Goal: Task Accomplishment & Management: Use online tool/utility

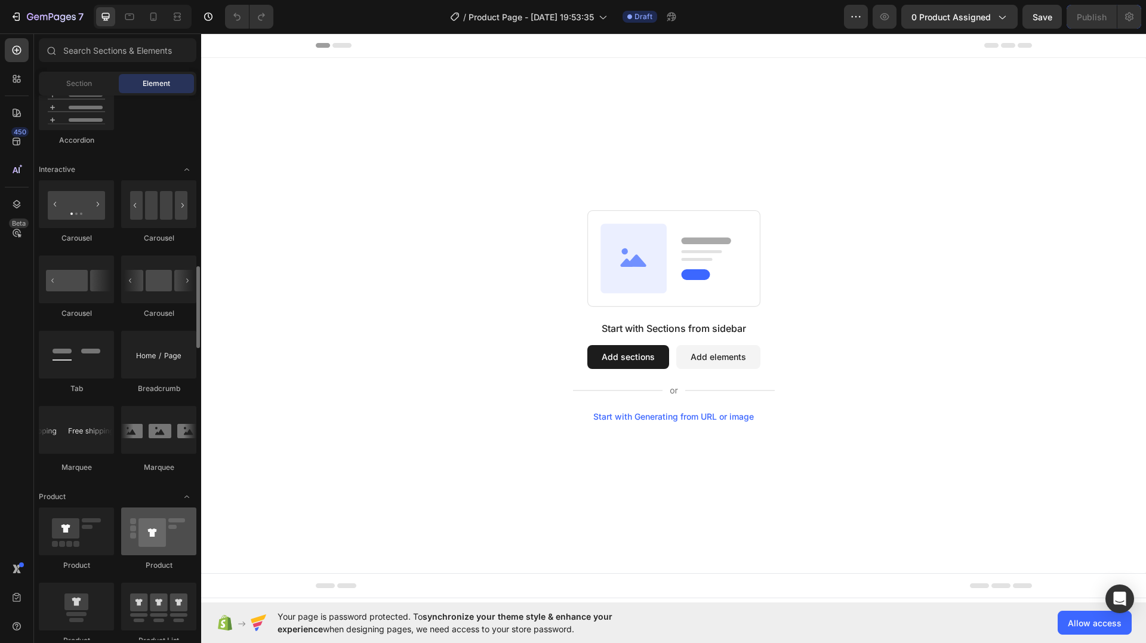
scroll to position [1433, 0]
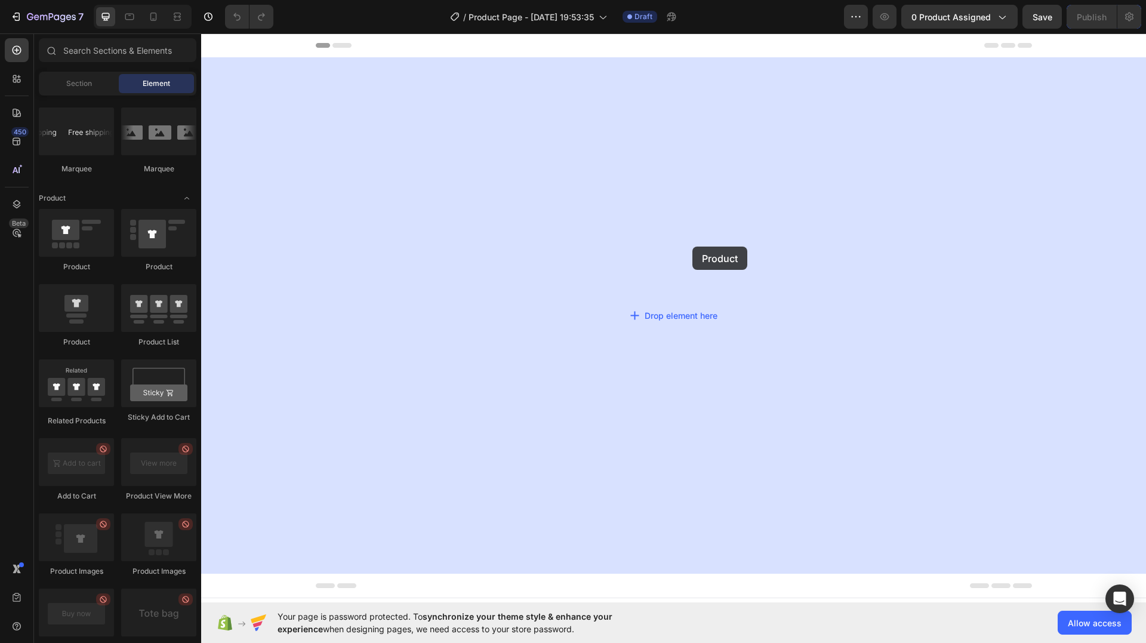
drag, startPoint x: 272, startPoint y: 272, endPoint x: 709, endPoint y: 249, distance: 437.6
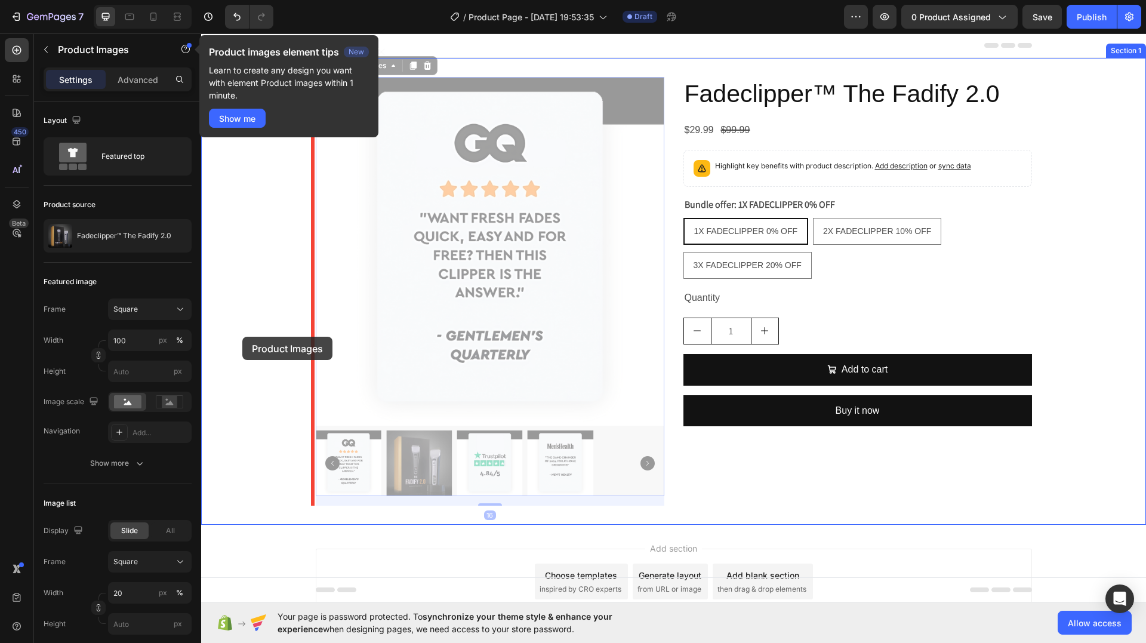
click at [242, 337] on div at bounding box center [673, 352] width 945 height 638
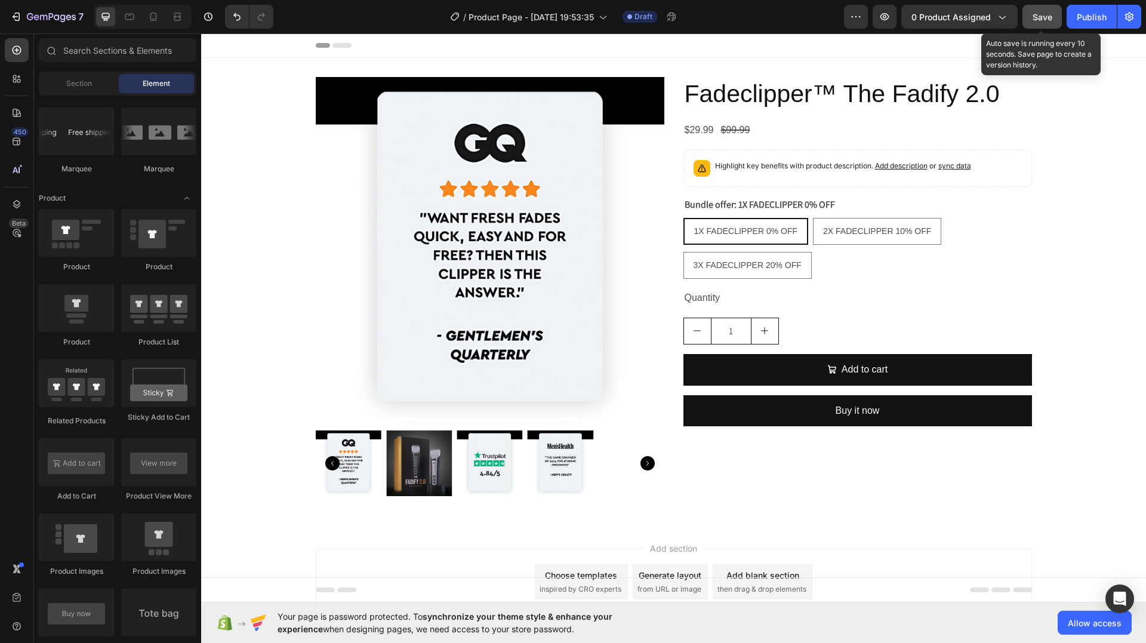
click at [1048, 16] on span "Save" at bounding box center [1043, 17] width 20 height 10
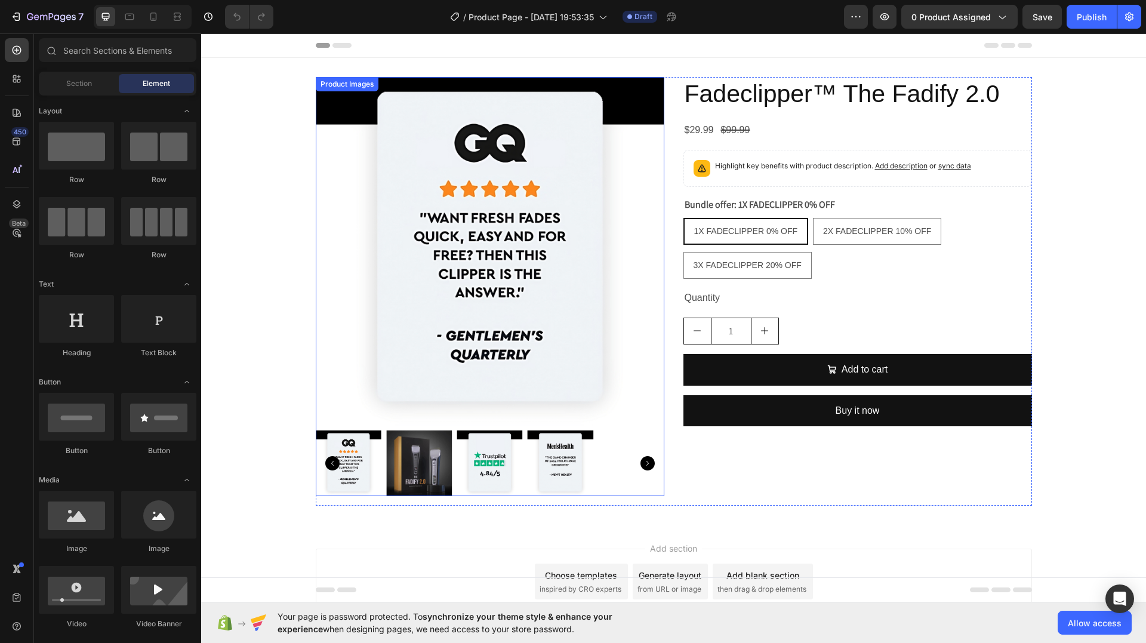
click at [329, 464] on icon "Carousel Back Arrow" at bounding box center [332, 463] width 14 height 14
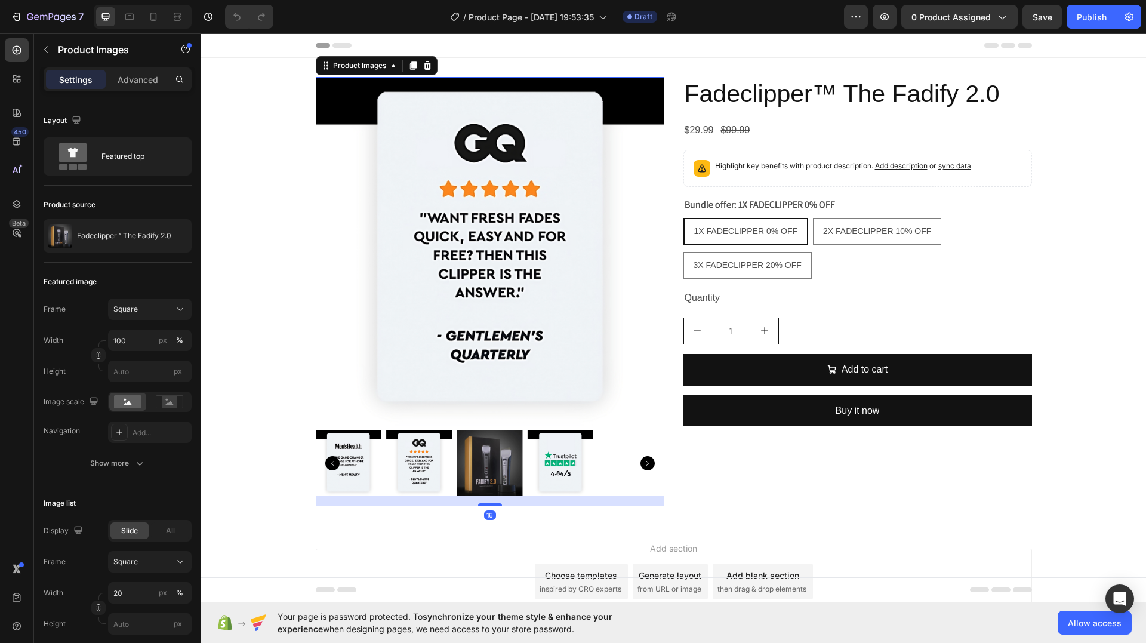
click at [329, 462] on icon "Carousel Back Arrow" at bounding box center [332, 463] width 14 height 14
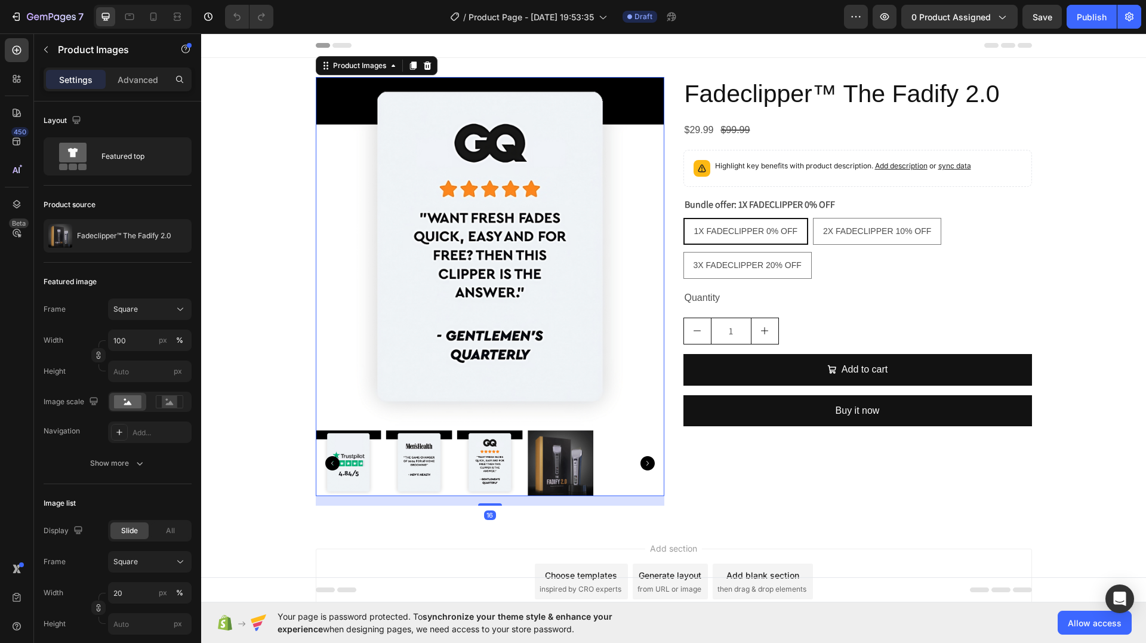
click at [329, 462] on icon "Carousel Back Arrow" at bounding box center [332, 463] width 14 height 14
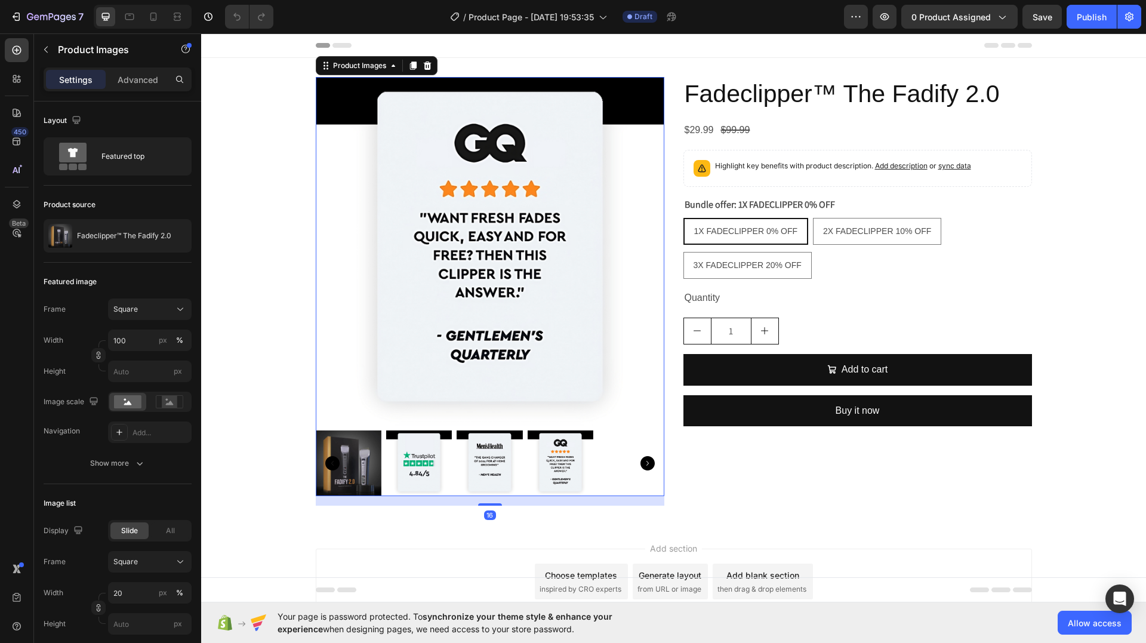
click at [329, 462] on icon "Carousel Back Arrow" at bounding box center [332, 463] width 14 height 14
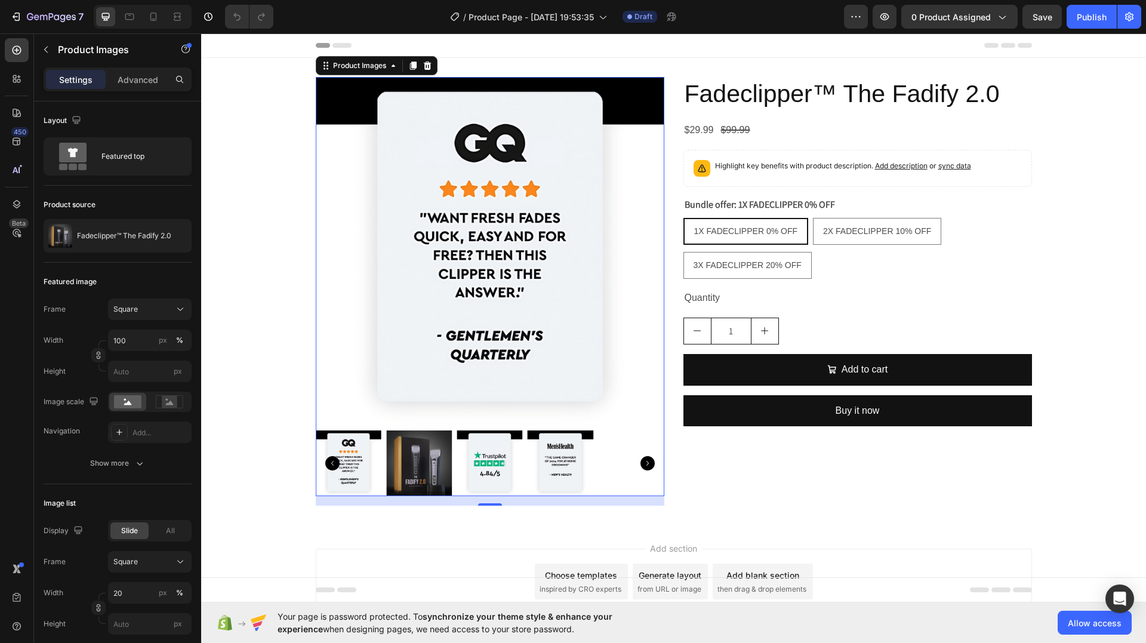
click at [329, 462] on icon "Carousel Back Arrow" at bounding box center [332, 463] width 14 height 14
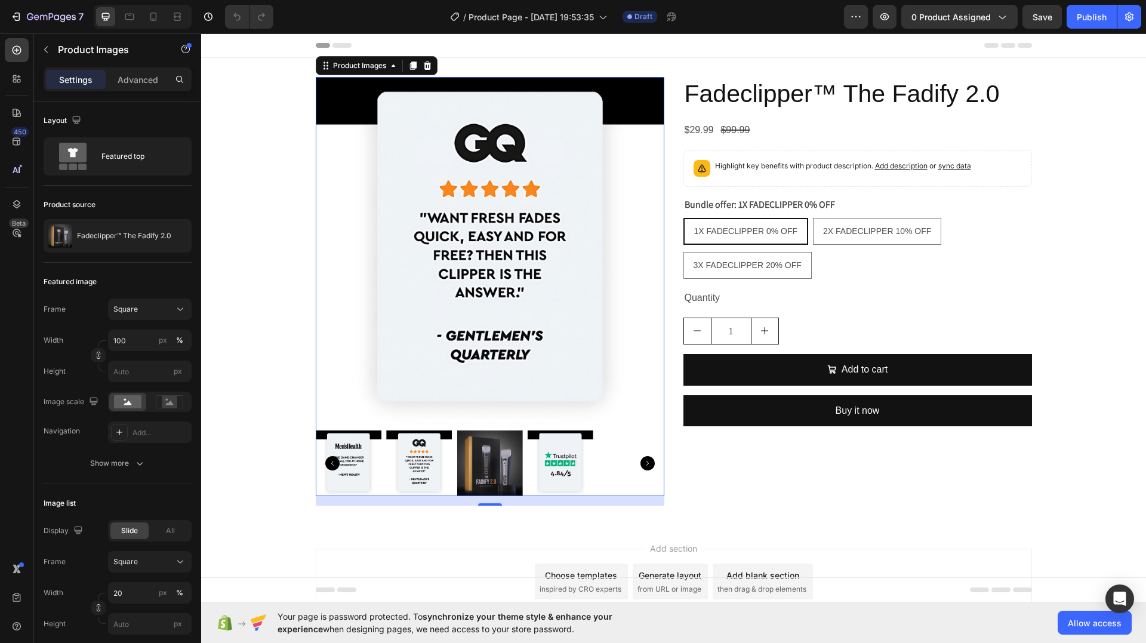
click at [641, 466] on icon "Carousel Next Arrow" at bounding box center [648, 463] width 14 height 14
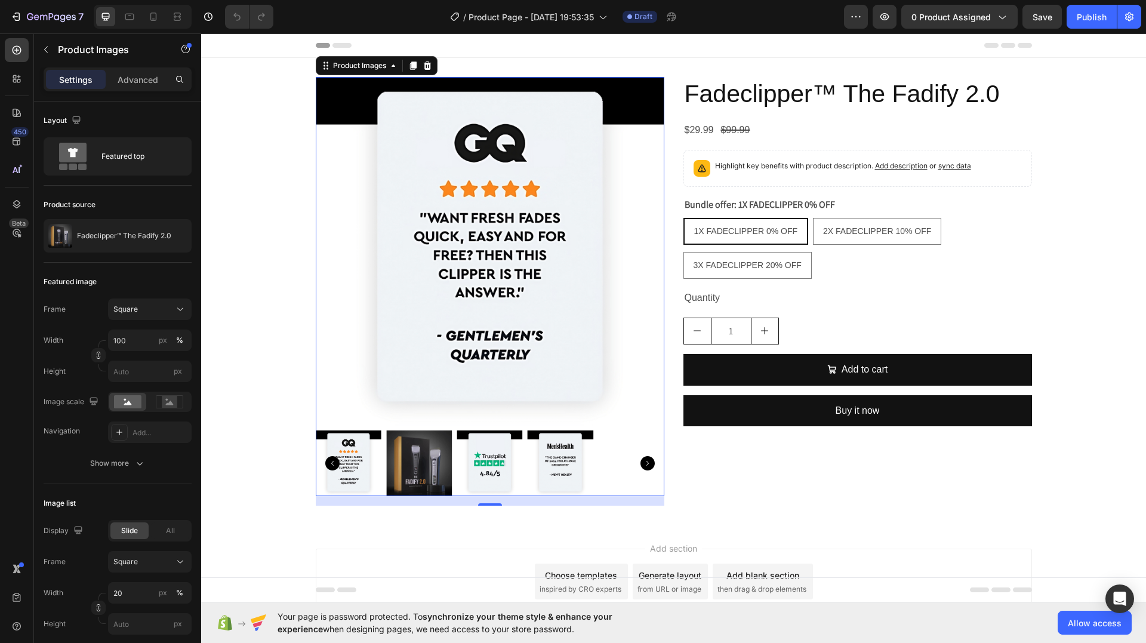
click at [441, 456] on img at bounding box center [419, 463] width 66 height 66
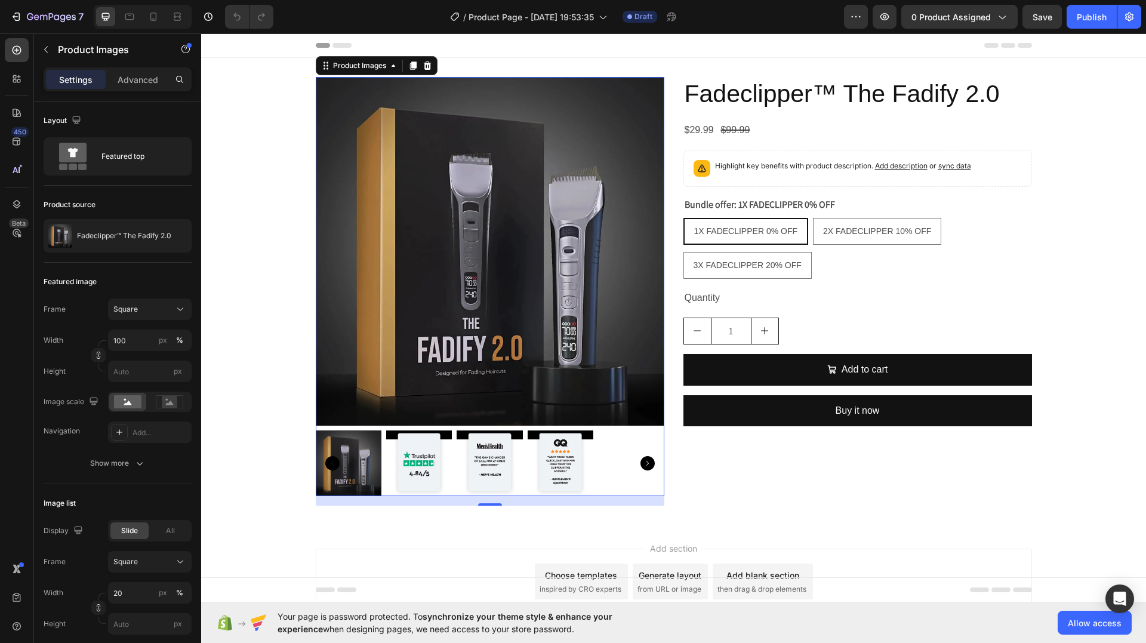
click at [641, 462] on icon "Carousel Next Arrow" at bounding box center [648, 463] width 14 height 14
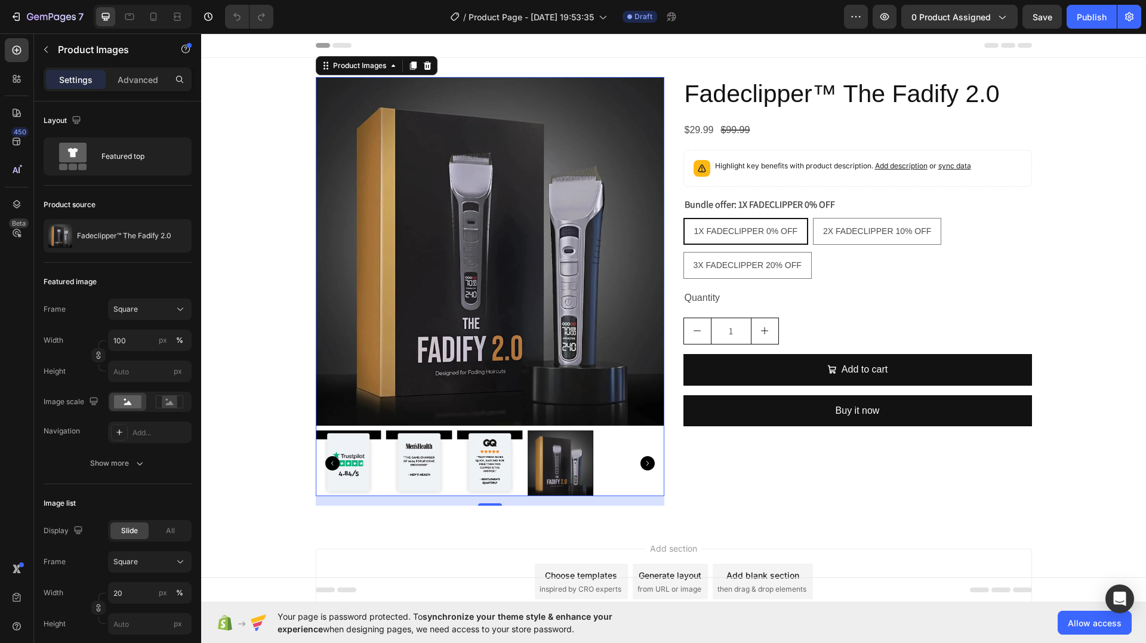
click at [641, 462] on icon "Carousel Next Arrow" at bounding box center [648, 463] width 14 height 14
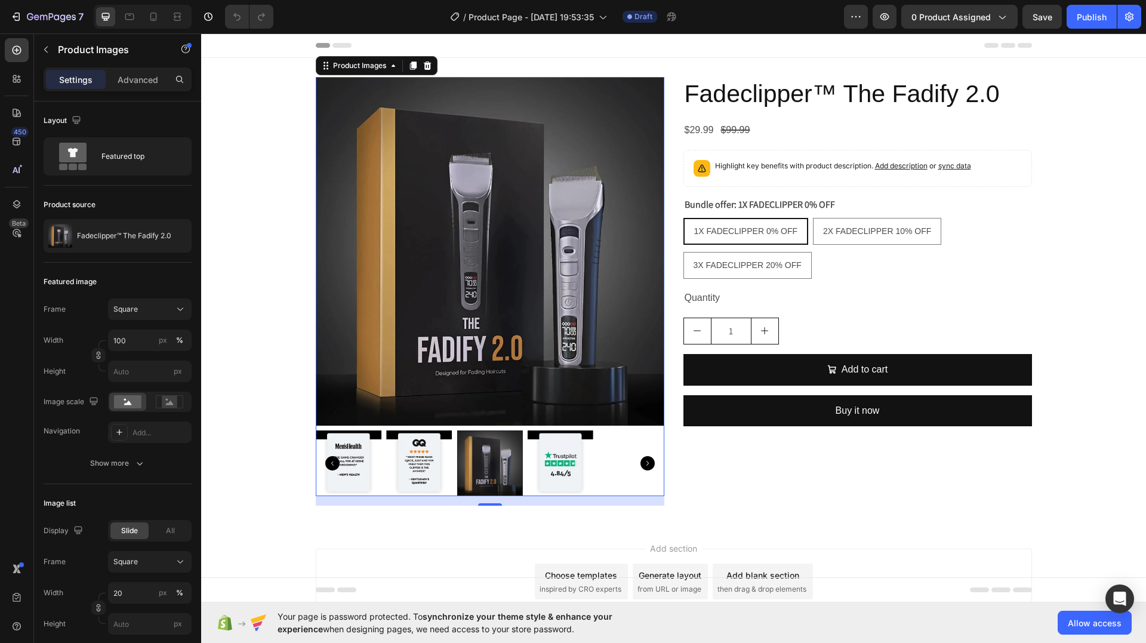
click at [641, 462] on icon "Carousel Next Arrow" at bounding box center [648, 463] width 14 height 14
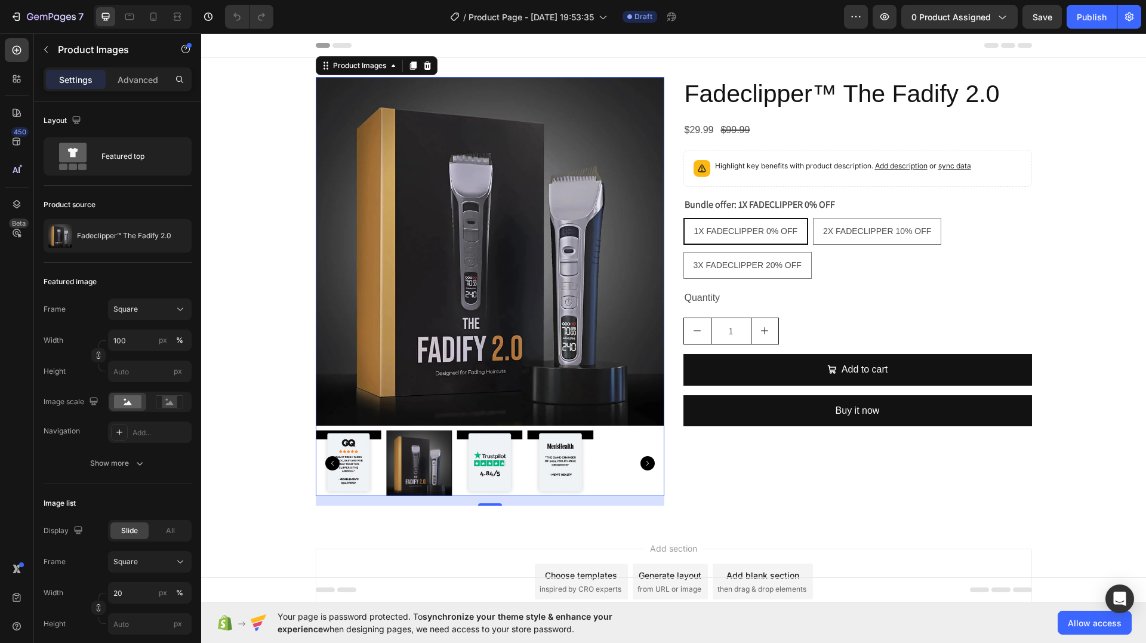
click at [641, 462] on icon "Carousel Next Arrow" at bounding box center [648, 463] width 14 height 14
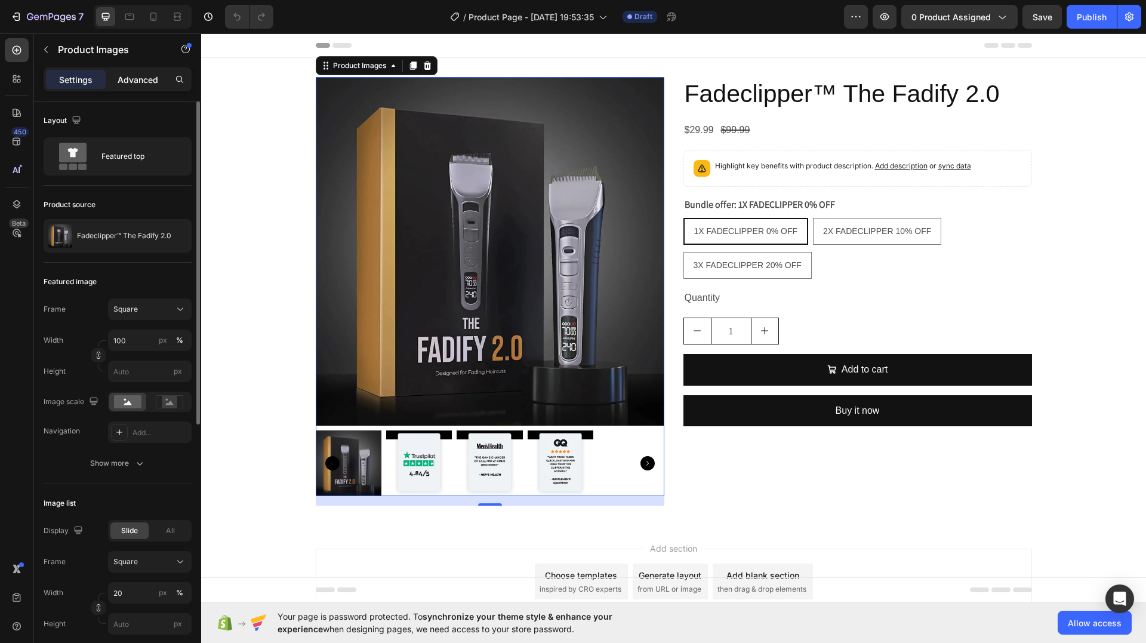
click at [128, 78] on p "Advanced" at bounding box center [138, 79] width 41 height 13
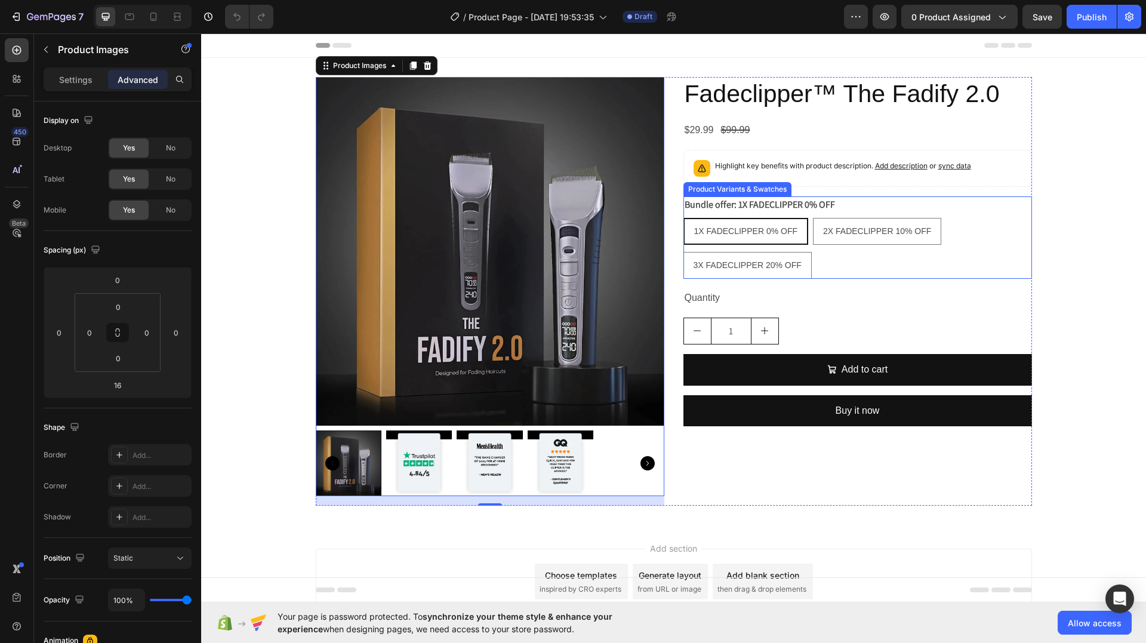
click at [915, 263] on div "1X FADECLIPPER 0% OFF 1X FADECLIPPER 0% OFF 1X FADECLIPPER 0% OFF 2X FADECLIPPE…" at bounding box center [858, 248] width 349 height 61
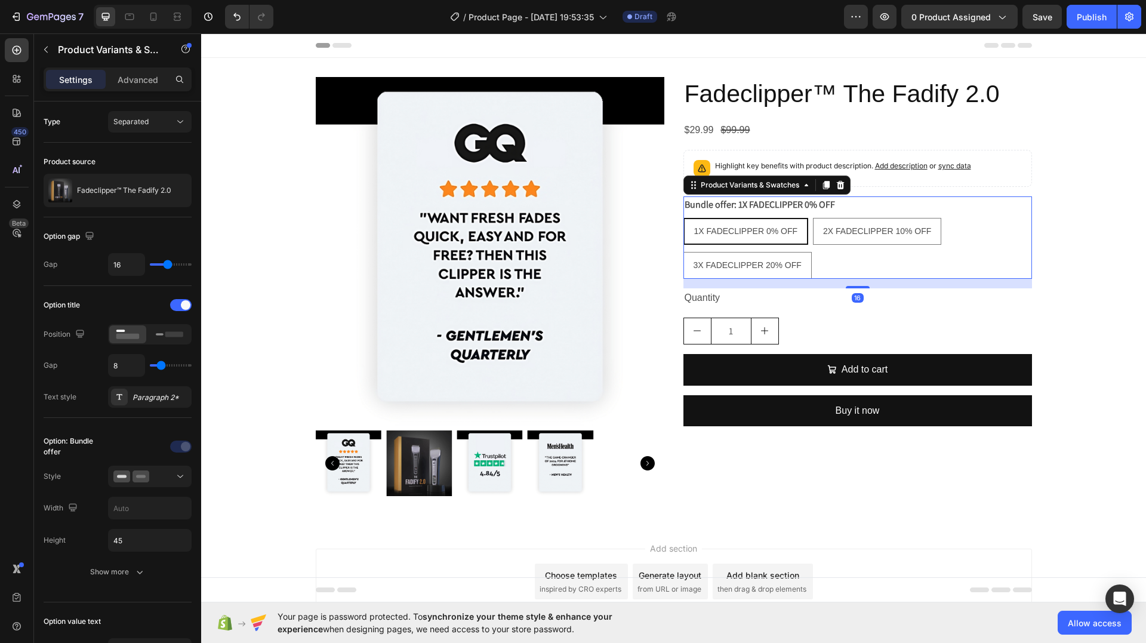
click at [964, 247] on div "1X FADECLIPPER 0% OFF 1X FADECLIPPER 0% OFF 1X FADECLIPPER 0% OFF 2X FADECLIPPE…" at bounding box center [858, 248] width 349 height 61
click at [156, 123] on div "Separated" at bounding box center [143, 121] width 61 height 11
click at [158, 167] on div "Combine" at bounding box center [138, 173] width 98 height 23
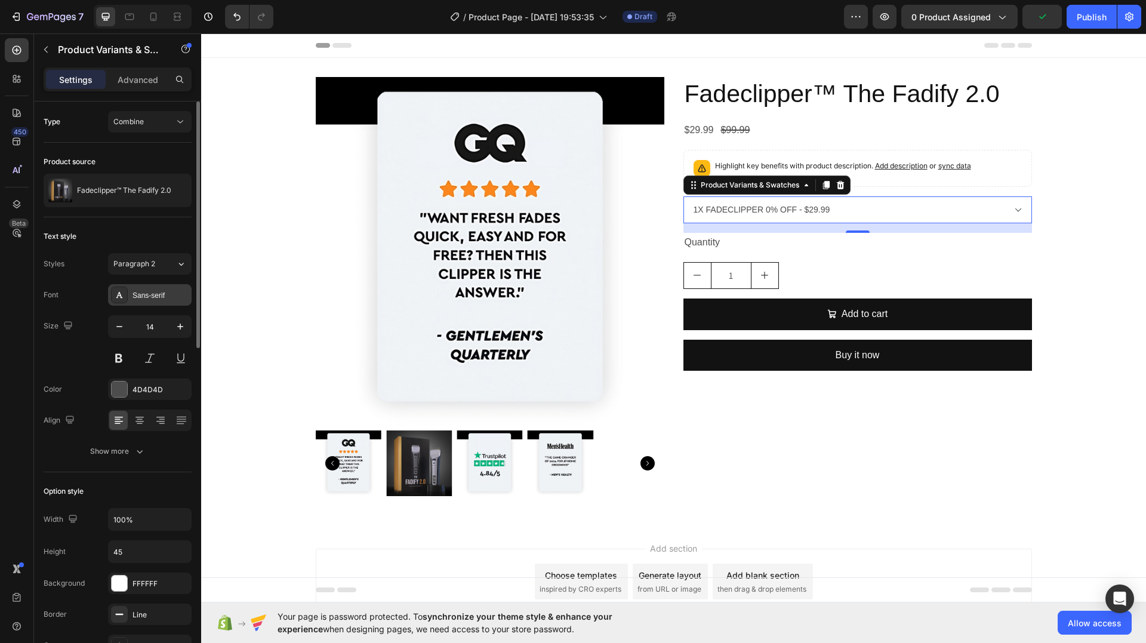
click at [144, 297] on div "Sans-serif" at bounding box center [161, 295] width 56 height 11
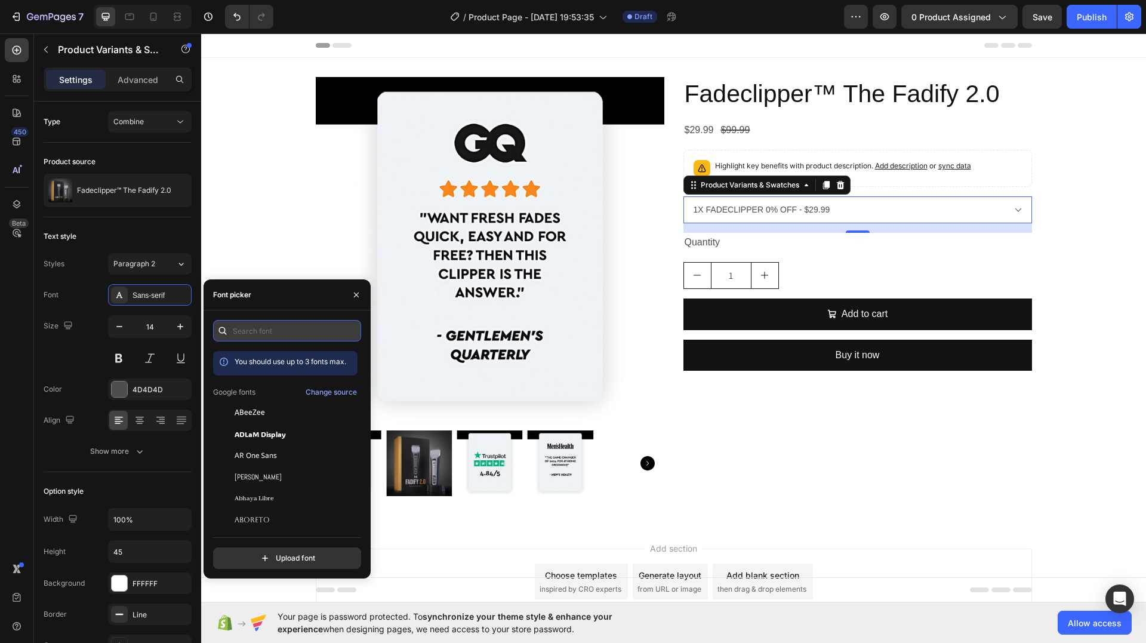
click at [259, 330] on input "text" at bounding box center [287, 330] width 148 height 21
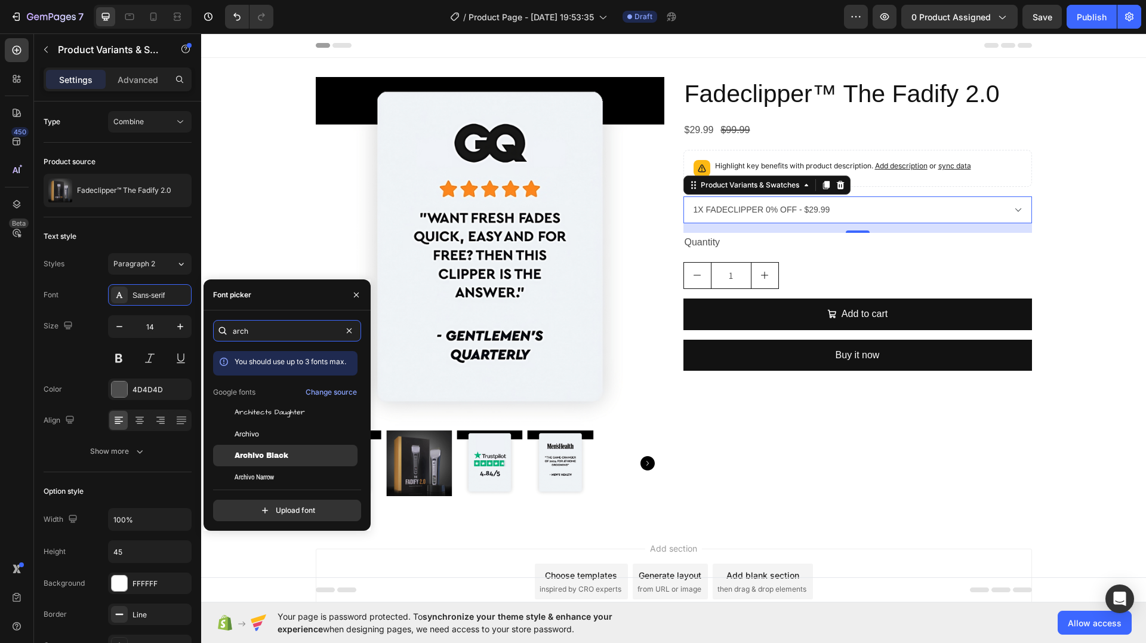
type input "arch"
click at [299, 457] on div "Archivo Black" at bounding box center [295, 455] width 121 height 11
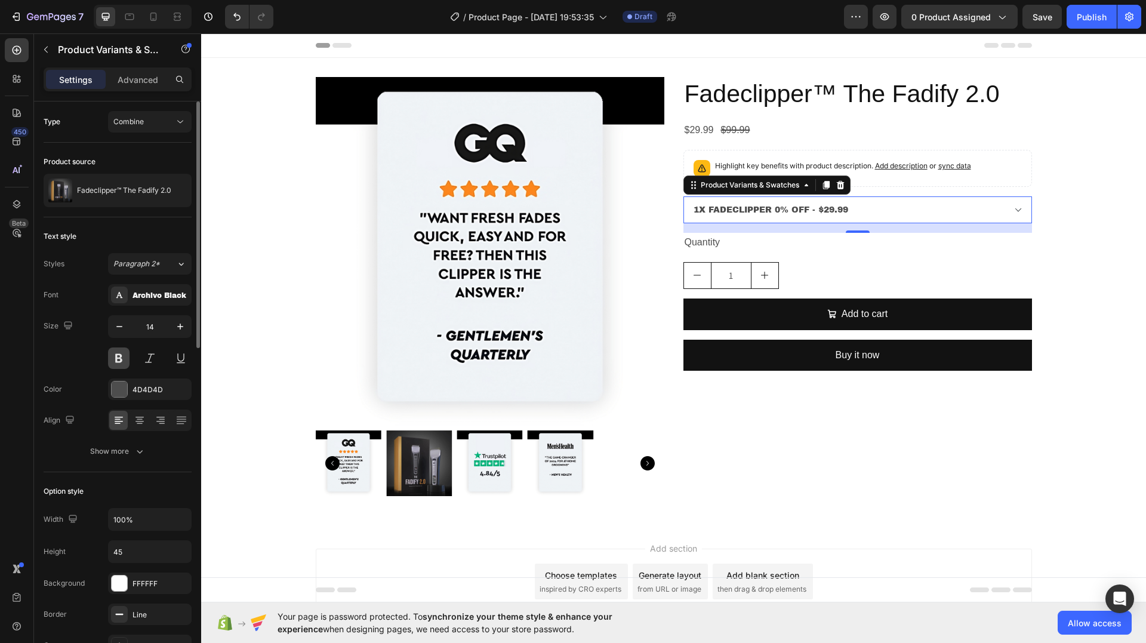
click at [122, 358] on button at bounding box center [118, 357] width 21 height 21
click at [120, 392] on div at bounding box center [120, 389] width 16 height 16
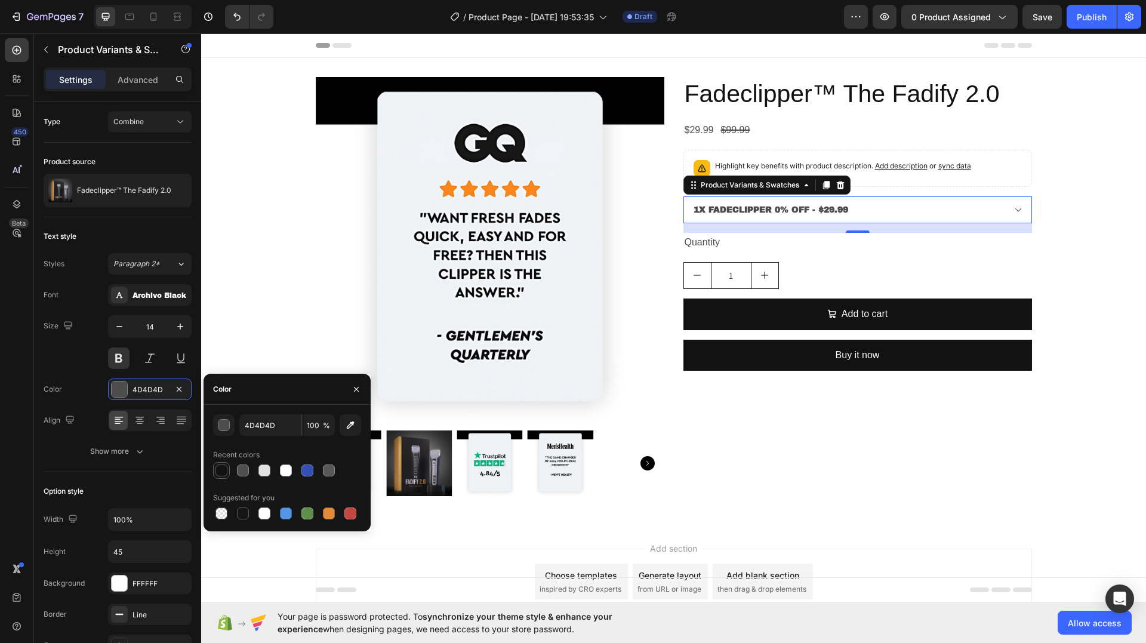
click at [224, 472] on div at bounding box center [222, 470] width 12 height 12
type input "121212"
click at [90, 322] on div "Size 14" at bounding box center [118, 342] width 148 height 54
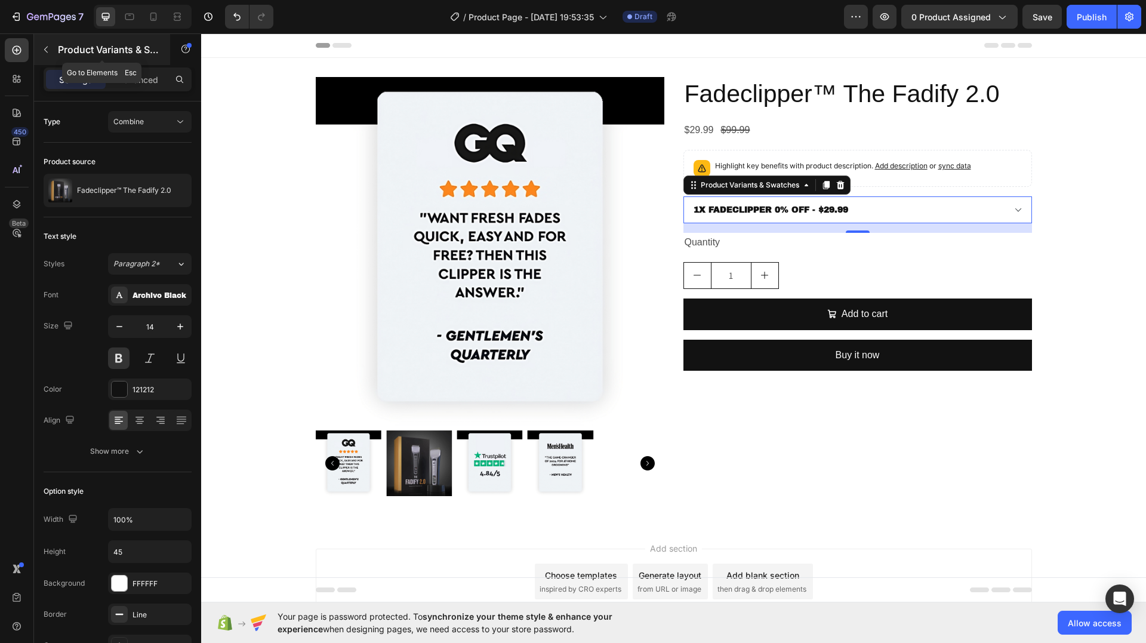
click at [44, 45] on icon "button" at bounding box center [46, 50] width 10 height 10
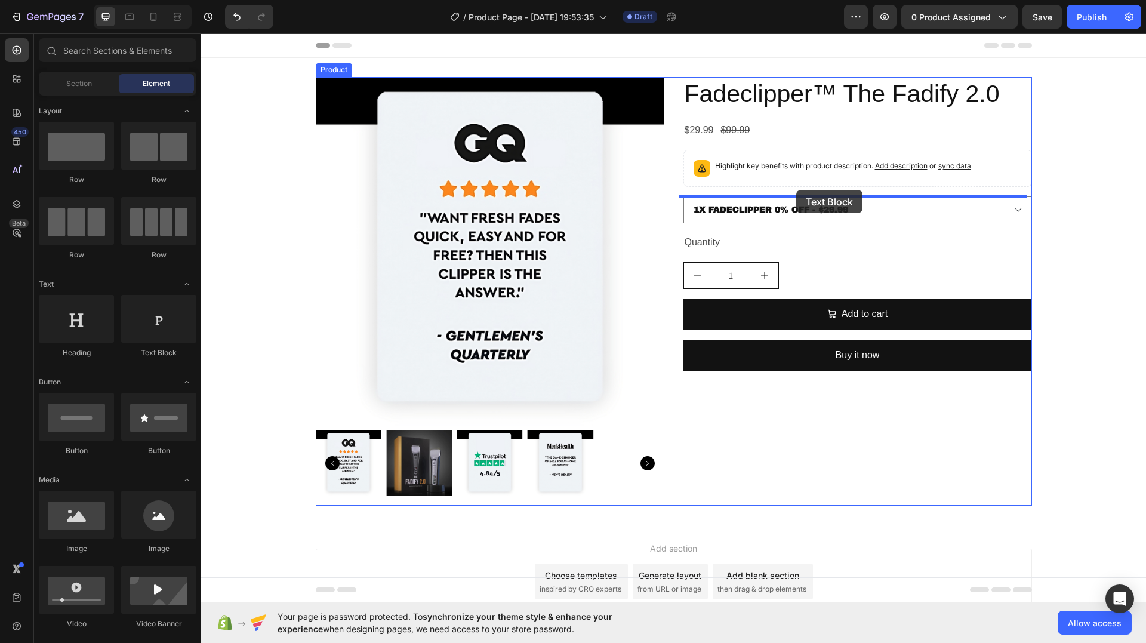
drag, startPoint x: 377, startPoint y: 349, endPoint x: 796, endPoint y: 190, distance: 448.4
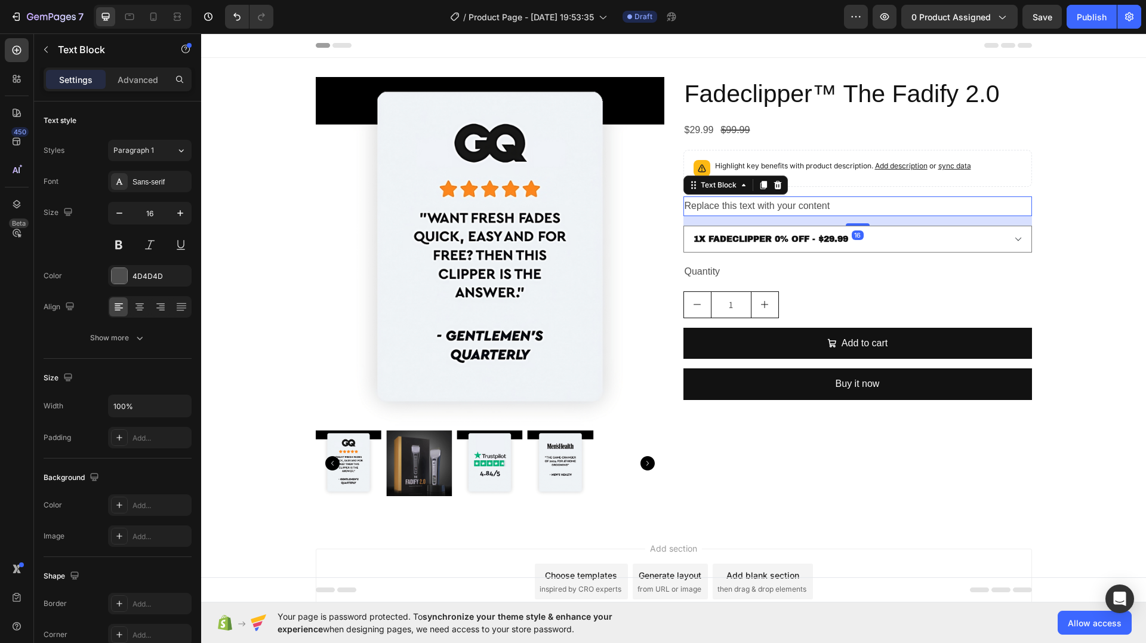
drag, startPoint x: 839, startPoint y: 201, endPoint x: 832, endPoint y: 201, distance: 7.2
click at [832, 201] on div "Replace this text with your content" at bounding box center [858, 206] width 349 height 20
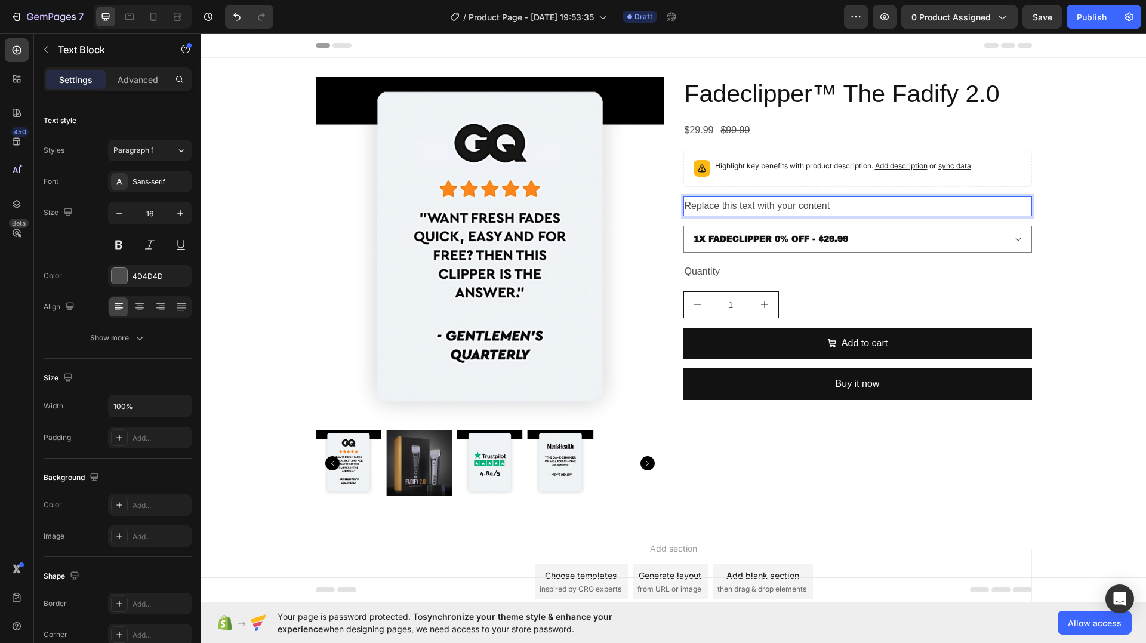
click at [832, 202] on p "Replace this text with your content" at bounding box center [858, 206] width 346 height 17
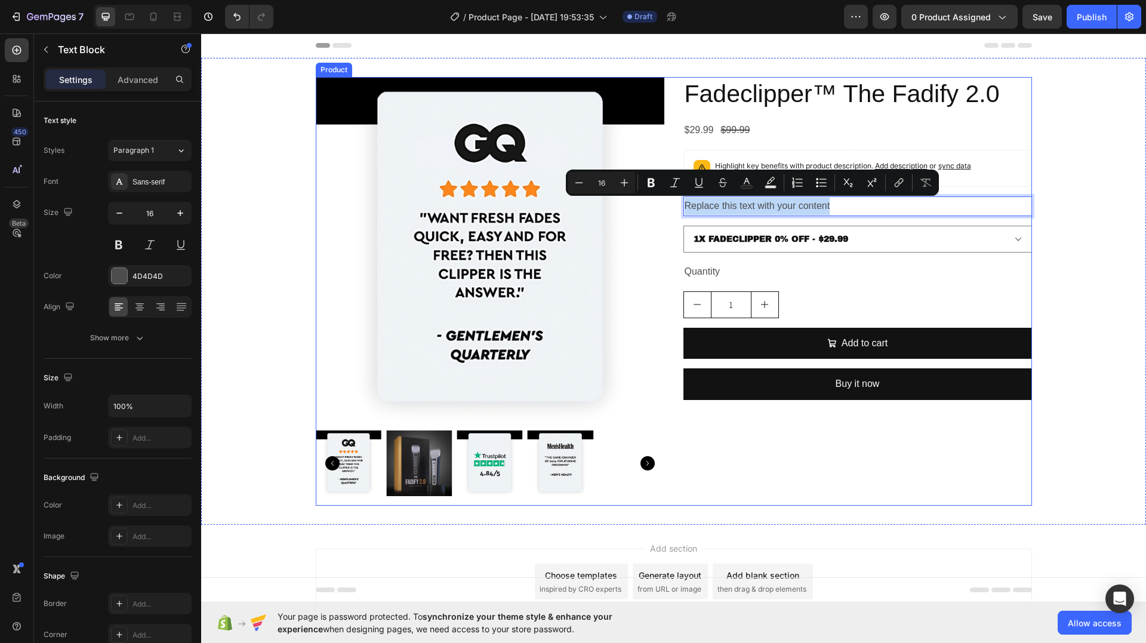
drag, startPoint x: 832, startPoint y: 202, endPoint x: 674, endPoint y: 205, distance: 157.6
click at [674, 205] on div "Product Images Fadeclipper™ The Fadify 2.0 Product Title $29.99 Product Price P…" at bounding box center [674, 291] width 716 height 429
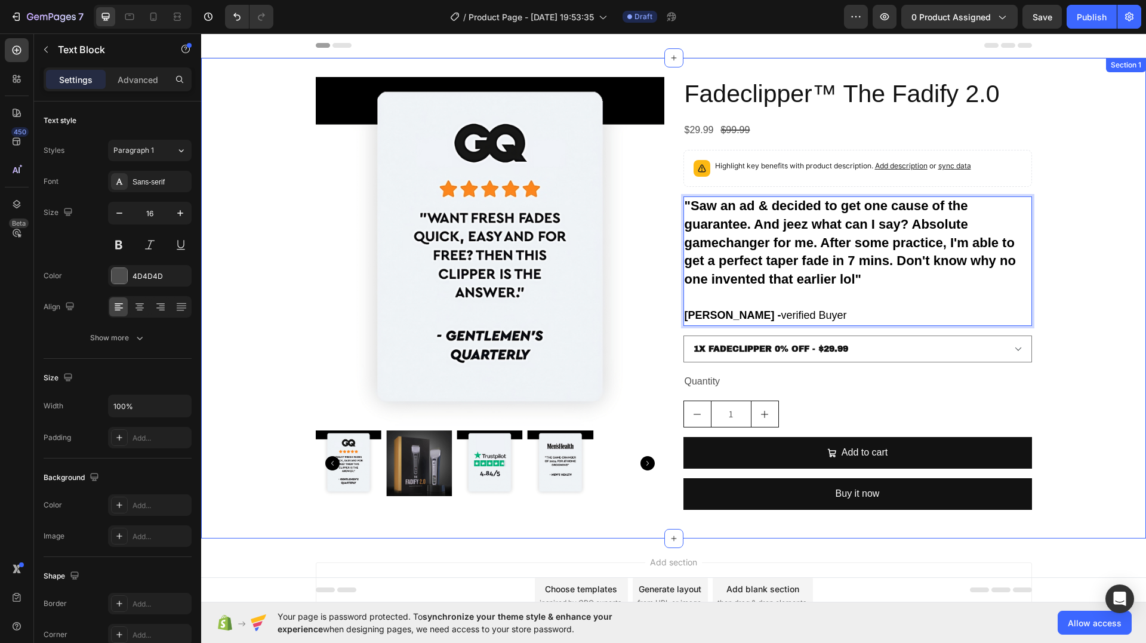
click at [1069, 264] on div "Product Images Fadeclipper™ The Fadify 2.0 Product Title $29.99 Product Price P…" at bounding box center [673, 298] width 945 height 442
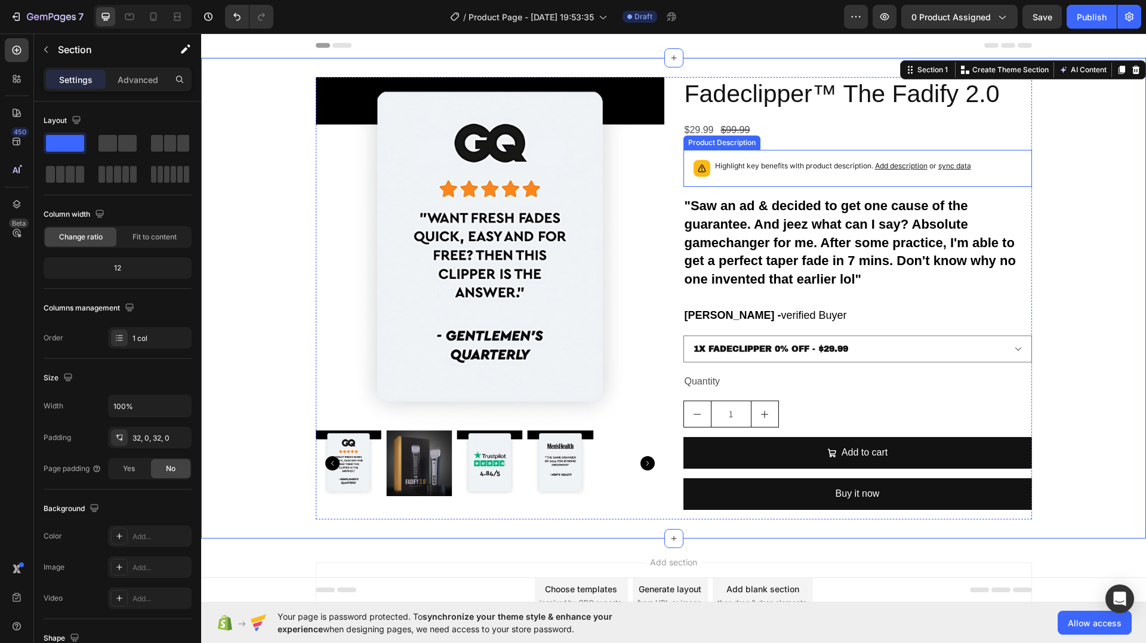
click at [809, 174] on div "Highlight key benefits with product description. Add description or sync data" at bounding box center [843, 168] width 256 height 17
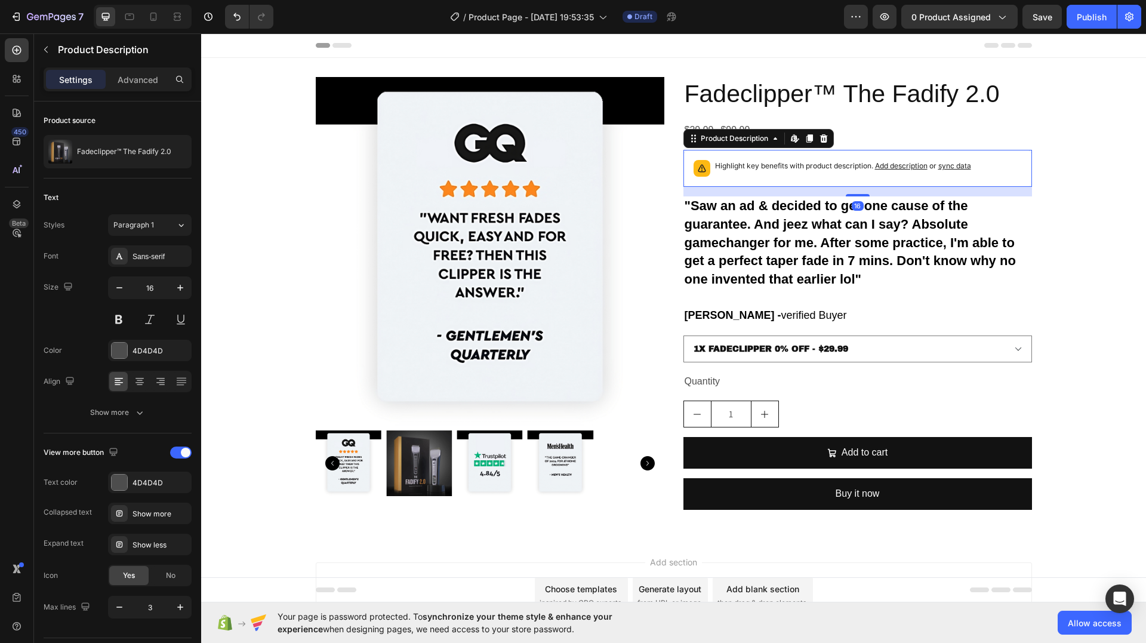
click at [1066, 183] on div "Product Images Fadeclipper™ The Fadify 2.0 Product Title $29.99 Product Price P…" at bounding box center [673, 298] width 945 height 442
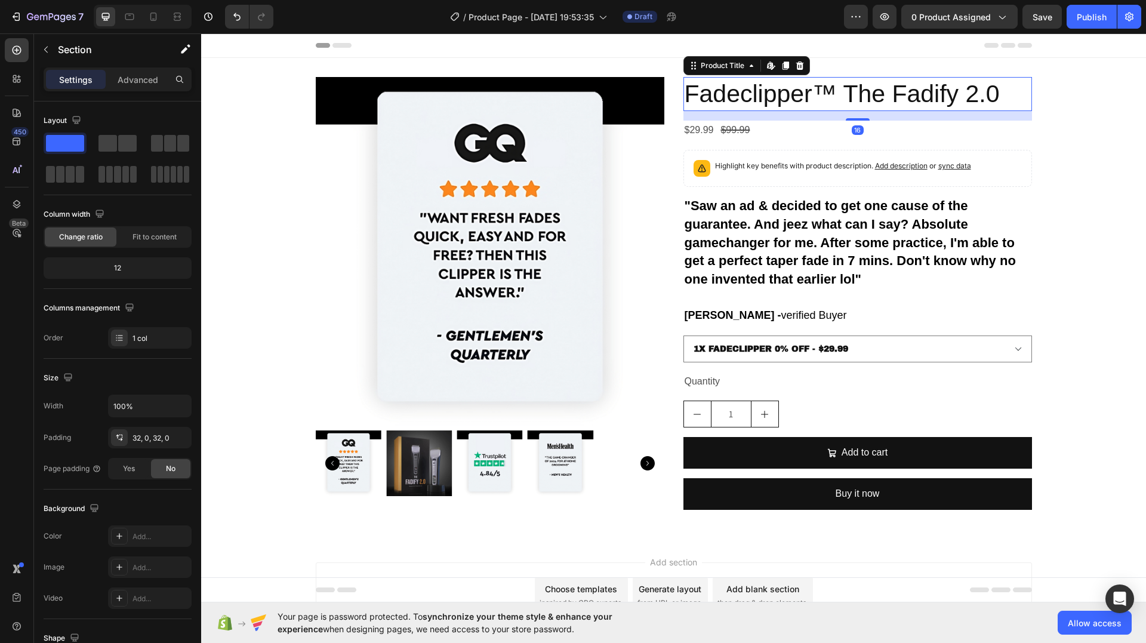
click at [846, 92] on h2 "Fadeclipper™ The Fadify 2.0" at bounding box center [858, 94] width 349 height 34
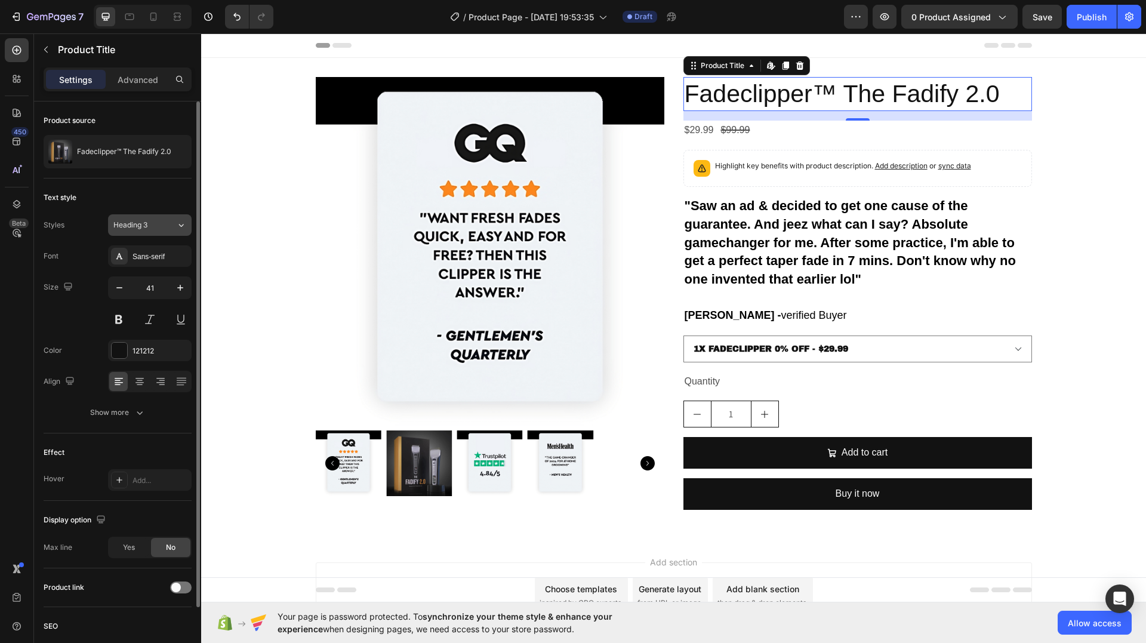
click at [175, 230] on button "Heading 3" at bounding box center [150, 224] width 84 height 21
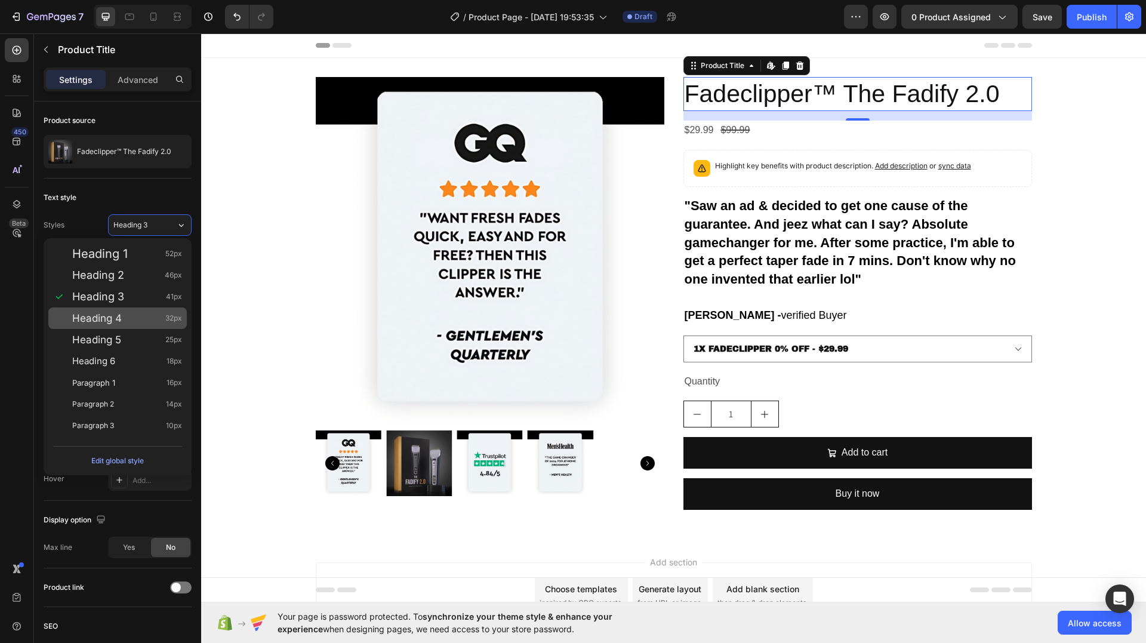
click at [131, 316] on div "Heading 4 32px" at bounding box center [127, 318] width 110 height 12
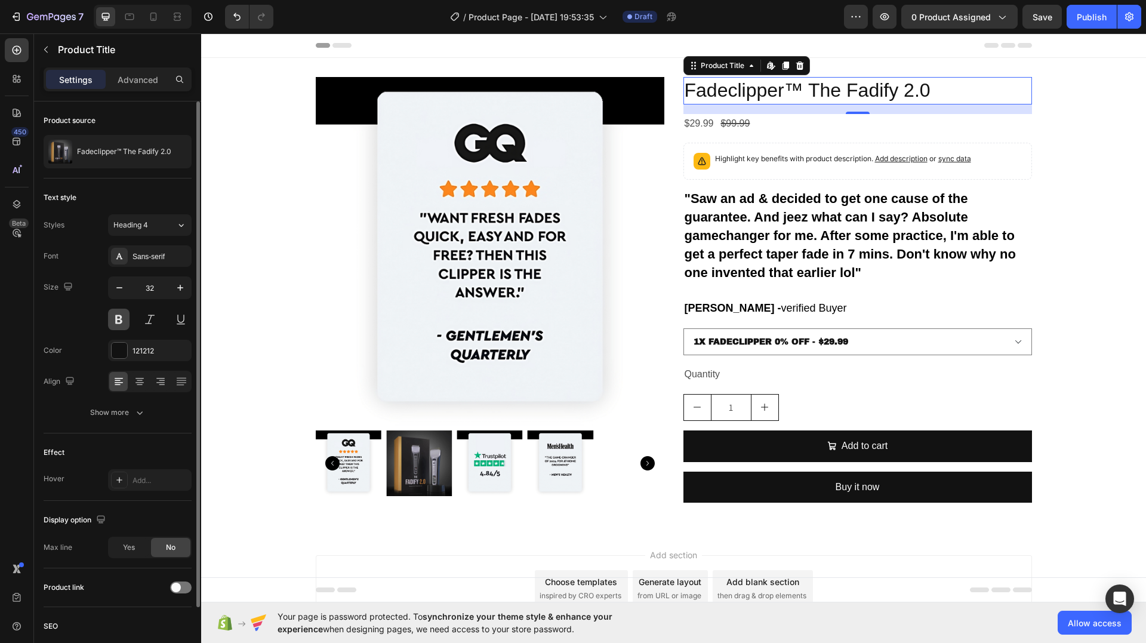
click at [121, 311] on button at bounding box center [118, 319] width 21 height 21
click at [124, 290] on icon "button" at bounding box center [119, 288] width 12 height 12
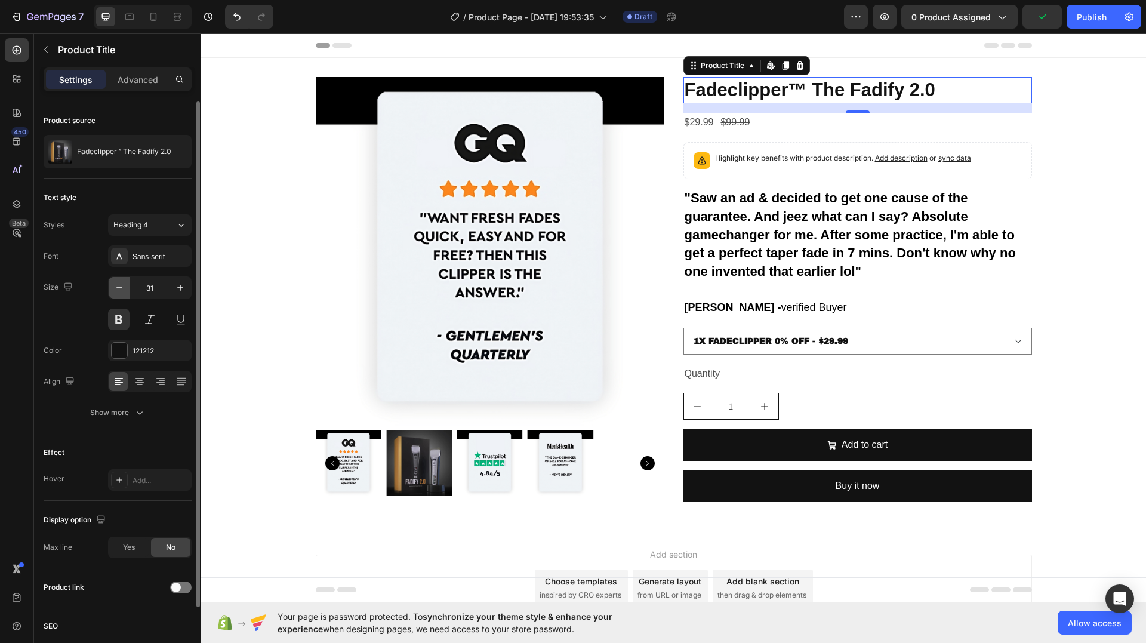
click at [124, 290] on icon "button" at bounding box center [119, 288] width 12 height 12
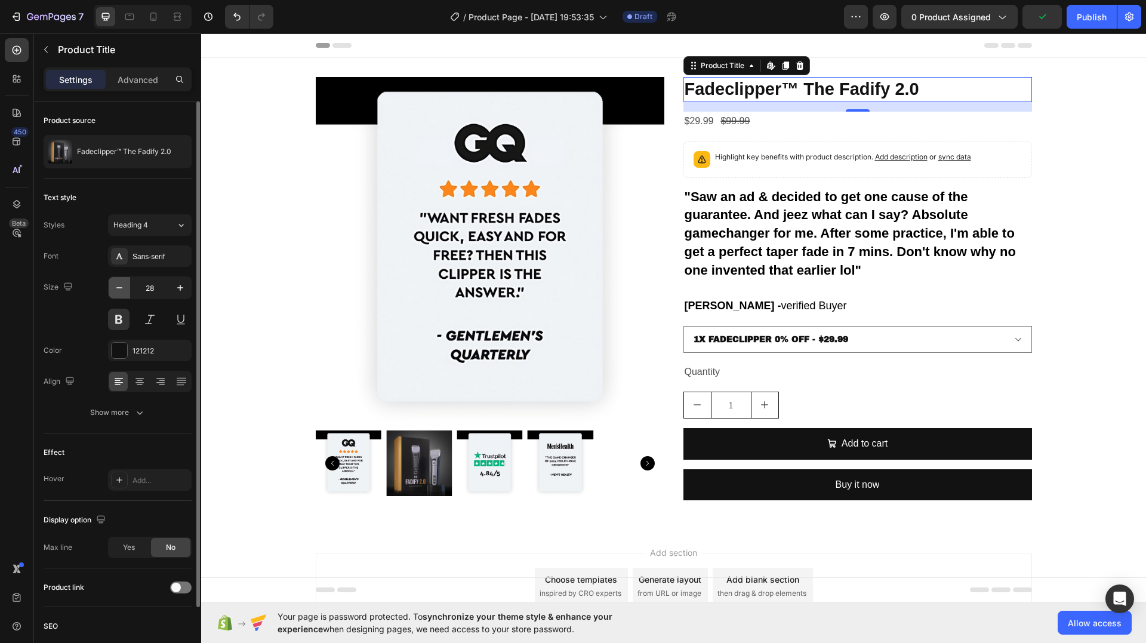
click at [124, 290] on icon "button" at bounding box center [119, 288] width 12 height 12
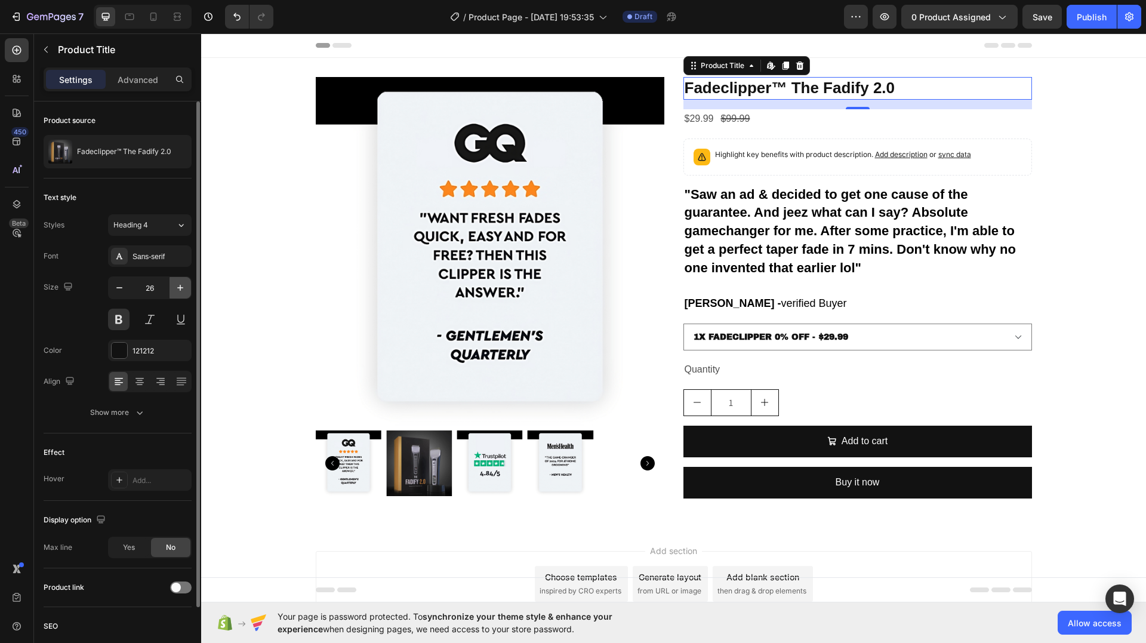
click at [180, 287] on icon "button" at bounding box center [180, 288] width 12 height 12
click at [174, 288] on button "button" at bounding box center [180, 287] width 21 height 21
type input "28"
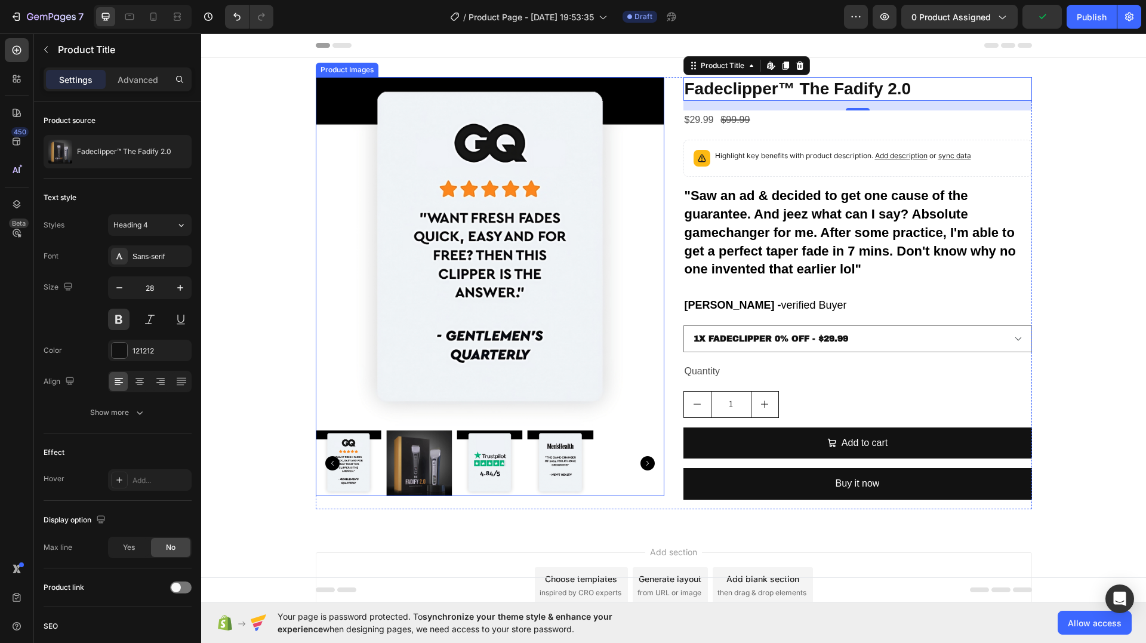
click at [414, 478] on img at bounding box center [419, 463] width 66 height 66
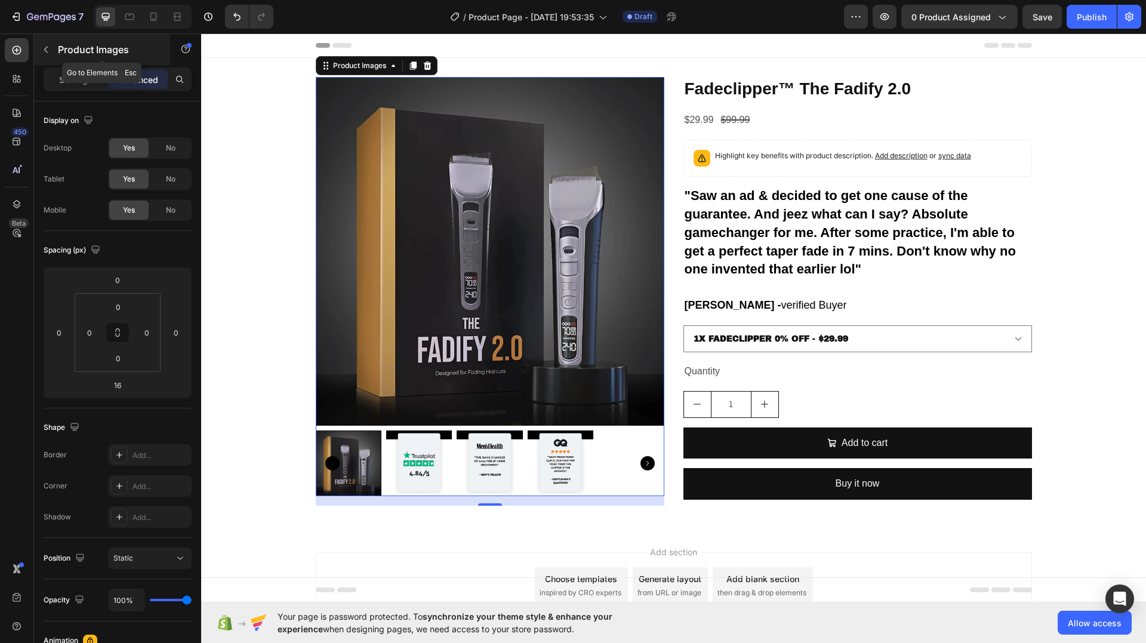
click at [45, 46] on icon "button" at bounding box center [46, 50] width 10 height 10
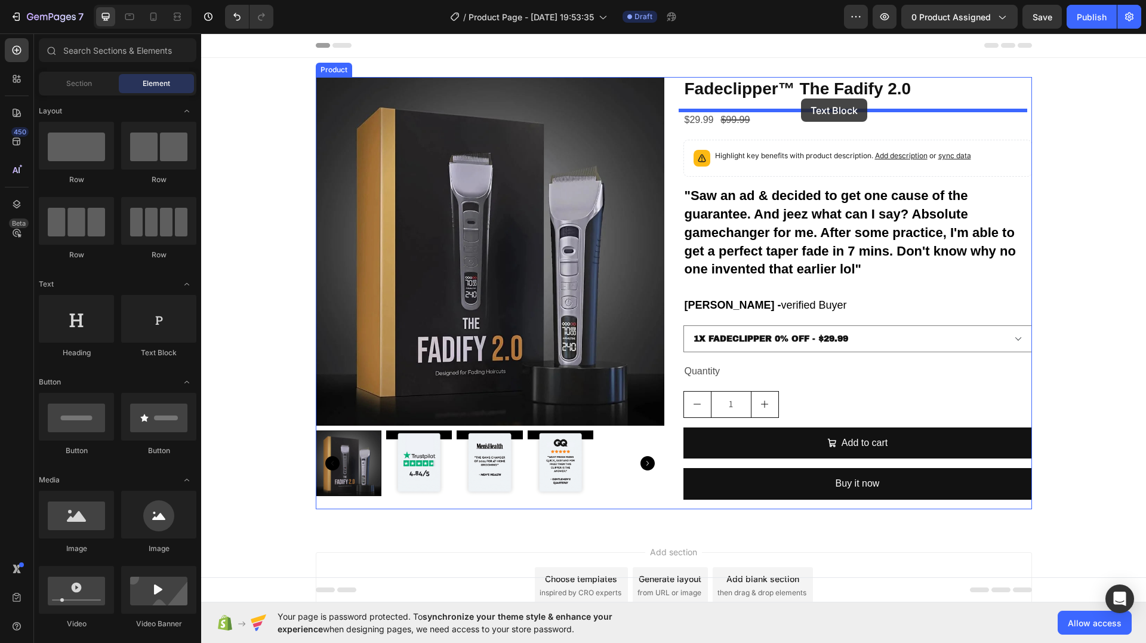
drag, startPoint x: 339, startPoint y: 353, endPoint x: 801, endPoint y: 99, distance: 527.7
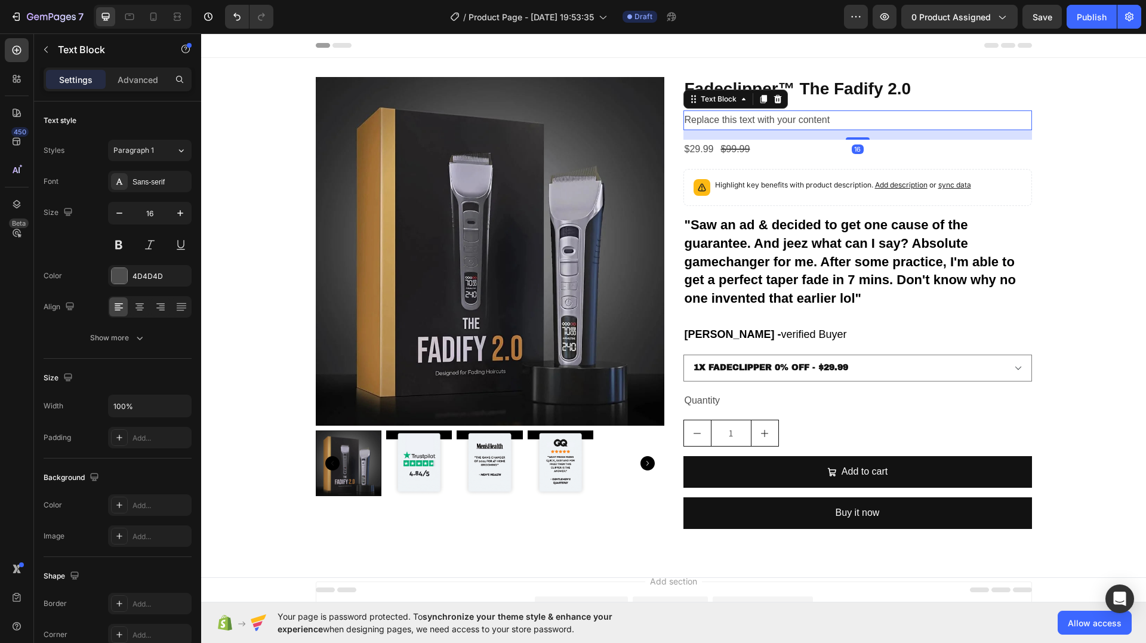
click at [768, 117] on div "Replace this text with your content" at bounding box center [858, 120] width 349 height 20
click at [768, 117] on p "Replace this text with your content" at bounding box center [858, 120] width 346 height 17
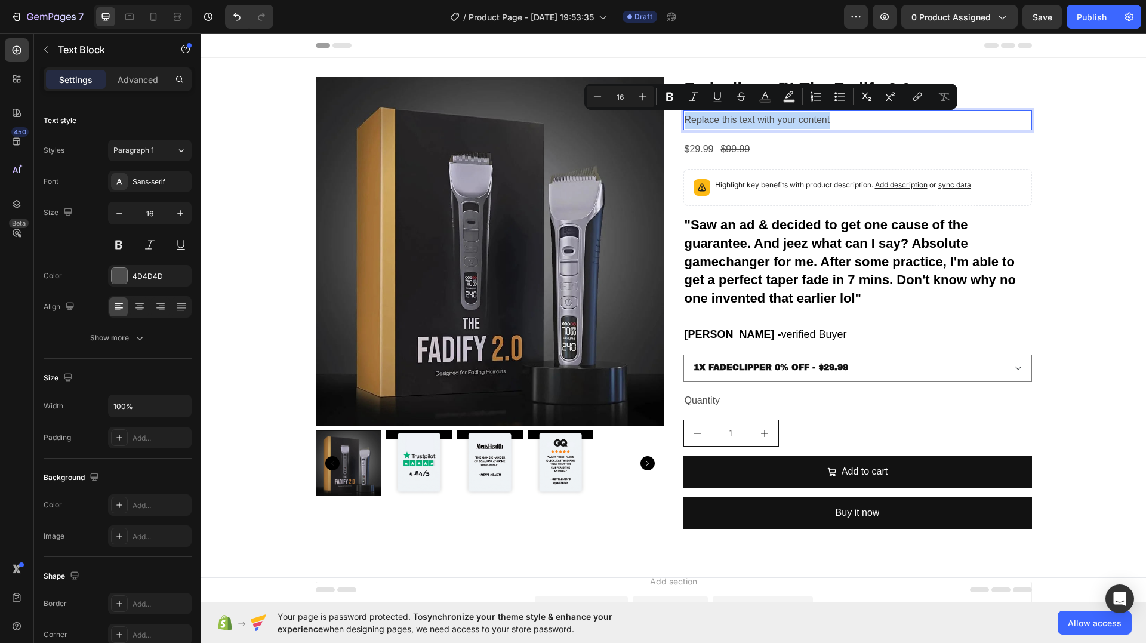
click at [768, 117] on p "Replace this text with your content" at bounding box center [858, 120] width 346 height 17
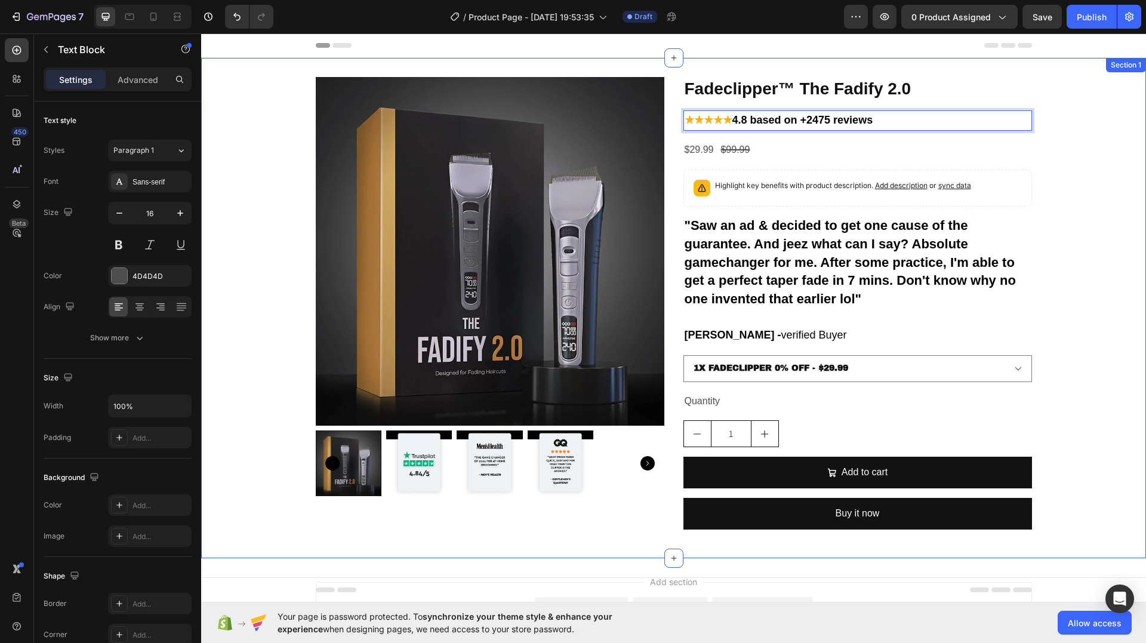
click at [1091, 163] on div "Product Images Fadeclipper™ The Fadify 2.0 Product Title ★★★★★ 4.8 based on +24…" at bounding box center [673, 308] width 945 height 462
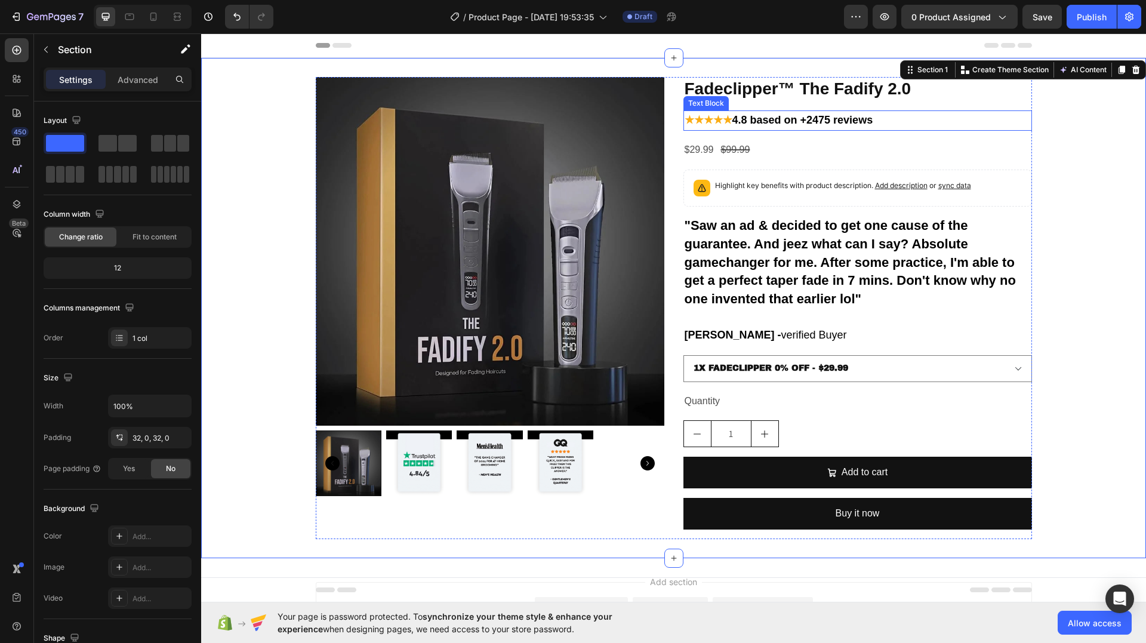
click at [704, 115] on strong "★★★★★" at bounding box center [709, 120] width 48 height 12
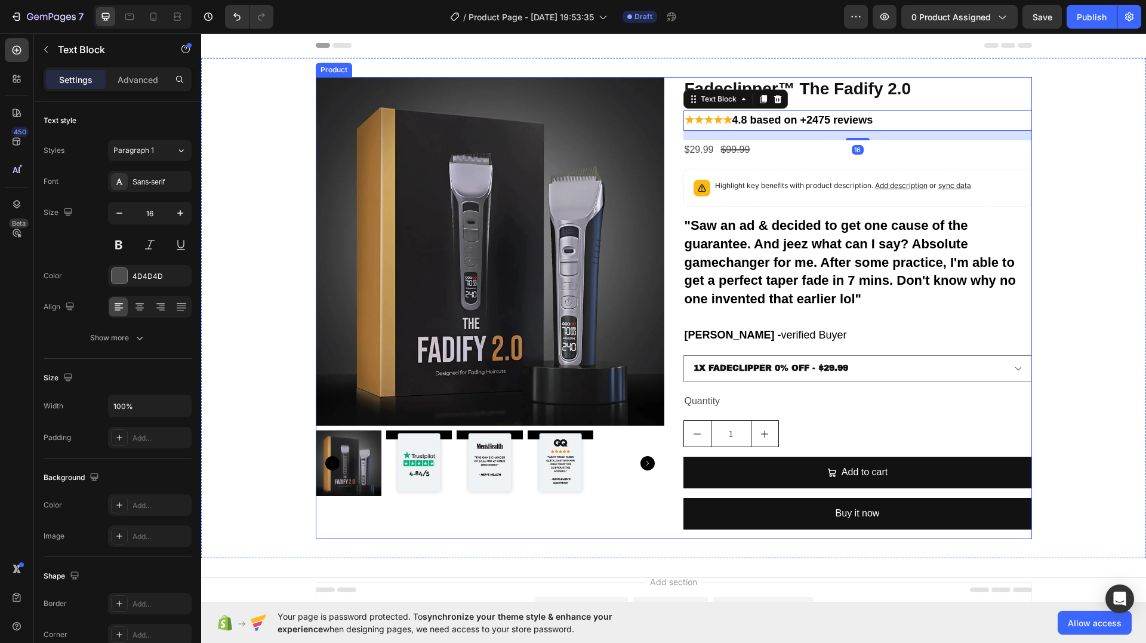
click at [839, 99] on h2 "Fadeclipper™ The Fadify 2.0" at bounding box center [858, 89] width 349 height 24
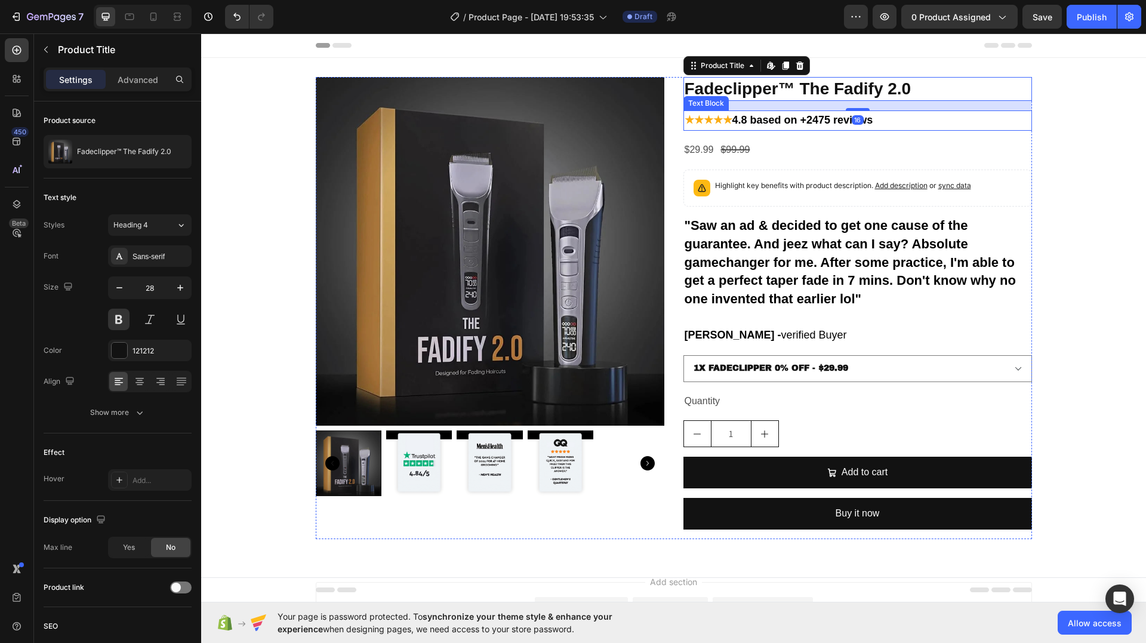
click at [850, 112] on p "★★★★★ 4.8 based on +2475 reviews" at bounding box center [858, 121] width 346 height 18
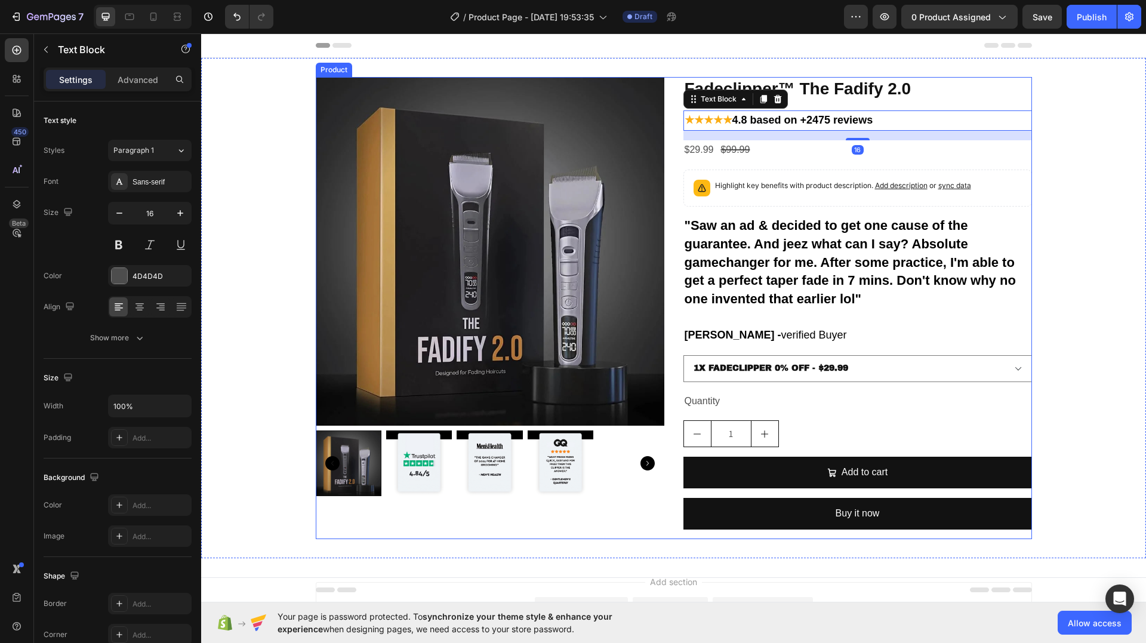
click at [851, 107] on div "Fadeclipper™ The Fadify 2.0 Product Title ★★★★★ 4.8 based on +2475 reviews Text…" at bounding box center [858, 308] width 349 height 462
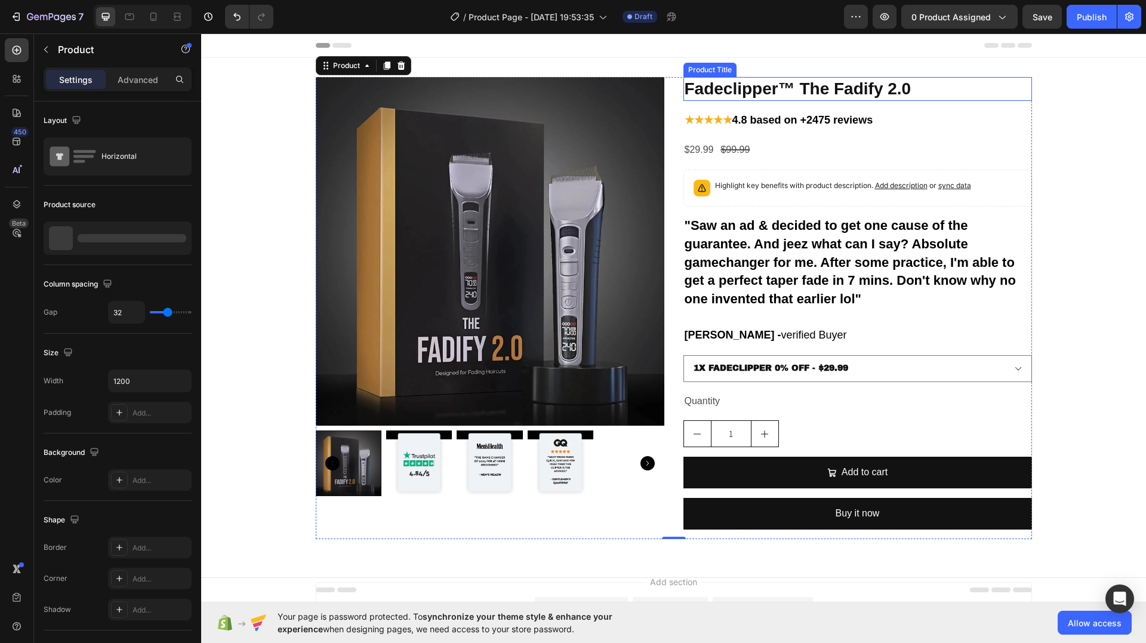
click at [856, 98] on h2 "Fadeclipper™ The Fadify 2.0" at bounding box center [858, 89] width 349 height 24
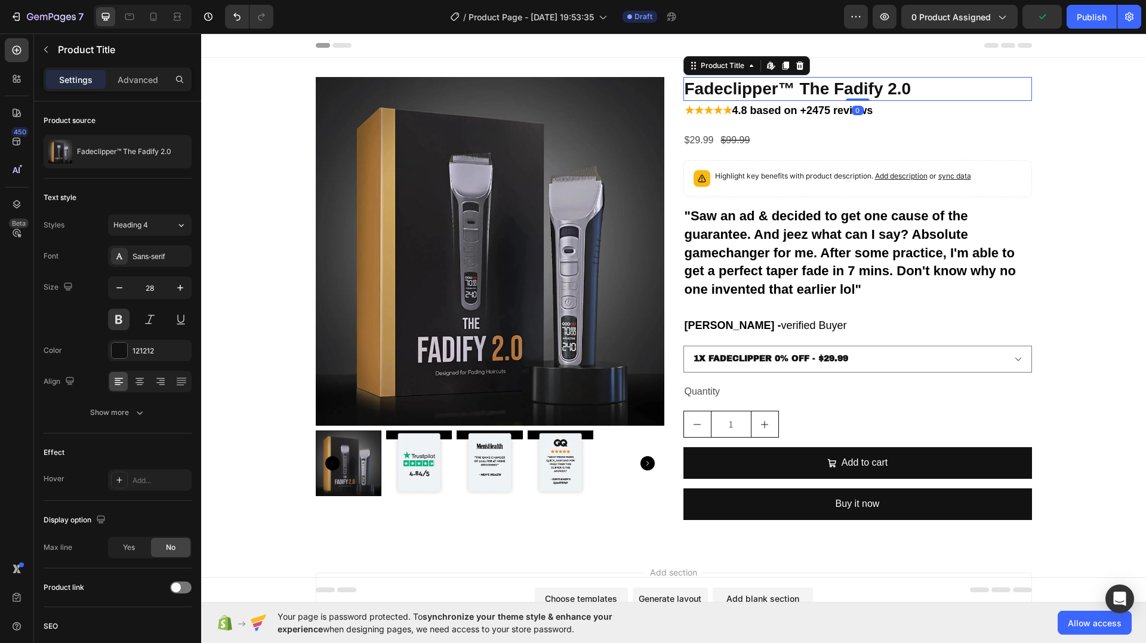
drag, startPoint x: 856, startPoint y: 108, endPoint x: 855, endPoint y: 97, distance: 11.4
click at [855, 97] on div "Fadeclipper™ The Fadify 2.0 Product Title Edit content in Shopify 0" at bounding box center [858, 89] width 349 height 24
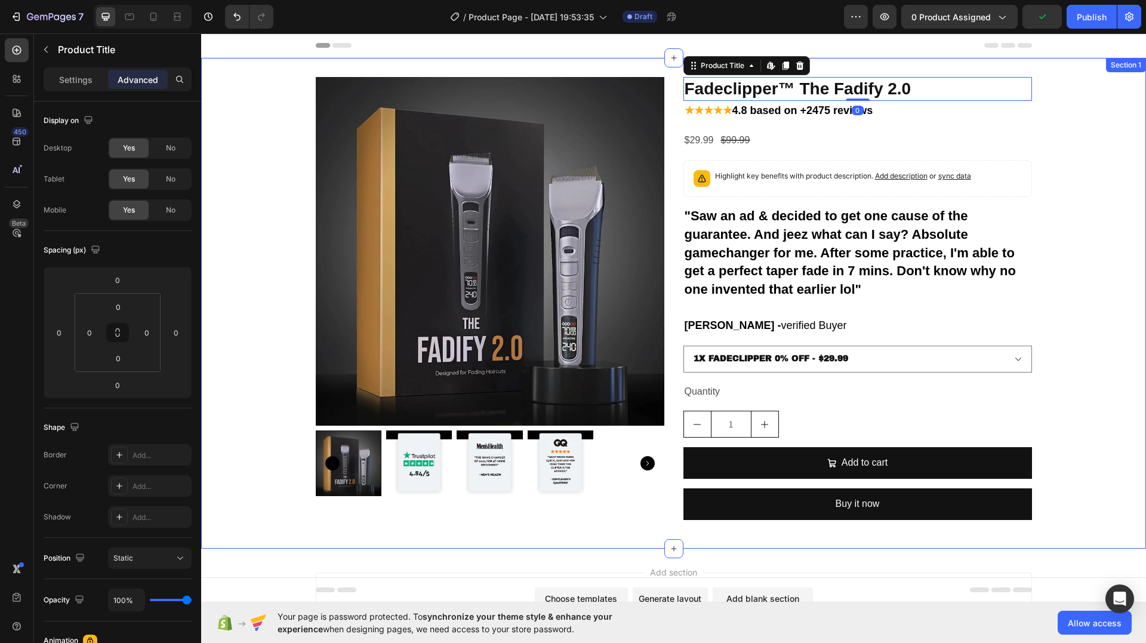
click at [1095, 127] on div "Product Images Fadeclipper™ The Fadify 2.0 Product Title Edit content in Shopif…" at bounding box center [673, 303] width 945 height 453
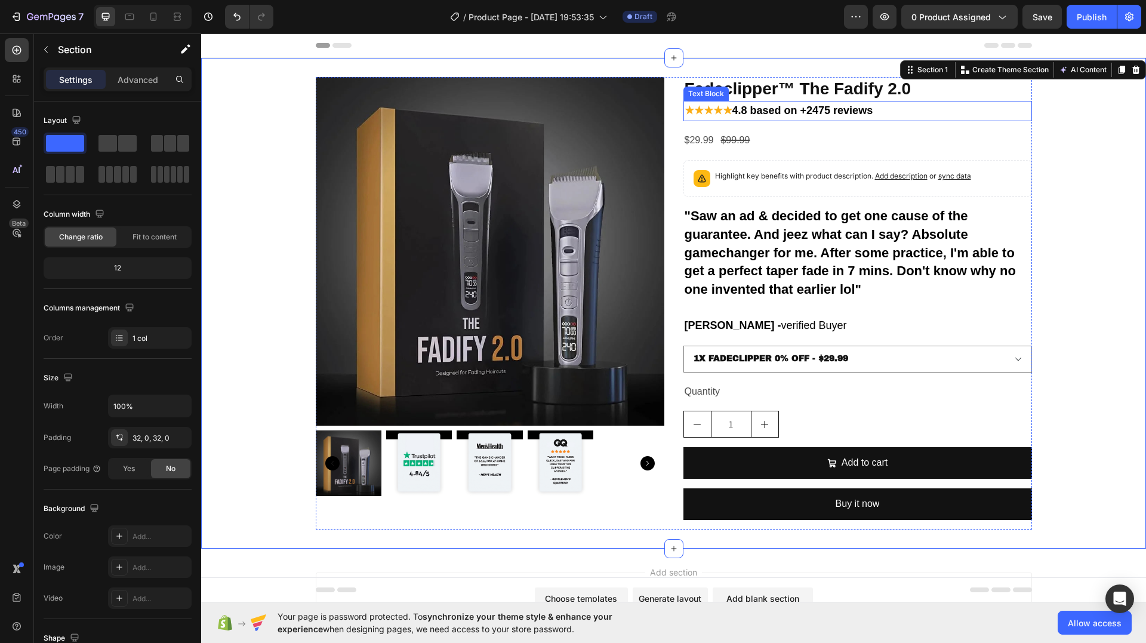
click at [817, 85] on h2 "Fadeclipper™ The Fadify 2.0" at bounding box center [858, 89] width 349 height 24
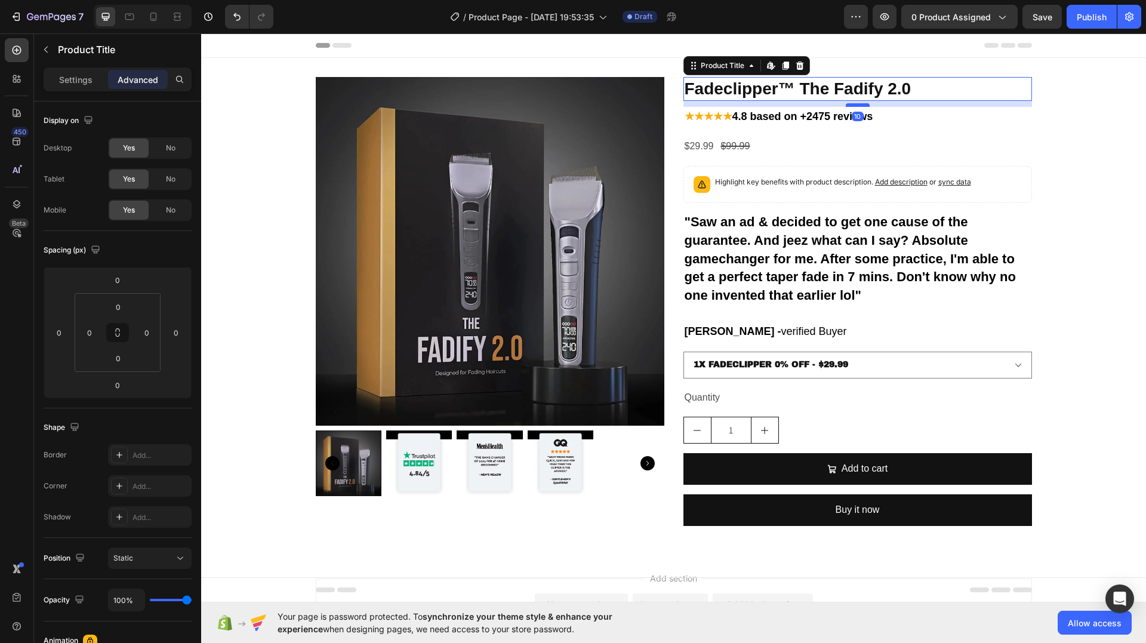
drag, startPoint x: 856, startPoint y: 100, endPoint x: 855, endPoint y: 106, distance: 6.0
click at [855, 106] on div at bounding box center [858, 105] width 24 height 4
type input "10"
click at [1103, 134] on div "Product Images Fadeclipper™ The Fadify 2.0 Product Title Edit content in Shopif…" at bounding box center [673, 306] width 945 height 458
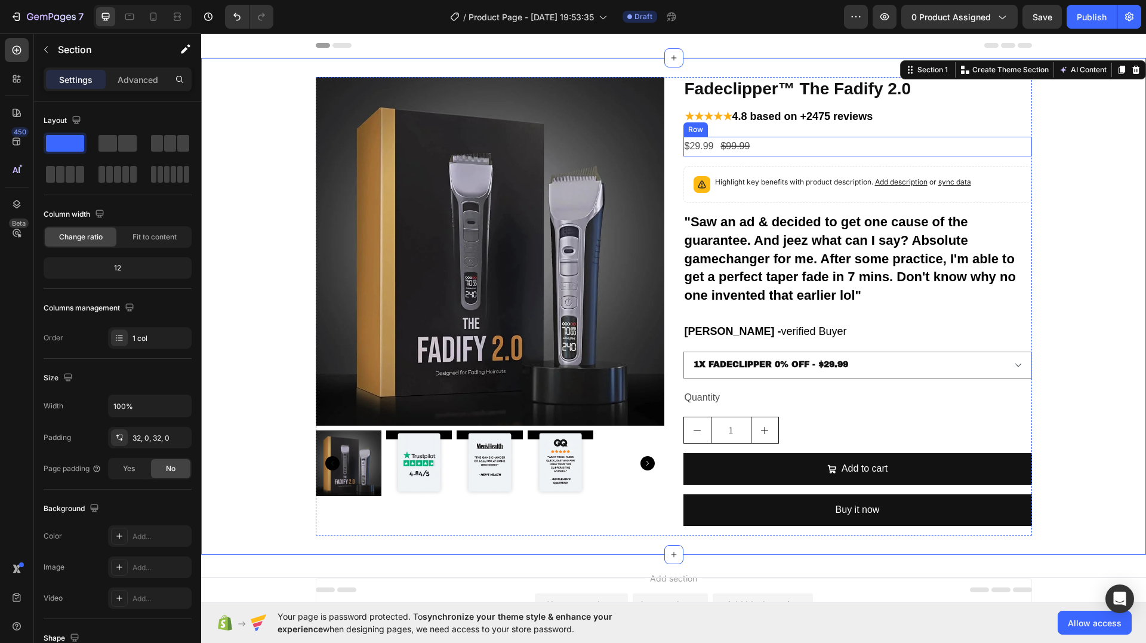
click at [747, 139] on div "$29.99 Product Price Product Price $99.99 Product Price Product Price Row" at bounding box center [858, 147] width 349 height 20
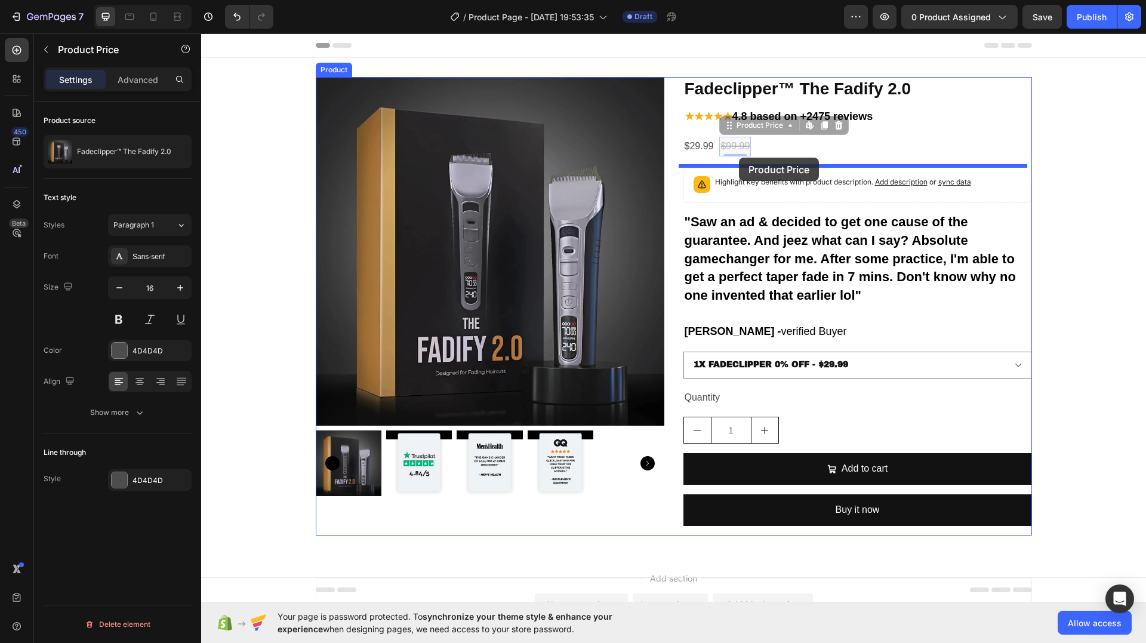
drag, startPoint x: 727, startPoint y: 141, endPoint x: 742, endPoint y: 158, distance: 22.8
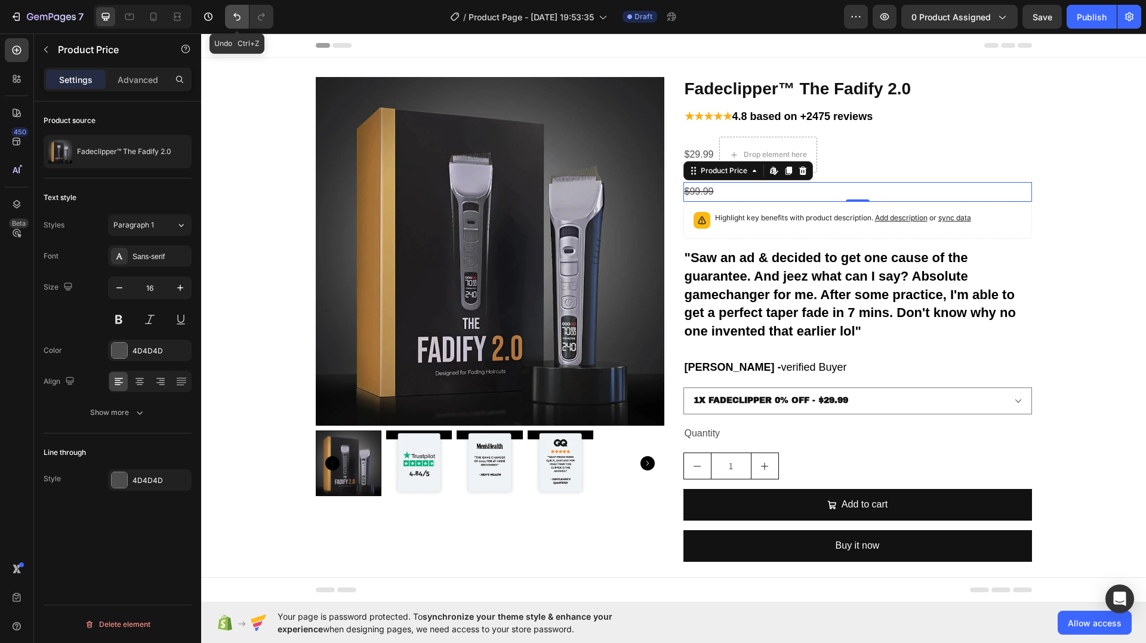
click at [226, 14] on button "Undo/Redo" at bounding box center [237, 17] width 24 height 24
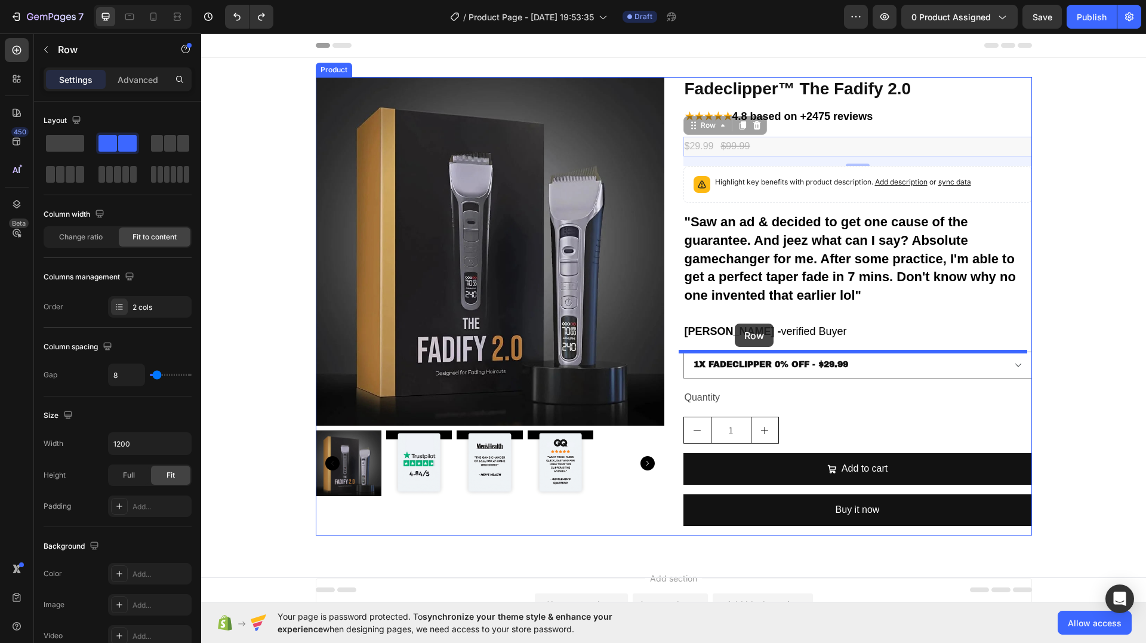
drag, startPoint x: 776, startPoint y: 149, endPoint x: 735, endPoint y: 324, distance: 179.7
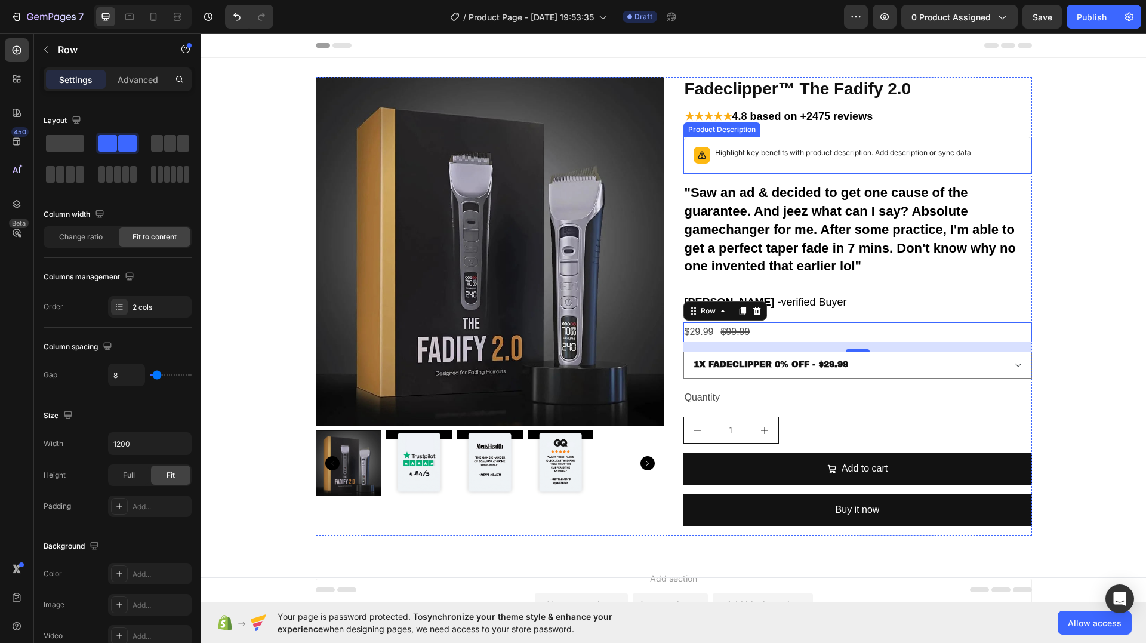
click at [775, 166] on div "Highlight key benefits with product description. Add description or sync data" at bounding box center [858, 155] width 338 height 26
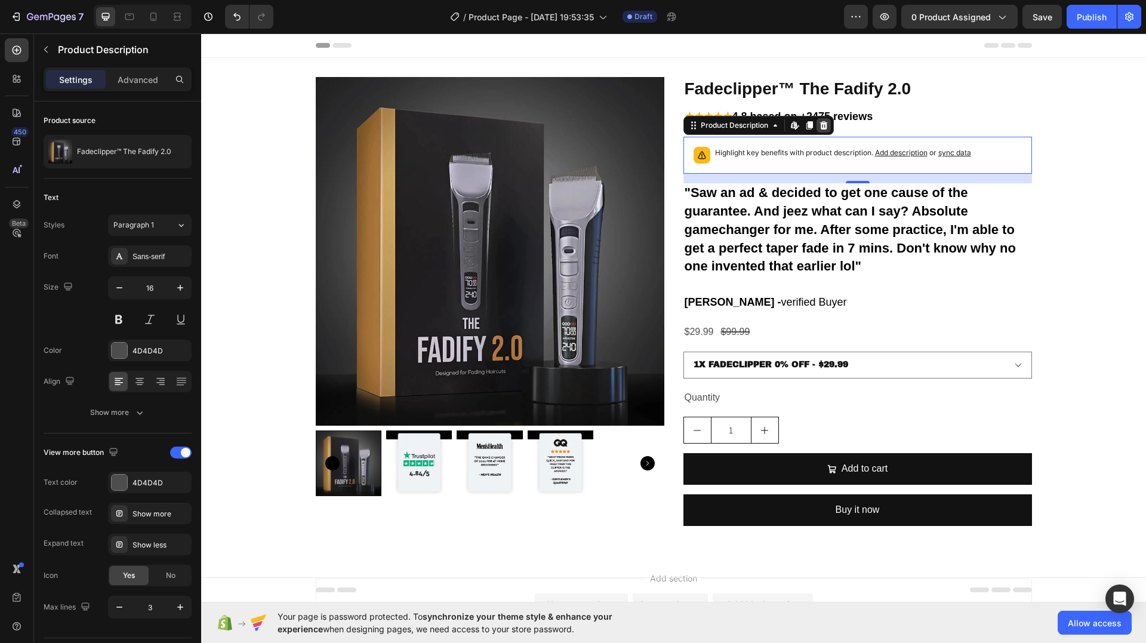
click at [820, 124] on icon at bounding box center [824, 125] width 8 height 8
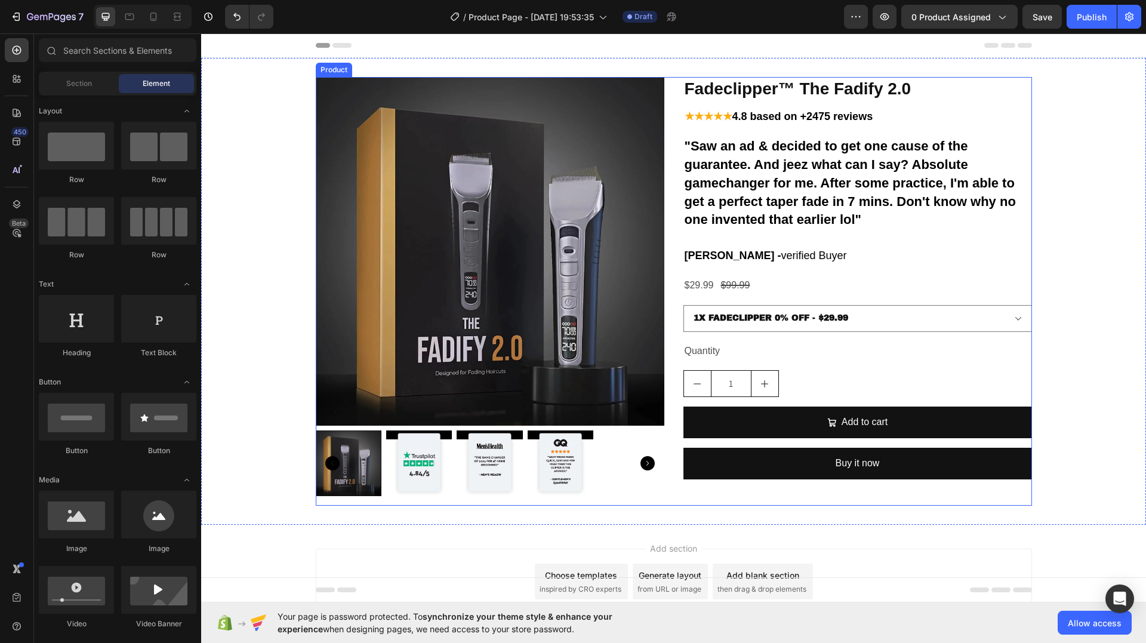
click at [796, 131] on div "Fadeclipper™ The Fadify 2.0 Product Title ★★★★★ 4.8 based on +2475 reviews Text…" at bounding box center [858, 291] width 349 height 429
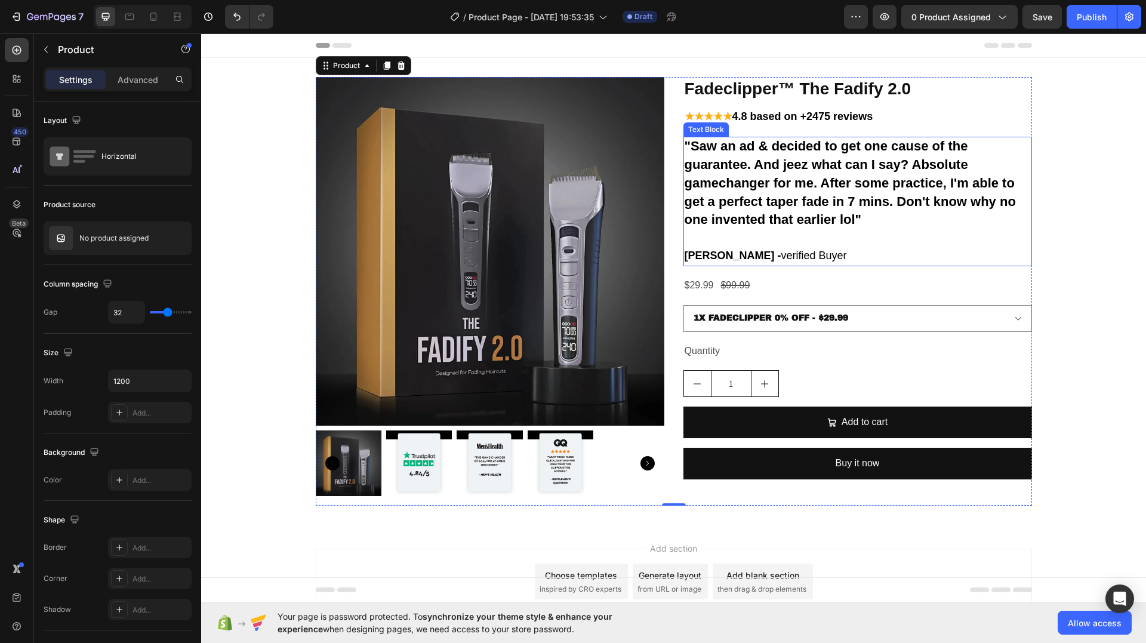
click at [792, 146] on strong ""Saw an ad & decided to get one cause of the guarantee. And jeez what can I say…" at bounding box center [850, 183] width 331 height 88
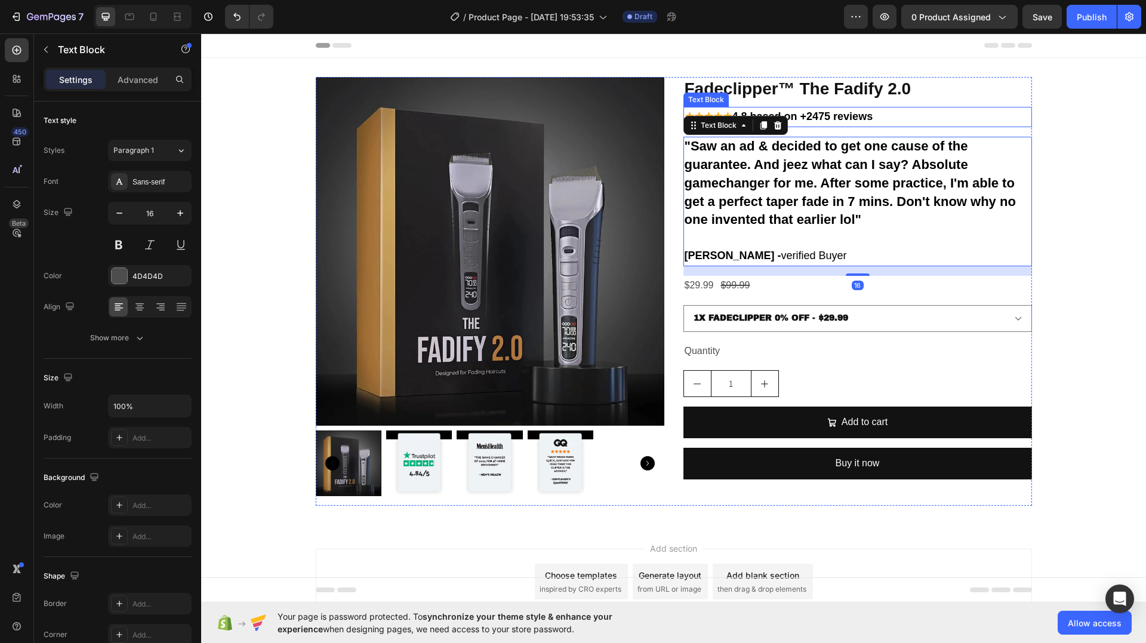
click at [826, 124] on p "★★★★★ 4.8 based on +2475 reviews" at bounding box center [858, 117] width 346 height 18
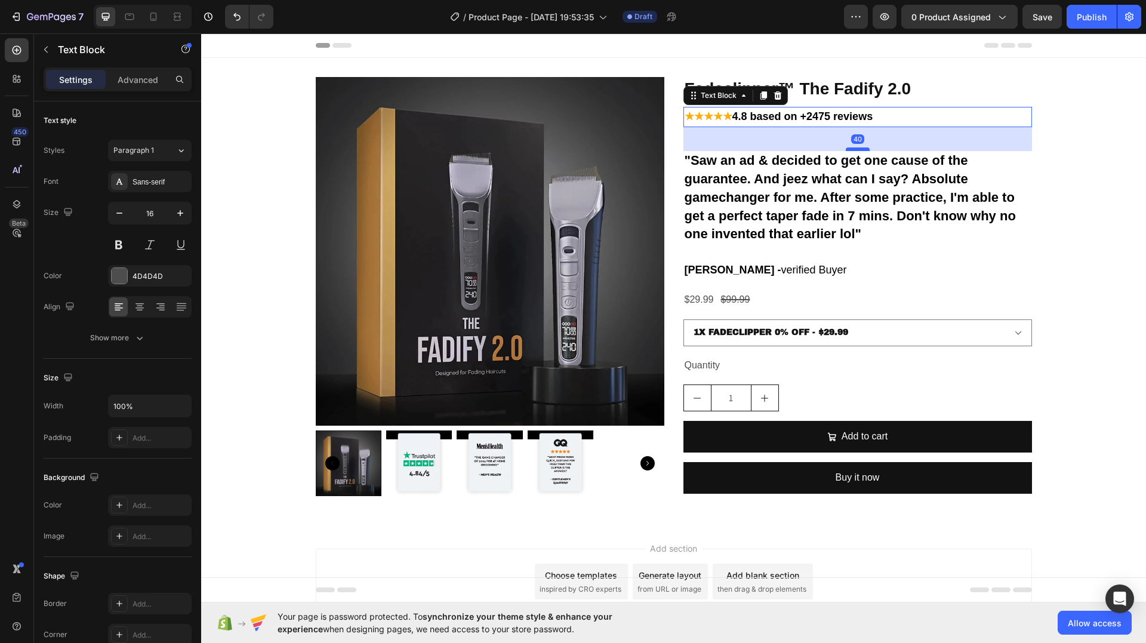
drag, startPoint x: 845, startPoint y: 135, endPoint x: 842, endPoint y: 159, distance: 24.1
click at [846, 151] on div at bounding box center [858, 149] width 24 height 4
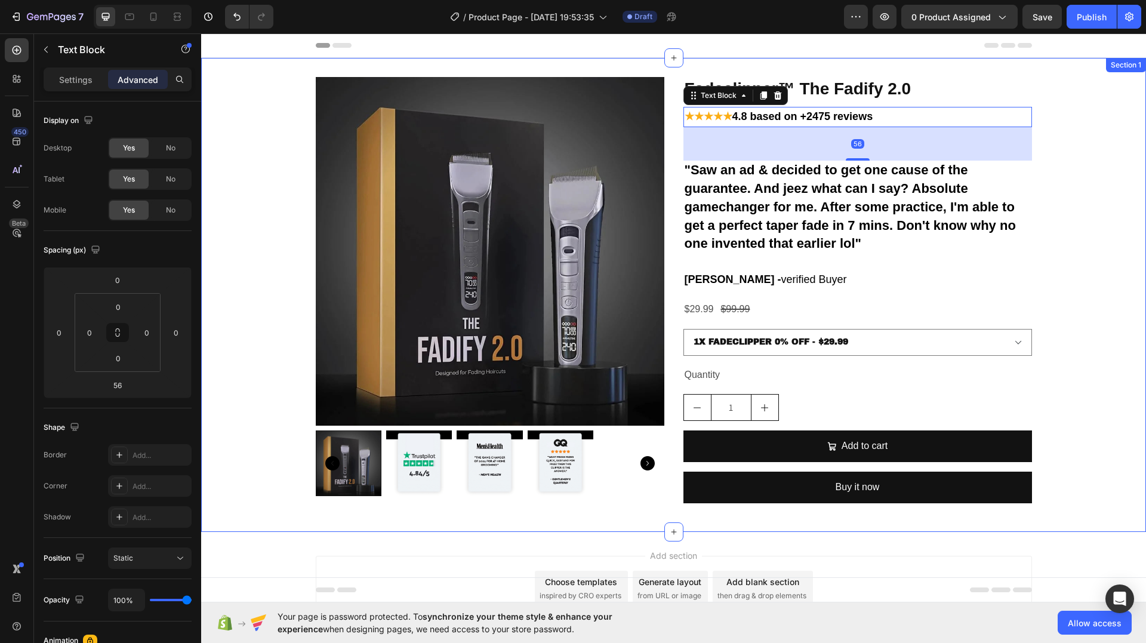
click at [1065, 171] on div "Product Images Fadeclipper™ The Fadify 2.0 Product Title ★★★★★ 4.8 based on +24…" at bounding box center [673, 295] width 945 height 436
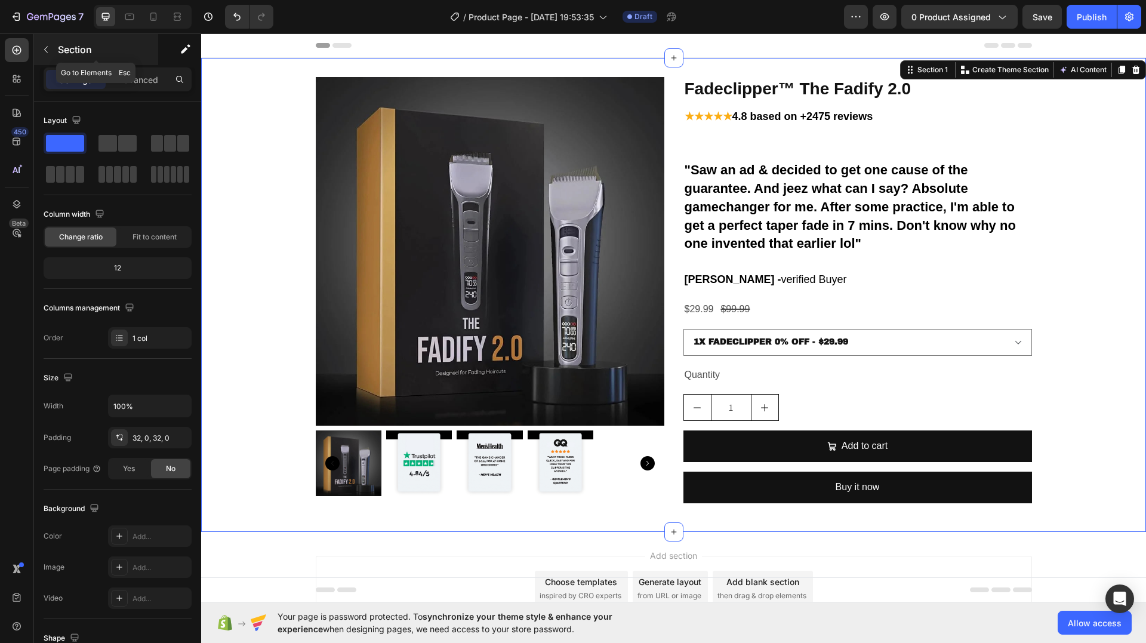
click at [56, 56] on div "Section" at bounding box center [96, 49] width 124 height 31
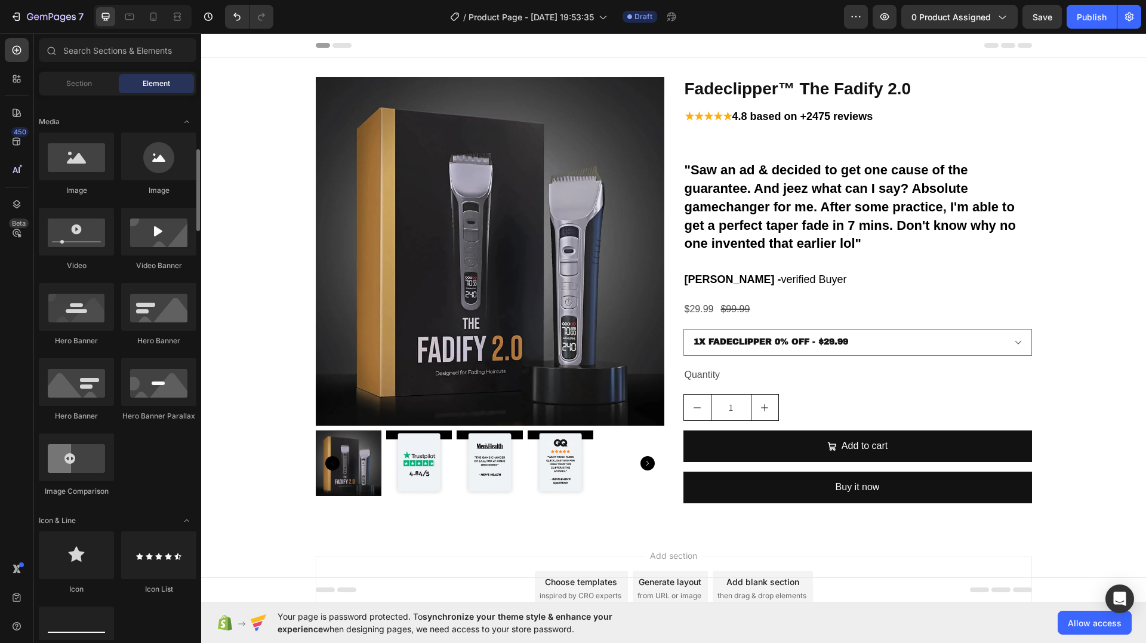
scroll to position [537, 0]
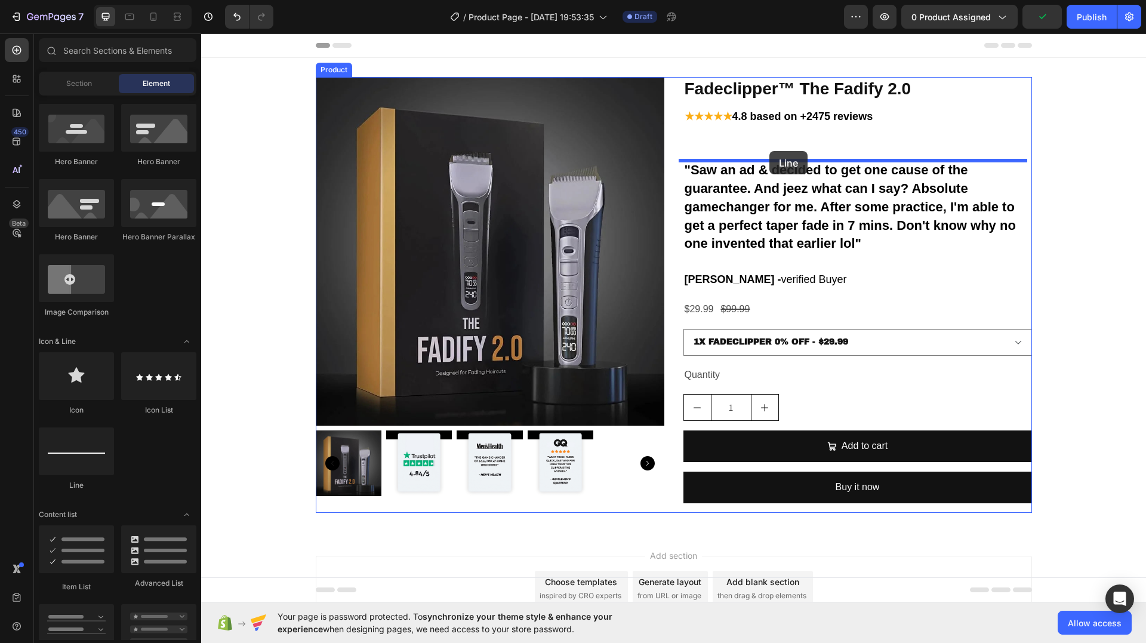
drag, startPoint x: 290, startPoint y: 494, endPoint x: 770, endPoint y: 151, distance: 589.6
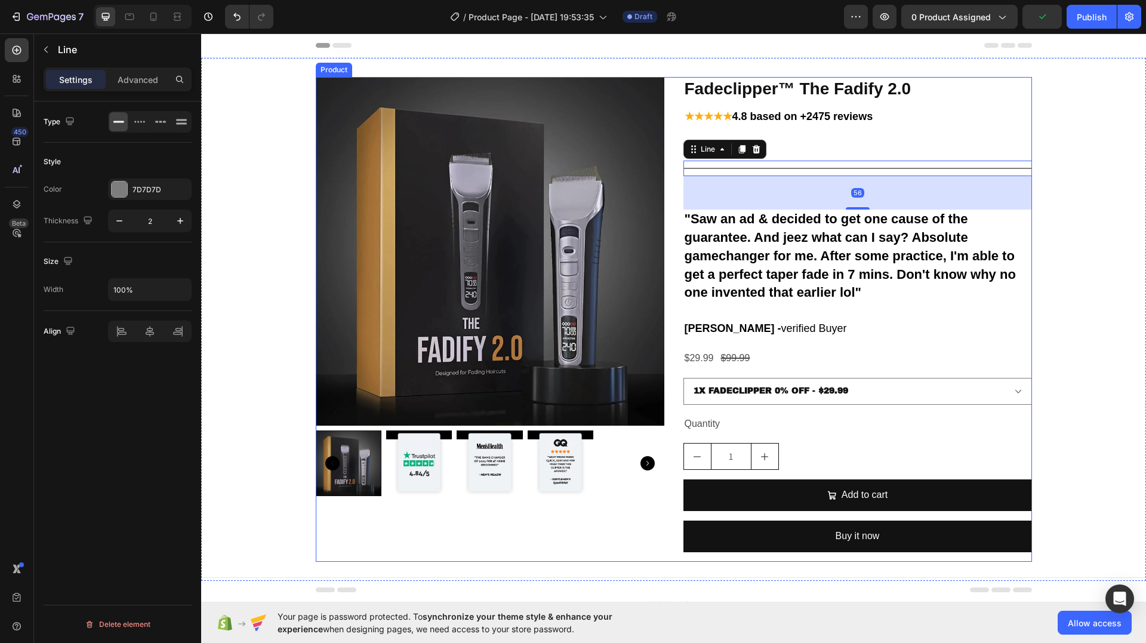
click at [795, 125] on p "★★★★★ 4.8 based on +2475 reviews" at bounding box center [858, 117] width 346 height 18
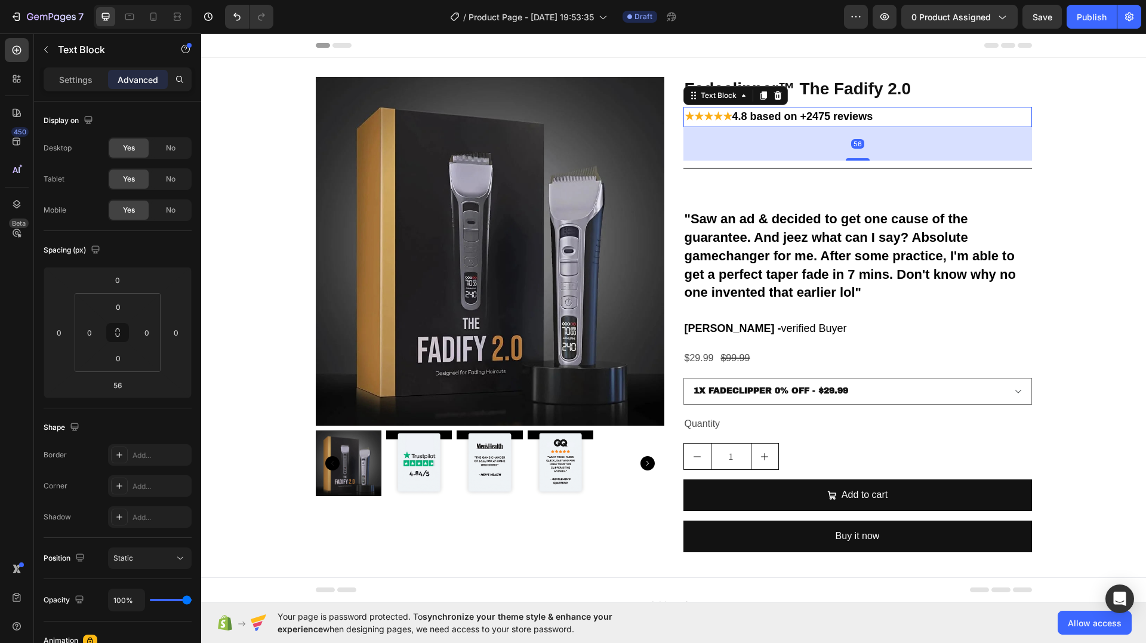
drag, startPoint x: 854, startPoint y: 157, endPoint x: 856, endPoint y: 149, distance: 8.4
click at [856, 146] on div "56" at bounding box center [858, 143] width 349 height 33
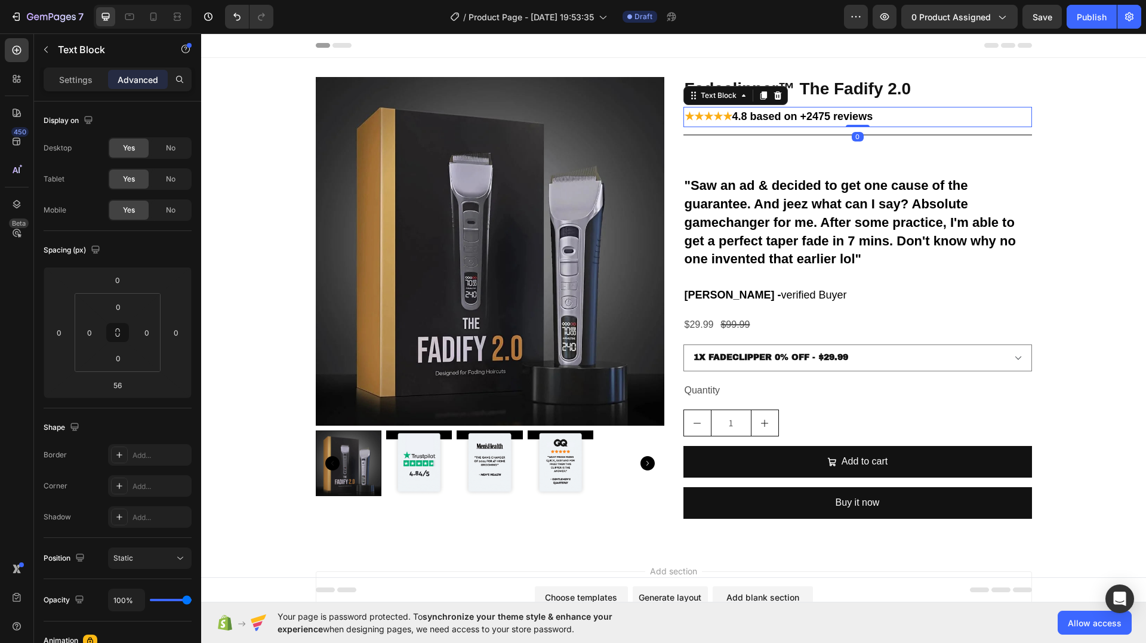
drag, startPoint x: 855, startPoint y: 159, endPoint x: 858, endPoint y: 118, distance: 41.9
click at [858, 118] on div "★★★★★ 4.8 based on +2475 reviews Text Block 0" at bounding box center [858, 117] width 349 height 20
type input "0"
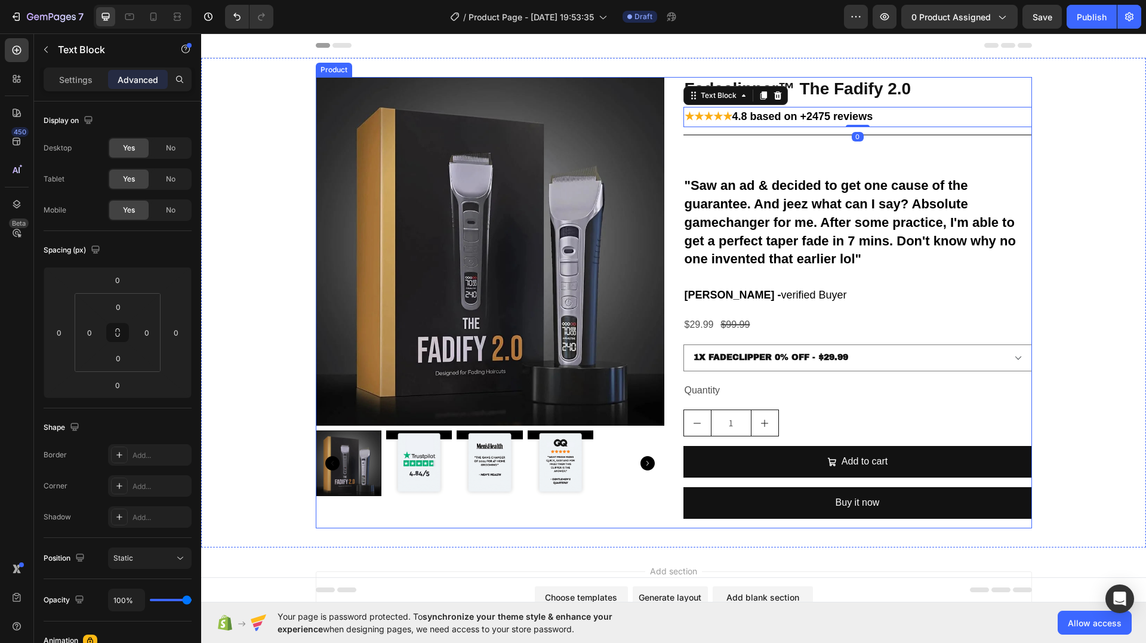
click at [856, 159] on div "Fadeclipper™ The Fadify 2.0 Product Title ★★★★★ 4.8 based on +2475 reviews Text…" at bounding box center [858, 302] width 349 height 451
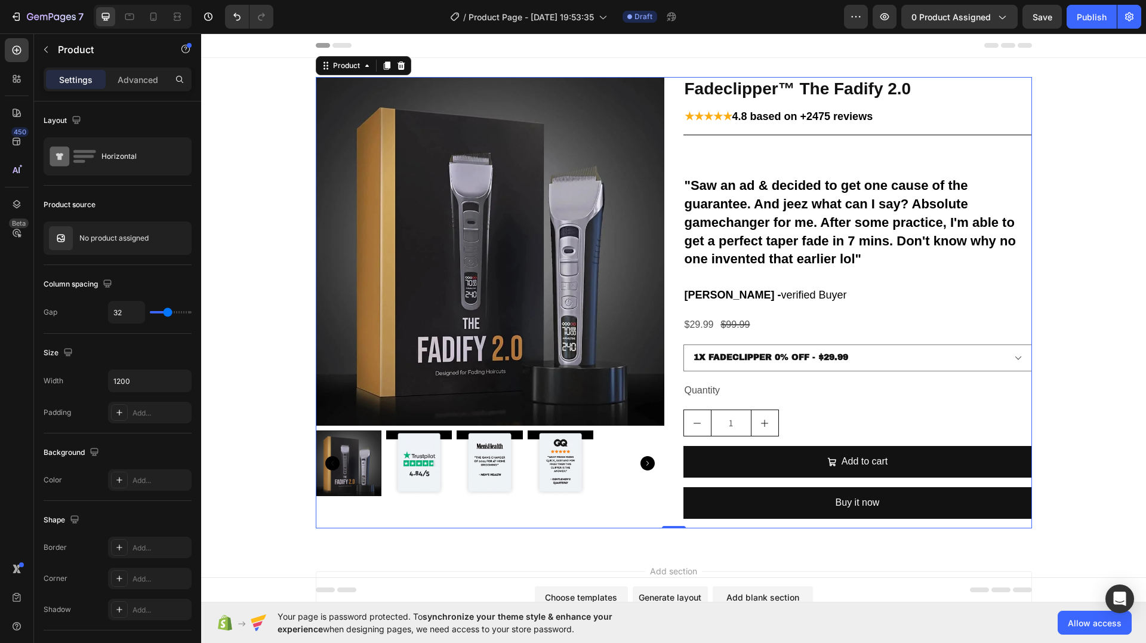
click at [829, 176] on div "Fadeclipper™ The Fadify 2.0 Product Title ★★★★★ 4.8 based on +2475 reviews Text…" at bounding box center [858, 302] width 349 height 451
click at [817, 207] on strong ""Saw an ad & decided to get one cause of the guarantee. And jeez what can I say…" at bounding box center [850, 222] width 331 height 88
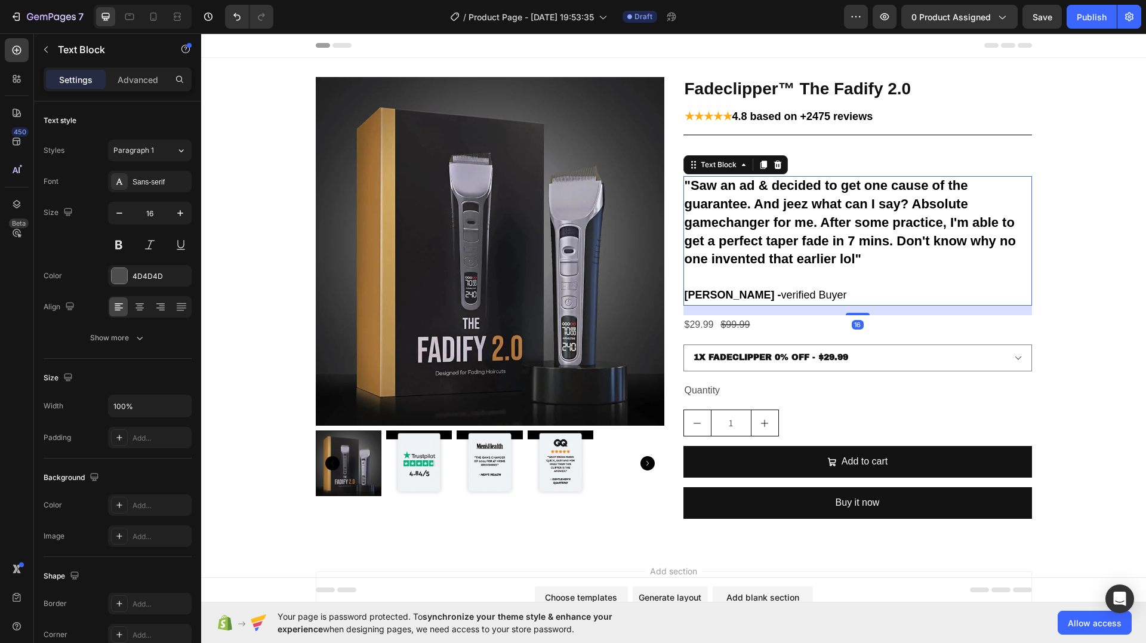
click at [810, 145] on div "Fadeclipper™ The Fadify 2.0 Product Title ★★★★★ 4.8 based on +2475 reviews Text…" at bounding box center [858, 302] width 349 height 451
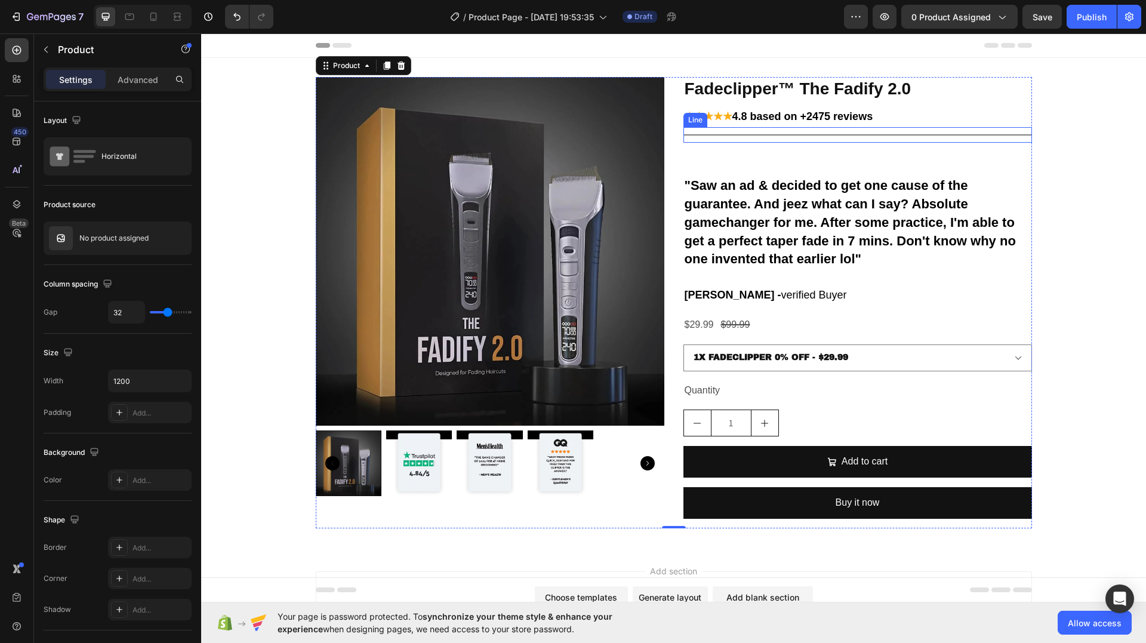
click at [817, 137] on div "Title Line" at bounding box center [858, 135] width 349 height 16
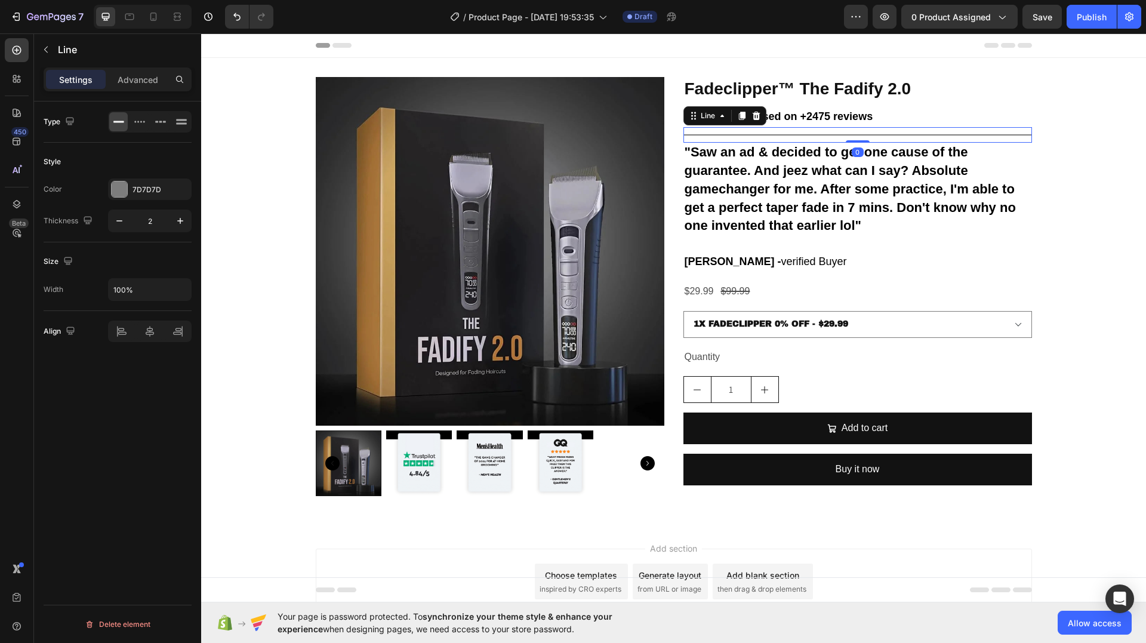
drag, startPoint x: 851, startPoint y: 175, endPoint x: 859, endPoint y: 135, distance: 40.9
click at [859, 135] on div "Title Line 0" at bounding box center [858, 135] width 349 height 16
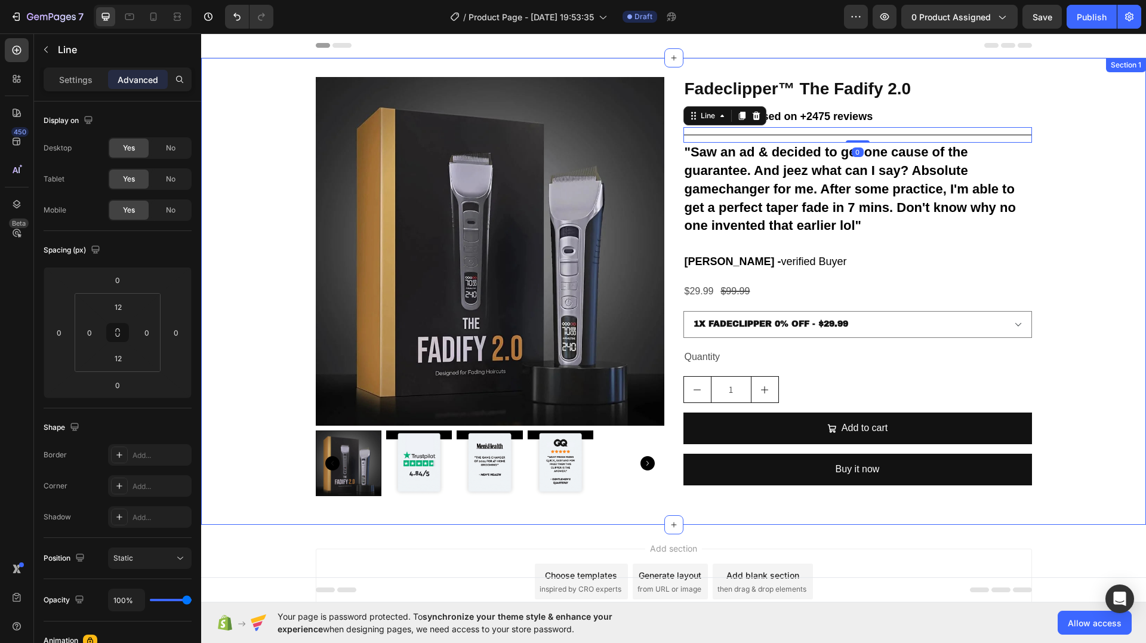
click at [1121, 140] on div "Product Images Fadeclipper™ The Fadify 2.0 Product Title ★★★★★ 4.8 based on +24…" at bounding box center [673, 291] width 945 height 429
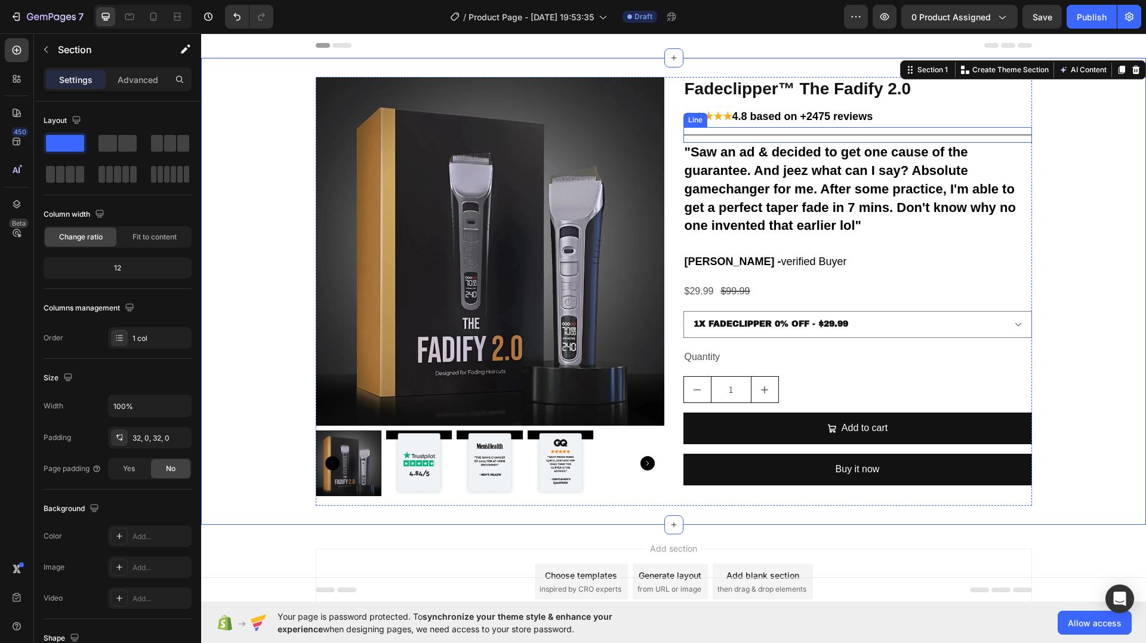
click at [888, 133] on div "Title Line" at bounding box center [858, 135] width 349 height 16
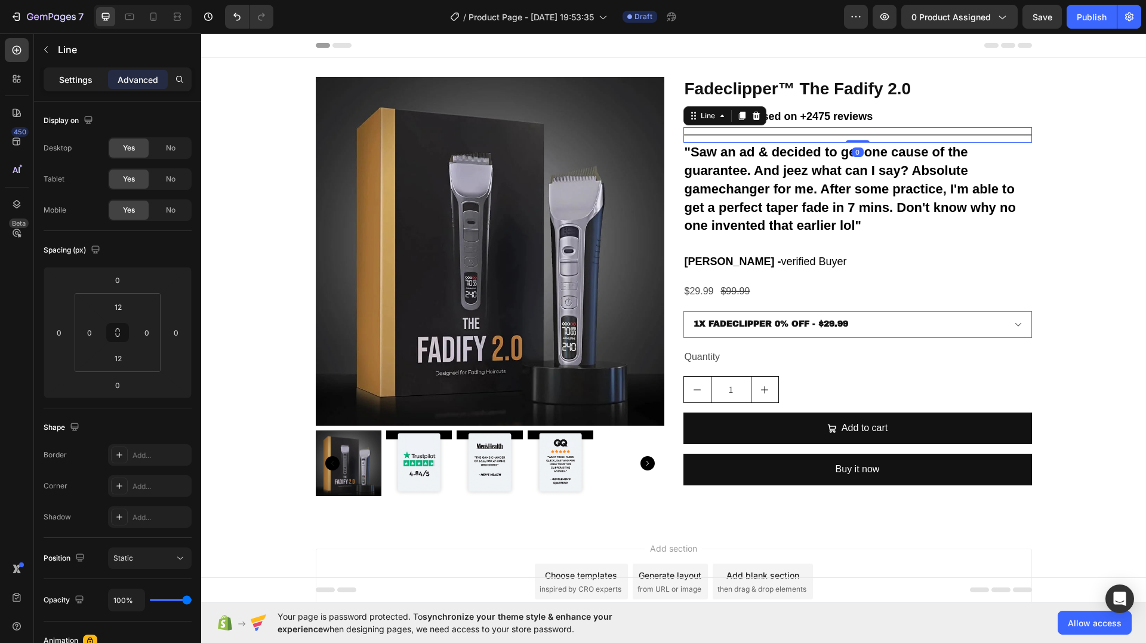
click at [59, 77] on p "Settings" at bounding box center [75, 79] width 33 height 13
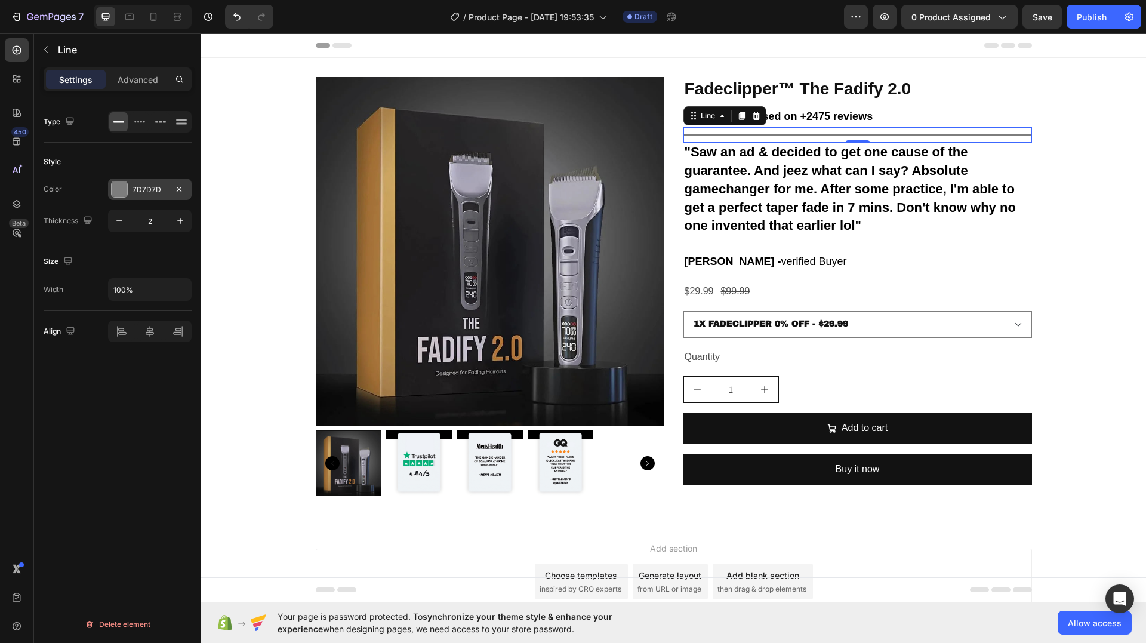
click at [114, 189] on div at bounding box center [120, 189] width 16 height 16
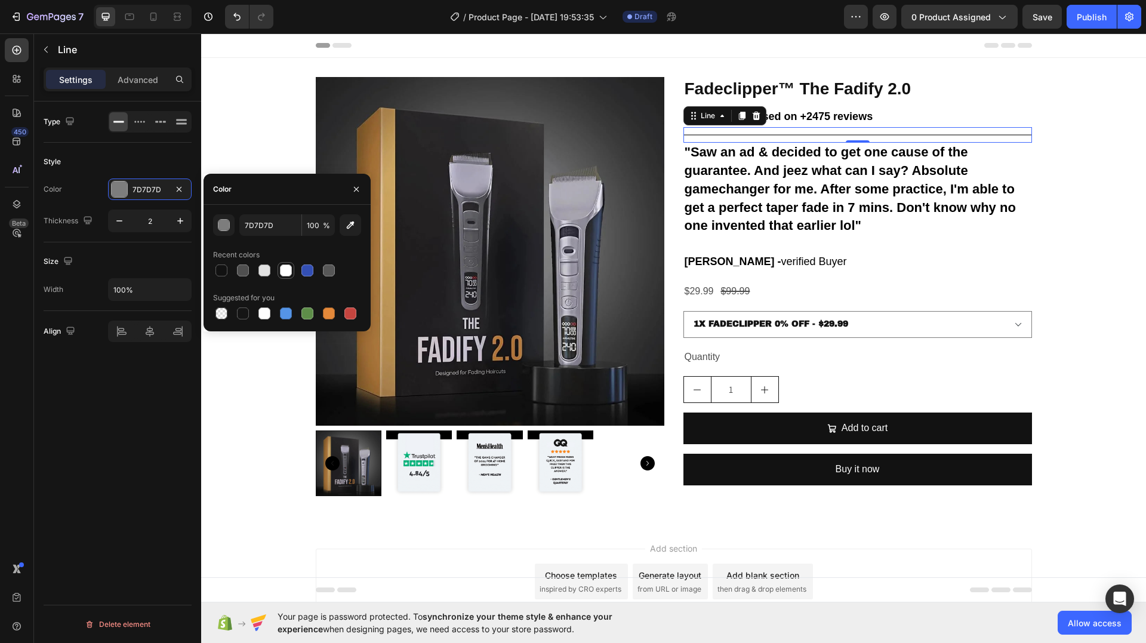
click at [287, 274] on div at bounding box center [286, 270] width 12 height 12
click at [266, 267] on div at bounding box center [265, 270] width 12 height 12
type input "E2E2E2"
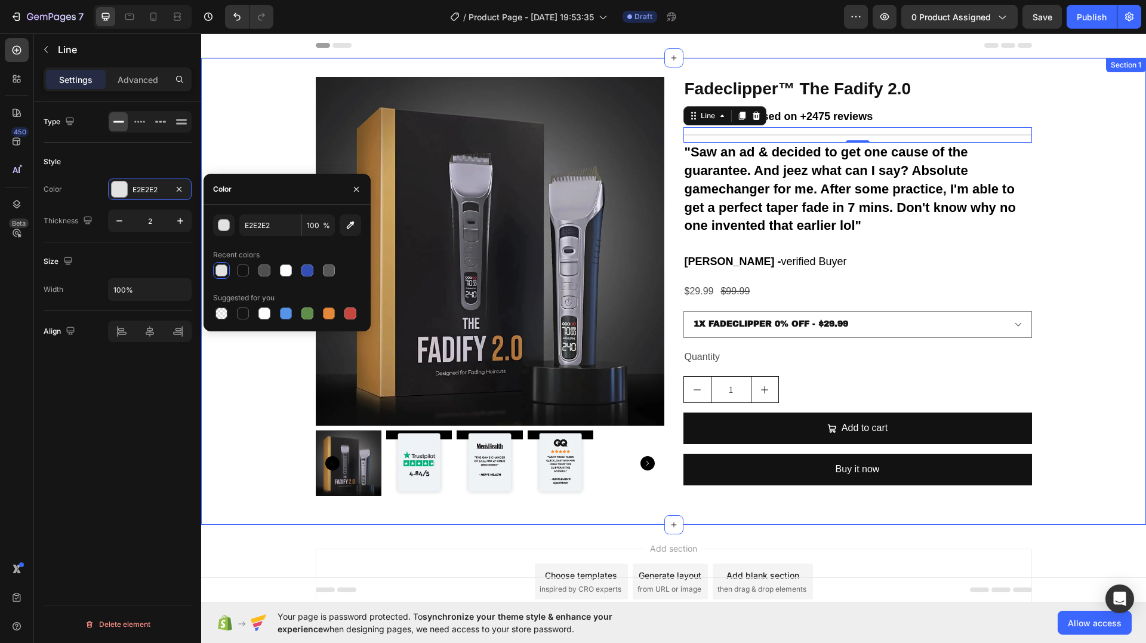
click at [1137, 174] on div "Product Images Fadeclipper™ The Fadify 2.0 Product Title ★★★★★ 4.8 based on +24…" at bounding box center [673, 291] width 945 height 429
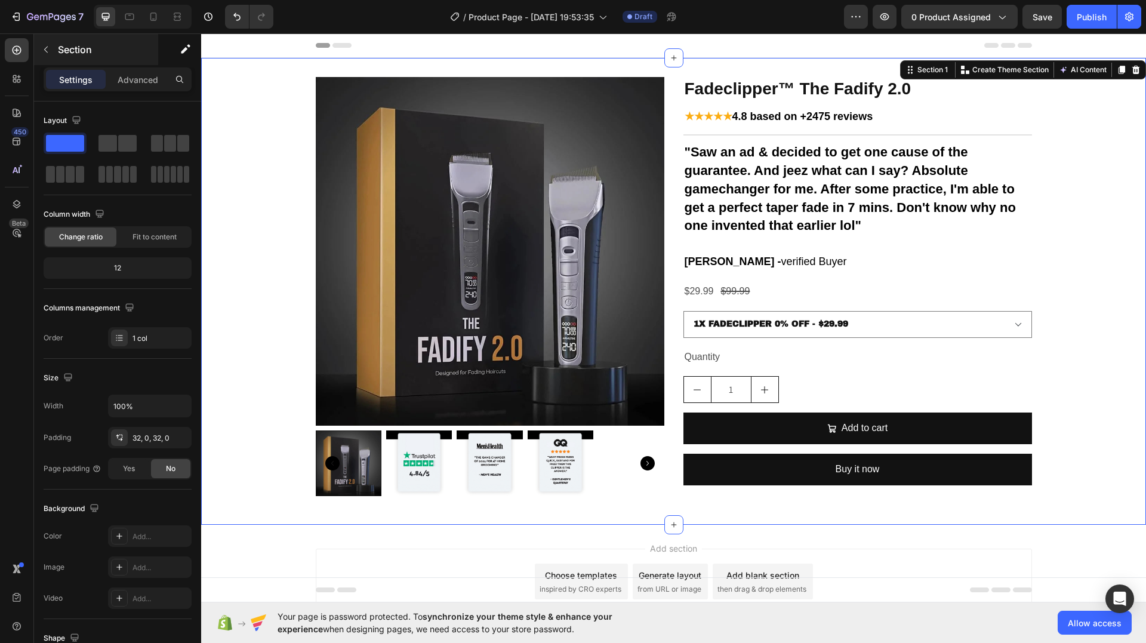
click at [36, 48] on div "450 Beta Sections(18) Elements(84) Section Element Hero Section Product Detail …" at bounding box center [100, 338] width 201 height 610
click at [43, 49] on icon "button" at bounding box center [46, 50] width 10 height 10
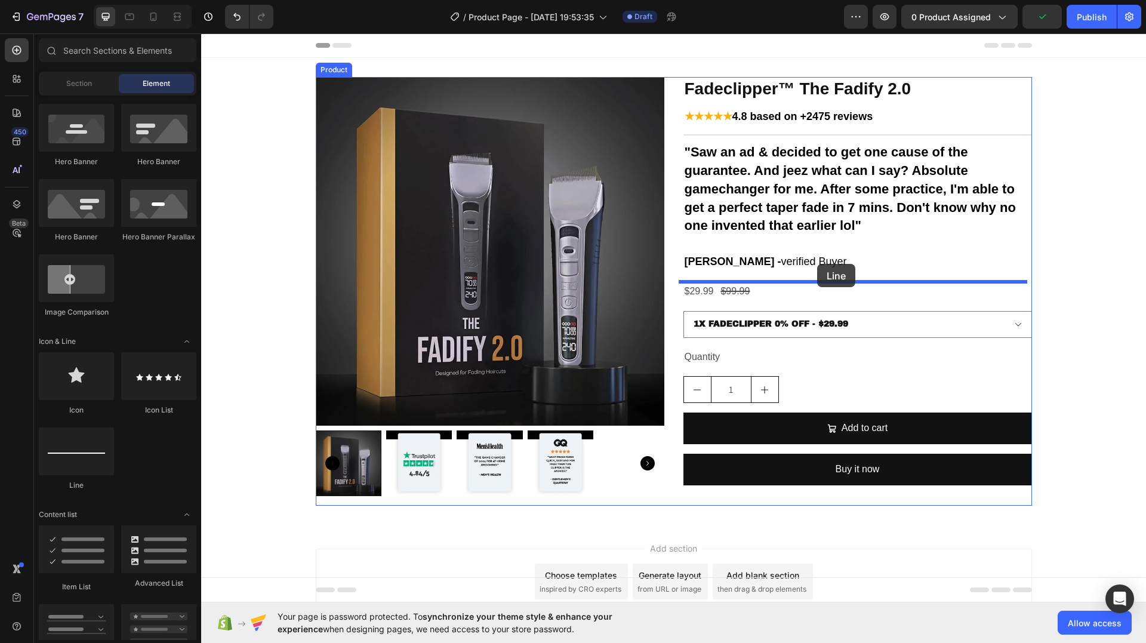
drag, startPoint x: 301, startPoint y: 477, endPoint x: 817, endPoint y: 264, distance: 558.7
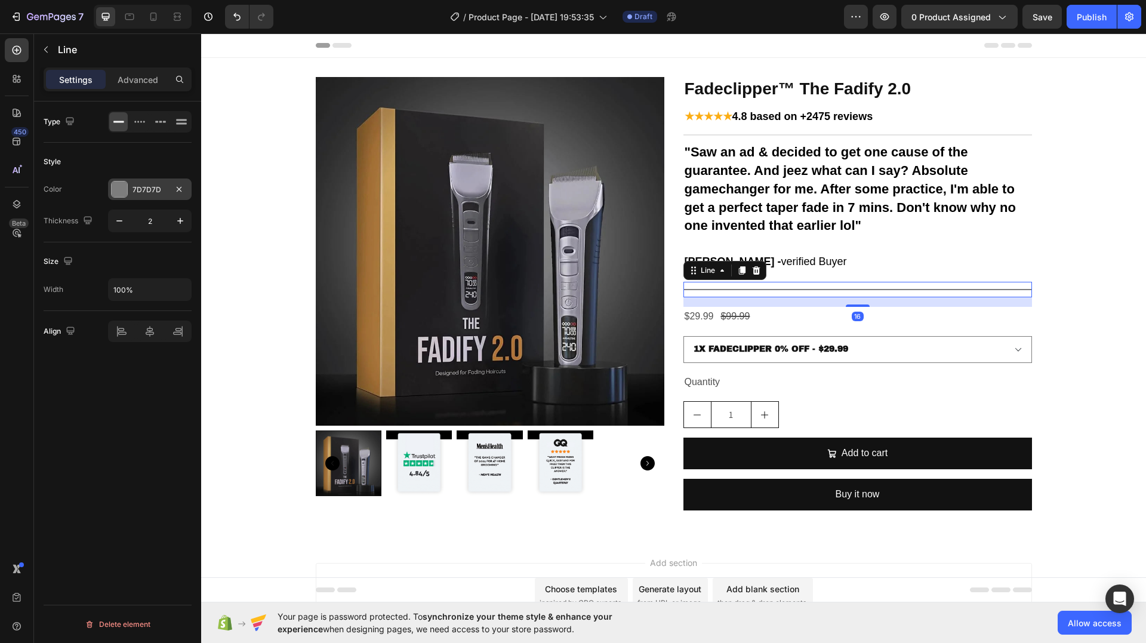
click at [121, 186] on div at bounding box center [120, 189] width 16 height 16
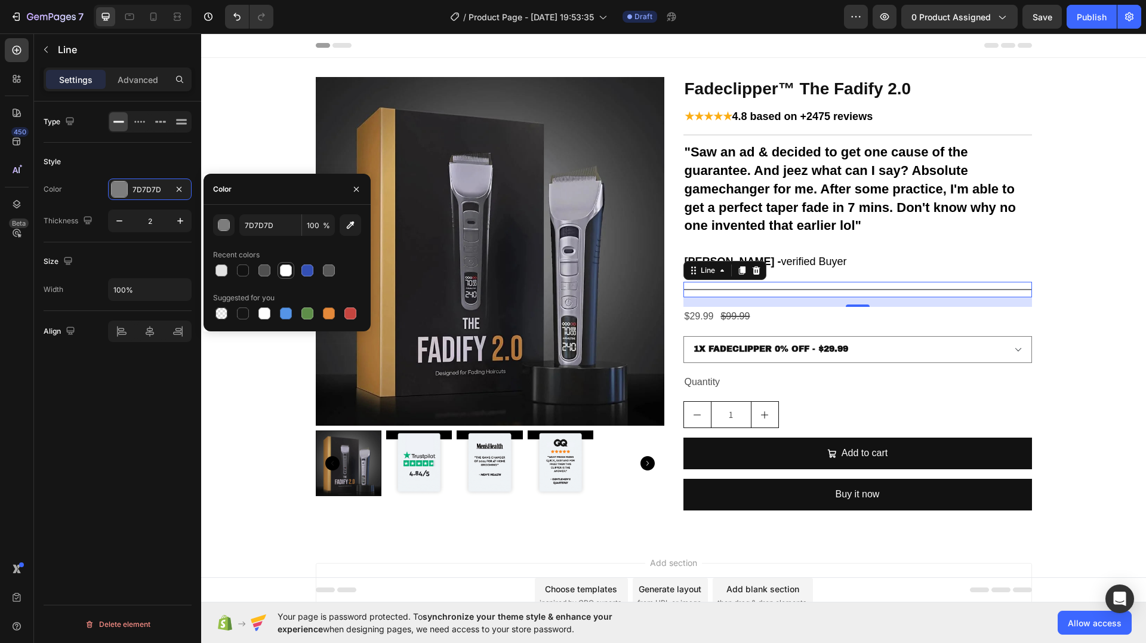
click at [289, 272] on div at bounding box center [286, 270] width 12 height 12
click at [267, 273] on div at bounding box center [265, 270] width 12 height 12
click at [281, 273] on div at bounding box center [286, 270] width 12 height 12
click at [245, 272] on div at bounding box center [243, 270] width 12 height 12
type input "E2E2E2"
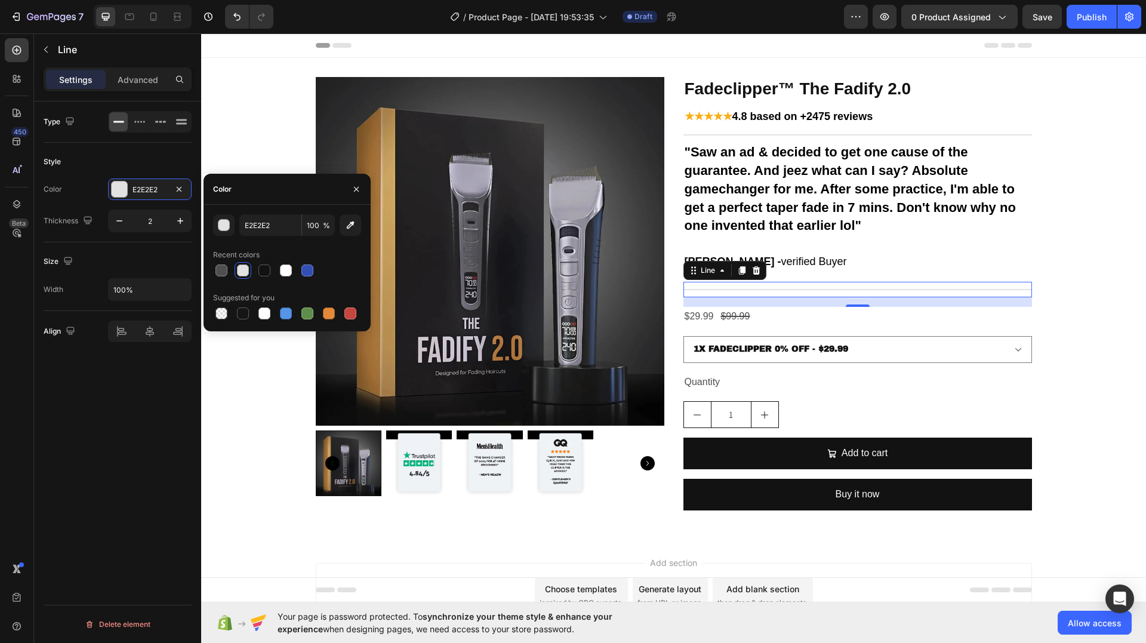
click at [124, 381] on div "Type Style Color E2E2E2 Thickness 2 Size Width 100% Align Delete element" at bounding box center [117, 389] width 167 height 576
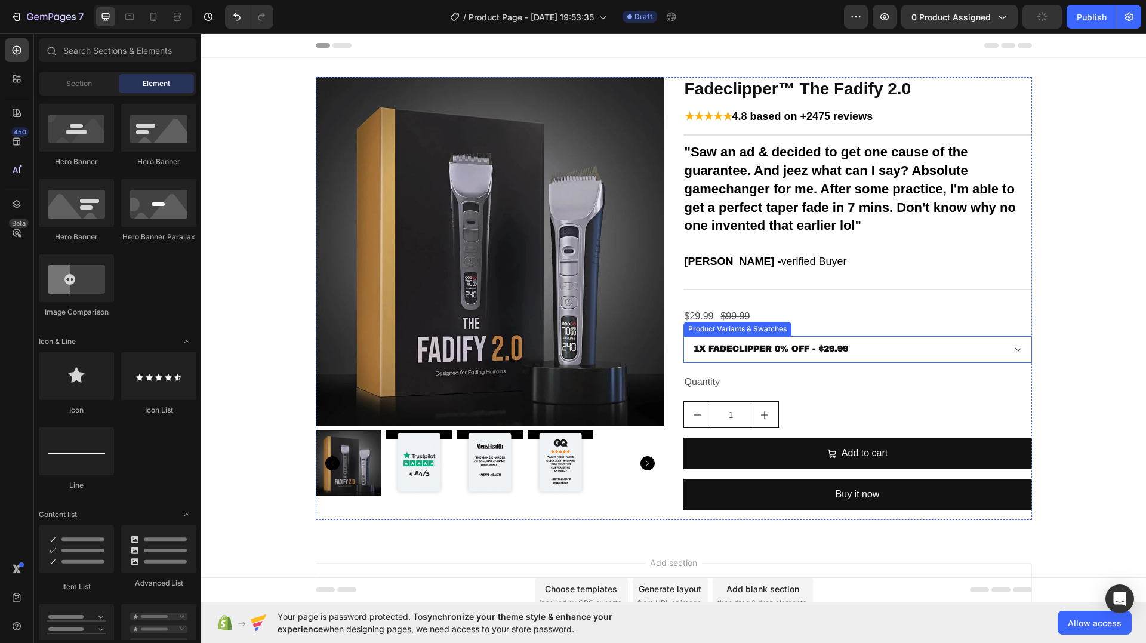
click at [902, 356] on select "1X FADECLIPPER 0% OFF - $29.99 2X FADECLIPPER 10% OFF - $49.99 3X FADECLIPPER 2…" at bounding box center [858, 349] width 349 height 27
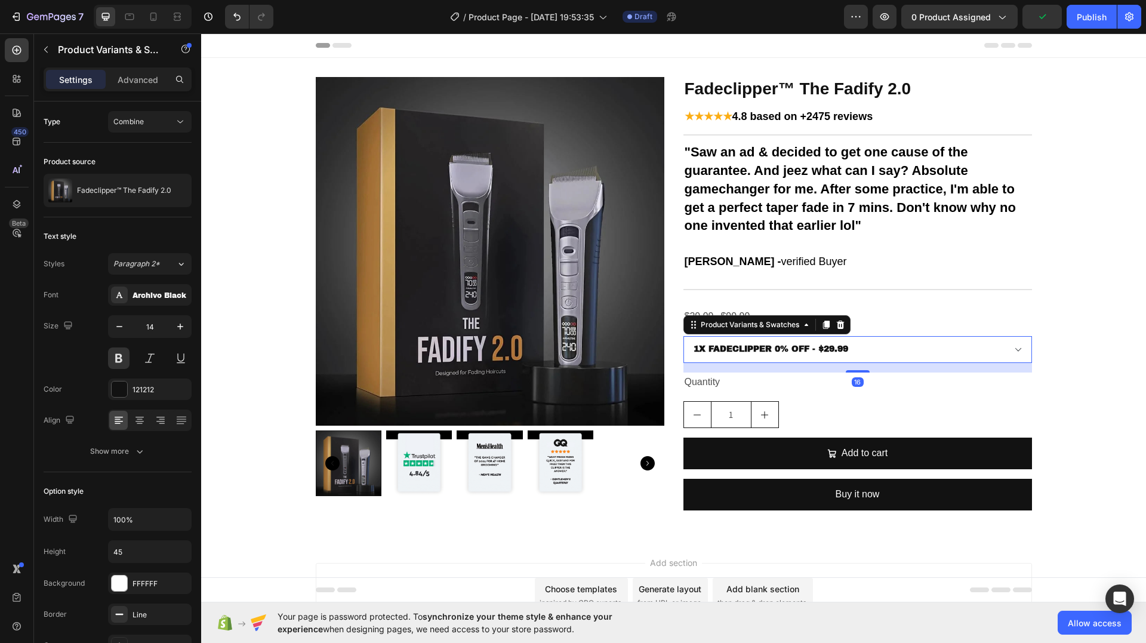
click at [900, 334] on div "Fadeclipper™ The Fadify 2.0 Product Title ★★★★★ 4.8 based on +2475 reviews Text…" at bounding box center [858, 298] width 349 height 443
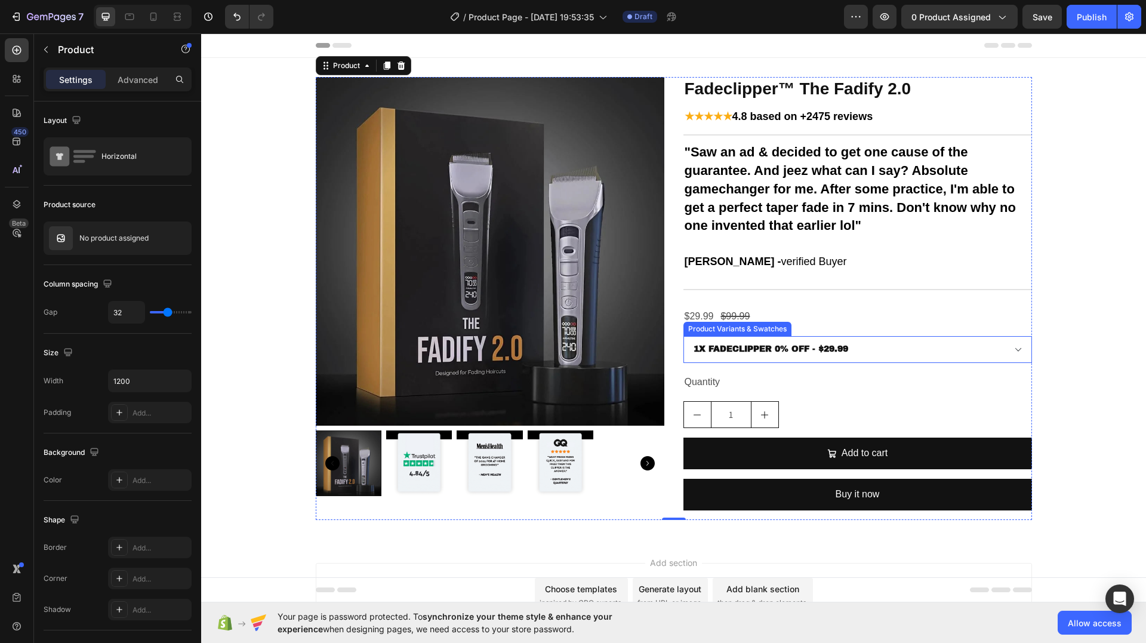
click at [894, 353] on select "1X FADECLIPPER 0% OFF - $29.99 2X FADECLIPPER 10% OFF - $49.99 3X FADECLIPPER 2…" at bounding box center [858, 349] width 349 height 27
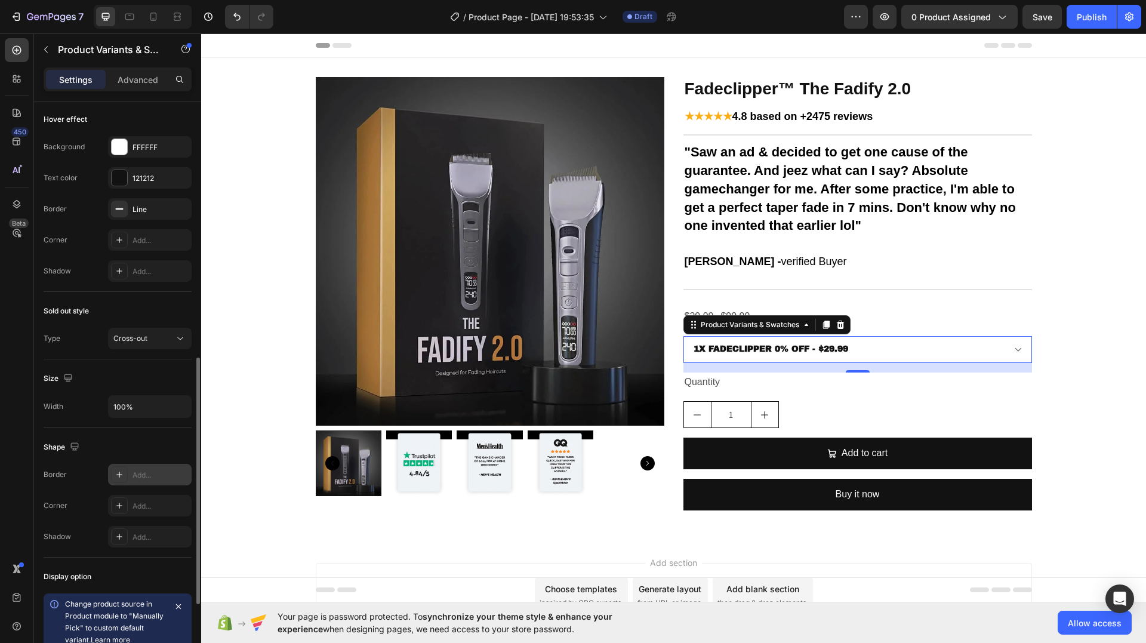
scroll to position [716, 0]
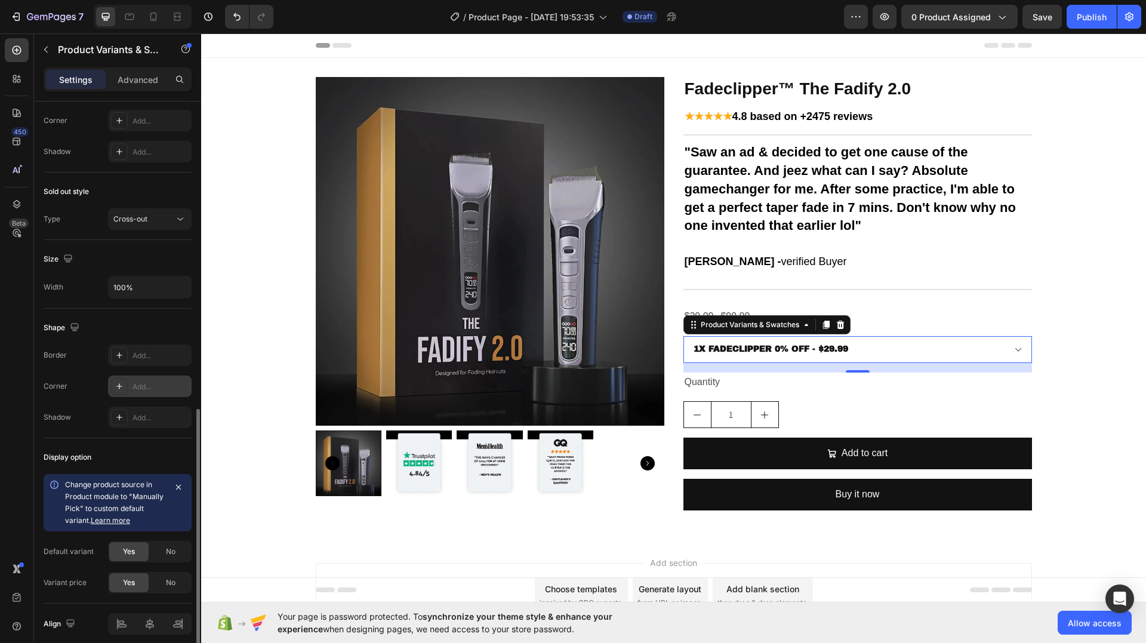
click at [135, 389] on div "Add..." at bounding box center [161, 386] width 56 height 11
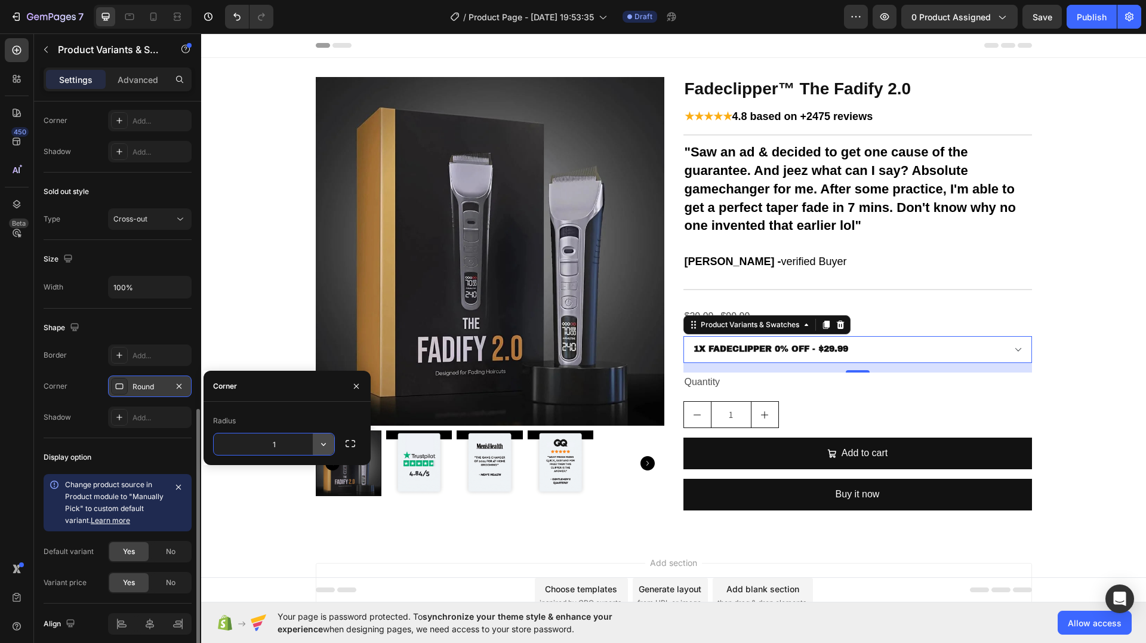
type input "16"
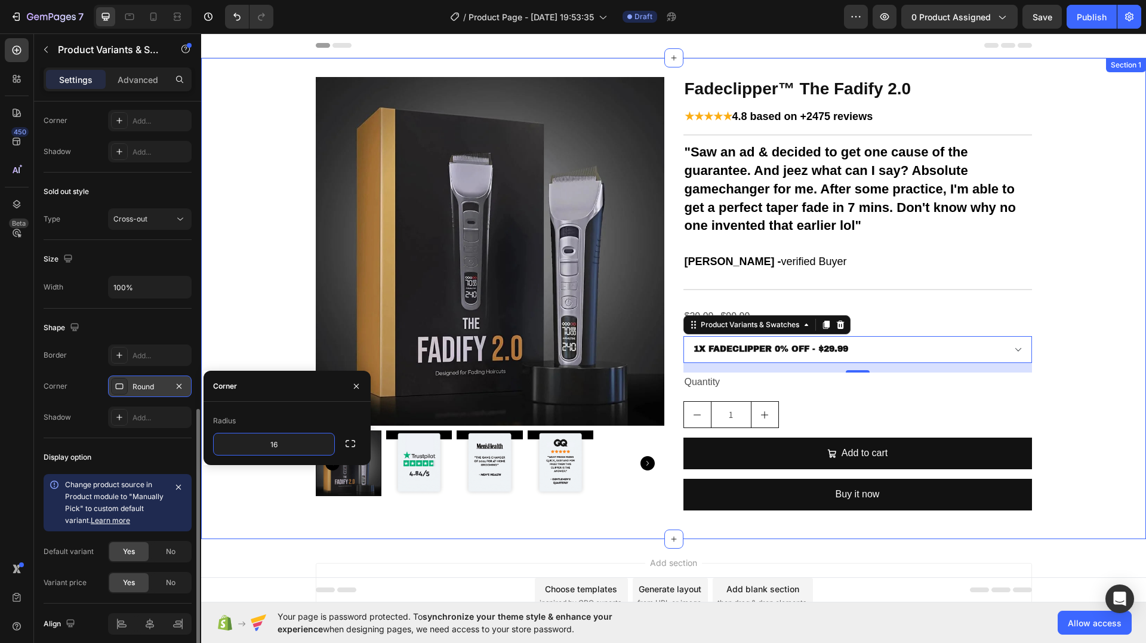
click at [1120, 314] on div "Product Images Fadeclipper™ The Fadify 2.0 Product Title ★★★★★ 4.8 based on +24…" at bounding box center [673, 298] width 945 height 443
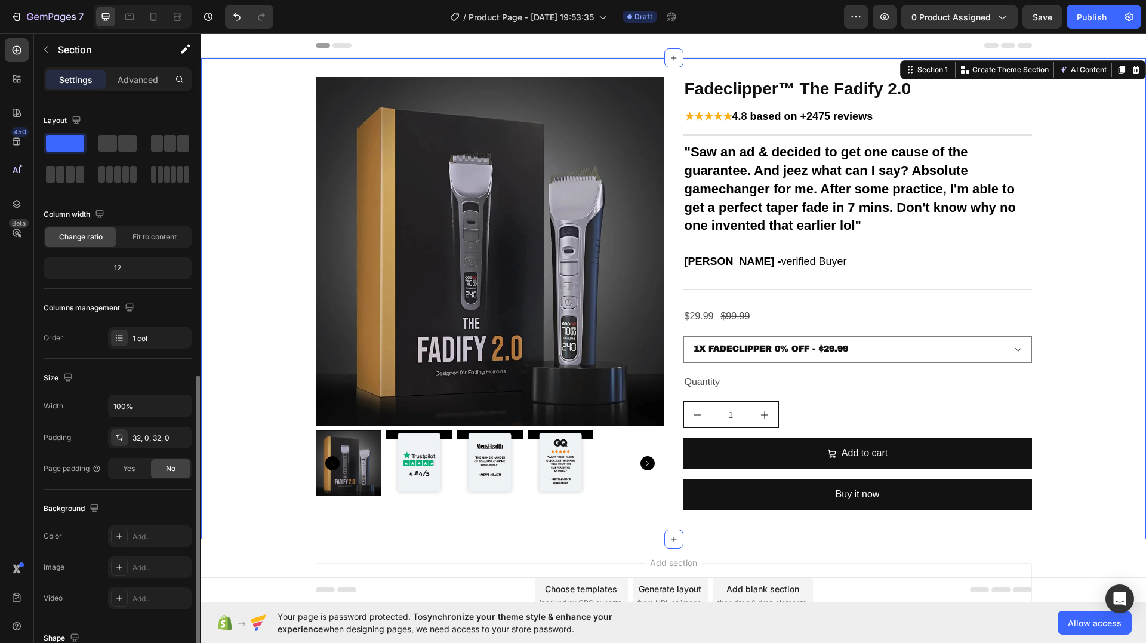
scroll to position [153, 0]
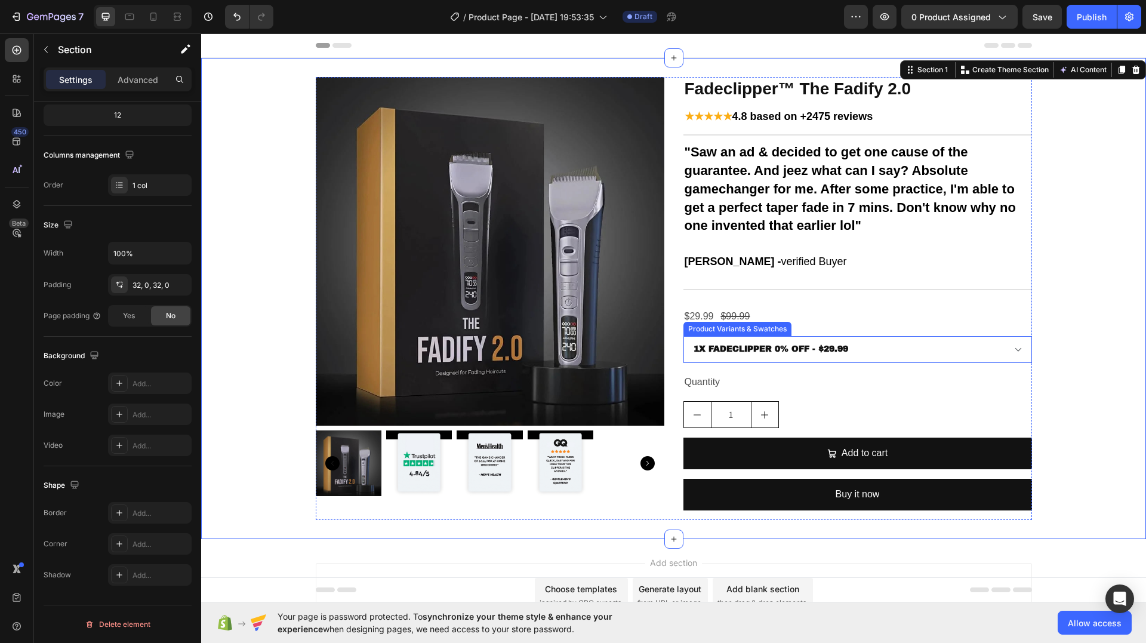
click at [960, 344] on select "1X FADECLIPPER 0% OFF - $29.99 2X FADECLIPPER 10% OFF - $49.99 3X FADECLIPPER 2…" at bounding box center [858, 349] width 349 height 27
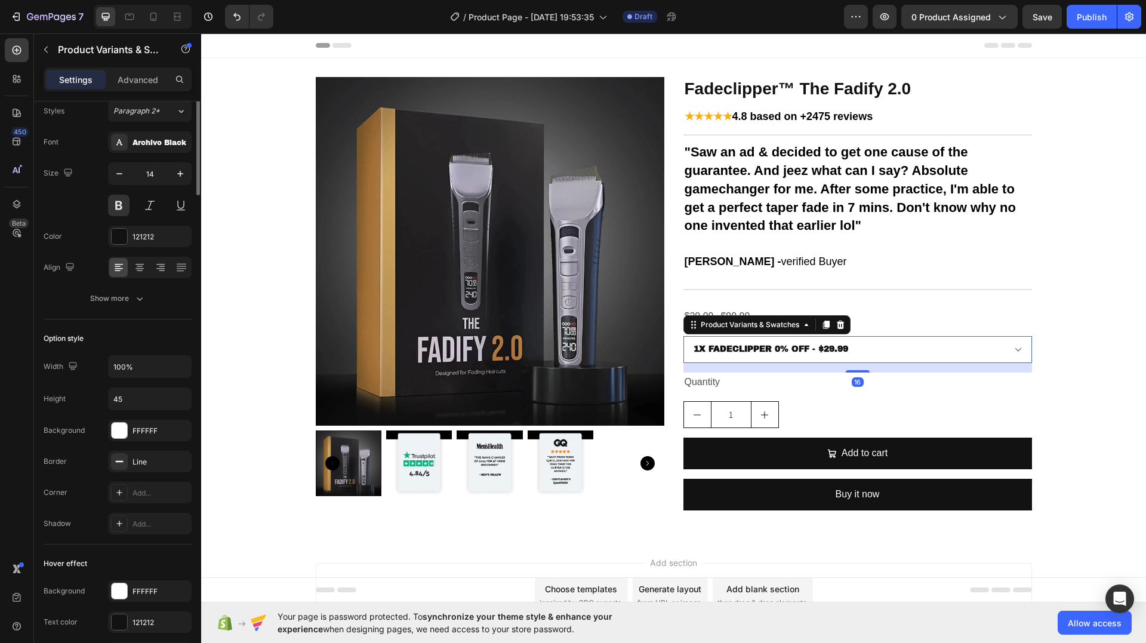
scroll to position [0, 0]
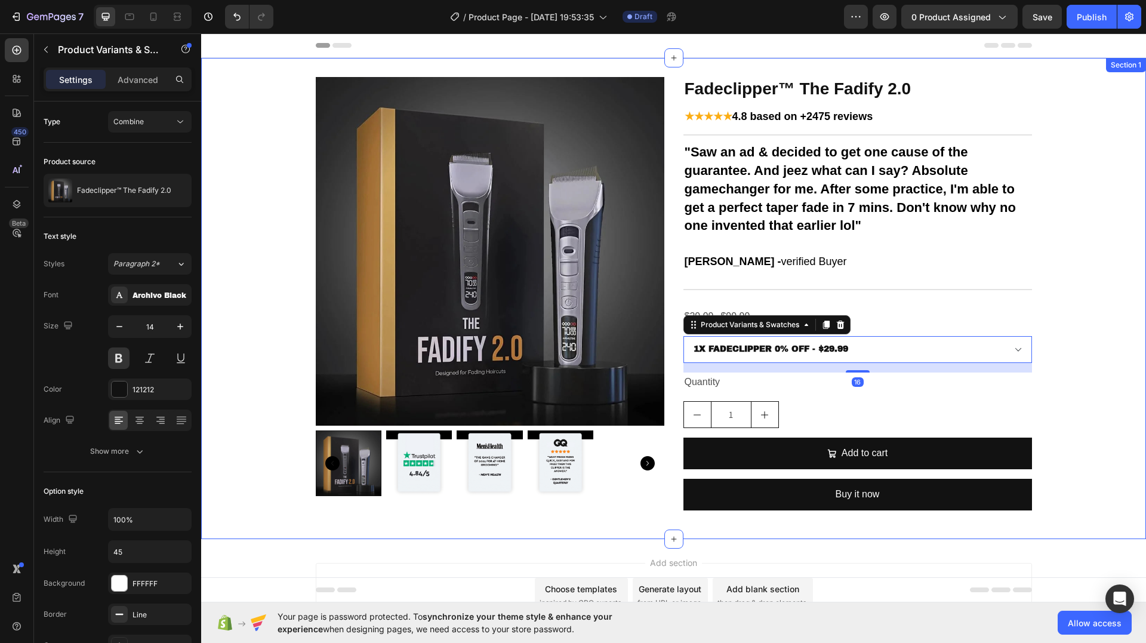
click at [1032, 347] on div "Product Images Fadeclipper™ The Fadify 2.0 Product Title ★★★★★ 4.8 based on +24…" at bounding box center [673, 298] width 945 height 443
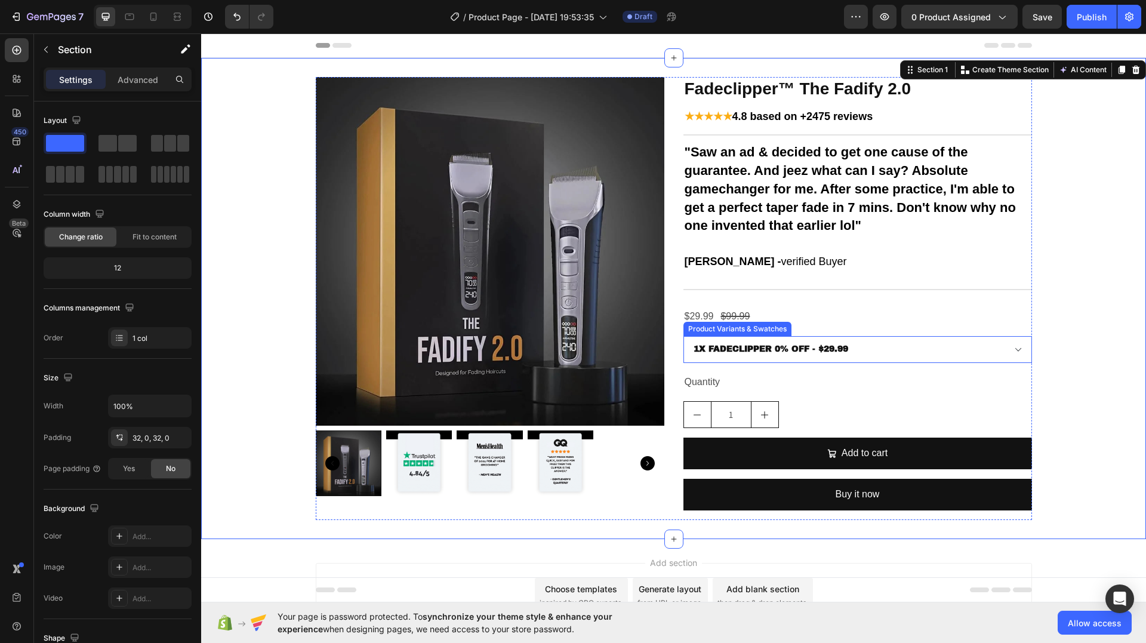
click at [887, 350] on select "1X FADECLIPPER 0% OFF - $29.99 2X FADECLIPPER 10% OFF - $49.99 3X FADECLIPPER 2…" at bounding box center [858, 349] width 349 height 27
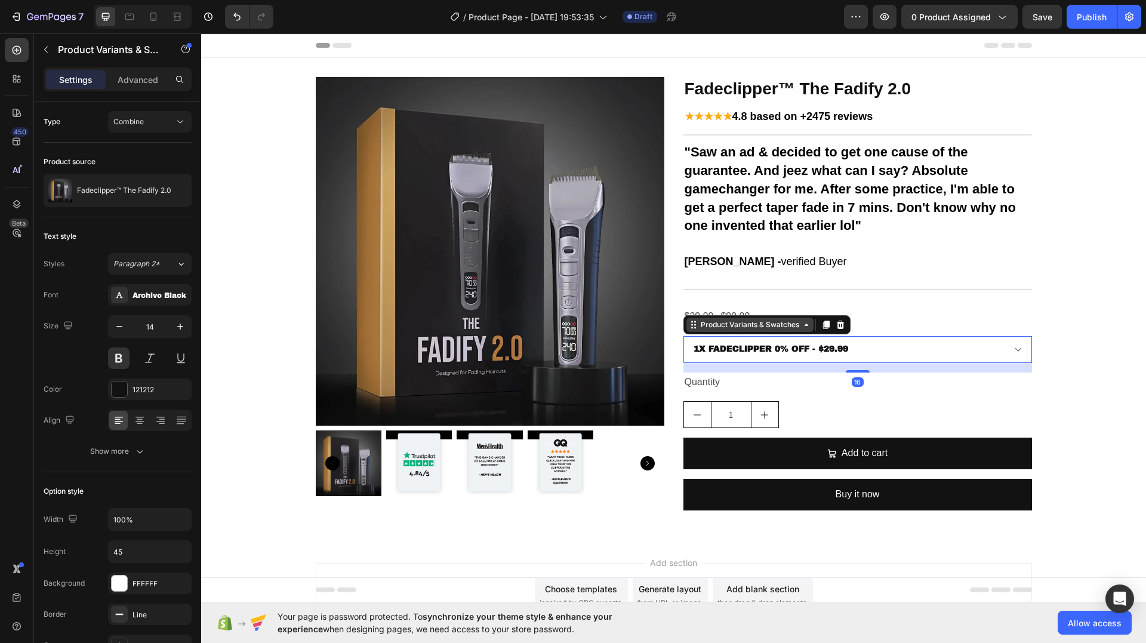
click at [730, 327] on div "Product Variants & Swatches" at bounding box center [749, 324] width 103 height 11
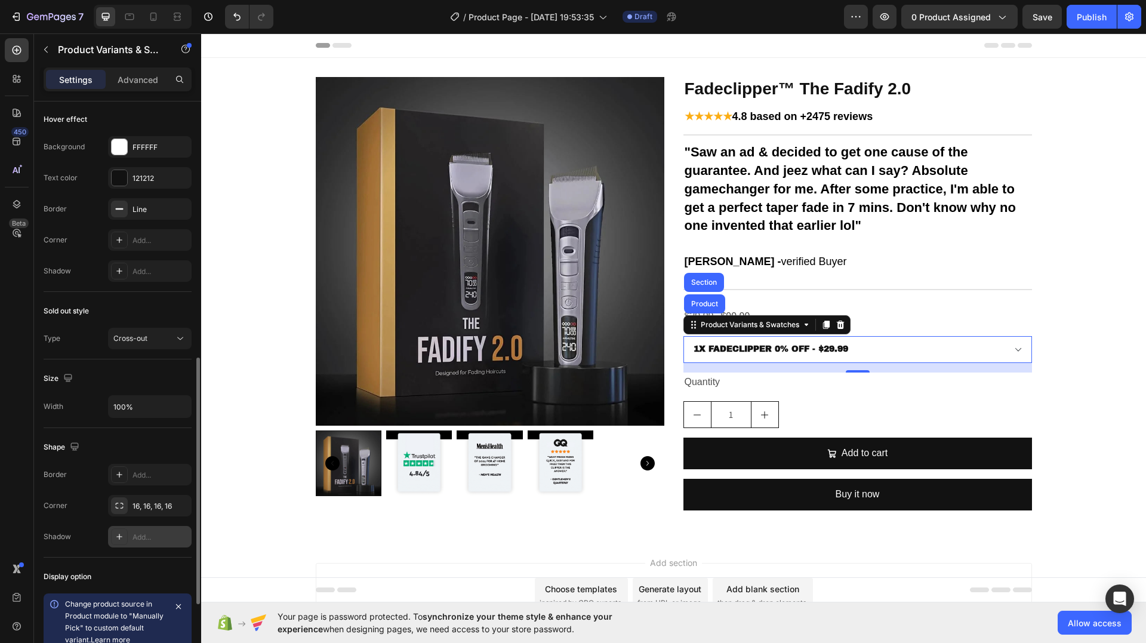
scroll to position [765, 0]
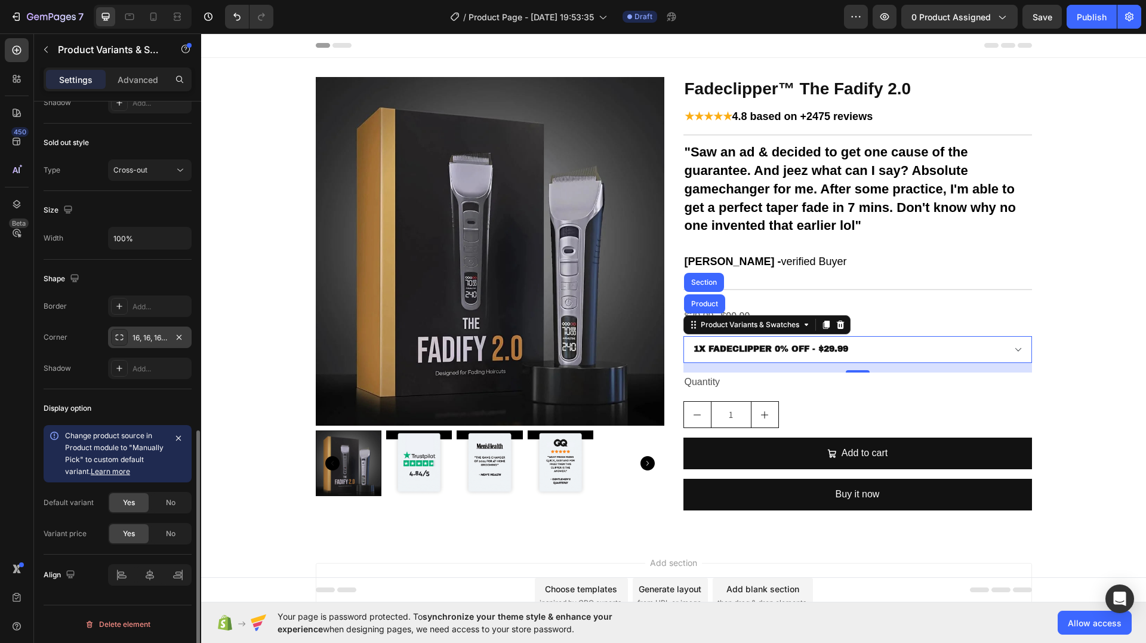
click at [118, 339] on icon at bounding box center [120, 338] width 10 height 10
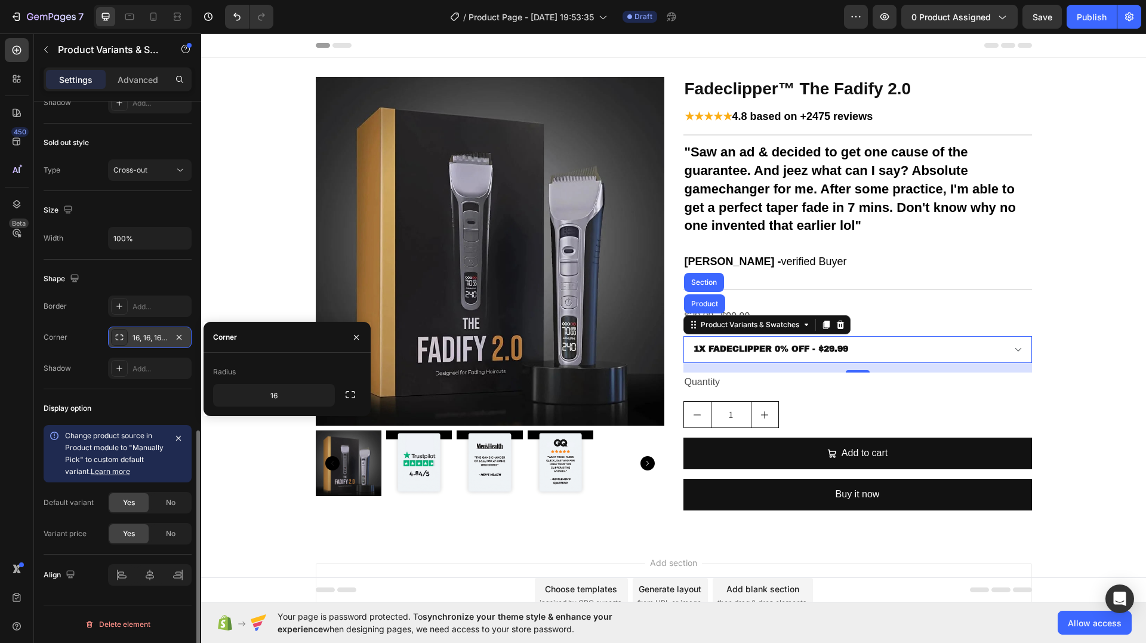
click at [118, 339] on icon at bounding box center [120, 338] width 10 height 10
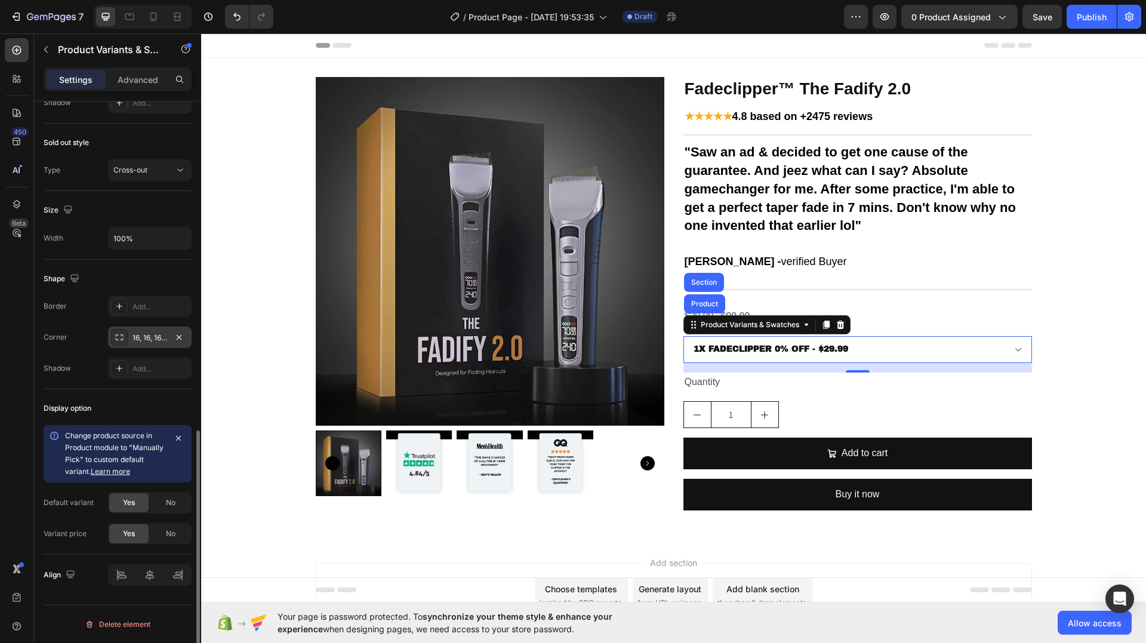
click at [121, 343] on div at bounding box center [119, 337] width 17 height 17
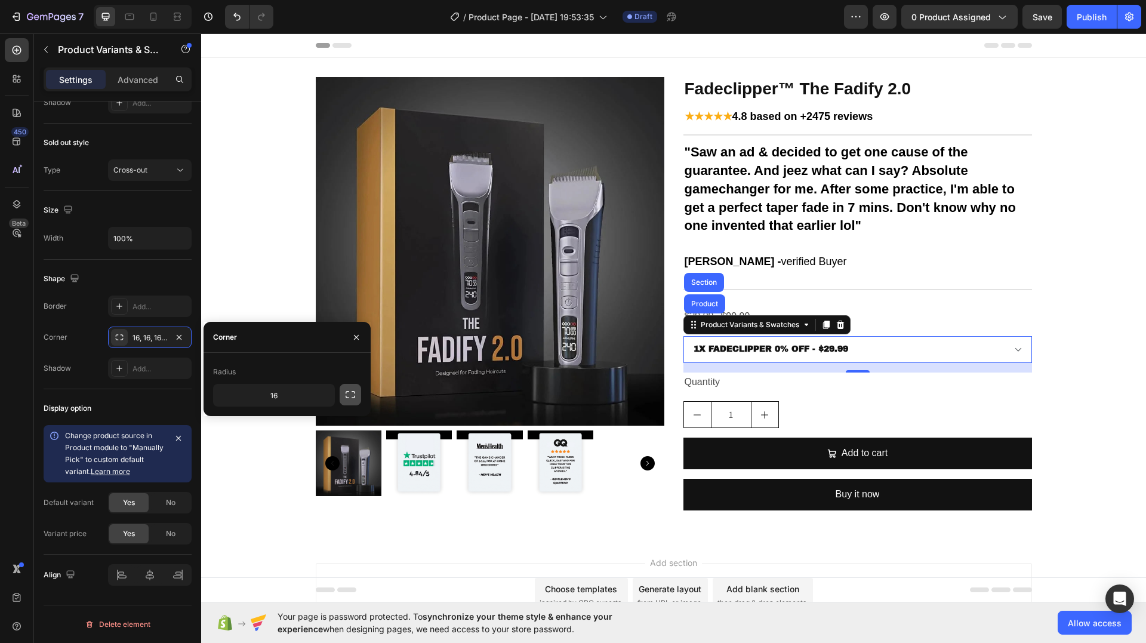
click at [351, 398] on icon "button" at bounding box center [350, 395] width 12 height 12
click at [316, 421] on input "16" at bounding box center [305, 422] width 57 height 21
drag, startPoint x: 321, startPoint y: 425, endPoint x: 293, endPoint y: 424, distance: 27.5
click at [293, 424] on input "81" at bounding box center [305, 422] width 57 height 21
type input "80"
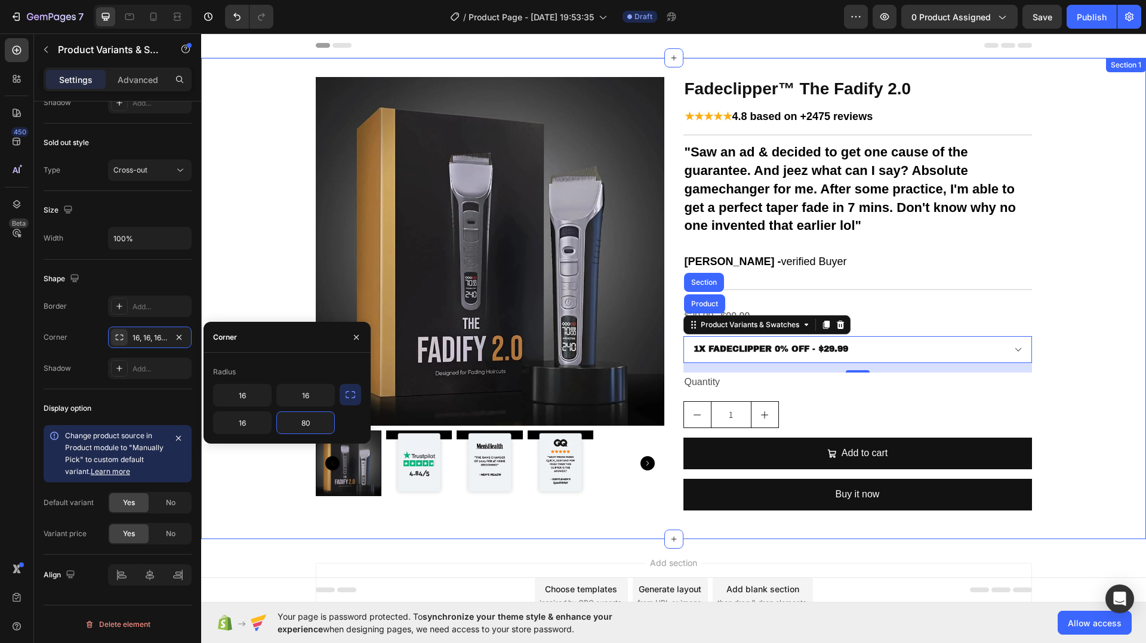
click at [1086, 377] on div "Product Images Fadeclipper™ The Fadify 2.0 Product Title ★★★★★ 4.8 based on +24…" at bounding box center [673, 298] width 945 height 443
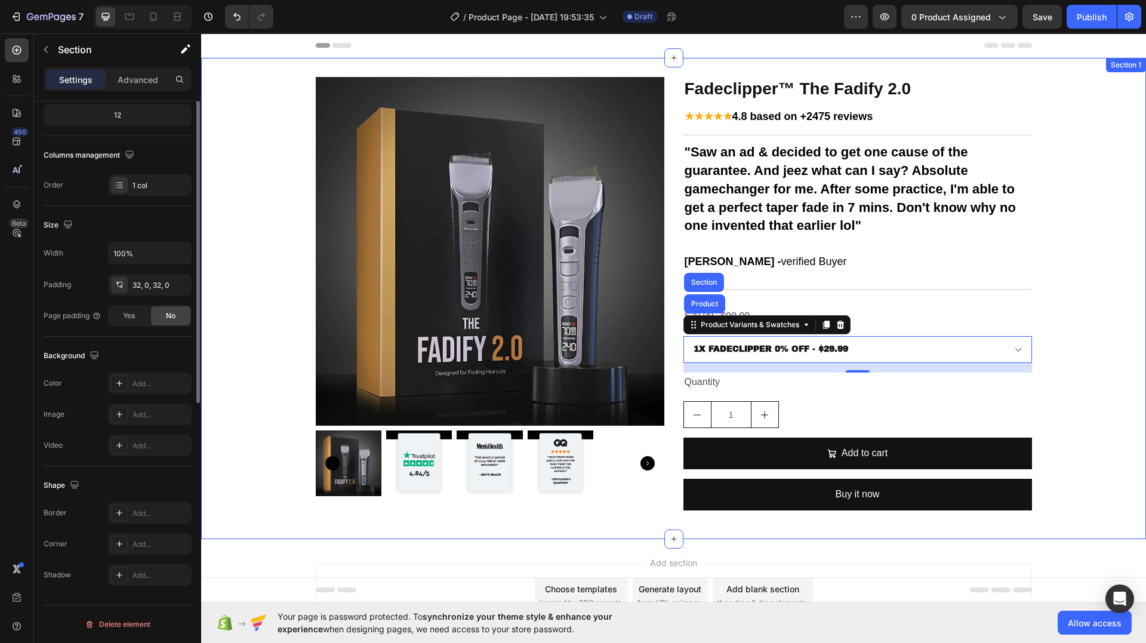
scroll to position [0, 0]
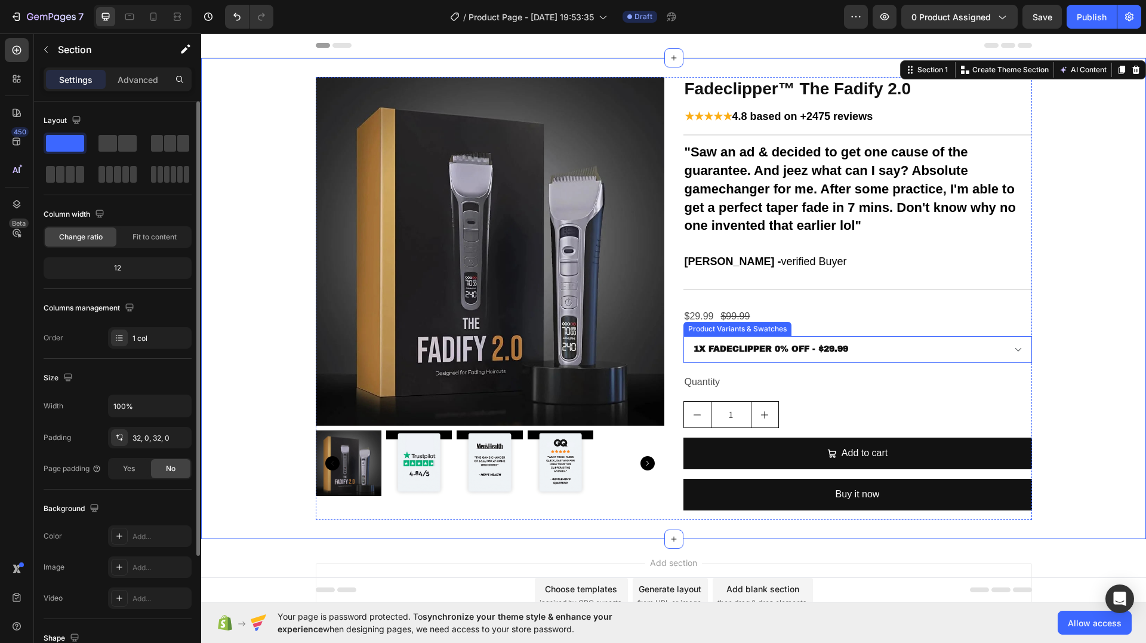
click at [955, 355] on select "1X FADECLIPPER 0% OFF - $29.99 2X FADECLIPPER 10% OFF - $49.99 3X FADECLIPPER 2…" at bounding box center [858, 349] width 349 height 27
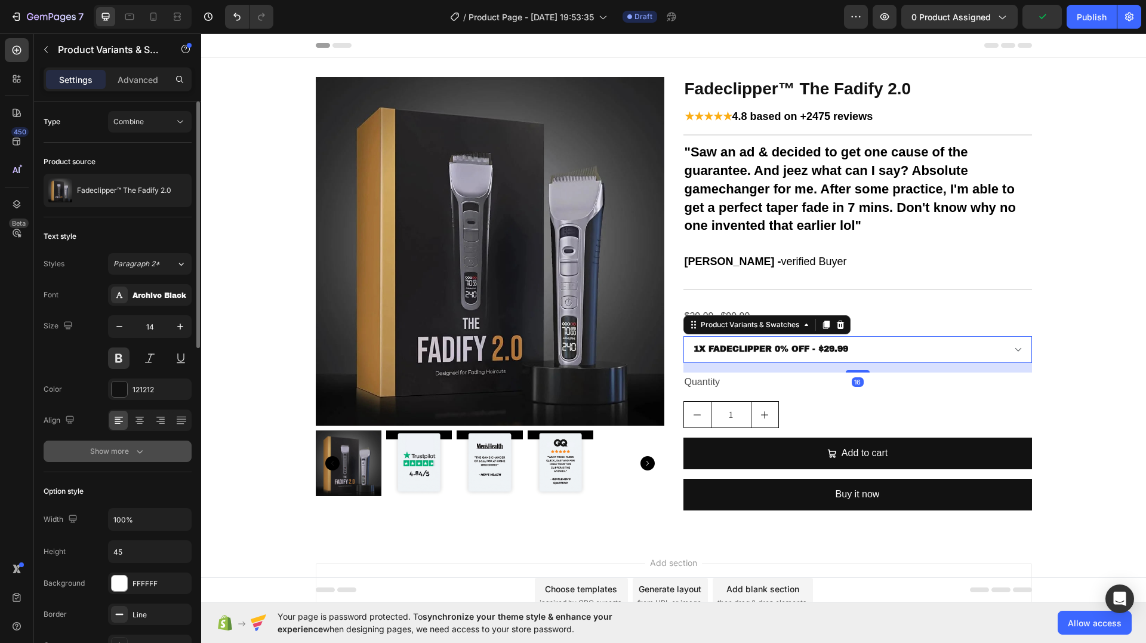
click at [137, 454] on icon "button" at bounding box center [140, 451] width 12 height 12
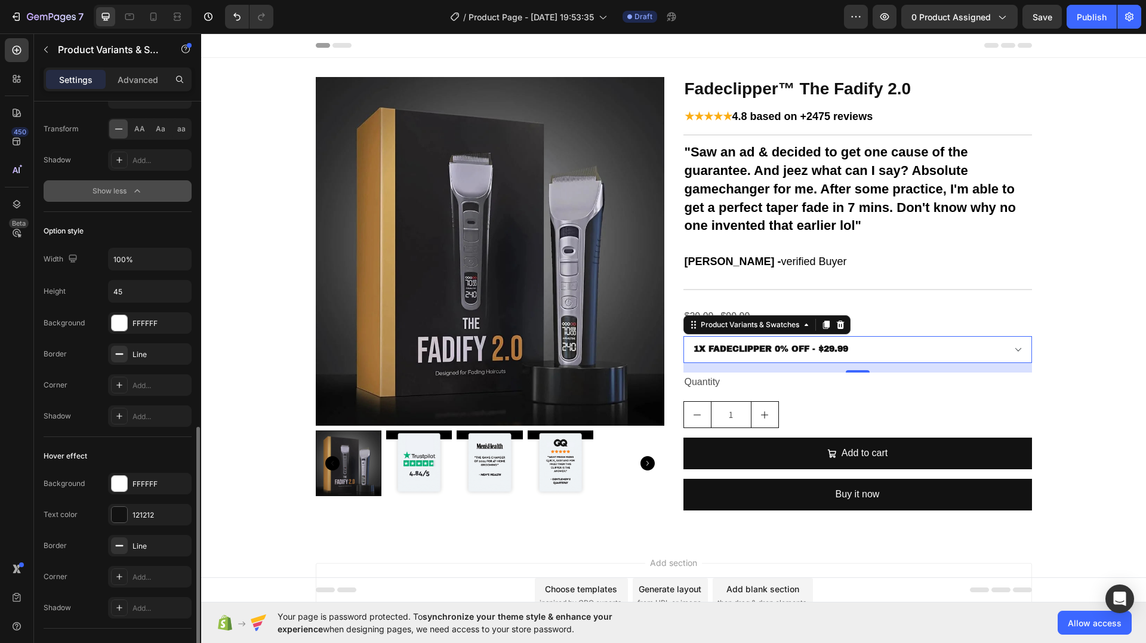
scroll to position [537, 0]
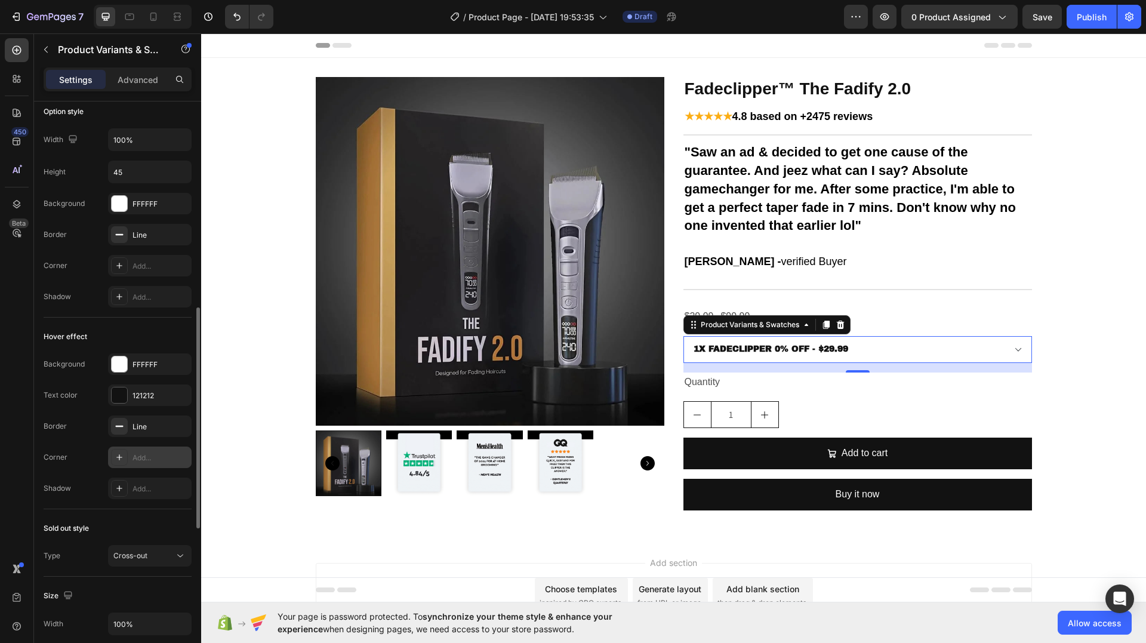
click at [163, 458] on div "Add..." at bounding box center [161, 458] width 56 height 11
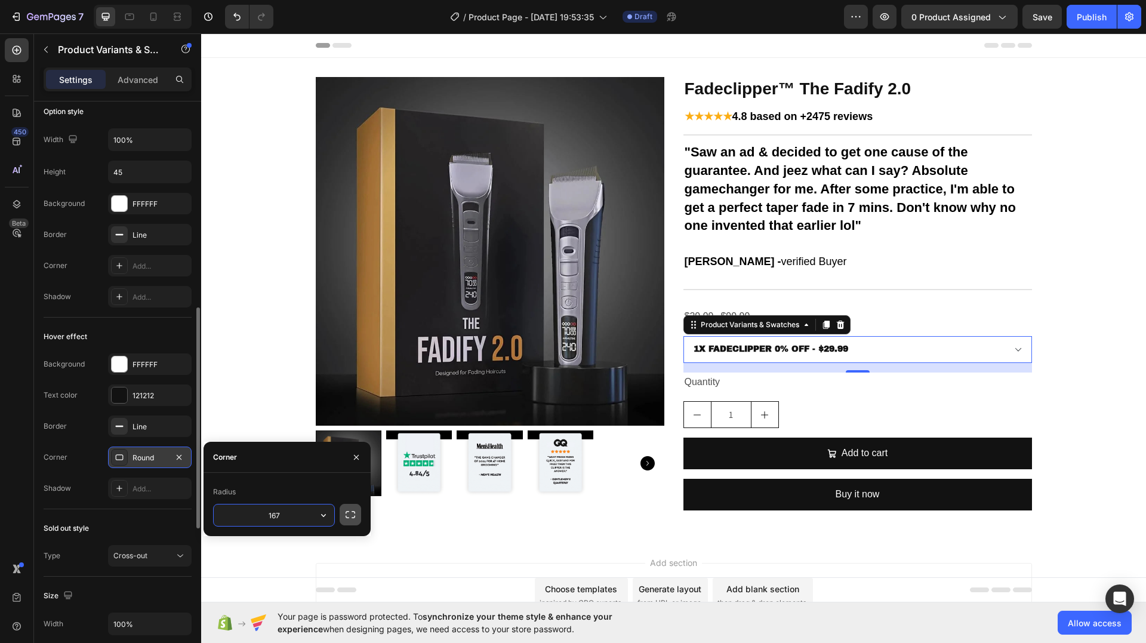
type input "167"
click at [349, 513] on icon "button" at bounding box center [350, 515] width 12 height 12
click at [89, 459] on div "Corner 167, 167, 167, 167" at bounding box center [118, 457] width 148 height 21
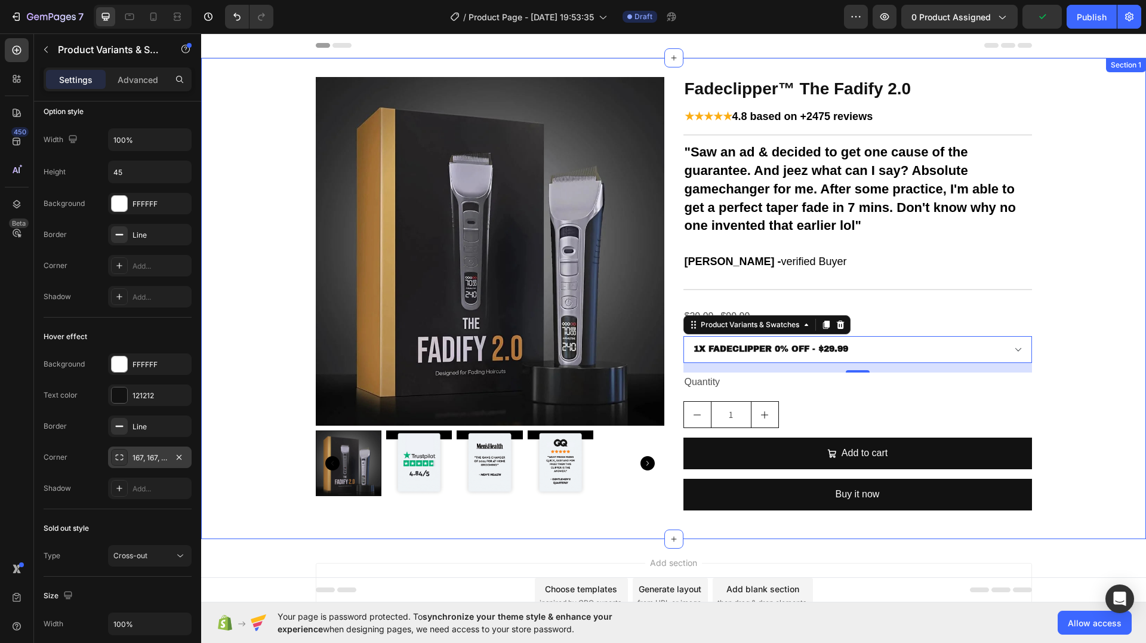
click at [1100, 371] on div "Product Images Fadeclipper™ The Fadify 2.0 Product Title ★★★★★ 4.8 based on +24…" at bounding box center [673, 298] width 945 height 443
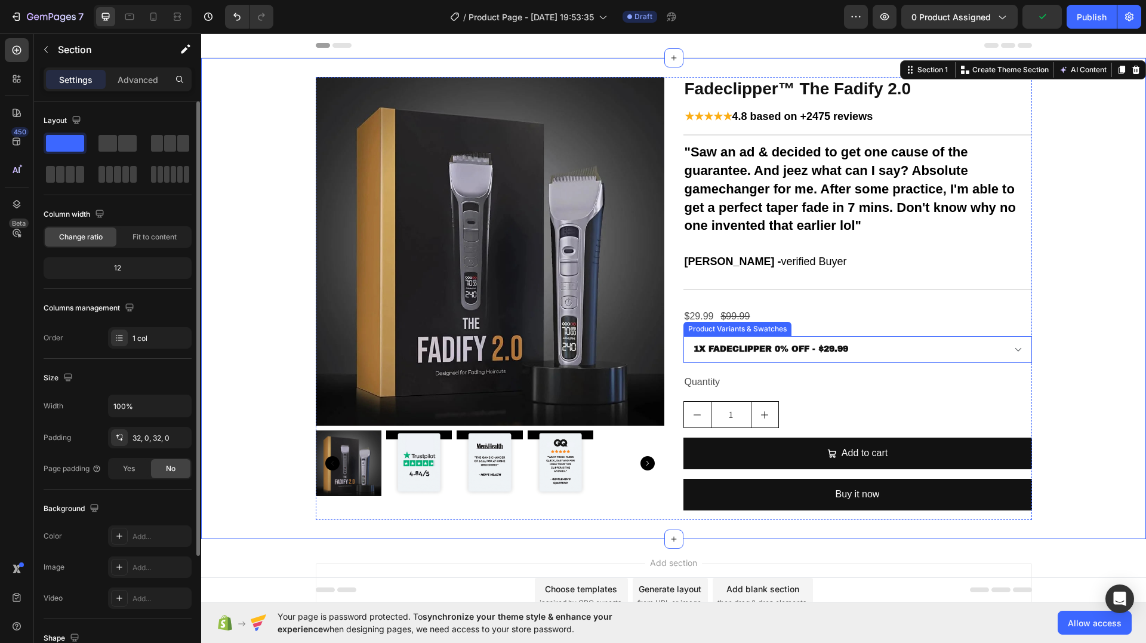
click at [921, 360] on select "1X FADECLIPPER 0% OFF - $29.99 2X FADECLIPPER 10% OFF - $49.99 3X FADECLIPPER 2…" at bounding box center [858, 349] width 349 height 27
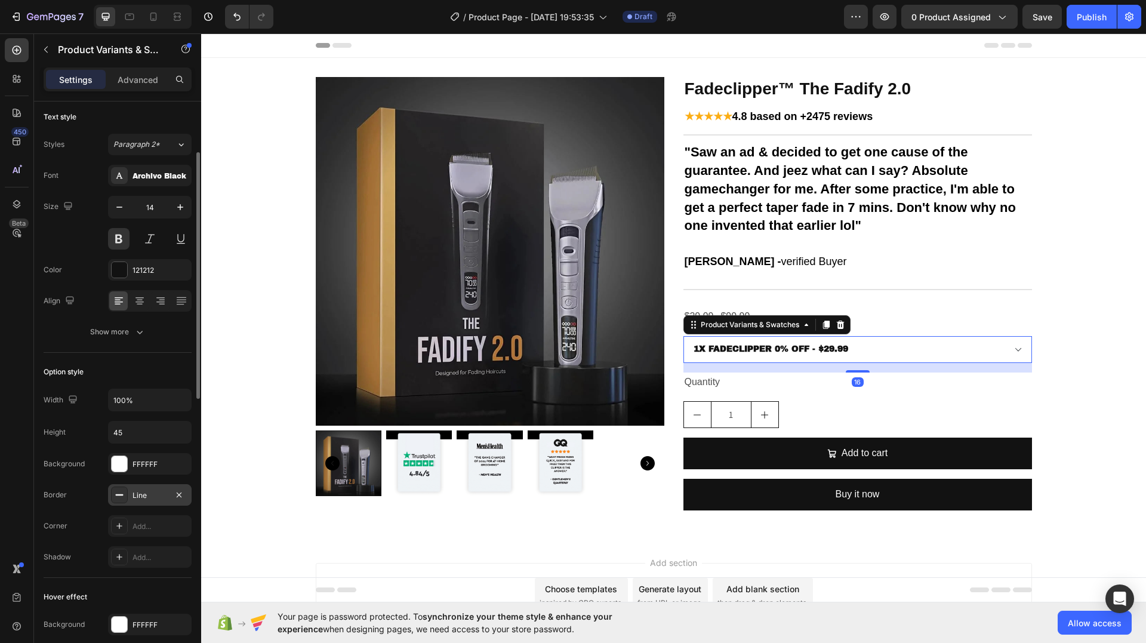
scroll to position [239, 0]
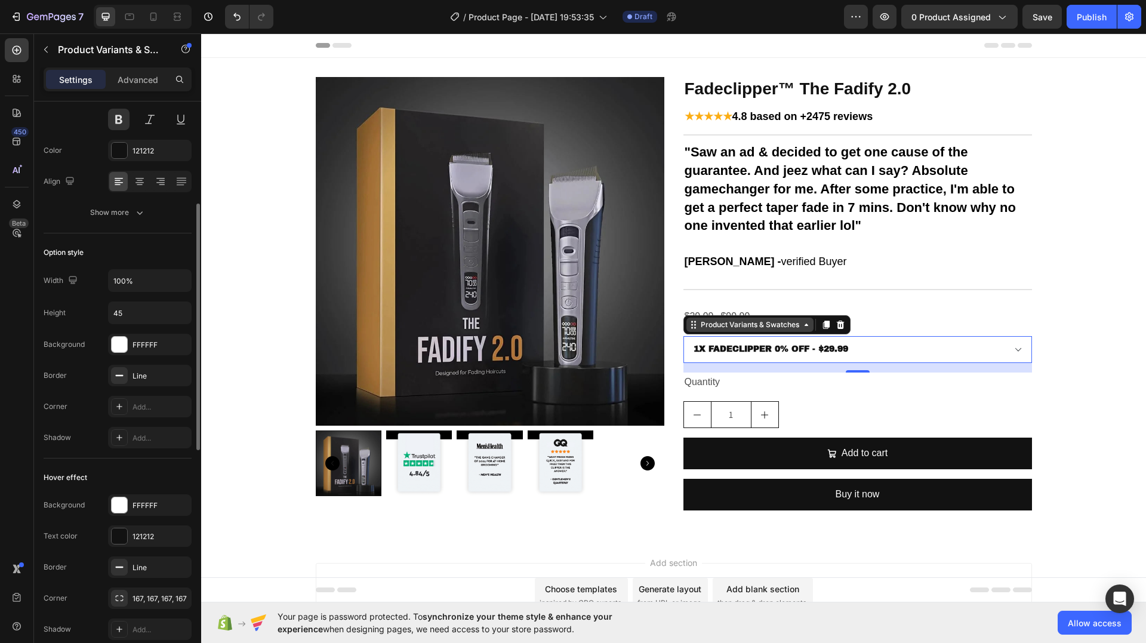
click at [735, 319] on div "Product Variants & Swatches" at bounding box center [749, 324] width 103 height 11
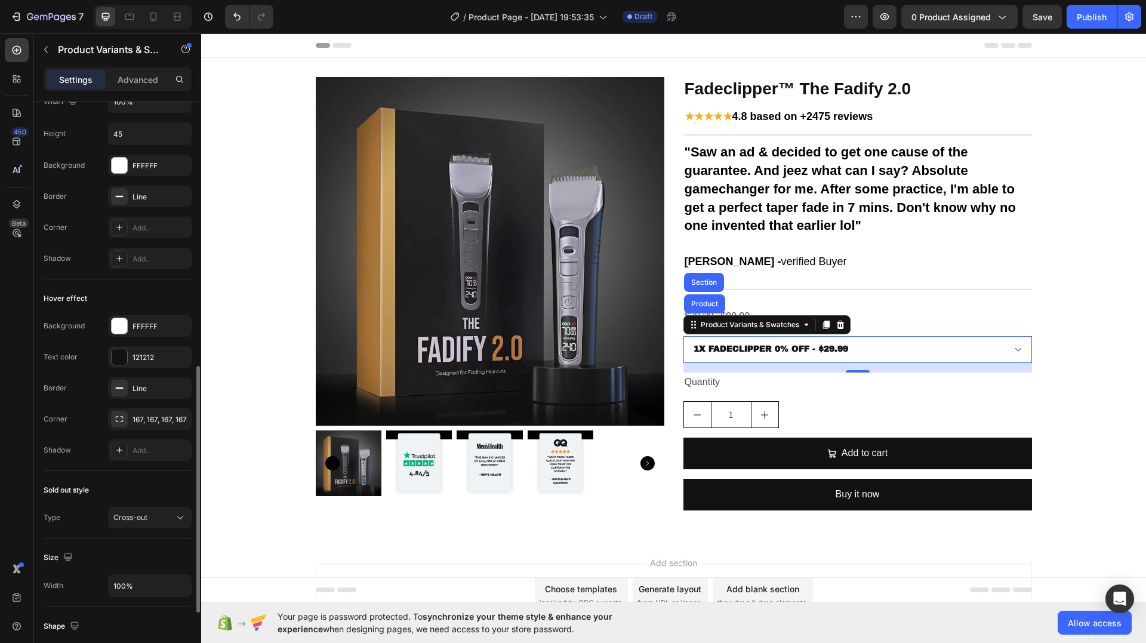
scroll to position [478, 0]
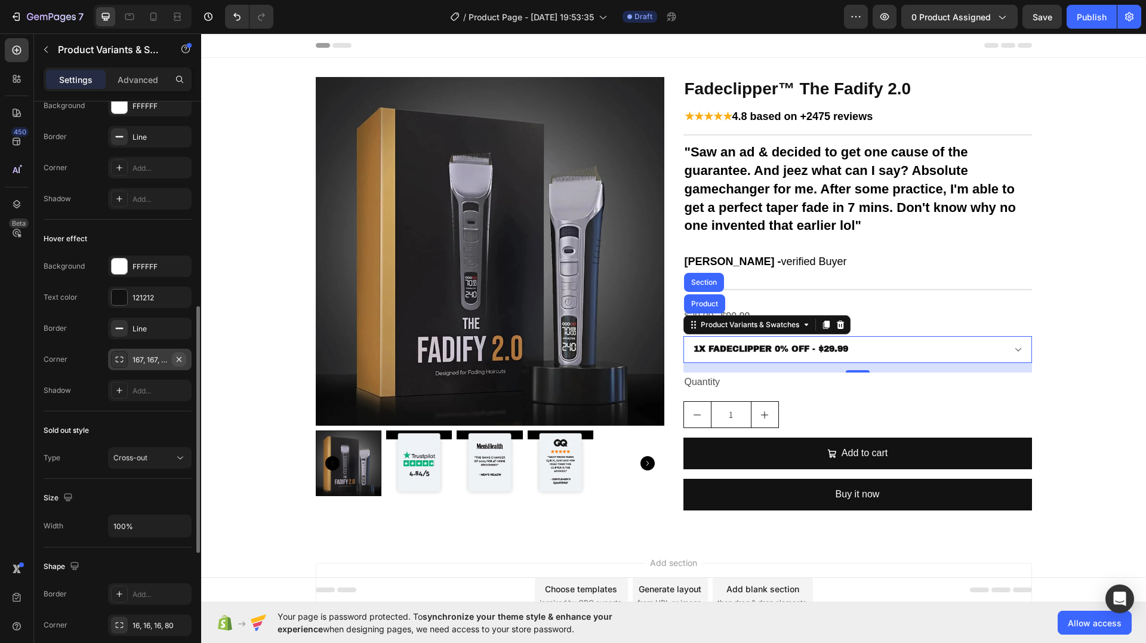
click at [180, 357] on icon "button" at bounding box center [179, 360] width 10 height 10
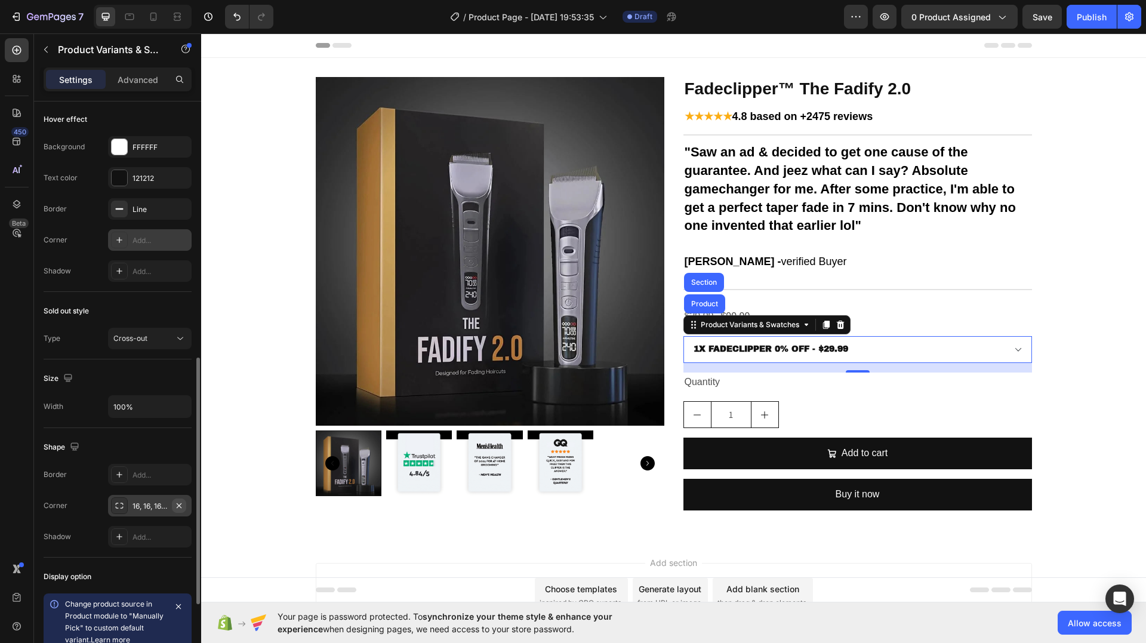
click at [181, 502] on icon "button" at bounding box center [179, 506] width 10 height 10
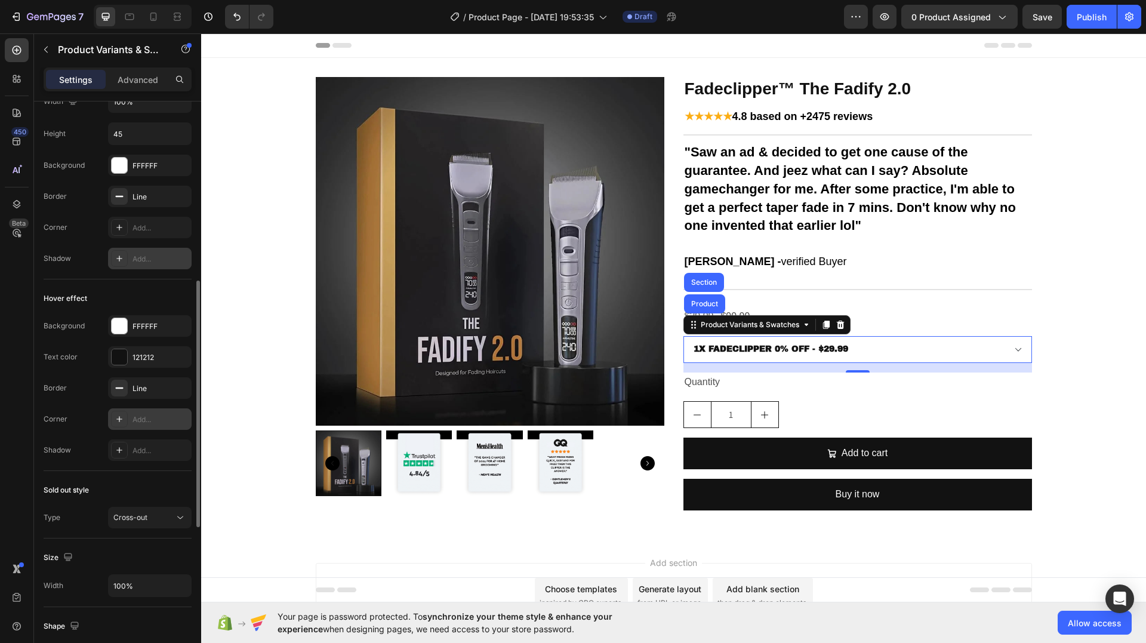
scroll to position [358, 0]
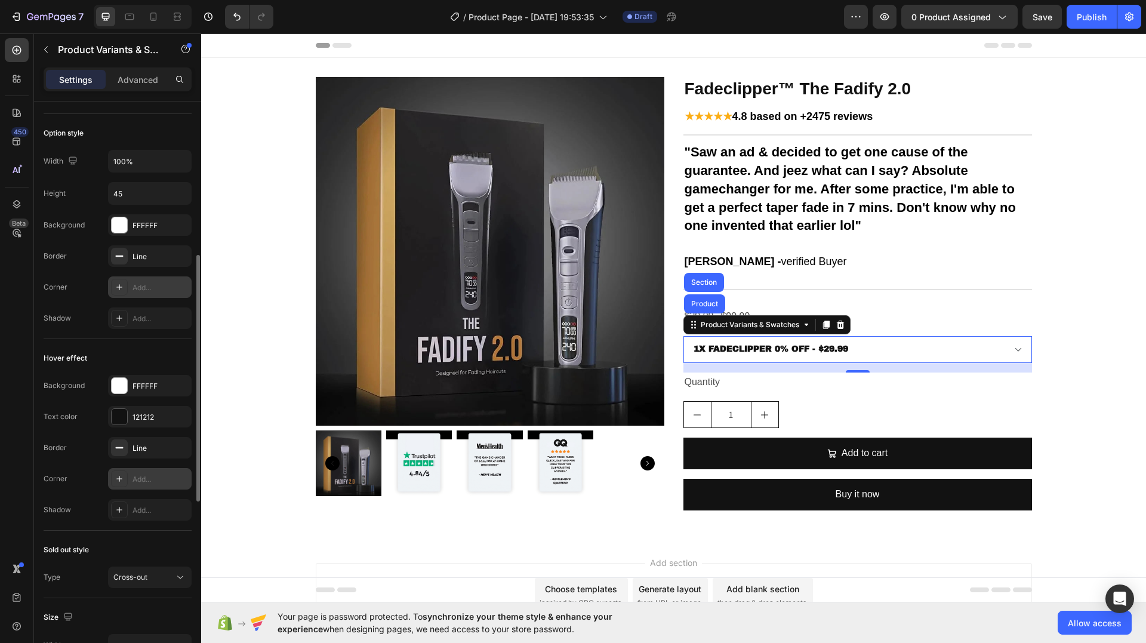
click at [155, 287] on div "Add..." at bounding box center [161, 287] width 56 height 11
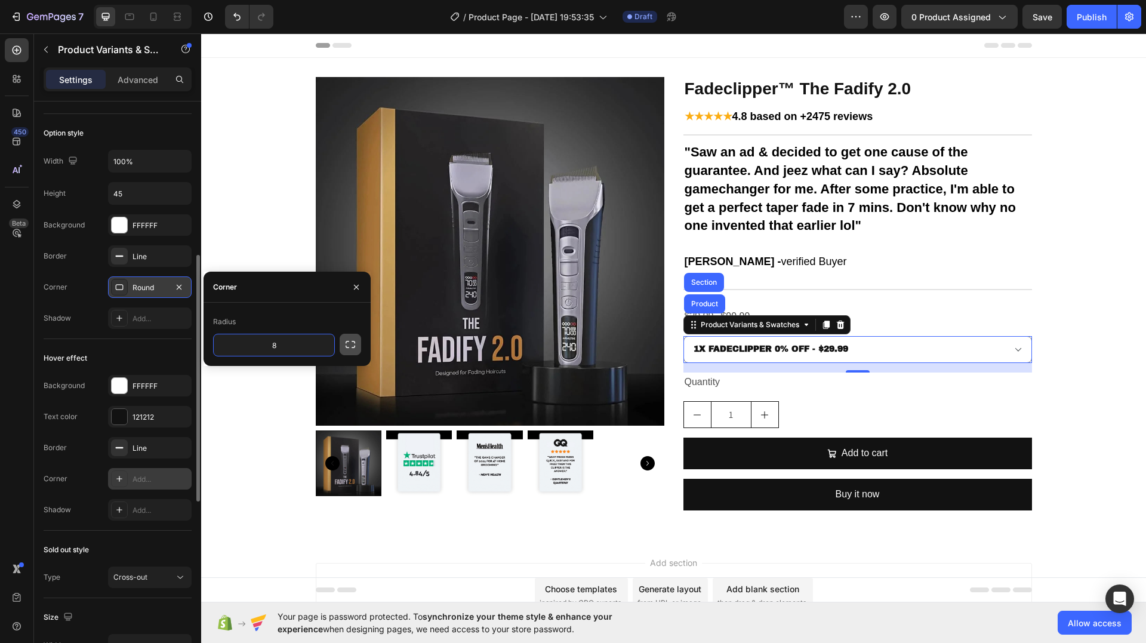
click at [359, 344] on button "button" at bounding box center [350, 344] width 21 height 21
click at [267, 349] on input "8" at bounding box center [242, 344] width 57 height 21
type input "40"
click at [301, 349] on input "8" at bounding box center [305, 344] width 57 height 21
type input "40"
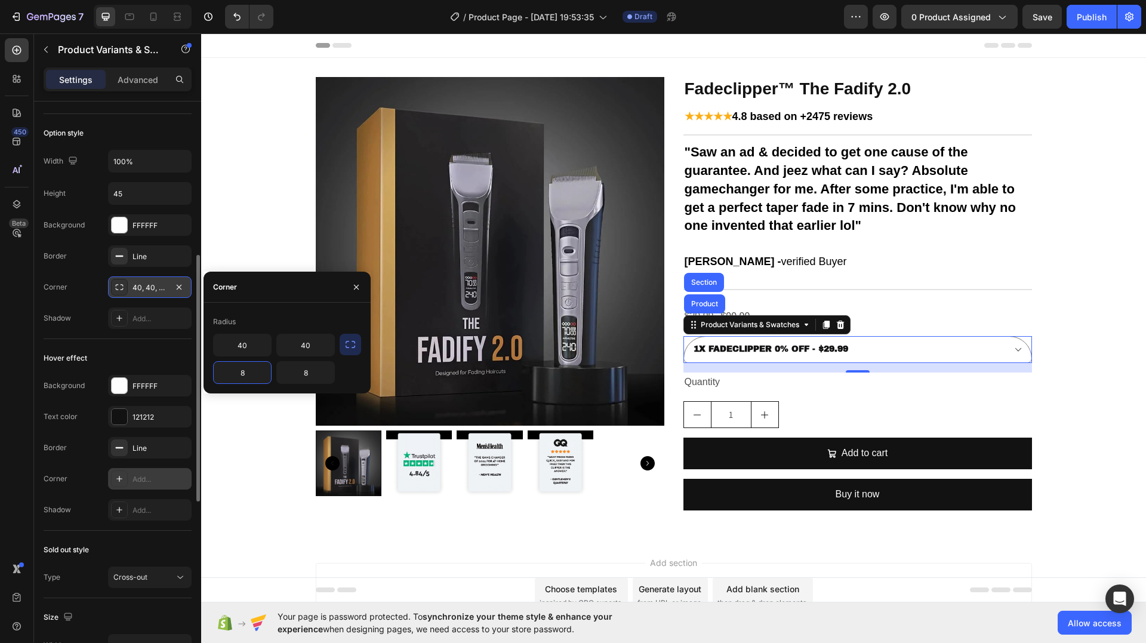
click at [255, 376] on input "8" at bounding box center [242, 372] width 57 height 21
type input "40"
click at [309, 376] on input "8" at bounding box center [305, 372] width 57 height 21
type input "40"
click at [105, 339] on div "Hover effect Background FFFFFF Text color 121212 Border Line Corner Add... Shad…" at bounding box center [118, 435] width 148 height 192
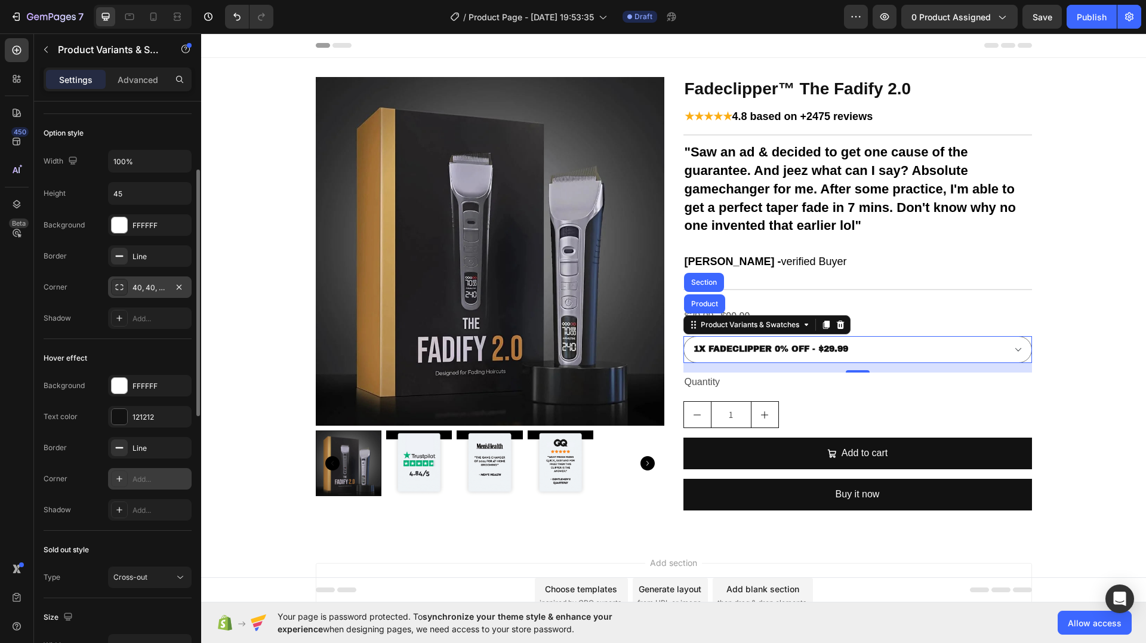
scroll to position [239, 0]
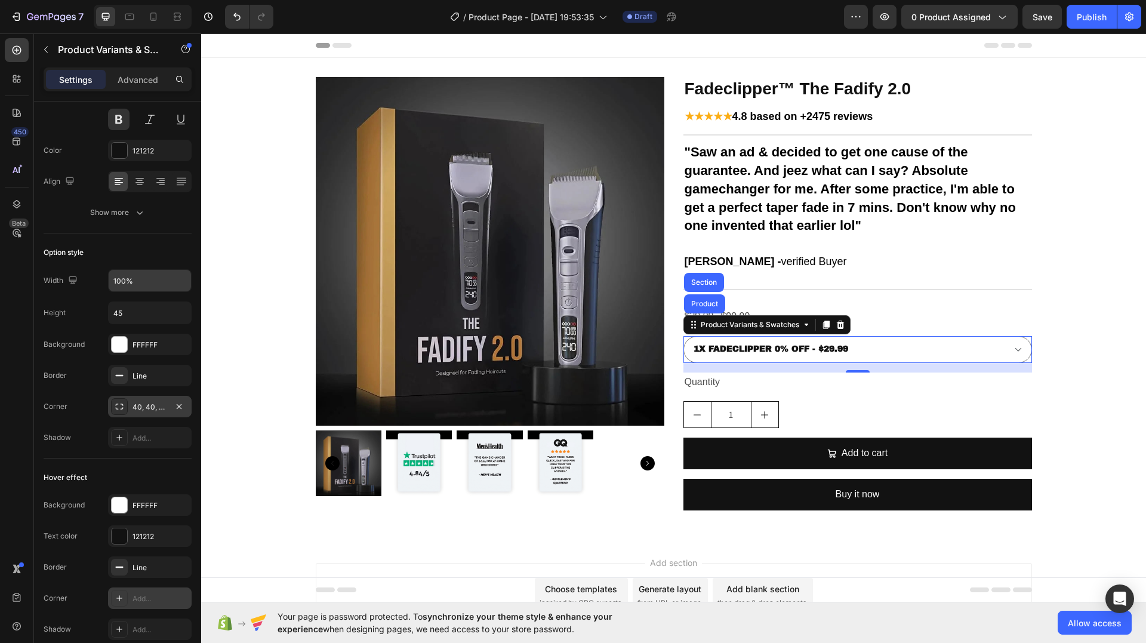
click at [151, 281] on input "100%" at bounding box center [150, 280] width 82 height 21
type input "400%"
click at [153, 604] on div "Add..." at bounding box center [150, 597] width 84 height 21
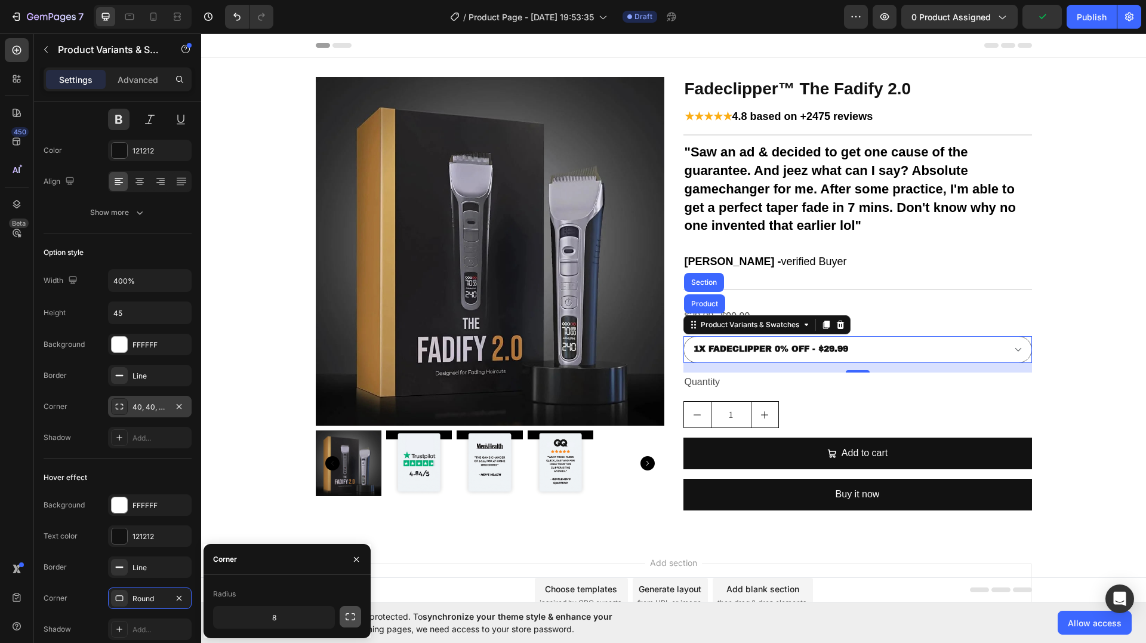
click at [355, 614] on icon "button" at bounding box center [350, 617] width 12 height 12
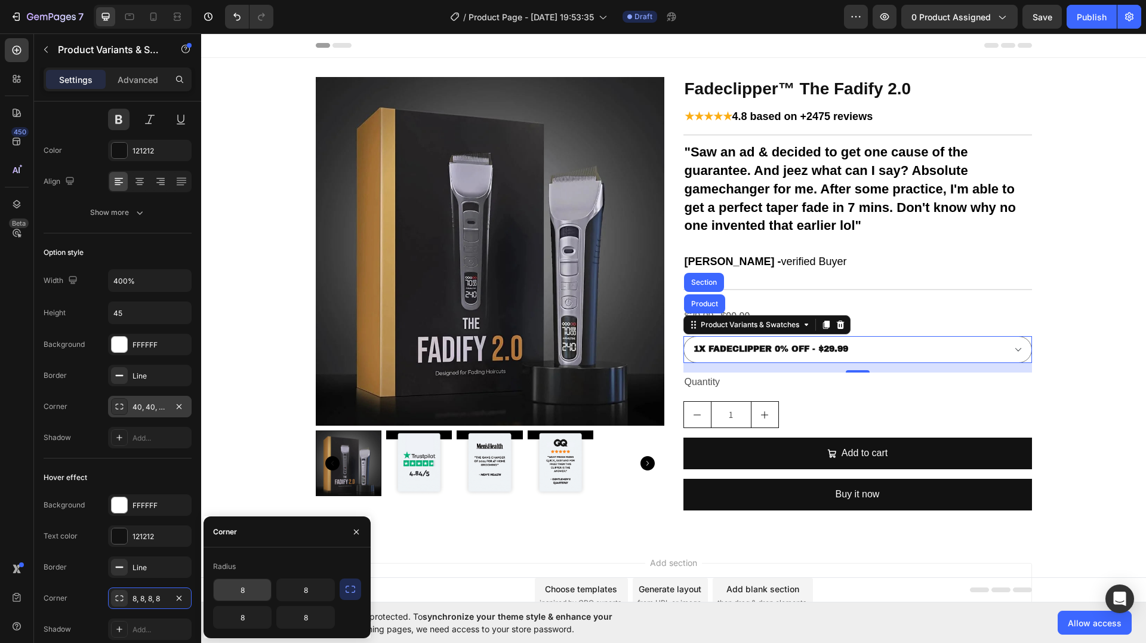
click at [0, 0] on input "8" at bounding box center [0, 0] width 0 height 0
click at [239, 592] on input "840" at bounding box center [242, 589] width 57 height 21
type input "40"
click at [0, 0] on input "8" at bounding box center [0, 0] width 0 height 0
type input "3"
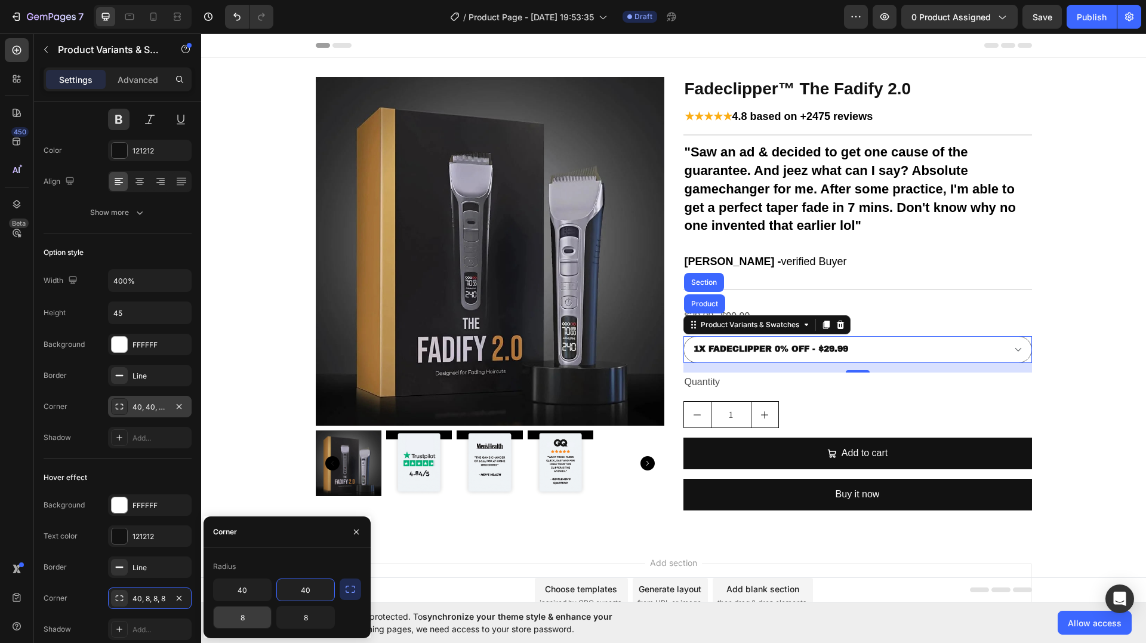
type input "40"
click at [0, 0] on input "8" at bounding box center [0, 0] width 0 height 0
type input "40"
click at [0, 0] on input "8" at bounding box center [0, 0] width 0 height 0
type input "40"
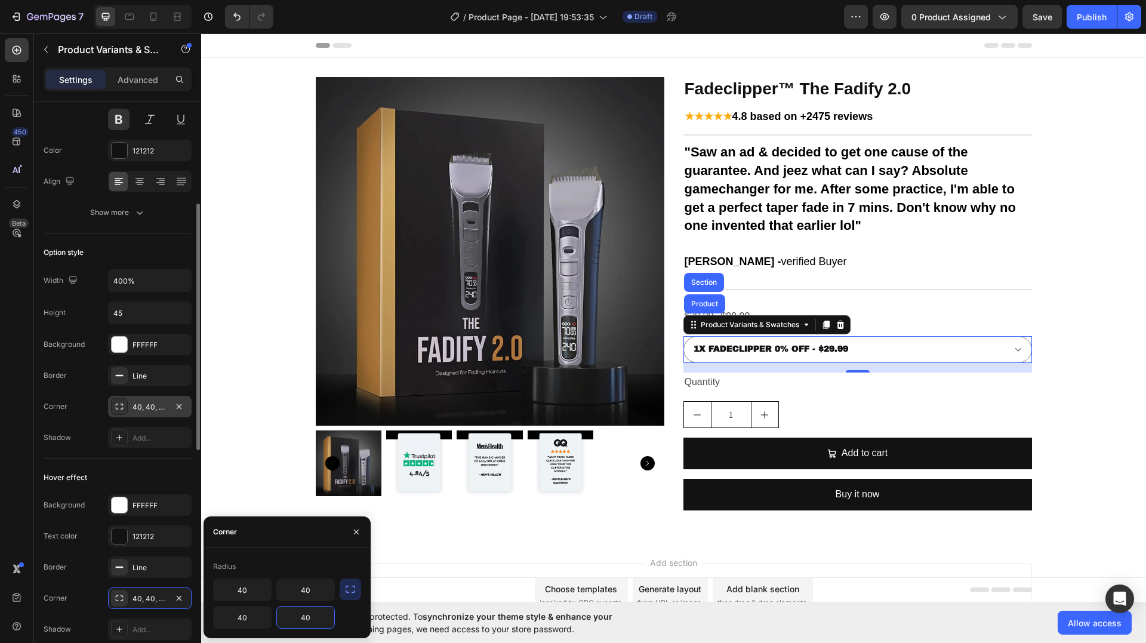
click at [162, 466] on div "Hover effect Background FFFFFF Text color 121212 Border Line Corner 40, 40, 40,…" at bounding box center [118, 554] width 148 height 192
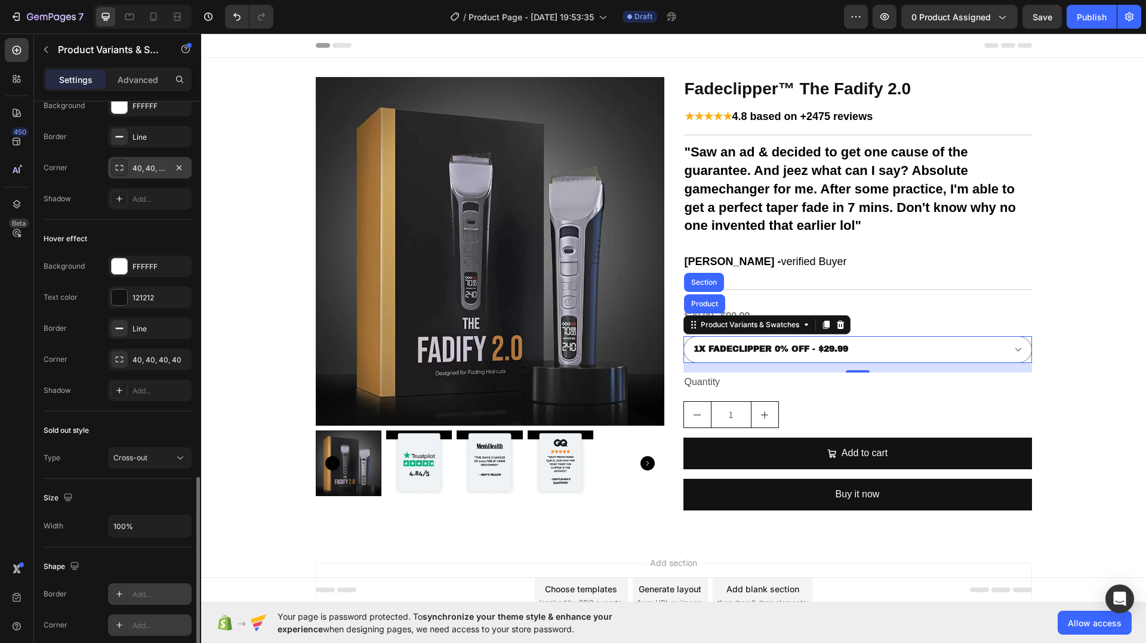
scroll to position [597, 0]
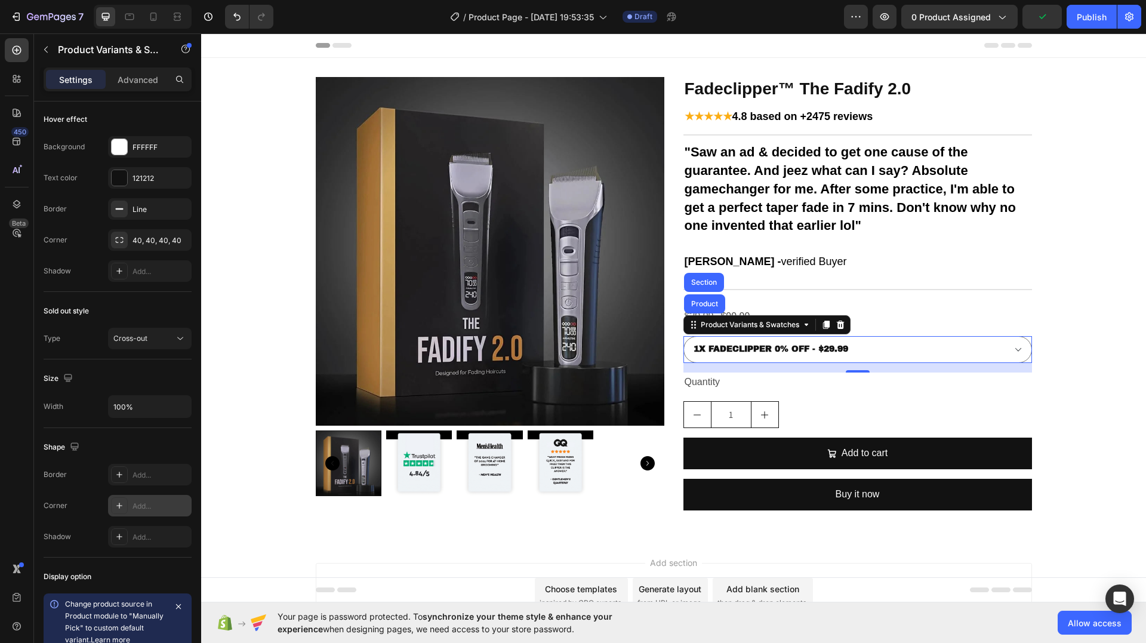
click at [139, 504] on div "Add..." at bounding box center [161, 506] width 56 height 11
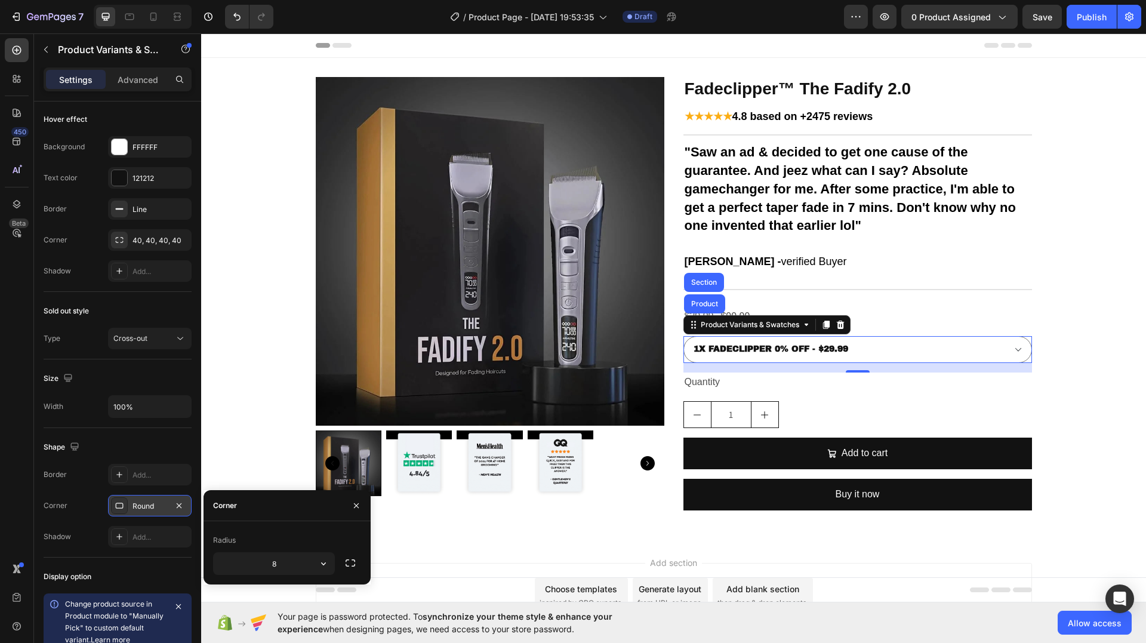
click at [137, 505] on div "Round" at bounding box center [150, 506] width 35 height 11
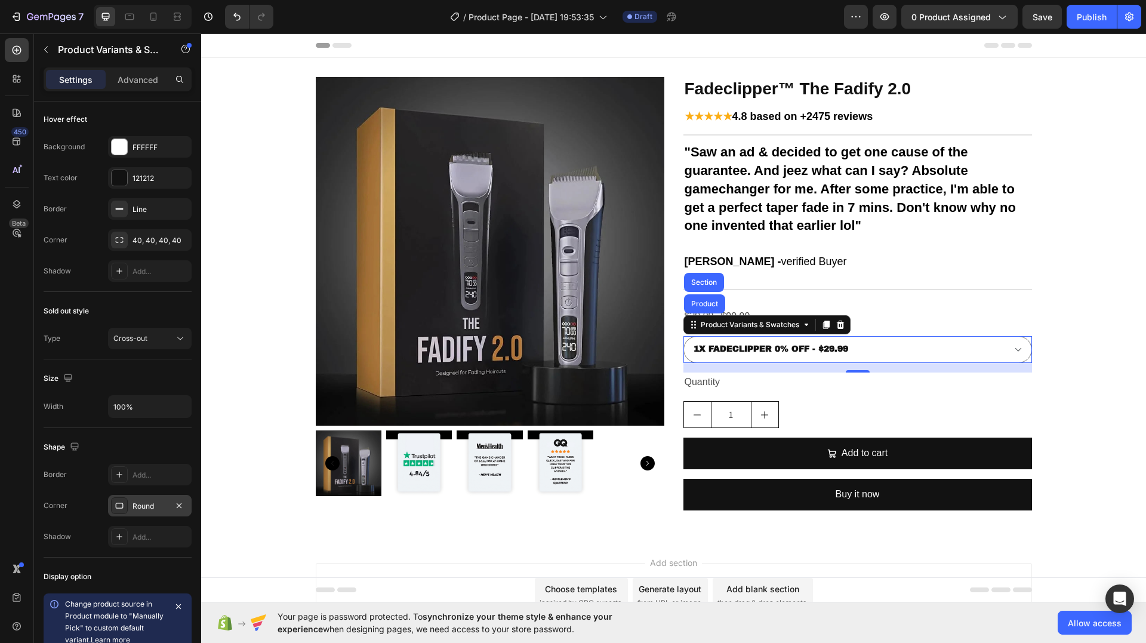
click at [124, 506] on div at bounding box center [119, 505] width 17 height 17
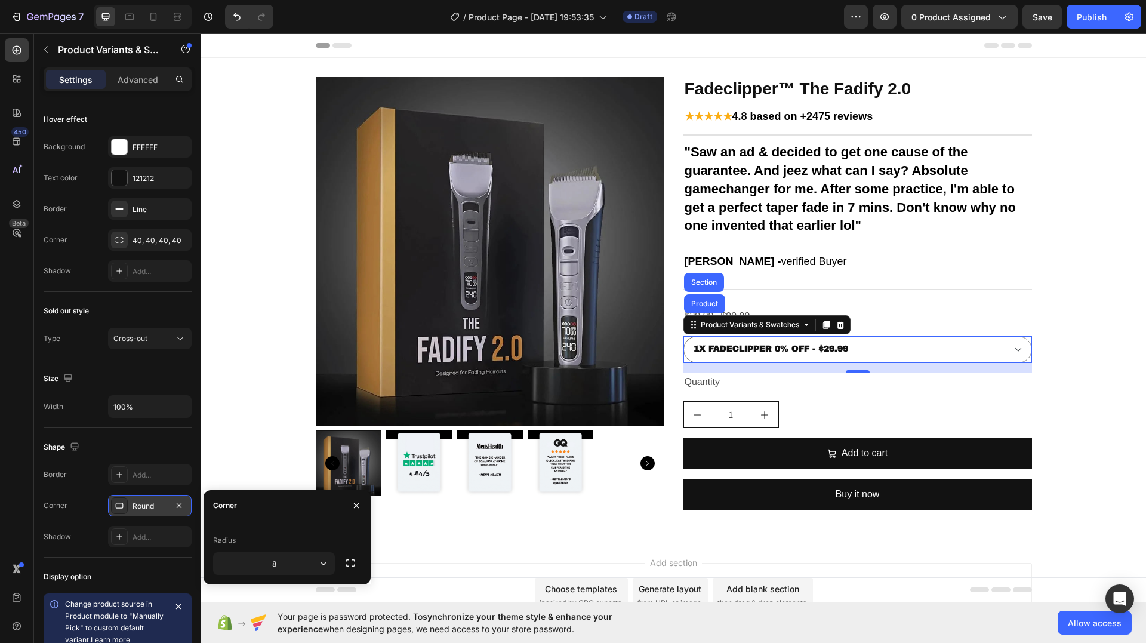
click at [120, 506] on icon at bounding box center [120, 506] width 10 height 10
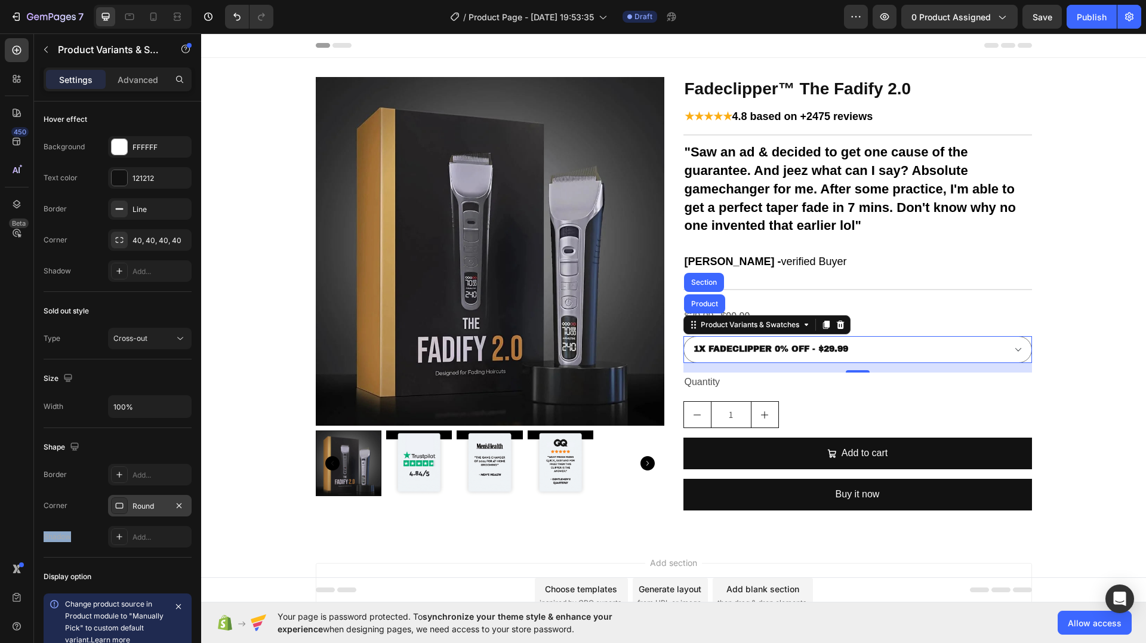
click at [120, 506] on icon at bounding box center [120, 506] width 10 height 10
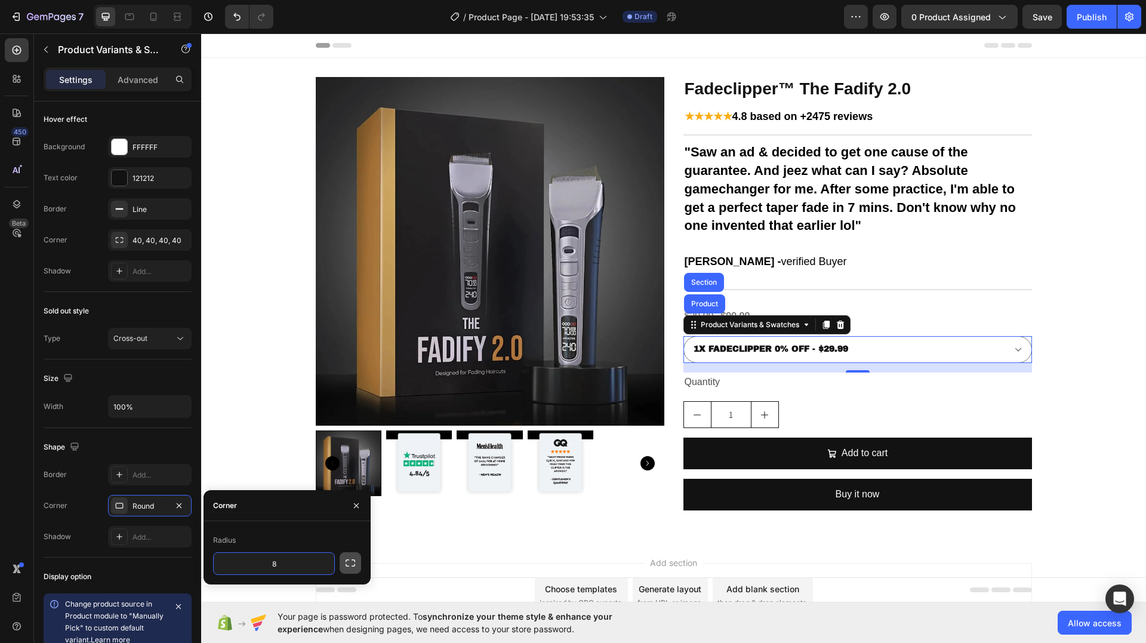
click at [346, 567] on icon "button" at bounding box center [350, 563] width 12 height 12
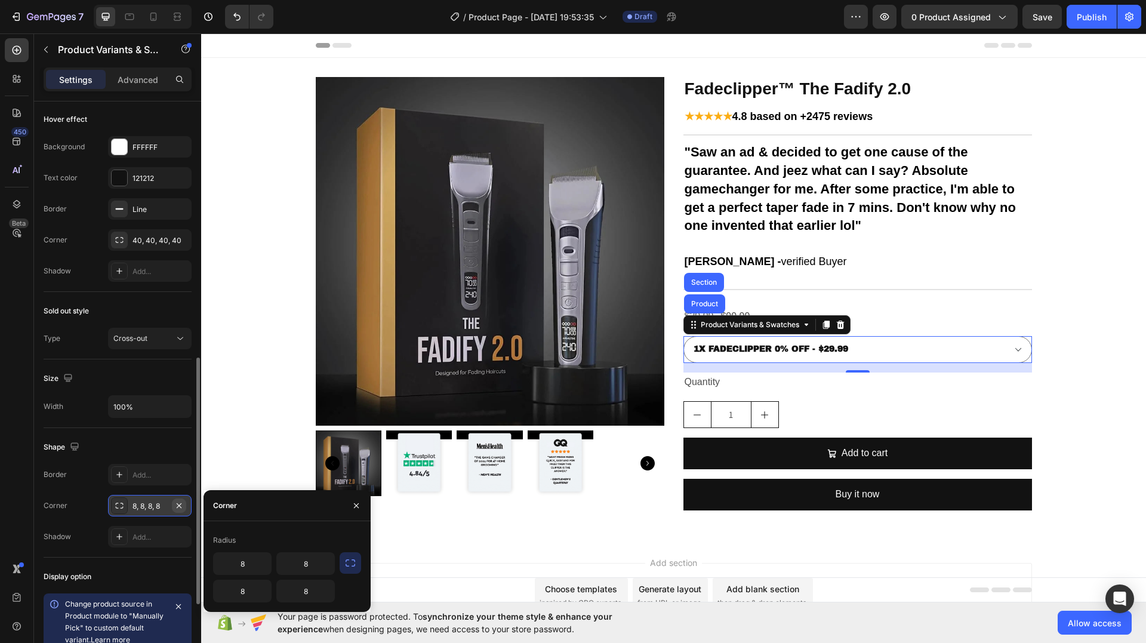
click at [179, 505] on icon "button" at bounding box center [179, 505] width 5 height 5
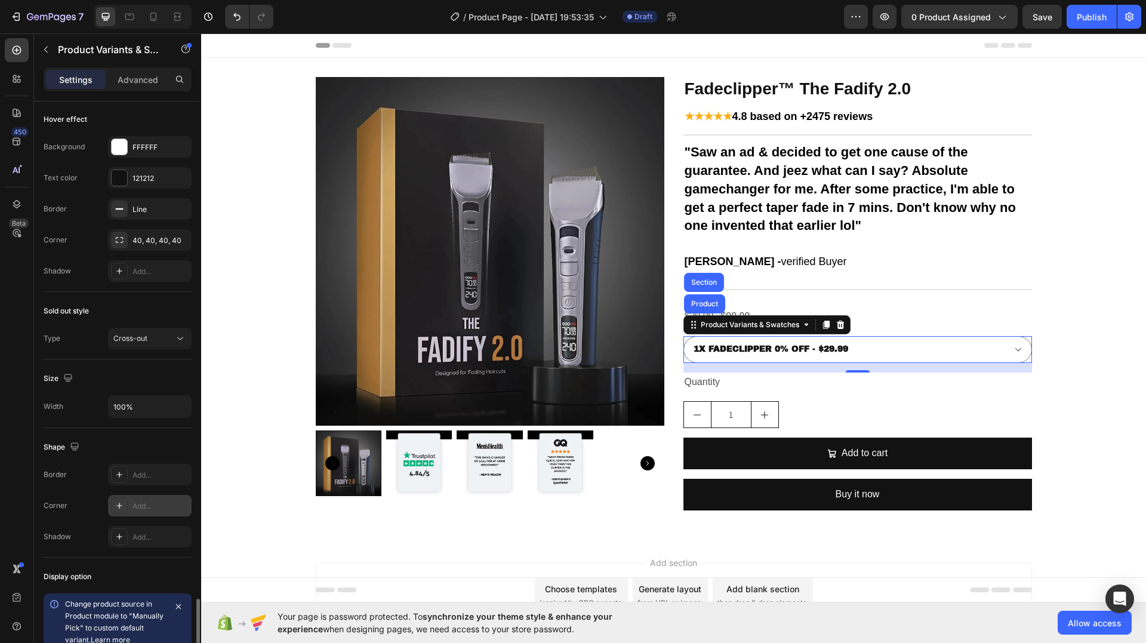
scroll to position [765, 0]
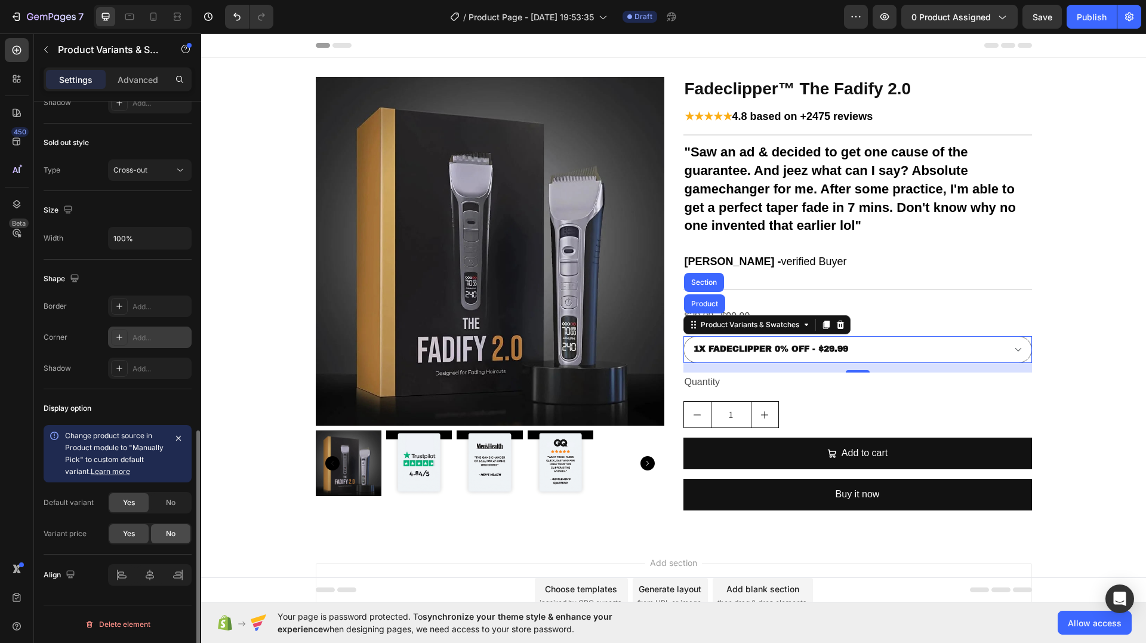
click at [164, 531] on div "No" at bounding box center [170, 533] width 39 height 19
click at [129, 536] on span "Yes" at bounding box center [129, 533] width 12 height 11
click at [164, 503] on div "No" at bounding box center [170, 502] width 39 height 19
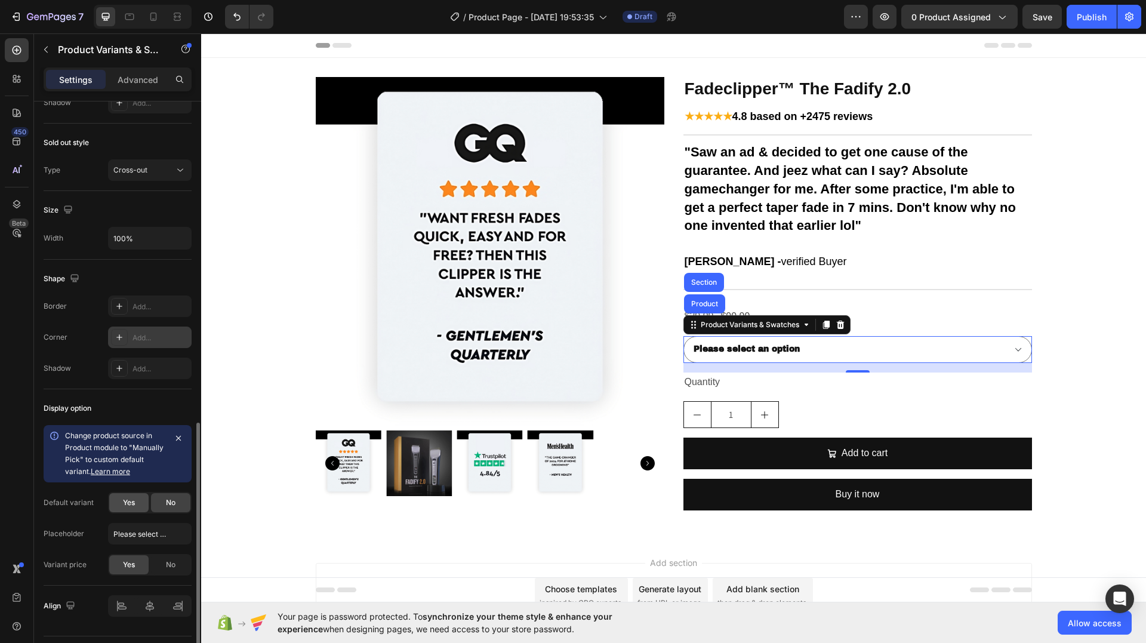
click at [127, 505] on span "Yes" at bounding box center [129, 502] width 12 height 11
select select "581640889793905278"
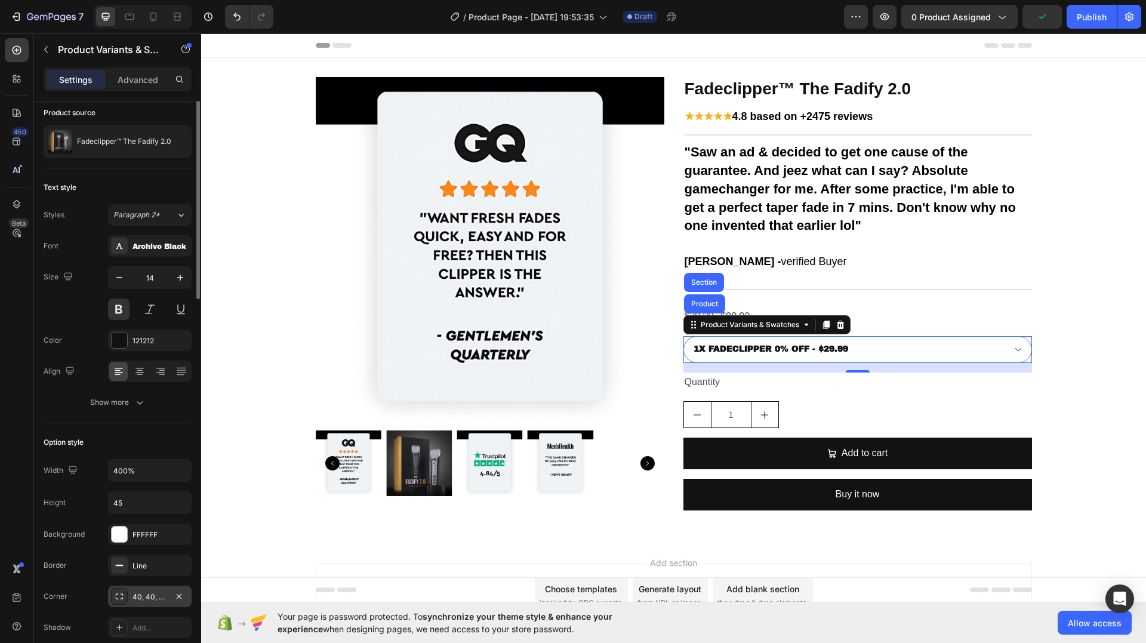
scroll to position [0, 0]
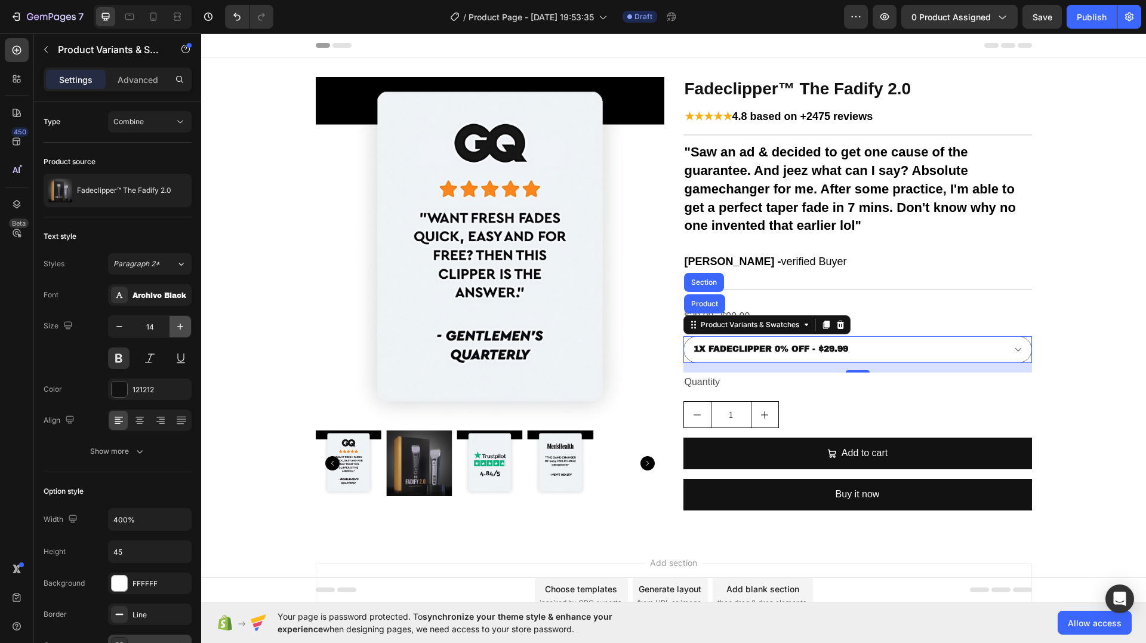
click at [174, 324] on icon "button" at bounding box center [180, 327] width 12 height 12
type input "16"
click at [144, 390] on div "121212" at bounding box center [150, 389] width 35 height 11
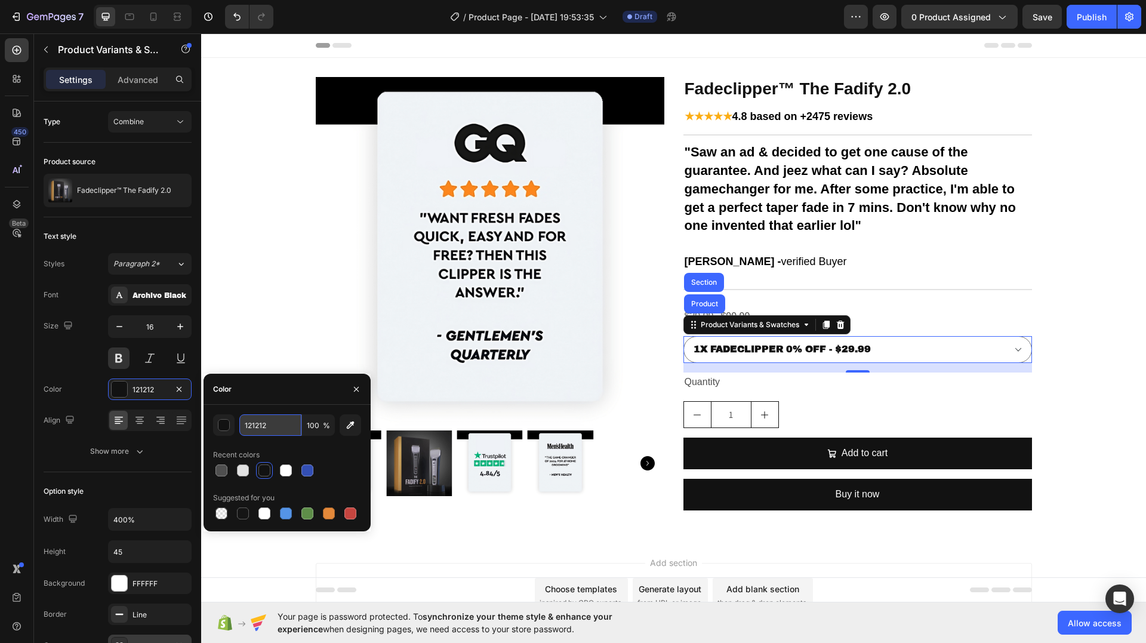
click at [275, 429] on input "121212" at bounding box center [270, 424] width 62 height 21
type input "242424"
click at [93, 365] on div "Size 16" at bounding box center [118, 342] width 148 height 54
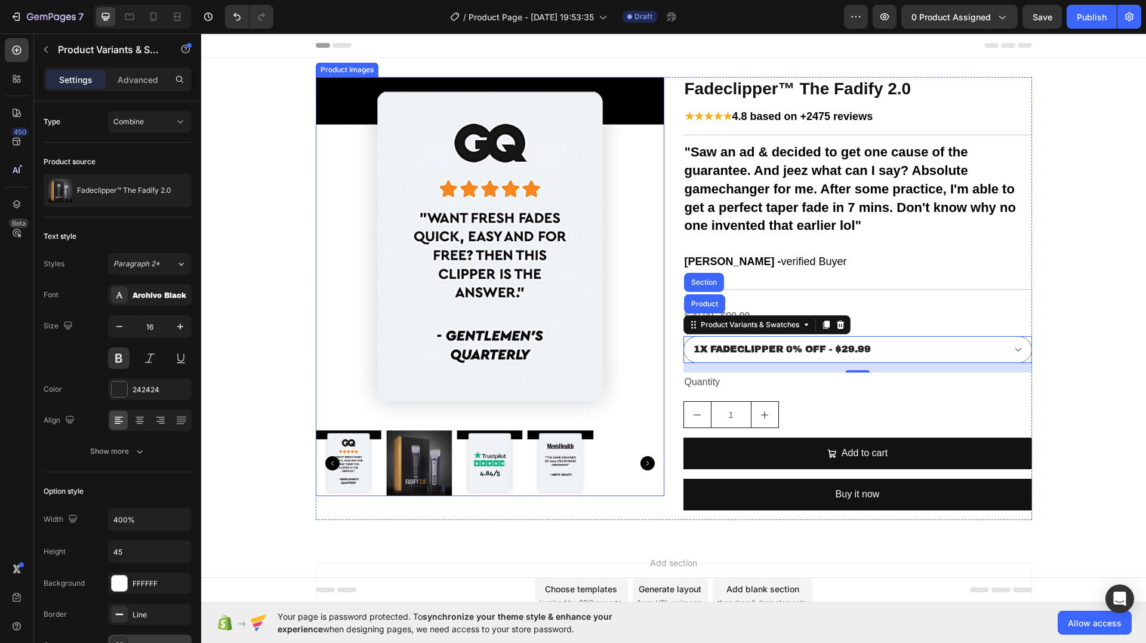
click at [416, 466] on img at bounding box center [419, 463] width 66 height 66
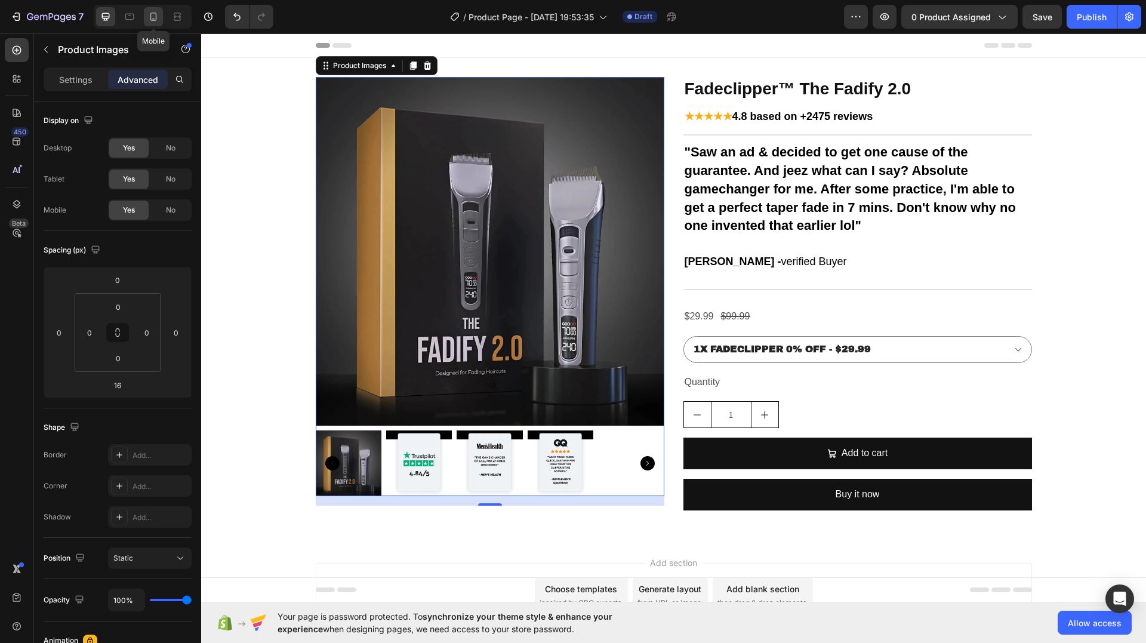
click at [153, 20] on icon at bounding box center [153, 17] width 7 height 8
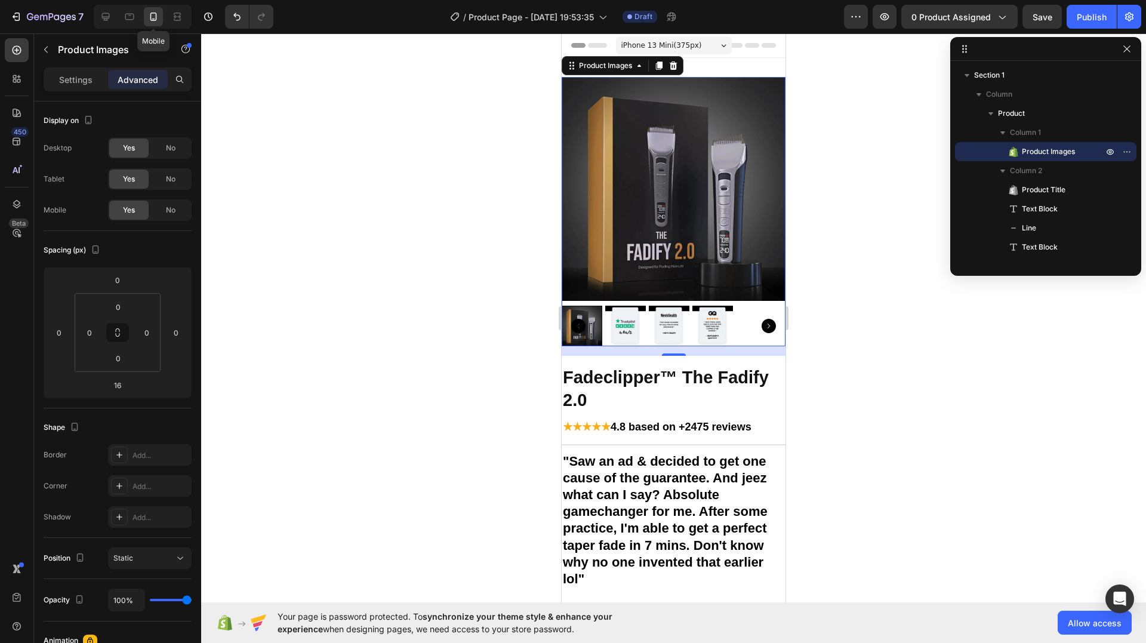
scroll to position [2, 0]
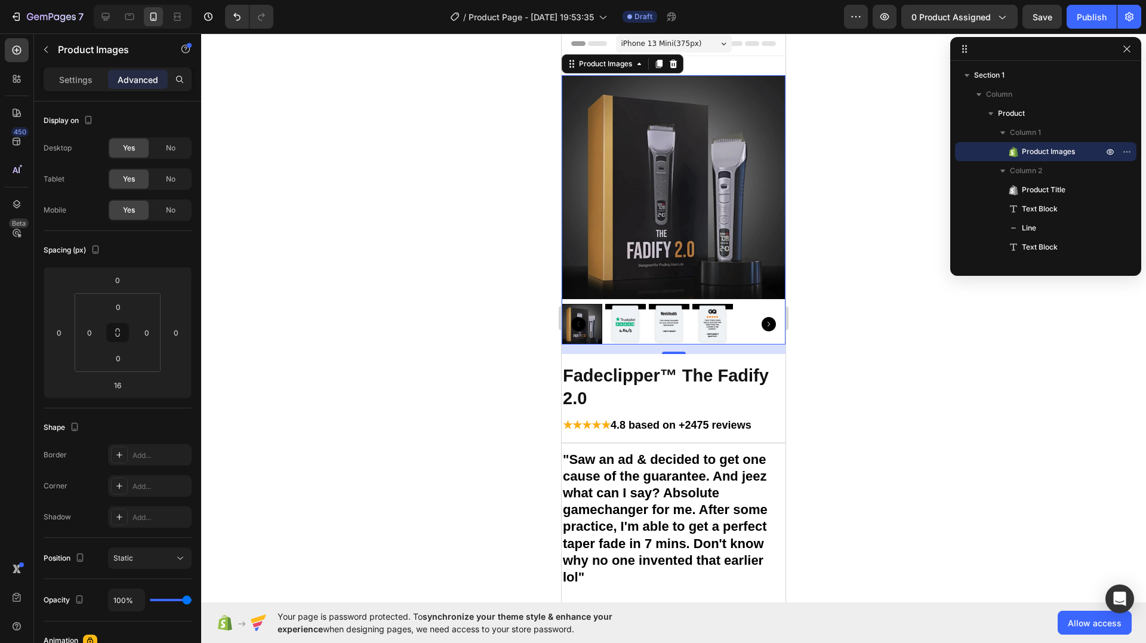
click at [921, 350] on div at bounding box center [673, 338] width 945 height 610
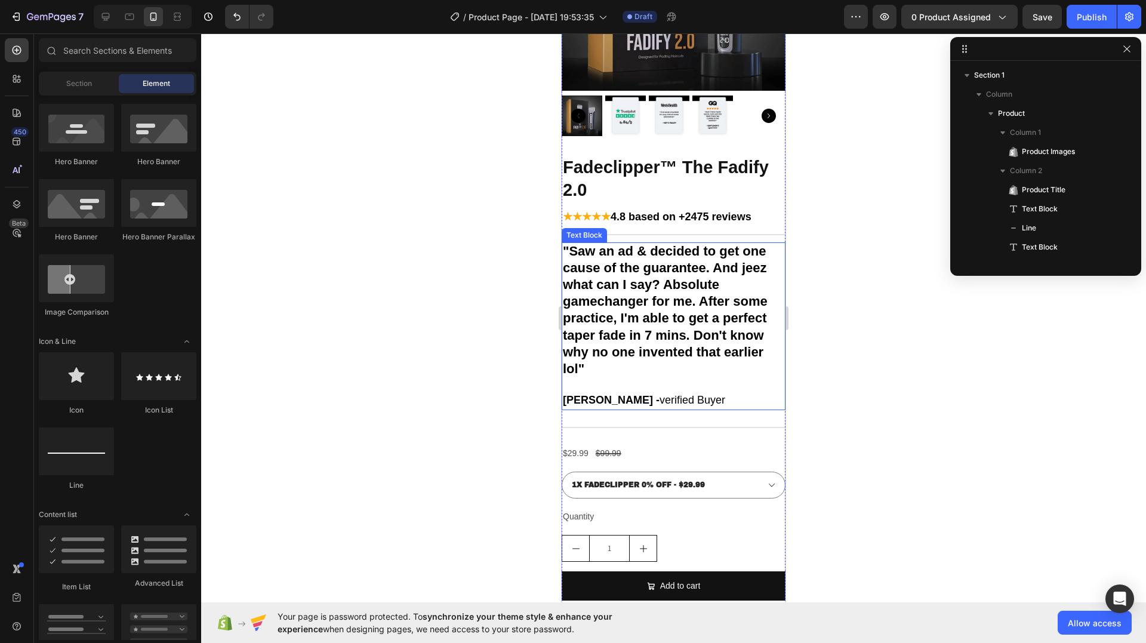
scroll to position [241, 0]
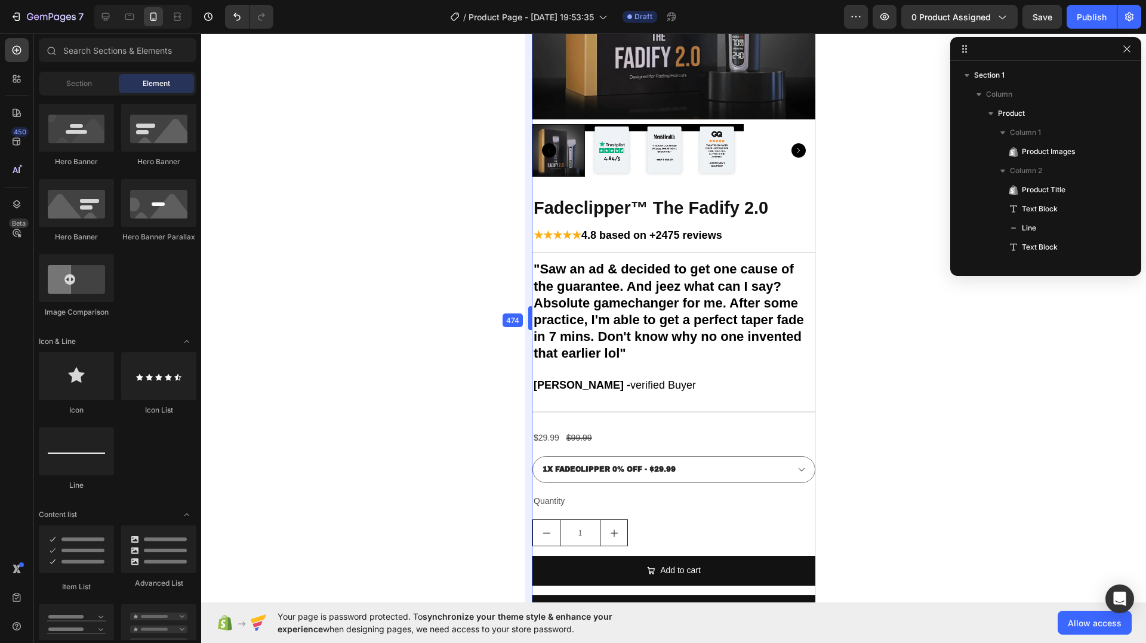
drag, startPoint x: 561, startPoint y: 318, endPoint x: 358, endPoint y: 2, distance: 375.7
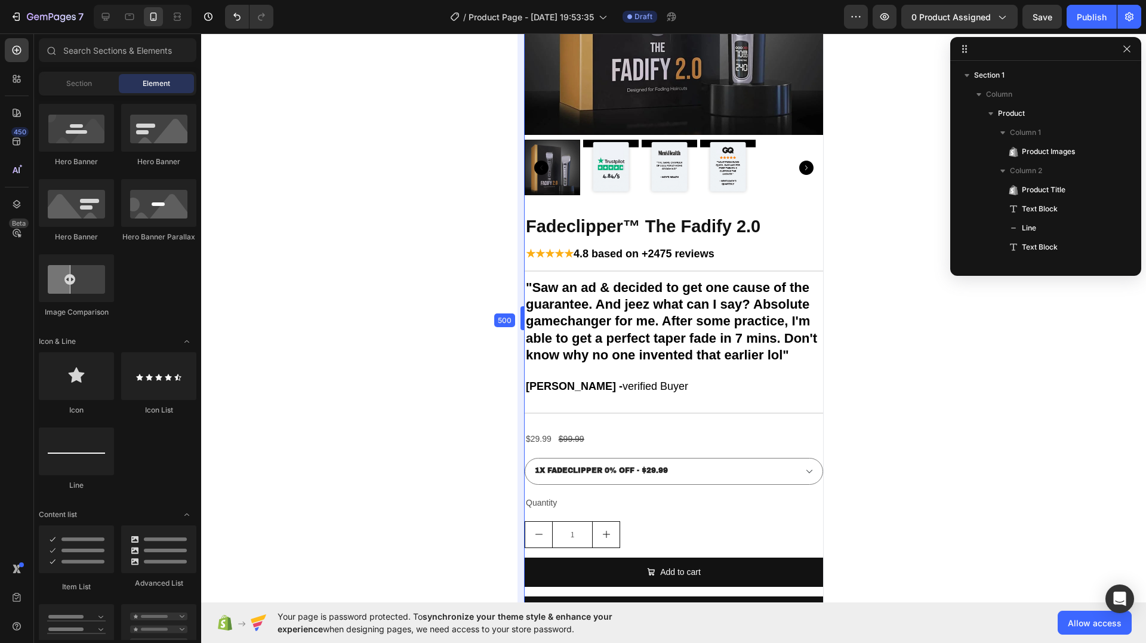
drag, startPoint x: 556, startPoint y: 326, endPoint x: 540, endPoint y: 322, distance: 16.7
click at [958, 290] on div at bounding box center [673, 338] width 945 height 610
click at [878, 244] on div at bounding box center [673, 338] width 945 height 610
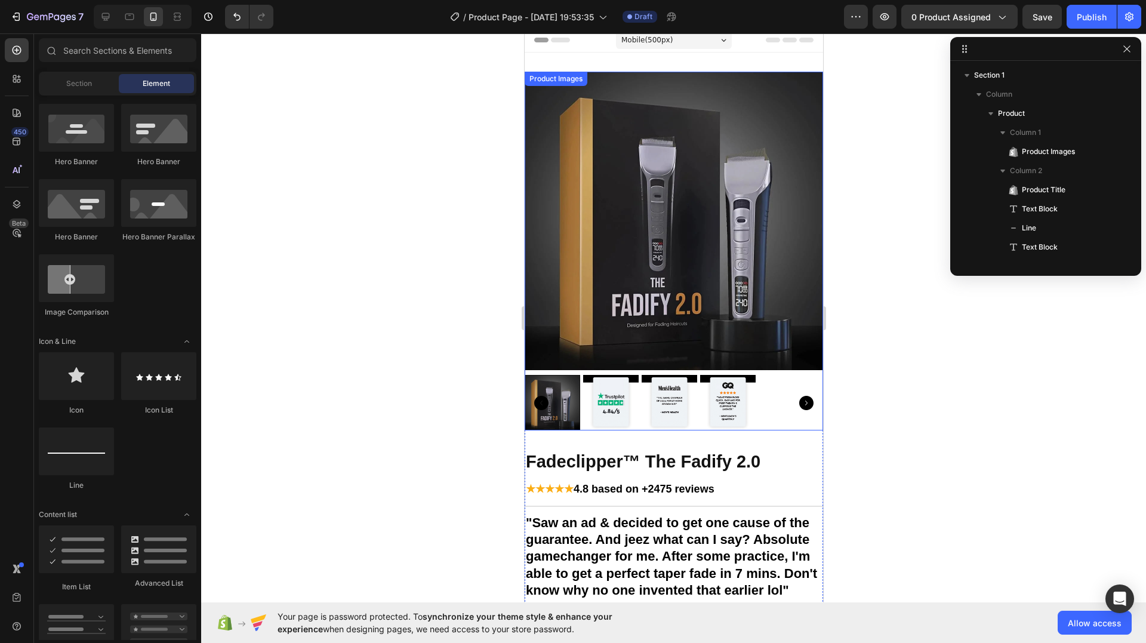
scroll to position [0, 0]
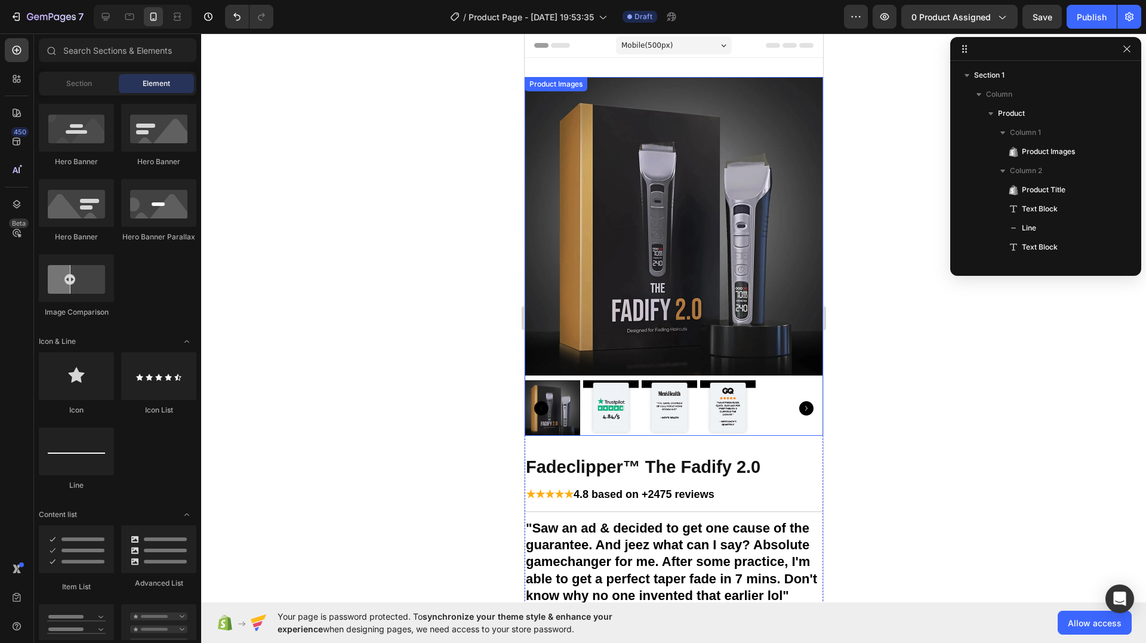
click at [704, 250] on img at bounding box center [673, 226] width 299 height 299
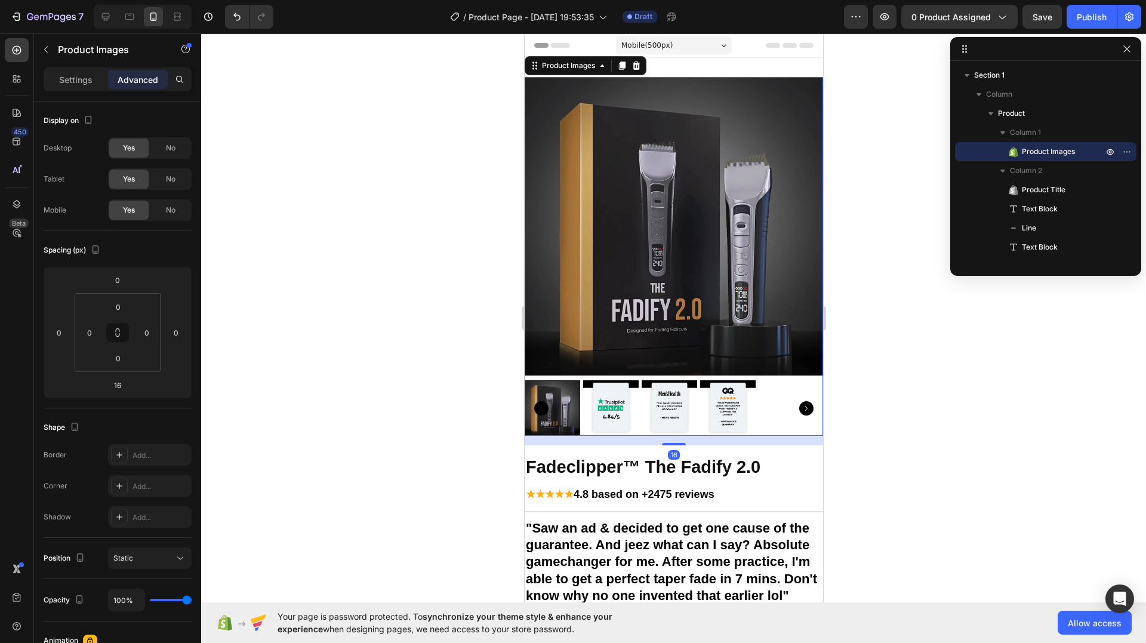
click at [845, 320] on div at bounding box center [673, 338] width 945 height 610
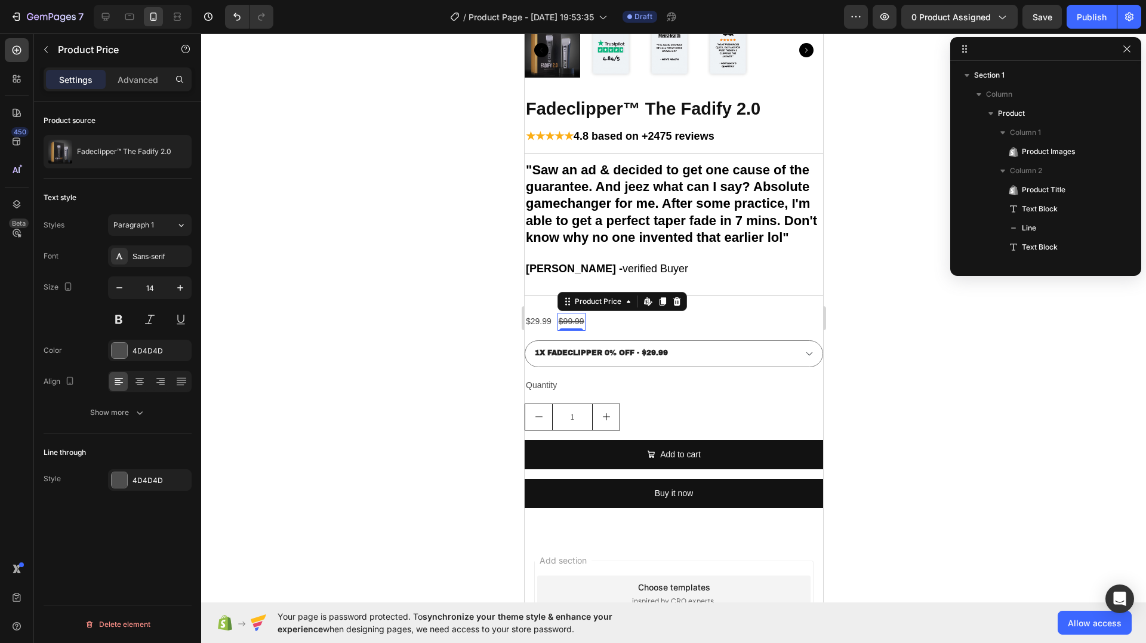
scroll to position [204, 0]
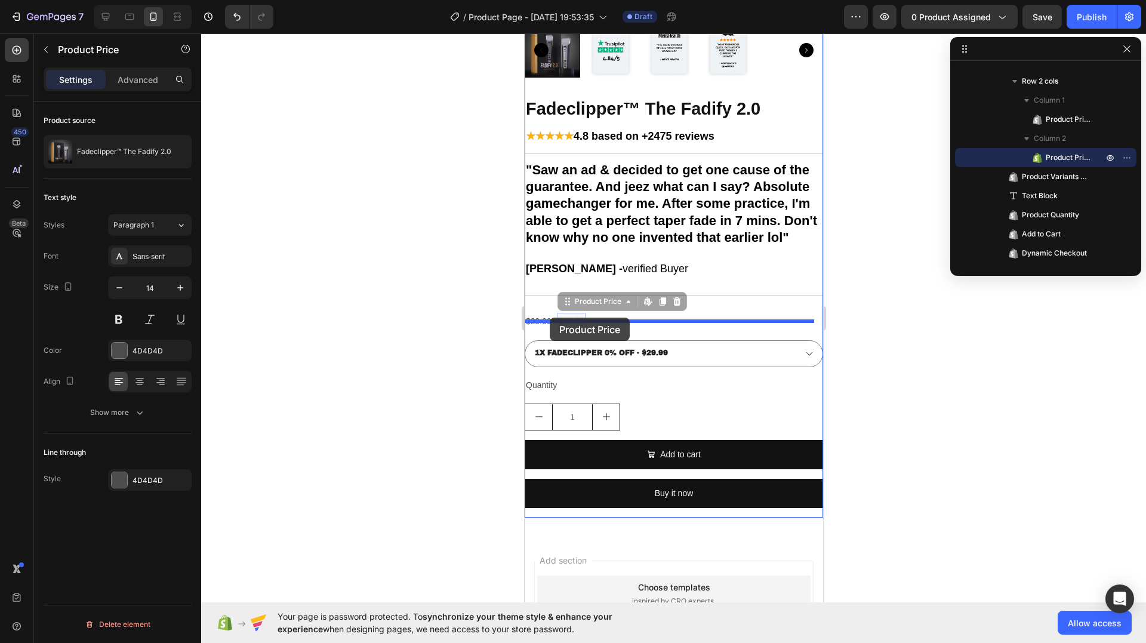
drag, startPoint x: 574, startPoint y: 327, endPoint x: 549, endPoint y: 318, distance: 26.8
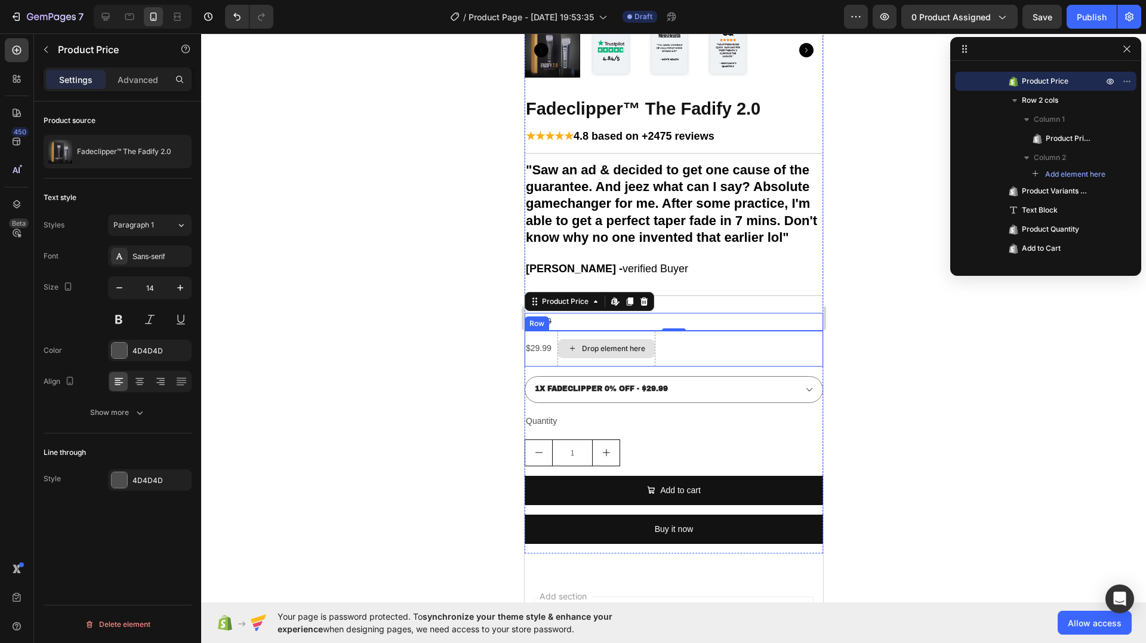
click at [671, 355] on div "$29.99 Product Price Product Price Drop element here Row" at bounding box center [673, 349] width 299 height 36
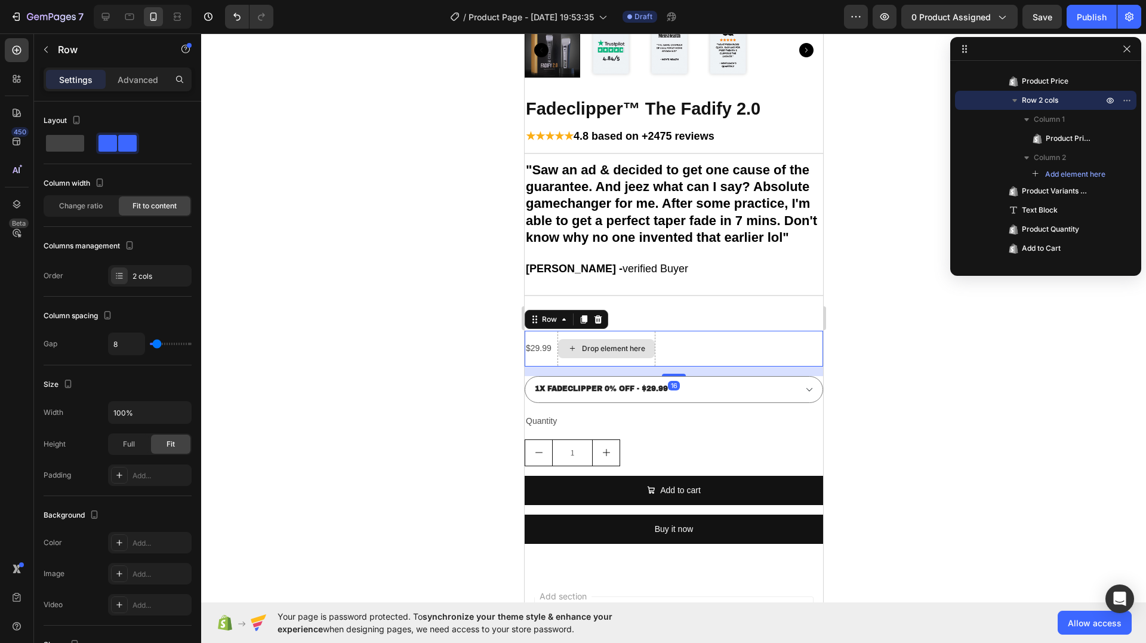
click at [618, 353] on div "Drop element here" at bounding box center [612, 349] width 63 height 10
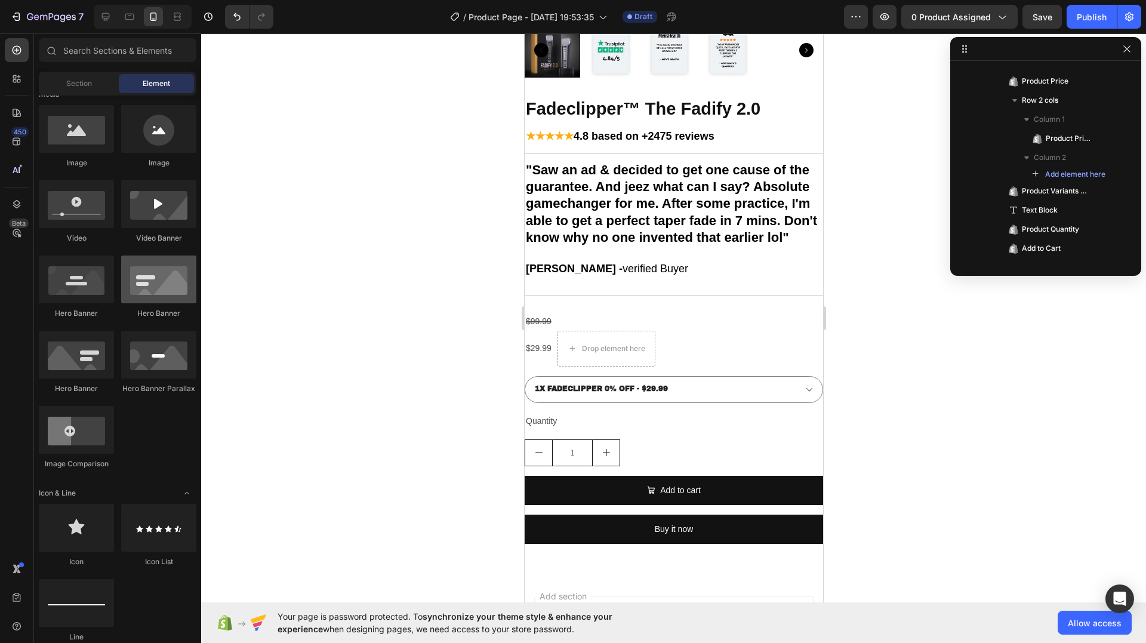
scroll to position [0, 0]
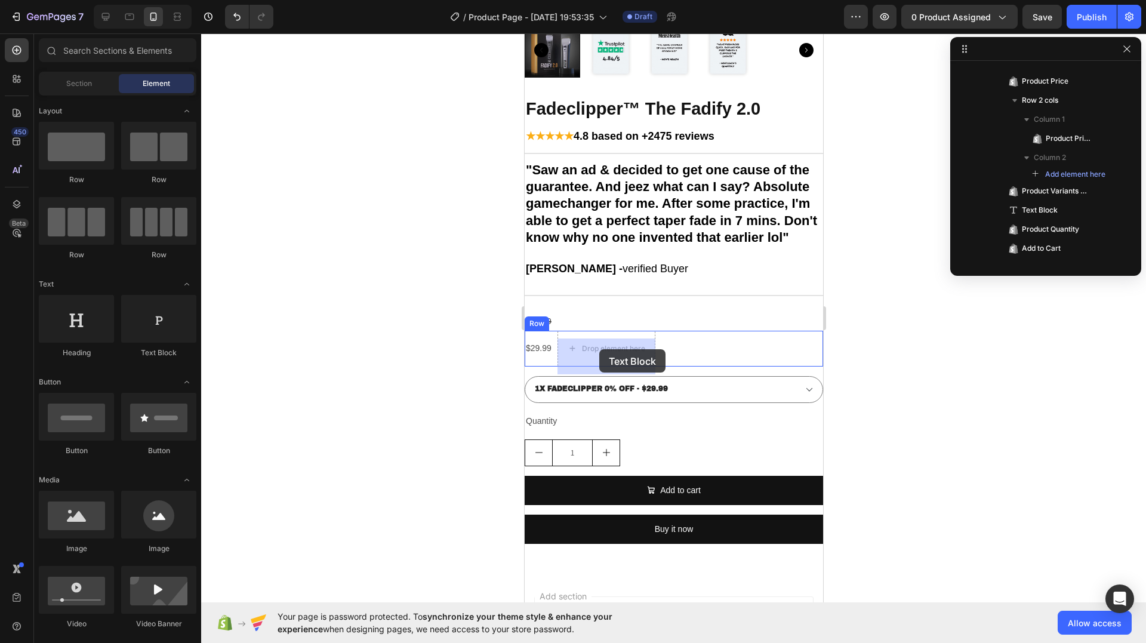
drag, startPoint x: 685, startPoint y: 362, endPoint x: 599, endPoint y: 349, distance: 87.5
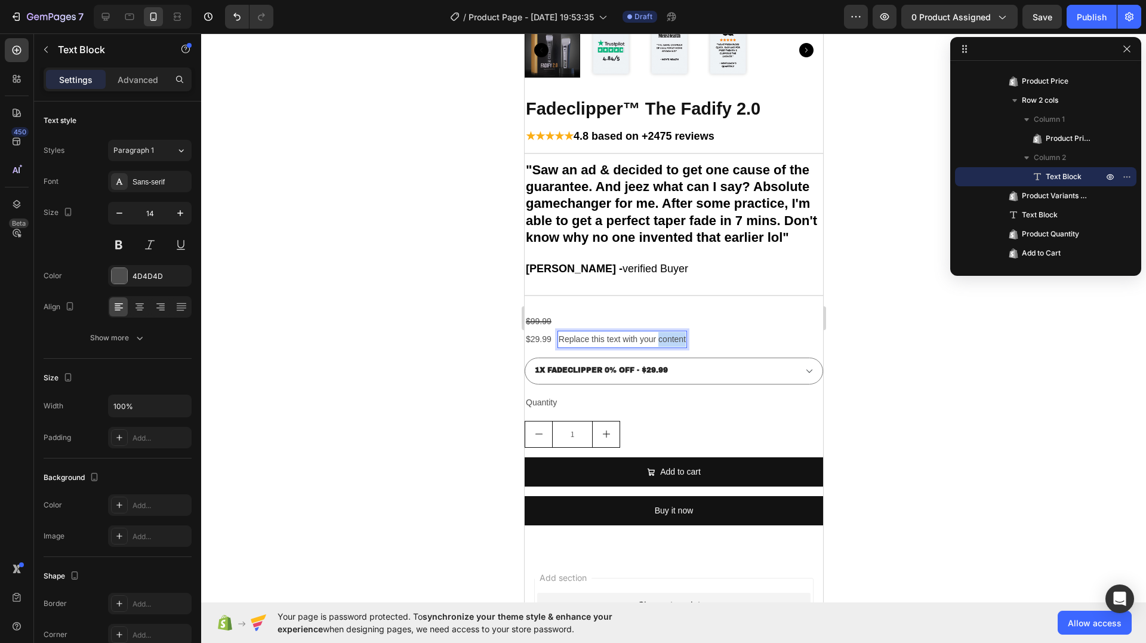
click at [658, 346] on p "Replace this text with your content" at bounding box center [621, 339] width 127 height 15
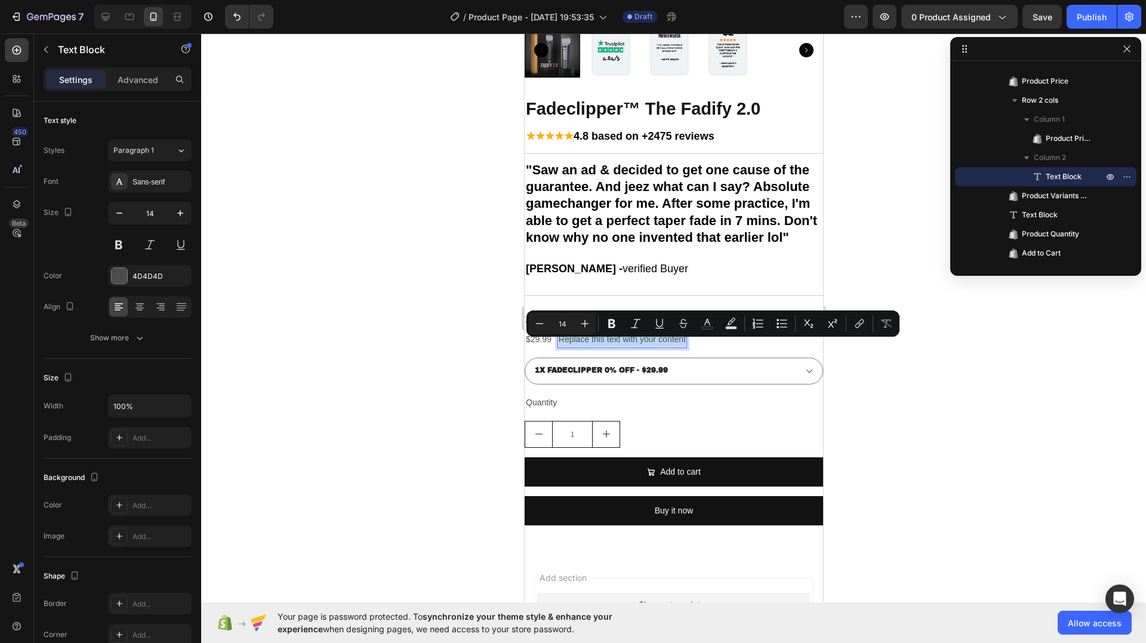
click at [658, 346] on p "Replace this text with your content" at bounding box center [621, 339] width 127 height 15
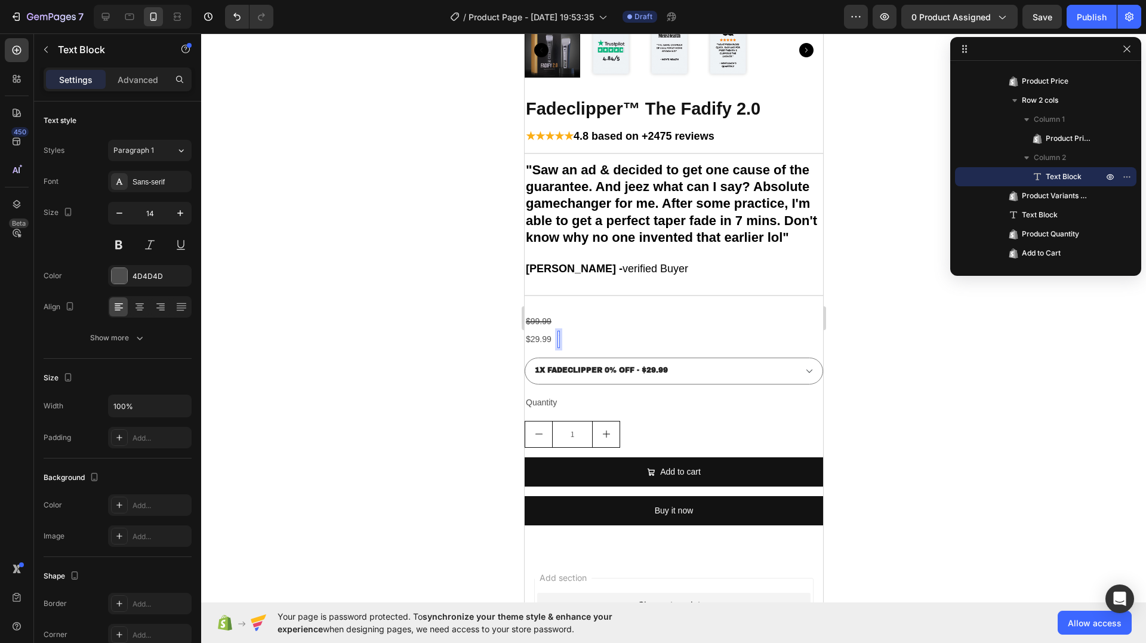
click at [916, 310] on div at bounding box center [673, 338] width 945 height 610
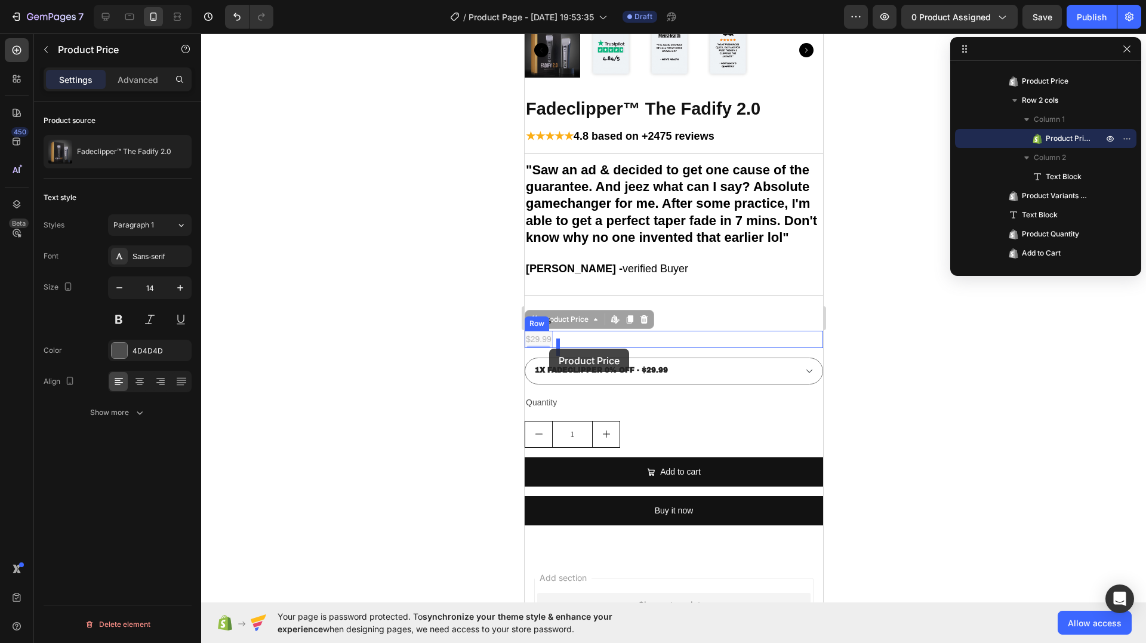
drag, startPoint x: 540, startPoint y: 345, endPoint x: 549, endPoint y: 349, distance: 9.1
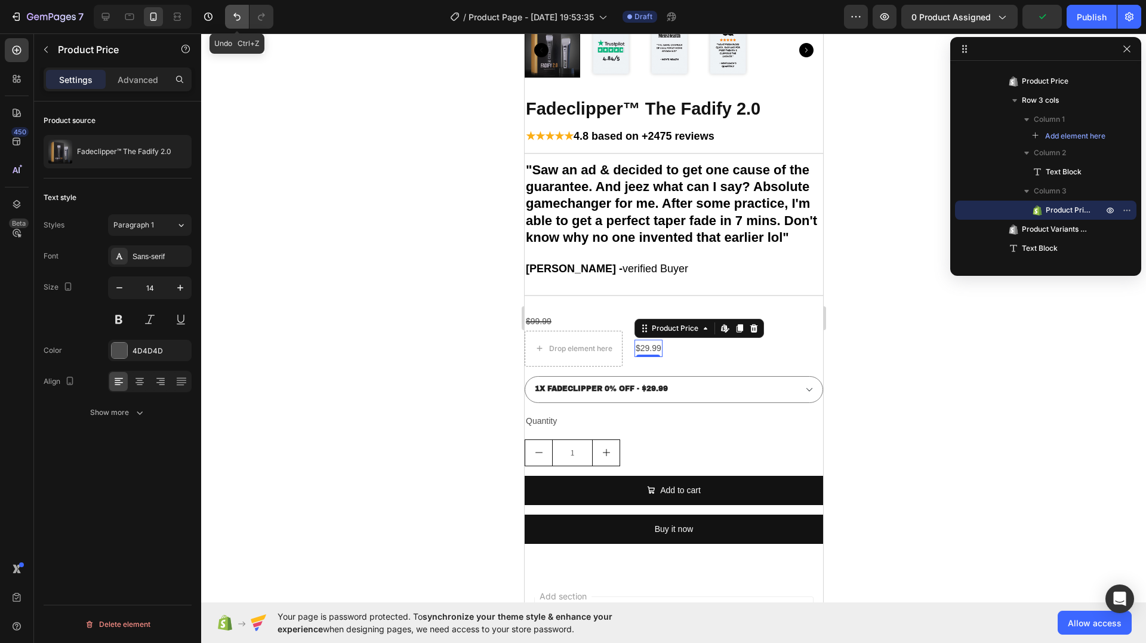
click at [242, 22] on icon "Undo/Redo" at bounding box center [237, 17] width 12 height 12
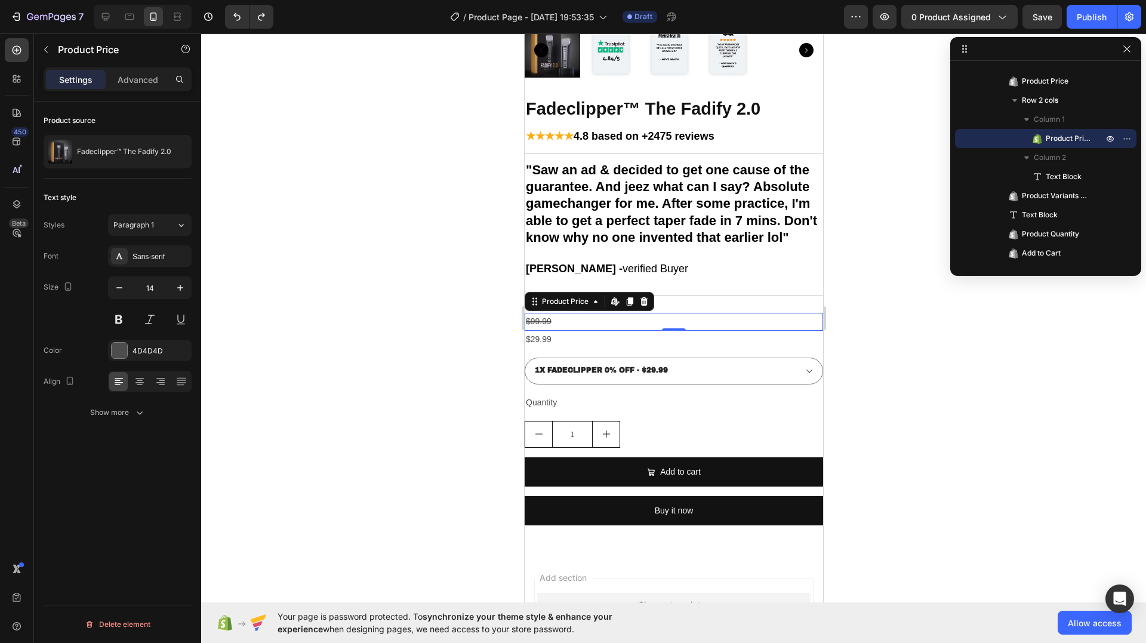
click at [560, 330] on div "$99.99" at bounding box center [673, 321] width 299 height 17
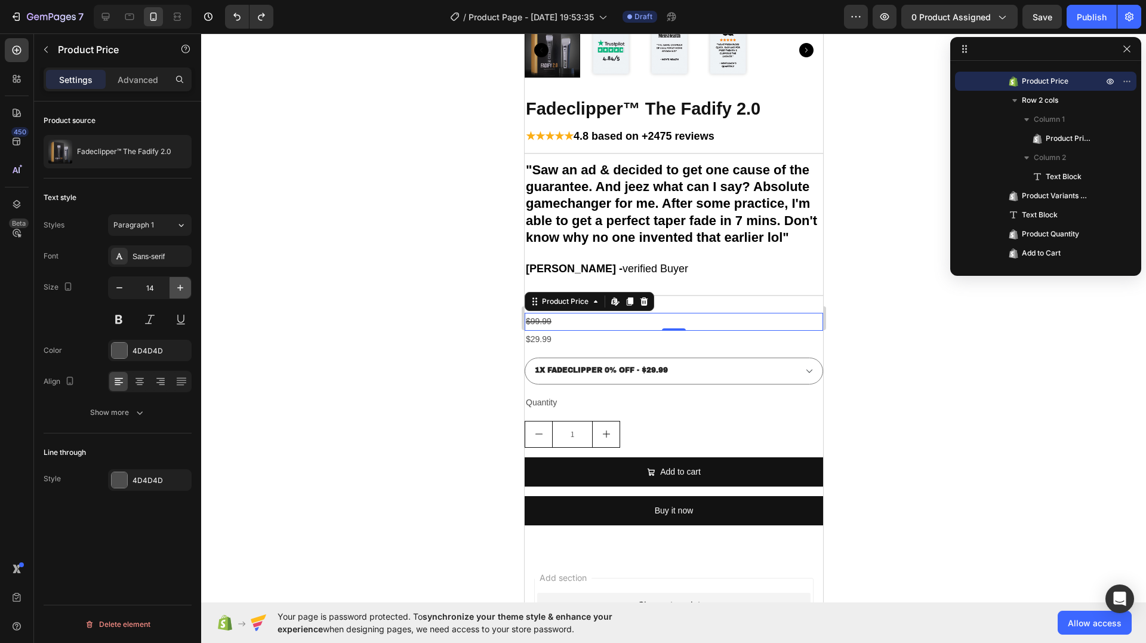
click at [180, 285] on icon "button" at bounding box center [180, 288] width 6 height 6
click at [180, 285] on icon "button" at bounding box center [180, 288] width 12 height 12
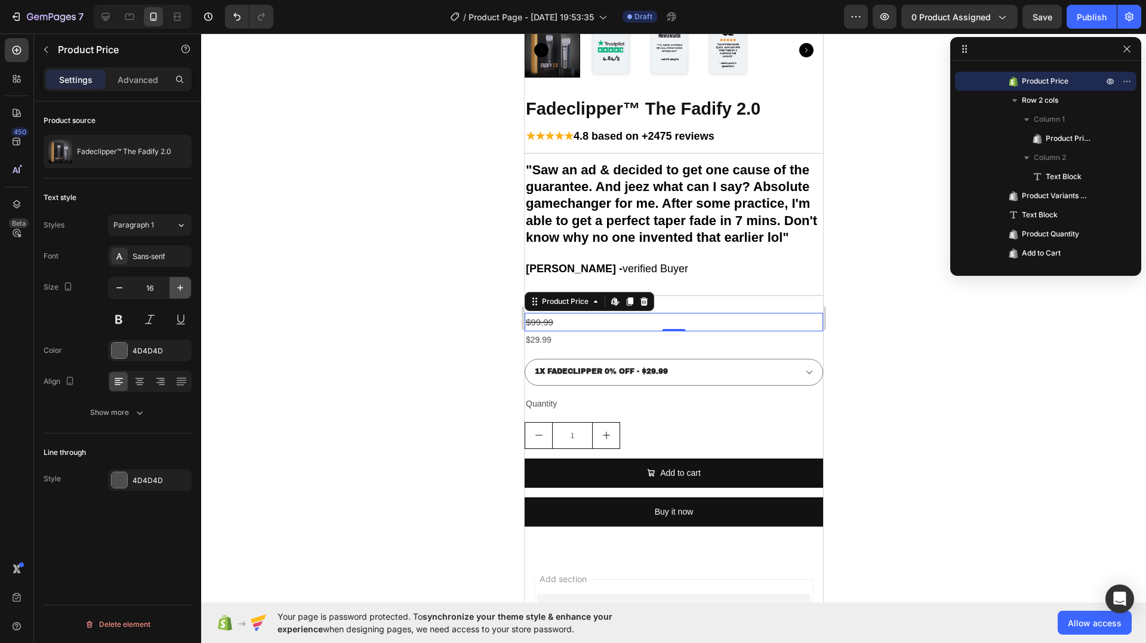
click at [179, 285] on icon "button" at bounding box center [180, 288] width 12 height 12
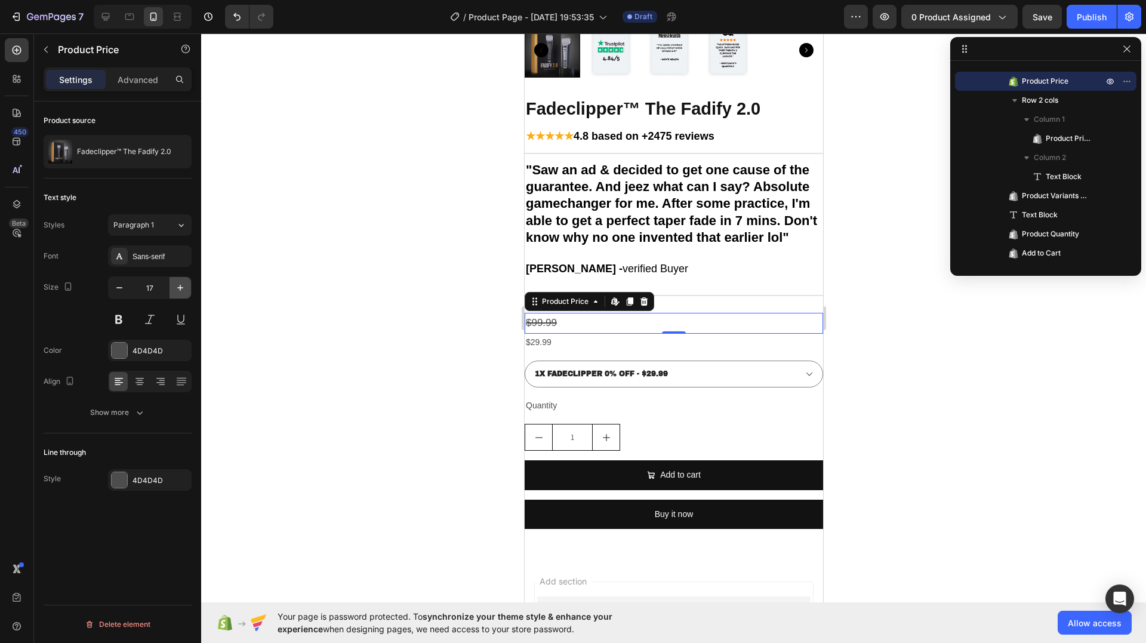
click at [179, 285] on icon "button" at bounding box center [180, 288] width 12 height 12
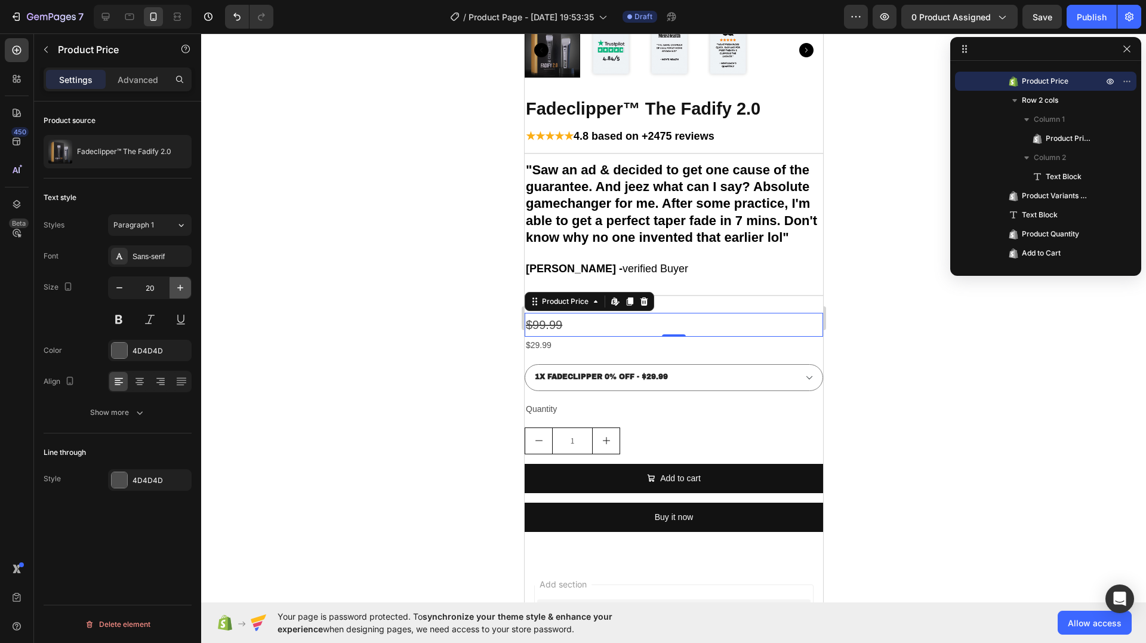
click at [179, 285] on icon "button" at bounding box center [180, 288] width 12 height 12
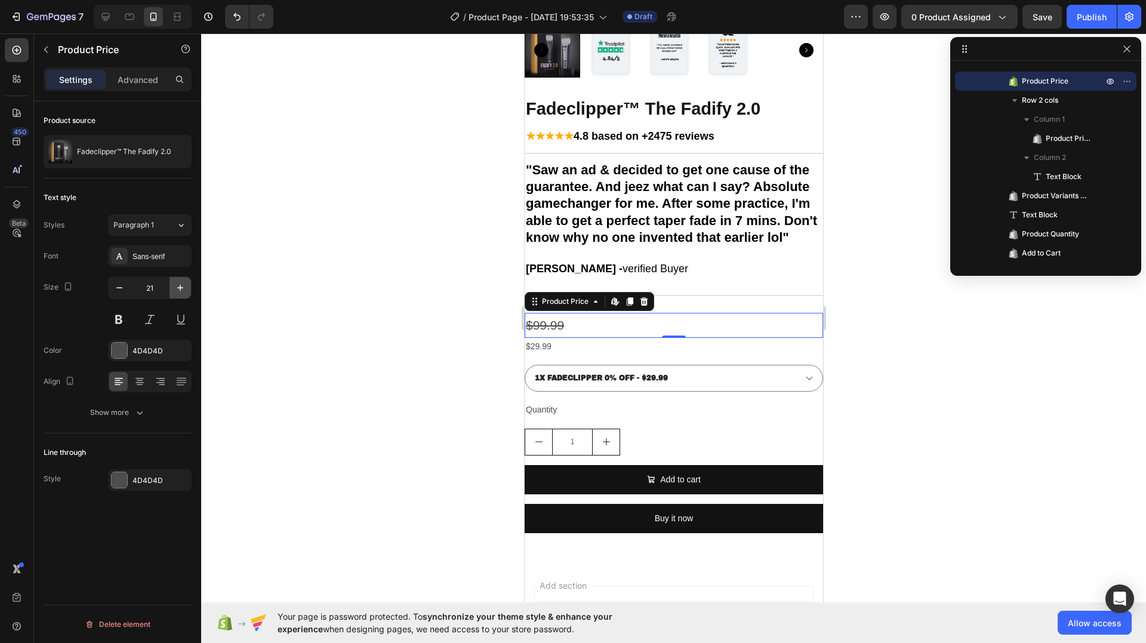
click at [179, 285] on icon "button" at bounding box center [180, 288] width 12 height 12
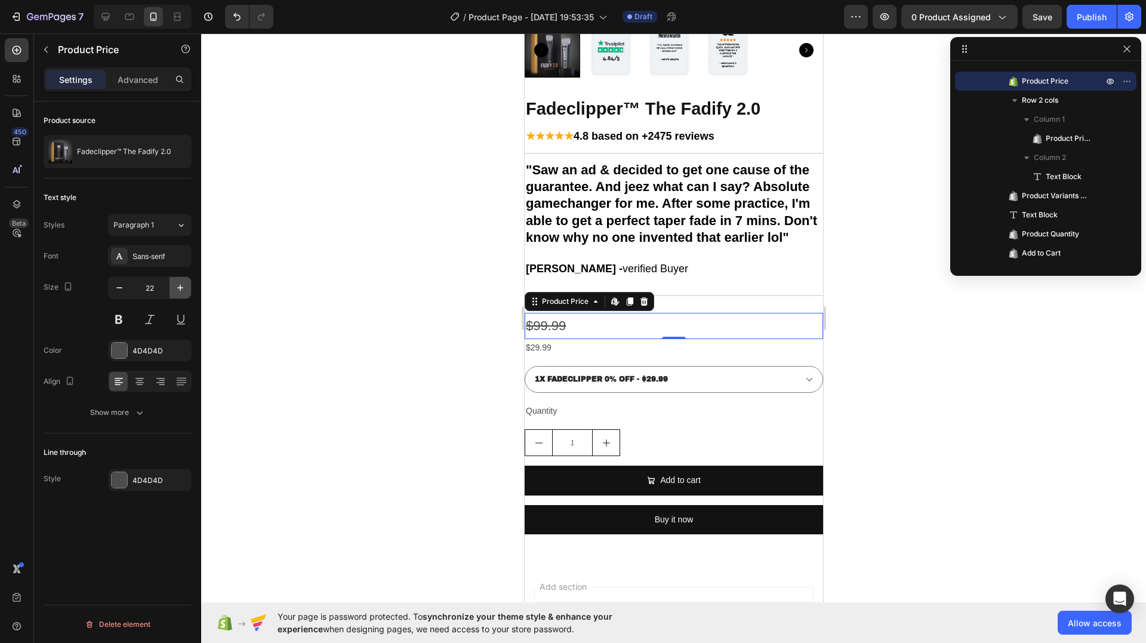
click at [179, 285] on icon "button" at bounding box center [180, 288] width 12 height 12
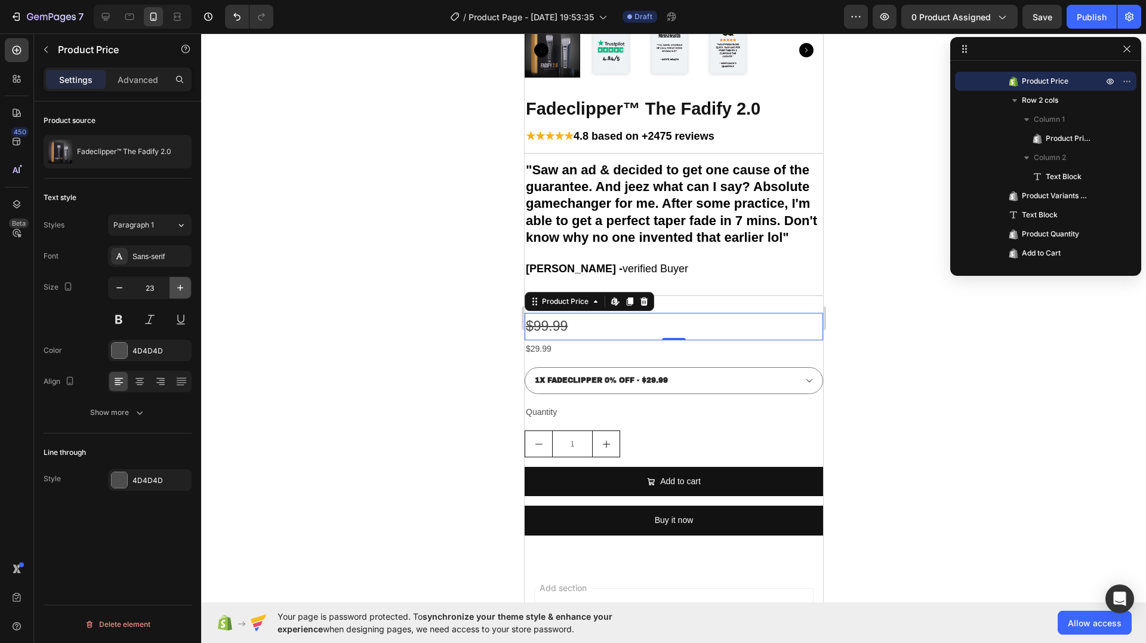
click at [179, 285] on icon "button" at bounding box center [180, 288] width 12 height 12
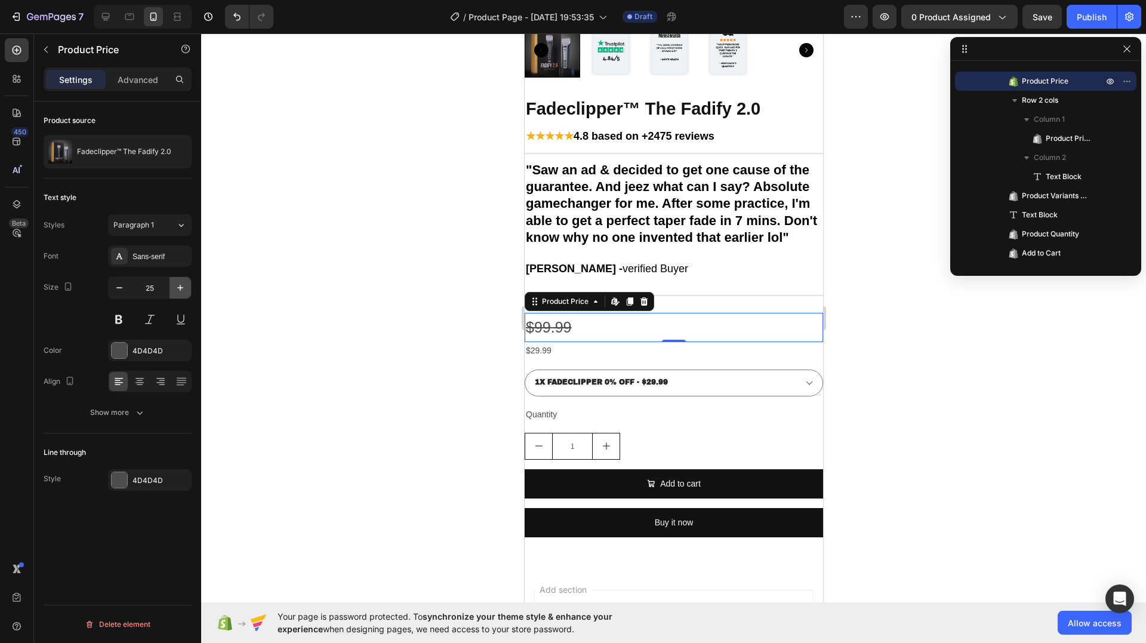
click at [179, 285] on icon "button" at bounding box center [180, 288] width 12 height 12
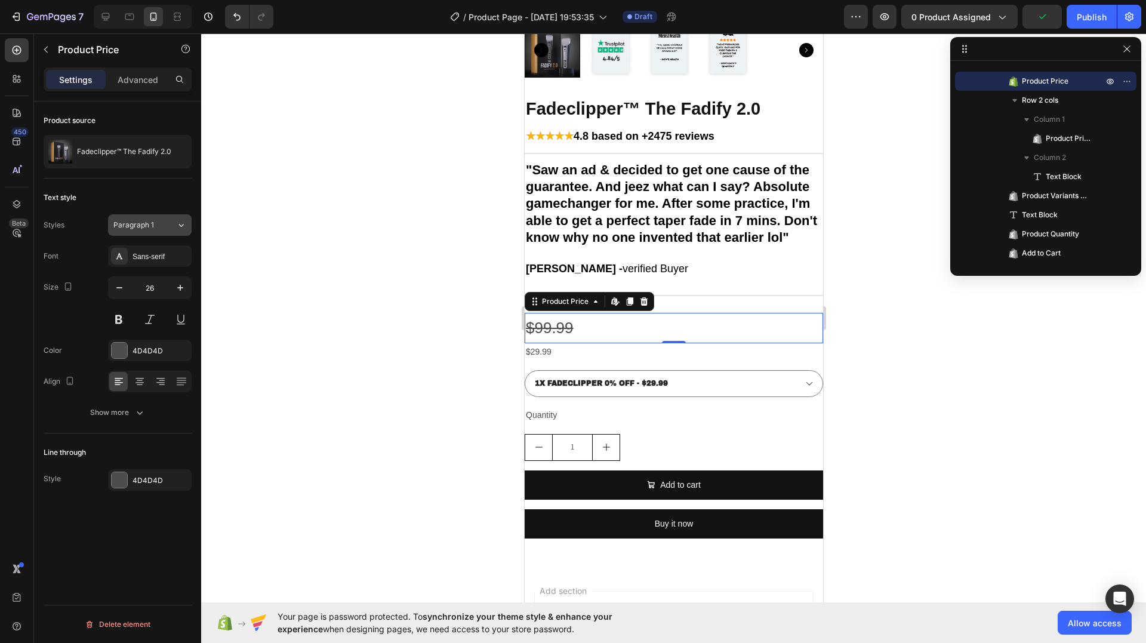
click at [153, 231] on button "Paragraph 1" at bounding box center [150, 224] width 84 height 21
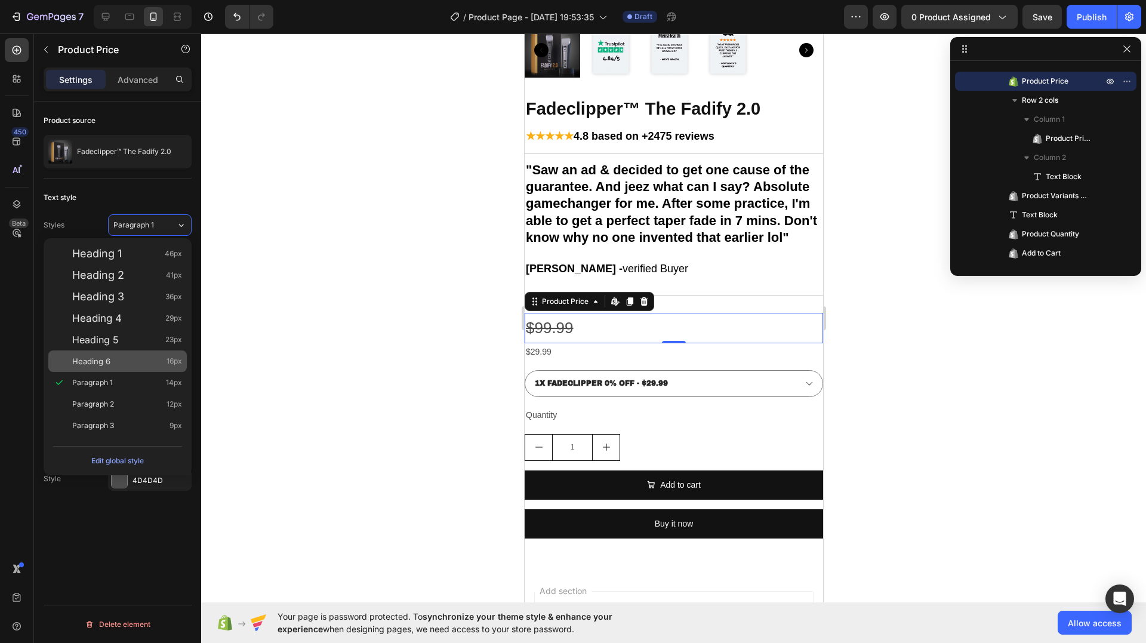
click at [124, 358] on div "Heading 6 16px" at bounding box center [127, 361] width 110 height 12
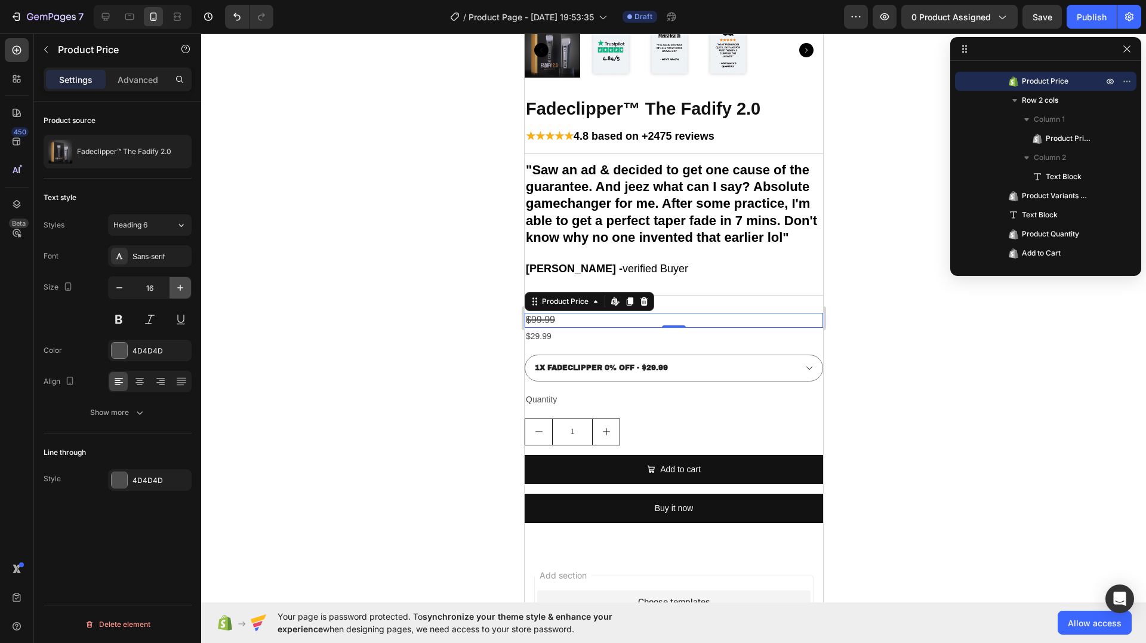
click at [183, 284] on icon "button" at bounding box center [180, 288] width 12 height 12
click at [180, 284] on icon "button" at bounding box center [180, 288] width 12 height 12
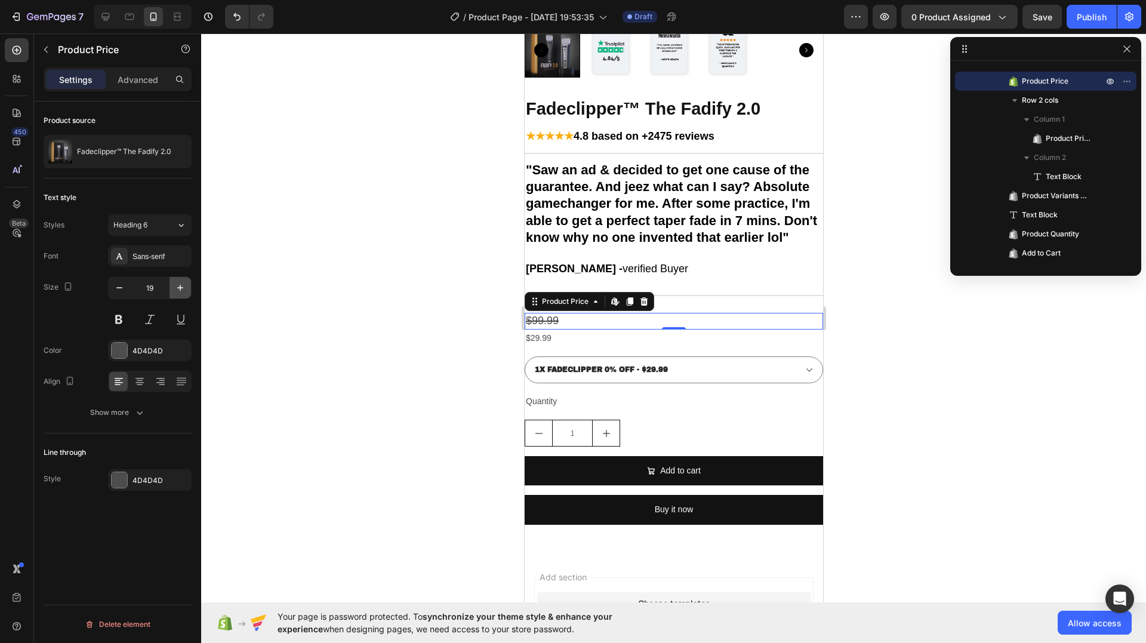
click at [180, 284] on icon "button" at bounding box center [180, 288] width 12 height 12
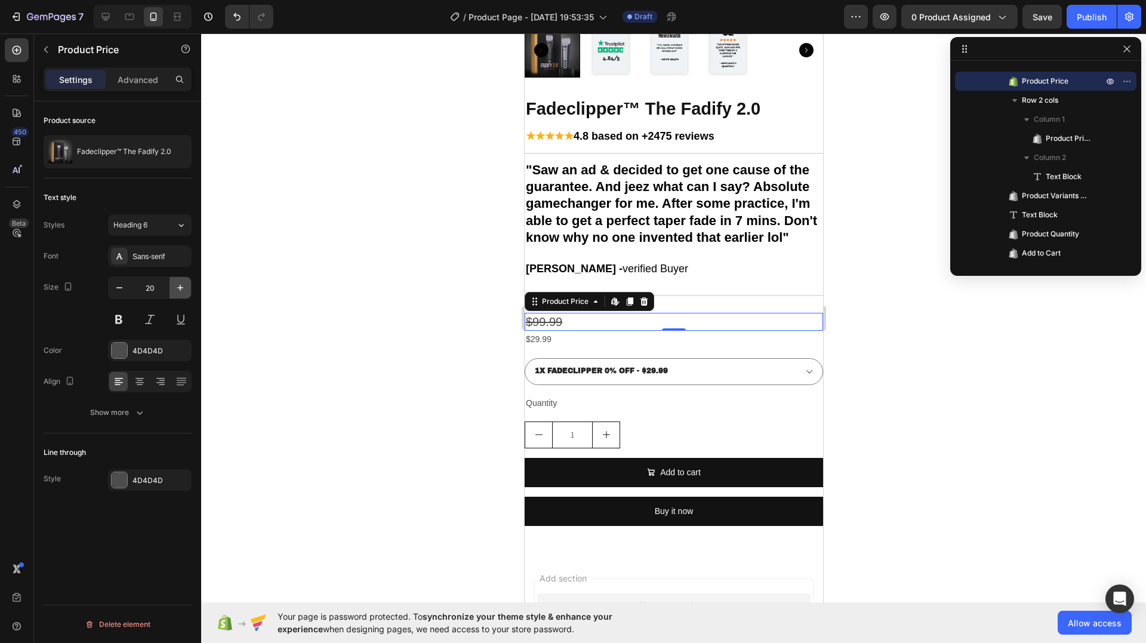
click at [180, 284] on icon "button" at bounding box center [180, 288] width 12 height 12
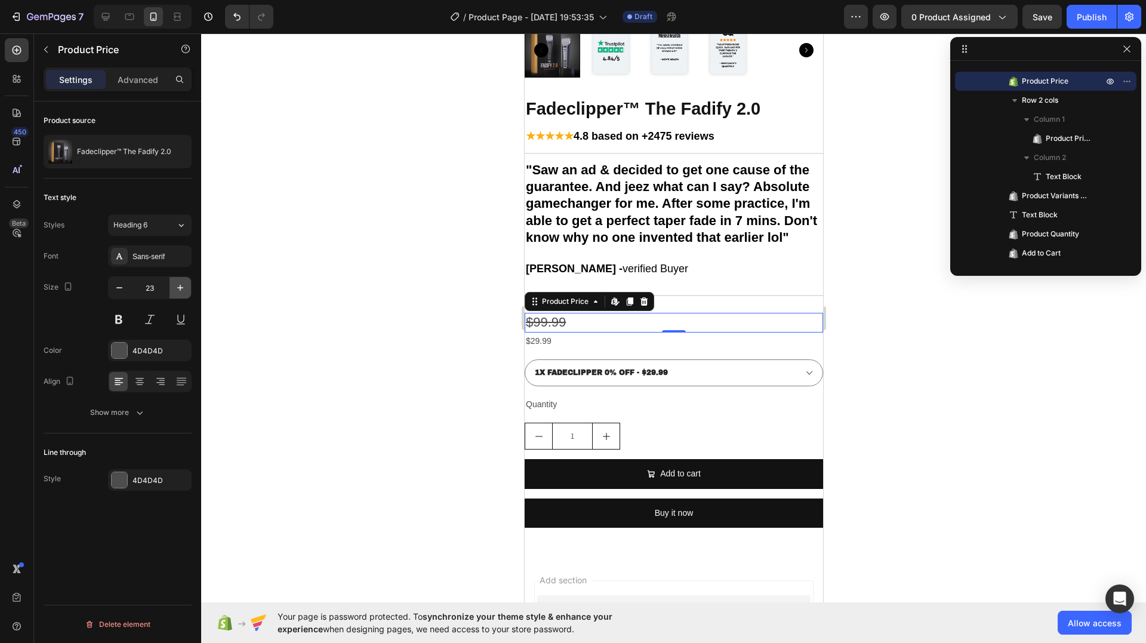
click at [180, 284] on icon "button" at bounding box center [180, 288] width 12 height 12
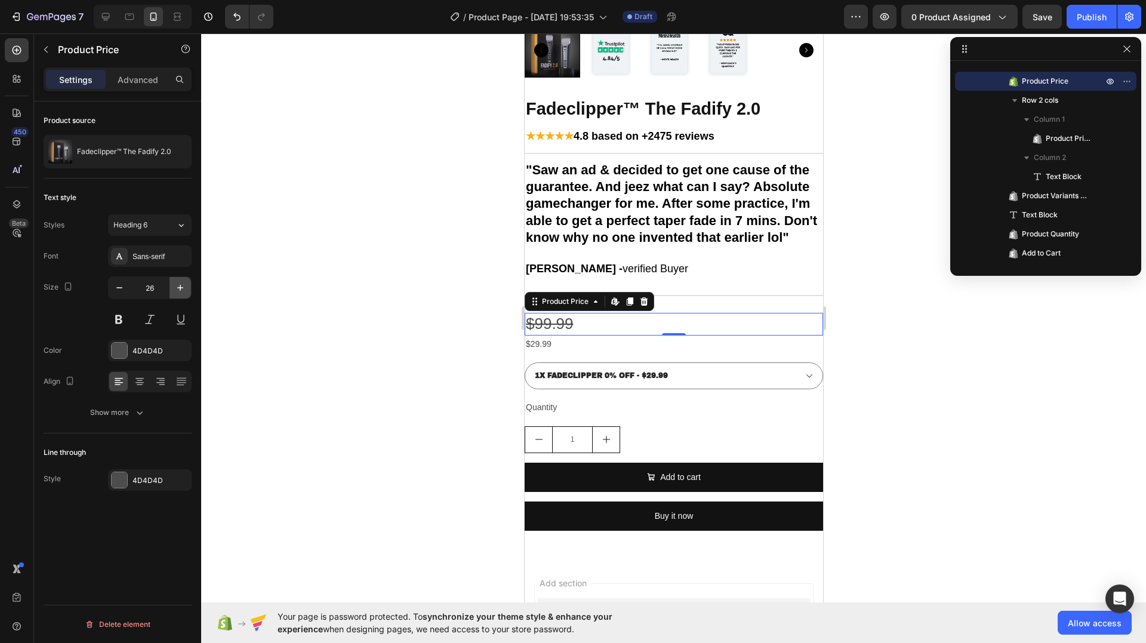
click at [180, 284] on icon "button" at bounding box center [180, 288] width 12 height 12
click at [119, 287] on icon "button" at bounding box center [119, 288] width 12 height 12
type input "26"
click at [160, 227] on div "Heading 6" at bounding box center [137, 225] width 48 height 11
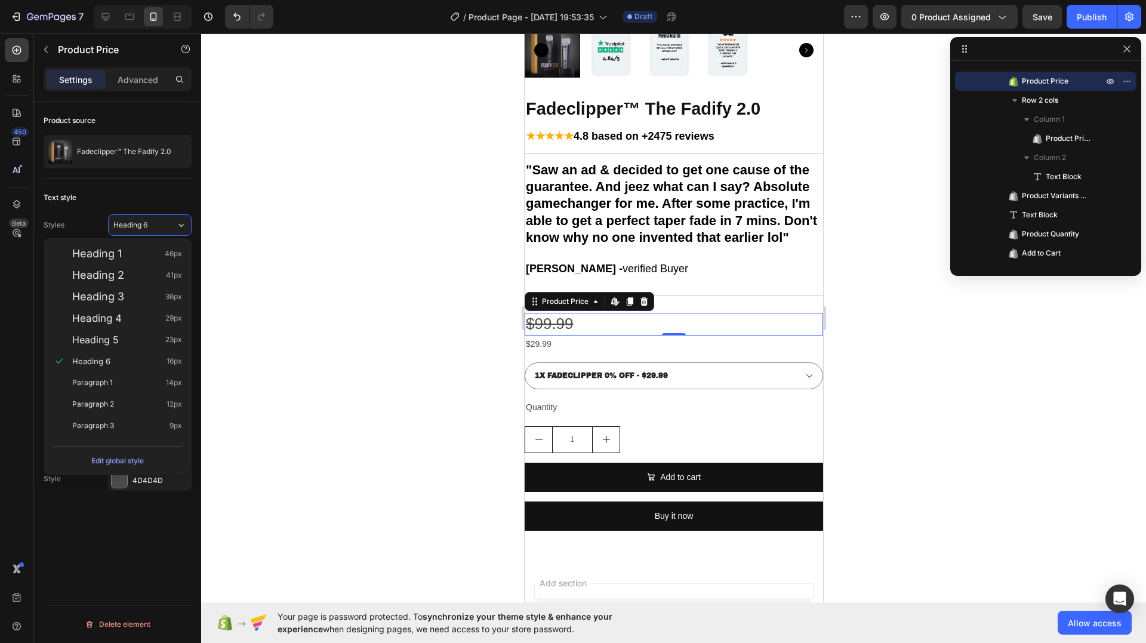
click at [136, 201] on div "Text style" at bounding box center [118, 197] width 148 height 19
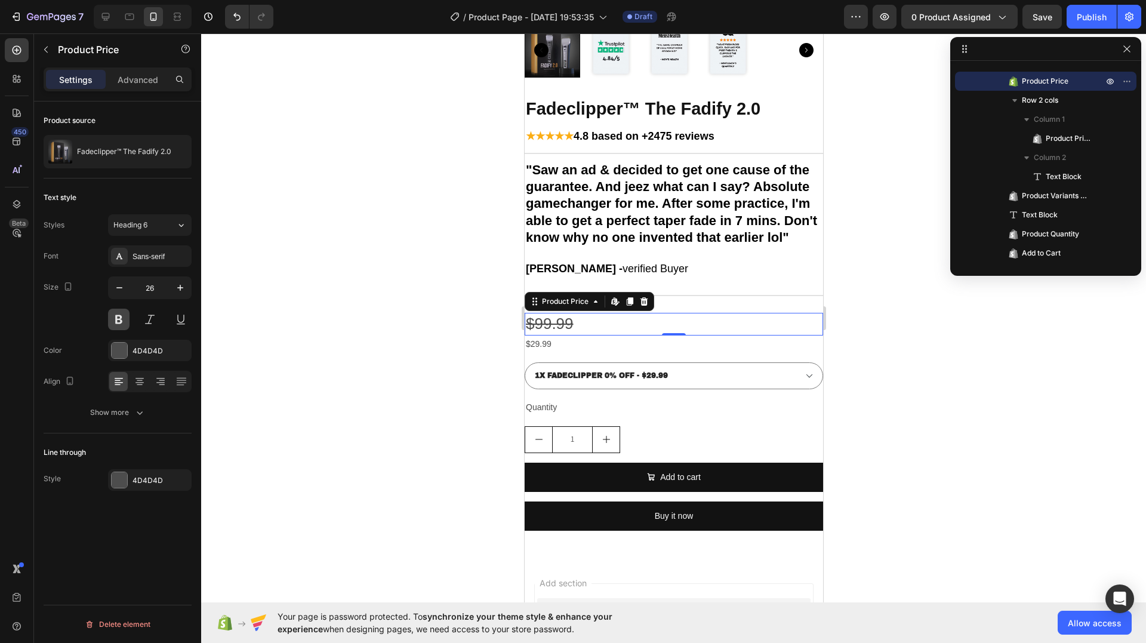
click at [115, 313] on button at bounding box center [118, 319] width 21 height 21
drag, startPoint x: 490, startPoint y: 351, endPoint x: 485, endPoint y: 344, distance: 9.0
click at [497, 350] on div at bounding box center [673, 338] width 945 height 610
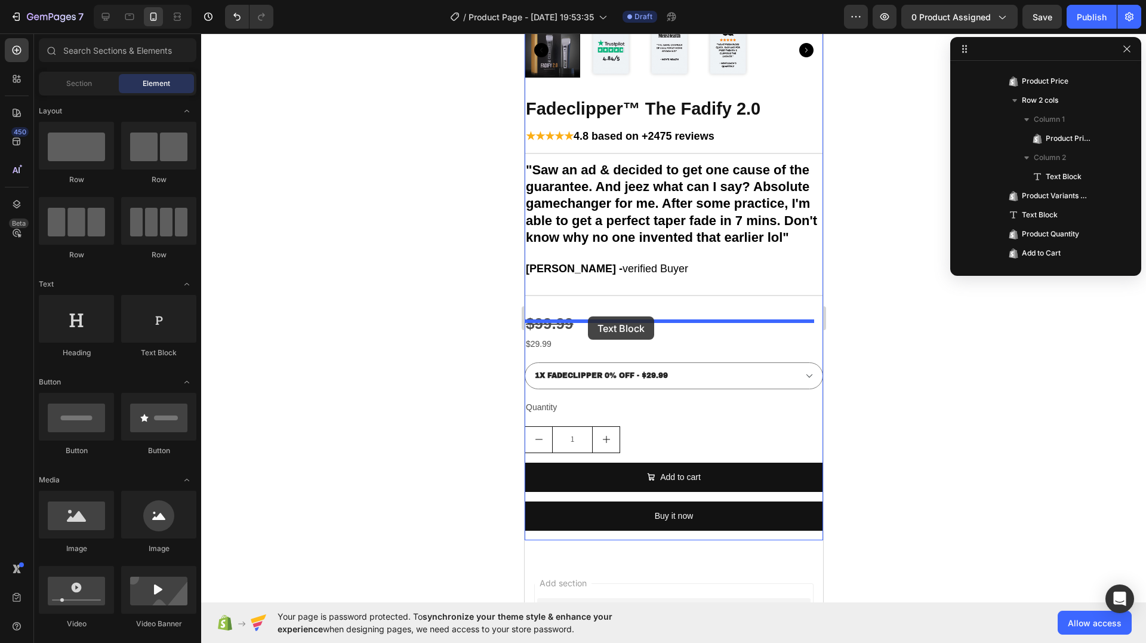
drag, startPoint x: 694, startPoint y: 358, endPoint x: 587, endPoint y: 316, distance: 114.7
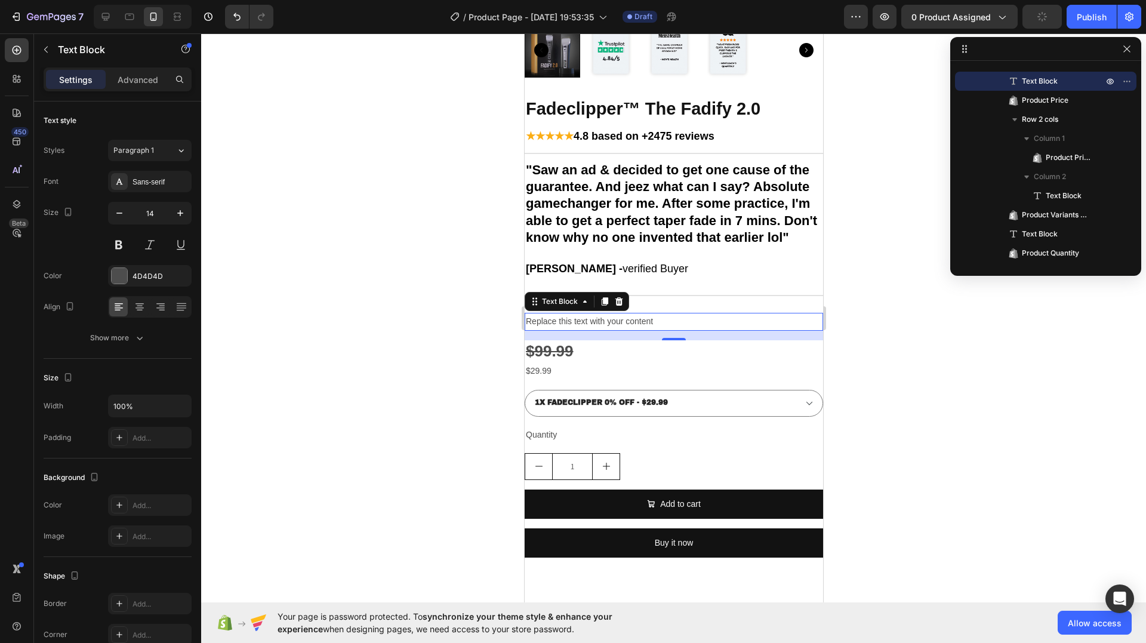
click at [602, 327] on div "Replace this text with your content" at bounding box center [673, 321] width 299 height 17
click at [602, 327] on p "Replace this text with your content" at bounding box center [673, 321] width 296 height 15
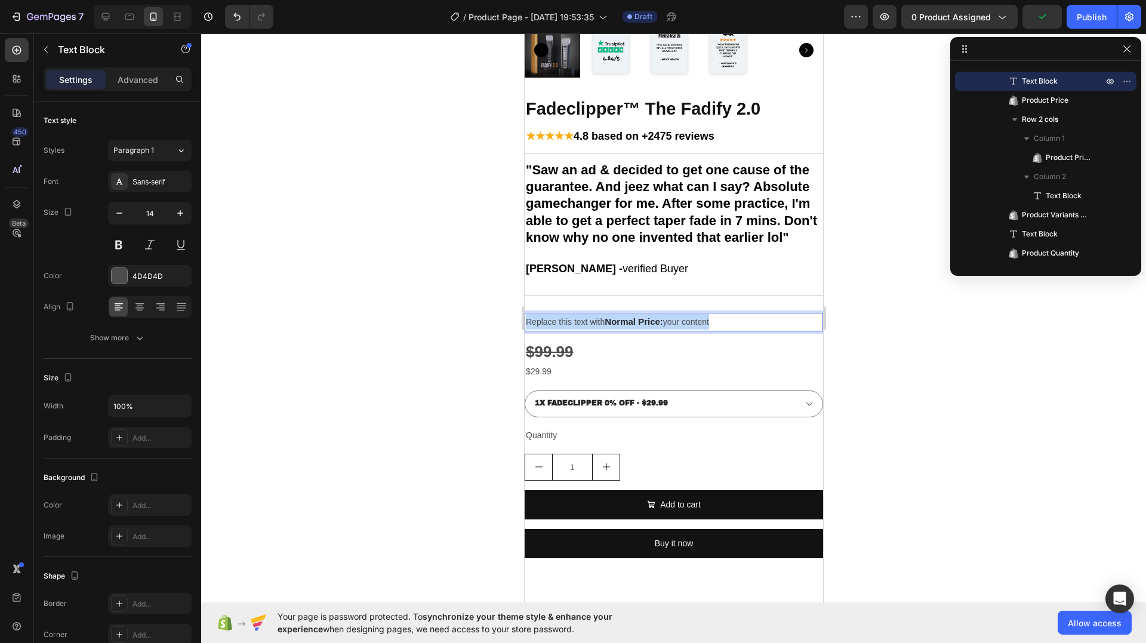
drag, startPoint x: 721, startPoint y: 327, endPoint x: 1016, endPoint y: 364, distance: 296.6
click at [524, 330] on html "Mobile ( 500 px) iPhone 13 Mini iPhone 13 Pro iPhone 11 Pro Max iPhone 15 Pro M…" at bounding box center [673, 257] width 299 height 1165
click at [895, 358] on div at bounding box center [673, 338] width 945 height 610
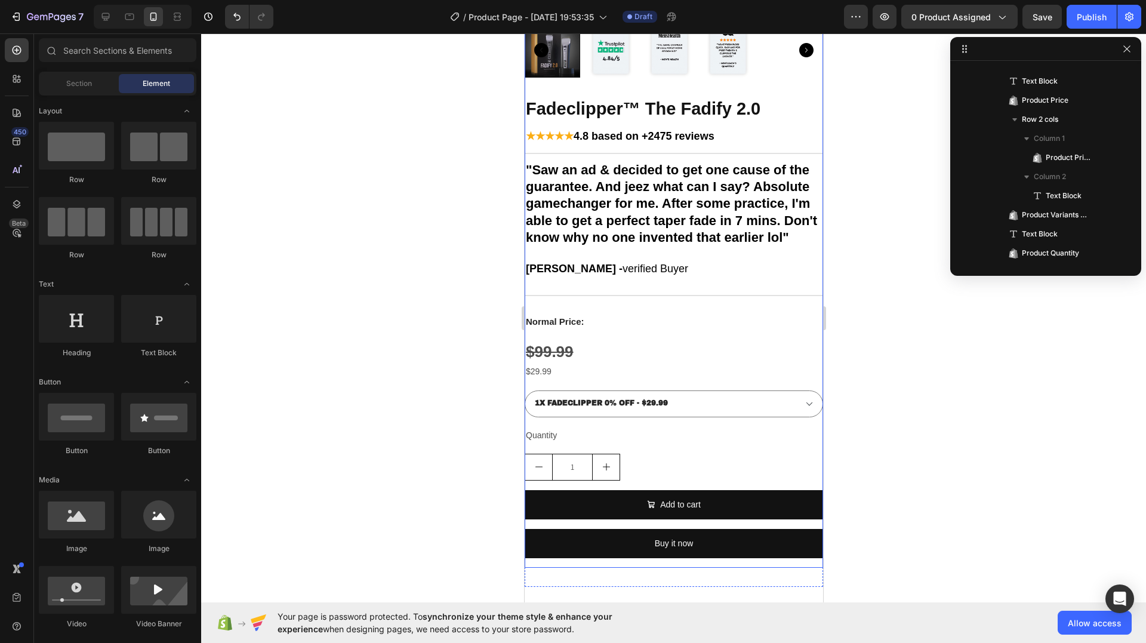
click at [635, 330] on p "Normal Price:" at bounding box center [673, 322] width 296 height 16
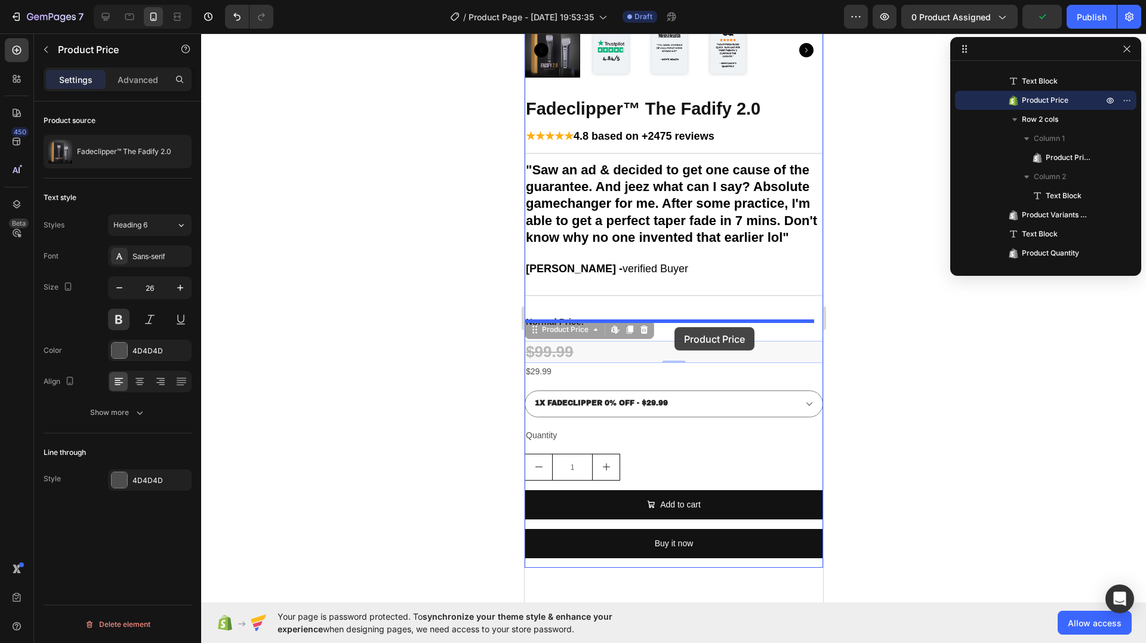
drag, startPoint x: 678, startPoint y: 346, endPoint x: 674, endPoint y: 327, distance: 18.9
click at [674, 327] on div "Mobile ( 500 px) iPhone 13 Mini iPhone 13 Pro iPhone 11 Pro Max iPhone 15 Pro M…" at bounding box center [673, 257] width 299 height 1165
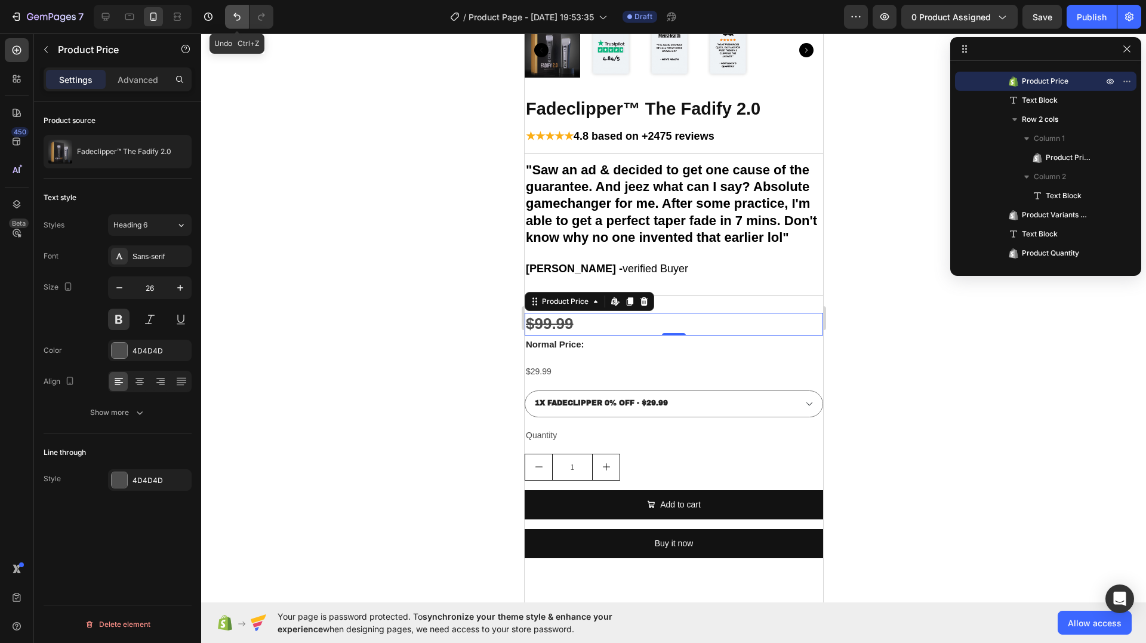
click at [238, 21] on icon "Undo/Redo" at bounding box center [237, 17] width 12 height 12
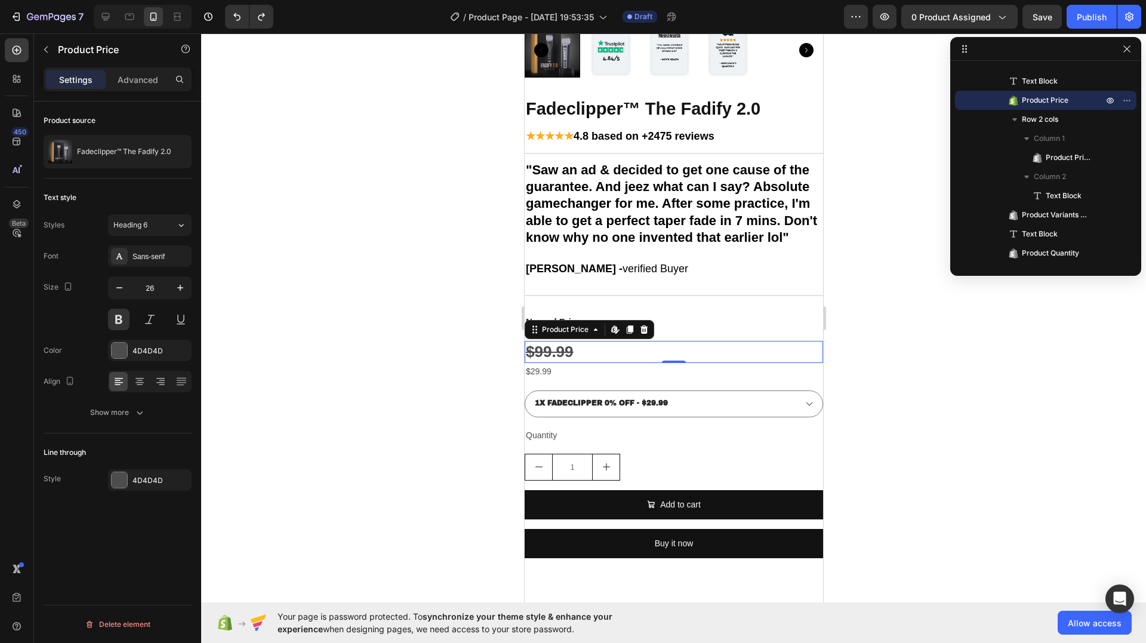
click at [669, 340] on div "Fadeclipper™ The Fadify 2.0 Product Title ★★★★★ 4.8 based on +2475 reviews Text…" at bounding box center [673, 332] width 299 height 471
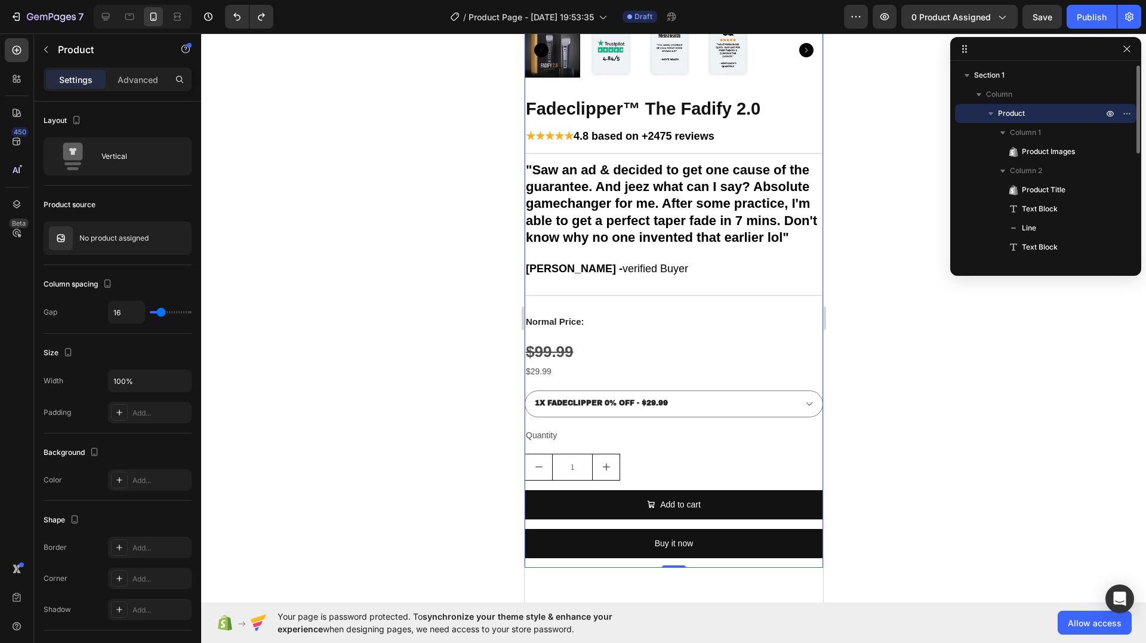
click at [637, 340] on div "Fadeclipper™ The Fadify 2.0 Product Title ★★★★★ 4.8 based on +2475 reviews Text…" at bounding box center [673, 332] width 299 height 471
click at [630, 330] on p "Normal Price:" at bounding box center [673, 322] width 296 height 16
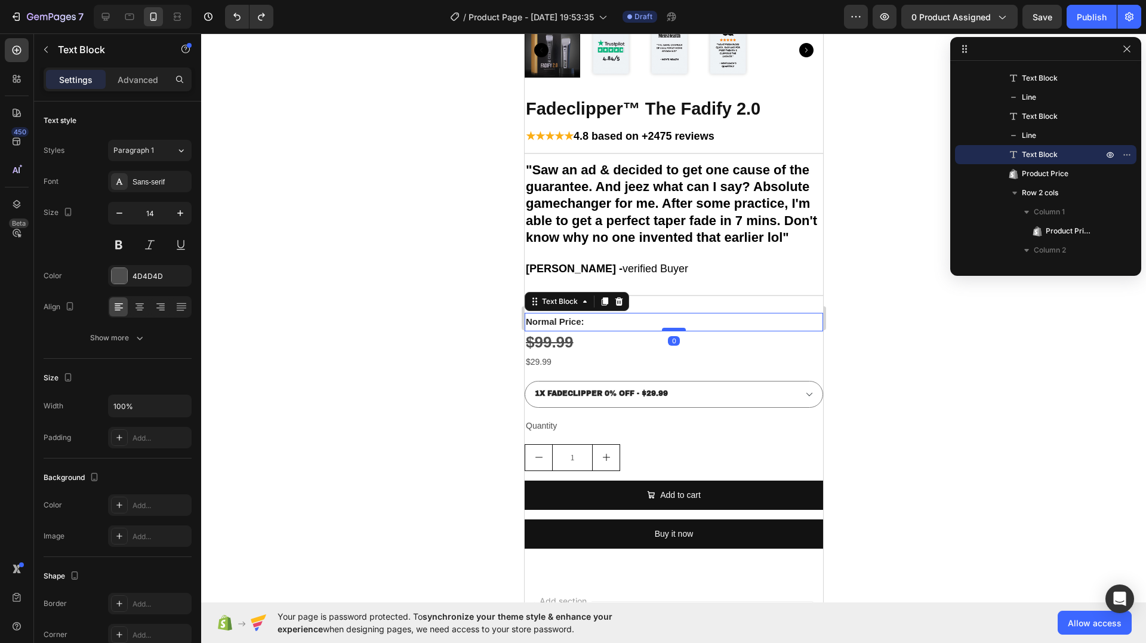
drag, startPoint x: 667, startPoint y: 347, endPoint x: 1378, endPoint y: 368, distance: 711.3
click at [670, 331] on div at bounding box center [673, 330] width 24 height 4
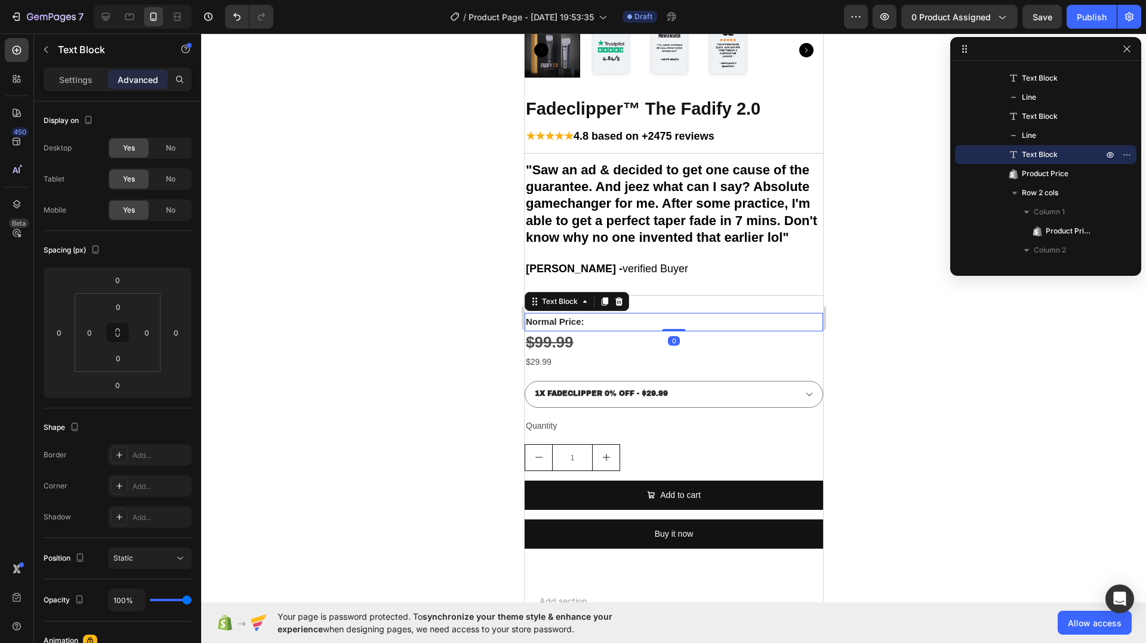
click at [918, 325] on div at bounding box center [673, 338] width 945 height 610
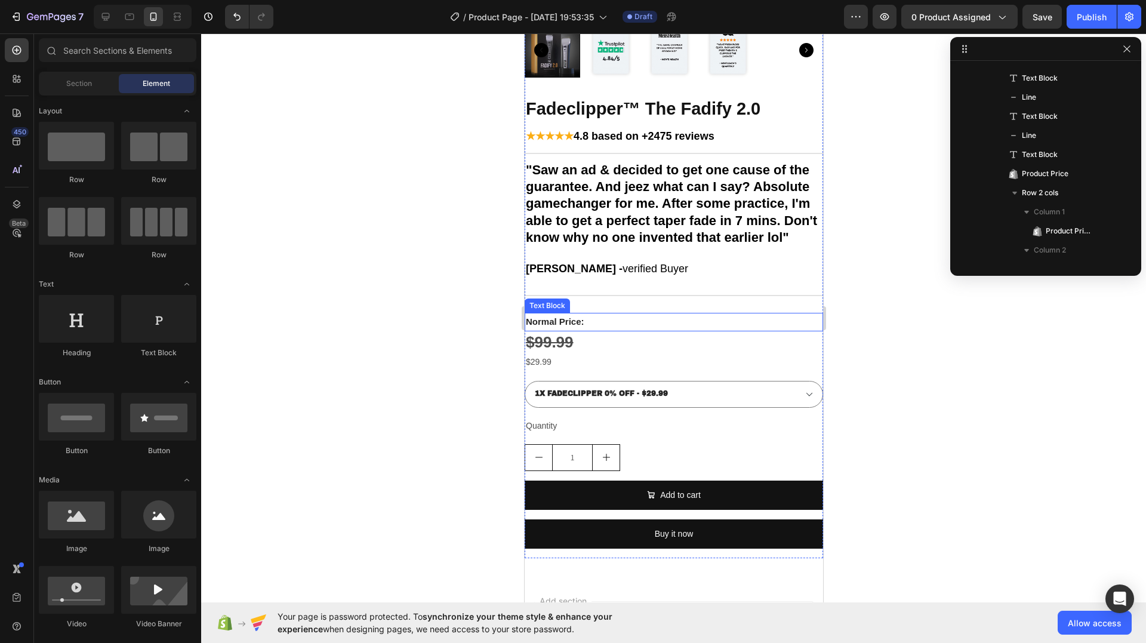
click at [578, 327] on strong "Normal Price:" at bounding box center [554, 321] width 59 height 10
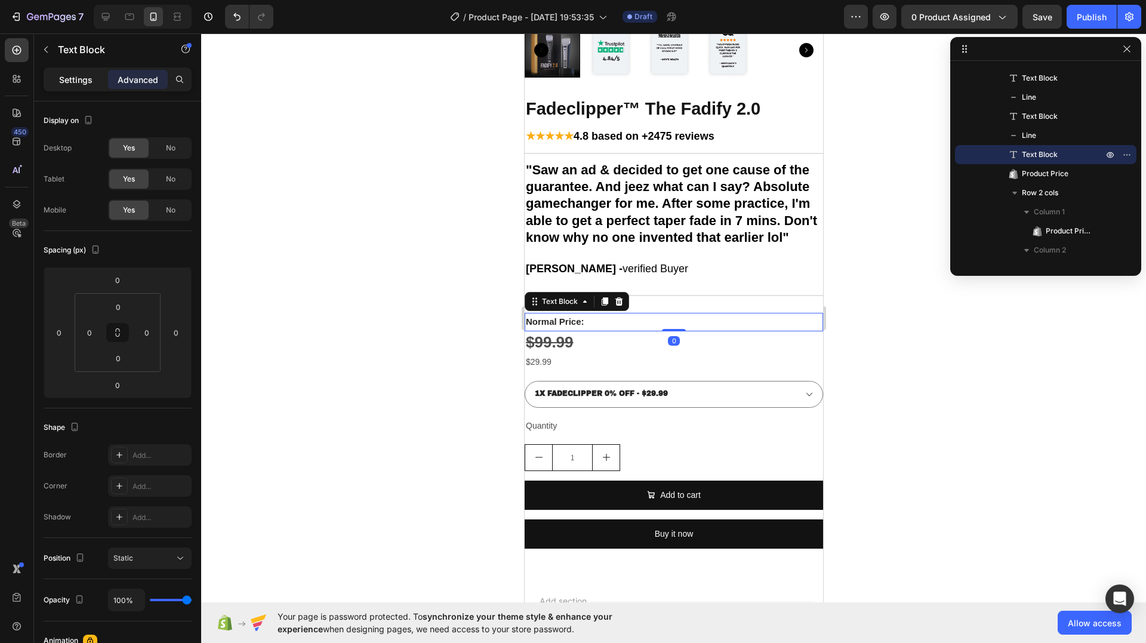
click at [67, 85] on p "Settings" at bounding box center [75, 79] width 33 height 13
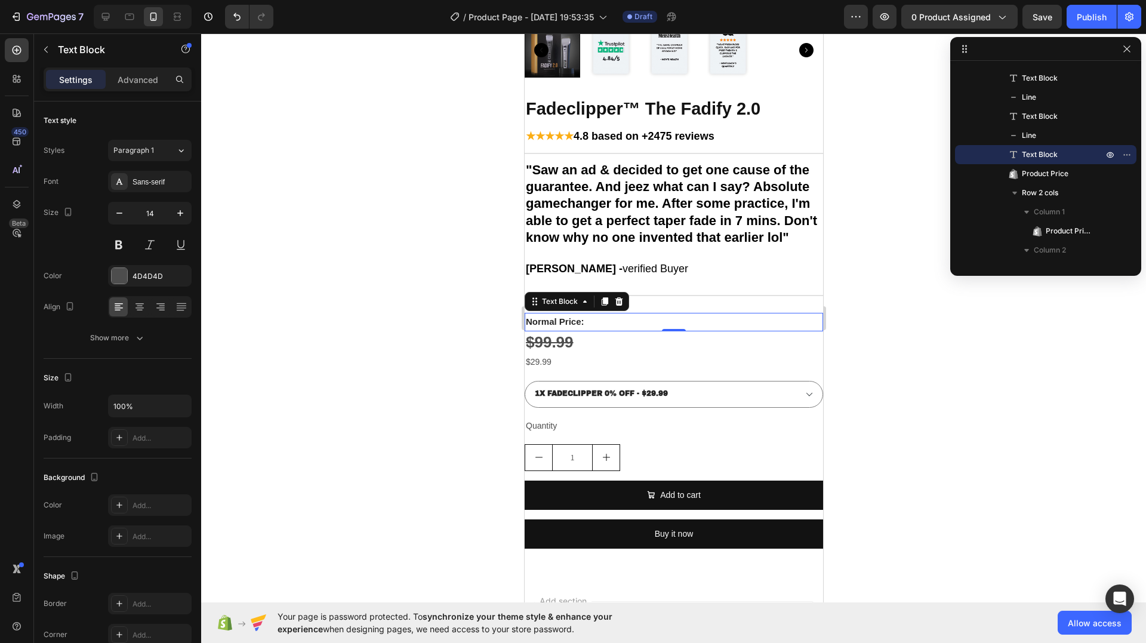
click at [461, 387] on div at bounding box center [673, 338] width 945 height 610
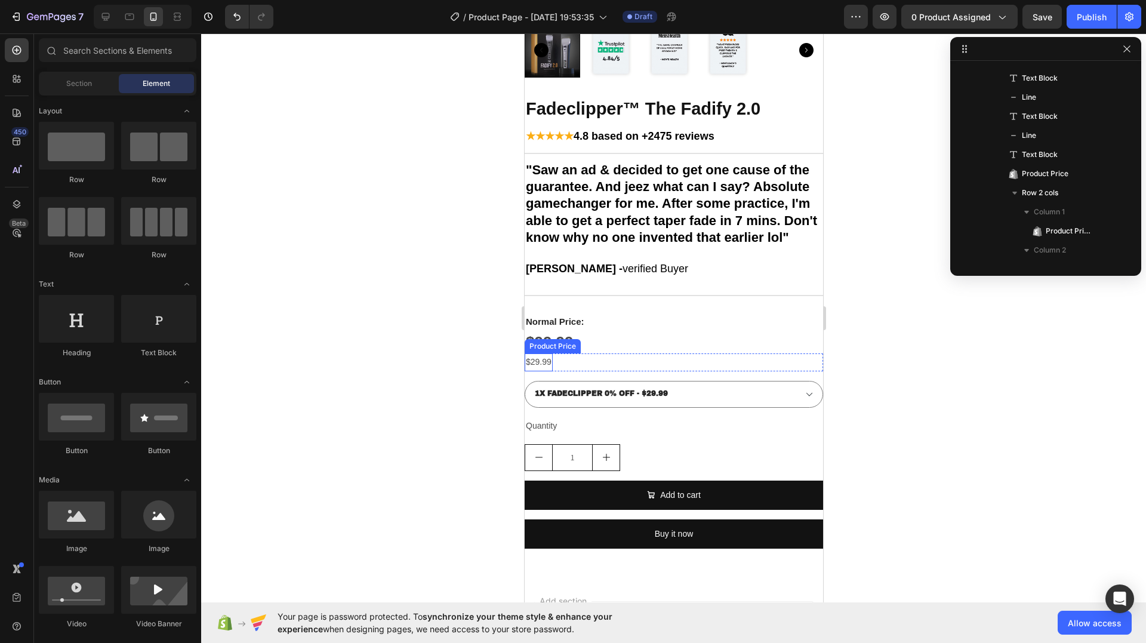
click at [556, 370] on div "$29.99 Product Price Product Price Text Block Row" at bounding box center [673, 361] width 299 height 17
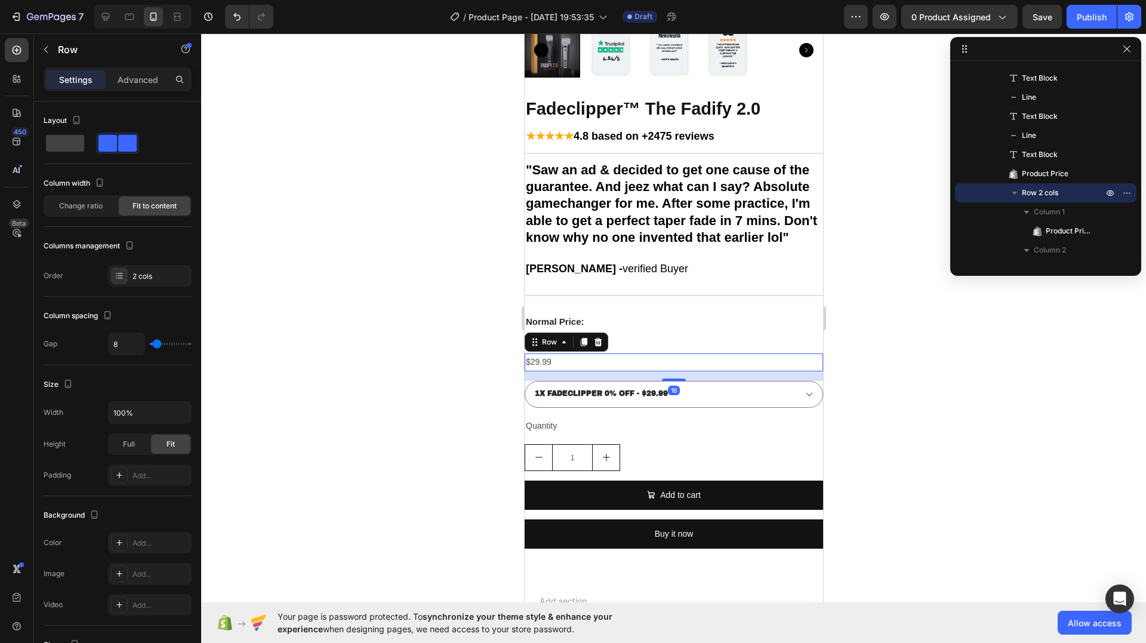
click at [78, 75] on p "Settings" at bounding box center [75, 79] width 33 height 13
click at [547, 371] on div "$29.99" at bounding box center [538, 361] width 28 height 17
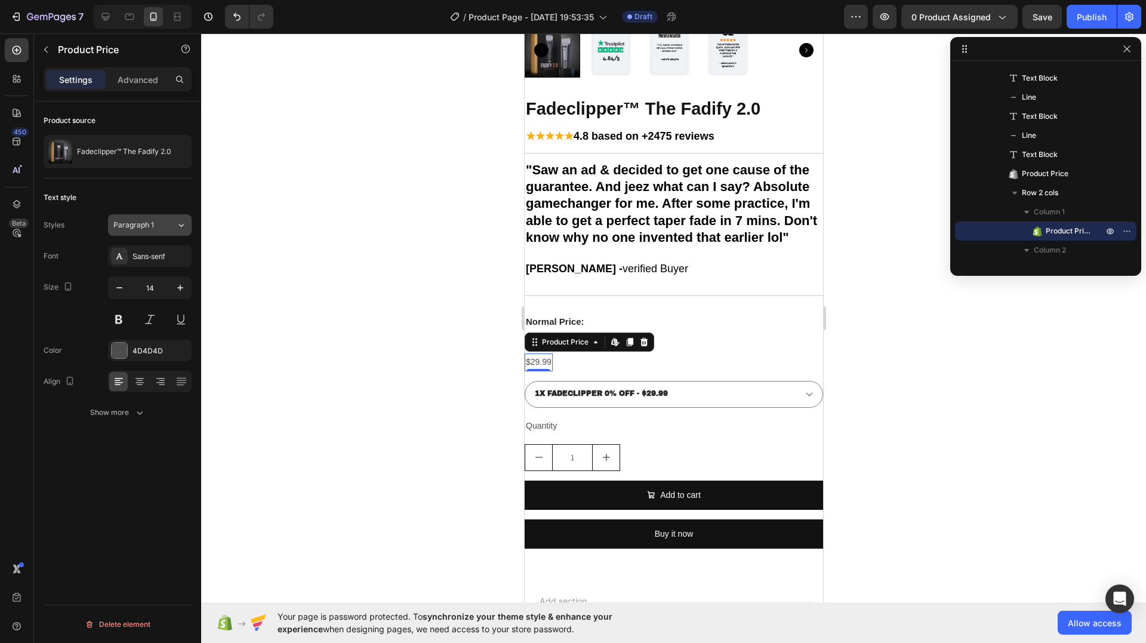
click at [151, 223] on span "Paragraph 1" at bounding box center [133, 225] width 41 height 11
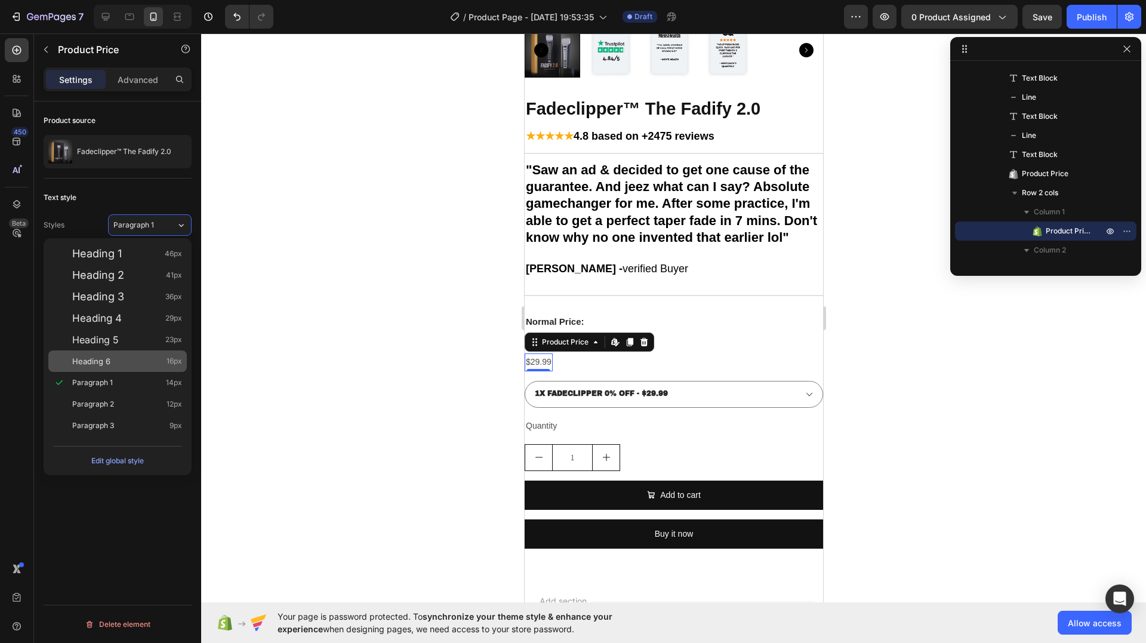
click at [132, 361] on div "Heading 6 16px" at bounding box center [127, 361] width 110 height 12
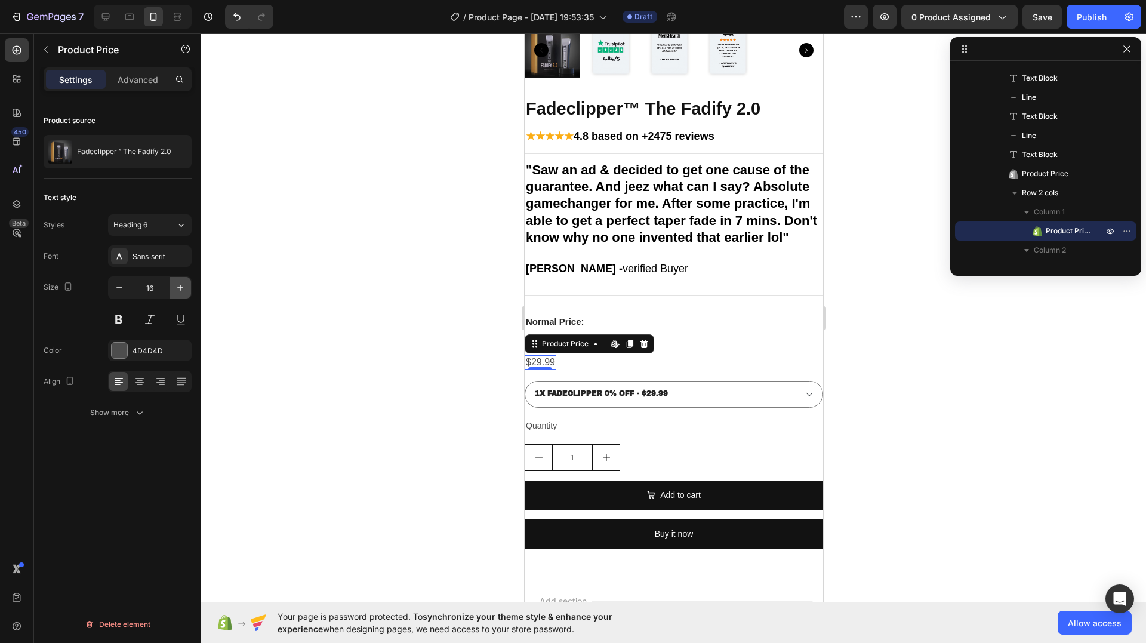
click at [181, 287] on icon "button" at bounding box center [180, 288] width 12 height 12
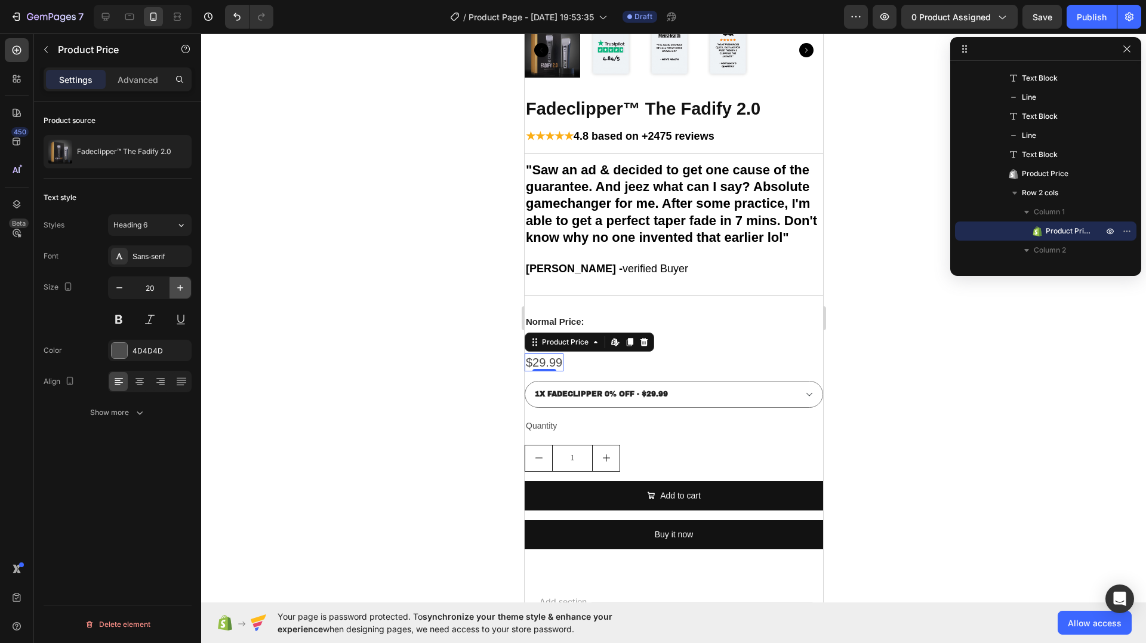
click at [181, 287] on icon "button" at bounding box center [180, 288] width 12 height 12
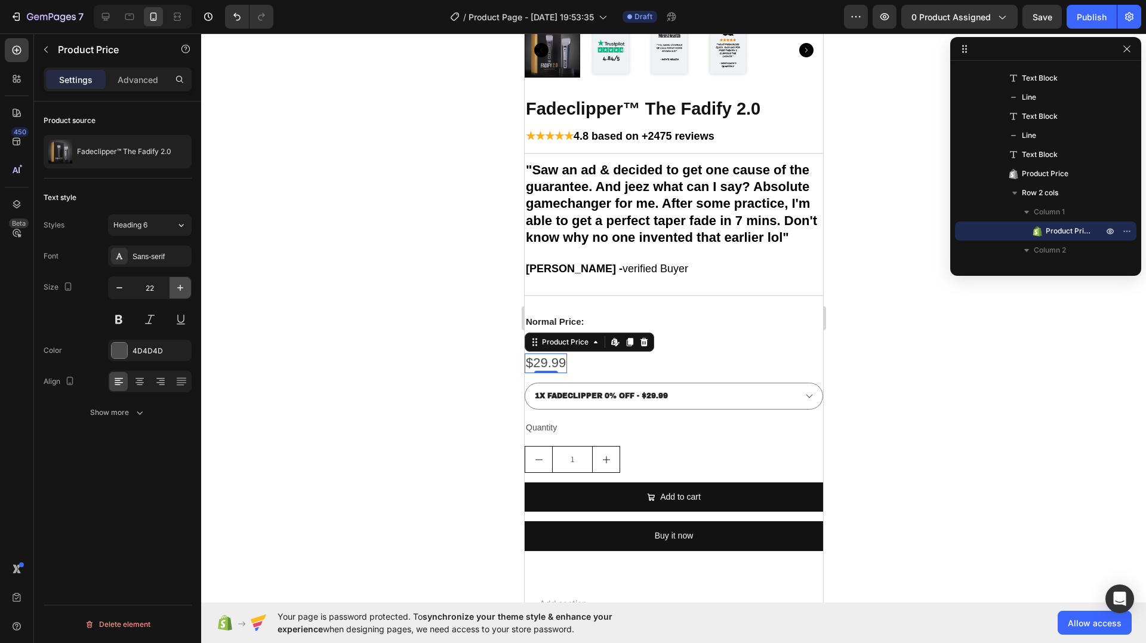
click at [181, 287] on icon "button" at bounding box center [180, 288] width 12 height 12
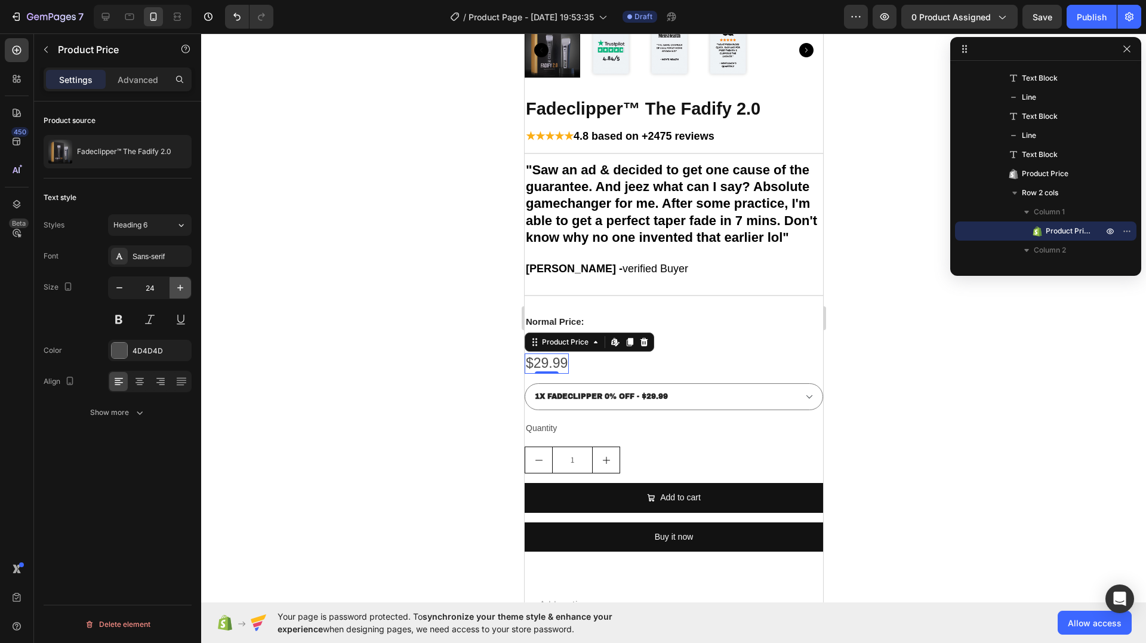
click at [181, 287] on icon "button" at bounding box center [180, 288] width 12 height 12
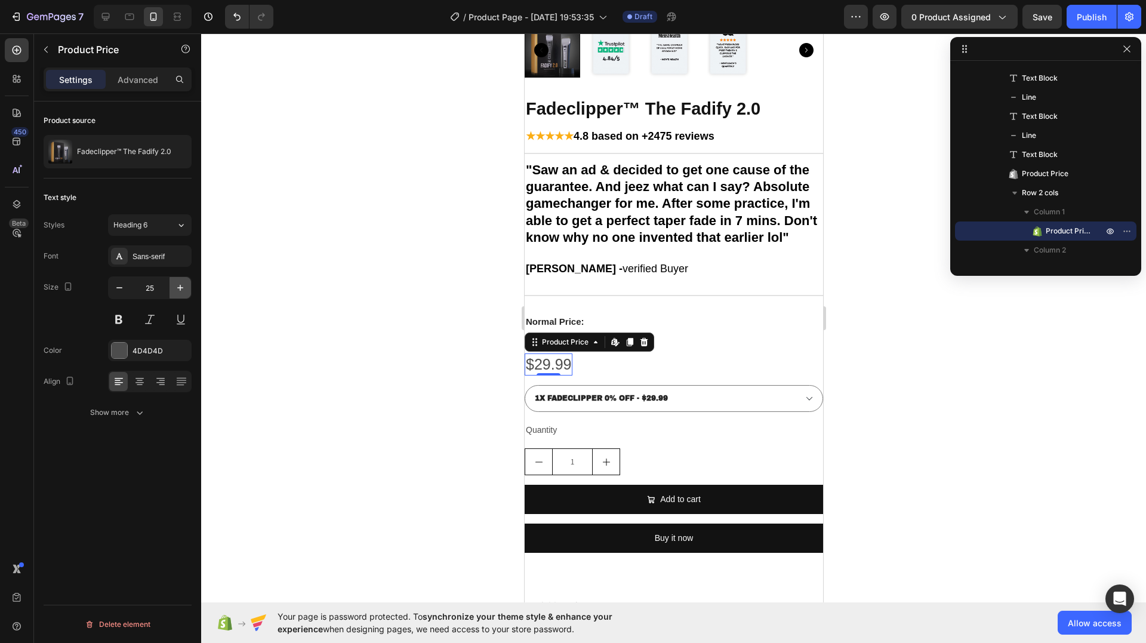
click at [181, 287] on icon "button" at bounding box center [180, 288] width 12 height 12
type input "26"
click at [113, 316] on button at bounding box center [118, 319] width 21 height 21
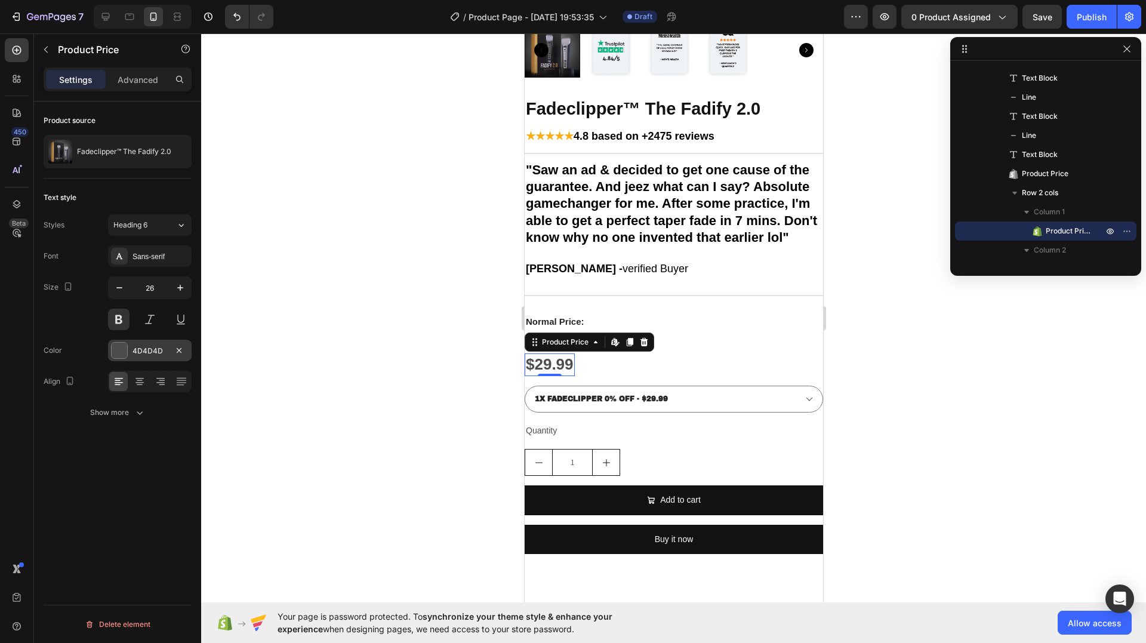
click at [122, 347] on div at bounding box center [120, 351] width 16 height 16
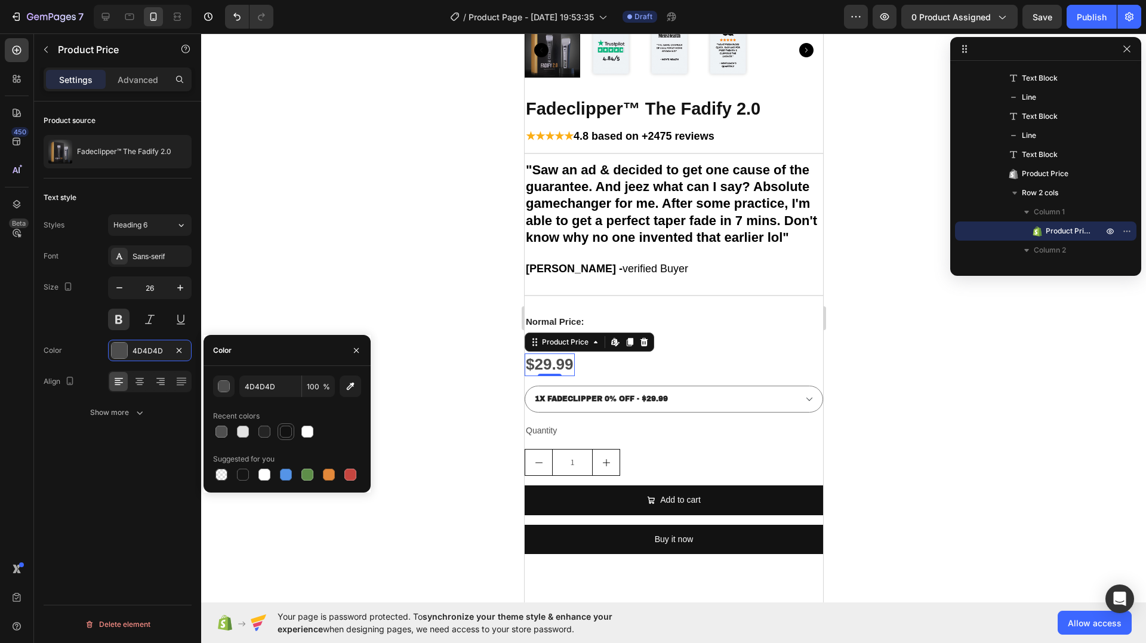
click at [286, 429] on div at bounding box center [286, 432] width 12 height 12
type input "121212"
click at [339, 304] on div at bounding box center [673, 338] width 945 height 610
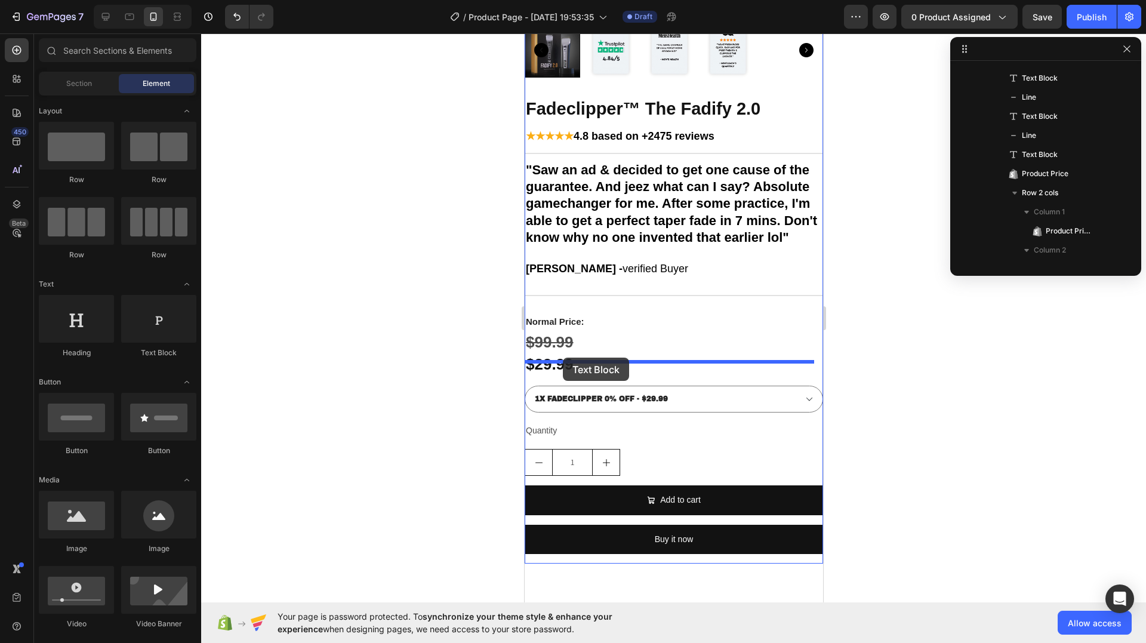
drag, startPoint x: 680, startPoint y: 362, endPoint x: 562, endPoint y: 358, distance: 117.7
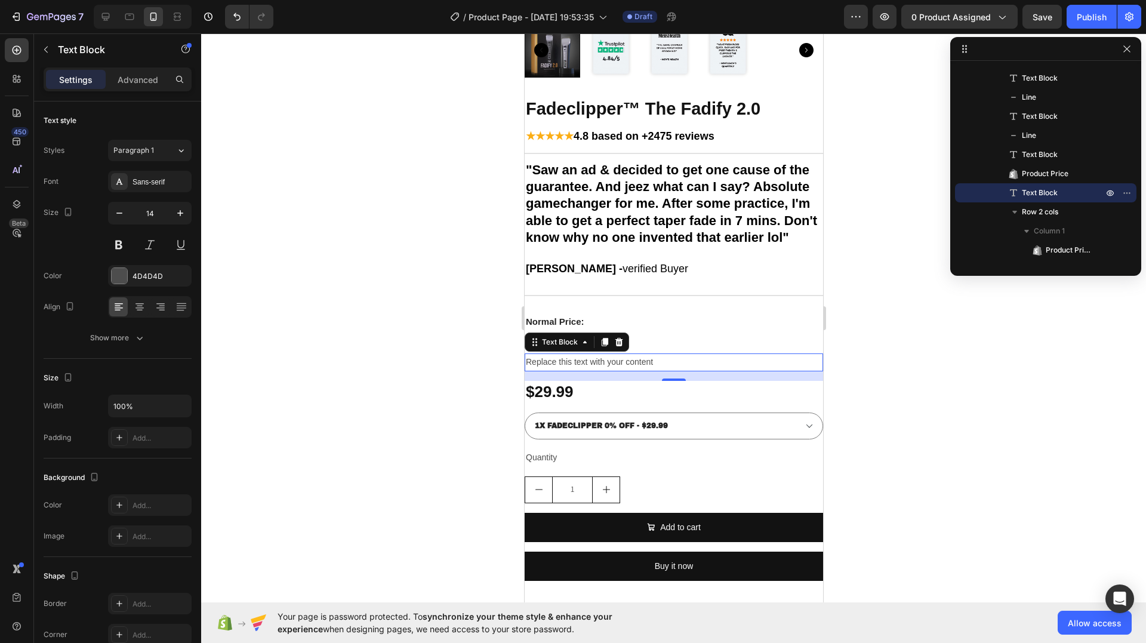
click at [573, 367] on div "Replace this text with your content" at bounding box center [673, 361] width 299 height 17
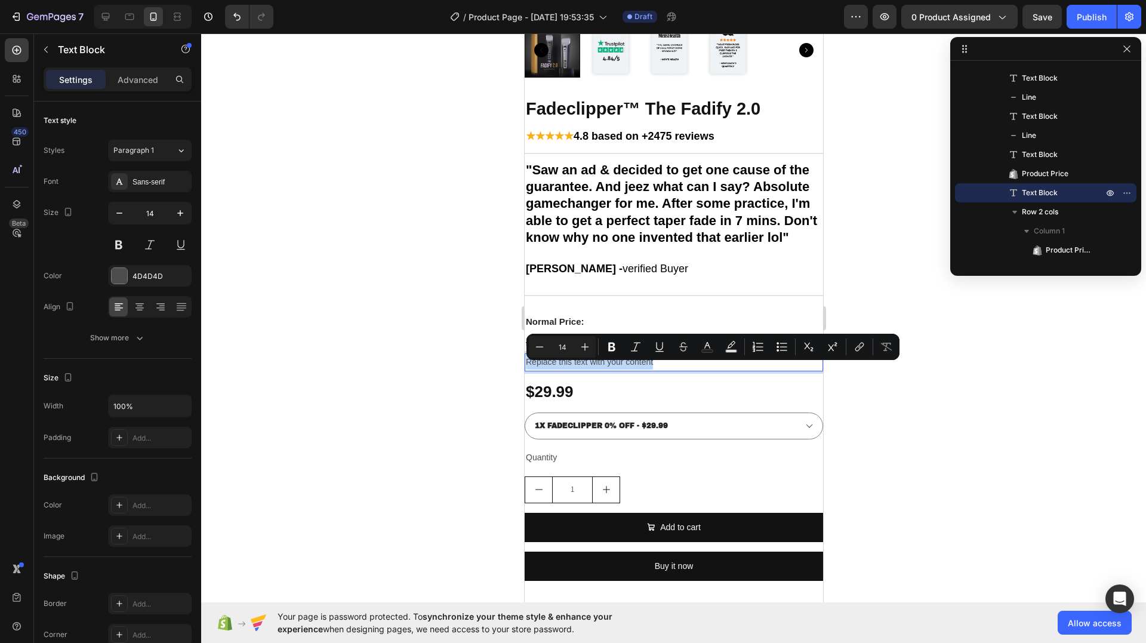
click at [573, 367] on p "Replace this text with your content" at bounding box center [673, 362] width 296 height 15
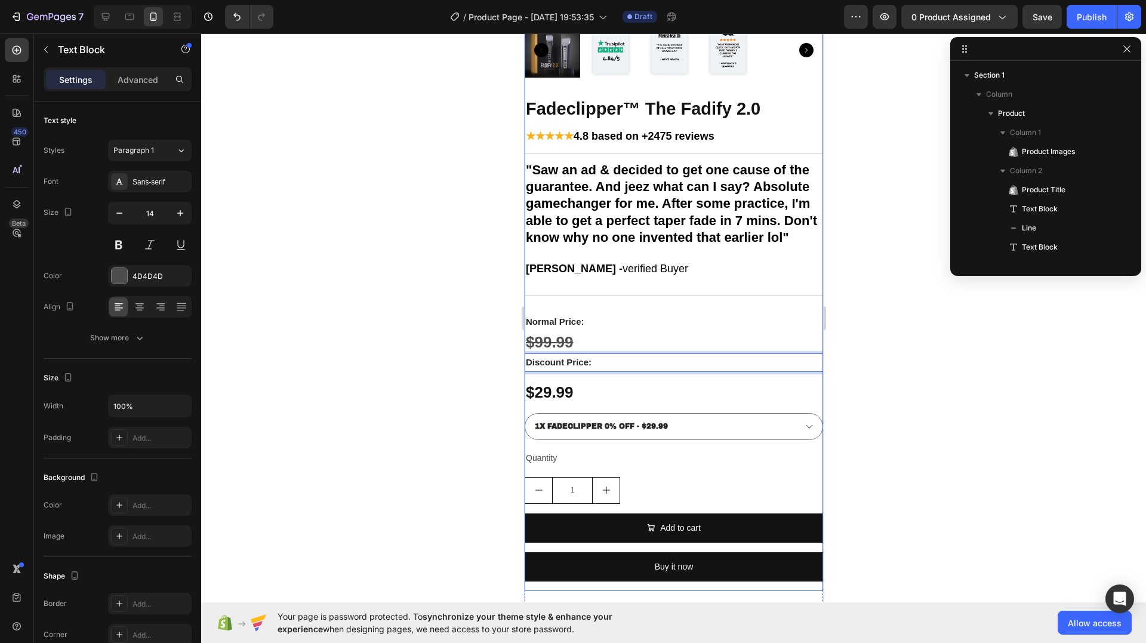
scroll to position [131, 0]
click at [648, 384] on div "Fadeclipper™ The Fadify 2.0 Product Title ★★★★★ 4.8 based on +2475 reviews Text…" at bounding box center [673, 344] width 299 height 494
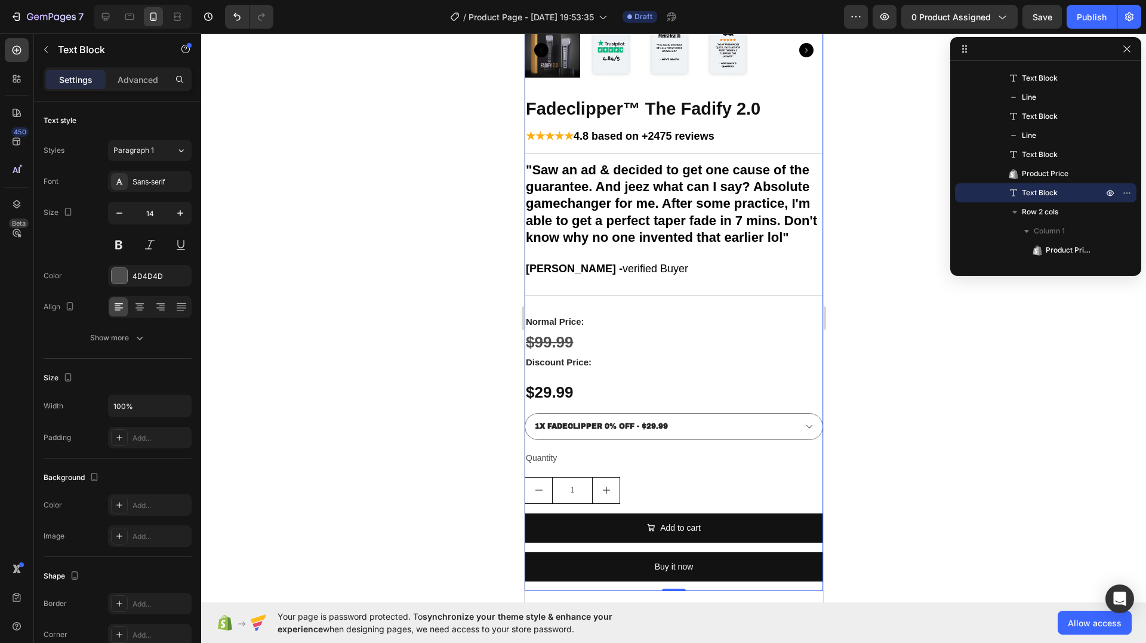
scroll to position [0, 0]
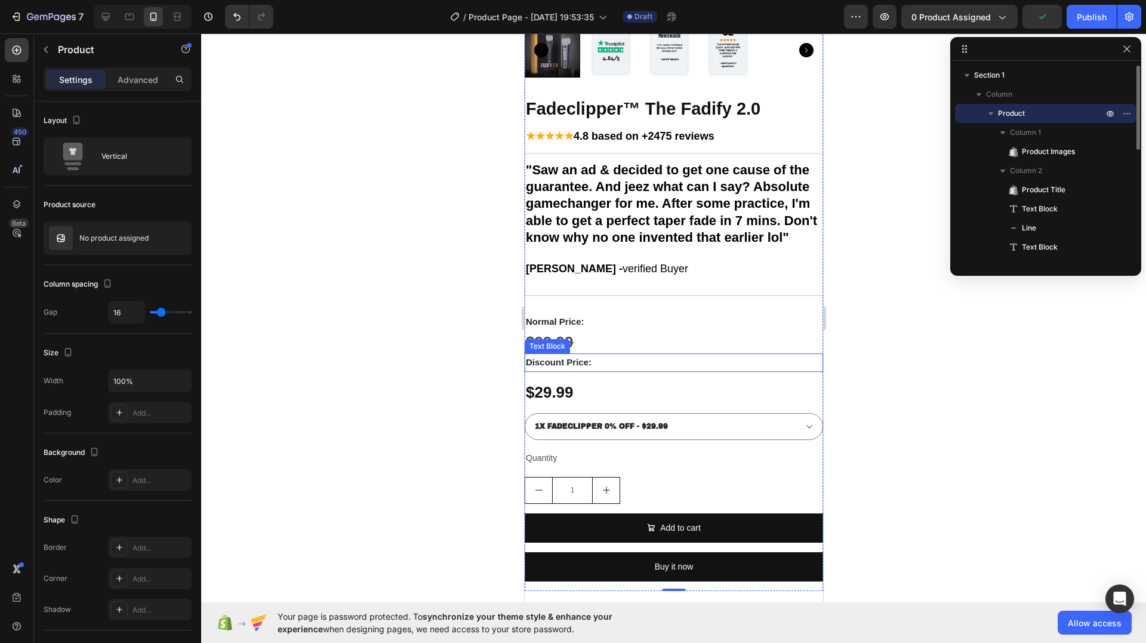
click at [651, 370] on p "Discount Price:" at bounding box center [673, 363] width 296 height 16
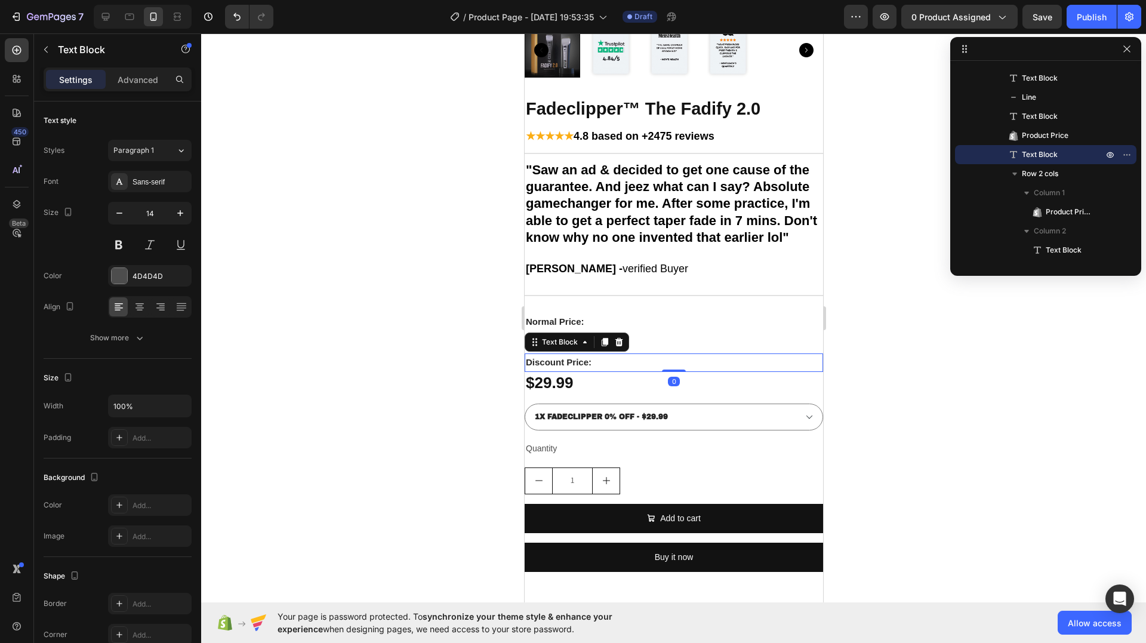
drag, startPoint x: 669, startPoint y: 385, endPoint x: 1364, endPoint y: 370, distance: 694.5
click at [671, 371] on div "Discount Price: Text Block 0" at bounding box center [673, 362] width 299 height 18
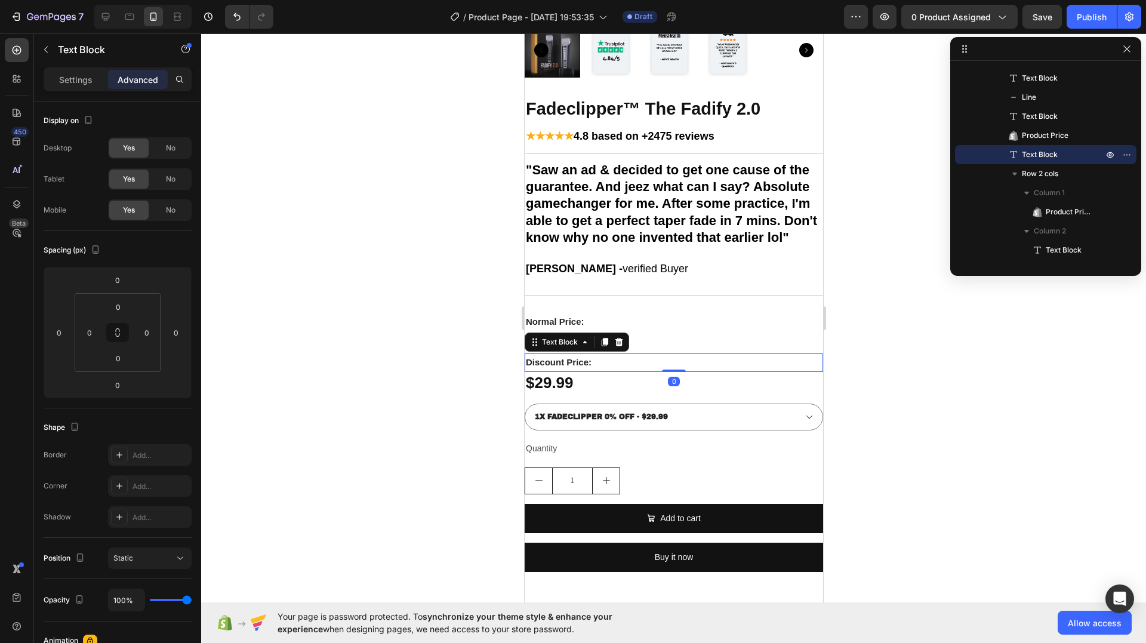
click at [944, 315] on div at bounding box center [673, 338] width 945 height 610
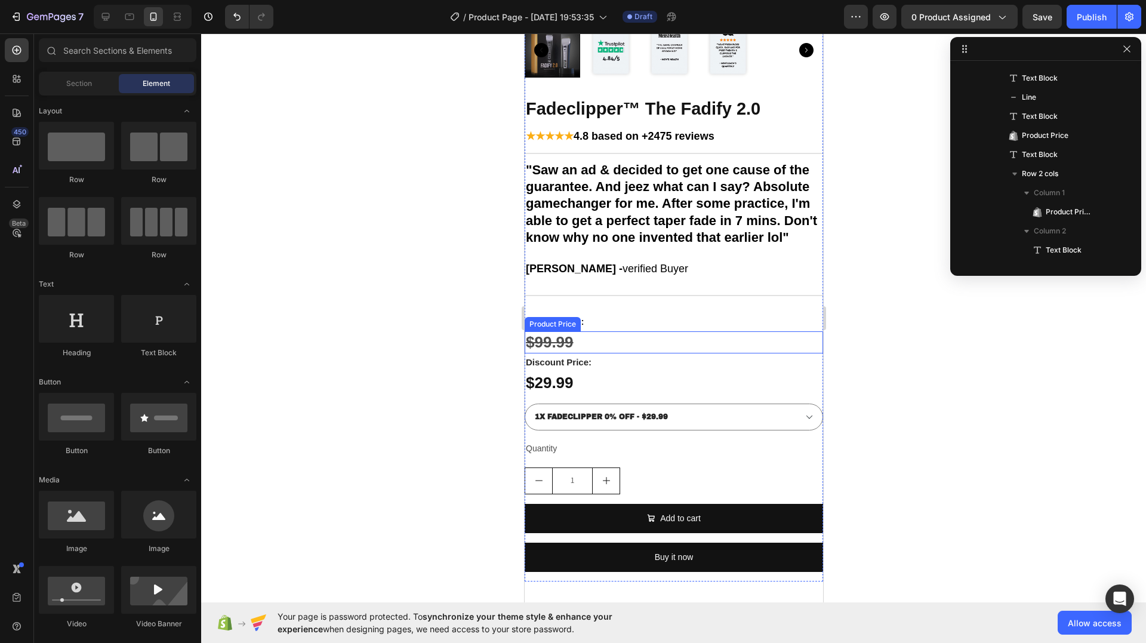
click at [667, 354] on div "$99.99 Product Price Product Price" at bounding box center [673, 342] width 299 height 23
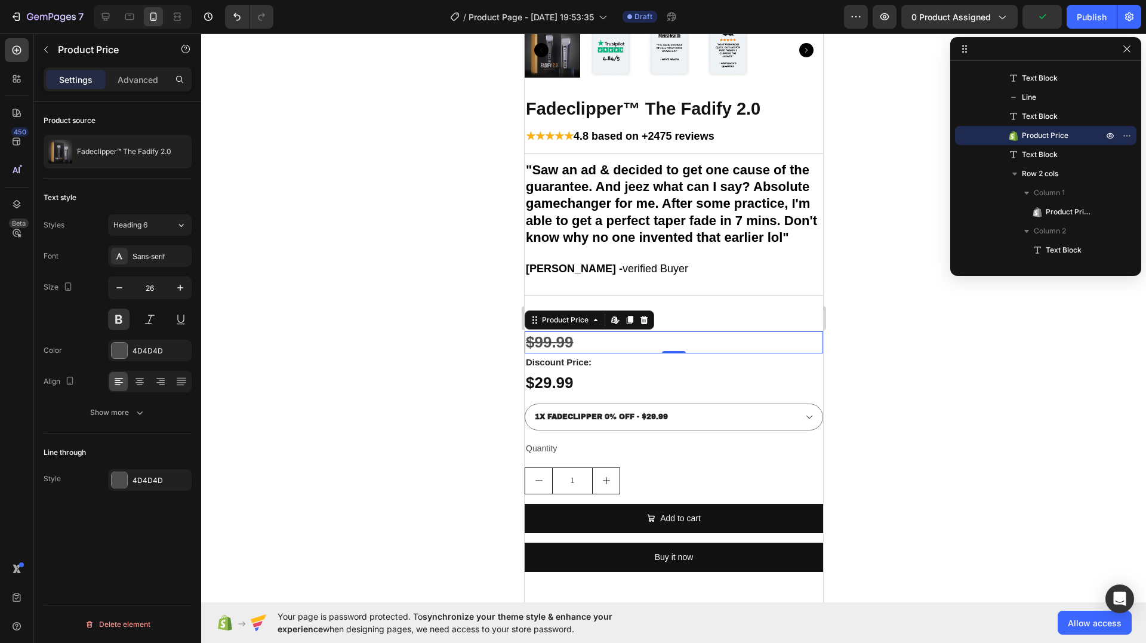
click at [989, 311] on div at bounding box center [673, 338] width 945 height 610
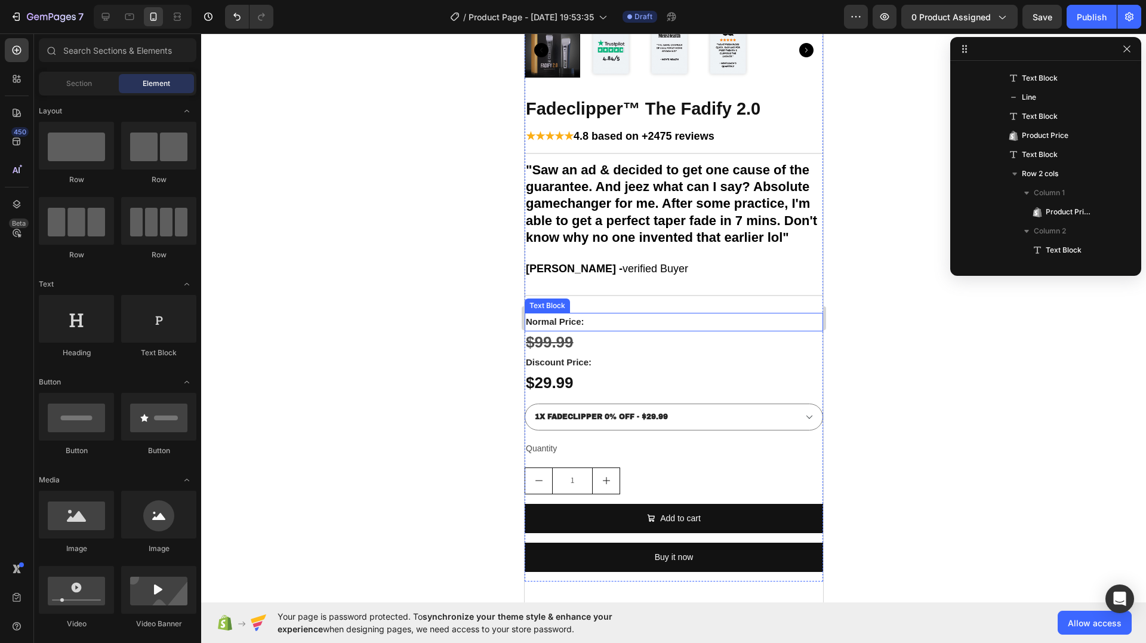
click at [653, 330] on p "Normal Price:" at bounding box center [673, 322] width 296 height 16
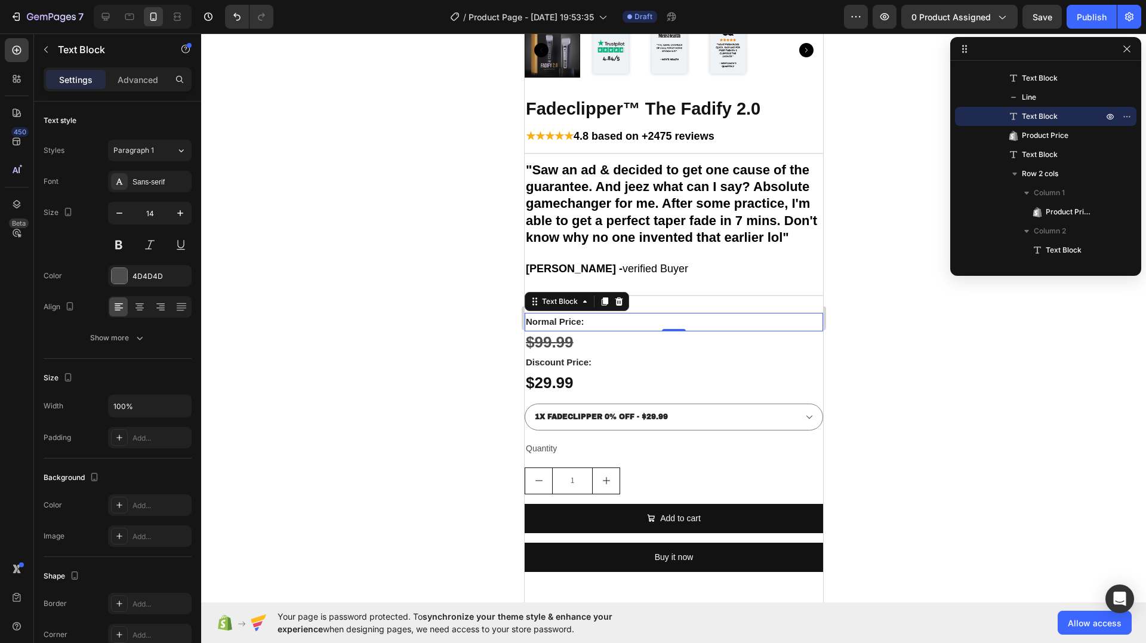
click at [884, 339] on div at bounding box center [673, 338] width 945 height 610
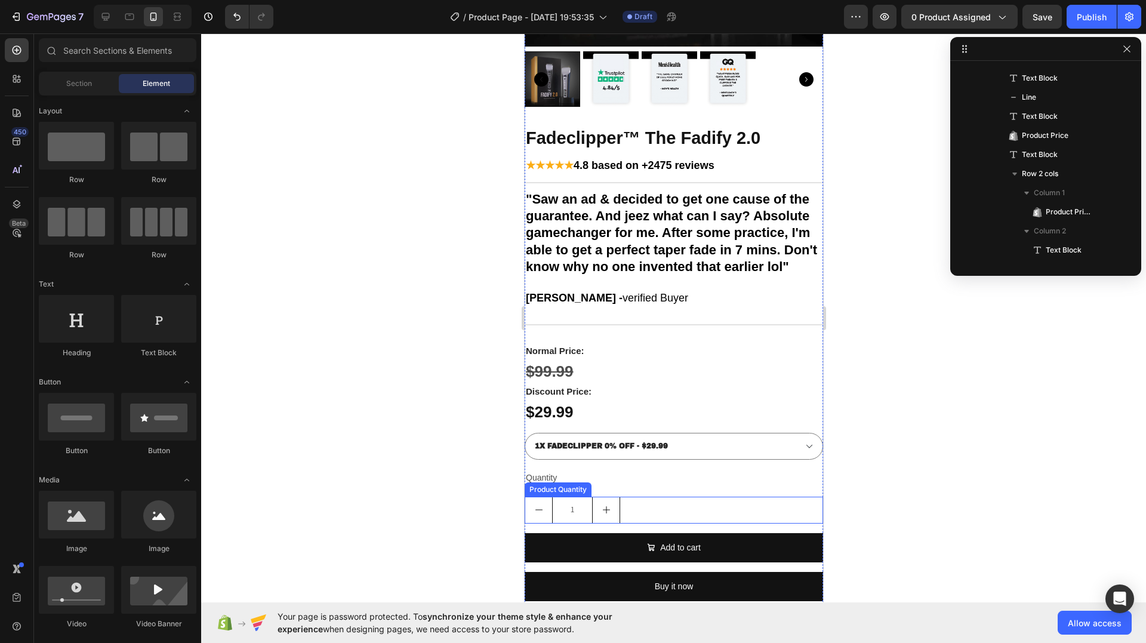
scroll to position [438, 0]
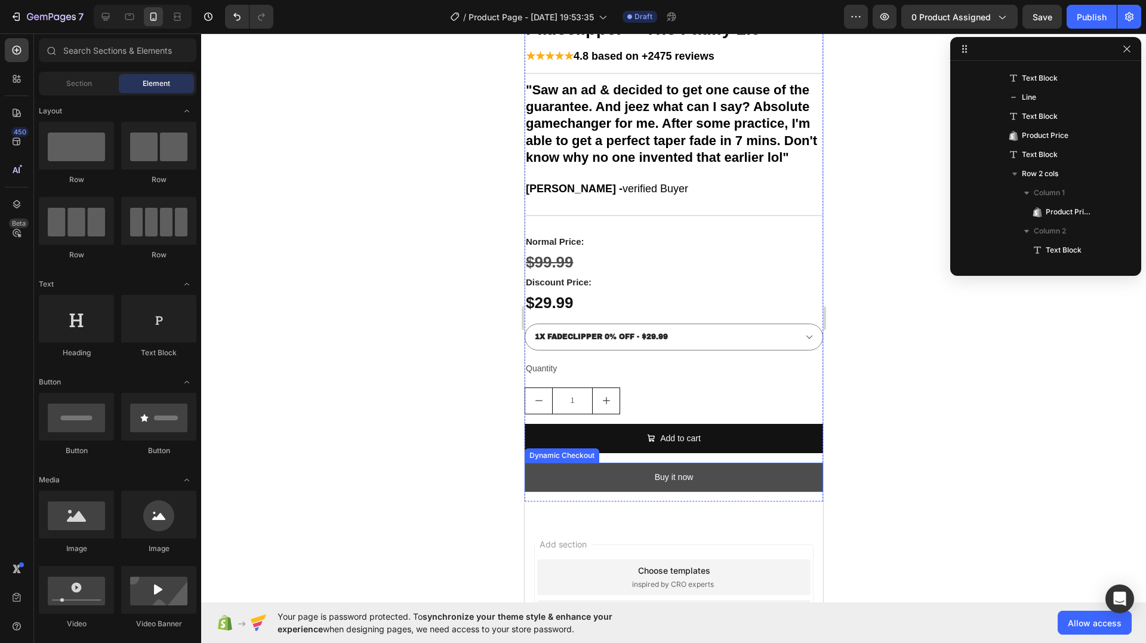
click at [711, 492] on button "Buy it now" at bounding box center [673, 477] width 299 height 29
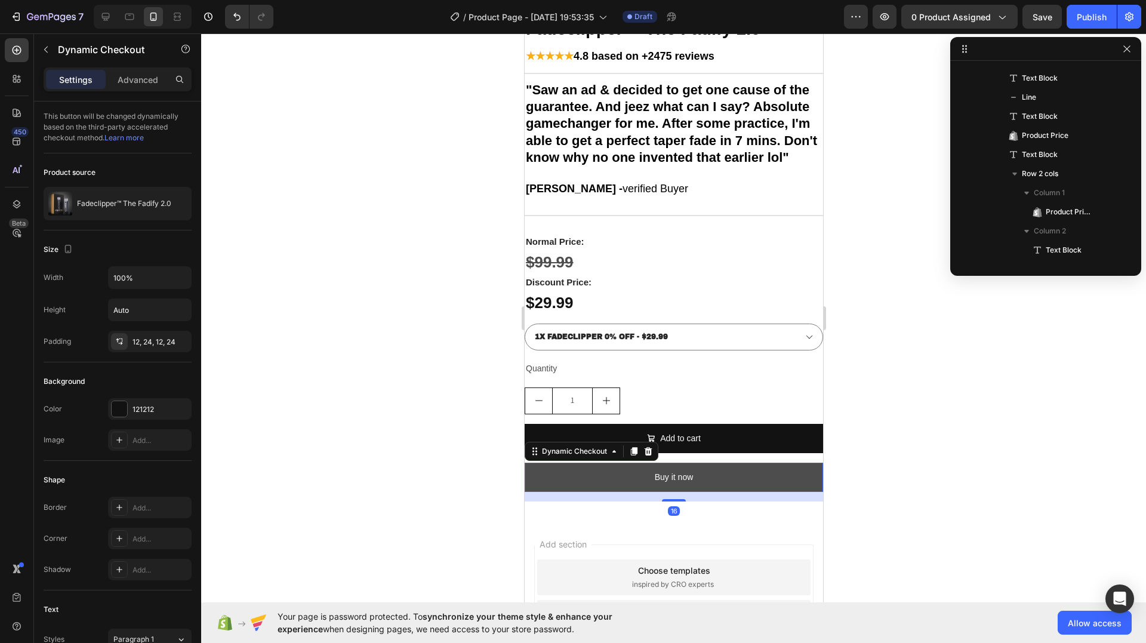
scroll to position [261, 0]
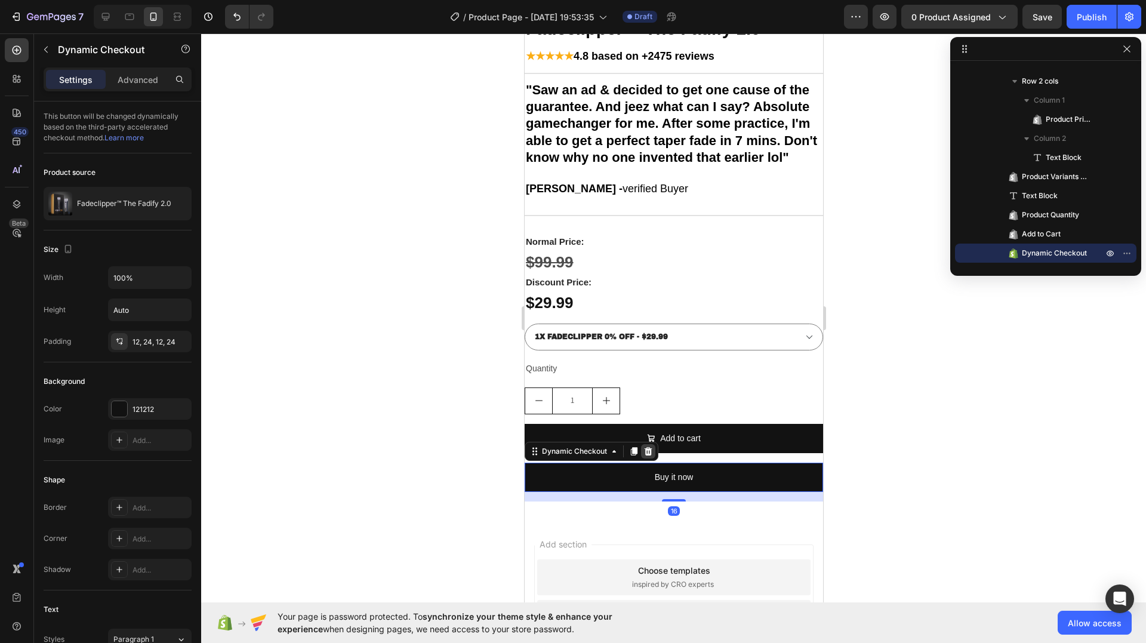
click at [646, 456] on icon at bounding box center [648, 452] width 10 height 10
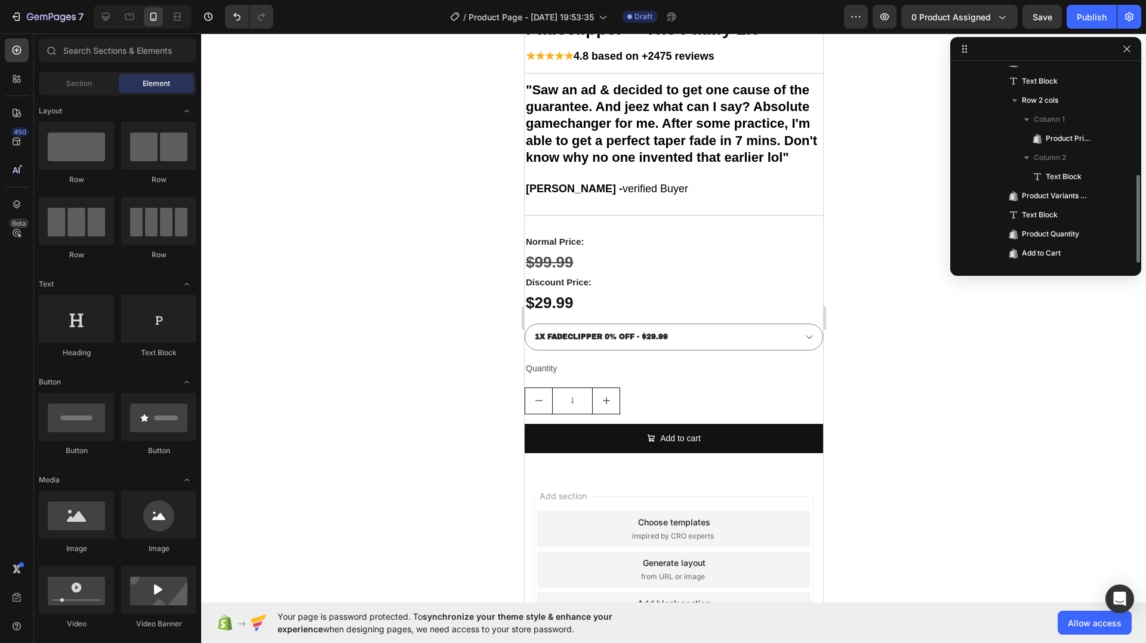
scroll to position [242, 0]
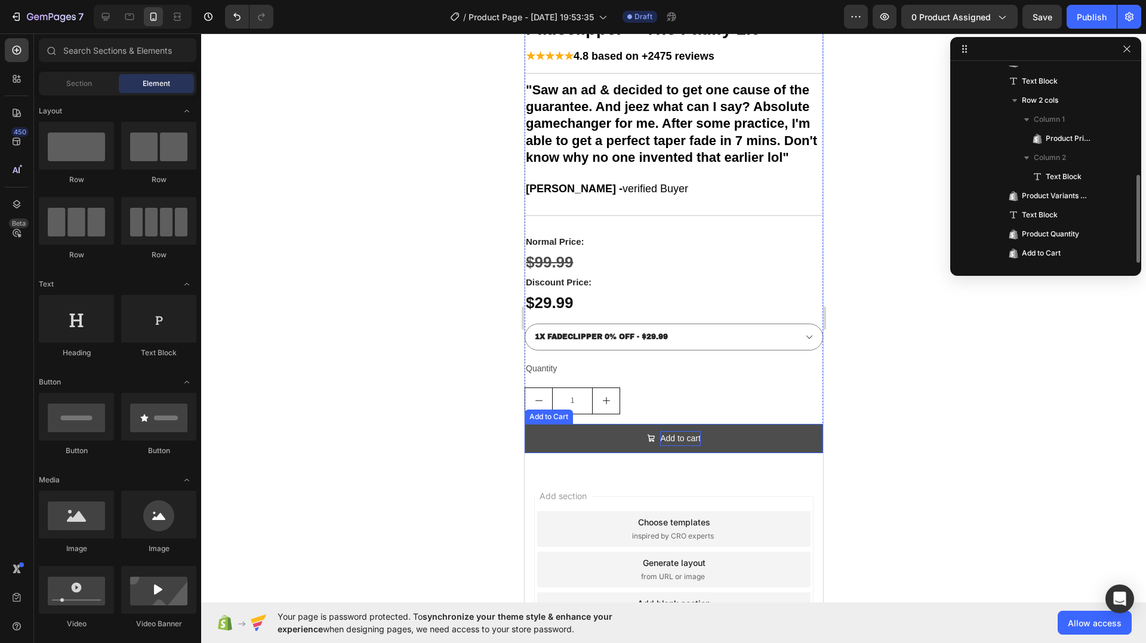
click at [666, 445] on div "Add to cart" at bounding box center [680, 438] width 41 height 15
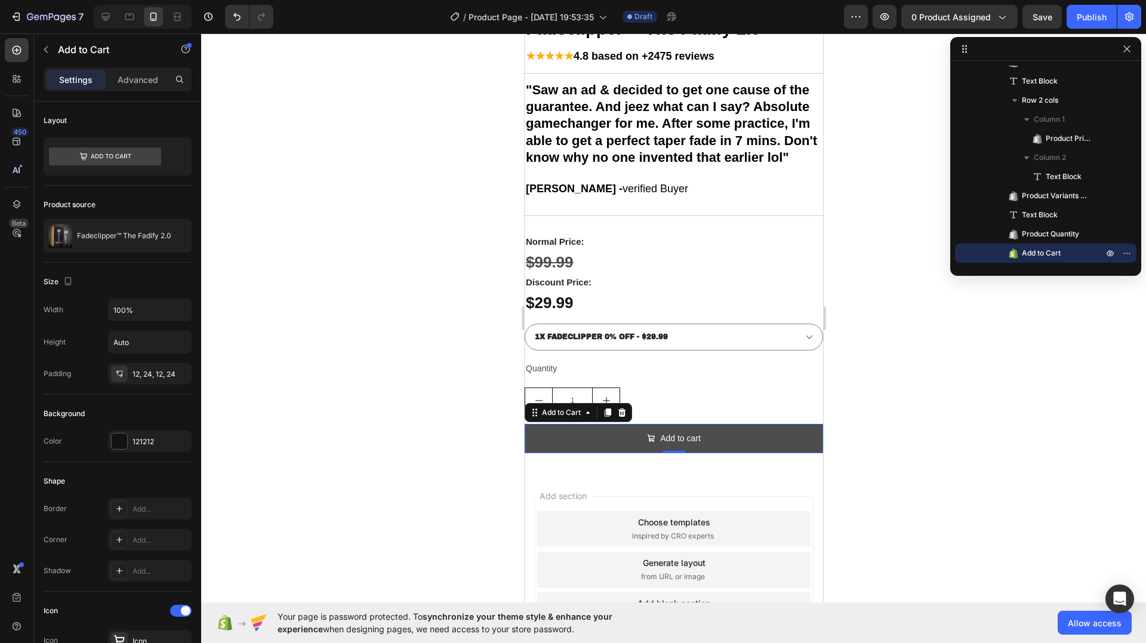
click at [647, 442] on icon "Add to cart" at bounding box center [651, 438] width 8 height 8
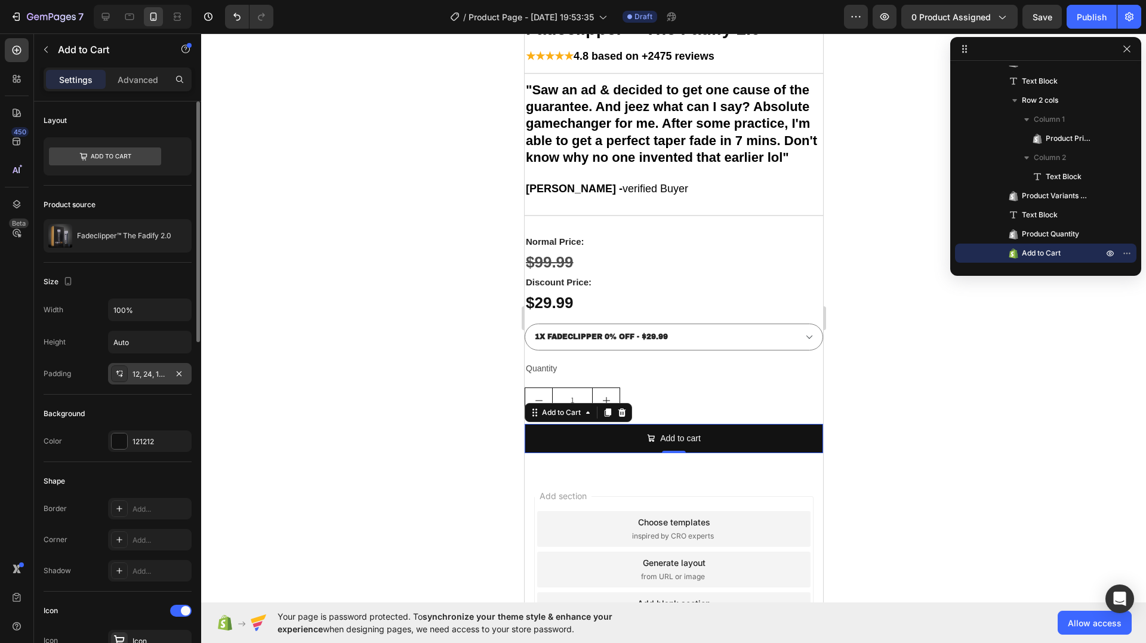
scroll to position [358, 0]
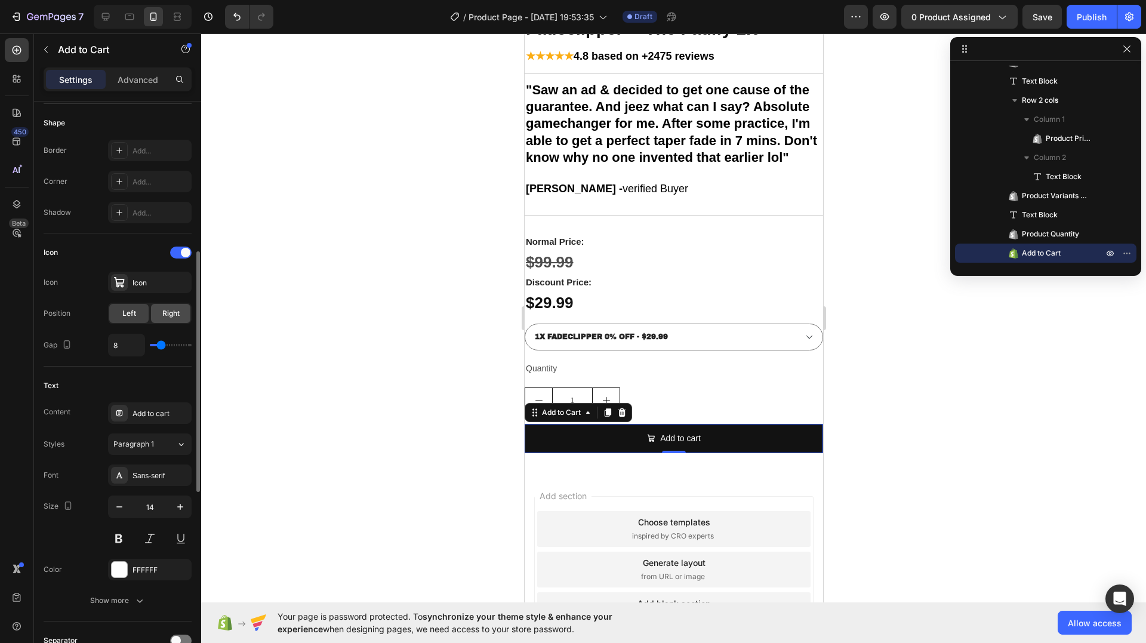
click at [167, 310] on span "Right" at bounding box center [170, 313] width 17 height 11
click at [115, 282] on icon at bounding box center [119, 282] width 12 height 12
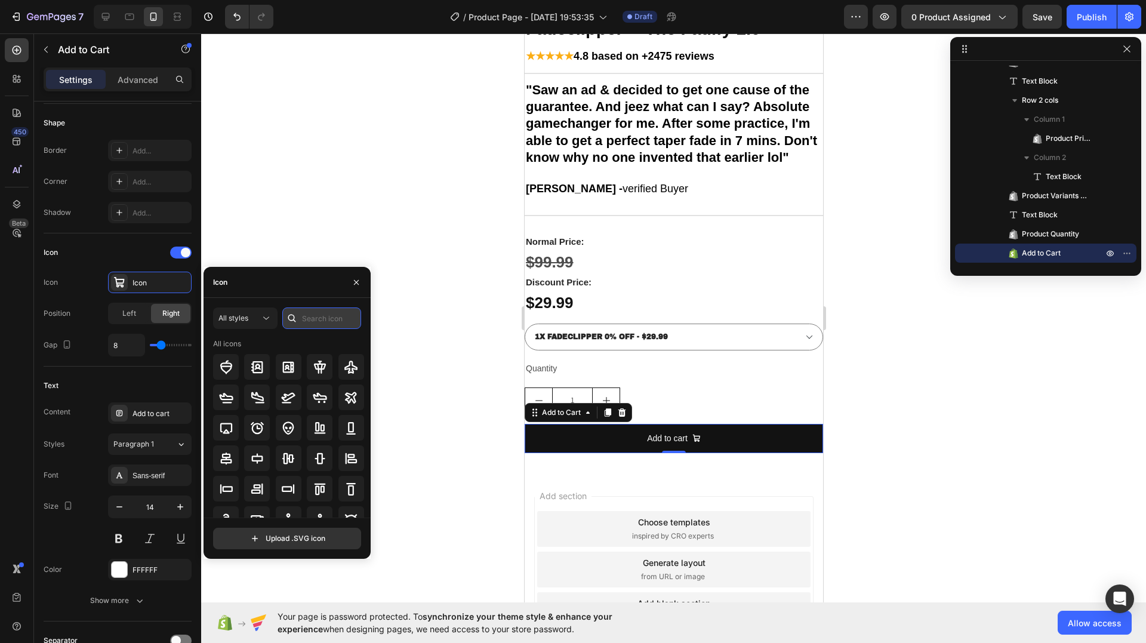
click at [324, 324] on input "text" at bounding box center [321, 317] width 79 height 21
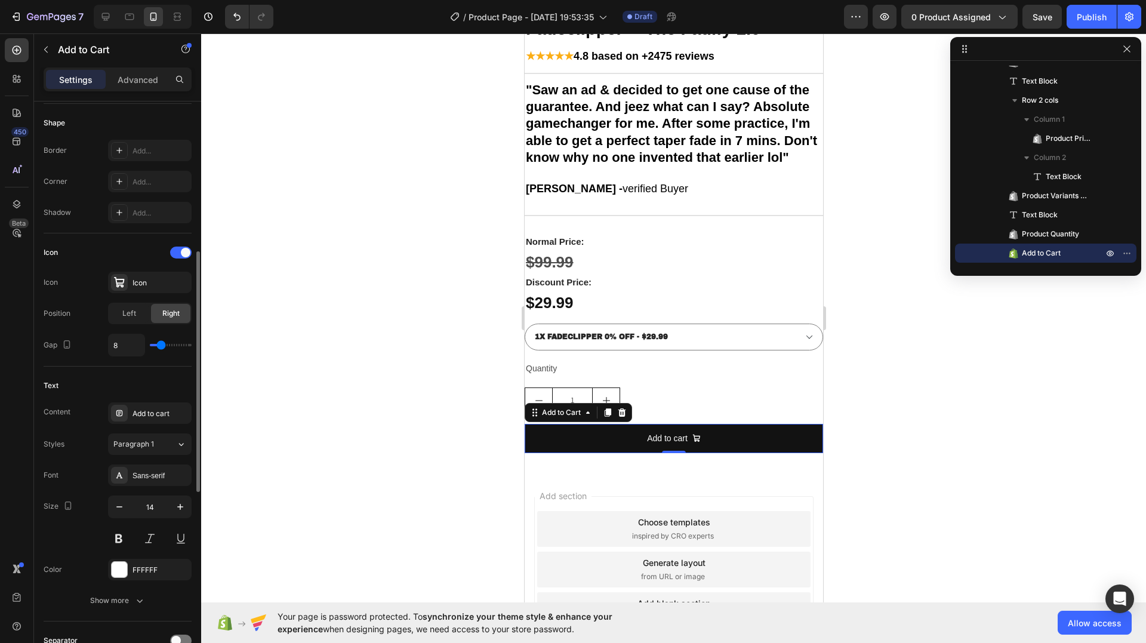
click at [137, 252] on div "Icon" at bounding box center [118, 252] width 148 height 19
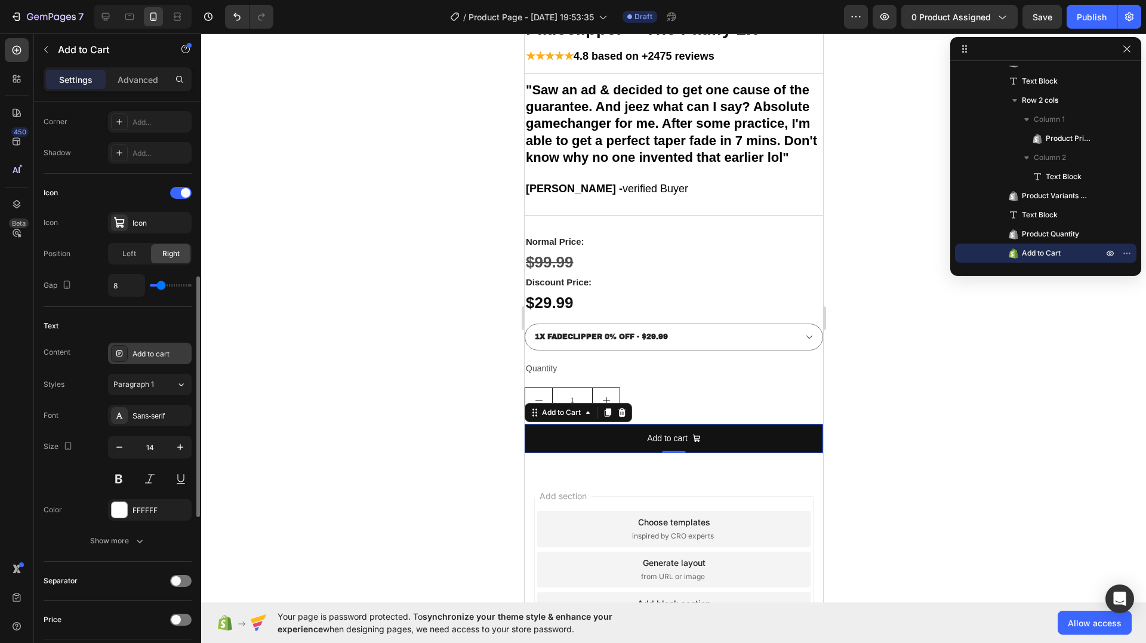
click at [146, 352] on div "Add to cart" at bounding box center [161, 354] width 56 height 11
click at [162, 356] on div "Add to cart" at bounding box center [161, 354] width 56 height 11
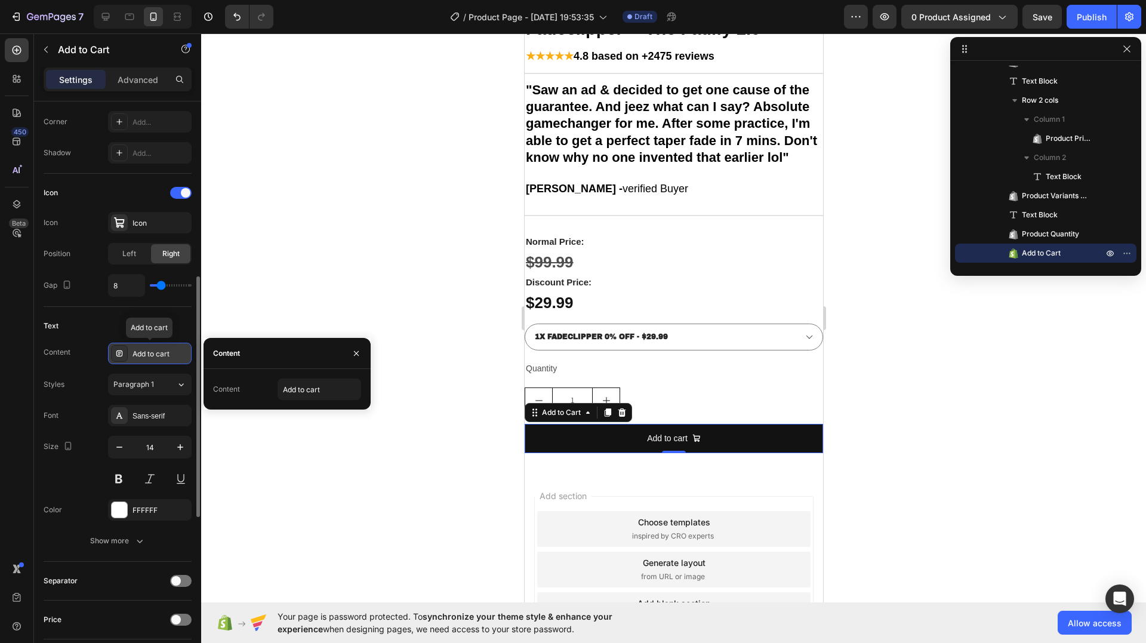
click at [179, 355] on div "Add to cart" at bounding box center [161, 354] width 56 height 11
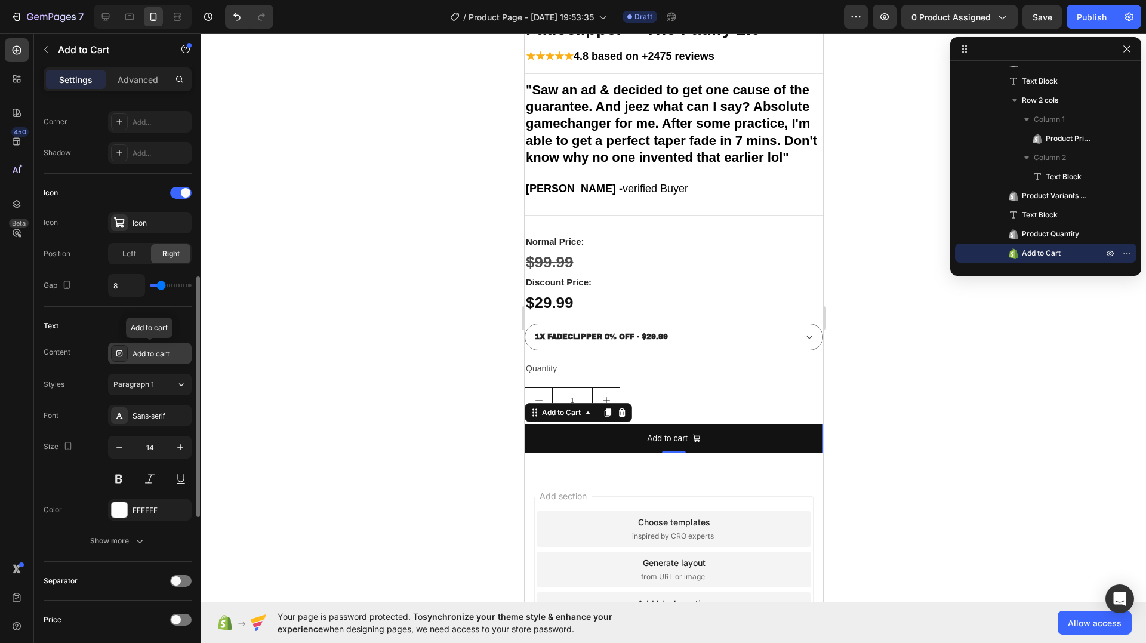
click at [179, 355] on div "Add to cart" at bounding box center [161, 354] width 56 height 11
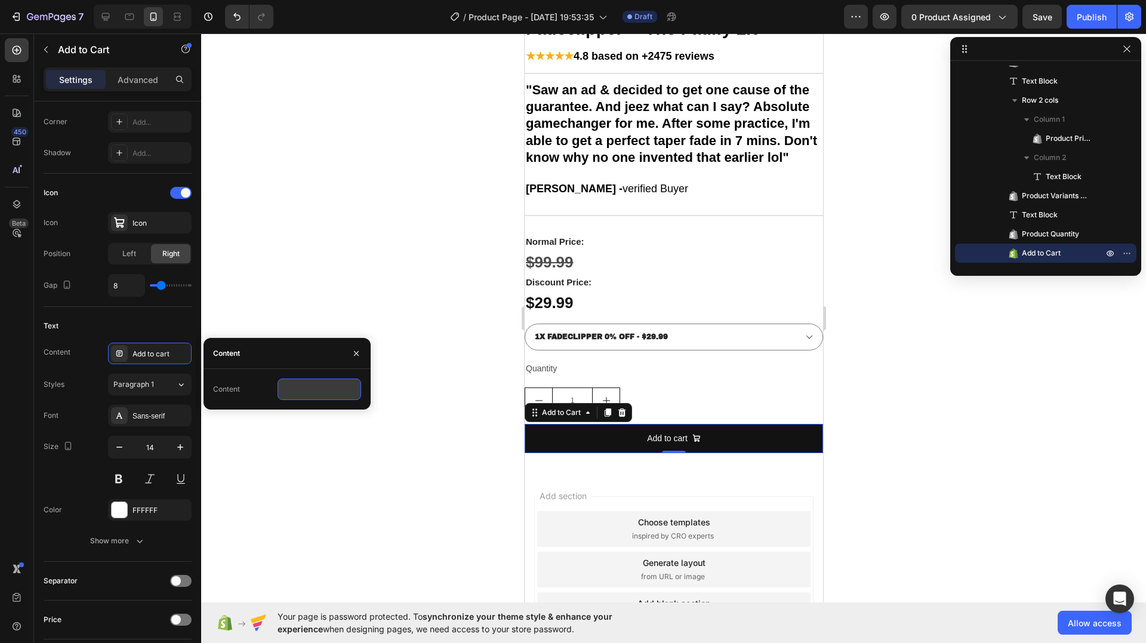
drag, startPoint x: 343, startPoint y: 390, endPoint x: 282, endPoint y: 386, distance: 61.0
type input "ADD TO CART"
click at [152, 319] on div "Text" at bounding box center [118, 325] width 148 height 19
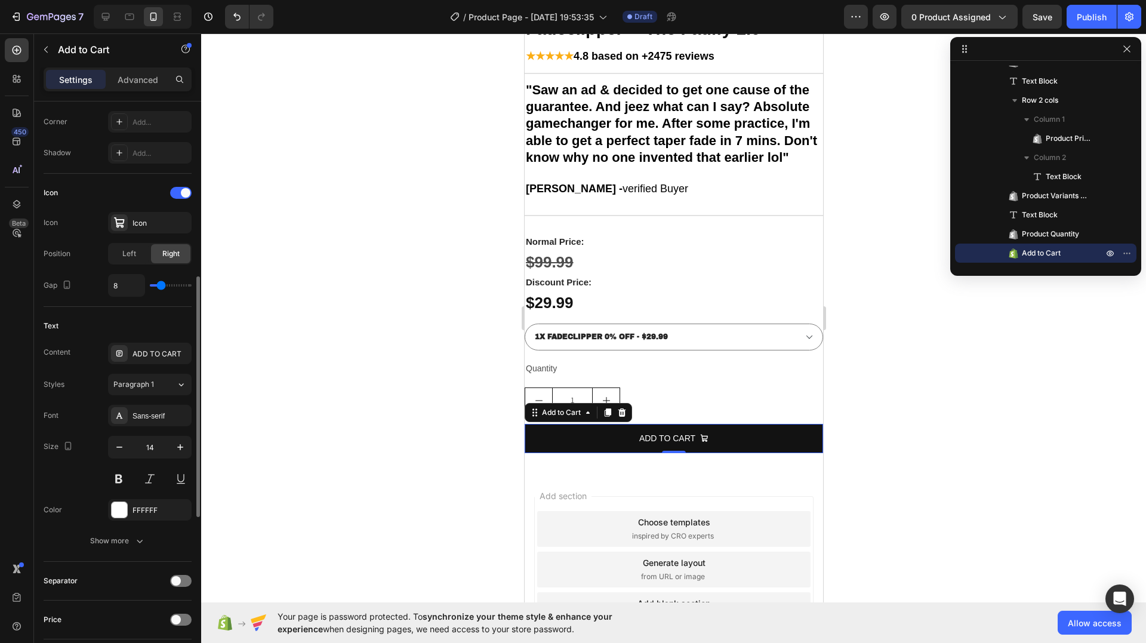
scroll to position [299, 0]
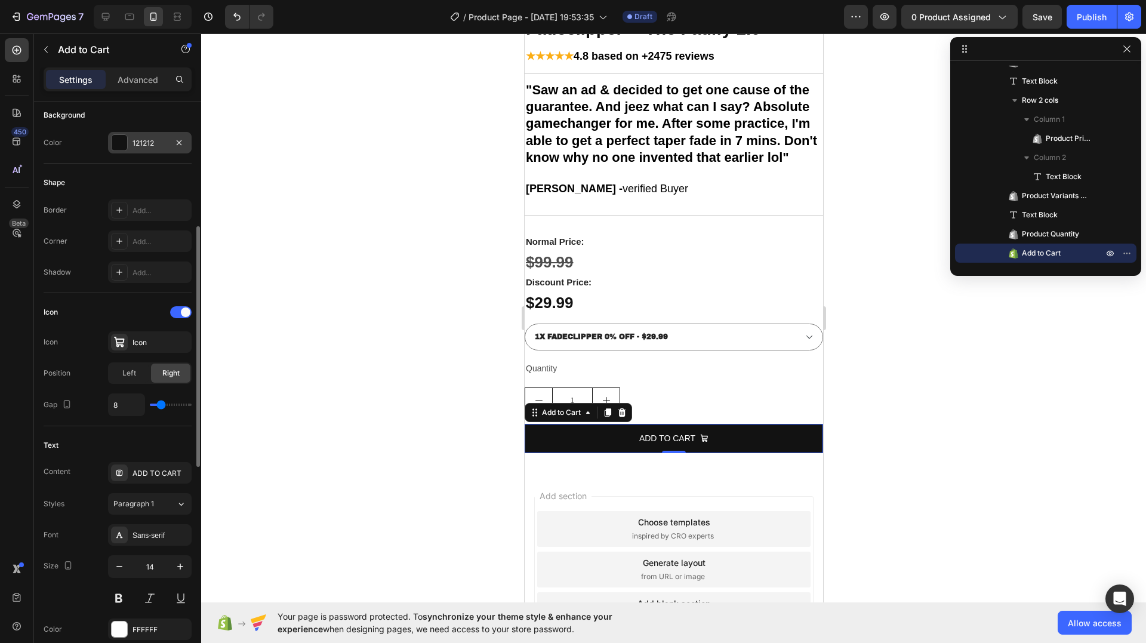
click at [124, 139] on div at bounding box center [120, 143] width 16 height 16
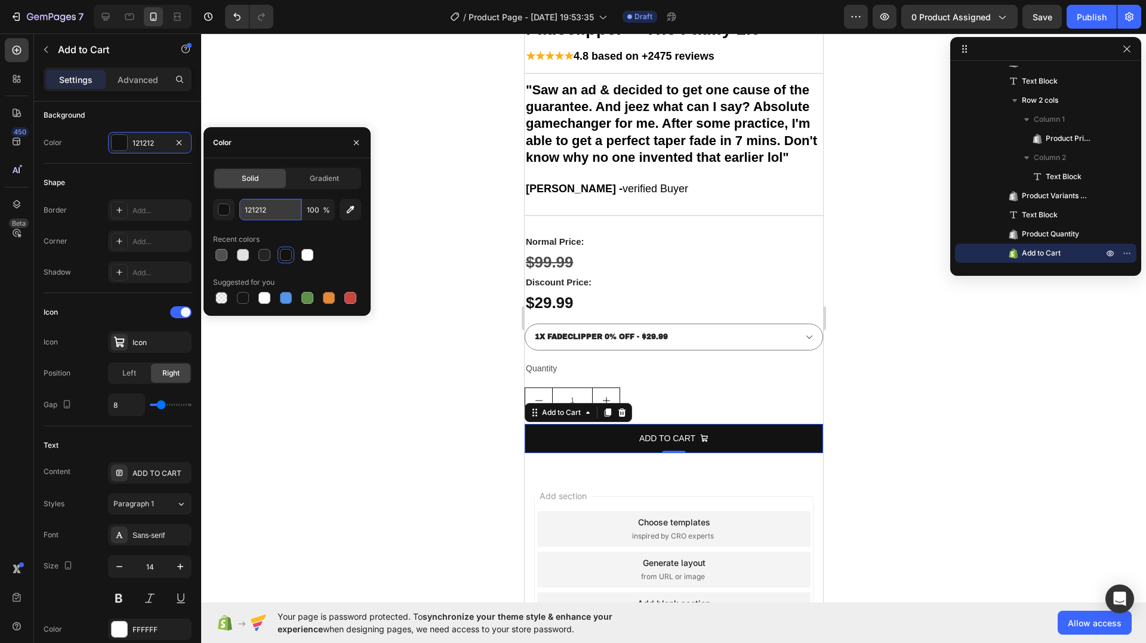
click at [262, 211] on input "121212" at bounding box center [270, 209] width 62 height 21
paste input "232627"
type input "232627"
click at [253, 414] on div at bounding box center [673, 338] width 945 height 610
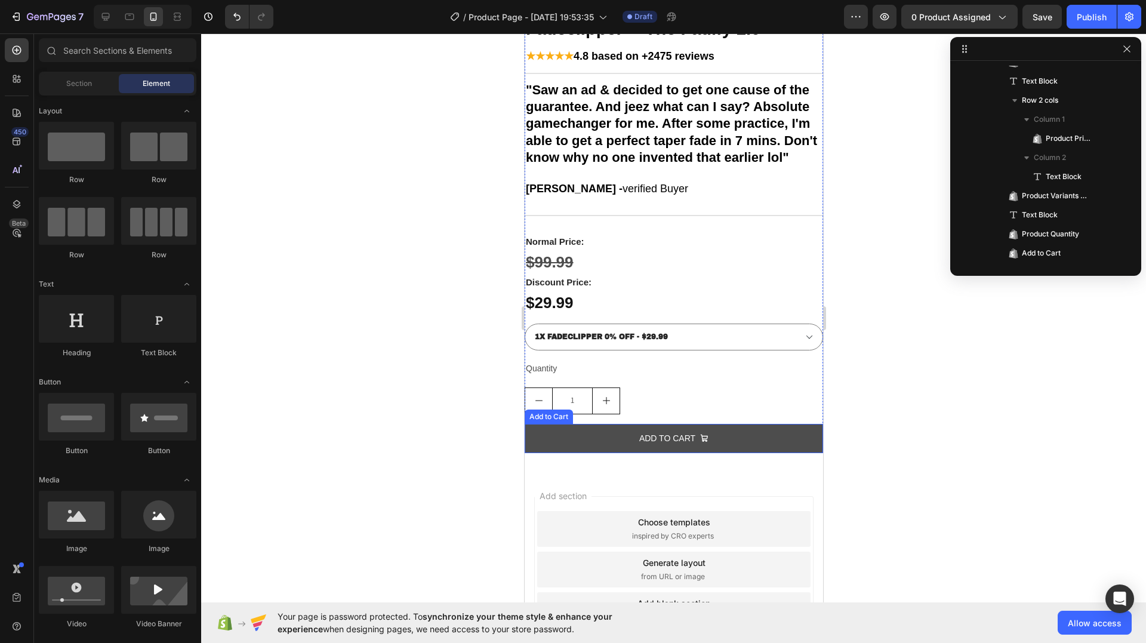
click at [740, 442] on button "ADD TO CART" at bounding box center [673, 438] width 299 height 29
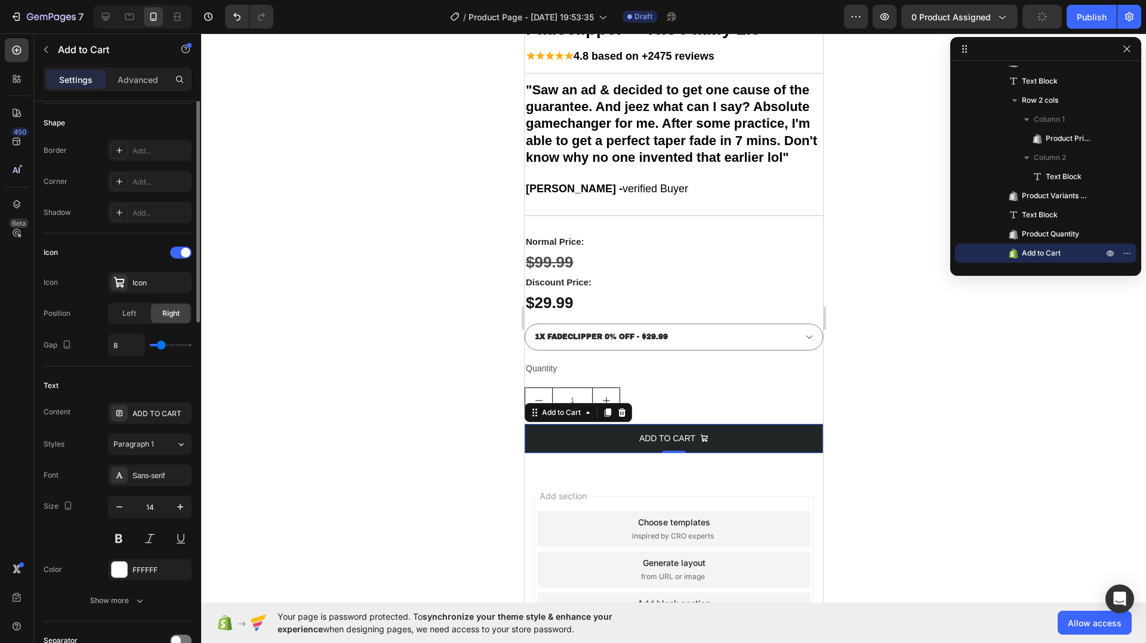
scroll to position [179, 0]
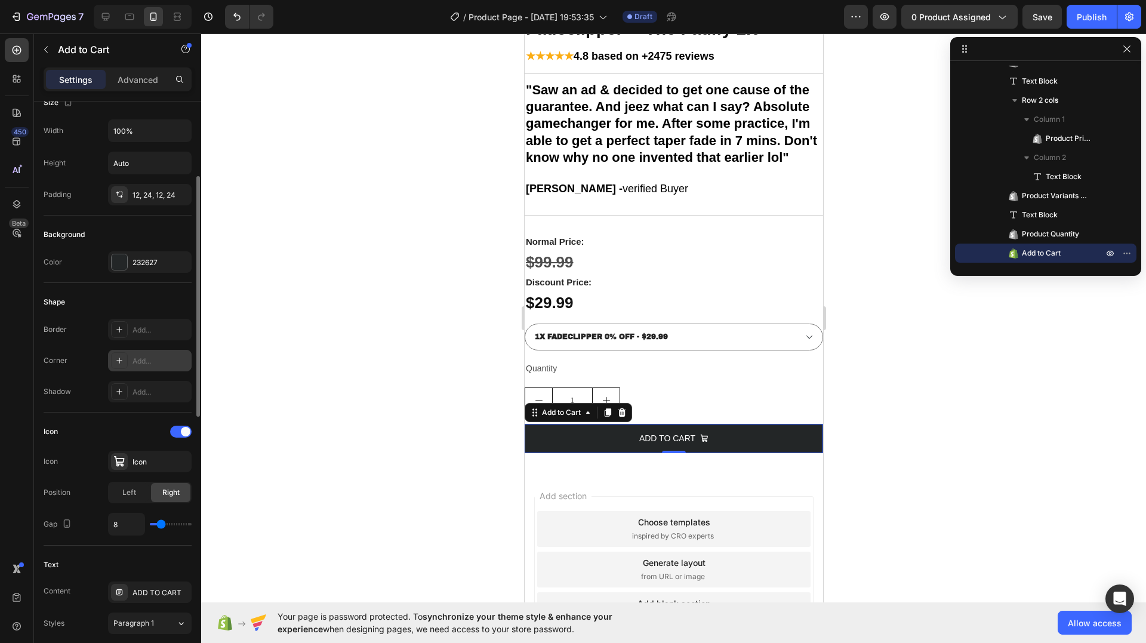
click at [140, 363] on div "Add..." at bounding box center [161, 361] width 56 height 11
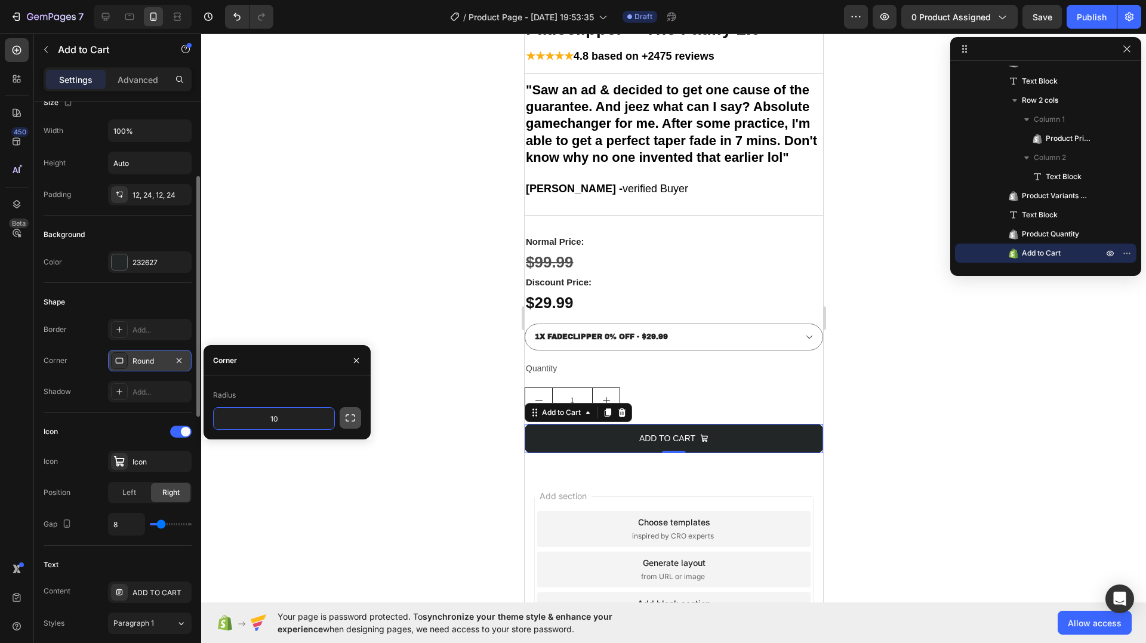
type input "10"
click at [356, 417] on icon "button" at bounding box center [350, 418] width 12 height 12
click at [165, 308] on div "Shape" at bounding box center [118, 302] width 148 height 19
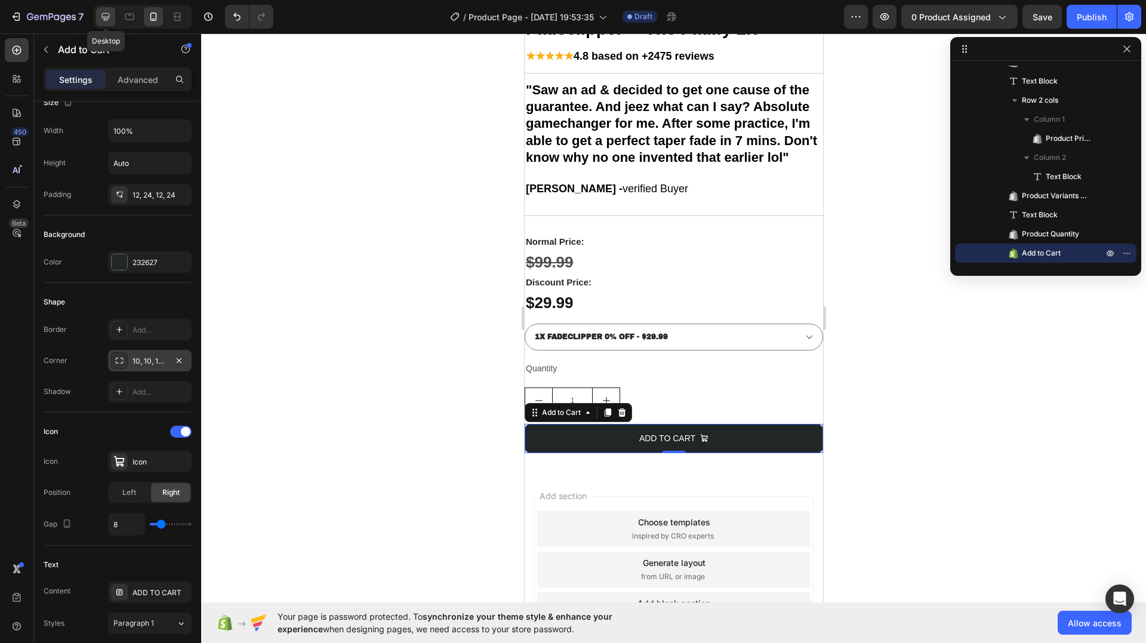
click at [109, 15] on icon at bounding box center [106, 17] width 8 height 8
type input "16"
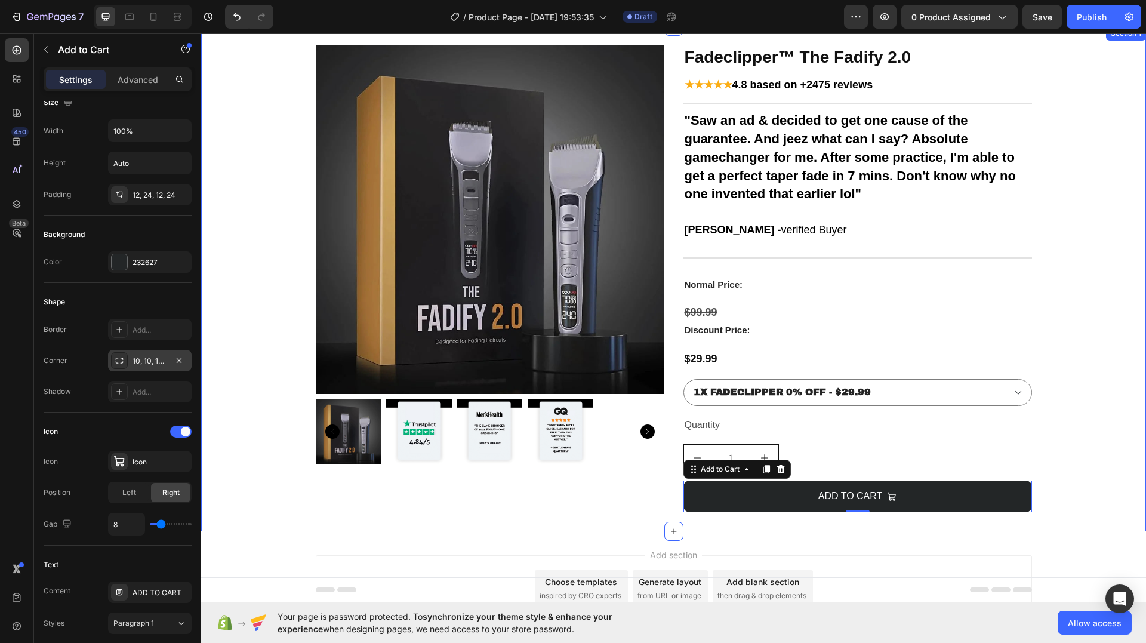
scroll to position [60, 0]
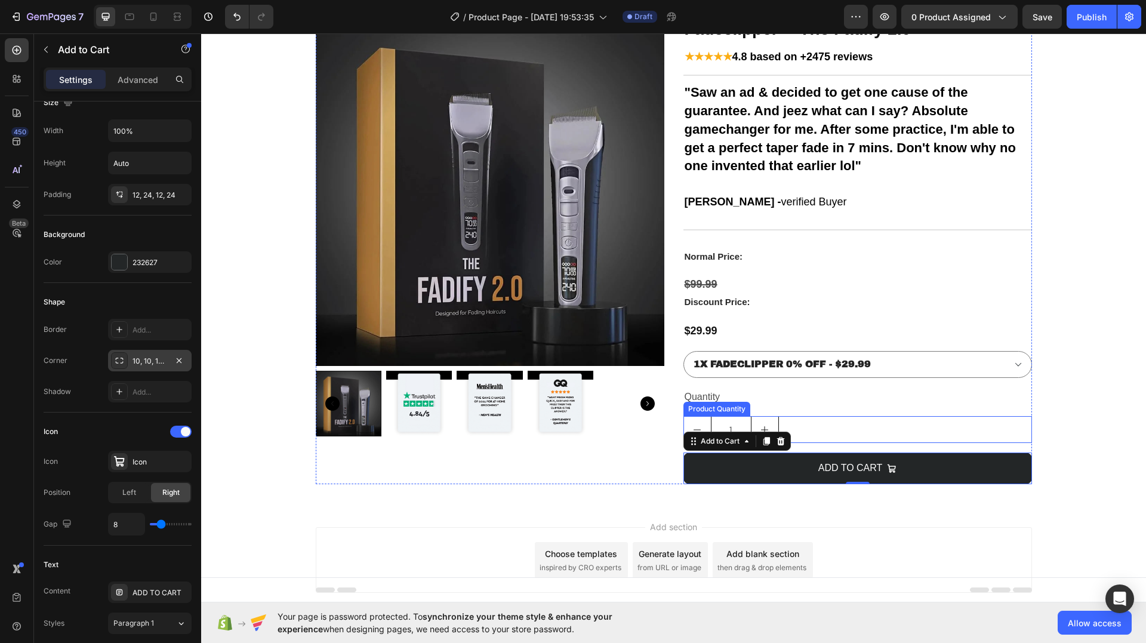
click at [791, 416] on div "1" at bounding box center [858, 429] width 349 height 27
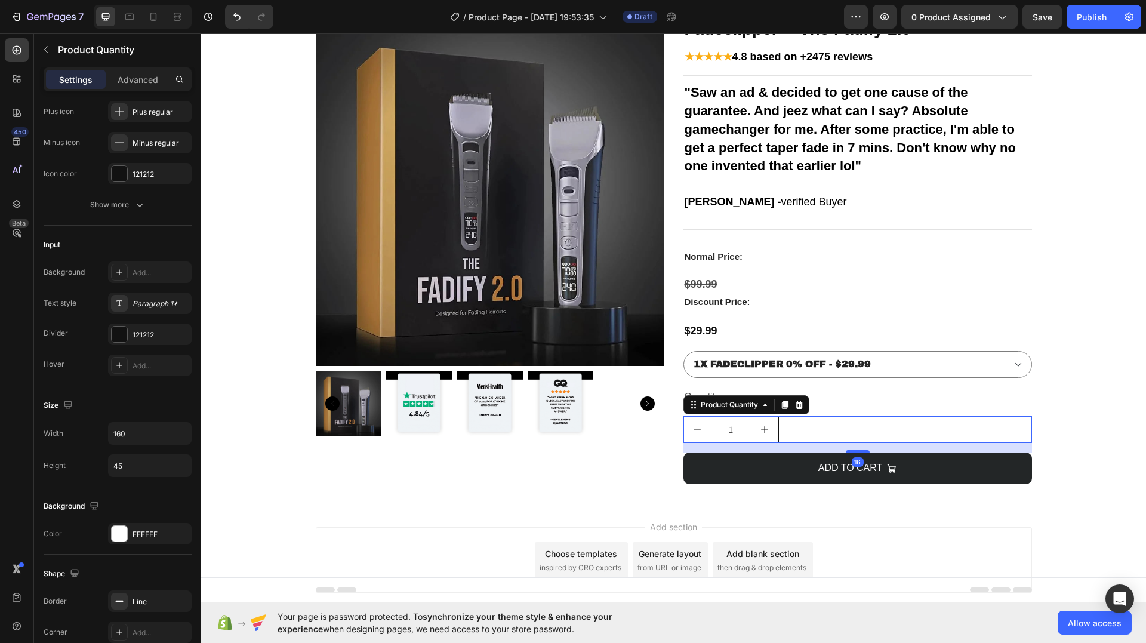
scroll to position [0, 0]
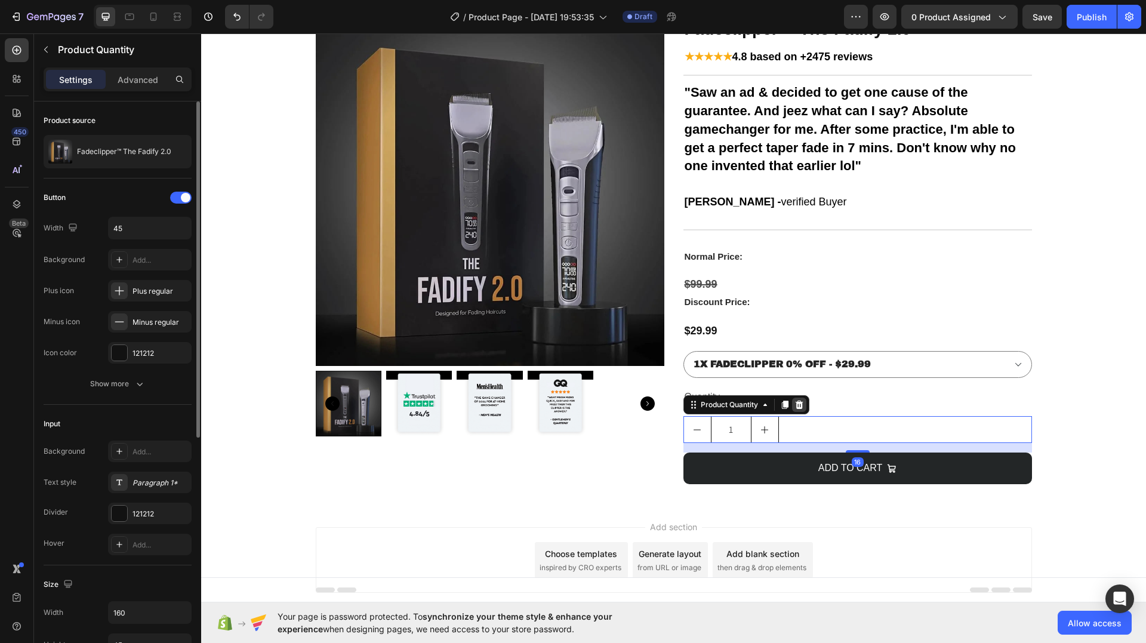
click at [795, 404] on icon at bounding box center [799, 405] width 8 height 8
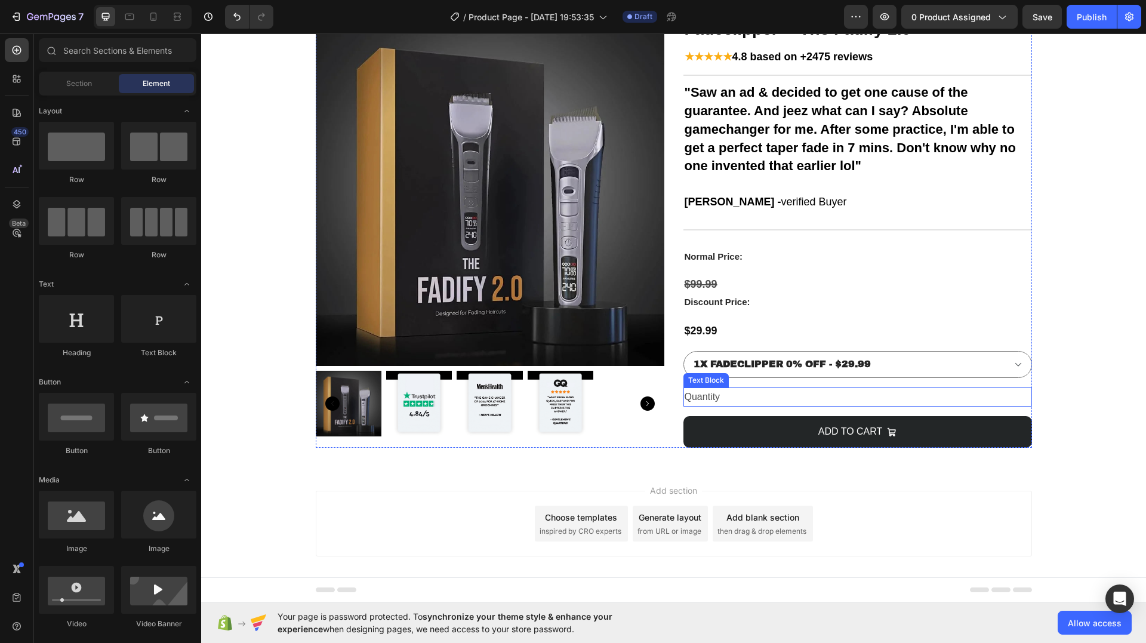
click at [765, 406] on div "Quantity" at bounding box center [858, 397] width 349 height 20
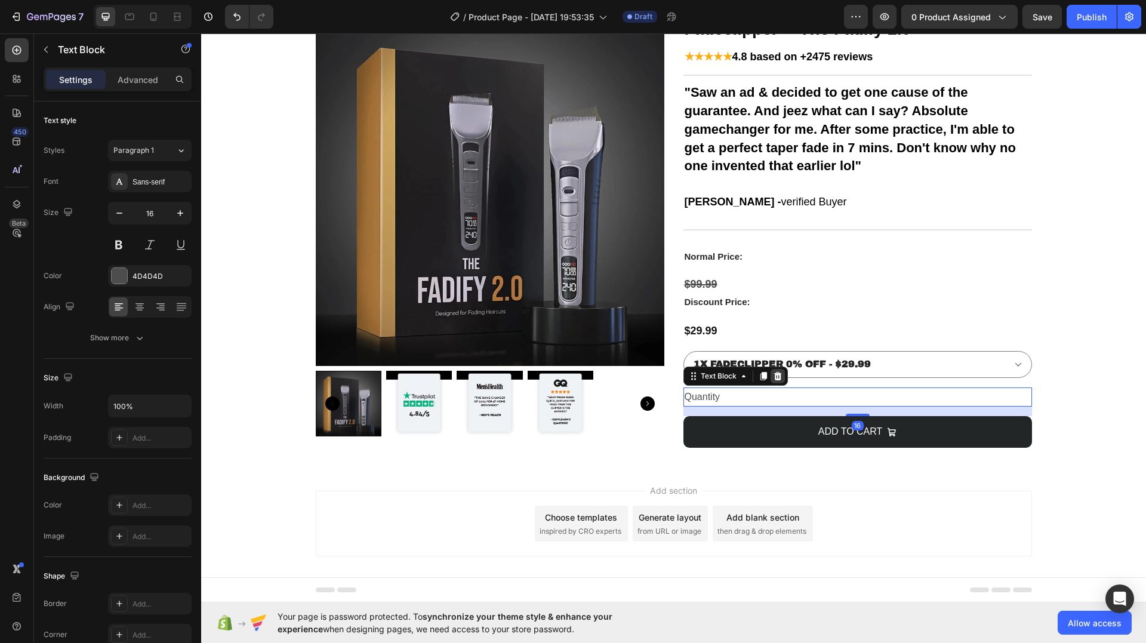
click at [774, 377] on icon at bounding box center [778, 375] width 8 height 8
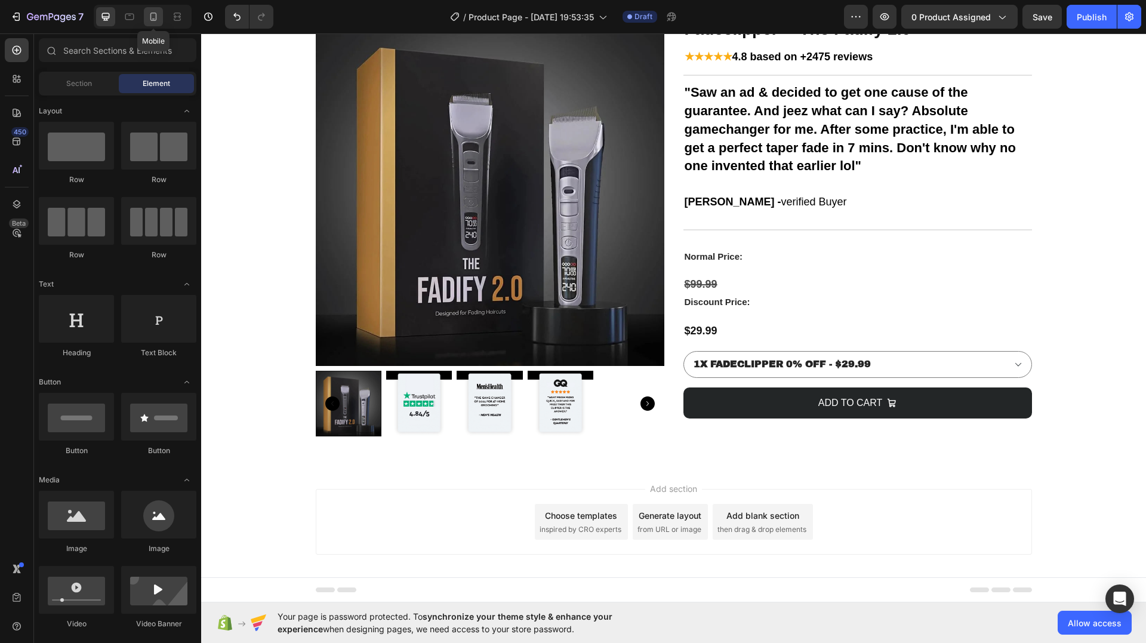
click at [152, 18] on icon at bounding box center [153, 17] width 12 height 12
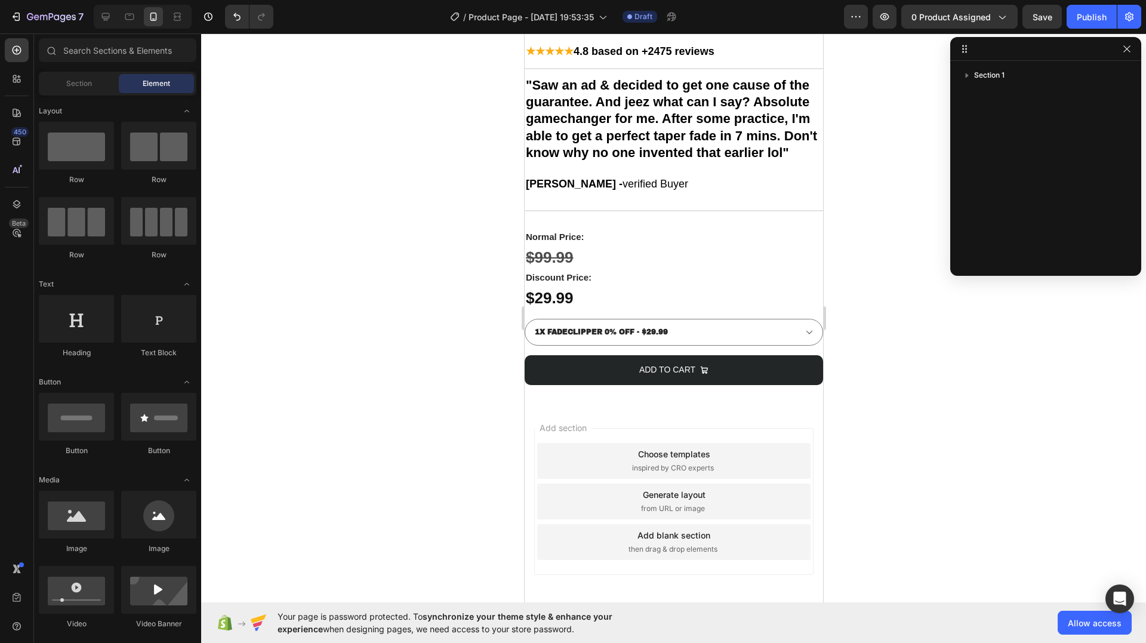
scroll to position [461, 0]
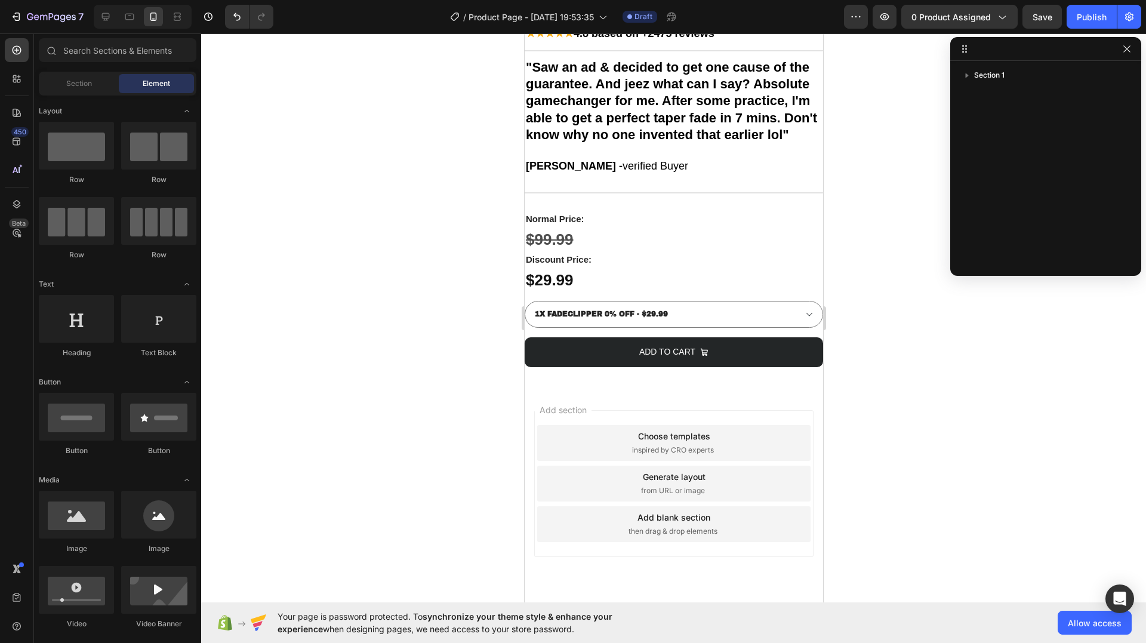
click at [724, 530] on div "Add blank section then drag & drop elements" at bounding box center [673, 524] width 273 height 36
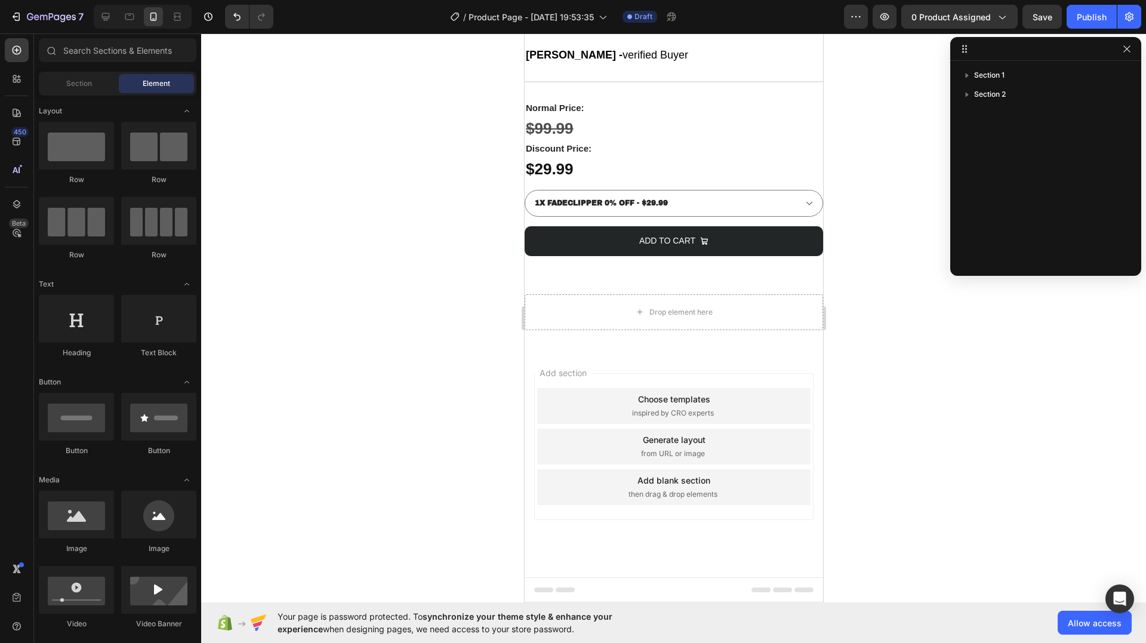
scroll to position [580, 0]
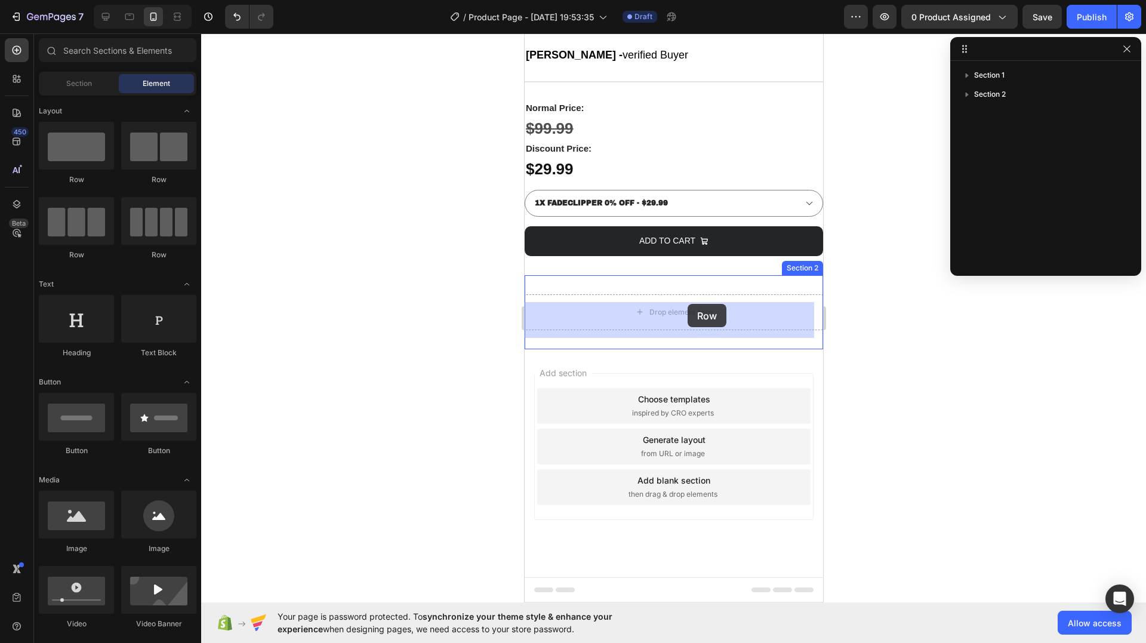
drag, startPoint x: 694, startPoint y: 198, endPoint x: 687, endPoint y: 304, distance: 106.5
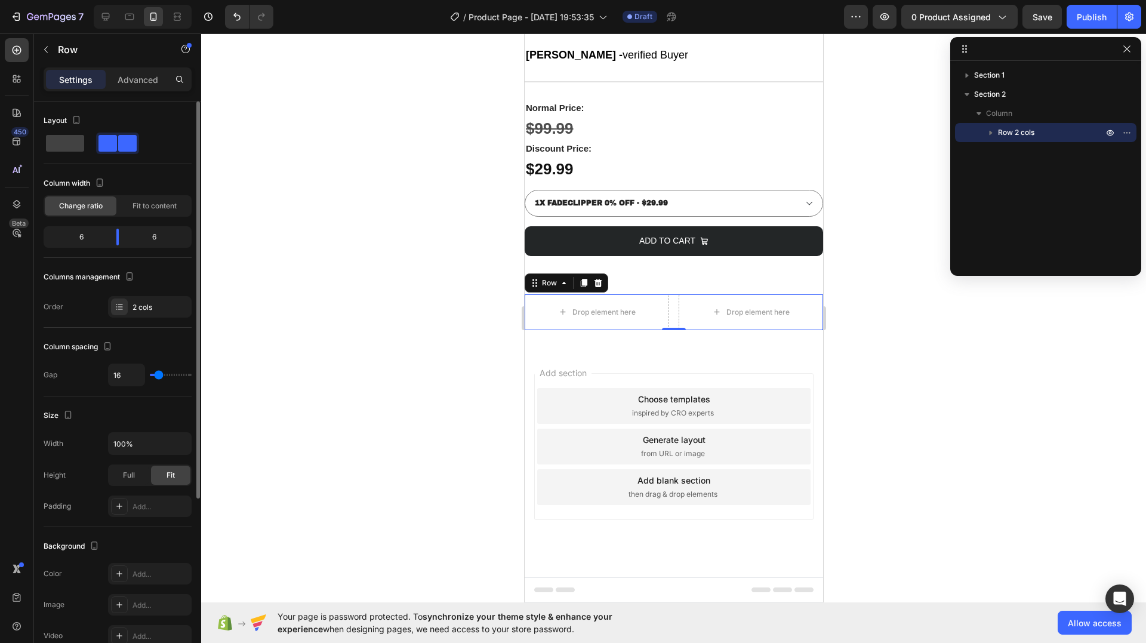
click at [161, 150] on div at bounding box center [118, 143] width 148 height 21
click at [596, 279] on icon at bounding box center [598, 283] width 10 height 10
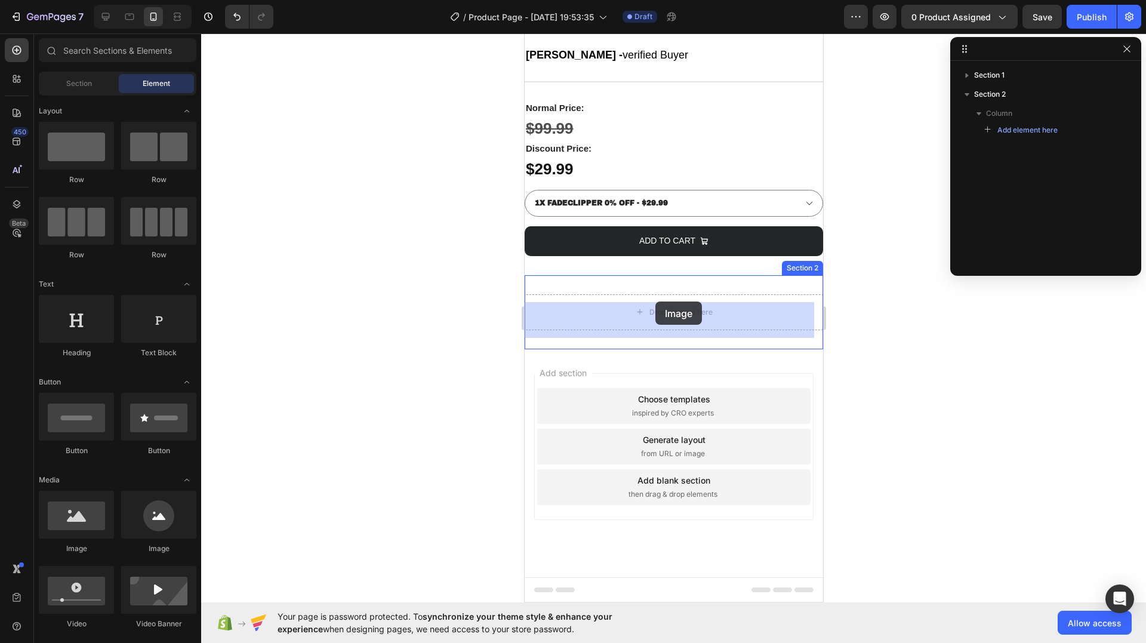
drag, startPoint x: 644, startPoint y: 546, endPoint x: 655, endPoint y: 301, distance: 245.0
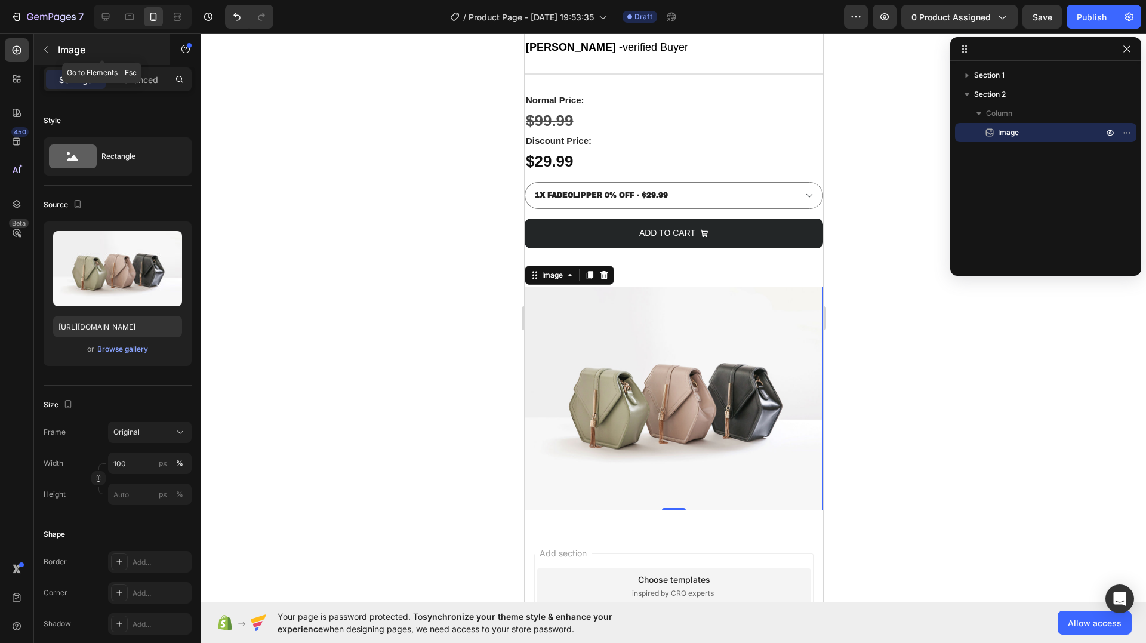
click at [45, 45] on icon "button" at bounding box center [46, 50] width 10 height 10
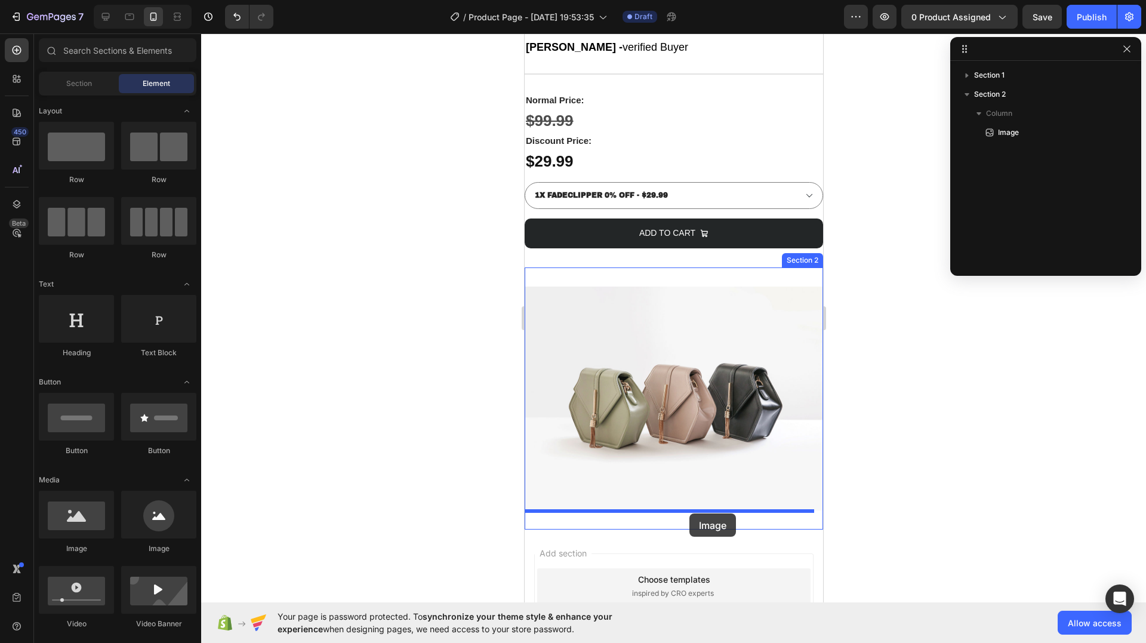
drag, startPoint x: 614, startPoint y: 549, endPoint x: 689, endPoint y: 513, distance: 83.1
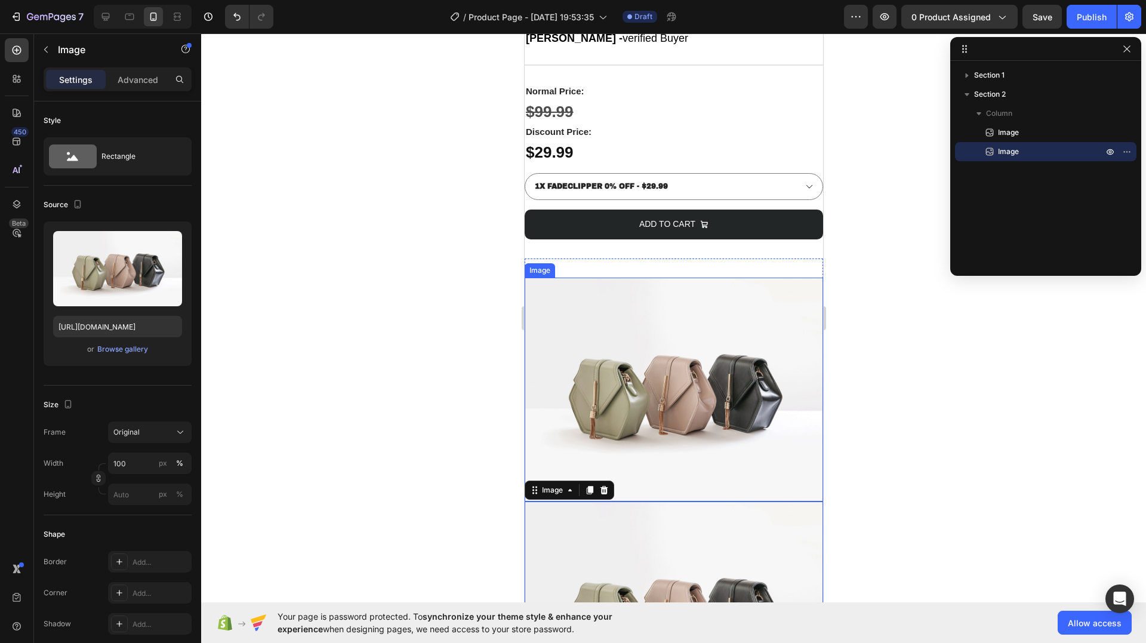
scroll to position [759, 0]
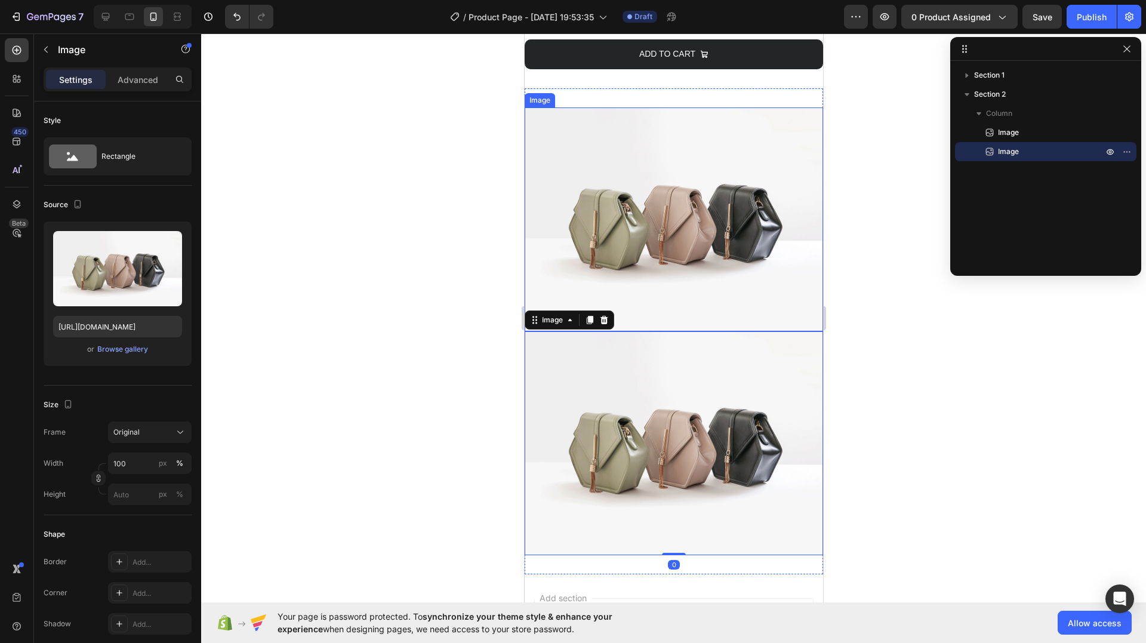
click at [655, 210] on img at bounding box center [673, 219] width 299 height 224
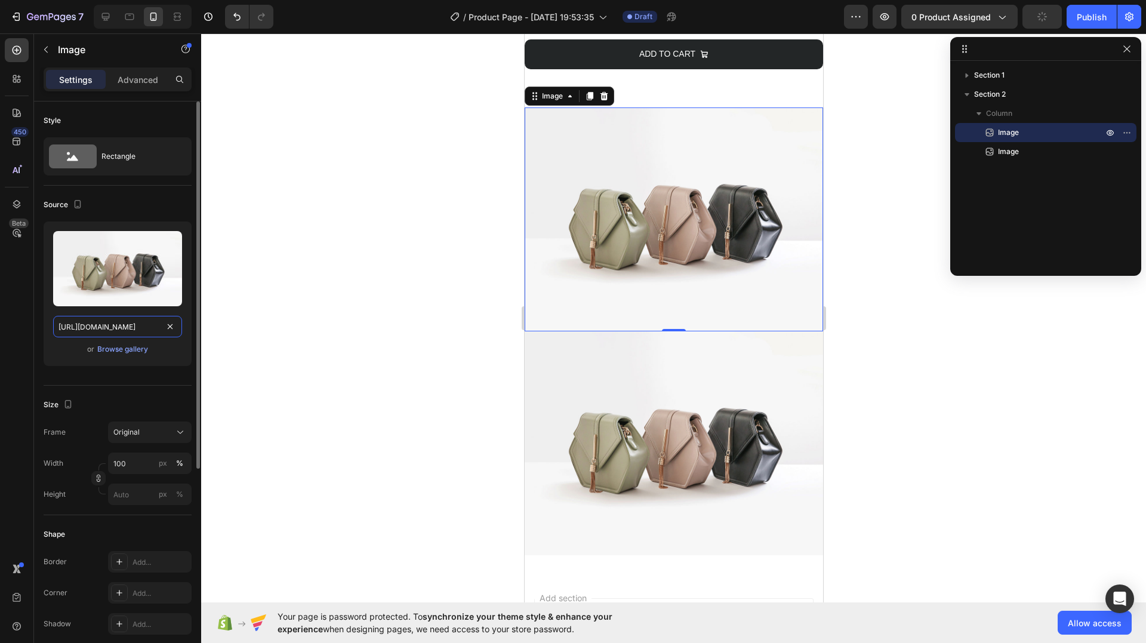
click at [121, 323] on input "[URL][DOMAIN_NAME]" at bounding box center [117, 326] width 129 height 21
paste input "Copy element from Gempages!"
type input "Copy element from Gempages!"
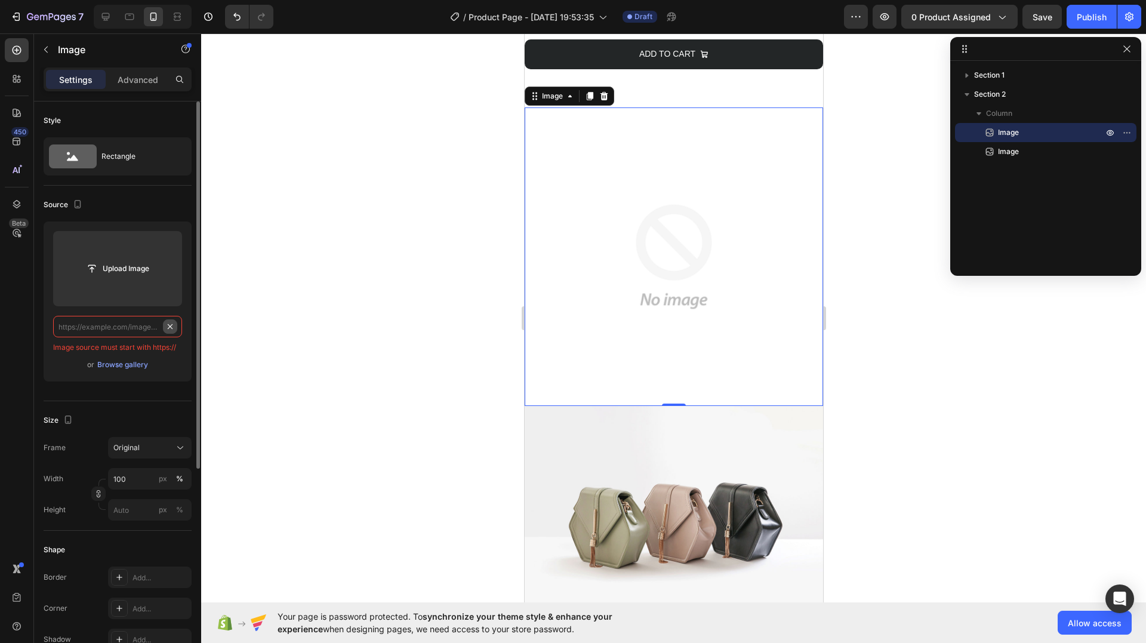
scroll to position [0, 0]
click at [128, 286] on input "file" at bounding box center [117, 268] width 129 height 75
click at [122, 365] on div "Browse gallery" at bounding box center [122, 364] width 51 height 11
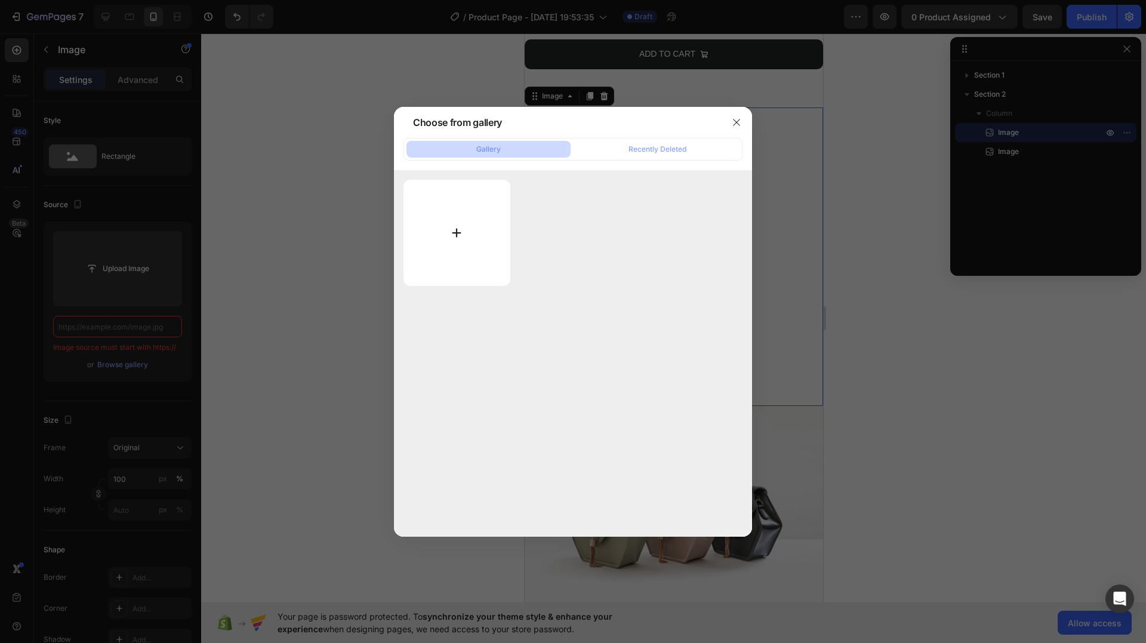
click at [472, 207] on input "file" at bounding box center [457, 233] width 107 height 106
type input "C:\fakepath\gempages_517458748881503014-e9b253f5-0a44-4ba6-a2f7-c47700e2cb3e_18…"
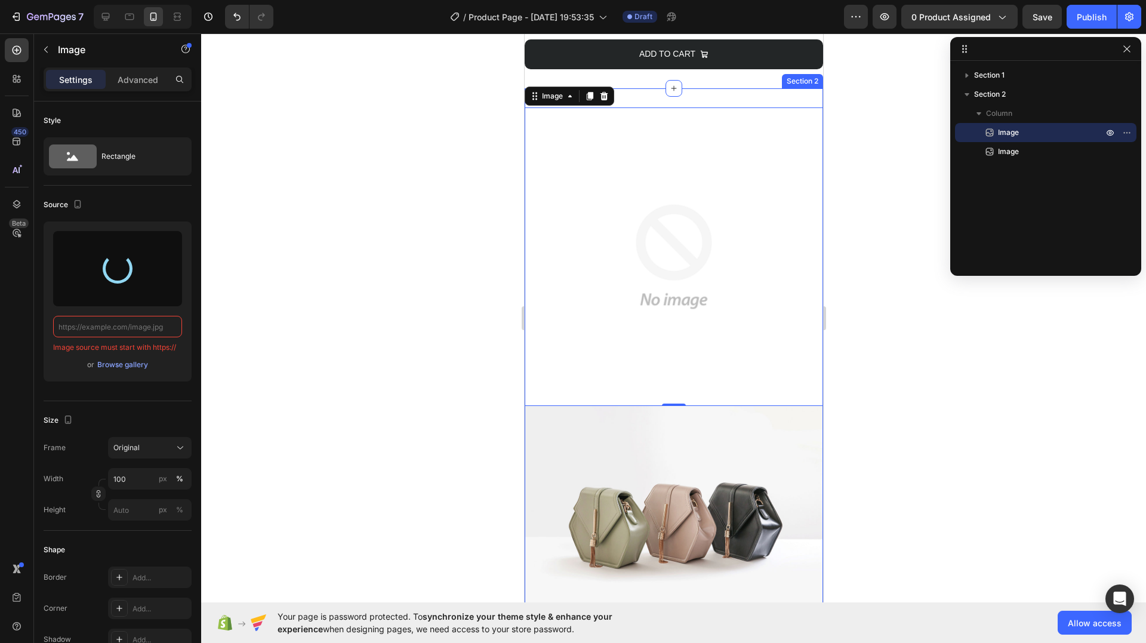
type input "https://cdn.shopify.com/s/files/1/0948/5284/1859/files/gempages_581640877194085…"
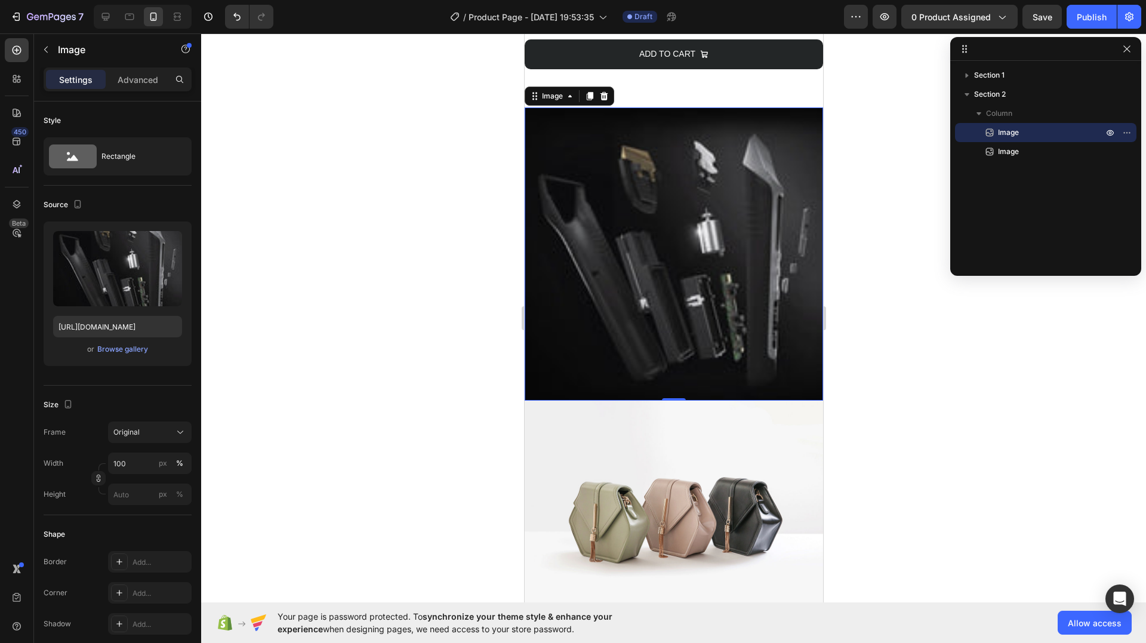
click at [905, 307] on div at bounding box center [673, 338] width 945 height 610
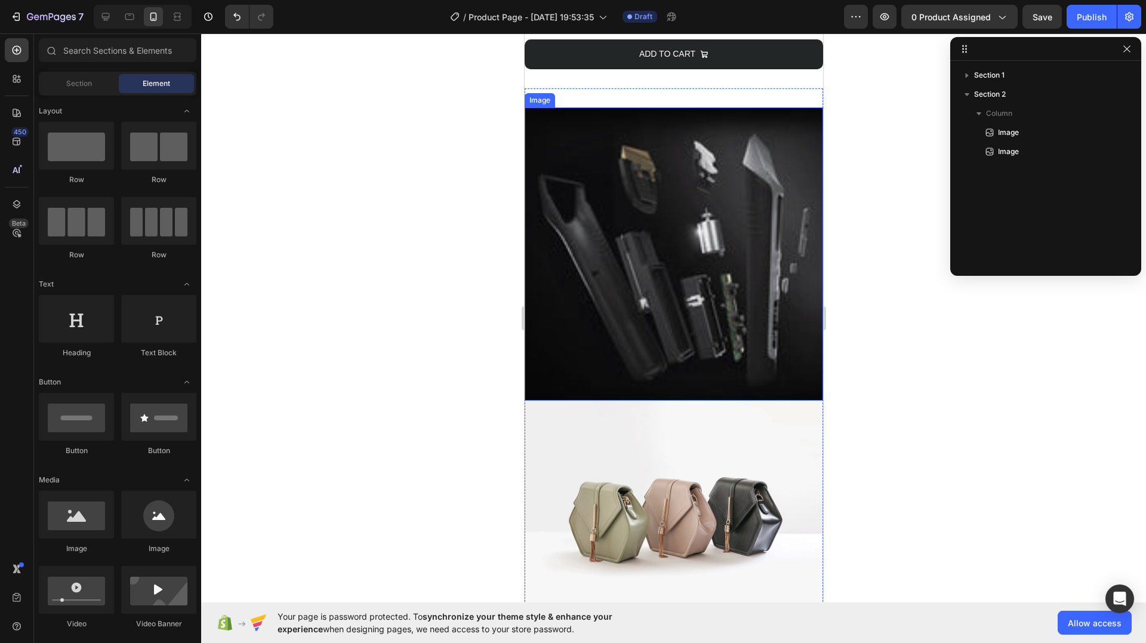
click at [731, 282] on img at bounding box center [673, 254] width 299 height 294
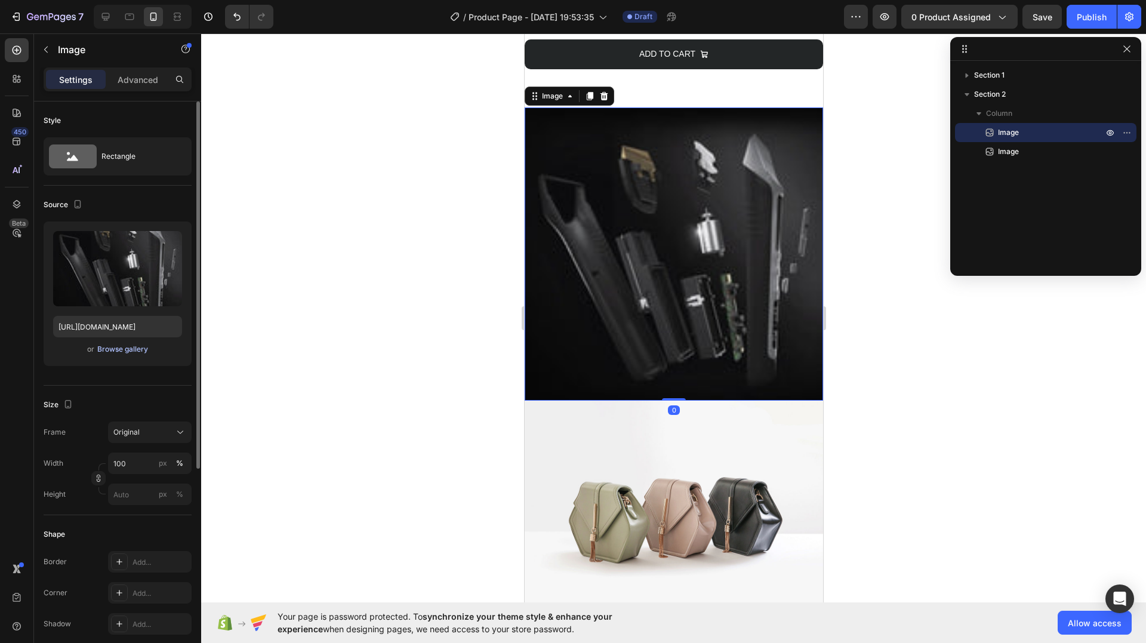
click at [124, 344] on div "Browse gallery" at bounding box center [122, 349] width 51 height 11
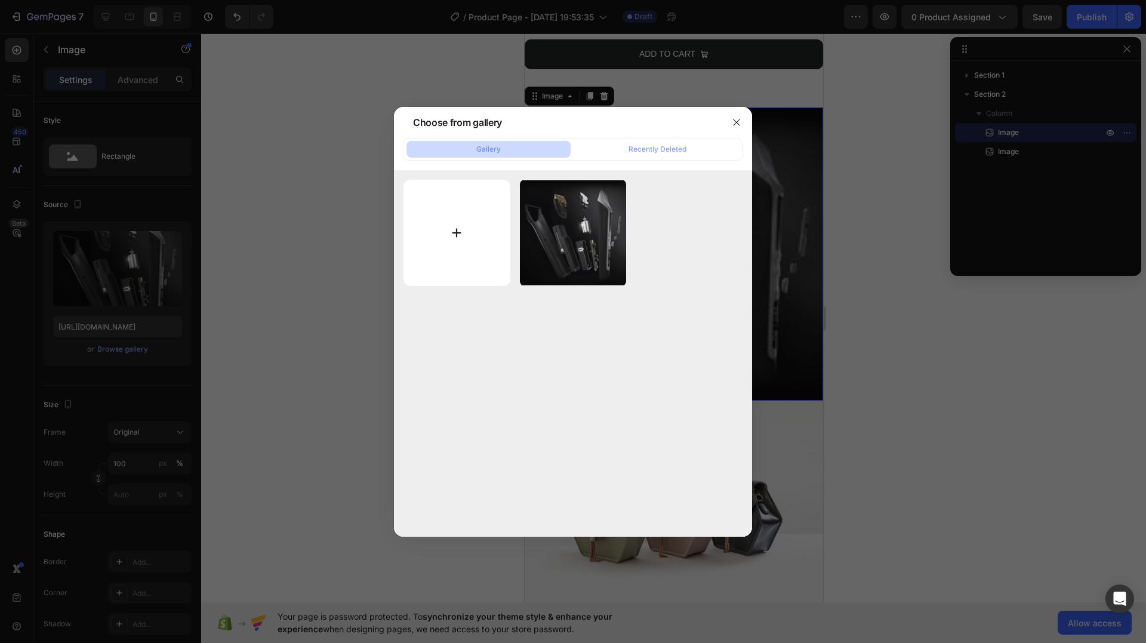
click at [444, 211] on input "file" at bounding box center [457, 233] width 107 height 107
type input "C:\fakepath\gempages_517458748881503014-e9b253f5-0a44-4ba6-a2f7-c47700e2cb3e.jpg"
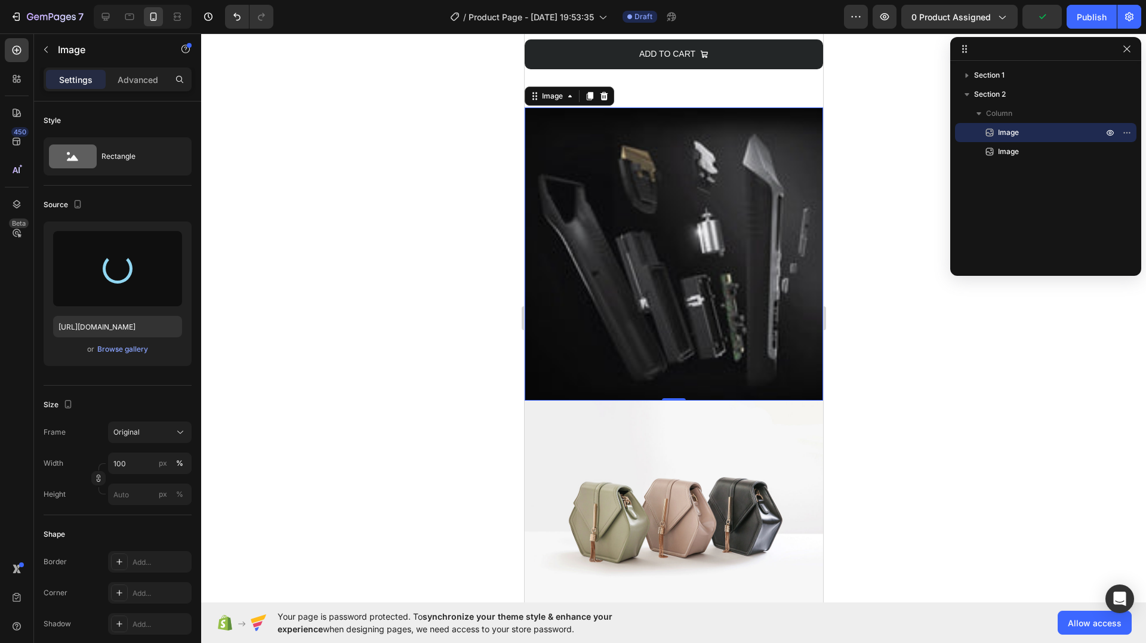
type input "https://cdn.shopify.com/s/files/1/0948/5284/1859/files/gempages_581640877194085…"
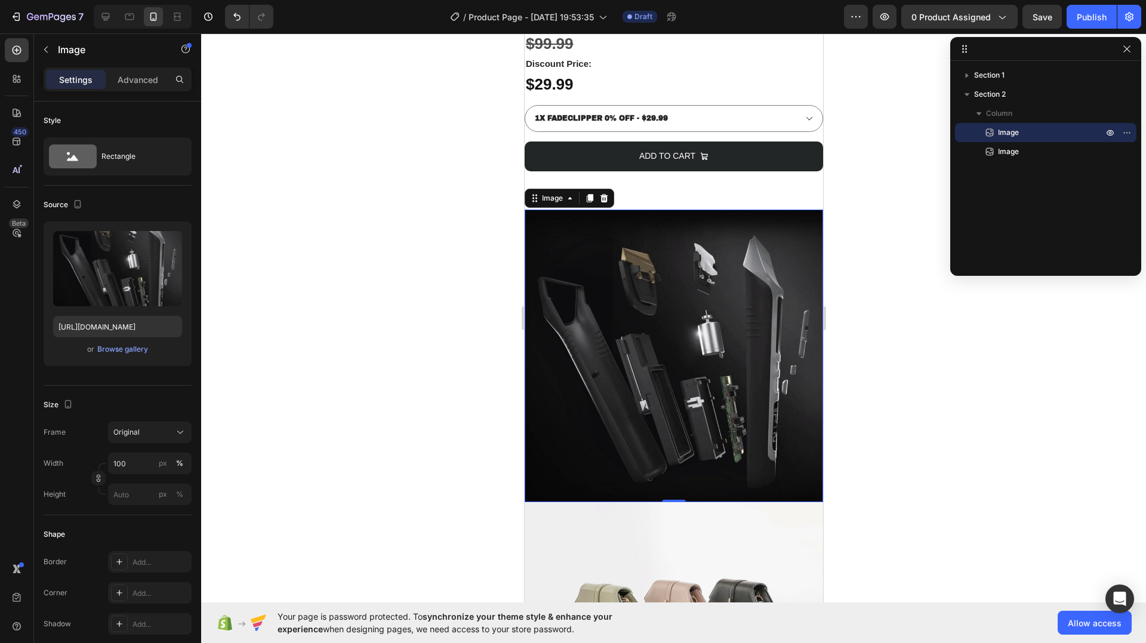
scroll to position [639, 0]
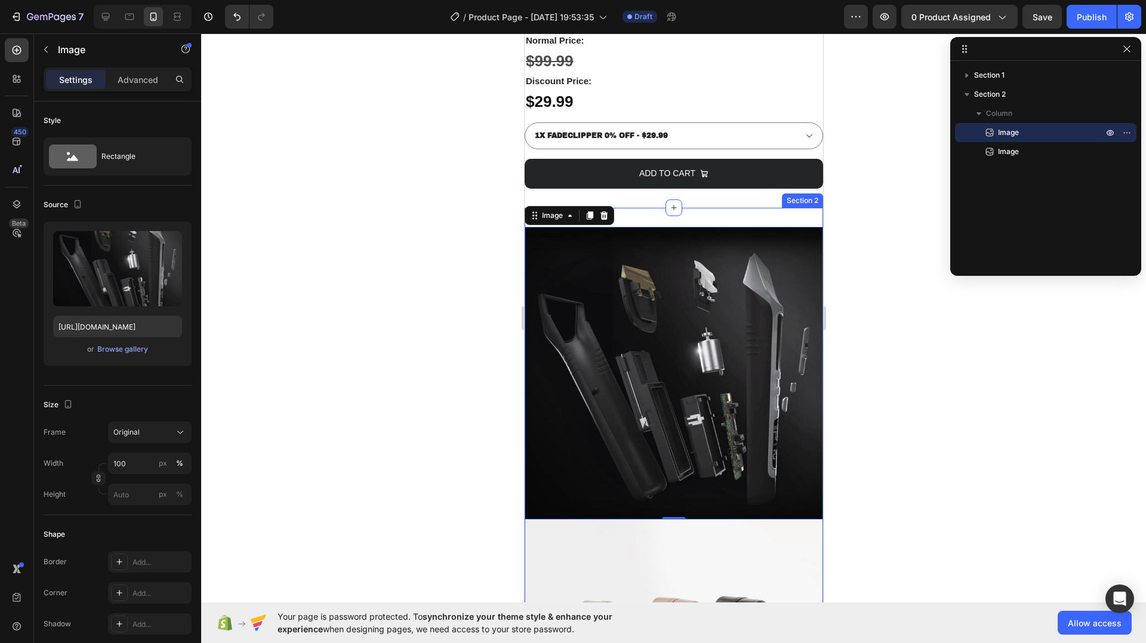
click at [654, 223] on div "Image 0 Image Section 2" at bounding box center [673, 485] width 299 height 555
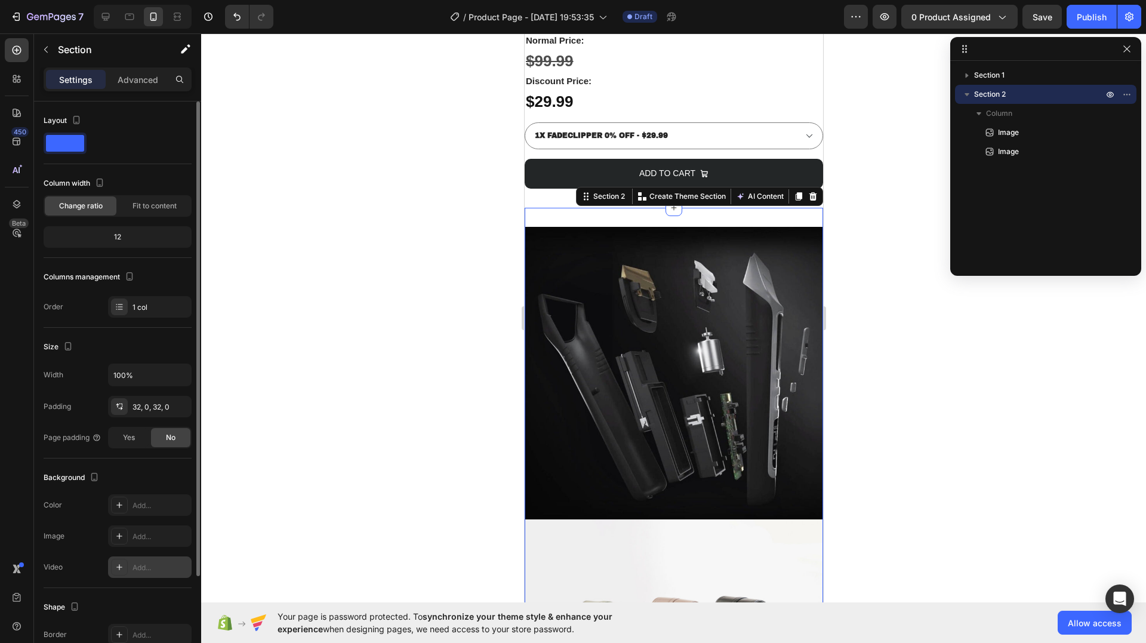
scroll to position [122, 0]
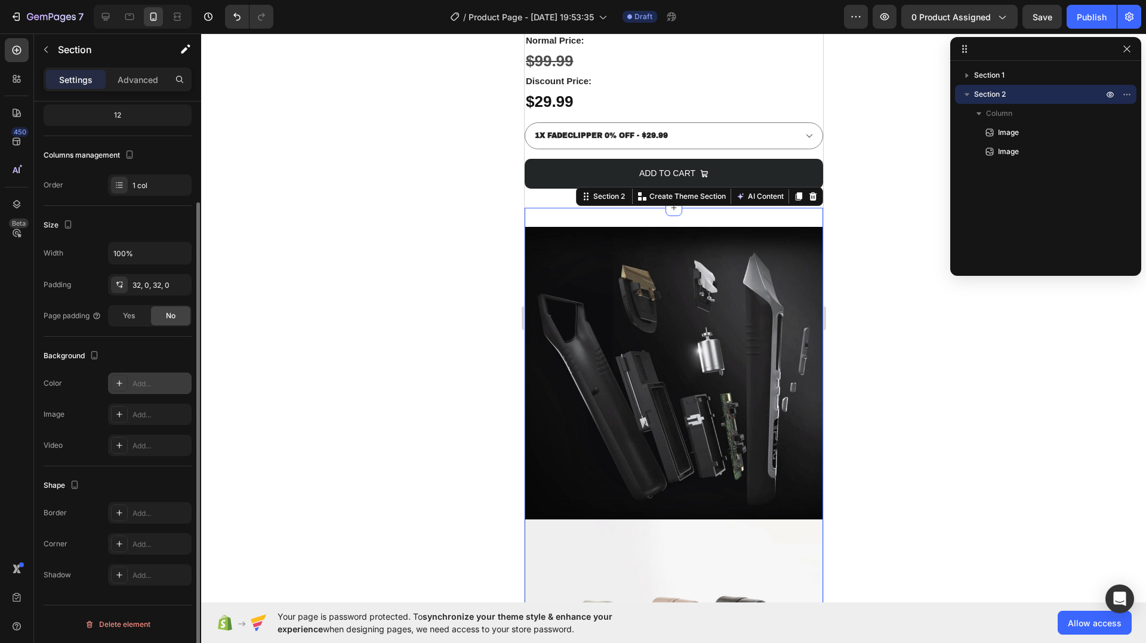
click at [136, 384] on div "Add..." at bounding box center [161, 384] width 56 height 11
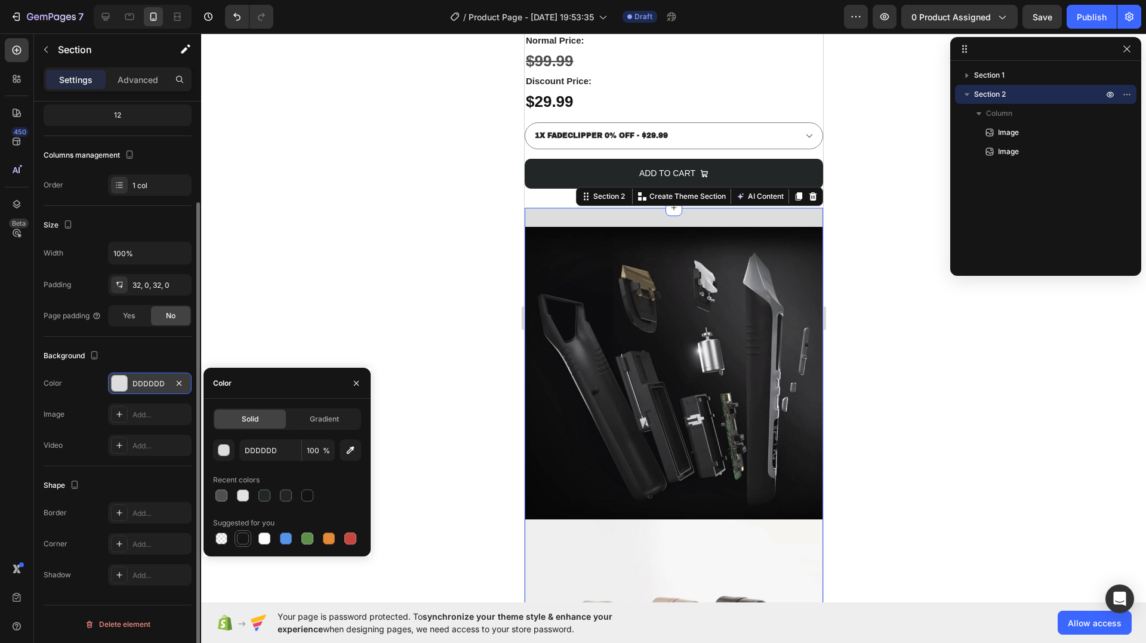
click at [245, 537] on div at bounding box center [243, 539] width 12 height 12
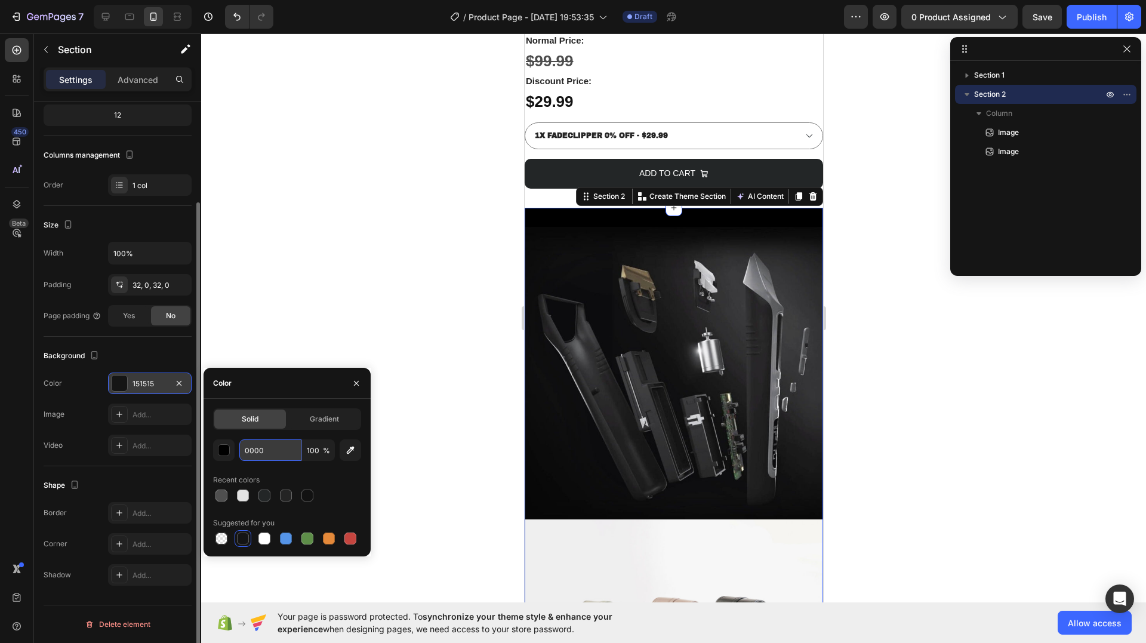
type input "00000"
click at [273, 318] on div at bounding box center [673, 338] width 945 height 610
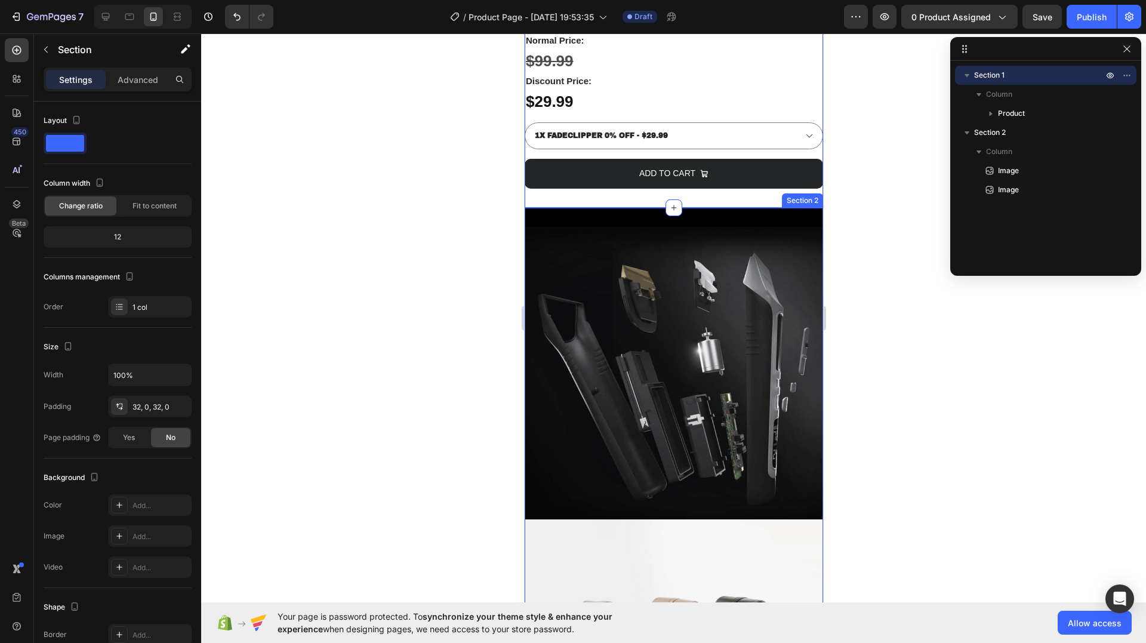
click at [584, 220] on div "Image Image Section 2" at bounding box center [673, 485] width 299 height 555
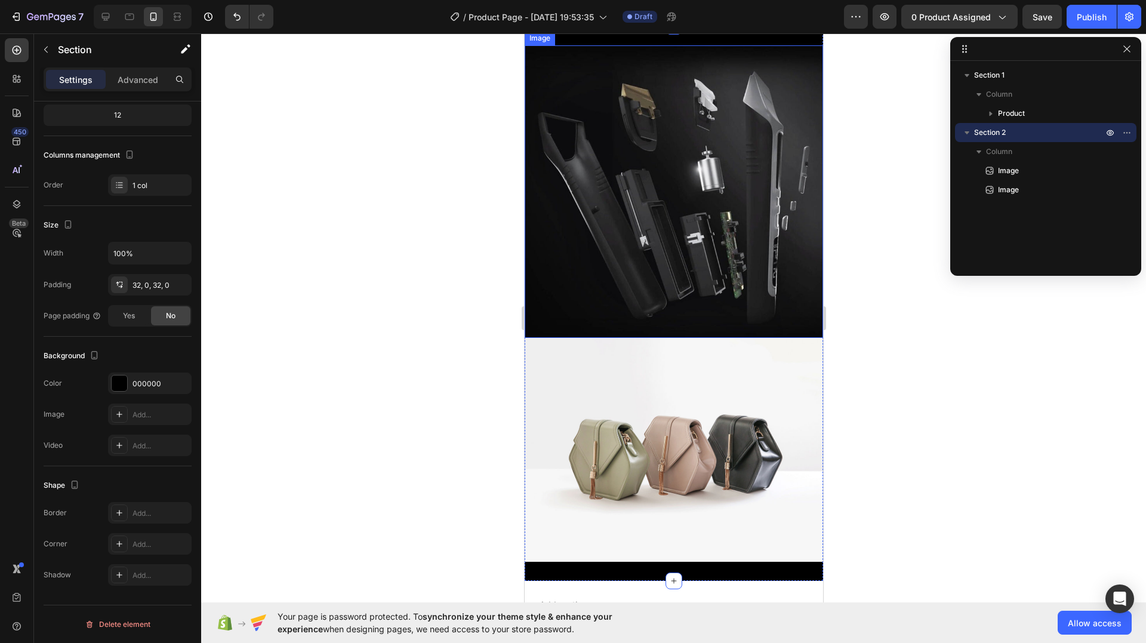
scroll to position [1045, 0]
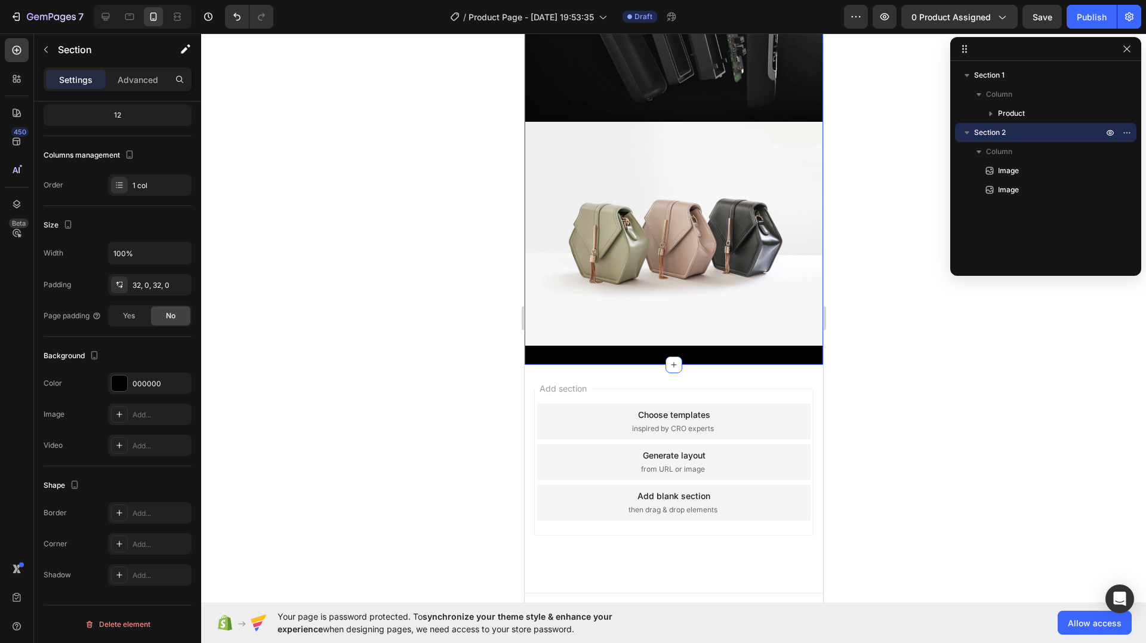
click at [918, 350] on div at bounding box center [673, 338] width 945 height 610
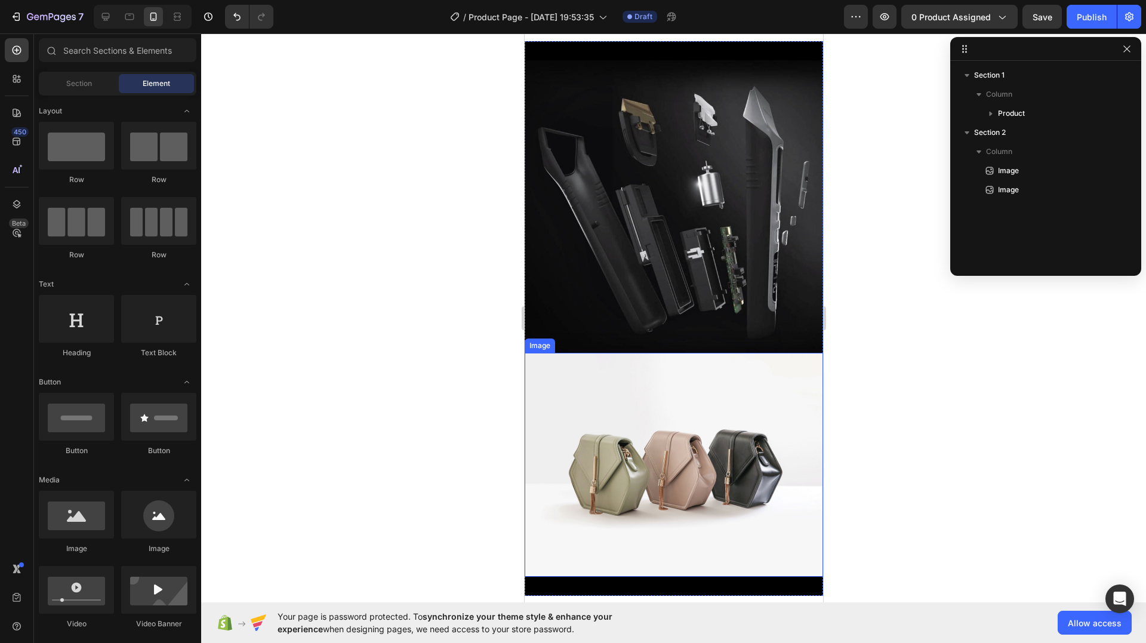
scroll to position [985, 0]
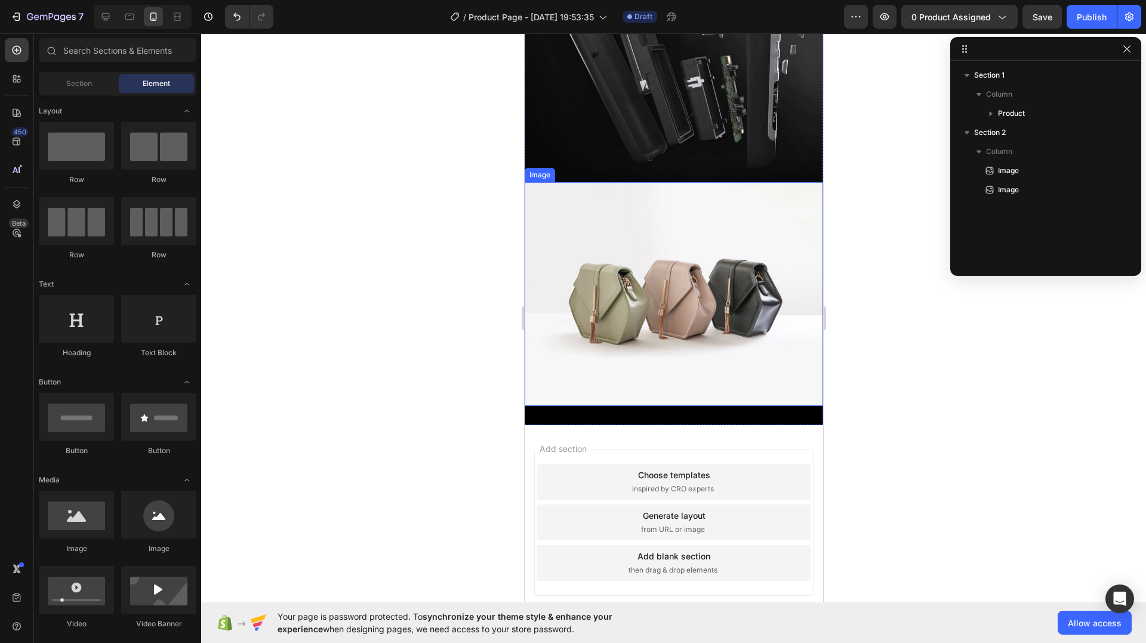
click at [654, 292] on img at bounding box center [673, 294] width 299 height 224
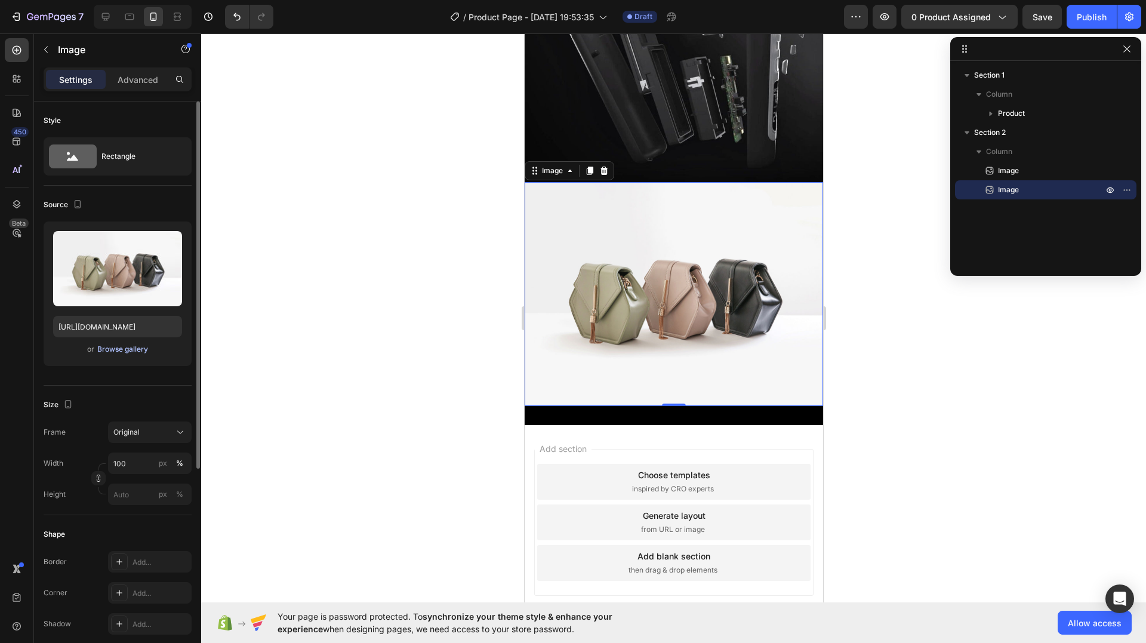
click at [141, 345] on div "Browse gallery" at bounding box center [122, 349] width 51 height 11
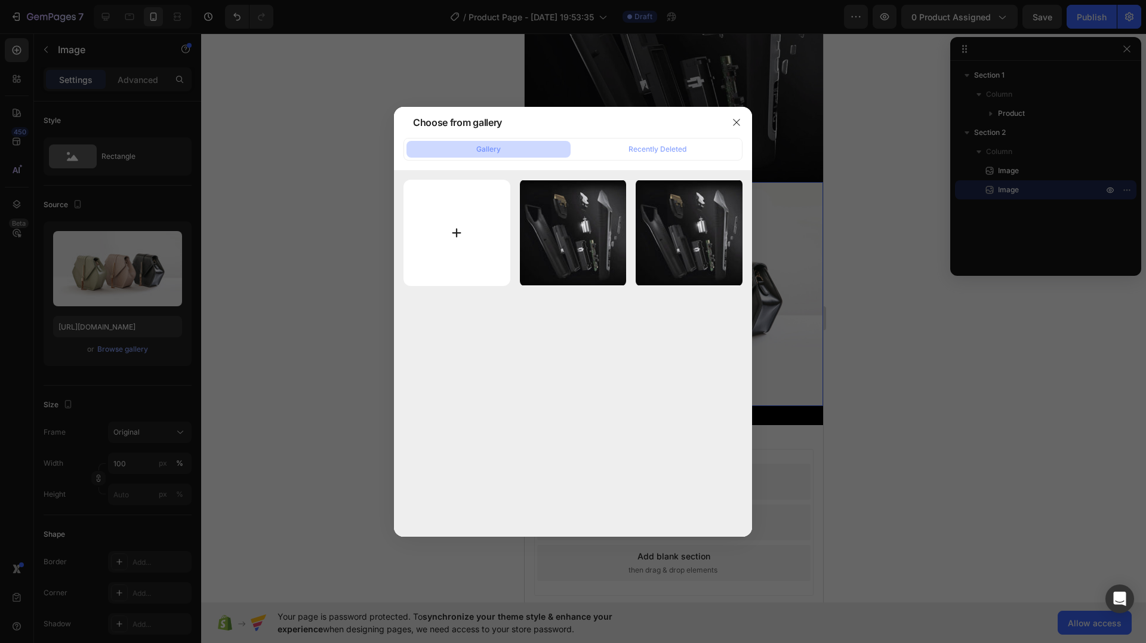
click at [428, 214] on input "file" at bounding box center [457, 233] width 107 height 107
type input "C:\fakepath\gempages_517458748881503014-6cc4d15e-f76e-455f-9709-a9f239d7c3ef.jpg"
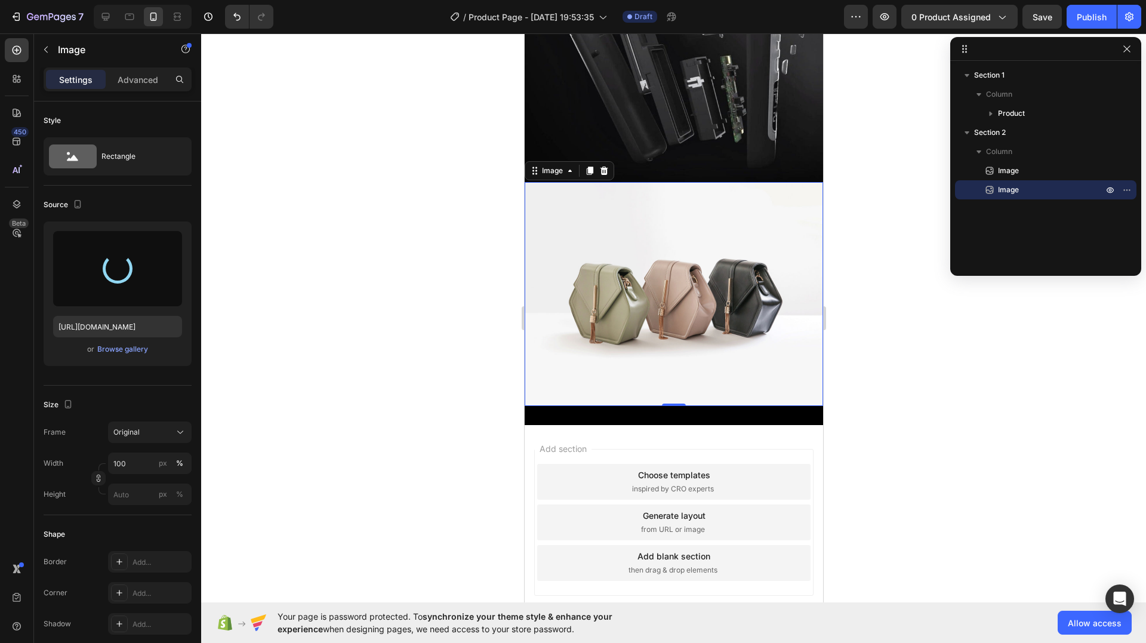
type input "https://cdn.shopify.com/s/files/1/0948/5284/1859/files/gempages_581640877194085…"
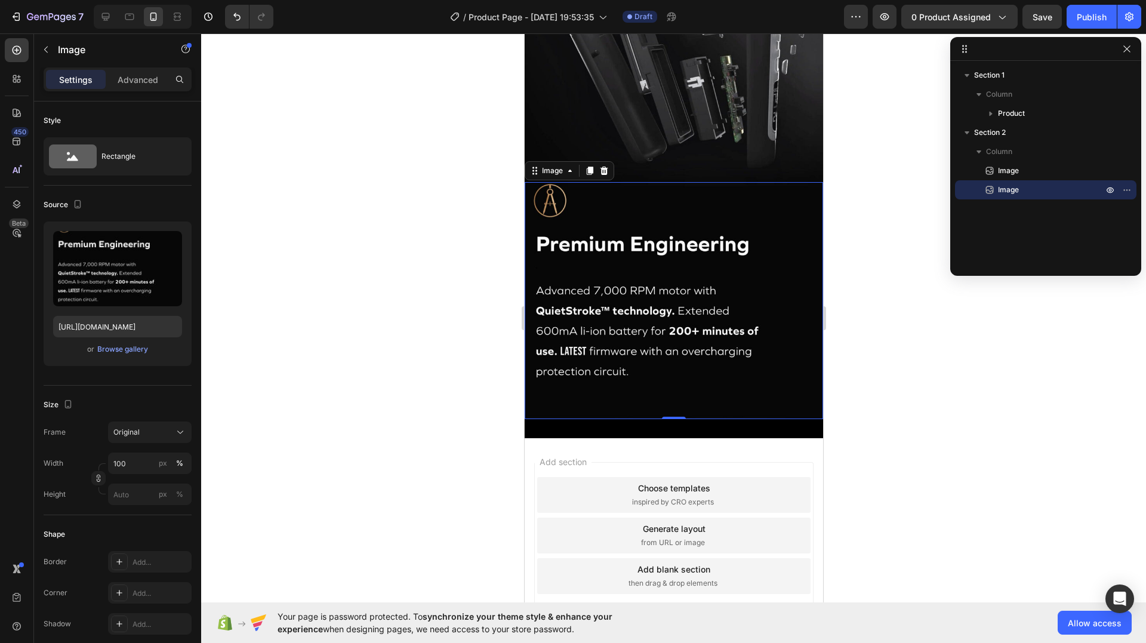
click at [925, 331] on div at bounding box center [673, 338] width 945 height 610
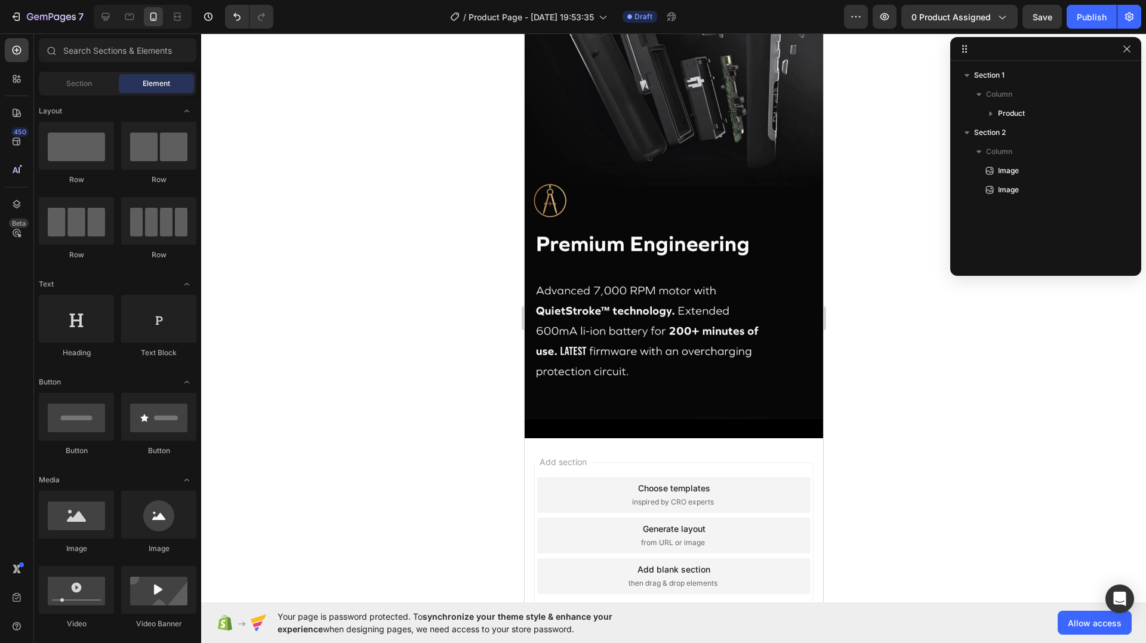
click at [706, 558] on div "Add blank section then drag & drop elements" at bounding box center [673, 576] width 273 height 36
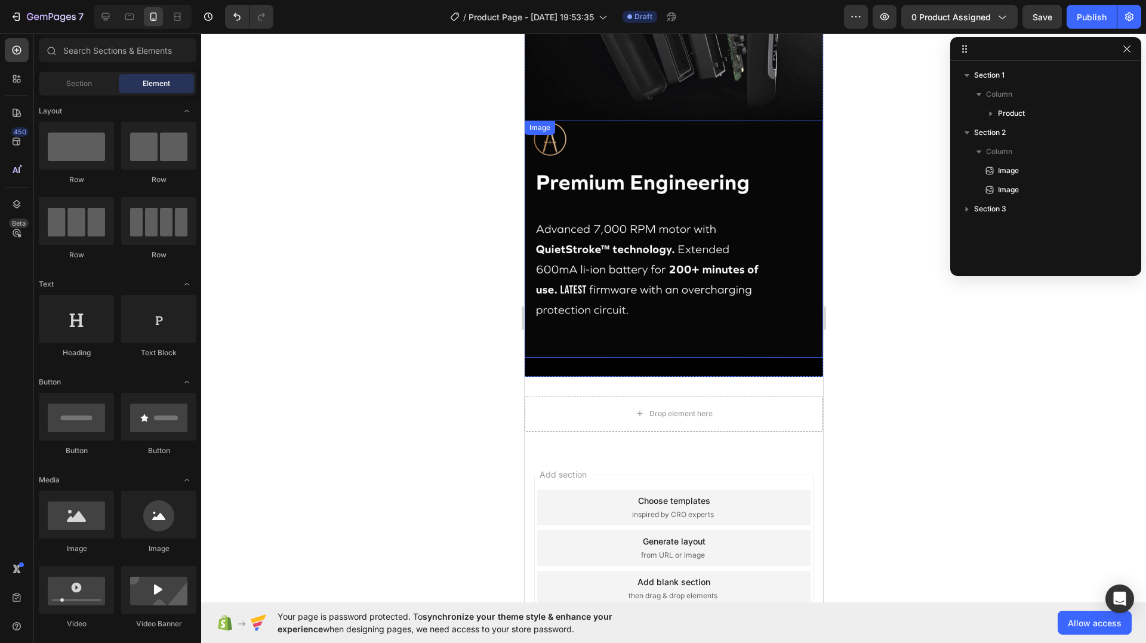
scroll to position [1104, 0]
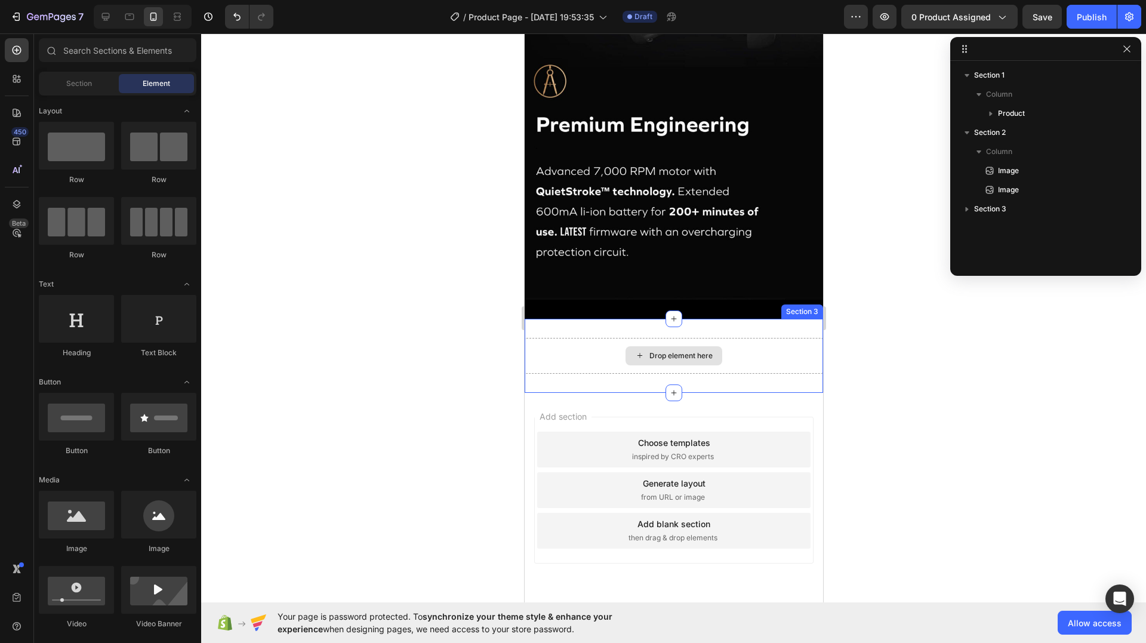
click at [616, 319] on div "Drop element here Section 3" at bounding box center [673, 356] width 299 height 74
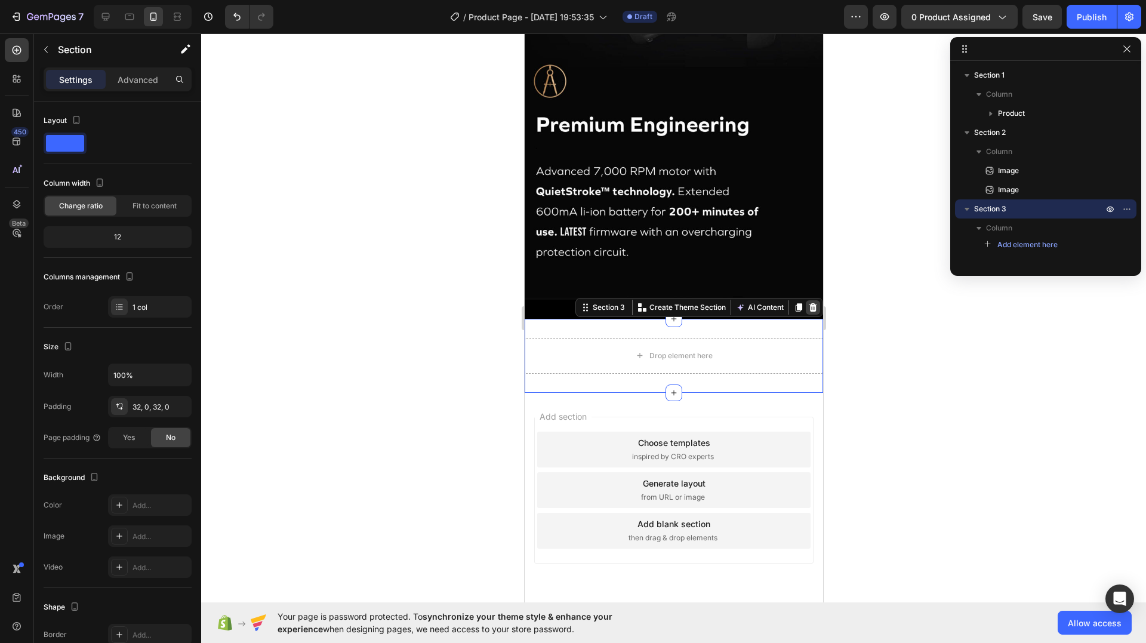
click at [808, 303] on icon at bounding box center [813, 308] width 10 height 10
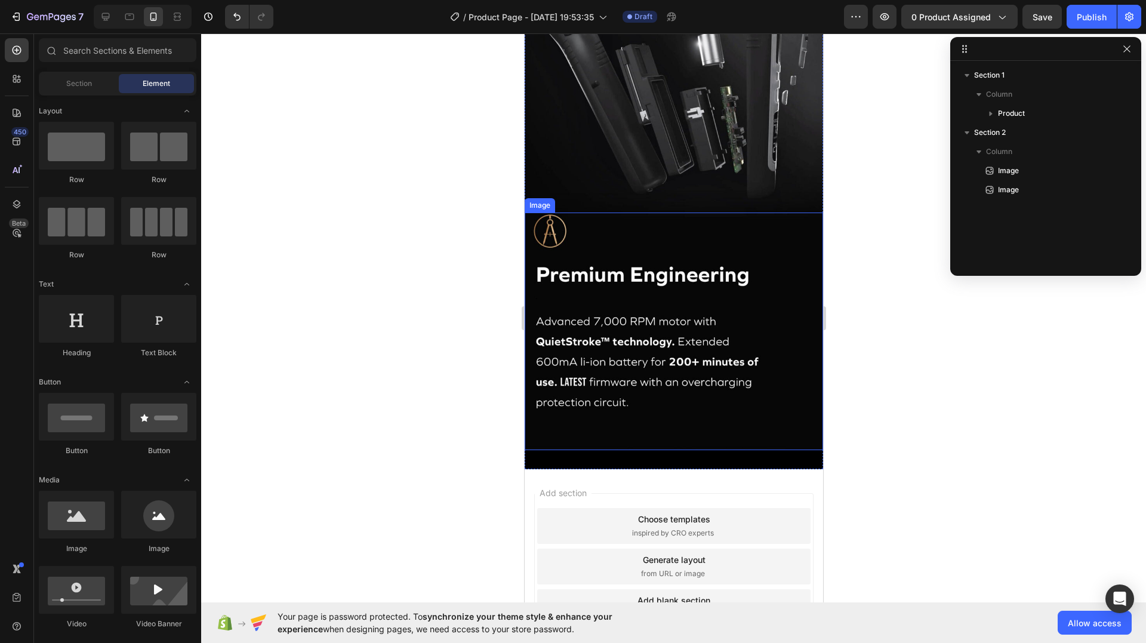
scroll to position [940, 0]
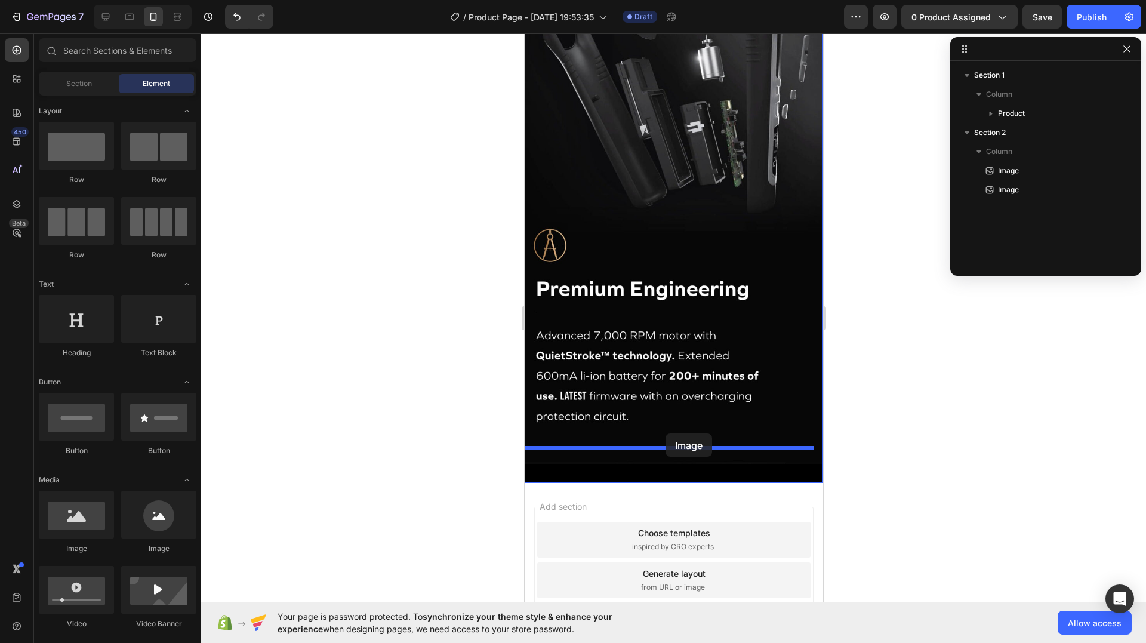
drag, startPoint x: 613, startPoint y: 552, endPoint x: 665, endPoint y: 433, distance: 129.9
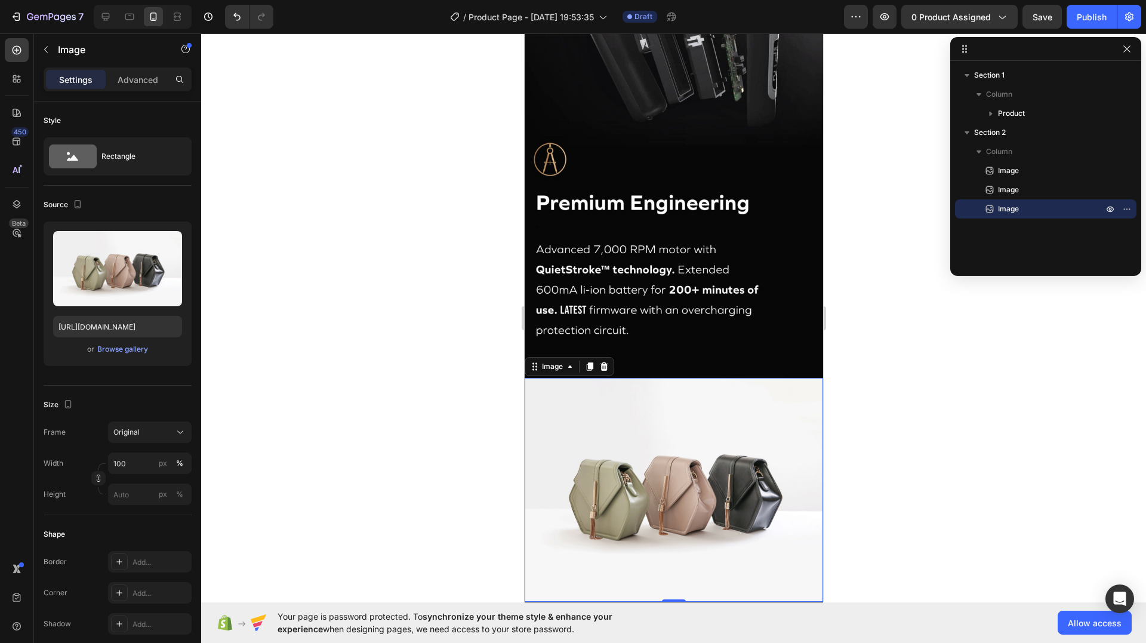
scroll to position [1119, 0]
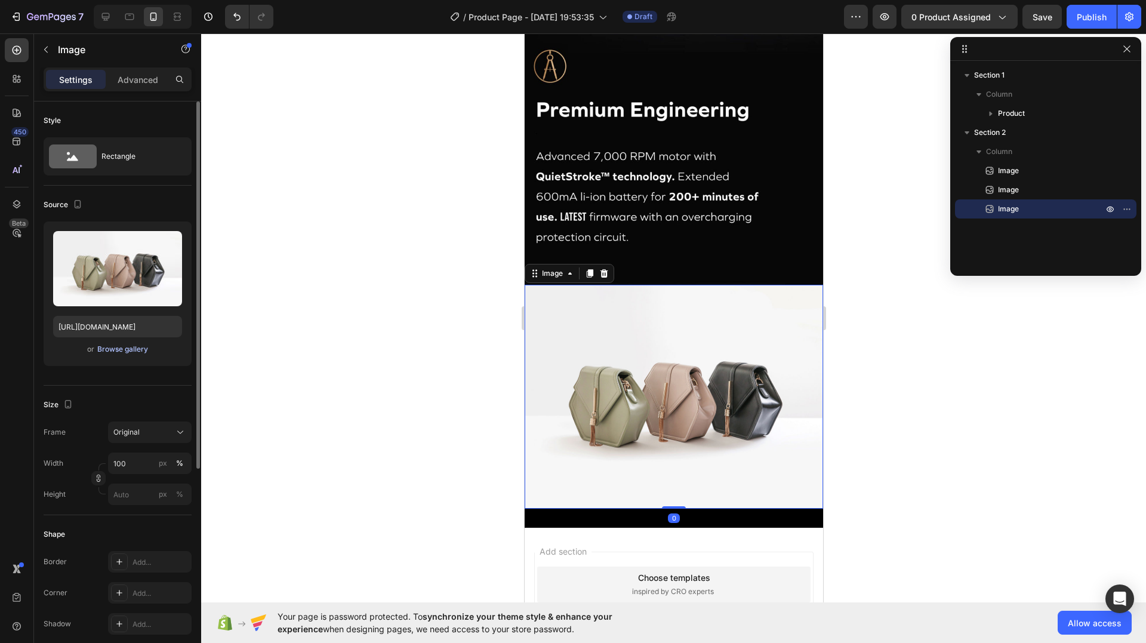
click at [145, 345] on div "Browse gallery" at bounding box center [122, 349] width 51 height 11
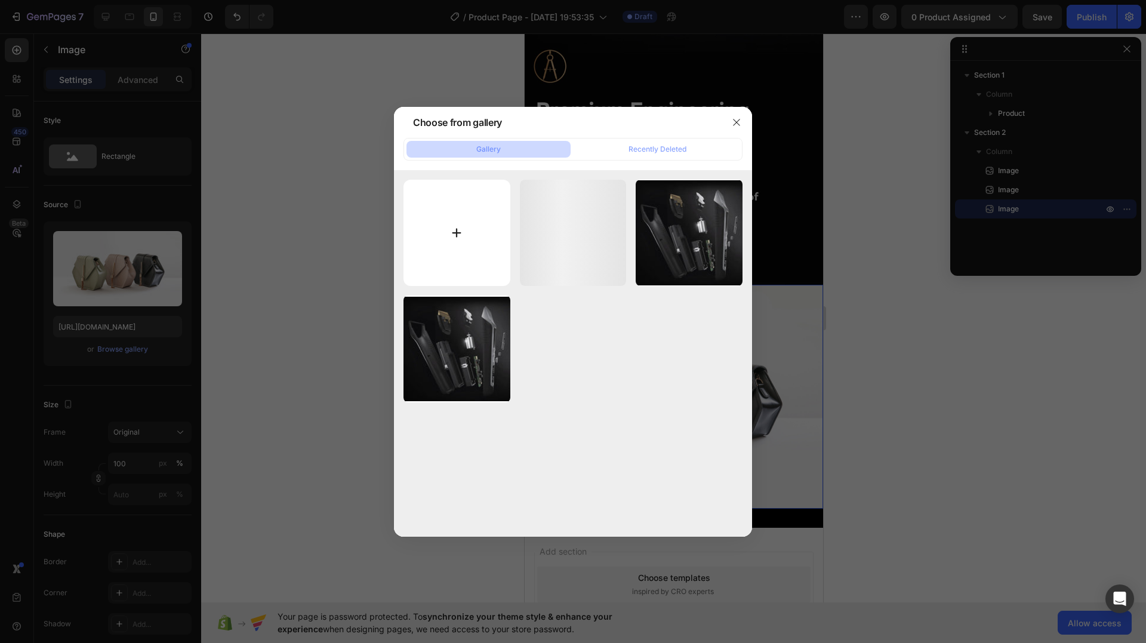
click at [472, 204] on input "file" at bounding box center [457, 233] width 107 height 107
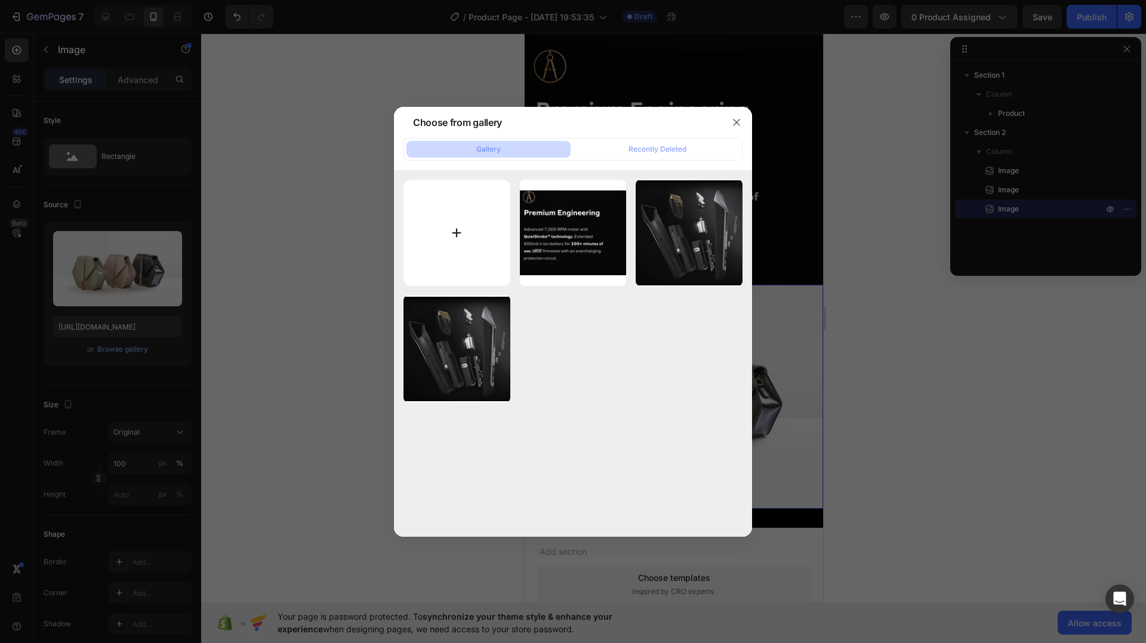
type input "C:\fakepath\gempages_517458748881503014-e6cdf37c-0343-42bd-9150-d7fa48805721.jpg"
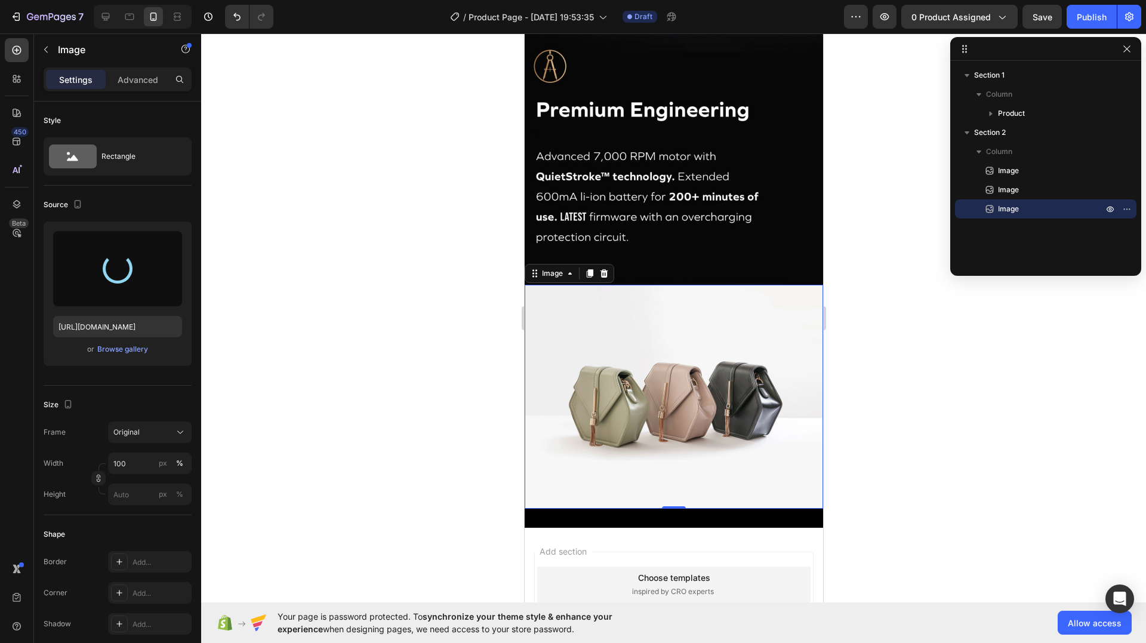
type input "https://cdn.shopify.com/s/files/1/0948/5284/1859/files/gempages_581640877194085…"
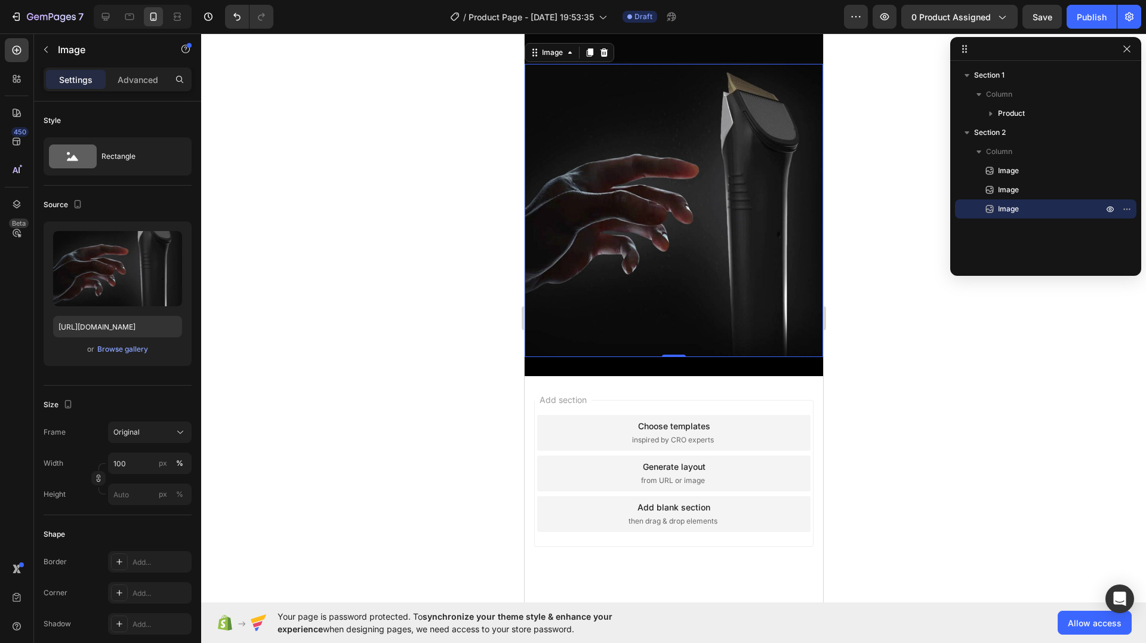
scroll to position [1342, 0]
click at [45, 48] on icon "button" at bounding box center [46, 50] width 4 height 7
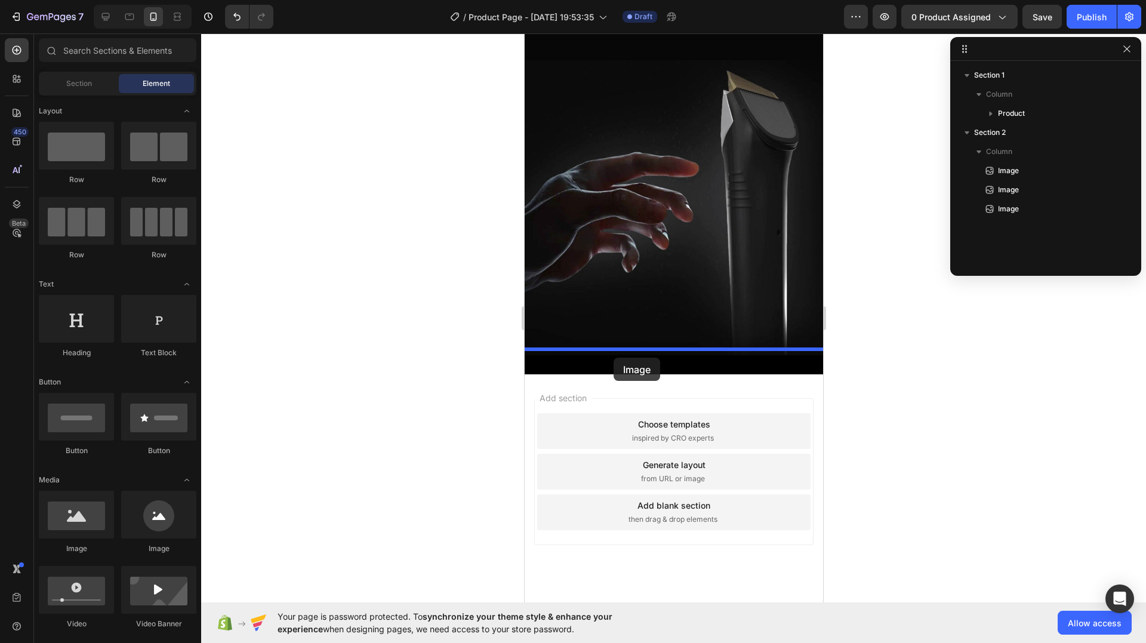
drag, startPoint x: 603, startPoint y: 547, endPoint x: 613, endPoint y: 358, distance: 190.1
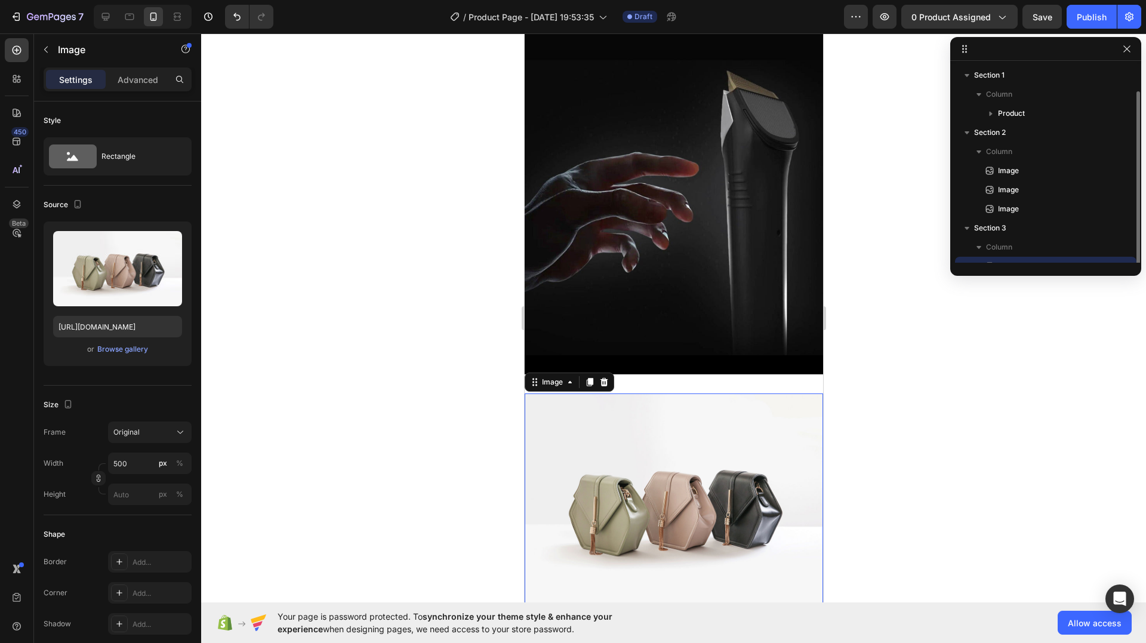
scroll to position [13, 0]
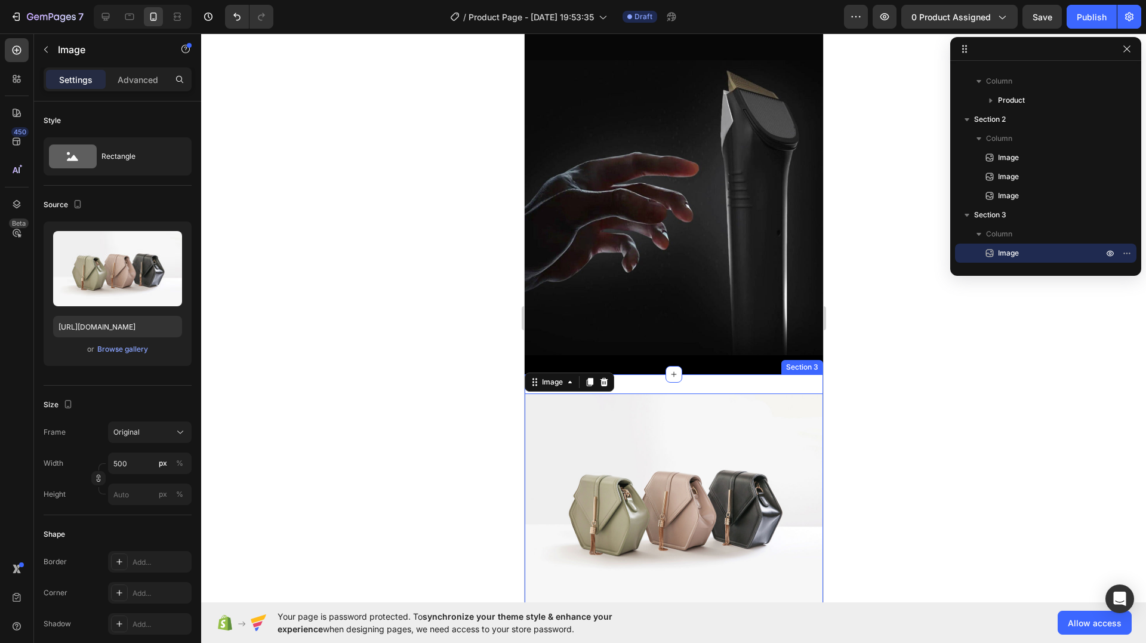
click at [688, 374] on div "Image 0 Section 3" at bounding box center [673, 505] width 299 height 262
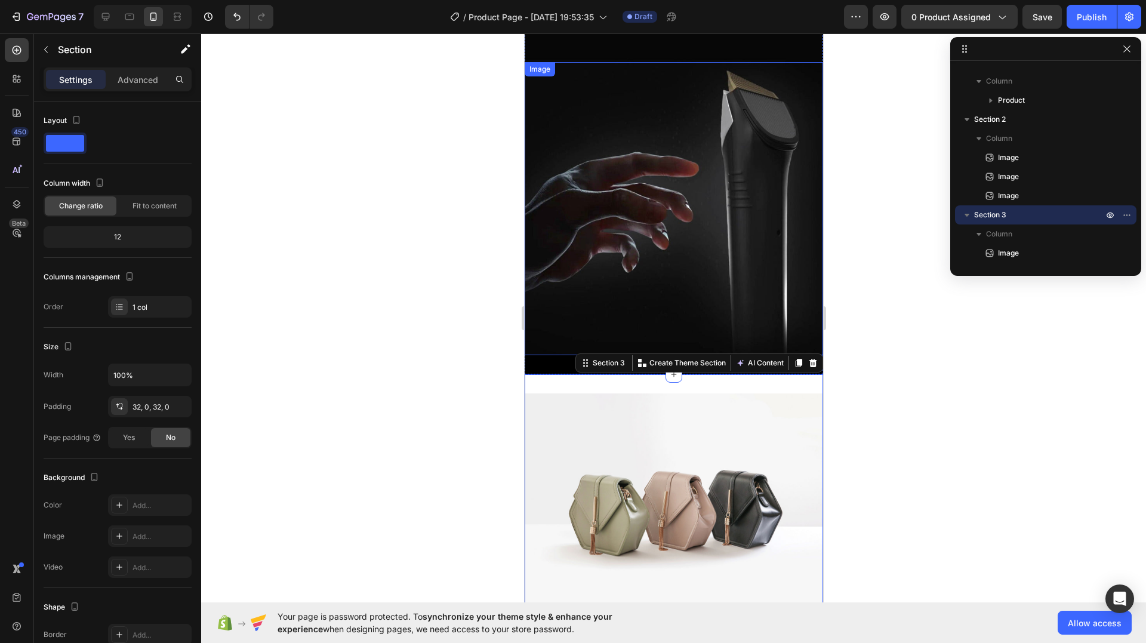
click at [688, 301] on img at bounding box center [673, 208] width 299 height 293
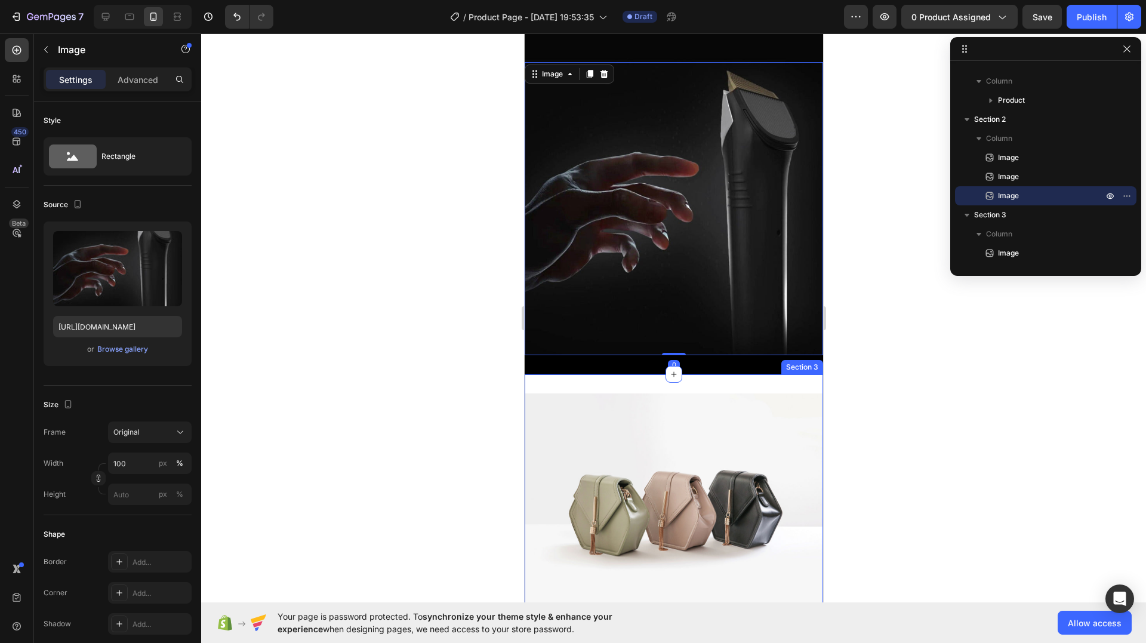
click at [669, 374] on div "Image Section 3" at bounding box center [673, 505] width 299 height 262
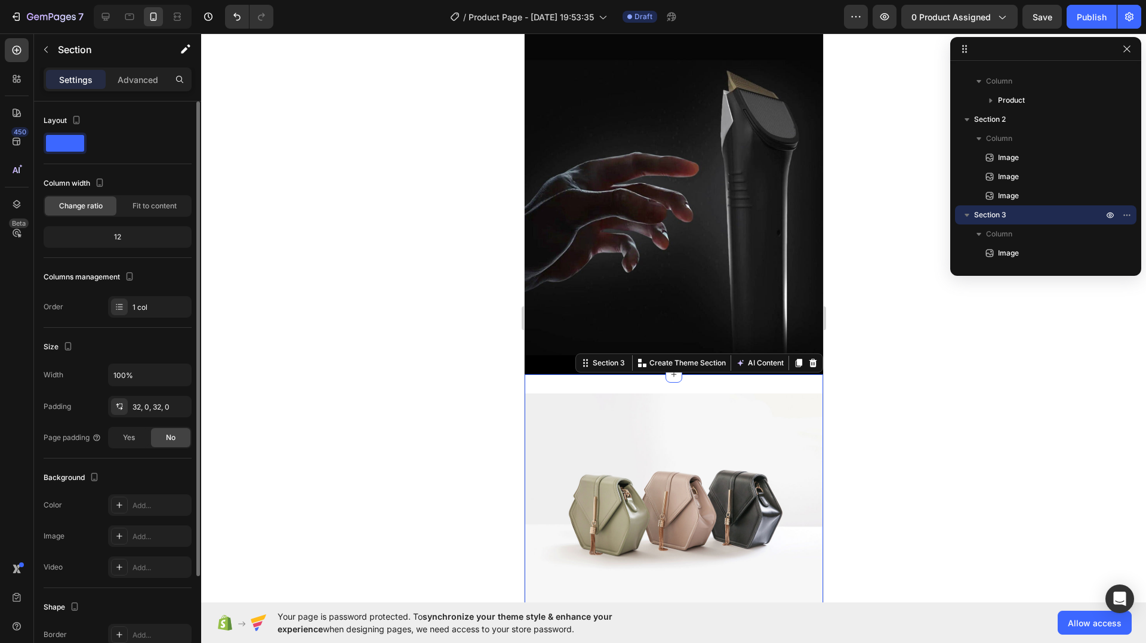
scroll to position [122, 0]
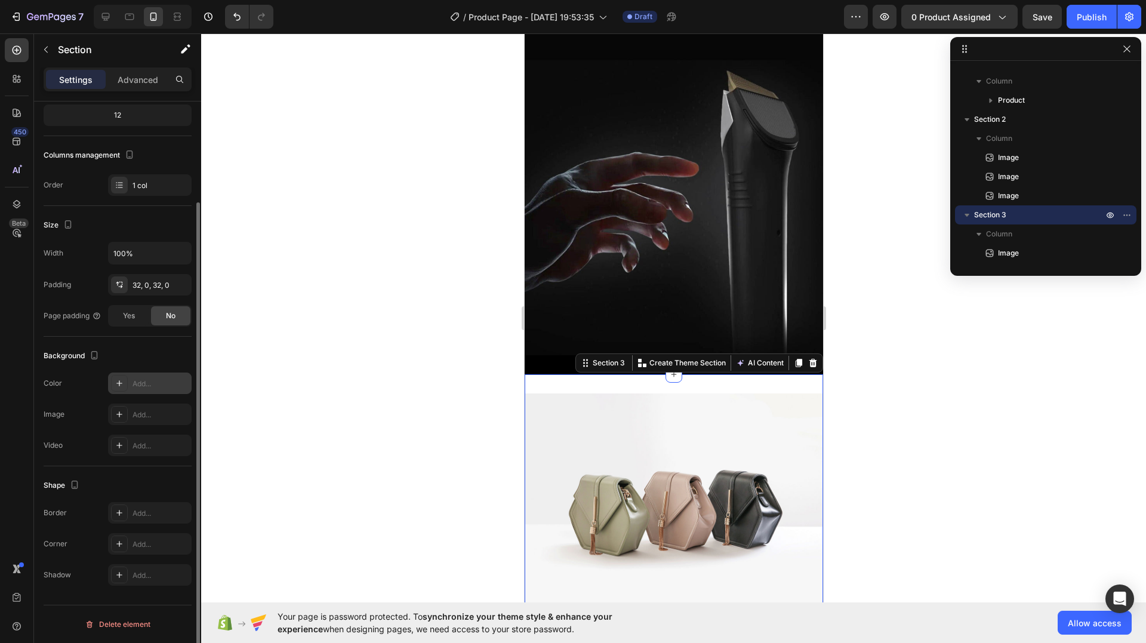
click at [139, 385] on div "Add..." at bounding box center [161, 384] width 56 height 11
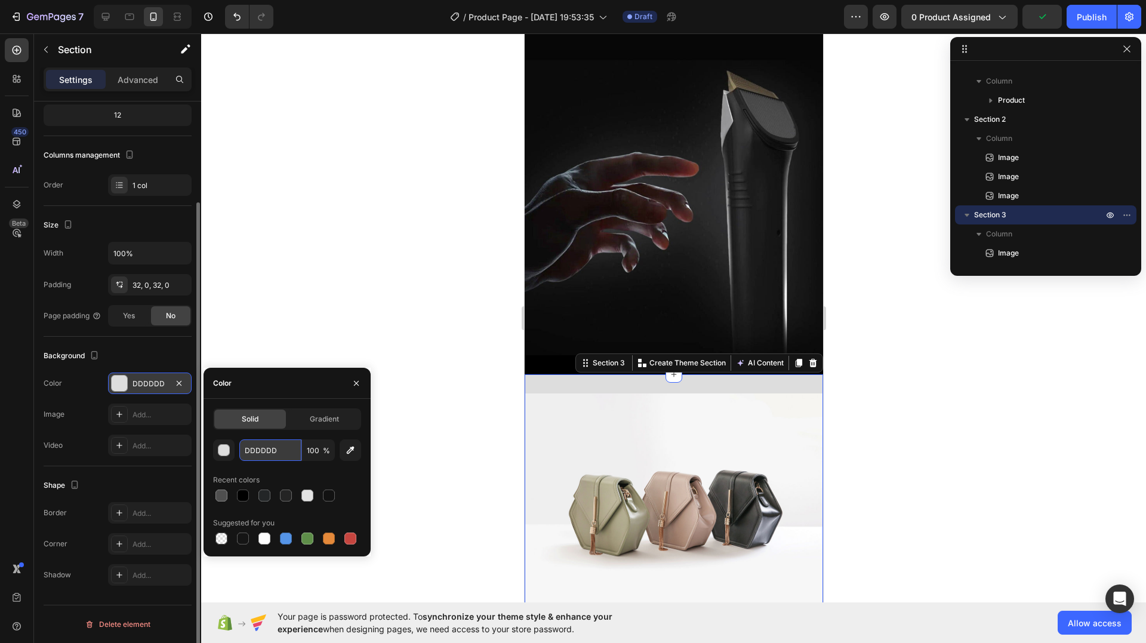
click at [270, 458] on input "DDDDDD" at bounding box center [270, 449] width 62 height 21
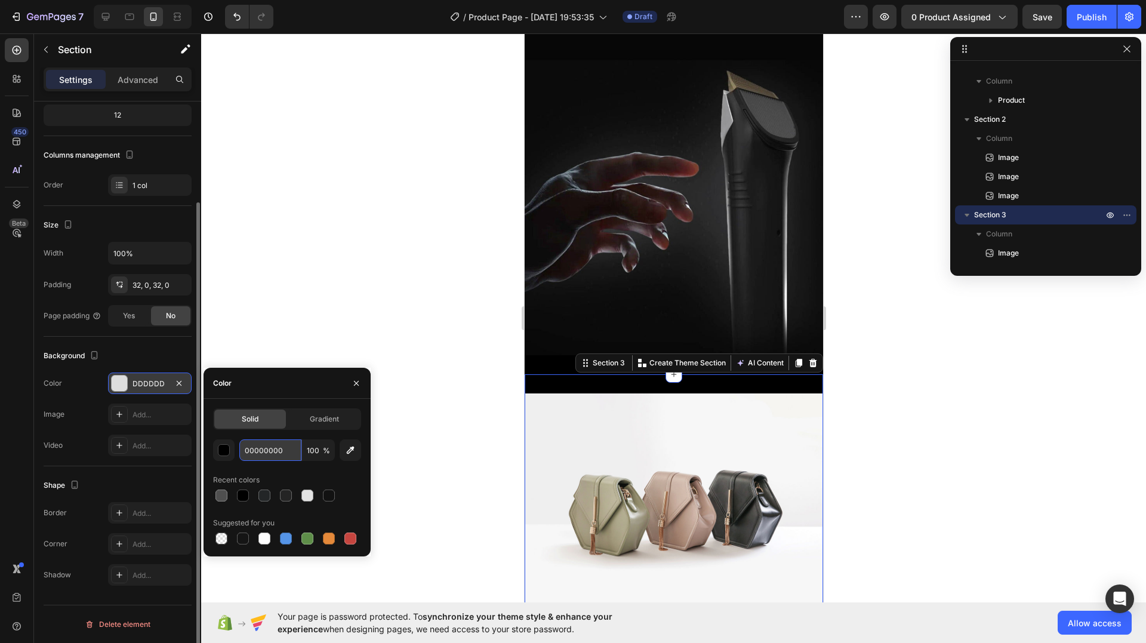
type input "000000000"
click at [159, 353] on div "Background" at bounding box center [118, 355] width 148 height 19
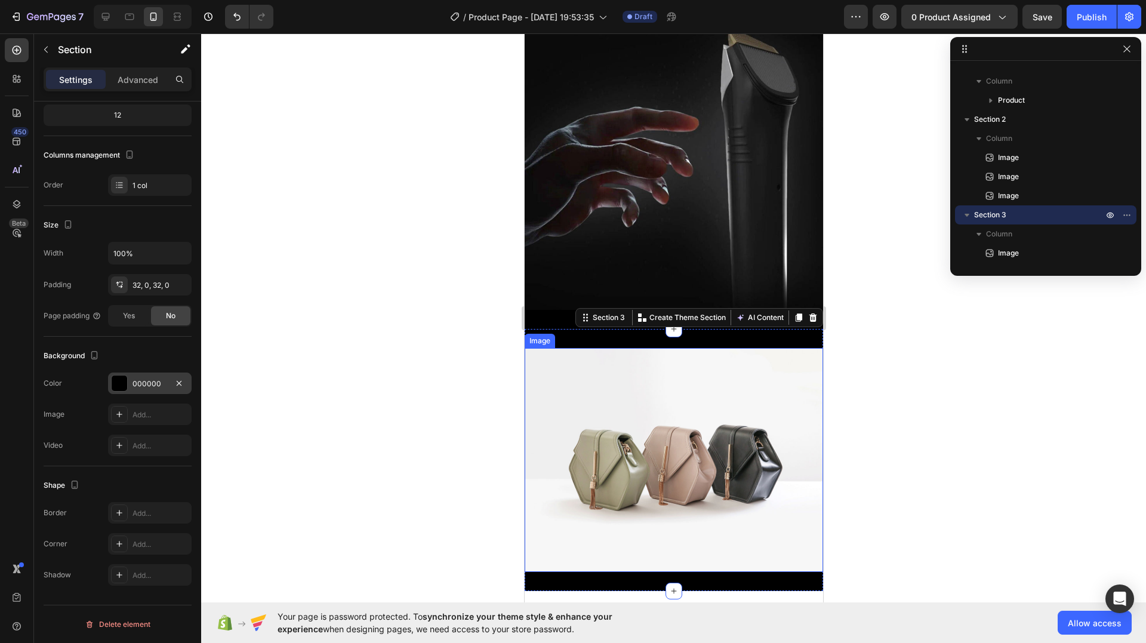
scroll to position [1521, 0]
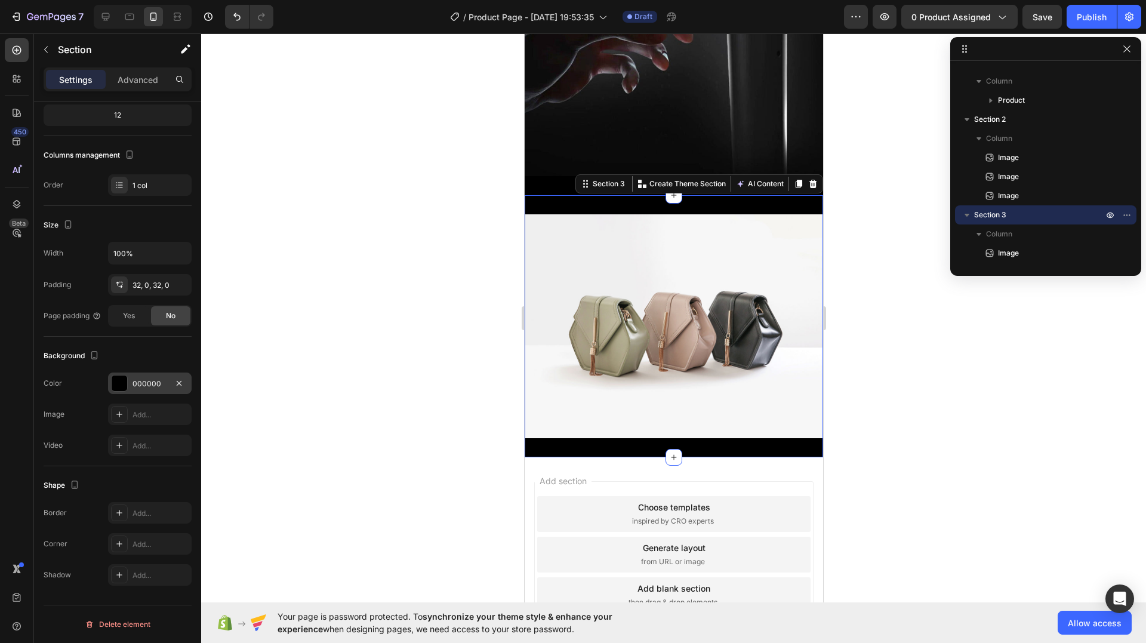
click at [890, 319] on div at bounding box center [673, 338] width 945 height 610
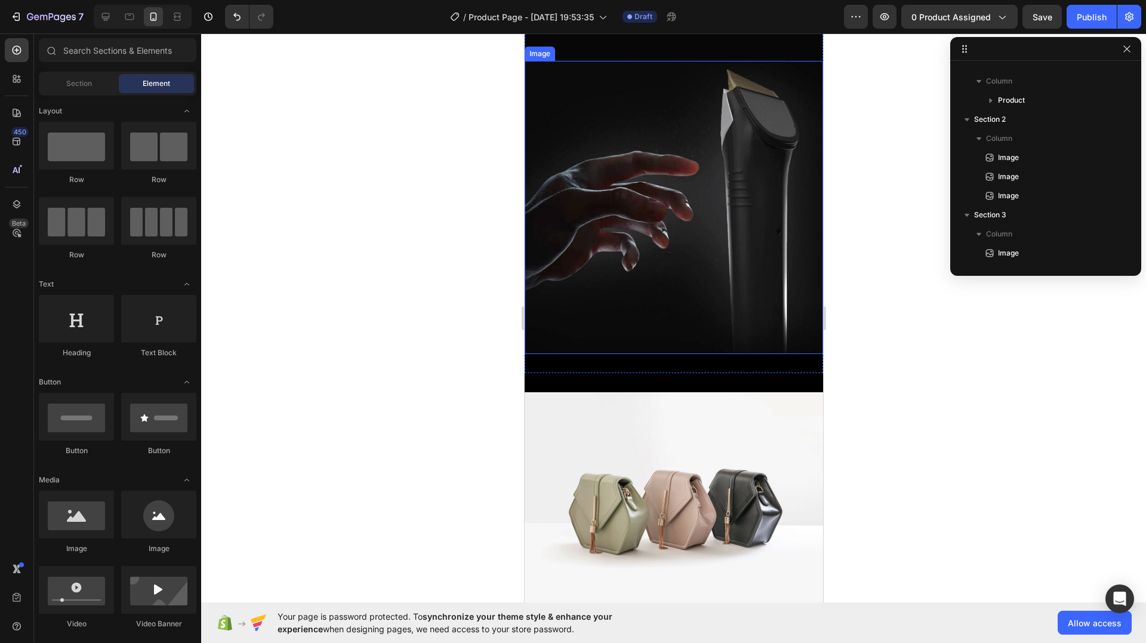
scroll to position [1402, 0]
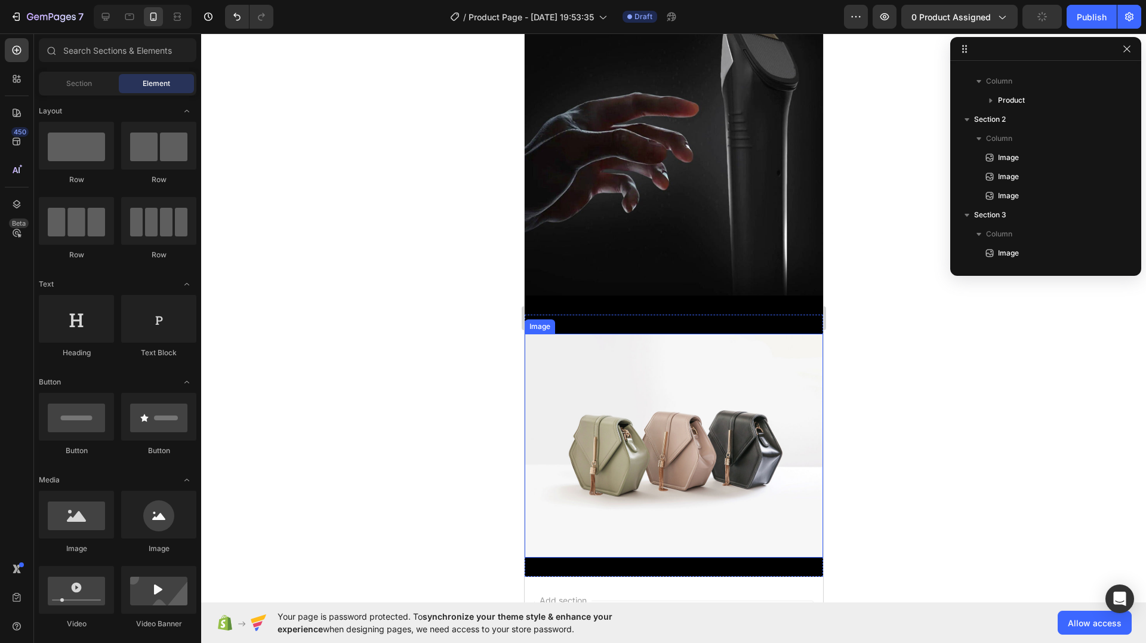
click at [699, 416] on img at bounding box center [673, 446] width 299 height 224
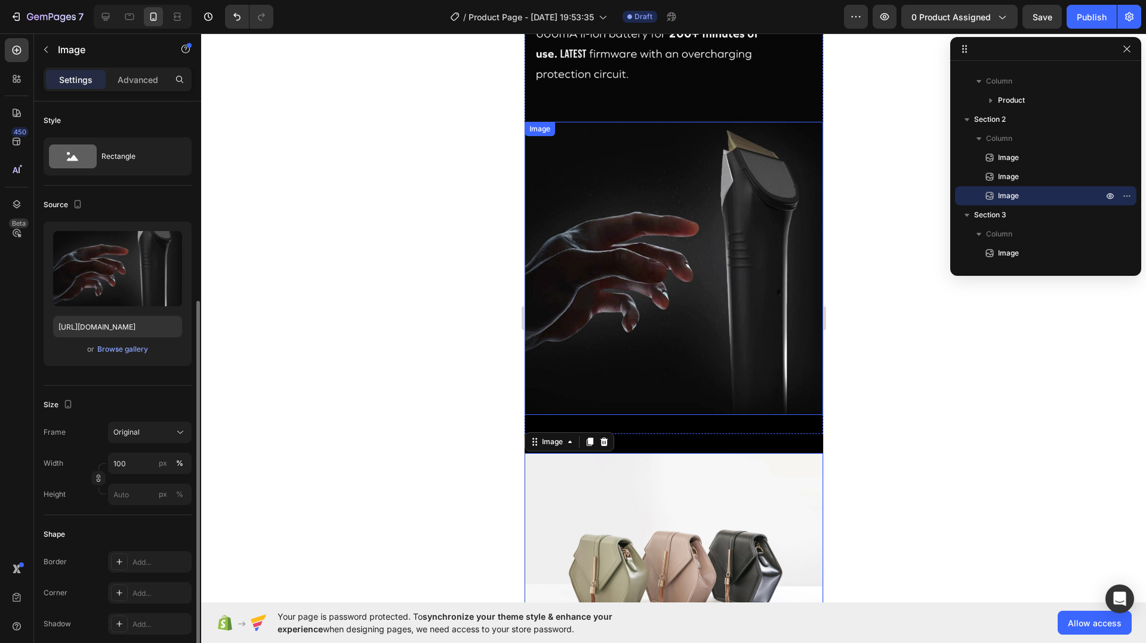
scroll to position [122, 0]
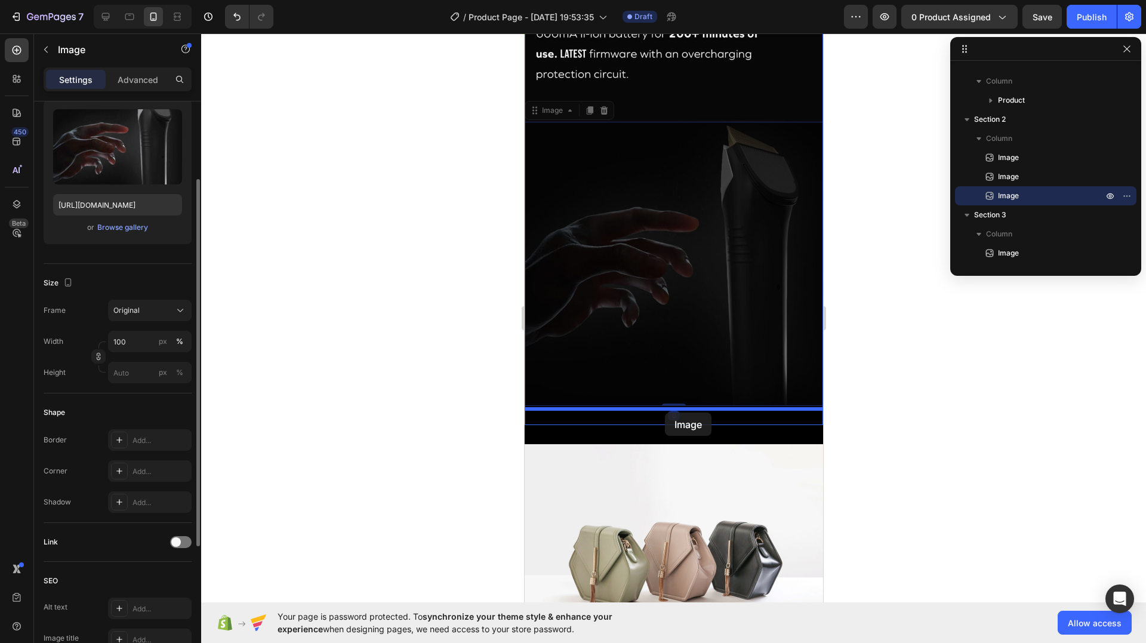
drag, startPoint x: 653, startPoint y: 196, endPoint x: 664, endPoint y: 413, distance: 216.4
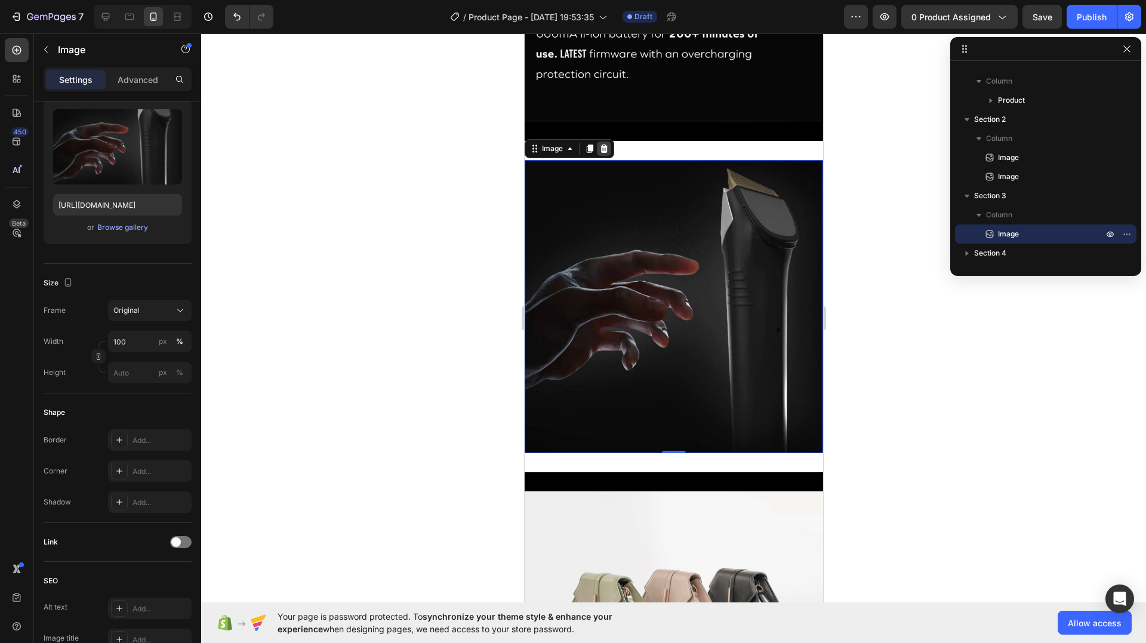
click at [602, 141] on div at bounding box center [603, 148] width 14 height 14
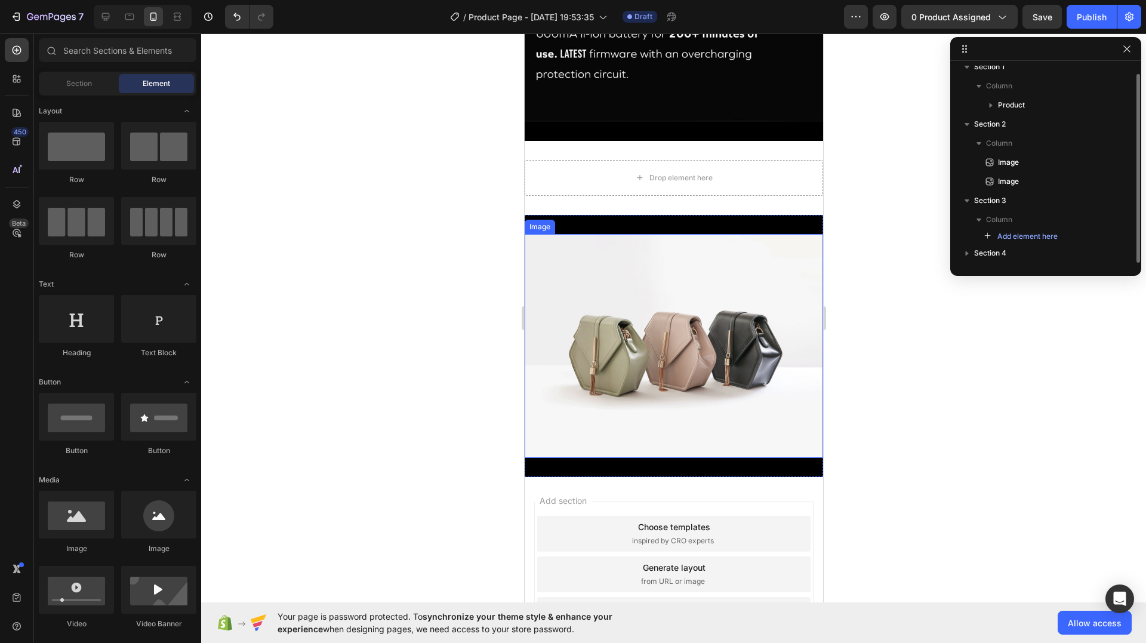
click at [685, 285] on img at bounding box center [673, 346] width 299 height 224
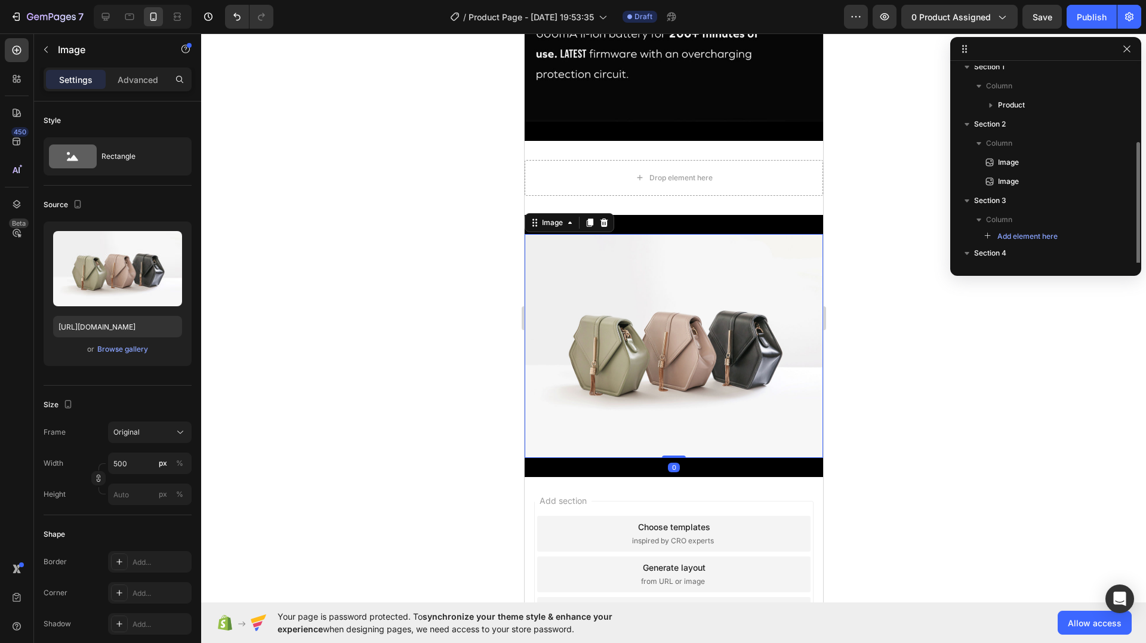
scroll to position [47, 0]
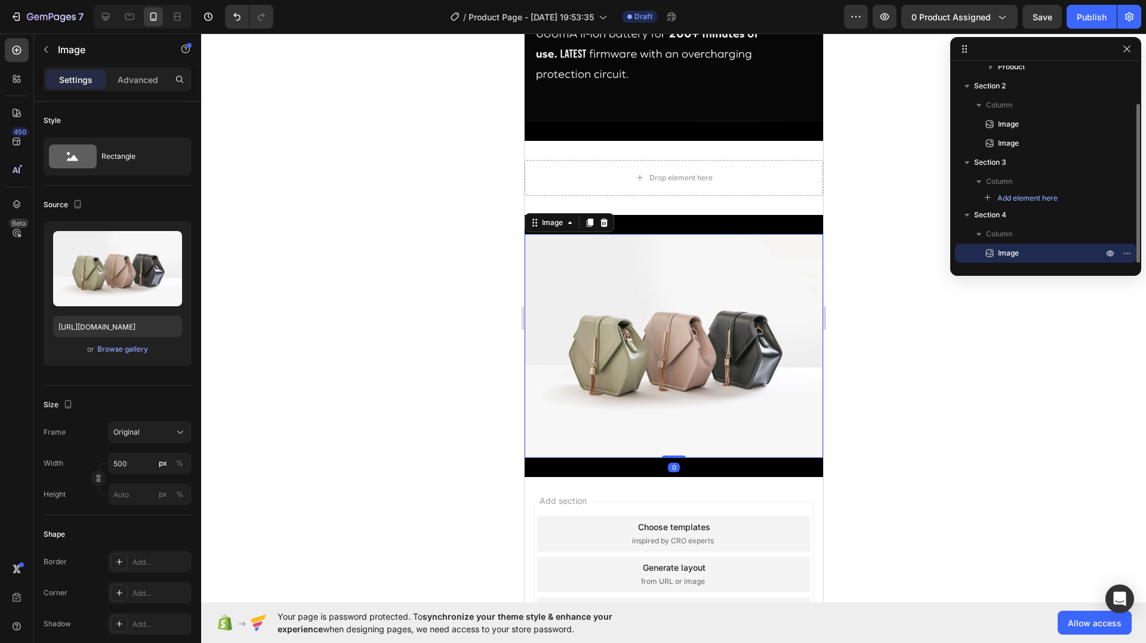
click at [606, 218] on icon at bounding box center [604, 223] width 10 height 10
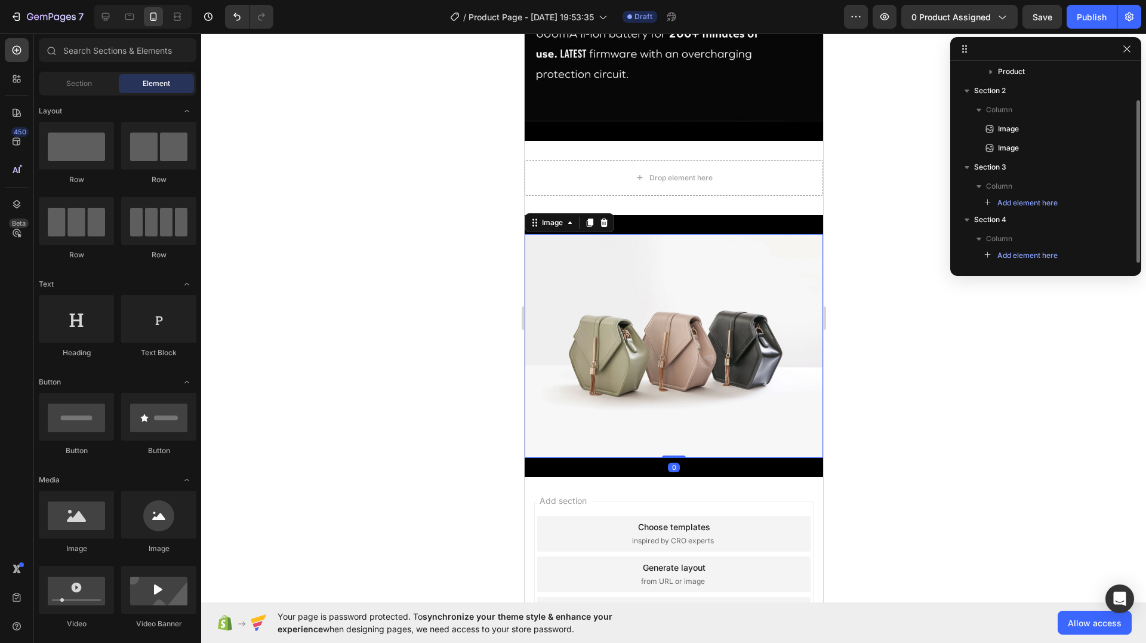
scroll to position [42, 0]
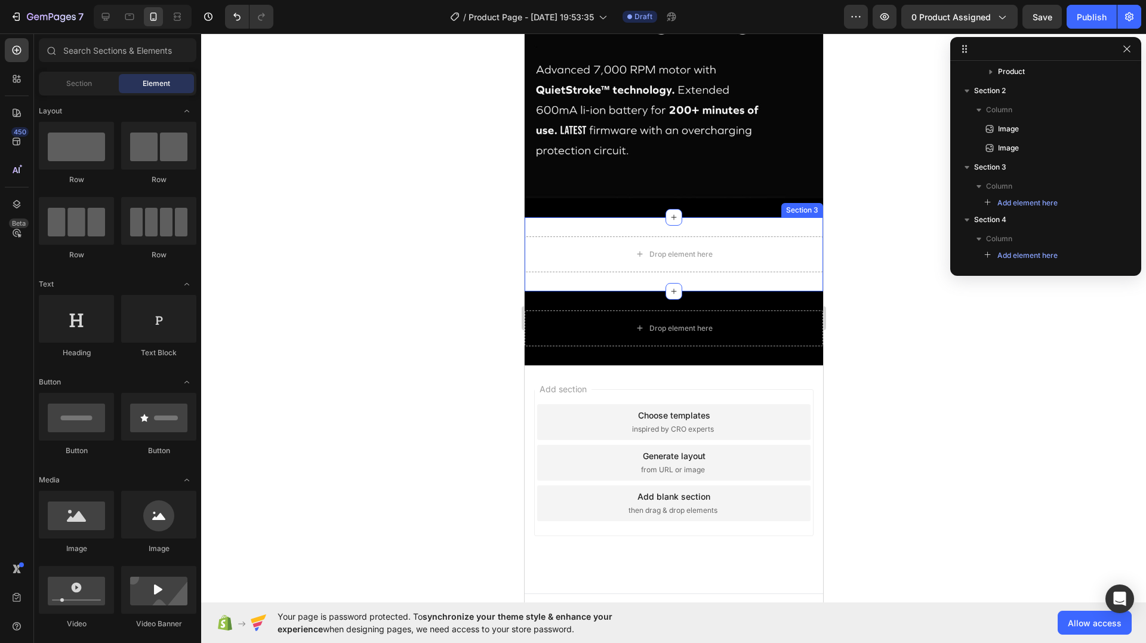
click at [687, 217] on div "Drop element here Section 3" at bounding box center [673, 254] width 299 height 74
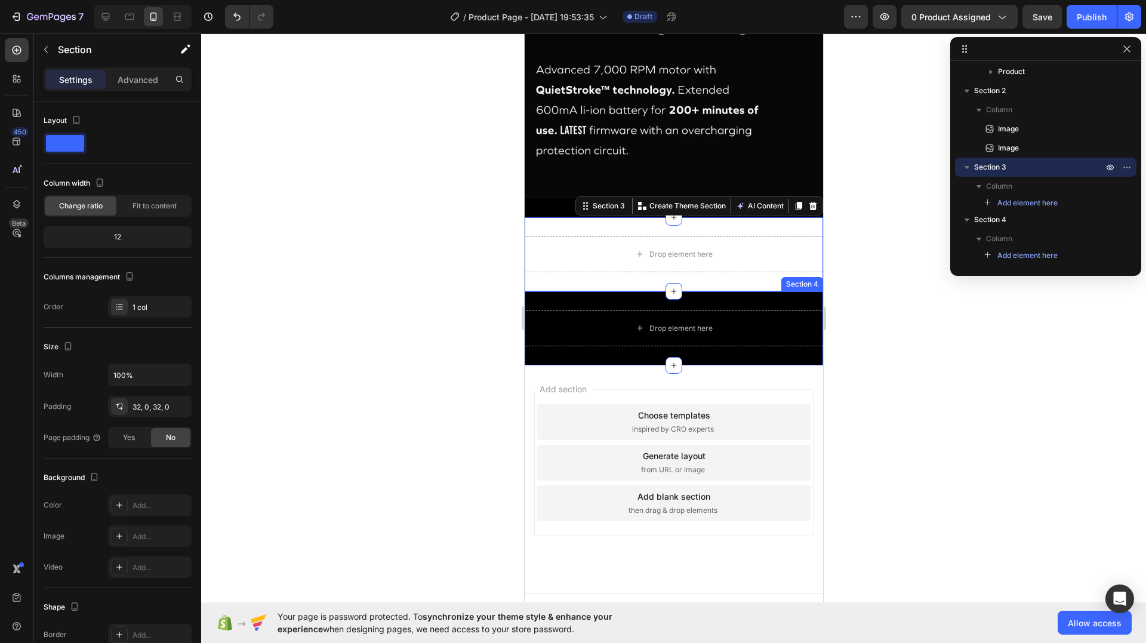
click at [696, 291] on div "Drop element here Section 4" at bounding box center [673, 328] width 299 height 74
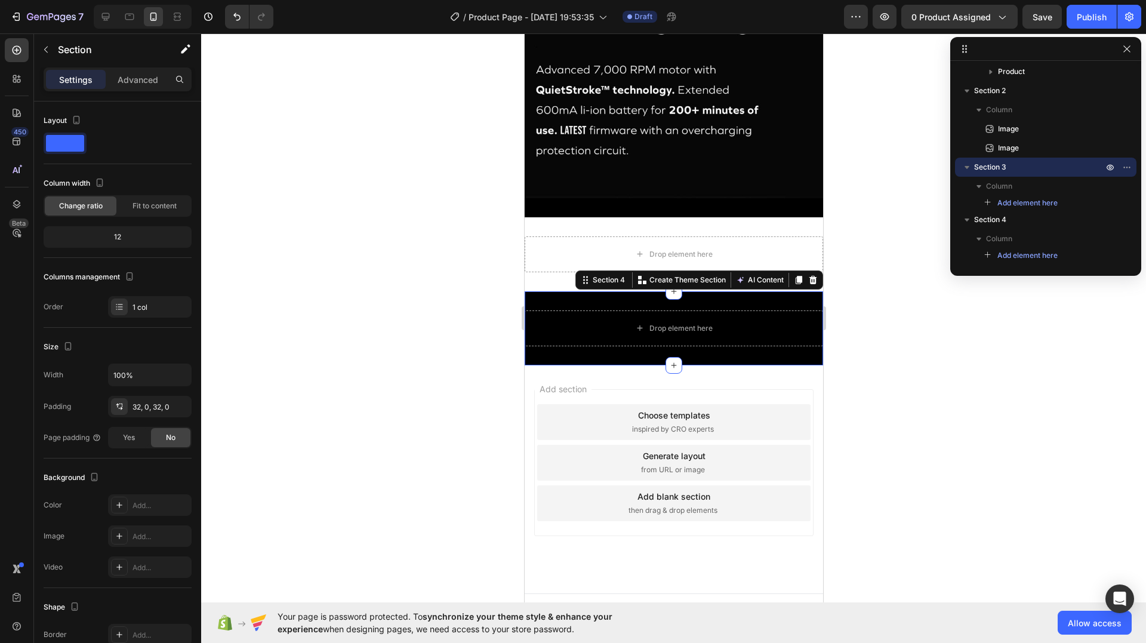
scroll to position [122, 0]
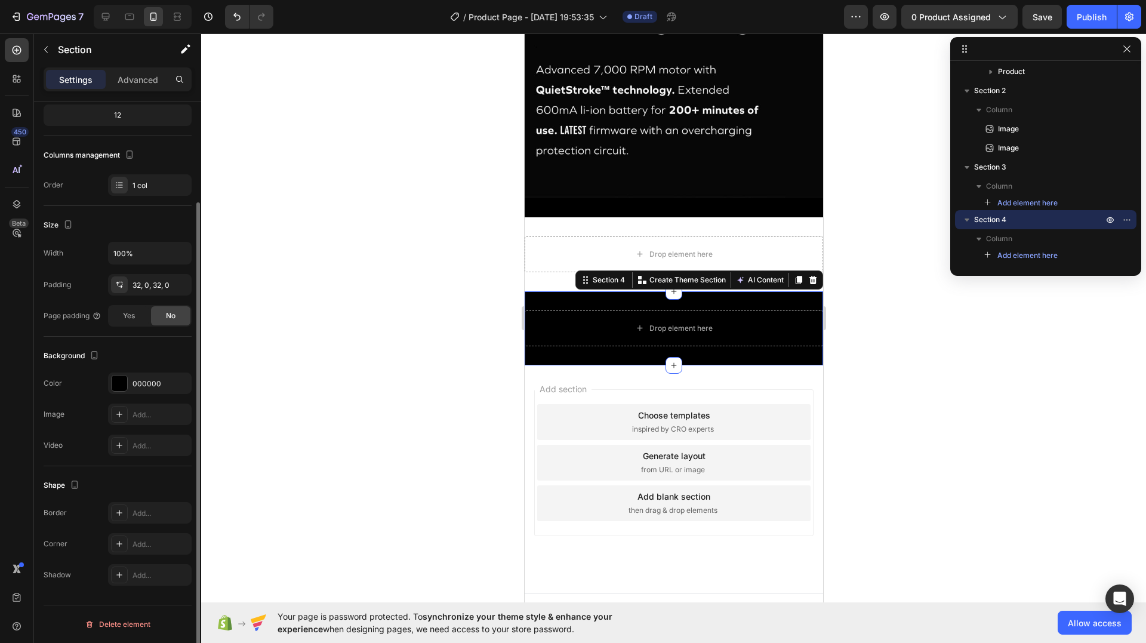
click at [809, 276] on icon at bounding box center [813, 280] width 8 height 8
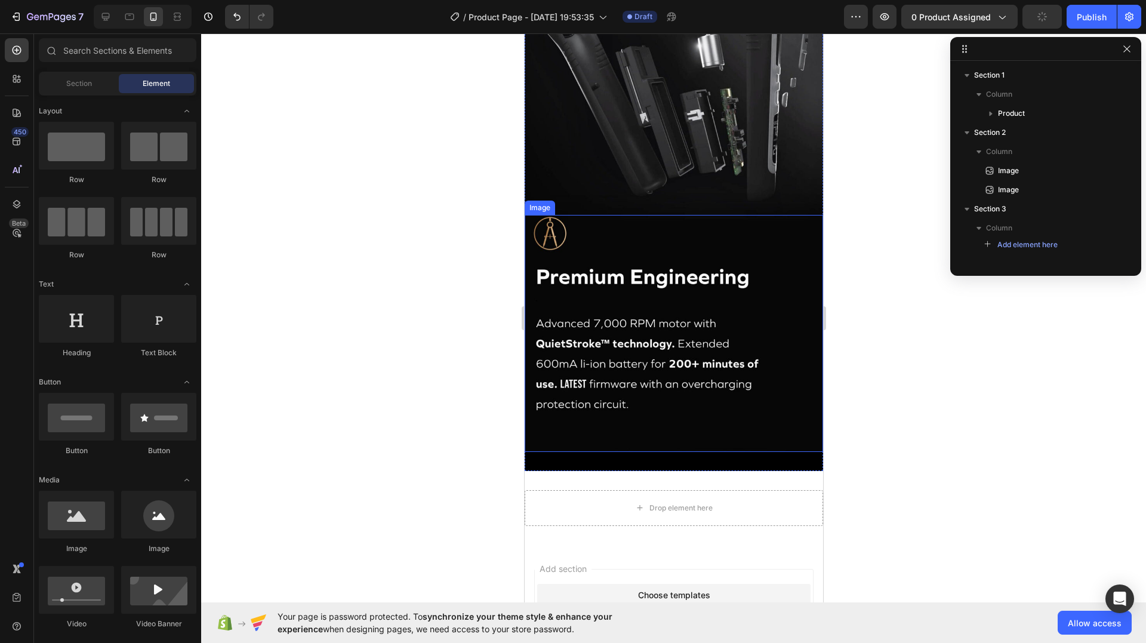
scroll to position [953, 0]
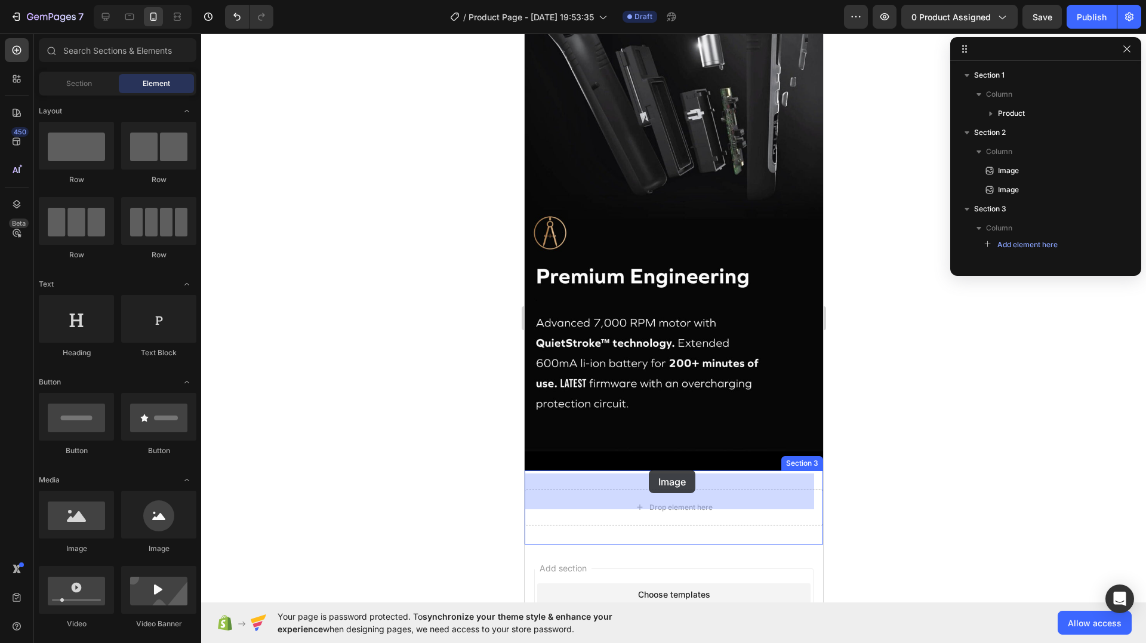
drag, startPoint x: 612, startPoint y: 556, endPoint x: 648, endPoint y: 470, distance: 93.9
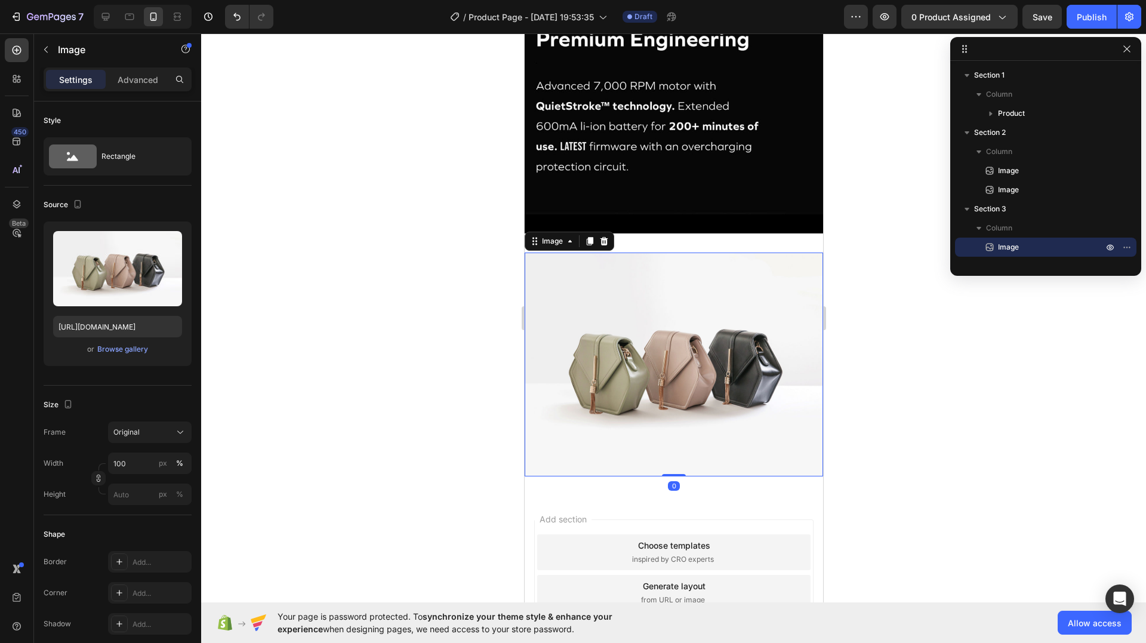
scroll to position [1192, 0]
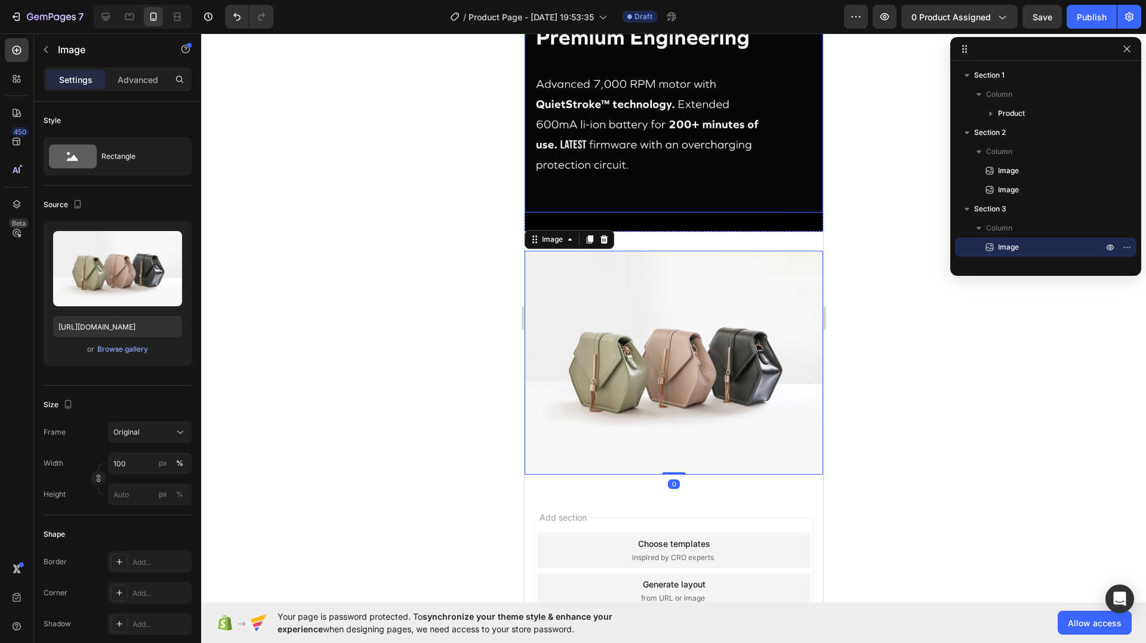
click at [687, 178] on img at bounding box center [673, 94] width 299 height 237
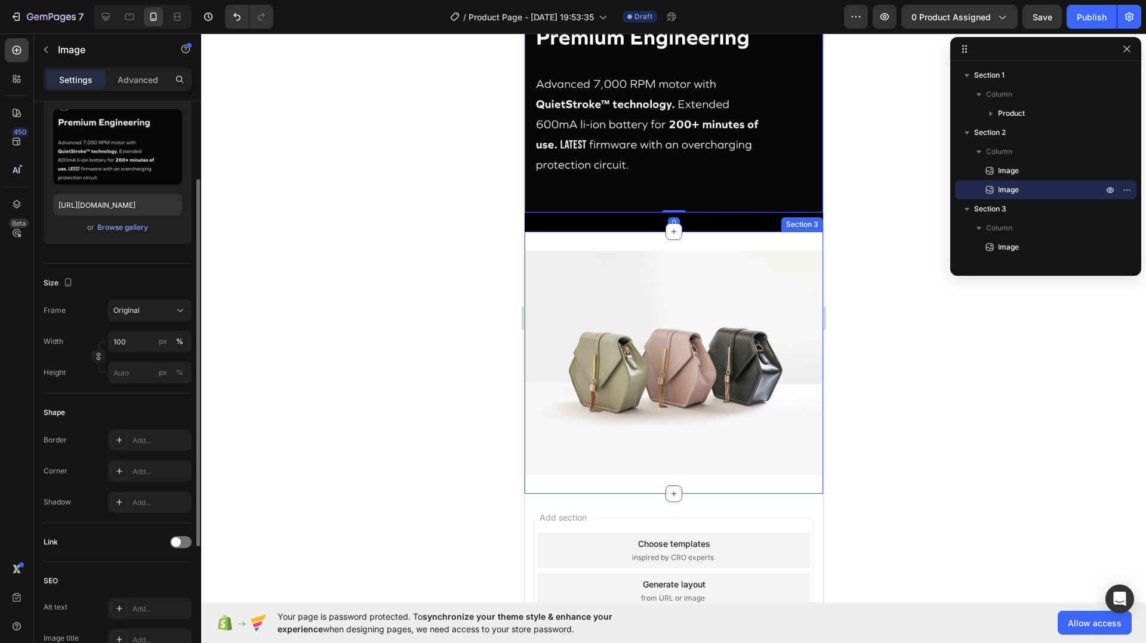
click at [677, 232] on div "Image Section 3" at bounding box center [673, 363] width 299 height 262
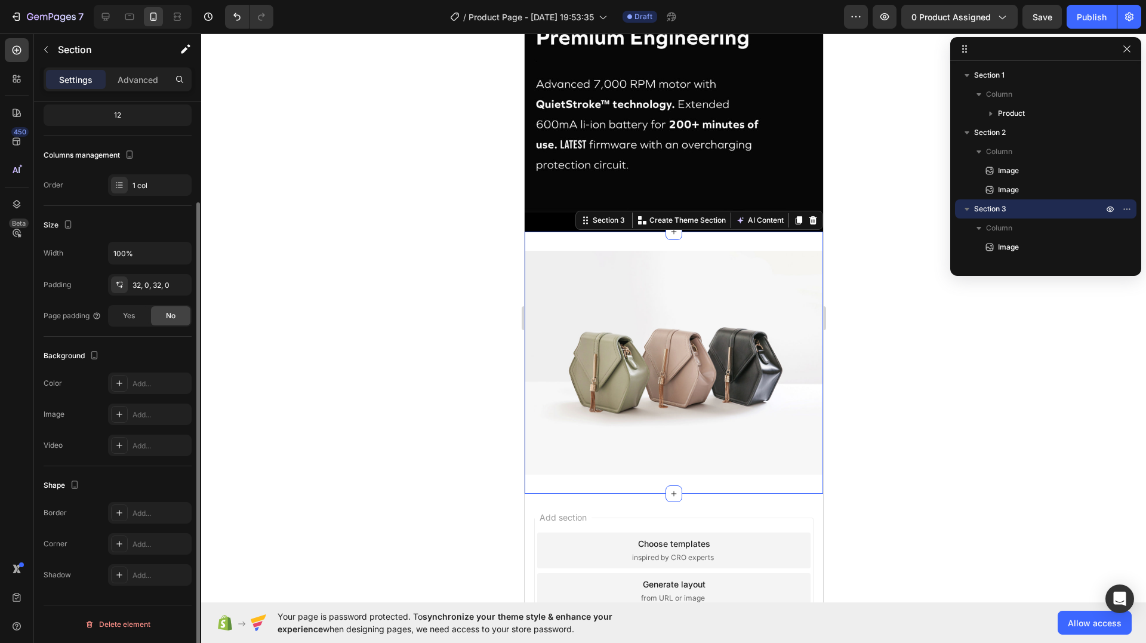
click at [132, 368] on div "Background The changes might be hidden by the video. Color Add... Image Add... …" at bounding box center [118, 402] width 148 height 130
click at [141, 379] on div "Add..." at bounding box center [161, 384] width 56 height 11
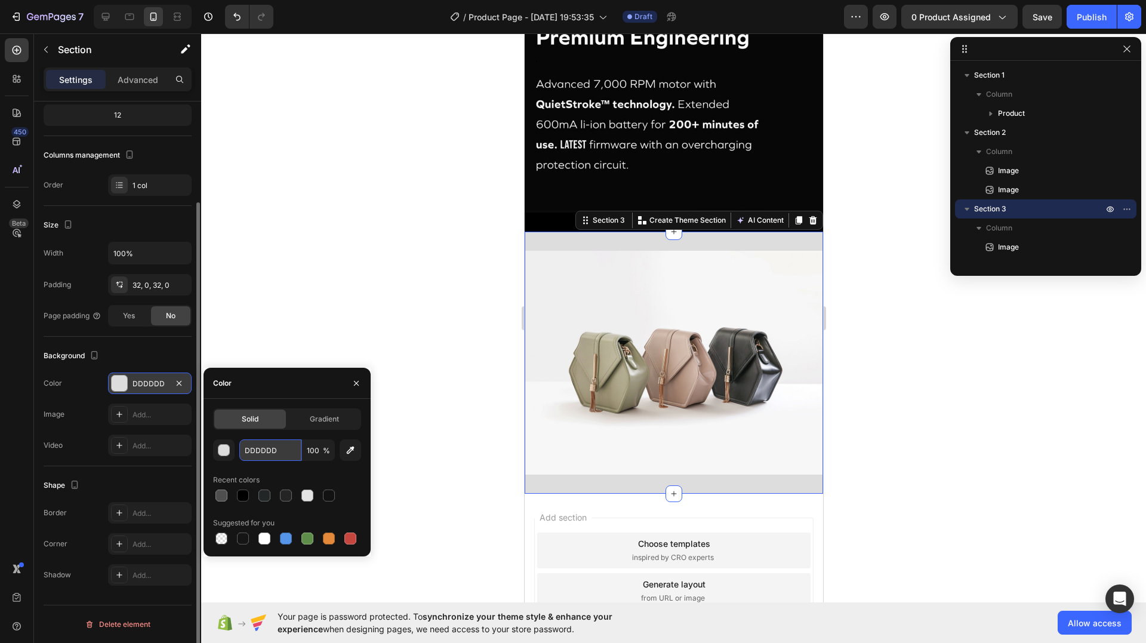
click at [288, 454] on input "DDDDDD" at bounding box center [270, 449] width 62 height 21
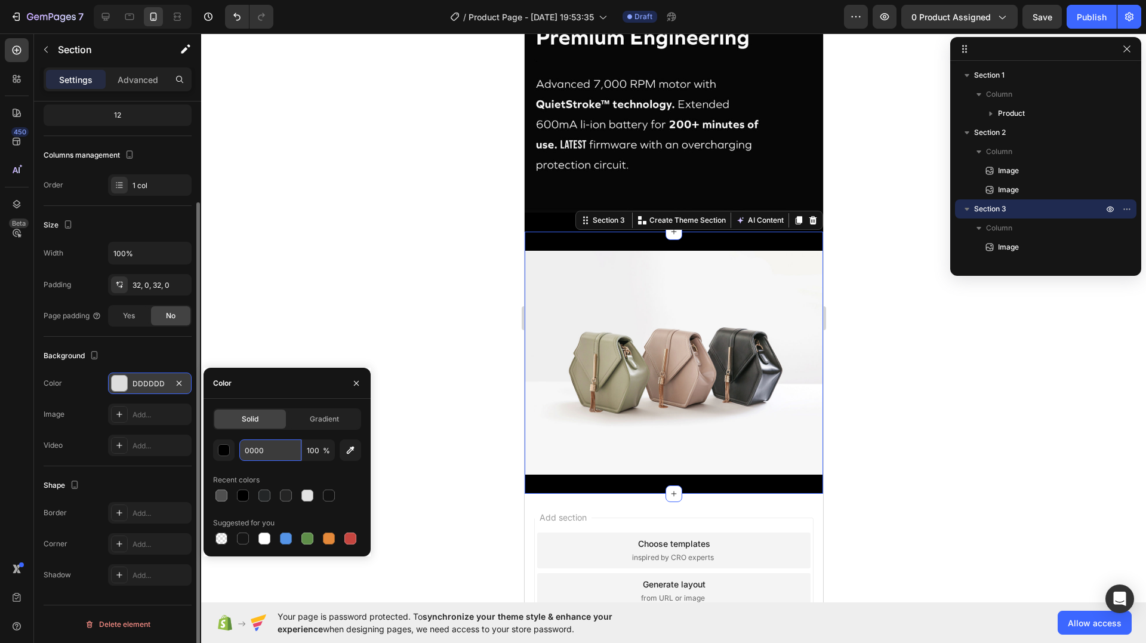
type input "00000"
click at [159, 346] on div "Background" at bounding box center [118, 355] width 148 height 19
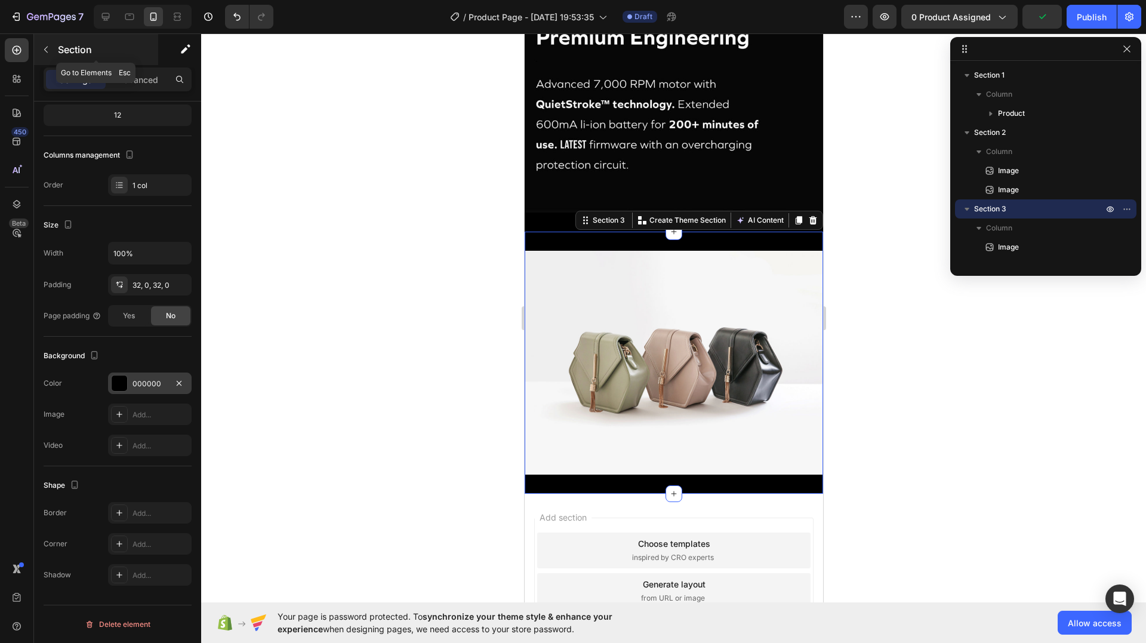
click at [63, 47] on p "Section" at bounding box center [107, 49] width 98 height 14
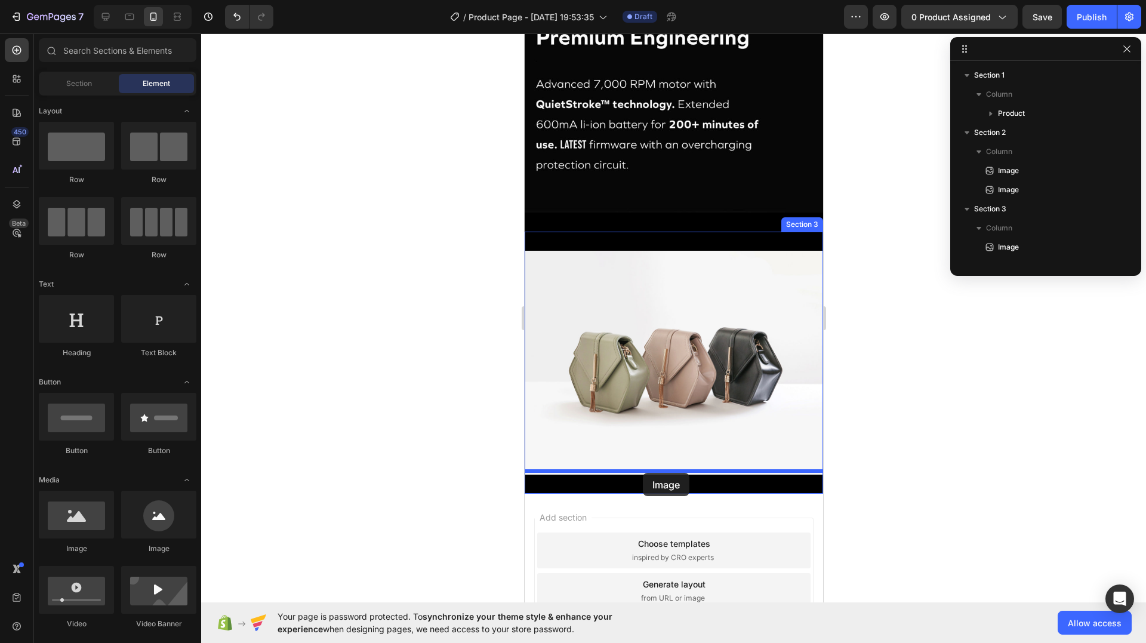
drag, startPoint x: 615, startPoint y: 564, endPoint x: 642, endPoint y: 473, distance: 95.4
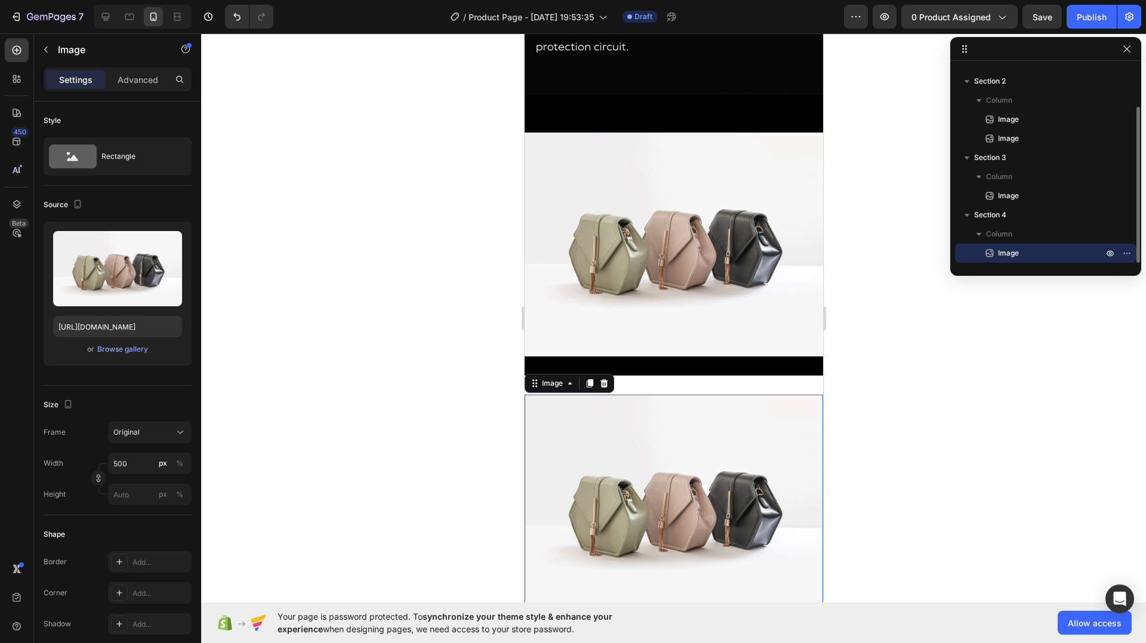
scroll to position [1311, 0]
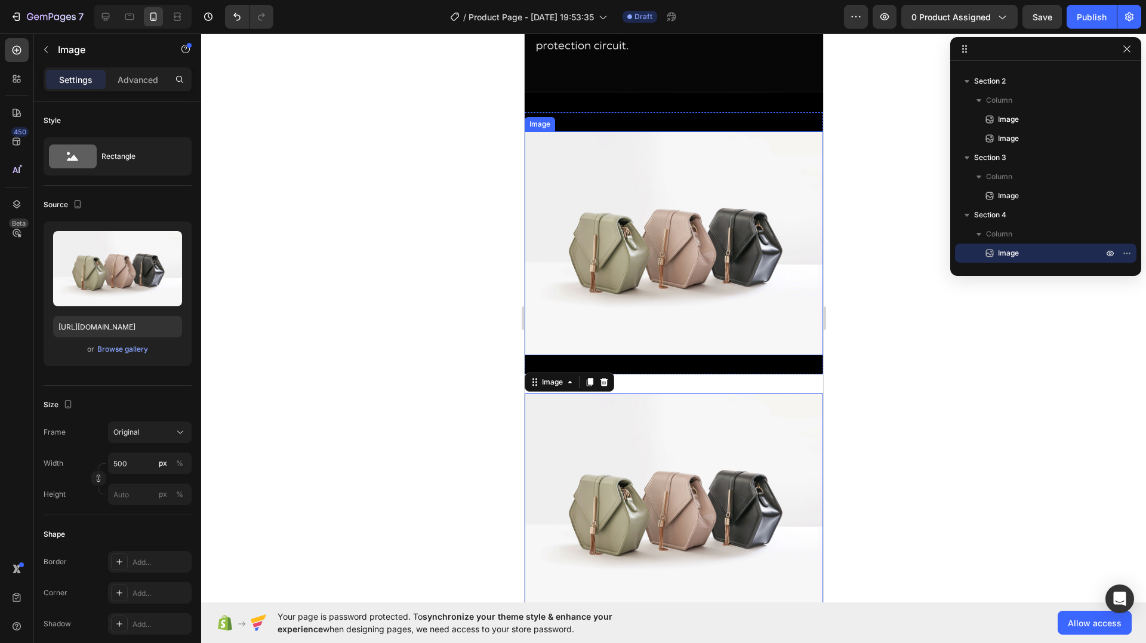
click at [648, 264] on img at bounding box center [673, 243] width 299 height 224
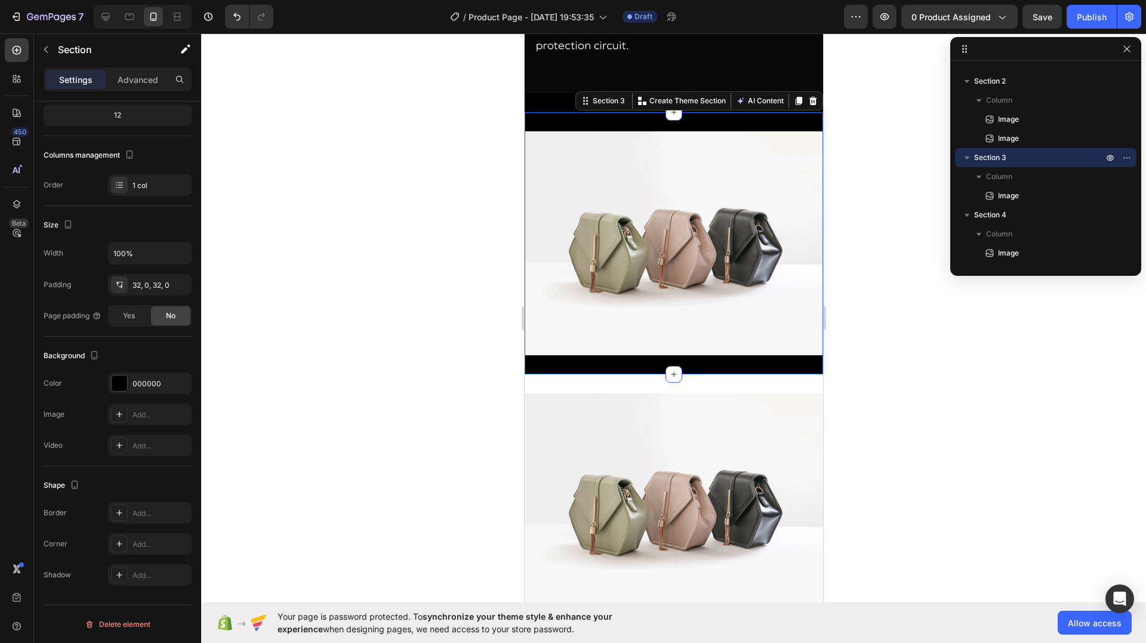
click at [621, 340] on div "Image Section 3 You can create reusable sections Create Theme Section AI Conten…" at bounding box center [673, 243] width 299 height 262
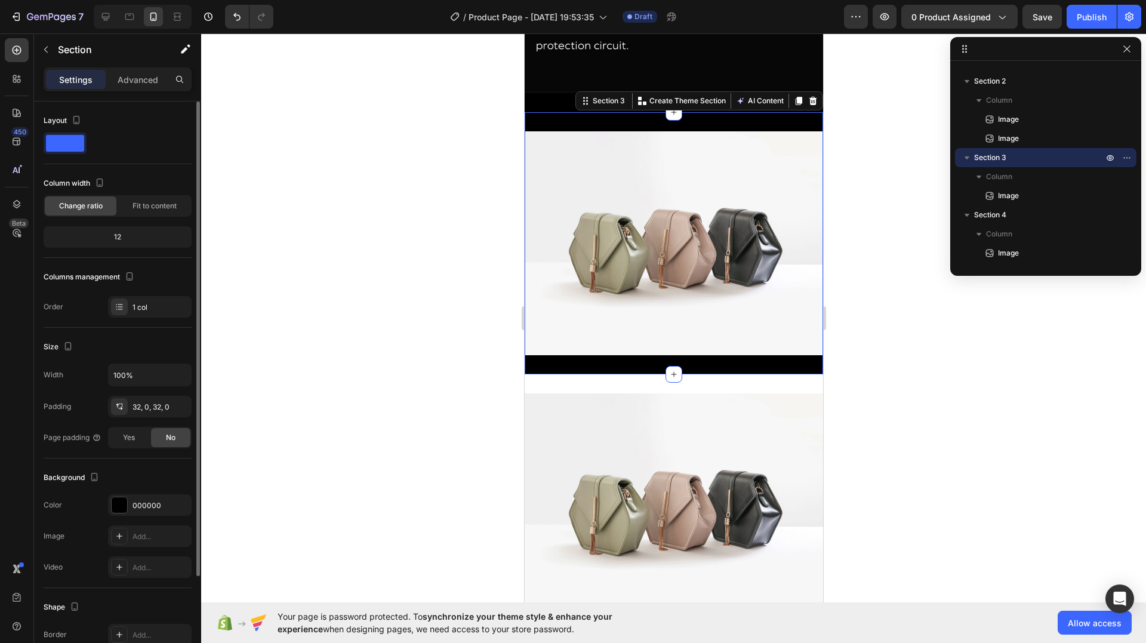
click at [624, 298] on img at bounding box center [673, 243] width 299 height 224
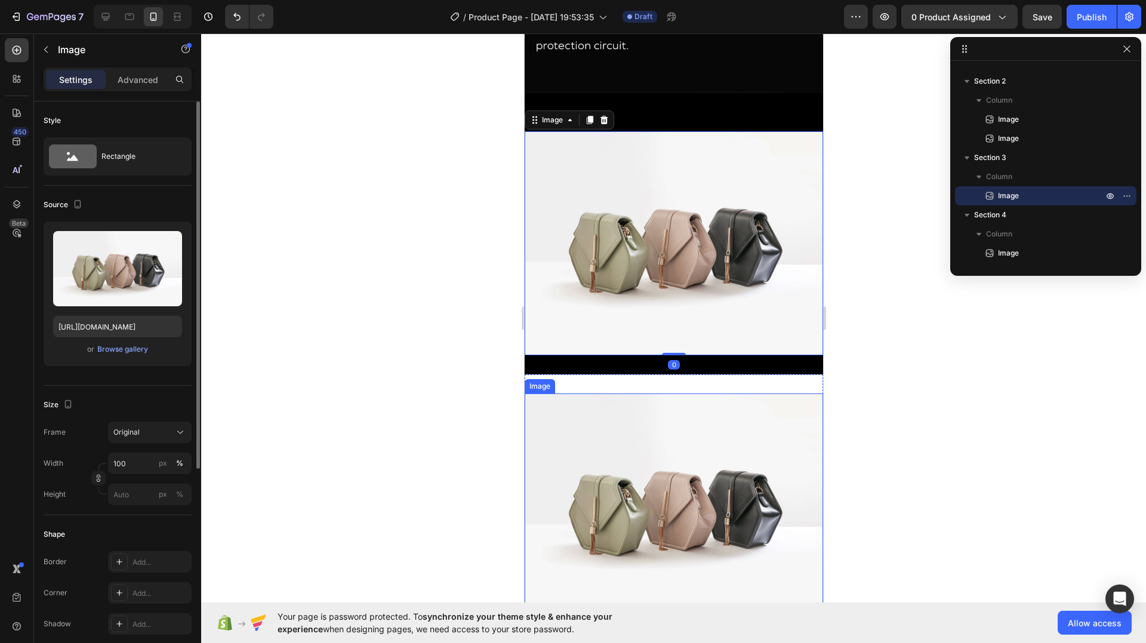
click at [633, 393] on img at bounding box center [673, 505] width 299 height 224
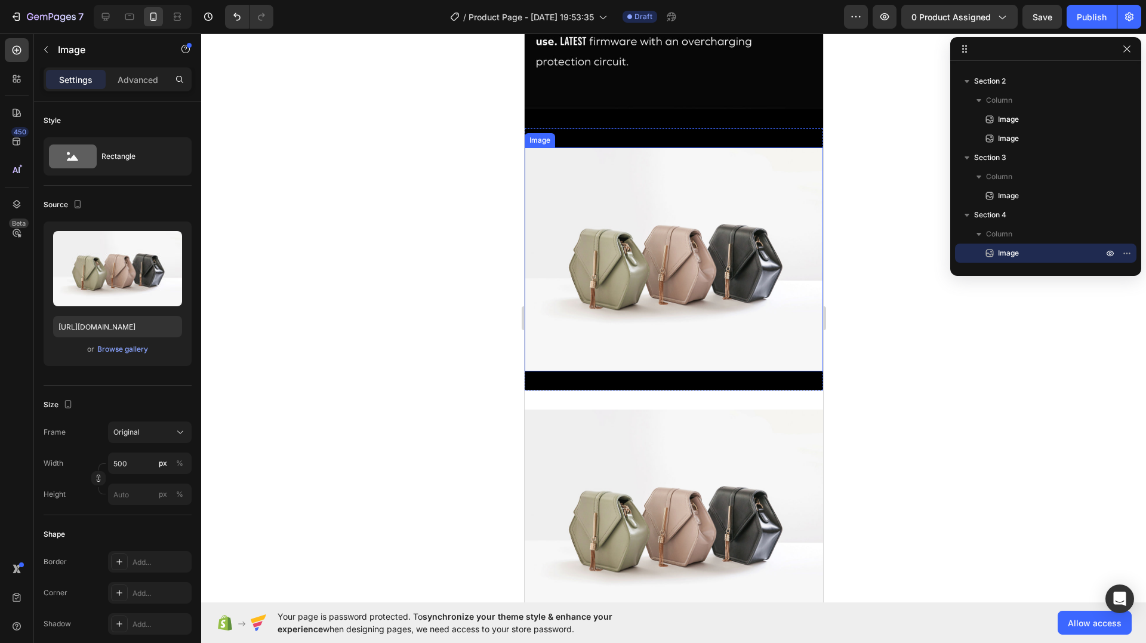
scroll to position [1312, 0]
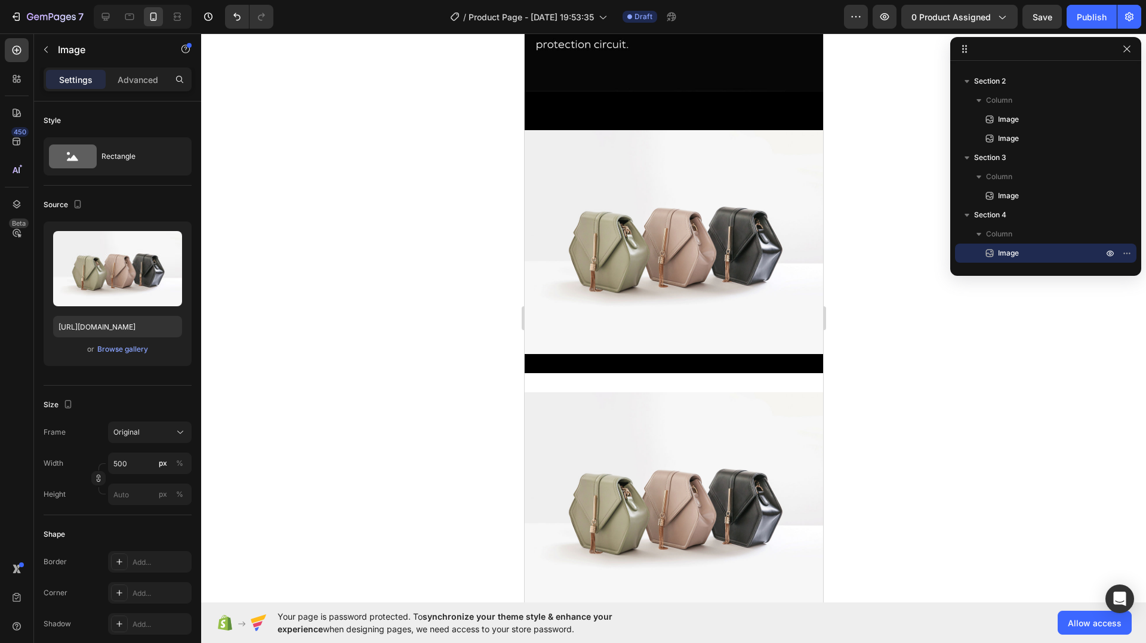
click at [639, 414] on img at bounding box center [673, 504] width 299 height 224
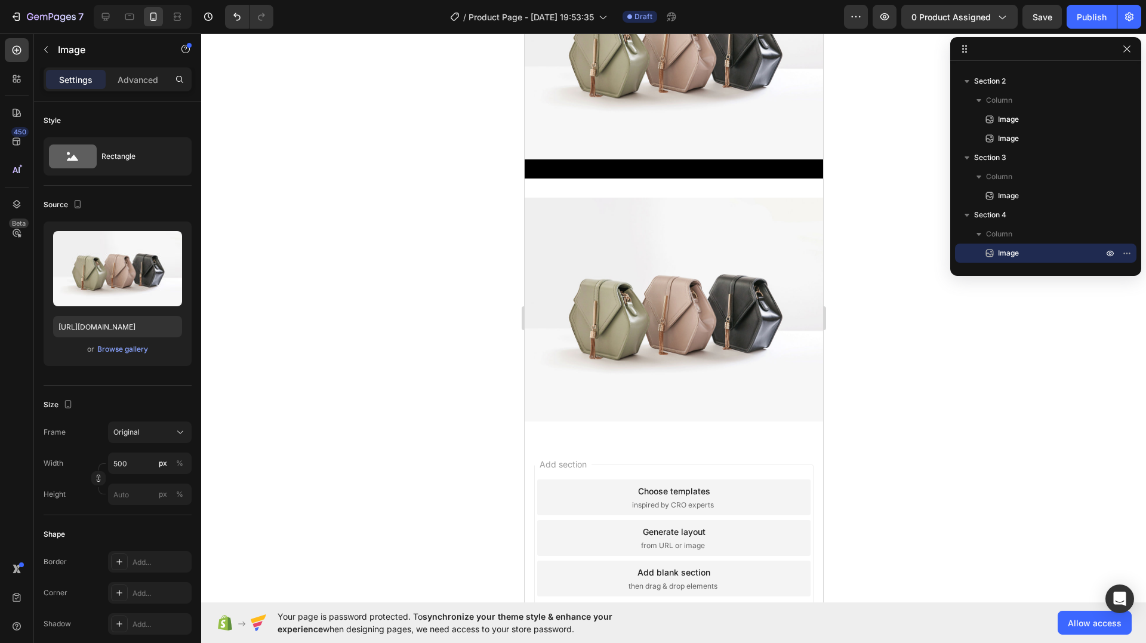
scroll to position [1491, 0]
click at [703, 373] on img at bounding box center [673, 309] width 299 height 224
click at [661, 247] on img at bounding box center [673, 309] width 299 height 224
click at [54, 45] on button "button" at bounding box center [45, 49] width 19 height 19
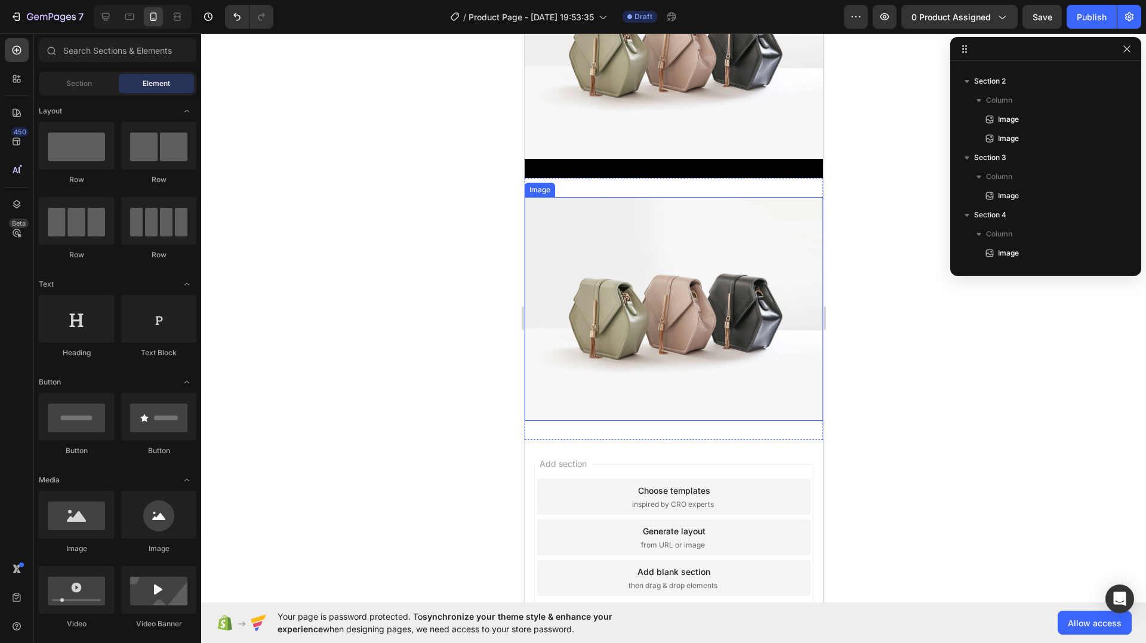
click at [701, 315] on img at bounding box center [673, 309] width 299 height 224
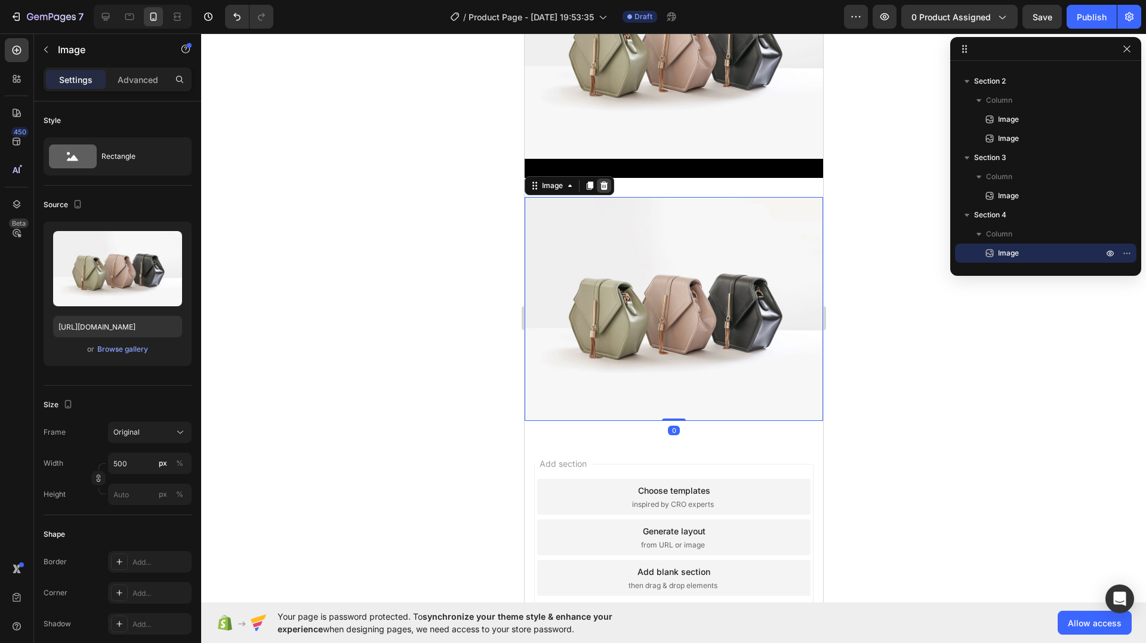
click at [605, 182] on icon at bounding box center [604, 185] width 8 height 8
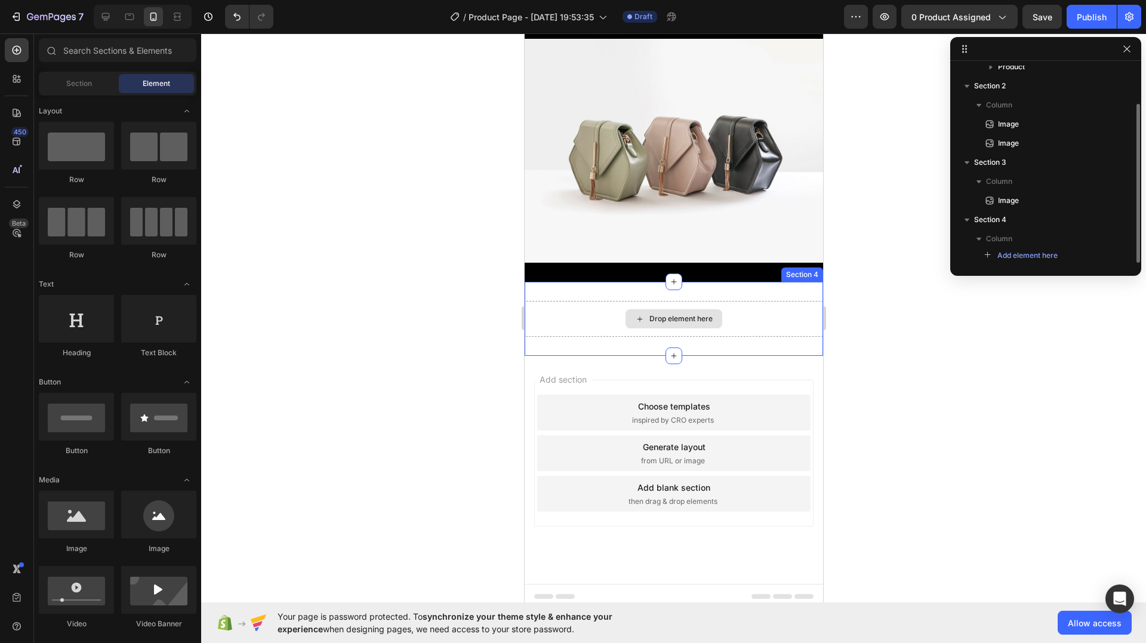
click at [744, 301] on div "Drop element here" at bounding box center [673, 319] width 299 height 36
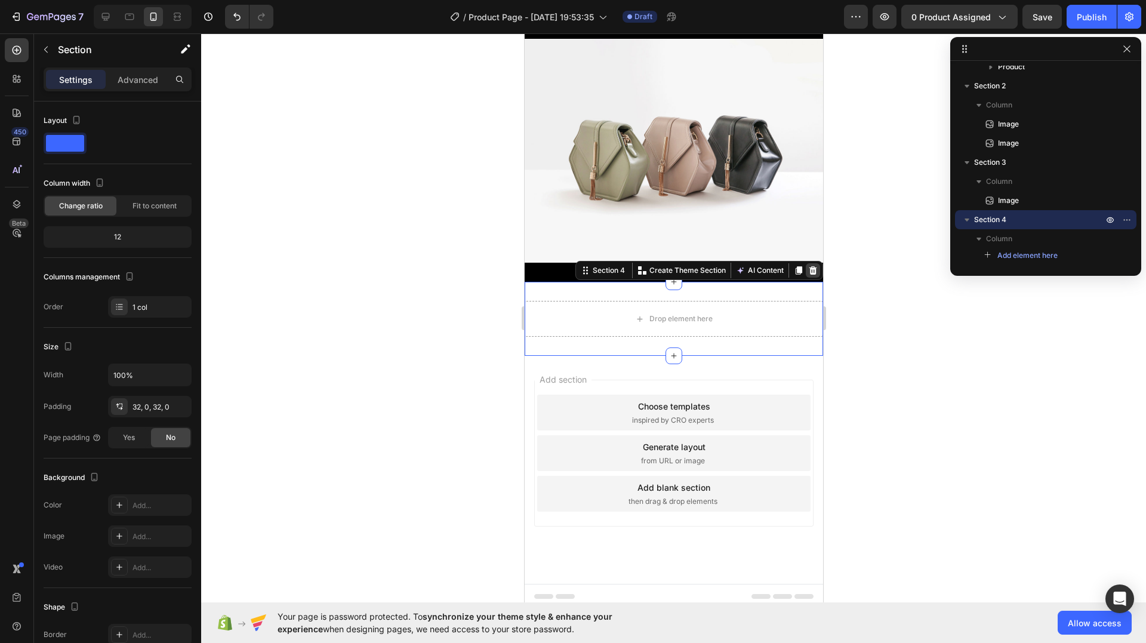
click at [805, 263] on div at bounding box center [812, 270] width 14 height 14
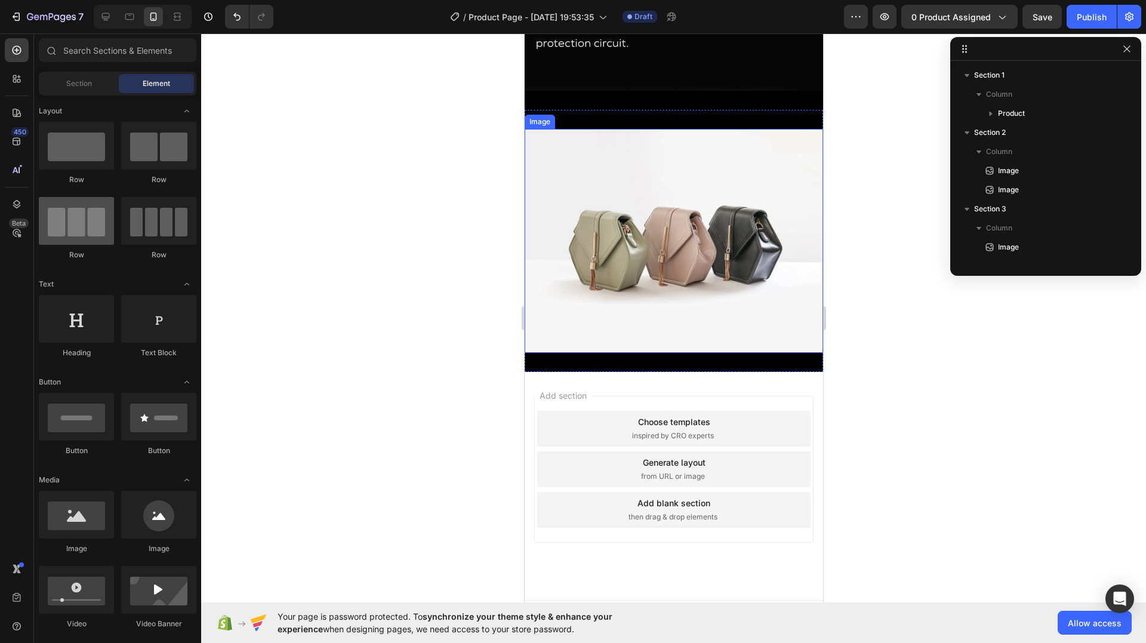
scroll to position [0, 0]
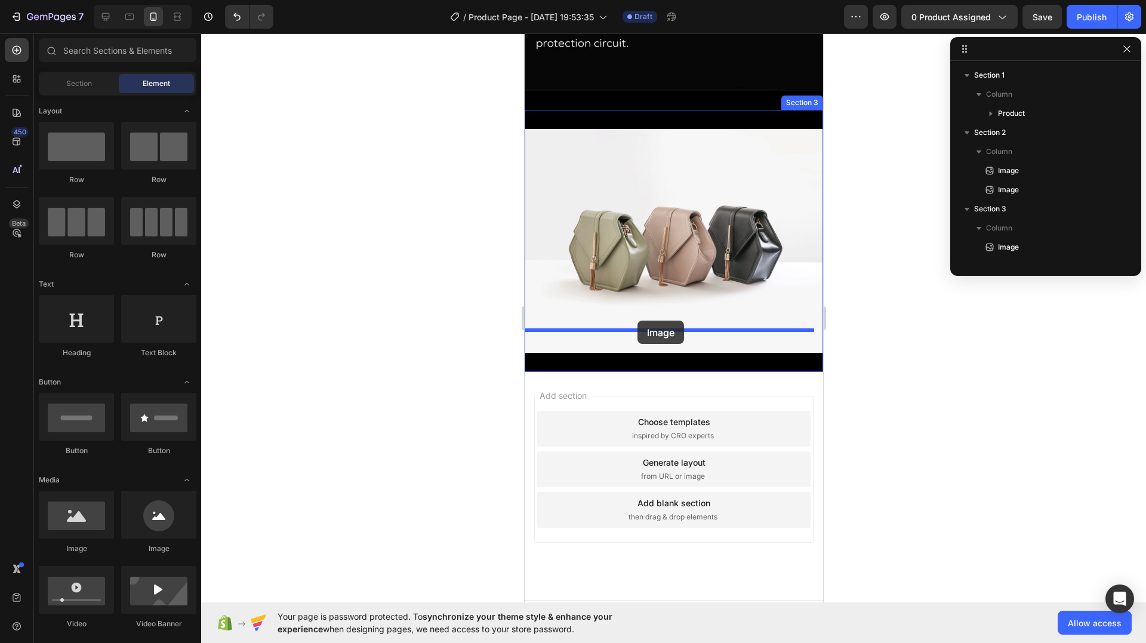
drag, startPoint x: 604, startPoint y: 559, endPoint x: 637, endPoint y: 321, distance: 240.5
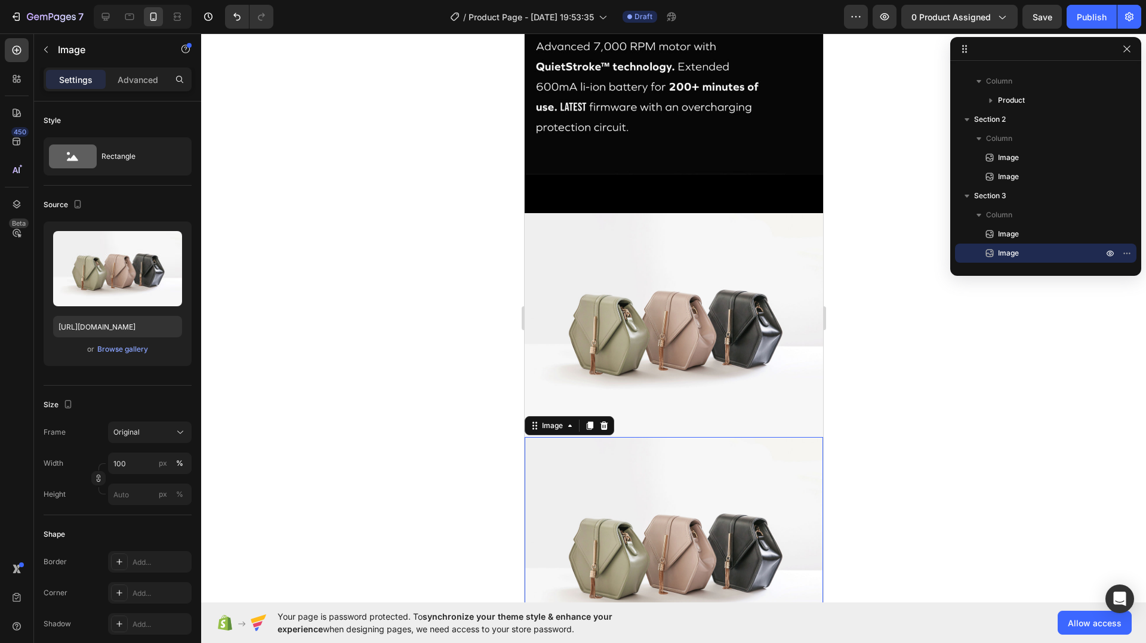
scroll to position [1193, 0]
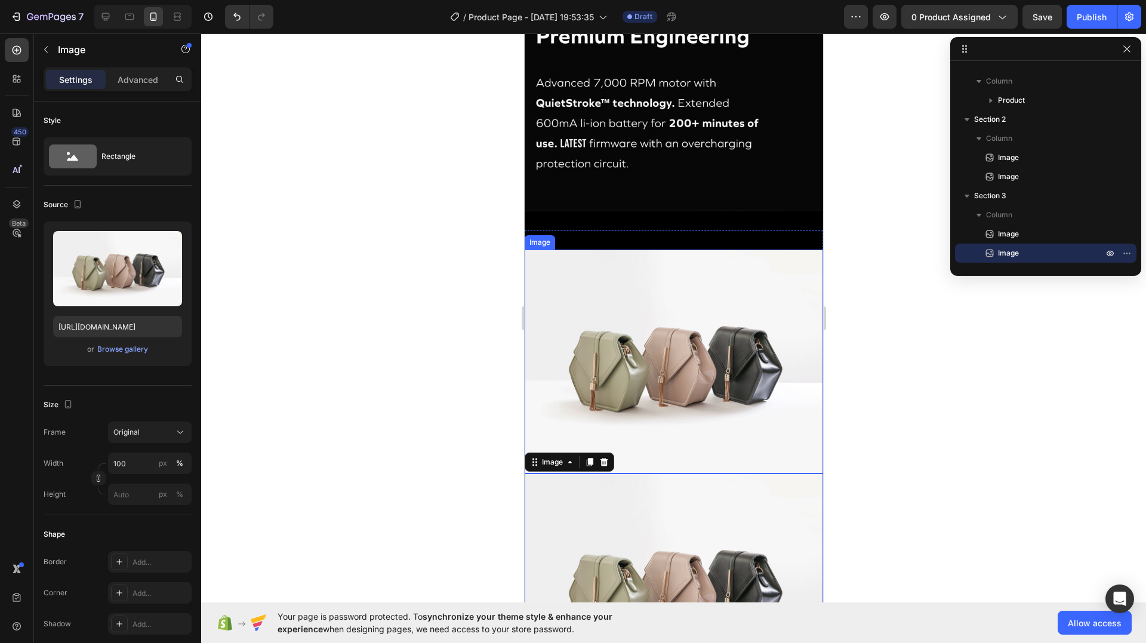
click at [670, 336] on img at bounding box center [673, 362] width 299 height 224
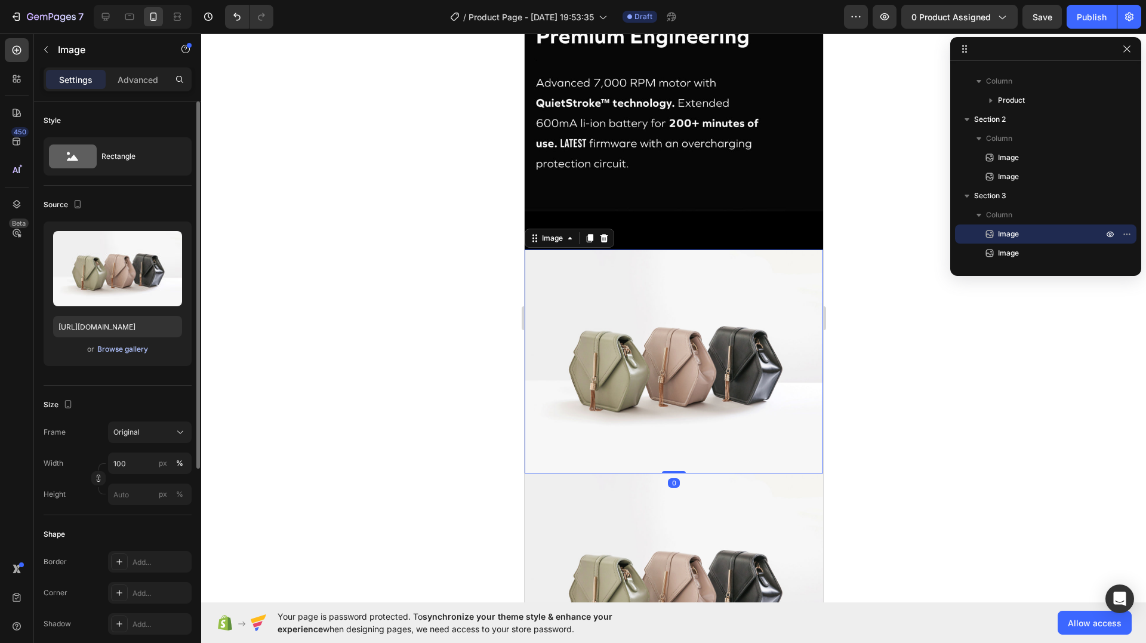
click at [140, 347] on div "Browse gallery" at bounding box center [122, 349] width 51 height 11
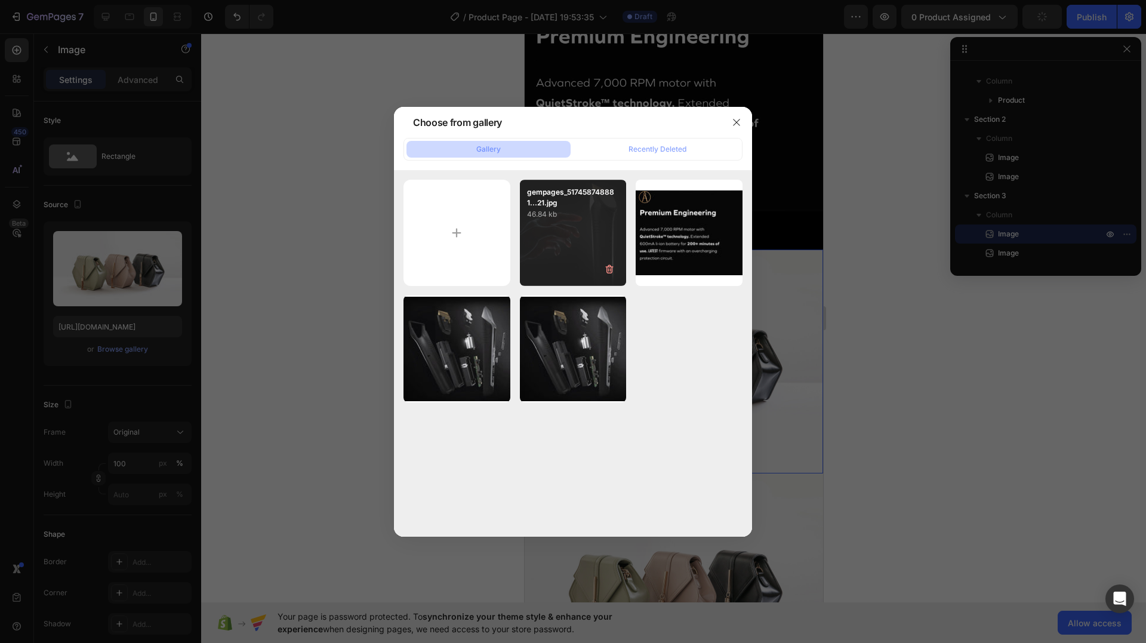
click at [547, 226] on div "gempages_517458748881...21.jpg 46.84 kb" at bounding box center [573, 233] width 107 height 107
type input "https://cdn.shopify.com/s/files/1/0948/5284/1859/files/gempages_581640877194085…"
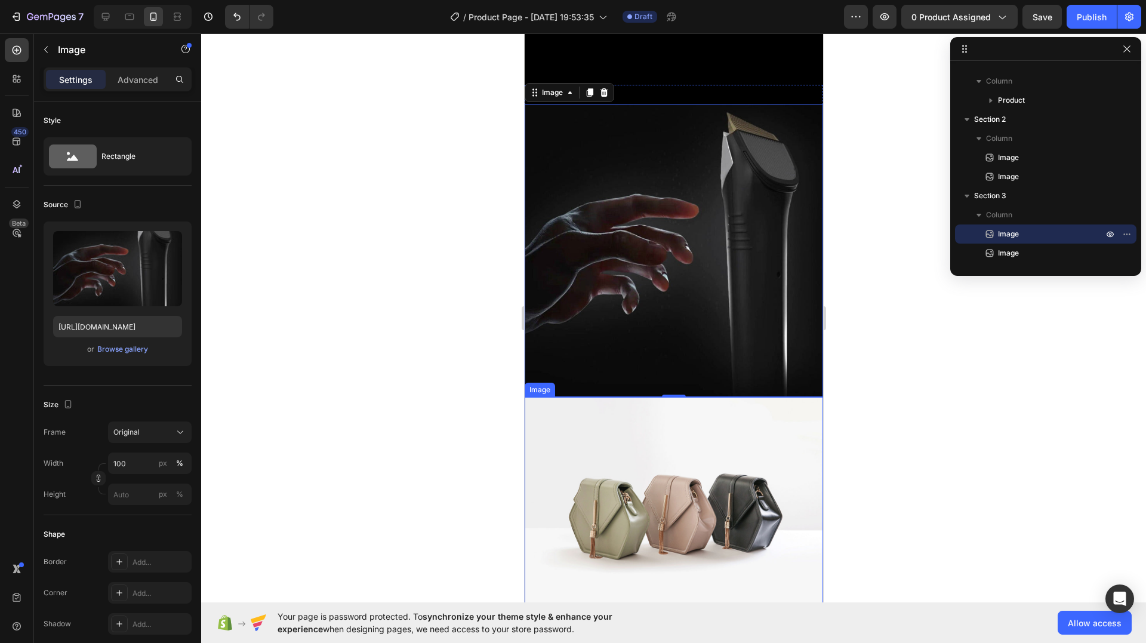
scroll to position [1491, 0]
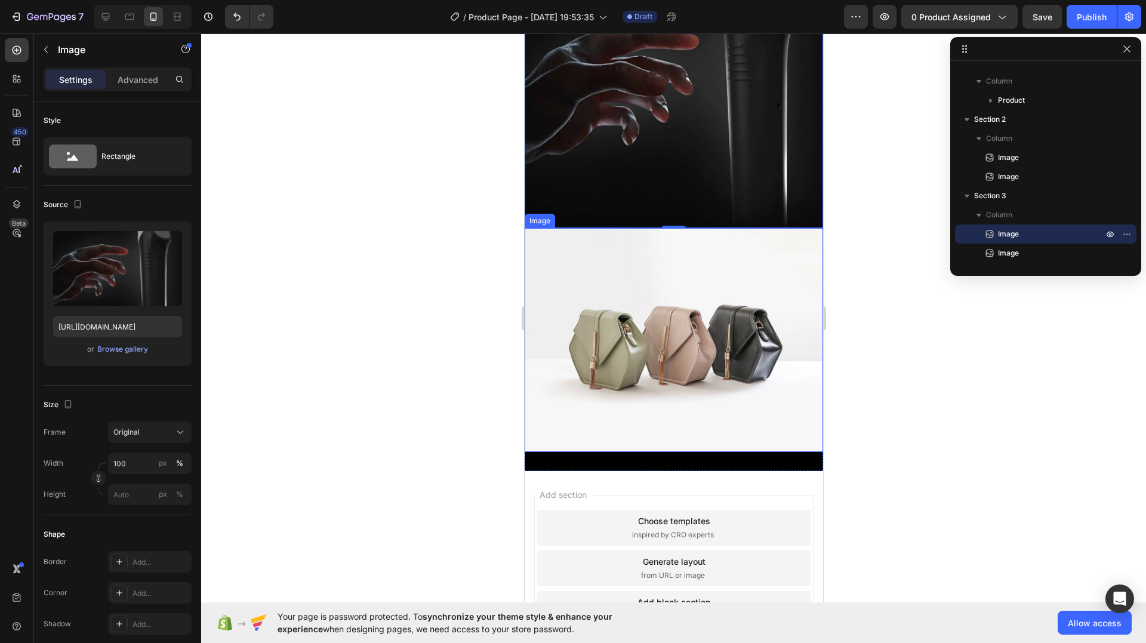
click at [667, 366] on img at bounding box center [673, 340] width 299 height 224
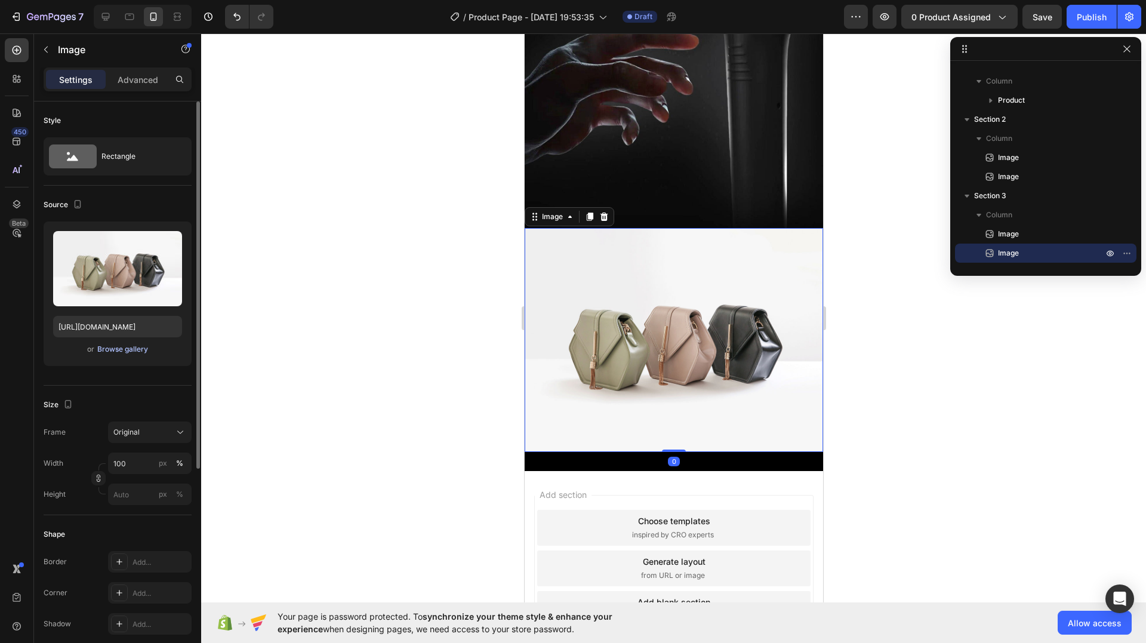
click at [146, 347] on div "Browse gallery" at bounding box center [122, 349] width 51 height 11
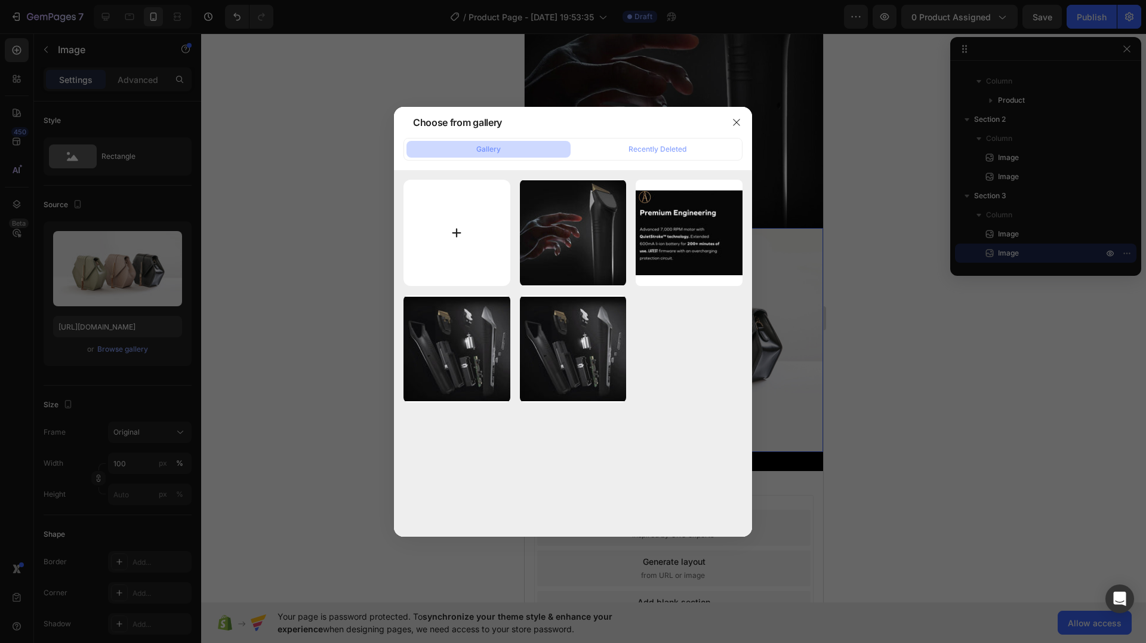
click at [482, 235] on input "file" at bounding box center [457, 233] width 107 height 107
type input "C:\fakepath\gempages_517458748881503014-6a0588f6-de66-49d4-890f-b27ebb7758d1.jpg"
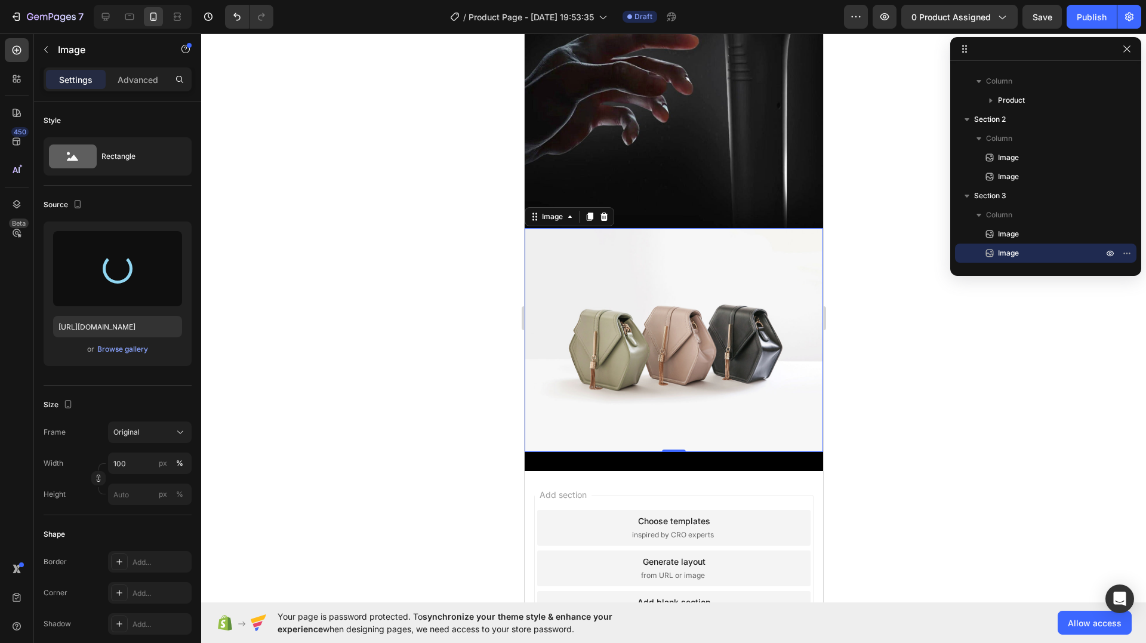
type input "https://cdn.shopify.com/s/files/1/0948/5284/1859/files/gempages_581640877194085…"
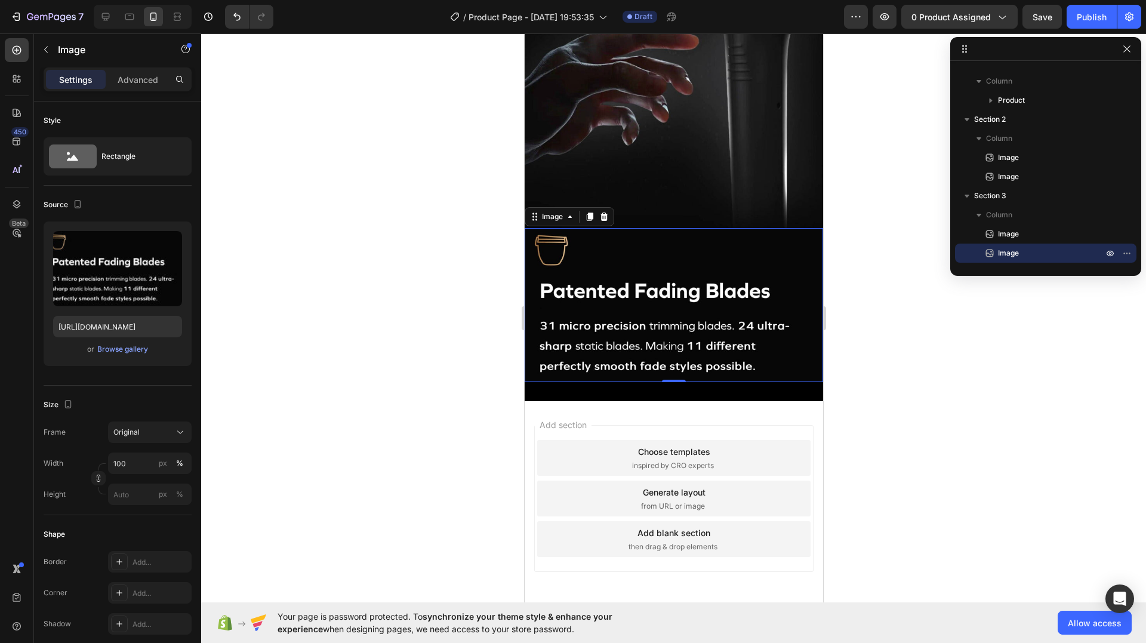
click at [910, 337] on div at bounding box center [673, 338] width 945 height 610
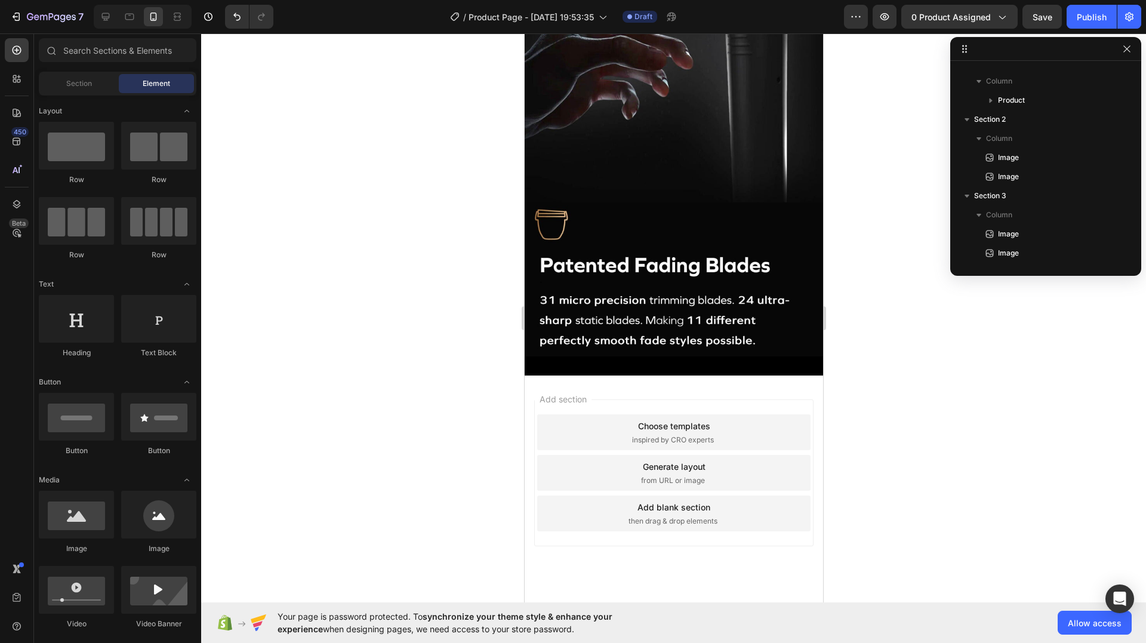
scroll to position [1530, 0]
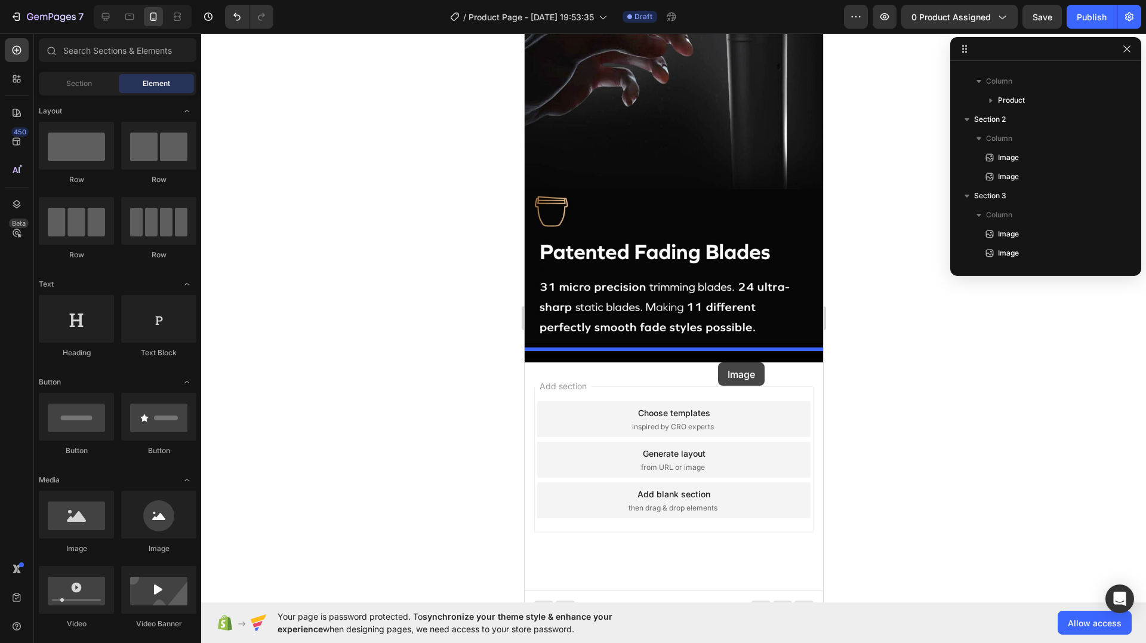
drag, startPoint x: 858, startPoint y: 502, endPoint x: 718, endPoint y: 362, distance: 198.0
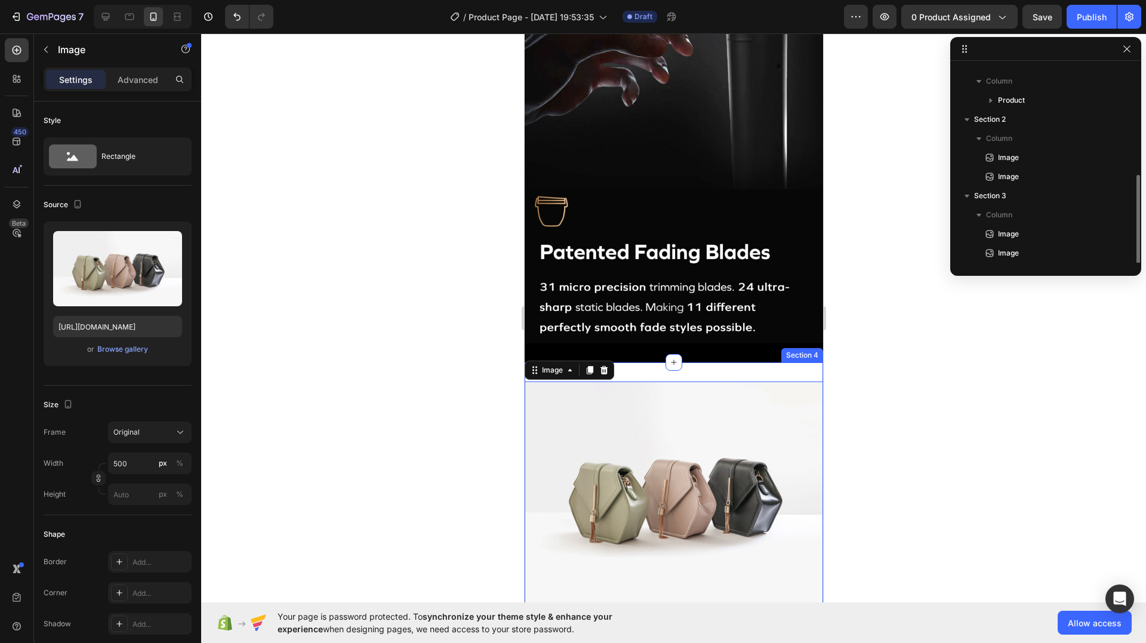
scroll to position [70, 0]
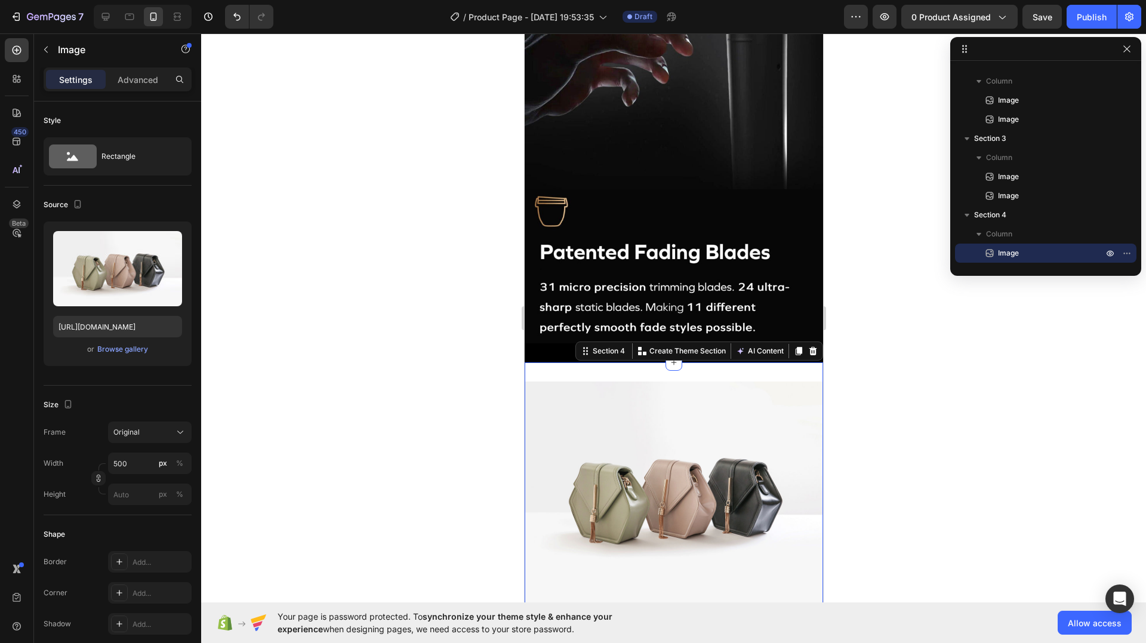
click at [686, 362] on div "Image Section 4 You can create reusable sections Create Theme Section AI Conten…" at bounding box center [673, 493] width 299 height 262
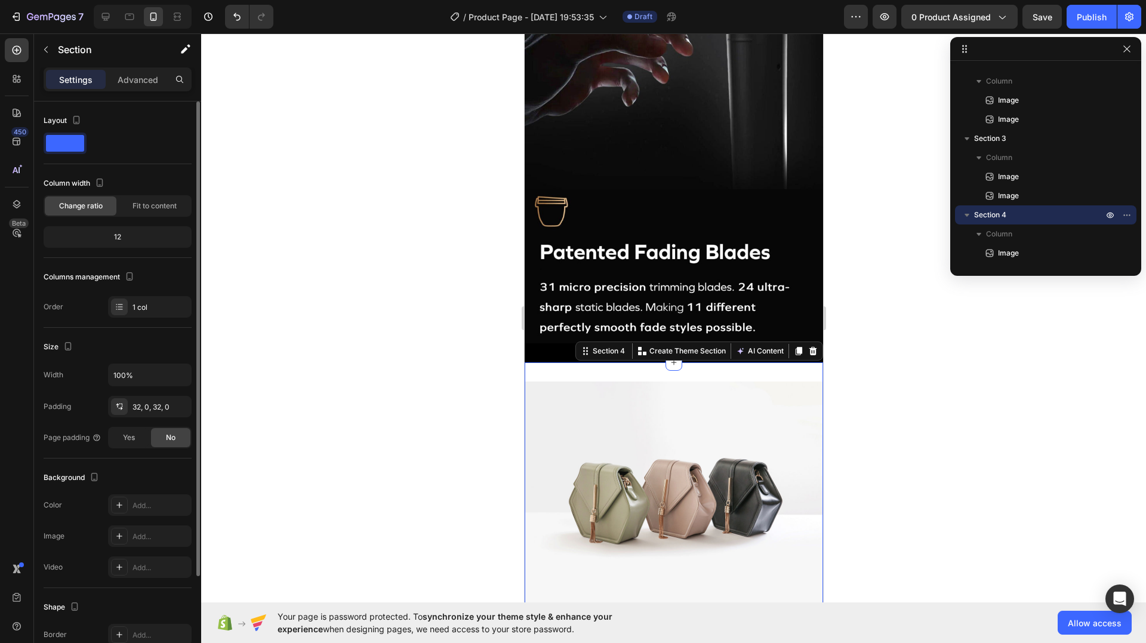
scroll to position [122, 0]
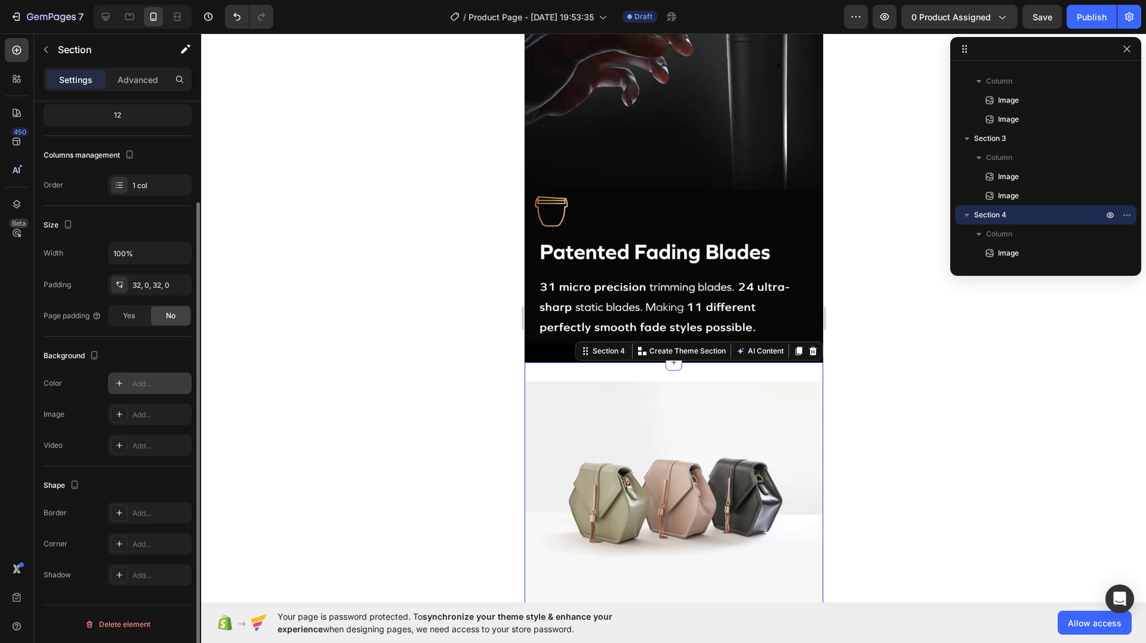
click at [132, 386] on div "Add..." at bounding box center [150, 383] width 84 height 21
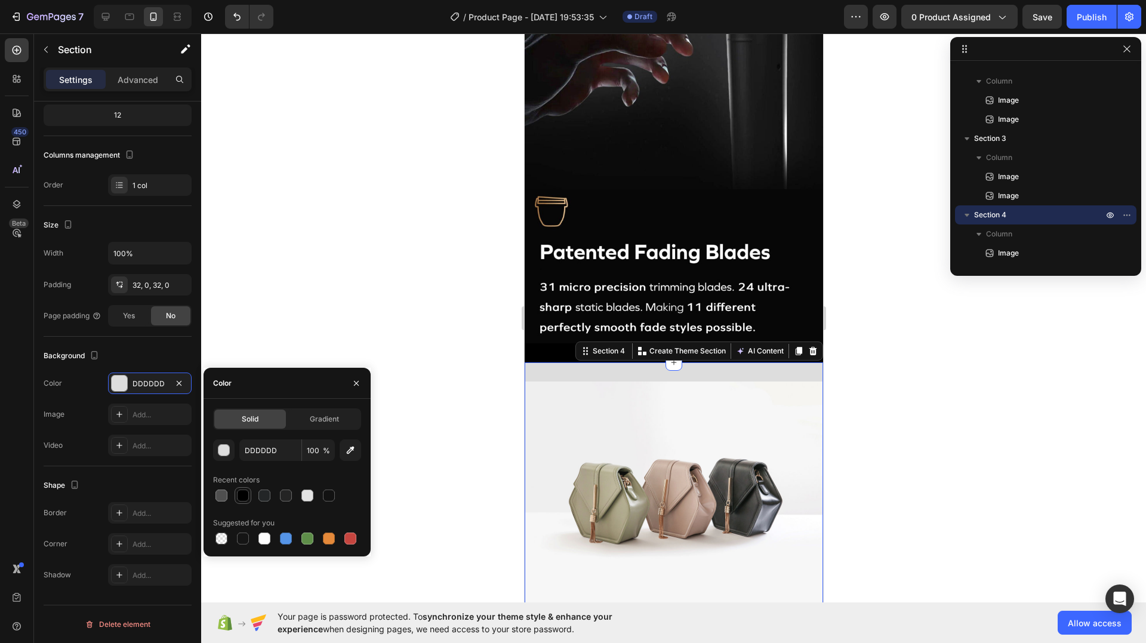
click at [245, 494] on div at bounding box center [243, 496] width 12 height 12
type input "000000"
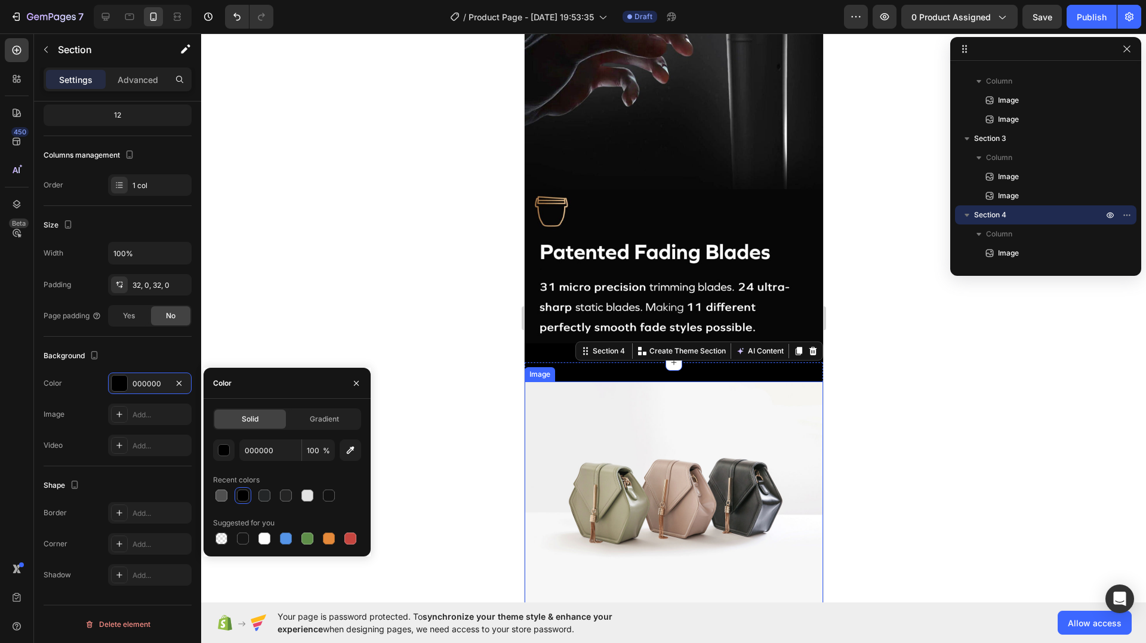
click at [623, 435] on img at bounding box center [673, 493] width 299 height 224
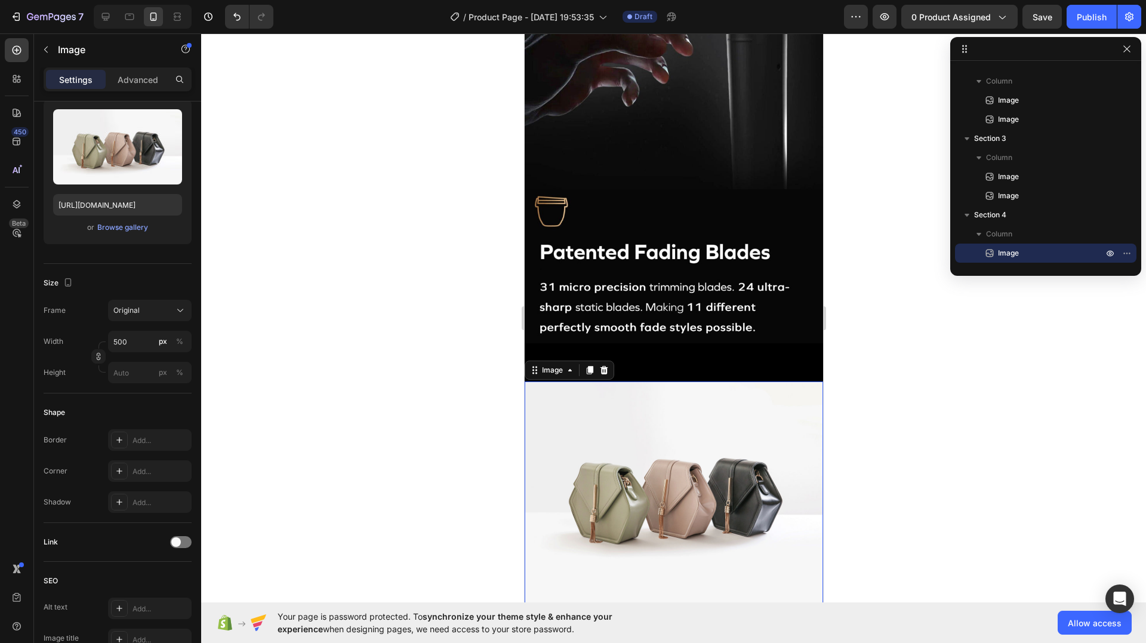
scroll to position [0, 0]
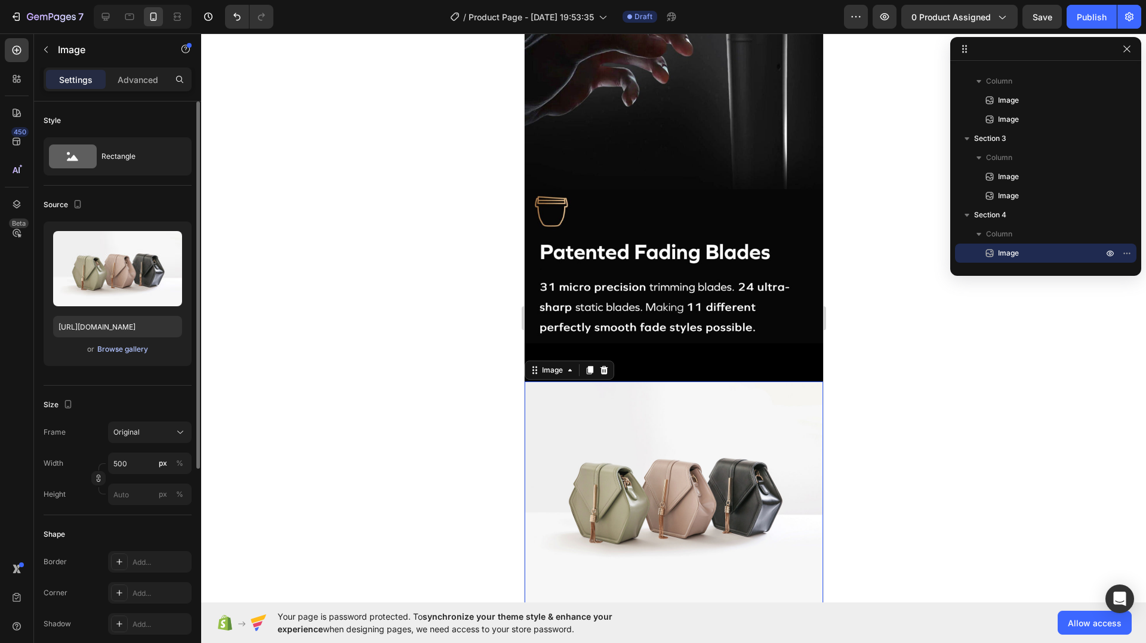
click at [130, 345] on div "Browse gallery" at bounding box center [122, 349] width 51 height 11
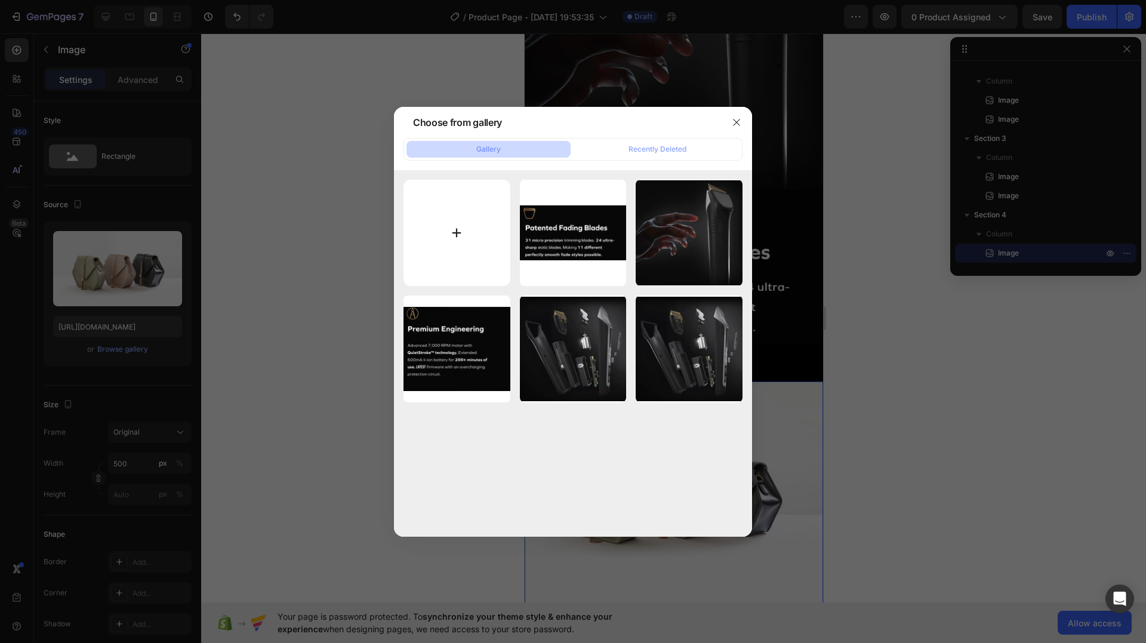
click at [450, 230] on input "file" at bounding box center [457, 233] width 107 height 107
type input "C:\fakepath\gempages_517458748881503014-3a8681d7-b0fa-4c00-a169-55b144efd3f0_18…"
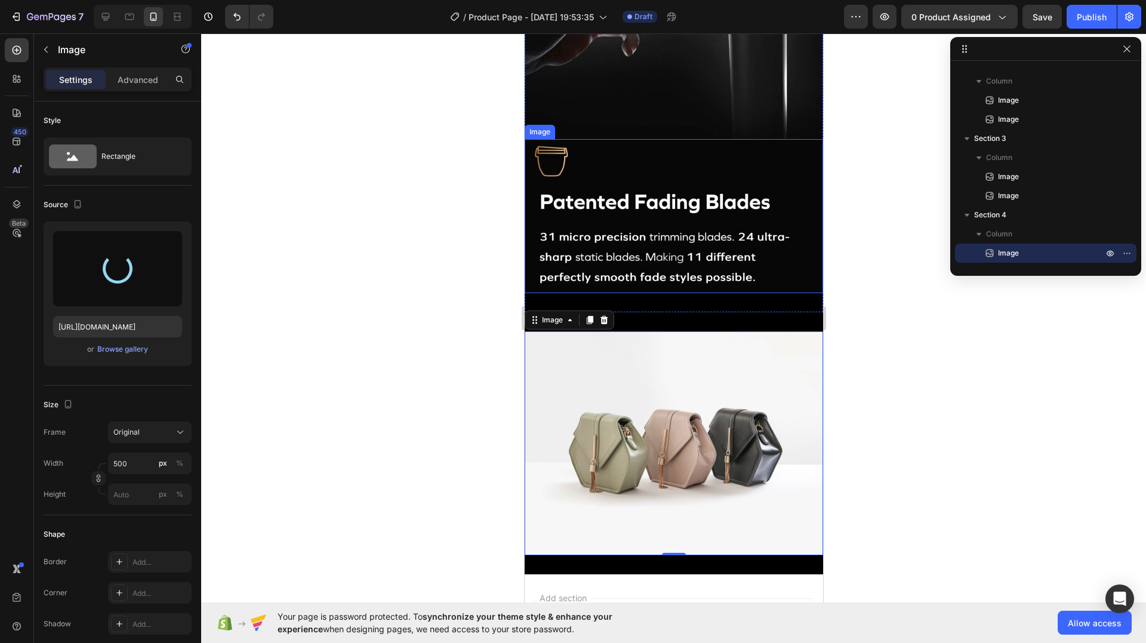
scroll to position [1650, 0]
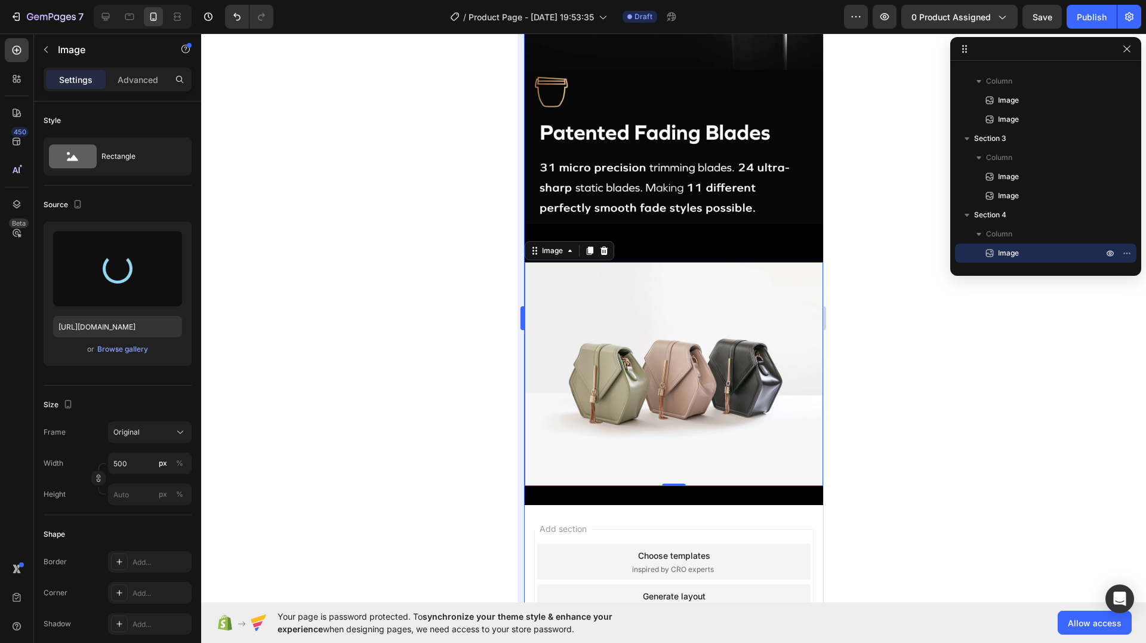
type input "https://cdn.shopify.com/s/files/1/0948/5284/1859/files/gempages_581640877194085…"
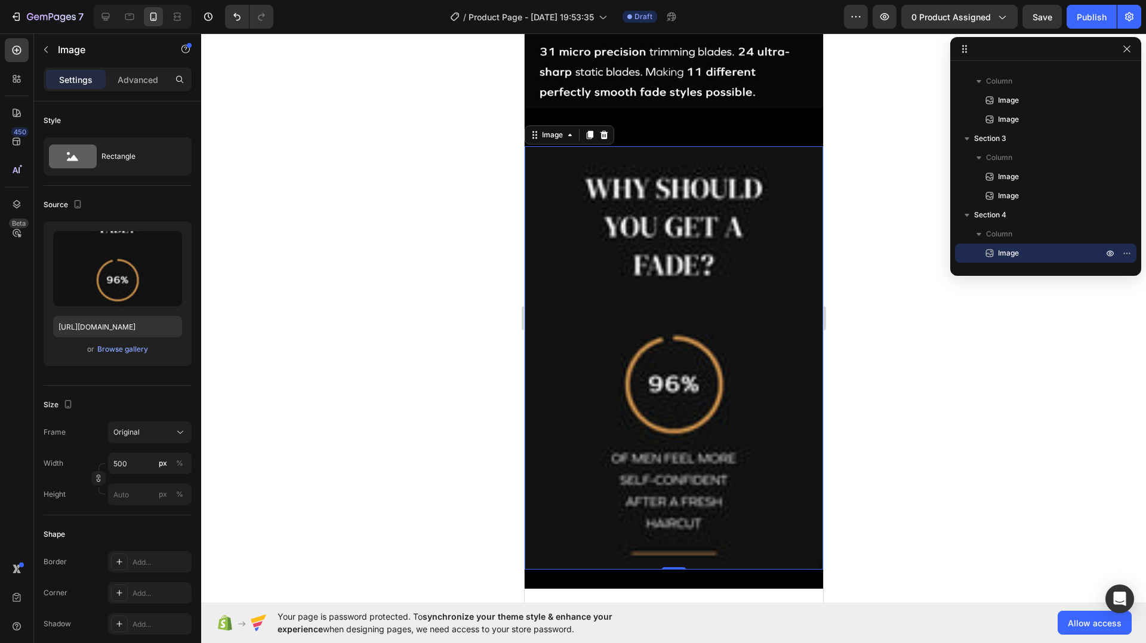
scroll to position [1829, 0]
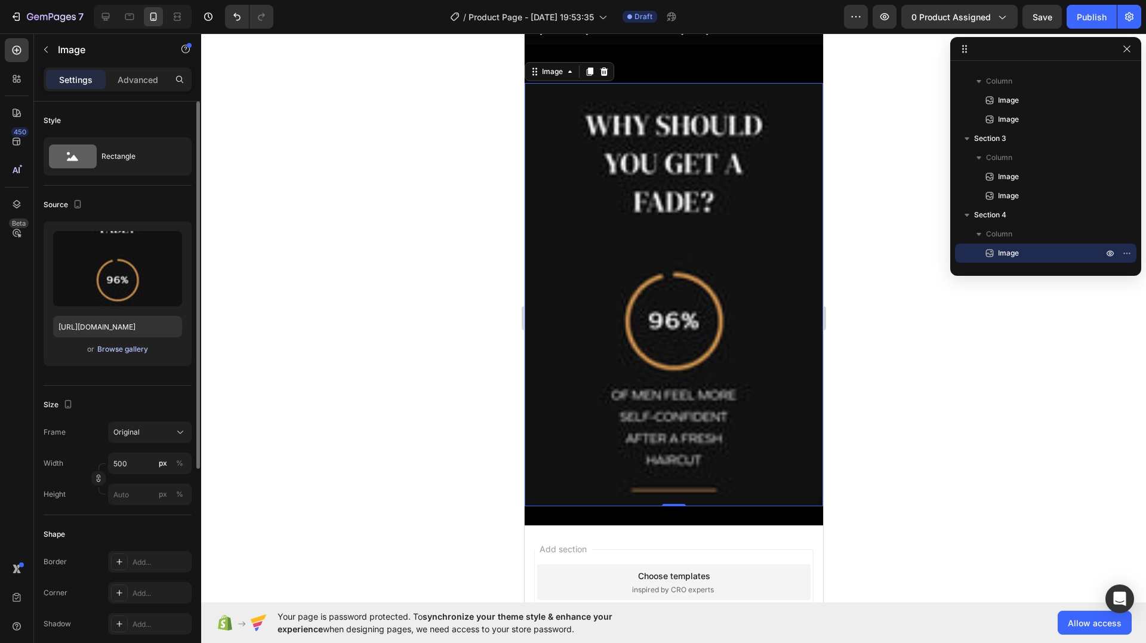
click at [119, 351] on div "Browse gallery" at bounding box center [122, 349] width 51 height 11
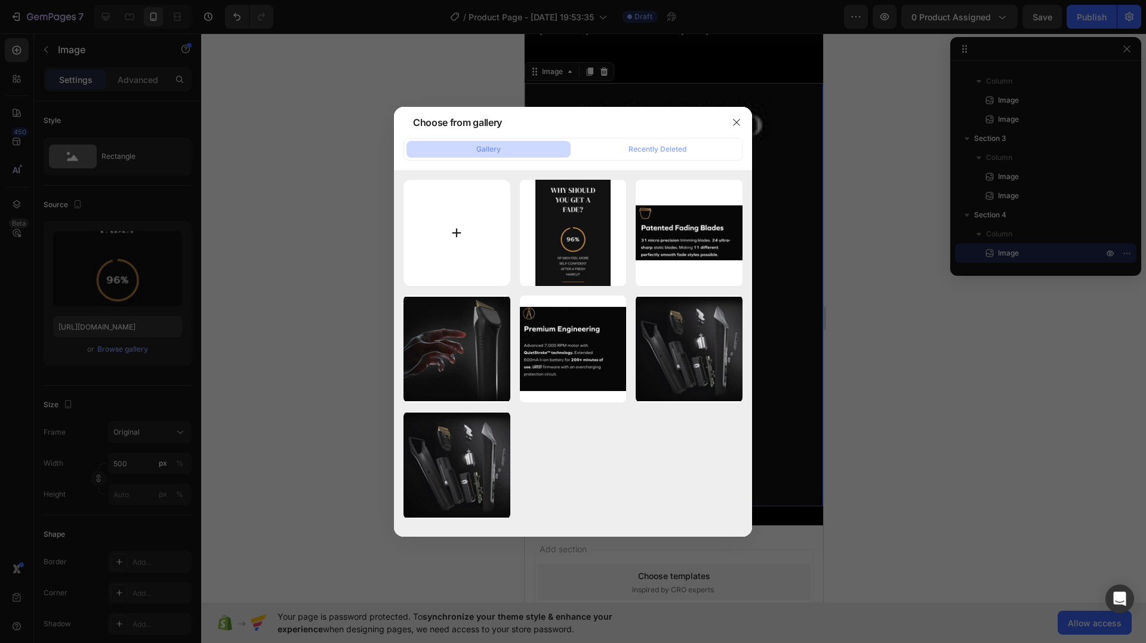
click at [419, 216] on input "file" at bounding box center [457, 233] width 107 height 107
type input "C:\fakepath\gempages_517458748881503014-77e6c2b2-e0fb-44fb-97c0-f5d6dee5bb46_18…"
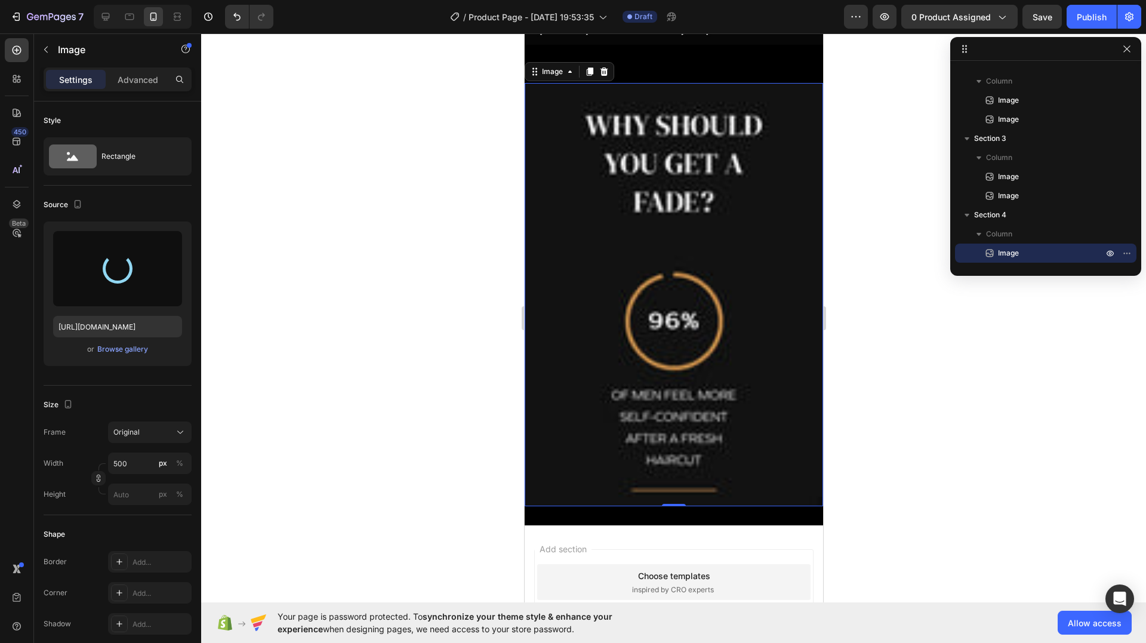
type input "https://cdn.shopify.com/s/files/1/0948/5284/1859/files/gempages_581640877194085…"
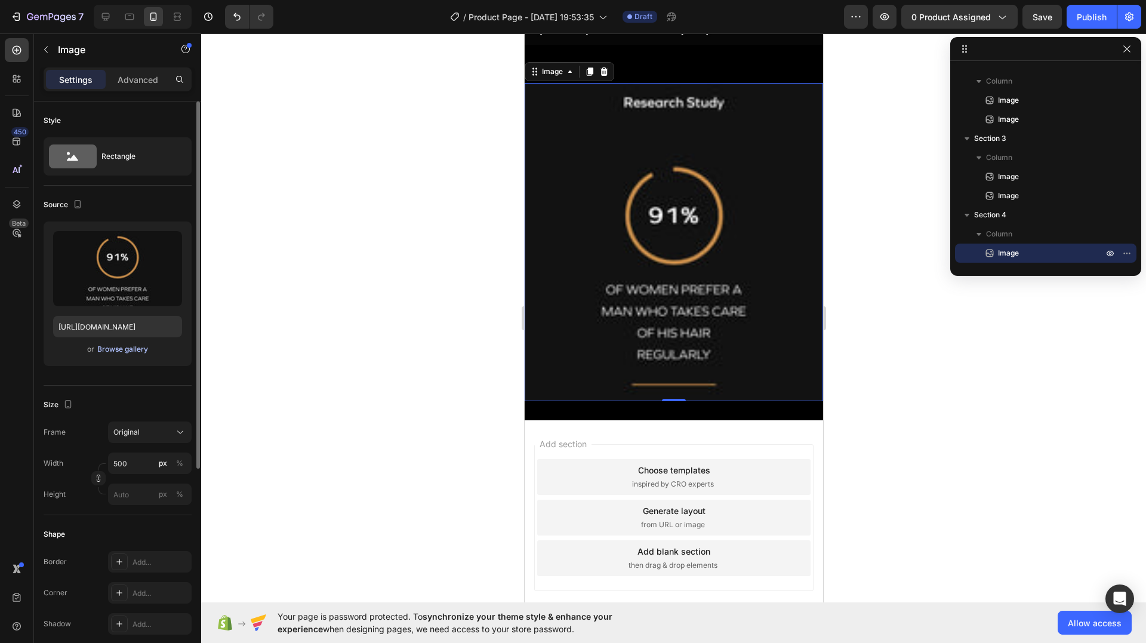
click at [147, 350] on div "Browse gallery" at bounding box center [122, 349] width 51 height 11
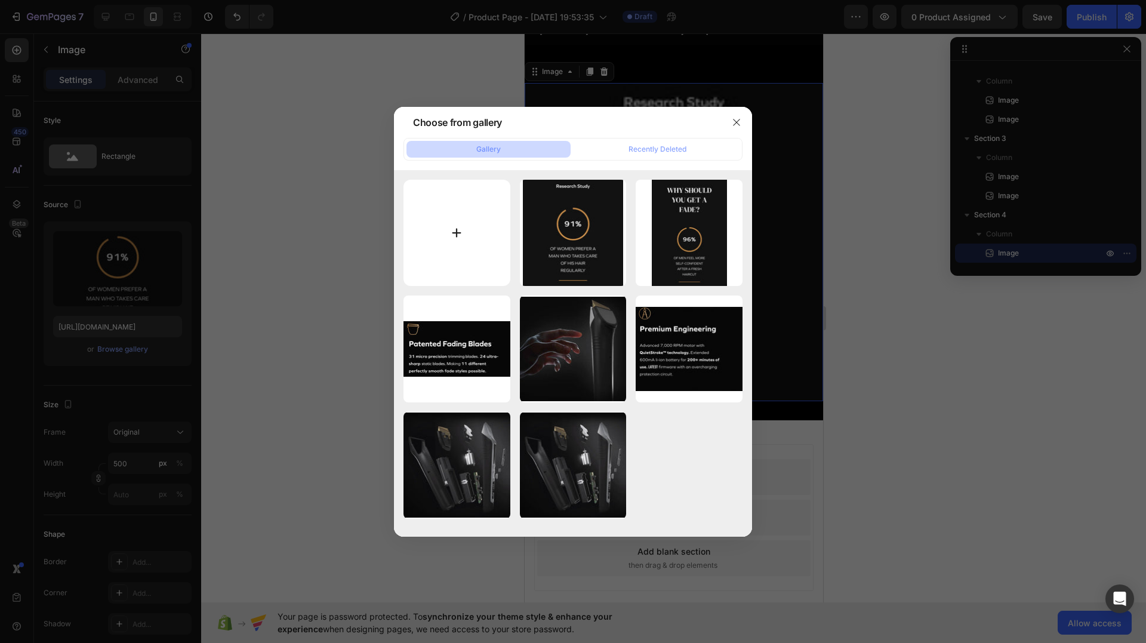
click at [467, 223] on input "file" at bounding box center [457, 233] width 107 height 107
type input "C:\fakepath\gempages_517458748881503014-30c9e1fc-d985-40e8-8ff3-d5e88174c6ba_18…"
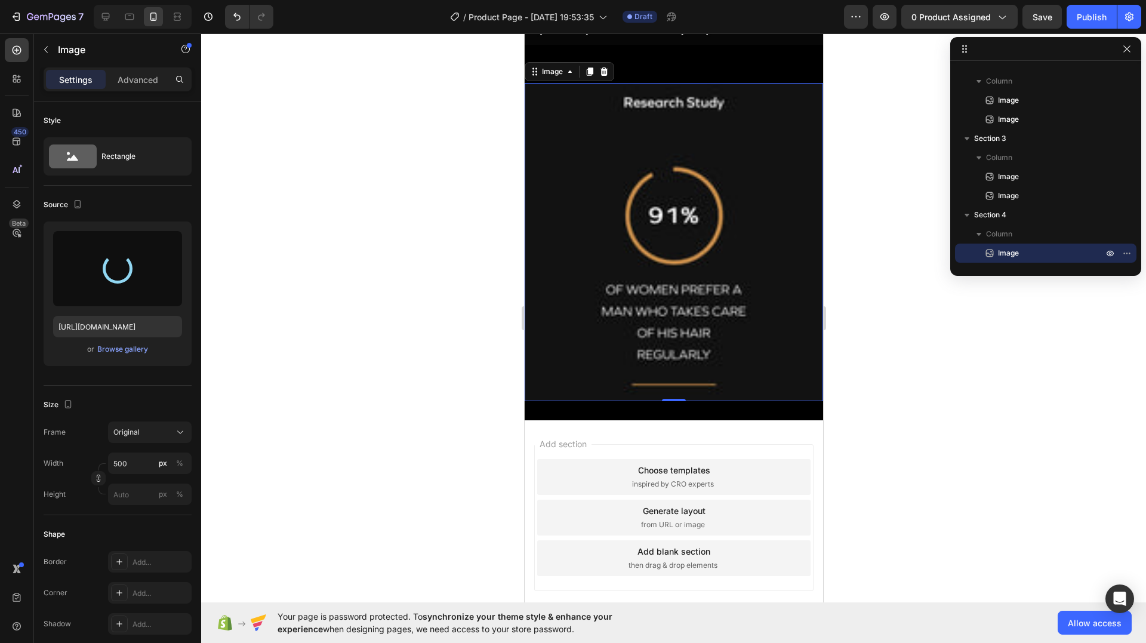
type input "https://cdn.shopify.com/s/files/1/0948/5284/1859/files/gempages_581640877194085…"
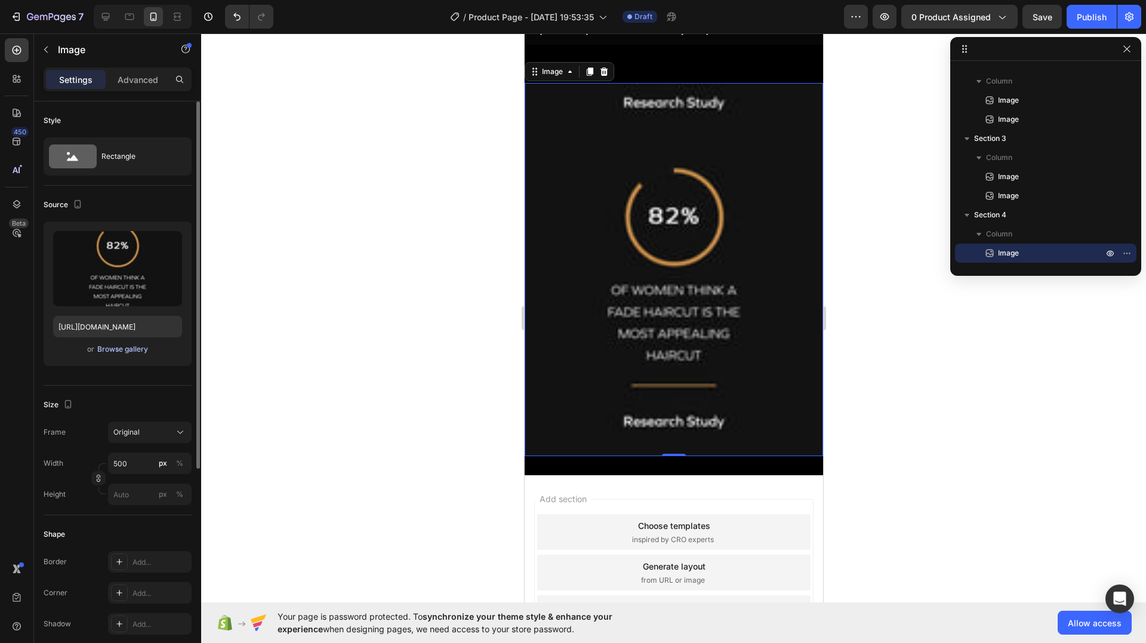
click at [109, 347] on div "Browse gallery" at bounding box center [122, 349] width 51 height 11
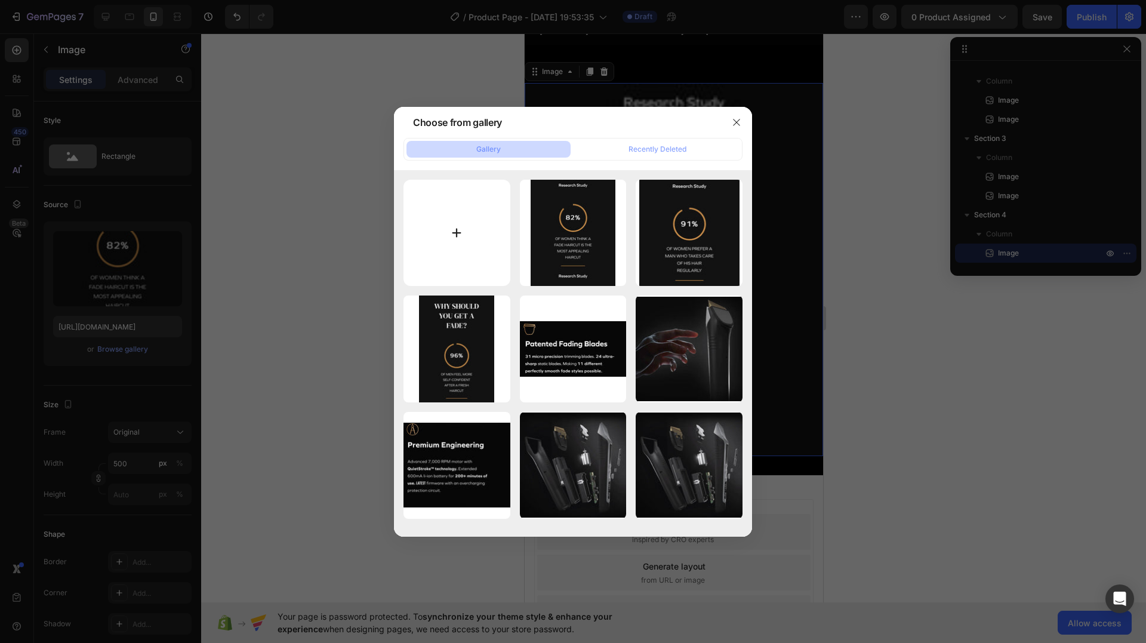
click at [467, 223] on input "file" at bounding box center [457, 233] width 107 height 107
type input "C:\fakepath\gempages_517458748881503014-77e6c2b2-e0fb-44fb-97c0-f5d6dee5bb46_18…"
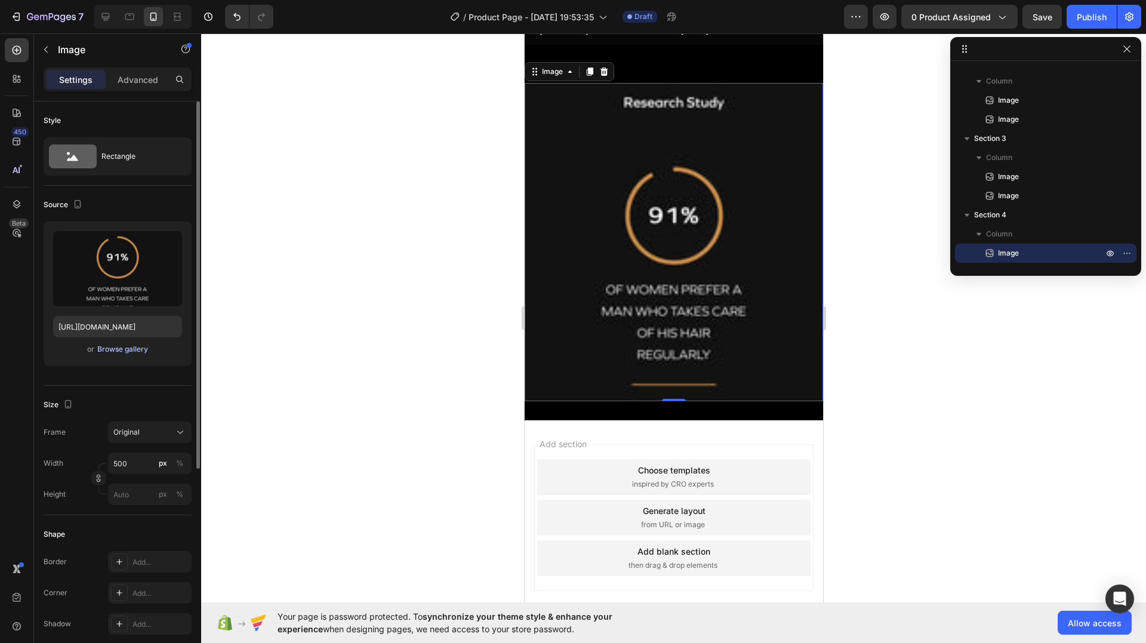
click at [139, 346] on div "Browse gallery" at bounding box center [122, 349] width 51 height 11
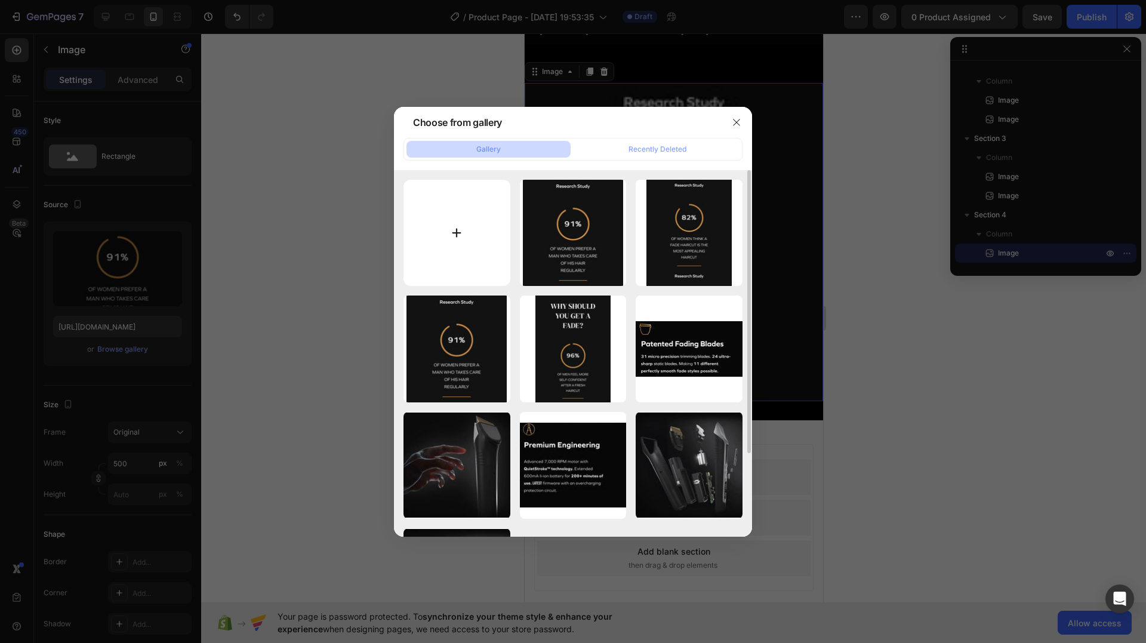
click at [451, 225] on input "file" at bounding box center [457, 233] width 107 height 107
click at [249, 227] on div at bounding box center [573, 321] width 1146 height 643
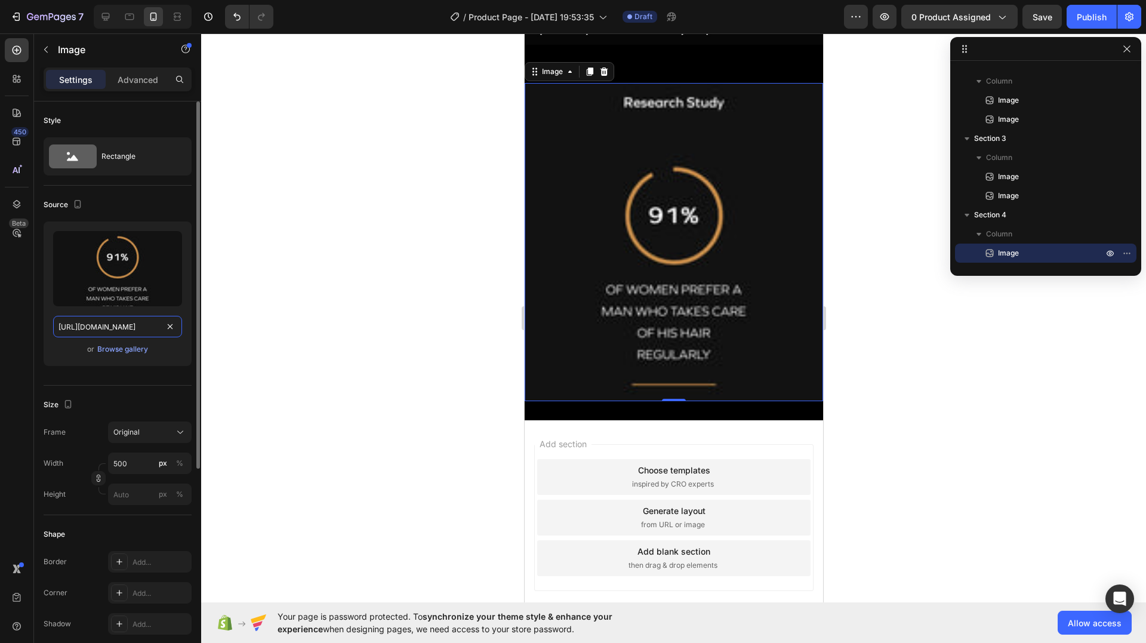
click at [120, 322] on input "https://cdn.shopify.com/s/files/1/0948/5284/1859/files/gempages_581640877194085…" at bounding box center [117, 326] width 129 height 21
paste input "829/8607/4442/files/gempages_517458748881503014-77e6c2b2-e0fb-44fb-97c0-f5d6dee…"
type input "https://cdn.shopify.com/s/files/1/0829/8607/4442/files/gempages_517458748881503…"
click at [263, 291] on div at bounding box center [673, 338] width 945 height 610
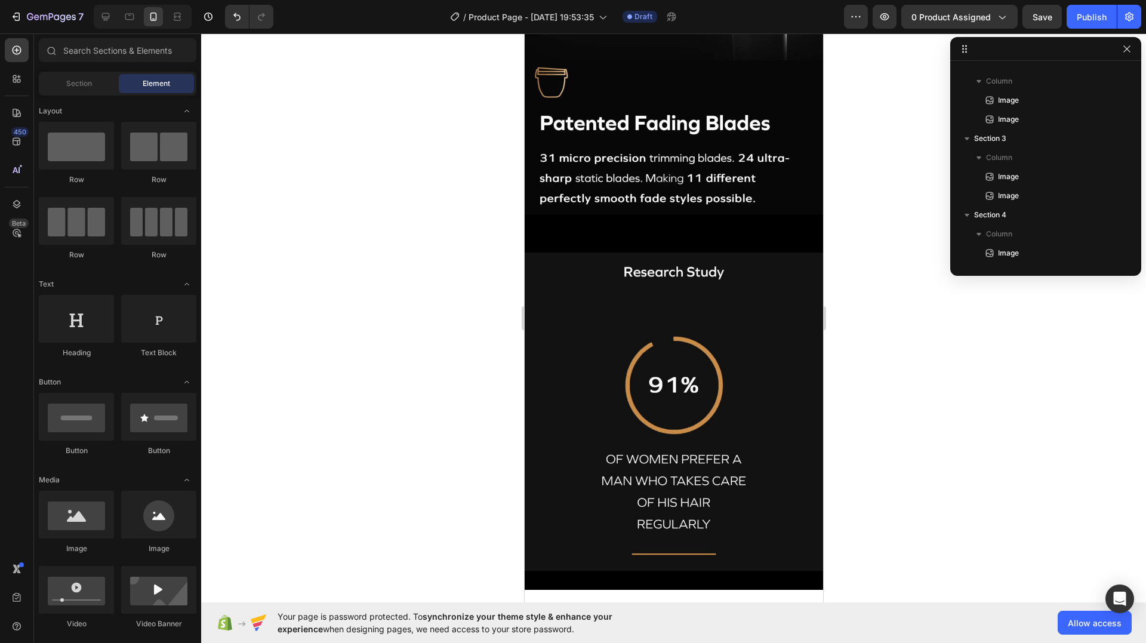
scroll to position [1769, 0]
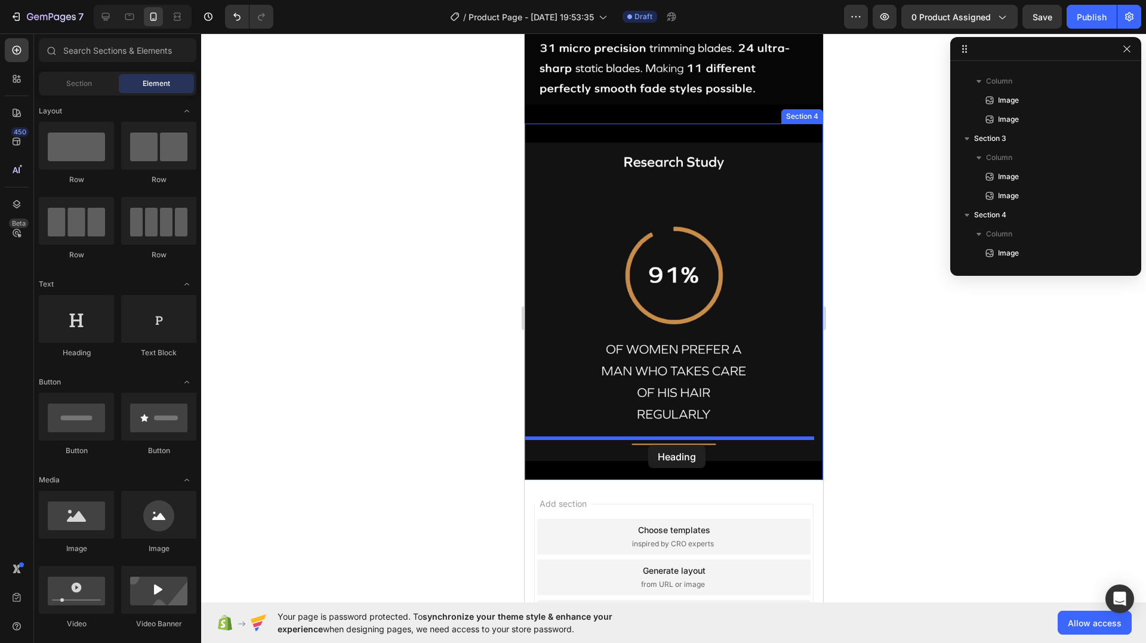
drag, startPoint x: 610, startPoint y: 361, endPoint x: 648, endPoint y: 445, distance: 92.2
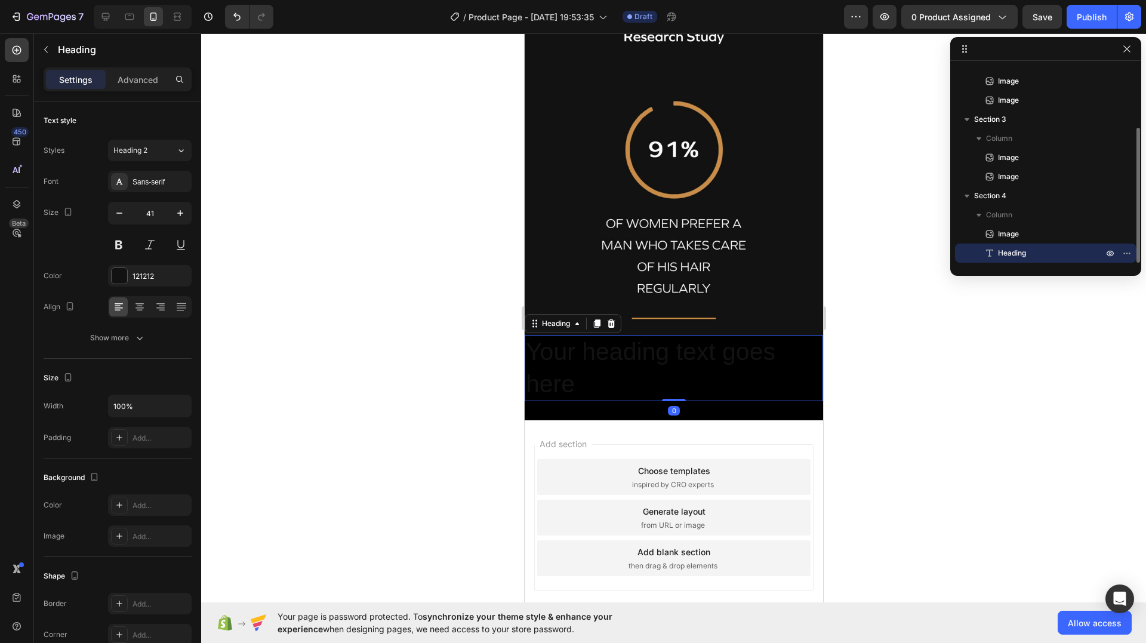
scroll to position [1888, 0]
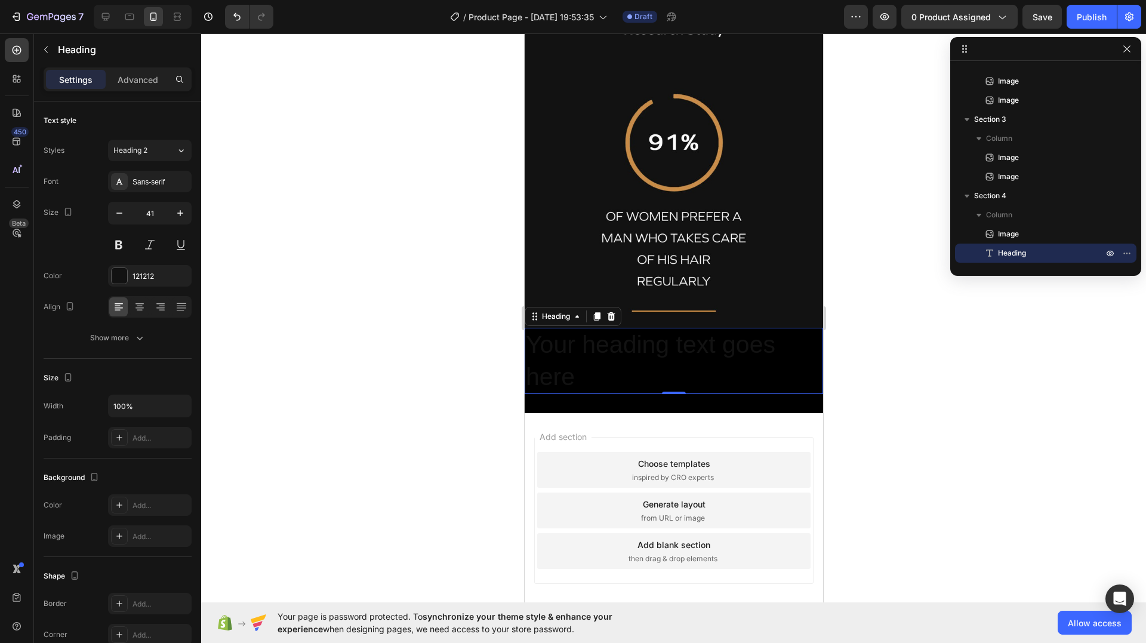
click at [721, 347] on h2 "Your heading text goes here" at bounding box center [673, 361] width 299 height 66
click at [721, 347] on p "Your heading text goes here" at bounding box center [673, 361] width 296 height 64
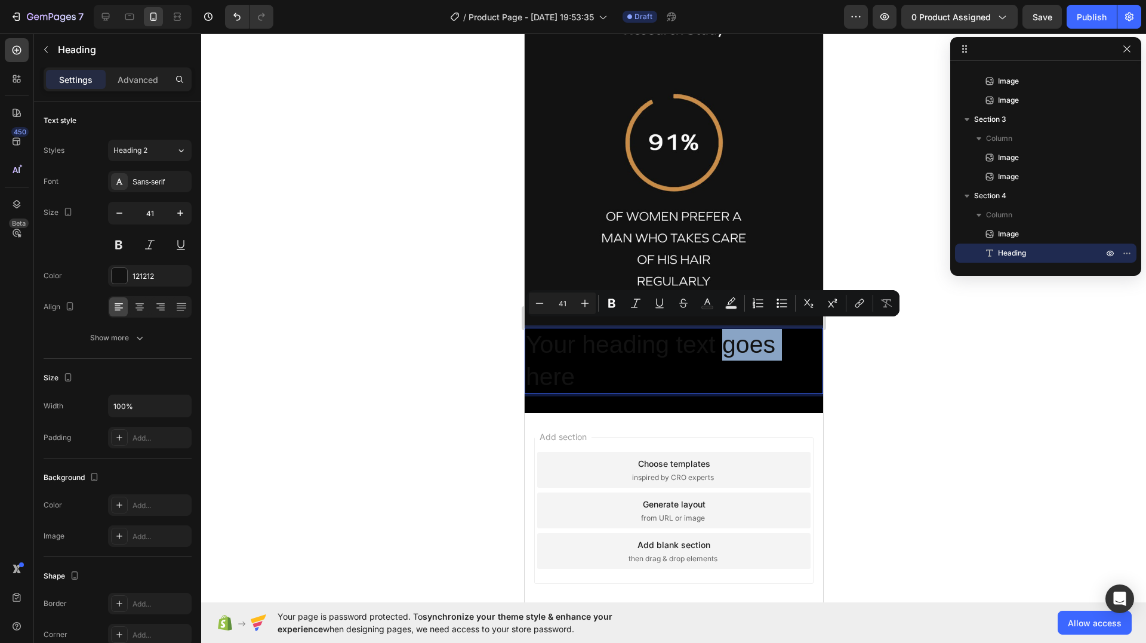
click at [720, 345] on p "Your heading text goes here" at bounding box center [673, 361] width 296 height 64
click at [713, 339] on p "Your heading text goes here" at bounding box center [673, 361] width 296 height 64
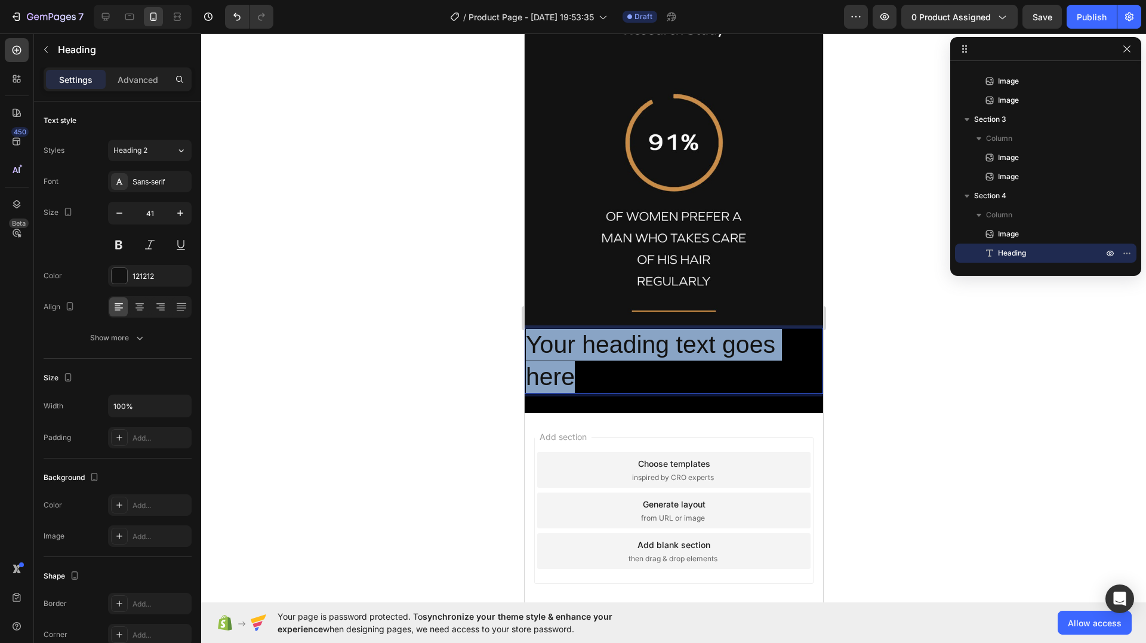
click at [713, 339] on p "Your heading text goes here" at bounding box center [673, 361] width 296 height 64
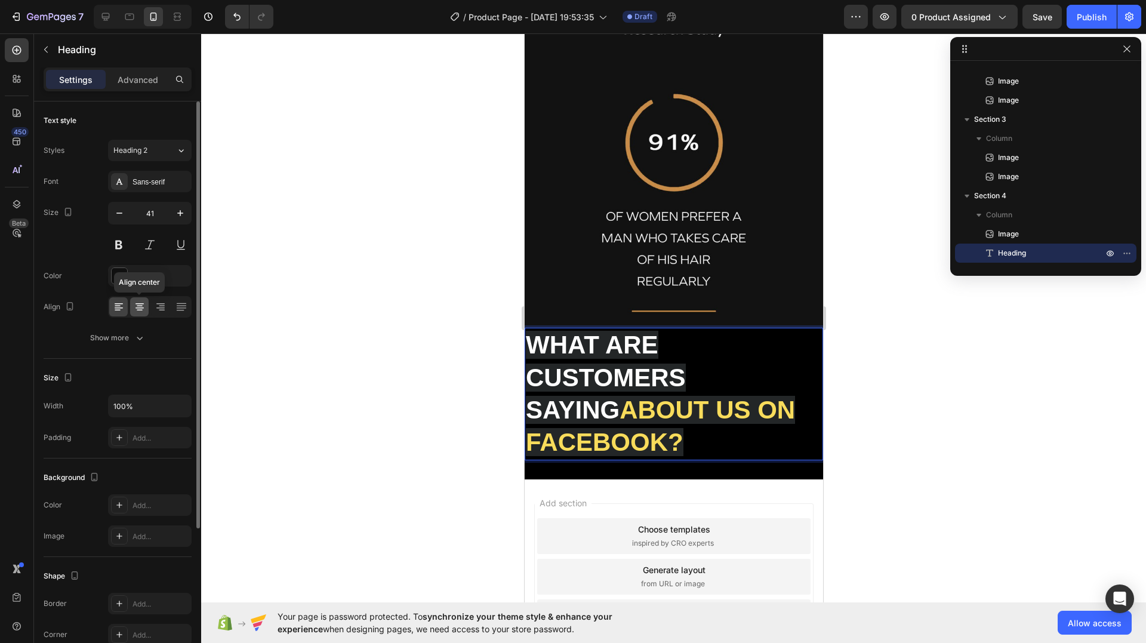
click at [141, 301] on icon at bounding box center [140, 307] width 12 height 12
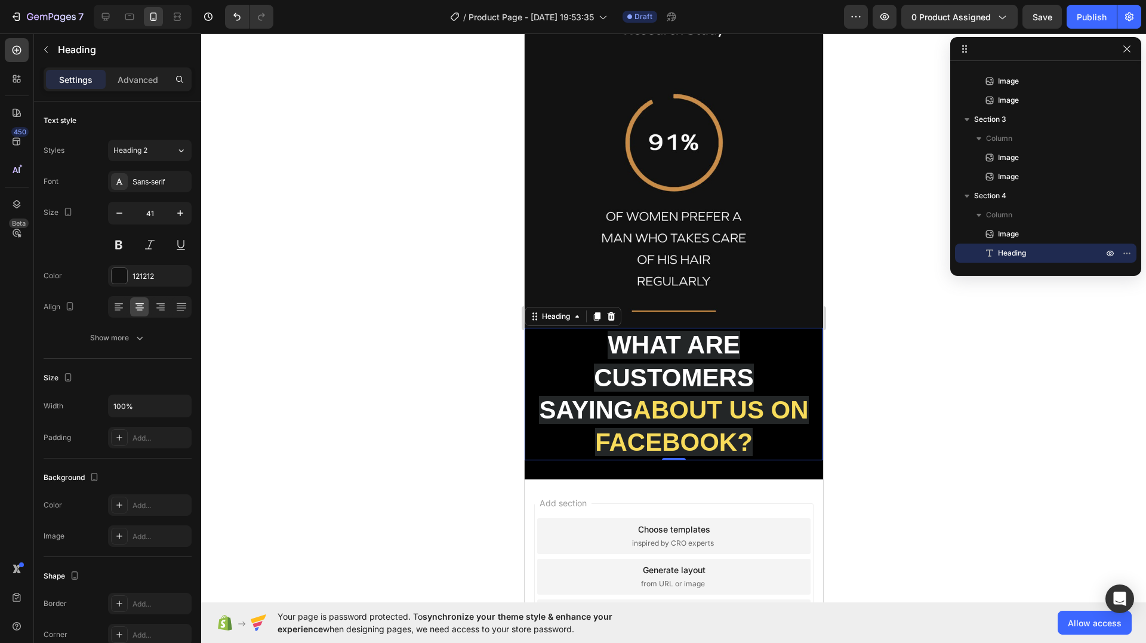
click at [682, 377] on strong "WHAT ARE CUSTOMERS SAYING" at bounding box center [645, 377] width 214 height 93
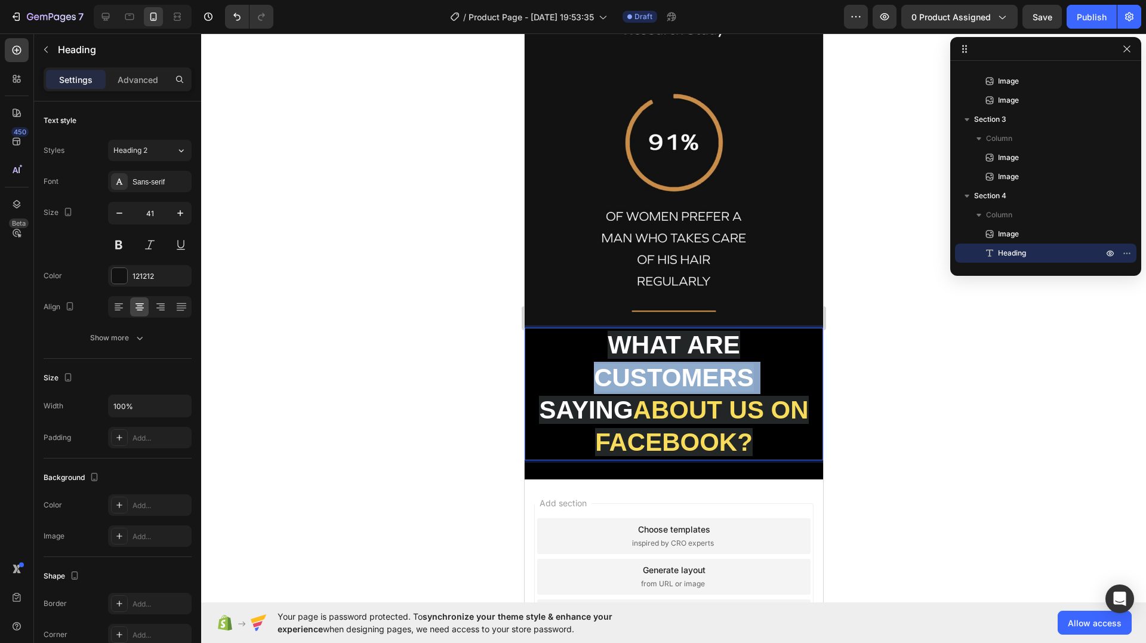
click at [682, 377] on strong "WHAT ARE CUSTOMERS SAYING" at bounding box center [645, 377] width 214 height 93
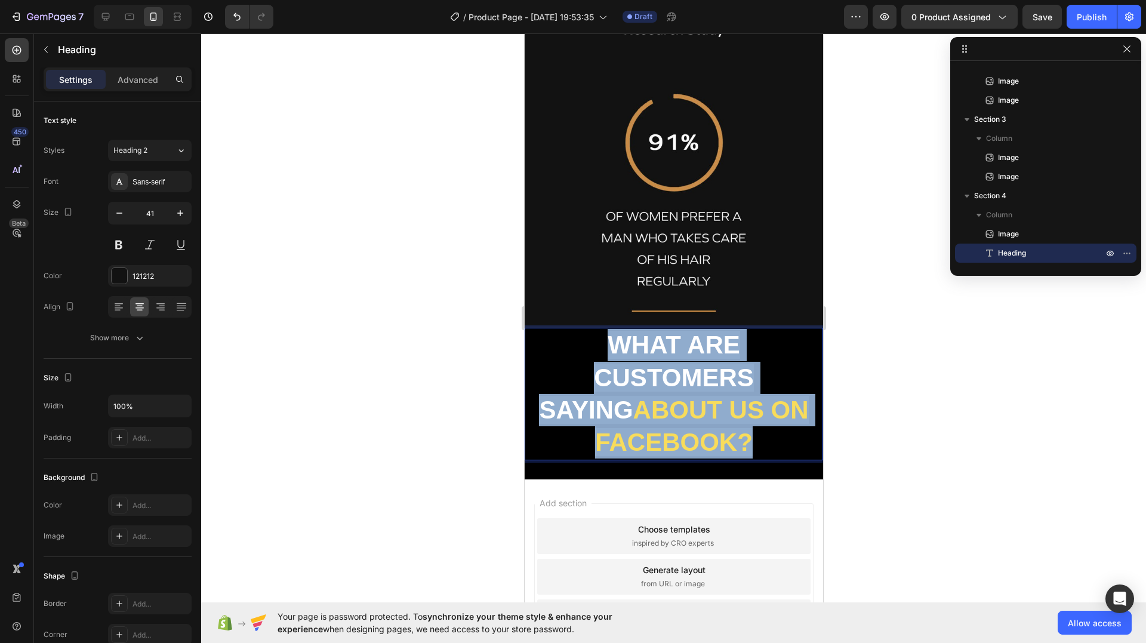
click at [682, 377] on strong "WHAT ARE CUSTOMERS SAYING" at bounding box center [645, 377] width 214 height 93
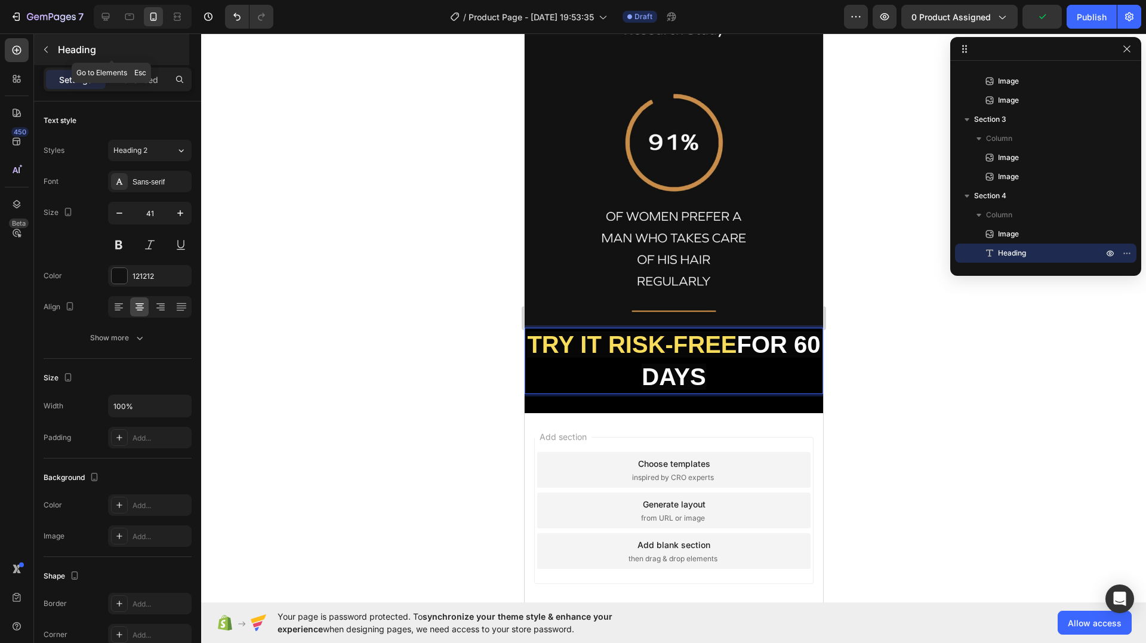
click at [58, 48] on p "Heading" at bounding box center [122, 49] width 129 height 14
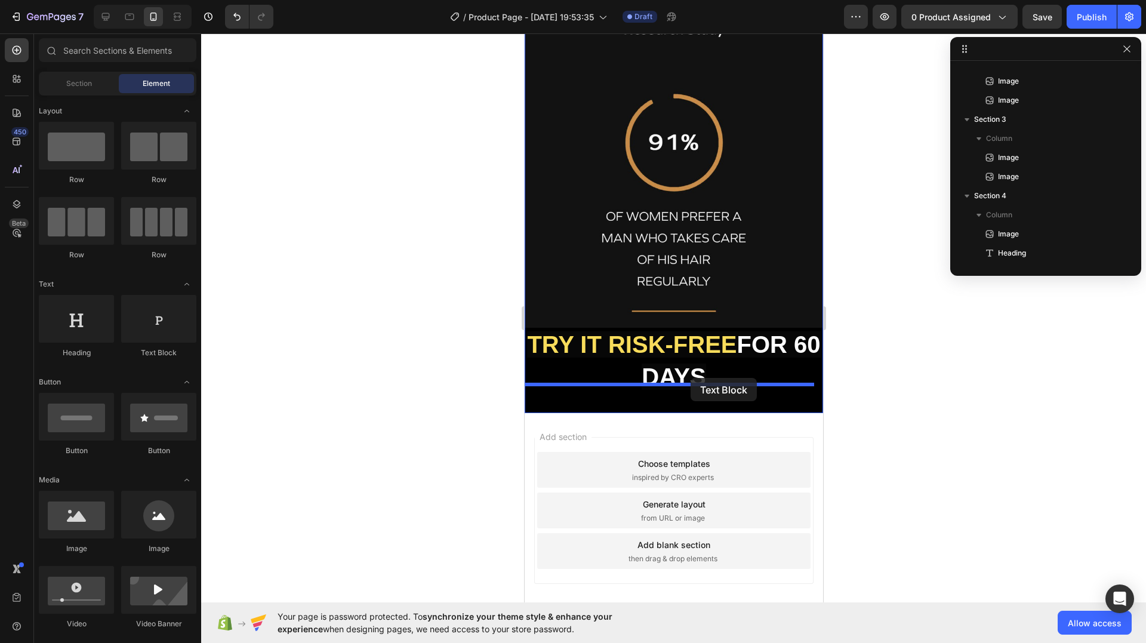
drag, startPoint x: 669, startPoint y: 350, endPoint x: 690, endPoint y: 378, distance: 34.9
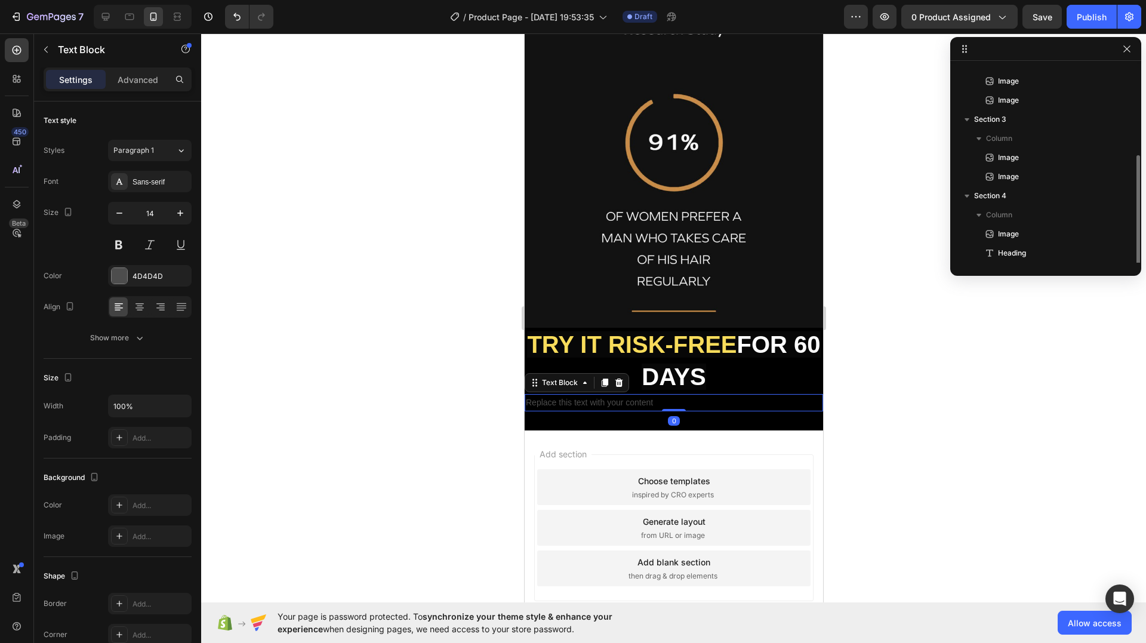
scroll to position [109, 0]
click at [627, 394] on div "Replace this text with your content" at bounding box center [673, 402] width 299 height 17
click at [627, 395] on p "Replace this text with your content" at bounding box center [673, 402] width 296 height 15
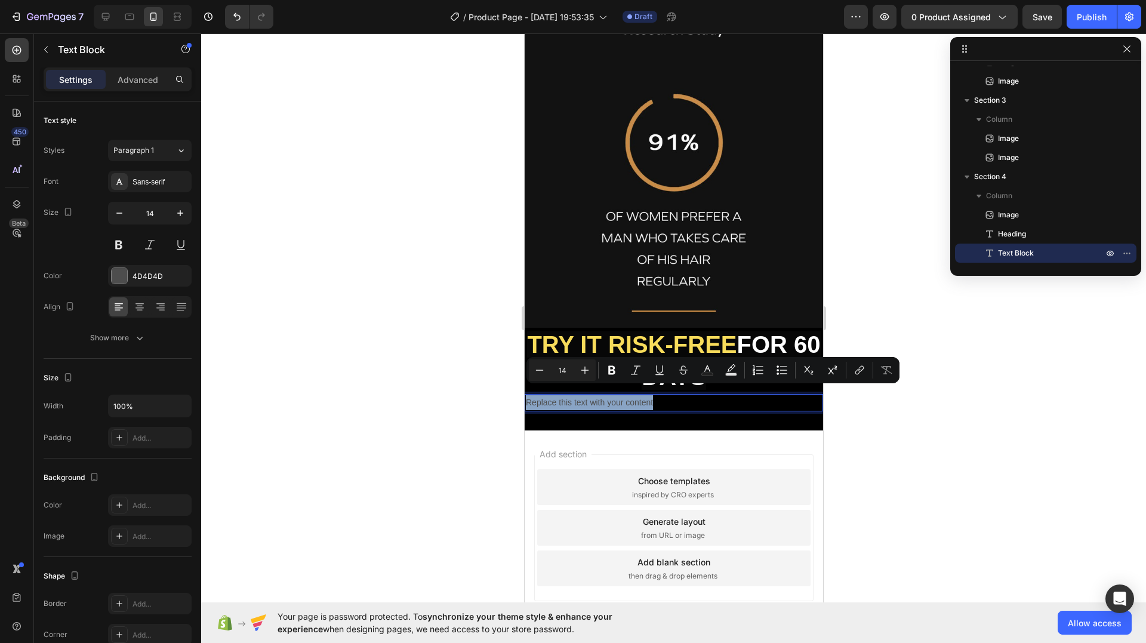
click at [627, 395] on p "Replace this text with your content" at bounding box center [673, 402] width 296 height 15
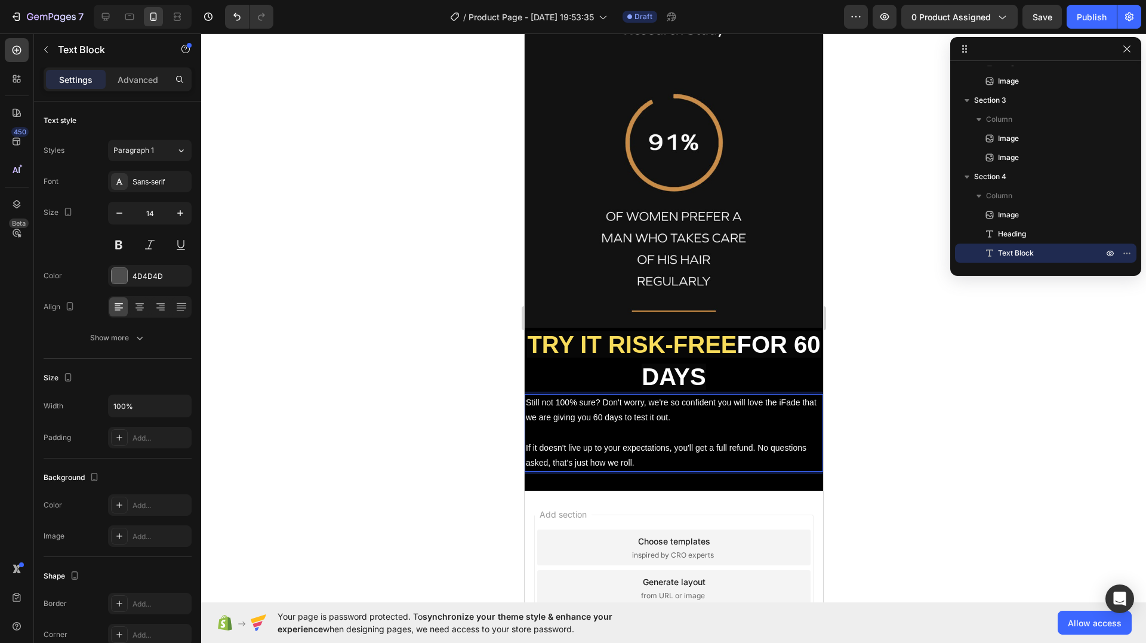
click at [786, 398] on span "Still not 100% sure? Don't worry, we're so confident you will love the iFade th…" at bounding box center [670, 410] width 291 height 24
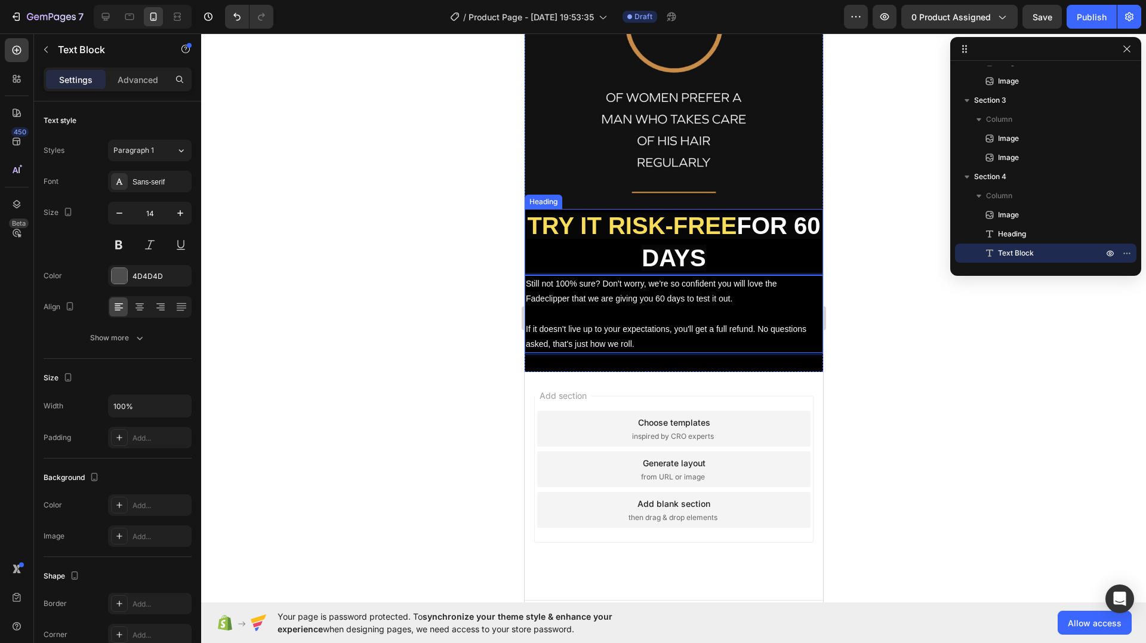
scroll to position [2008, 0]
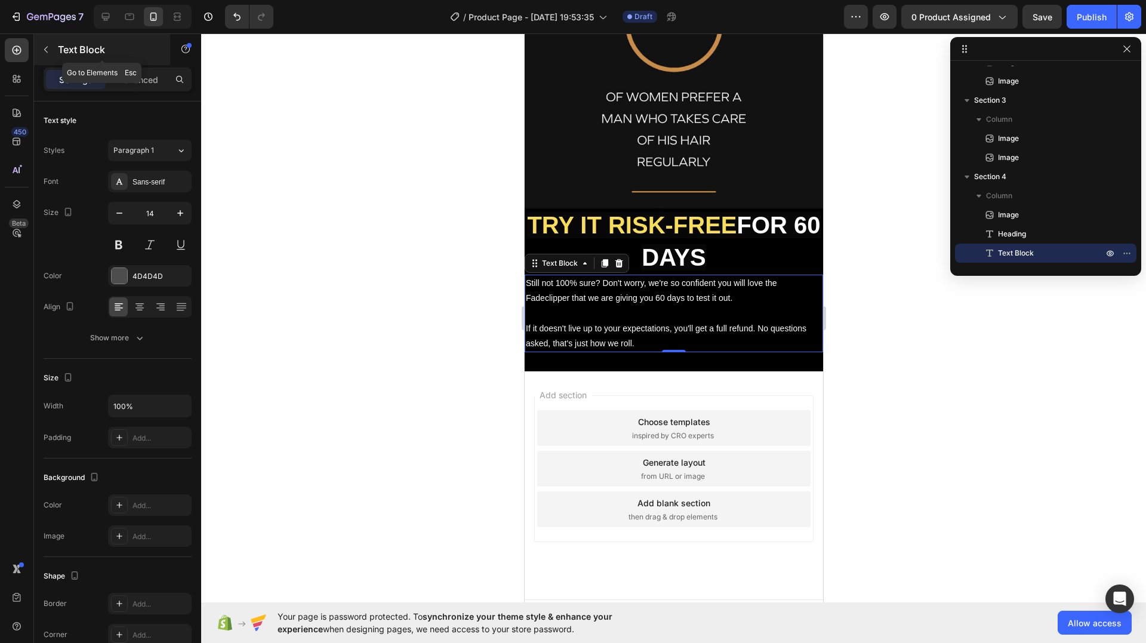
click at [46, 51] on icon "button" at bounding box center [46, 50] width 4 height 7
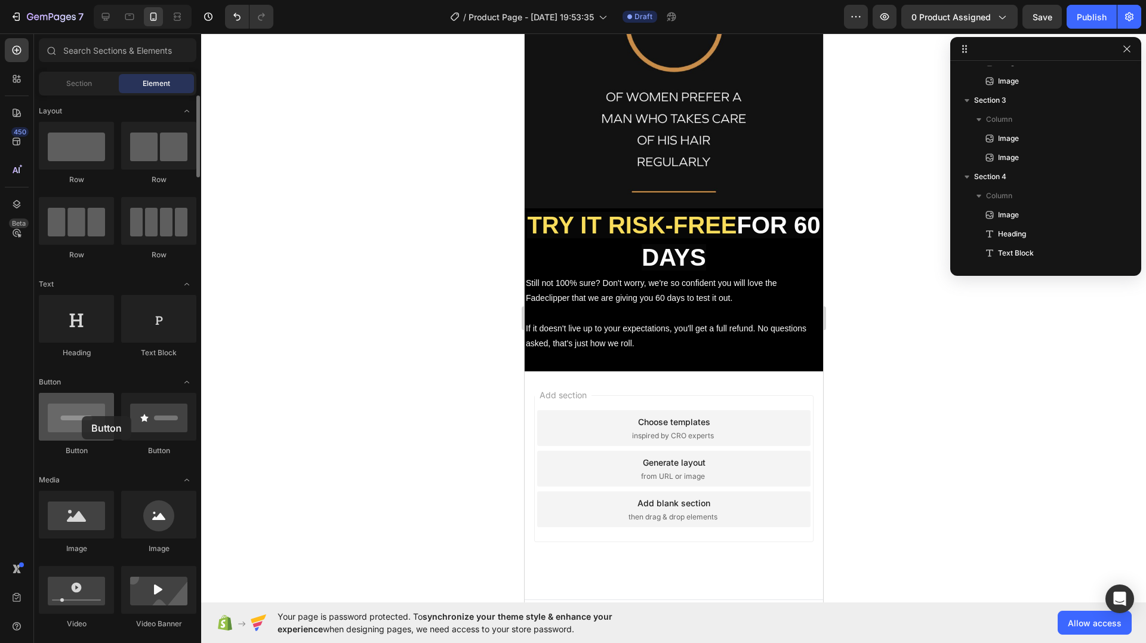
drag, startPoint x: 81, startPoint y: 427, endPoint x: 82, endPoint y: 416, distance: 11.4
click at [82, 416] on div at bounding box center [76, 417] width 75 height 48
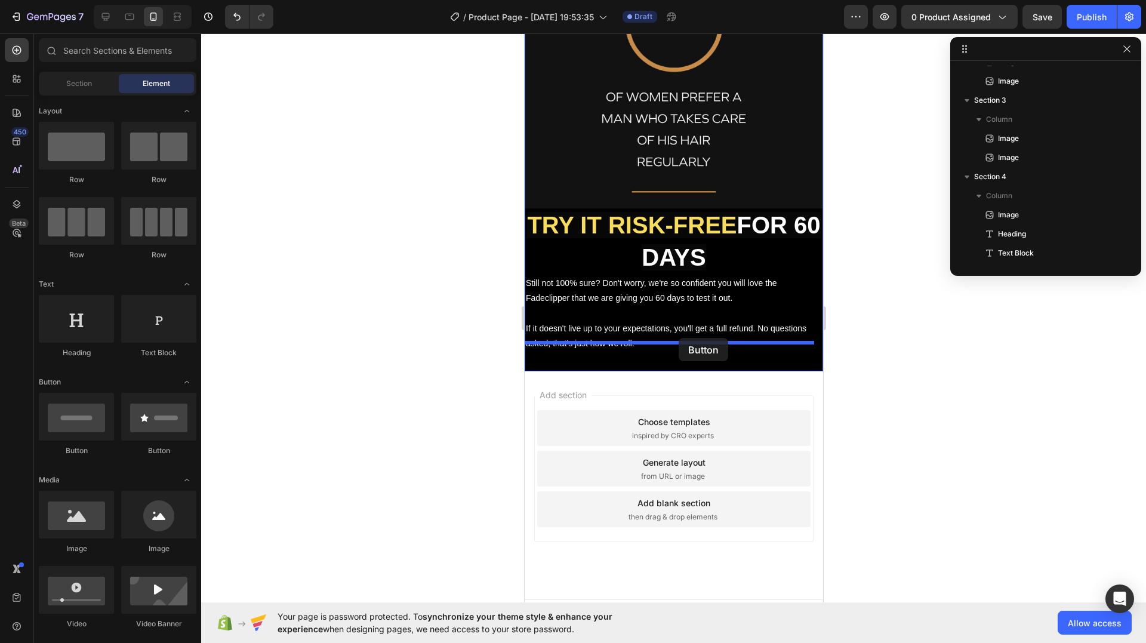
drag, startPoint x: 672, startPoint y: 454, endPoint x: 678, endPoint y: 338, distance: 116.6
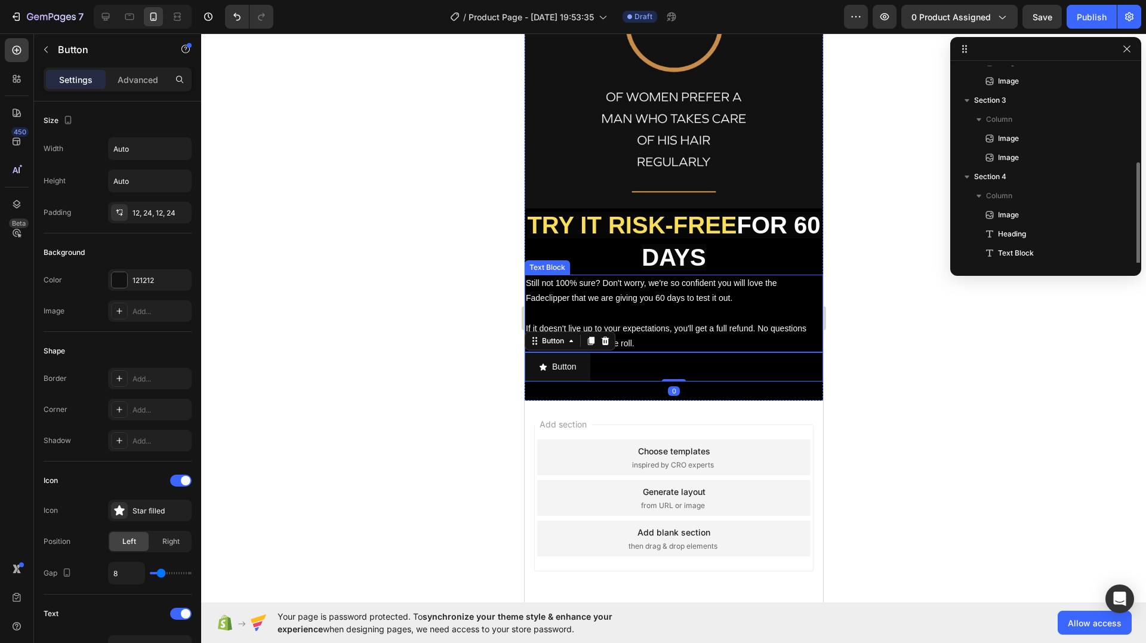
scroll to position [128, 0]
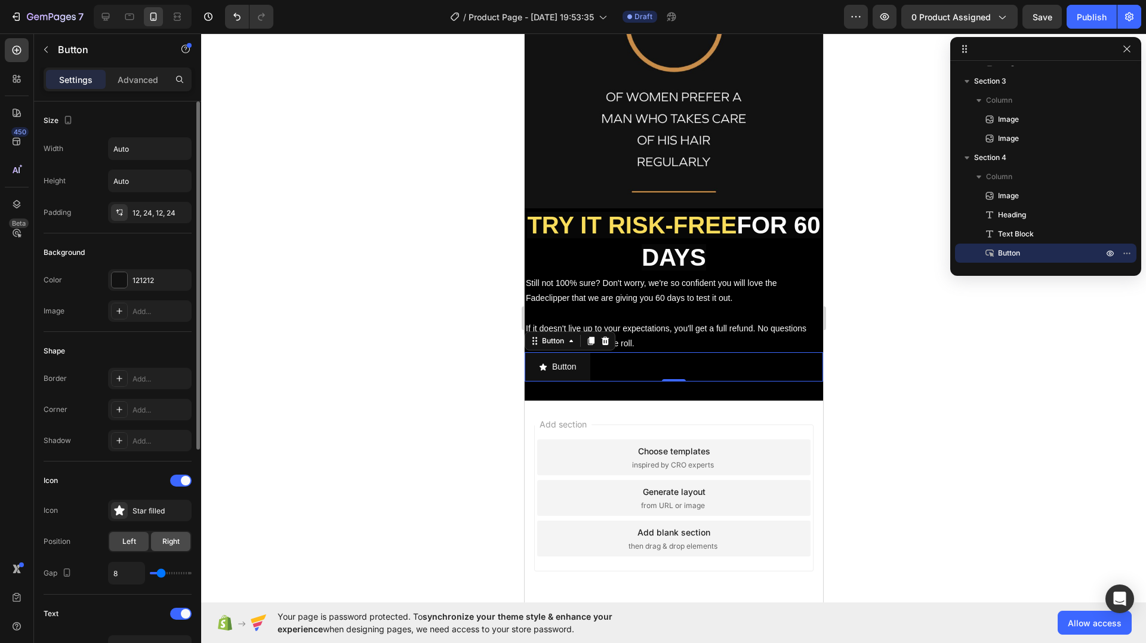
click at [168, 536] on span "Right" at bounding box center [170, 541] width 17 height 11
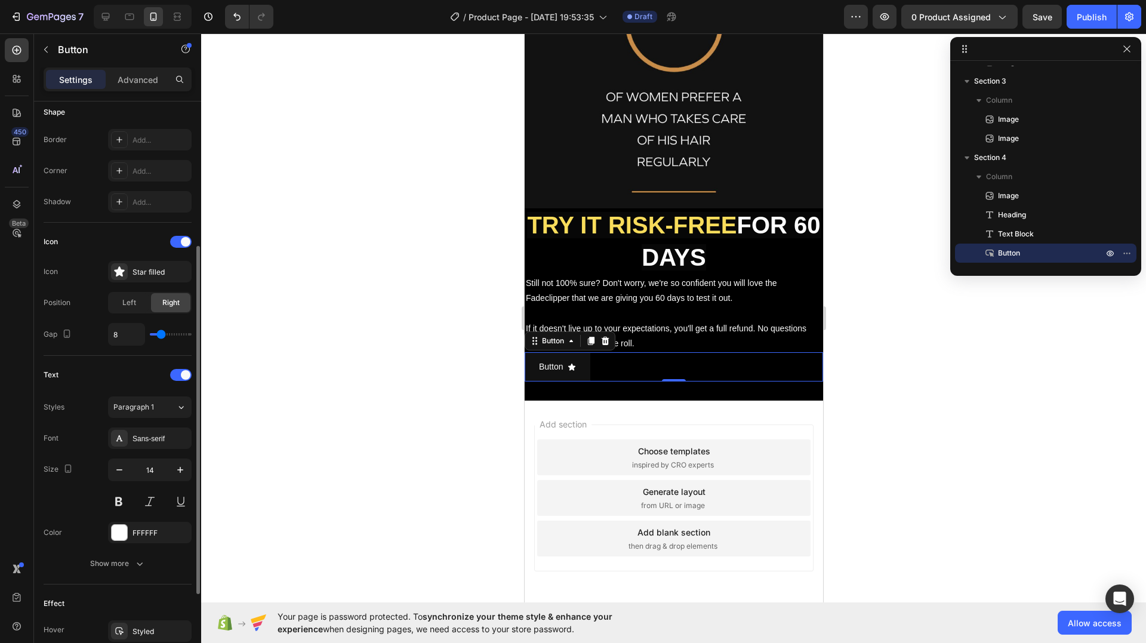
scroll to position [375, 0]
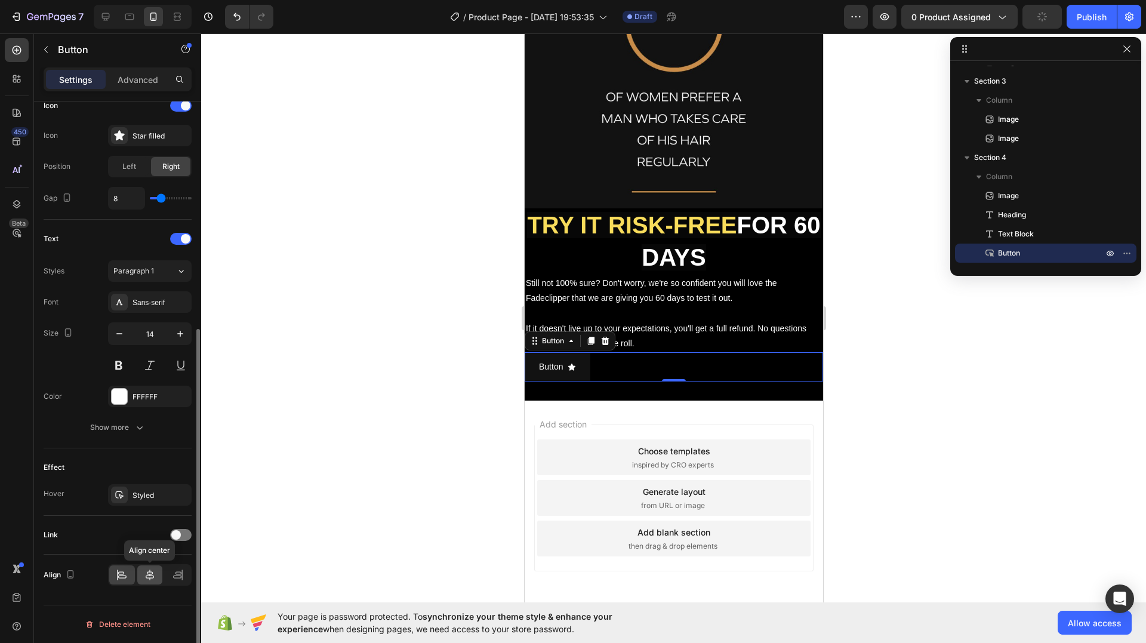
click at [152, 577] on icon at bounding box center [150, 575] width 12 height 12
click at [124, 398] on div at bounding box center [120, 397] width 16 height 16
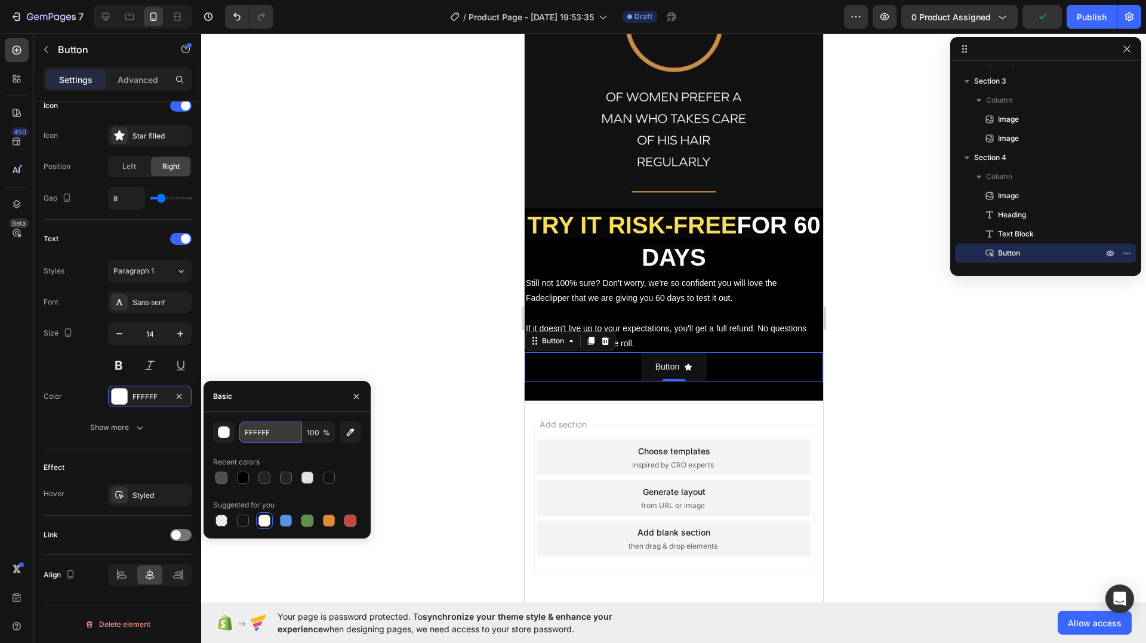
click at [263, 435] on input "FFFFFF" at bounding box center [270, 431] width 62 height 21
paste input "CBB44B"
type input "CBB44B"
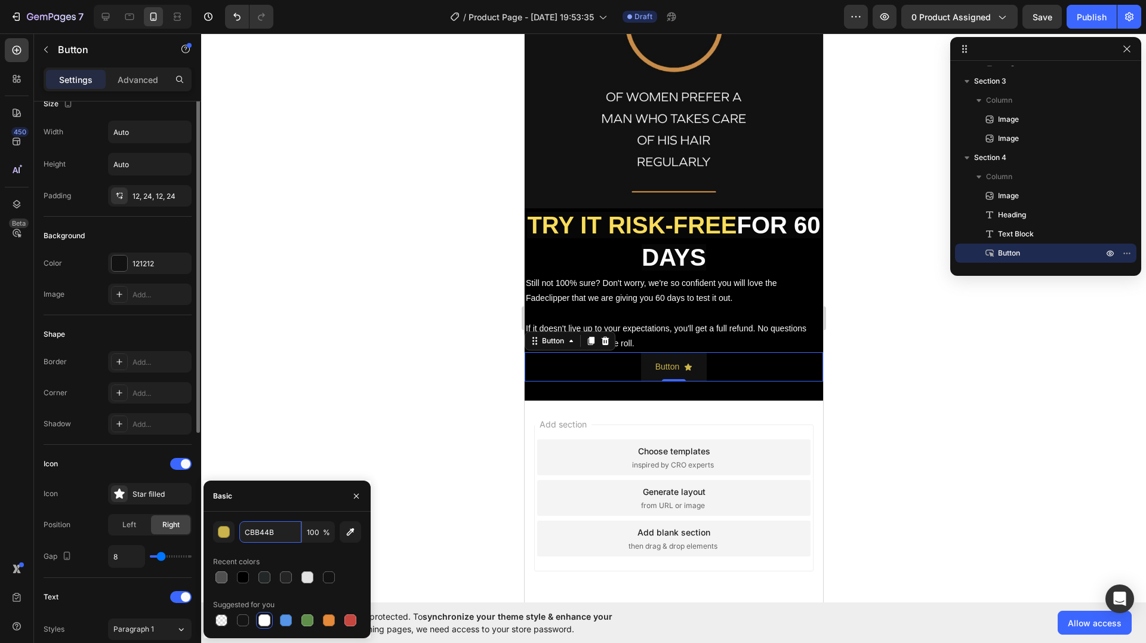
scroll to position [0, 0]
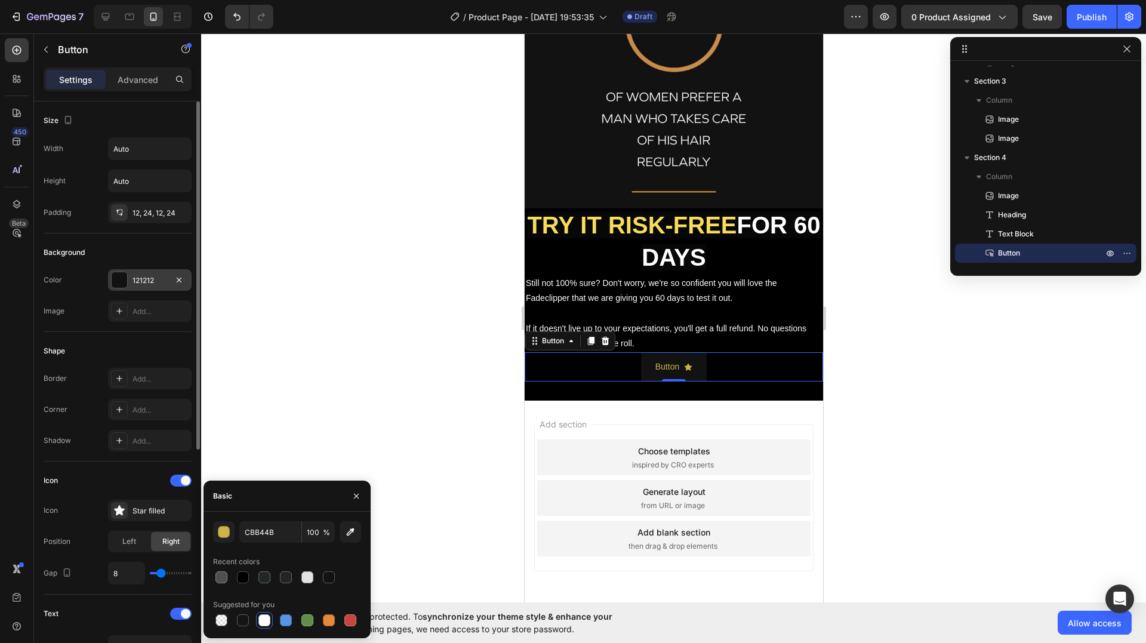
click at [121, 279] on div at bounding box center [120, 280] width 16 height 16
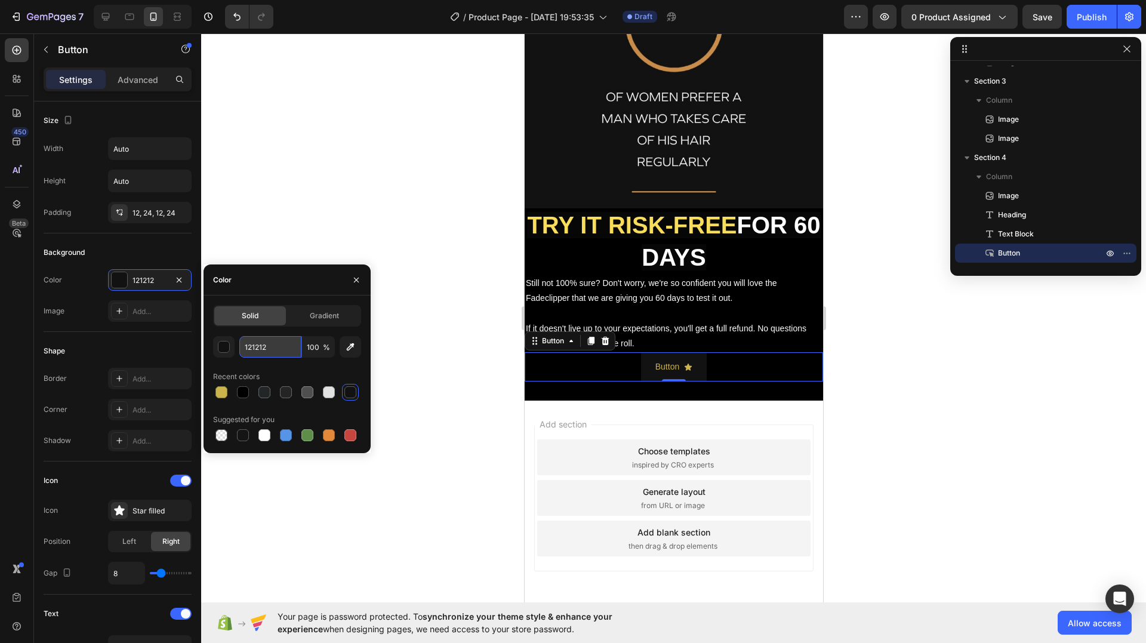
click at [251, 347] on input "121212" at bounding box center [270, 346] width 62 height 21
paste input "CBB44B"
type input "CBB44B"
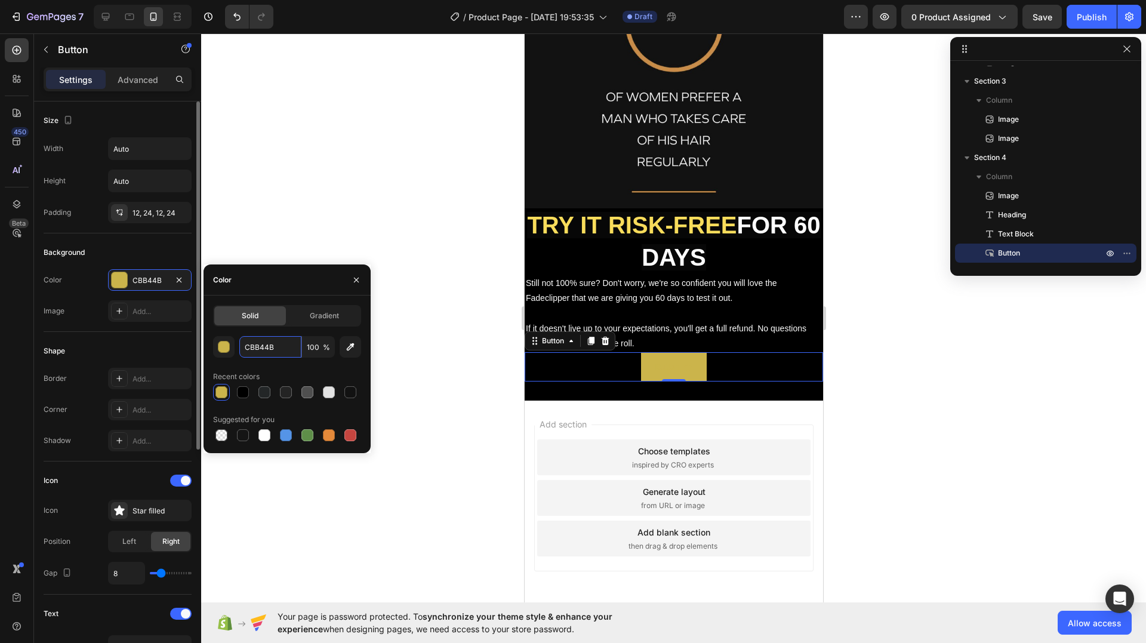
scroll to position [239, 0]
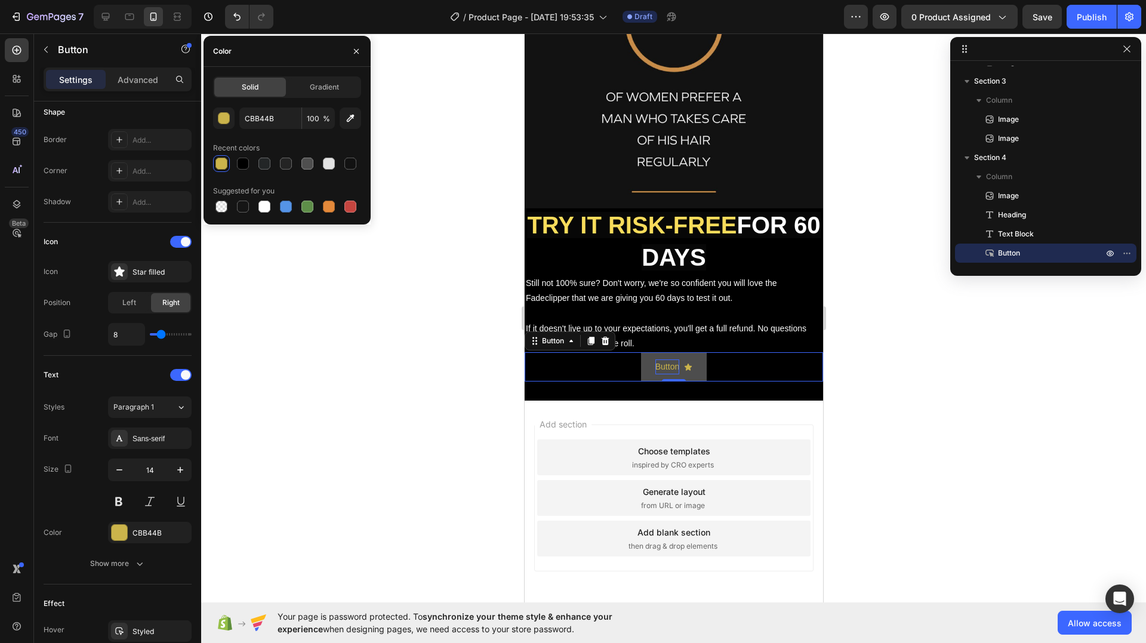
click at [660, 359] on p "Button" at bounding box center [667, 366] width 24 height 15
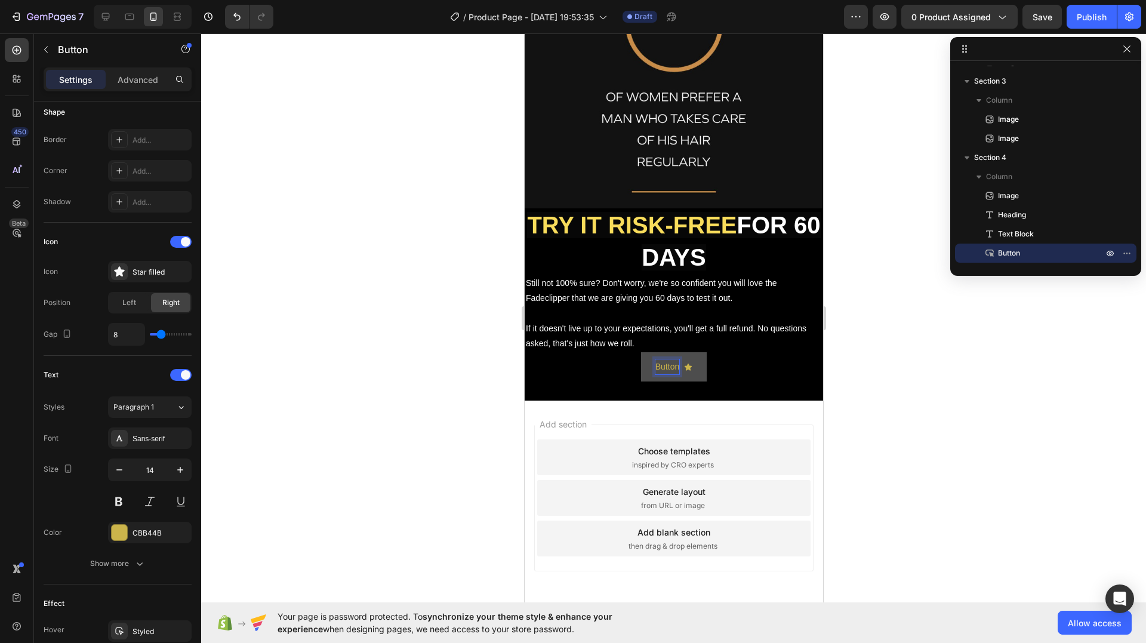
click at [662, 359] on p "Button" at bounding box center [667, 366] width 24 height 15
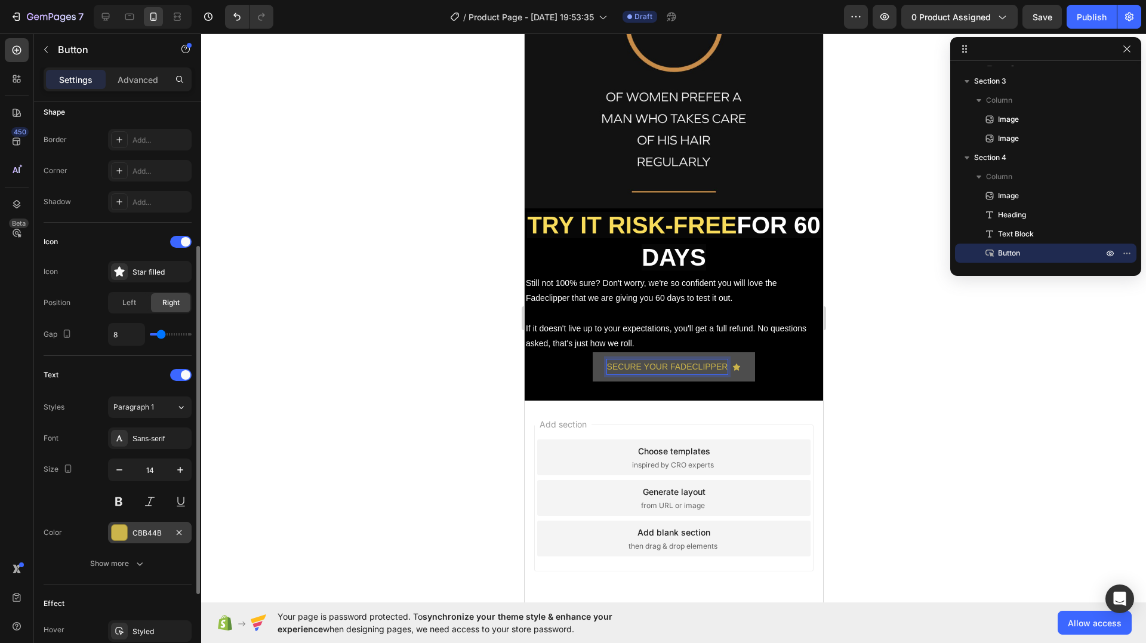
click at [126, 534] on div at bounding box center [120, 533] width 16 height 16
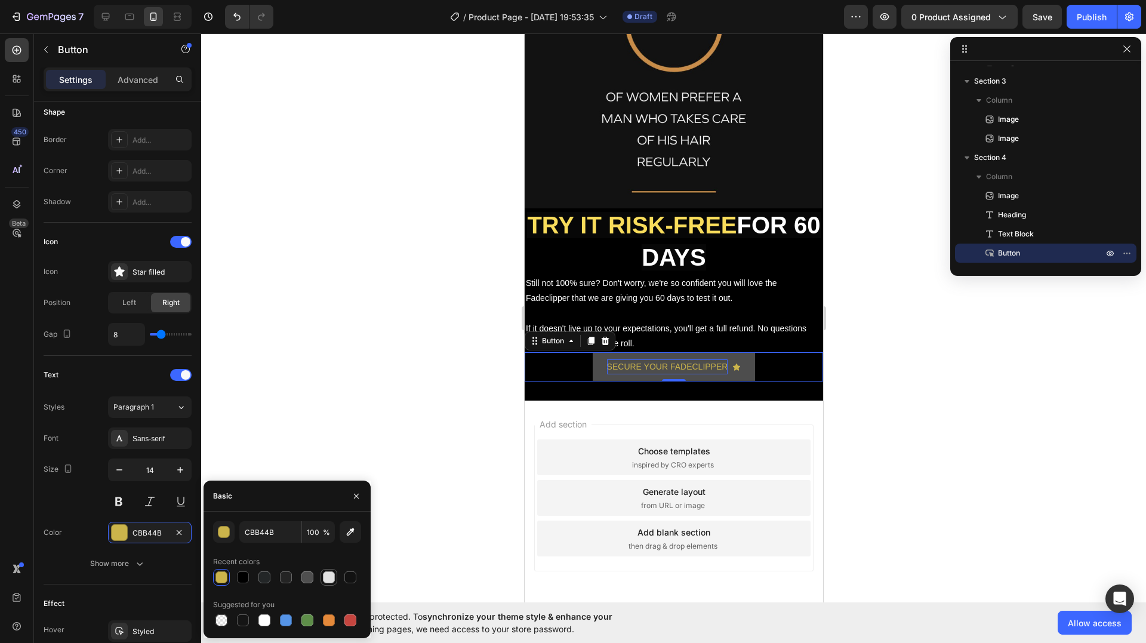
click at [328, 573] on div at bounding box center [329, 577] width 12 height 12
click at [344, 534] on icon "button" at bounding box center [350, 532] width 12 height 12
click at [264, 621] on div at bounding box center [265, 620] width 12 height 12
type input "FFFFFF"
click at [91, 504] on div "Size 14" at bounding box center [118, 485] width 148 height 54
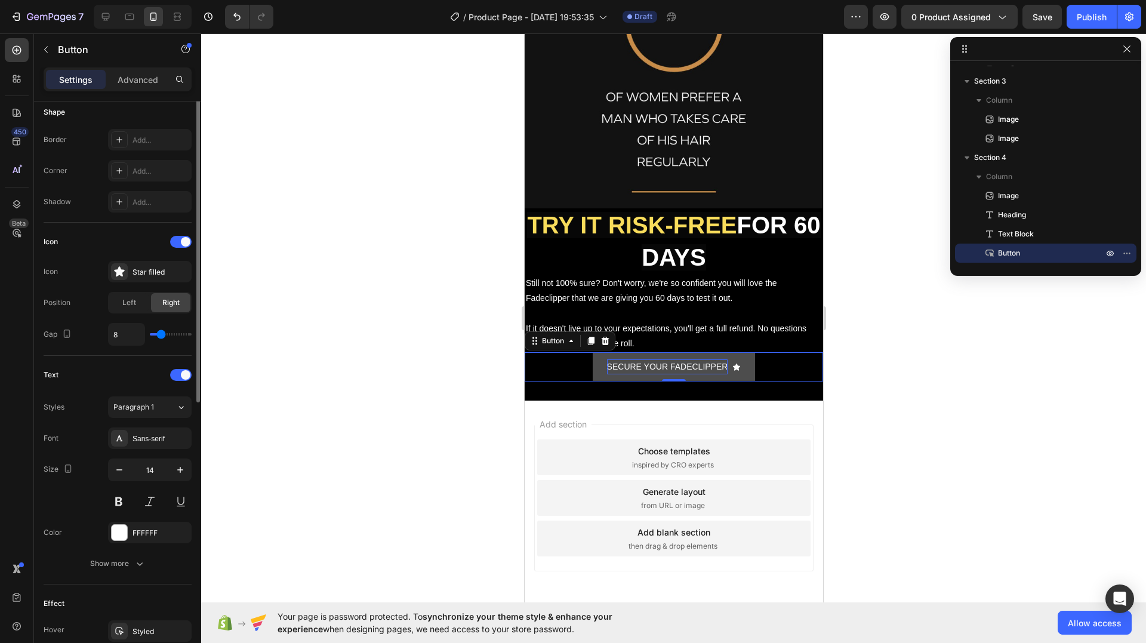
scroll to position [119, 0]
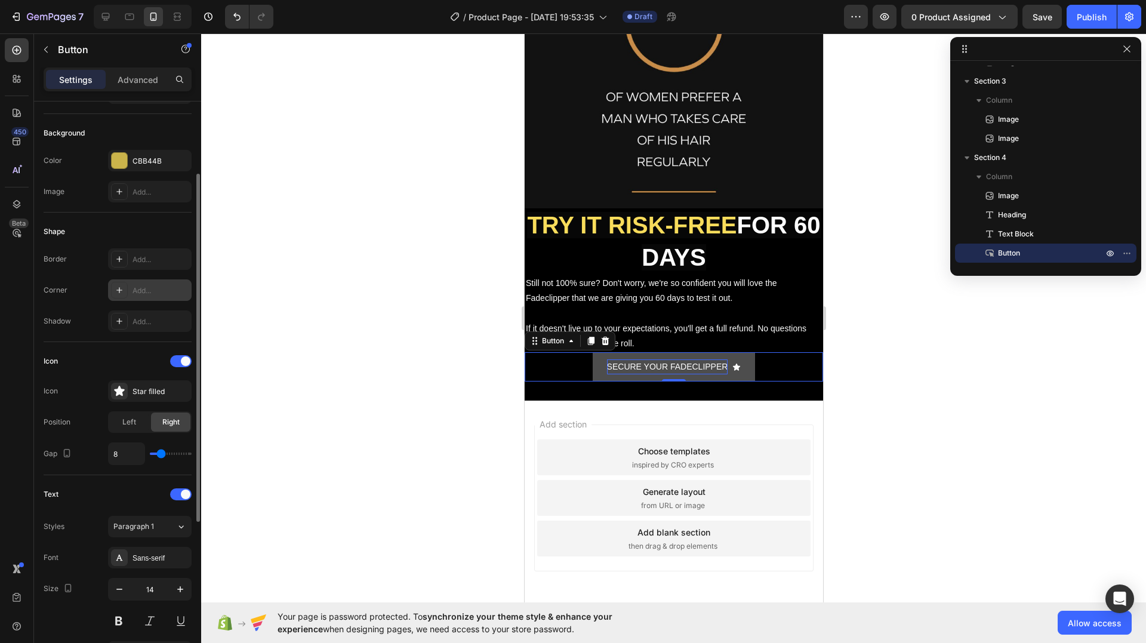
click at [141, 297] on div "Add..." at bounding box center [150, 289] width 84 height 21
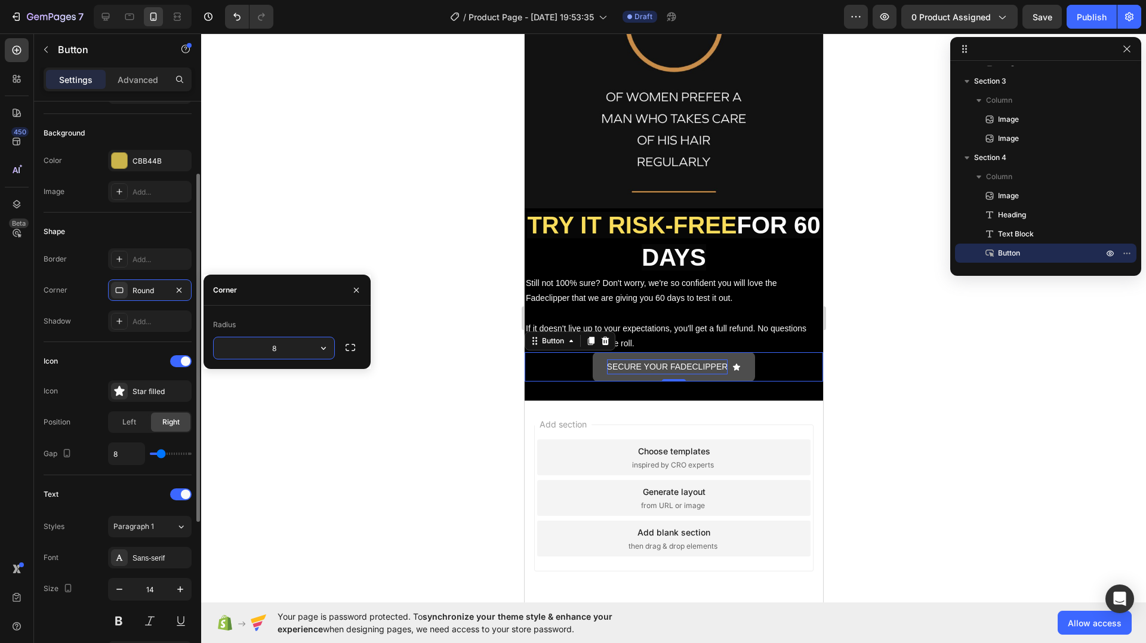
click at [97, 323] on div "Shadow Add..." at bounding box center [118, 320] width 148 height 21
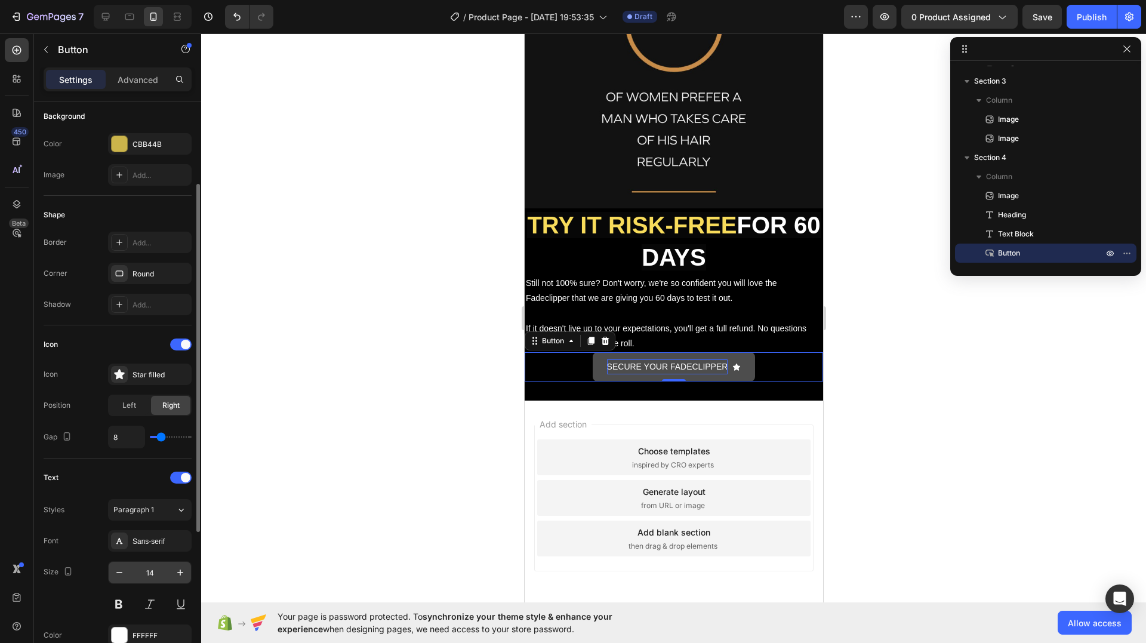
scroll to position [0, 0]
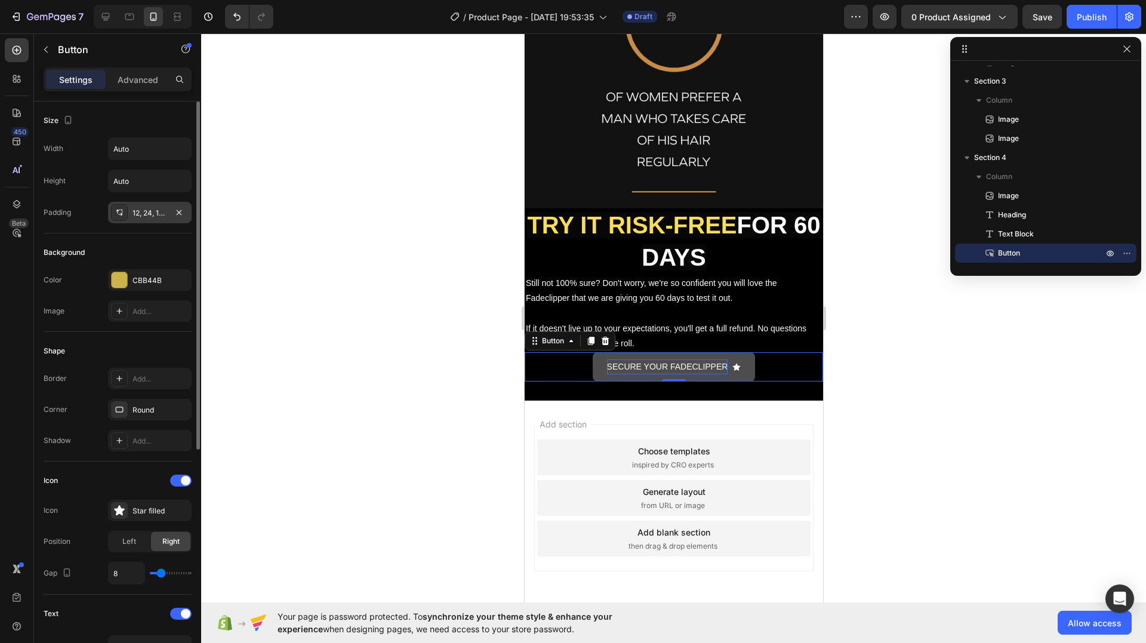
click at [136, 210] on div "12, 24, 12, 24" at bounding box center [150, 213] width 35 height 11
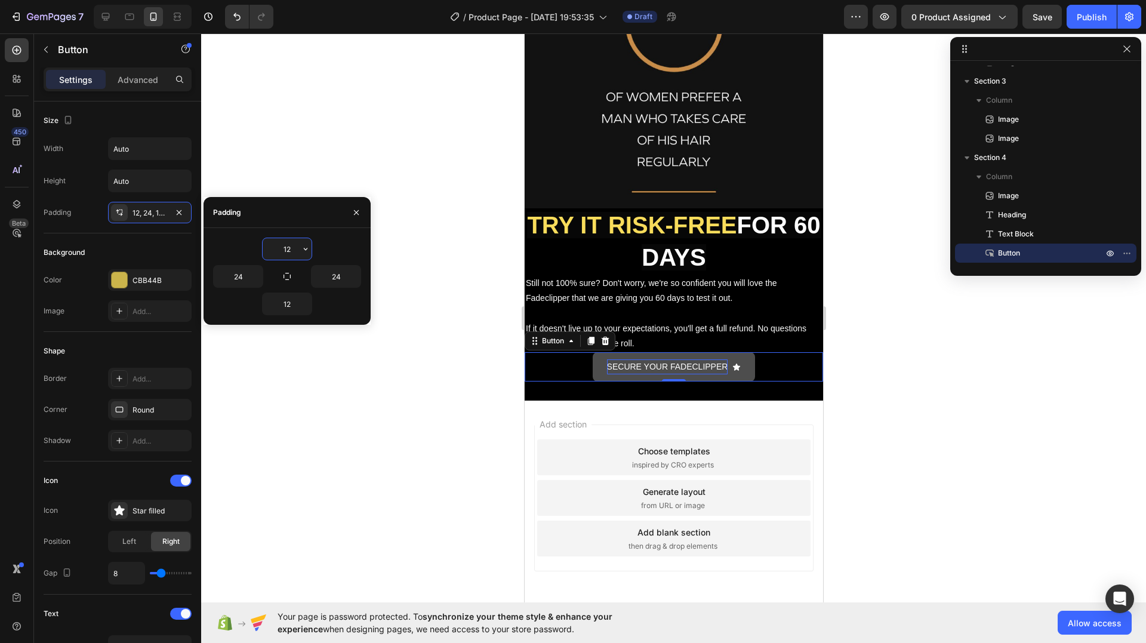
click at [289, 244] on input "12" at bounding box center [287, 248] width 49 height 21
type input "8"
click at [303, 303] on icon "button" at bounding box center [306, 304] width 10 height 10
click at [291, 304] on input "12" at bounding box center [287, 303] width 49 height 21
type input "8"
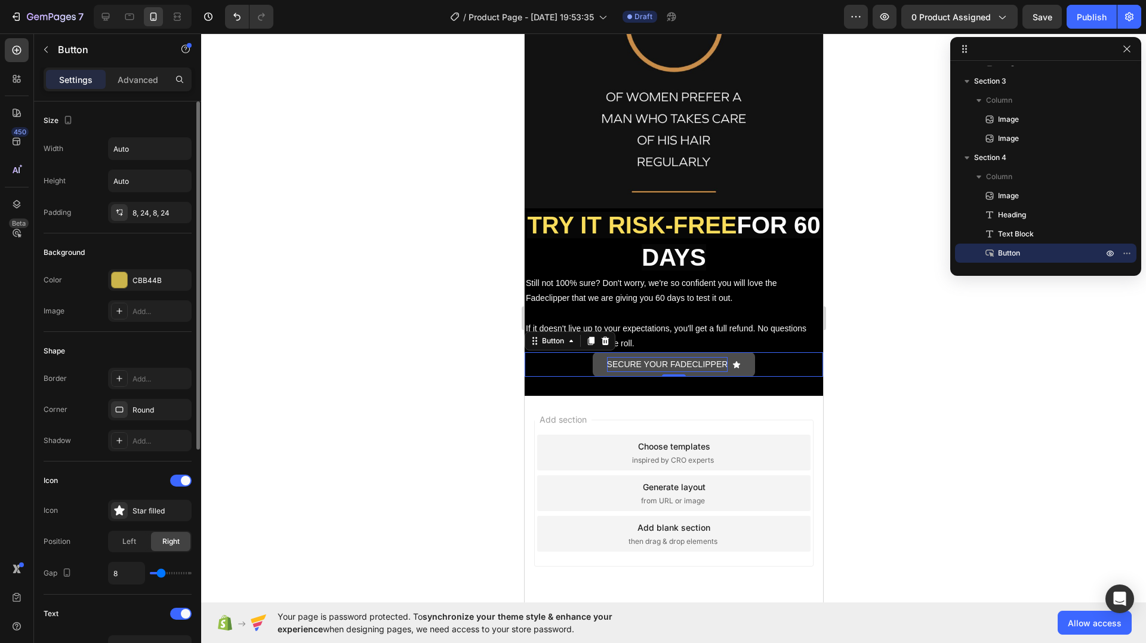
click at [91, 189] on div "Height Auto" at bounding box center [118, 181] width 148 height 23
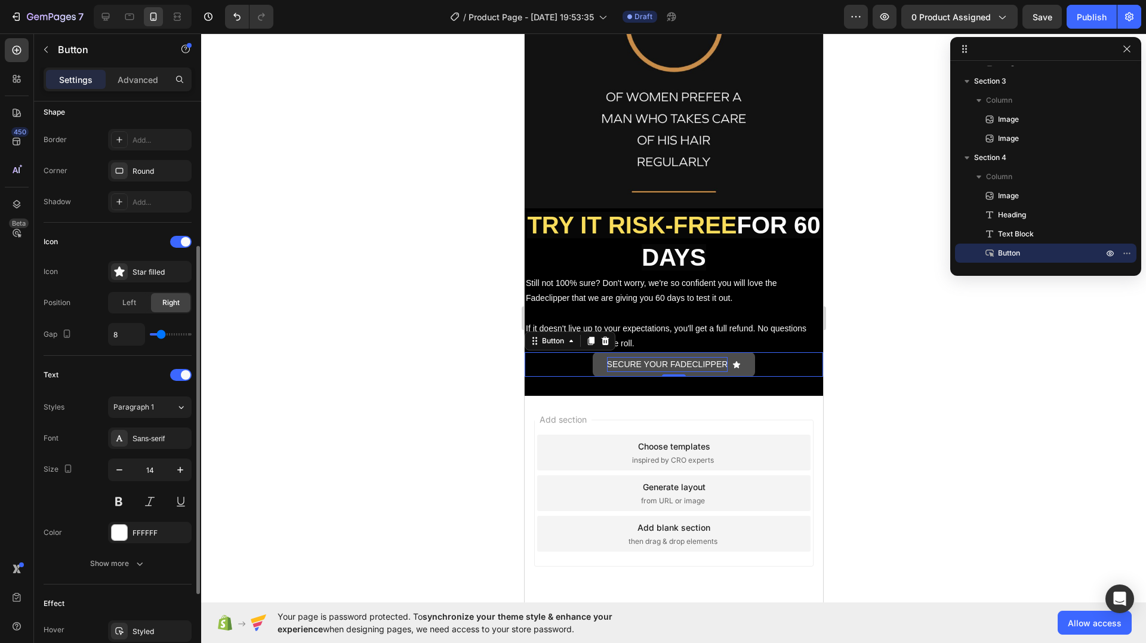
scroll to position [119, 0]
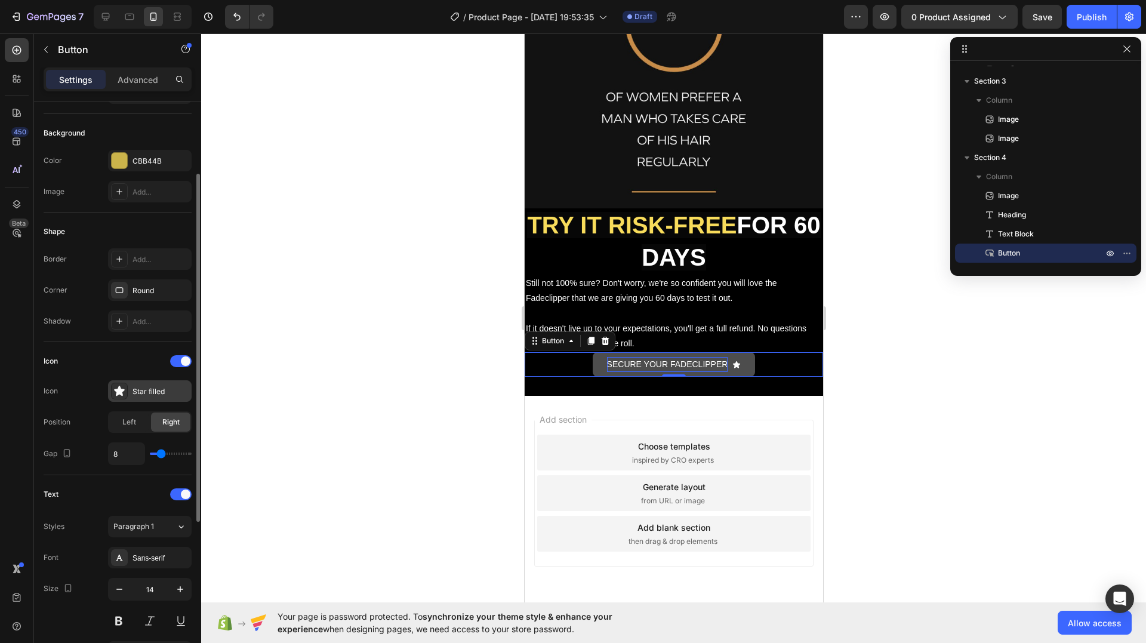
click at [119, 389] on icon at bounding box center [119, 391] width 10 height 10
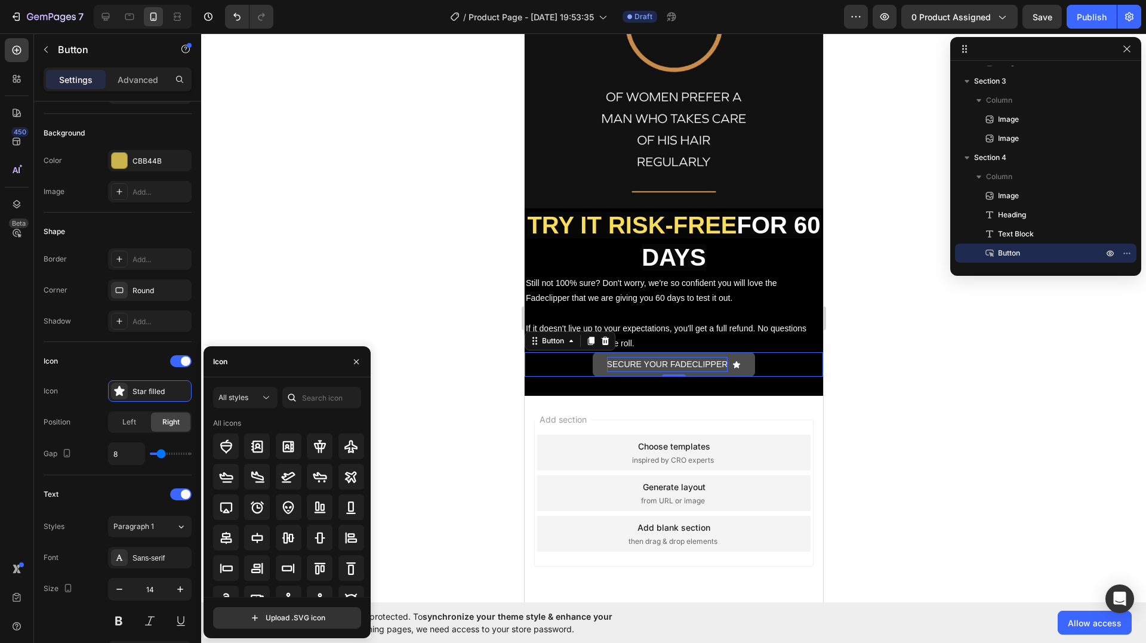
click at [294, 399] on icon at bounding box center [292, 398] width 8 height 8
click at [315, 395] on input "text" at bounding box center [321, 397] width 79 height 21
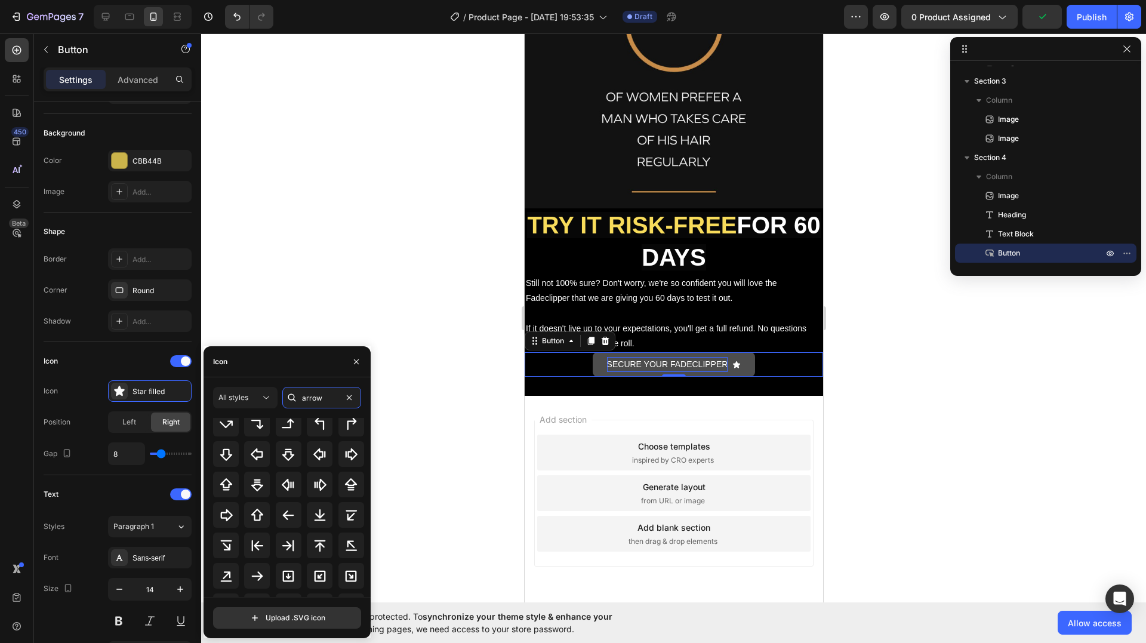
drag, startPoint x: 322, startPoint y: 397, endPoint x: 297, endPoint y: 397, distance: 25.7
click at [297, 397] on div "arrow" at bounding box center [321, 397] width 79 height 21
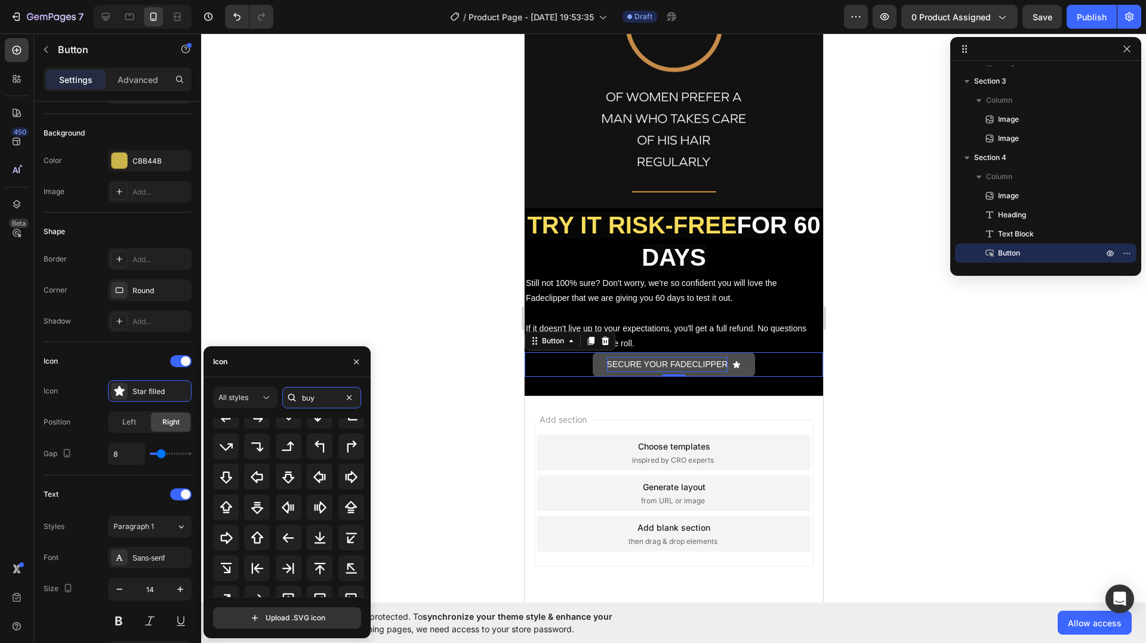
scroll to position [0, 0]
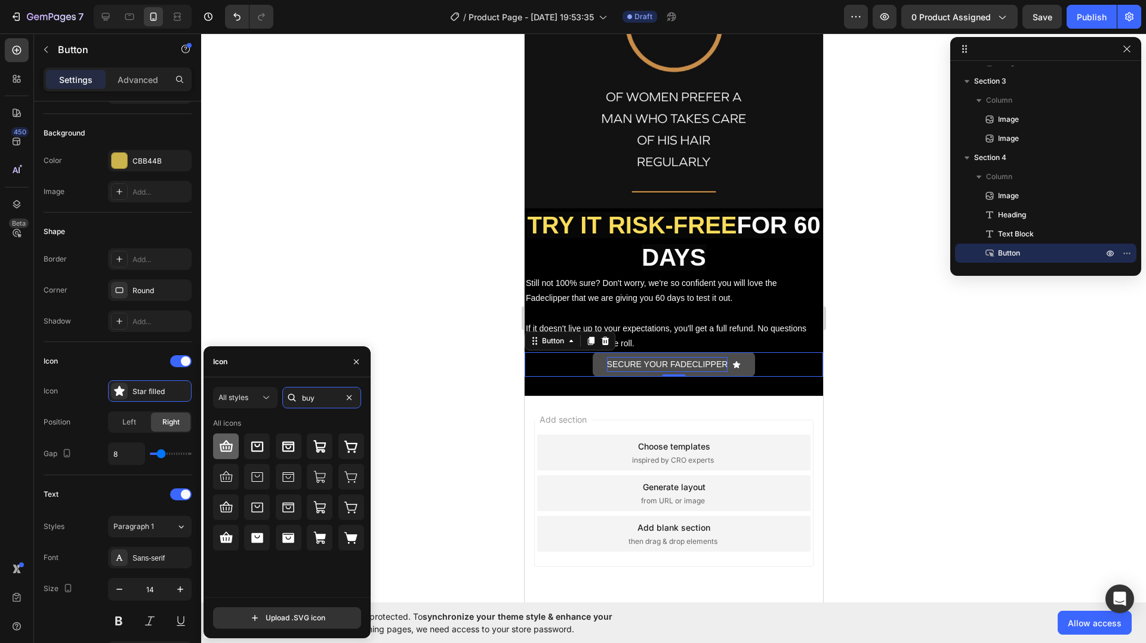
type input "buy"
click at [229, 447] on icon at bounding box center [226, 445] width 13 height 11
click at [322, 447] on icon at bounding box center [319, 446] width 13 height 13
click at [344, 448] on icon at bounding box center [351, 446] width 14 height 14
click at [310, 444] on div at bounding box center [320, 446] width 26 height 26
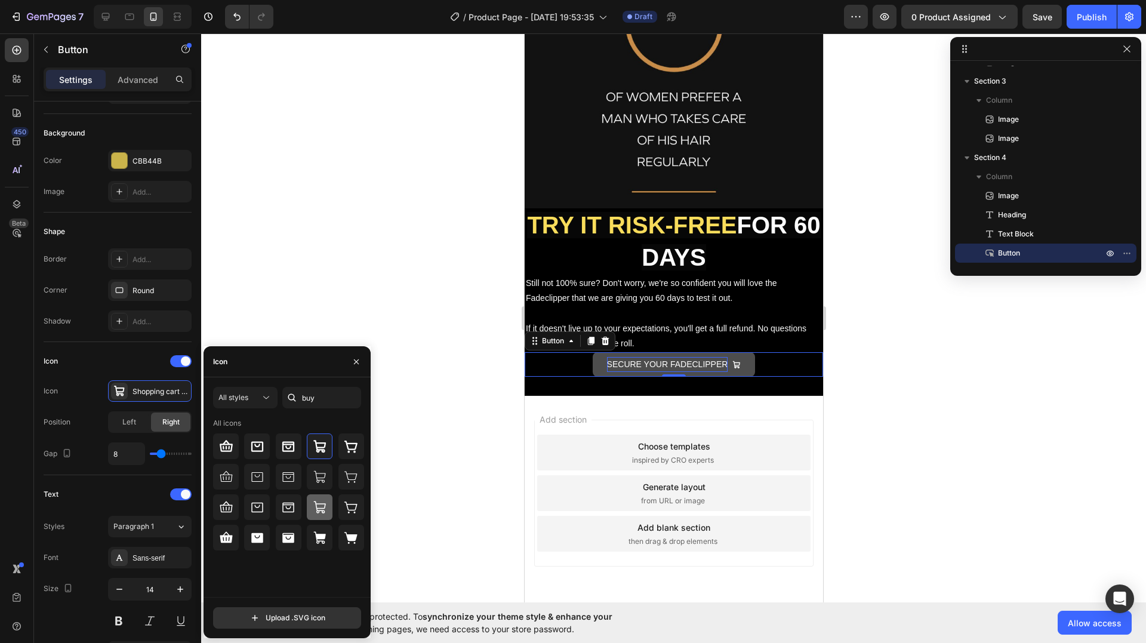
click at [322, 507] on icon at bounding box center [320, 507] width 14 height 14
click at [347, 533] on icon at bounding box center [351, 538] width 14 height 14
click at [319, 538] on icon at bounding box center [319, 537] width 12 height 12
click at [340, 540] on div at bounding box center [352, 538] width 26 height 26
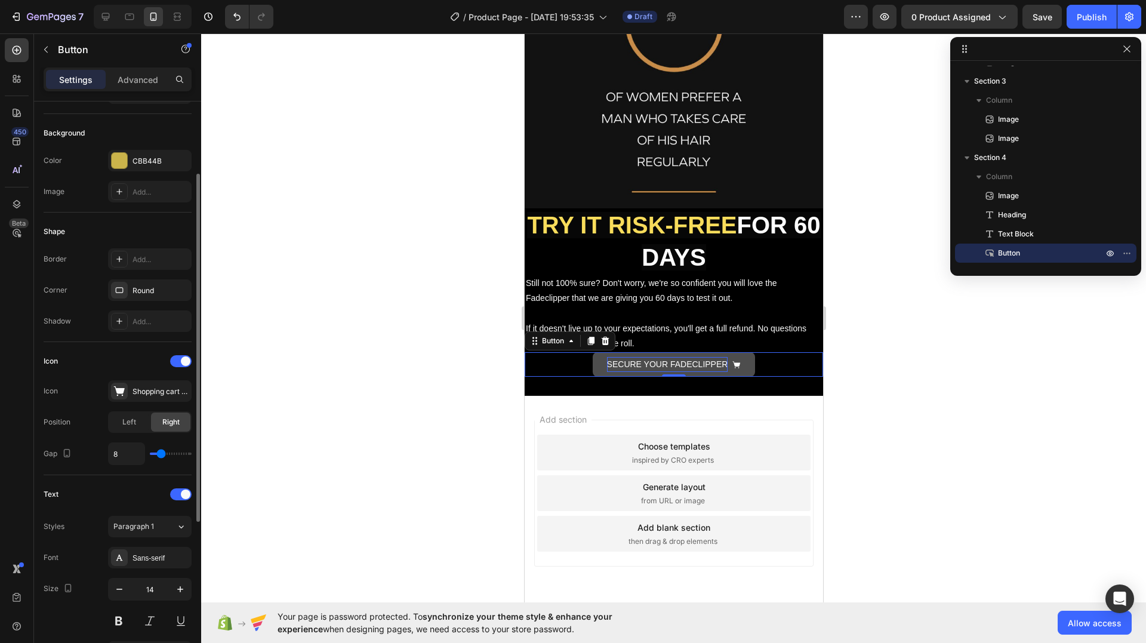
click at [148, 348] on div "Icon Icon Shopping cart simple filled Position Left Right Gap 8" at bounding box center [118, 408] width 148 height 133
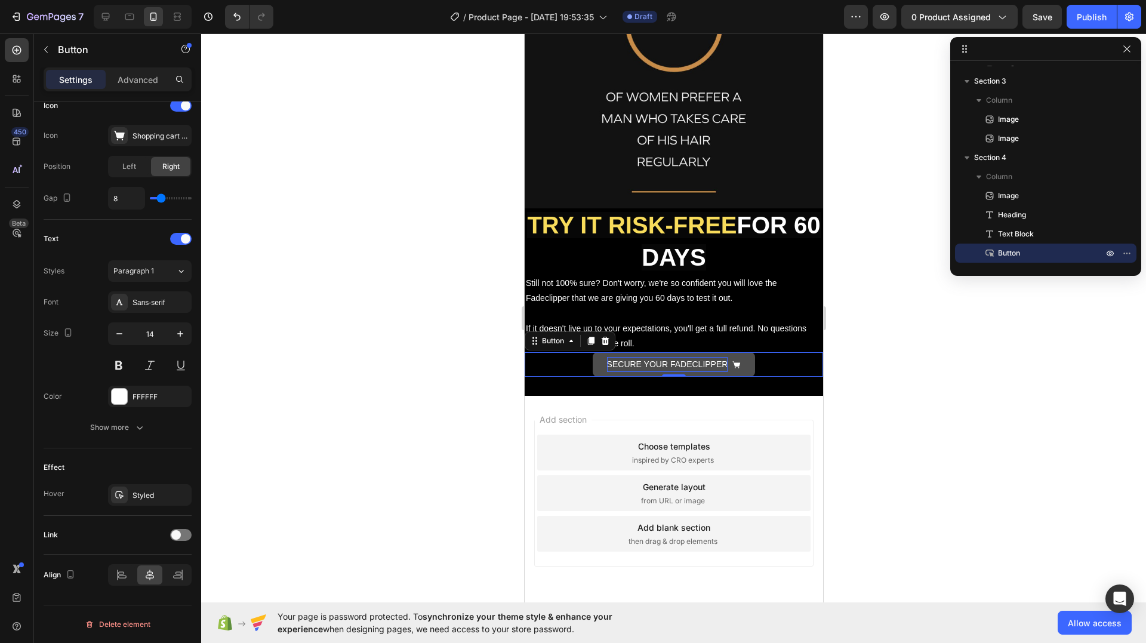
click at [738, 355] on button "SECURE YOUR FADECLIPPER" at bounding box center [673, 364] width 163 height 24
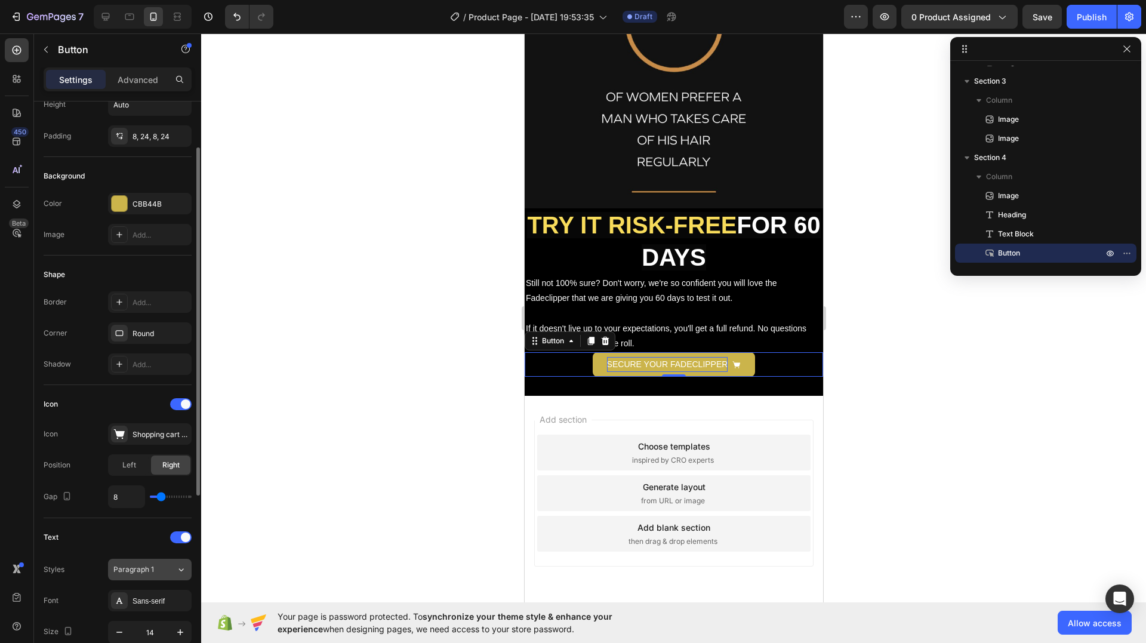
scroll to position [256, 0]
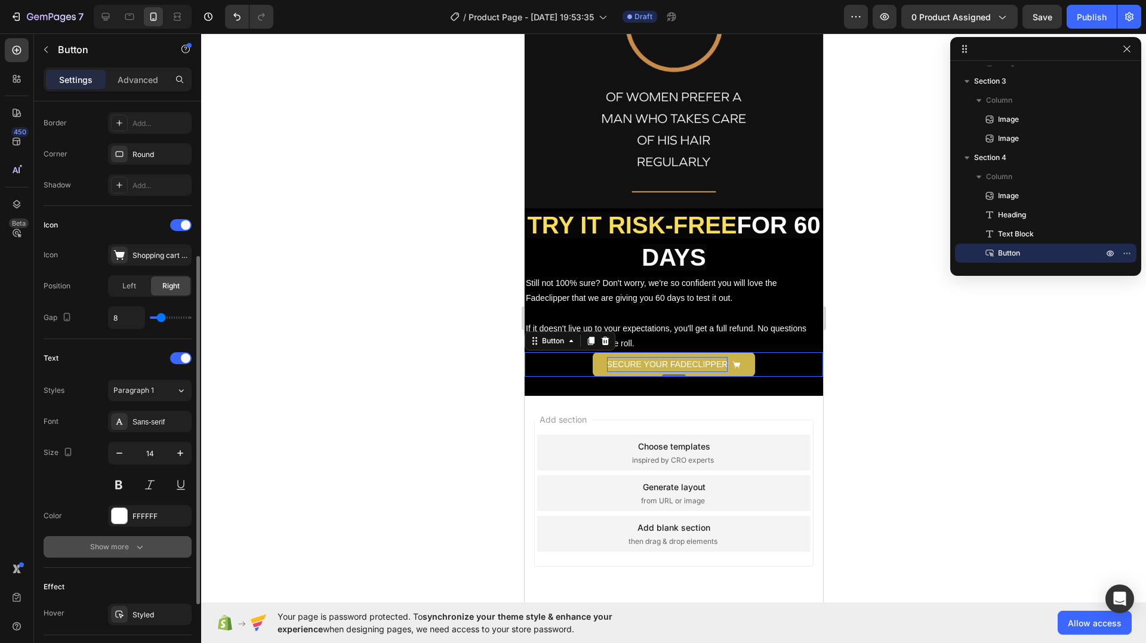
click at [117, 547] on div "Show more" at bounding box center [118, 547] width 56 height 12
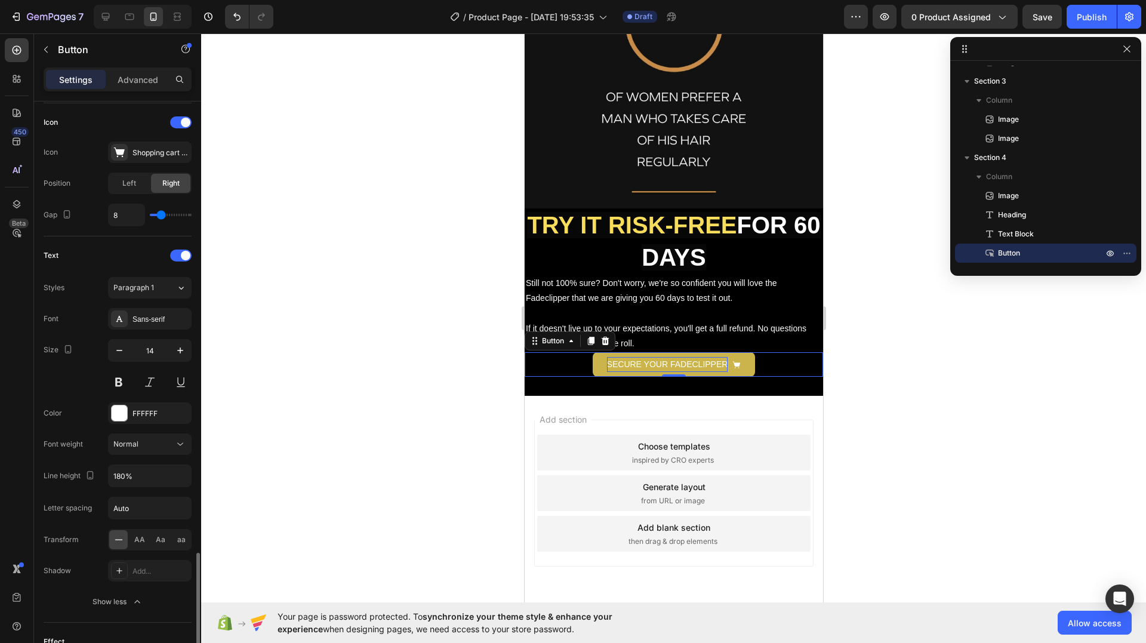
scroll to position [533, 0]
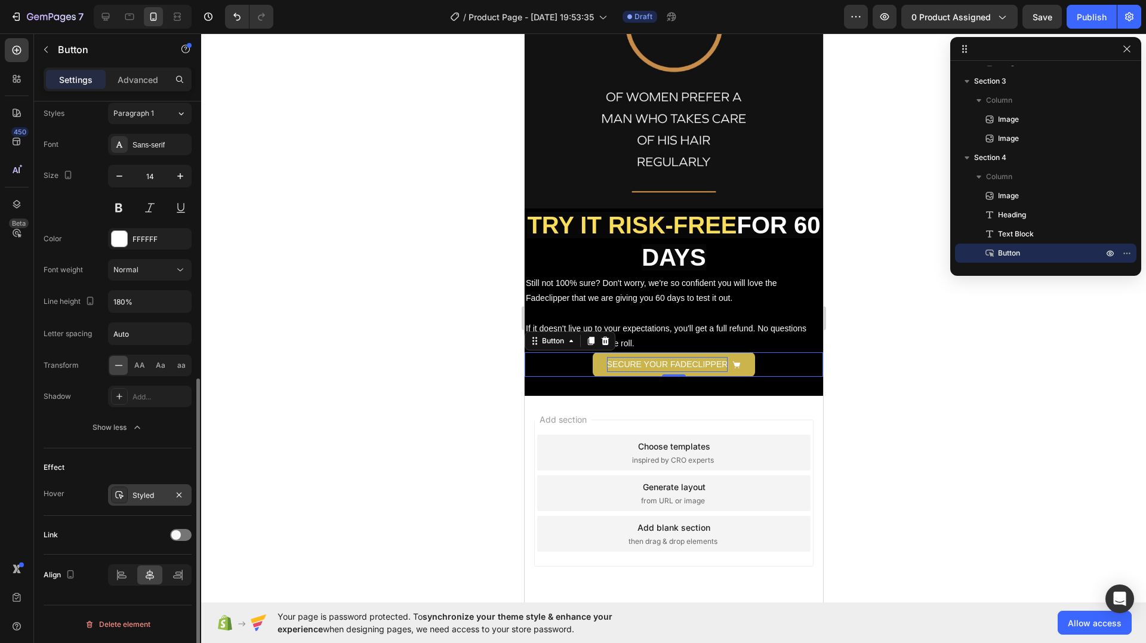
click at [135, 494] on div "Styled" at bounding box center [150, 495] width 35 height 11
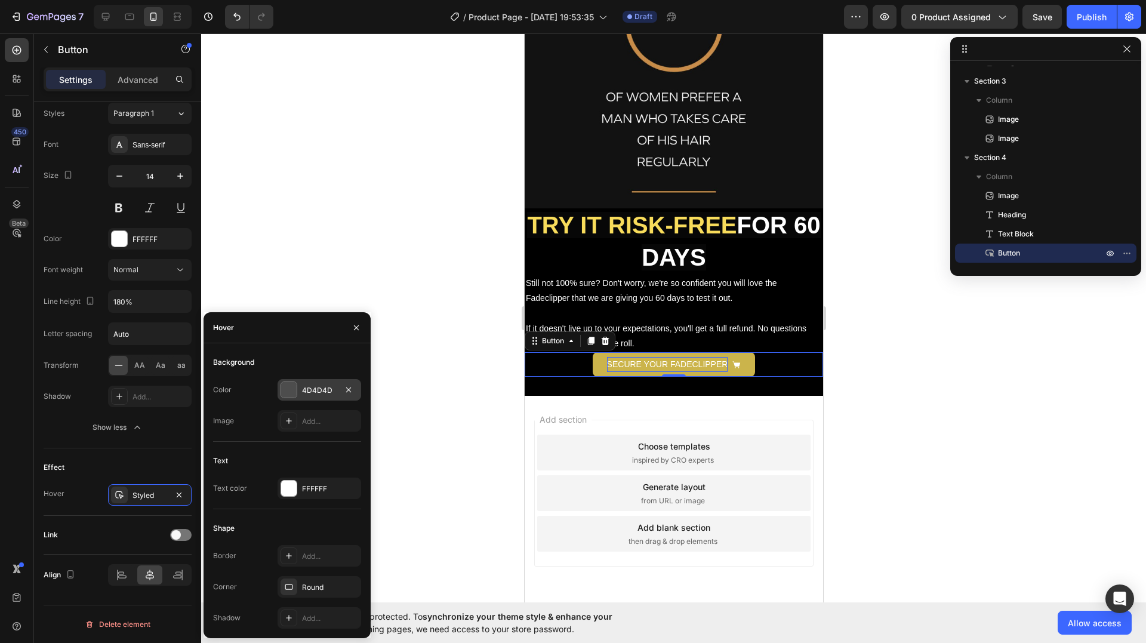
click at [288, 389] on div at bounding box center [289, 390] width 16 height 16
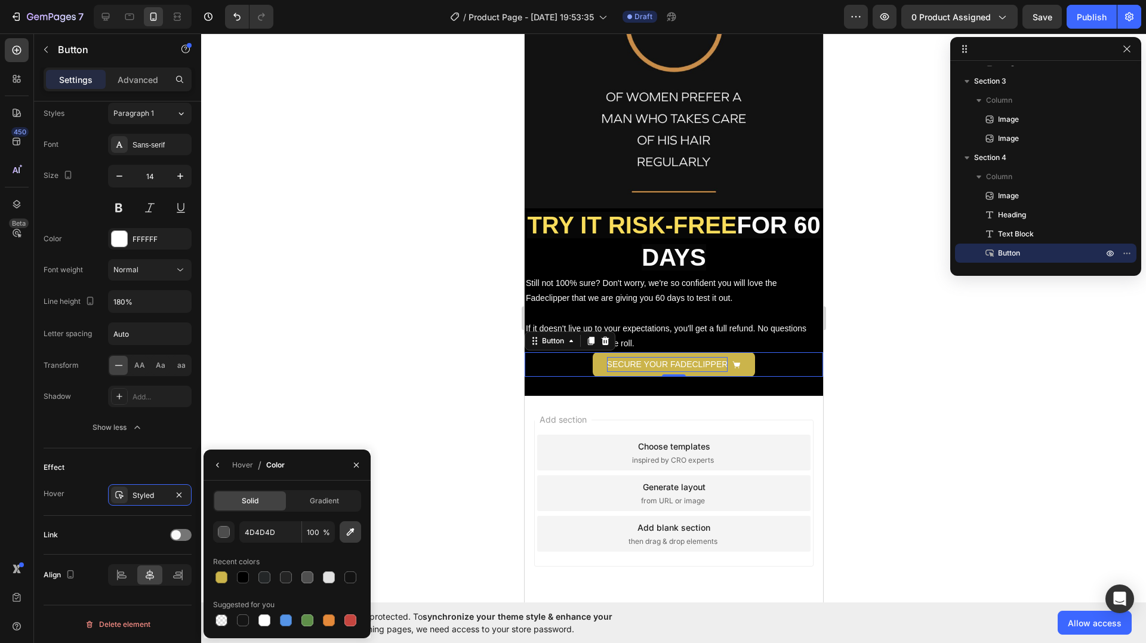
click at [350, 528] on icon "button" at bounding box center [350, 532] width 12 height 12
click at [247, 577] on div at bounding box center [243, 577] width 12 height 12
type input "CBB44B"
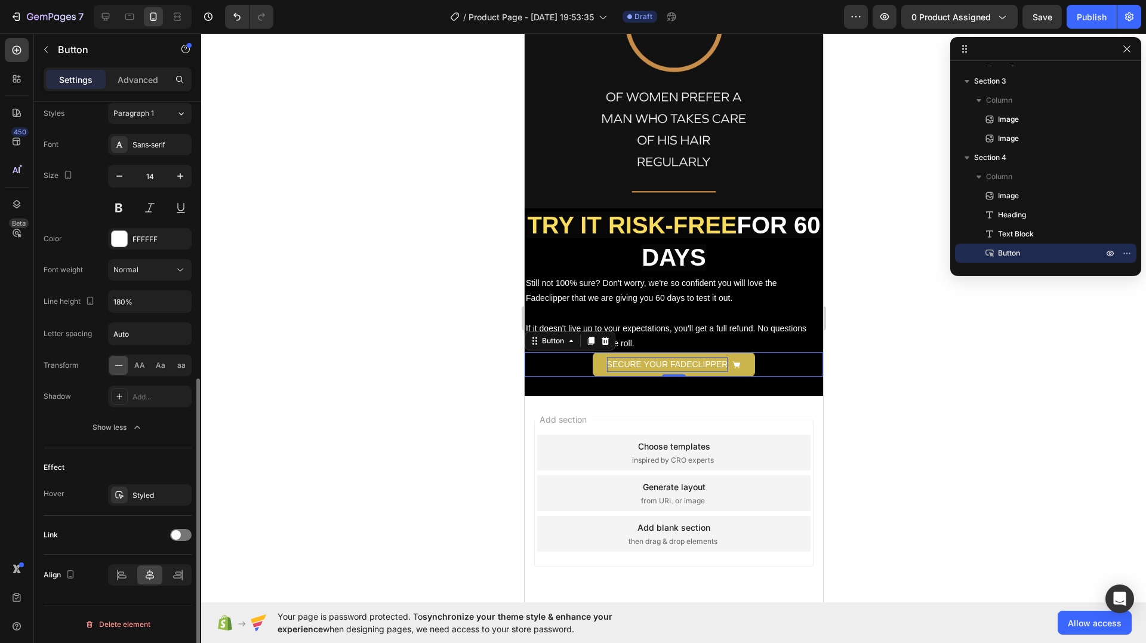
click at [89, 460] on div "Effect" at bounding box center [118, 467] width 148 height 19
click at [174, 536] on span at bounding box center [176, 535] width 10 height 10
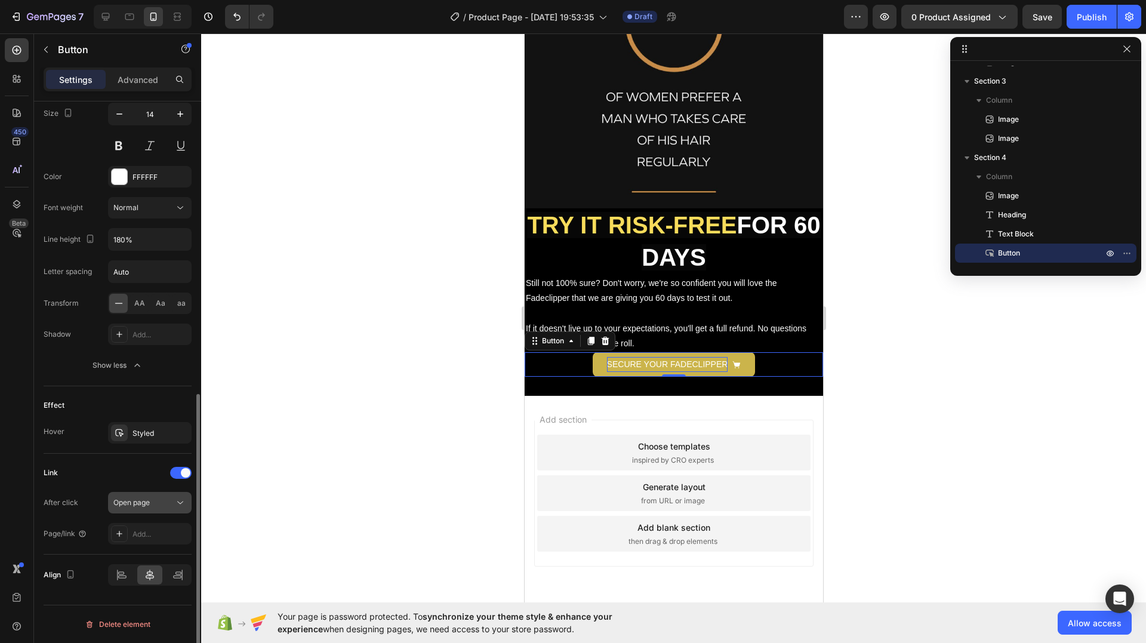
click at [159, 510] on button "Open page" at bounding box center [150, 502] width 84 height 21
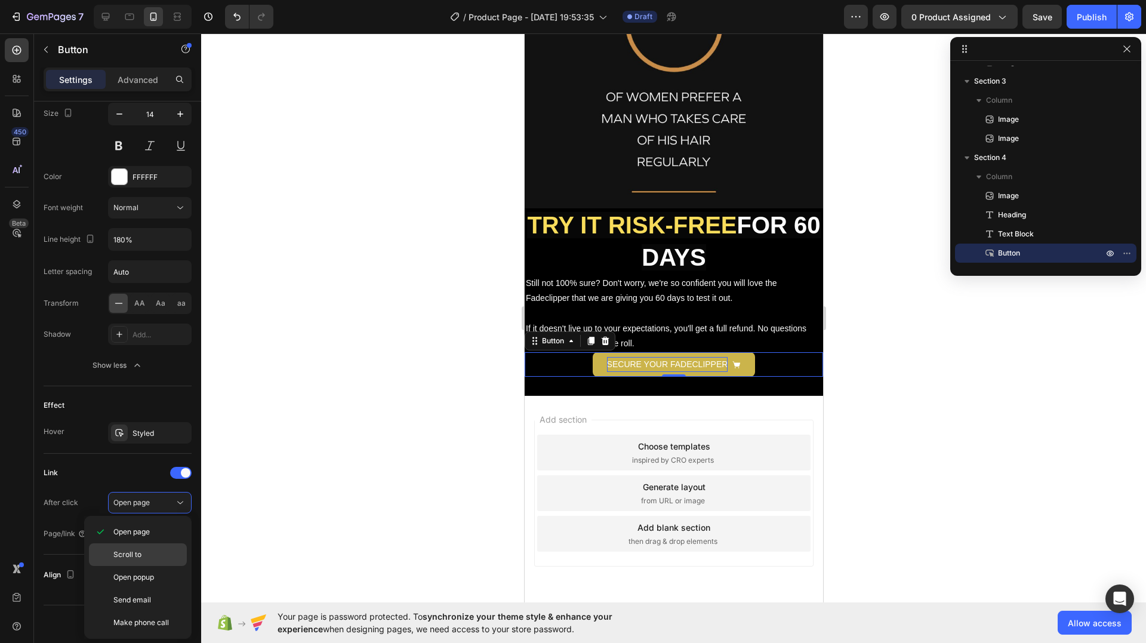
click at [141, 550] on p "Scroll to" at bounding box center [147, 554] width 68 height 11
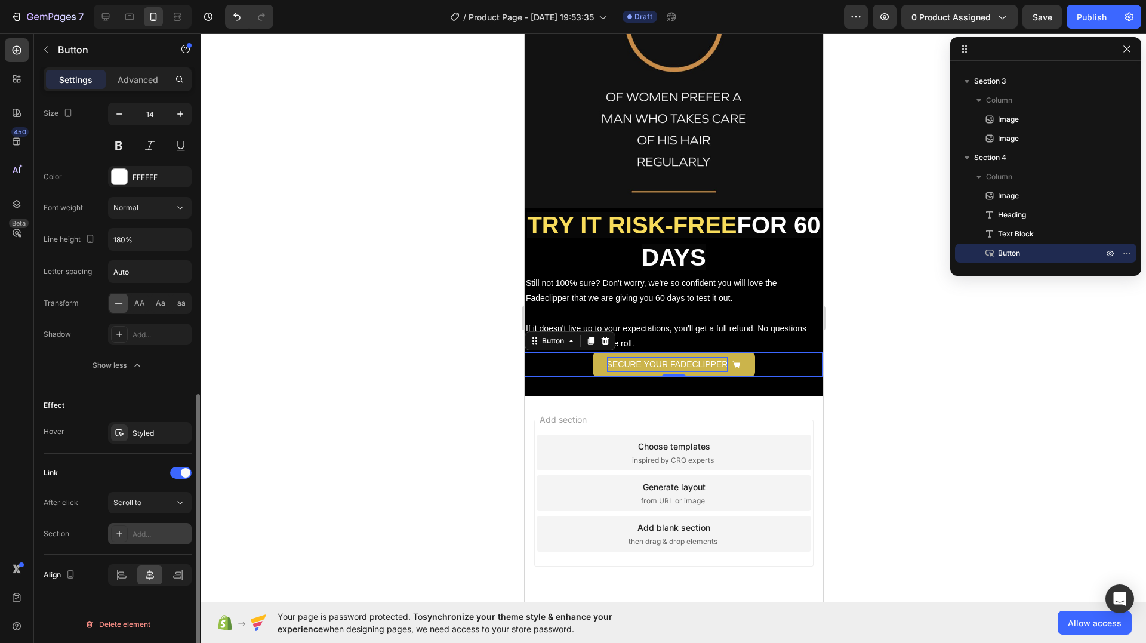
click at [149, 534] on div "Add..." at bounding box center [161, 534] width 56 height 11
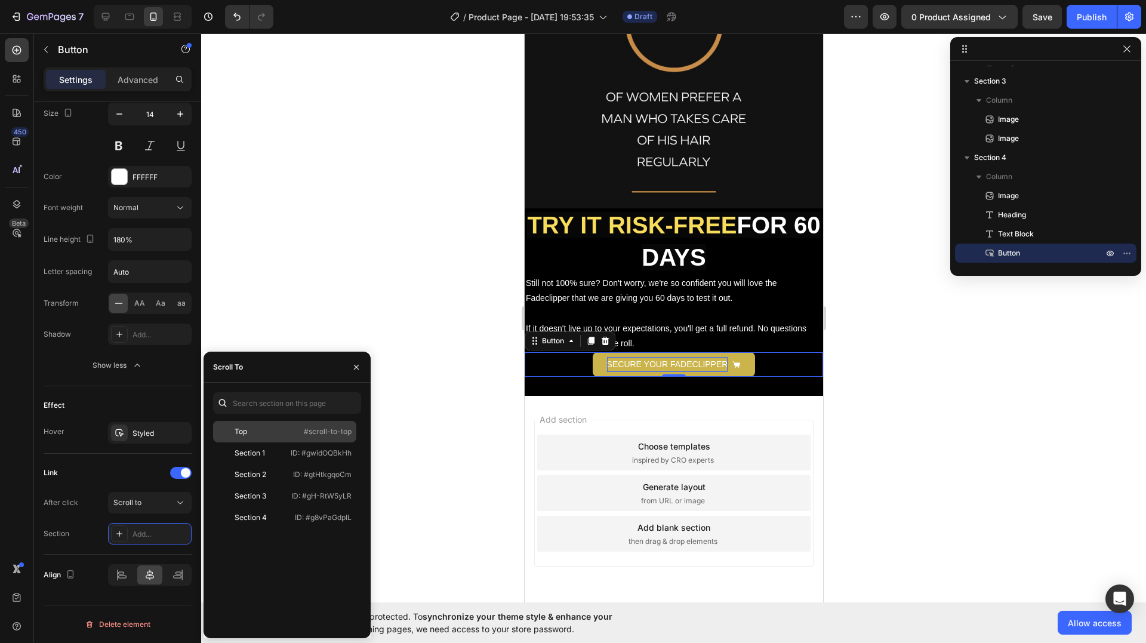
click at [270, 442] on div "Top #scroll-to-top" at bounding box center [284, 452] width 143 height 21
click at [99, 522] on div "After click Scroll to Section Top" at bounding box center [118, 518] width 148 height 53
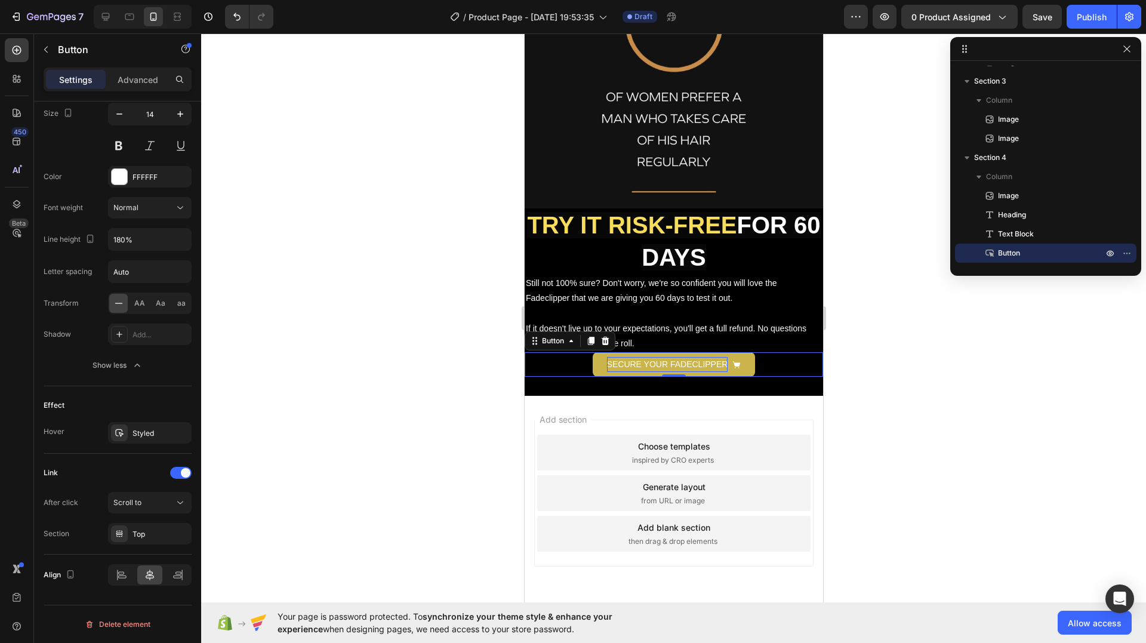
click at [30, 39] on div "450 Beta" at bounding box center [17, 338] width 34 height 610
click at [40, 44] on button "button" at bounding box center [45, 49] width 19 height 19
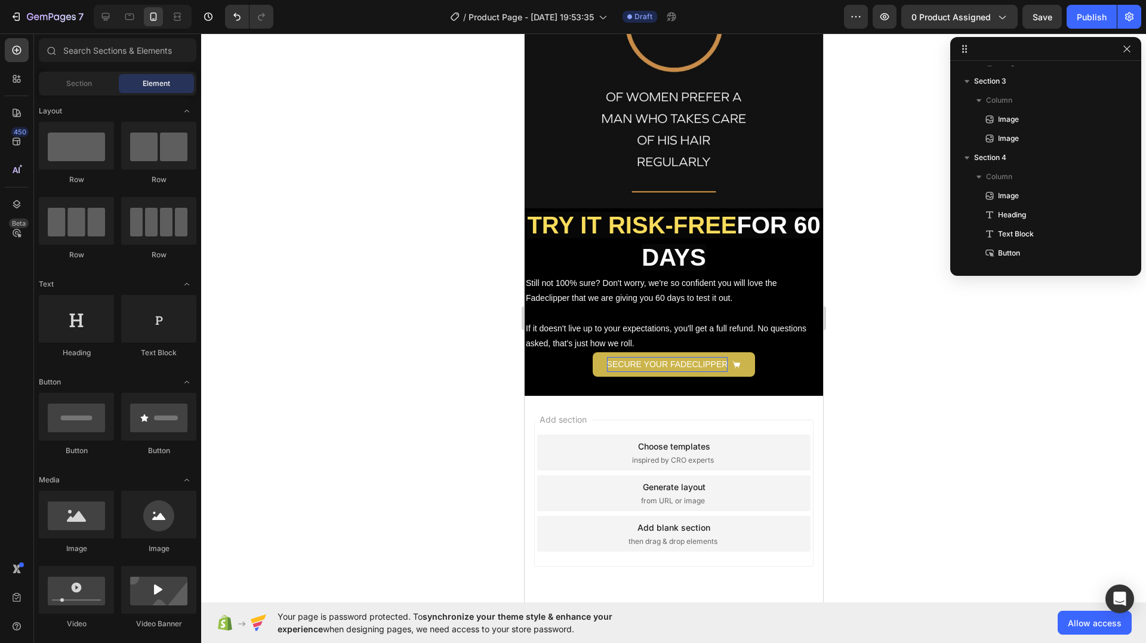
click at [704, 524] on div "Add blank section then drag & drop elements" at bounding box center [673, 534] width 273 height 36
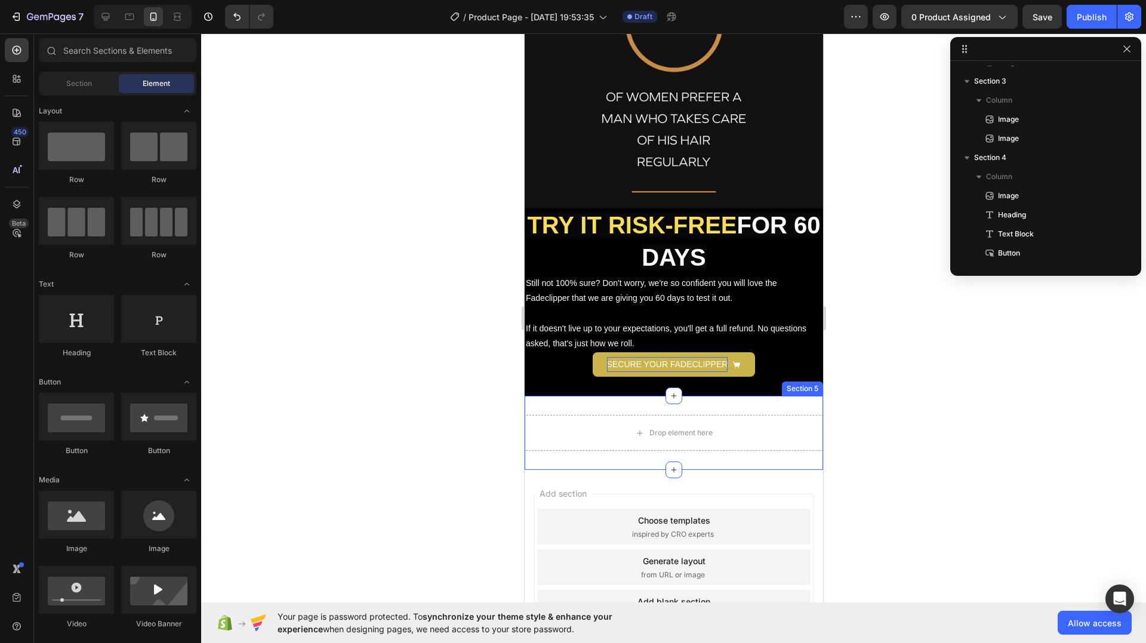
click at [679, 400] on div "Drop element here Section 5" at bounding box center [673, 433] width 299 height 74
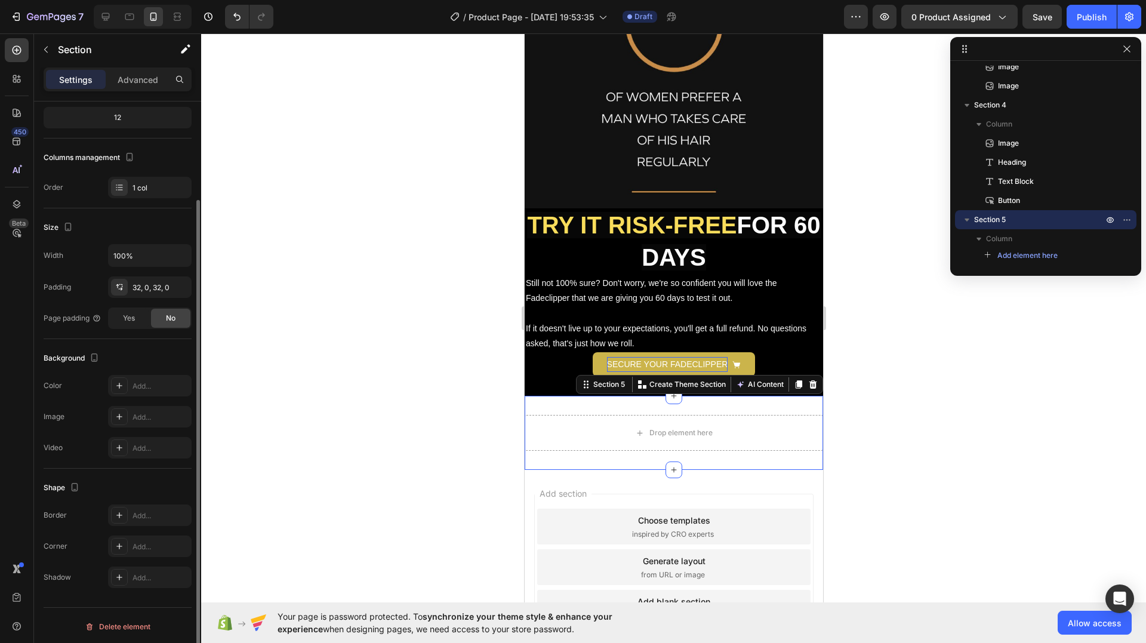
scroll to position [122, 0]
click at [134, 383] on div "Add..." at bounding box center [161, 384] width 56 height 11
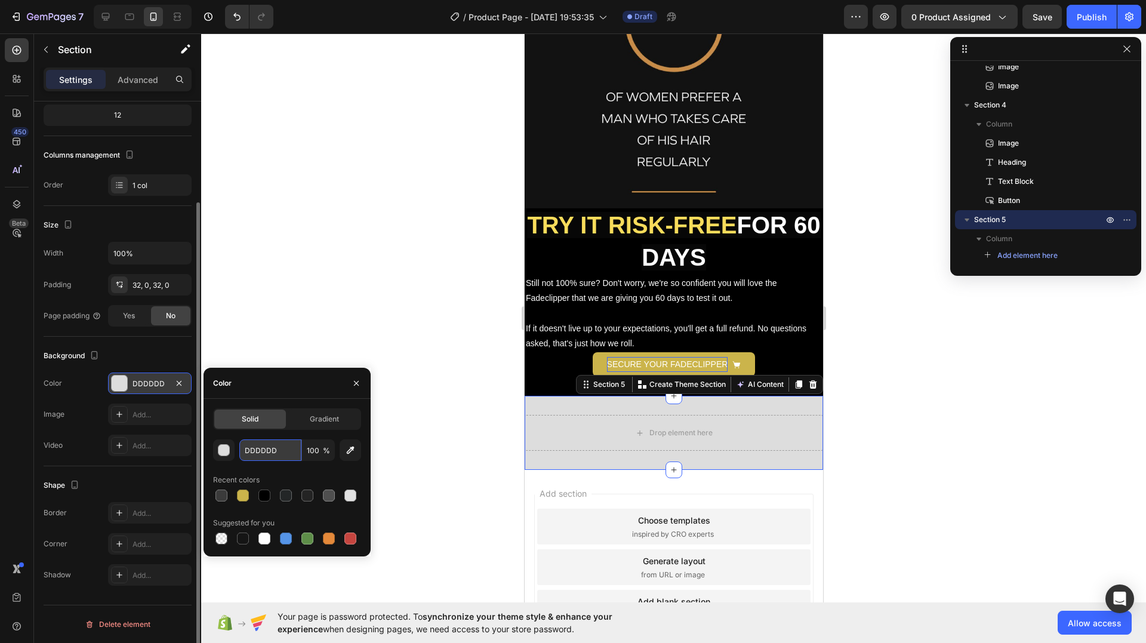
click at [267, 456] on input "DDDDDD" at bounding box center [270, 449] width 62 height 21
paste input "4D4D4"
type input "4D4D4D"
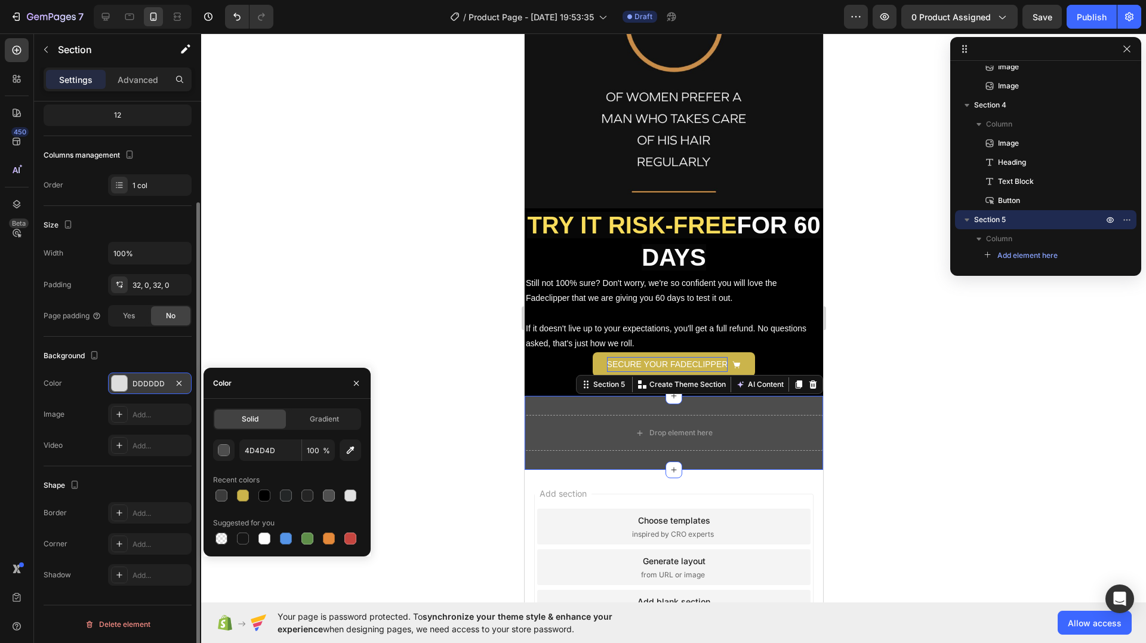
click at [296, 316] on div at bounding box center [673, 338] width 945 height 610
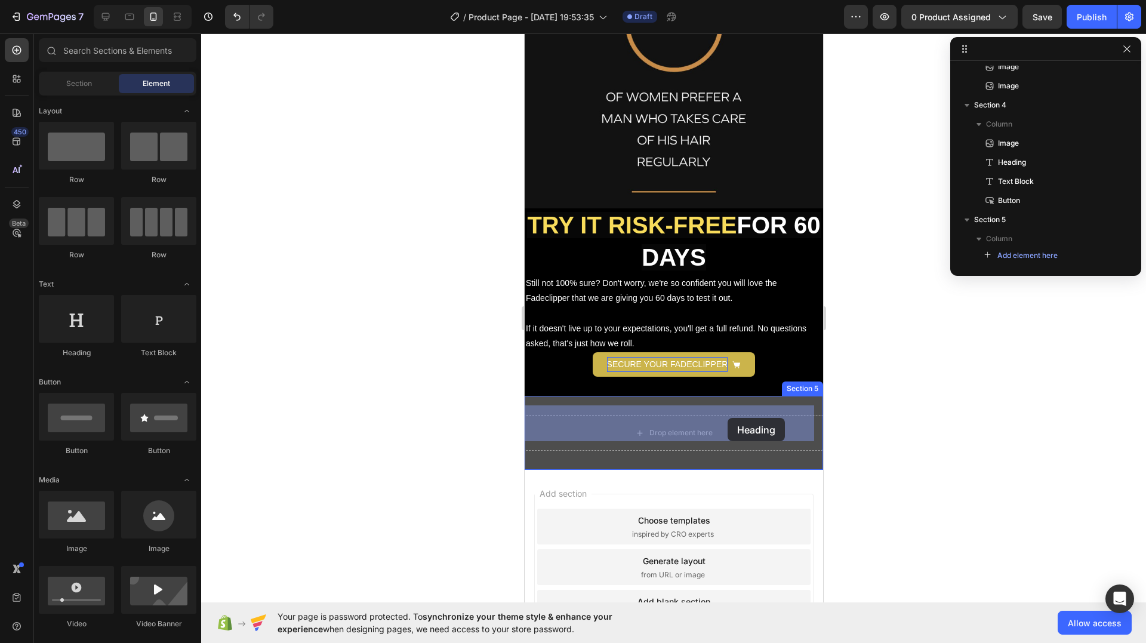
drag, startPoint x: 605, startPoint y: 366, endPoint x: 727, endPoint y: 418, distance: 133.0
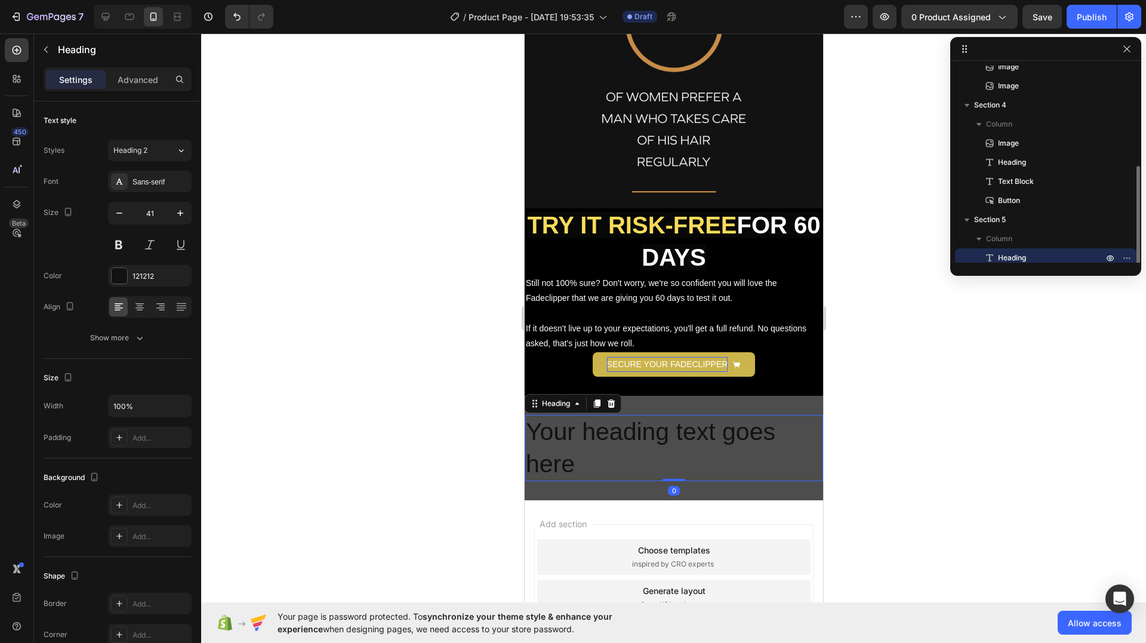
scroll to position [185, 0]
click at [667, 415] on h2 "Your heading text goes here" at bounding box center [673, 448] width 299 height 66
click at [667, 416] on p "Your heading text goes here" at bounding box center [673, 448] width 296 height 64
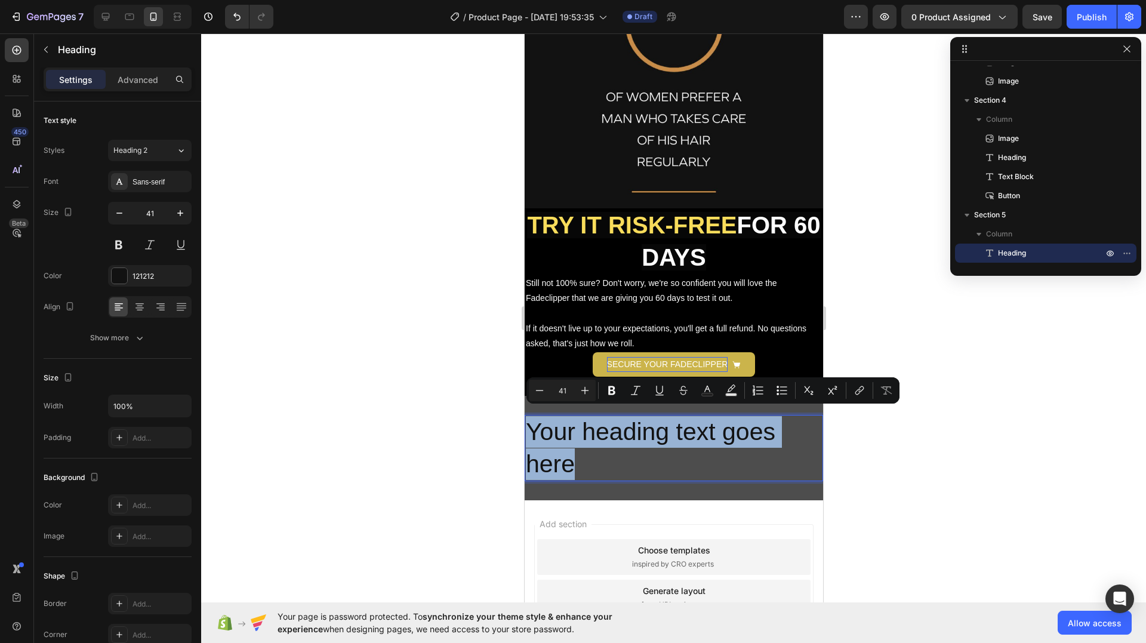
click at [667, 416] on p "Your heading text goes here" at bounding box center [673, 448] width 296 height 64
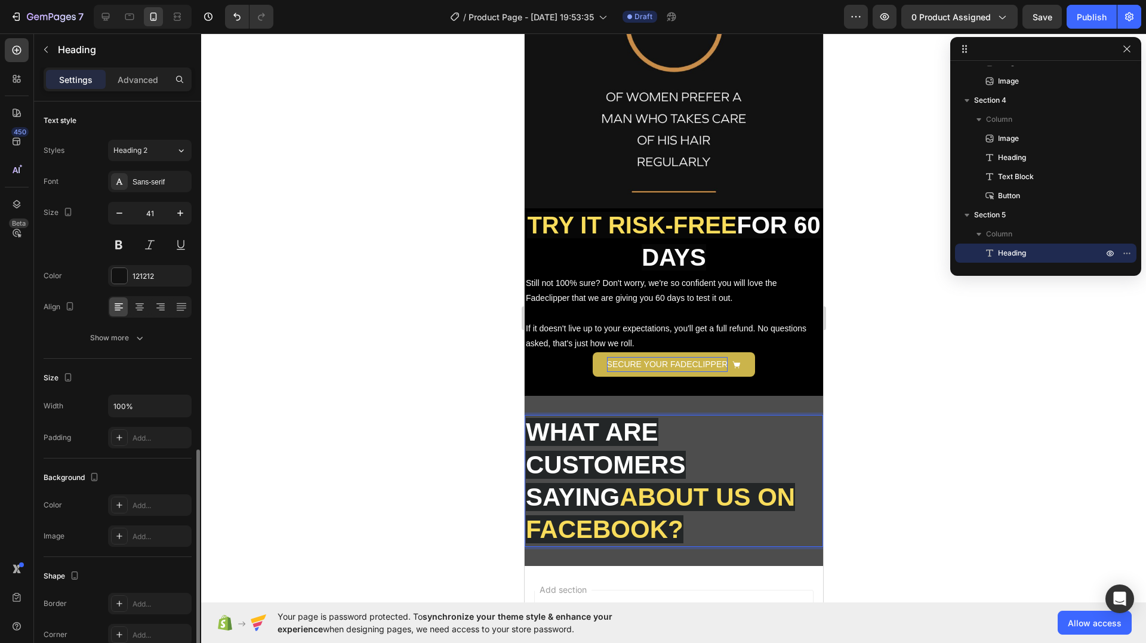
scroll to position [199, 0]
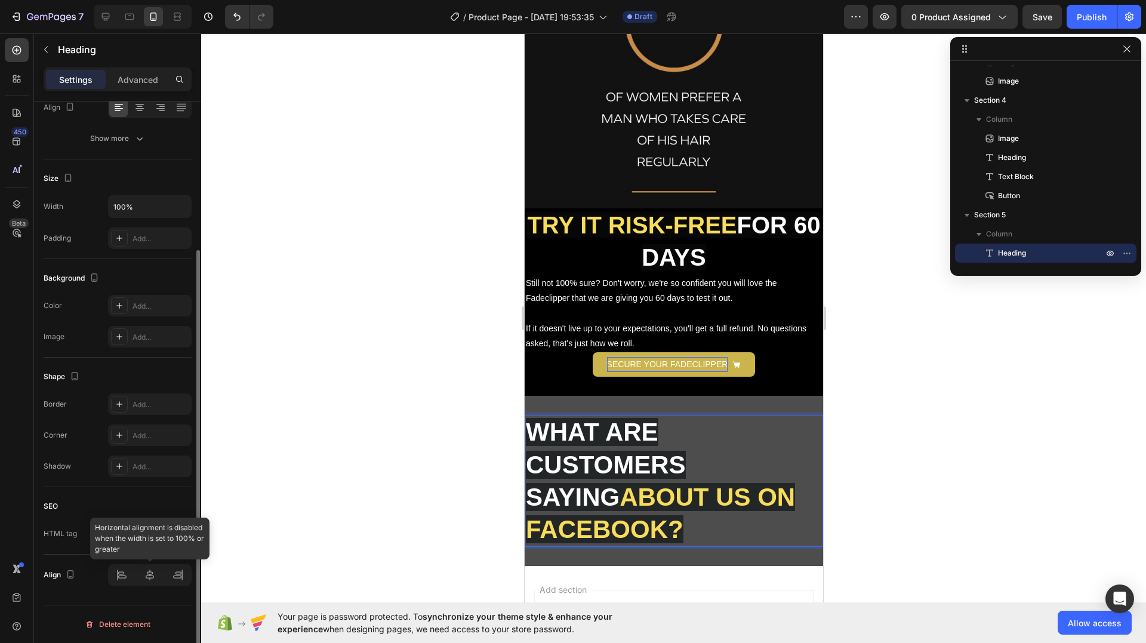
click at [150, 583] on div at bounding box center [150, 574] width 84 height 21
drag, startPoint x: 160, startPoint y: 579, endPoint x: 154, endPoint y: 578, distance: 6.1
click at [159, 579] on div at bounding box center [150, 574] width 84 height 21
click at [153, 578] on div at bounding box center [150, 574] width 84 height 21
click at [136, 205] on input "100%" at bounding box center [150, 206] width 82 height 21
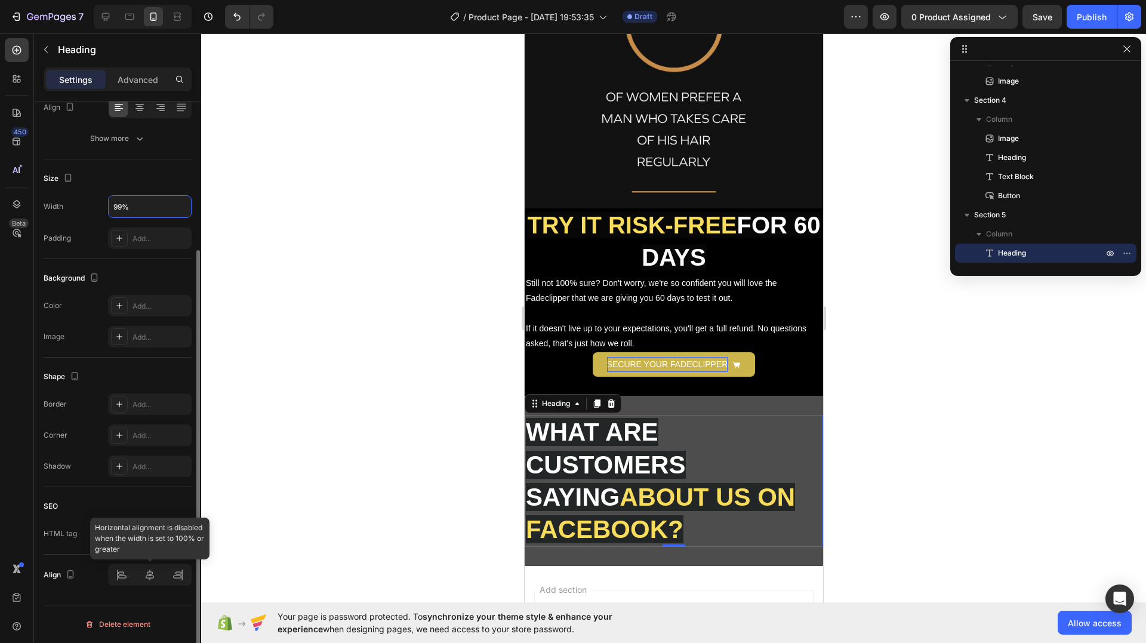
type input "99%"
click at [146, 576] on icon at bounding box center [150, 575] width 8 height 11
click at [147, 576] on icon at bounding box center [150, 575] width 12 height 12
click at [153, 578] on icon at bounding box center [150, 575] width 8 height 11
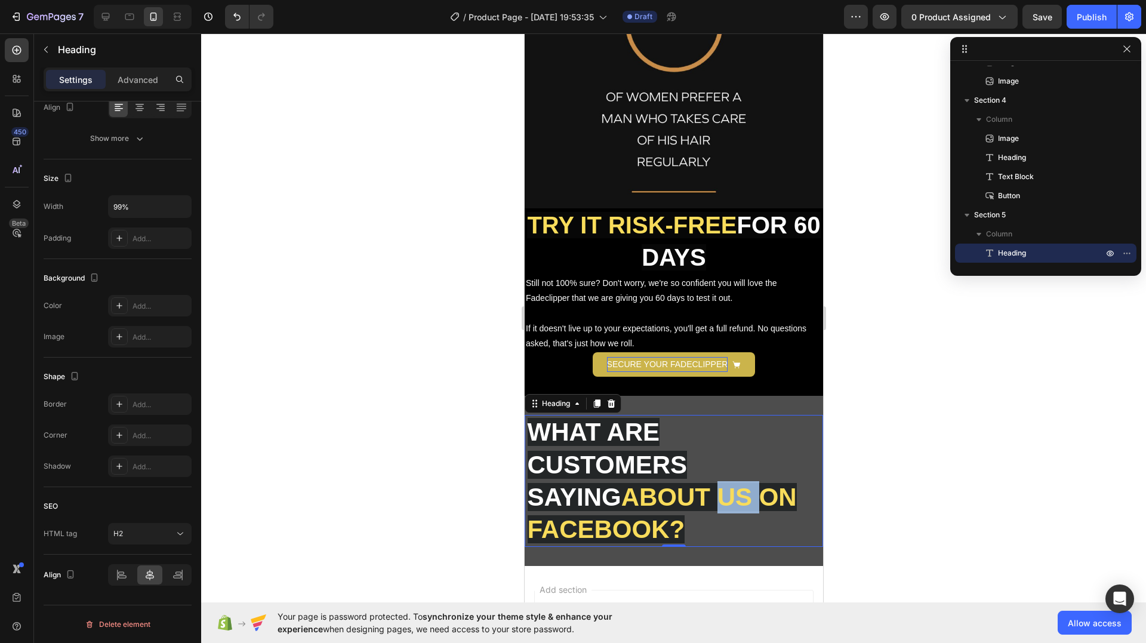
click at [622, 487] on strong "ABOUT US ON FACEBOOK?" at bounding box center [661, 513] width 269 height 60
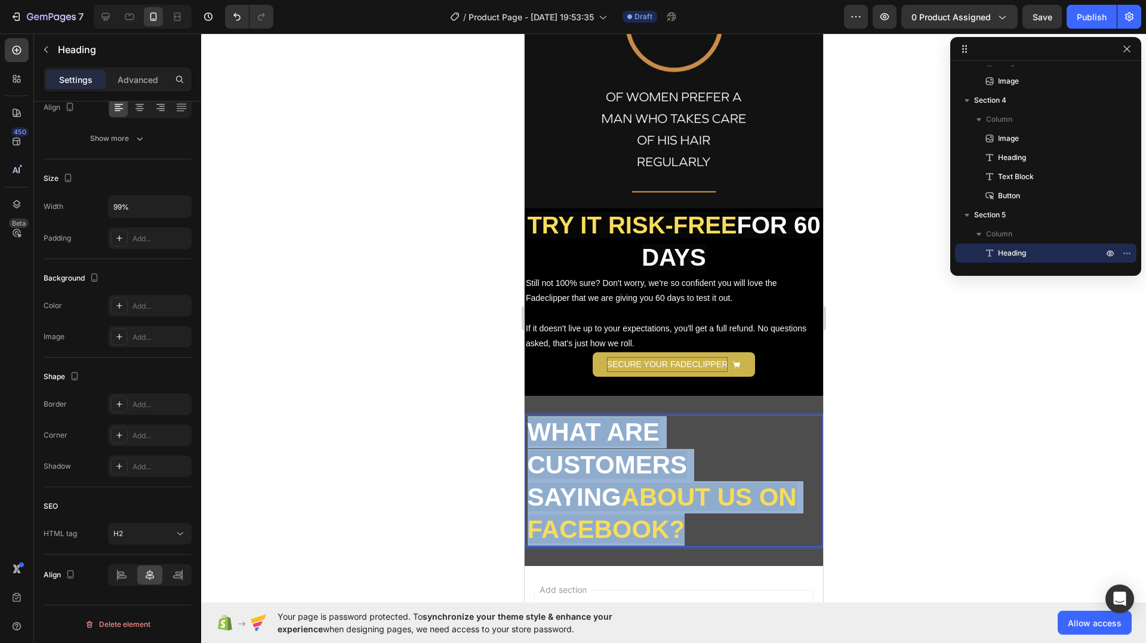
click at [622, 487] on strong "ABOUT US ON FACEBOOK?" at bounding box center [661, 513] width 269 height 60
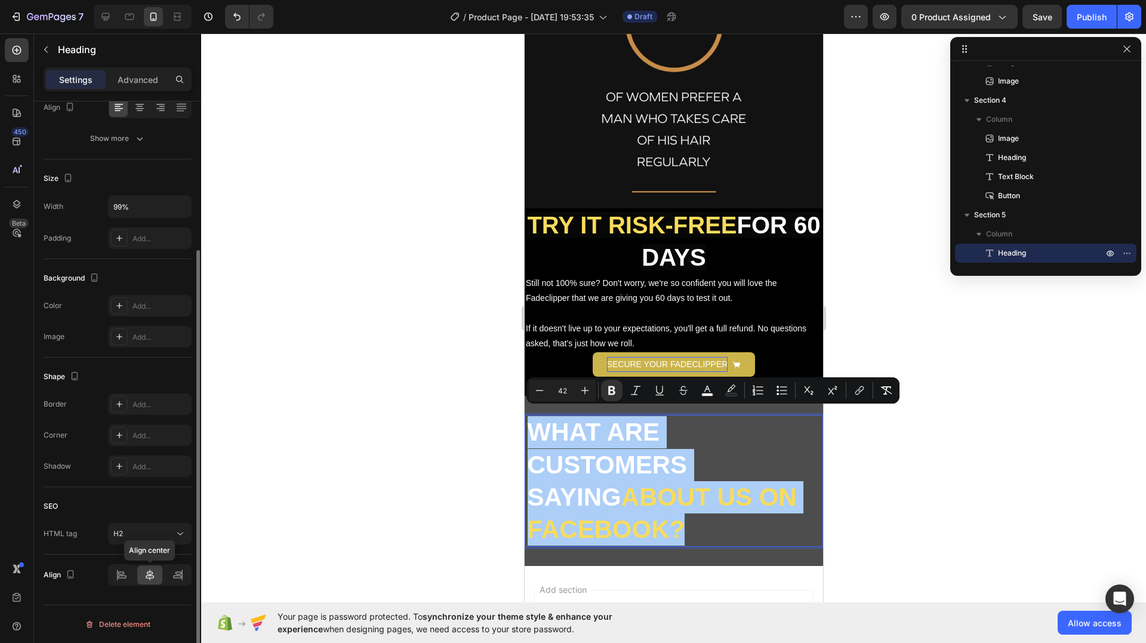
click at [153, 576] on icon at bounding box center [150, 575] width 8 height 11
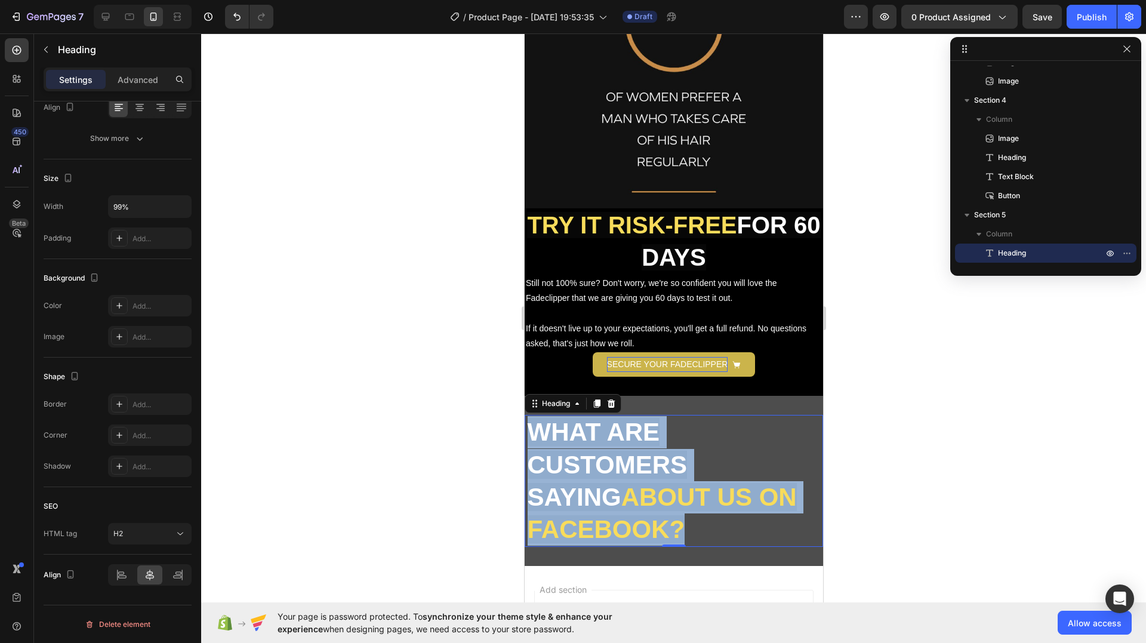
click at [724, 483] on p "WHAT ARE CUSTOMERS SAYING ABOUT US ON FACEBOOK?" at bounding box center [673, 481] width 293 height 130
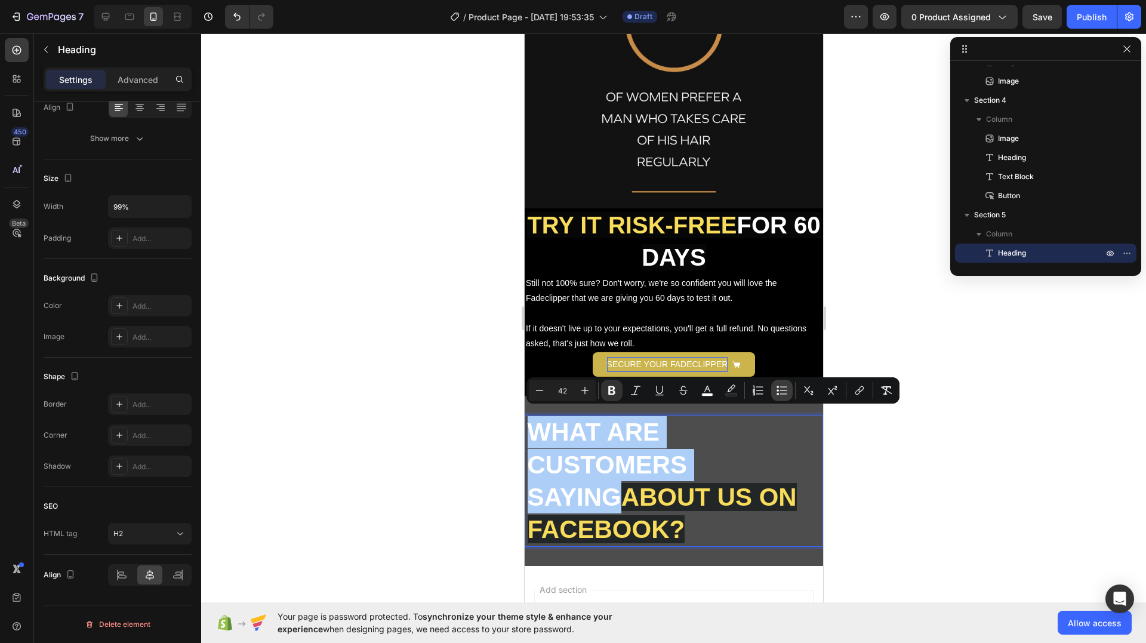
click at [777, 390] on icon "Editor contextual toolbar" at bounding box center [778, 390] width 2 height 2
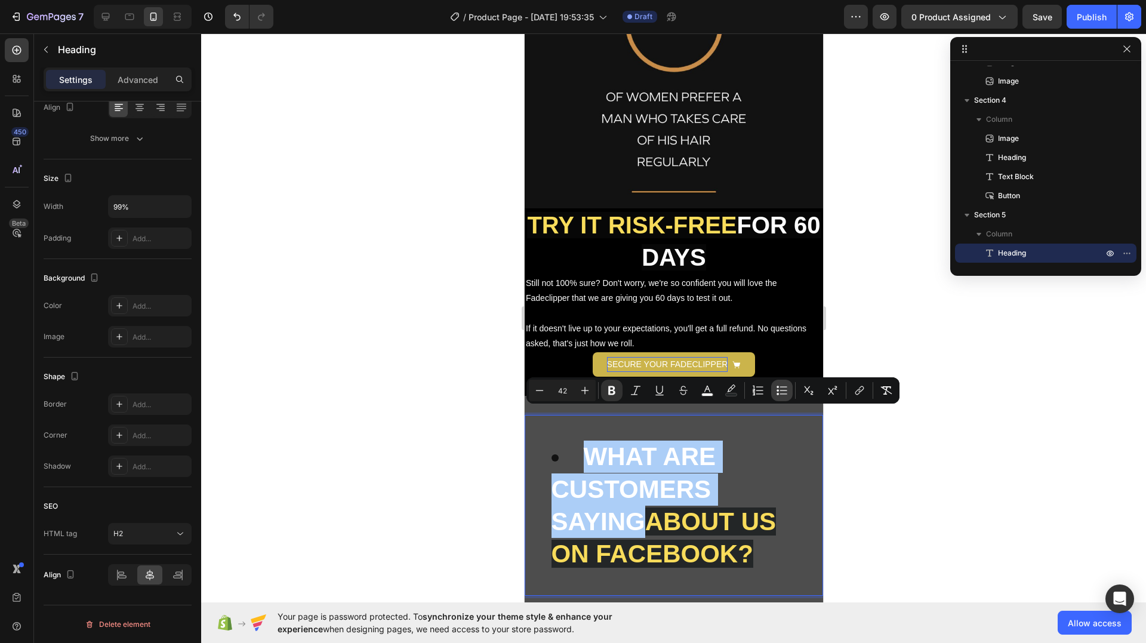
click at [777, 390] on icon "Editor contextual toolbar" at bounding box center [778, 390] width 2 height 2
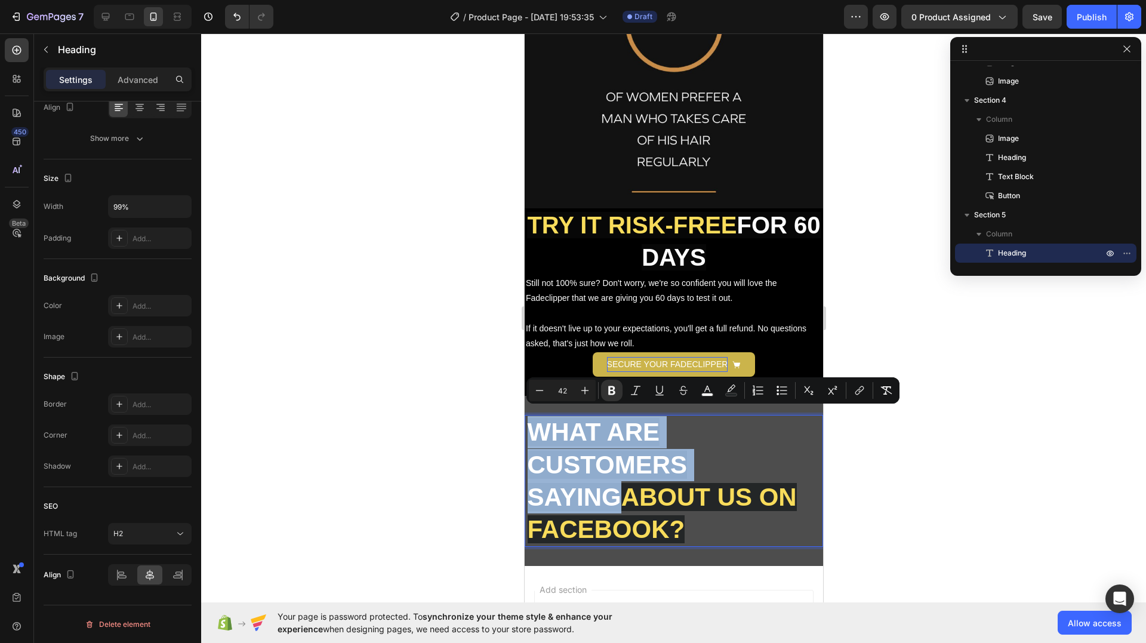
click at [761, 478] on p "WHAT ARE CUSTOMERS SAYING ABOUT US ON FACEBOOK?" at bounding box center [673, 481] width 293 height 130
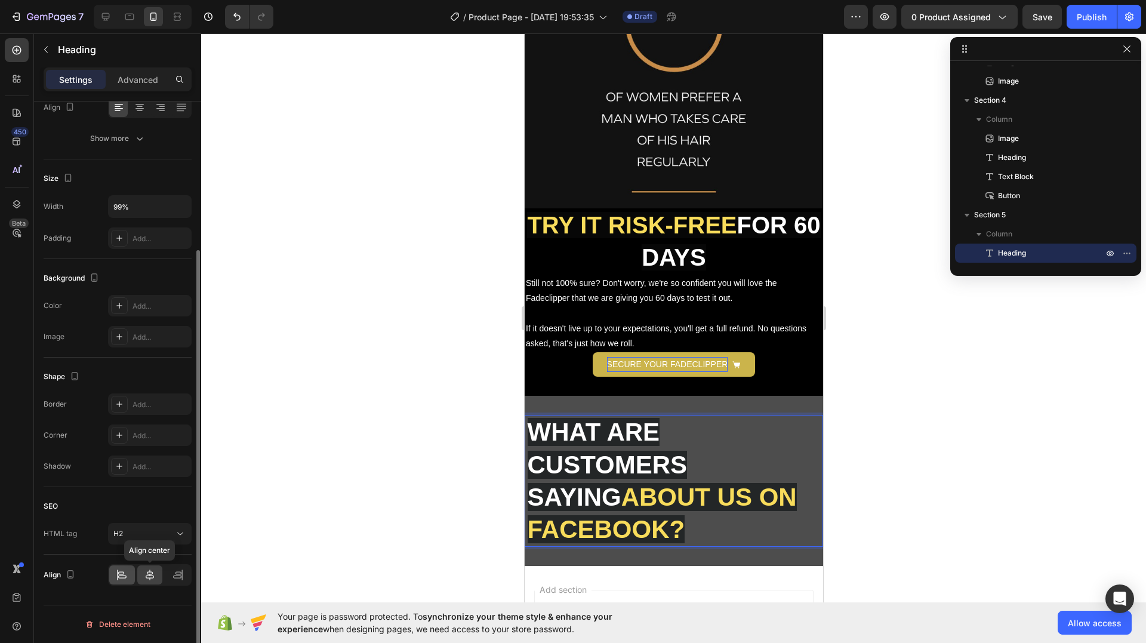
click at [124, 571] on icon at bounding box center [122, 575] width 12 height 12
click at [177, 573] on icon at bounding box center [178, 575] width 12 height 12
click at [159, 572] on div at bounding box center [150, 574] width 26 height 19
click at [610, 399] on icon at bounding box center [611, 404] width 10 height 10
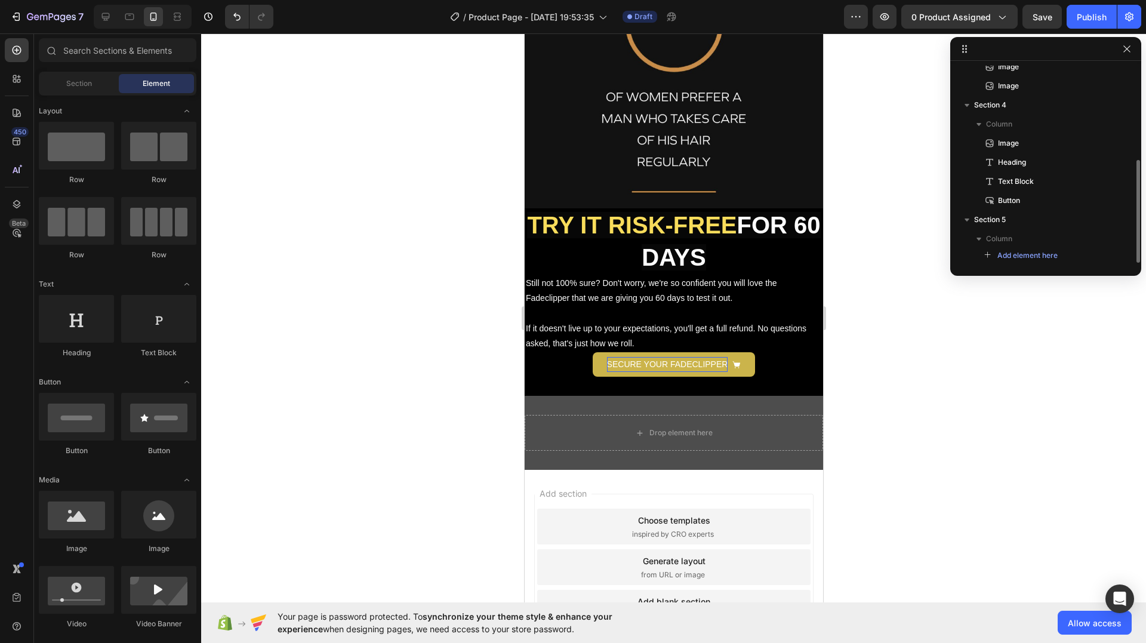
scroll to position [180, 0]
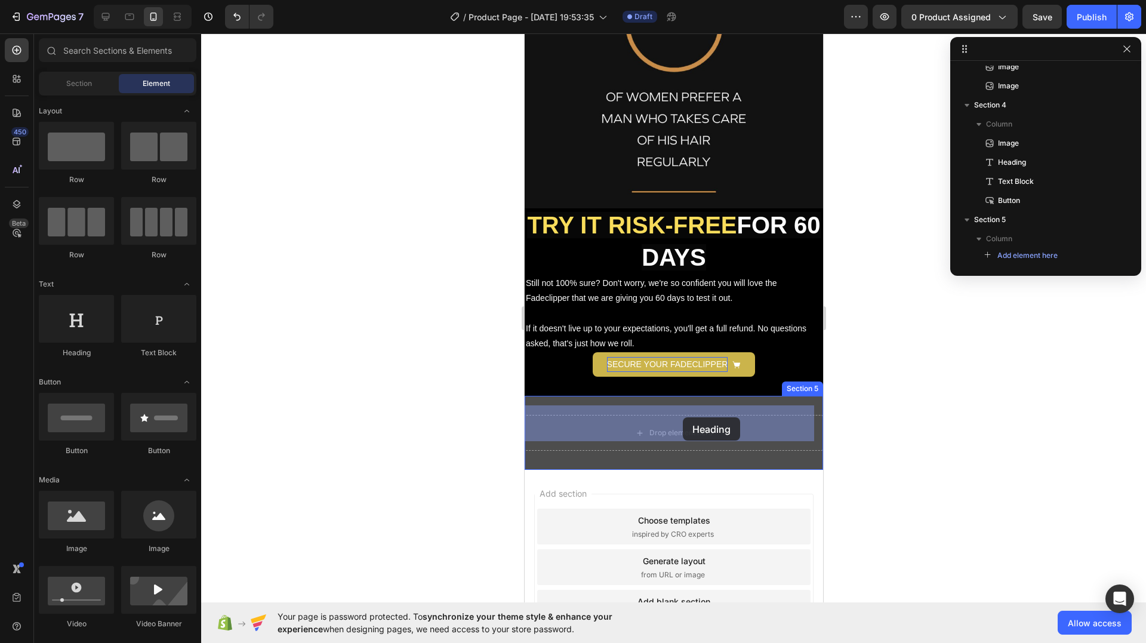
drag, startPoint x: 593, startPoint y: 368, endPoint x: 681, endPoint y: 419, distance: 101.2
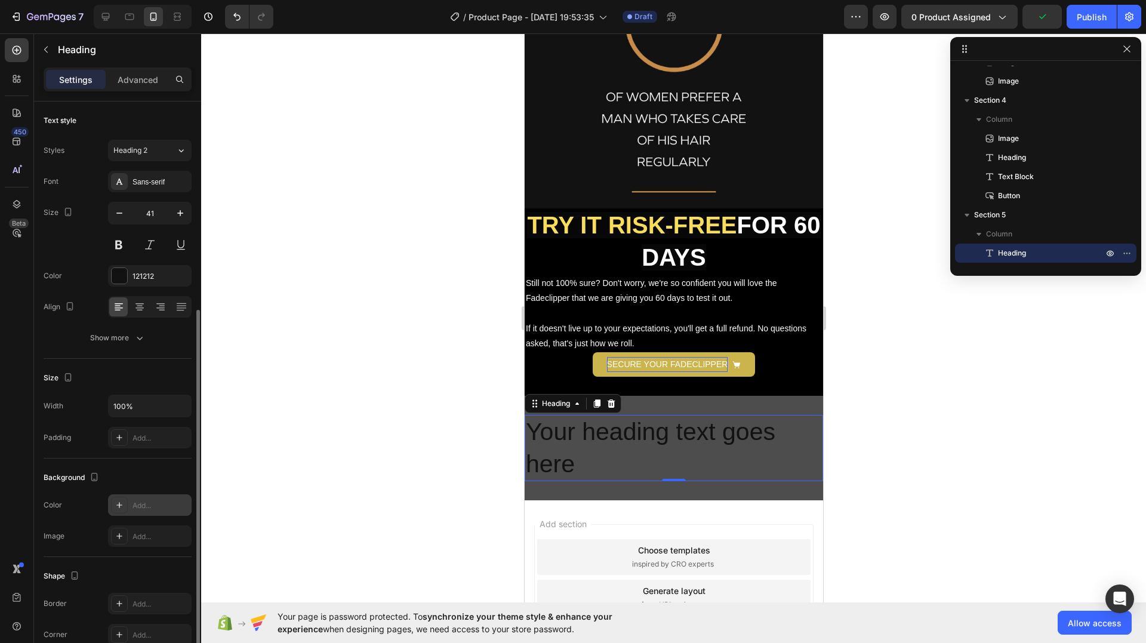
scroll to position [199, 0]
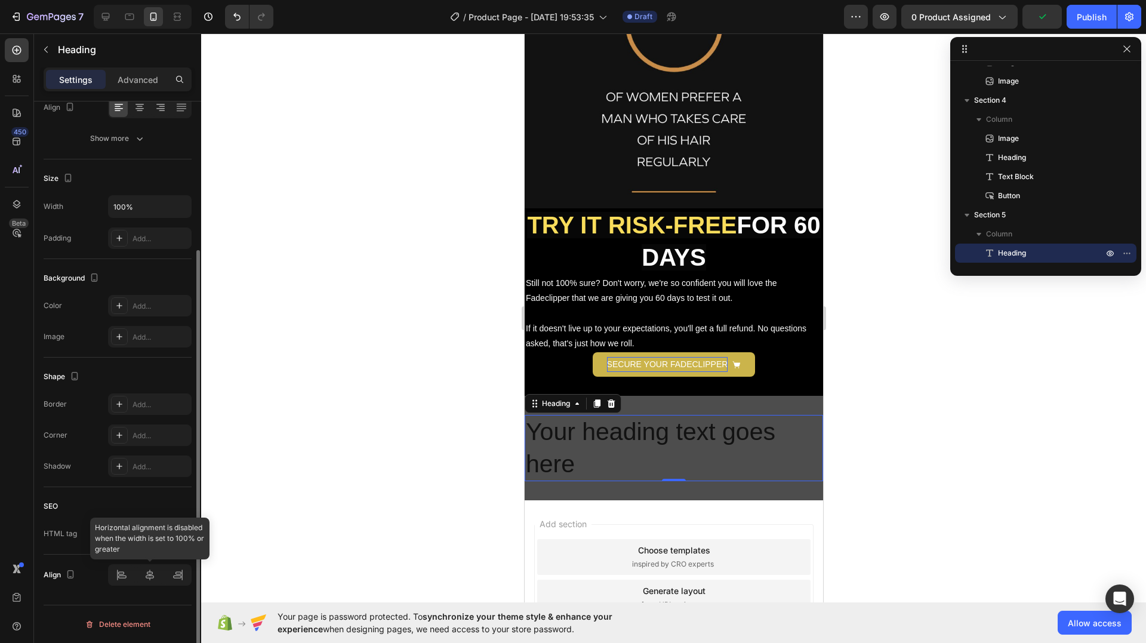
click at [147, 572] on div at bounding box center [150, 574] width 84 height 21
click at [136, 199] on input "100%" at bounding box center [150, 206] width 82 height 21
type input "99%"
click at [167, 279] on div "Background" at bounding box center [118, 278] width 148 height 19
click at [147, 579] on icon at bounding box center [150, 575] width 12 height 12
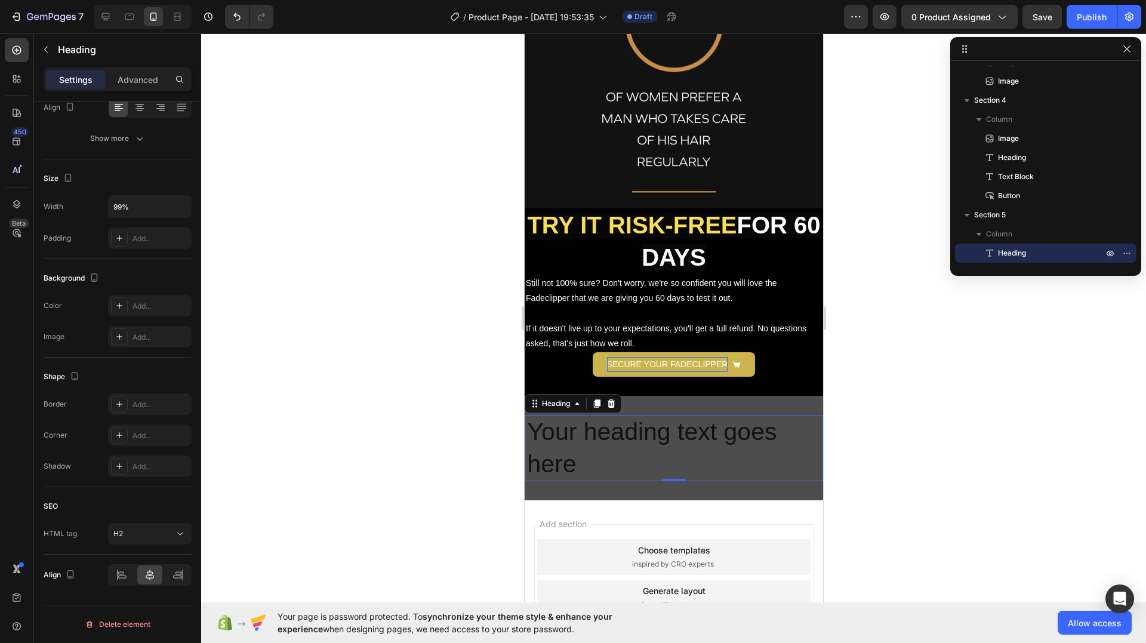
click at [567, 439] on h2 "Your heading text goes here" at bounding box center [674, 448] width 296 height 66
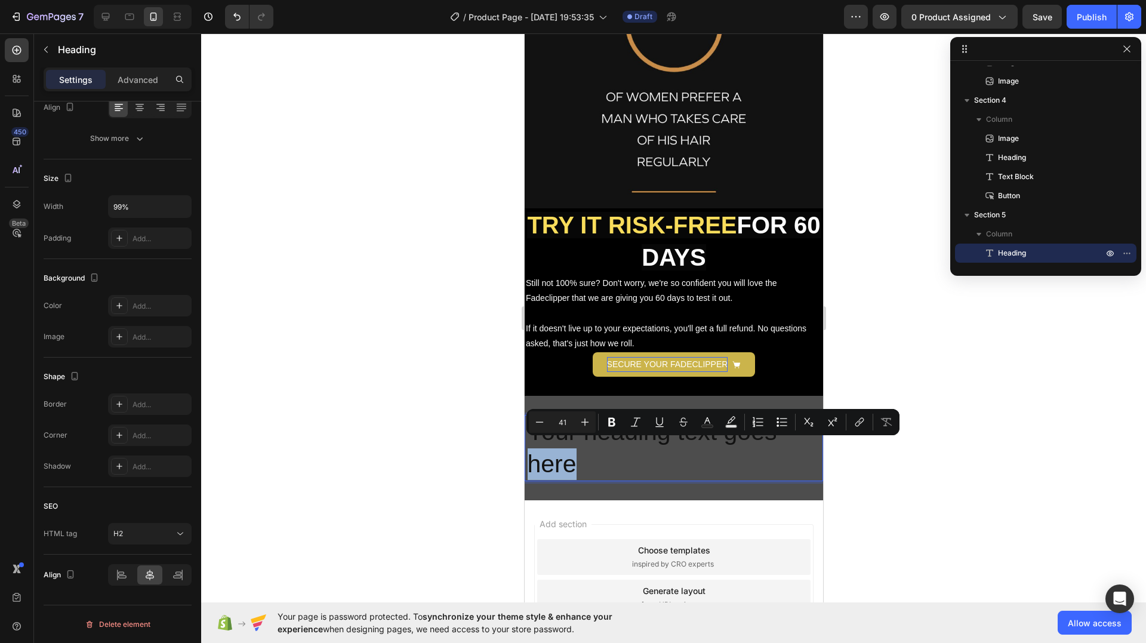
click at [640, 451] on p "Your heading text goes here" at bounding box center [673, 448] width 293 height 64
click at [621, 458] on p "Your heading text goes here" at bounding box center [673, 448] width 293 height 64
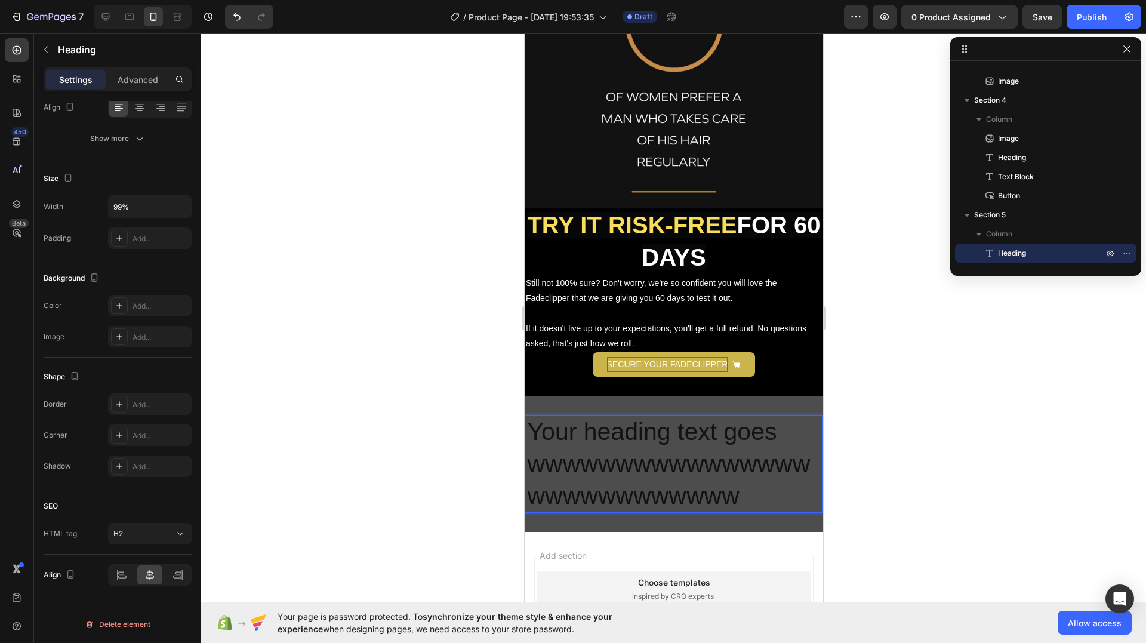
click at [665, 441] on p "Your heading text goes wwwwwwwwwwwwwwwwwwwwwwwwwwww" at bounding box center [673, 464] width 293 height 96
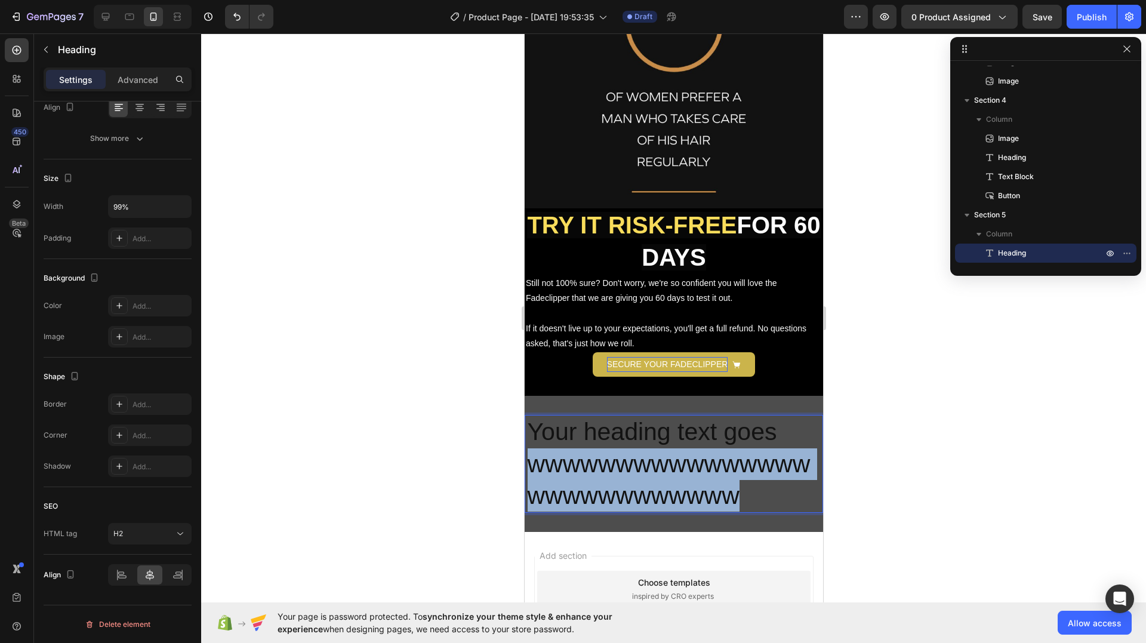
click at [665, 441] on p "Your heading text goes wwwwwwwwwwwwwwwwwwwwwwwwwwww" at bounding box center [673, 464] width 293 height 96
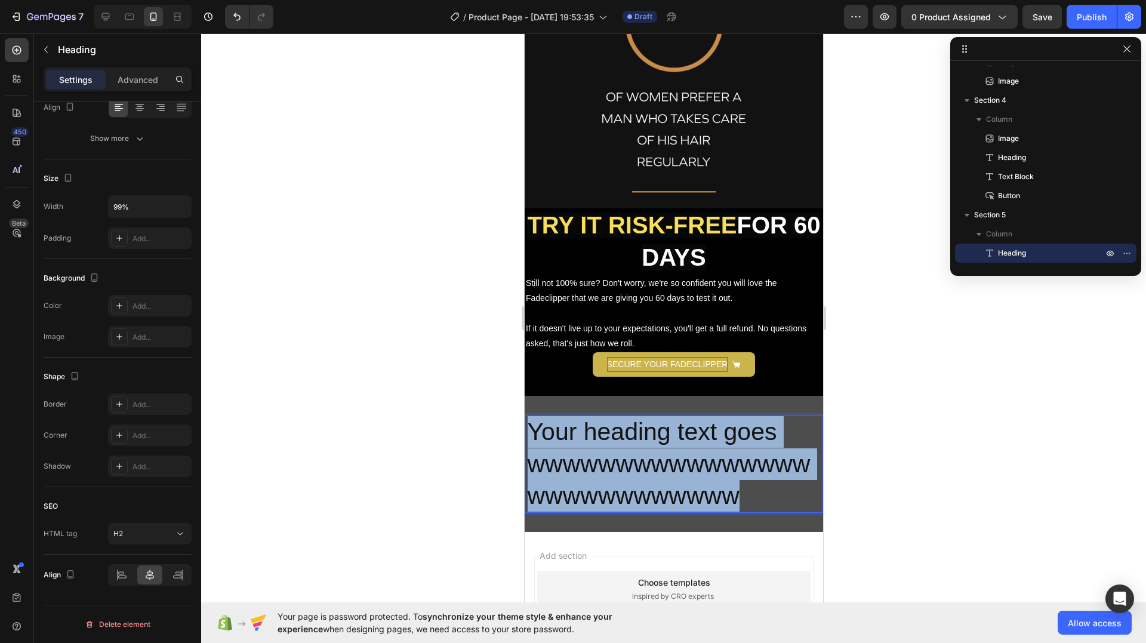
click at [665, 441] on p "Your heading text goes wwwwwwwwwwwwwwwwwwwwwwwwwwww" at bounding box center [673, 464] width 293 height 96
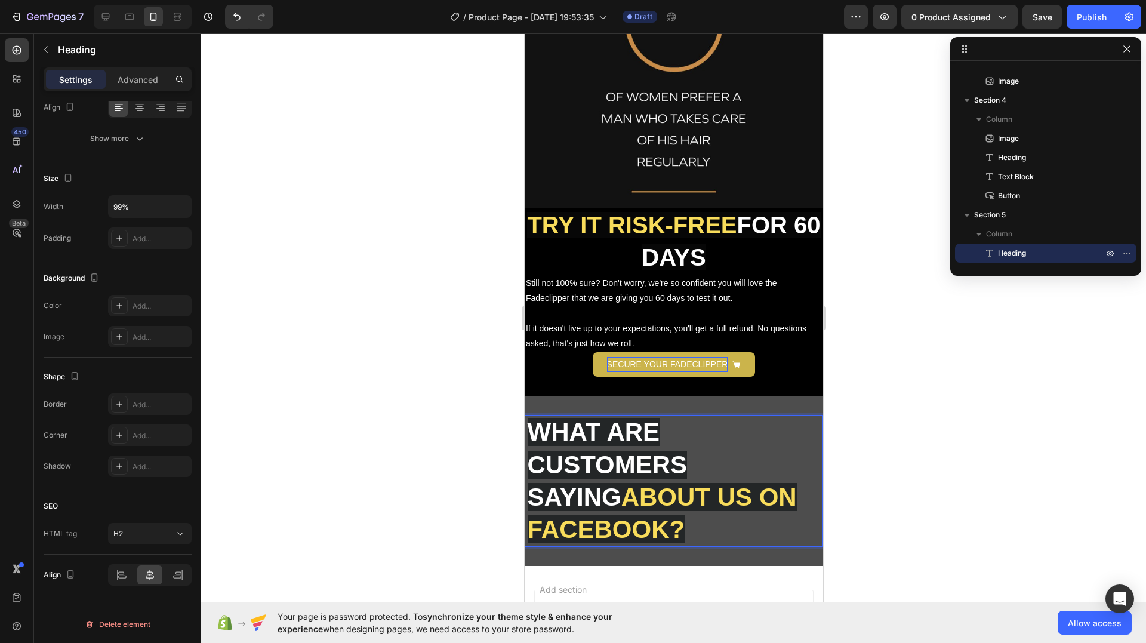
click at [621, 418] on strong "WHAT ARE CUSTOMERS SAYING" at bounding box center [607, 464] width 160 height 93
click at [586, 418] on strong "WHAT ARE CUSTOMERS SAYING" at bounding box center [607, 464] width 160 height 93
click at [553, 418] on strong "WHAT ARE CUSTOMERS SAYING" at bounding box center [607, 464] width 160 height 93
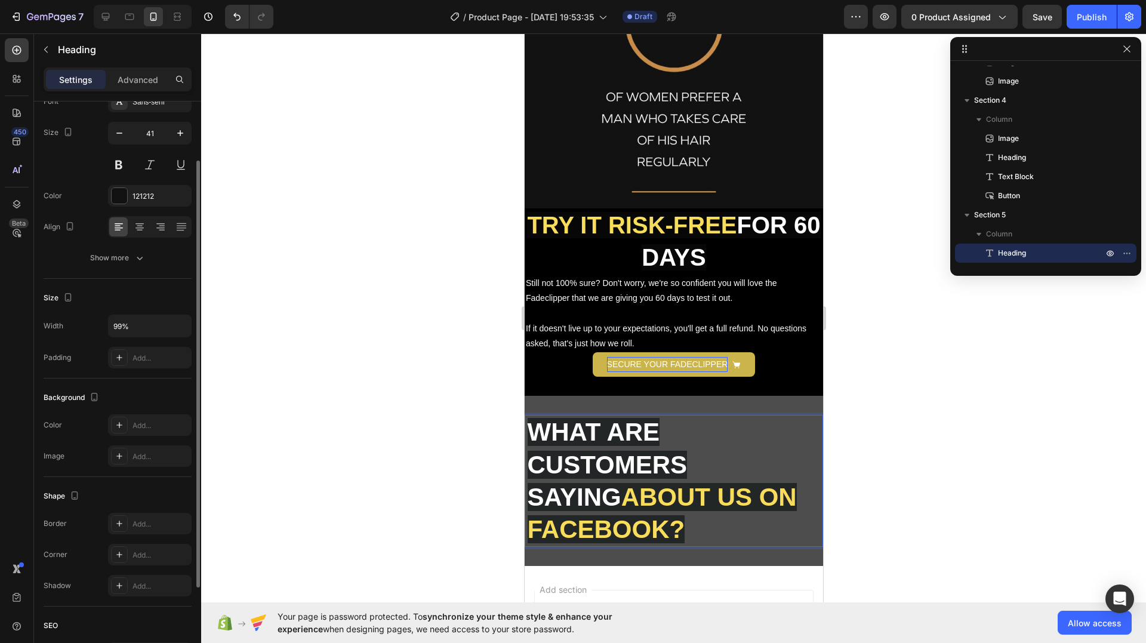
scroll to position [0, 0]
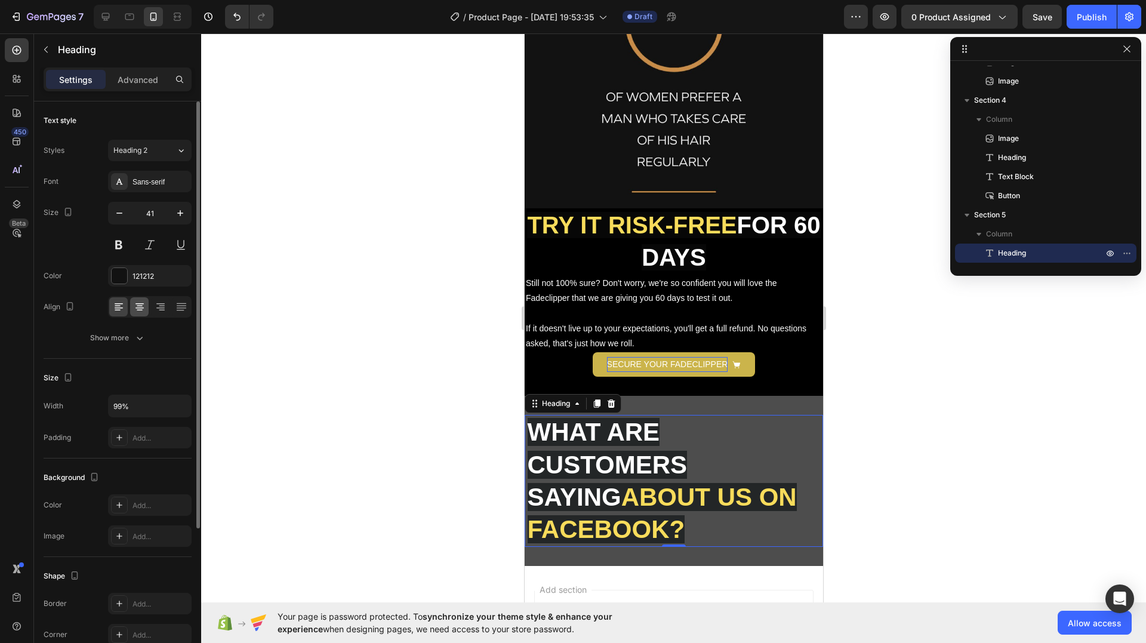
drag, startPoint x: 132, startPoint y: 297, endPoint x: 137, endPoint y: 303, distance: 8.5
click at [134, 300] on div at bounding box center [150, 306] width 84 height 21
click at [144, 307] on icon at bounding box center [140, 307] width 12 height 12
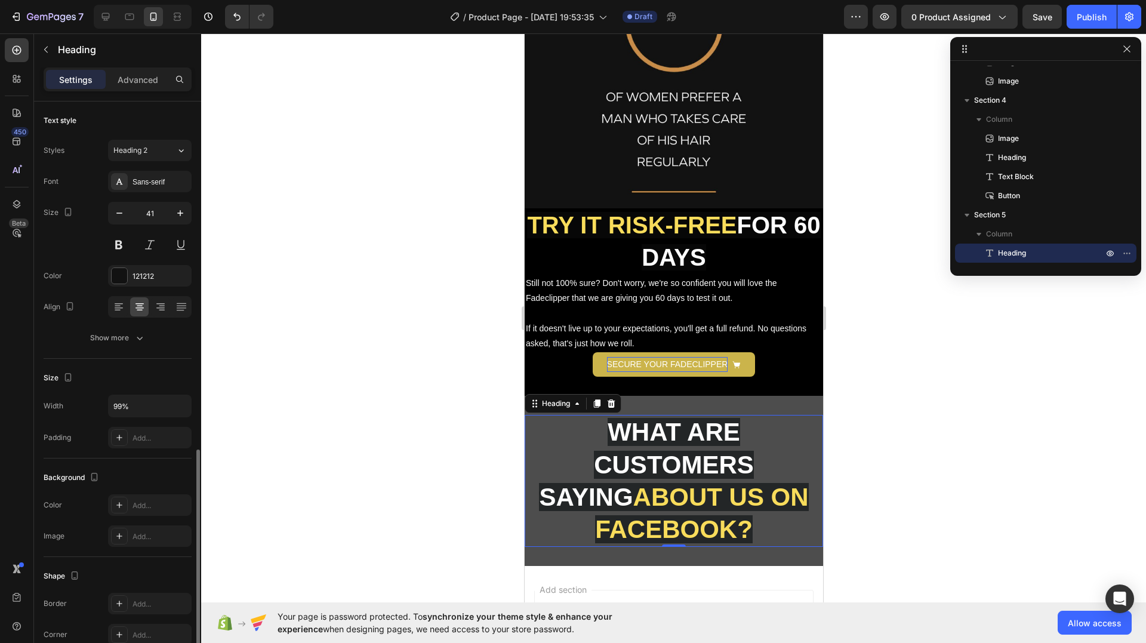
scroll to position [199, 0]
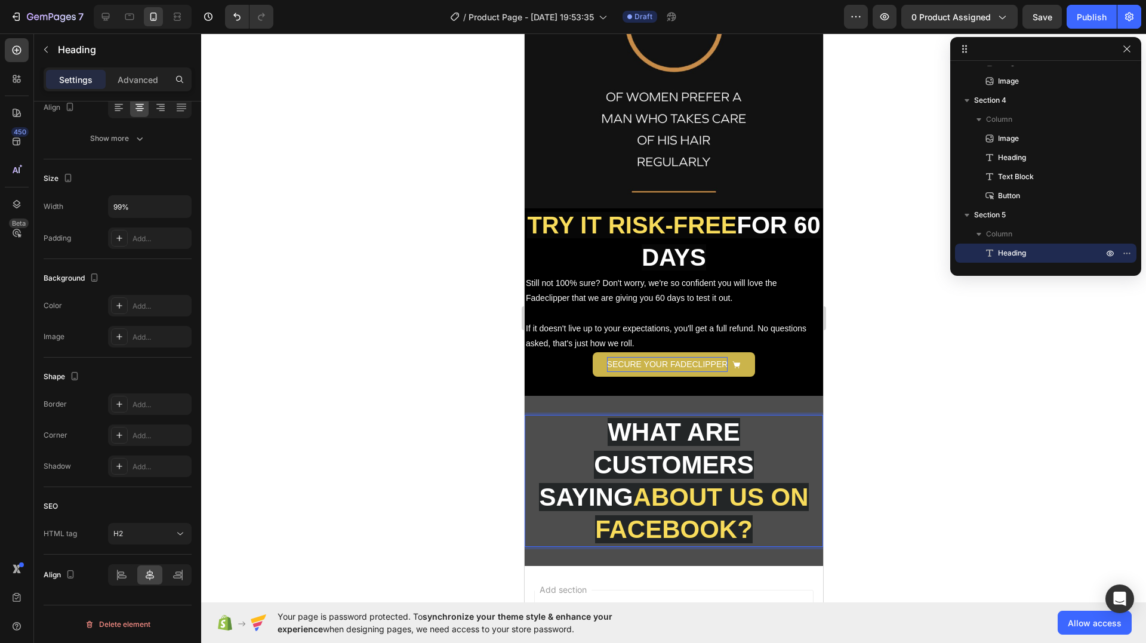
click at [663, 423] on strong "WHAT ARE CUSTOMERS SAYING" at bounding box center [645, 464] width 214 height 93
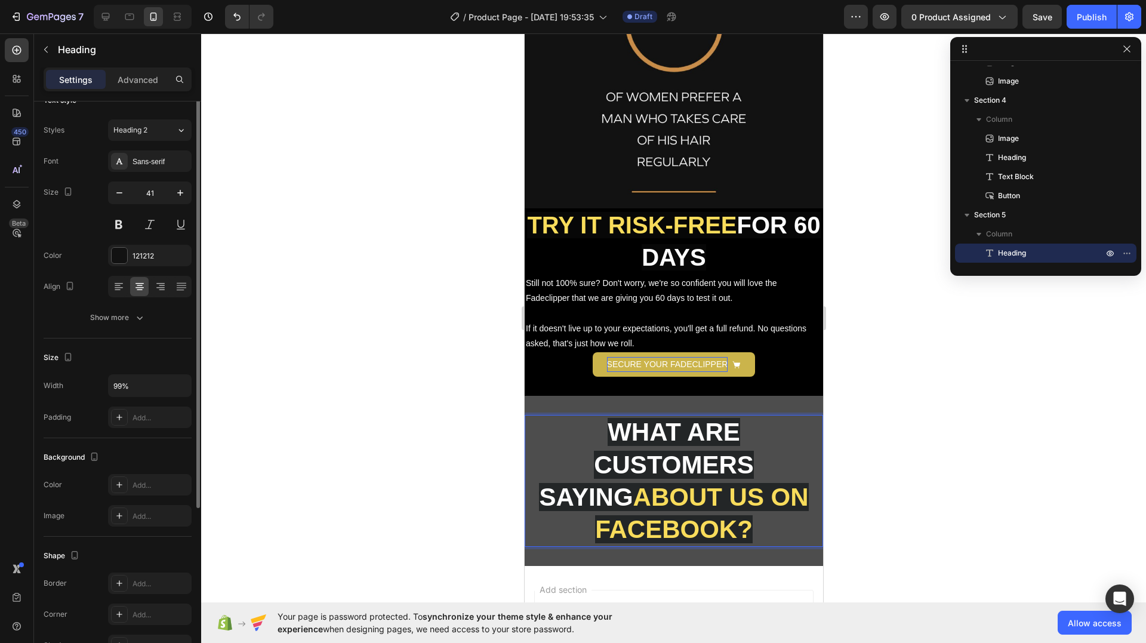
scroll to position [0, 0]
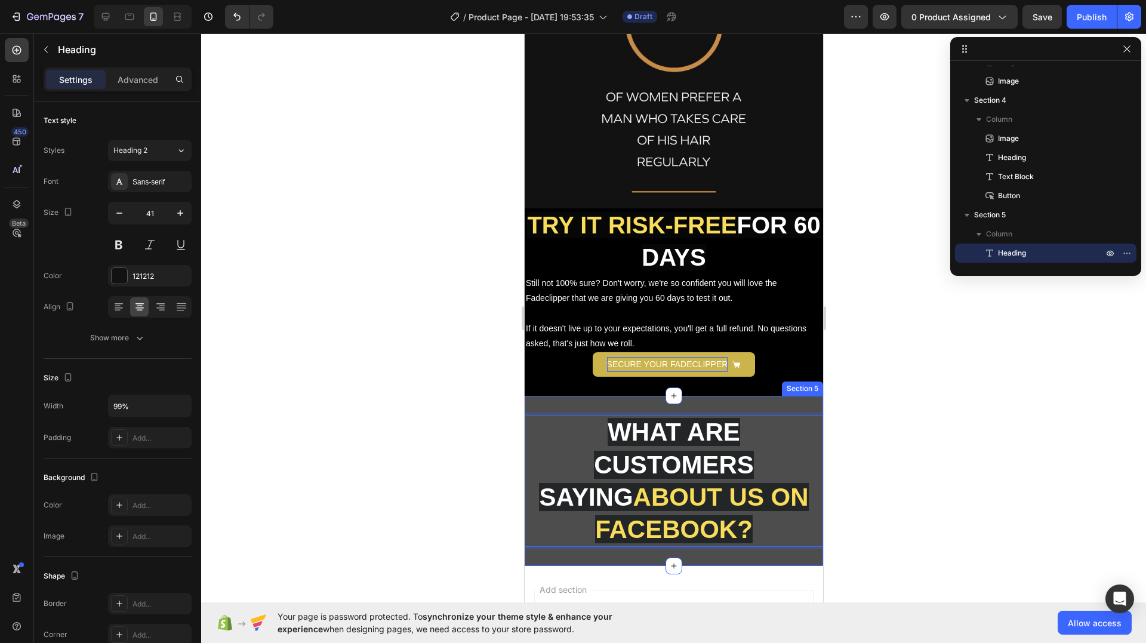
click at [733, 396] on div "WHAT ARE CUSTOMERS SAYING ABOUT US ON FACEBOOK? Heading 0 Section 5" at bounding box center [673, 481] width 299 height 170
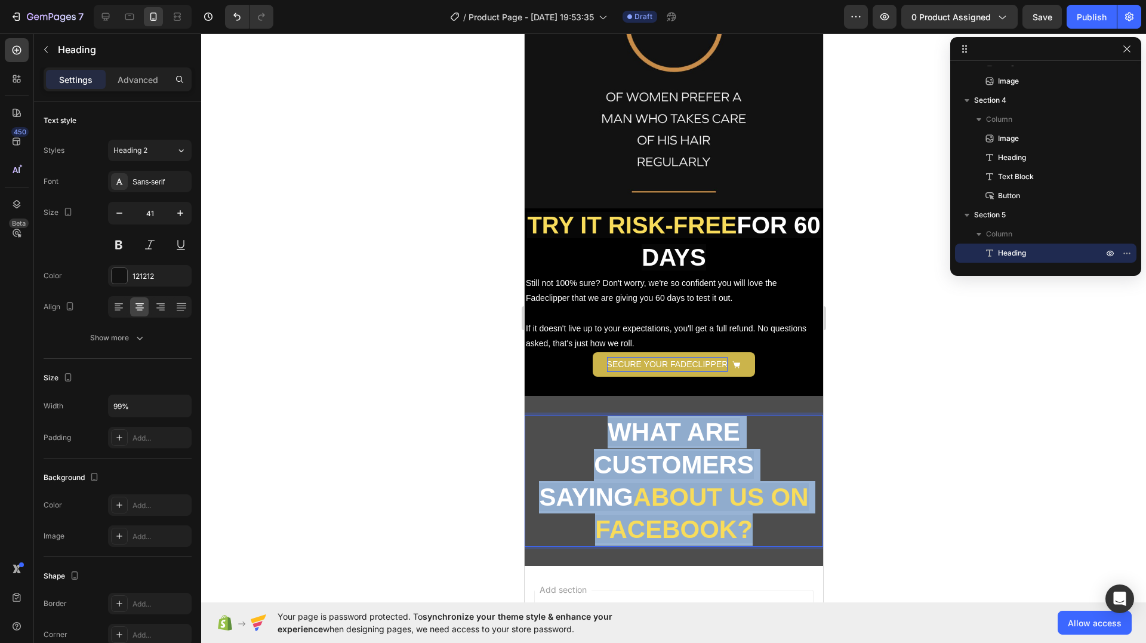
click at [681, 418] on strong "WHAT ARE CUSTOMERS SAYING" at bounding box center [645, 464] width 214 height 93
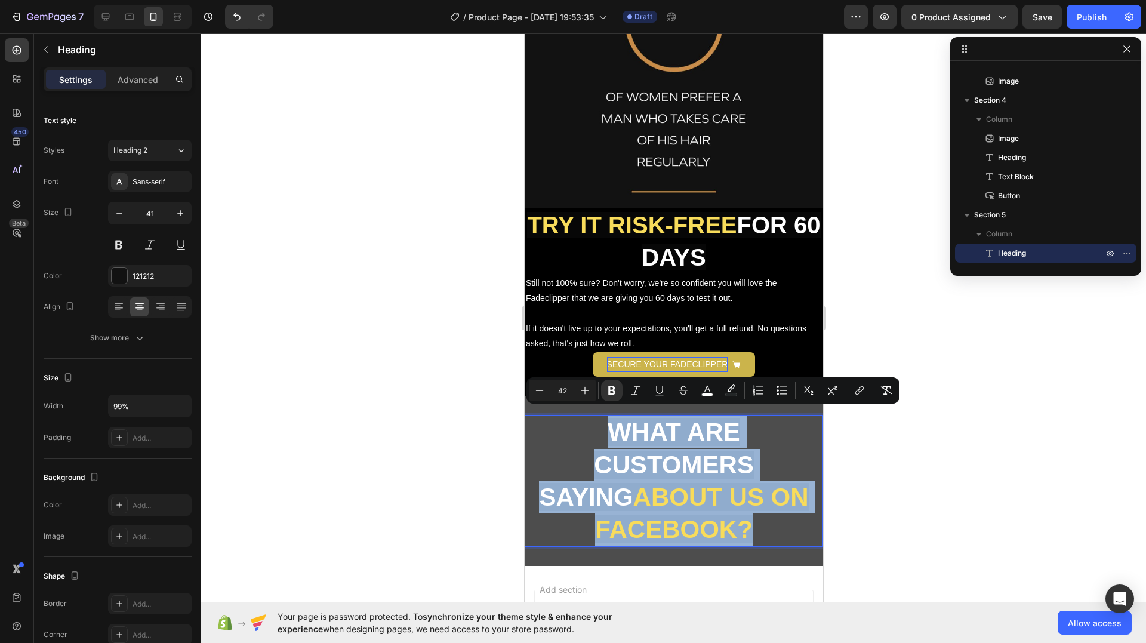
copy p "WHAT ARE CUSTOMERS SAYING ABOUT US ON FACEBOOK?"
click at [754, 469] on p "WHAT ARE CUSTOMERS SAYING ABOUT US ON FACEBOOK?" at bounding box center [673, 481] width 293 height 130
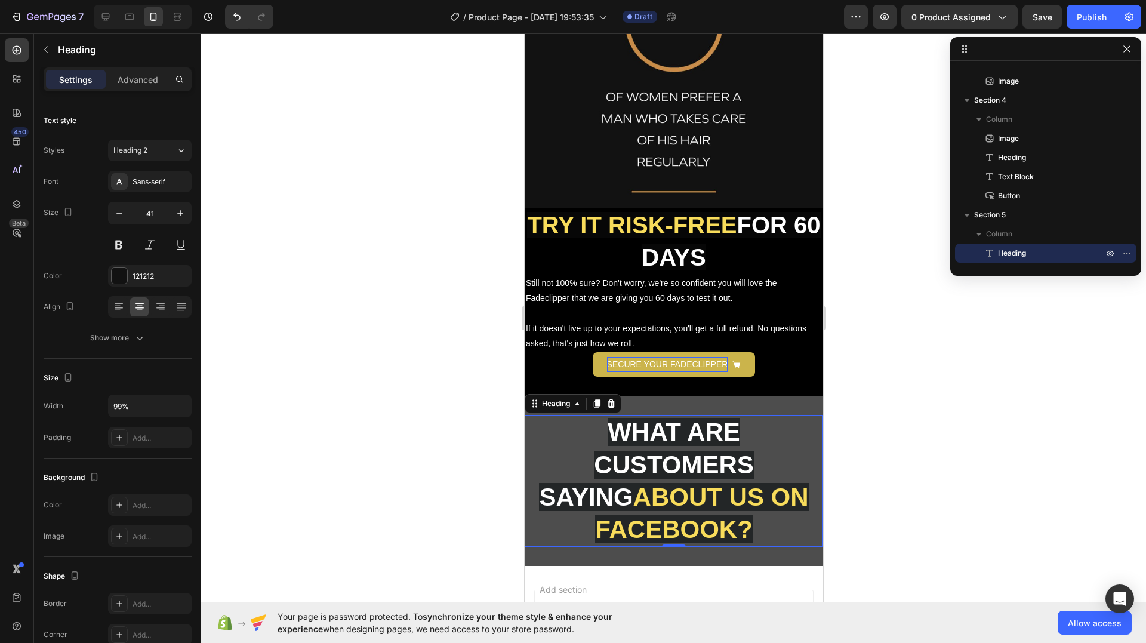
click at [884, 427] on div at bounding box center [673, 338] width 945 height 610
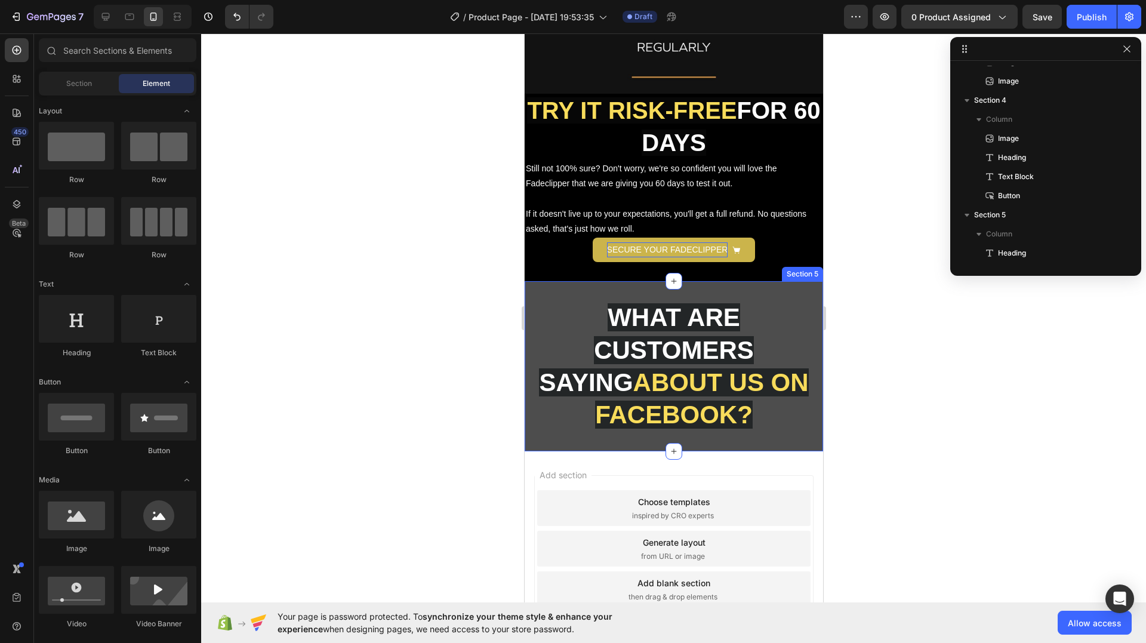
scroll to position [2127, 0]
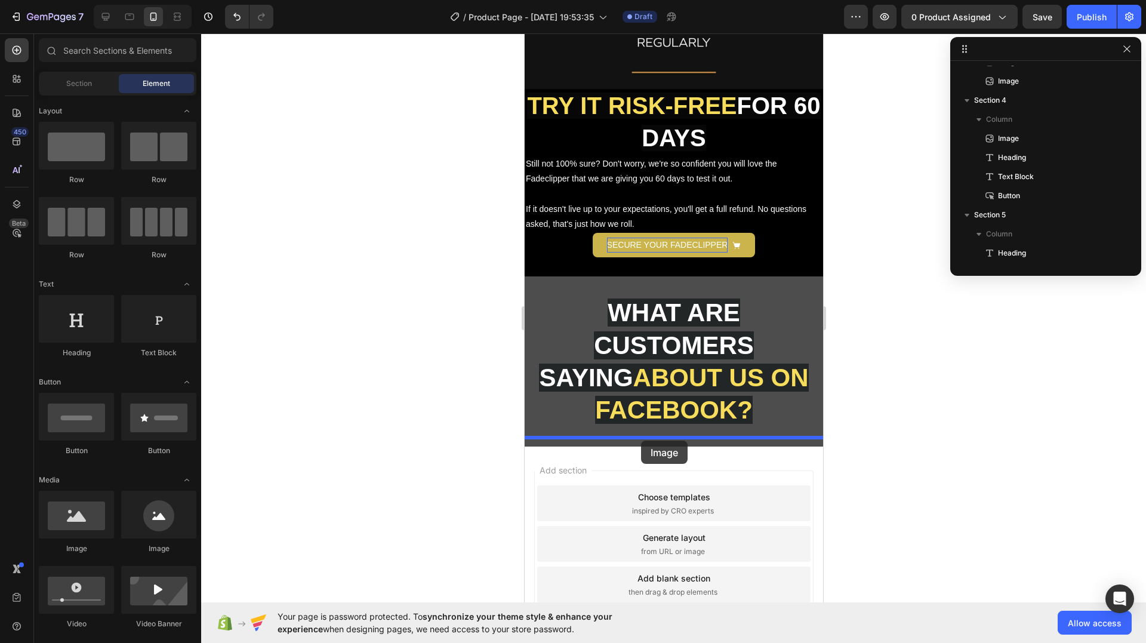
drag, startPoint x: 612, startPoint y: 552, endPoint x: 641, endPoint y: 441, distance: 114.7
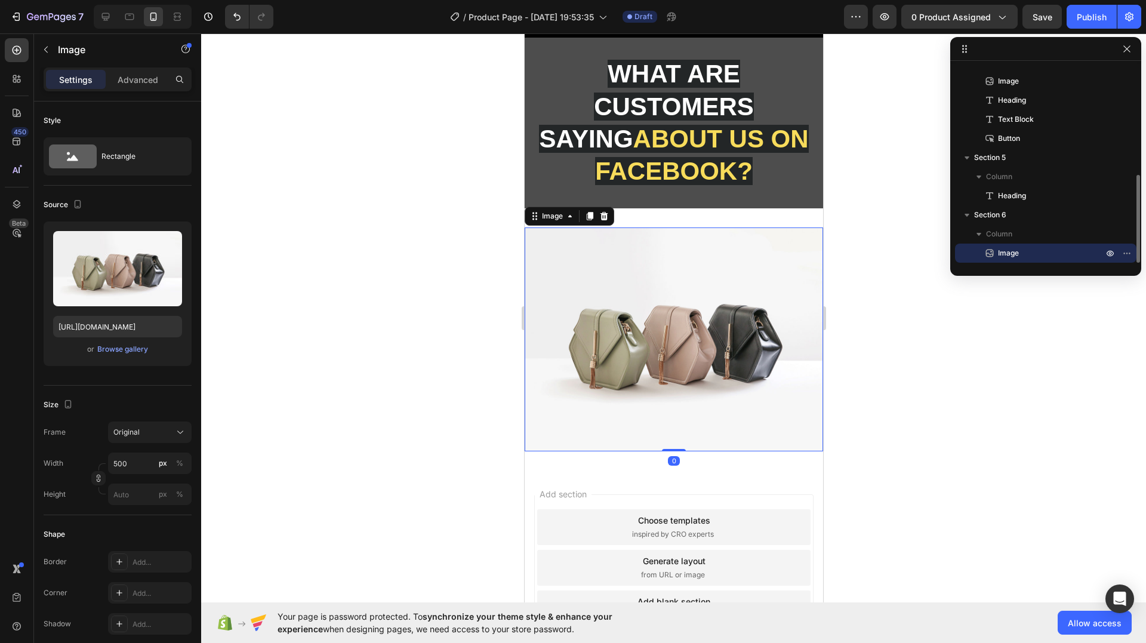
scroll to position [2366, 0]
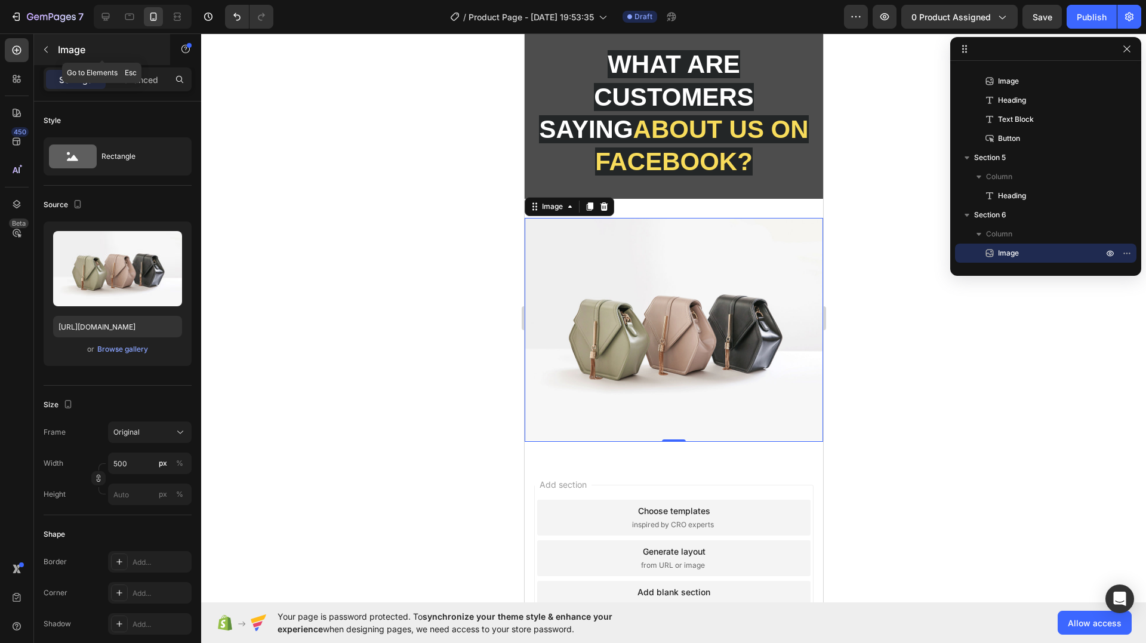
click at [50, 47] on icon "button" at bounding box center [46, 50] width 10 height 10
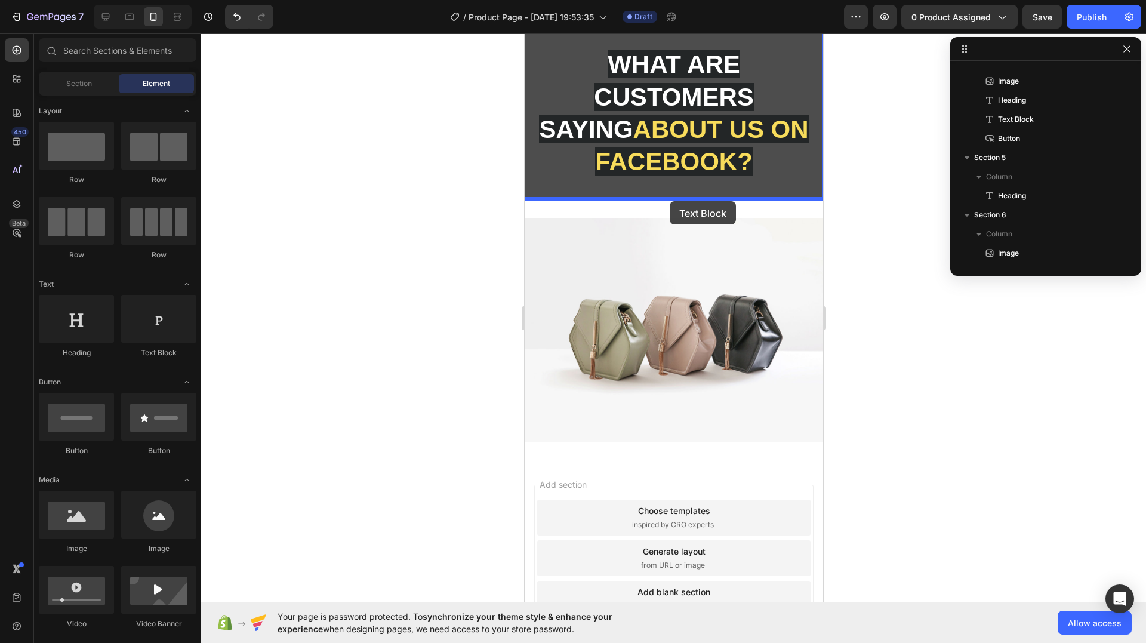
drag, startPoint x: 687, startPoint y: 349, endPoint x: 669, endPoint y: 201, distance: 149.1
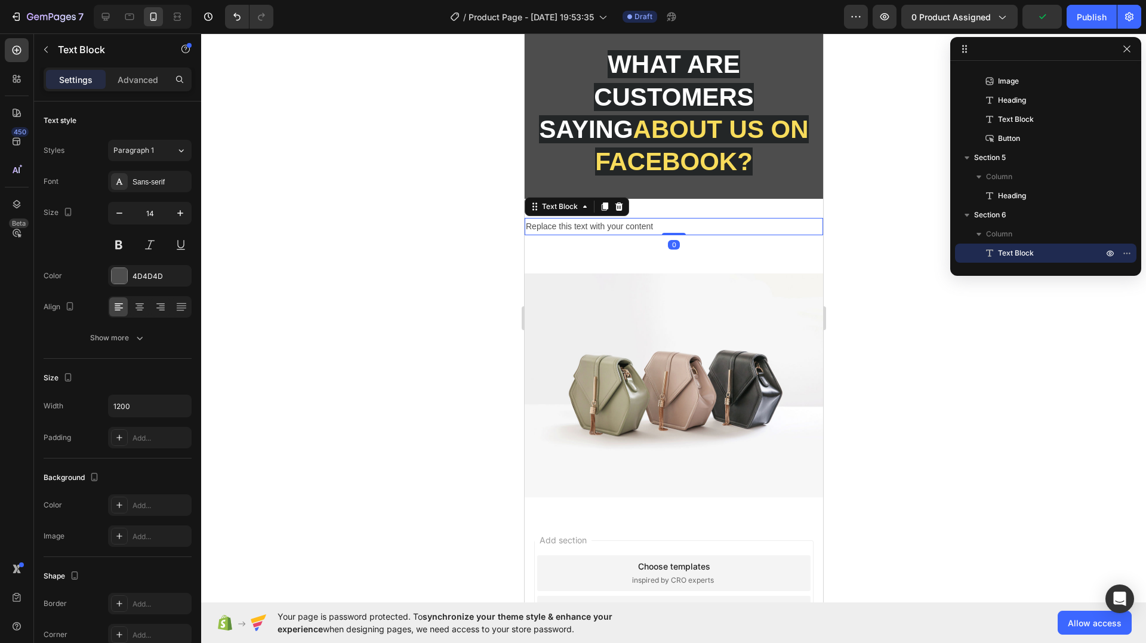
click at [645, 224] on div "Replace this text with your content" at bounding box center [673, 226] width 299 height 17
click at [645, 224] on p "Replace this text with your content" at bounding box center [673, 226] width 296 height 15
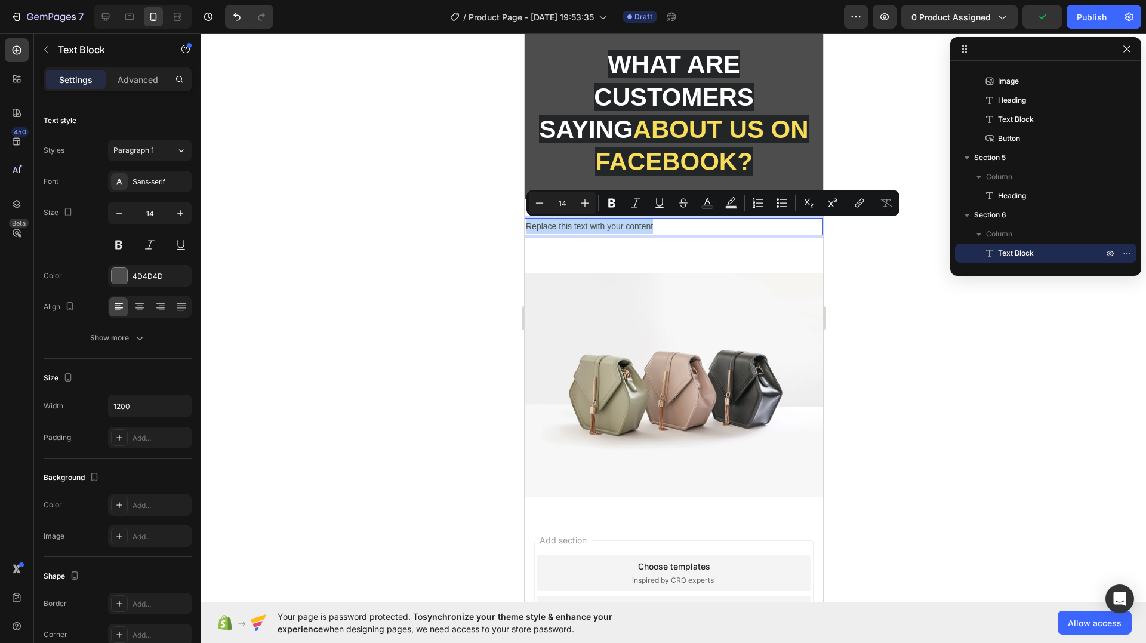
click at [645, 224] on p "Replace this text with your content" at bounding box center [673, 226] width 296 height 15
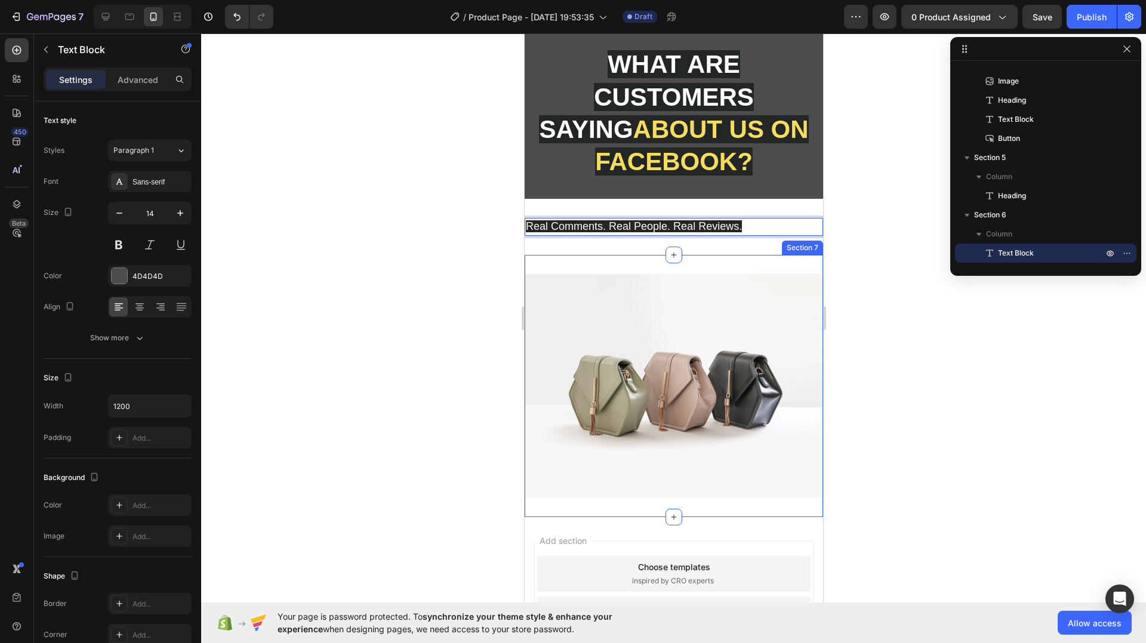
click at [714, 267] on div "Image Section 7" at bounding box center [673, 386] width 299 height 262
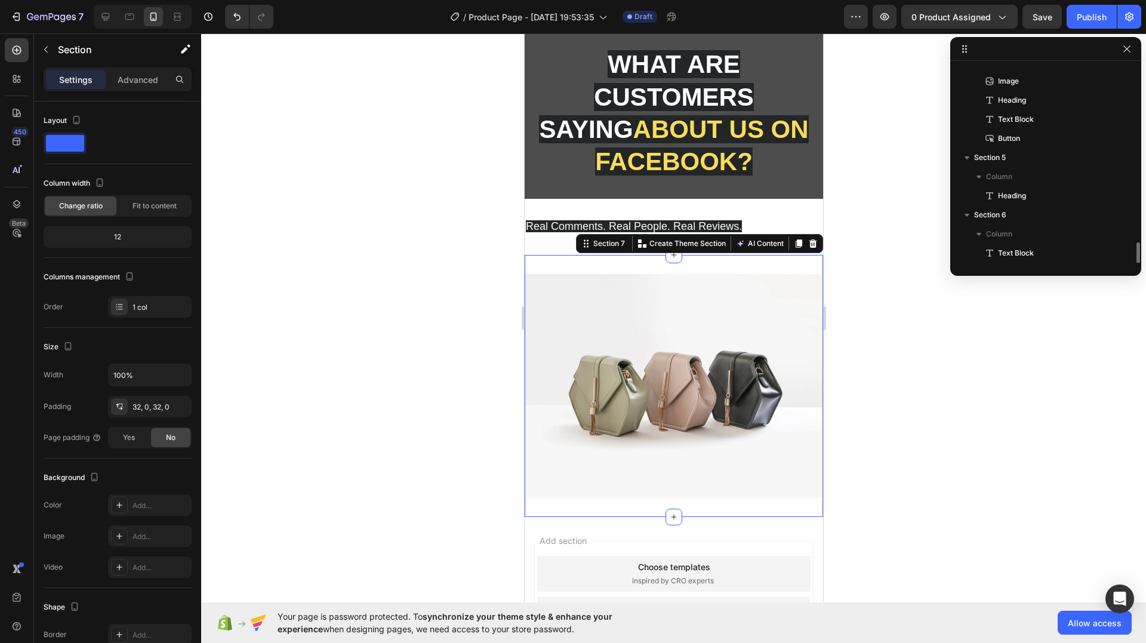
scroll to position [300, 0]
click at [756, 226] on p "Real Comments. Real People. Real Reviews." at bounding box center [673, 227] width 296 height 16
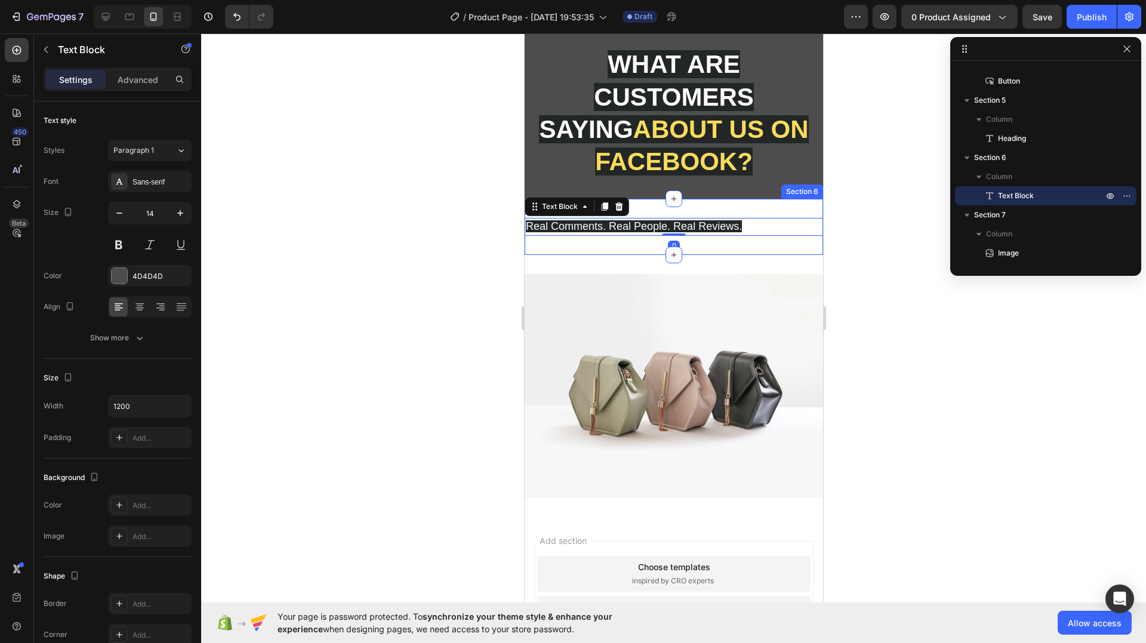
click at [688, 186] on div "⁠⁠⁠⁠⁠⁠⁠ WHAT ARE CUSTOMERS SAYING ABOUT US ON FACEBOOK? Heading Section 5" at bounding box center [673, 113] width 299 height 170
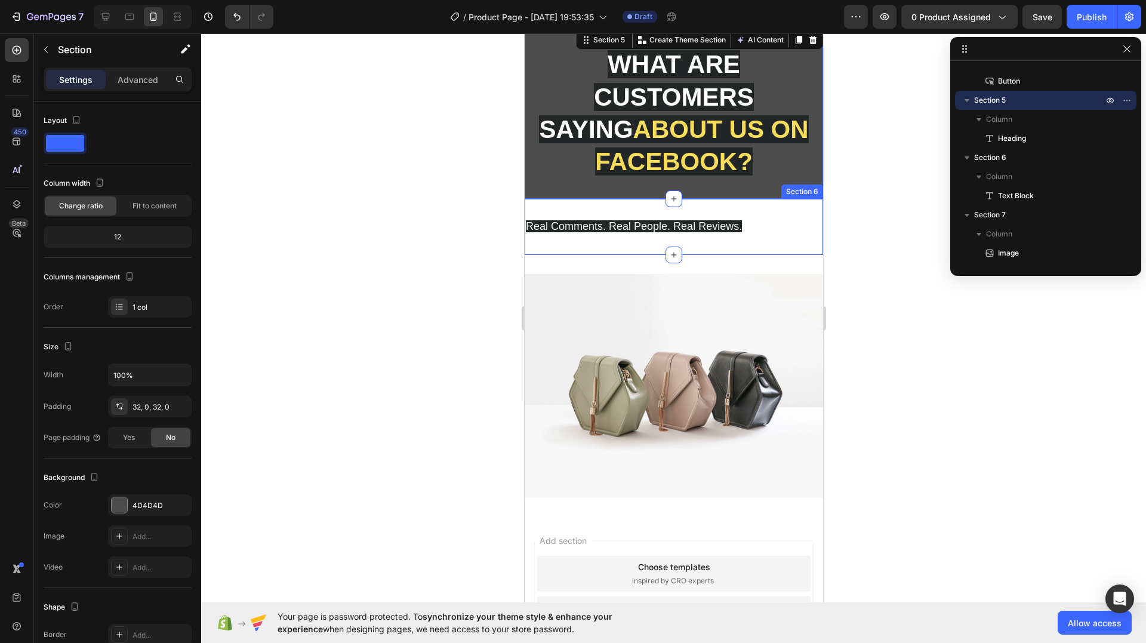
click at [703, 206] on div "Real Comments. Real People. Real Reviews. Text Block Section 6" at bounding box center [673, 227] width 299 height 56
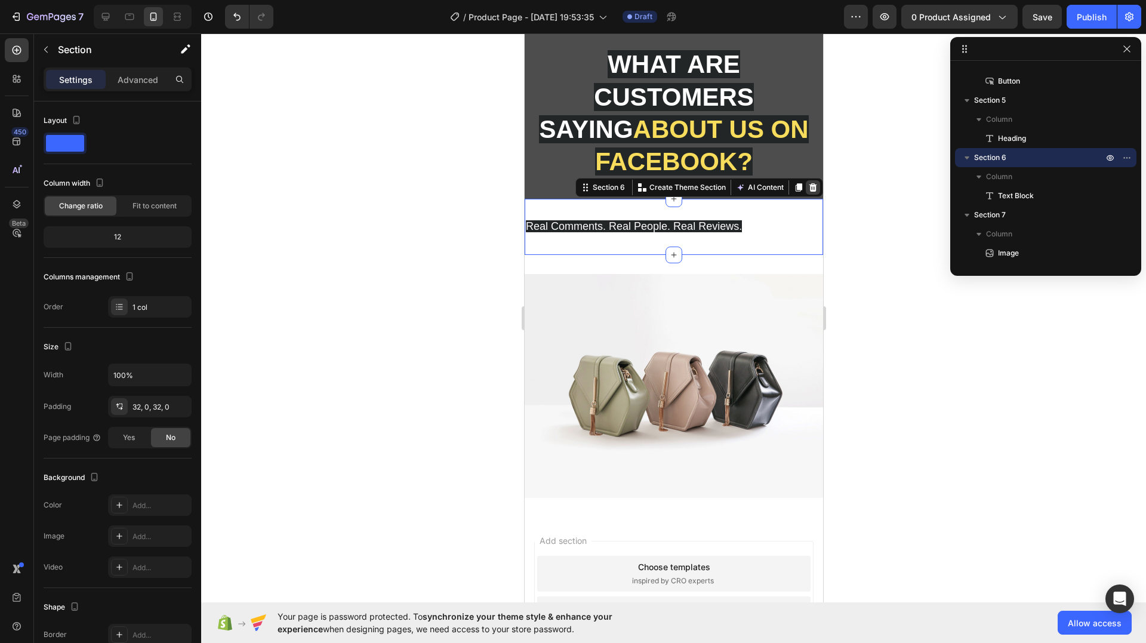
click at [808, 189] on icon at bounding box center [813, 188] width 10 height 10
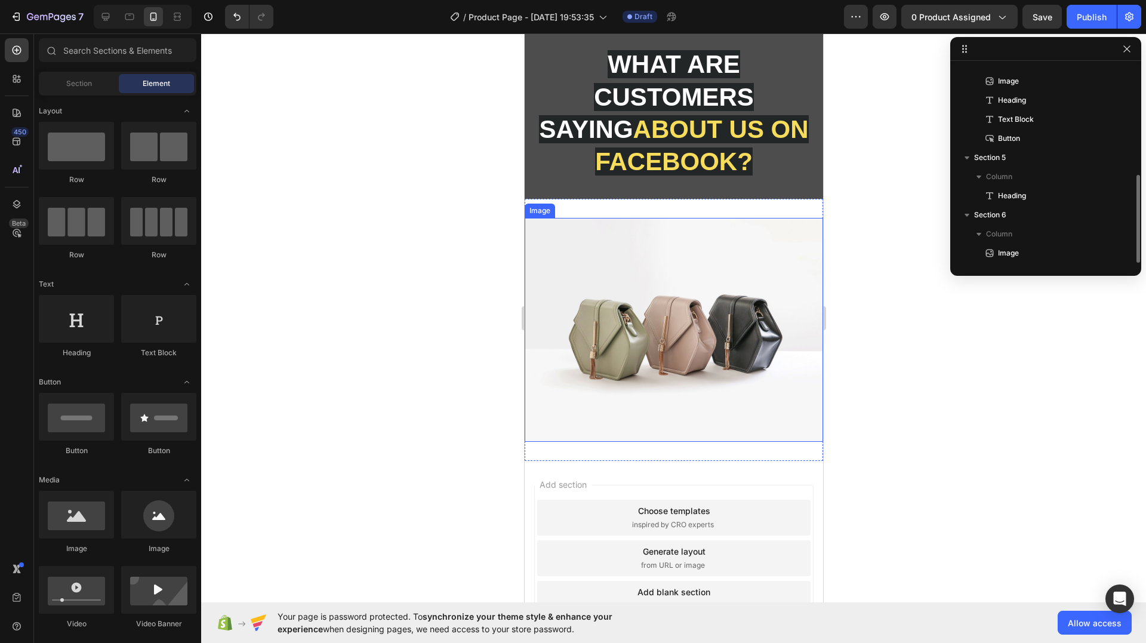
click at [699, 251] on img at bounding box center [673, 330] width 299 height 224
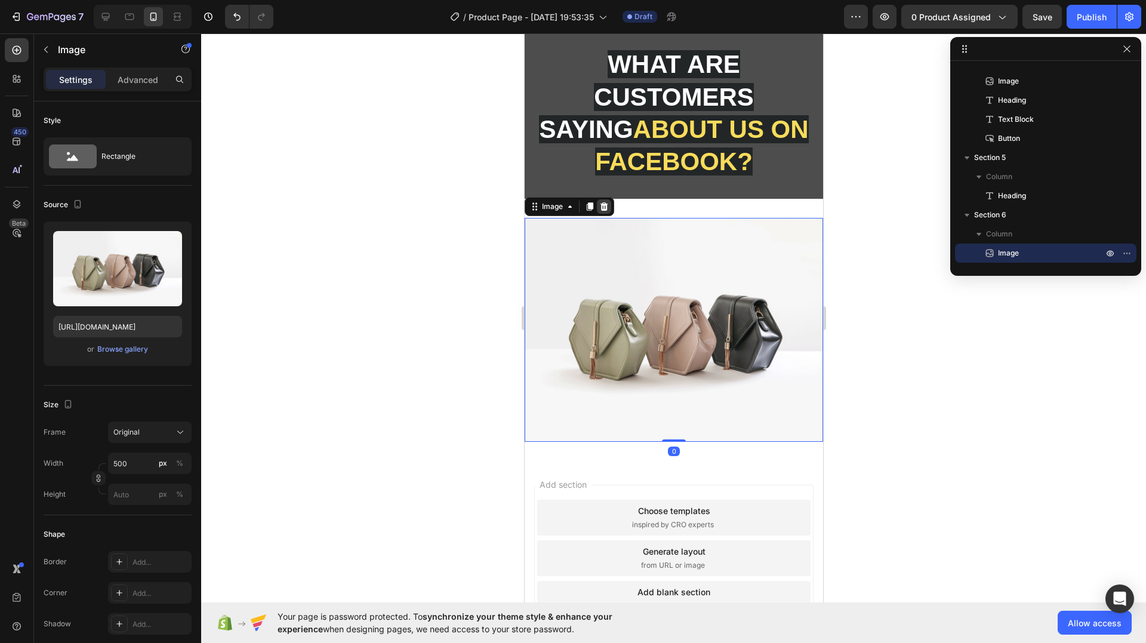
drag, startPoint x: 603, startPoint y: 205, endPoint x: 1038, endPoint y: 235, distance: 435.6
click at [603, 205] on icon at bounding box center [604, 206] width 8 height 8
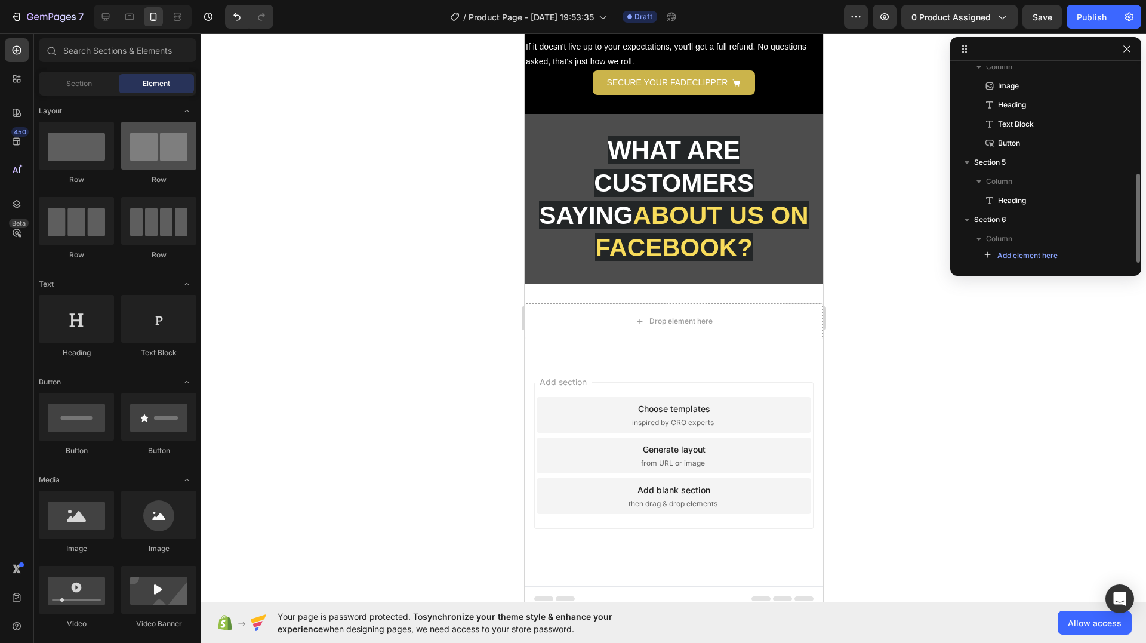
scroll to position [238, 0]
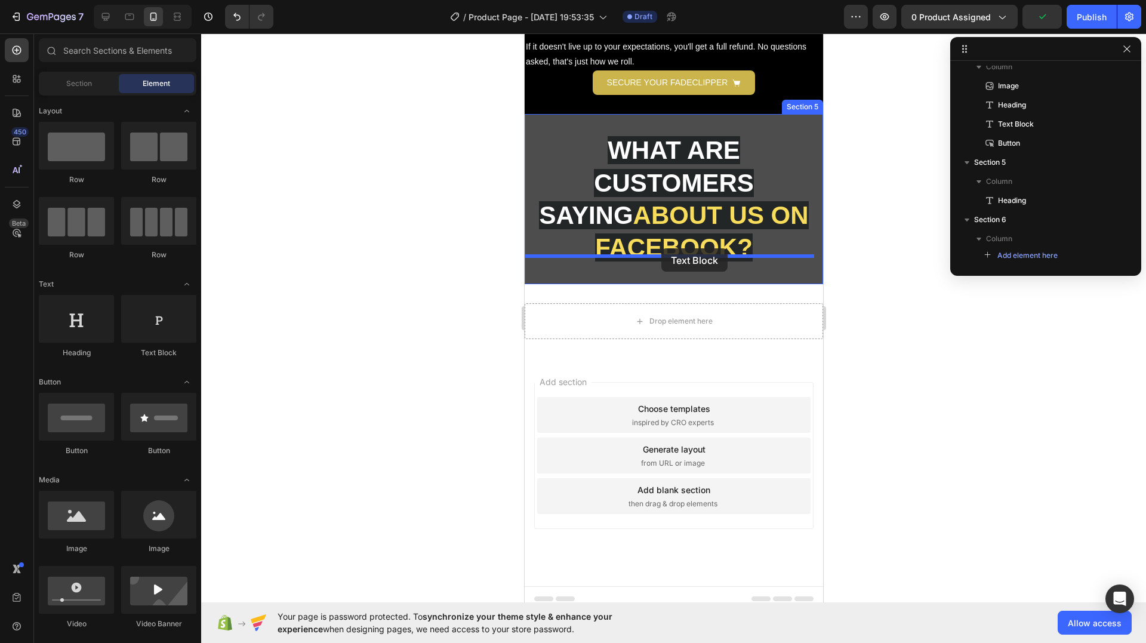
drag, startPoint x: 721, startPoint y: 355, endPoint x: 661, endPoint y: 248, distance: 122.4
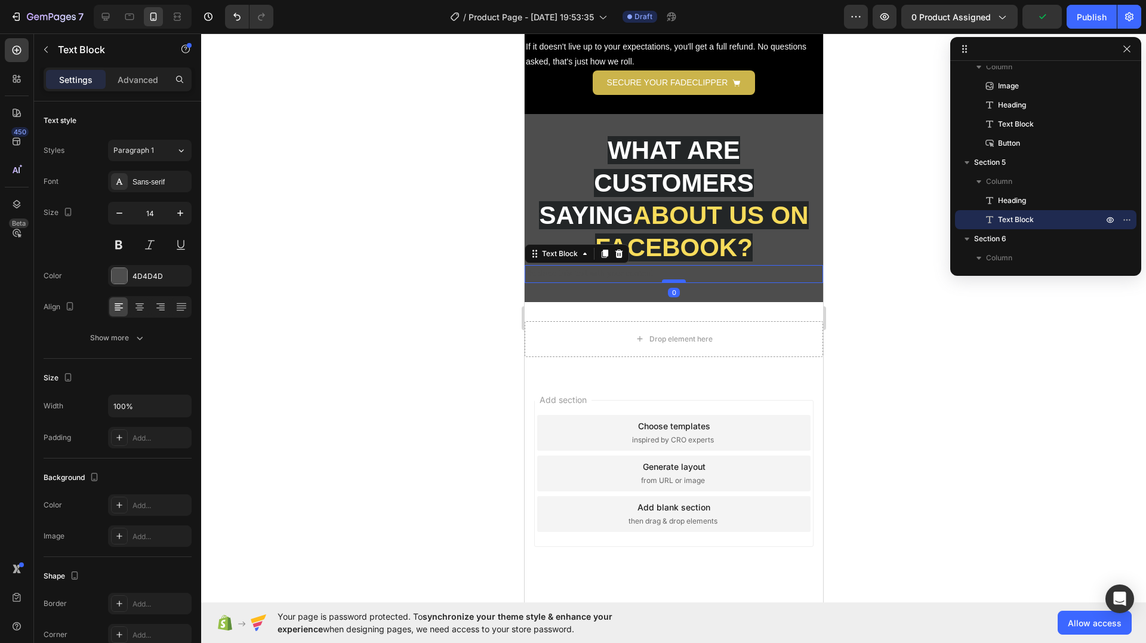
scroll to position [2307, 0]
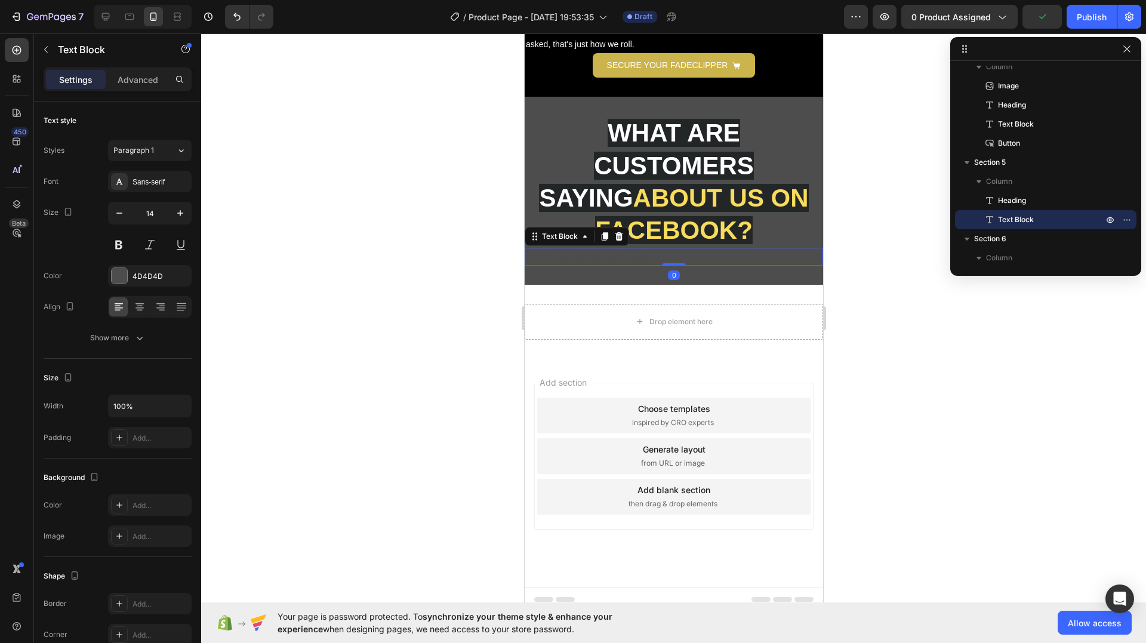
click at [664, 248] on div "Replace this text with your content" at bounding box center [673, 256] width 299 height 17
click at [664, 249] on p "Replace this text with your content" at bounding box center [673, 256] width 296 height 15
click at [658, 249] on p "Replace this text with your content" at bounding box center [673, 256] width 296 height 15
click at [656, 249] on p "Replace this text with your content" at bounding box center [673, 256] width 296 height 15
click at [595, 249] on p "Replace this text with your content" at bounding box center [673, 256] width 296 height 15
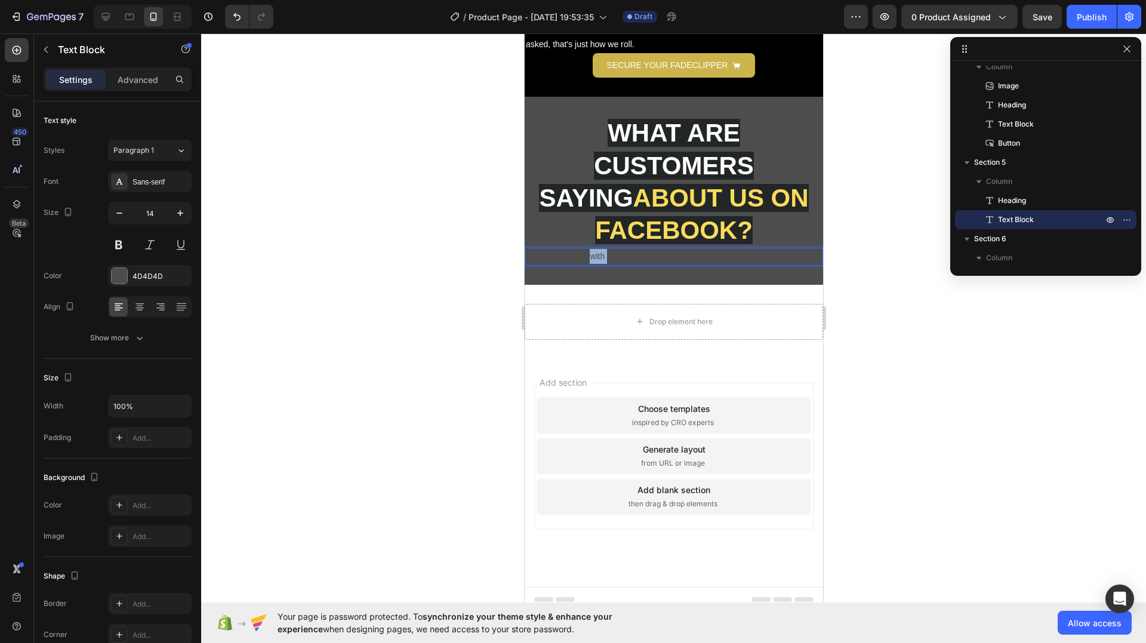
click at [595, 249] on p "Replace this text with your content" at bounding box center [673, 256] width 296 height 15
click at [579, 249] on p "Replace this text with your content" at bounding box center [673, 256] width 296 height 15
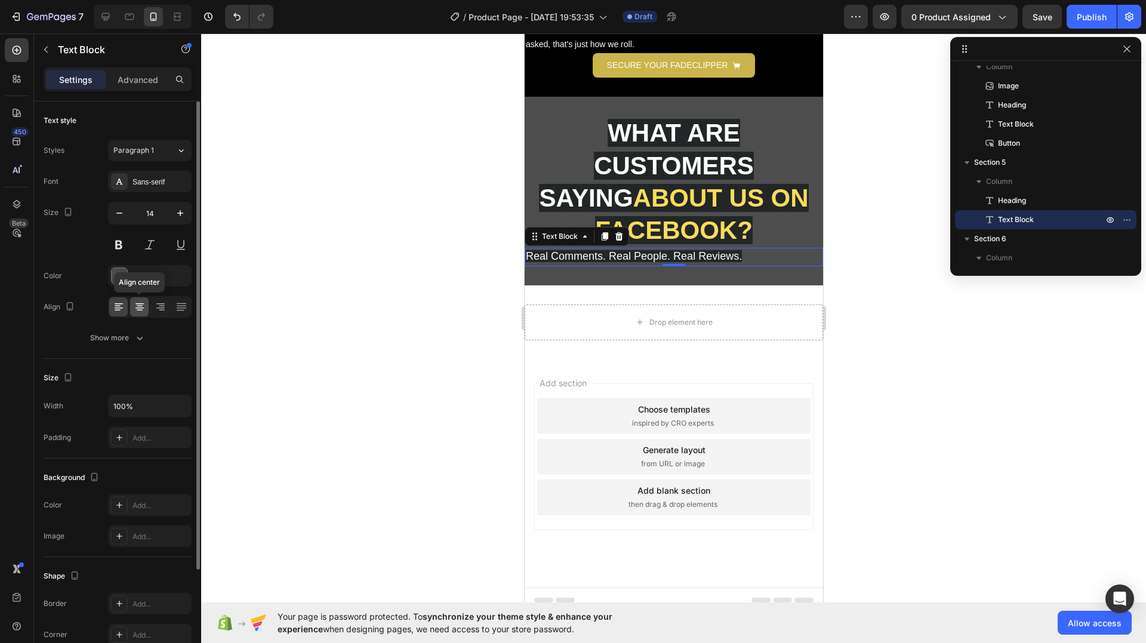
click at [136, 306] on icon at bounding box center [140, 307] width 12 height 12
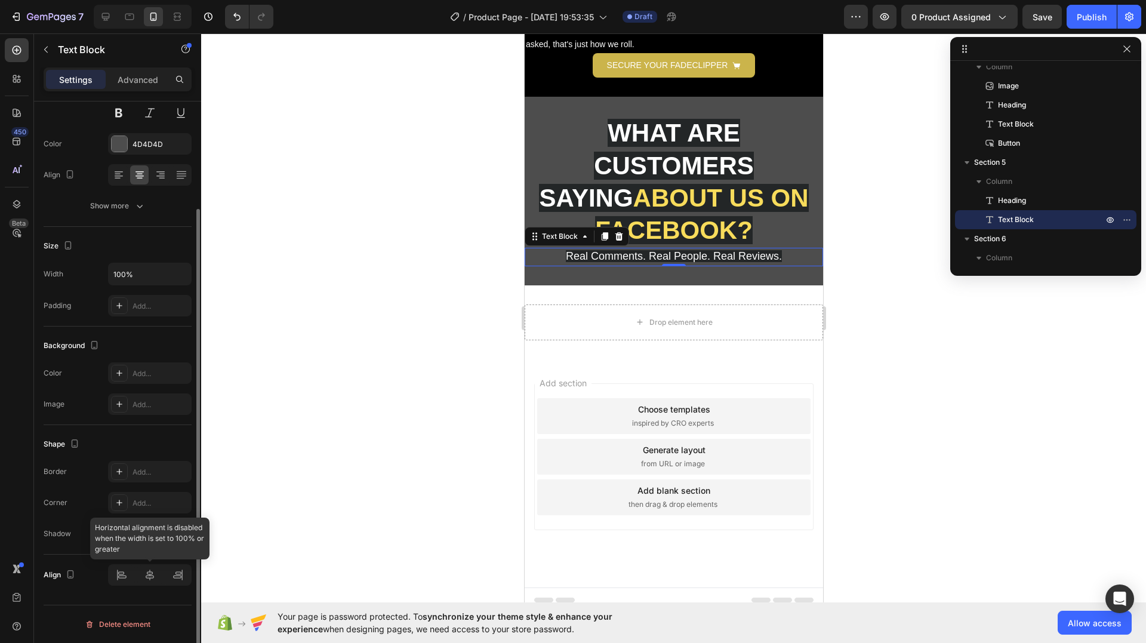
click at [147, 578] on div at bounding box center [150, 574] width 84 height 21
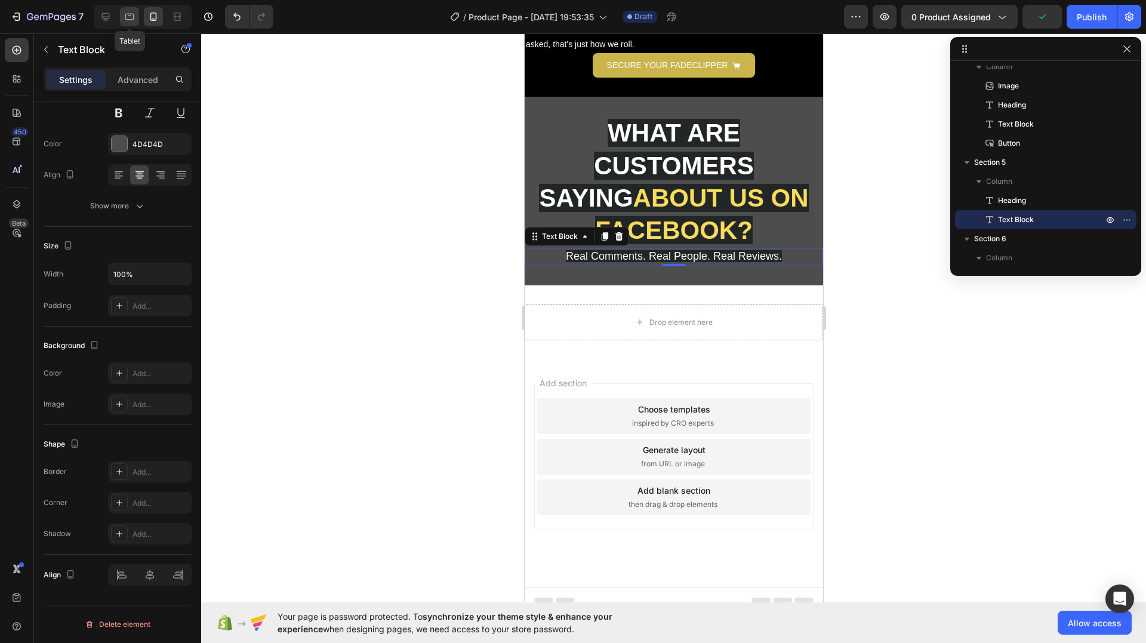
click at [127, 17] on icon at bounding box center [130, 17] width 12 height 12
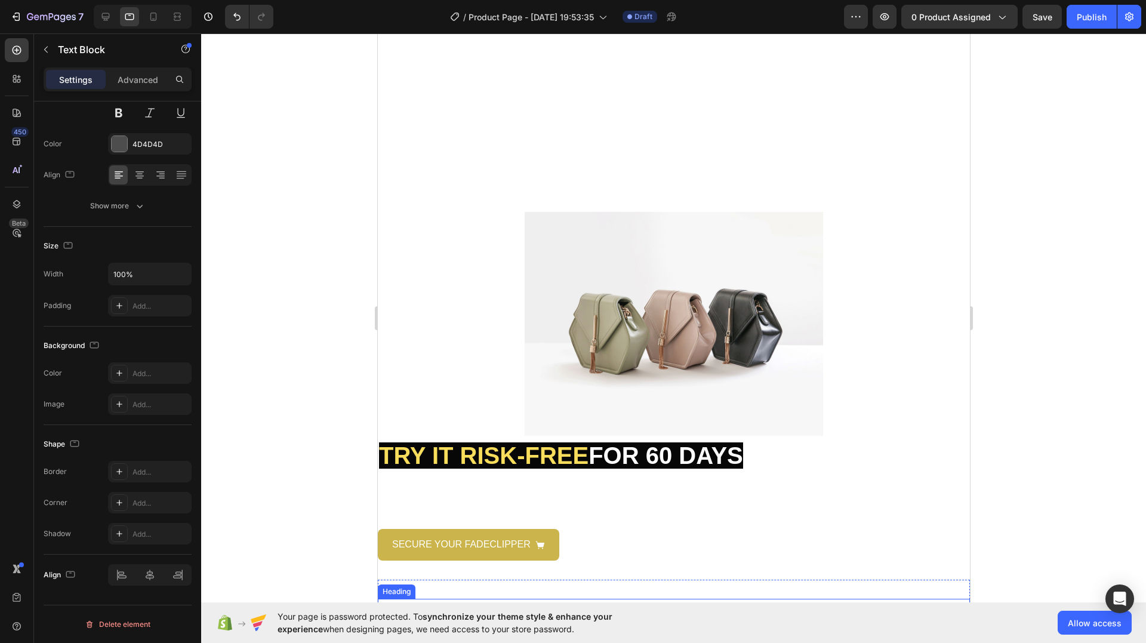
scroll to position [2506, 0]
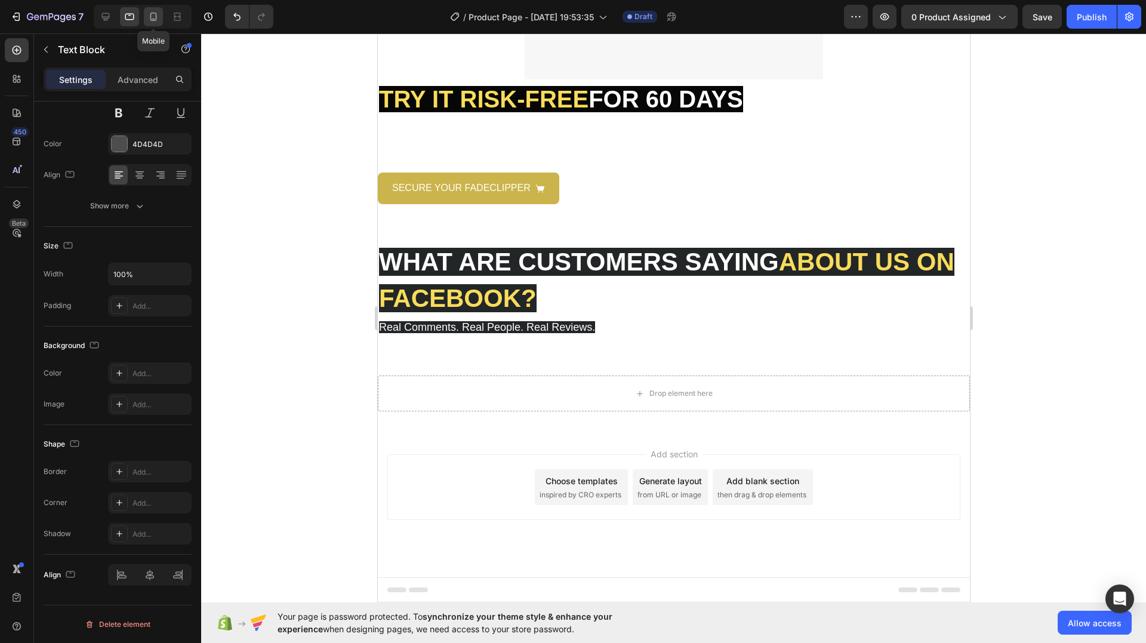
click at [153, 13] on icon at bounding box center [153, 17] width 7 height 8
type input "14"
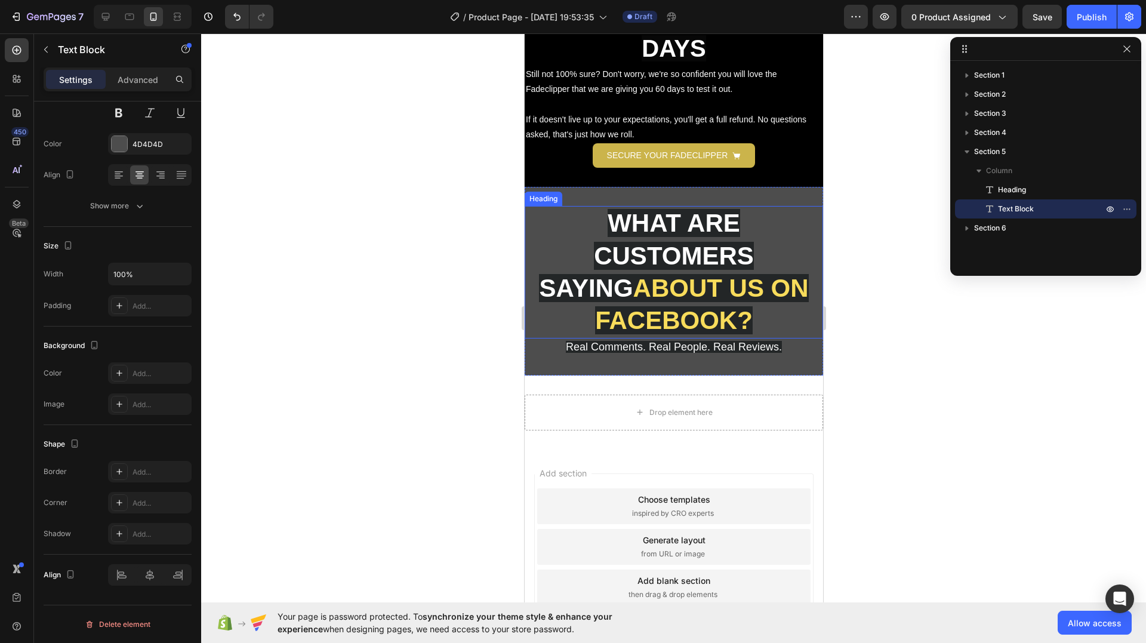
scroll to position [2686, 0]
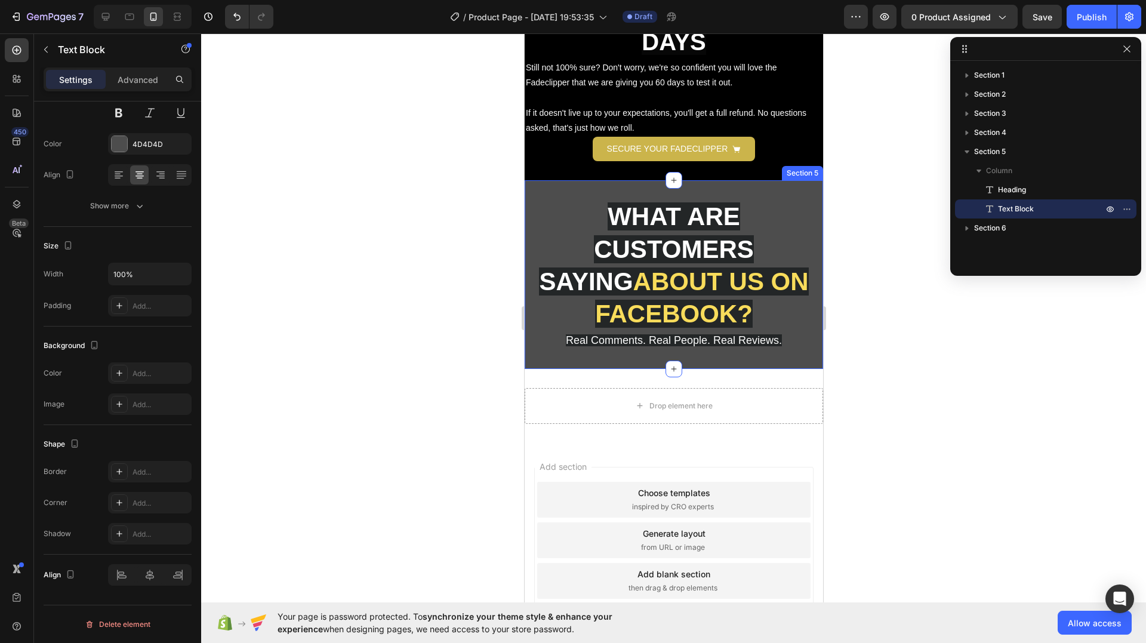
click at [771, 186] on div "WHAT ARE CUSTOMERS SAYING ABOUT US ON FACEBOOK? Heading Real Comments. Real Peo…" at bounding box center [673, 274] width 299 height 188
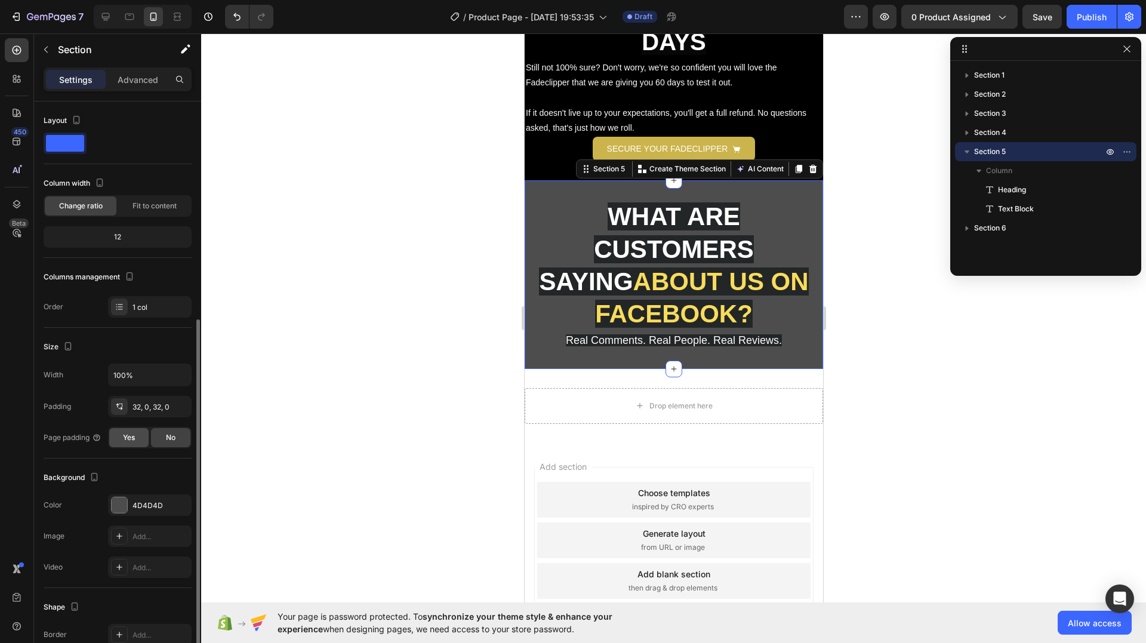
scroll to position [122, 0]
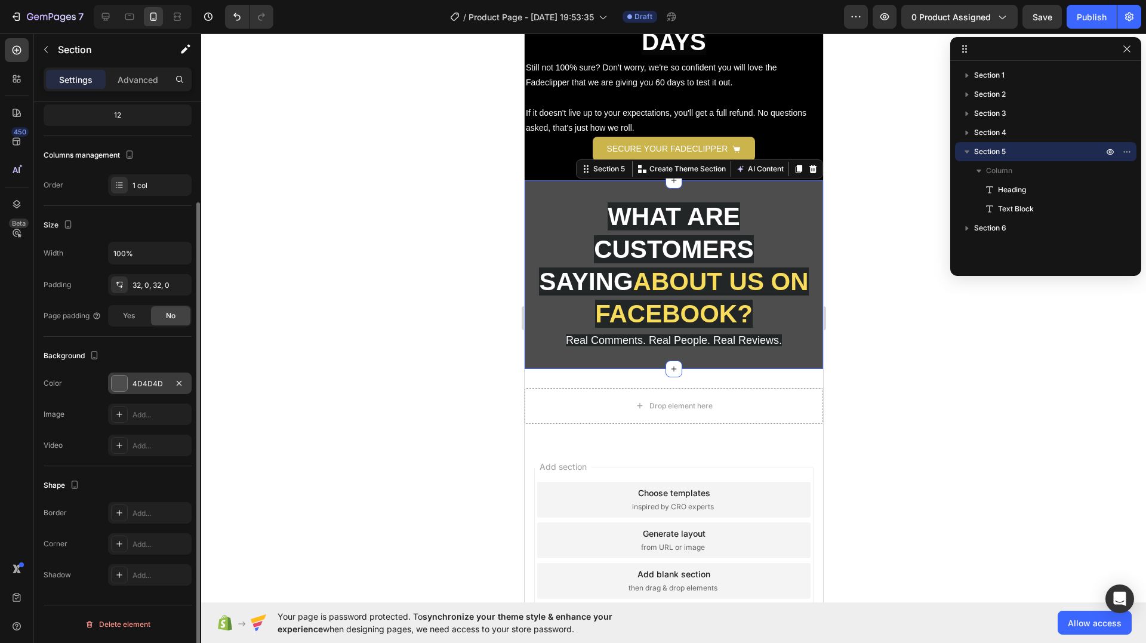
click at [118, 376] on div at bounding box center [120, 384] width 16 height 16
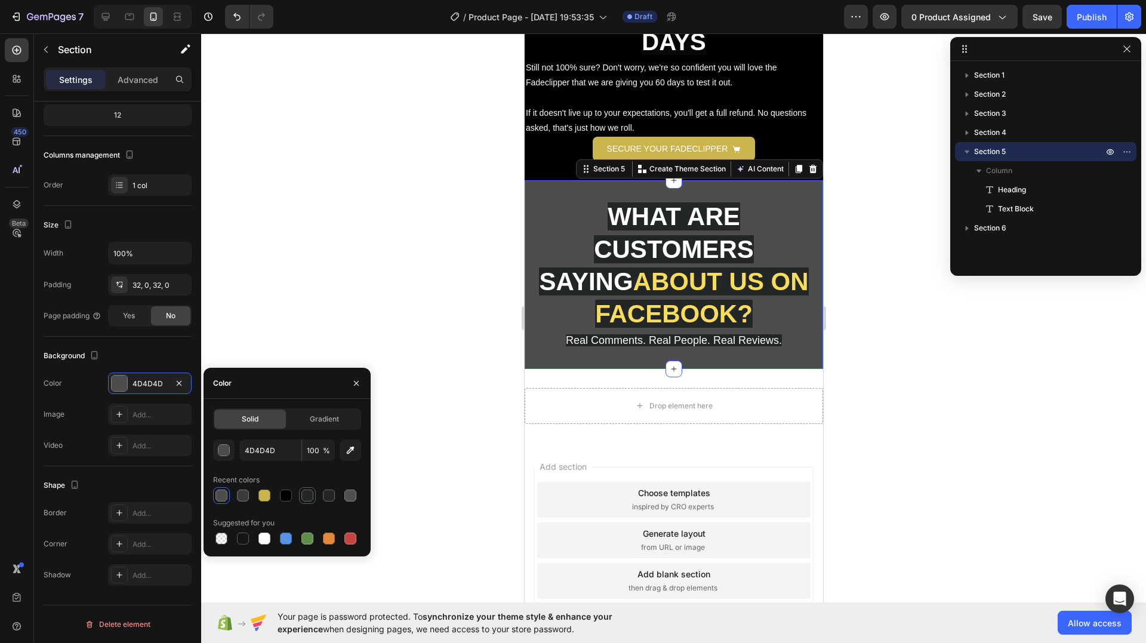
click at [306, 500] on div at bounding box center [307, 496] width 12 height 12
type input "232627"
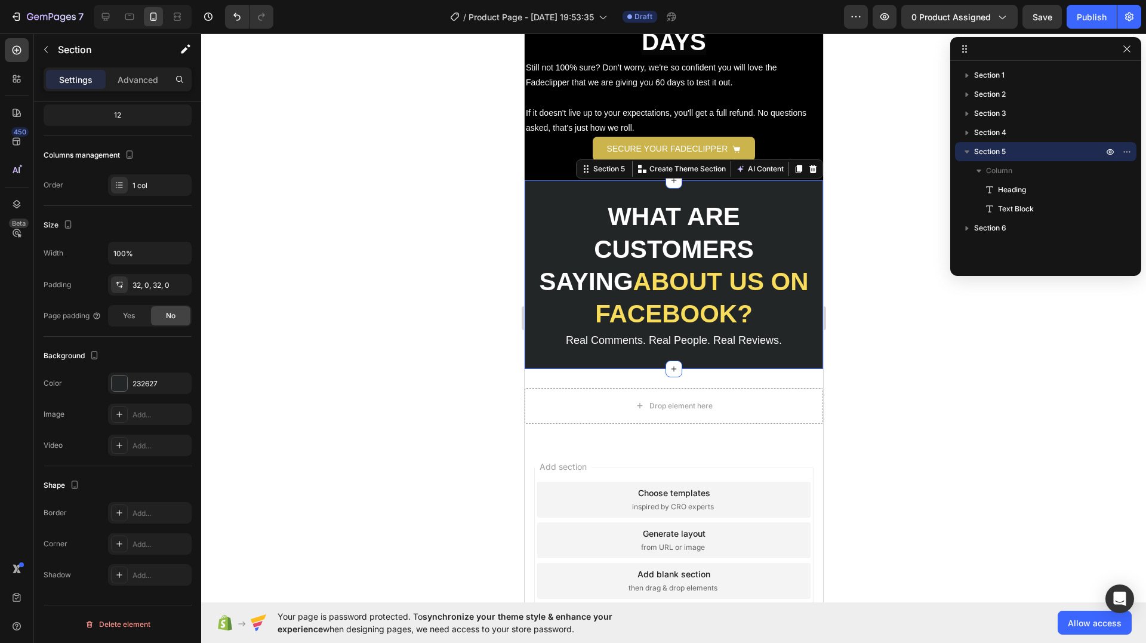
click at [324, 304] on div at bounding box center [673, 338] width 945 height 610
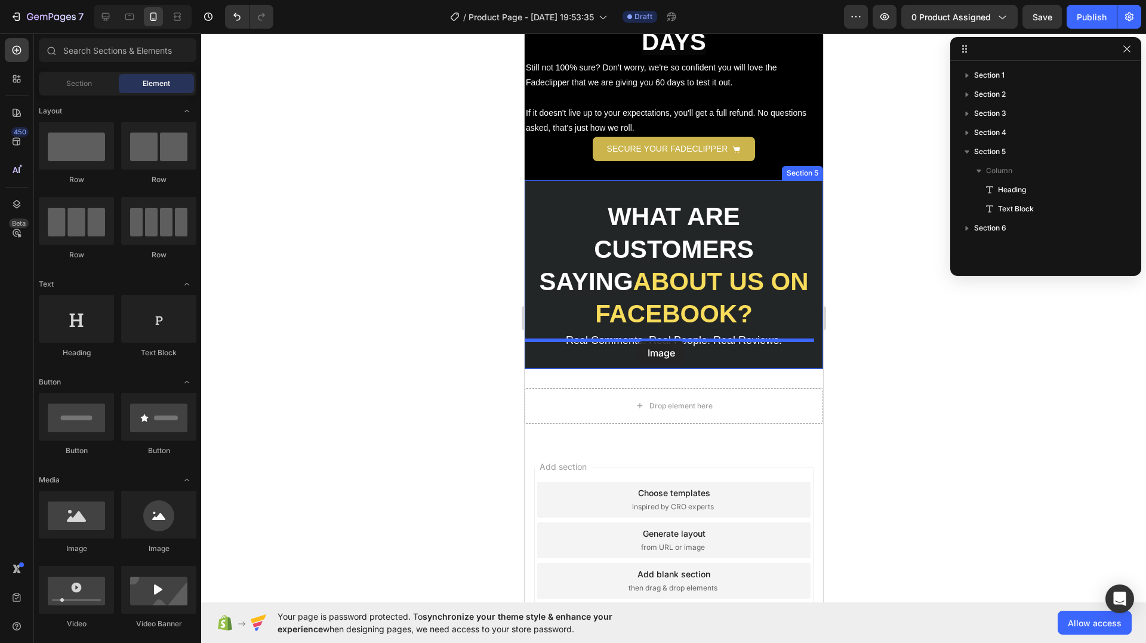
drag, startPoint x: 690, startPoint y: 528, endPoint x: 638, endPoint y: 341, distance: 194.5
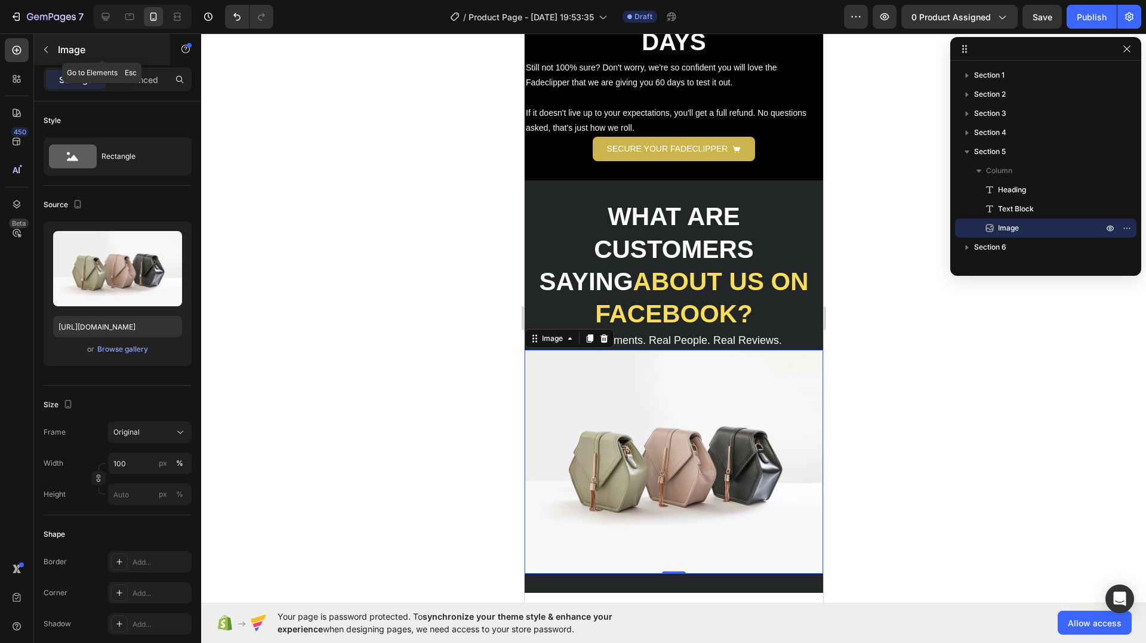
click at [56, 51] on div "Image" at bounding box center [102, 49] width 136 height 31
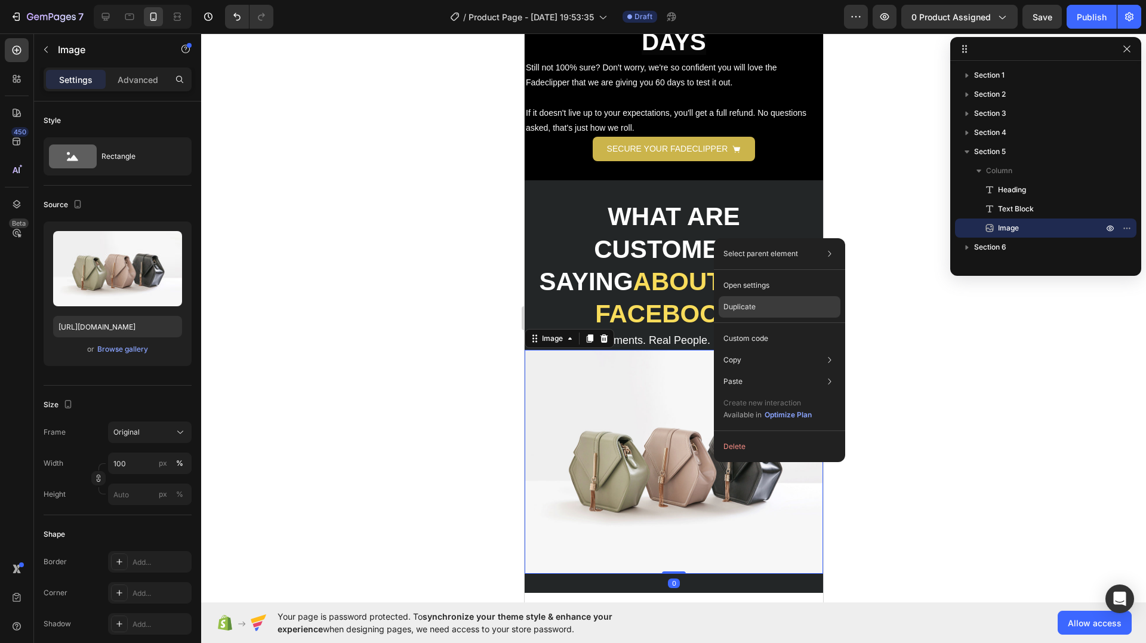
click at [762, 328] on div "Duplicate" at bounding box center [780, 338] width 122 height 21
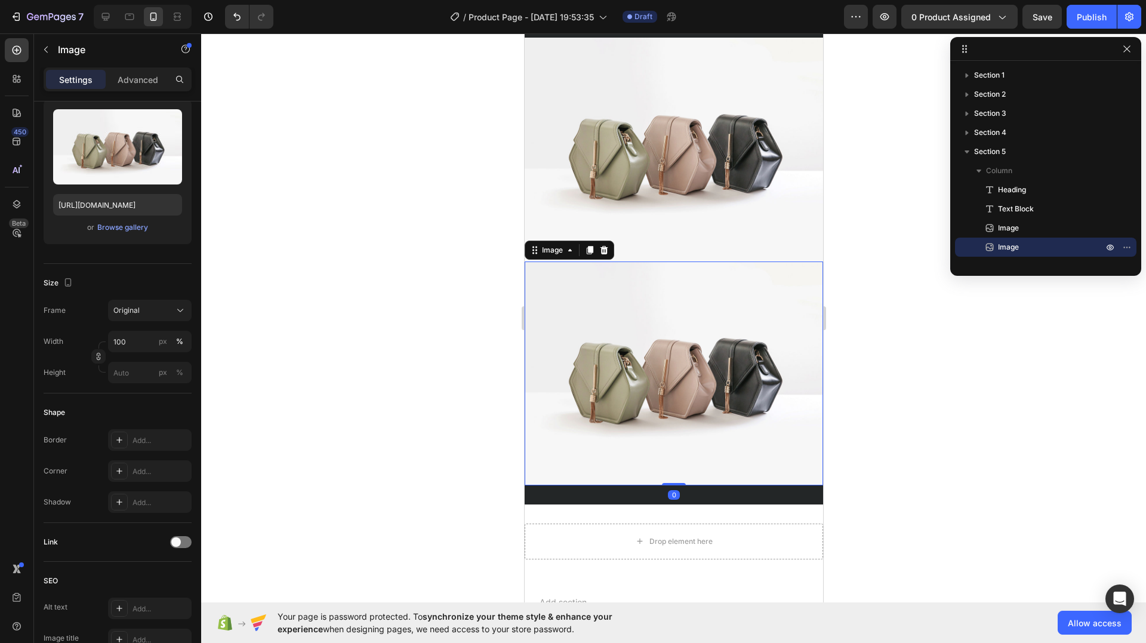
scroll to position [2869, 0]
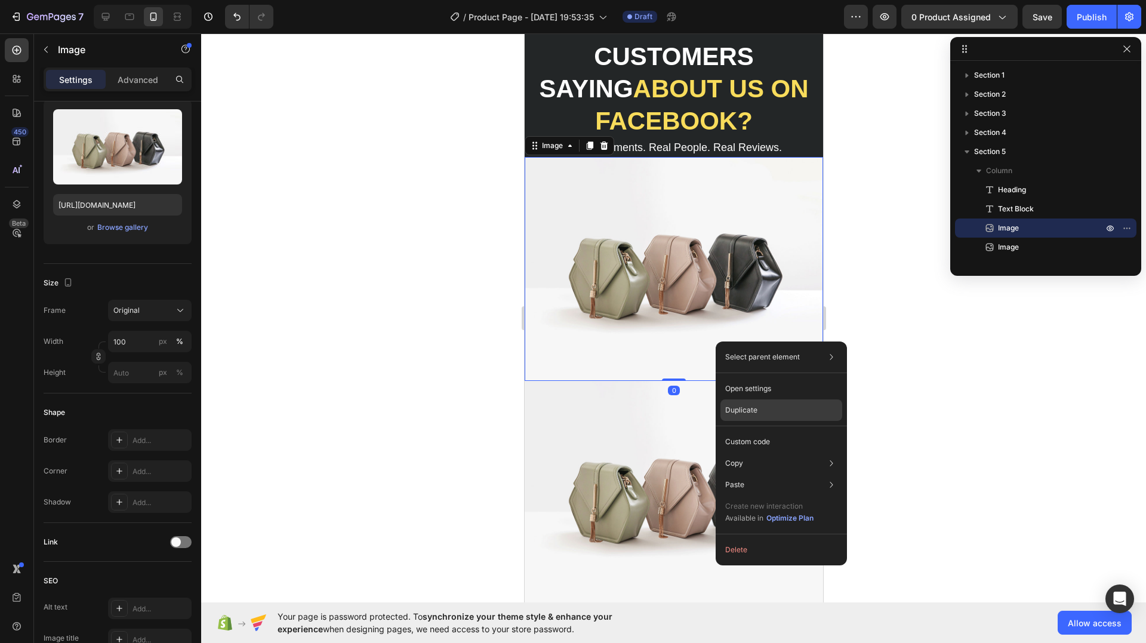
click at [757, 409] on p "Duplicate" at bounding box center [741, 410] width 32 height 11
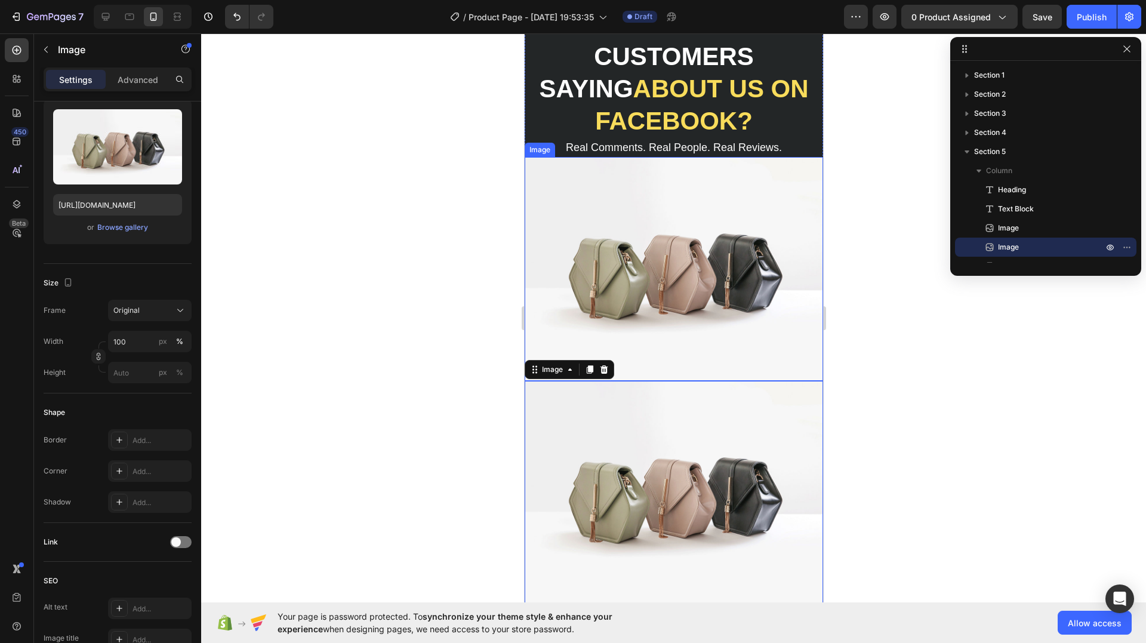
click at [685, 261] on img at bounding box center [673, 269] width 299 height 224
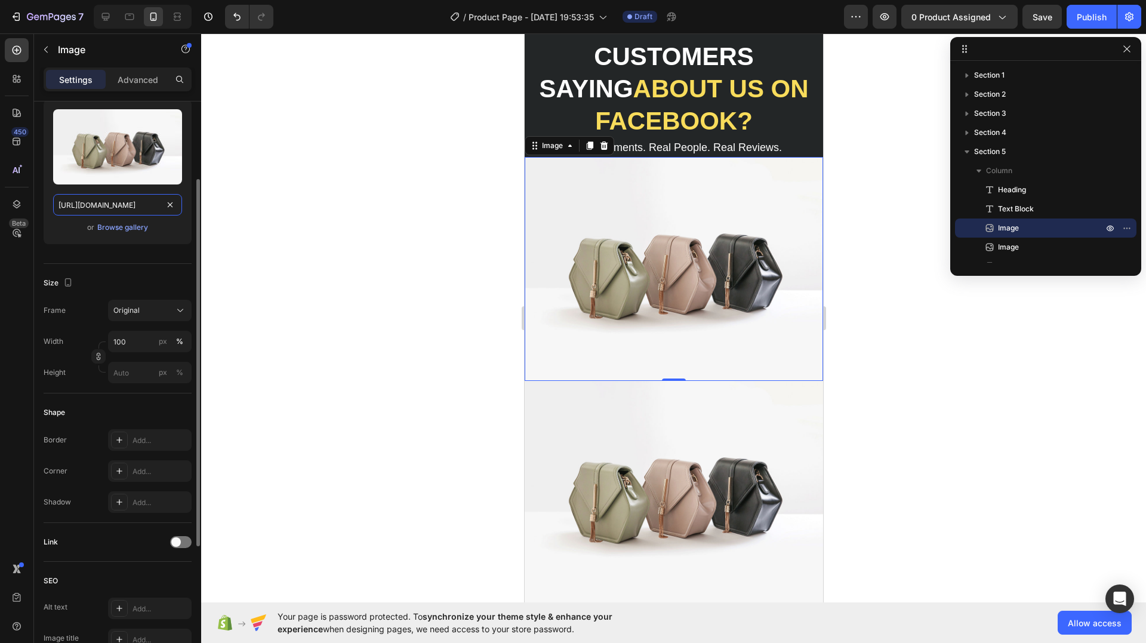
click at [128, 202] on input "[URL][DOMAIN_NAME]" at bounding box center [117, 204] width 129 height 21
paste input "0829/8607/4442/files/gempages_517458748881503014-d73ecfb5-3b36-4b31-848b-214307…"
type input "https://cdn.shopify.com/s/files/1/0829/8607/4442/files/gempages_517458748881503…"
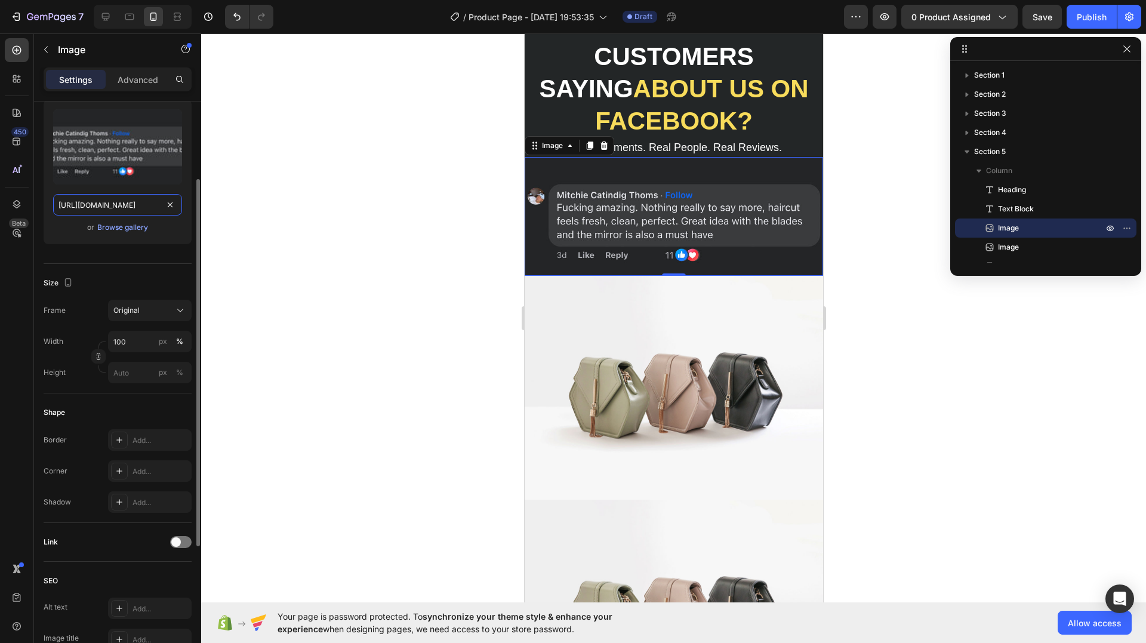
scroll to position [0, 414]
click at [618, 443] on img at bounding box center [673, 388] width 299 height 224
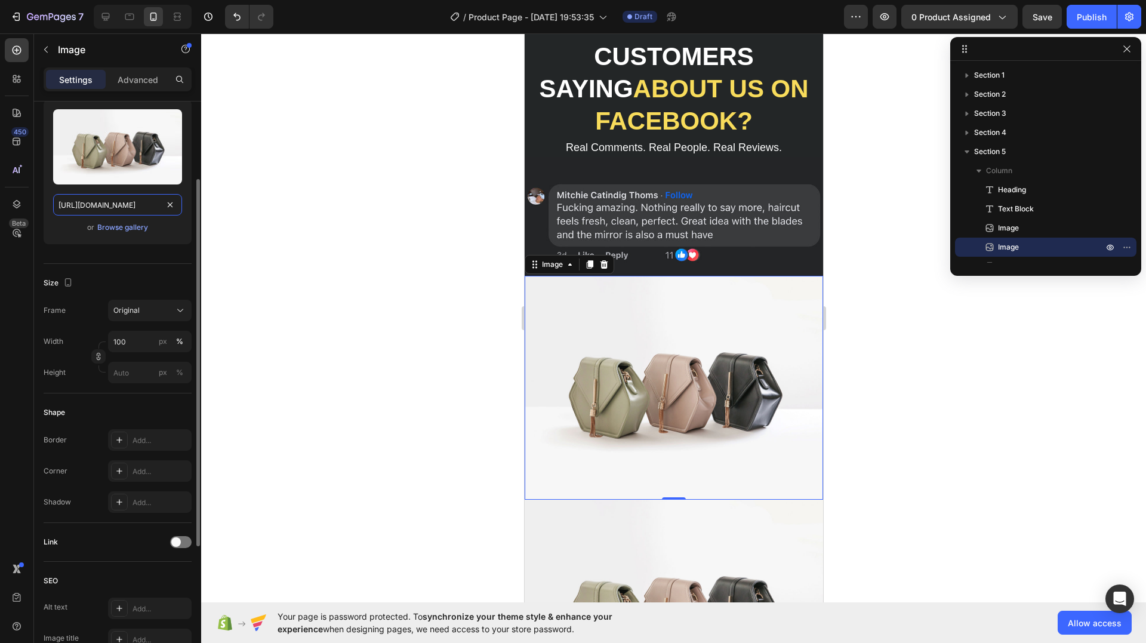
click at [132, 204] on input "[URL][DOMAIN_NAME]" at bounding box center [117, 204] width 129 height 21
paste input "0829/8607/4442/files/gempages_517458748881503014-ab59f8dd-e407-46a8-975f-1040f1…"
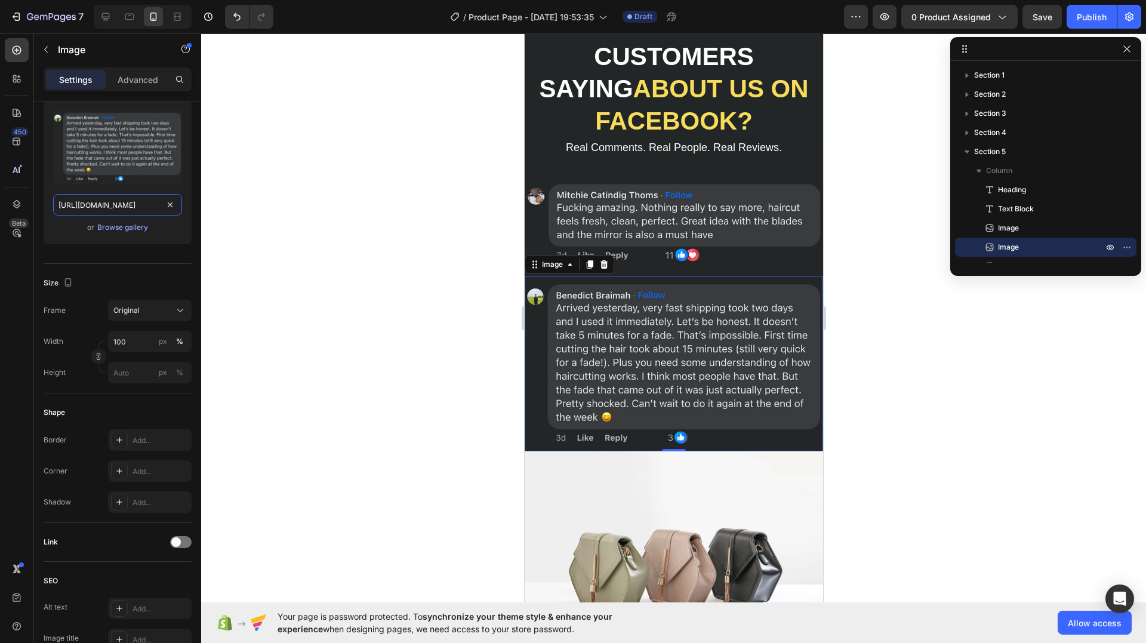
type input "https://cdn.shopify.com/s/files/1/0829/8607/4442/files/gempages_517458748881503…"
click at [646, 512] on img at bounding box center [673, 563] width 299 height 224
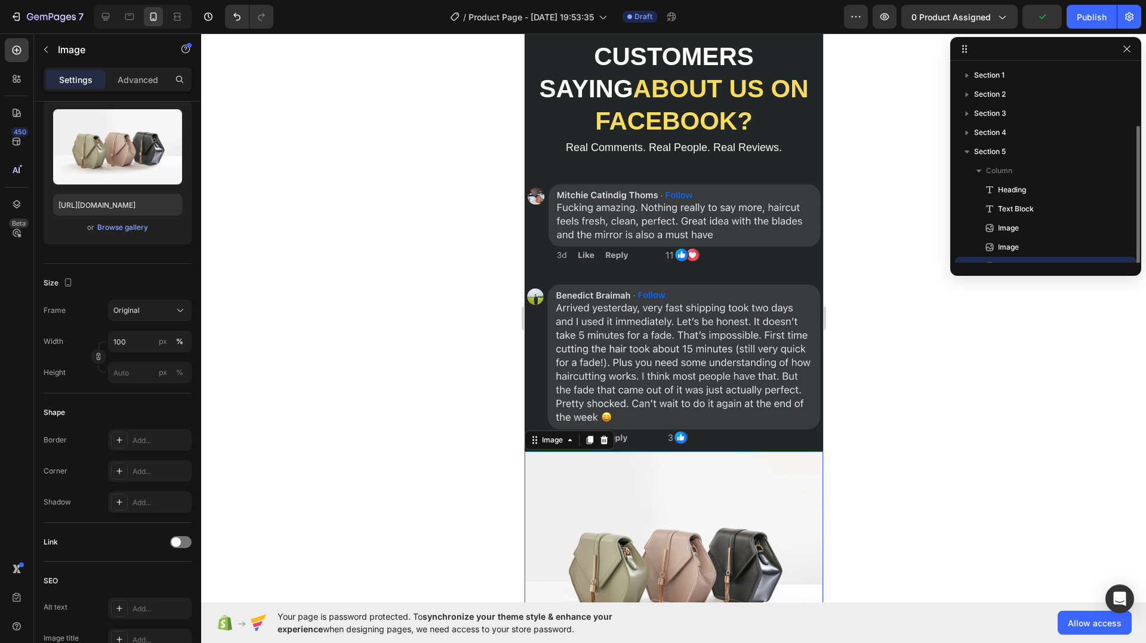
scroll to position [32, 0]
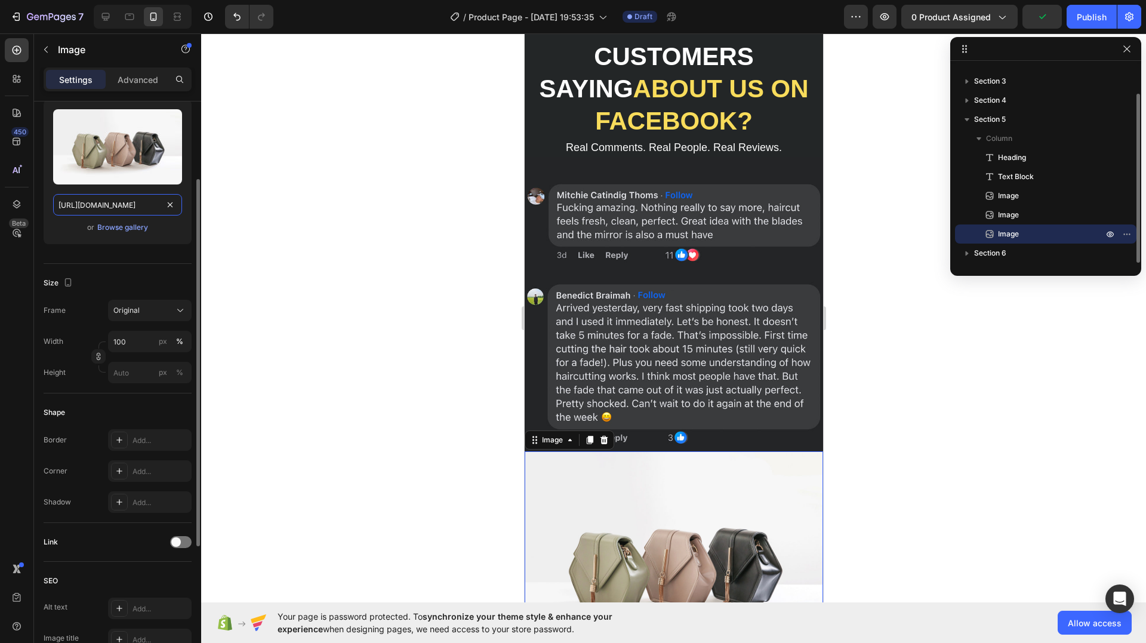
click at [108, 199] on input "[URL][DOMAIN_NAME]" at bounding box center [117, 204] width 129 height 21
paste input "0829/8607/4442/files/gempages_517458748881503014-42a9f0ca-b2ca-40f4-b1ba-079efe…"
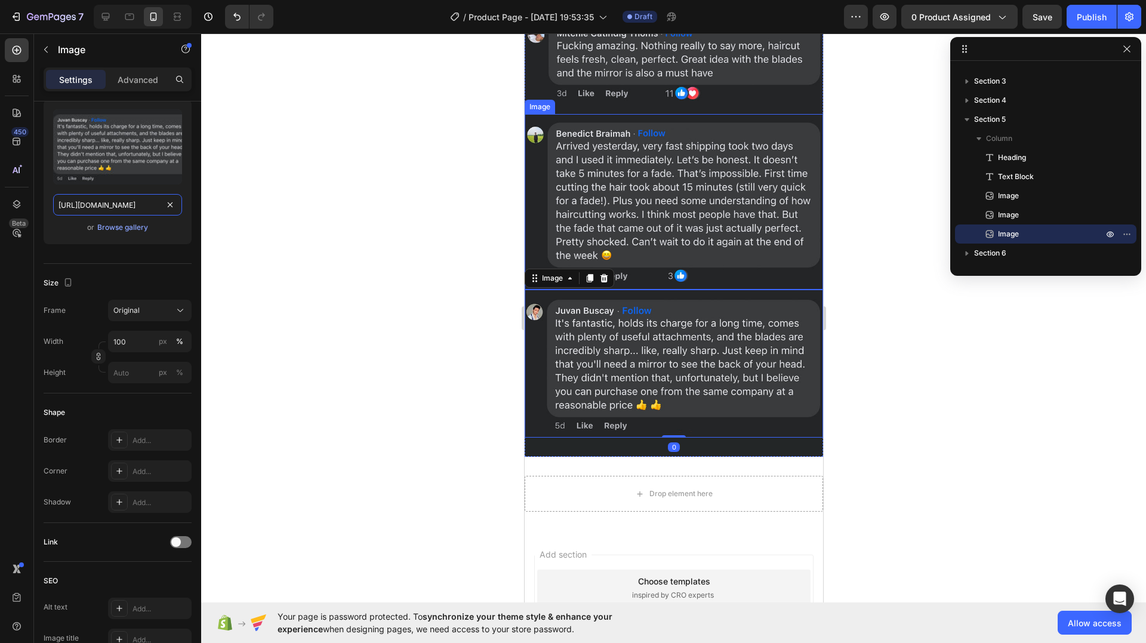
scroll to position [3048, 0]
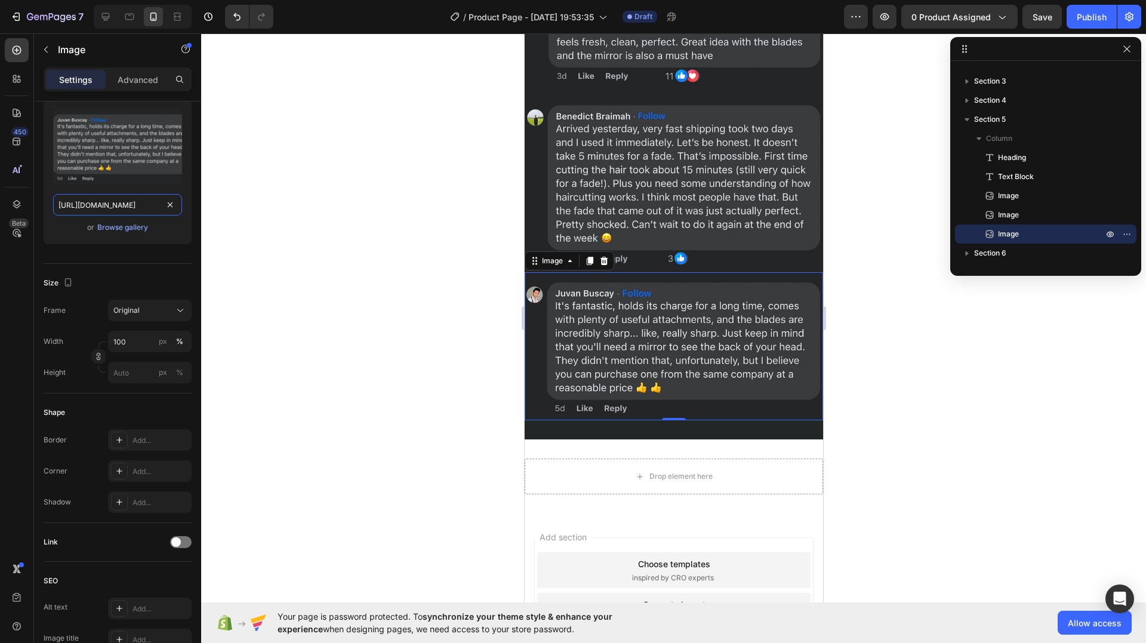
type input "https://cdn.shopify.com/s/files/1/0829/8607/4442/files/gempages_517458748881503…"
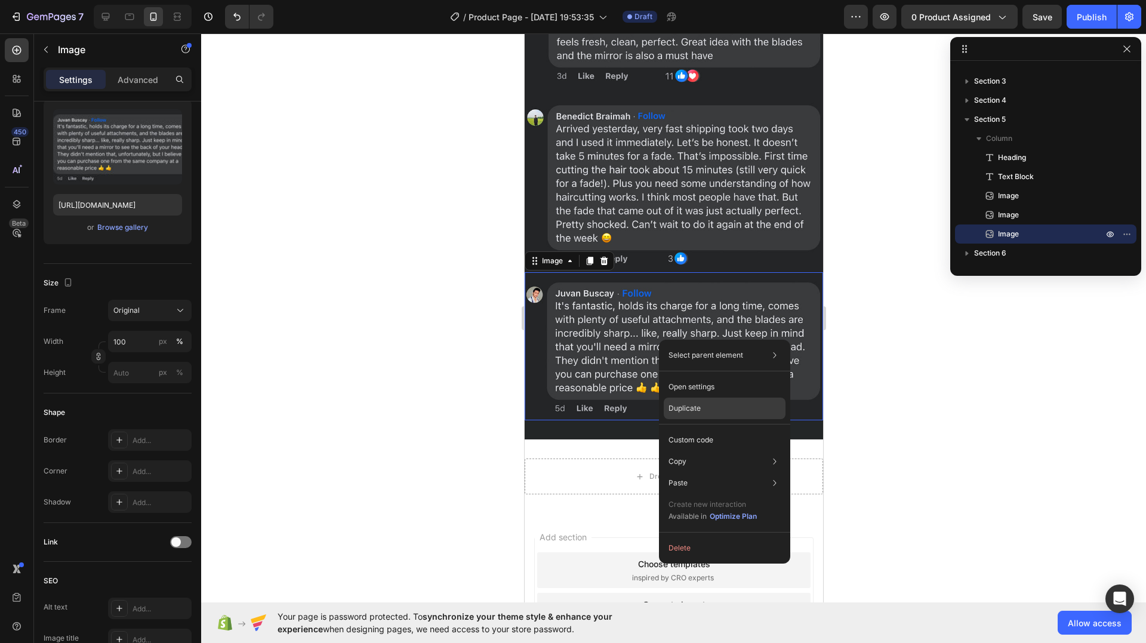
click at [722, 429] on div "Duplicate" at bounding box center [725, 439] width 122 height 21
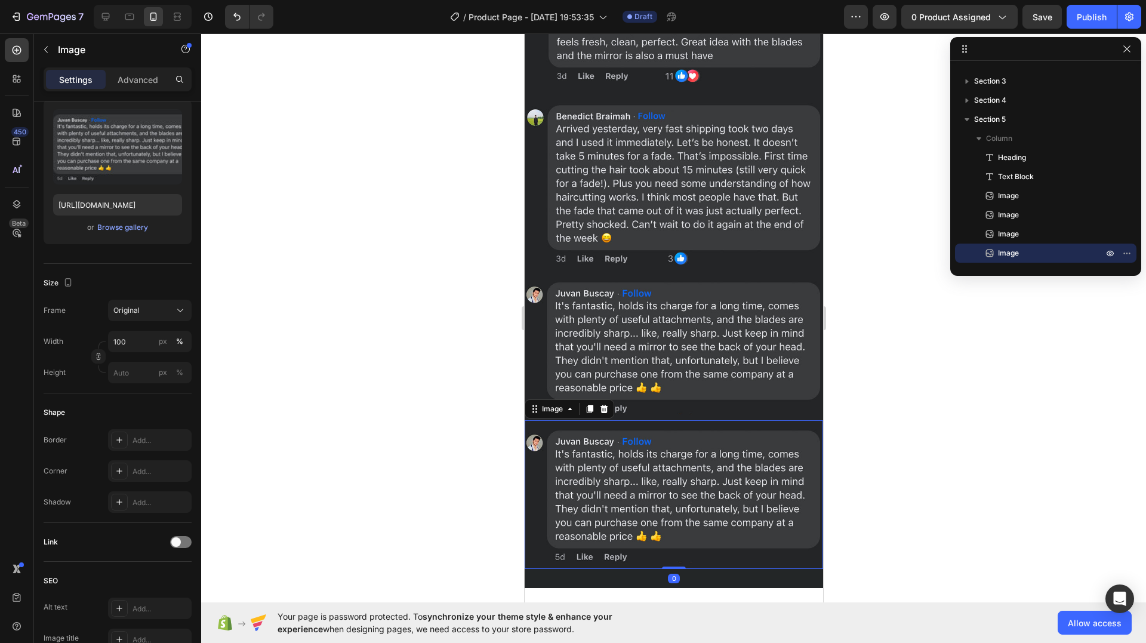
click at [661, 468] on img at bounding box center [673, 494] width 299 height 149
click at [123, 205] on input "https://cdn.shopify.com/s/files/1/0829/8607/4442/files/gempages_517458748881503…" at bounding box center [117, 204] width 129 height 21
paste input "214fefc6-cdff-47fa-b150-b1aa93a85024.jpg?v=1719165866"
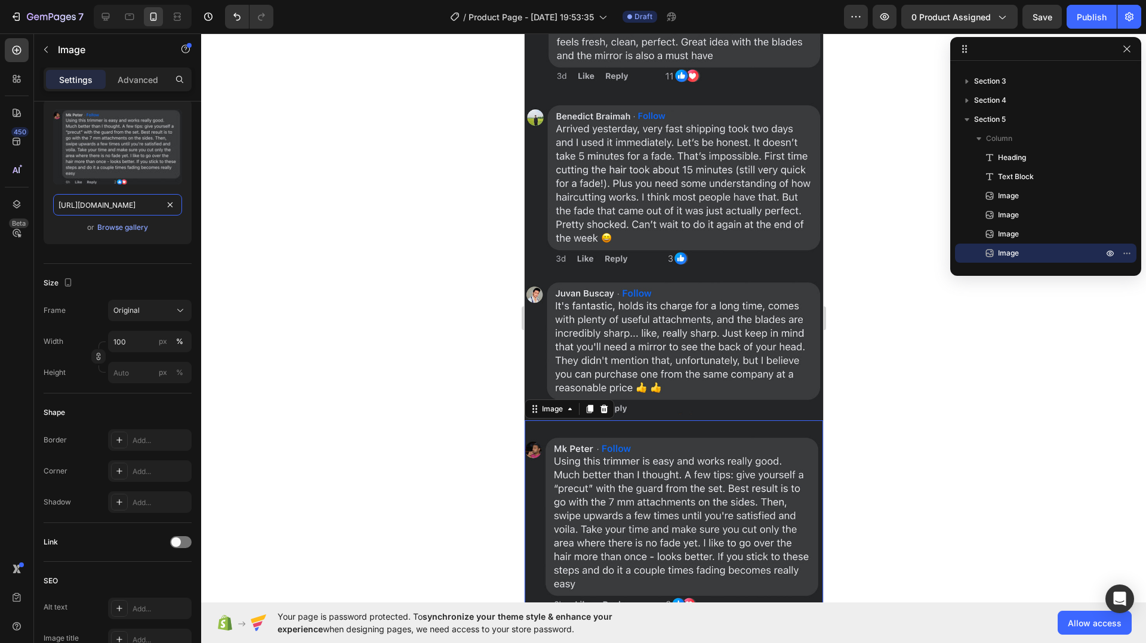
scroll to position [0, 407]
type input "https://cdn.shopify.com/s/files/1/0829/8607/4442/files/gempages_517458748881503…"
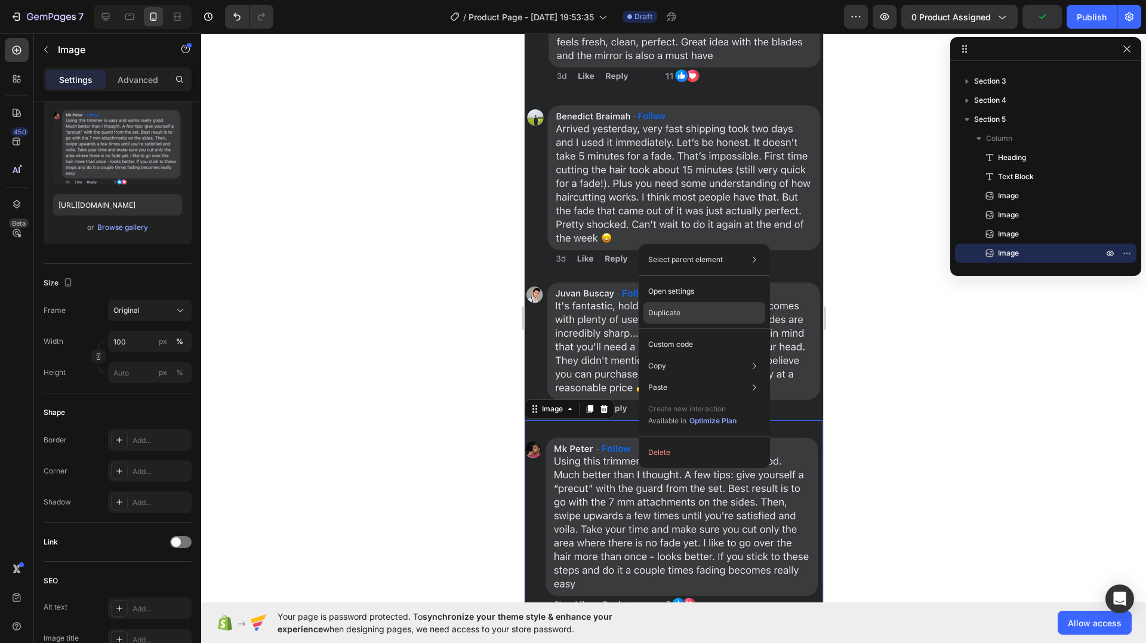
click at [677, 316] on p "Duplicate" at bounding box center [664, 312] width 32 height 11
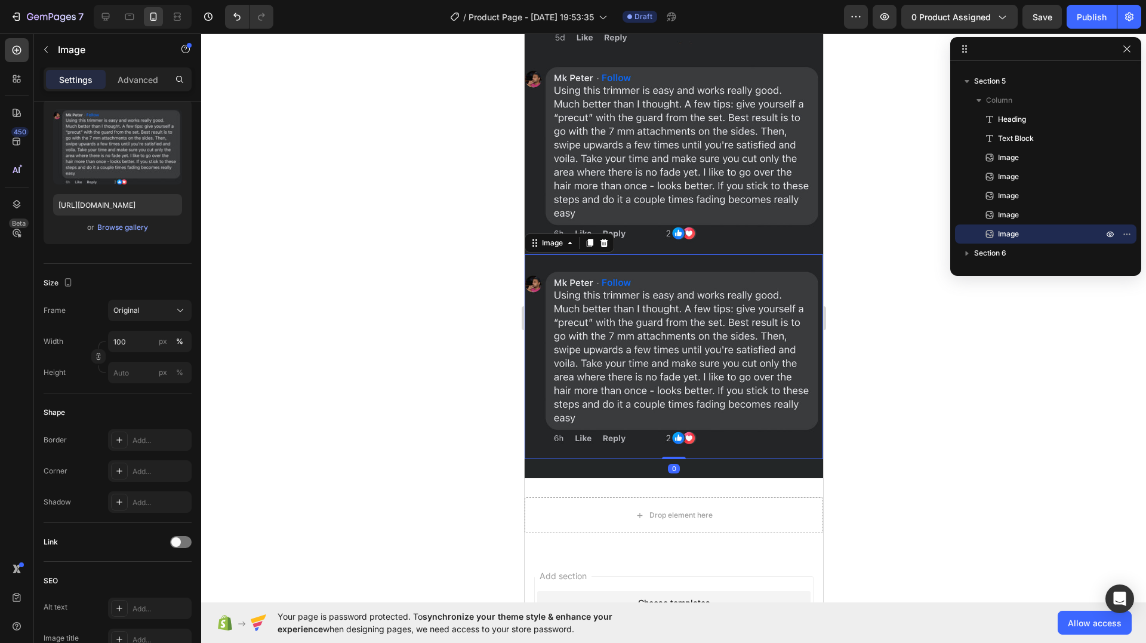
scroll to position [3340, 0]
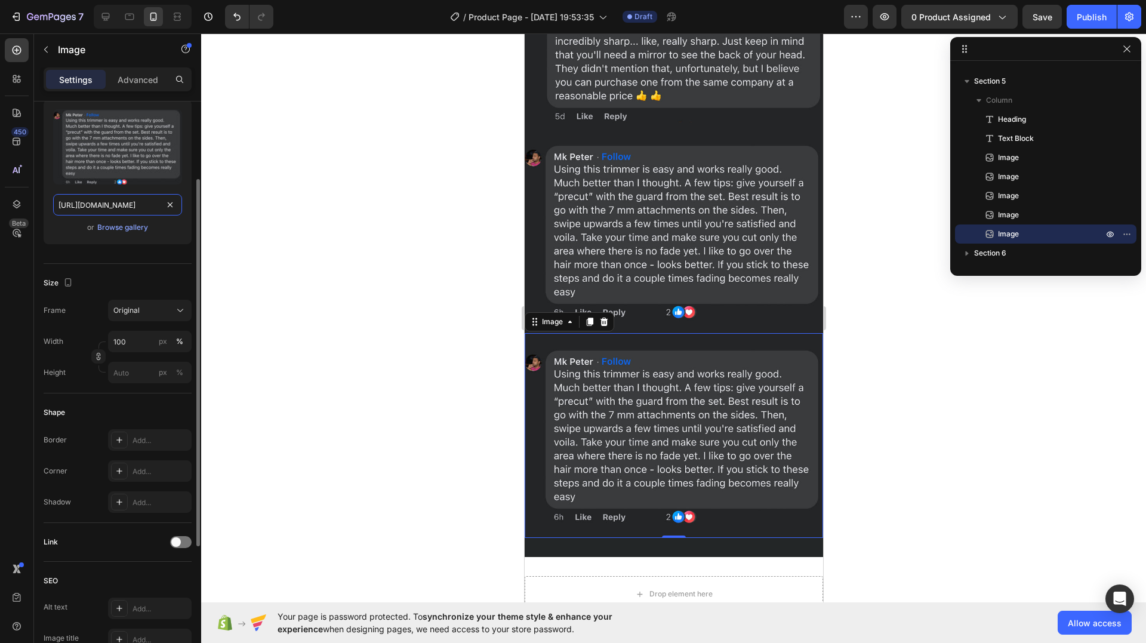
click at [126, 205] on input "https://cdn.shopify.com/s/files/1/0829/8607/4442/files/gempages_517458748881503…" at bounding box center [117, 204] width 129 height 21
paste input "7fb35ece-08bc-4d22-a903-b96a17e1d391.jpg?v=1719165883"
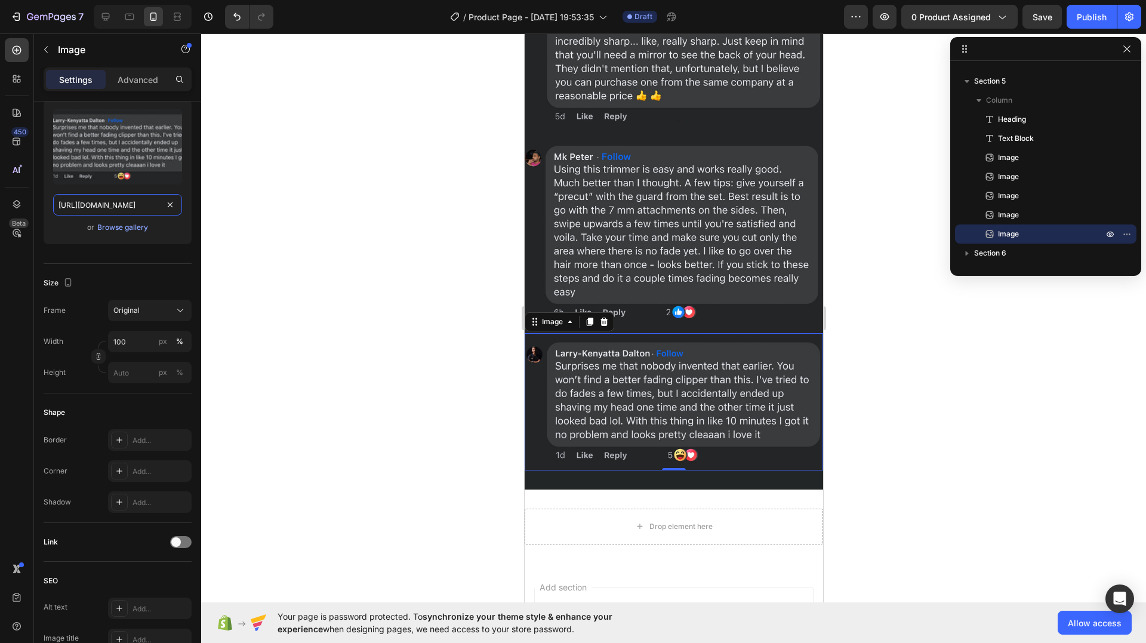
type input "https://cdn.shopify.com/s/files/1/0829/8607/4442/files/gempages_517458748881503…"
click at [468, 424] on div at bounding box center [673, 338] width 945 height 610
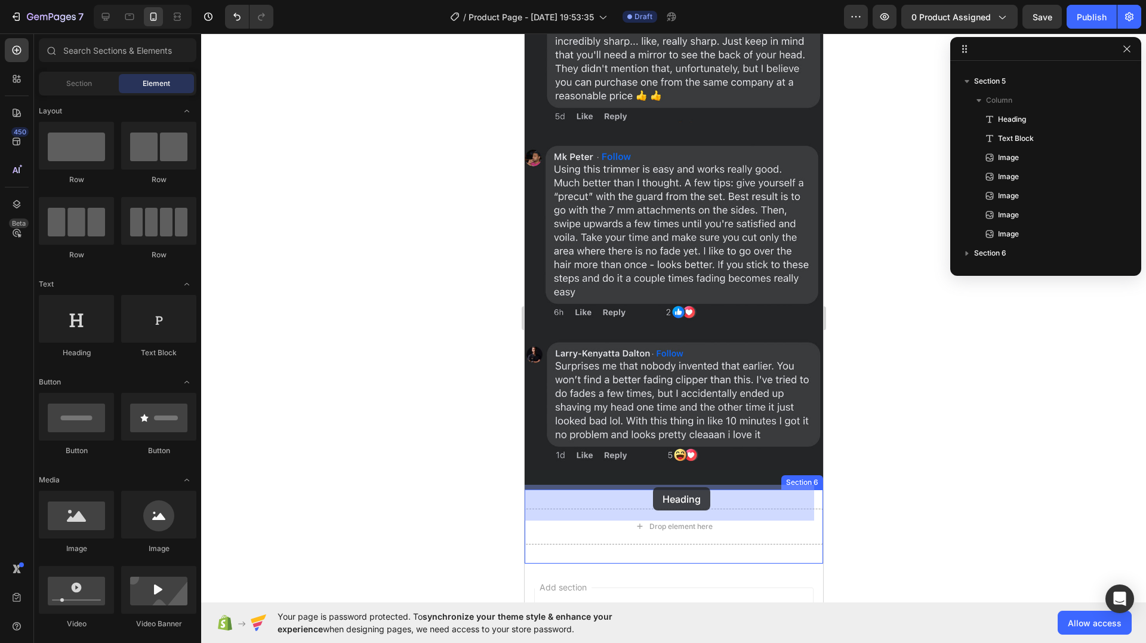
drag, startPoint x: 621, startPoint y: 365, endPoint x: 653, endPoint y: 487, distance: 125.8
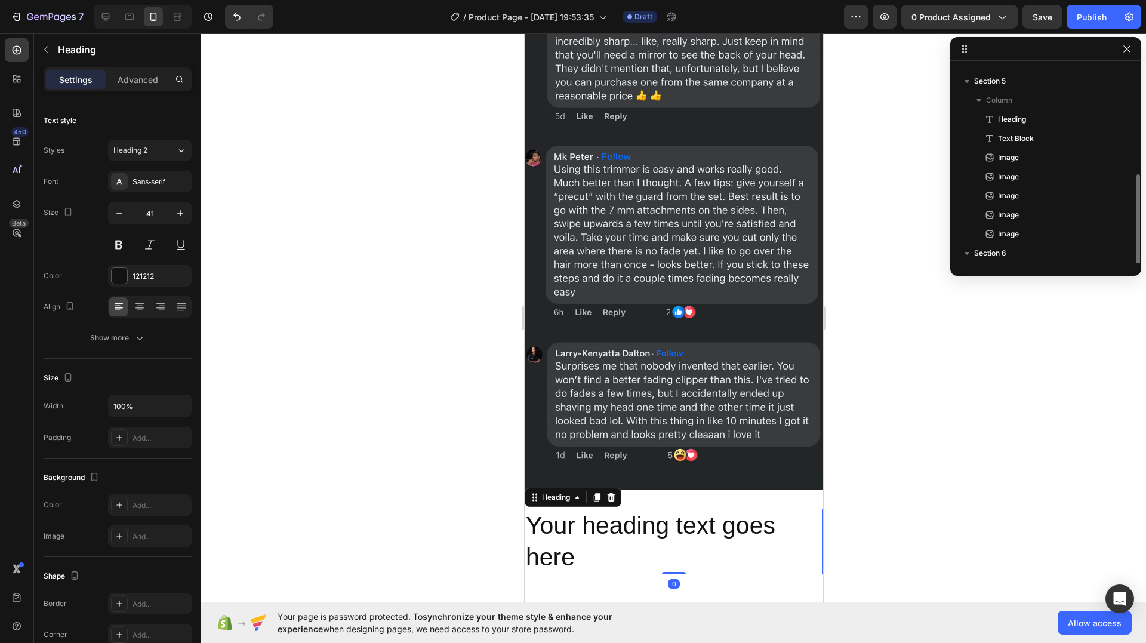
scroll to position [109, 0]
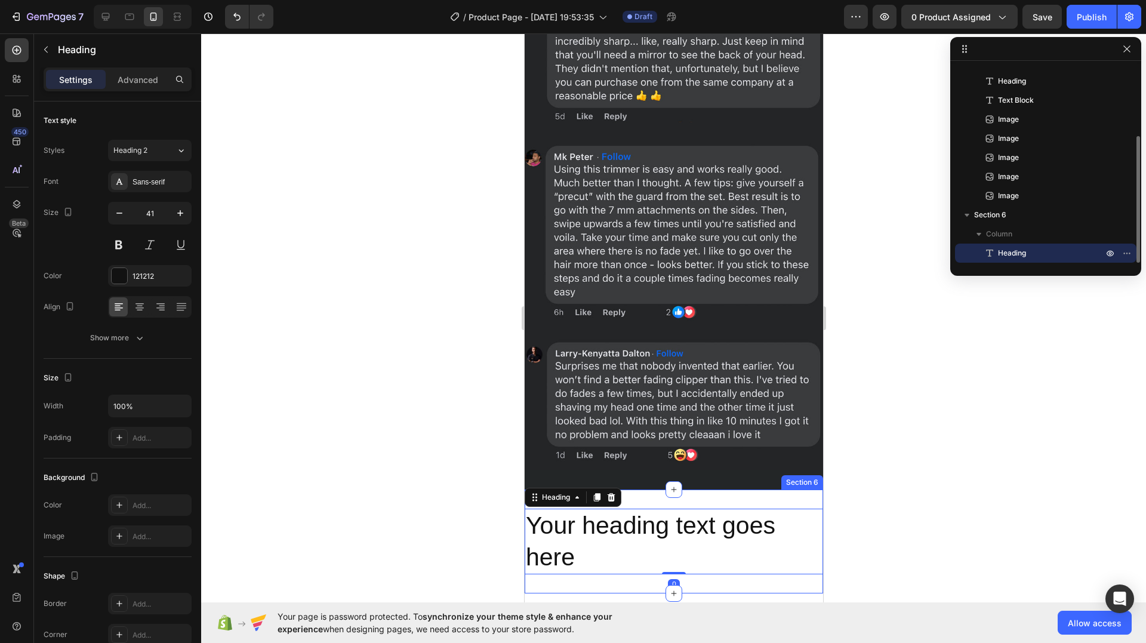
click at [670, 490] on div "Your heading text goes here Heading 0 Section 6" at bounding box center [673, 542] width 299 height 104
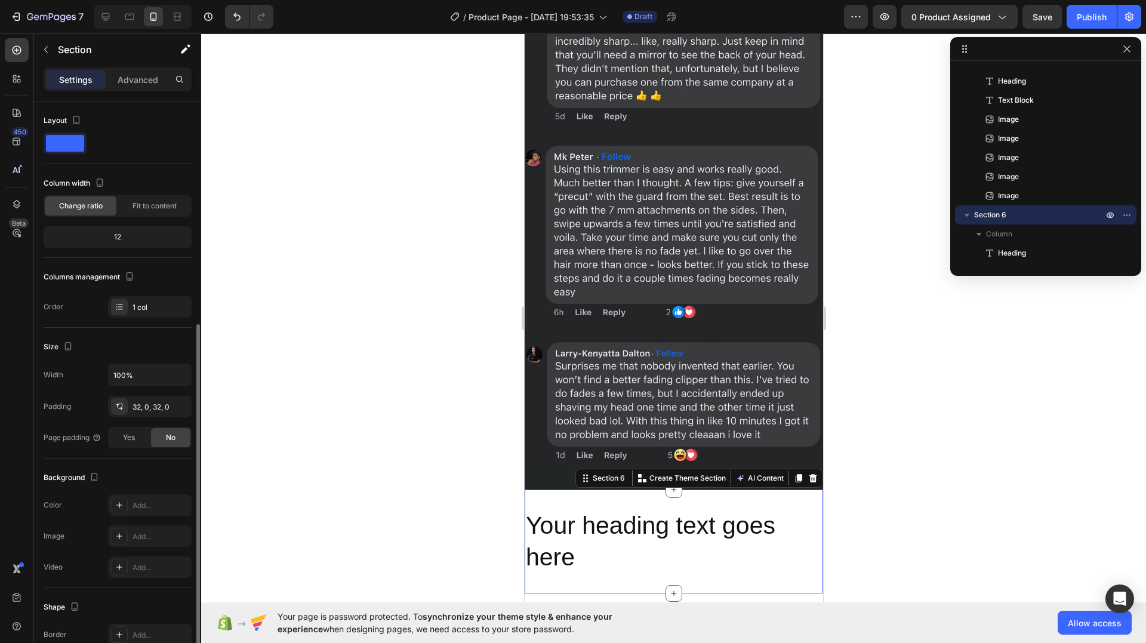
scroll to position [122, 0]
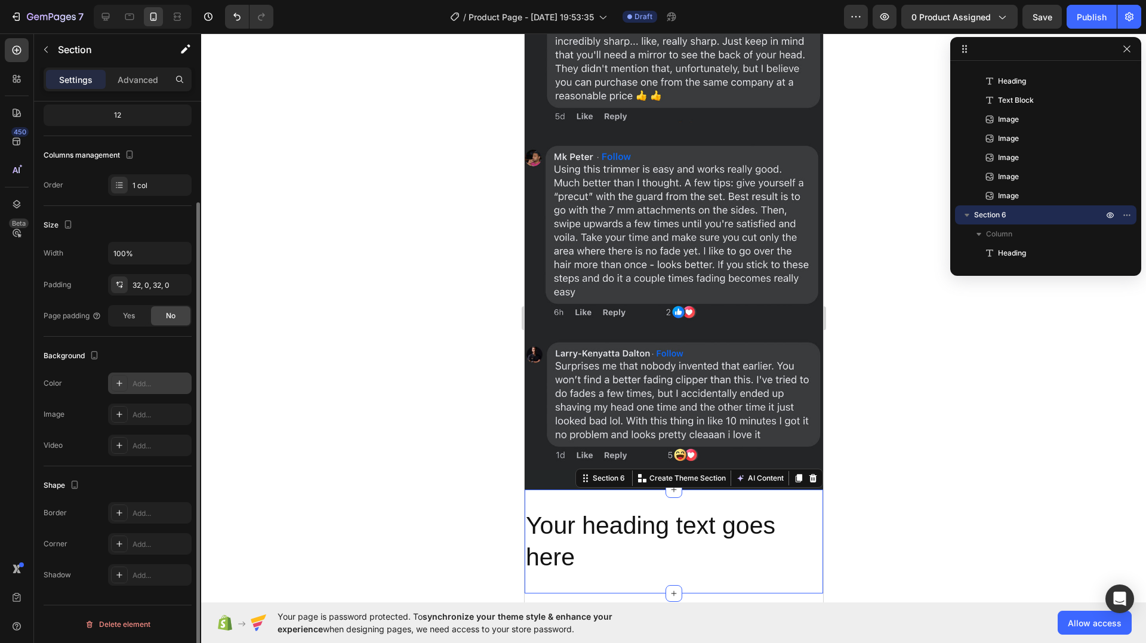
click at [137, 381] on div "Add..." at bounding box center [161, 384] width 56 height 11
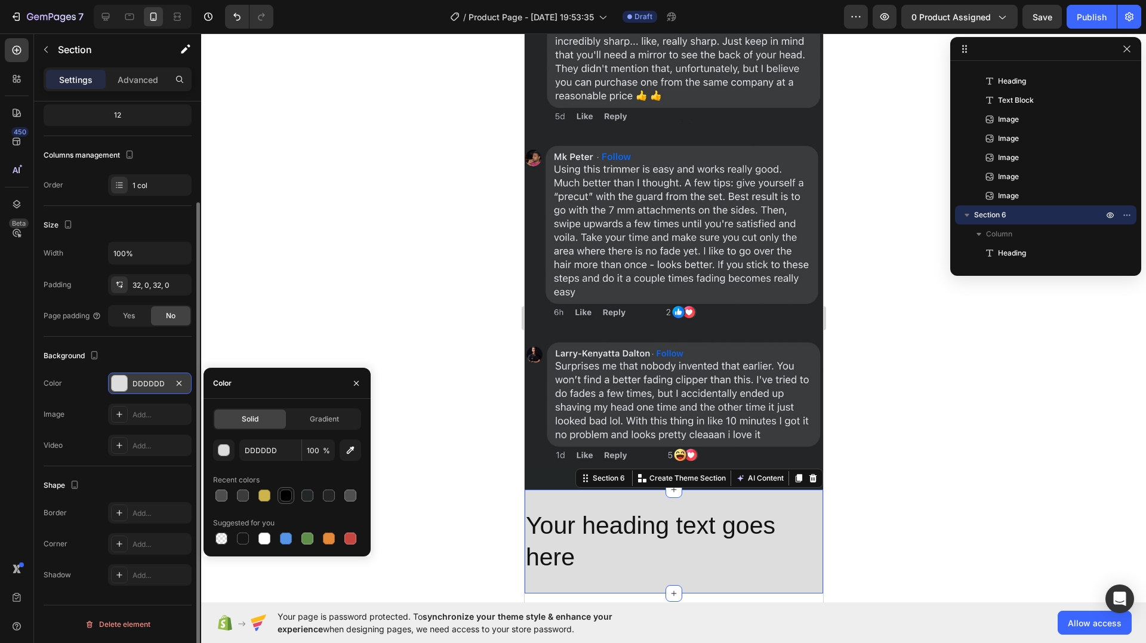
click at [290, 491] on div at bounding box center [286, 496] width 12 height 12
type input "000000"
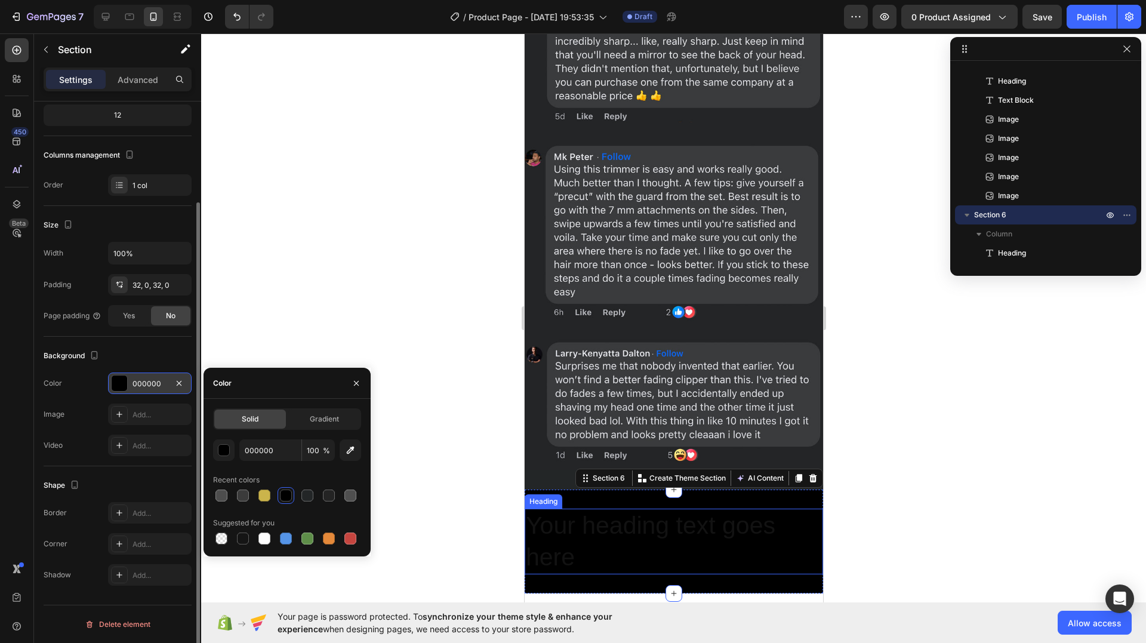
click at [636, 509] on h2 "Your heading text goes here" at bounding box center [673, 542] width 299 height 66
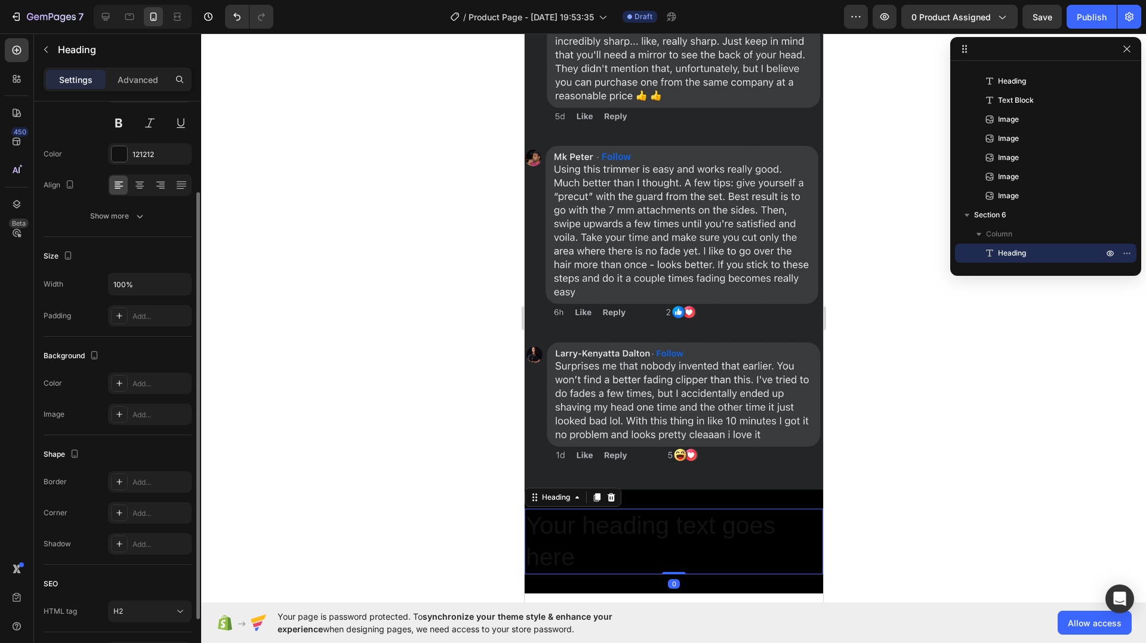
click at [636, 509] on h2 "Your heading text goes here" at bounding box center [673, 542] width 299 height 66
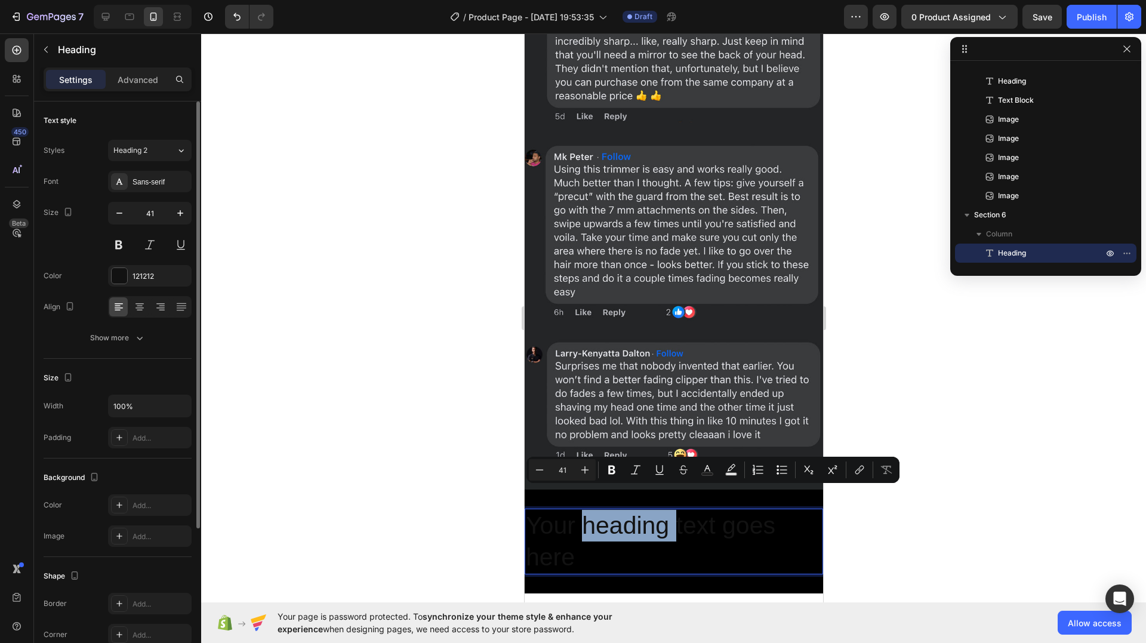
click at [636, 510] on p "Your heading text goes here" at bounding box center [673, 542] width 296 height 64
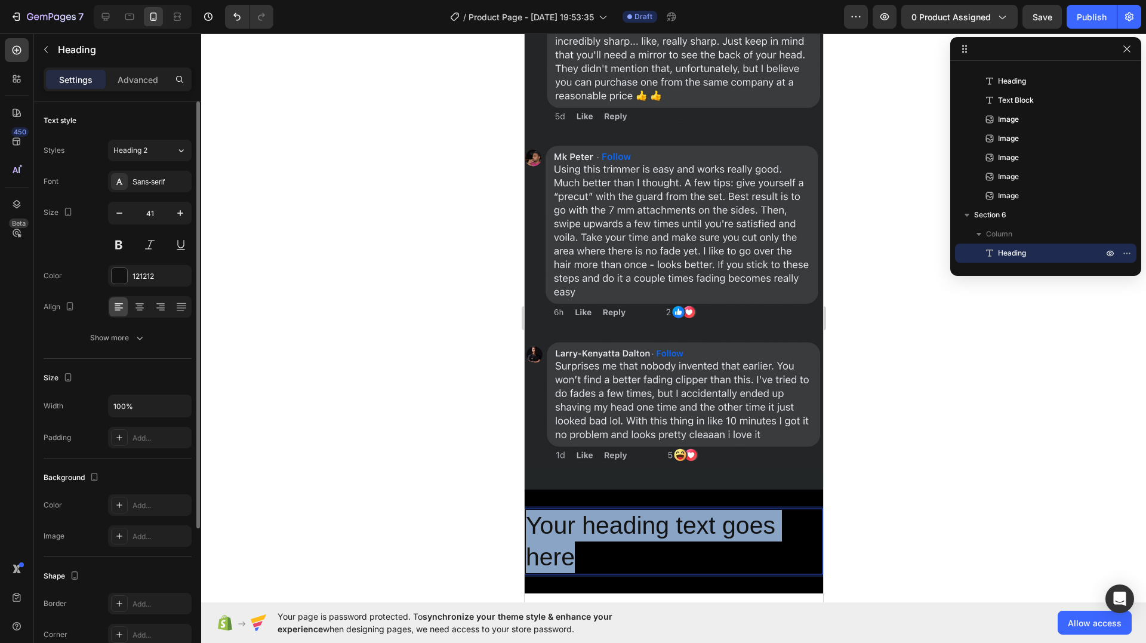
click at [636, 510] on p "Your heading text goes here" at bounding box center [673, 542] width 296 height 64
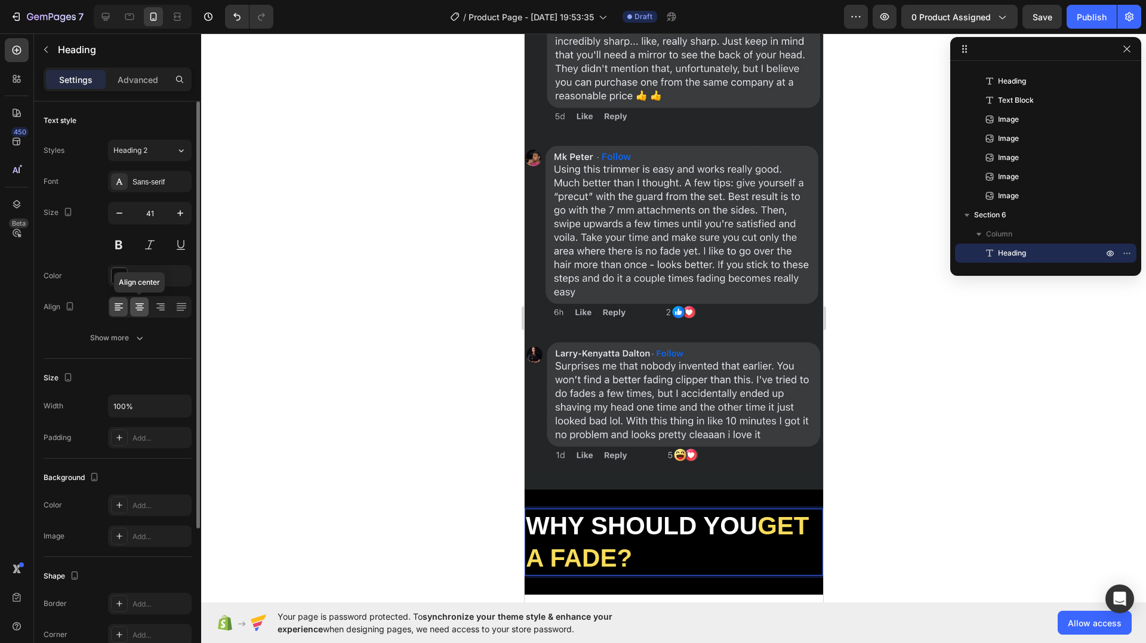
click at [140, 302] on icon at bounding box center [140, 307] width 12 height 12
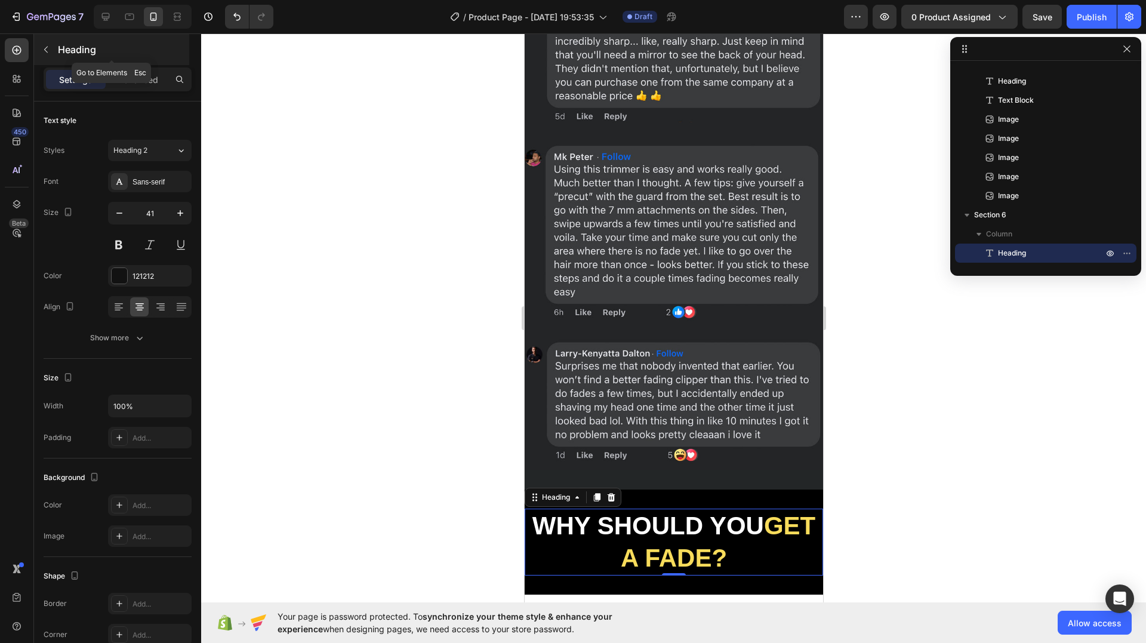
click at [46, 53] on icon "button" at bounding box center [46, 50] width 10 height 10
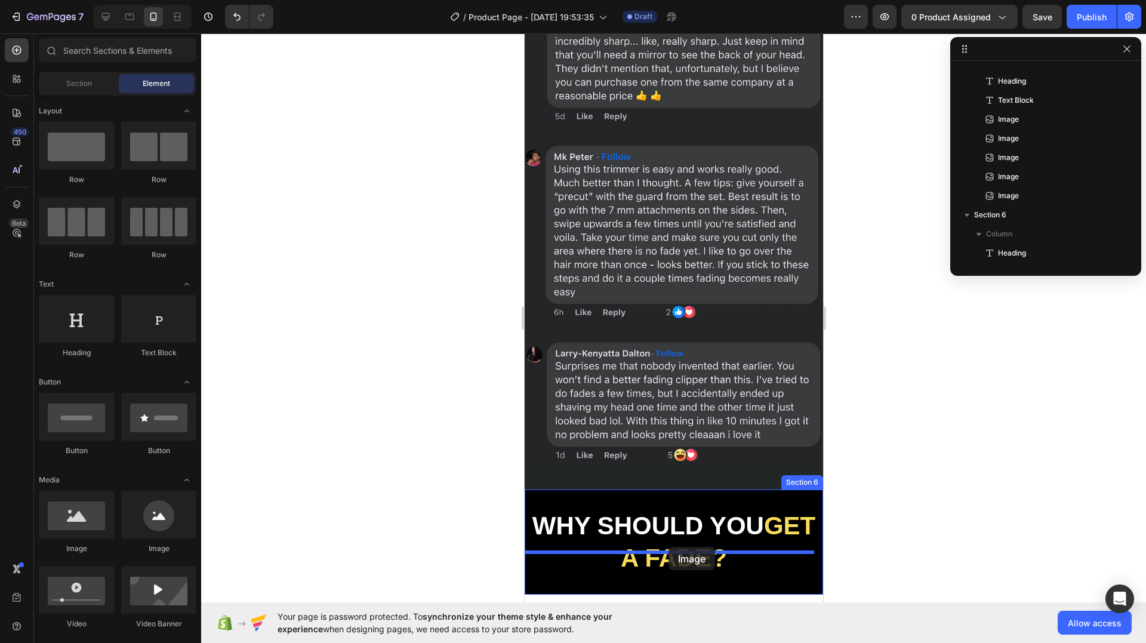
drag, startPoint x: 607, startPoint y: 543, endPoint x: 668, endPoint y: 547, distance: 61.0
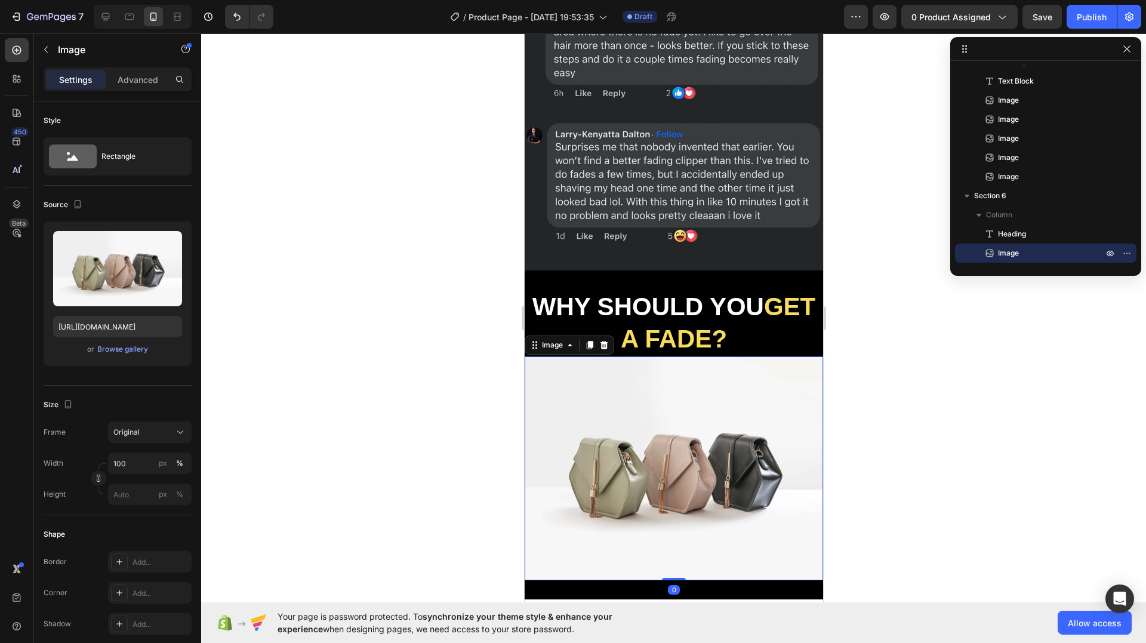
scroll to position [3579, 0]
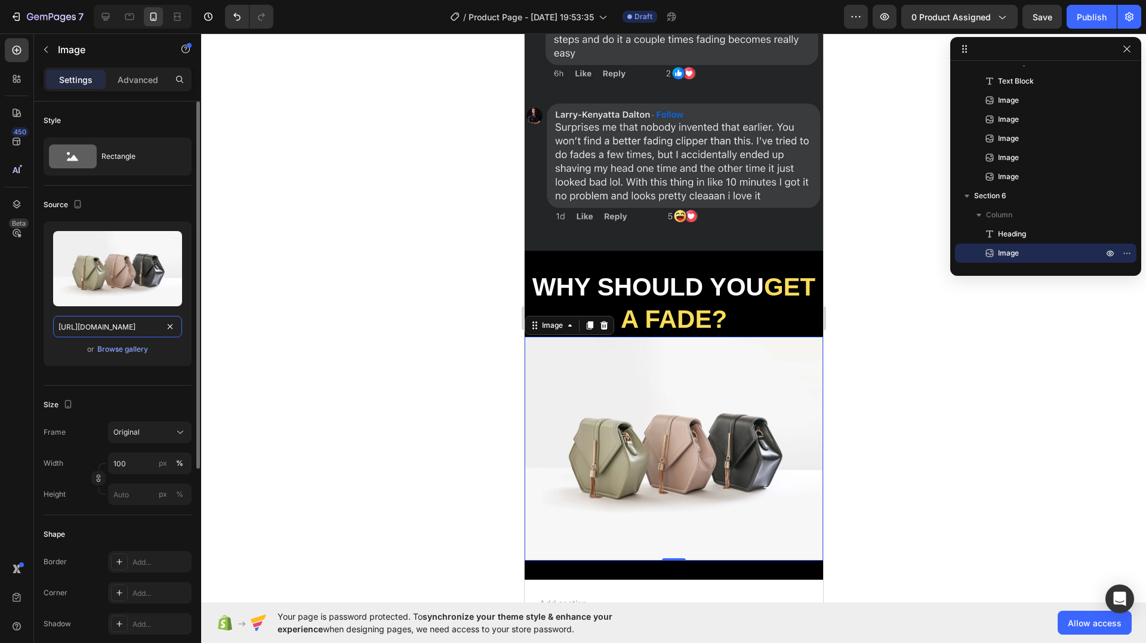
click at [88, 330] on input "[URL][DOMAIN_NAME]" at bounding box center [117, 326] width 129 height 21
paste input "0829/8607/4442/files/gempages_517458748881503014-0f059b05-38f9-4880-b32b-f11dc7…"
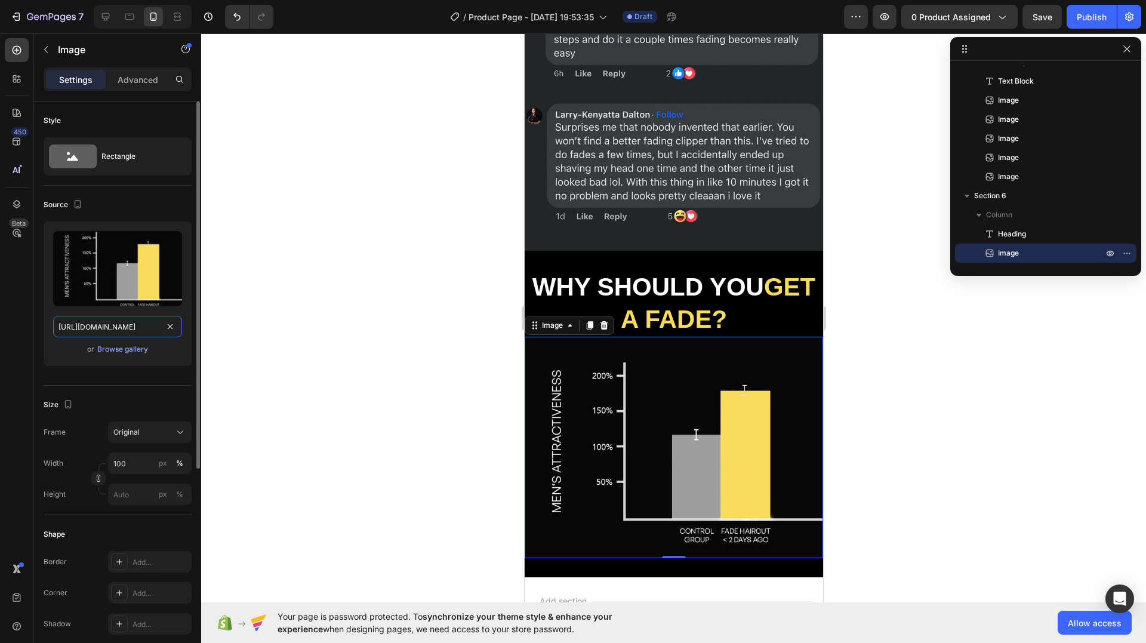
scroll to position [0, 409]
type input "https://cdn.shopify.com/s/files/1/0829/8607/4442/files/gempages_517458748881503…"
click at [51, 47] on button "button" at bounding box center [45, 49] width 19 height 19
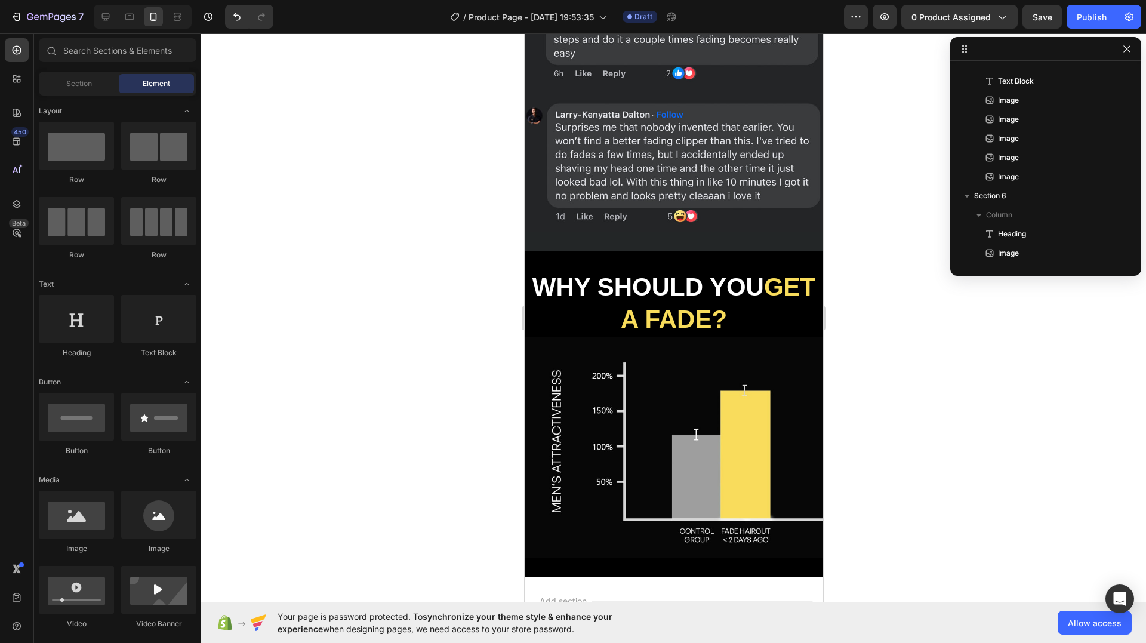
drag, startPoint x: 158, startPoint y: 334, endPoint x: 482, endPoint y: 428, distance: 337.0
click at [230, 0] on div "7 Version history / Product Page - Aug 26, 19:53:35 Draft Preview 0 product ass…" at bounding box center [573, 0] width 1146 height 0
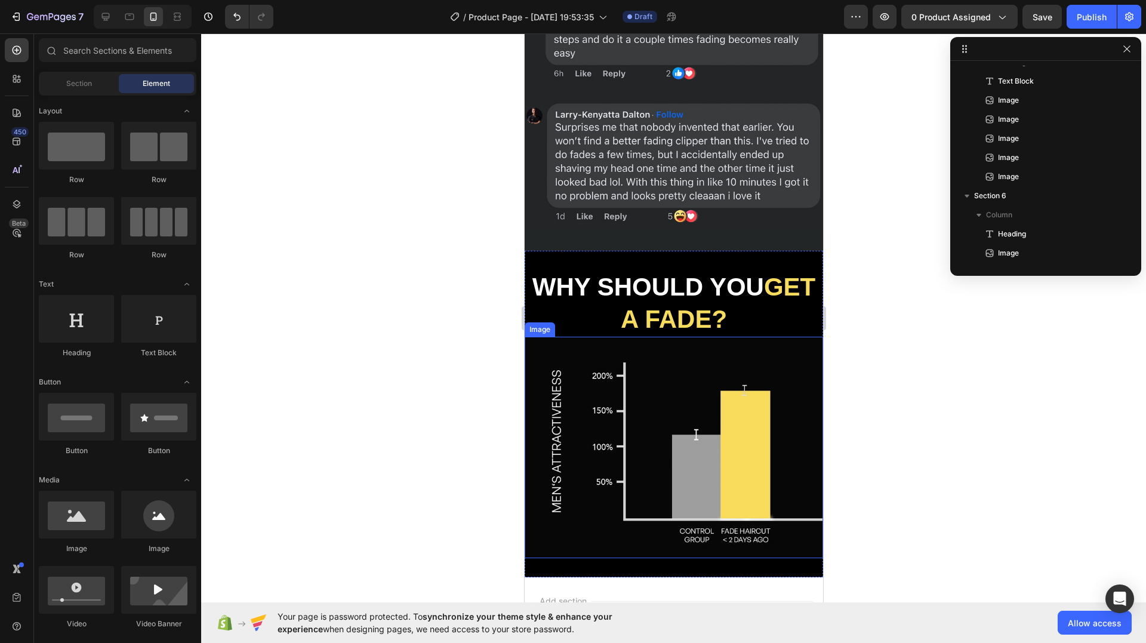
drag, startPoint x: 1006, startPoint y: 461, endPoint x: 639, endPoint y: 474, distance: 367.4
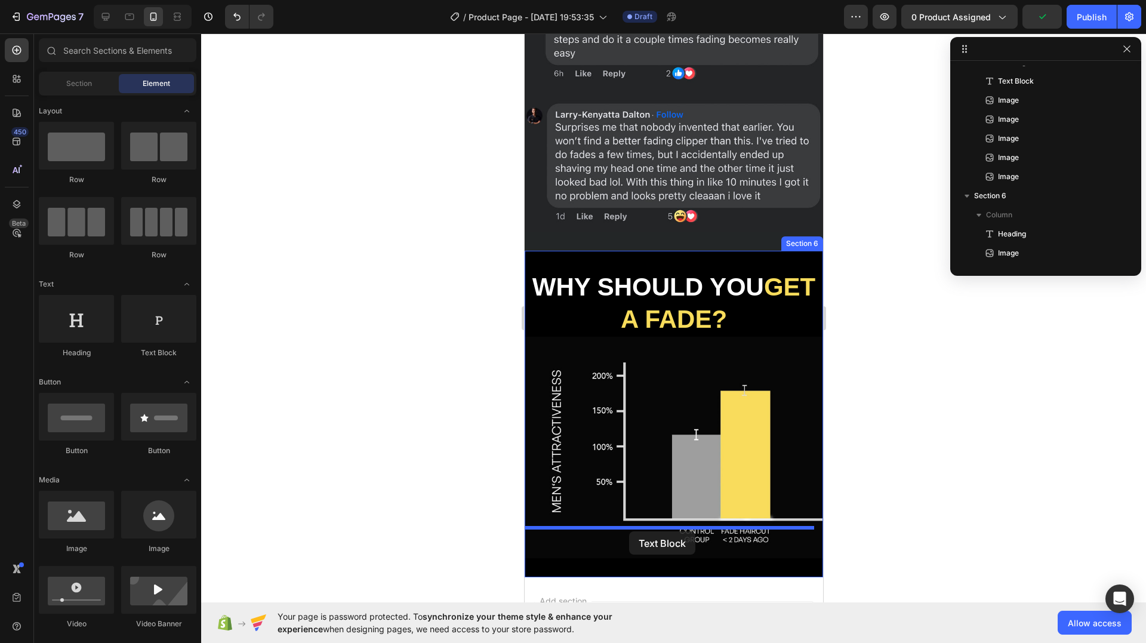
drag, startPoint x: 686, startPoint y: 341, endPoint x: 629, endPoint y: 531, distance: 198.3
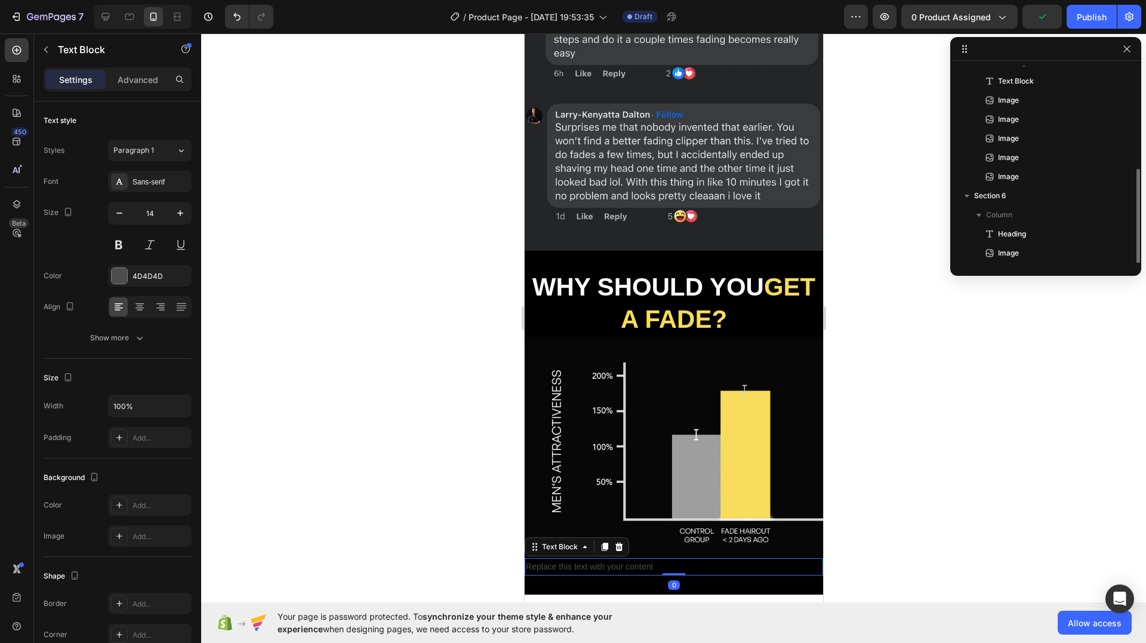
scroll to position [147, 0]
click at [604, 558] on div "Replace this text with your content" at bounding box center [673, 566] width 299 height 17
click at [606, 559] on p "Replace this text with your content" at bounding box center [673, 566] width 296 height 15
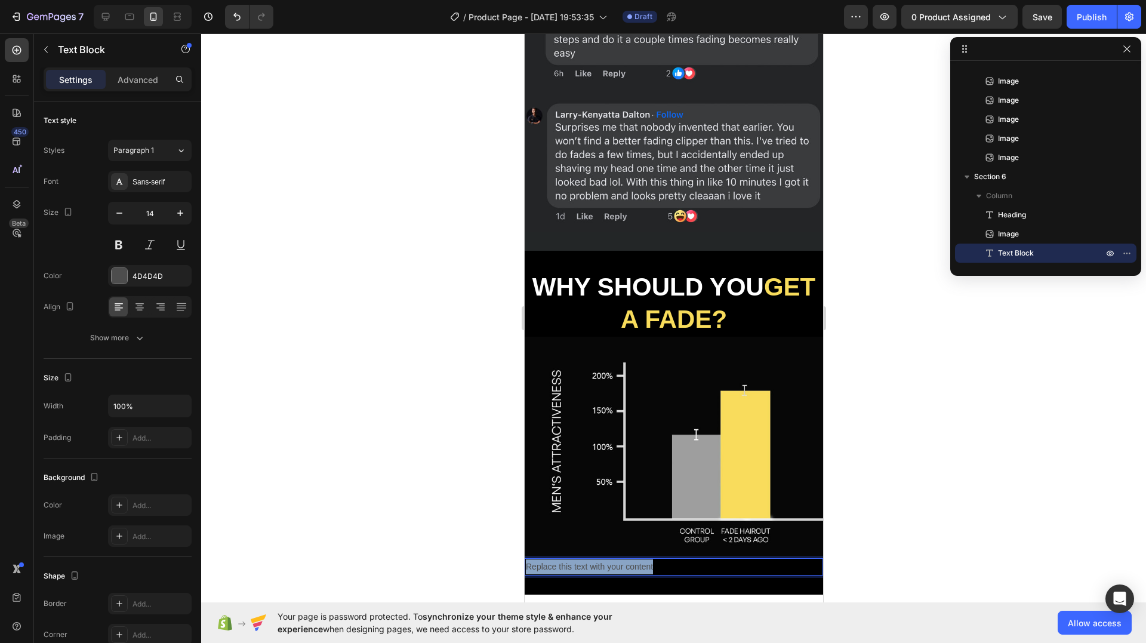
click at [606, 559] on p "Replace this text with your content" at bounding box center [673, 566] width 296 height 15
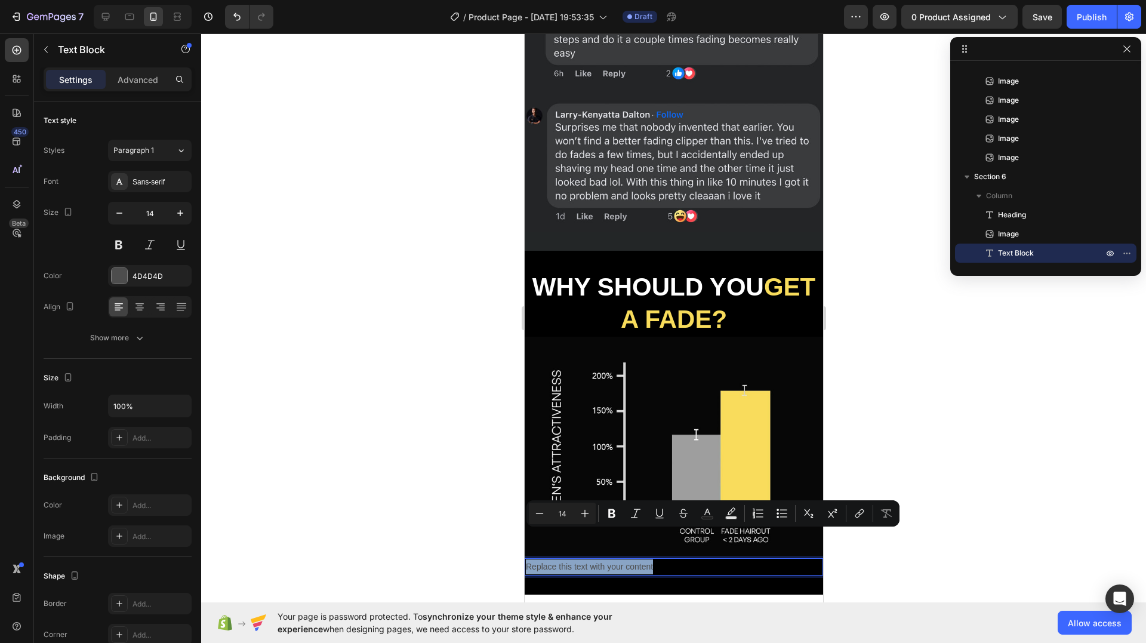
type input "18"
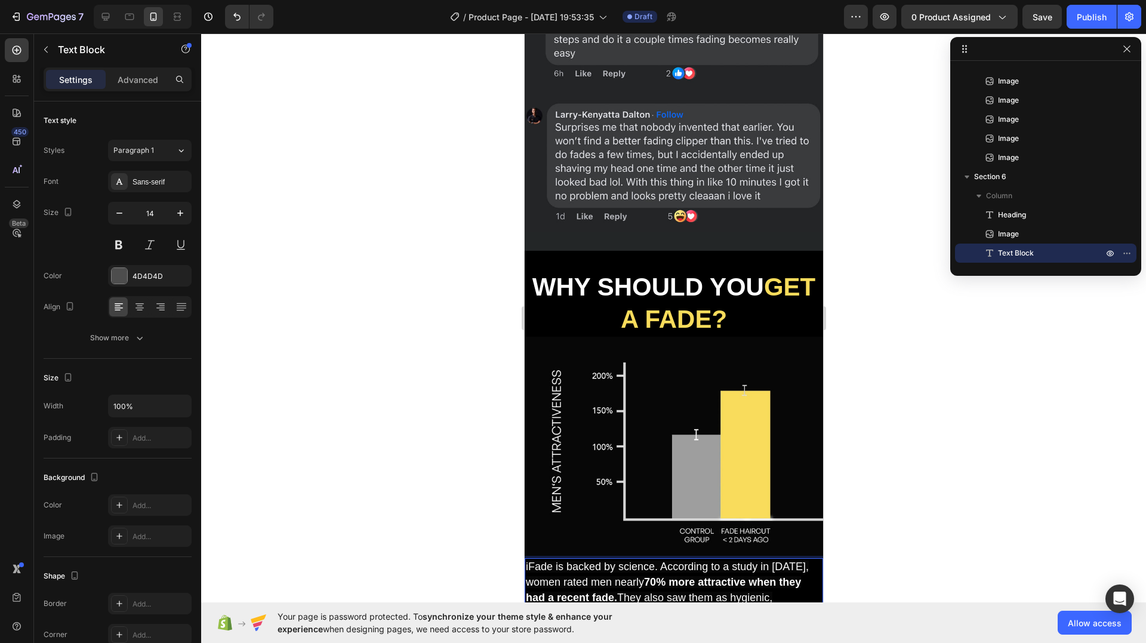
click at [544, 561] on span "iFade is backed by science. According to a study in 2018, women rated men nearl…" at bounding box center [666, 590] width 283 height 59
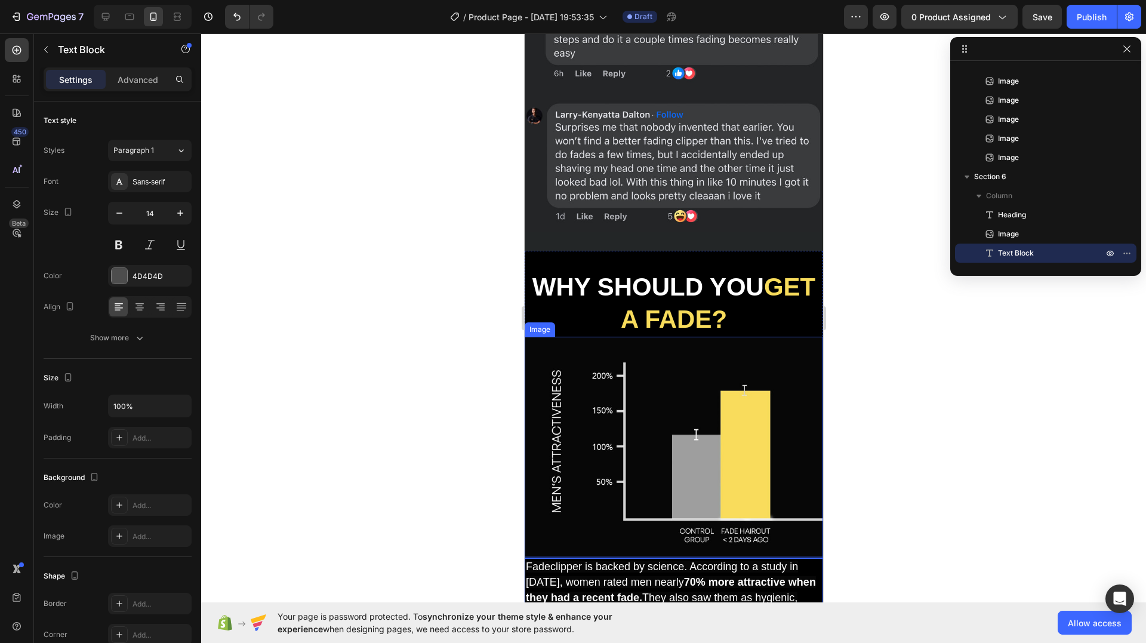
click at [901, 485] on div at bounding box center [673, 338] width 945 height 610
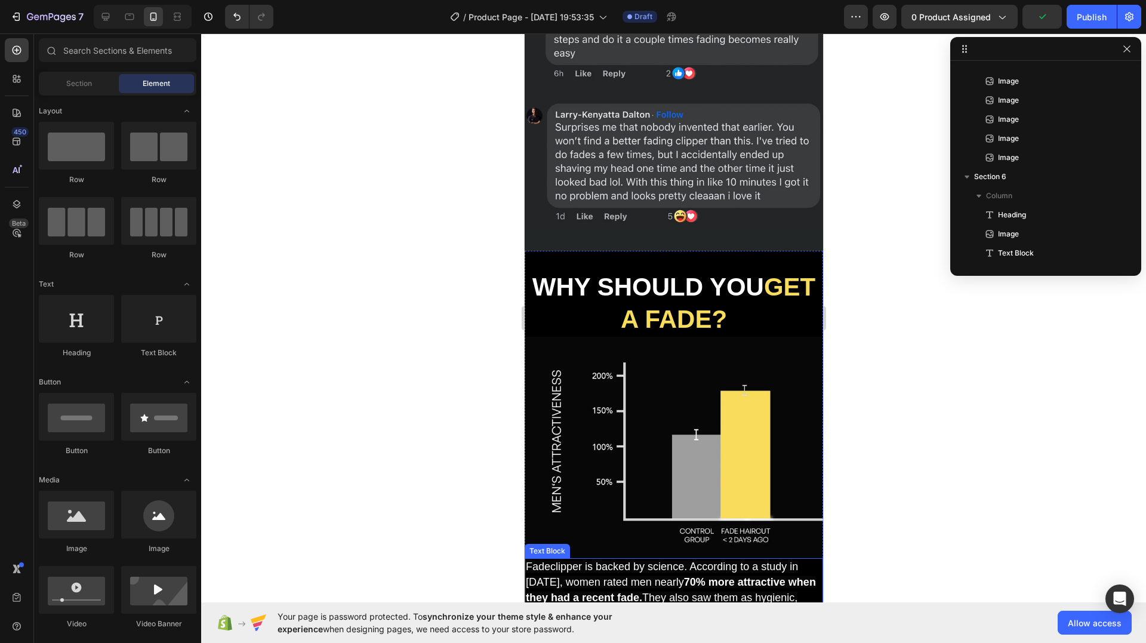
click at [572, 561] on span "Fadeclipper is backed by science. According to a study in 2018, women rated men…" at bounding box center [670, 590] width 290 height 59
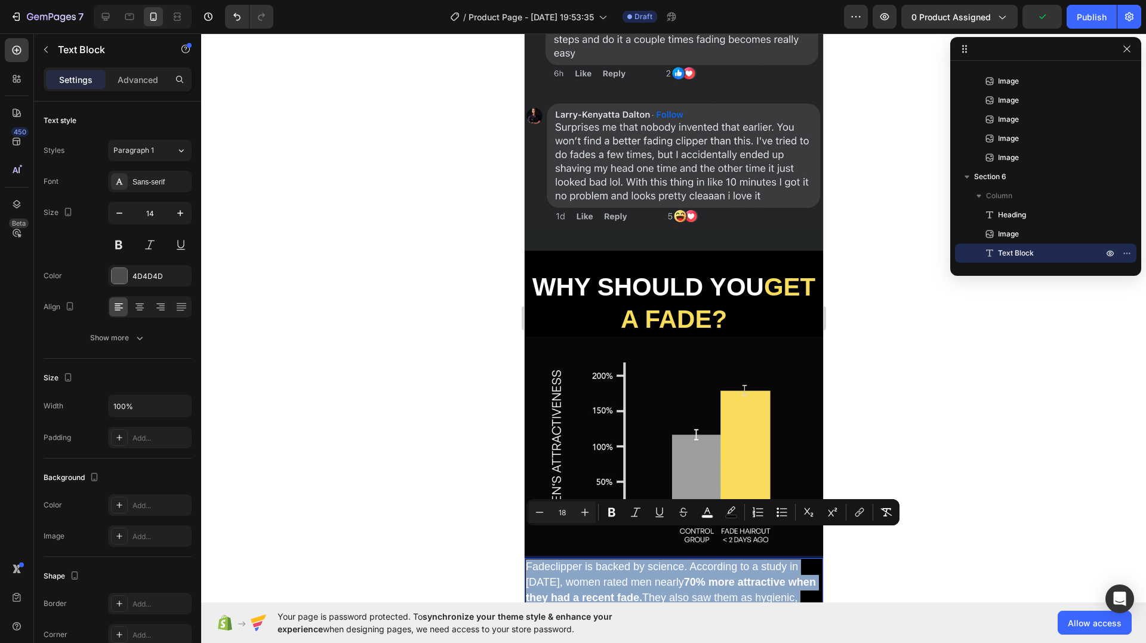
click at [569, 561] on span "Fadeclipper is backed by science. According to a study in 2018, women rated men…" at bounding box center [670, 590] width 290 height 59
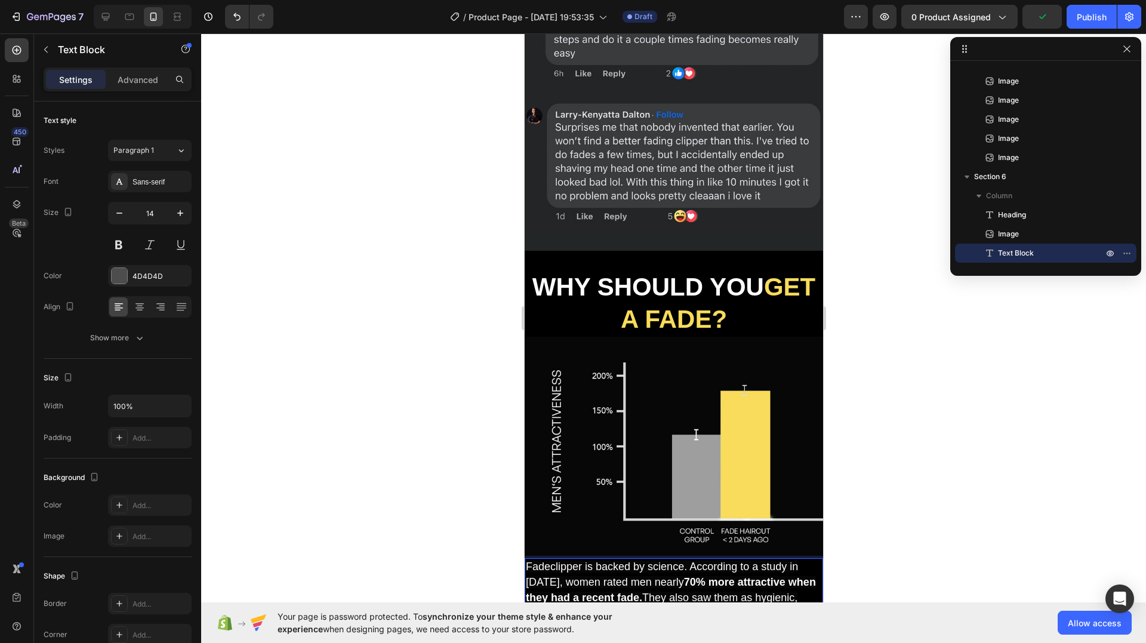
click at [566, 561] on span "Fadeclipper is backed by science. According to a study in 2018, women rated men…" at bounding box center [670, 590] width 290 height 59
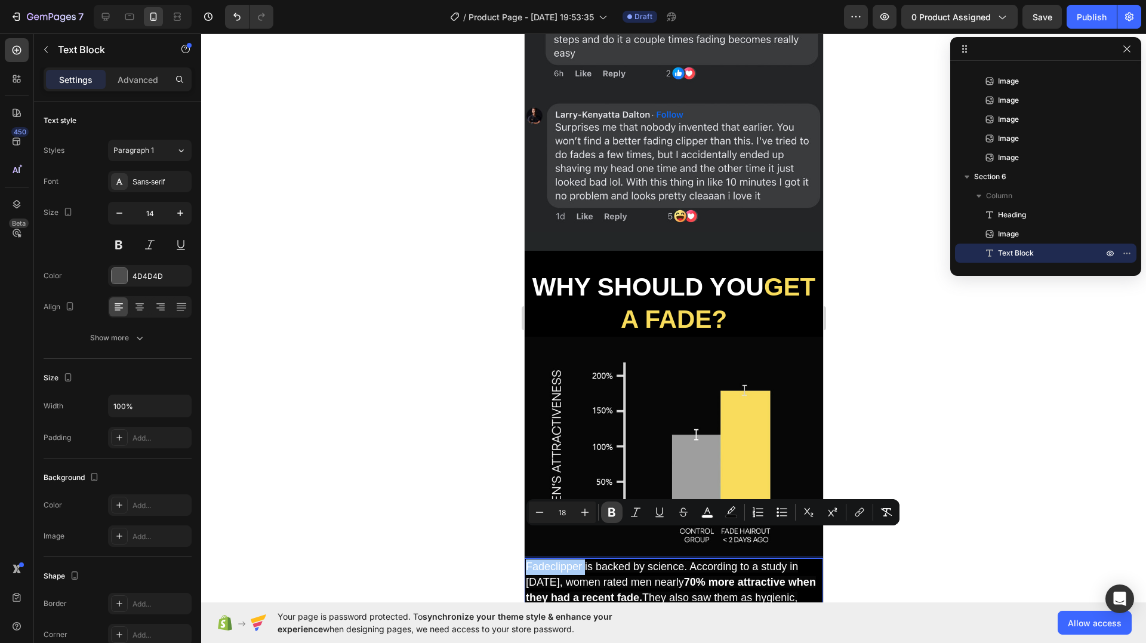
click at [619, 515] on button "Bold" at bounding box center [611, 511] width 21 height 21
click at [427, 493] on div at bounding box center [673, 338] width 945 height 610
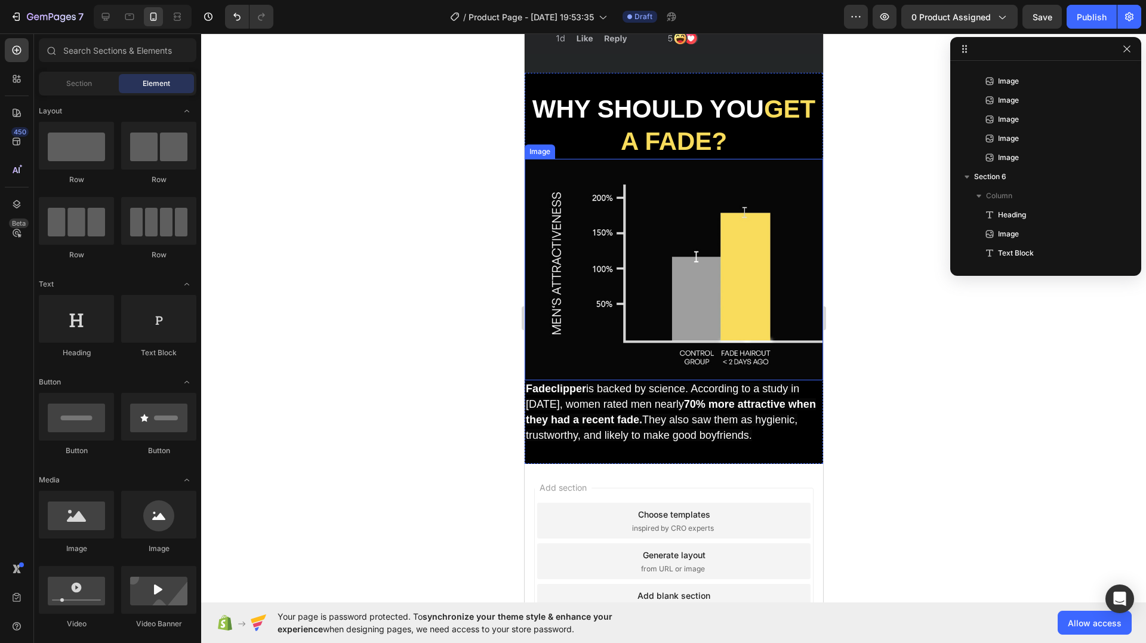
scroll to position [3758, 0]
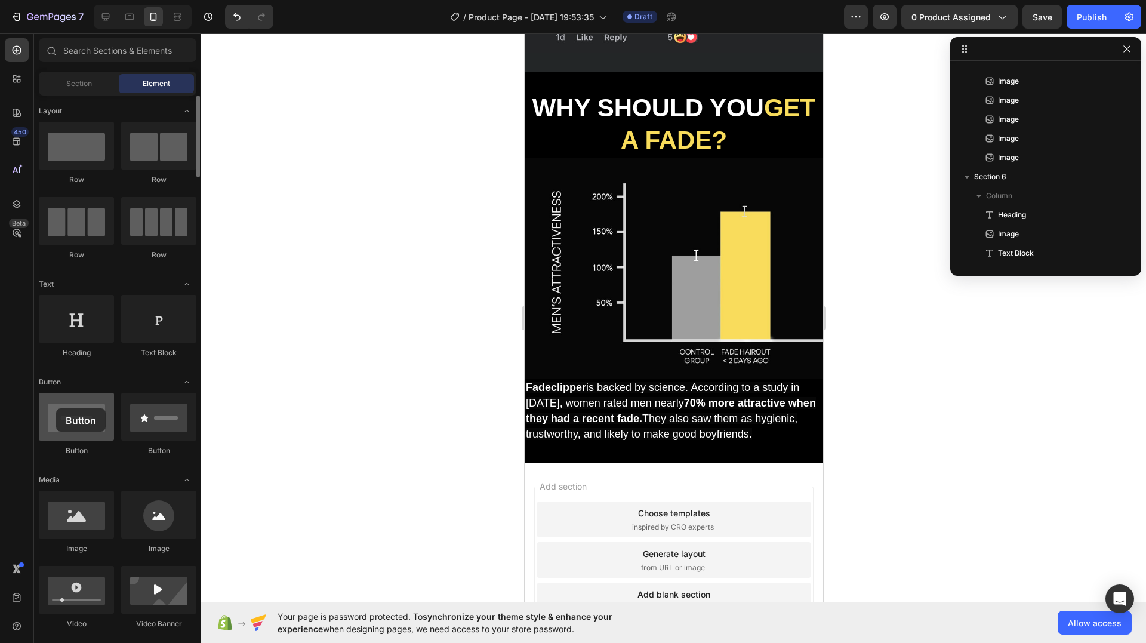
drag, startPoint x: 82, startPoint y: 436, endPoint x: 93, endPoint y: 414, distance: 24.6
click at [61, 413] on div at bounding box center [76, 417] width 75 height 48
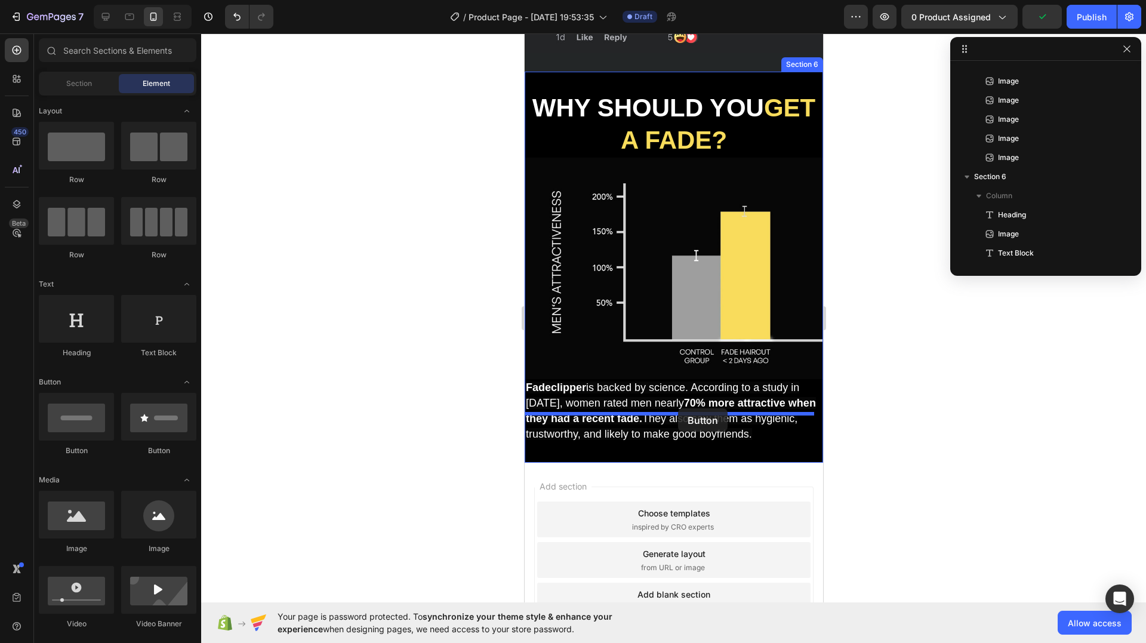
drag, startPoint x: 754, startPoint y: 451, endPoint x: 678, endPoint y: 408, distance: 87.4
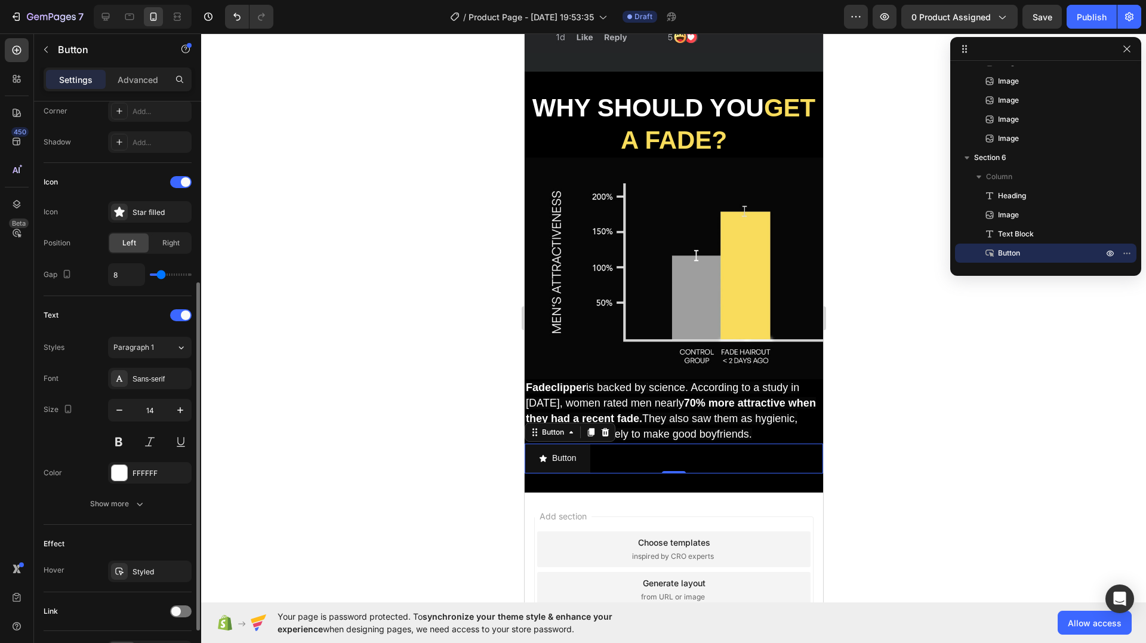
scroll to position [375, 0]
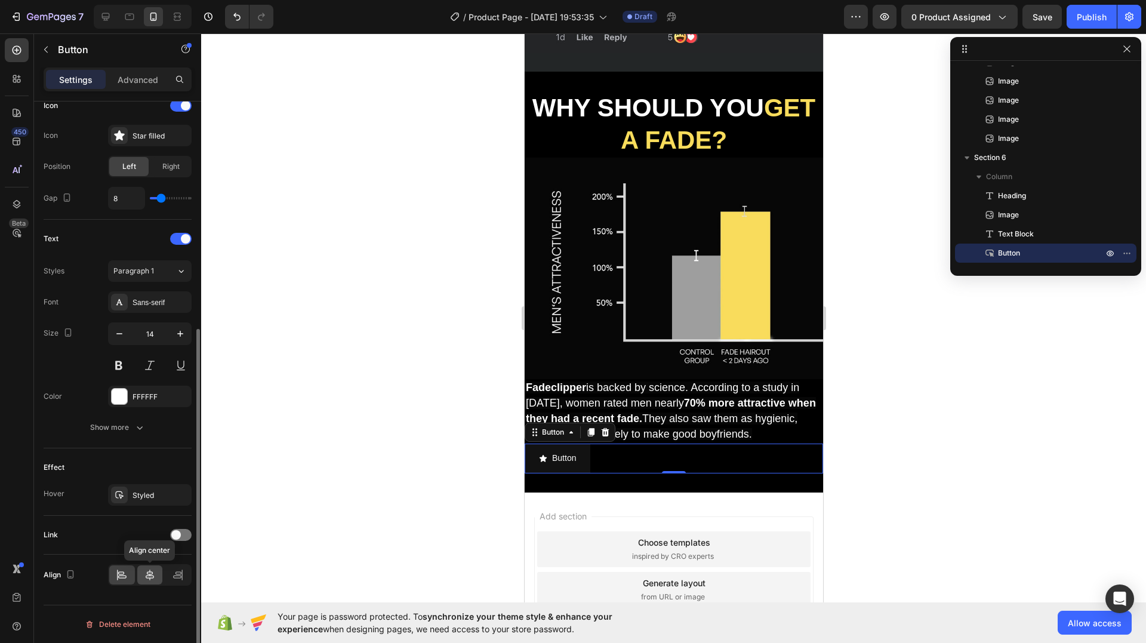
click at [149, 579] on icon at bounding box center [150, 575] width 12 height 12
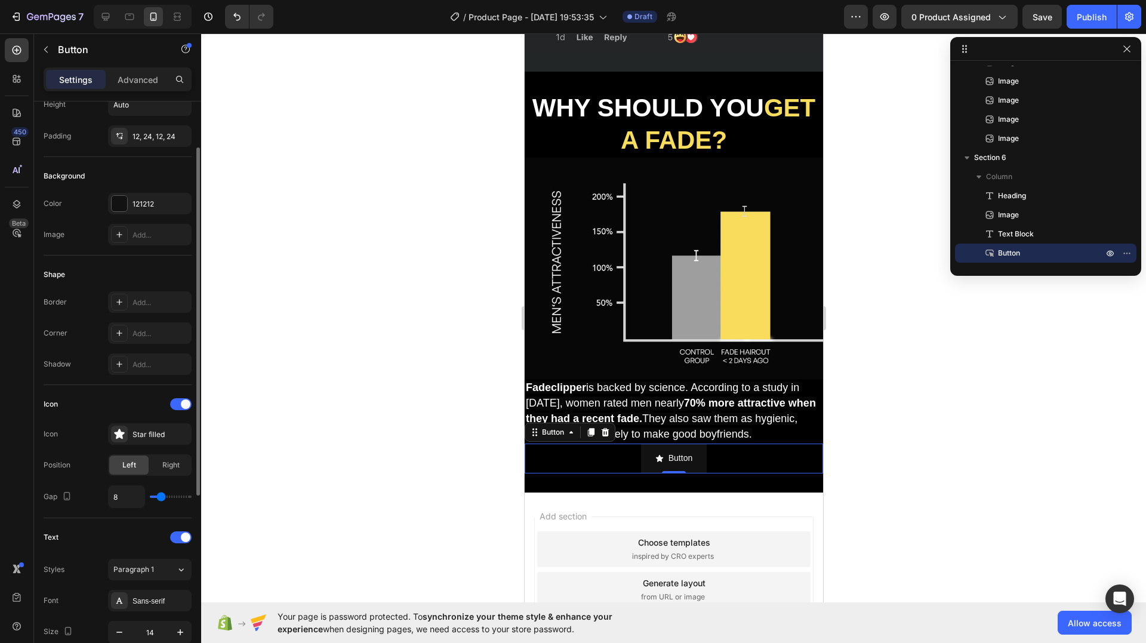
scroll to position [0, 0]
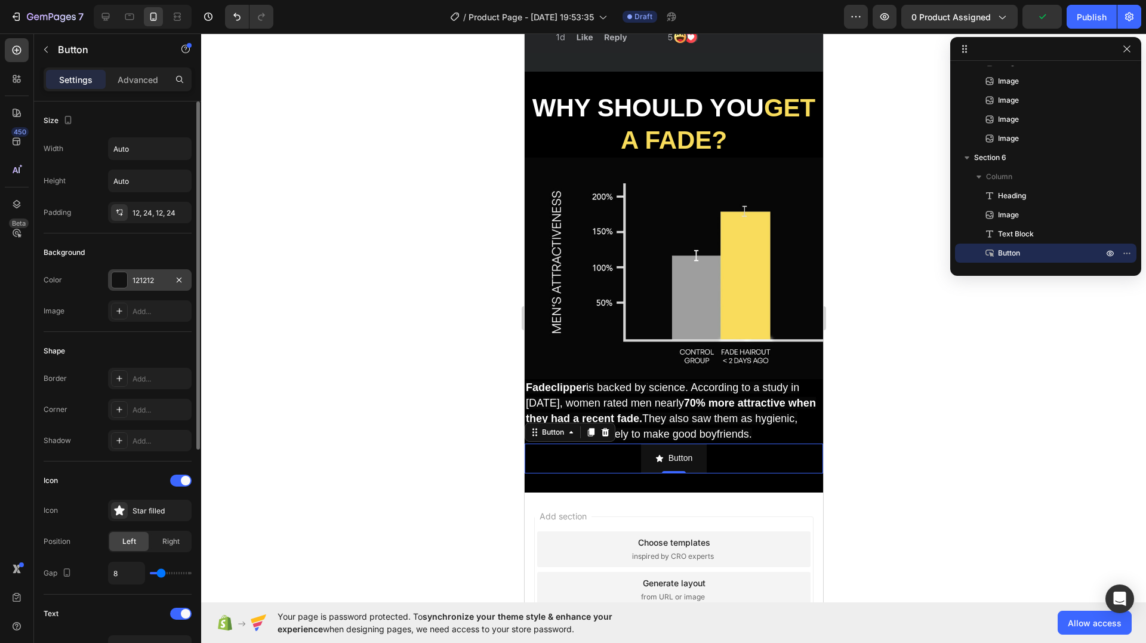
click at [121, 279] on div at bounding box center [120, 280] width 16 height 16
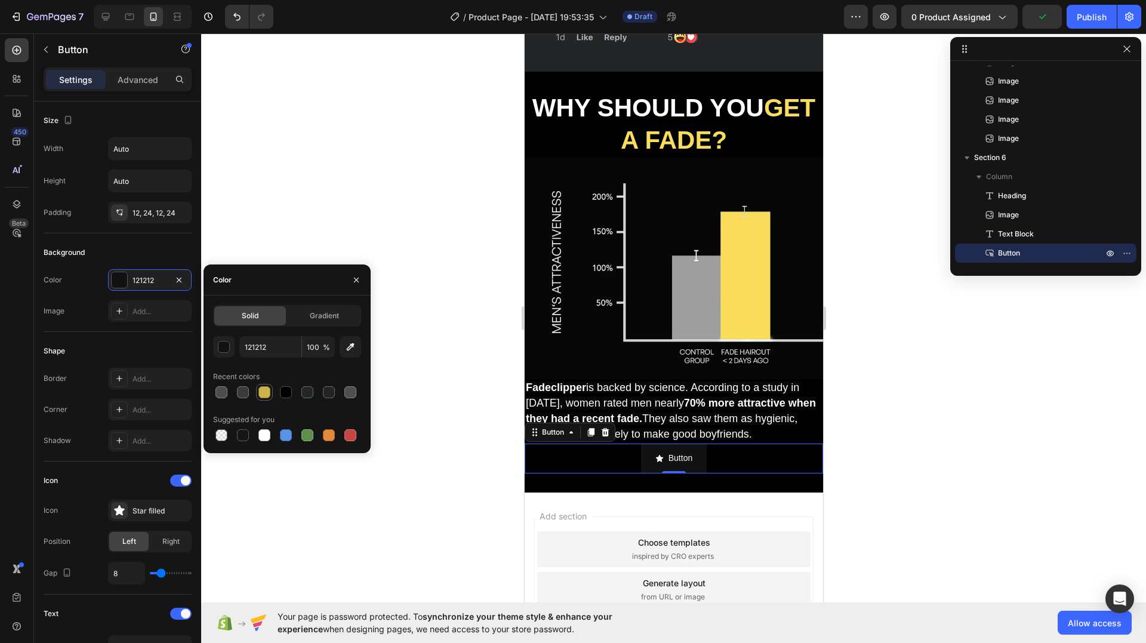
click at [270, 392] on div at bounding box center [265, 392] width 12 height 12
type input "CBB44B"
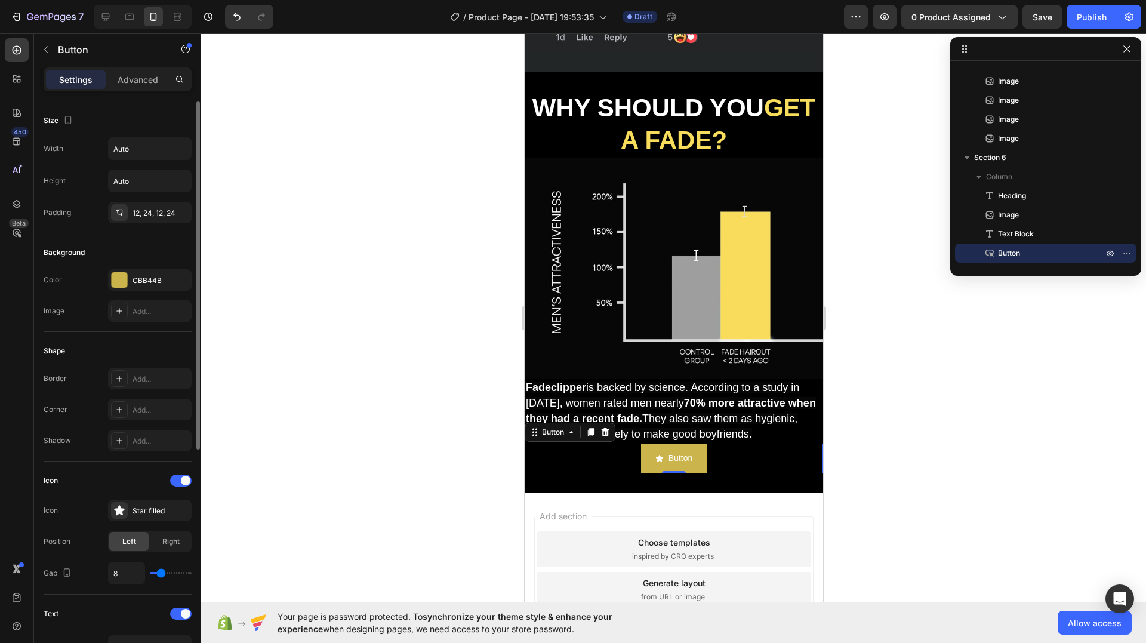
click at [85, 311] on div "Image Add..." at bounding box center [118, 310] width 148 height 21
click at [171, 541] on span "Right" at bounding box center [170, 541] width 17 height 11
click at [119, 511] on icon at bounding box center [119, 510] width 10 height 10
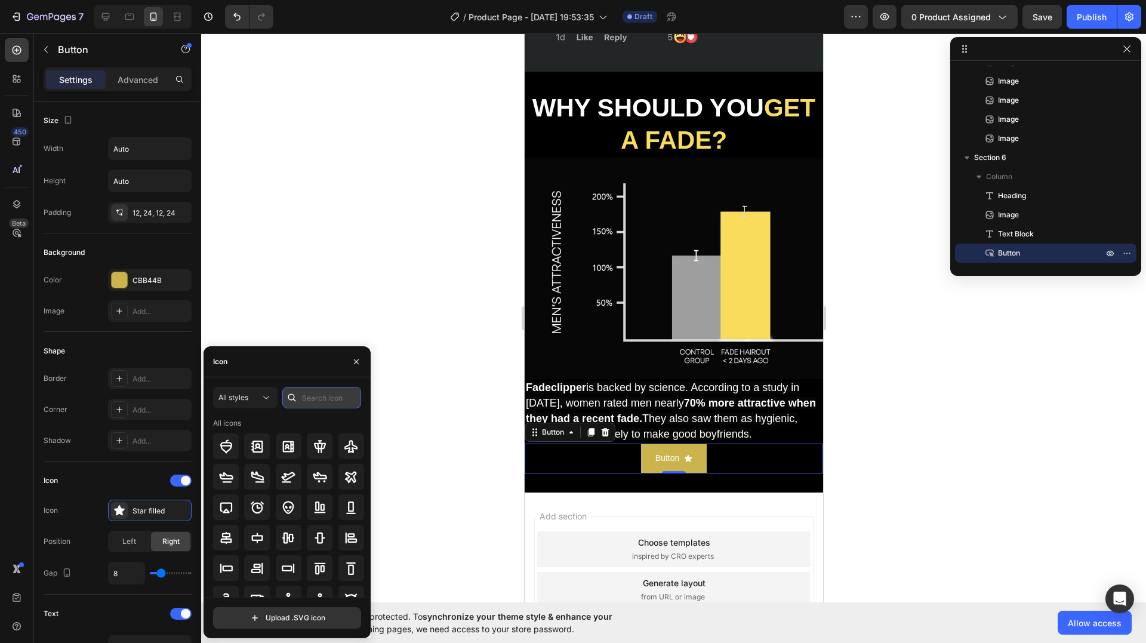
click at [313, 401] on input "text" at bounding box center [321, 397] width 79 height 21
type input "cart"
click at [282, 481] on icon at bounding box center [288, 477] width 14 height 14
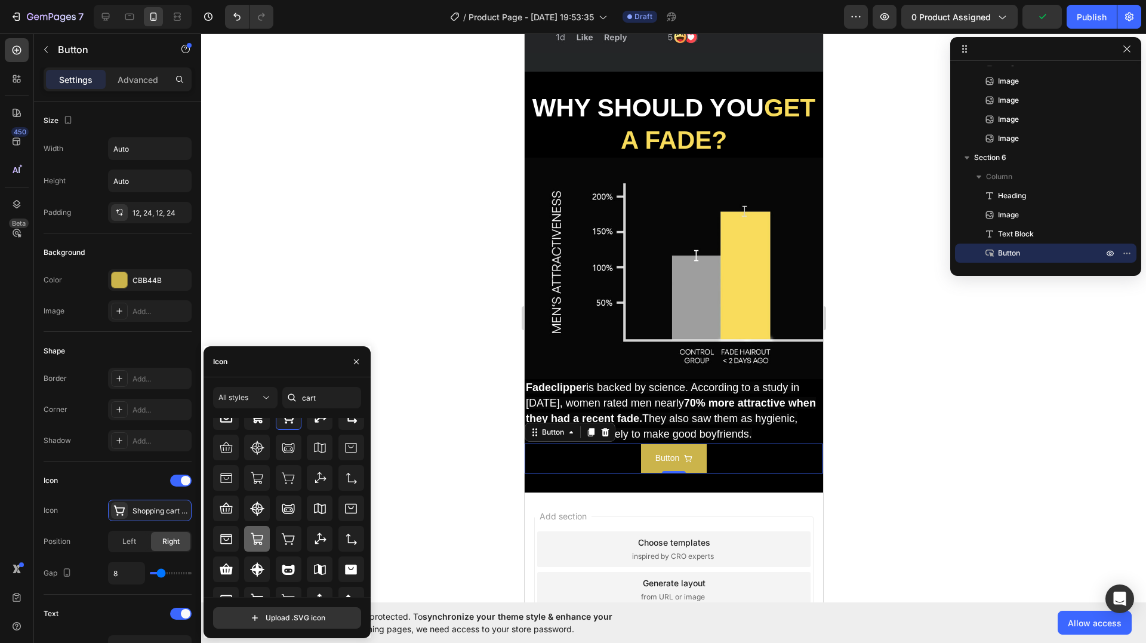
scroll to position [75, 0]
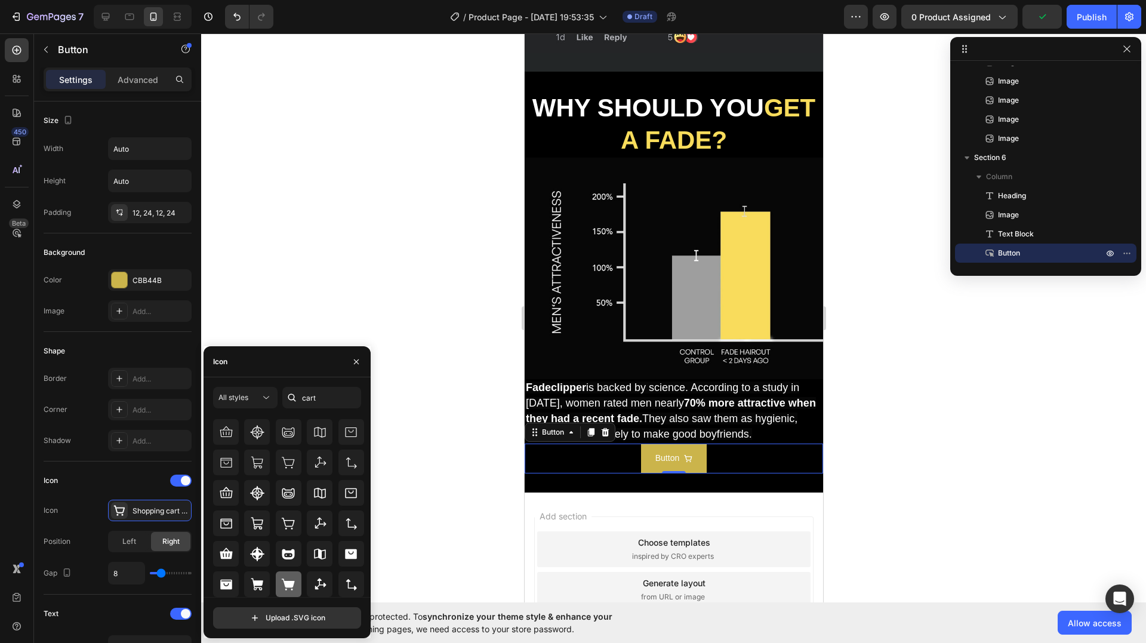
click at [292, 582] on icon at bounding box center [288, 584] width 13 height 12
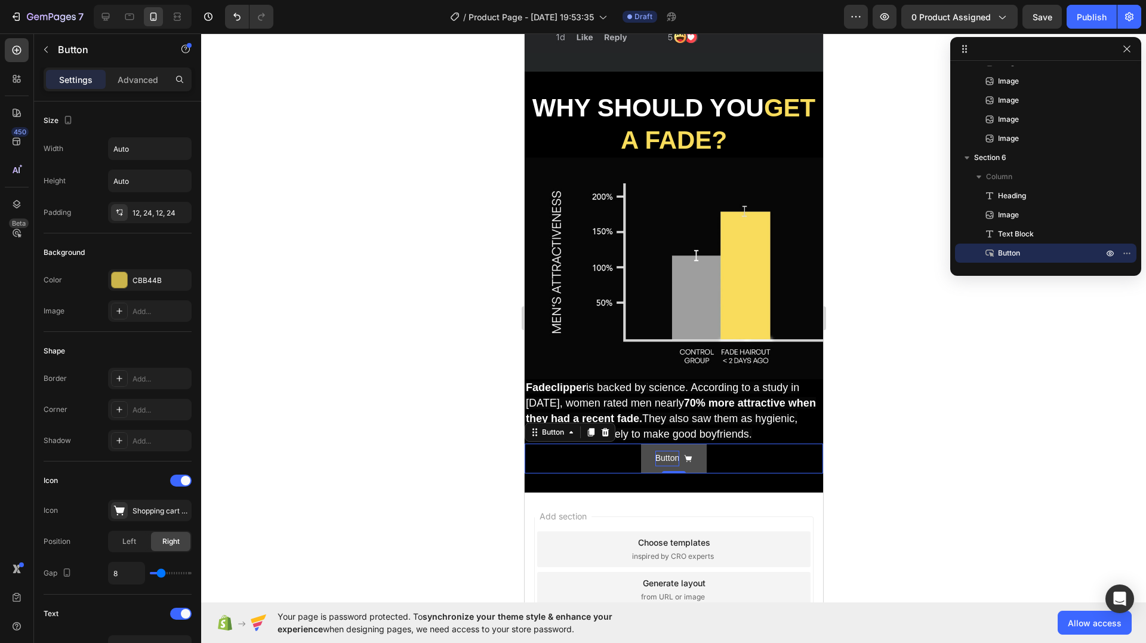
click at [673, 451] on p "Button" at bounding box center [667, 458] width 24 height 15
click at [671, 451] on p "Button" at bounding box center [667, 458] width 24 height 15
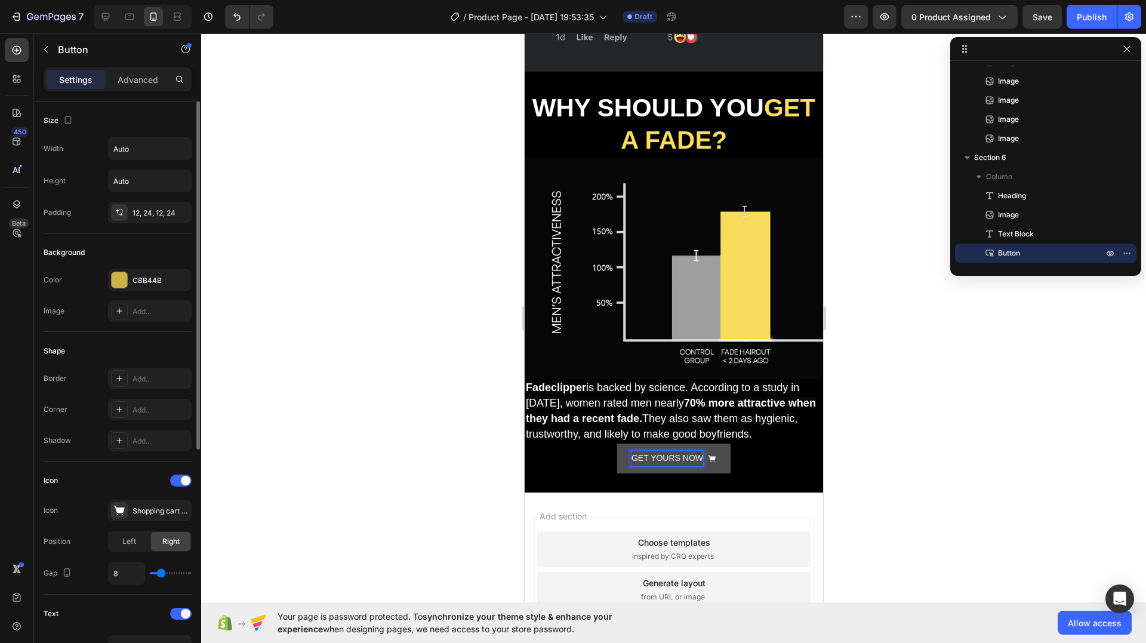
click at [126, 337] on div "Shape Border Add... Corner Add... Shadow Add..." at bounding box center [118, 397] width 148 height 130
click at [142, 408] on div "Add..." at bounding box center [161, 410] width 56 height 11
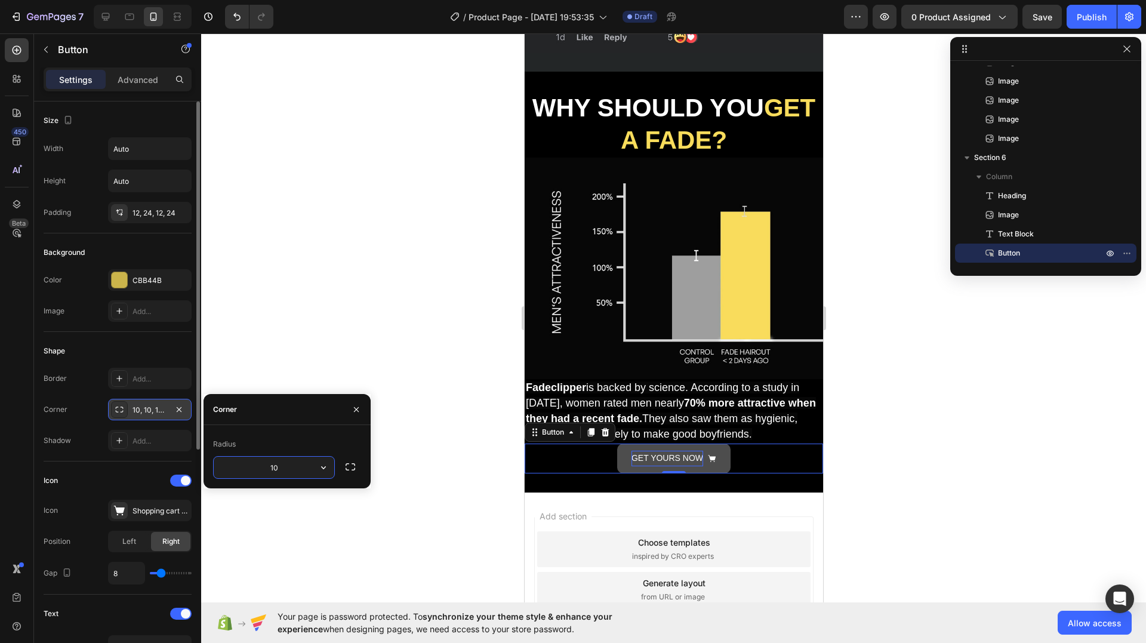
type input "3"
click at [139, 338] on div "Shape Border Add... Corner 10, 10, 10, 10 Shadow Add..." at bounding box center [118, 397] width 148 height 130
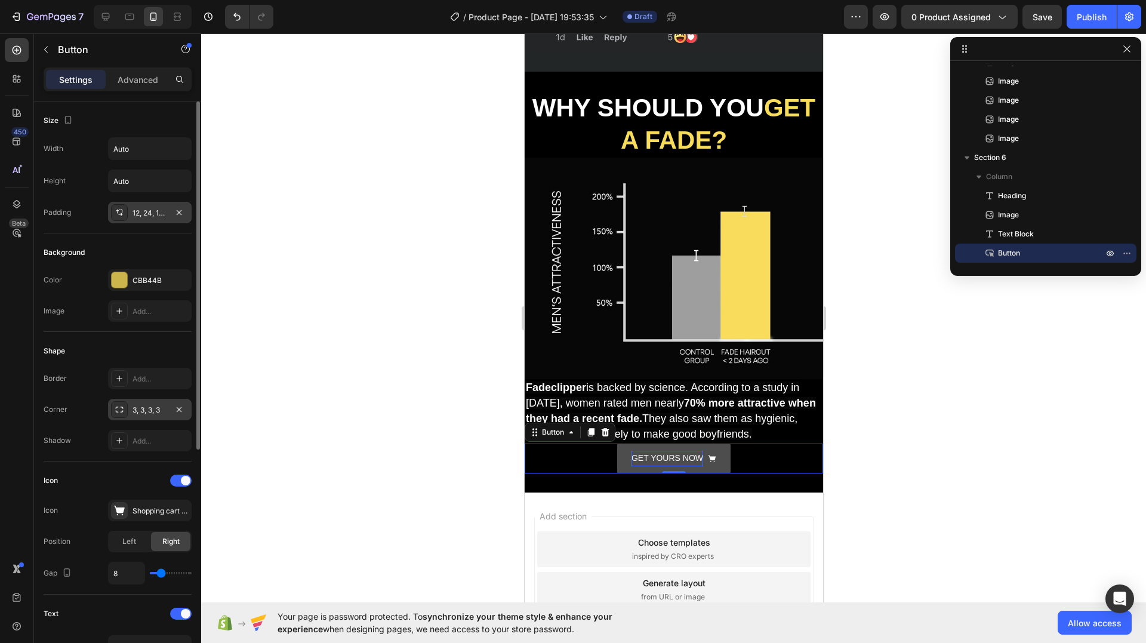
click at [135, 211] on div "12, 24, 12, 24" at bounding box center [150, 213] width 35 height 11
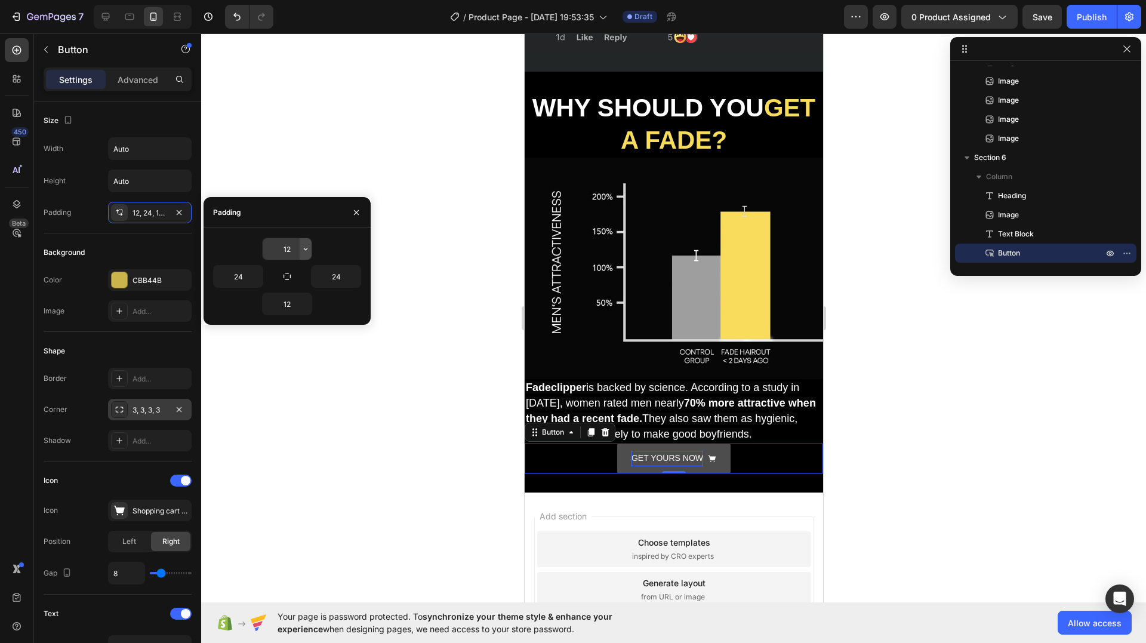
click at [304, 247] on icon "button" at bounding box center [306, 249] width 10 height 10
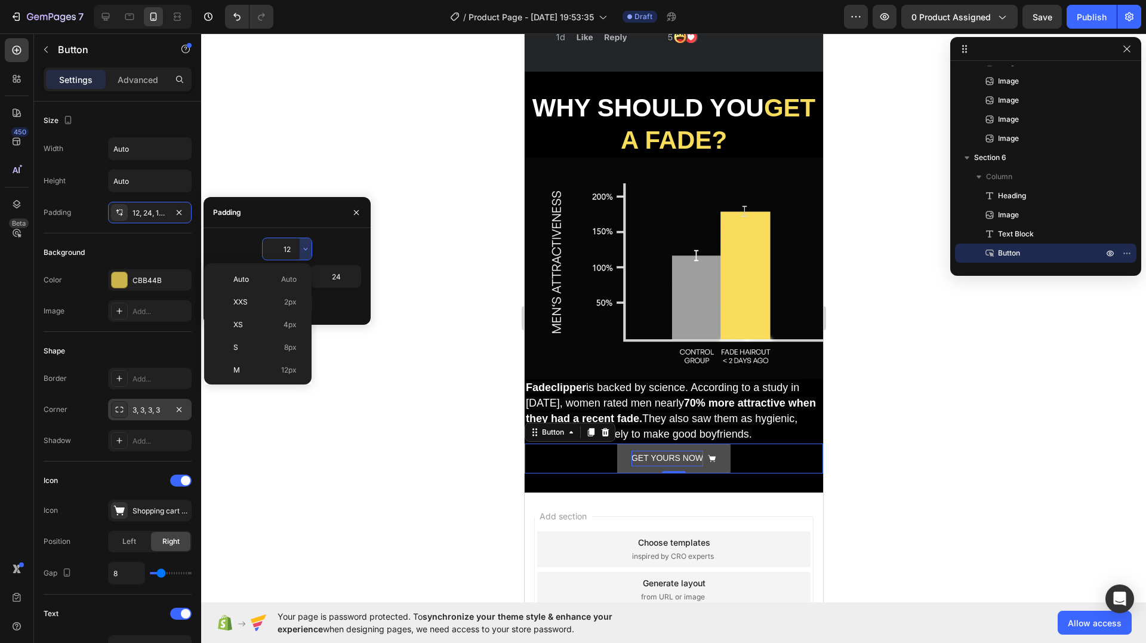
click at [295, 248] on input "12" at bounding box center [287, 248] width 49 height 21
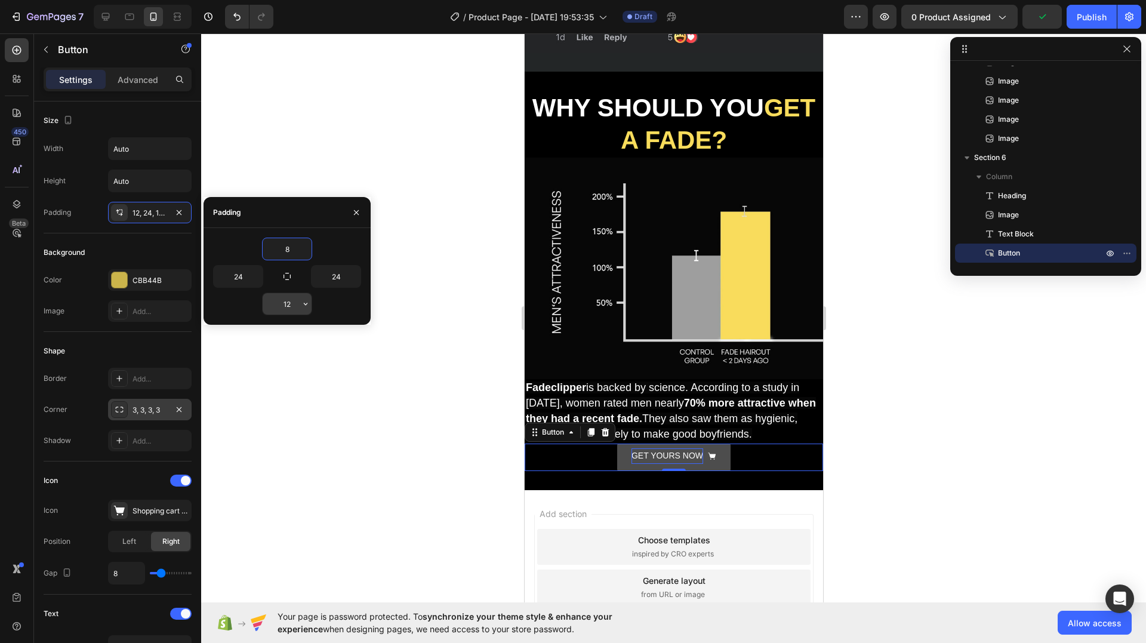
type input "8"
click at [293, 303] on input "12" at bounding box center [287, 303] width 49 height 21
type input "8"
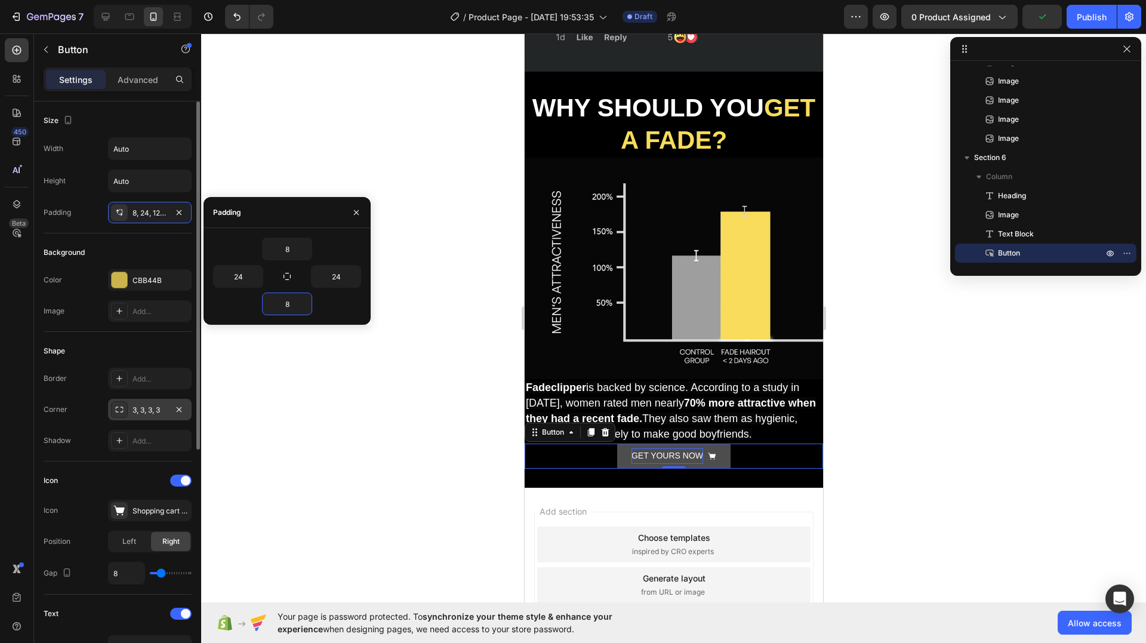
click at [149, 118] on div "Size" at bounding box center [118, 120] width 148 height 19
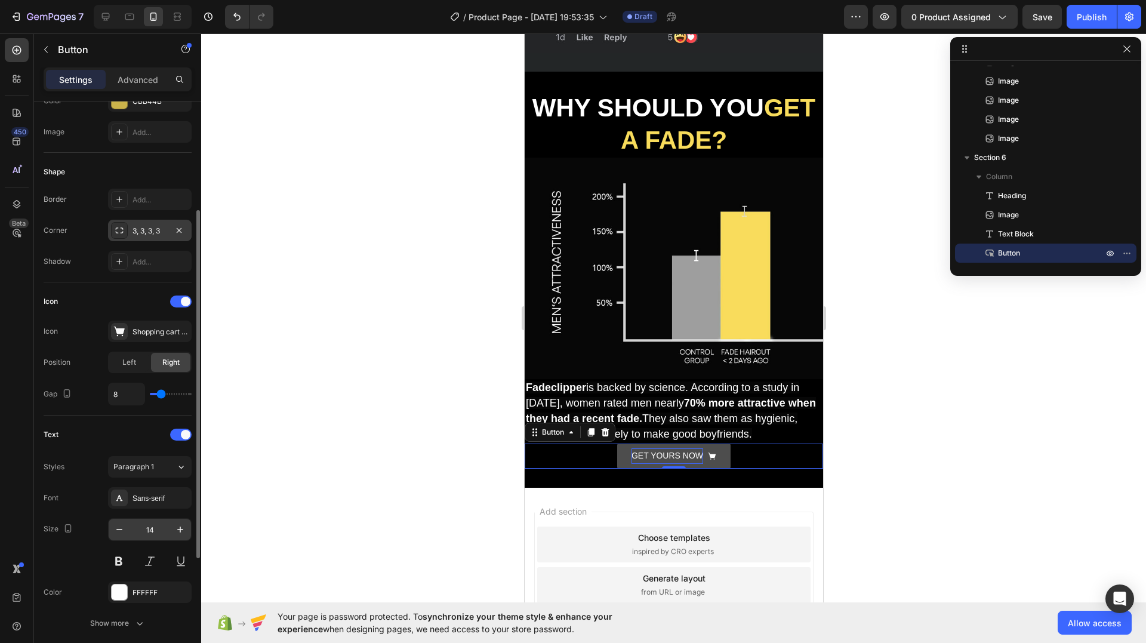
scroll to position [358, 0]
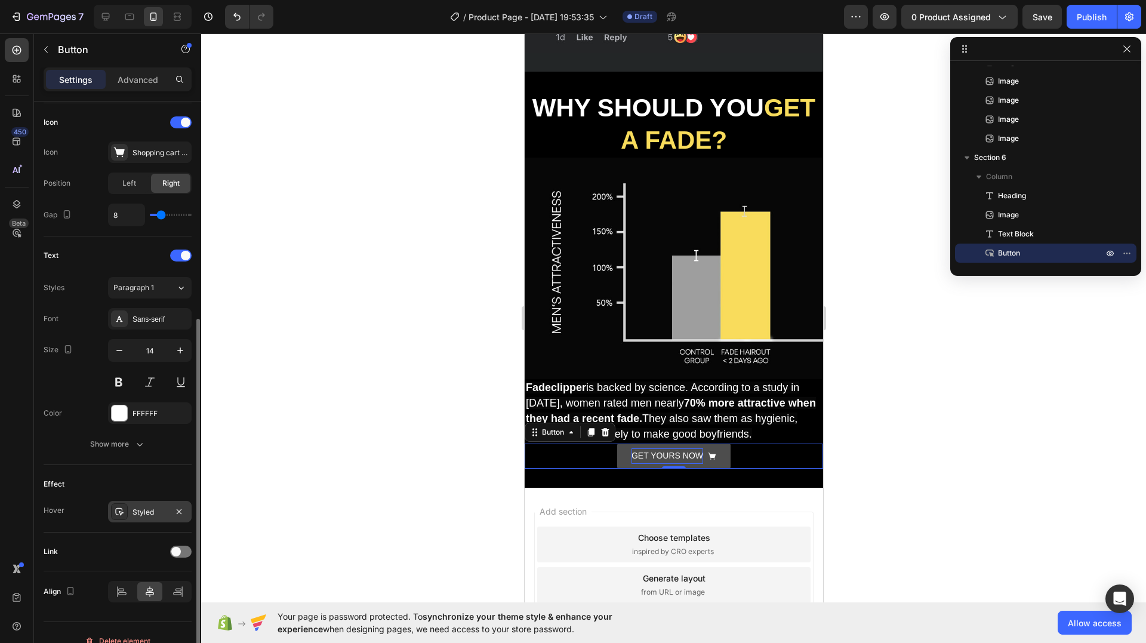
click at [154, 512] on div "Styled" at bounding box center [150, 512] width 35 height 11
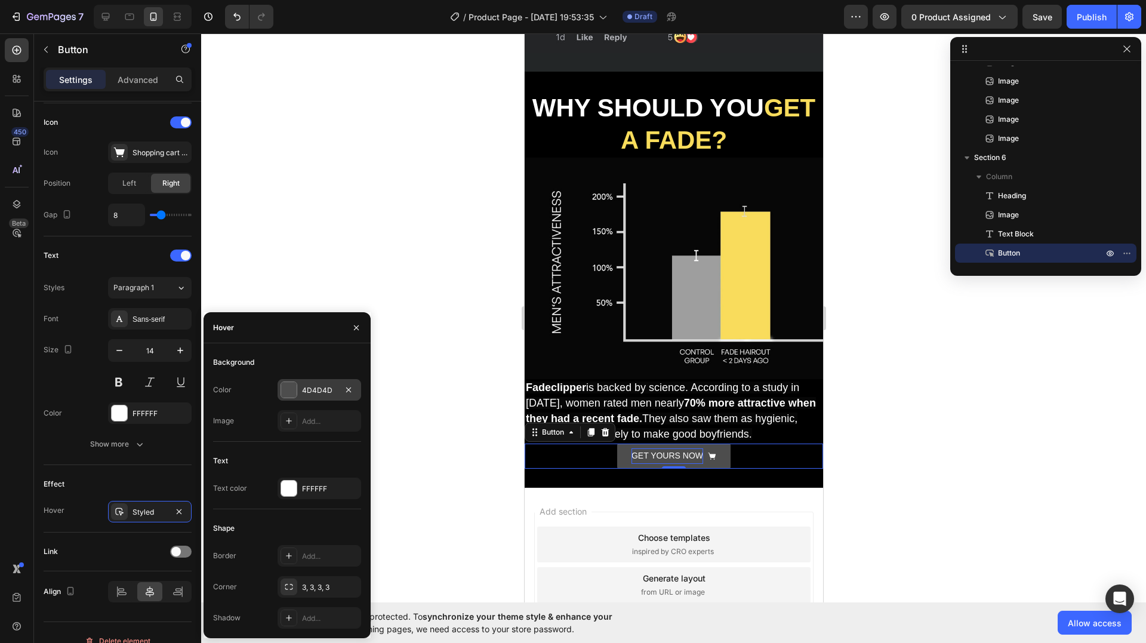
click at [315, 394] on div "4D4D4D" at bounding box center [319, 390] width 35 height 11
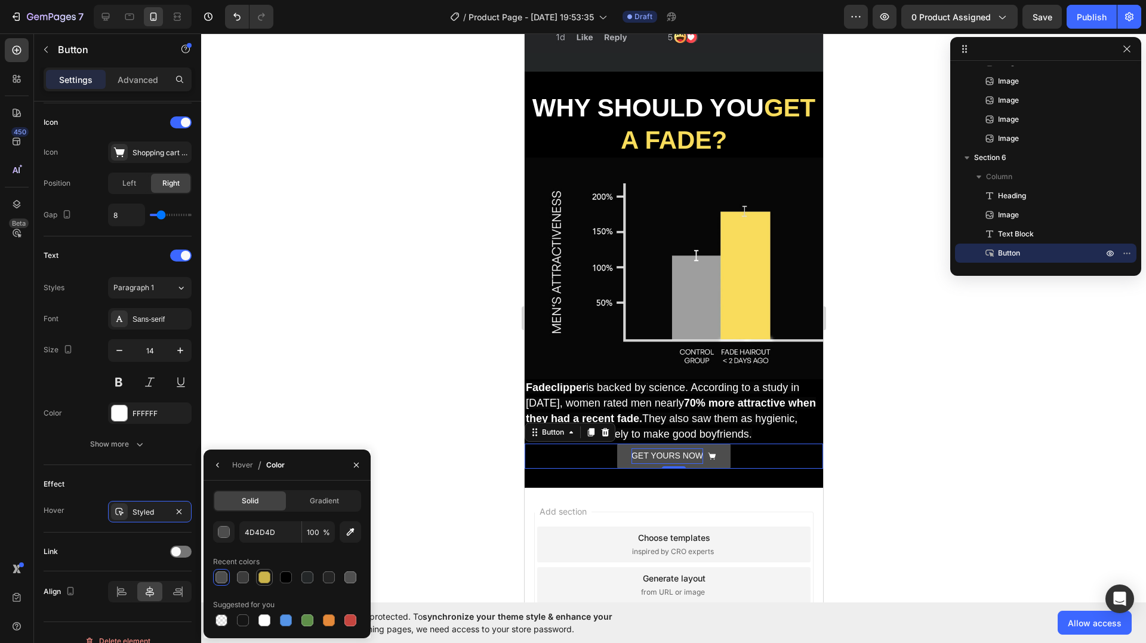
click at [266, 581] on div at bounding box center [265, 577] width 12 height 12
type input "CBB44B"
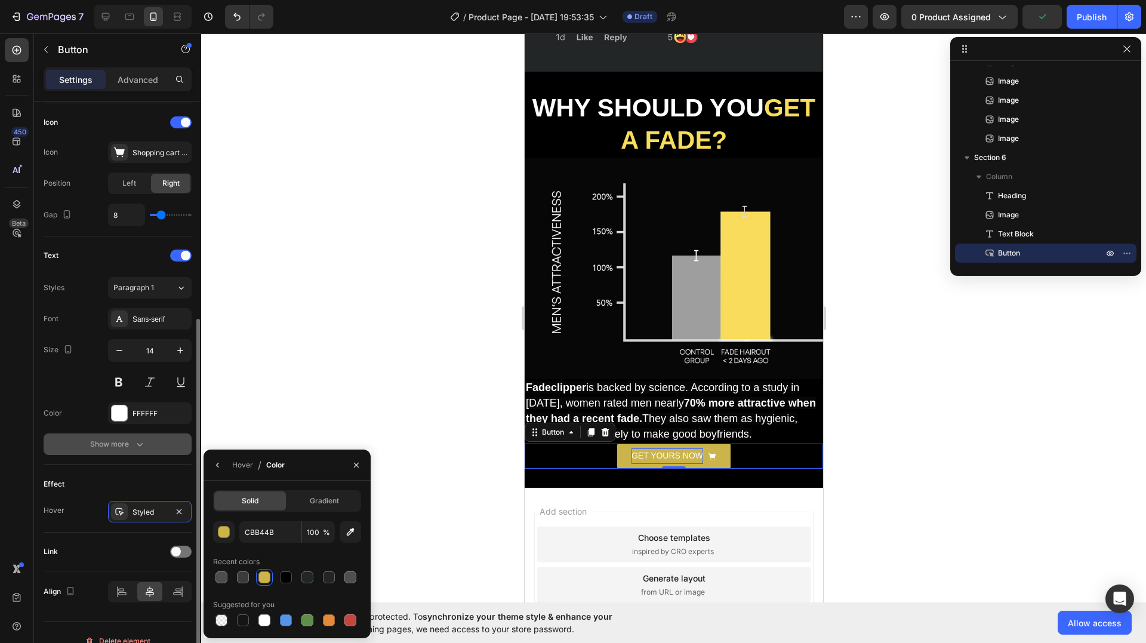
scroll to position [375, 0]
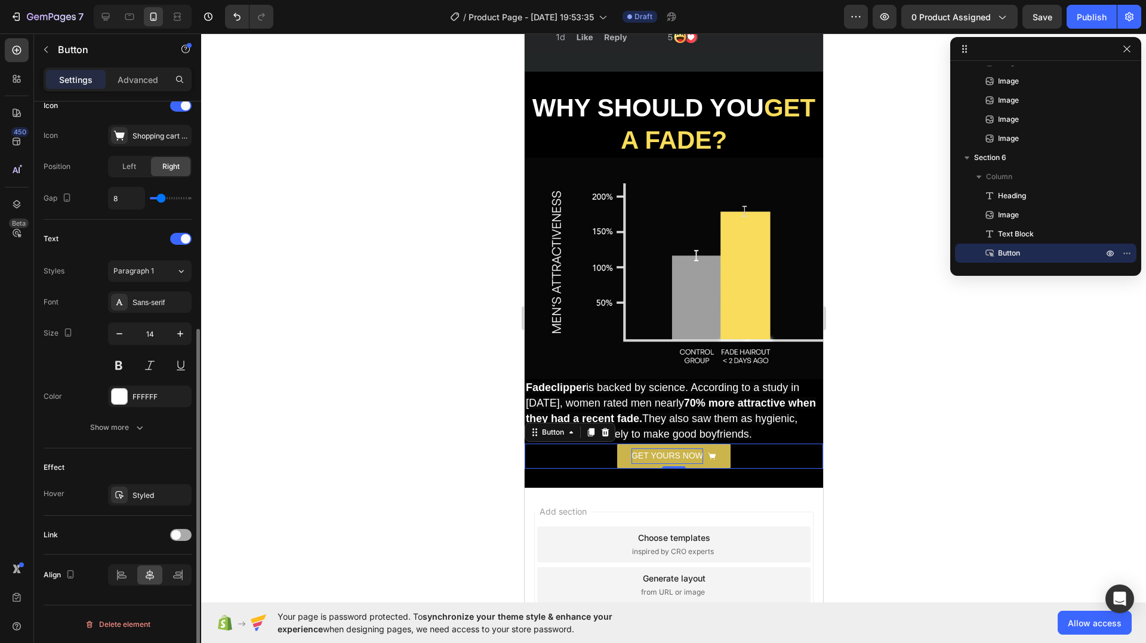
click at [180, 538] on div at bounding box center [180, 535] width 21 height 12
click at [157, 572] on button "Open page" at bounding box center [150, 564] width 84 height 21
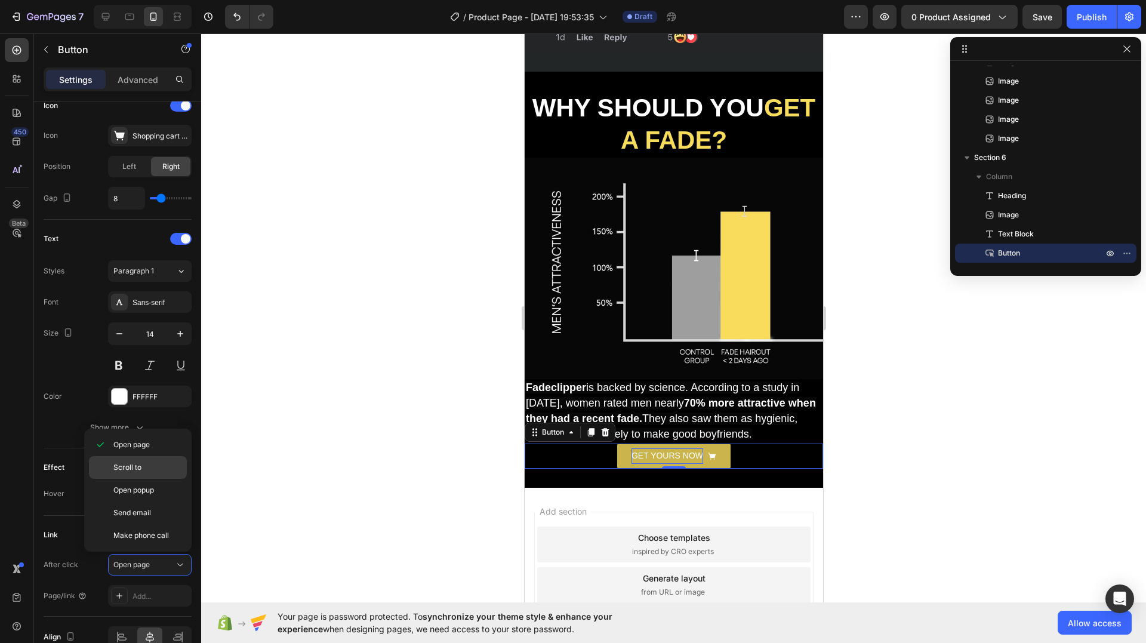
click at [132, 464] on span "Scroll to" at bounding box center [127, 467] width 28 height 11
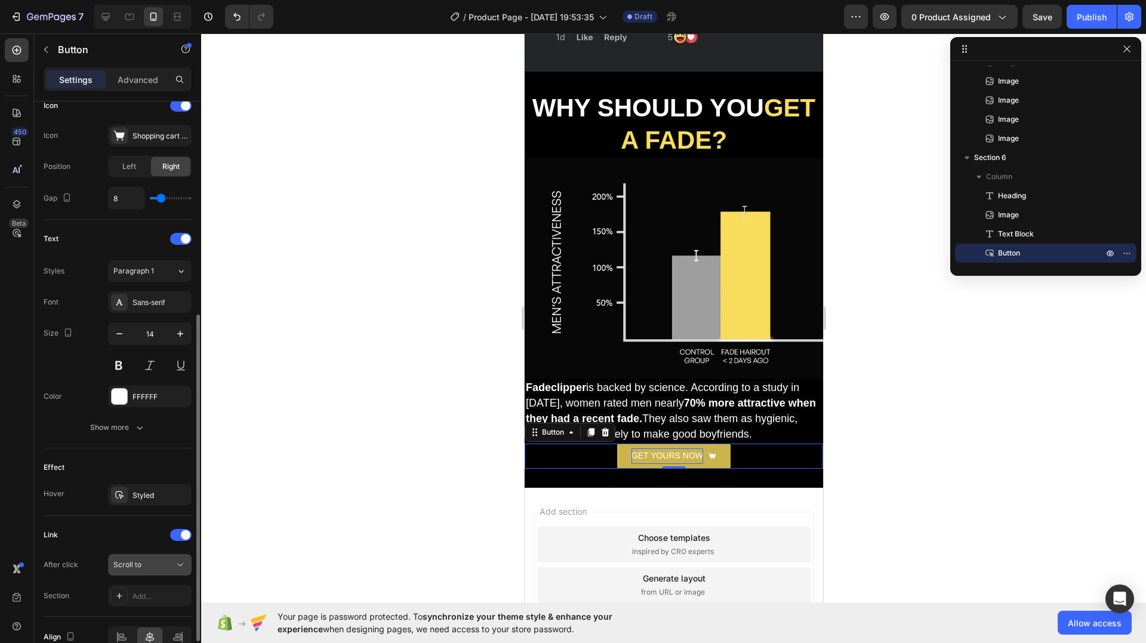
click at [152, 573] on button "Scroll to" at bounding box center [150, 564] width 84 height 21
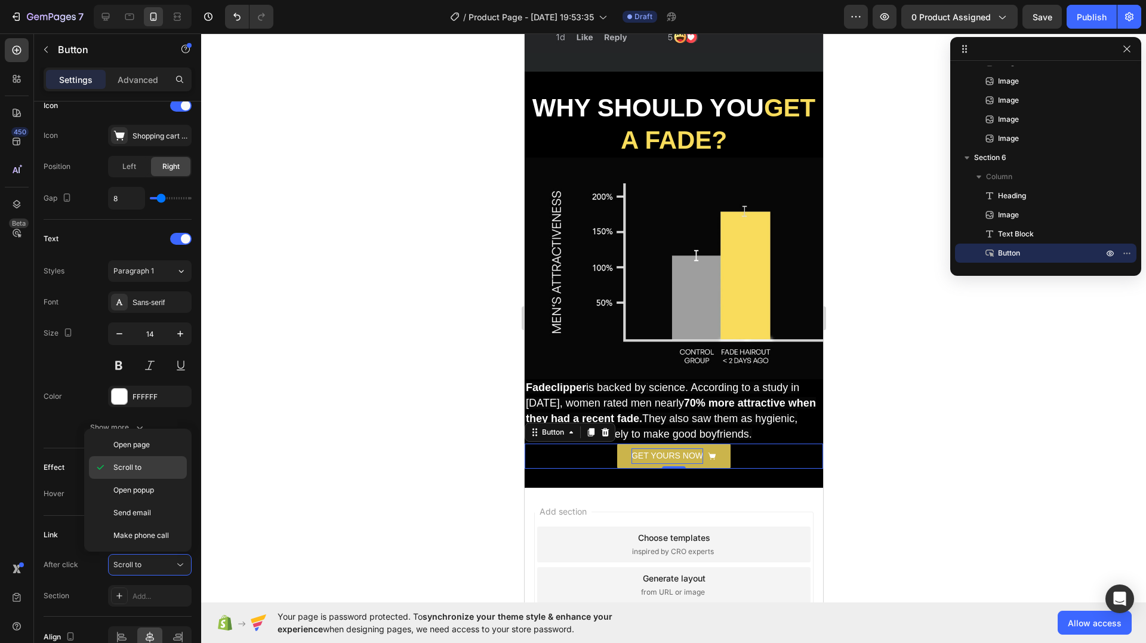
click at [127, 469] on span "Scroll to" at bounding box center [127, 467] width 28 height 11
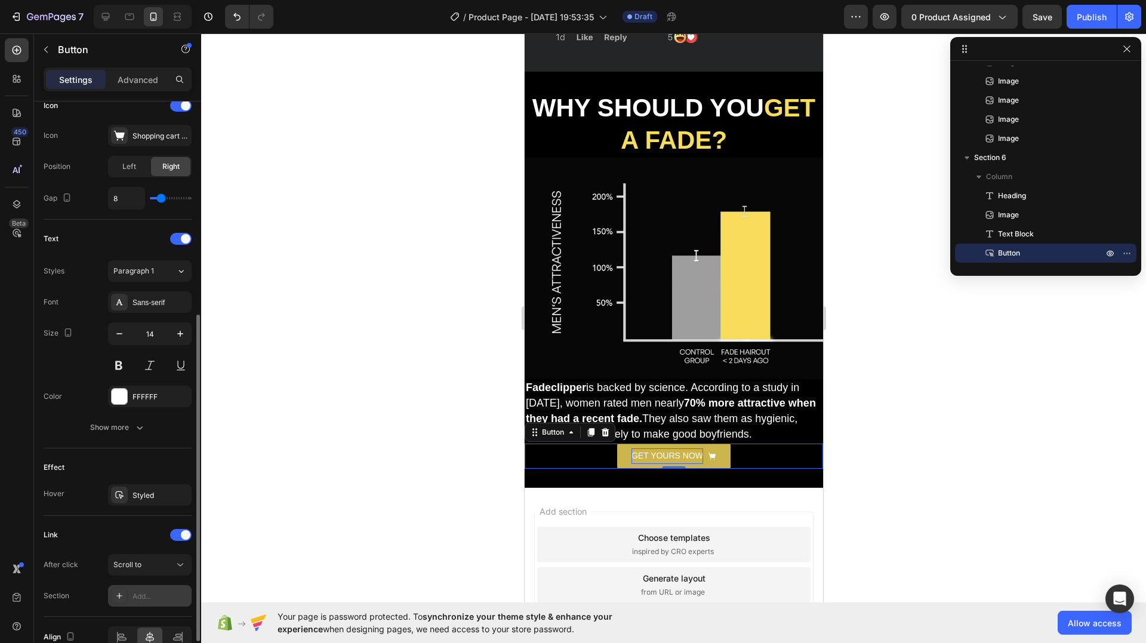
click at [153, 596] on div "Add..." at bounding box center [161, 596] width 56 height 11
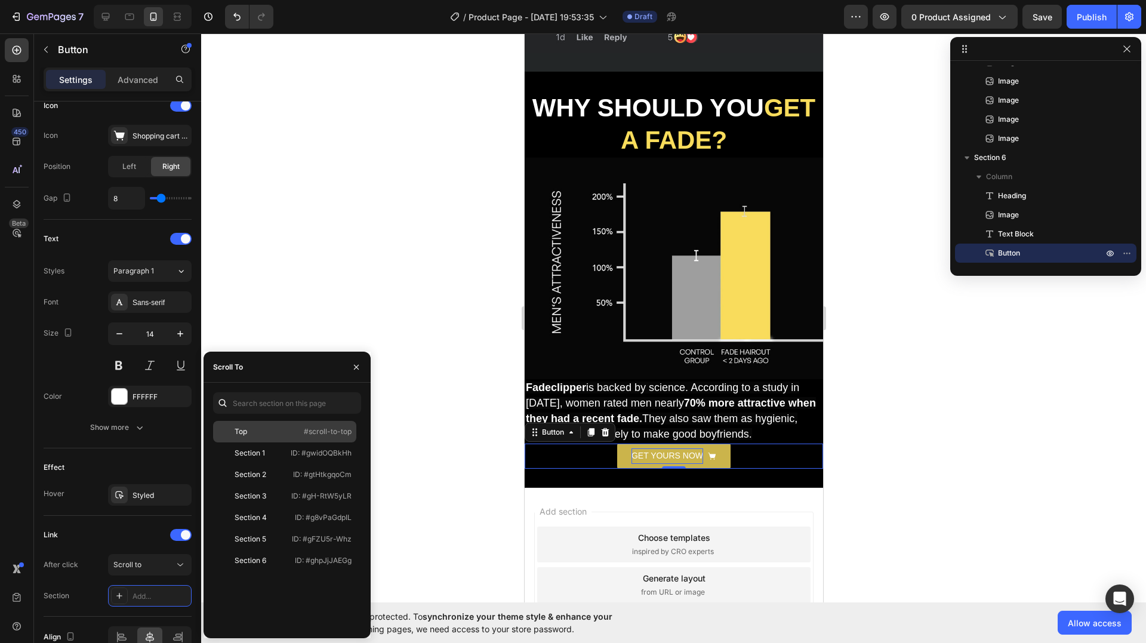
click at [276, 442] on div "Top #scroll-to-top" at bounding box center [284, 452] width 143 height 21
click at [119, 524] on div "Link After click Scroll to Section Top" at bounding box center [118, 566] width 148 height 101
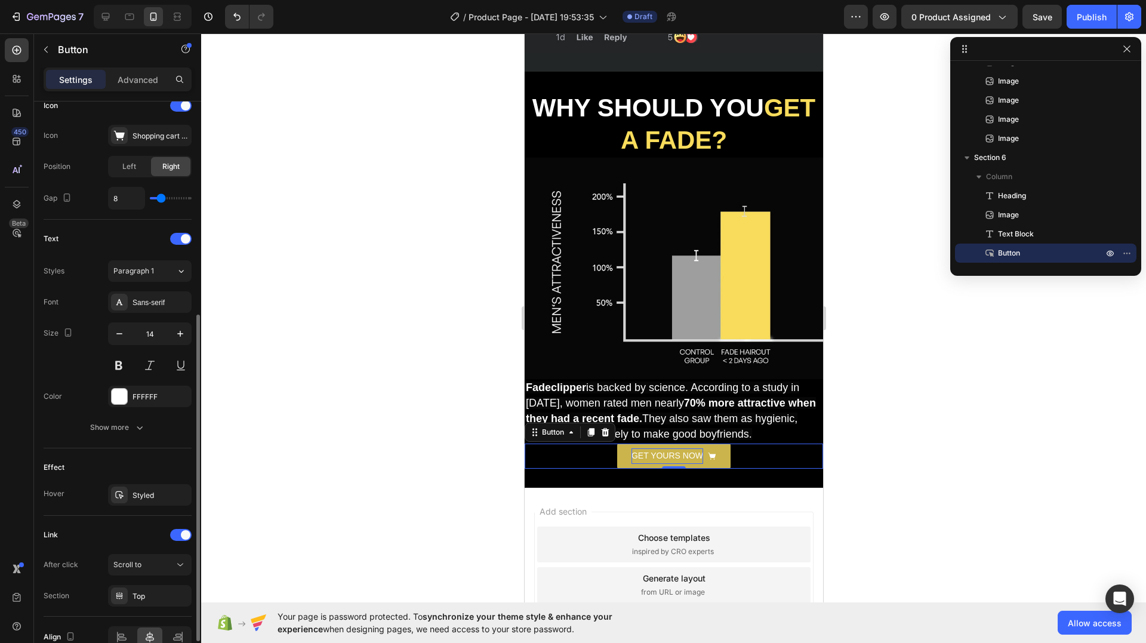
scroll to position [437, 0]
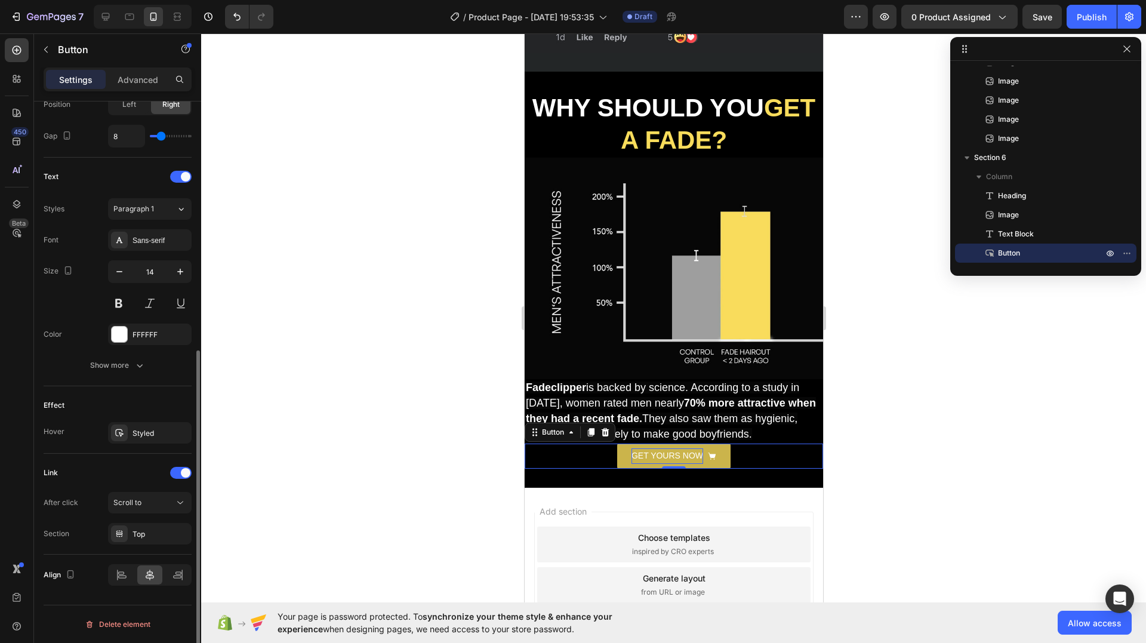
click at [112, 405] on div "Effect" at bounding box center [118, 405] width 148 height 19
click at [62, 51] on p "Button" at bounding box center [108, 49] width 101 height 14
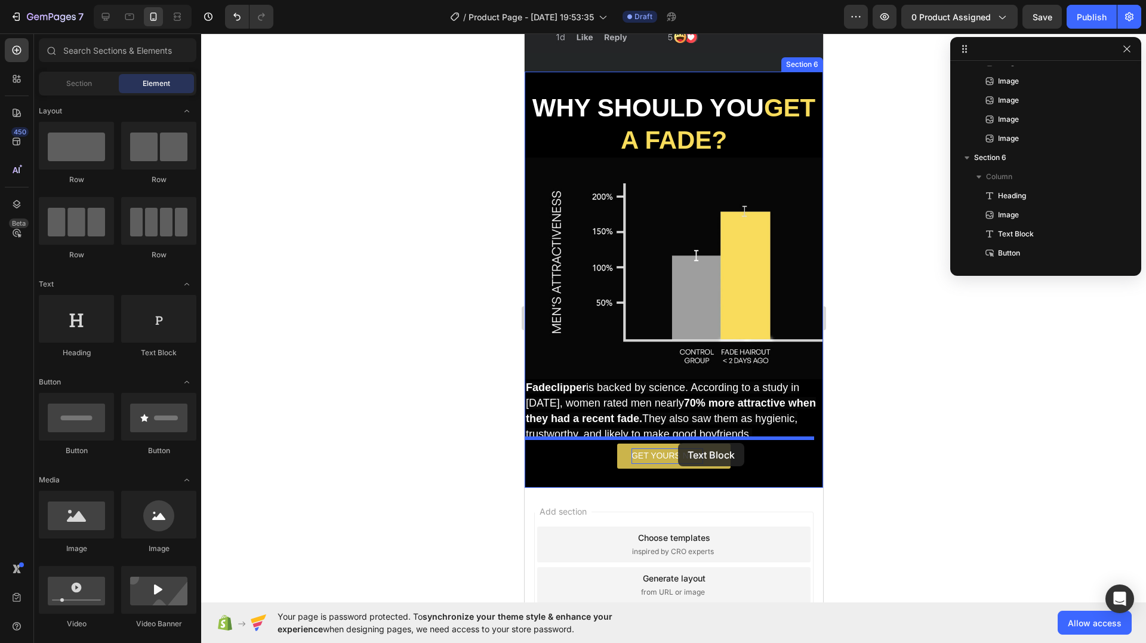
drag, startPoint x: 661, startPoint y: 358, endPoint x: 678, endPoint y: 443, distance: 86.3
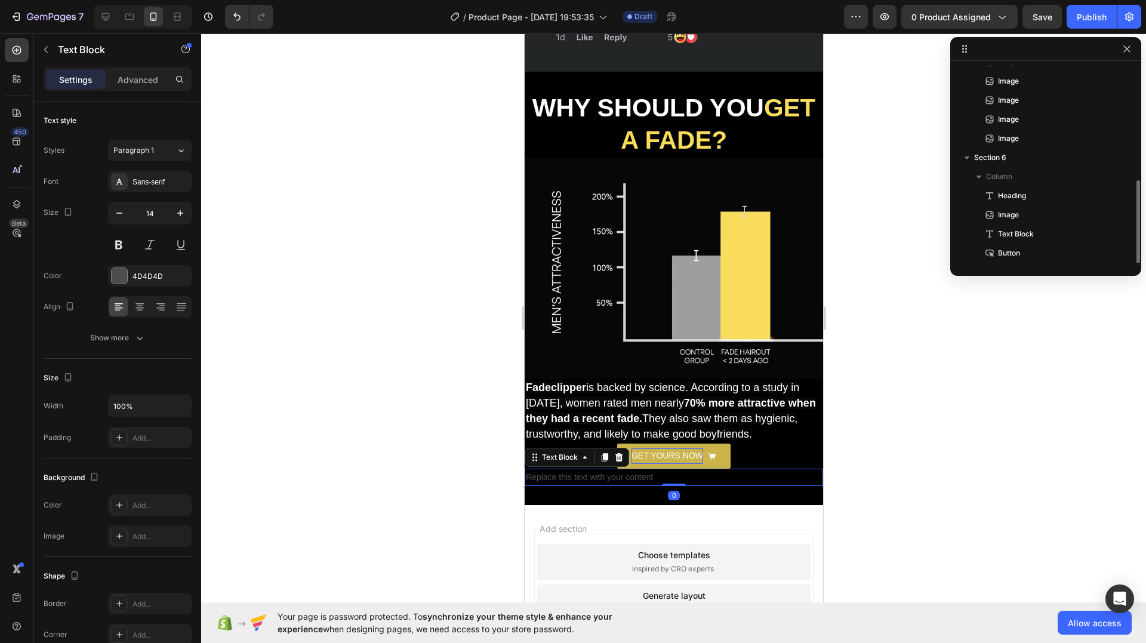
scroll to position [185, 0]
click at [617, 469] on div "Replace this text with your content" at bounding box center [673, 477] width 299 height 17
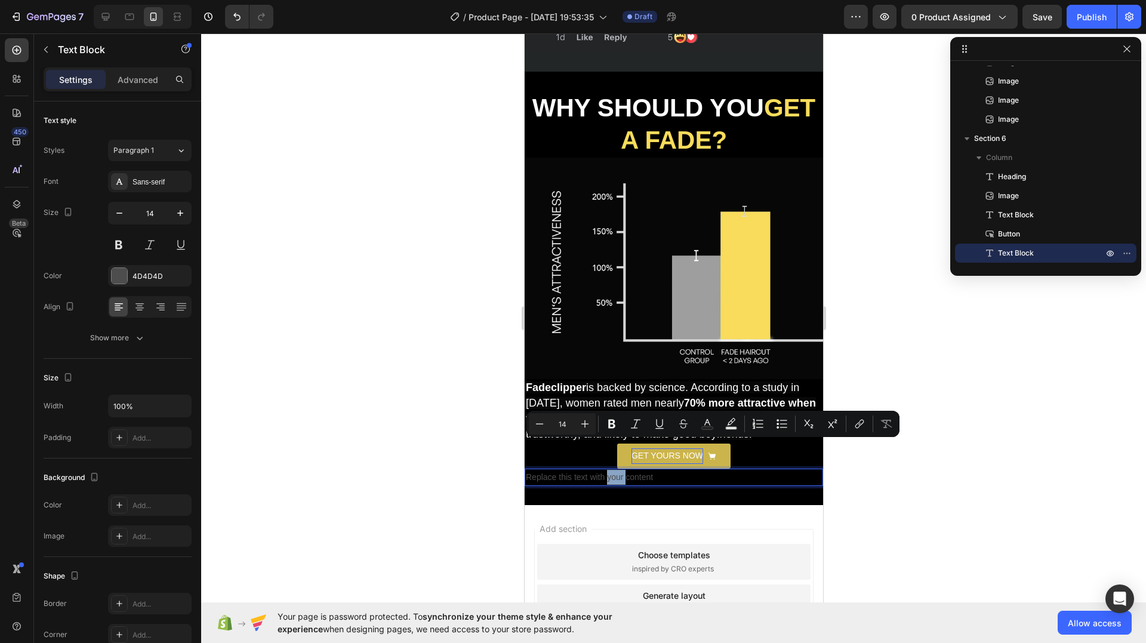
click at [614, 470] on p "Replace this text with your content" at bounding box center [673, 477] width 296 height 15
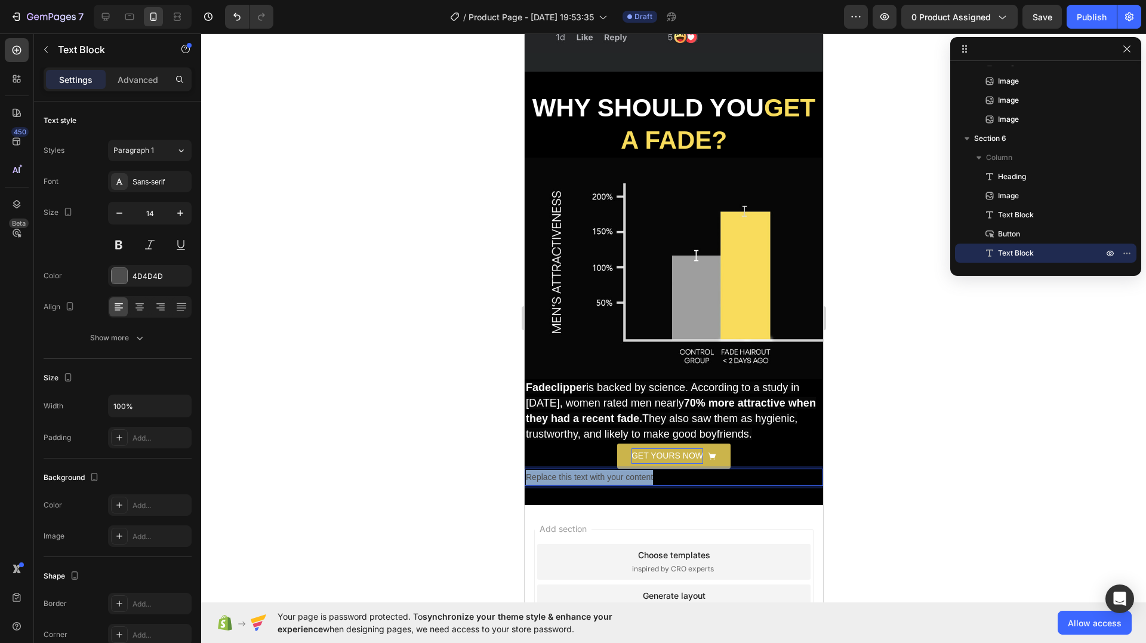
click at [614, 470] on p "Replace this text with your content" at bounding box center [673, 477] width 296 height 15
type input "18"
click at [754, 470] on p "★★★★★ Rated 4.7/5 based on +2475 reviews" at bounding box center [673, 478] width 296 height 16
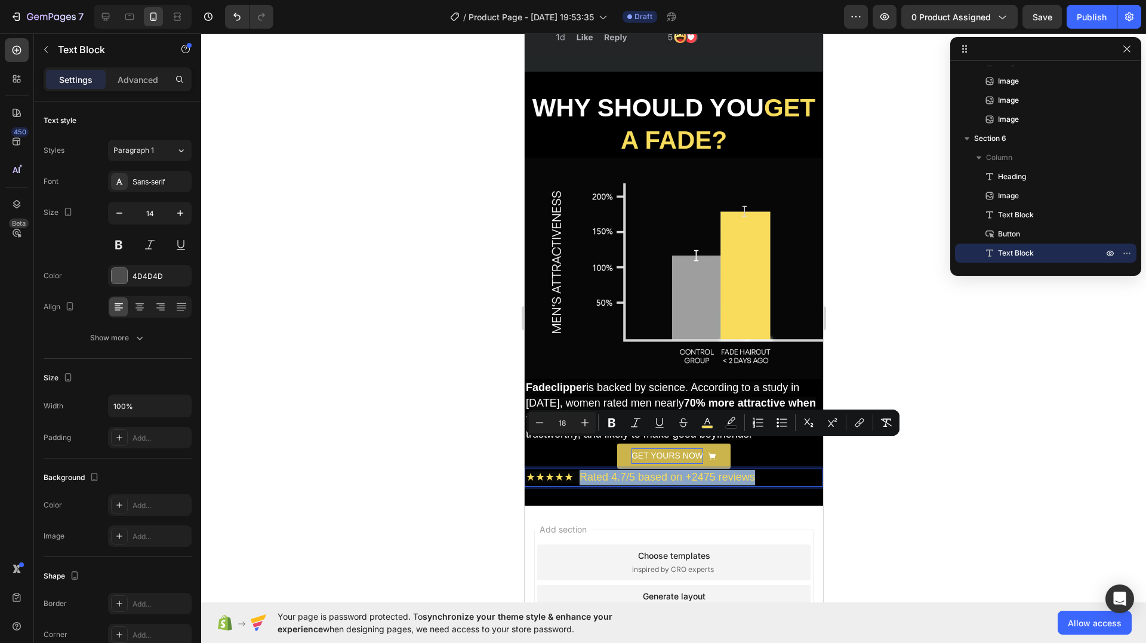
drag, startPoint x: 754, startPoint y: 445, endPoint x: 1118, endPoint y: 467, distance: 364.2
click at [578, 470] on p "★★★★★ Rated 4.7/5 based on +2475 reviews" at bounding box center [673, 478] width 296 height 16
click at [707, 424] on icon "Editor contextual toolbar" at bounding box center [707, 423] width 12 height 12
type input "F8DC5B"
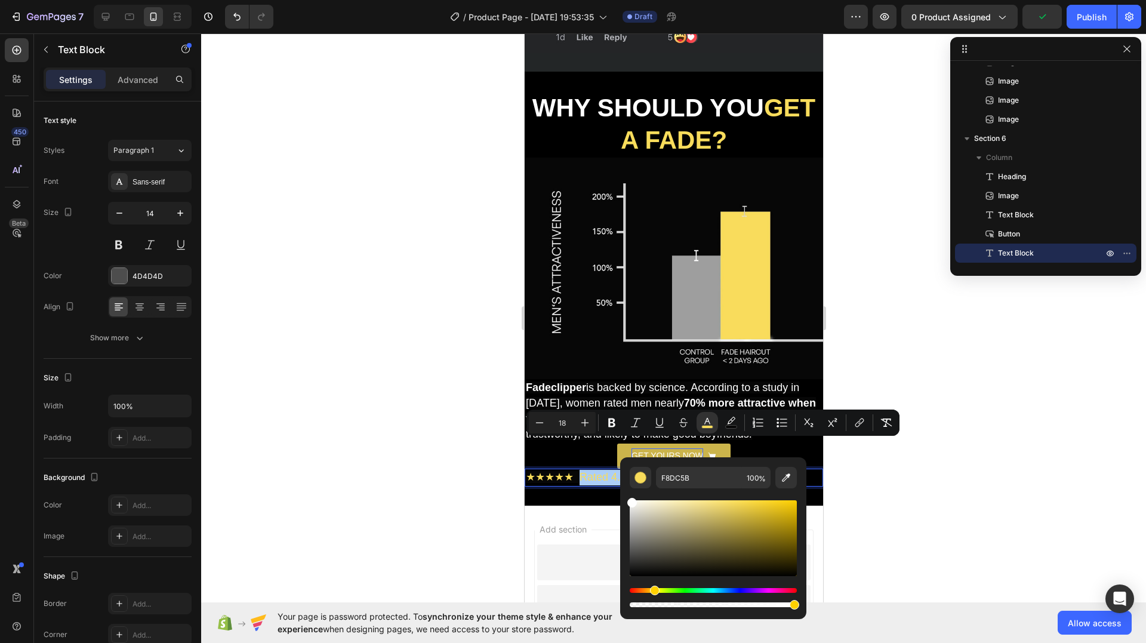
drag, startPoint x: 652, startPoint y: 516, endPoint x: 621, endPoint y: 488, distance: 41.8
click at [621, 488] on div "F8DC5B 100 %" at bounding box center [713, 533] width 186 height 152
type input "FFFFFF"
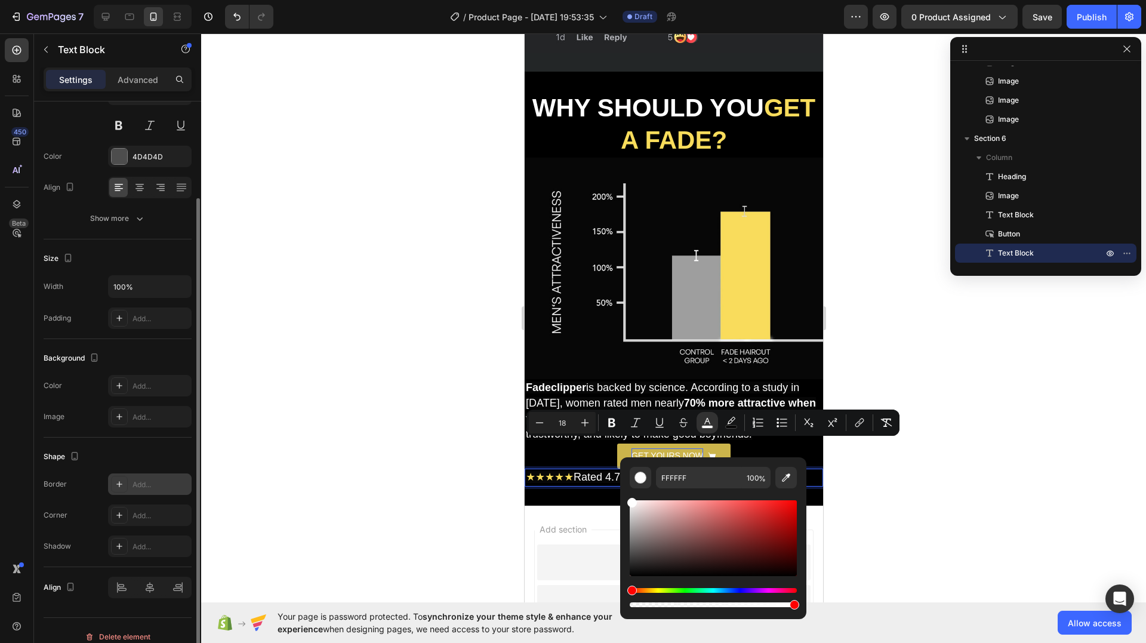
scroll to position [132, 0]
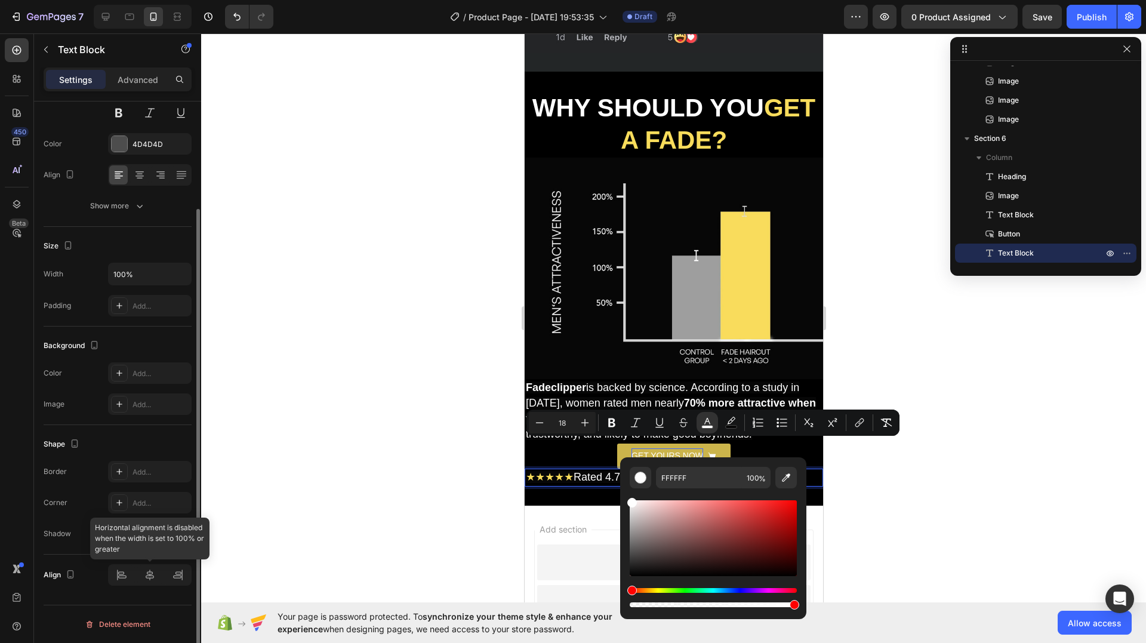
click at [149, 576] on div at bounding box center [150, 574] width 84 height 21
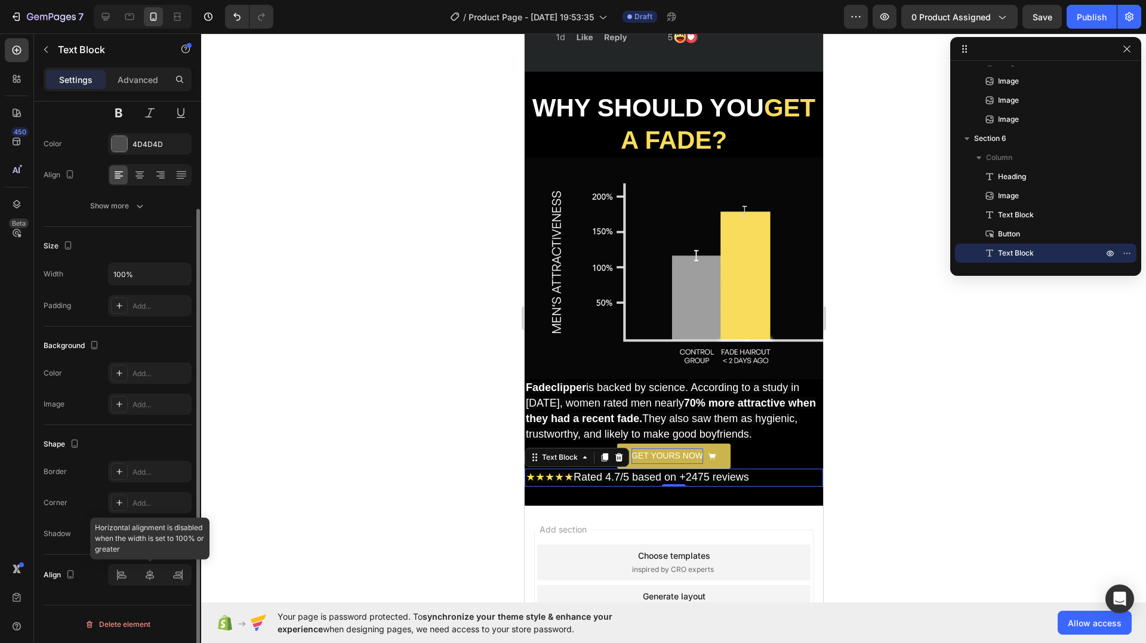
click at [150, 577] on div at bounding box center [150, 574] width 84 height 21
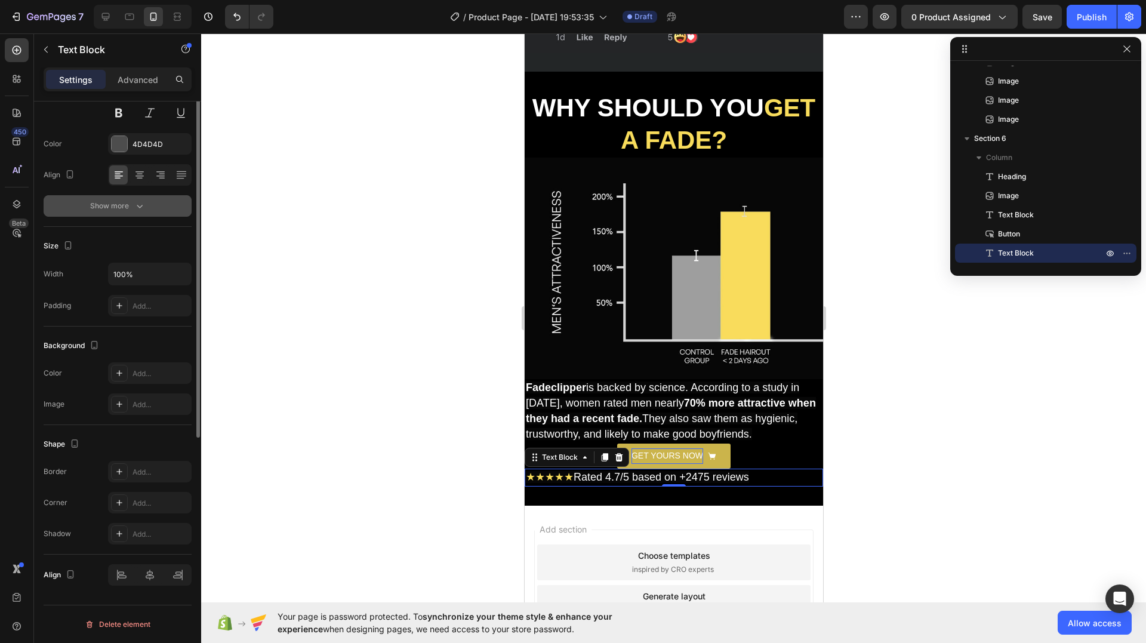
scroll to position [0, 0]
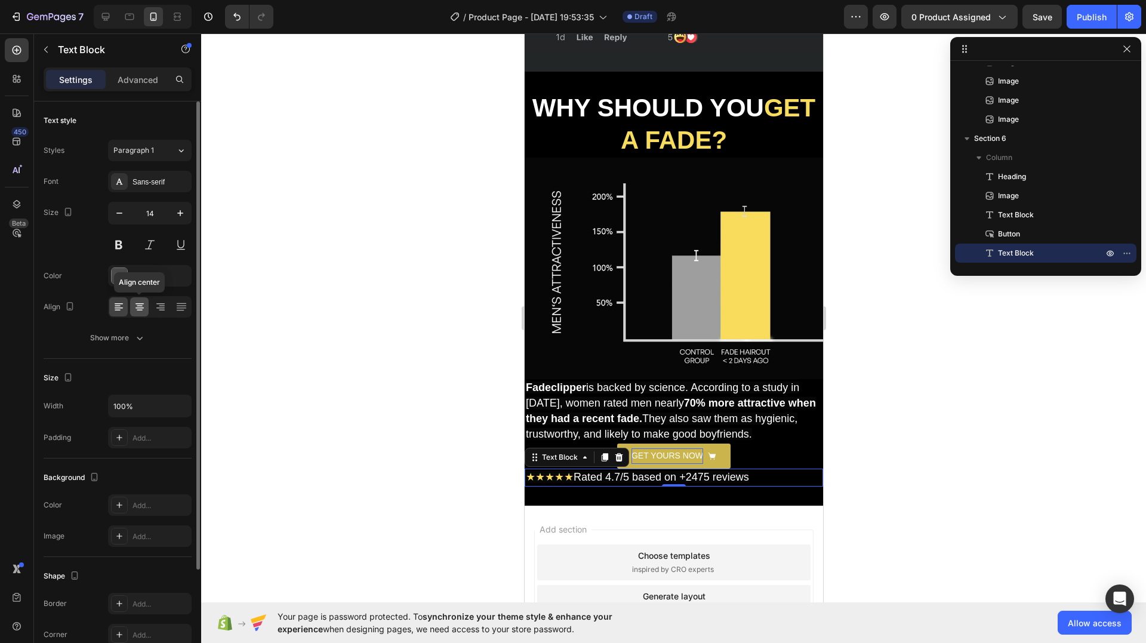
click at [143, 303] on icon at bounding box center [140, 307] width 12 height 12
click at [420, 433] on div at bounding box center [673, 338] width 945 height 610
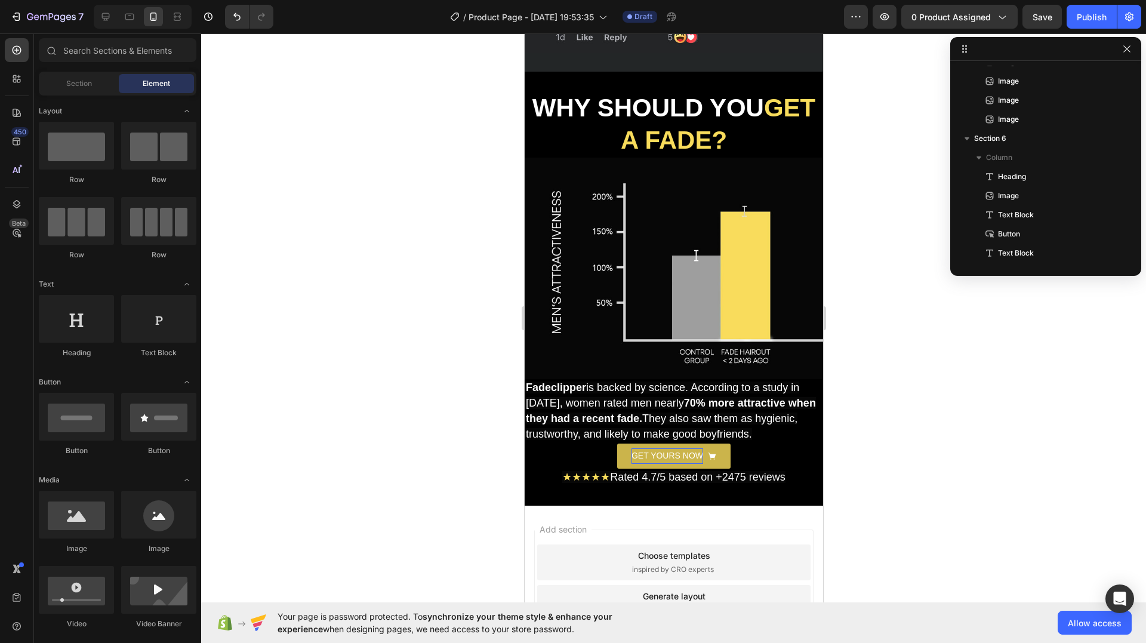
click at [378, 284] on div at bounding box center [673, 338] width 945 height 610
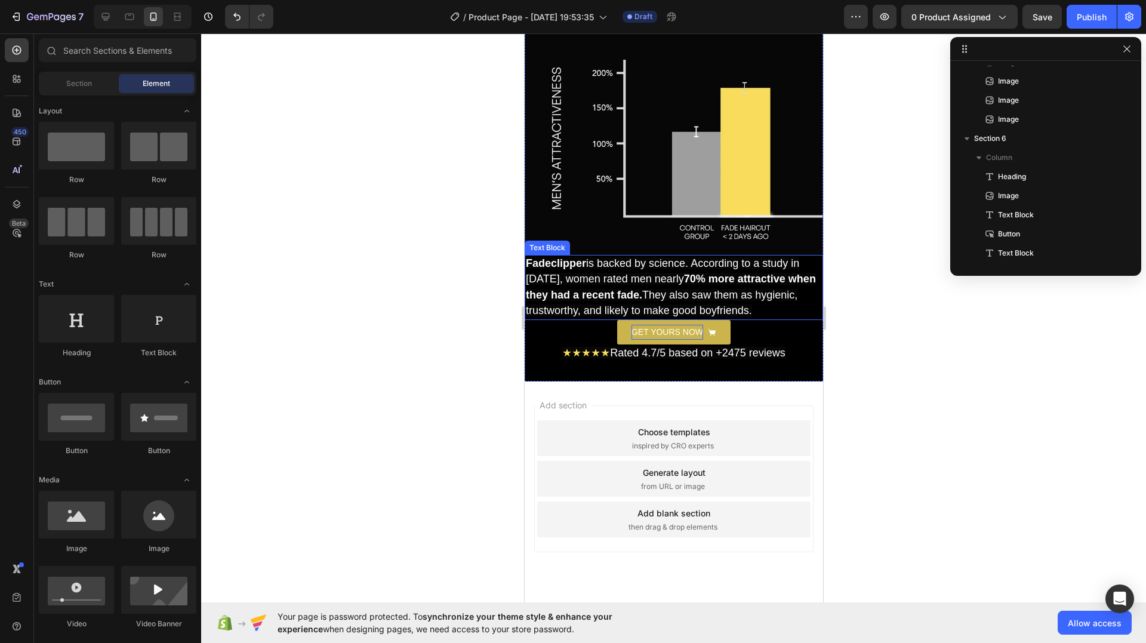
scroll to position [3884, 0]
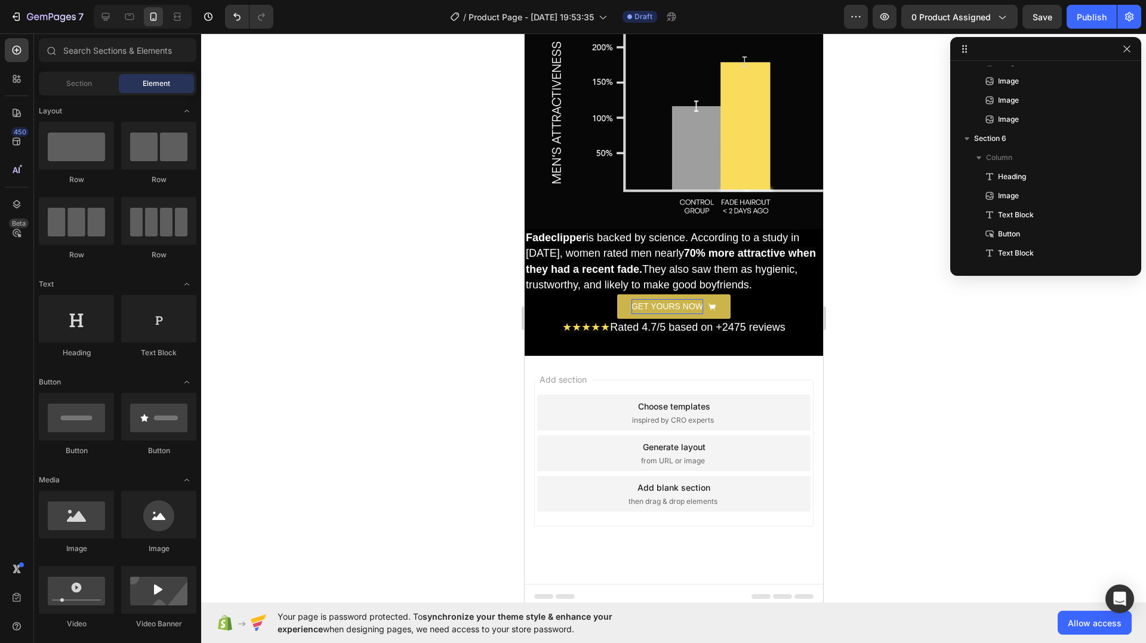
click at [681, 486] on div "Add blank section" at bounding box center [673, 487] width 73 height 13
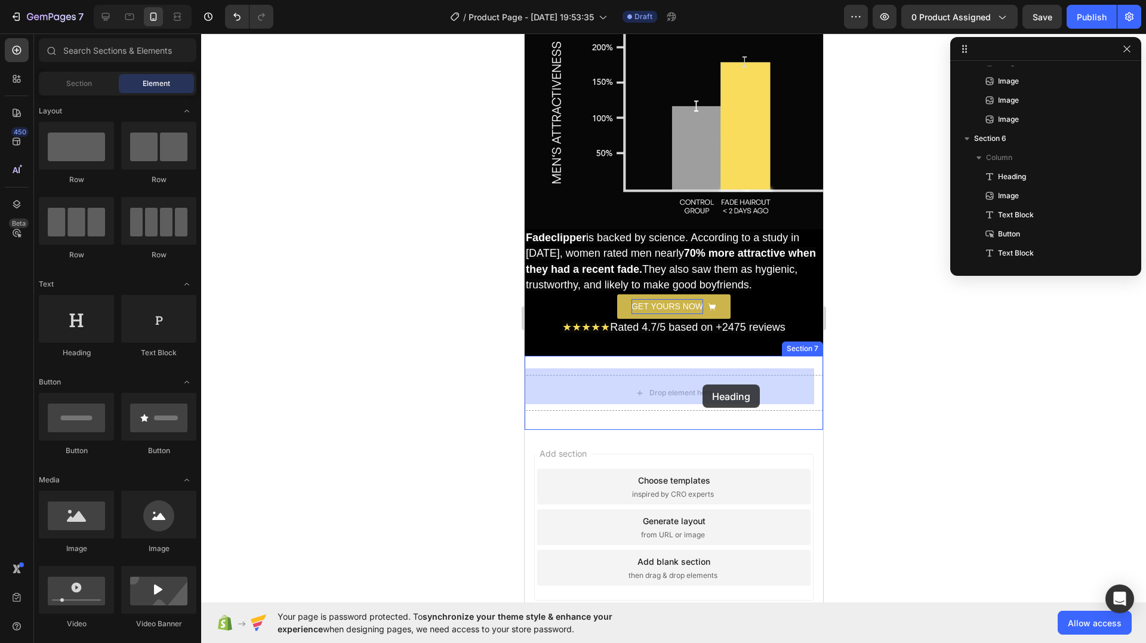
drag, startPoint x: 595, startPoint y: 359, endPoint x: 694, endPoint y: 383, distance: 101.9
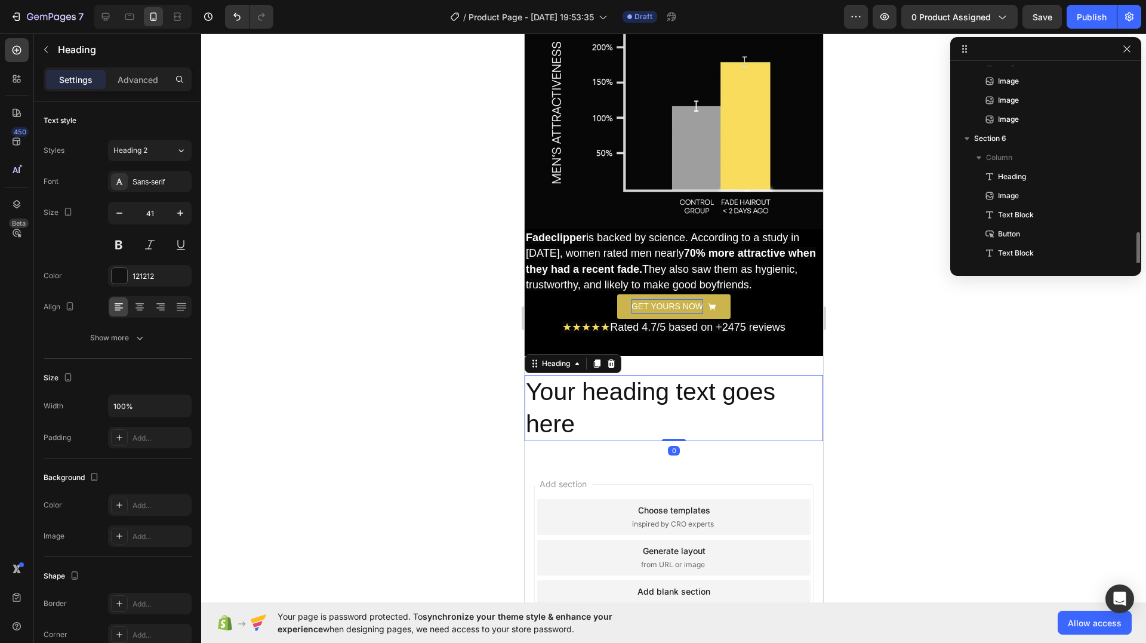
scroll to position [242, 0]
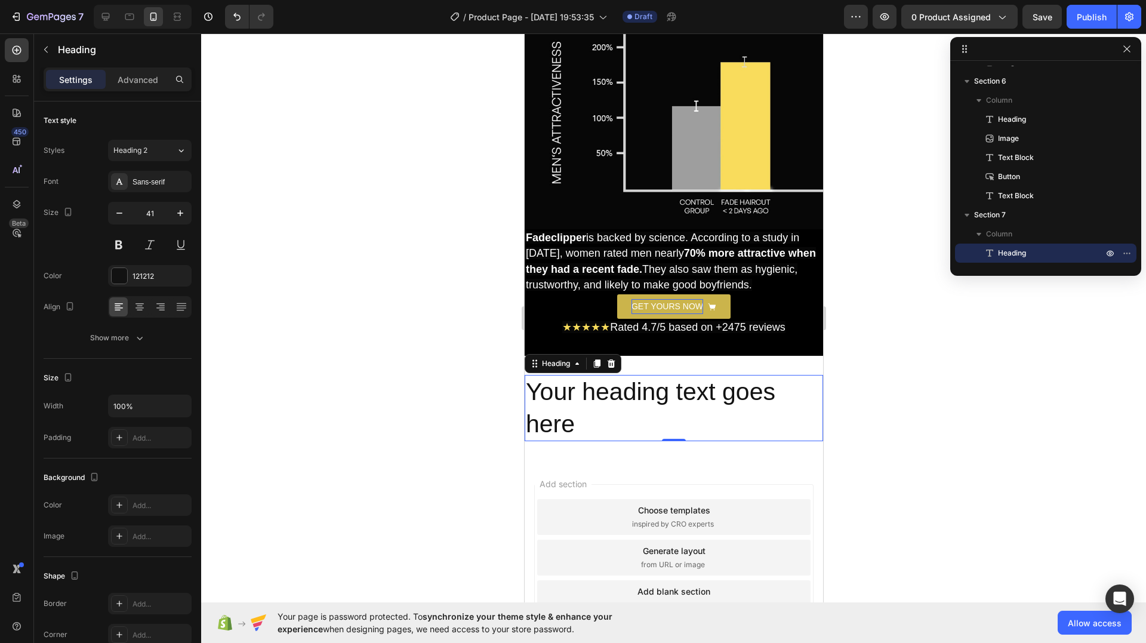
click at [681, 386] on h2 "Your heading text goes here" at bounding box center [673, 408] width 299 height 66
click at [681, 386] on p "Your heading text goes here" at bounding box center [673, 408] width 296 height 64
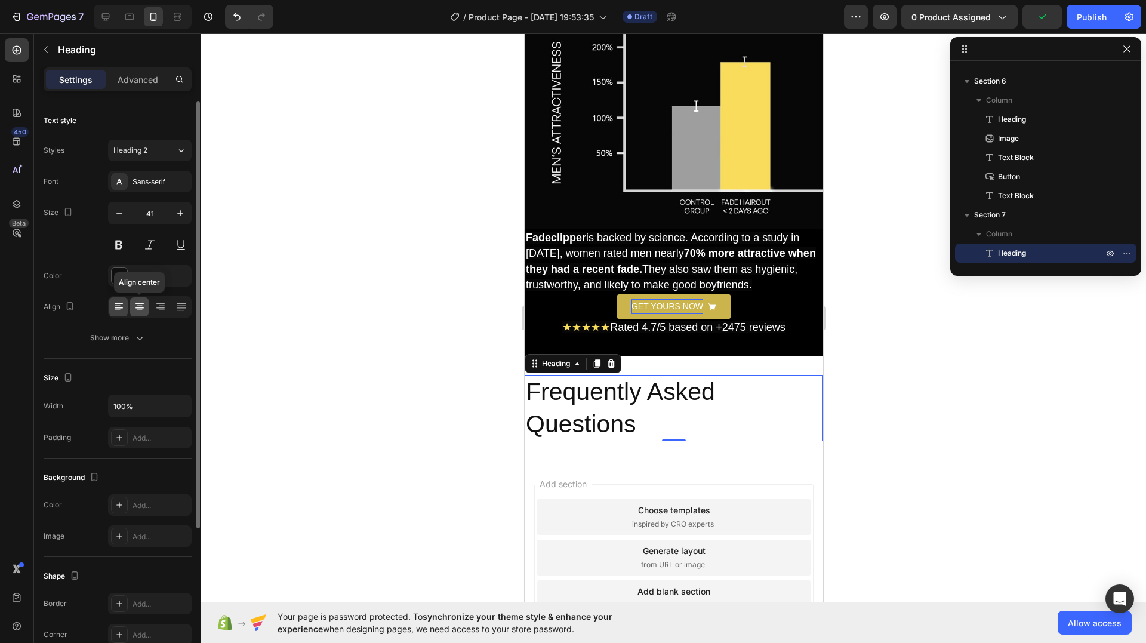
click at [137, 303] on icon at bounding box center [140, 307] width 12 height 12
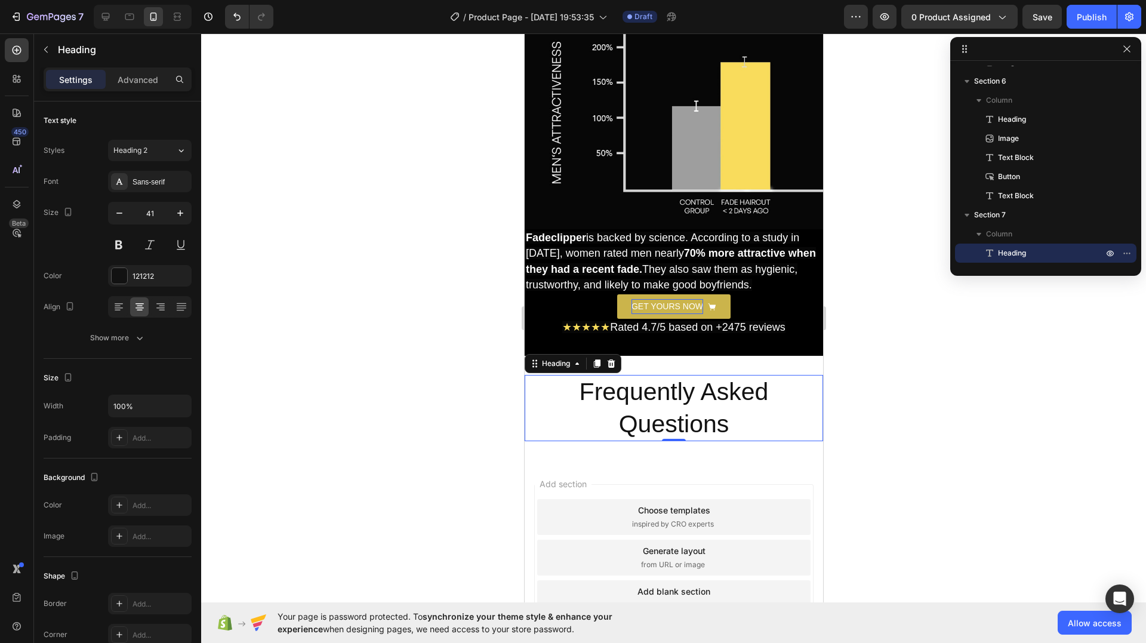
click at [733, 423] on p "Frequently Asked Questions" at bounding box center [673, 408] width 296 height 64
click at [49, 56] on button "button" at bounding box center [45, 49] width 19 height 19
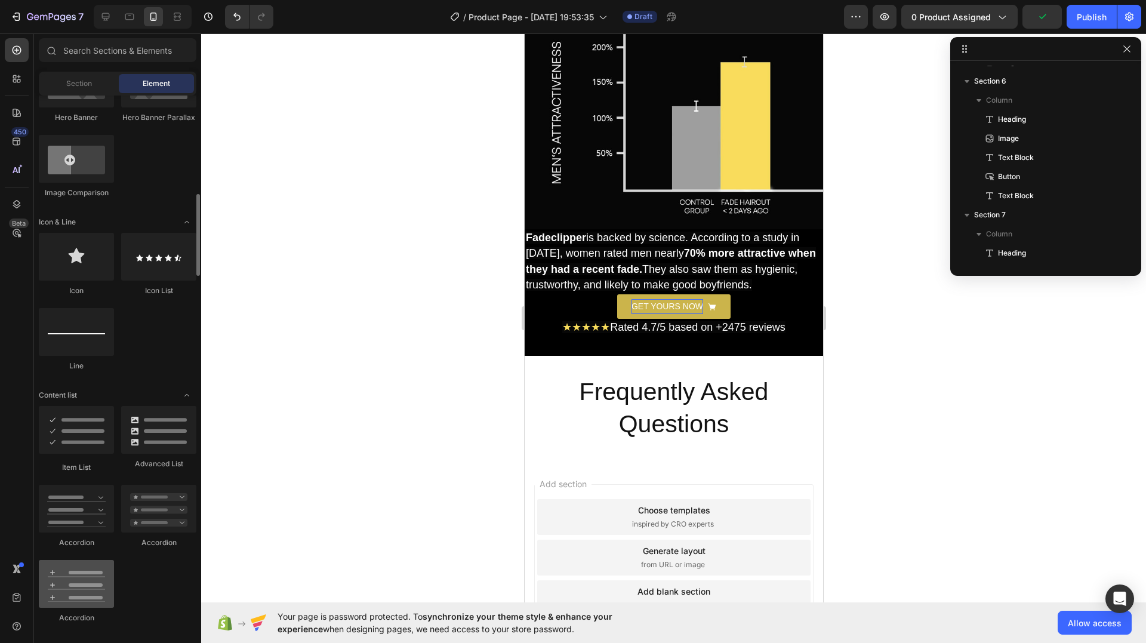
scroll to position [776, 0]
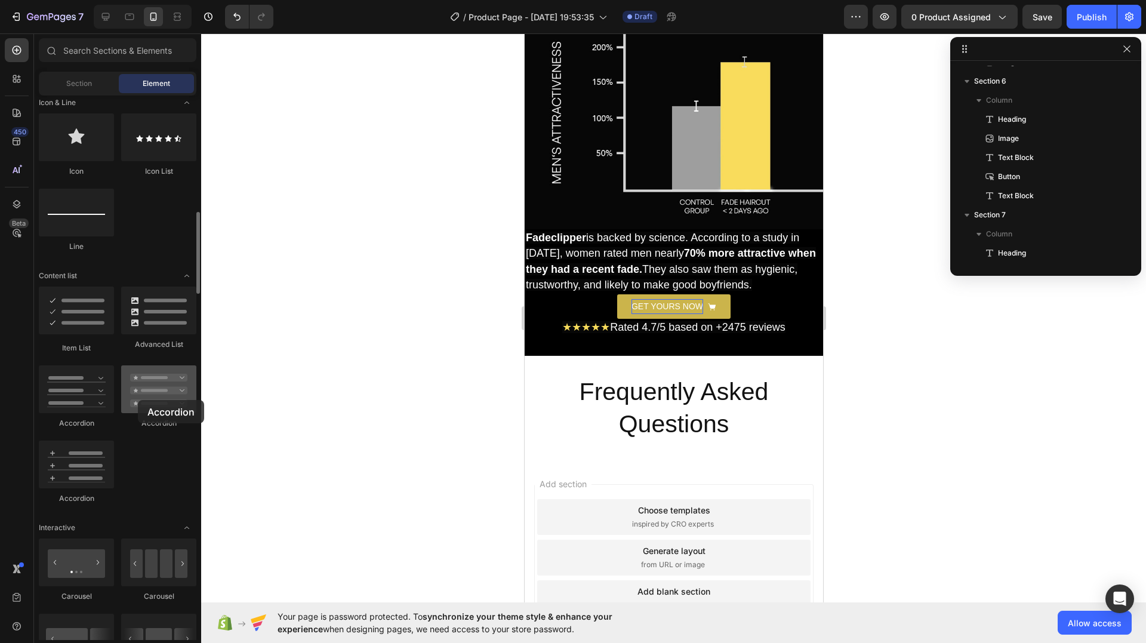
drag, startPoint x: 161, startPoint y: 402, endPoint x: 138, endPoint y: 400, distance: 22.8
click at [138, 400] on div at bounding box center [158, 389] width 75 height 48
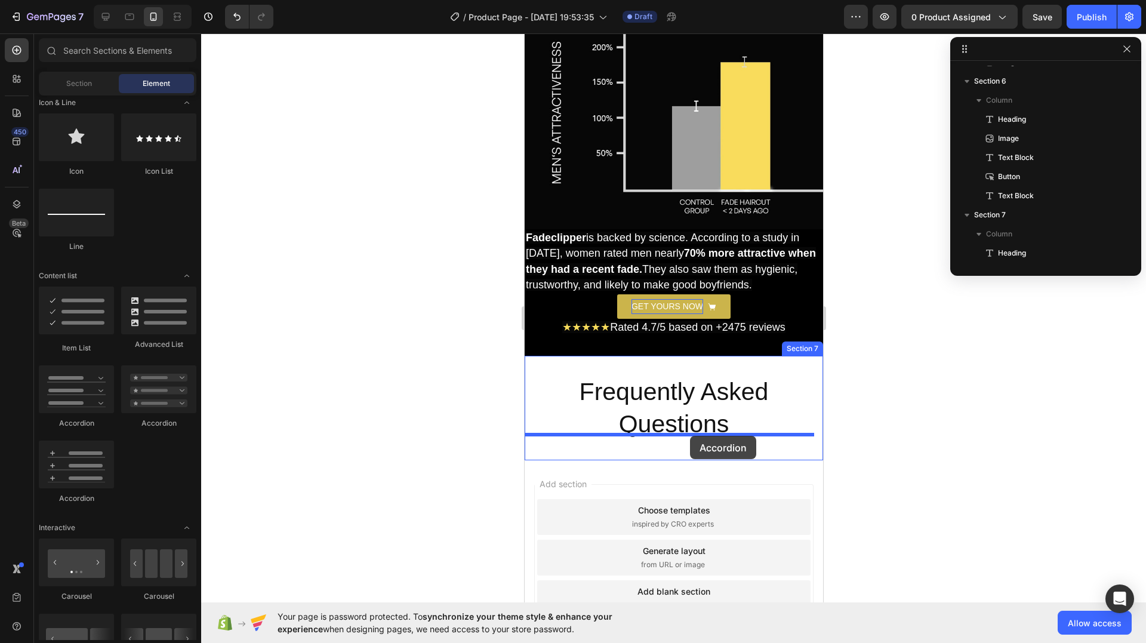
drag, startPoint x: 603, startPoint y: 530, endPoint x: 690, endPoint y: 436, distance: 128.0
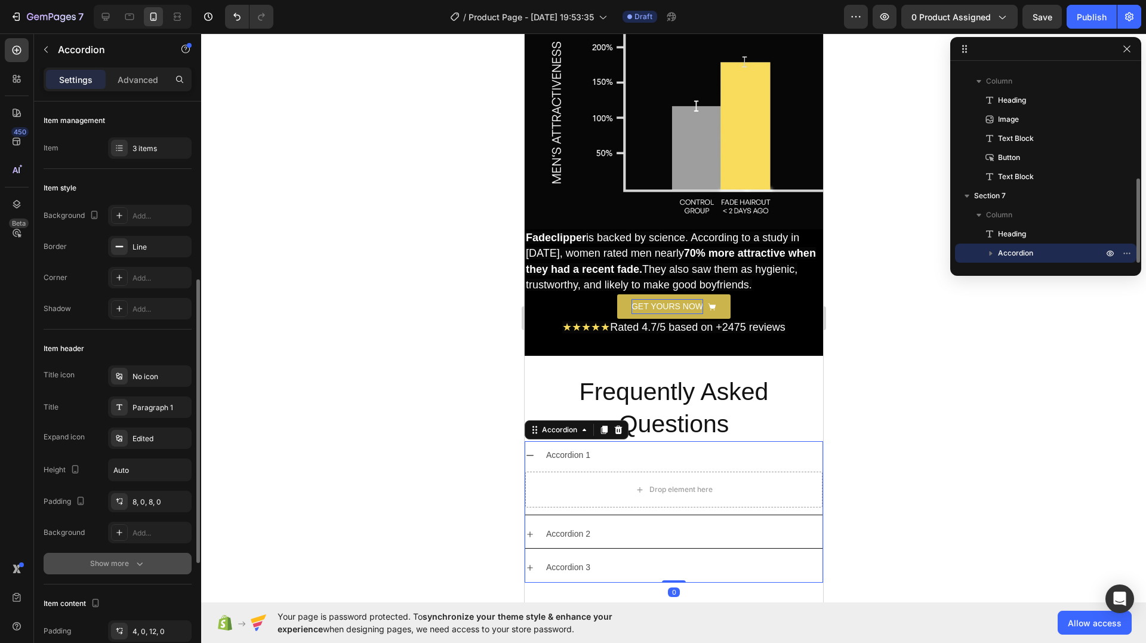
scroll to position [119, 0]
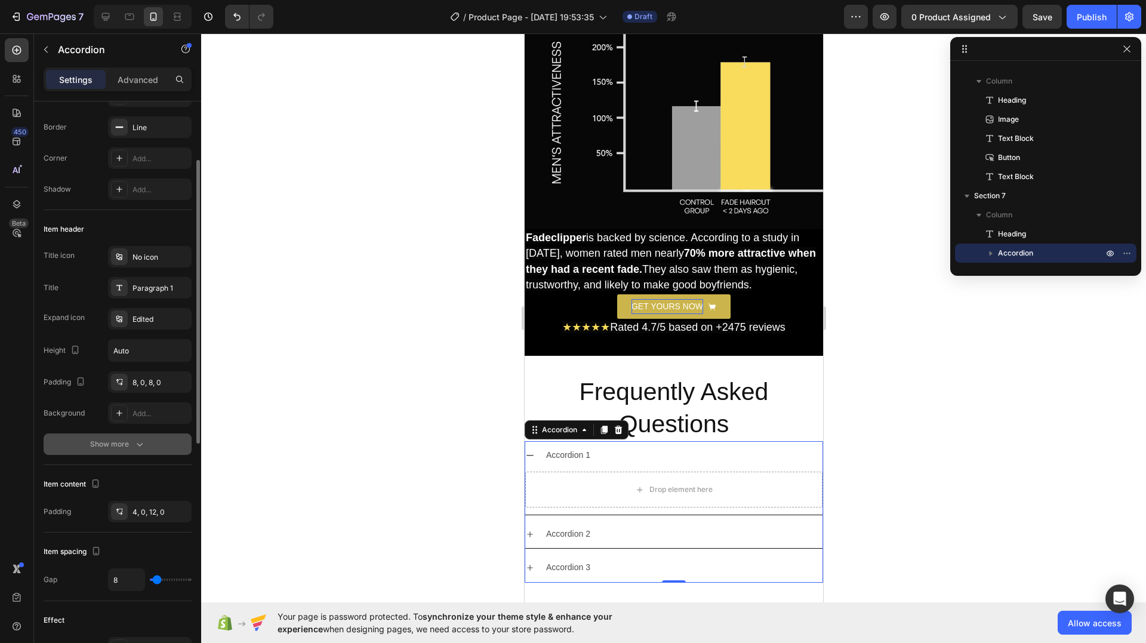
click at [128, 442] on div "Show more" at bounding box center [118, 444] width 56 height 12
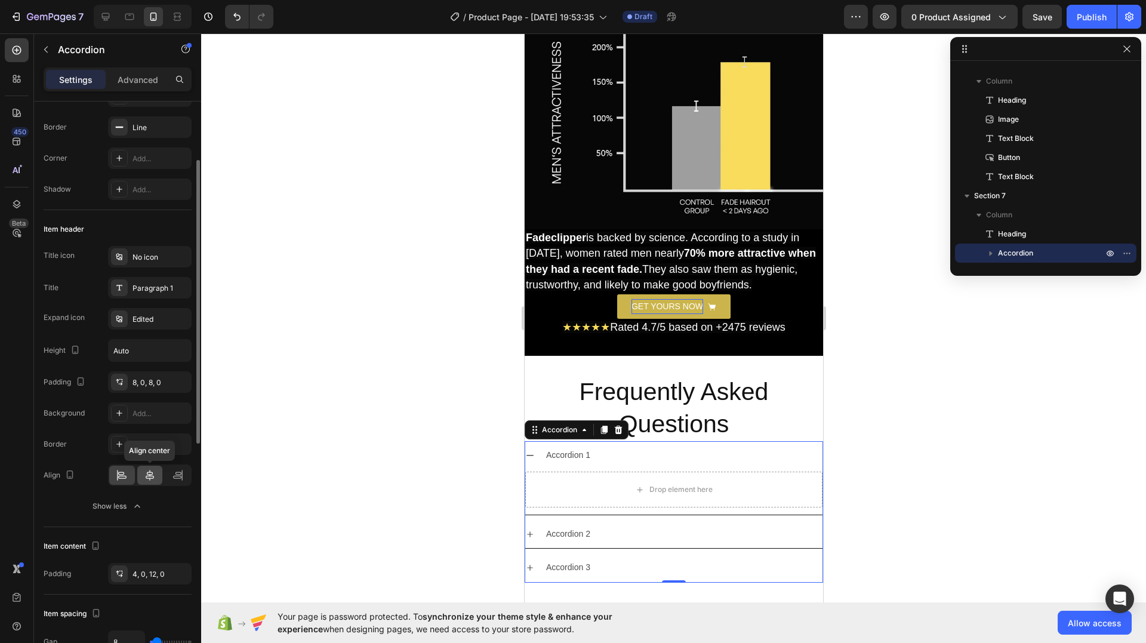
click at [149, 473] on icon at bounding box center [150, 475] width 12 height 12
click at [126, 475] on icon at bounding box center [122, 475] width 12 height 12
click at [174, 472] on icon at bounding box center [178, 475] width 12 height 12
click at [131, 476] on div at bounding box center [122, 475] width 26 height 19
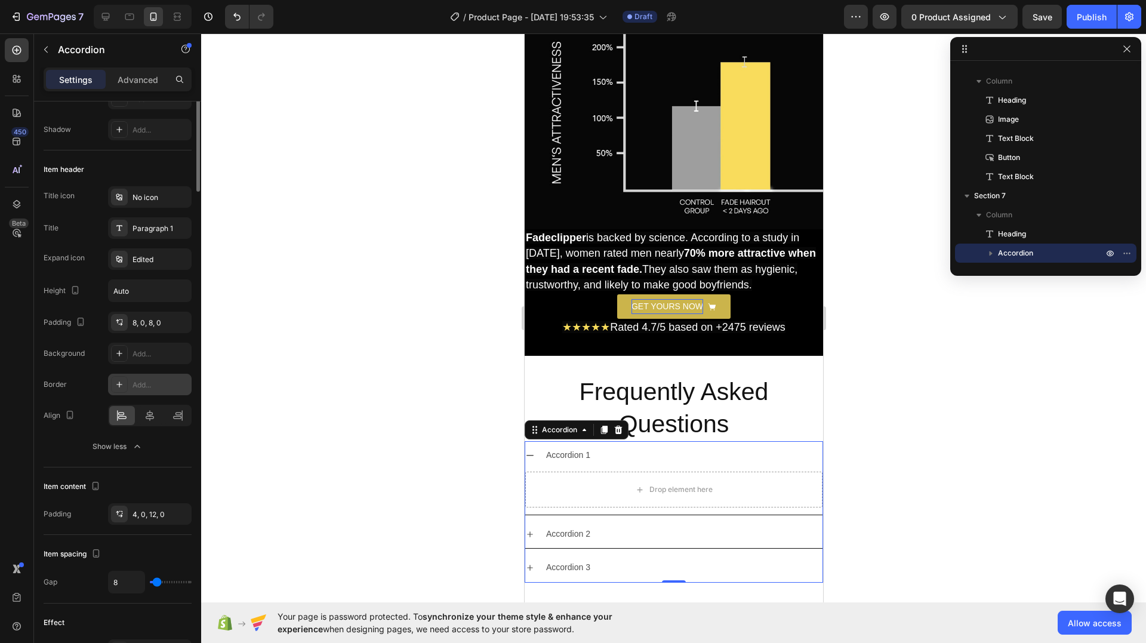
scroll to position [0, 0]
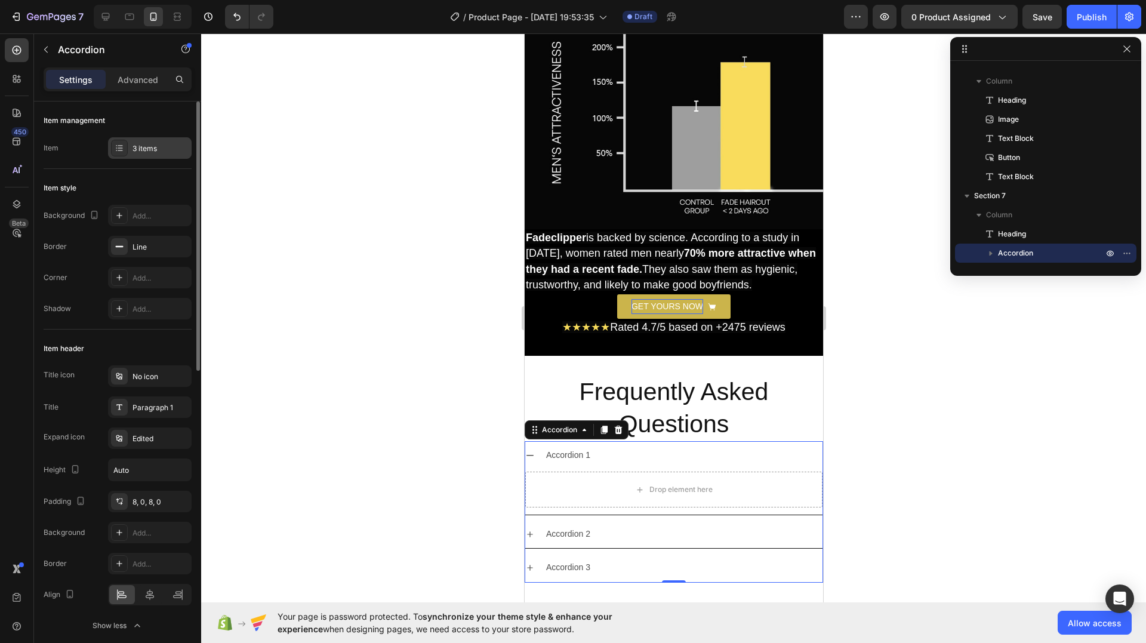
click at [141, 147] on div "3 items" at bounding box center [161, 148] width 56 height 11
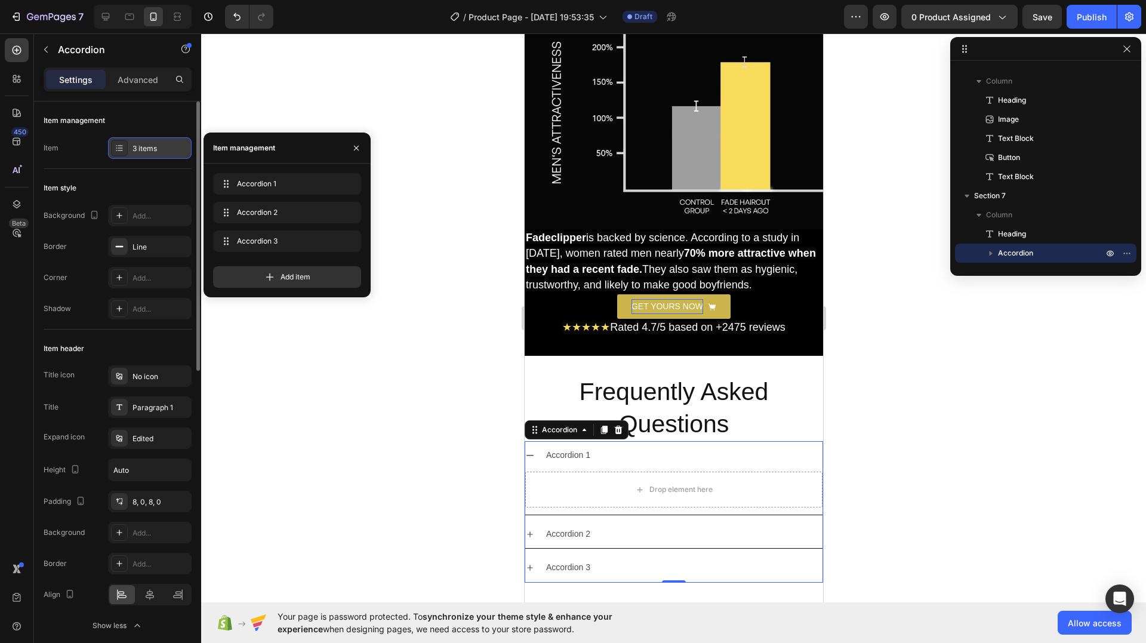
click at [141, 147] on div "3 items" at bounding box center [161, 148] width 56 height 11
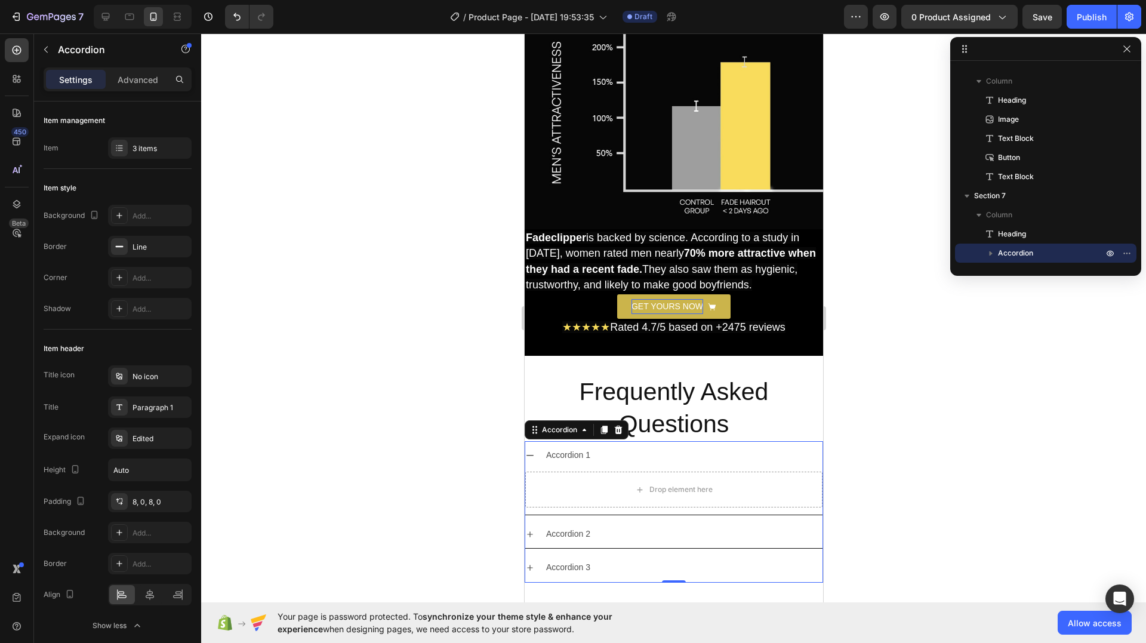
click at [531, 451] on icon at bounding box center [530, 456] width 10 height 10
click at [620, 446] on div "Accordion 1" at bounding box center [683, 455] width 278 height 19
click at [568, 454] on div "Accordion 1" at bounding box center [568, 455] width 48 height 19
click at [612, 449] on div "Accordion 1" at bounding box center [683, 455] width 278 height 19
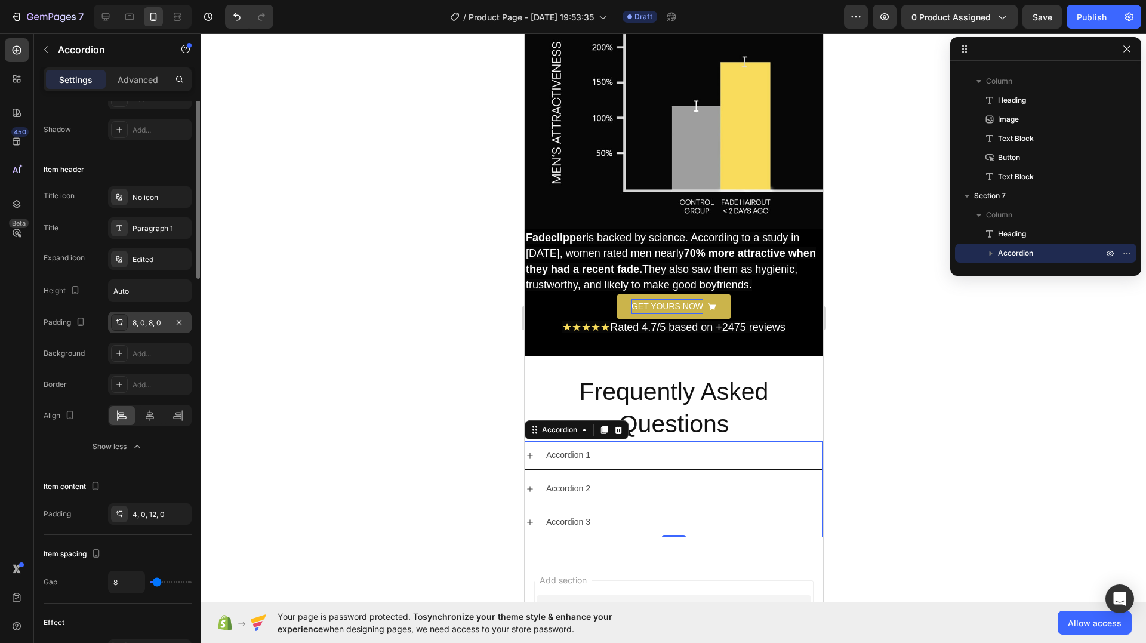
scroll to position [60, 0]
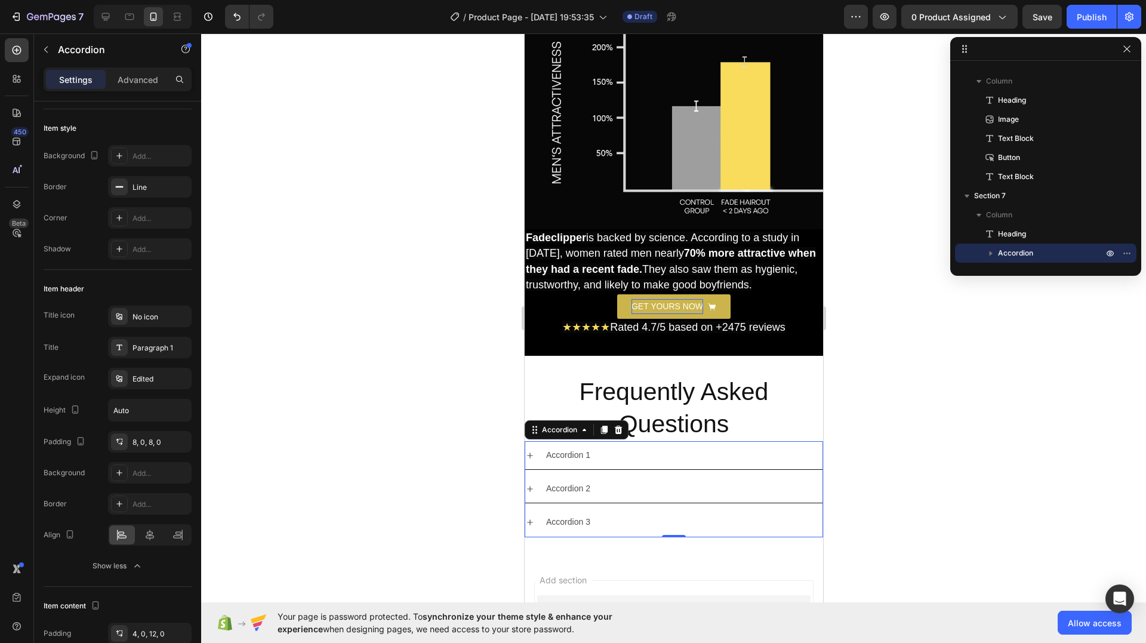
click at [590, 451] on div "Accordion 1" at bounding box center [568, 455] width 48 height 19
click at [617, 449] on div "Accordion 1" at bounding box center [683, 455] width 278 height 19
click at [629, 451] on div "Accordion 1" at bounding box center [683, 455] width 278 height 19
click at [622, 451] on div "Accordion 1" at bounding box center [683, 455] width 278 height 19
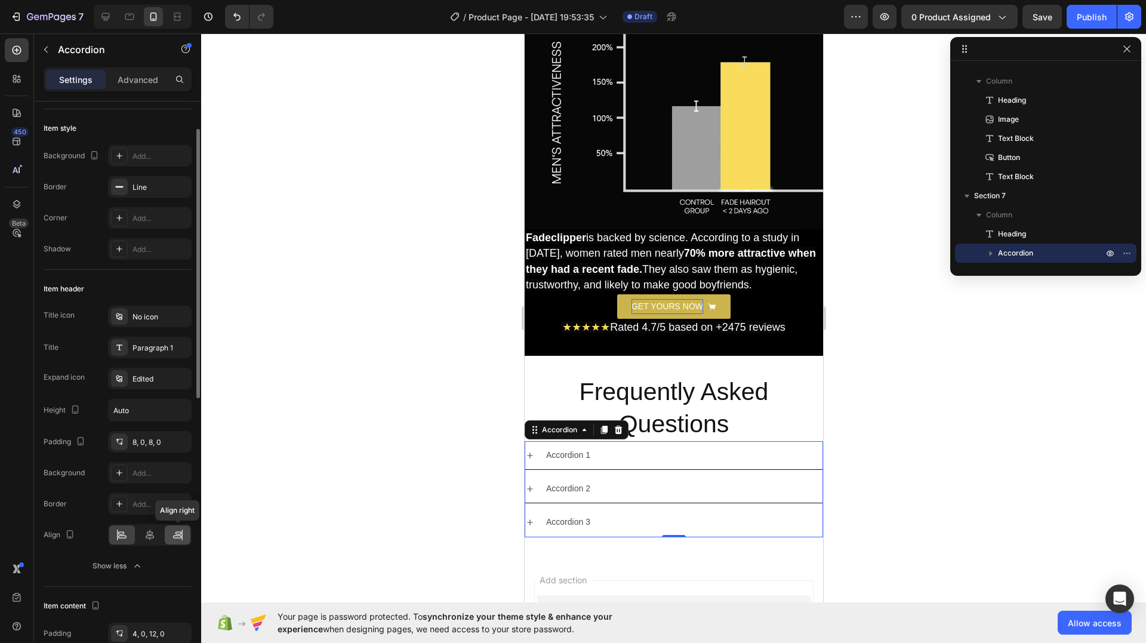
click at [184, 537] on div at bounding box center [178, 534] width 26 height 19
click at [156, 538] on div at bounding box center [150, 534] width 26 height 19
click at [133, 538] on div at bounding box center [122, 534] width 26 height 19
click at [54, 46] on button "button" at bounding box center [45, 49] width 19 height 19
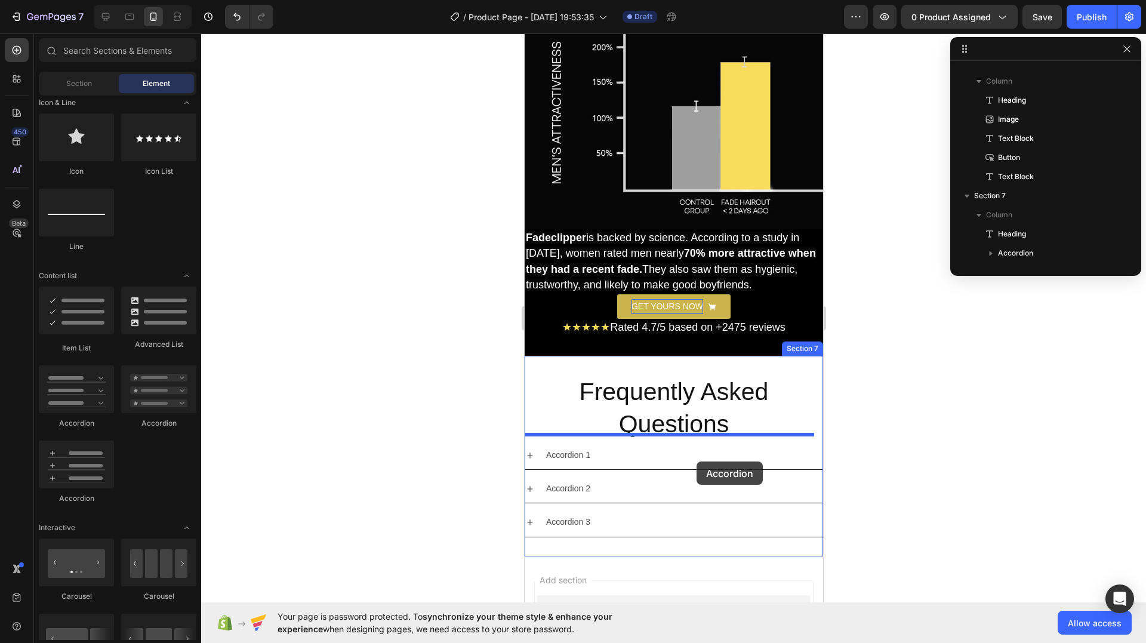
drag, startPoint x: 601, startPoint y: 432, endPoint x: 696, endPoint y: 461, distance: 100.1
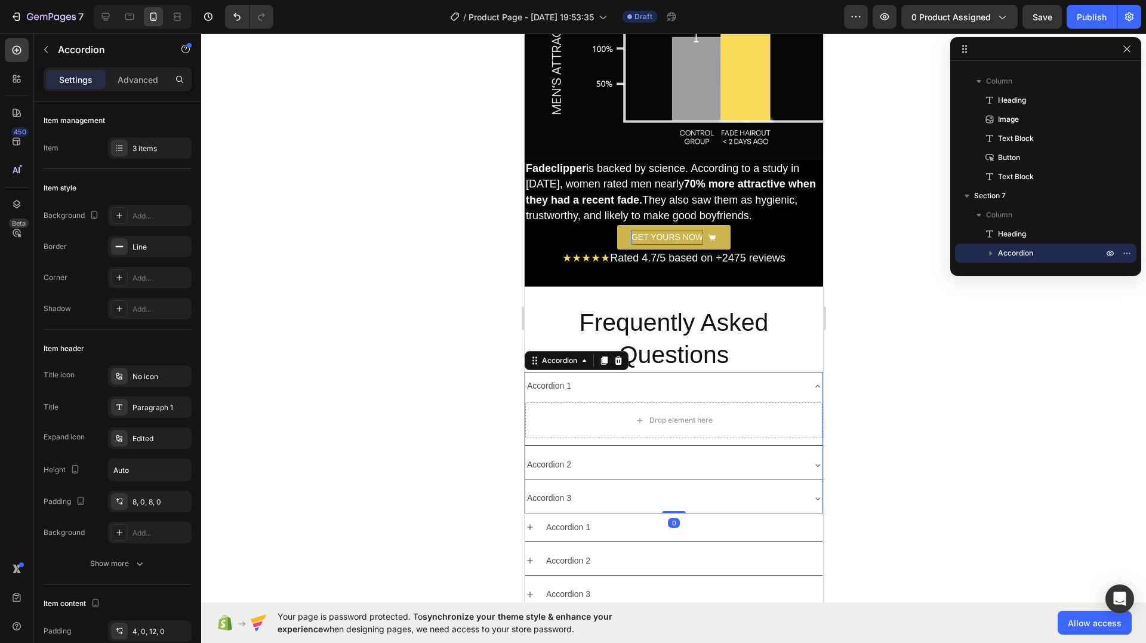
scroll to position [4063, 0]
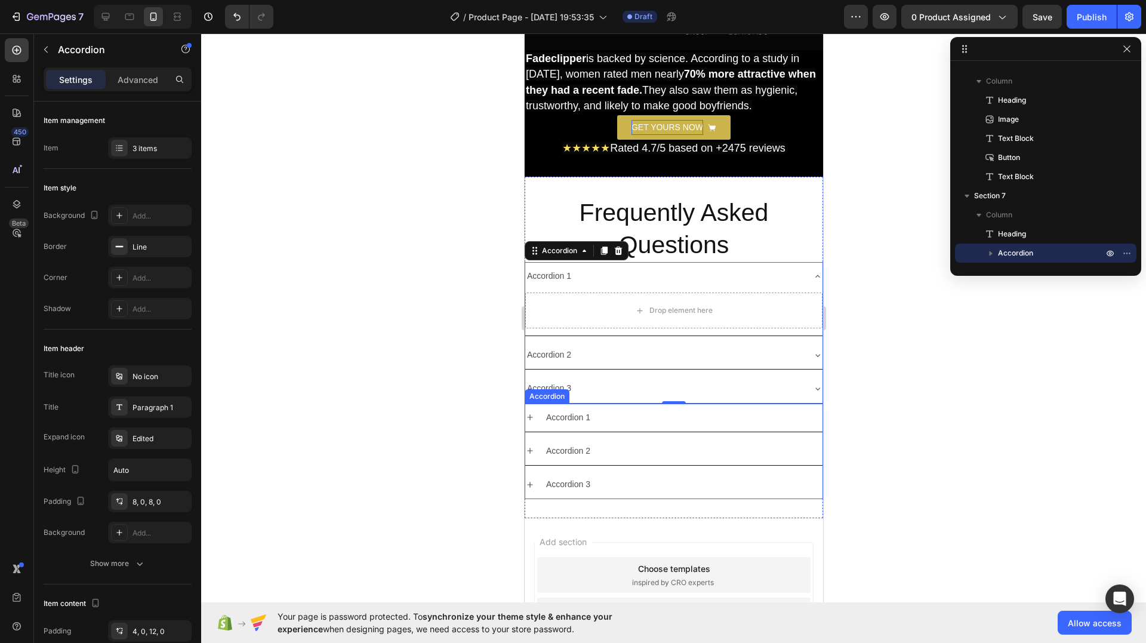
click at [617, 417] on div "Accordion 1" at bounding box center [683, 417] width 278 height 19
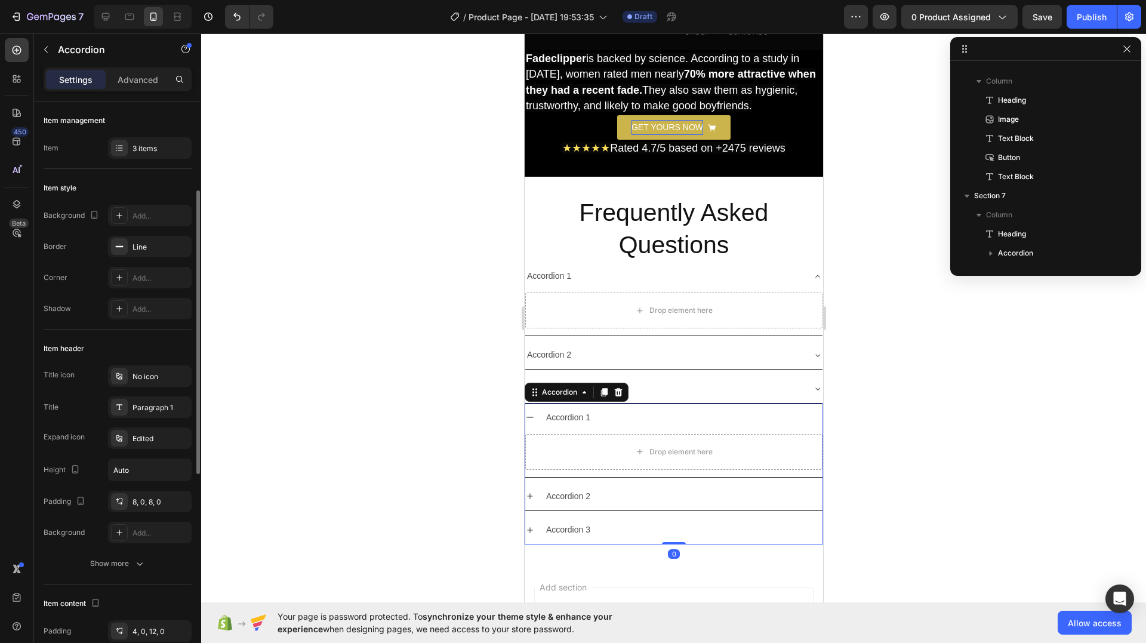
scroll to position [379, 0]
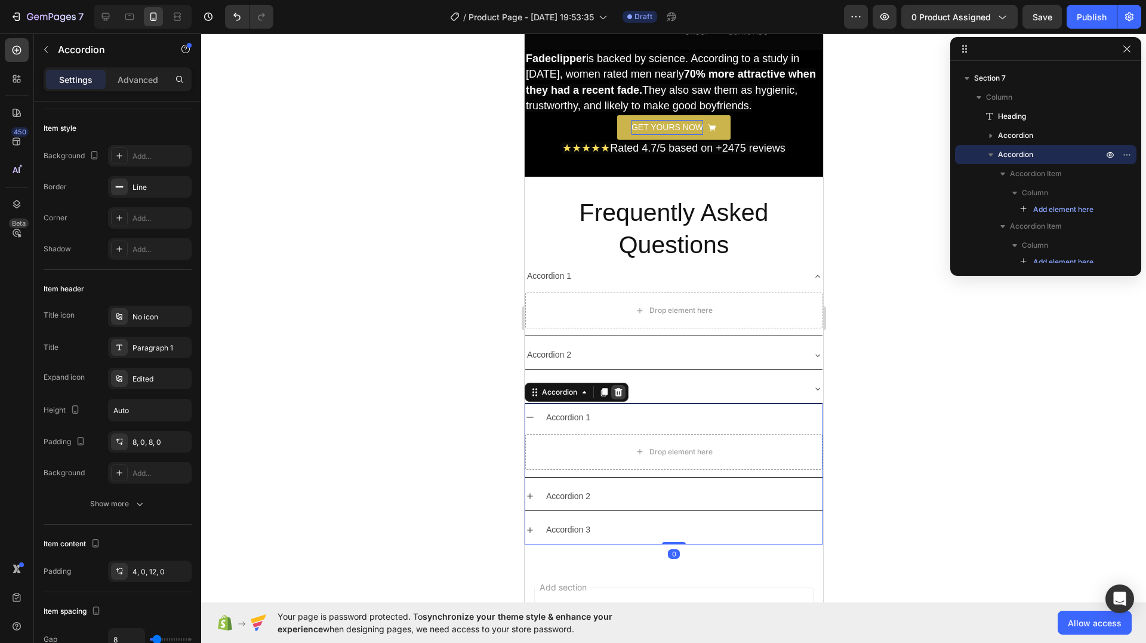
click at [618, 387] on icon at bounding box center [618, 392] width 10 height 10
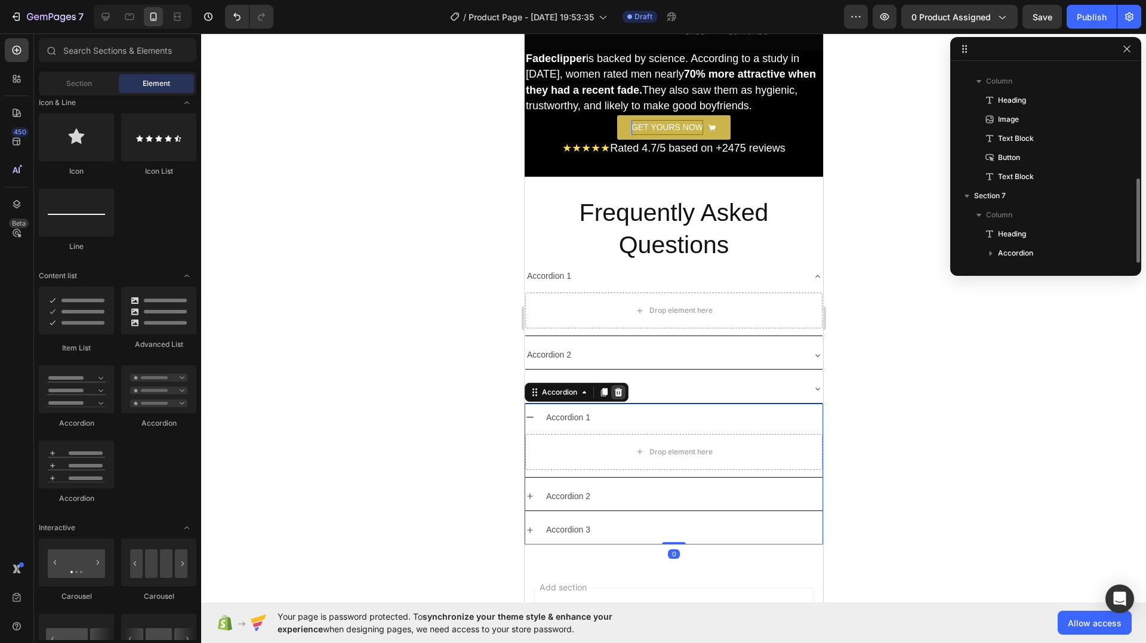
scroll to position [261, 0]
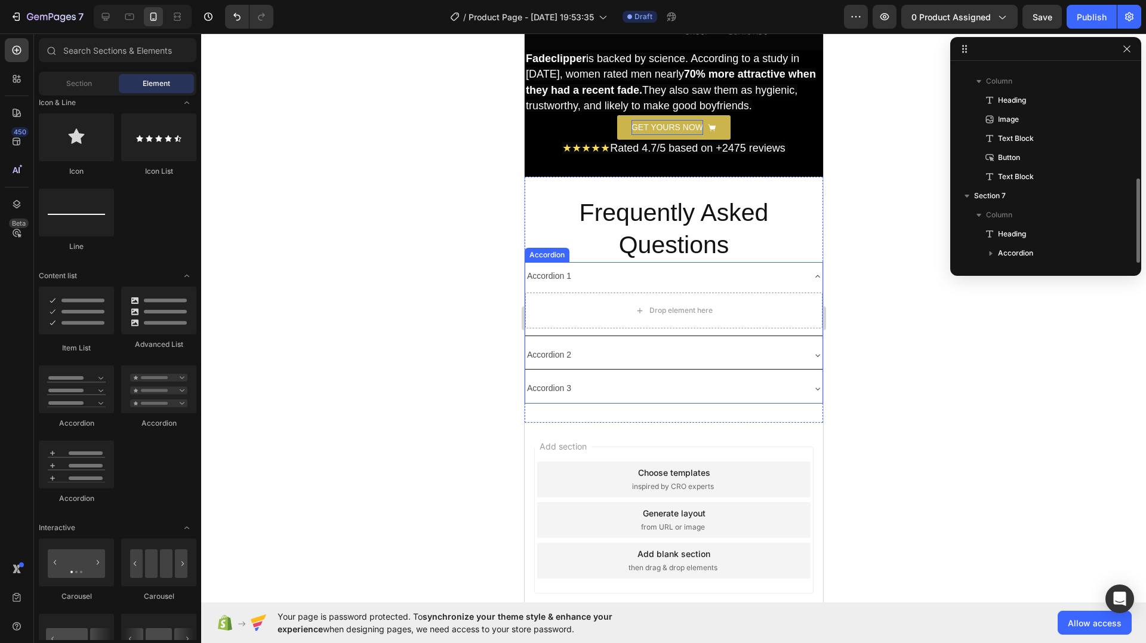
click at [636, 270] on div "Accordion 1" at bounding box center [664, 276] width 278 height 19
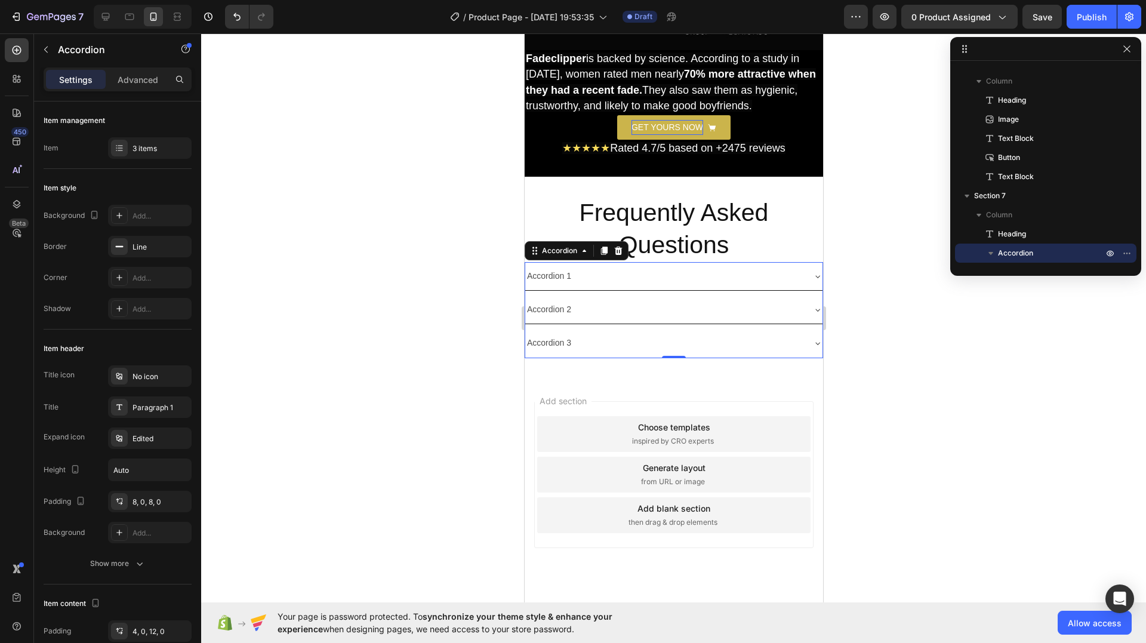
click at [562, 269] on div "Accordion 1" at bounding box center [549, 276] width 48 height 19
click at [562, 269] on p "Accordion 1" at bounding box center [549, 276] width 44 height 15
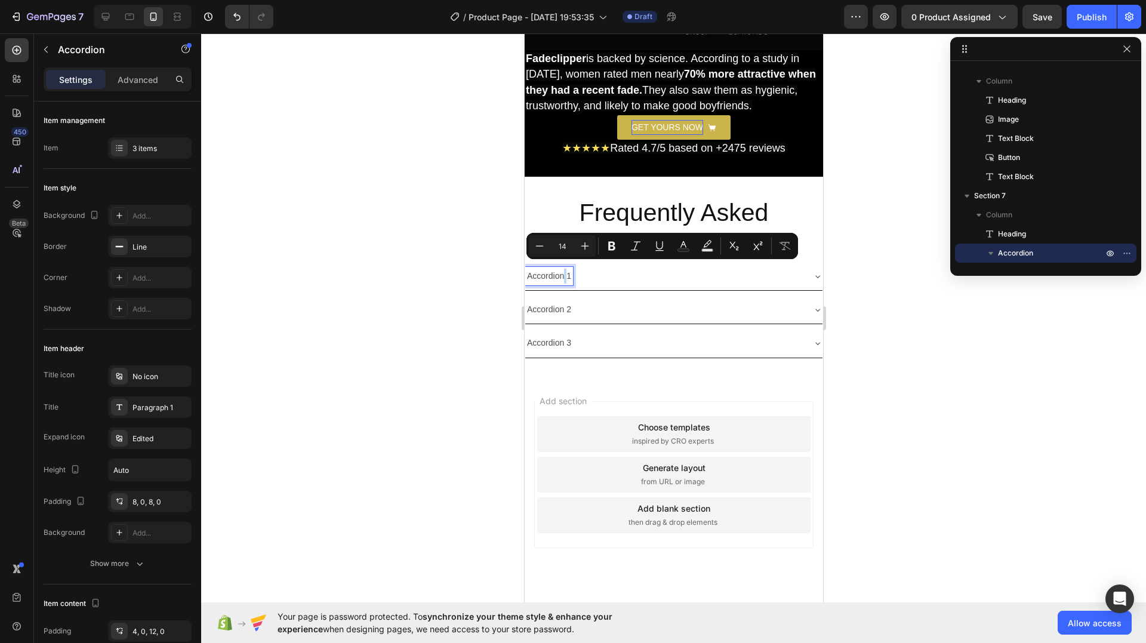
click at [561, 269] on p "Accordion 1" at bounding box center [549, 276] width 44 height 15
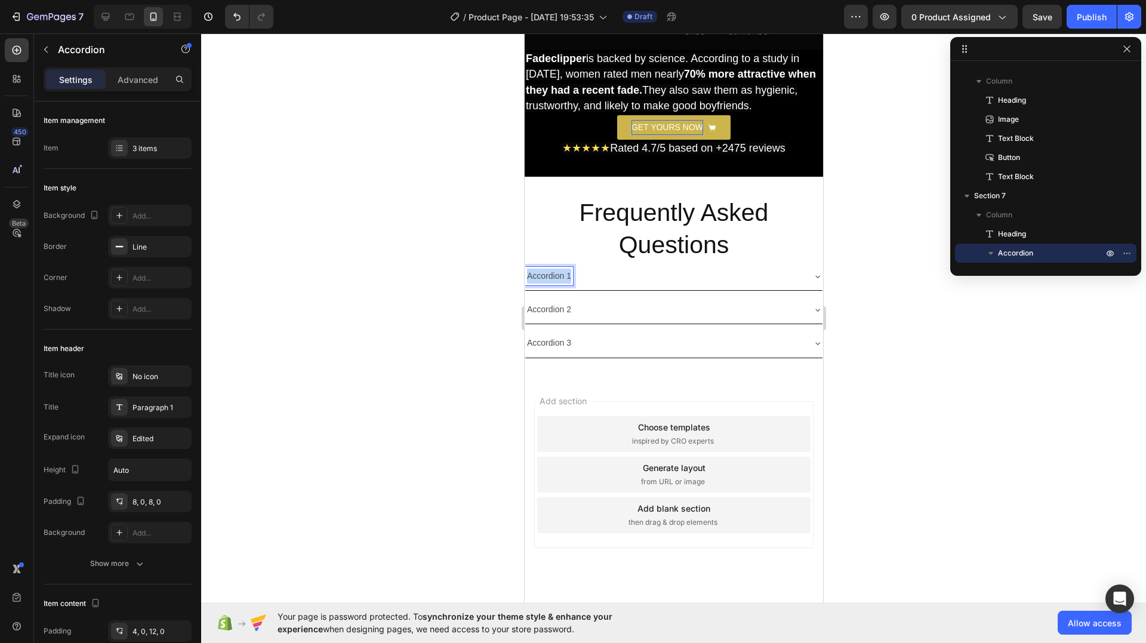
click at [561, 269] on p "Accordion 1" at bounding box center [549, 276] width 44 height 15
click at [615, 271] on p "Will the clipper work with my hair?" at bounding box center [590, 276] width 126 height 15
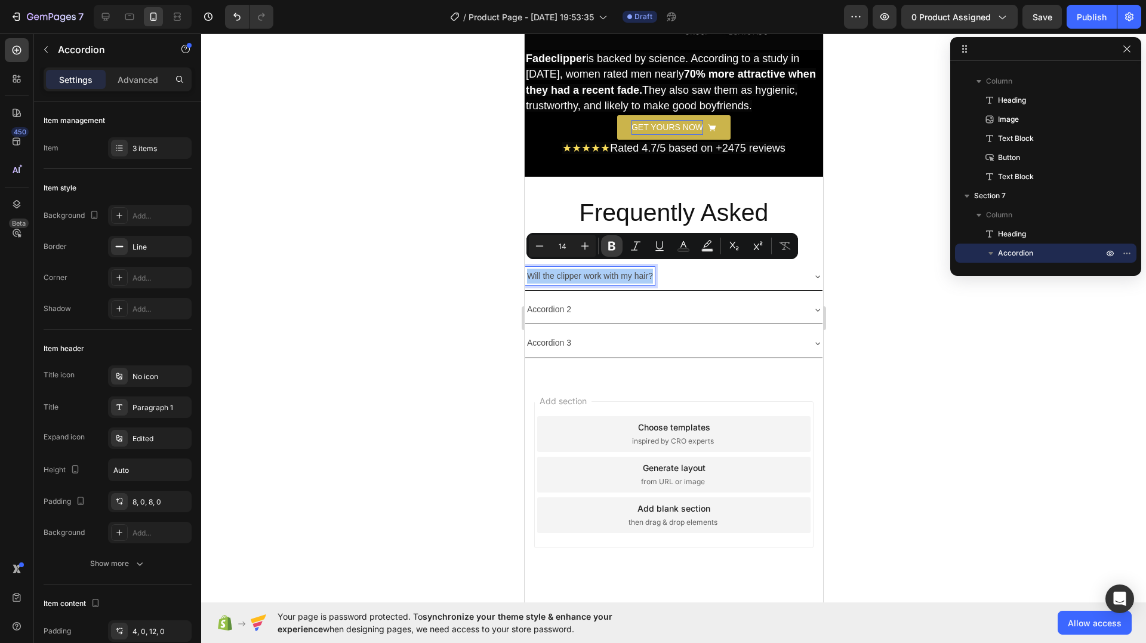
click at [608, 245] on icon "Editor contextual toolbar" at bounding box center [612, 246] width 12 height 12
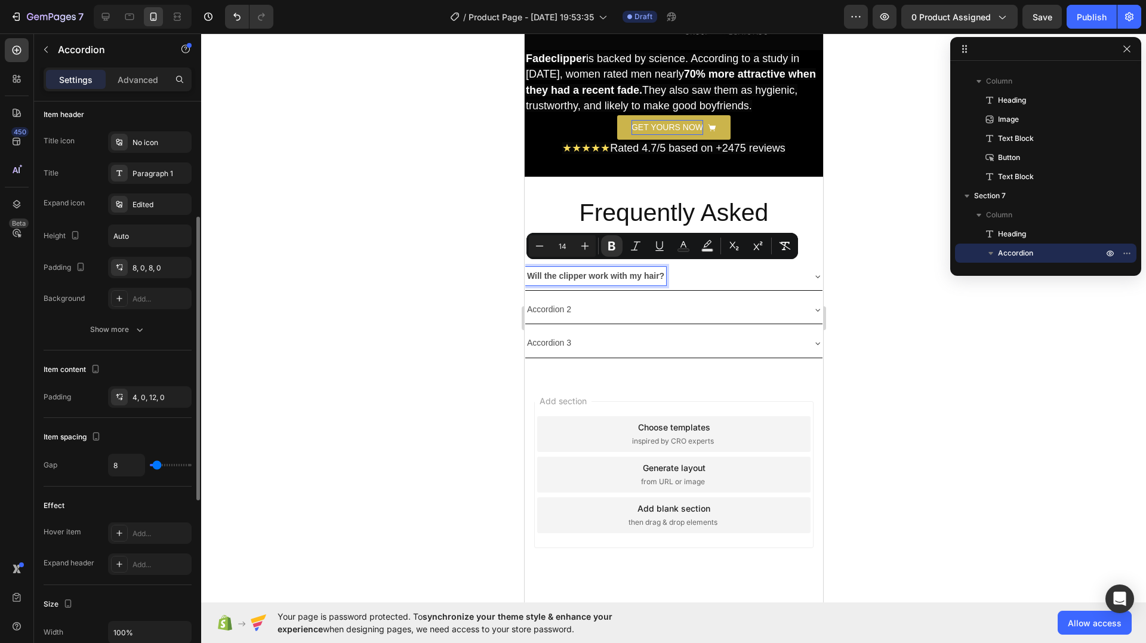
scroll to position [0, 0]
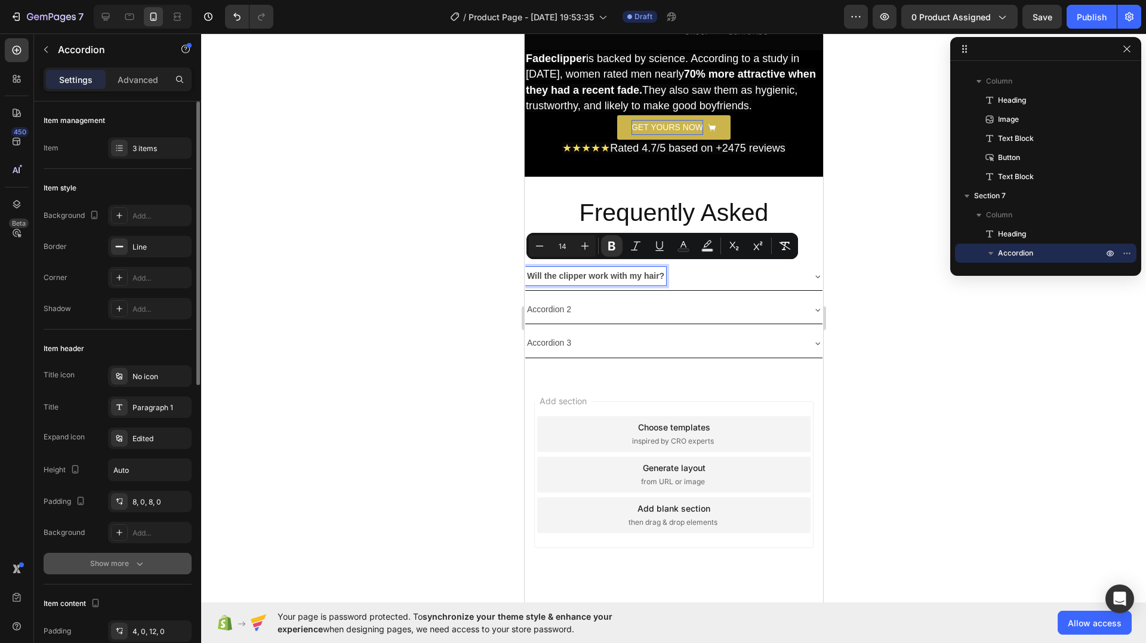
click at [109, 561] on div "Show more" at bounding box center [118, 564] width 56 height 12
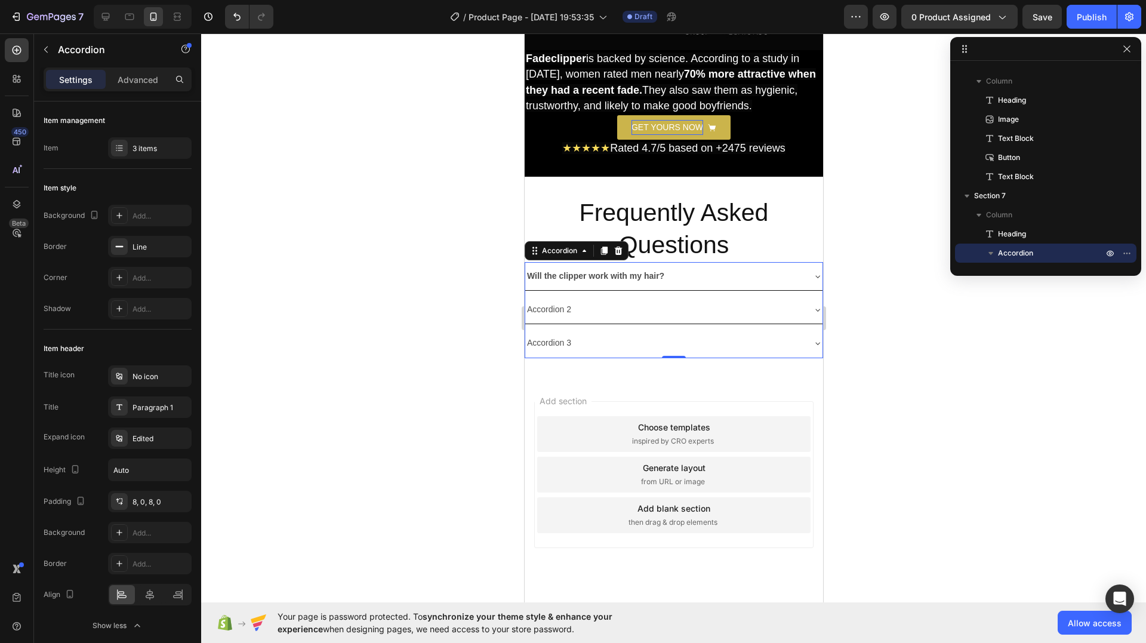
click at [694, 300] on div "Accordion 2" at bounding box center [664, 309] width 278 height 19
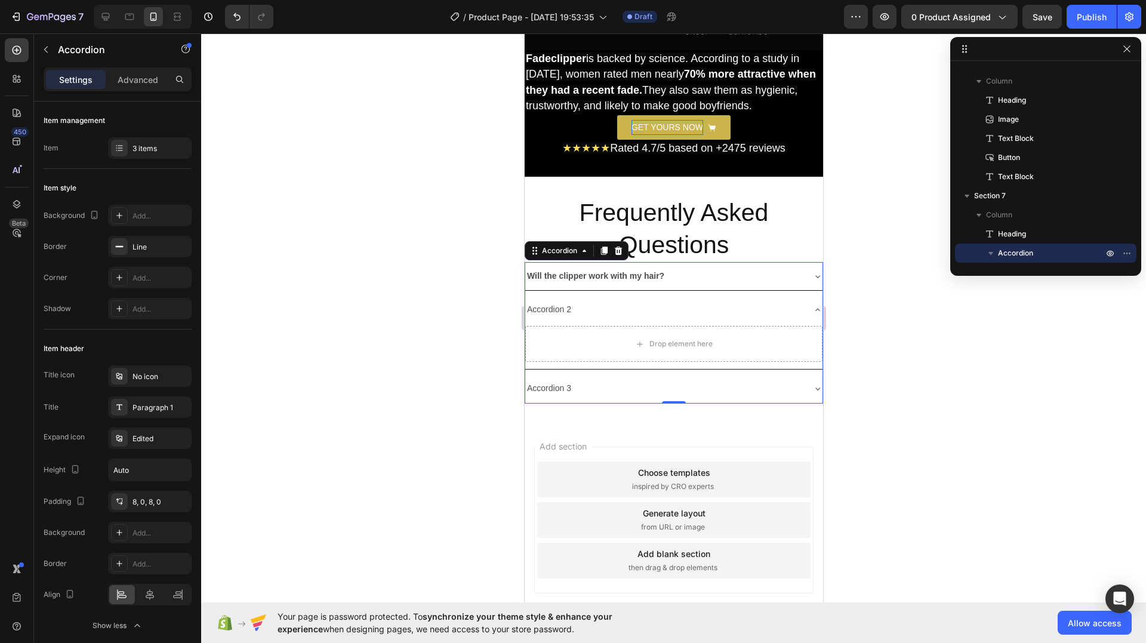
click at [691, 305] on div "Accordion 2" at bounding box center [664, 309] width 278 height 19
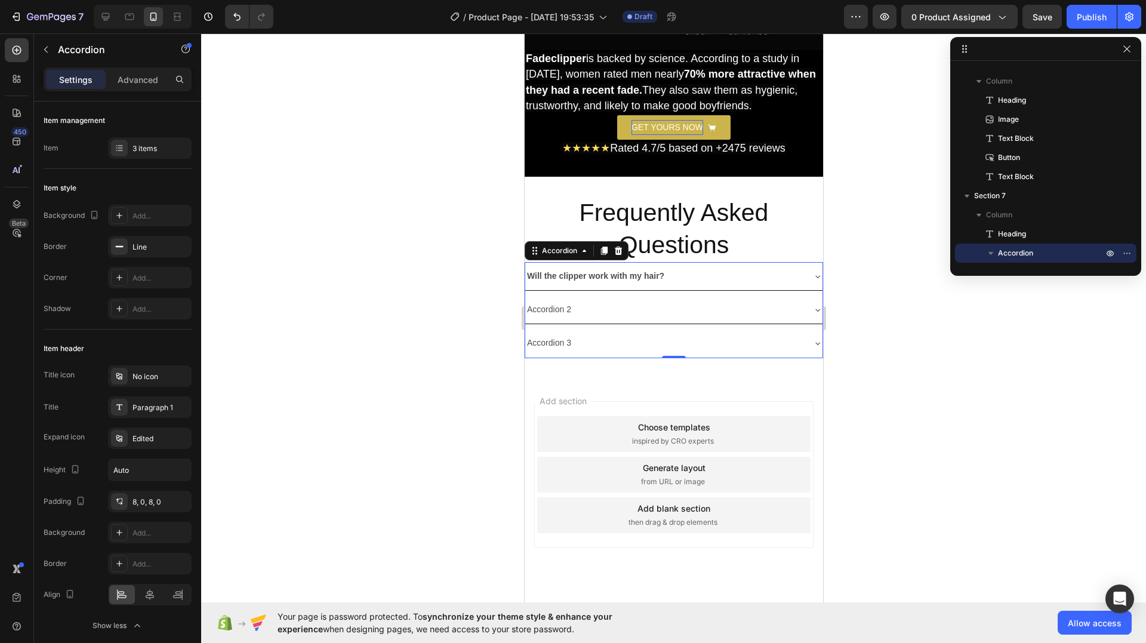
click at [685, 267] on div "Will the clipper work with my hair?" at bounding box center [664, 276] width 278 height 19
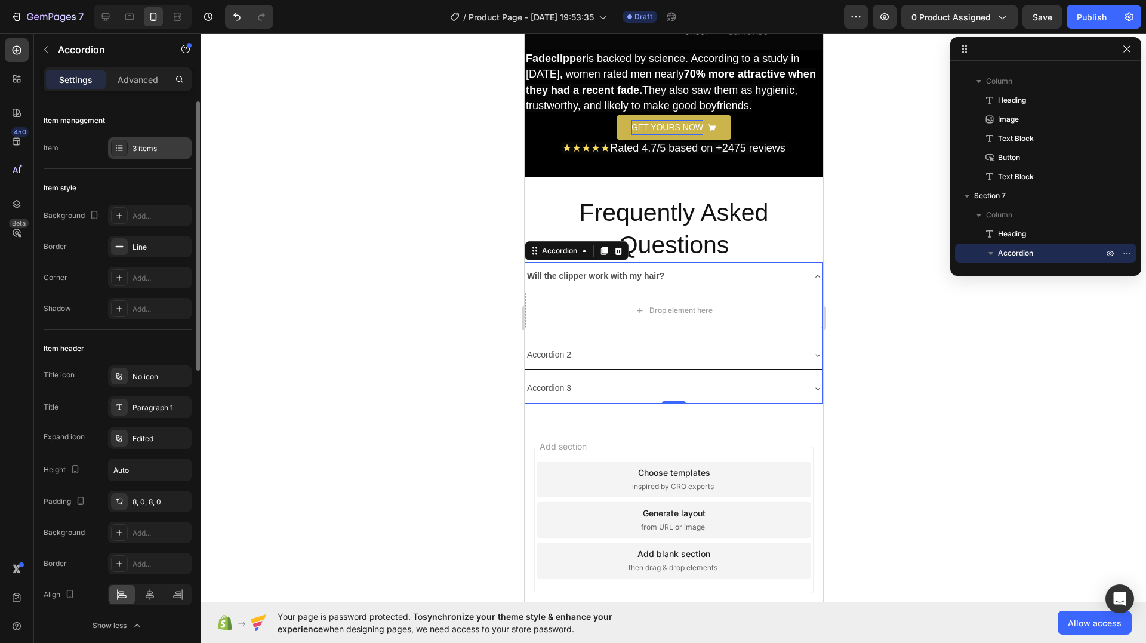
click at [149, 145] on div "3 items" at bounding box center [161, 148] width 56 height 11
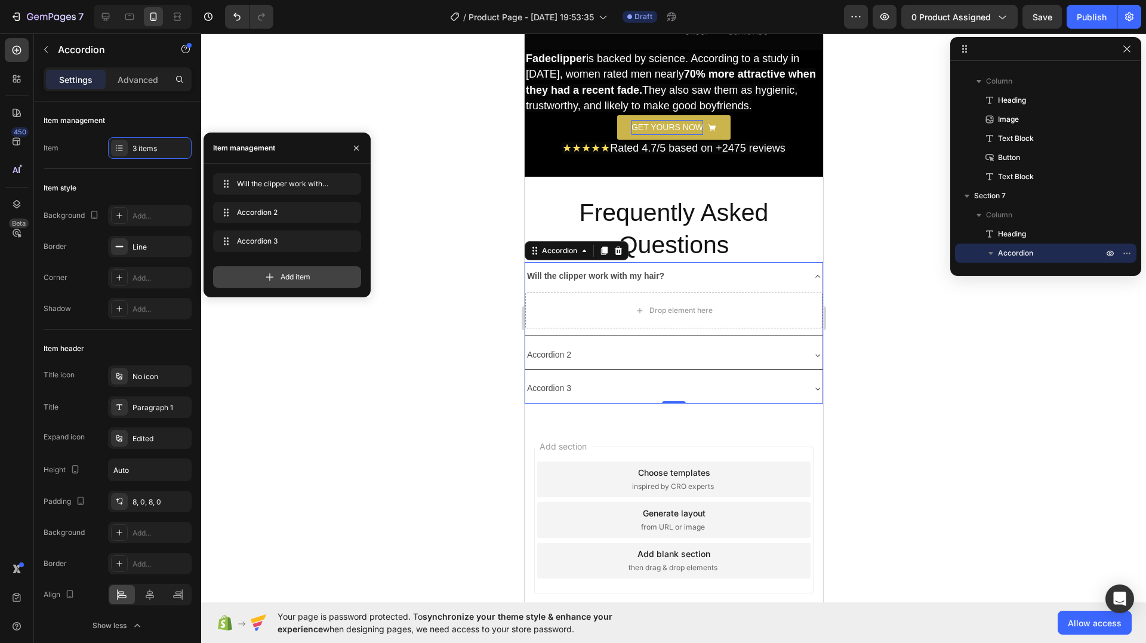
click at [312, 284] on div "Add item" at bounding box center [287, 276] width 148 height 21
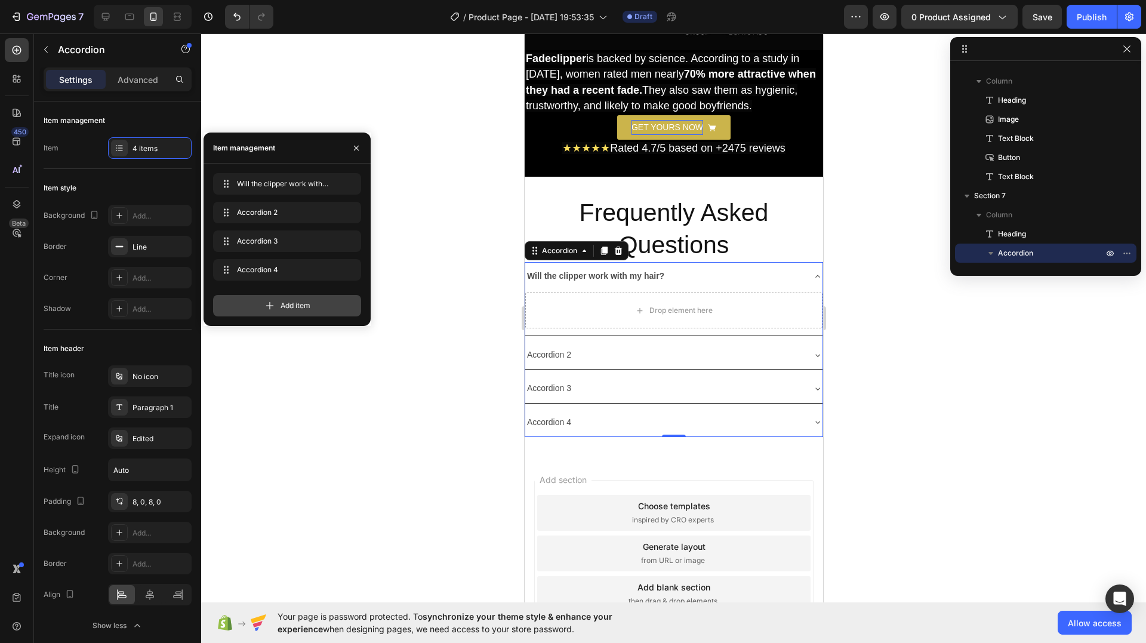
click at [285, 303] on span "Add item" at bounding box center [296, 305] width 30 height 11
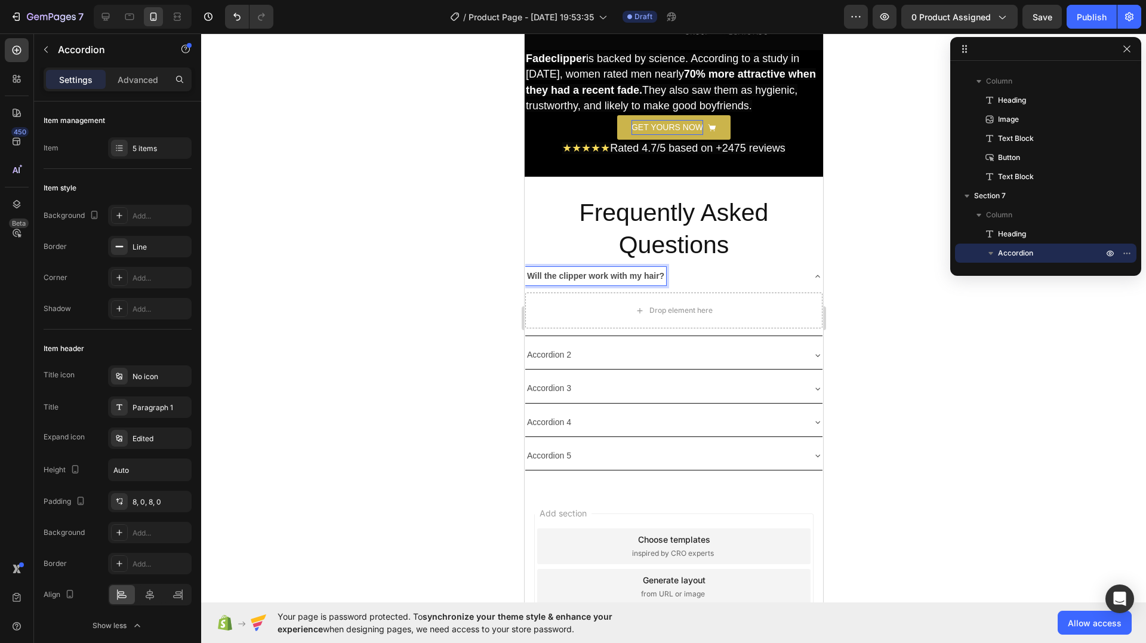
click at [620, 271] on strong "Will the clipper work with my hair?" at bounding box center [595, 276] width 137 height 10
click at [619, 271] on strong "Will the clipper work with my hair?" at bounding box center [595, 276] width 137 height 10
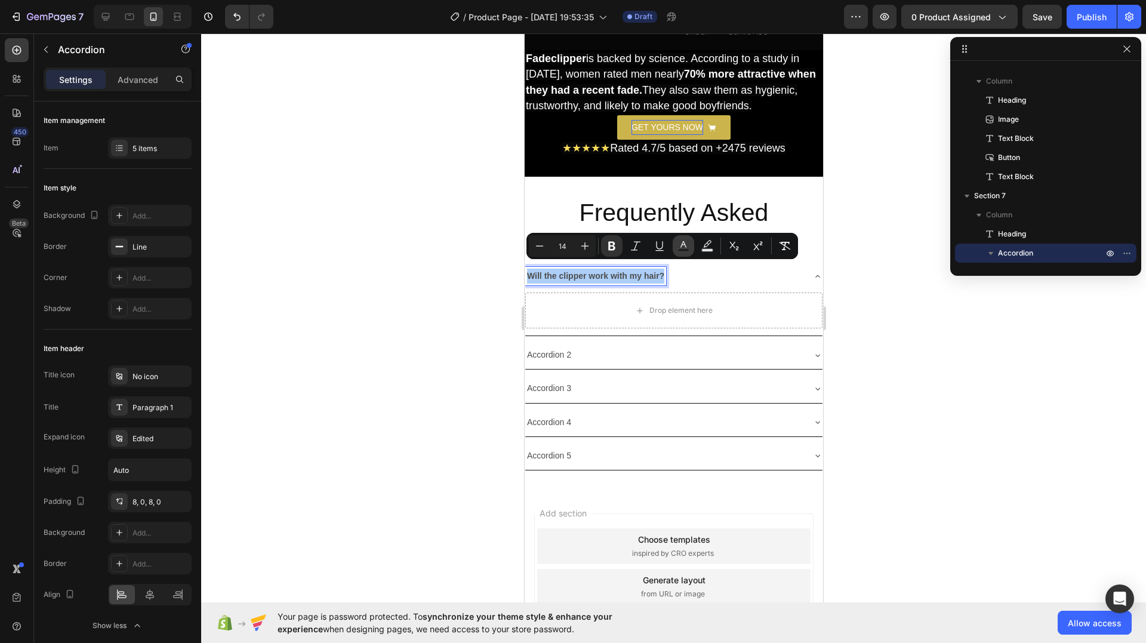
click at [682, 244] on icon "Editor contextual toolbar" at bounding box center [684, 246] width 12 height 12
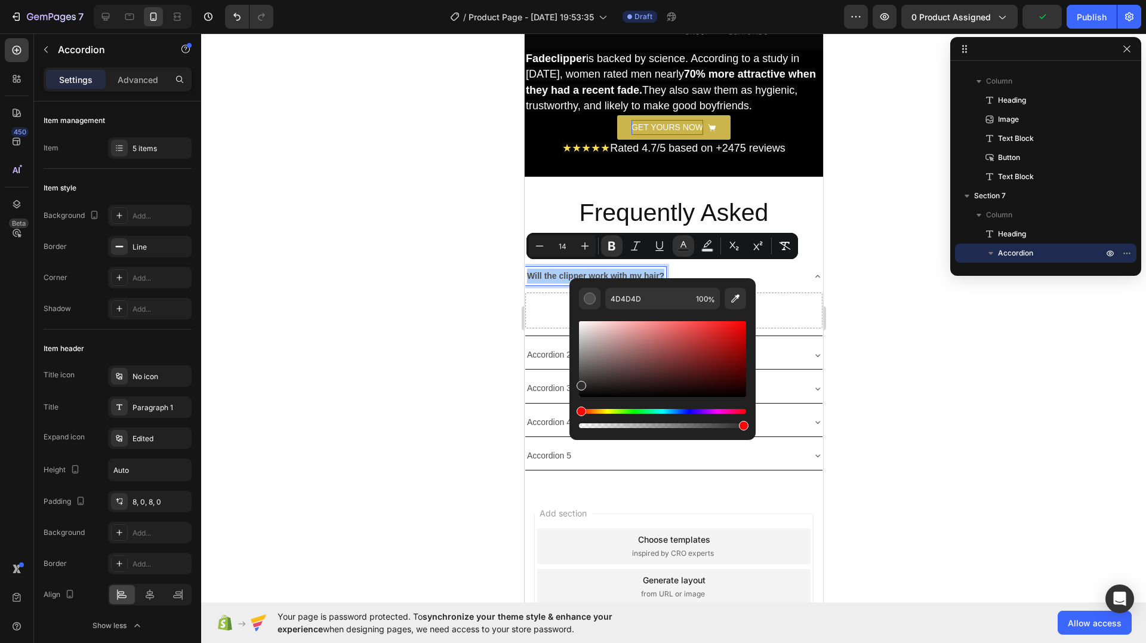
drag, startPoint x: 578, startPoint y: 383, endPoint x: 571, endPoint y: 413, distance: 30.6
click at [571, 413] on div "4D4D4D 100 %" at bounding box center [663, 354] width 186 height 152
type input "000000"
click at [451, 374] on div at bounding box center [673, 338] width 945 height 610
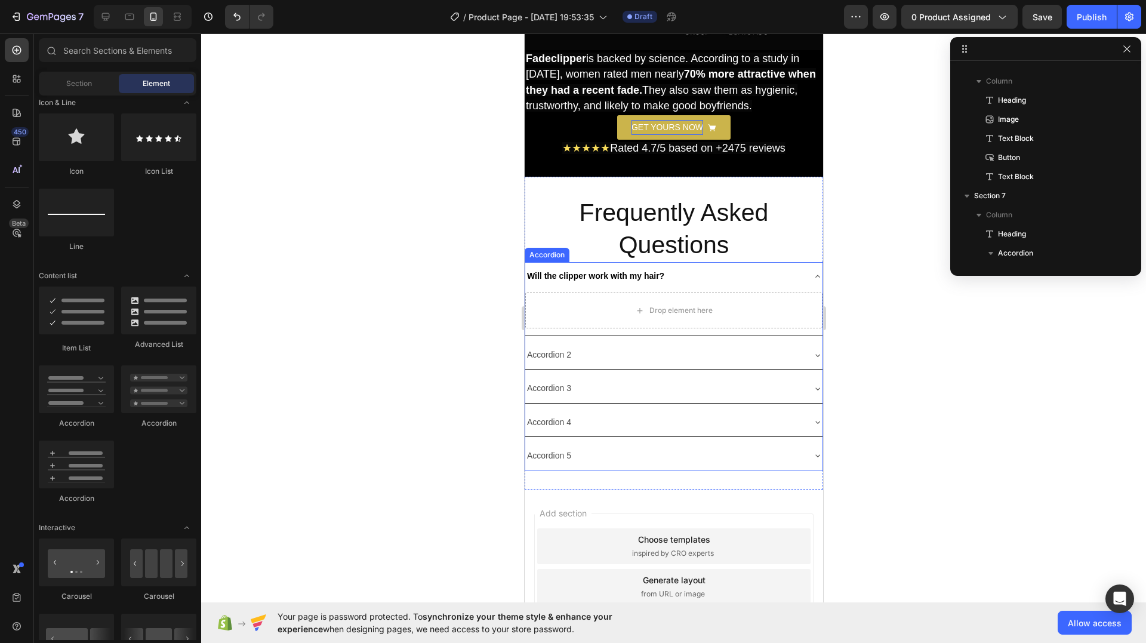
click at [558, 349] on p "Accordion 2" at bounding box center [549, 354] width 44 height 15
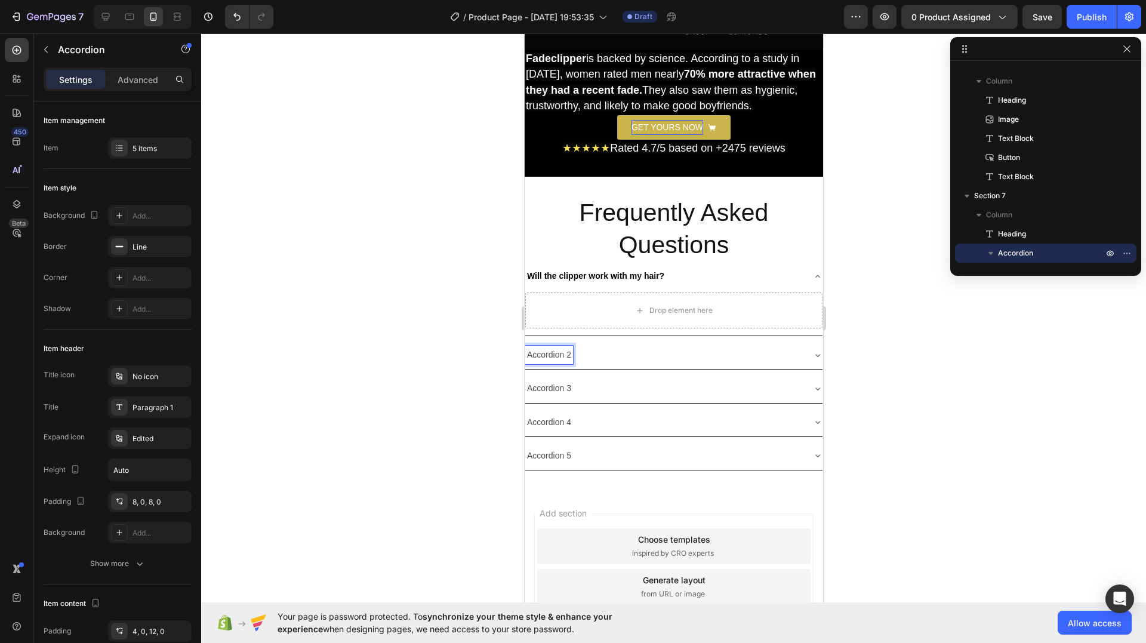
click at [544, 348] on p "Accordion 2" at bounding box center [549, 354] width 44 height 15
click at [578, 347] on p "Can i use it by myself?" at bounding box center [569, 354] width 84 height 15
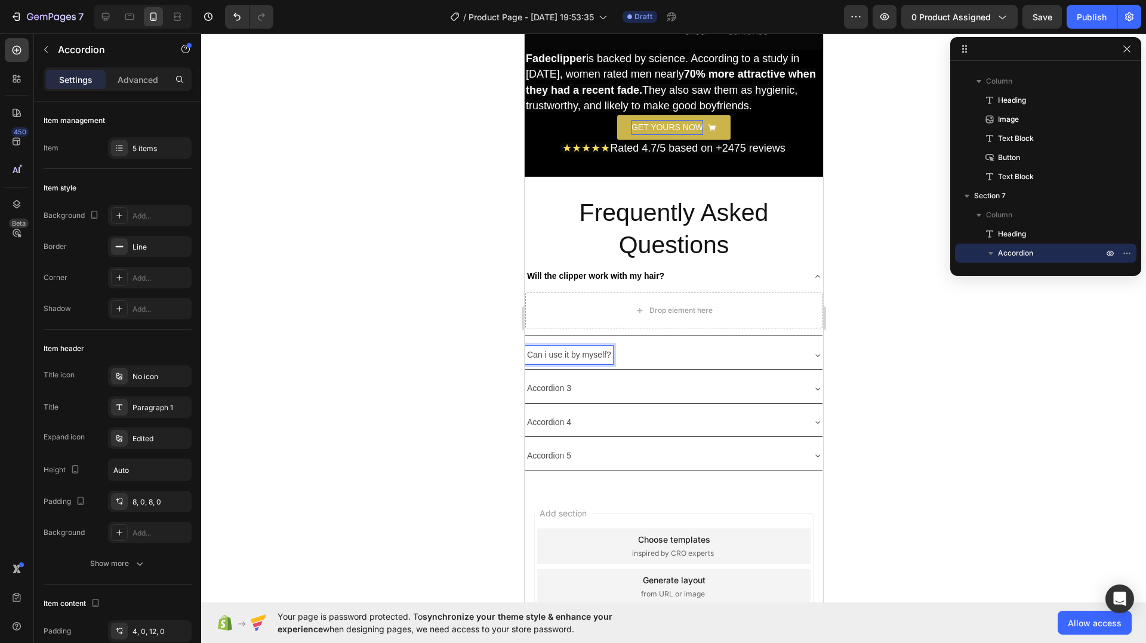
click at [578, 347] on p "Can i use it by myself?" at bounding box center [569, 354] width 84 height 15
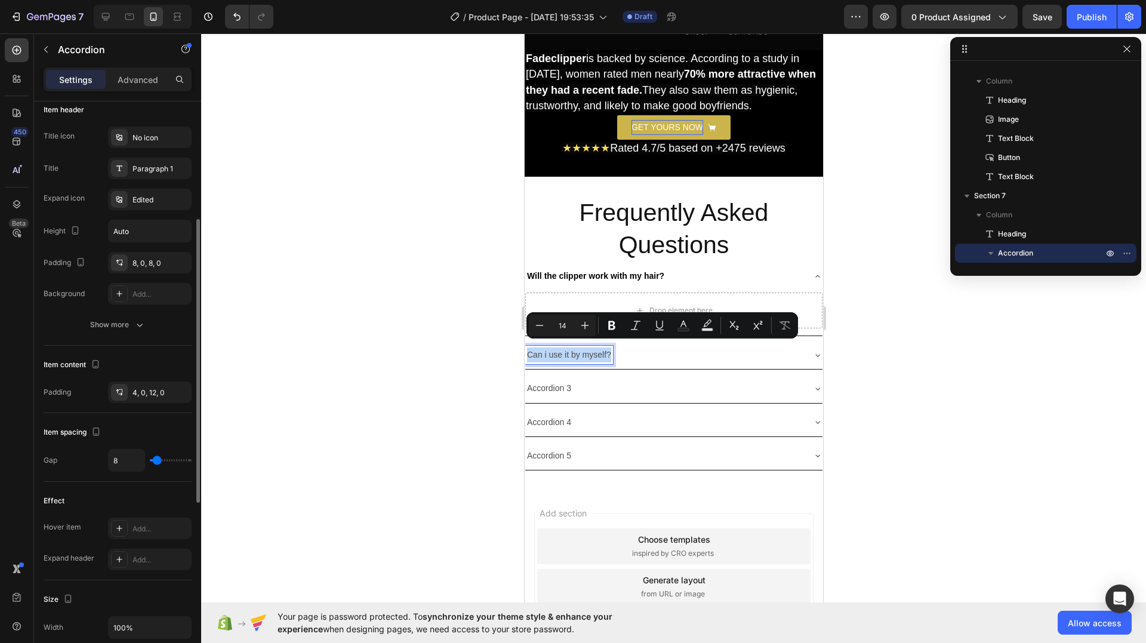
scroll to position [418, 0]
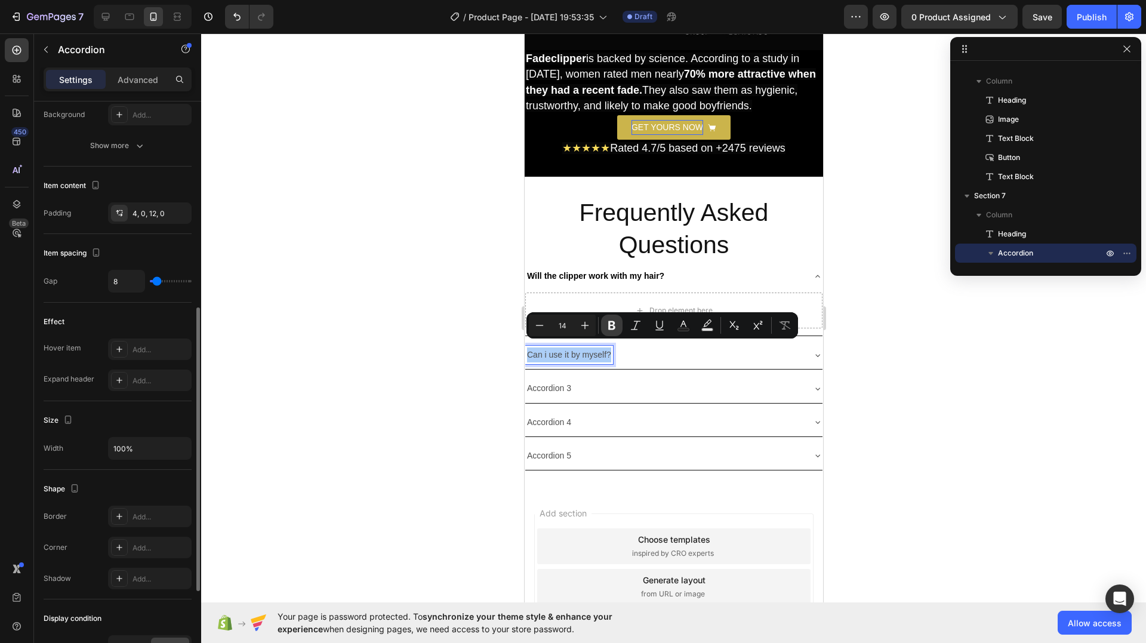
click at [604, 324] on button "Bold" at bounding box center [611, 325] width 21 height 21
click at [685, 323] on icon "Editor contextual toolbar" at bounding box center [684, 324] width 6 height 7
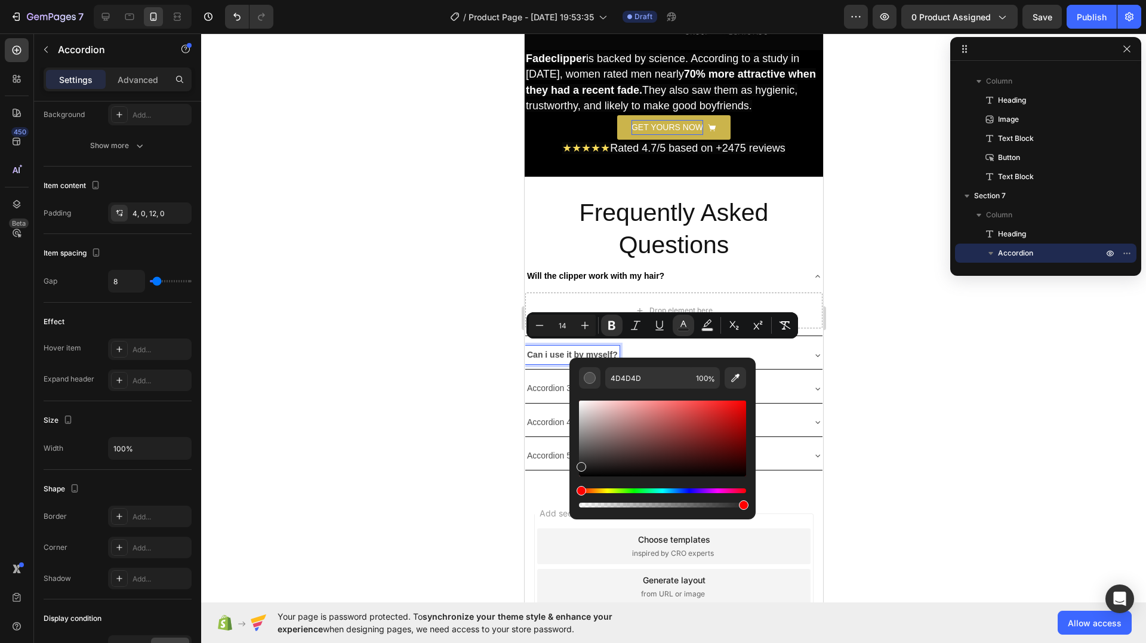
drag, startPoint x: 1106, startPoint y: 460, endPoint x: 563, endPoint y: 490, distance: 543.5
type input "262626"
click at [468, 446] on div at bounding box center [673, 338] width 945 height 610
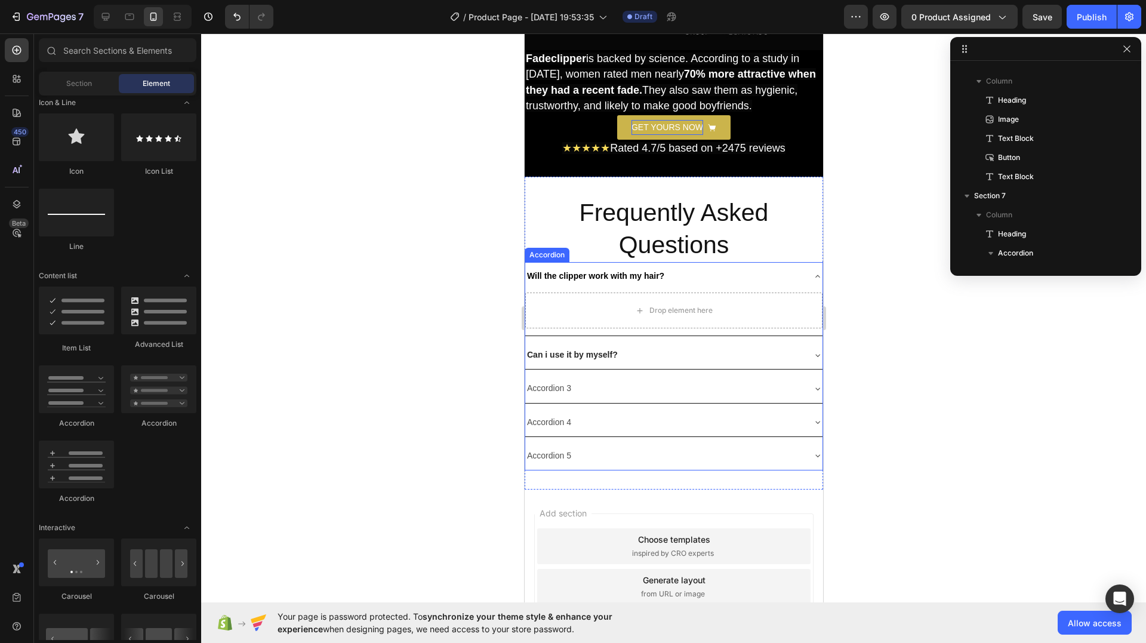
click at [564, 384] on p "Accordion 3" at bounding box center [549, 388] width 44 height 15
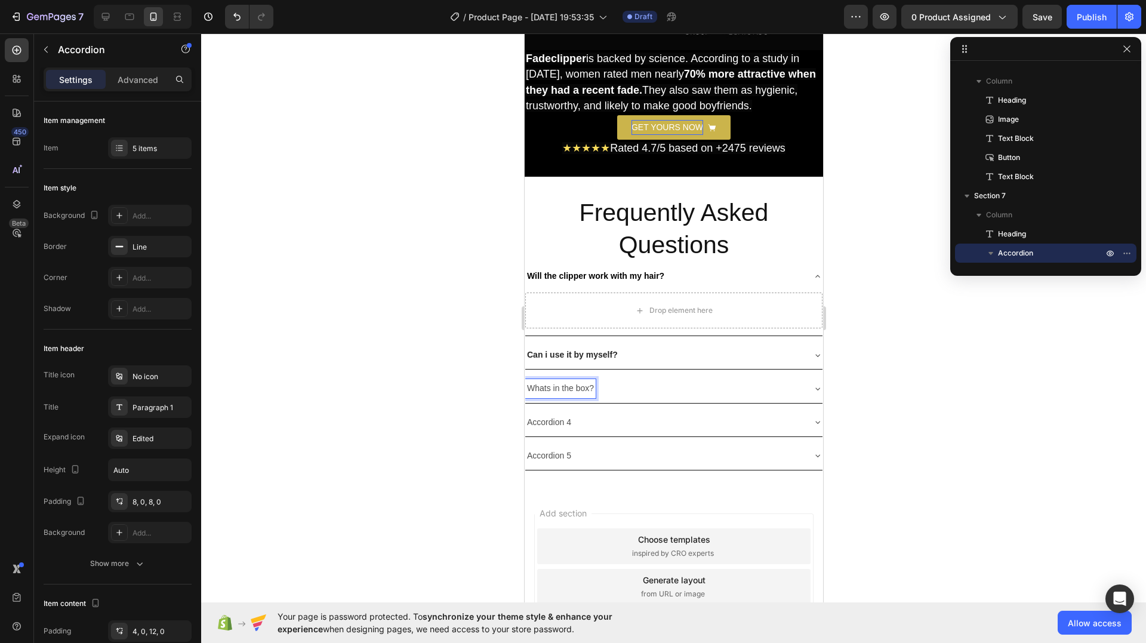
click at [571, 383] on p "Whats in the box?" at bounding box center [560, 388] width 67 height 15
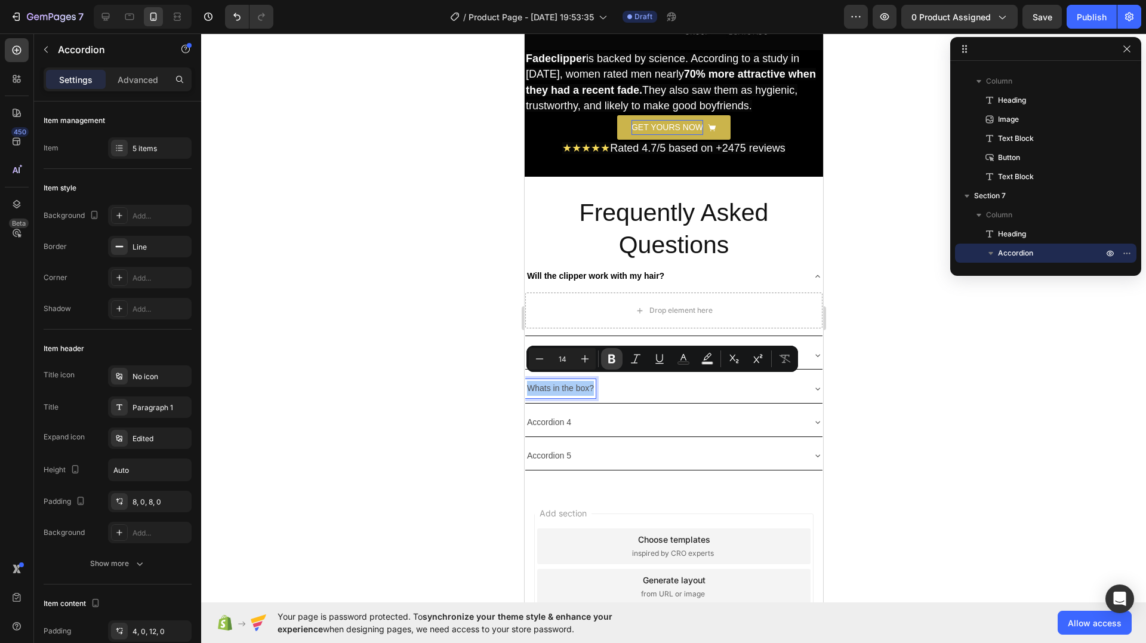
click at [614, 354] on icon "Editor contextual toolbar" at bounding box center [612, 359] width 12 height 12
click at [676, 357] on button "Text Color" at bounding box center [683, 358] width 21 height 21
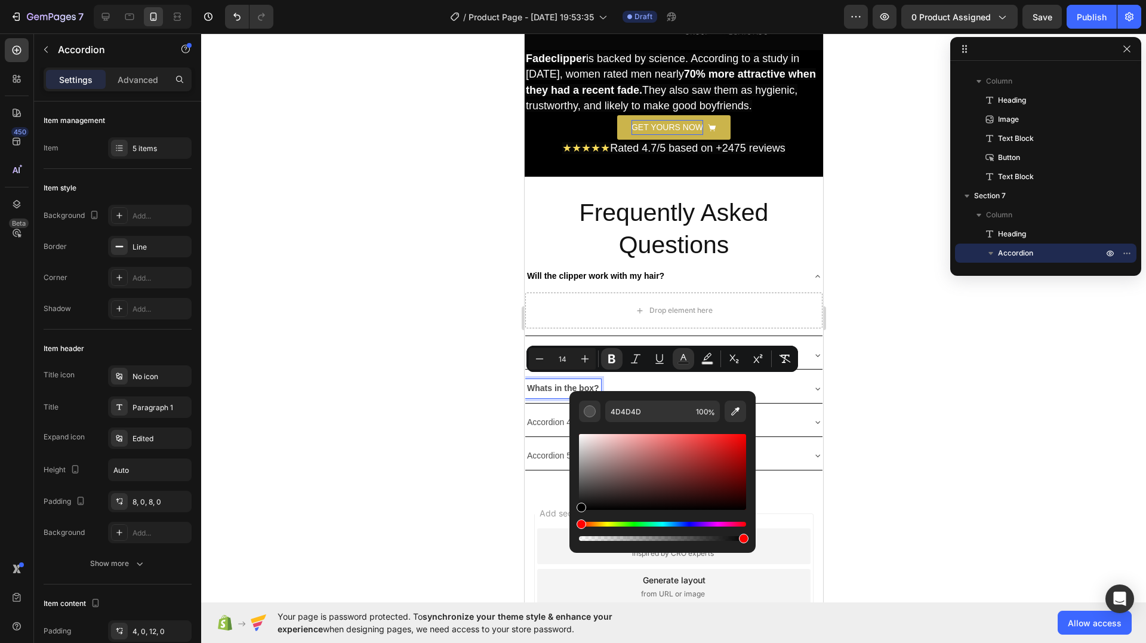
drag, startPoint x: 590, startPoint y: 485, endPoint x: 580, endPoint y: 527, distance: 42.9
click at [580, 527] on div "Editor contextual toolbar" at bounding box center [662, 488] width 167 height 112
type input "000000"
click at [460, 393] on div at bounding box center [673, 338] width 945 height 610
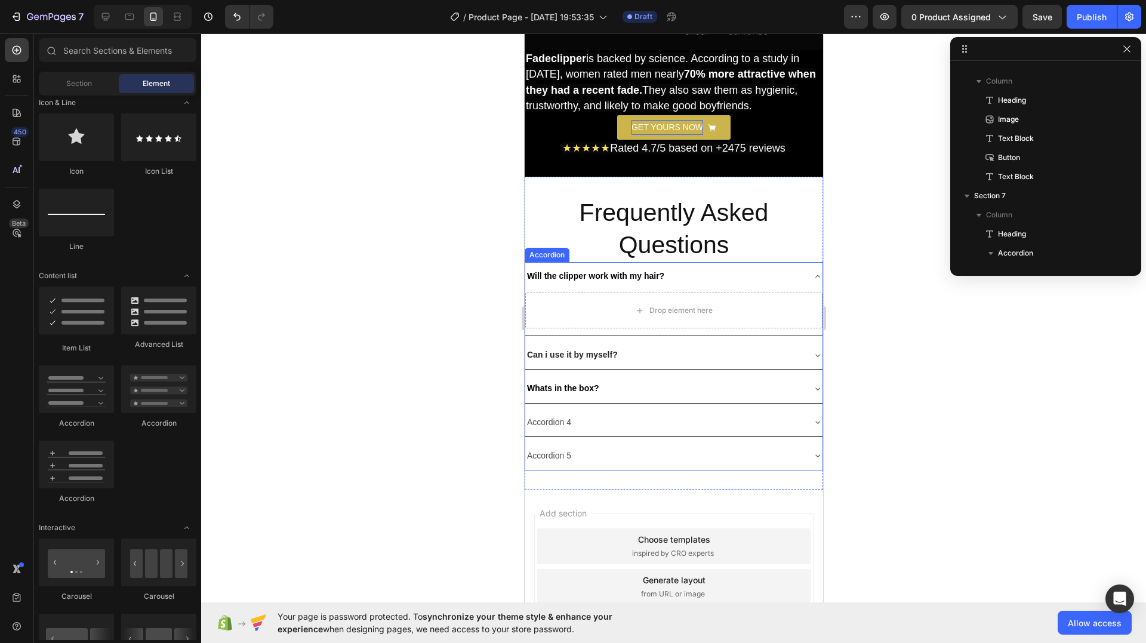
click at [767, 274] on div "Will the clipper work with my hair?" at bounding box center [664, 276] width 278 height 19
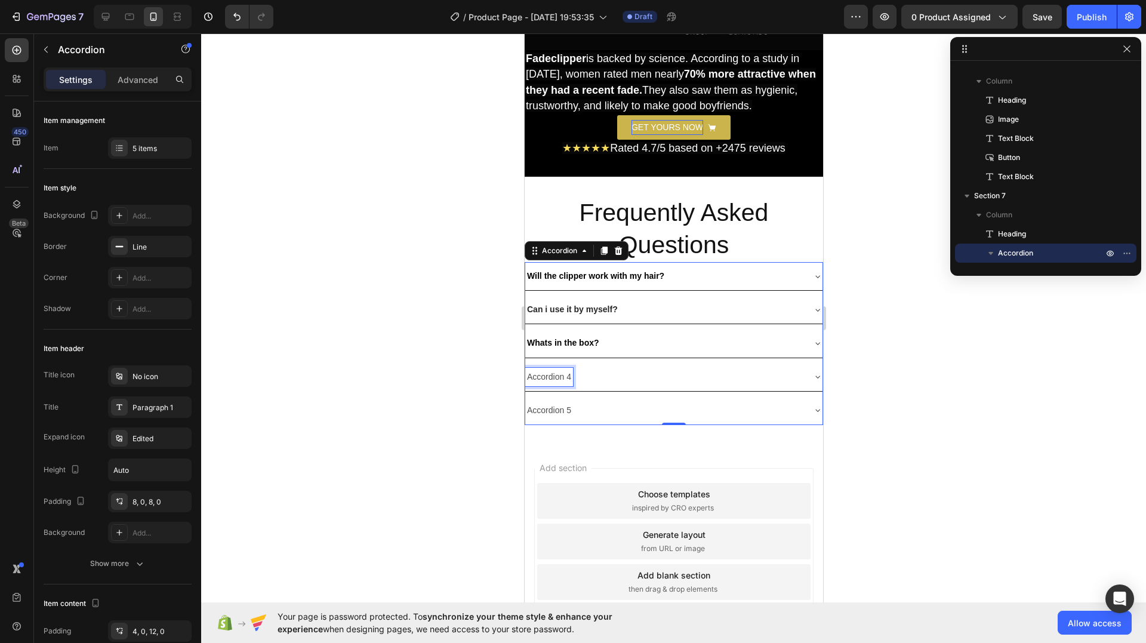
click at [556, 370] on p "Accordion 4" at bounding box center [549, 377] width 44 height 15
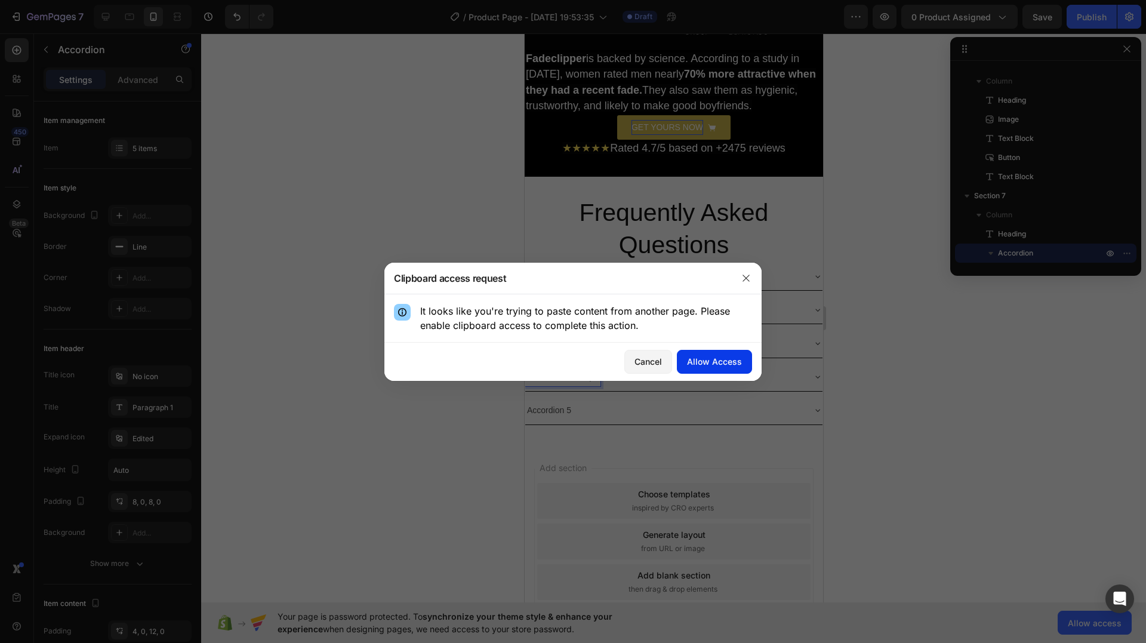
click at [701, 360] on div "Allow Access" at bounding box center [714, 361] width 55 height 13
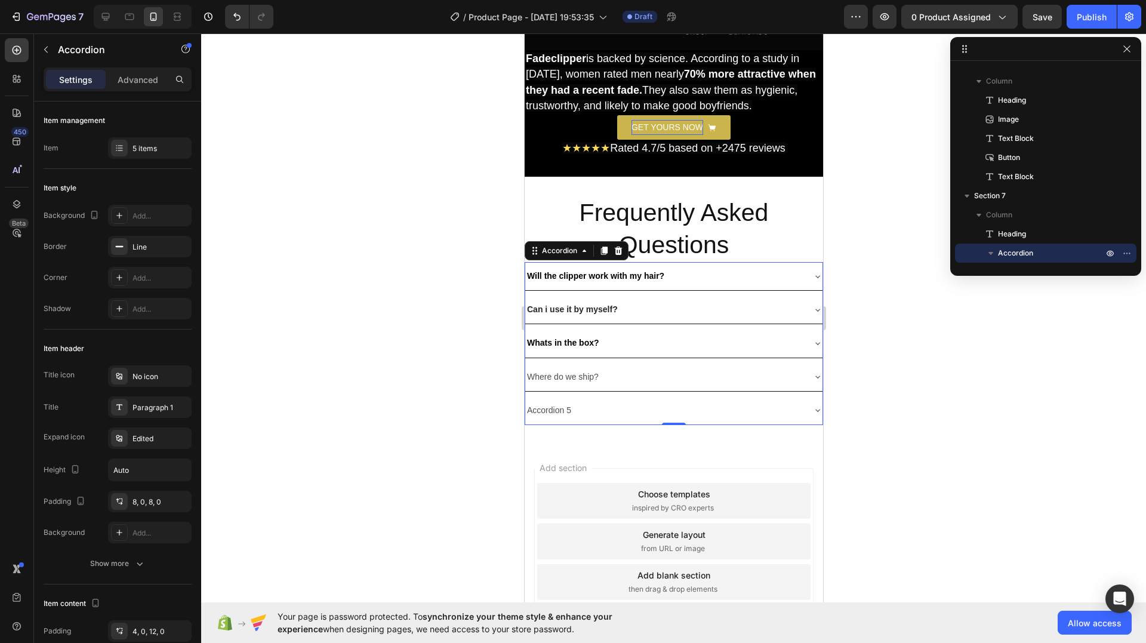
click at [568, 370] on p "Where do we ship?" at bounding box center [563, 377] width 72 height 15
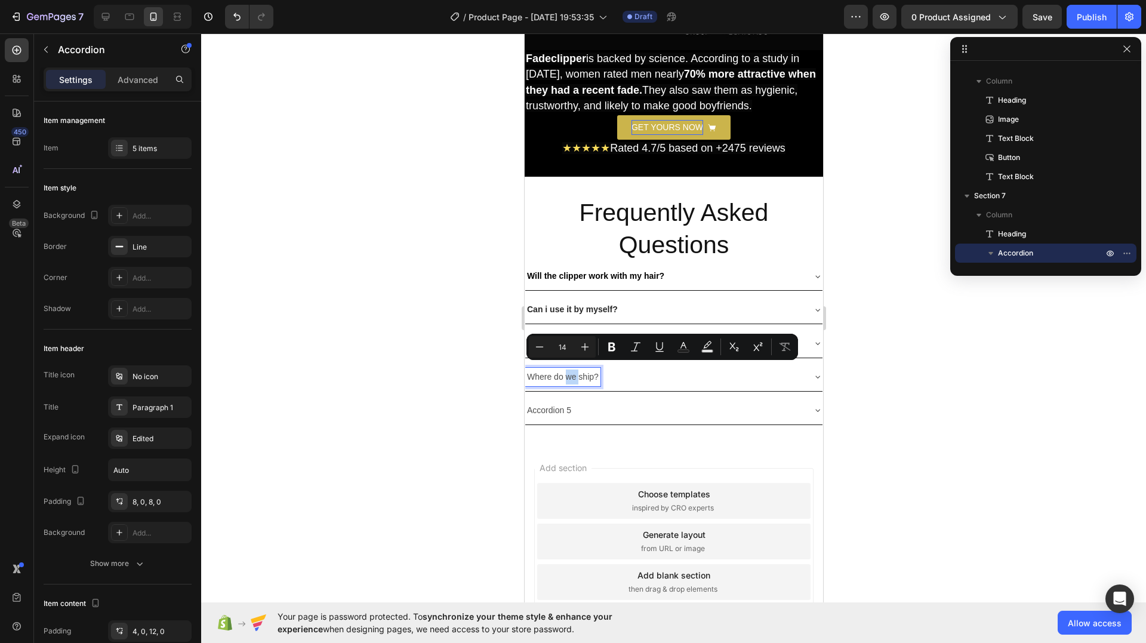
click at [568, 370] on p "Where do we ship?" at bounding box center [563, 377] width 72 height 15
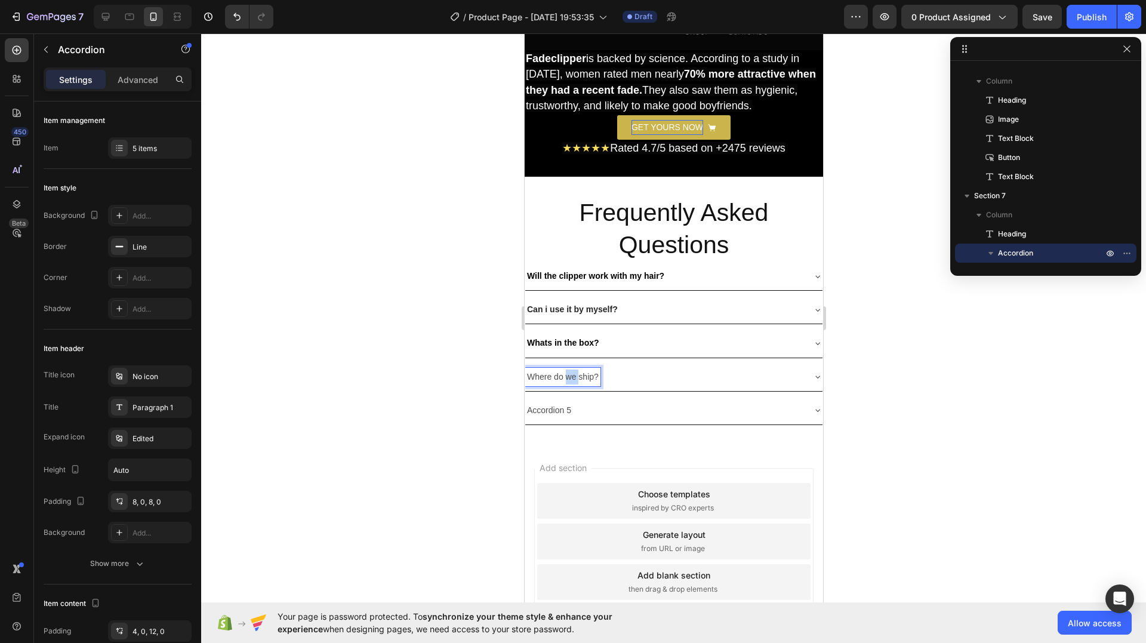
click at [568, 370] on p "Where do we ship?" at bounding box center [563, 377] width 72 height 15
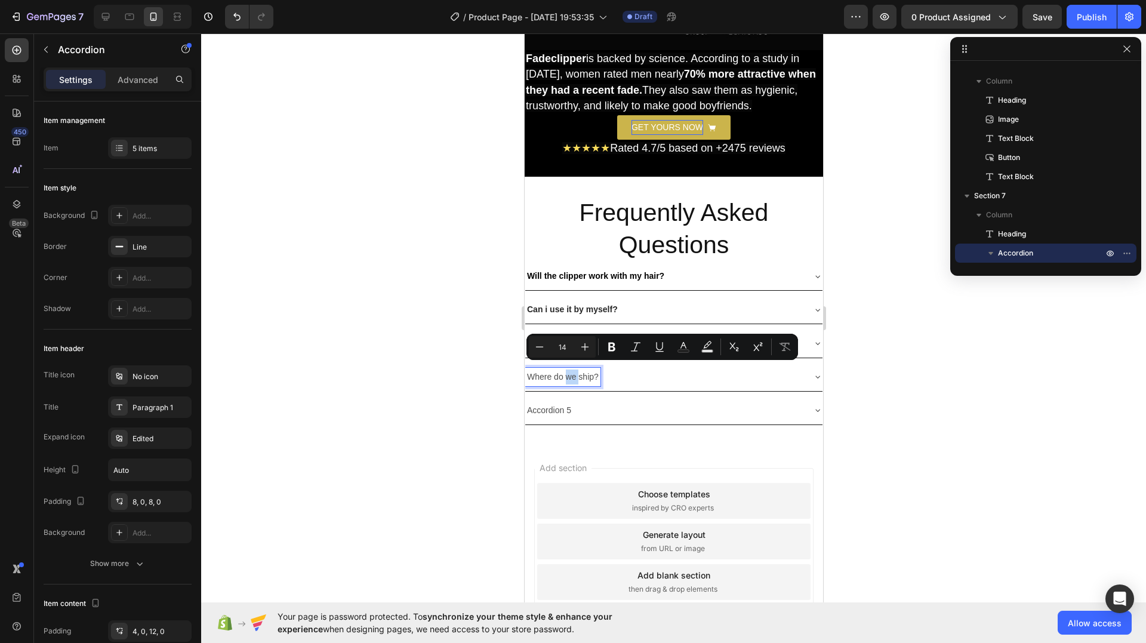
click at [568, 370] on p "Where do we ship?" at bounding box center [563, 377] width 72 height 15
click at [620, 346] on button "Bold" at bounding box center [611, 346] width 21 height 21
click at [680, 344] on icon "Editor contextual toolbar" at bounding box center [684, 347] width 12 height 12
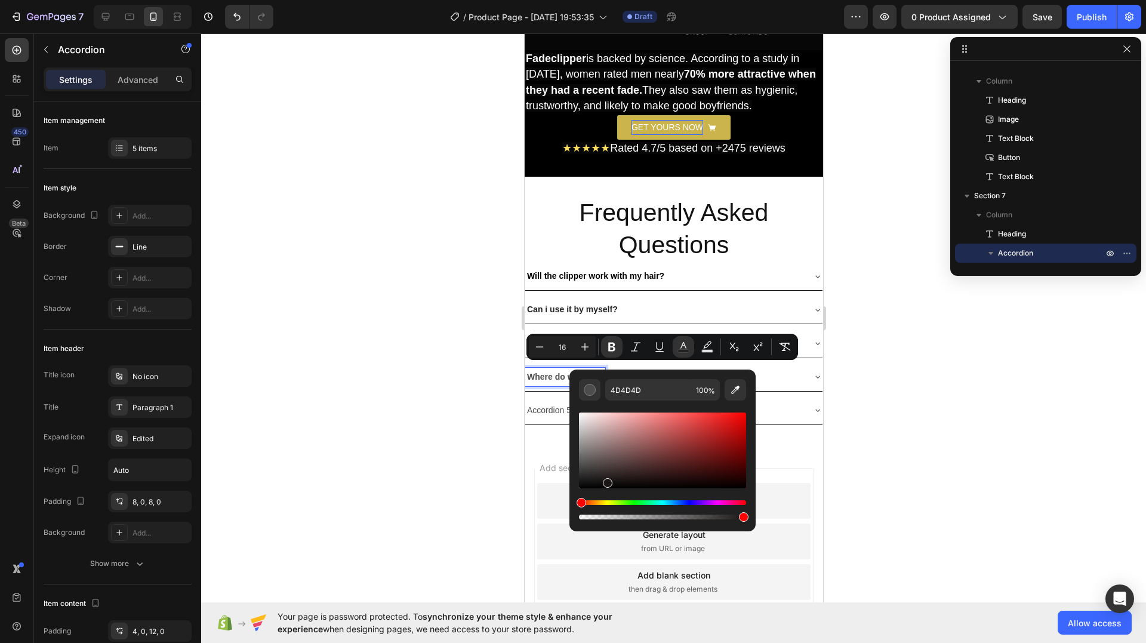
drag, startPoint x: 1133, startPoint y: 514, endPoint x: 547, endPoint y: 507, distance: 586.3
type input "14"
type input "000000"
click at [460, 476] on div at bounding box center [673, 338] width 945 height 610
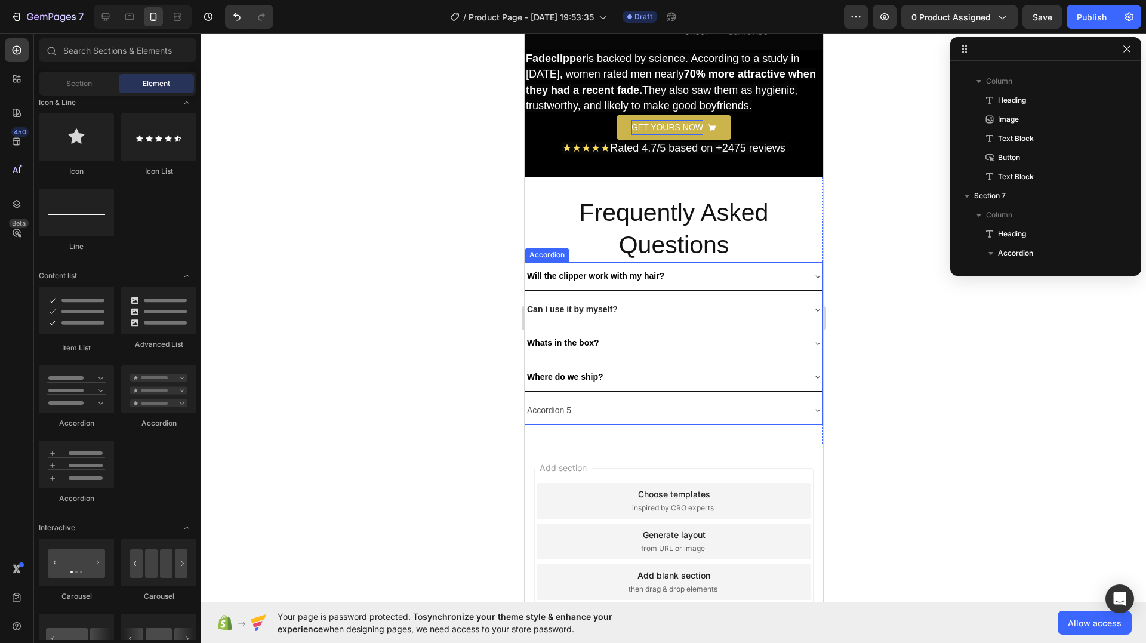
click at [550, 403] on p "Accordion 5" at bounding box center [549, 410] width 44 height 15
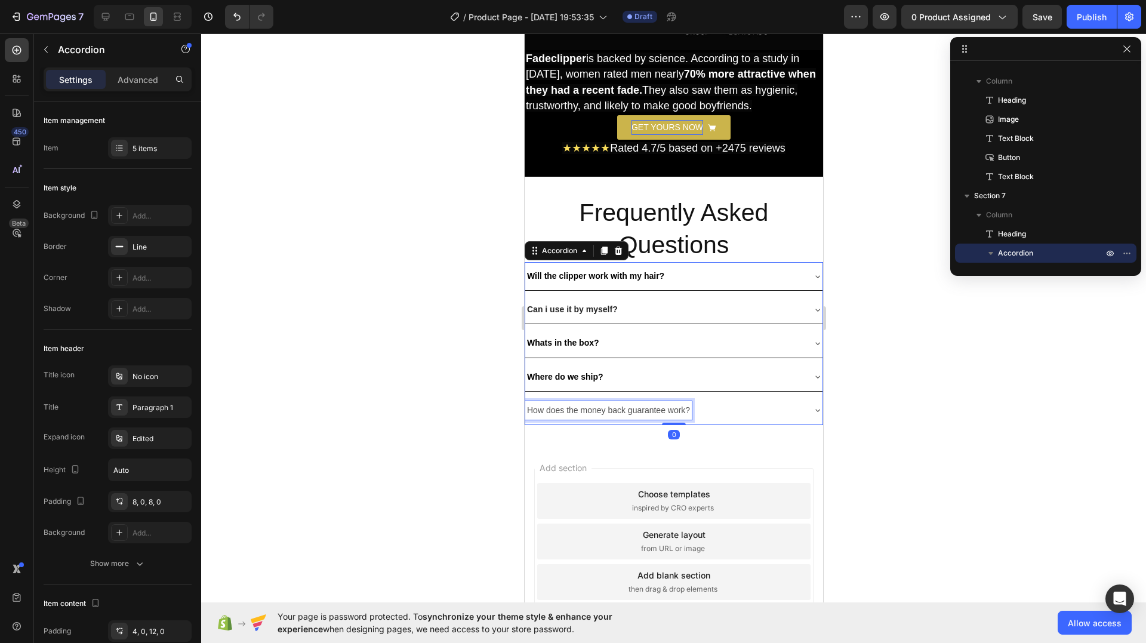
click at [622, 403] on p "How does the money back guarantee work?" at bounding box center [608, 410] width 163 height 15
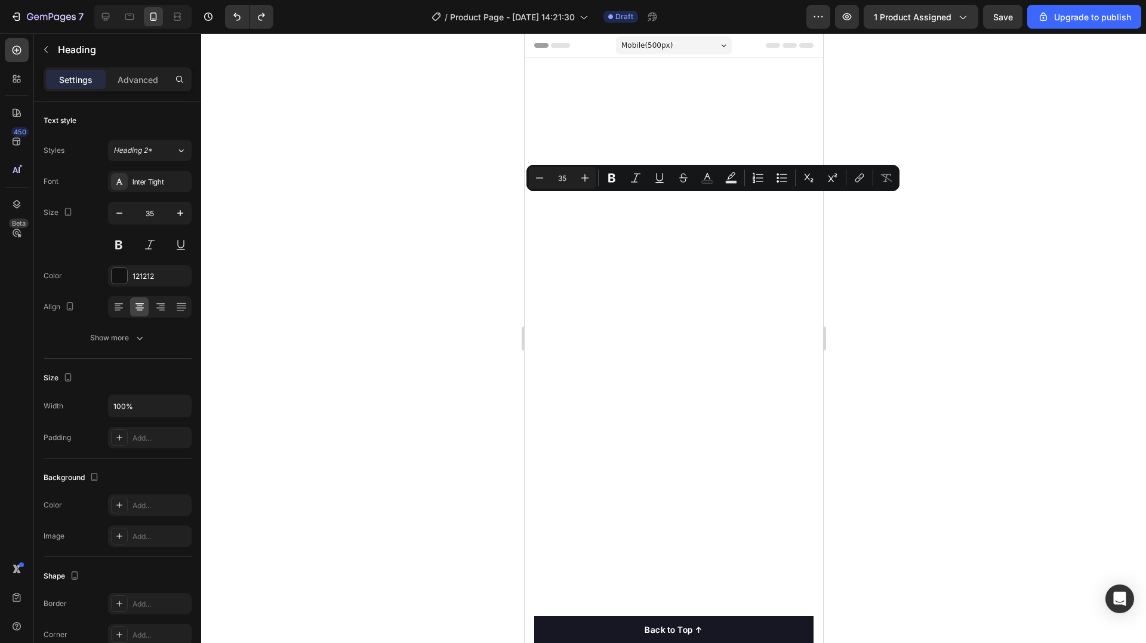
scroll to position [3522, 0]
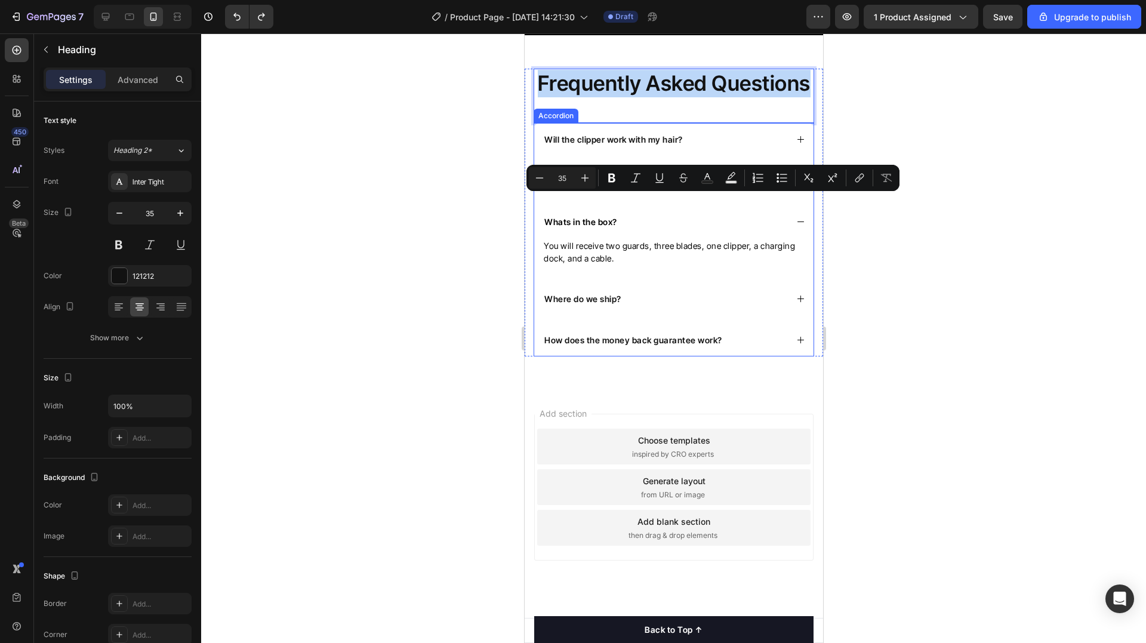
click at [618, 156] on div "Will the clipper work with my hair?" at bounding box center [673, 139] width 279 height 33
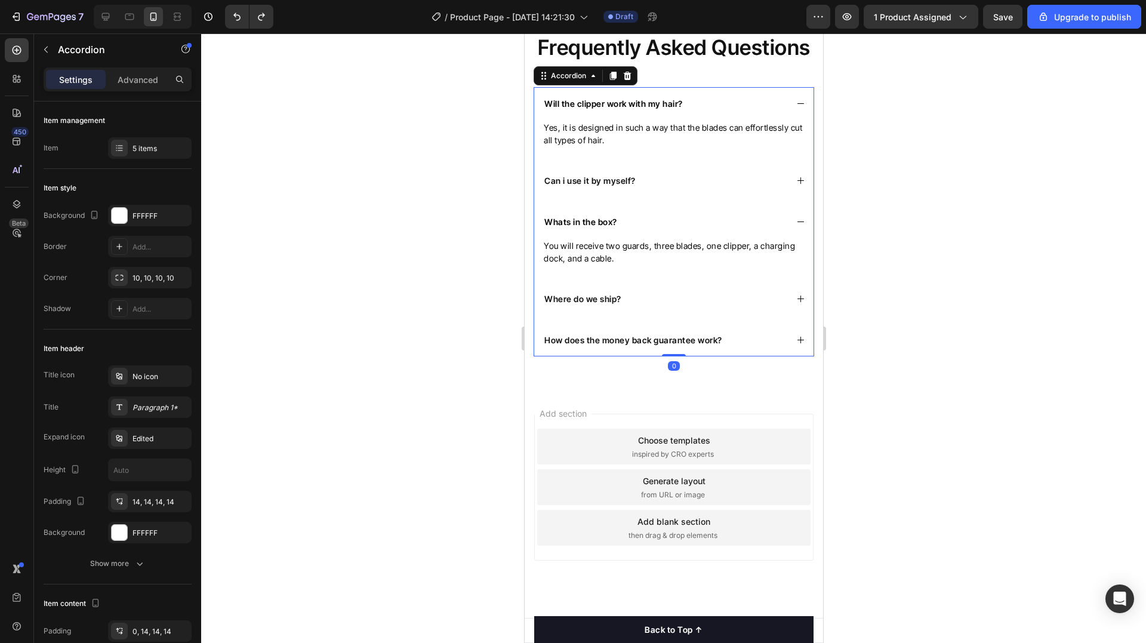
click at [617, 110] on p "Will the clipper work with my hair?" at bounding box center [613, 103] width 139 height 13
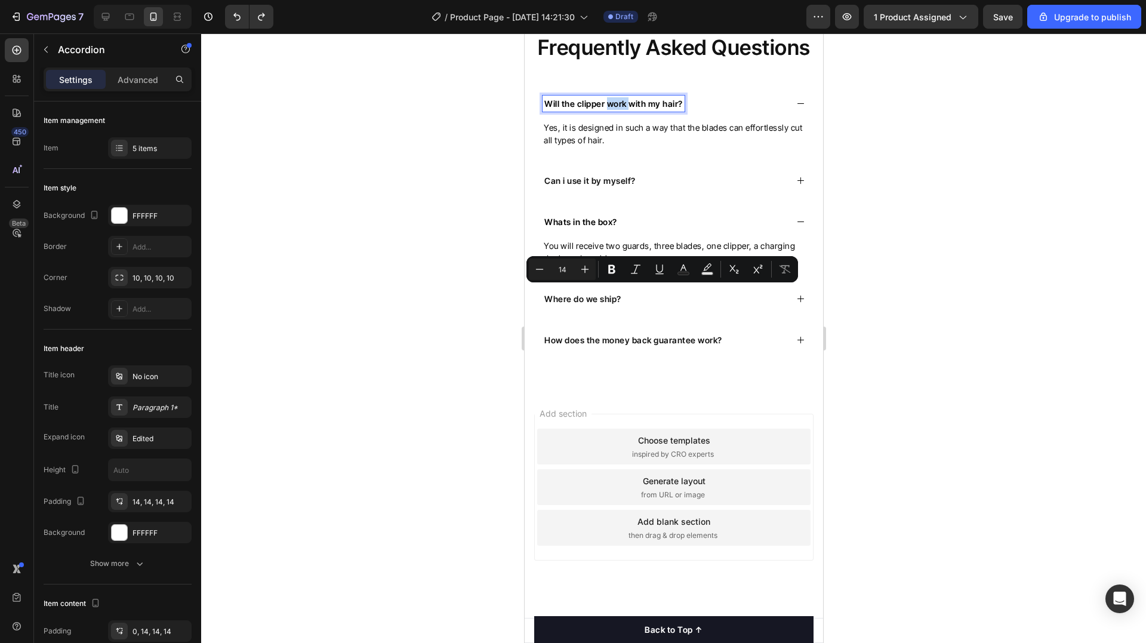
click at [618, 110] on p "Will the clipper work with my hair?" at bounding box center [613, 103] width 139 height 13
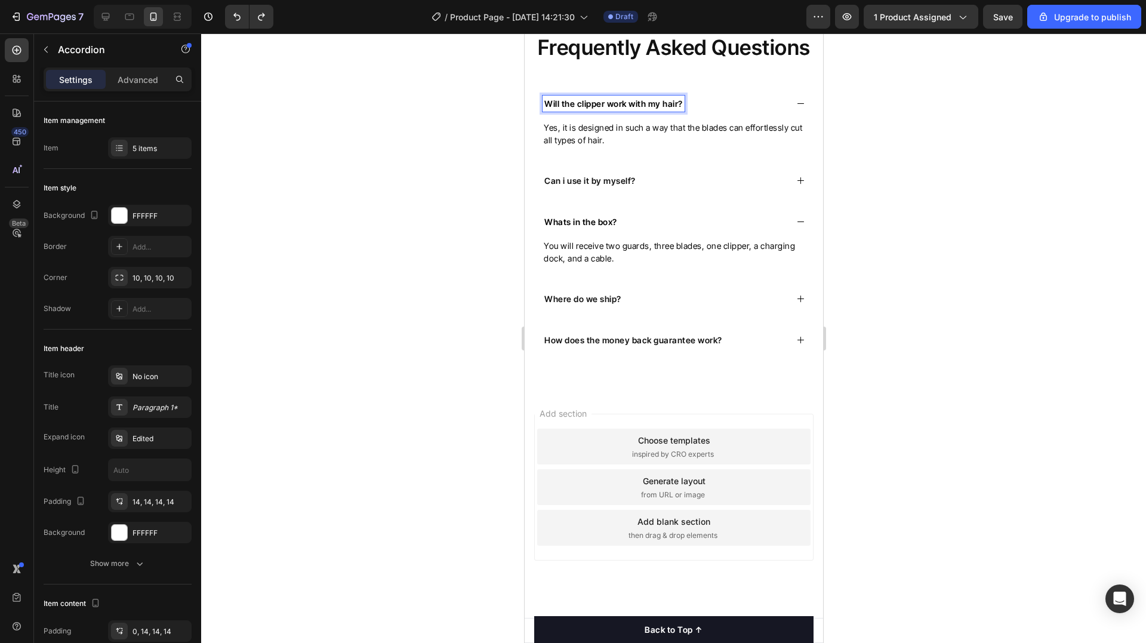
click at [621, 110] on p "Will the clipper work with my hair?" at bounding box center [613, 103] width 139 height 13
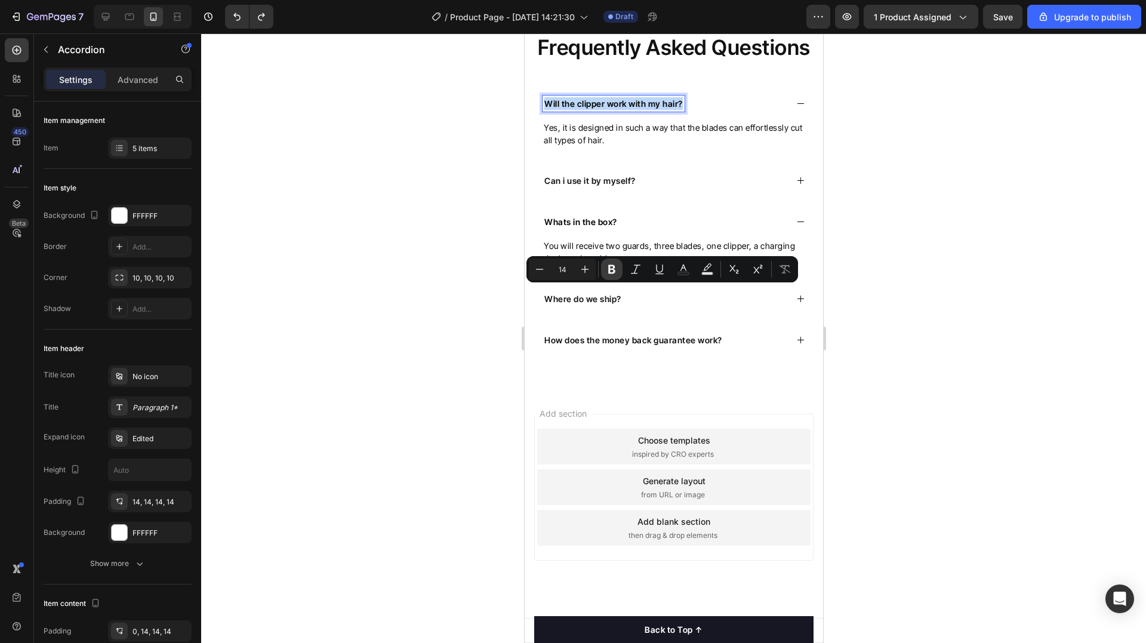
copy p "Will the clipper work with my hair?"
click at [583, 187] on p "Can i use it by myself?" at bounding box center [589, 180] width 91 height 13
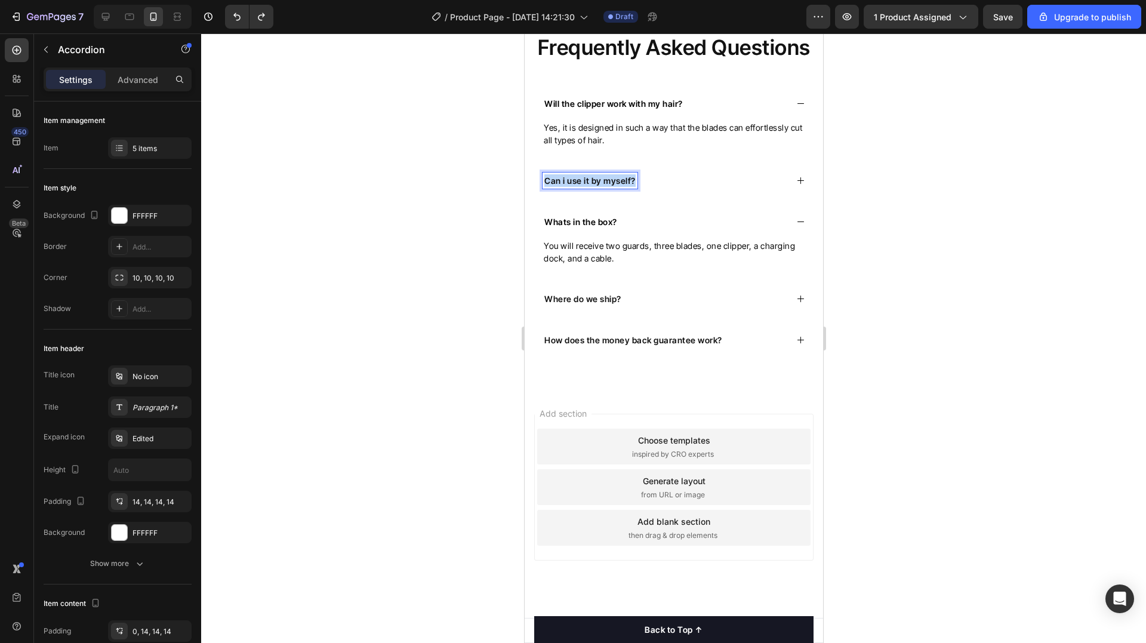
click at [583, 187] on p "Can i use it by myself?" at bounding box center [589, 180] width 91 height 13
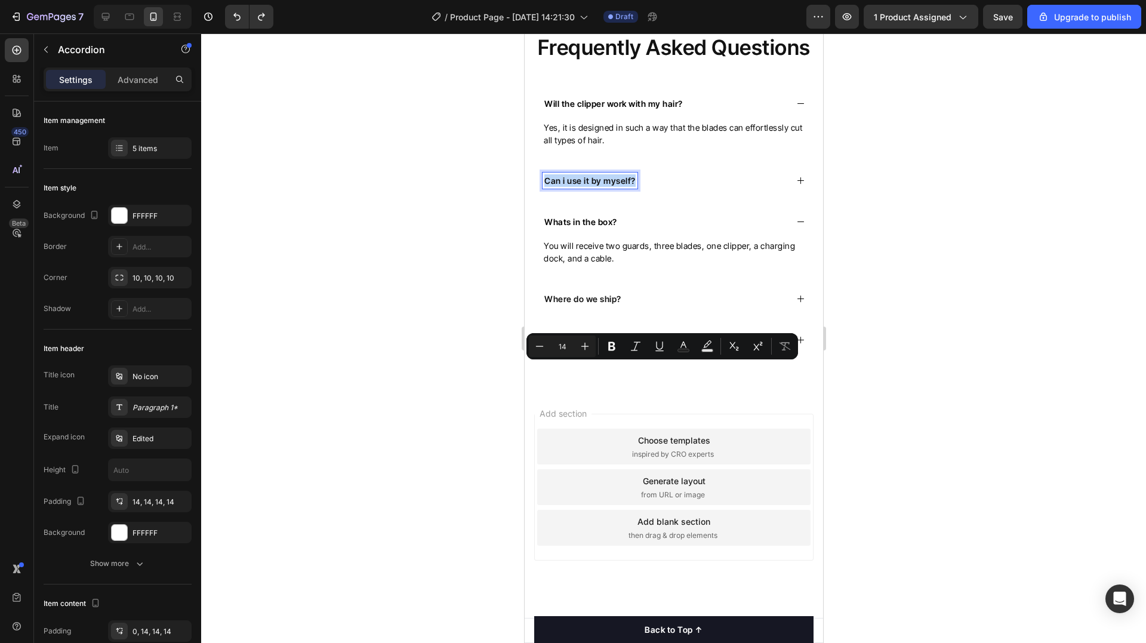
copy p "Can i use it by myself?"
click at [586, 228] on p "Whats in the box?" at bounding box center [580, 222] width 73 height 13
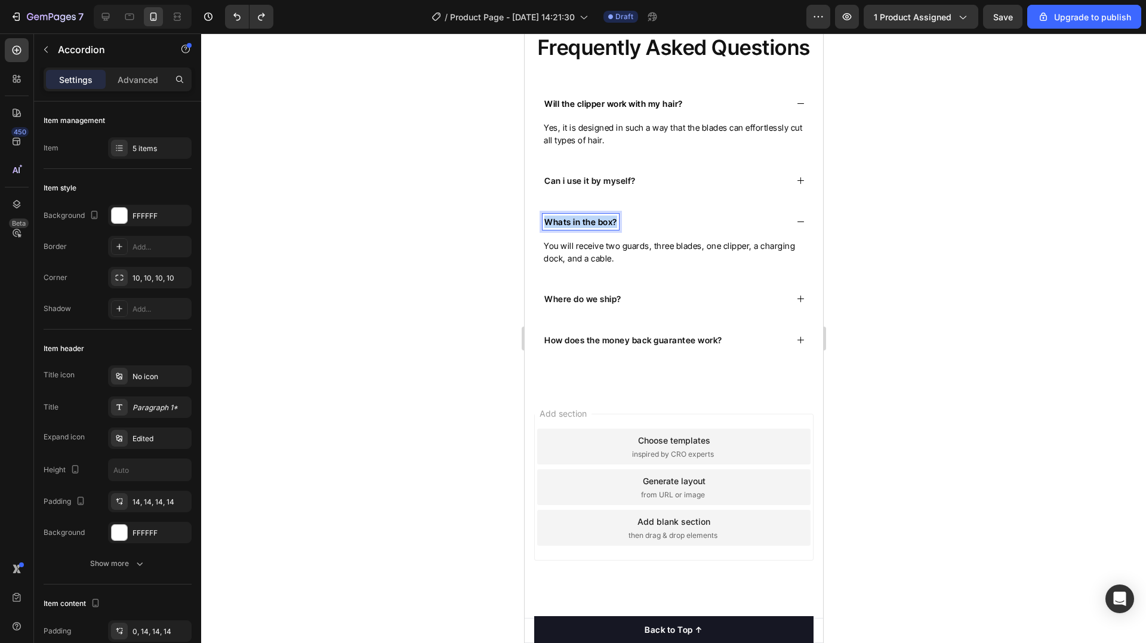
click at [586, 228] on p "Whats in the box?" at bounding box center [580, 222] width 73 height 13
copy p "Whats in the box?"
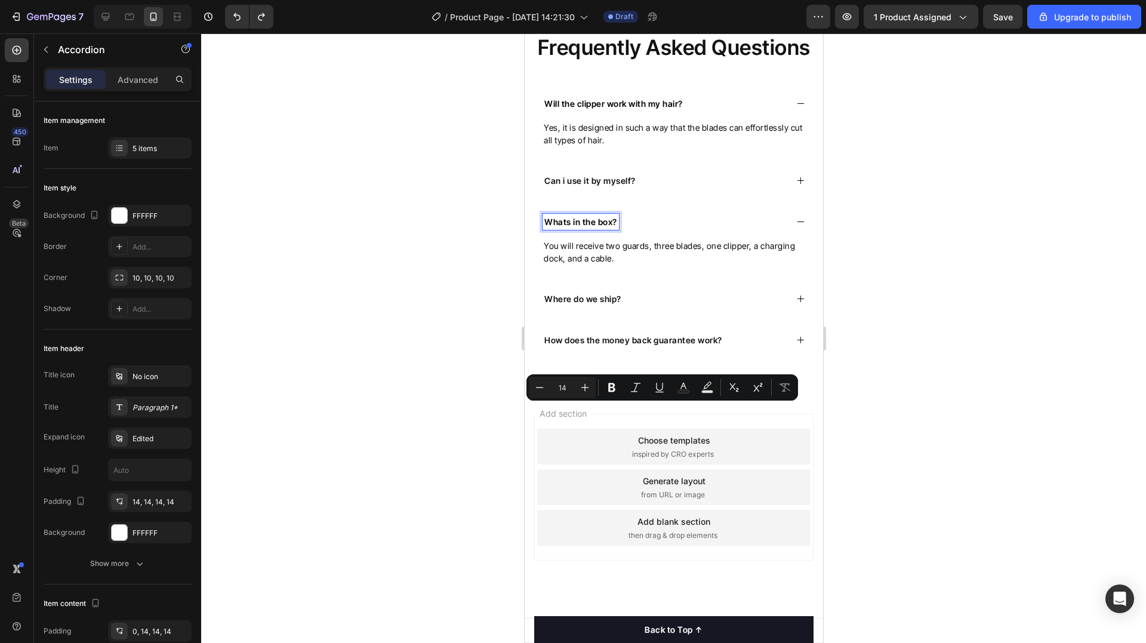
click at [604, 305] on p "Where do we ship?" at bounding box center [582, 299] width 77 height 13
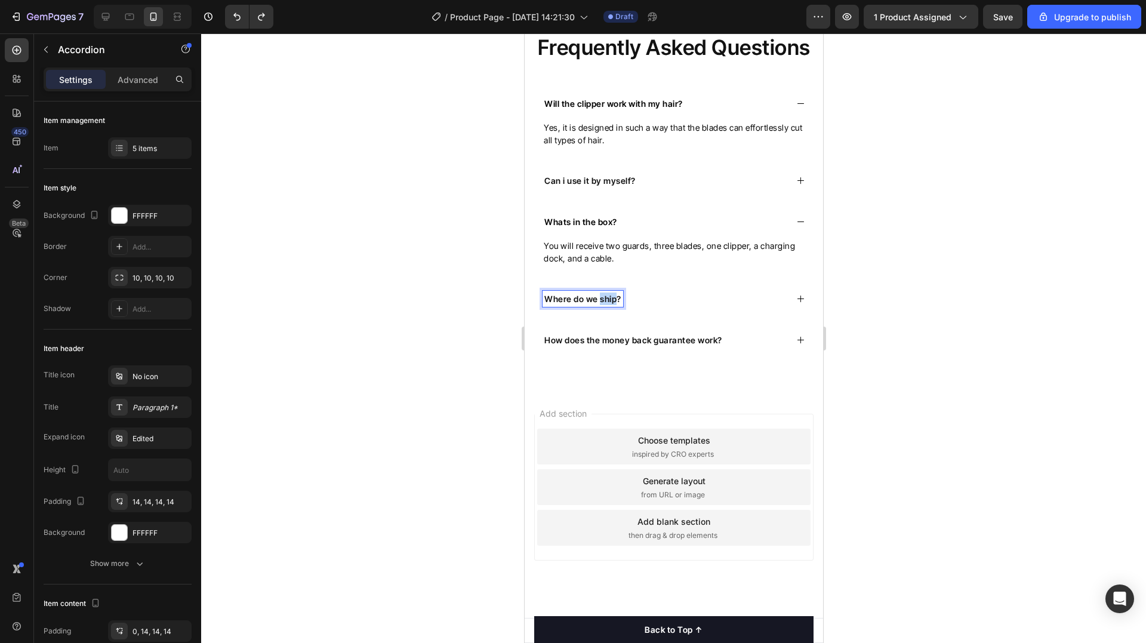
click at [604, 305] on p "Where do we ship?" at bounding box center [582, 299] width 77 height 13
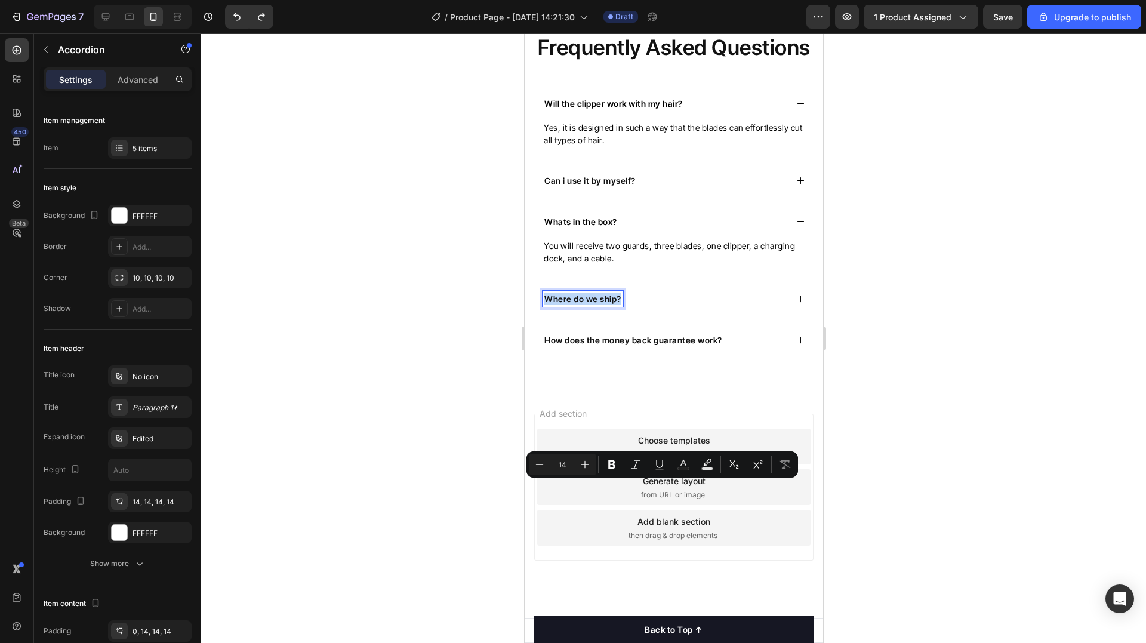
copy p "Where do we ship?"
click at [607, 346] on p "How does the money back guarantee work?" at bounding box center [633, 340] width 178 height 13
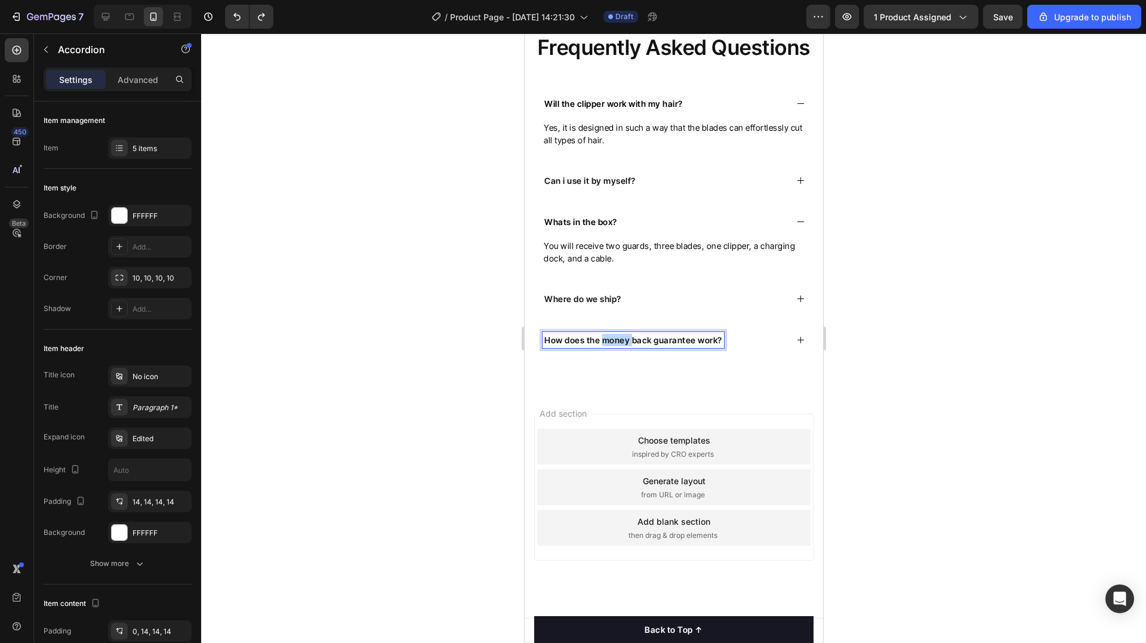
click at [607, 346] on p "How does the money back guarantee work?" at bounding box center [633, 340] width 178 height 13
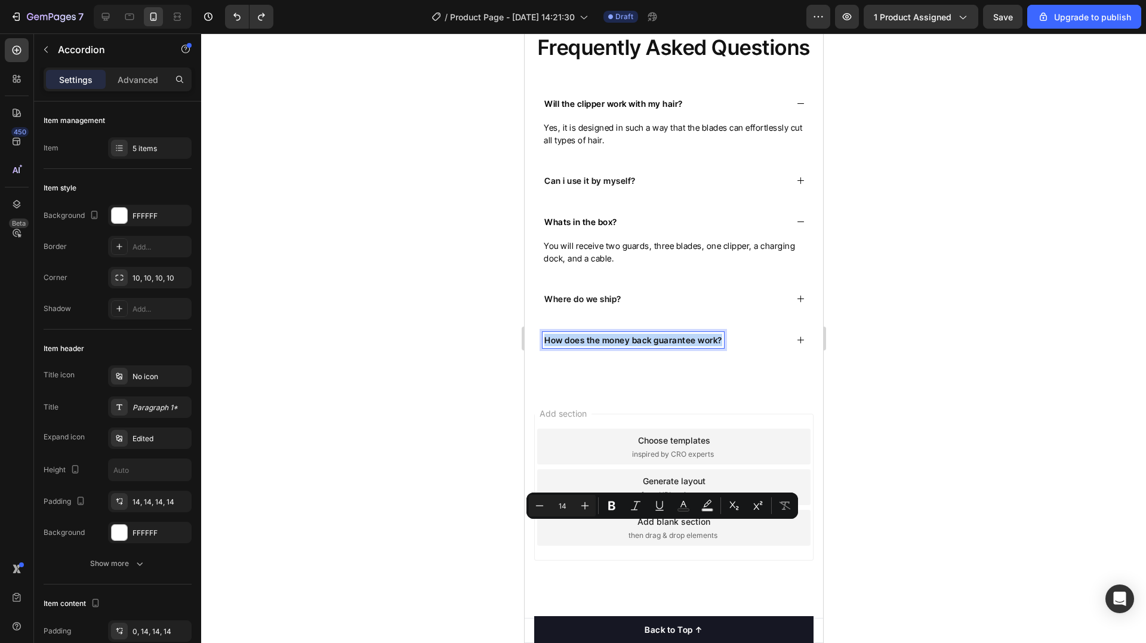
copy p "How does the money back guarantee work?"
click at [674, 146] on p "Yes, it is designed in such a way that the blades can effortlessly cut all type…" at bounding box center [673, 133] width 260 height 25
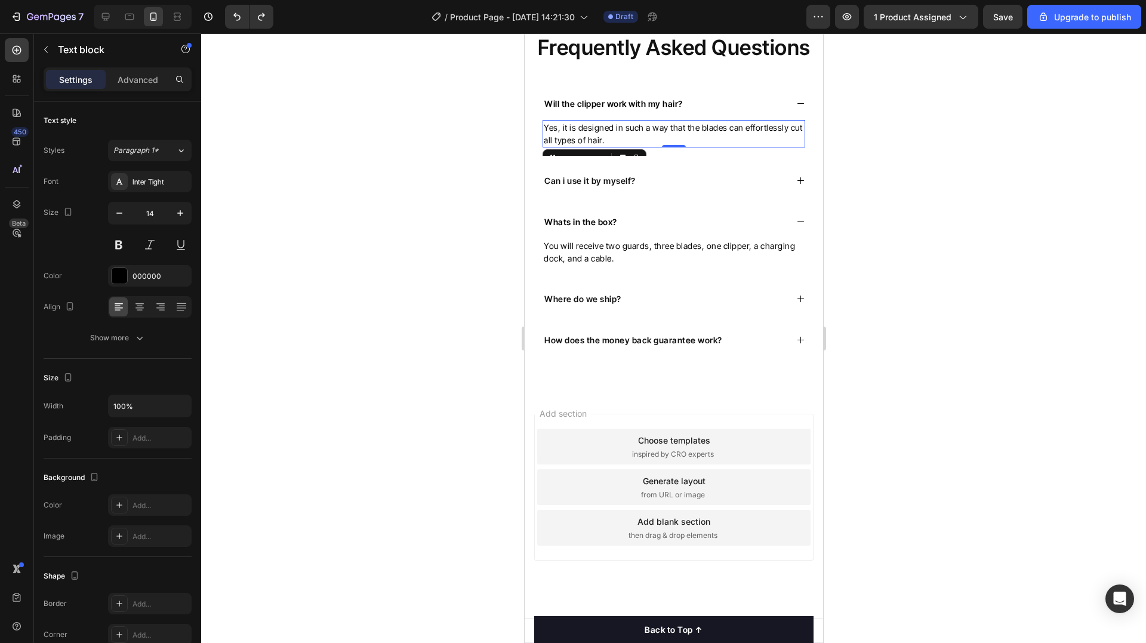
click at [674, 146] on p "Yes, it is designed in such a way that the blades can effortlessly cut all type…" at bounding box center [673, 133] width 260 height 25
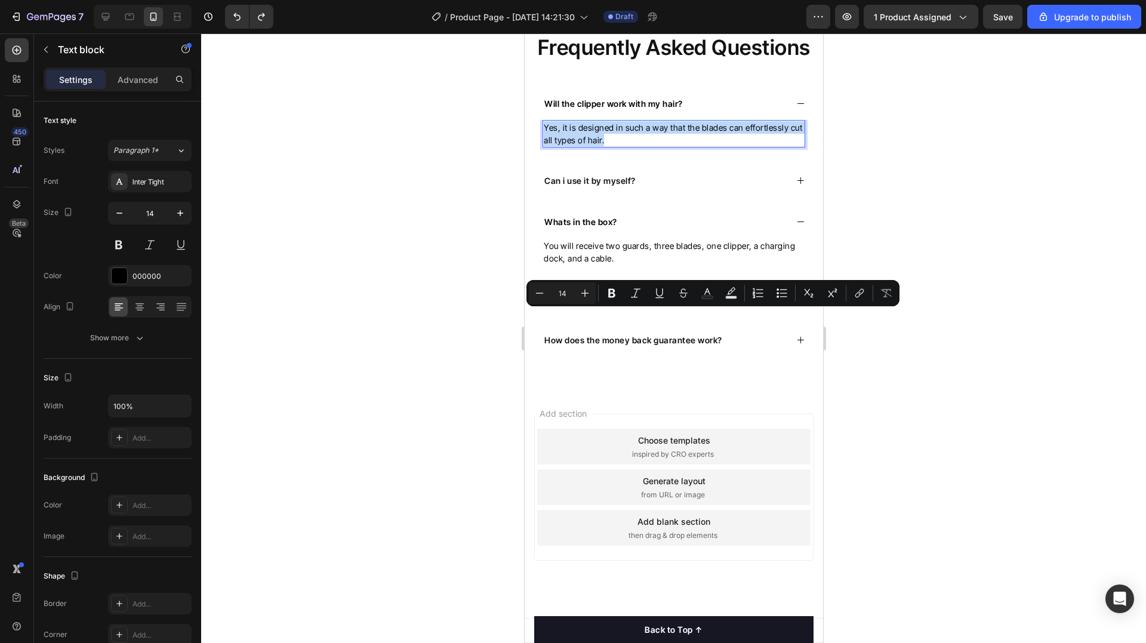
copy p "Yes, it is designed in such a way that the blades can effortlessly cut all type…"
click at [627, 187] on p "Can i use it by myself?" at bounding box center [589, 180] width 91 height 13
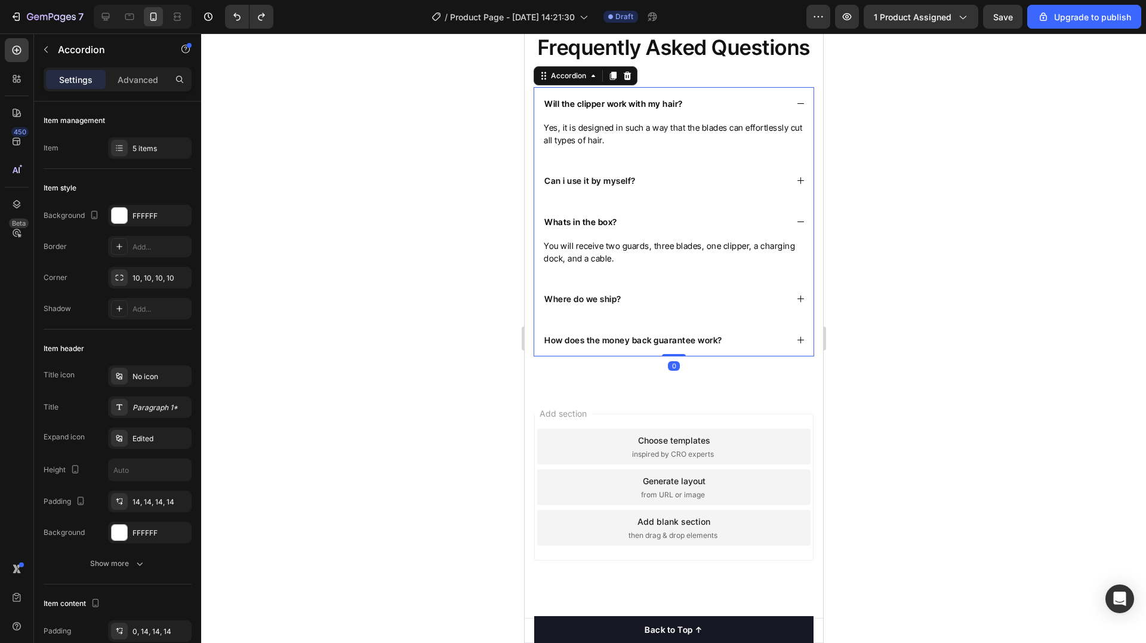
click at [771, 189] on div "Can i use it by myself?" at bounding box center [664, 181] width 244 height 16
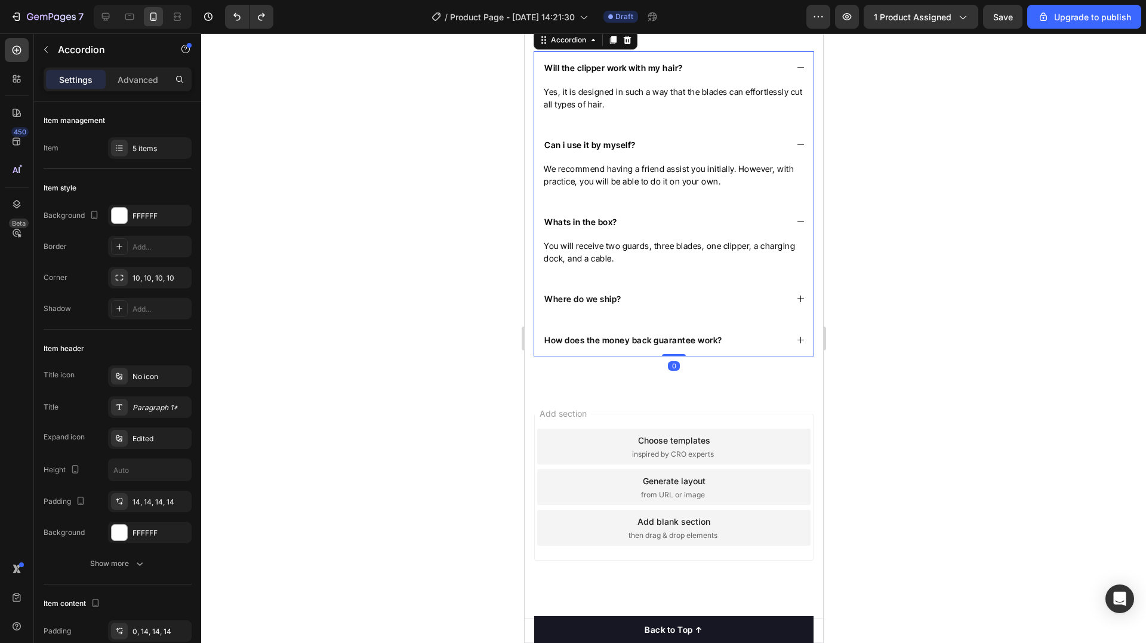
click at [624, 187] on p "We recommend having a friend assist you initially. However, with practice, you …" at bounding box center [673, 174] width 260 height 25
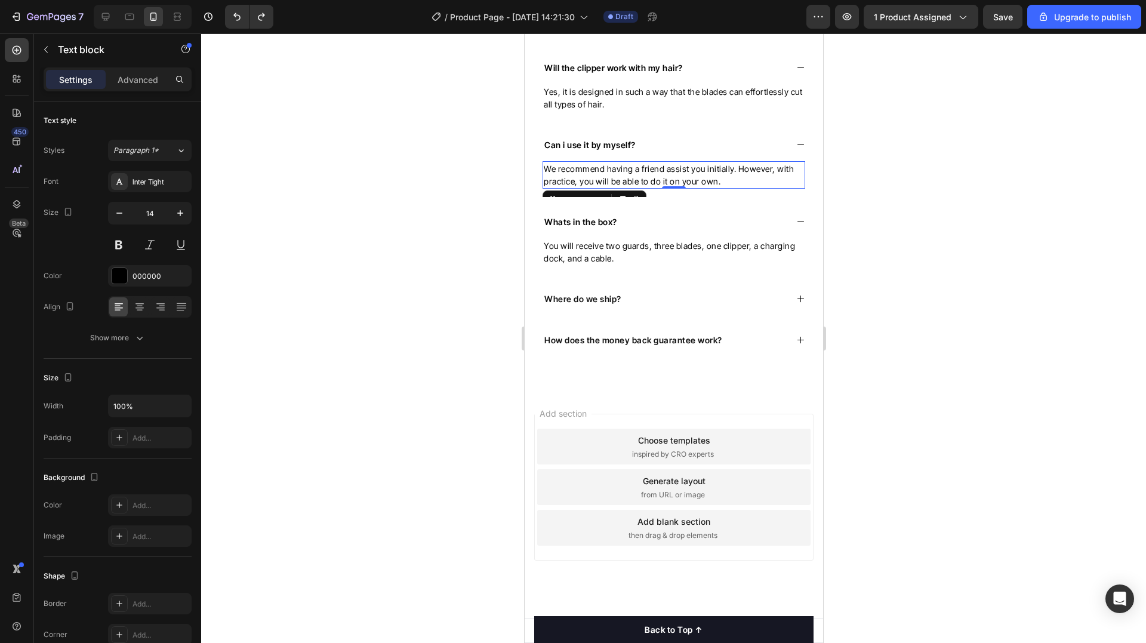
click at [624, 187] on p "We recommend having a friend assist you initially. However, with practice, you …" at bounding box center [673, 174] width 260 height 25
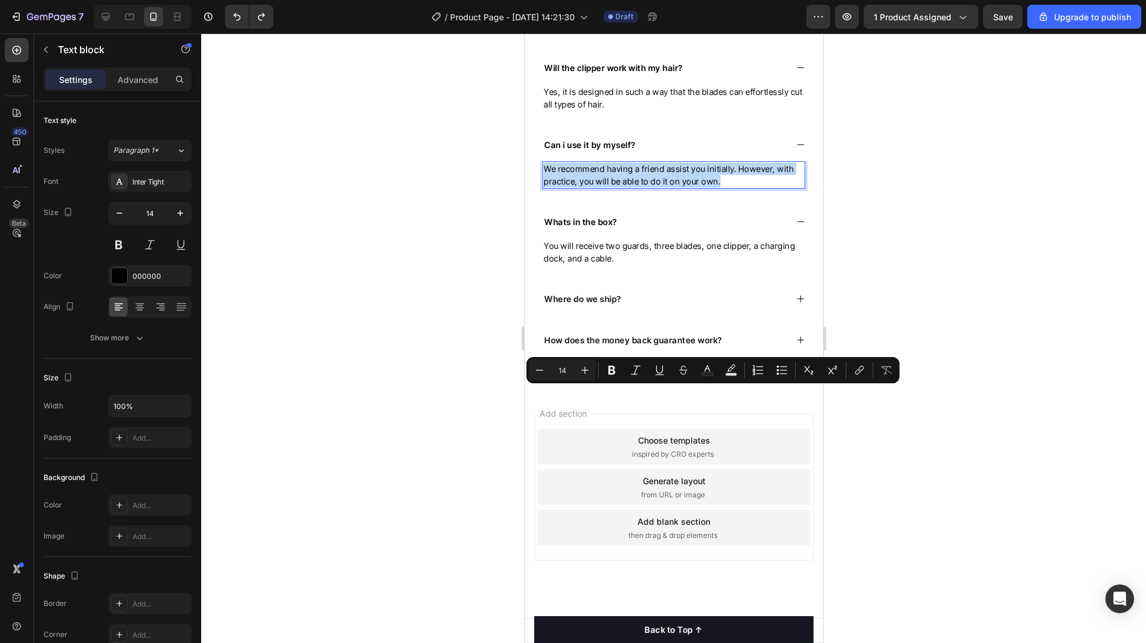
copy p "We recommend having a friend assist you initially. However, with practice, you …"
click at [628, 264] on p "You will receive two guards, three blades, one clipper, a charging dock, and a …" at bounding box center [673, 251] width 260 height 25
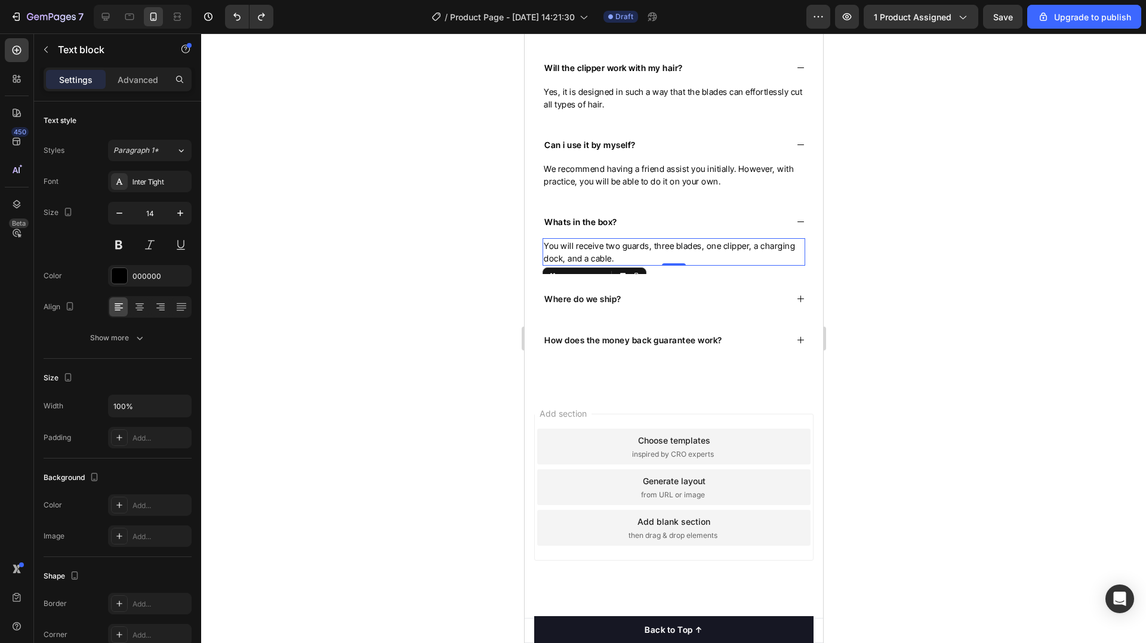
click at [628, 264] on p "You will receive two guards, three blades, one clipper, a charging dock, and a …" at bounding box center [673, 251] width 260 height 25
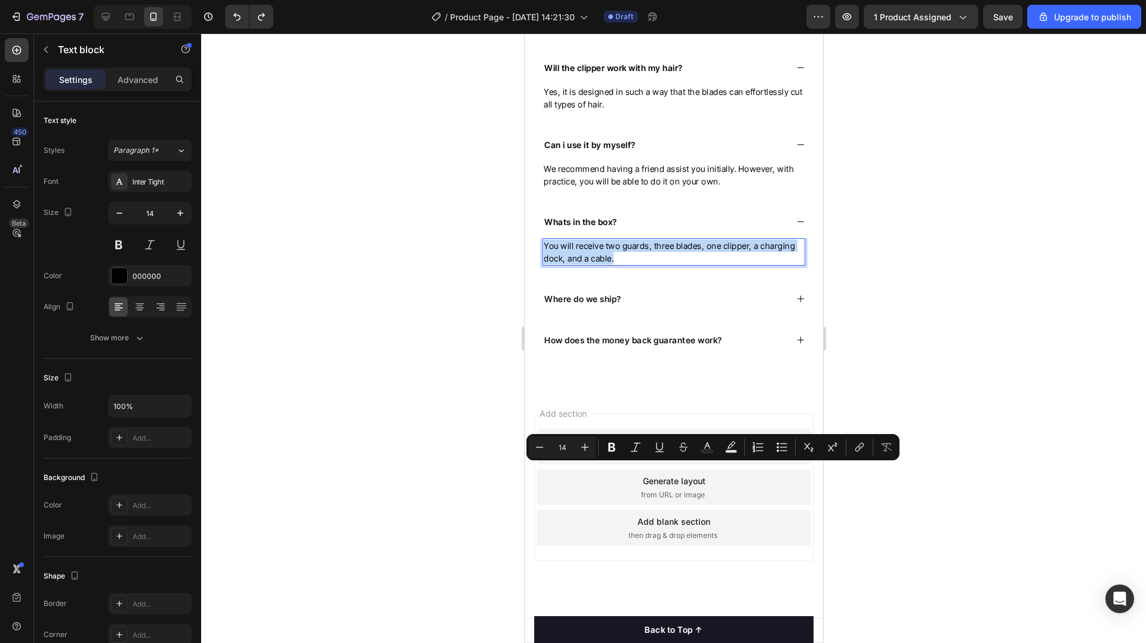
copy p "You will receive two guards, three blades, one clipper, a charging dock, and a …"
click at [796, 303] on icon at bounding box center [800, 298] width 9 height 9
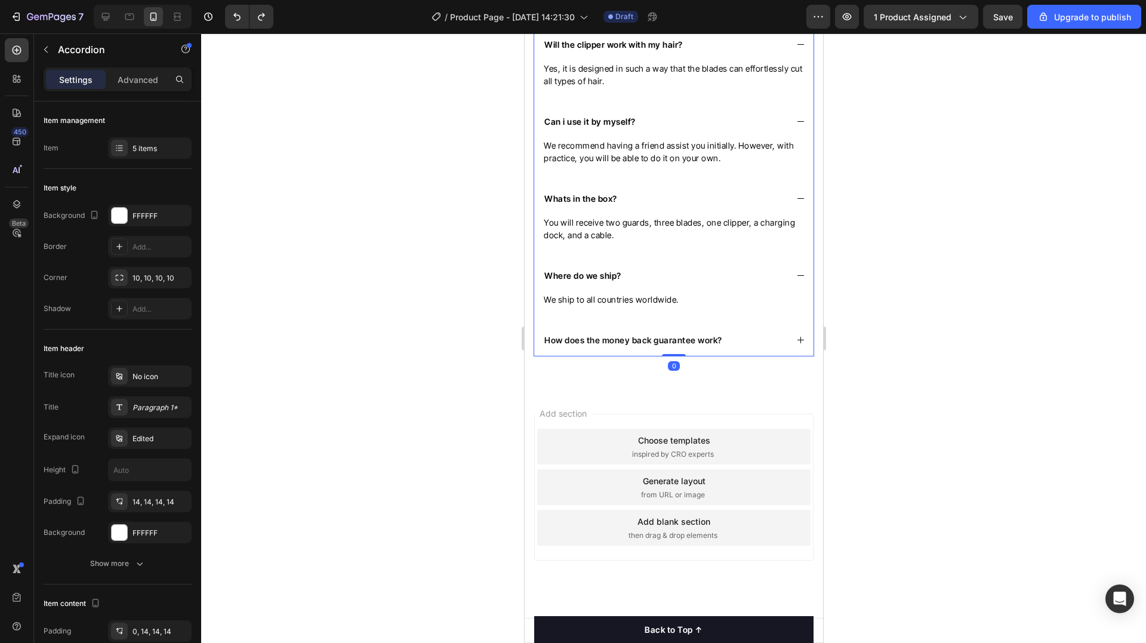
click at [783, 215] on div "Whats in the box?" at bounding box center [673, 198] width 279 height 33
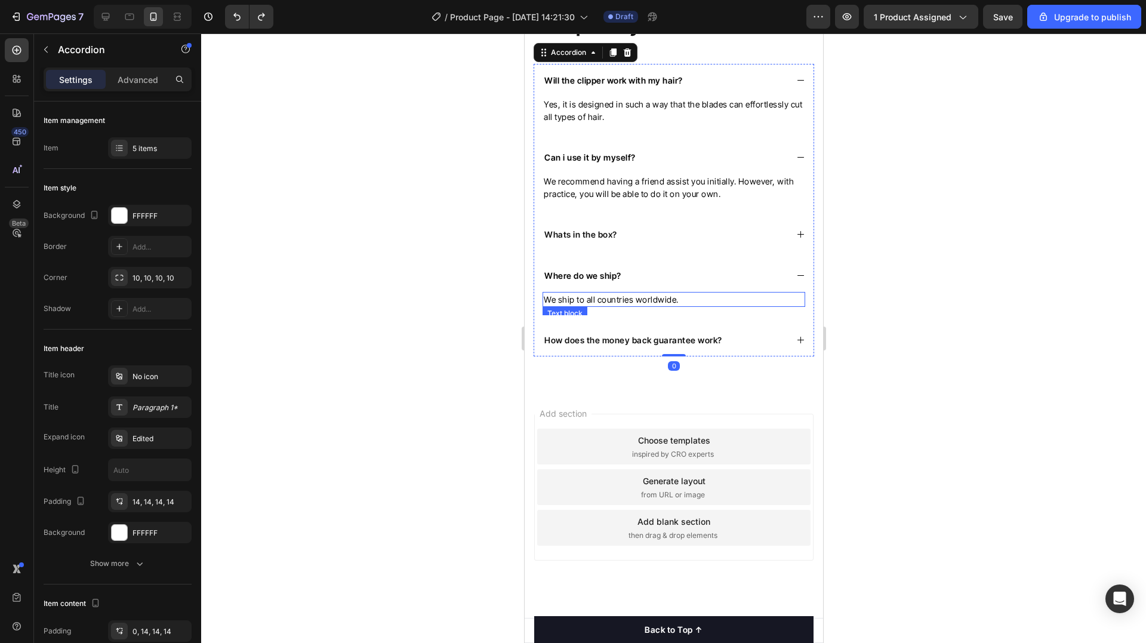
click at [644, 306] on p "We ship to all countries worldwide." at bounding box center [673, 299] width 260 height 13
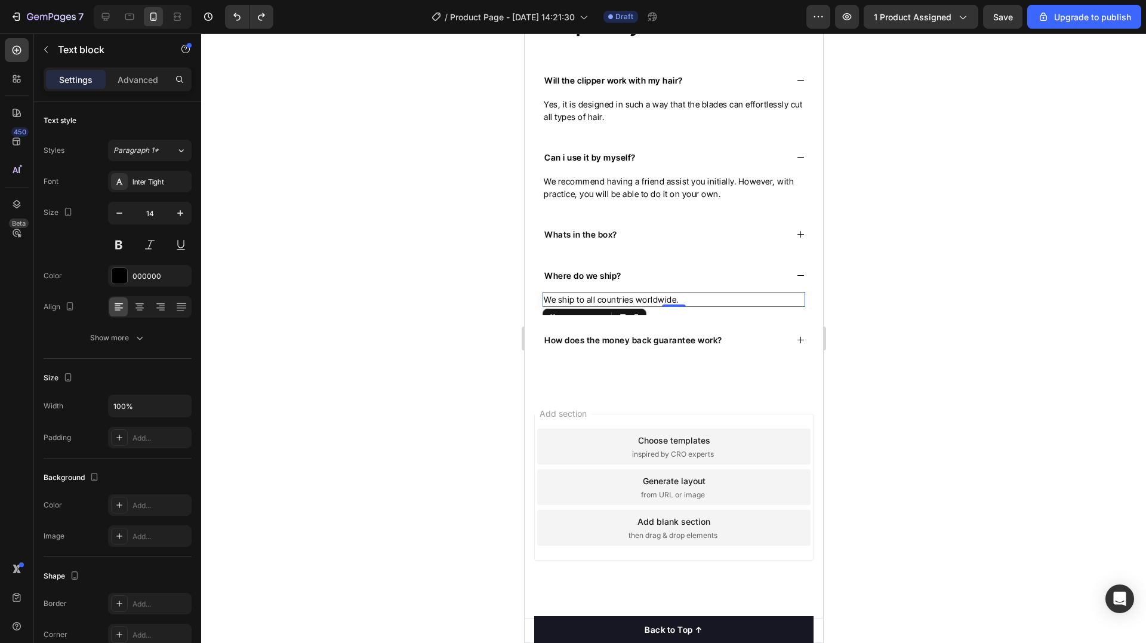
click at [644, 306] on p "We ship to all countries worldwide." at bounding box center [673, 299] width 260 height 13
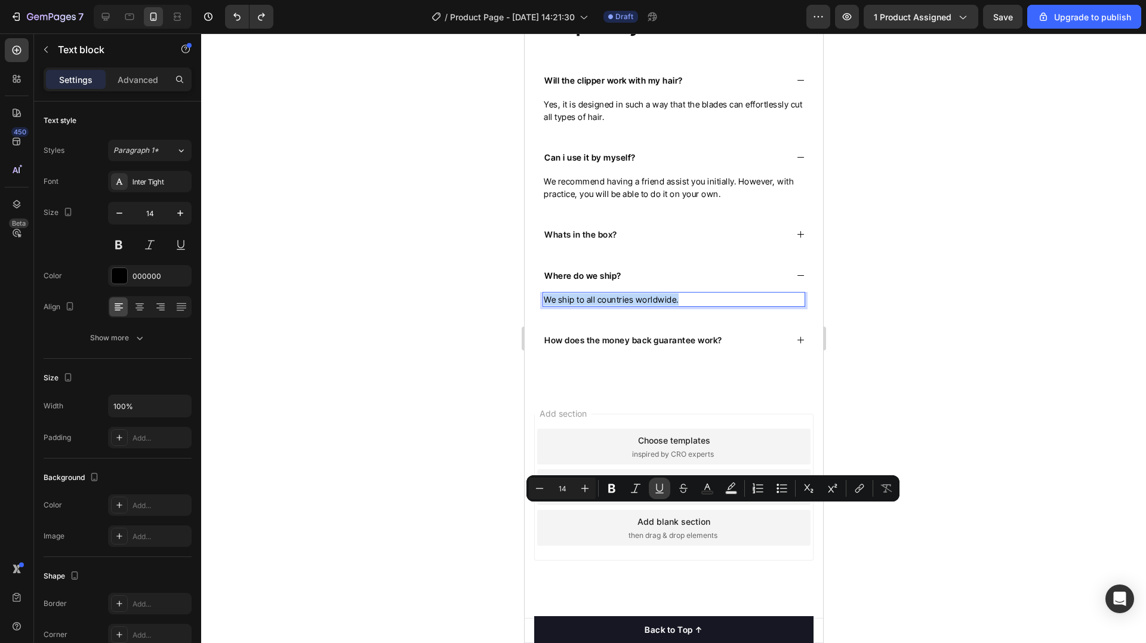
copy p "We ship to all countries worldwide."
click at [796, 239] on icon at bounding box center [800, 234] width 9 height 9
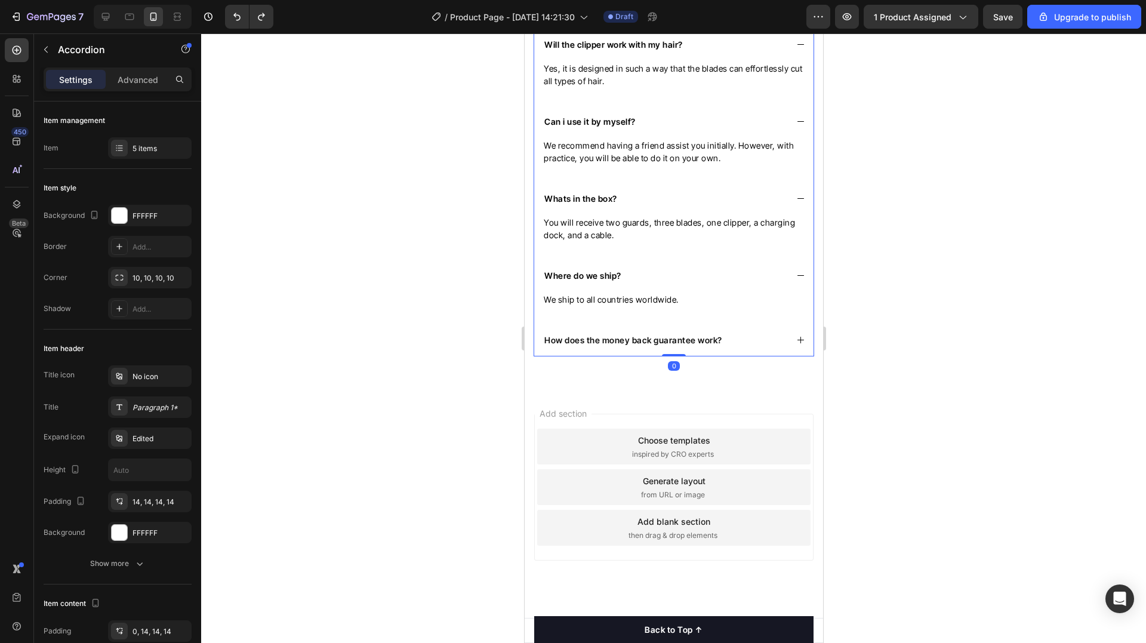
click at [785, 215] on div "Whats in the box?" at bounding box center [673, 198] width 279 height 33
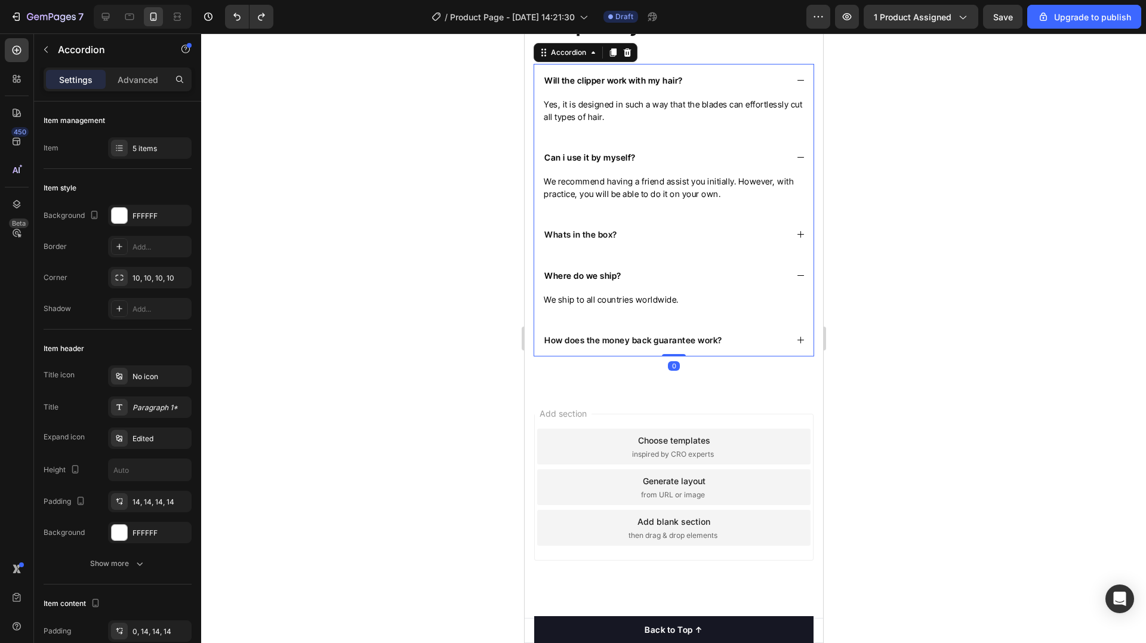
click at [796, 280] on icon at bounding box center [800, 275] width 9 height 9
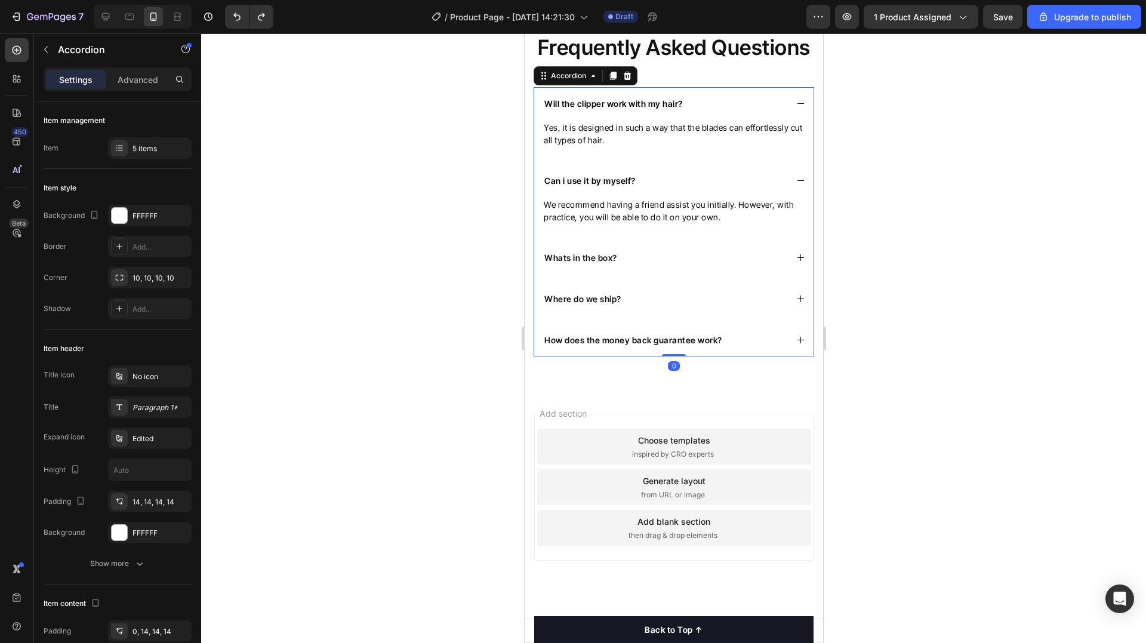
click at [721, 348] on div "How does the money back guarantee work?" at bounding box center [632, 340] width 181 height 16
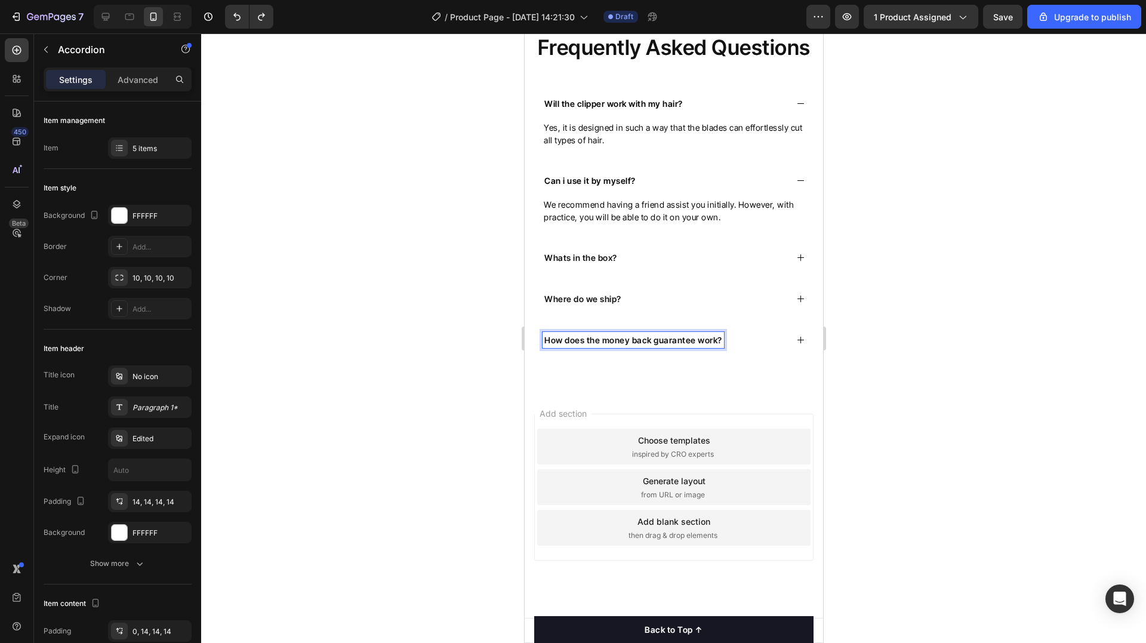
click at [796, 344] on icon at bounding box center [800, 340] width 9 height 9
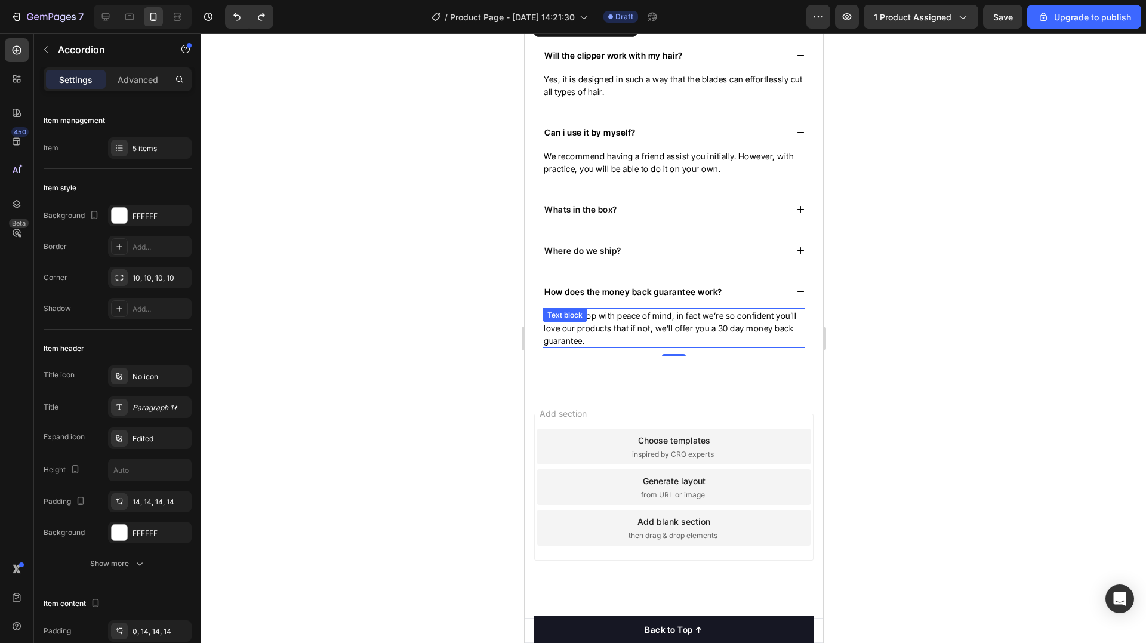
click at [682, 347] on p "You can shop with peace of mind, in fact we’re so confident you’ll love our pro…" at bounding box center [673, 328] width 260 height 38
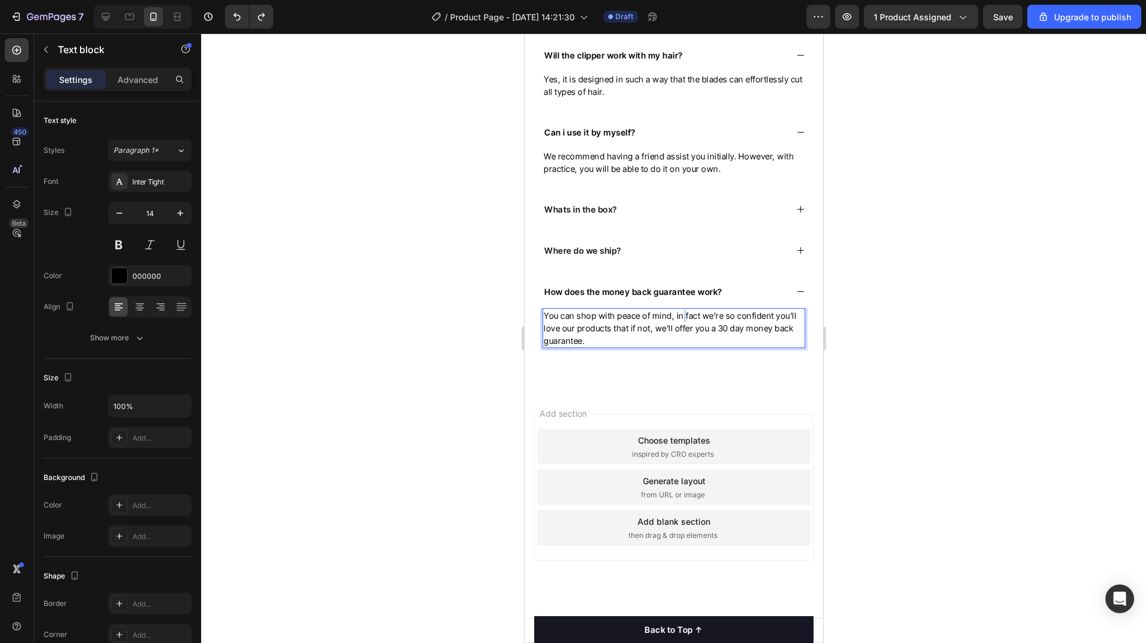
click at [682, 347] on p "You can shop with peace of mind, in fact we’re so confident you’ll love our pro…" at bounding box center [673, 328] width 260 height 38
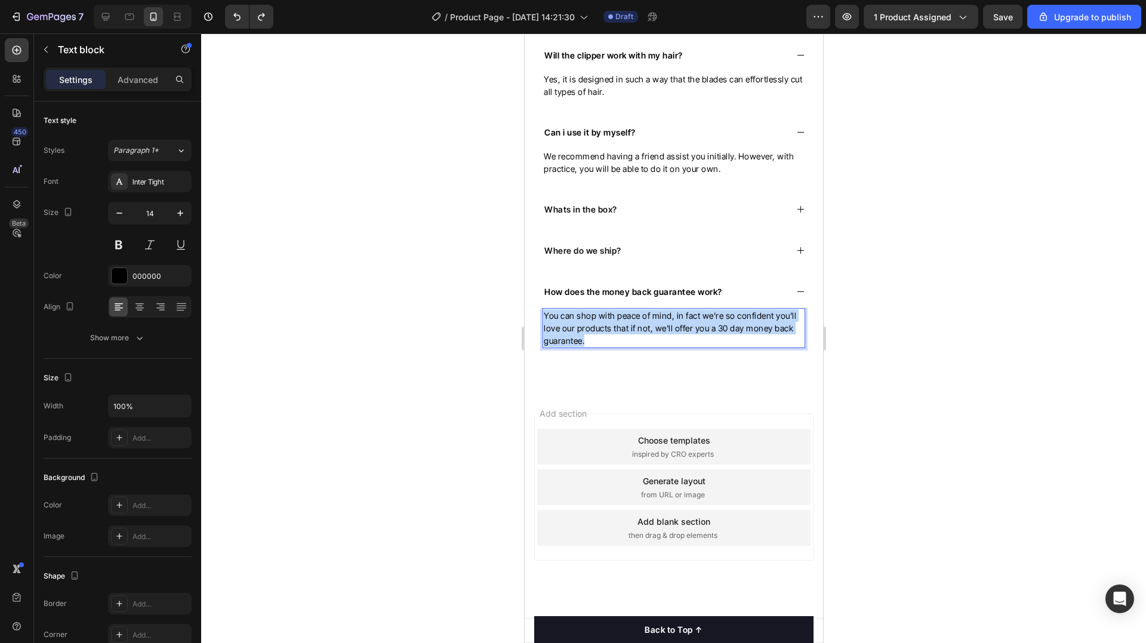
click at [682, 347] on p "You can shop with peace of mind, in fact we’re so confident you’ll love our pro…" at bounding box center [673, 328] width 260 height 38
type input "16"
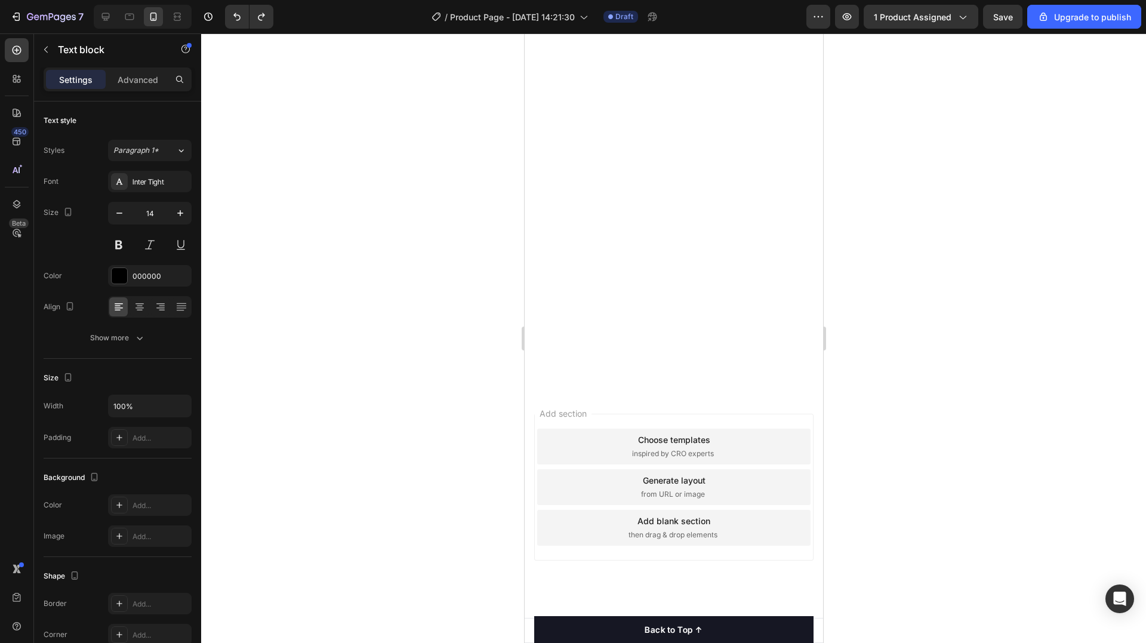
scroll to position [2090, 0]
click at [3, 19] on div "7" at bounding box center [44, 17] width 89 height 24
click at [20, 20] on icon "button" at bounding box center [16, 17] width 12 height 12
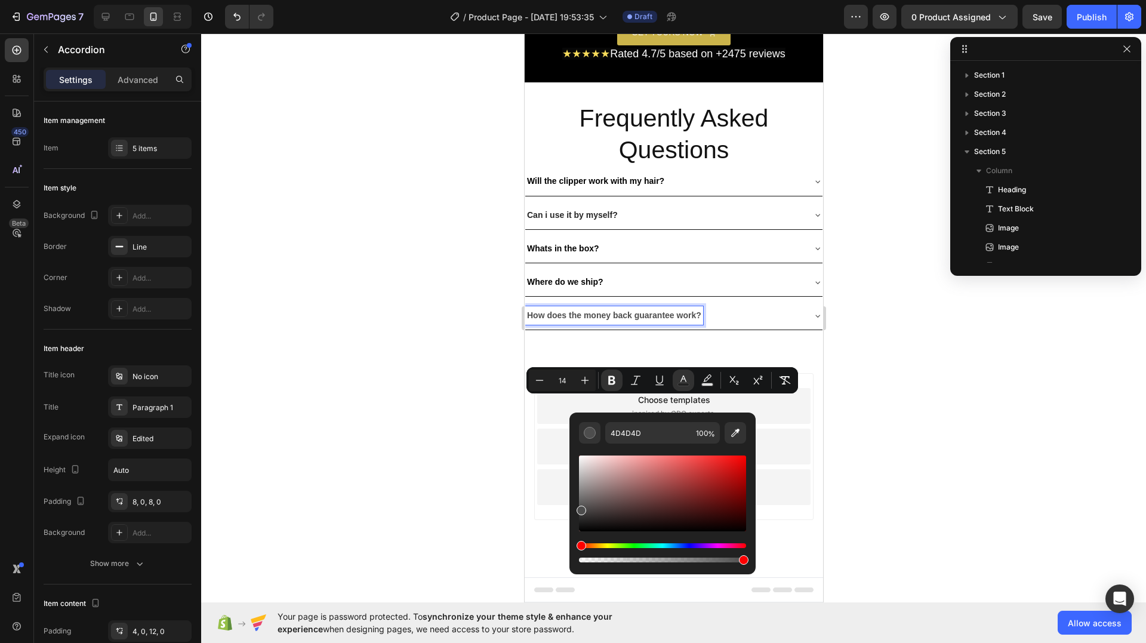
scroll to position [261, 0]
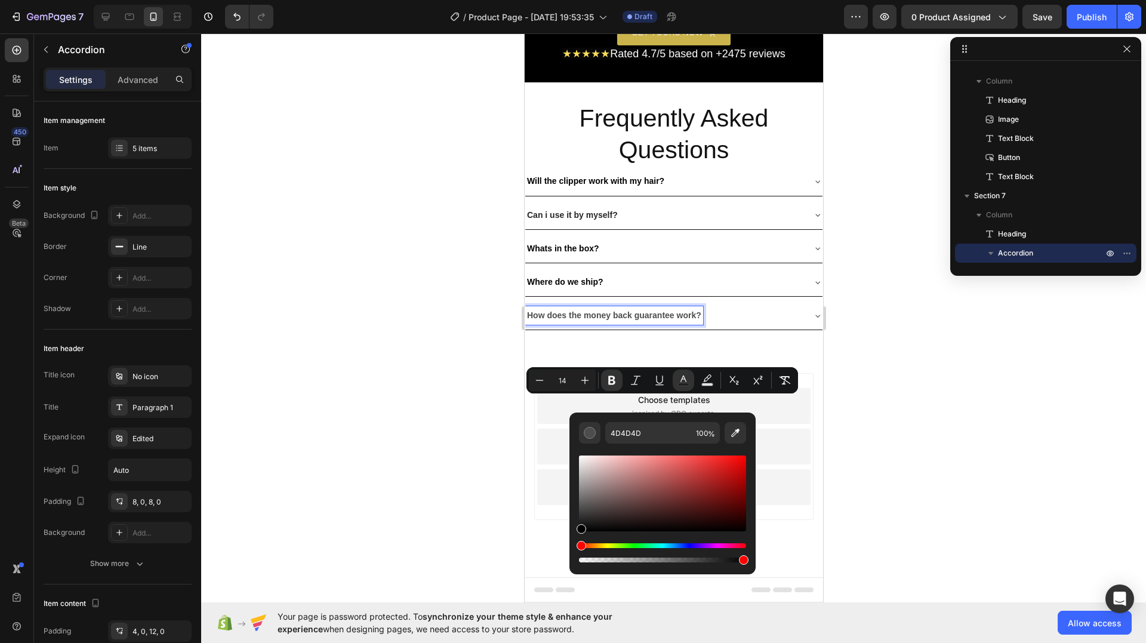
drag, startPoint x: 1105, startPoint y: 560, endPoint x: 550, endPoint y: 539, distance: 555.6
drag, startPoint x: 473, startPoint y: 503, endPoint x: 2, endPoint y: 493, distance: 471.2
click at [473, 503] on div at bounding box center [673, 338] width 945 height 610
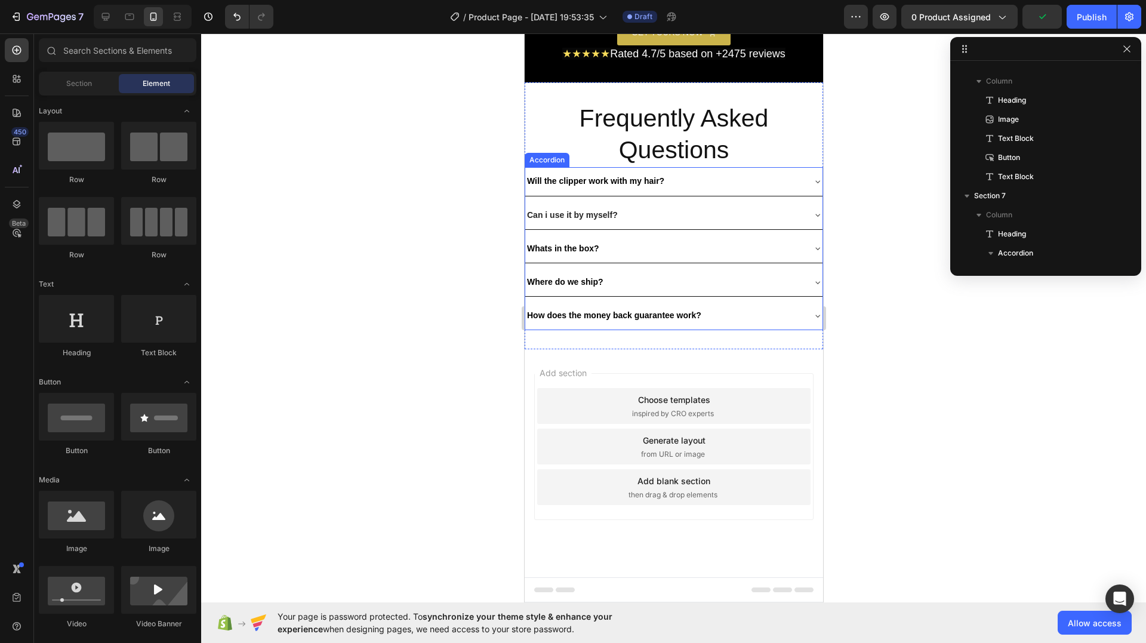
drag, startPoint x: 787, startPoint y: 283, endPoint x: 782, endPoint y: 273, distance: 10.7
click at [786, 195] on div "Will the clipper work with my hair?" at bounding box center [673, 181] width 297 height 28
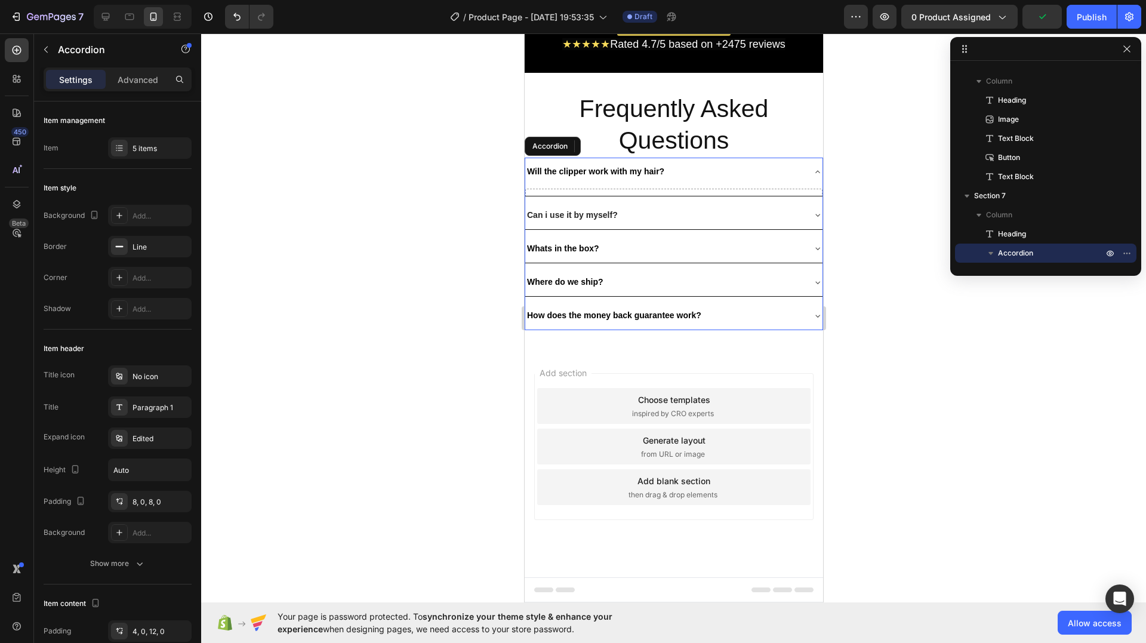
click at [780, 181] on div "Will the clipper work with my hair?" at bounding box center [664, 171] width 278 height 19
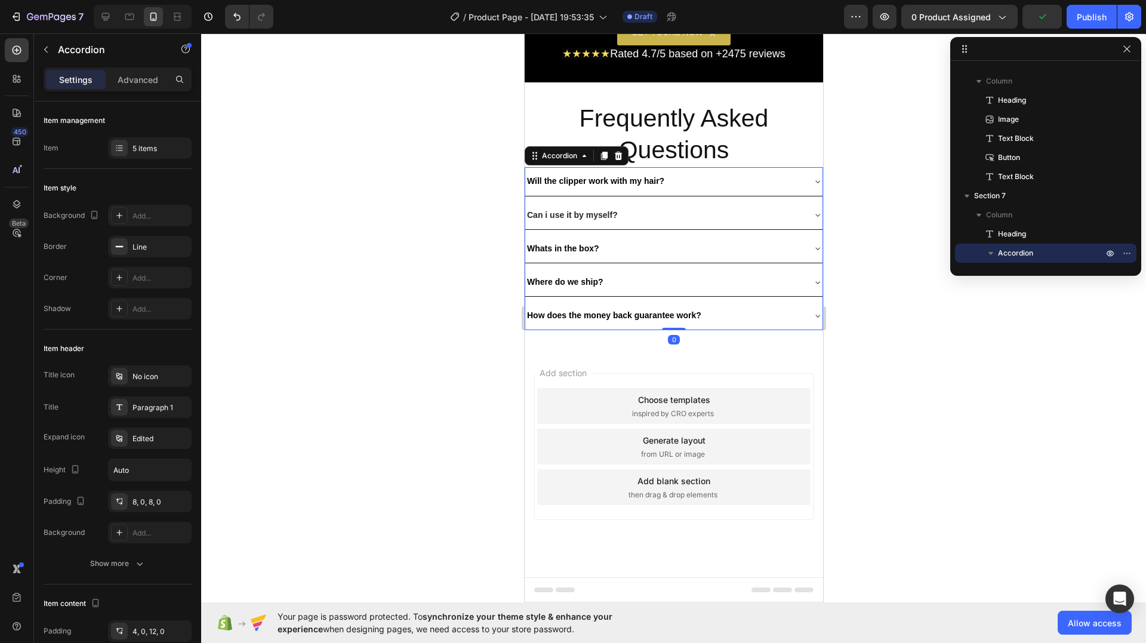
click at [780, 190] on div "Will the clipper work with my hair?" at bounding box center [664, 181] width 278 height 19
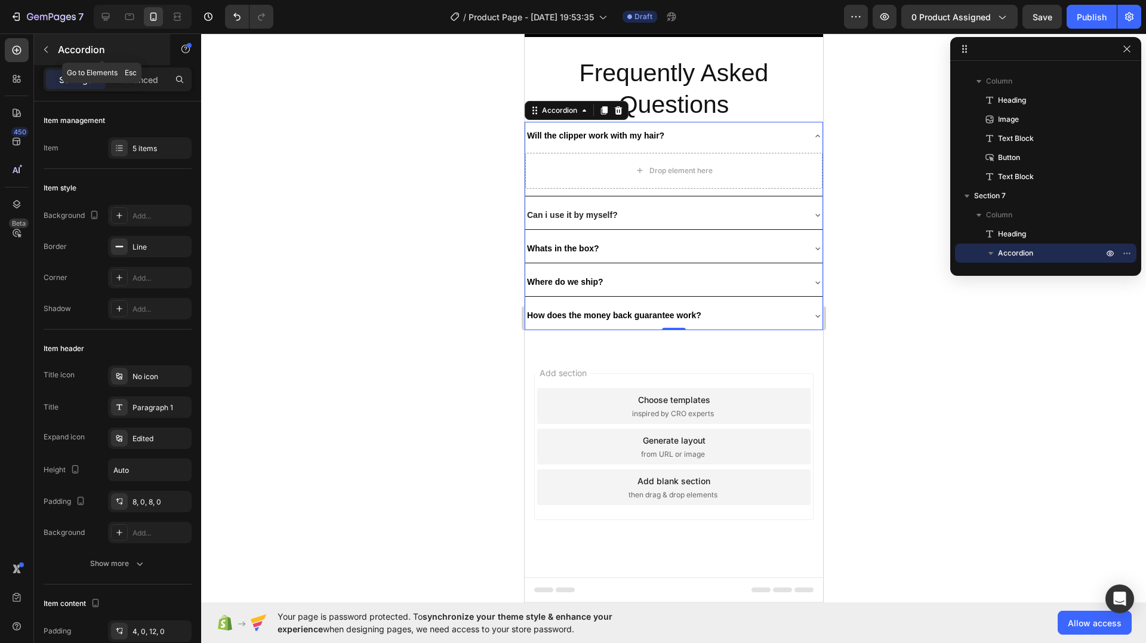
click at [45, 50] on icon "button" at bounding box center [46, 50] width 4 height 7
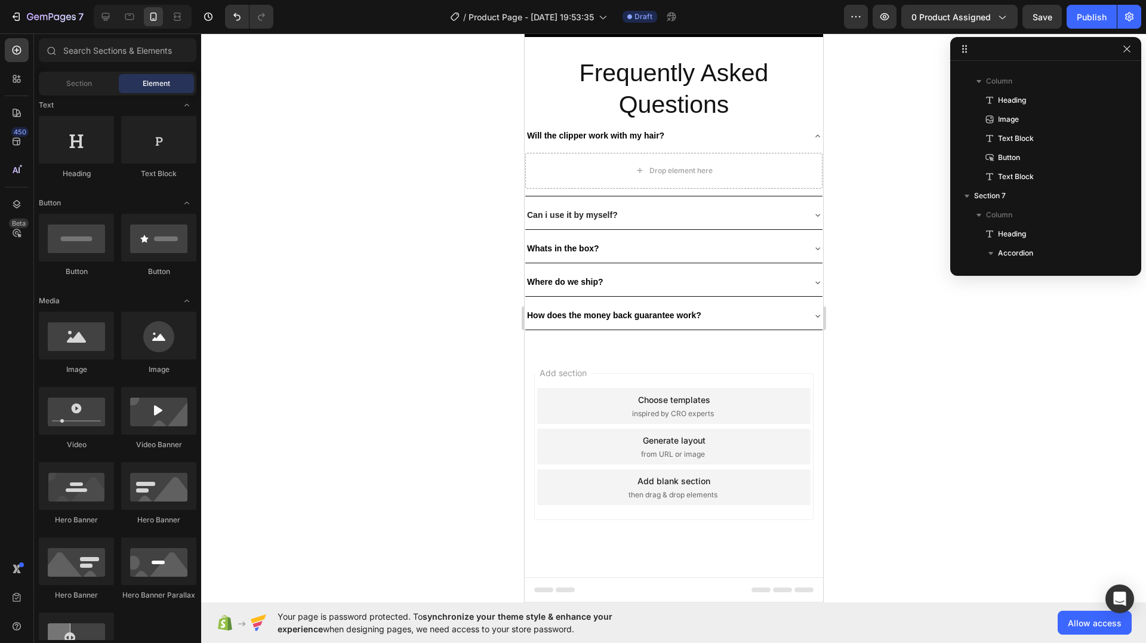
scroll to position [0, 0]
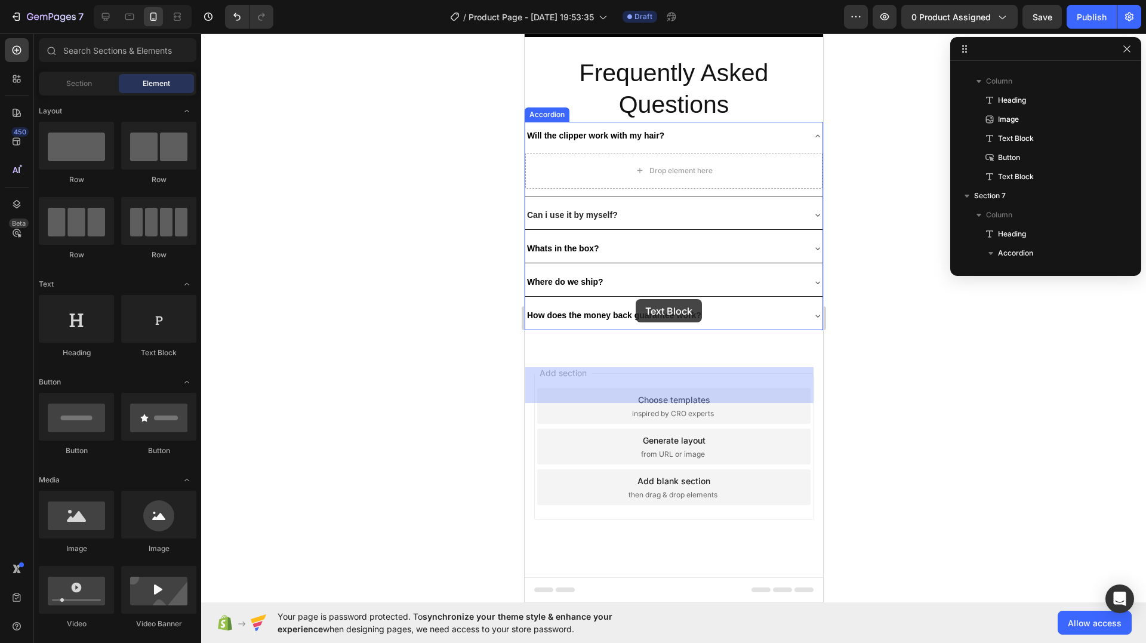
drag, startPoint x: 698, startPoint y: 367, endPoint x: 635, endPoint y: 299, distance: 92.5
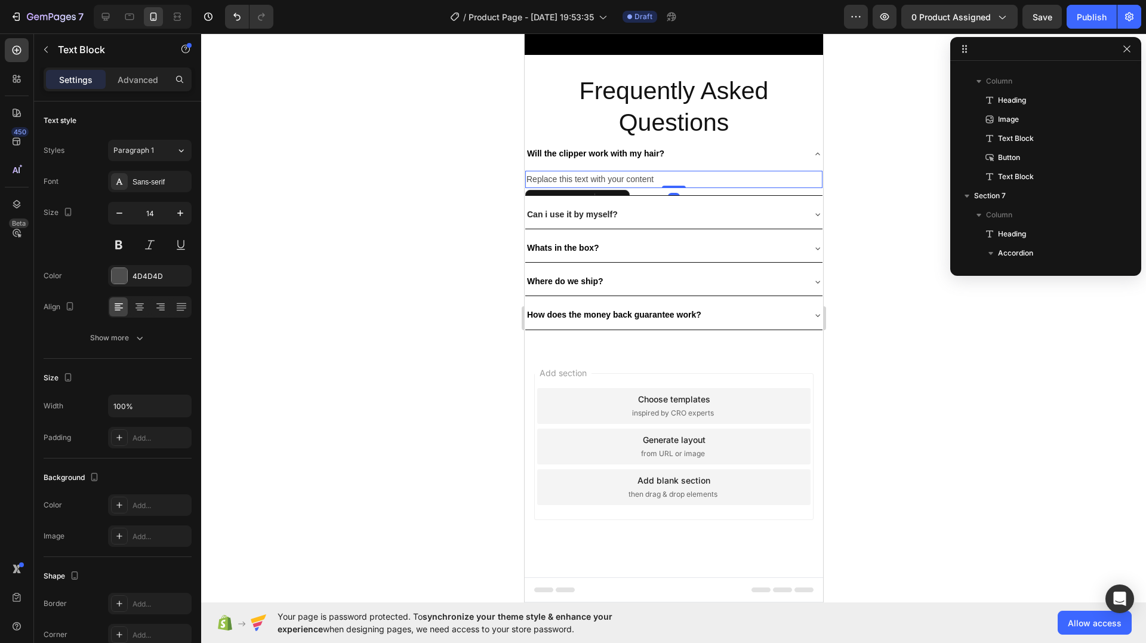
scroll to position [417, 0]
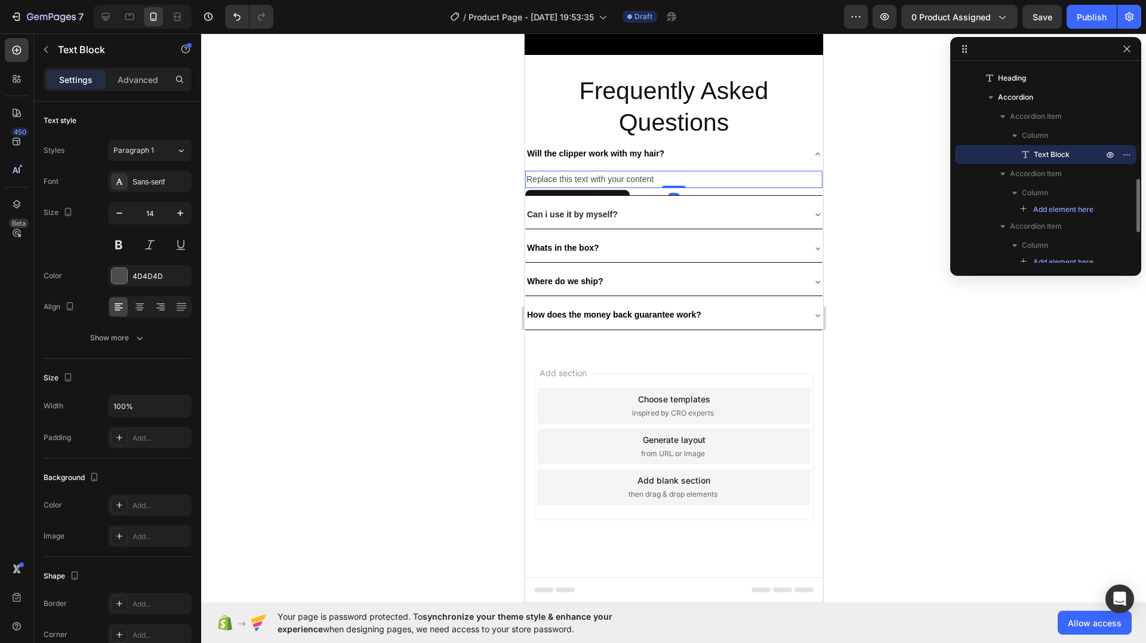
click at [580, 188] on div "Replace this text with your content" at bounding box center [673, 179] width 297 height 17
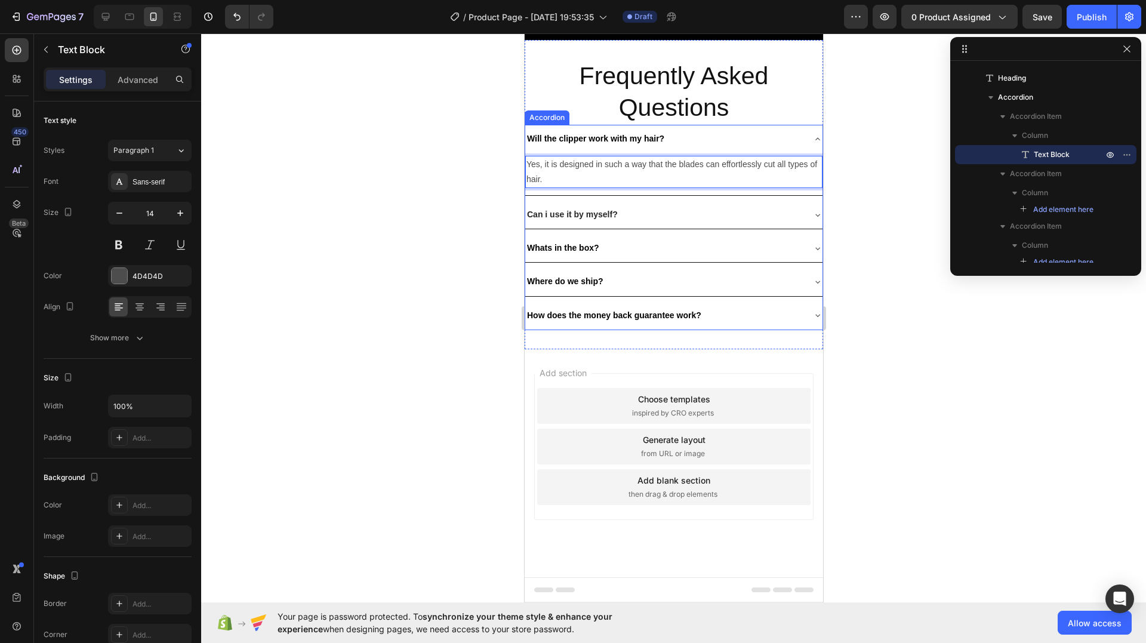
click at [447, 313] on div at bounding box center [673, 338] width 945 height 610
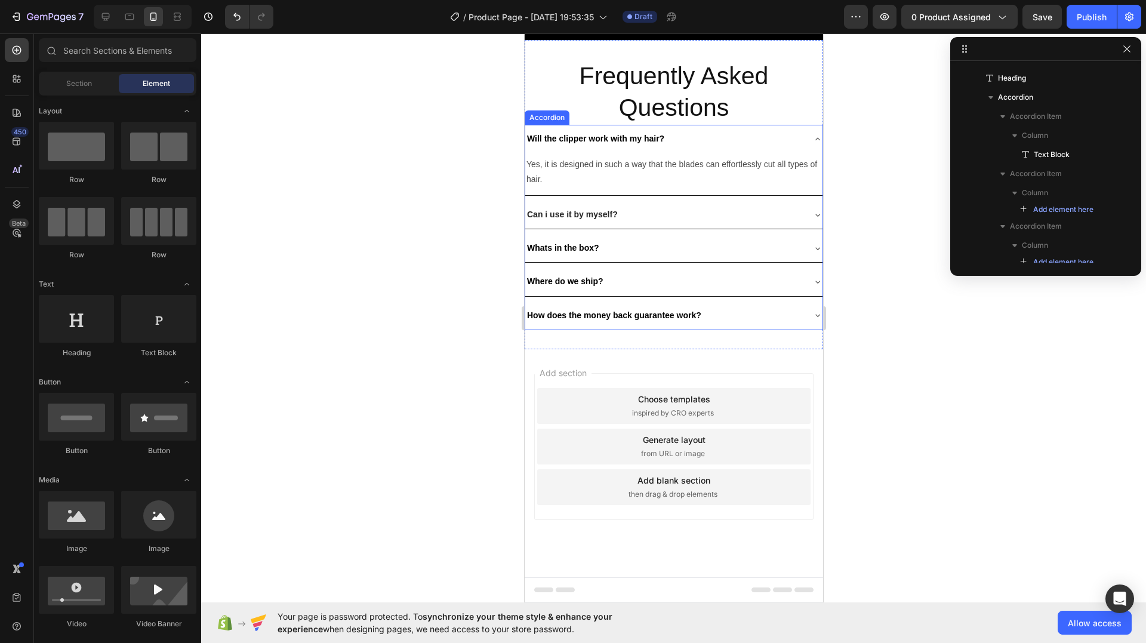
click at [660, 146] on p "Will the clipper work with my hair?" at bounding box center [595, 138] width 137 height 15
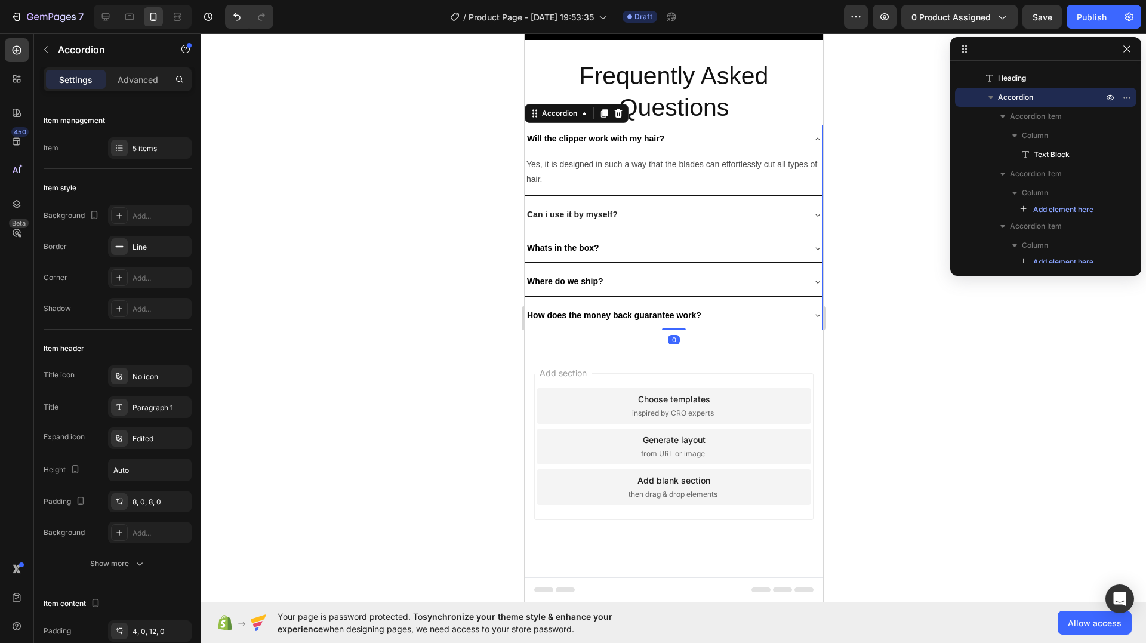
click at [782, 148] on div "Will the clipper work with my hair?" at bounding box center [664, 139] width 278 height 19
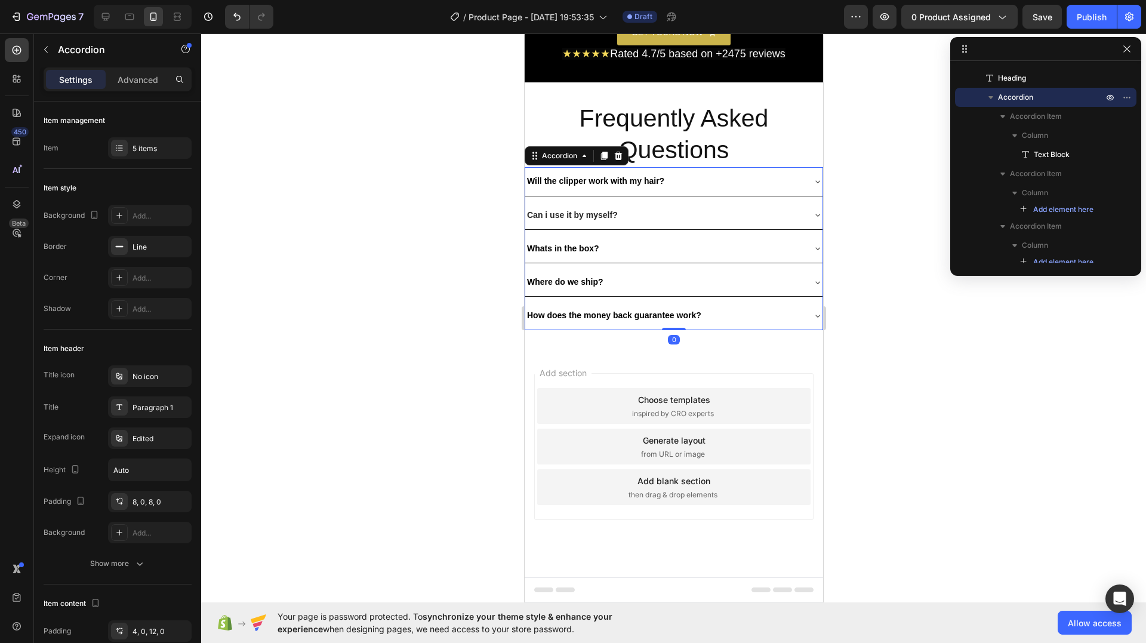
click at [638, 229] on div "Can i use it by myself?" at bounding box center [673, 215] width 297 height 28
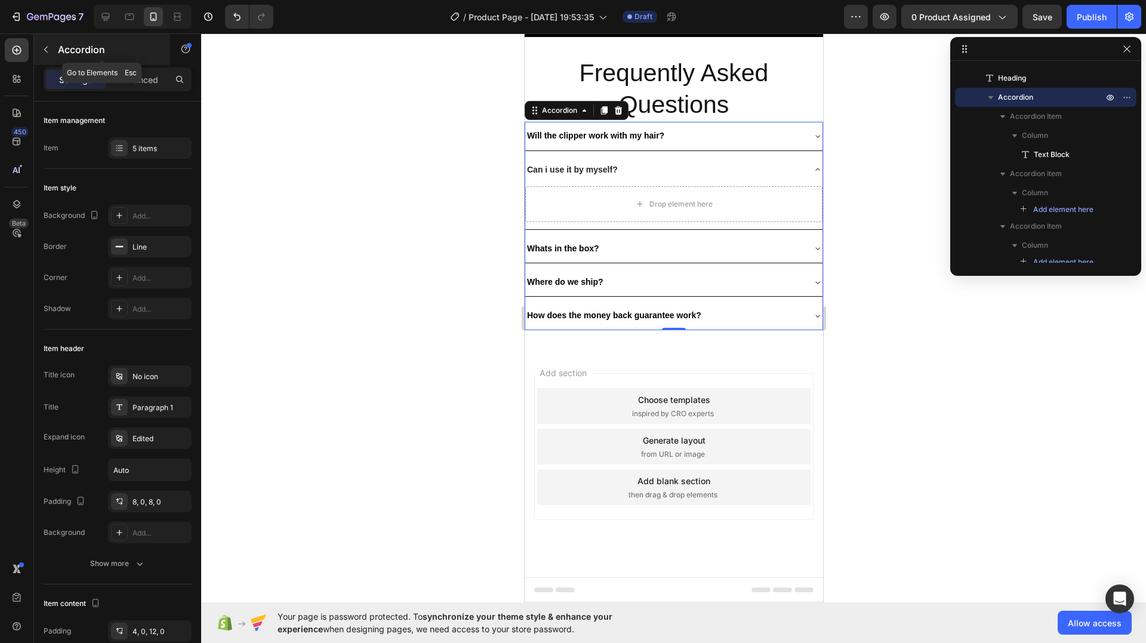
click at [65, 51] on p "Accordion" at bounding box center [108, 49] width 101 height 14
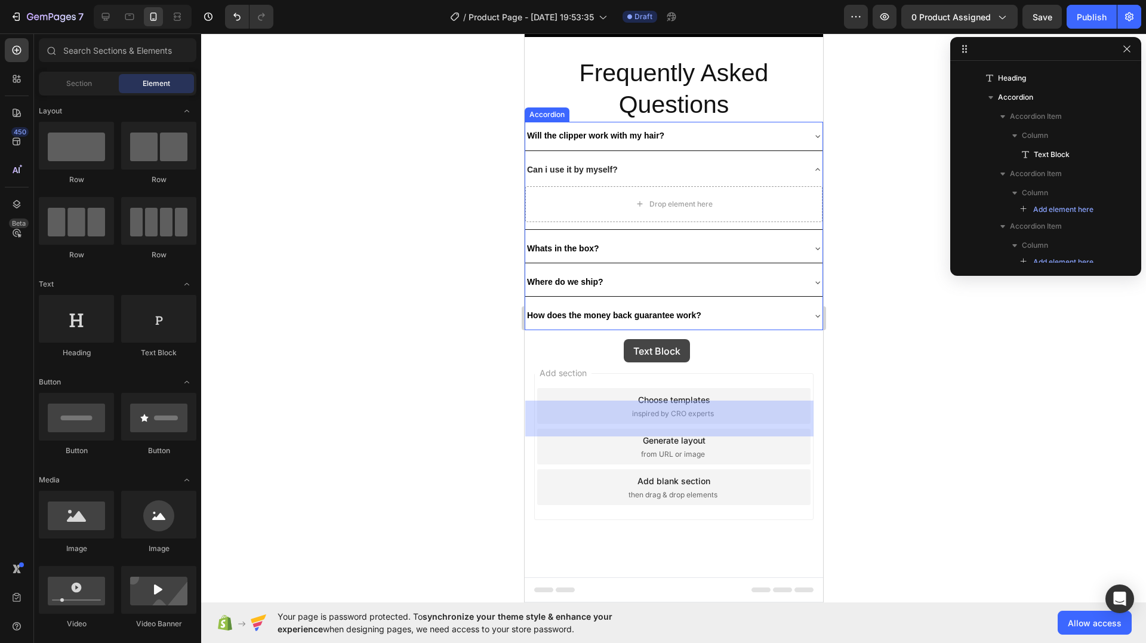
drag, startPoint x: 712, startPoint y: 364, endPoint x: 623, endPoint y: 339, distance: 91.7
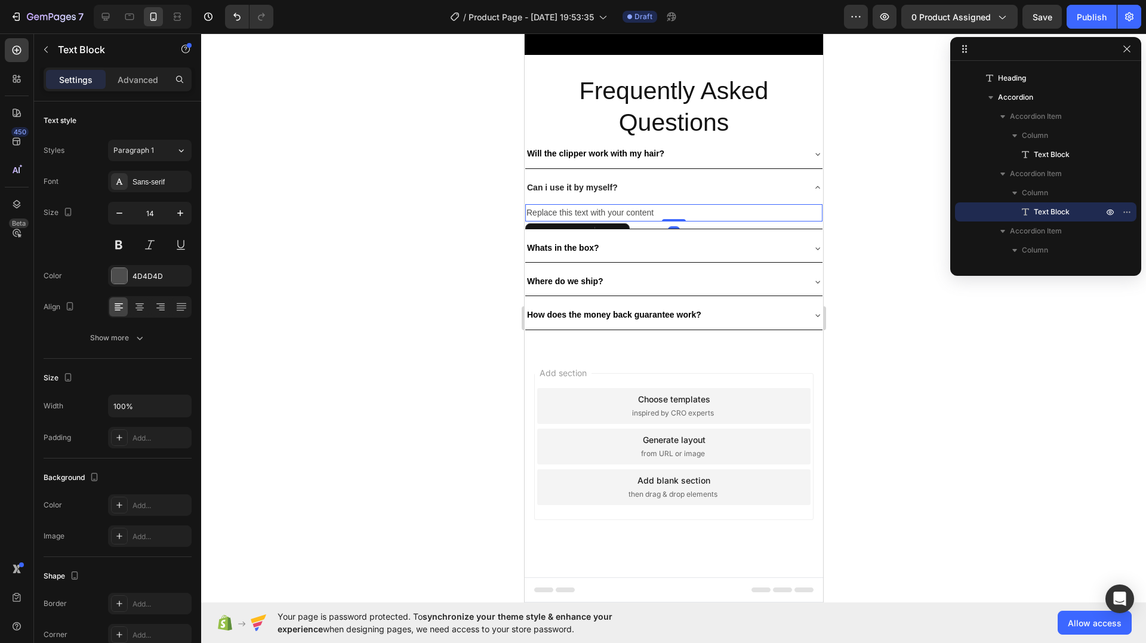
click at [613, 221] on div "Replace this text with your content" at bounding box center [673, 212] width 297 height 17
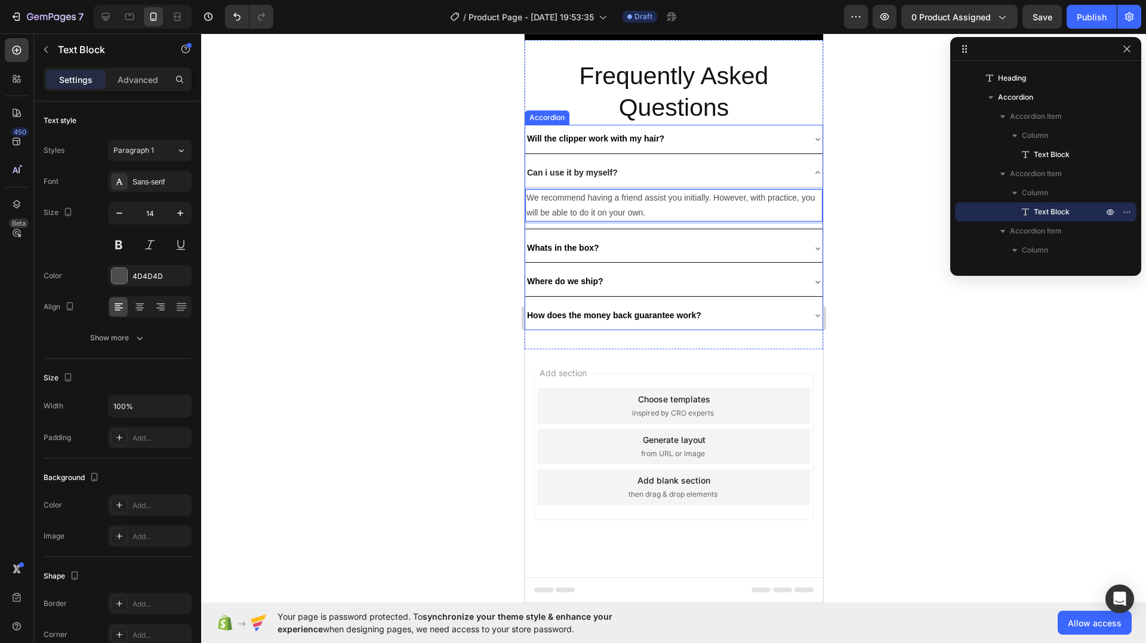
click at [609, 257] on div "Whats in the box?" at bounding box center [664, 248] width 278 height 19
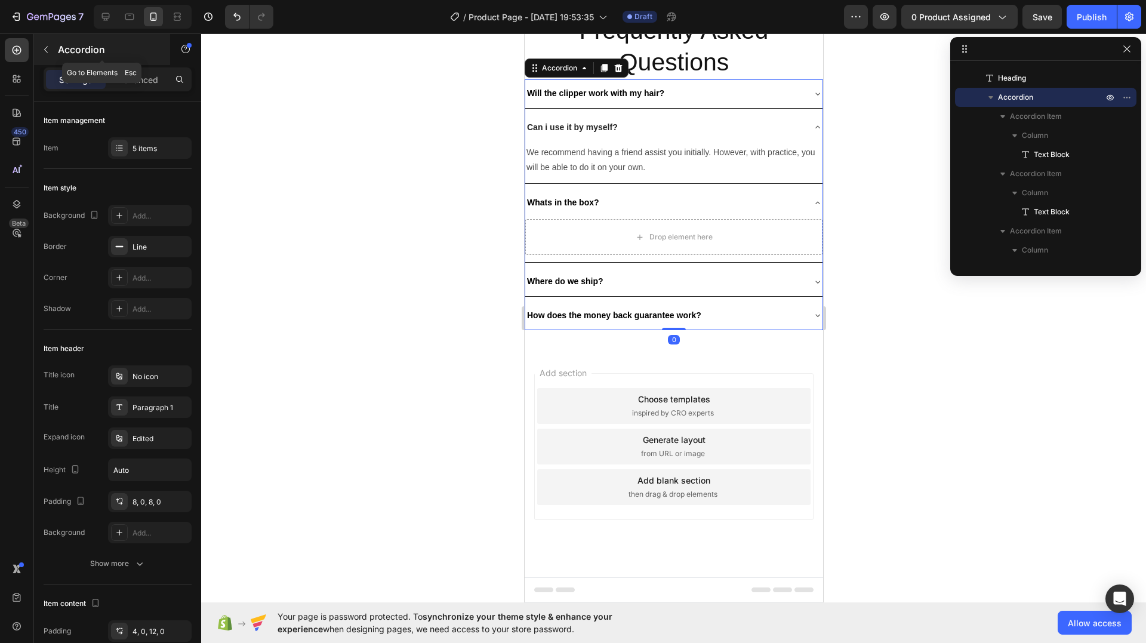
click at [58, 53] on p "Accordion" at bounding box center [108, 49] width 101 height 14
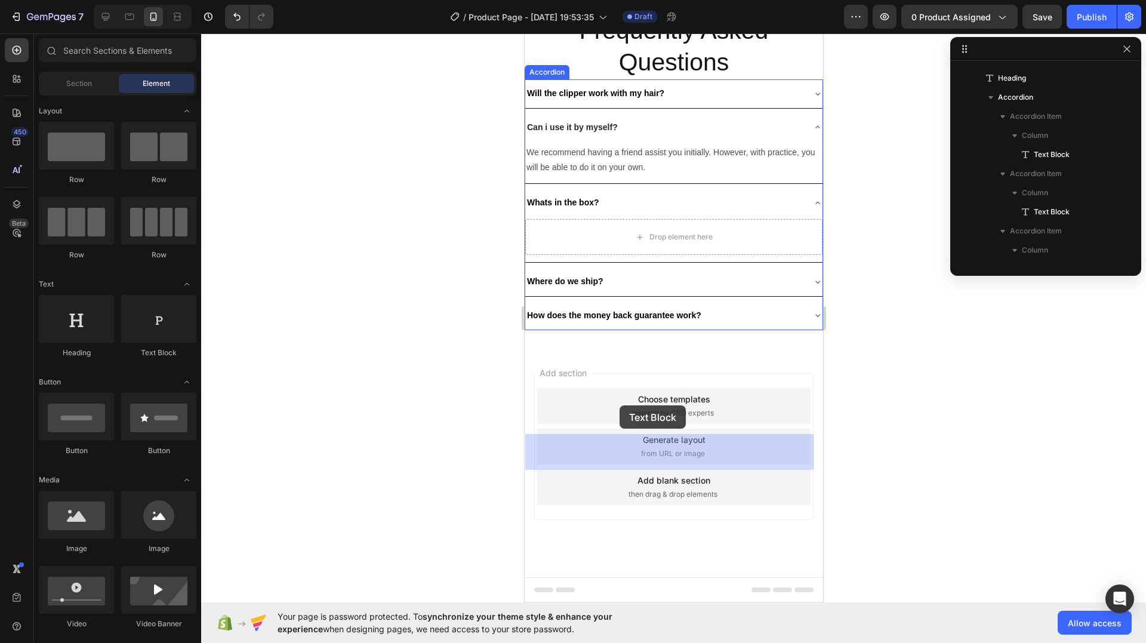
drag, startPoint x: 688, startPoint y: 370, endPoint x: 619, endPoint y: 410, distance: 79.8
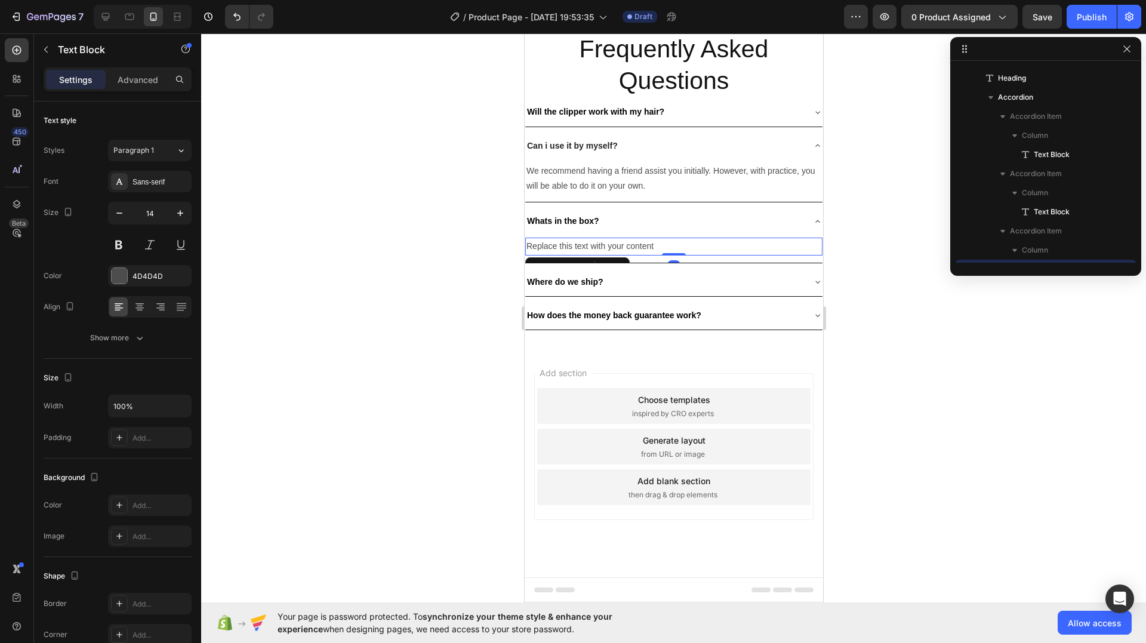
scroll to position [532, 0]
click at [611, 255] on div "Replace this text with your content" at bounding box center [673, 246] width 297 height 17
click at [611, 254] on p "Replace this text with your content" at bounding box center [673, 246] width 295 height 15
click at [615, 254] on p "Replace this text with your content" at bounding box center [673, 246] width 295 height 15
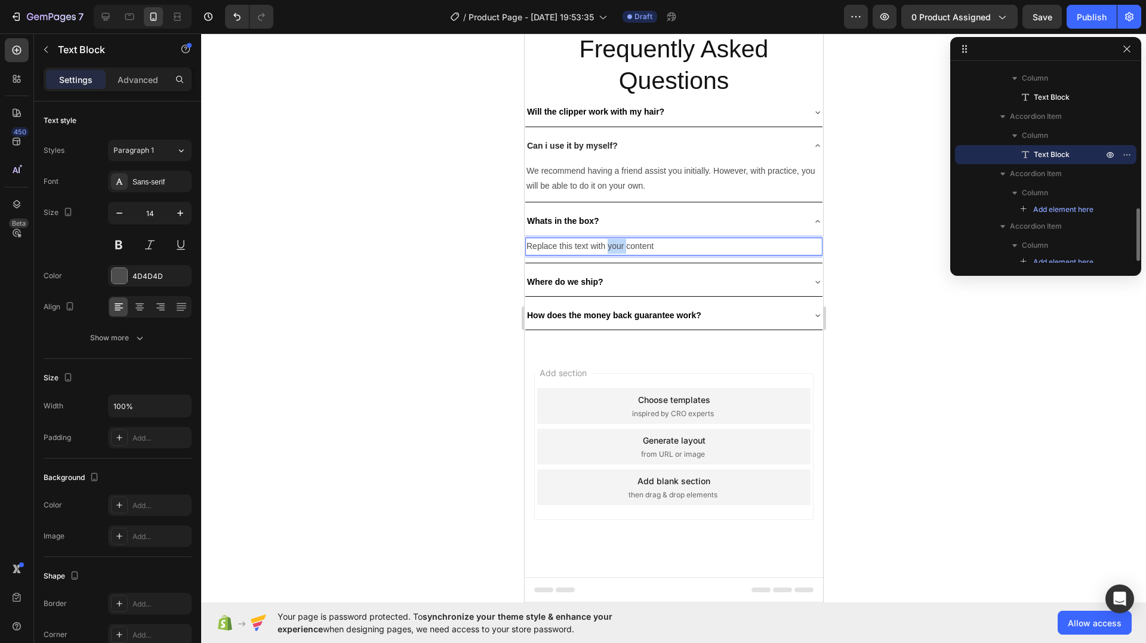
click at [616, 254] on p "Replace this text with your content" at bounding box center [673, 246] width 295 height 15
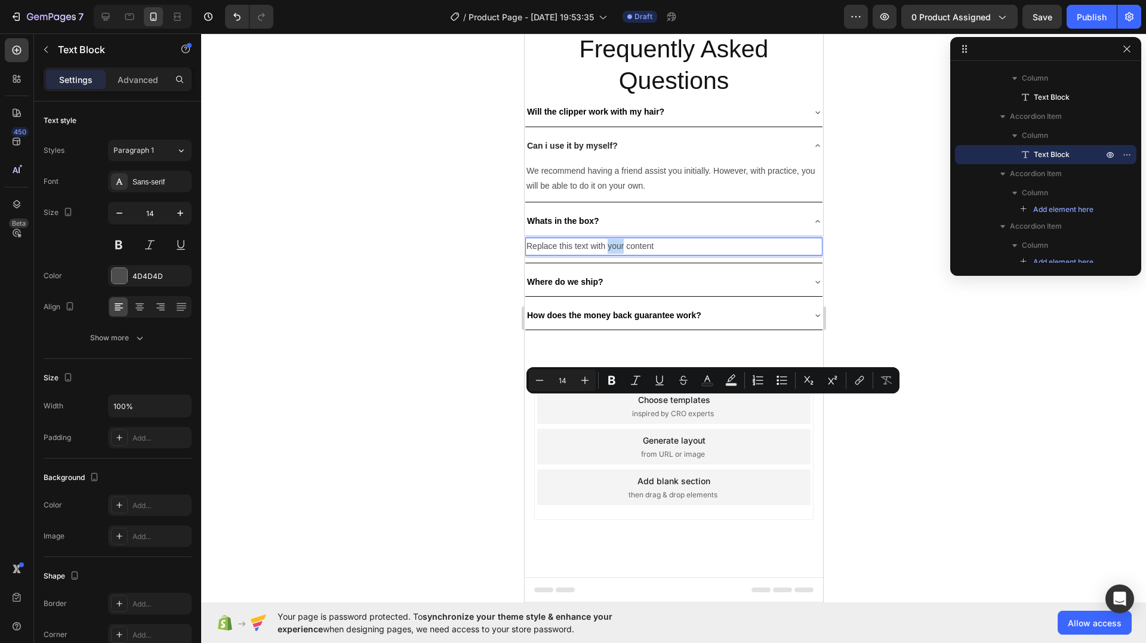
click at [616, 254] on p "Replace this text with your content" at bounding box center [673, 246] width 295 height 15
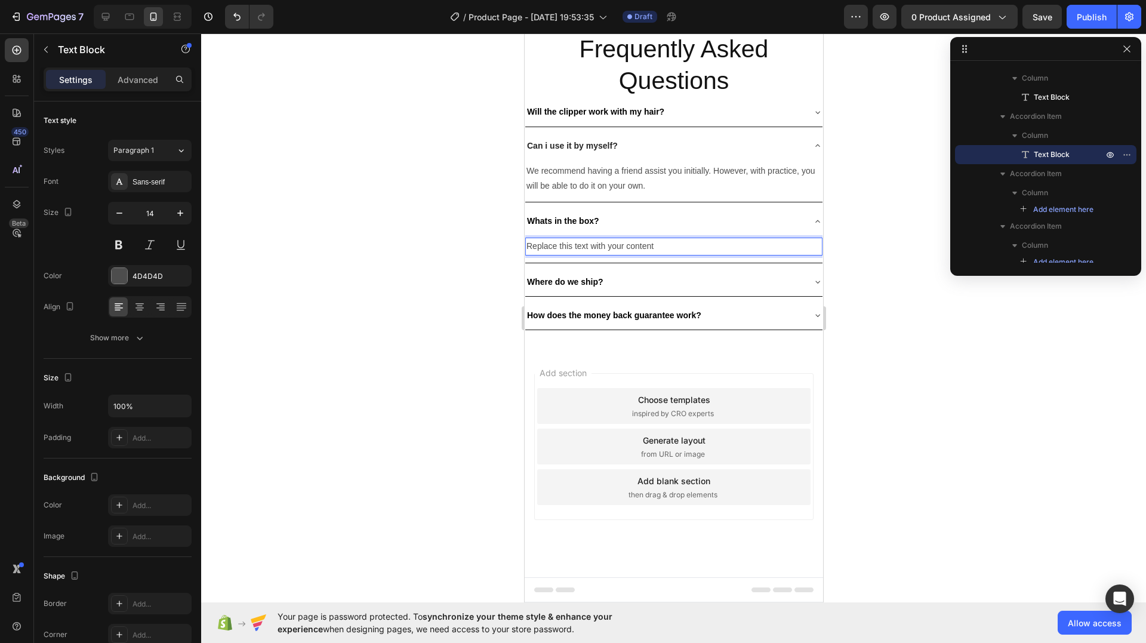
click at [619, 254] on p "Replace this text with your content" at bounding box center [673, 246] width 295 height 15
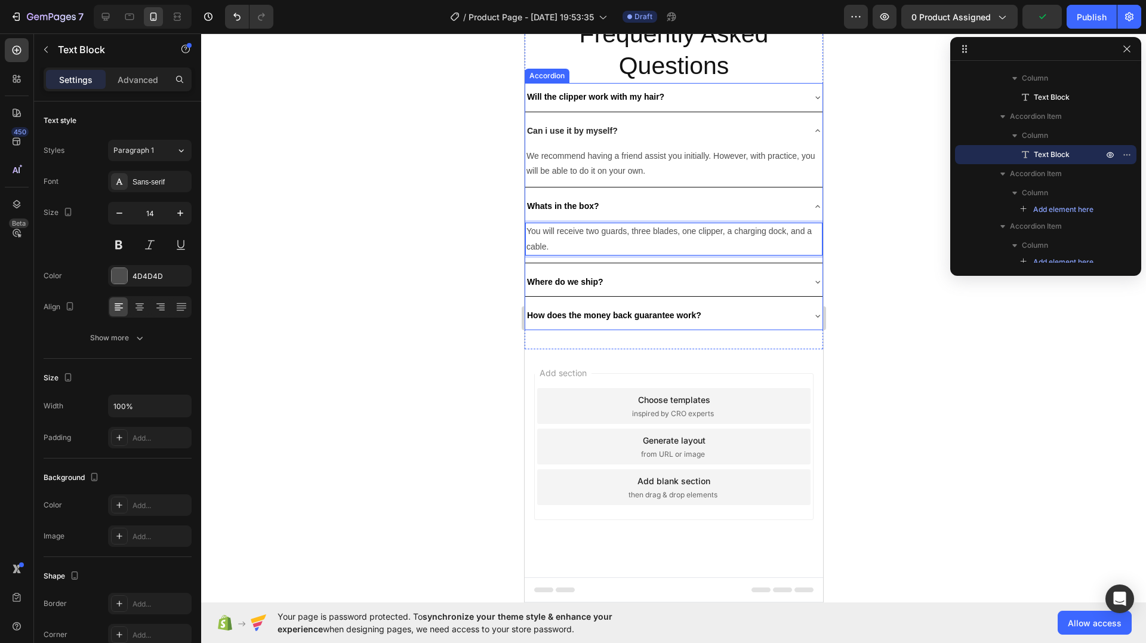
click at [592, 287] on strong "Where do we ship?" at bounding box center [565, 282] width 76 height 10
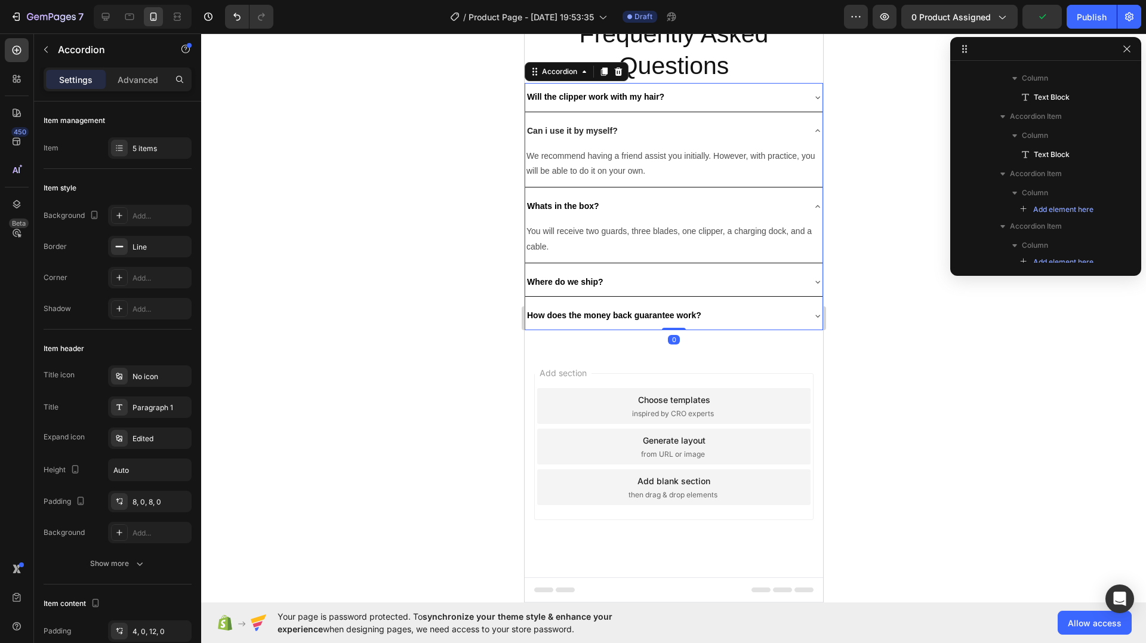
scroll to position [360, 0]
click at [694, 220] on div "Whats in the box?" at bounding box center [673, 206] width 297 height 28
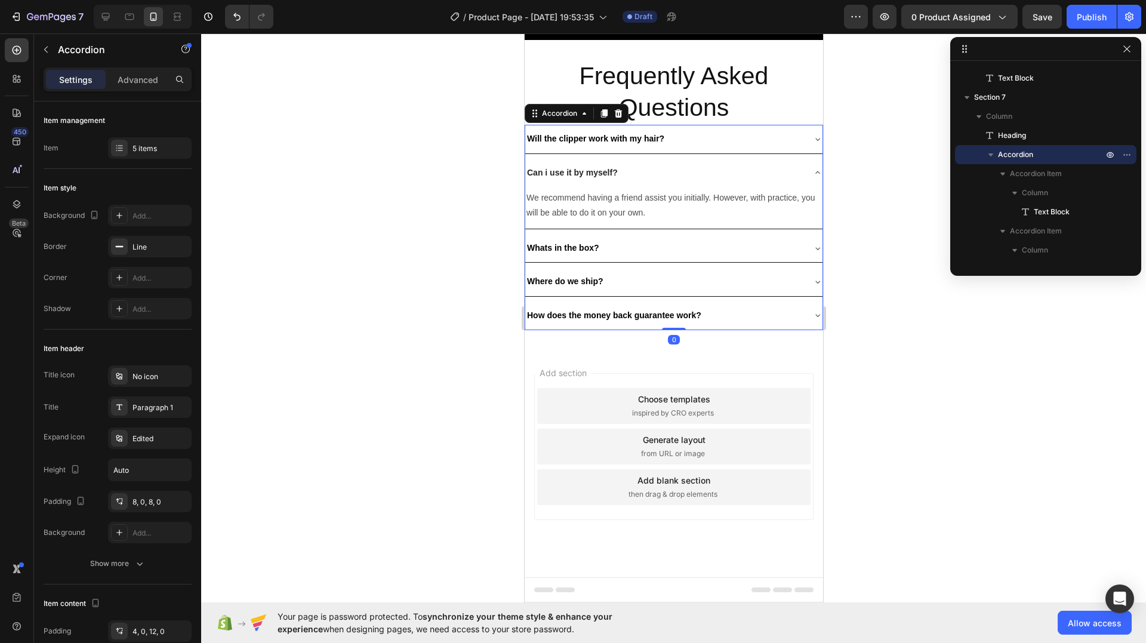
click at [759, 182] on div "Can i use it by myself?" at bounding box center [664, 173] width 278 height 19
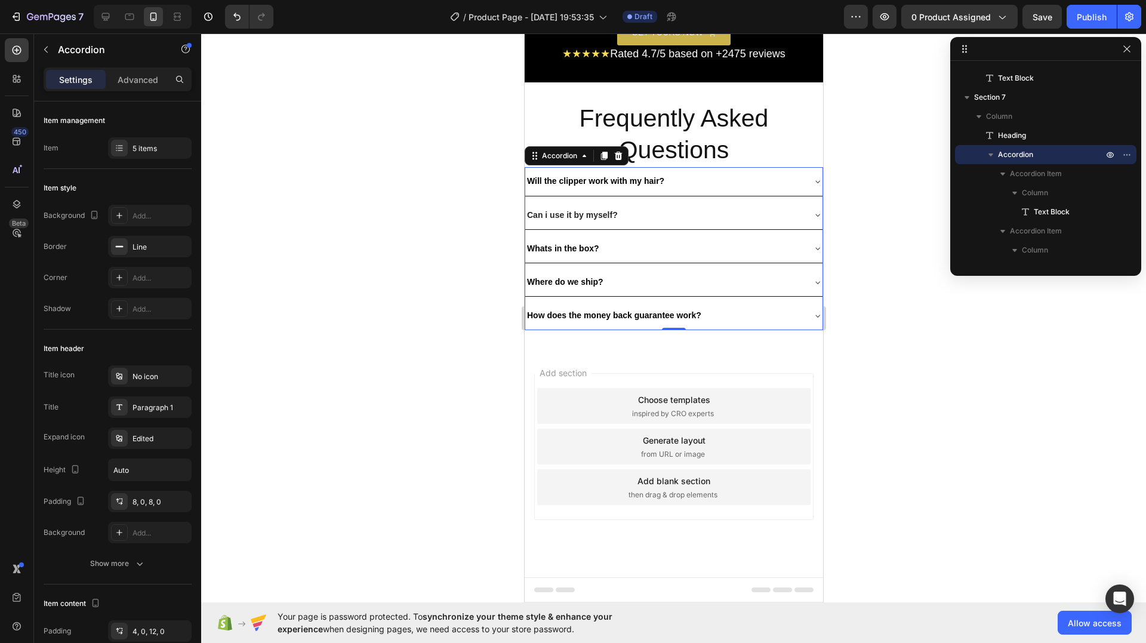
click at [678, 291] on div "Where do we ship?" at bounding box center [664, 282] width 278 height 19
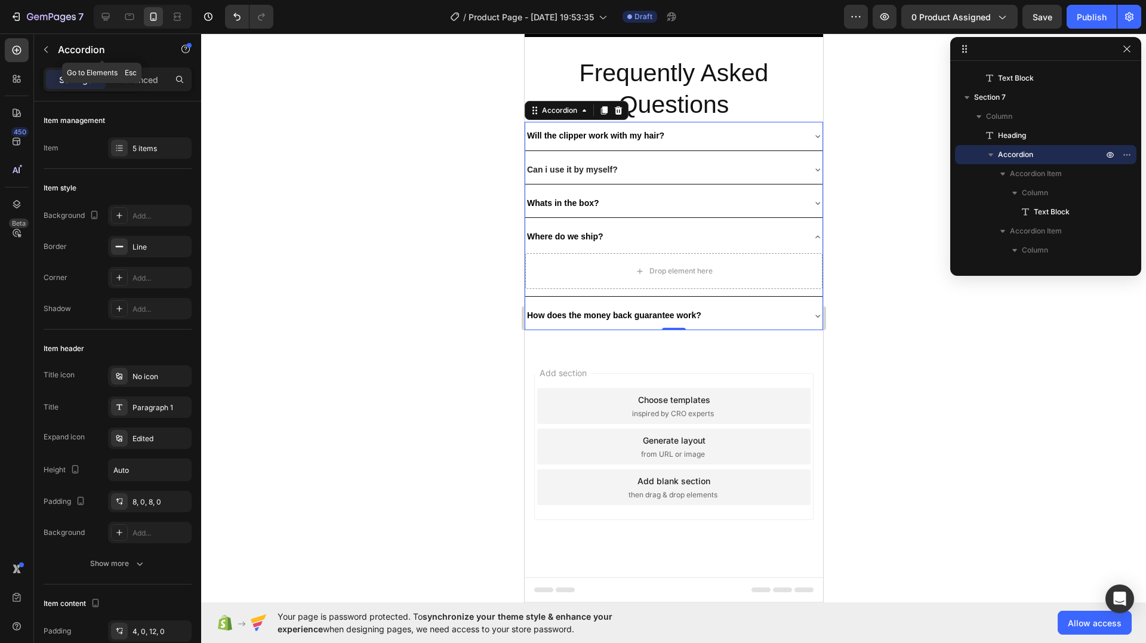
click at [56, 47] on div "Accordion" at bounding box center [102, 49] width 136 height 31
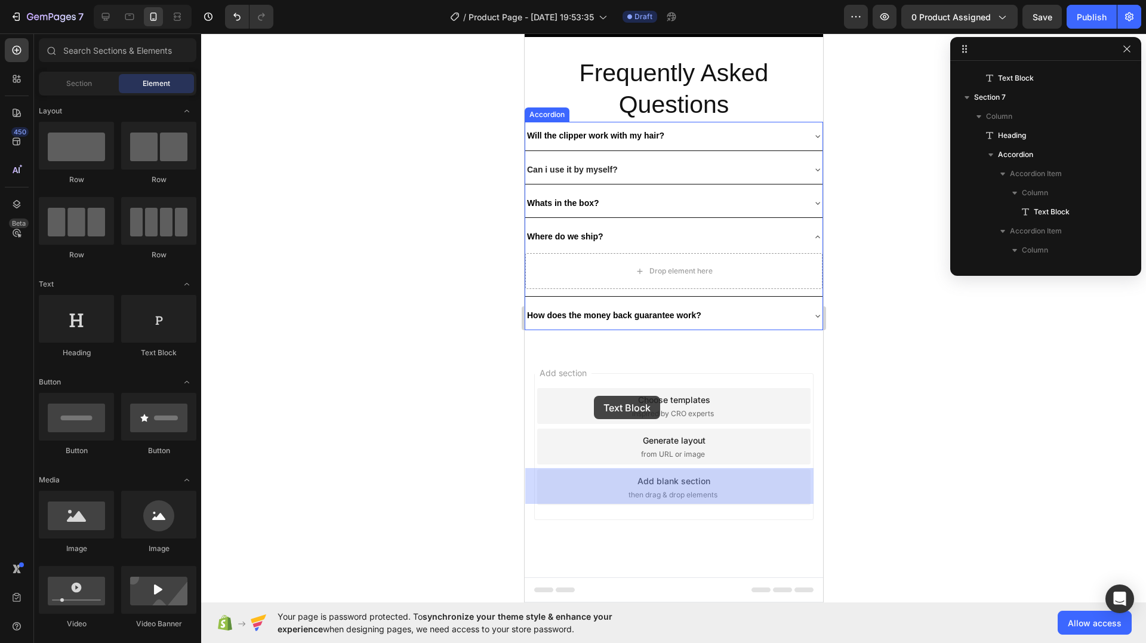
drag, startPoint x: 716, startPoint y: 370, endPoint x: 593, endPoint y: 396, distance: 125.6
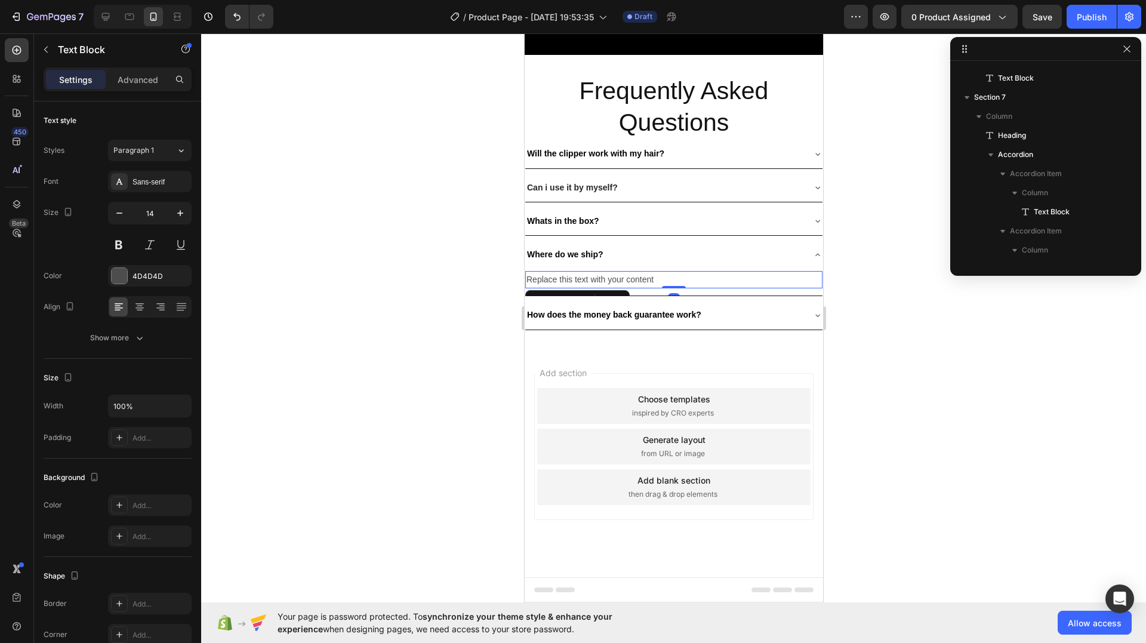
scroll to position [543, 0]
click at [608, 288] on div "Replace this text with your content" at bounding box center [673, 279] width 297 height 17
click at [607, 287] on p "Replace this text with your content" at bounding box center [673, 279] width 295 height 15
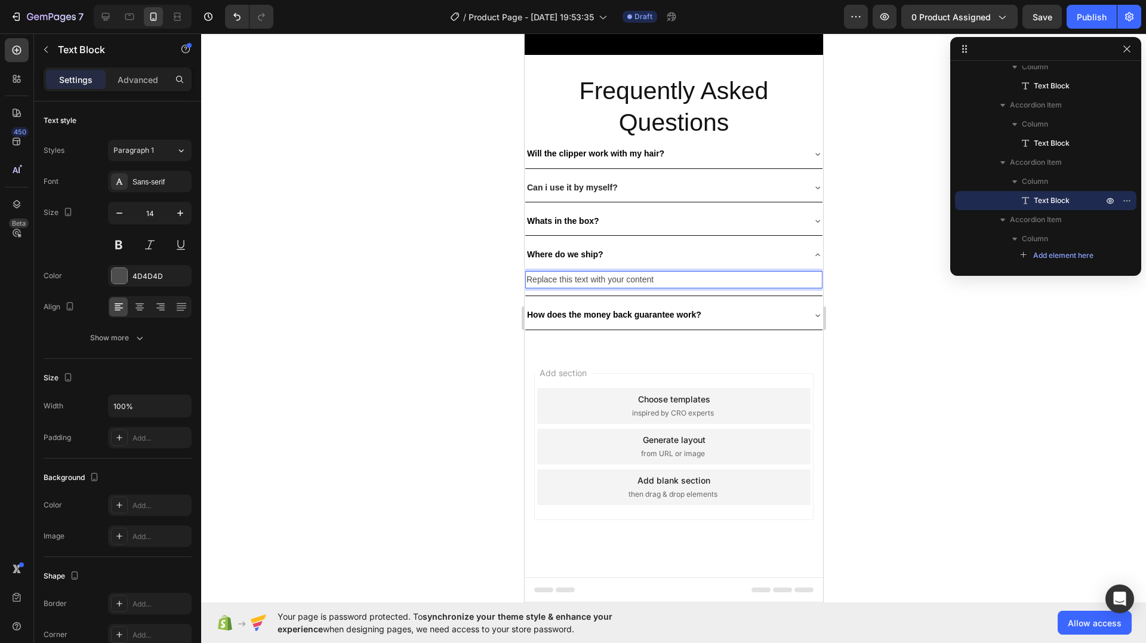
click at [607, 287] on p "Replace this text with your content" at bounding box center [673, 279] width 295 height 15
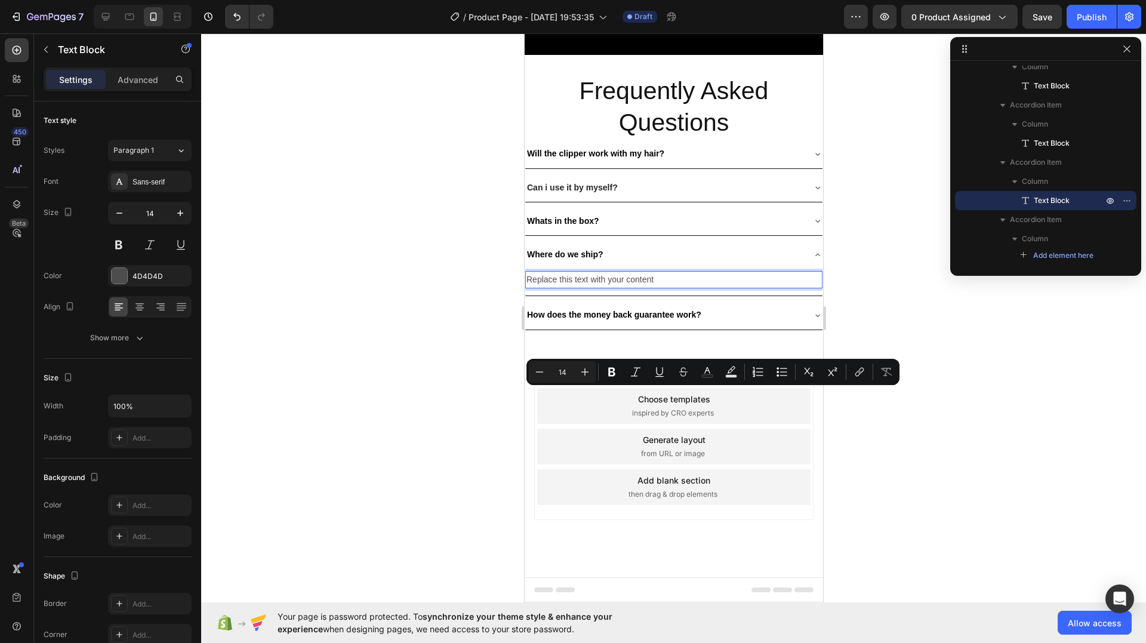
click at [607, 287] on p "Replace this text with your content" at bounding box center [673, 279] width 295 height 15
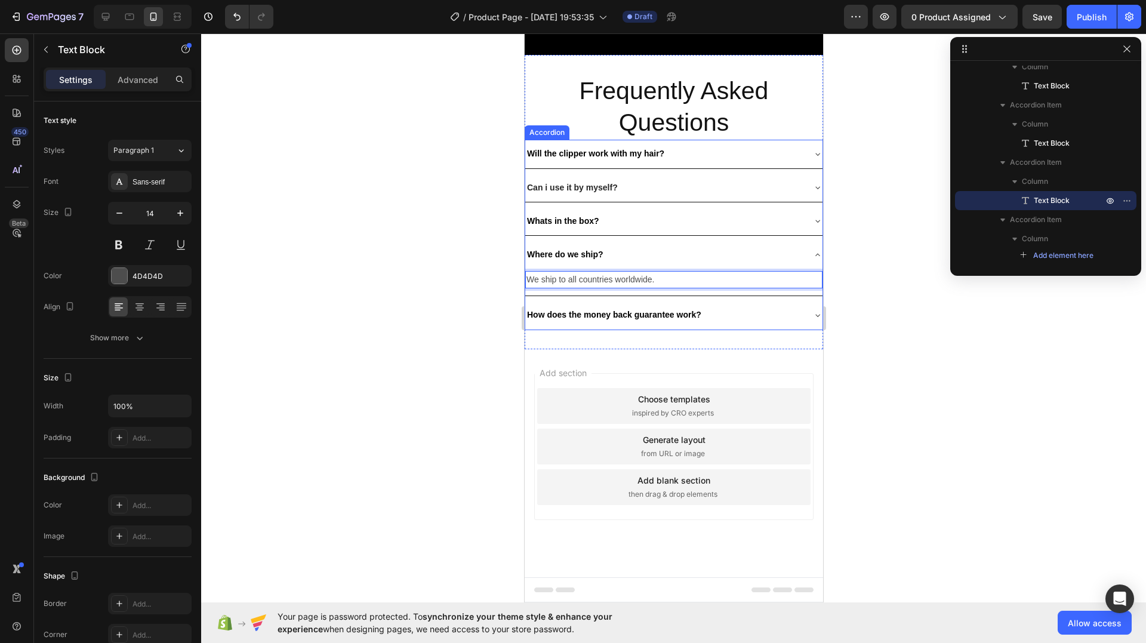
click at [792, 264] on div "Where do we ship?" at bounding box center [664, 254] width 278 height 19
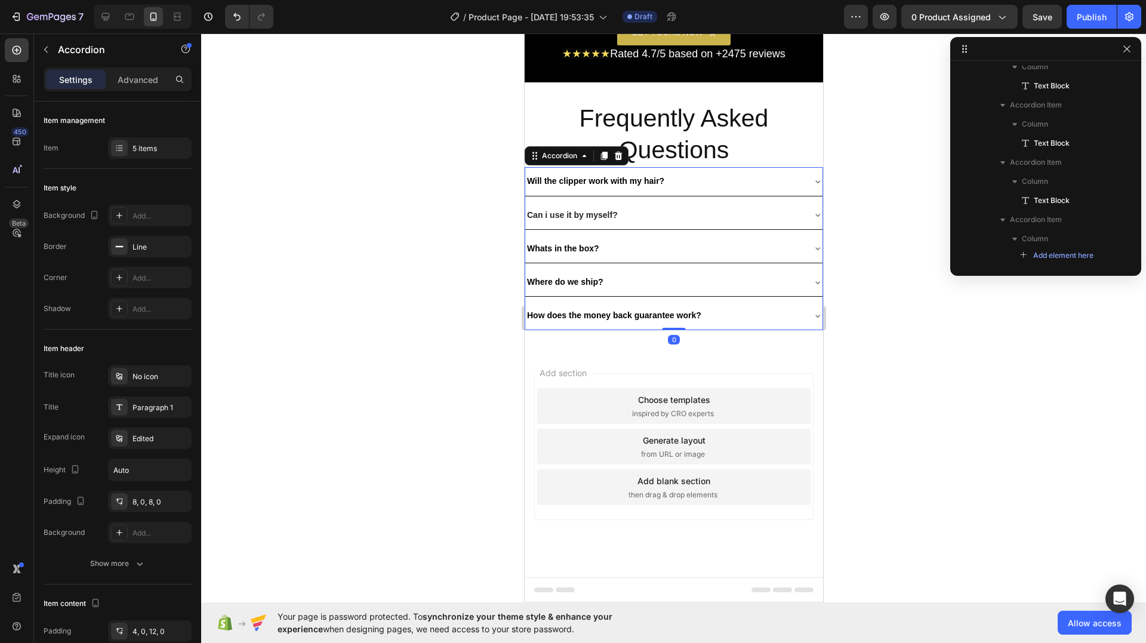
scroll to position [360, 0]
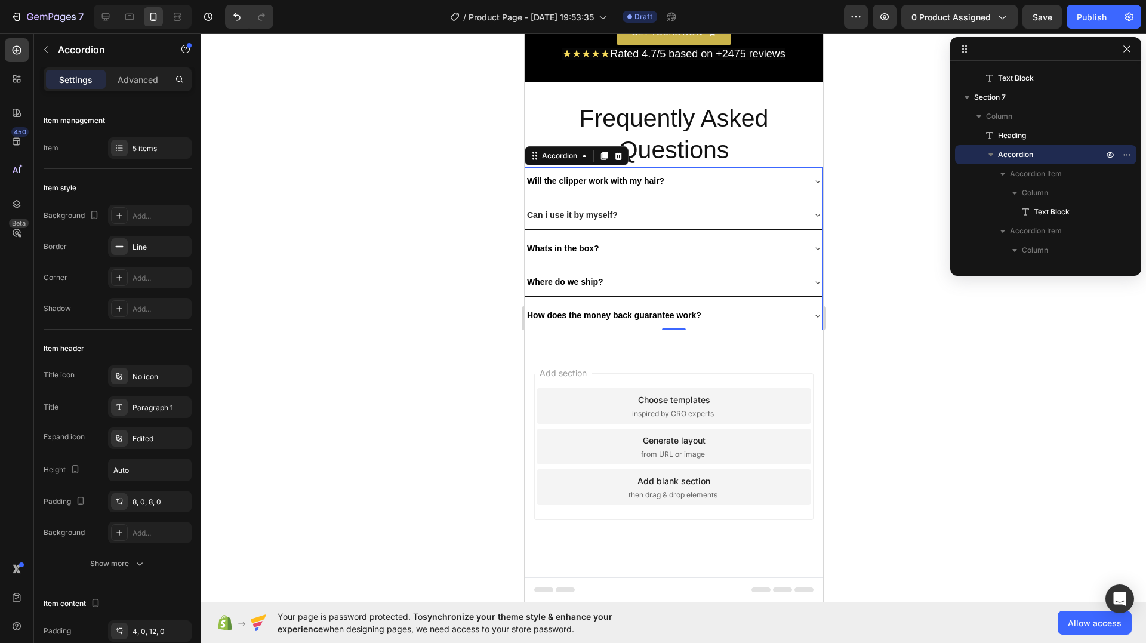
click at [796, 330] on div "How does the money back guarantee work?" at bounding box center [673, 315] width 297 height 28
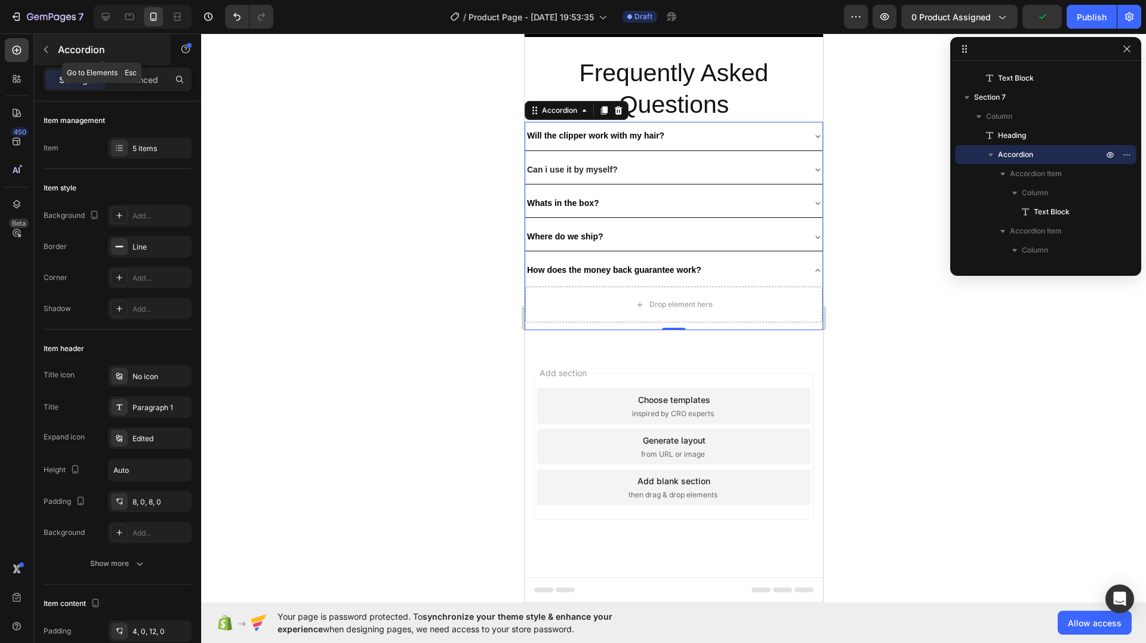
click at [66, 44] on p "Accordion" at bounding box center [108, 49] width 101 height 14
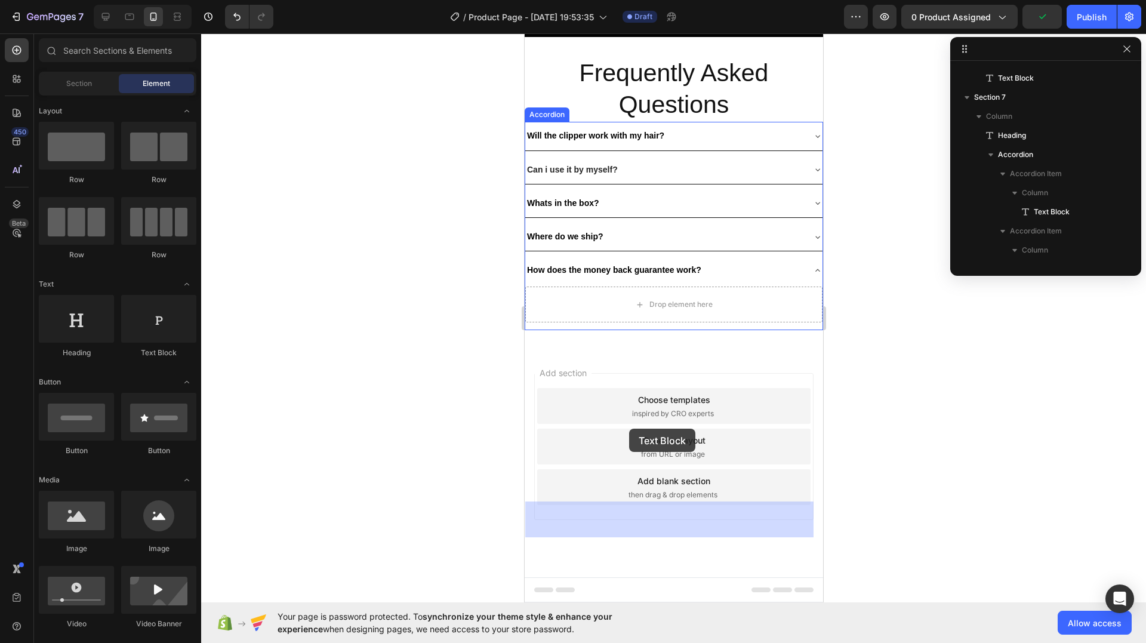
drag, startPoint x: 677, startPoint y: 353, endPoint x: 630, endPoint y: 431, distance: 91.3
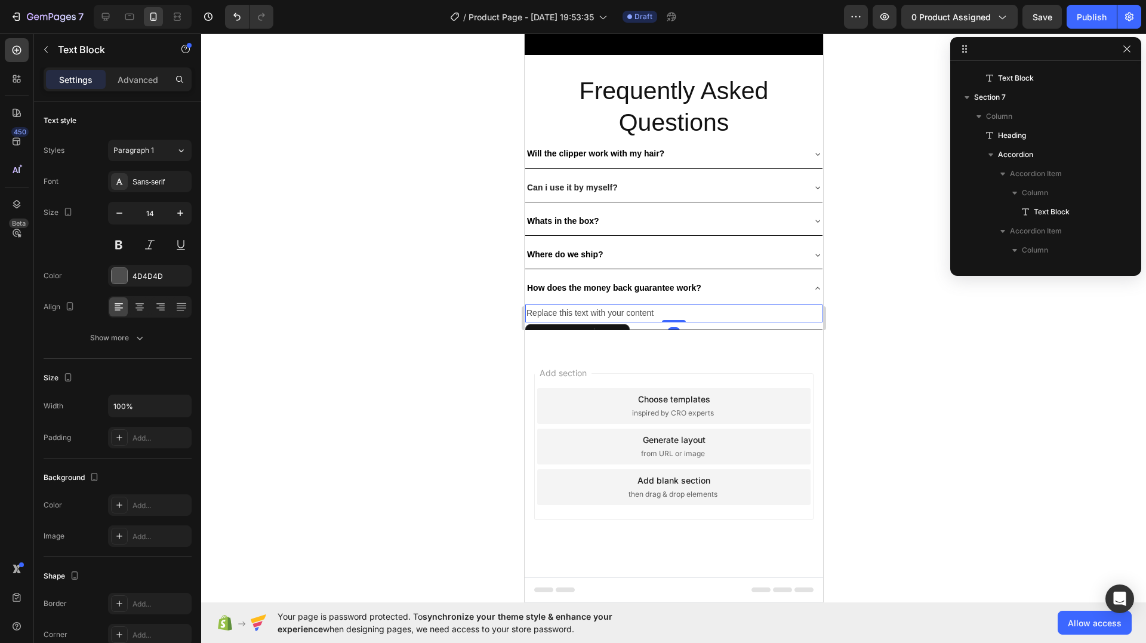
scroll to position [548, 0]
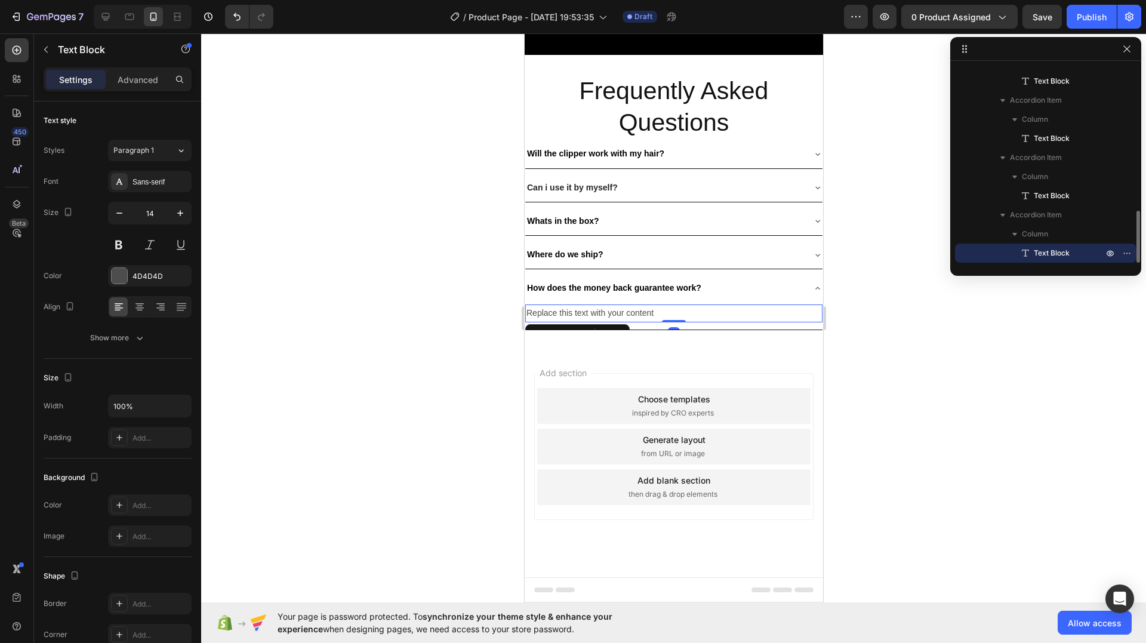
click at [609, 322] on div "Replace this text with your content" at bounding box center [673, 312] width 297 height 17
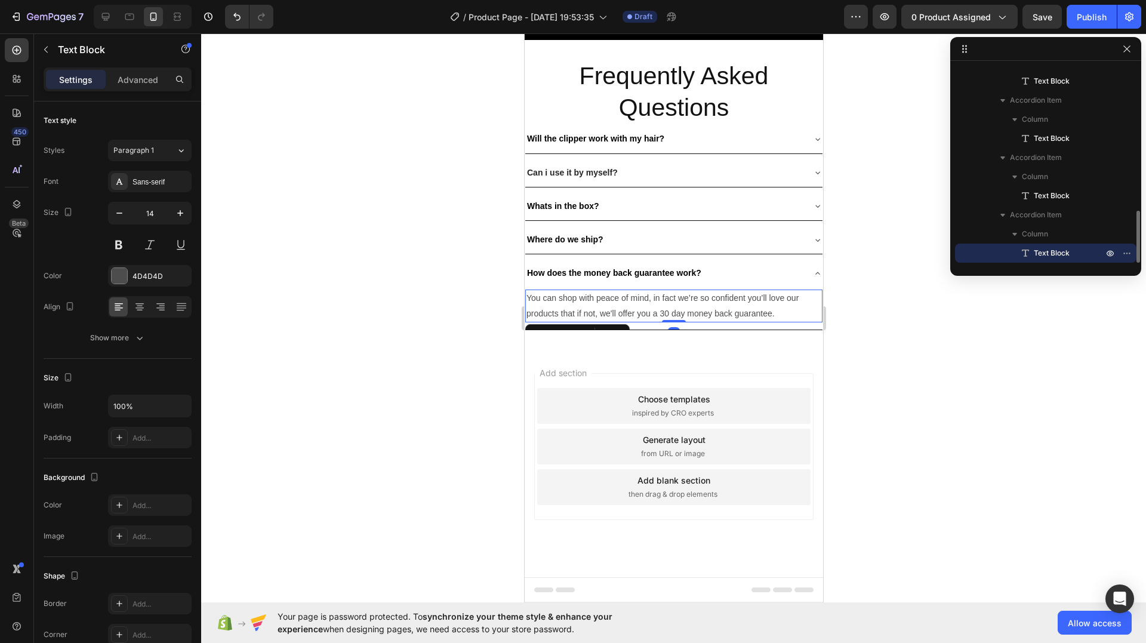
drag, startPoint x: 444, startPoint y: 352, endPoint x: 81, endPoint y: 374, distance: 363.6
click at [444, 352] on div at bounding box center [673, 338] width 945 height 610
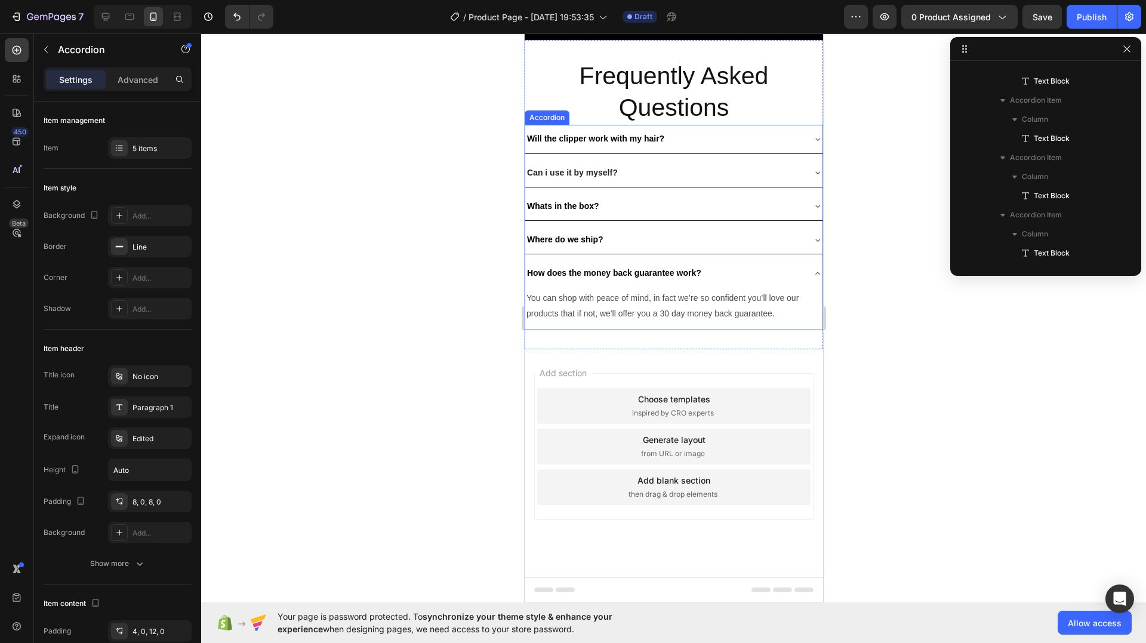
click at [813, 278] on icon at bounding box center [818, 274] width 10 height 10
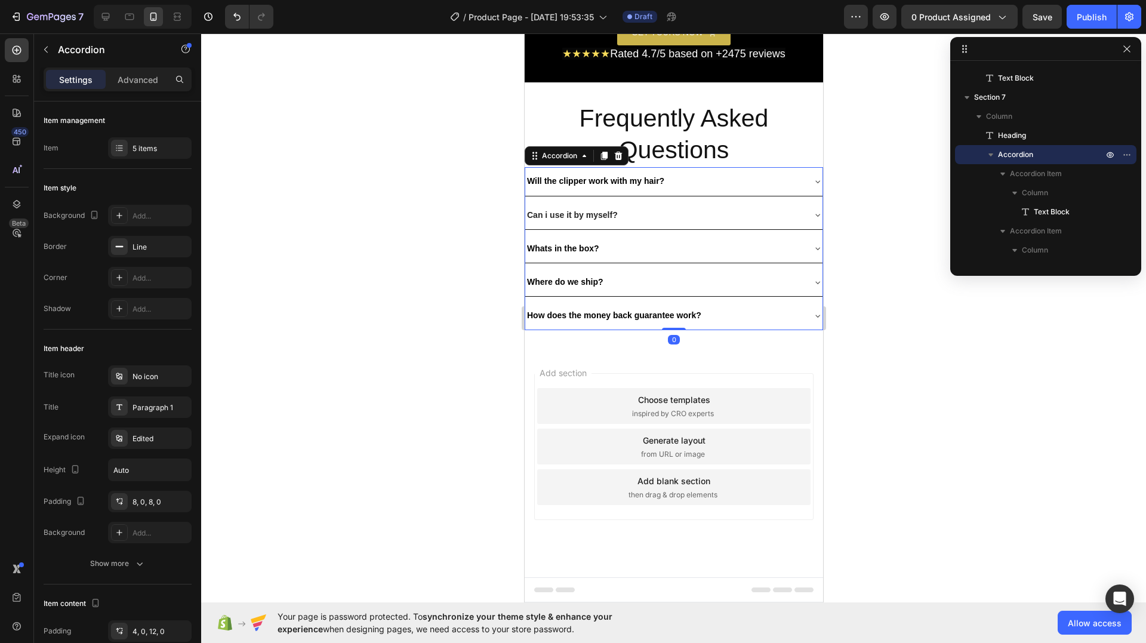
scroll to position [4152, 0]
click at [458, 329] on div at bounding box center [673, 338] width 945 height 610
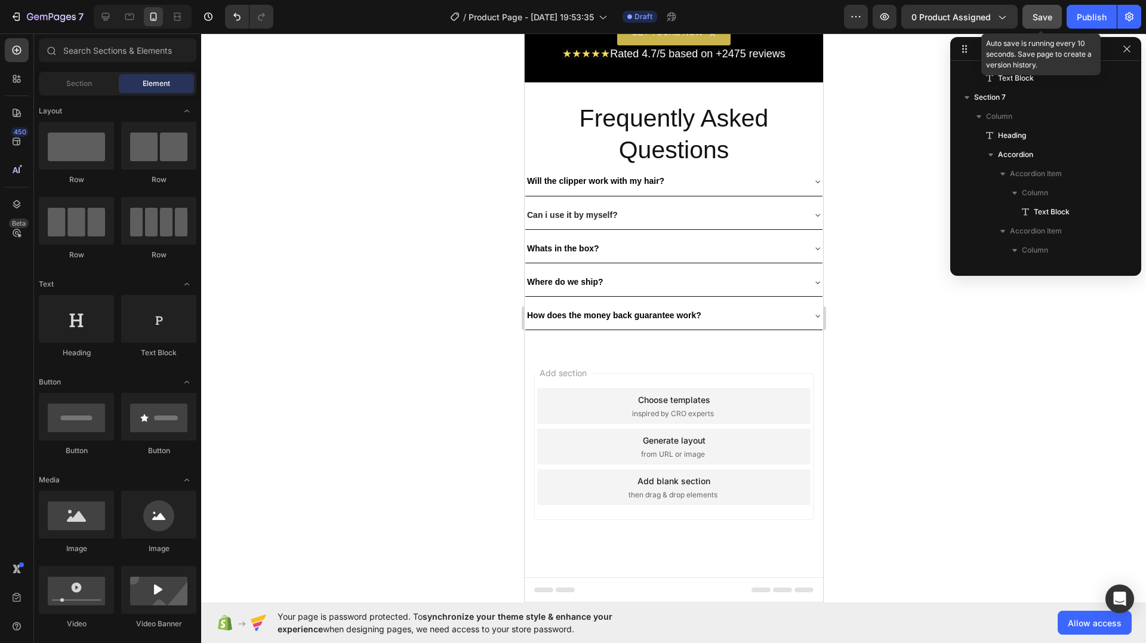
click at [1031, 14] on button "Save" at bounding box center [1042, 17] width 39 height 24
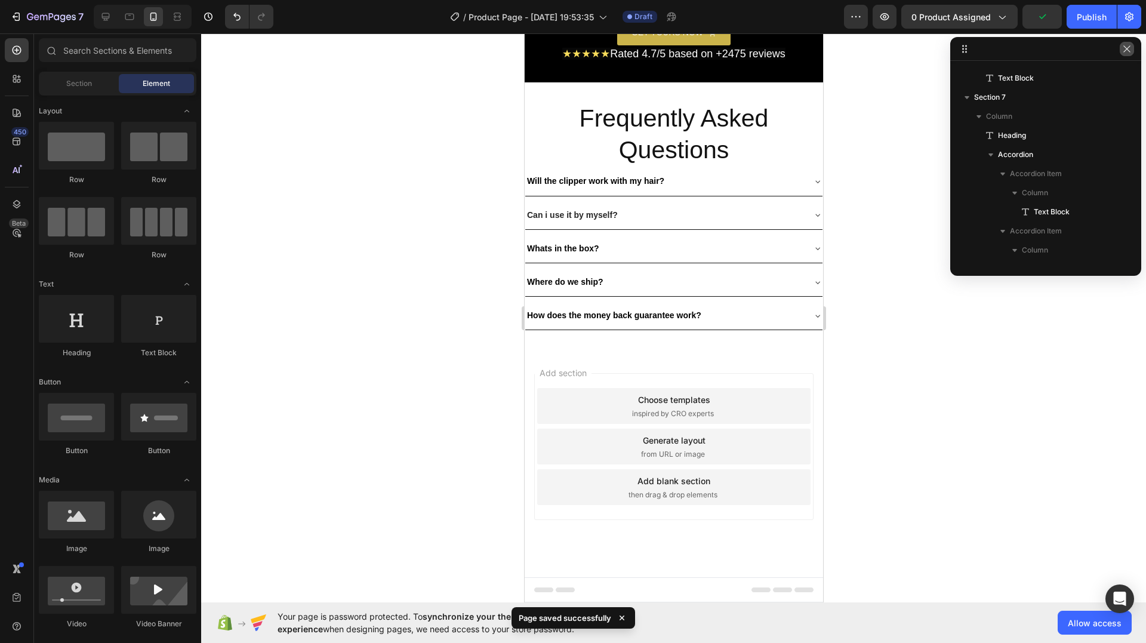
click at [1128, 47] on icon "button" at bounding box center [1127, 49] width 10 height 10
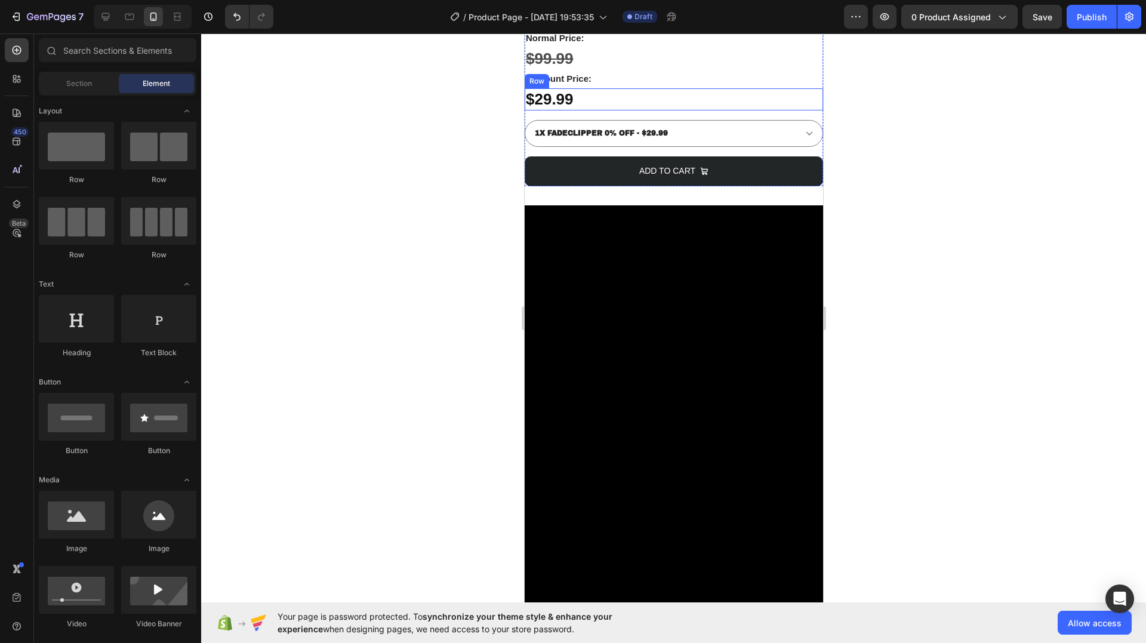
scroll to position [0, 0]
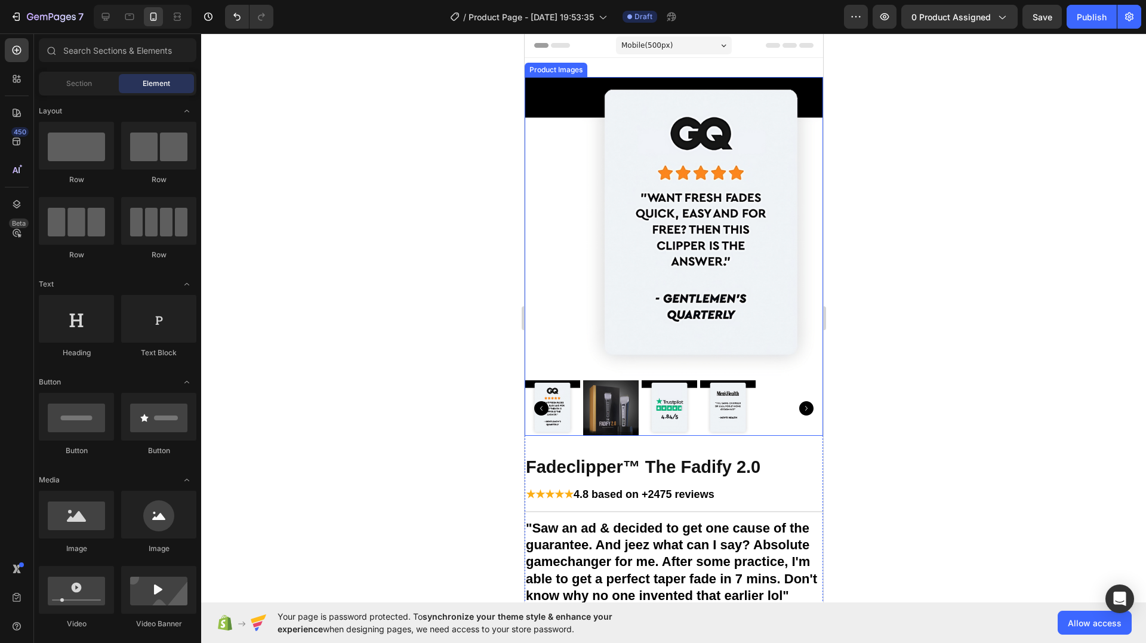
click at [603, 390] on img at bounding box center [611, 408] width 56 height 56
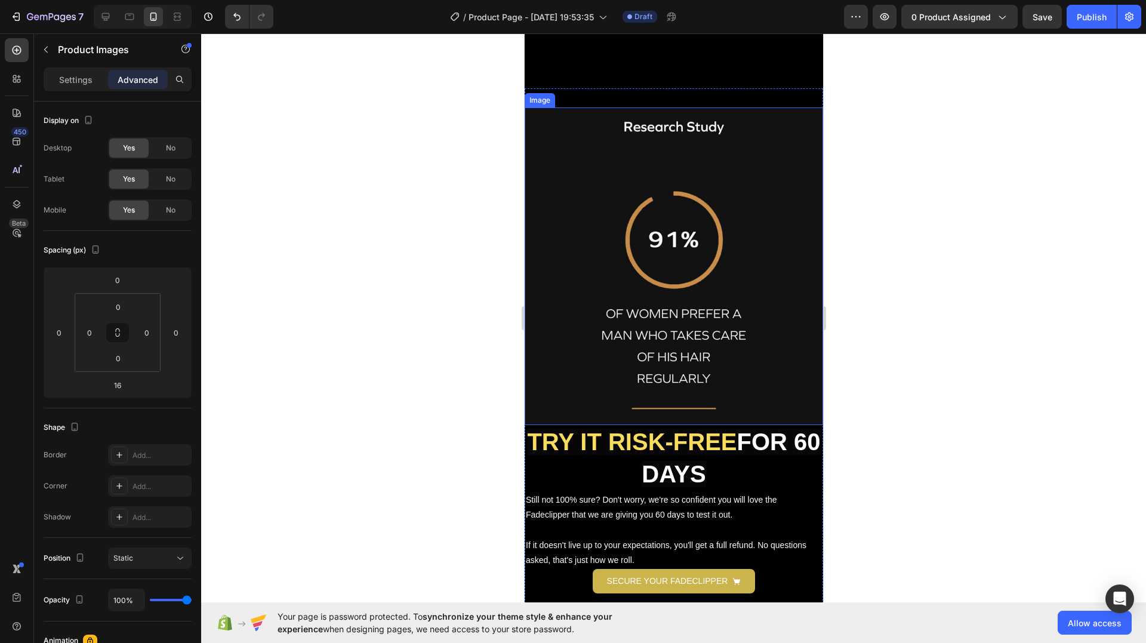
scroll to position [2030, 0]
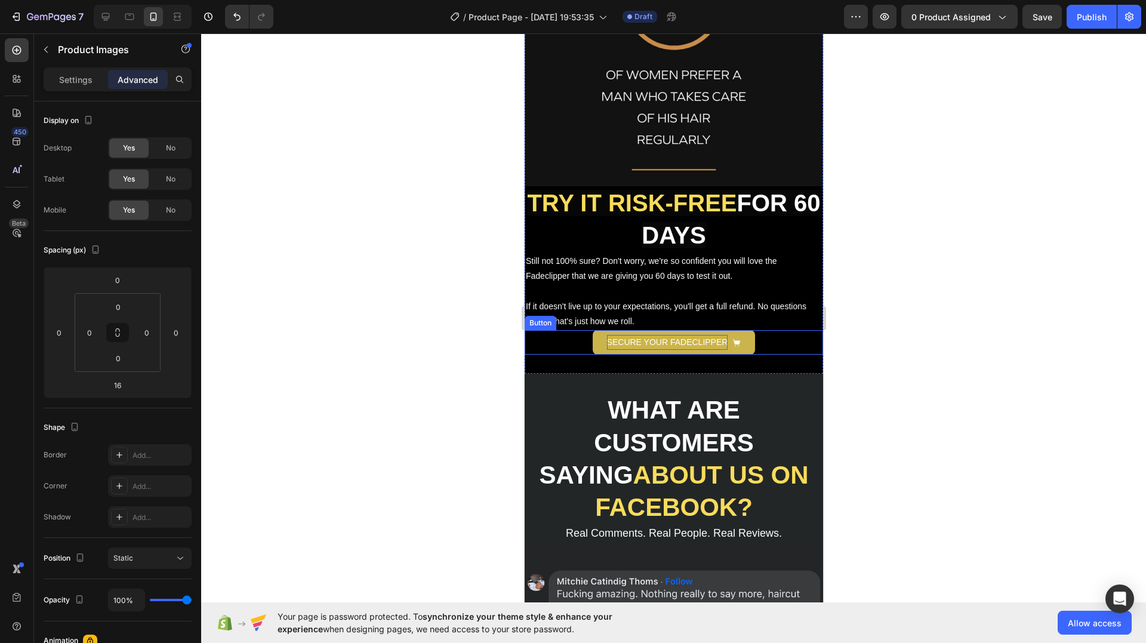
click at [696, 335] on p "SECURE YOUR FADECLIPPER" at bounding box center [667, 342] width 121 height 15
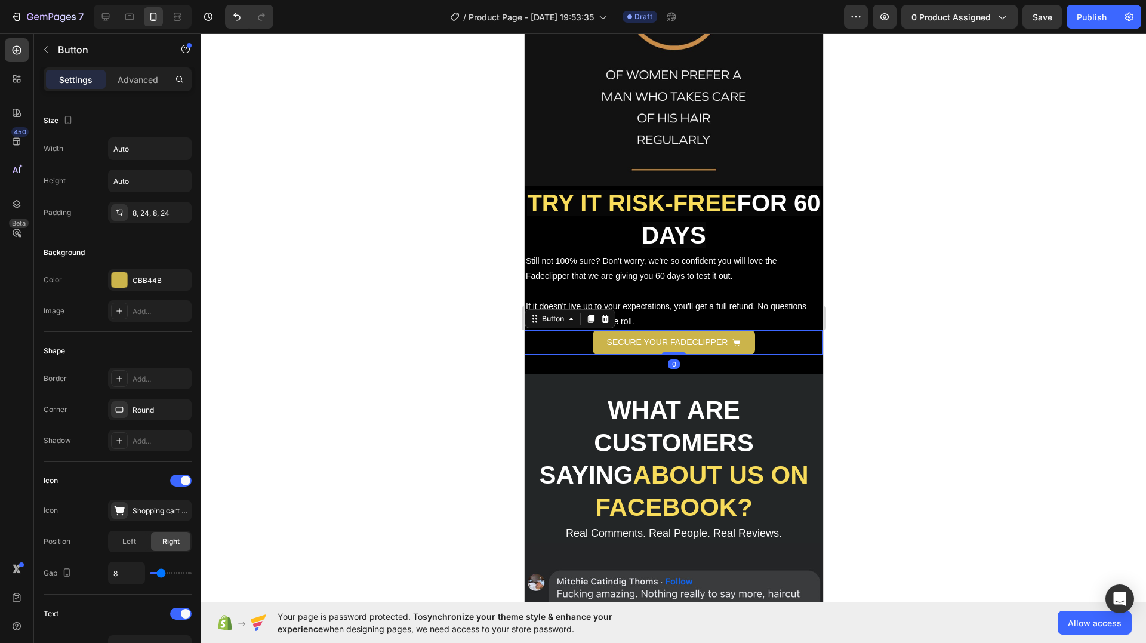
click at [733, 339] on icon "<p>SECURE YOUR FADECLIPPER</p>" at bounding box center [737, 342] width 8 height 7
click at [1087, 22] on div "Publish" at bounding box center [1092, 17] width 30 height 13
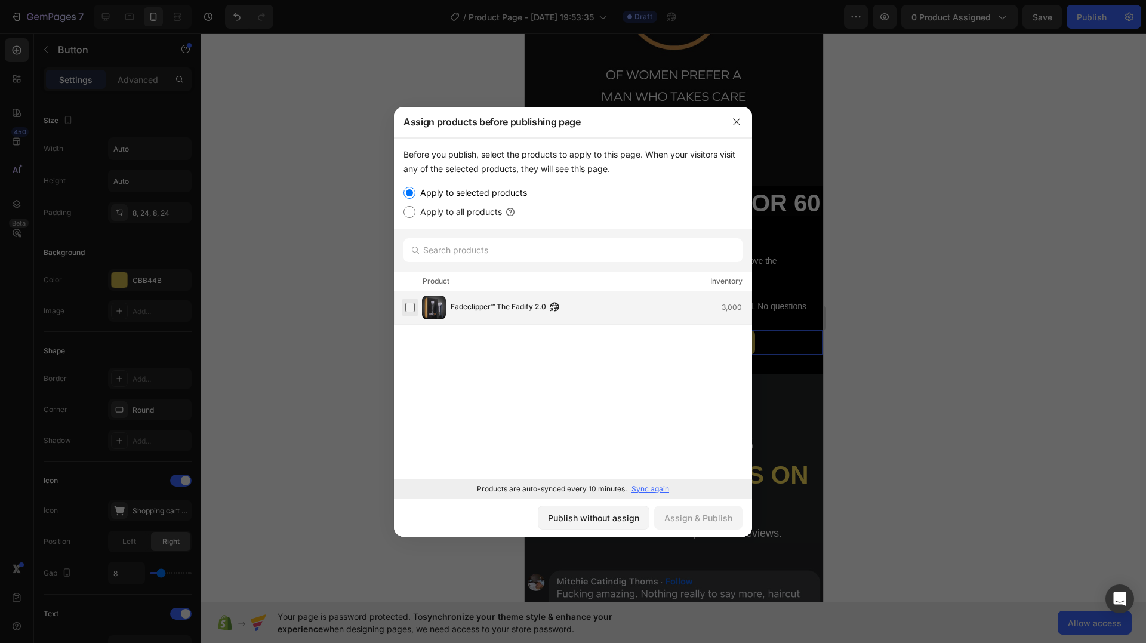
click at [415, 311] on label at bounding box center [410, 308] width 10 height 10
click at [709, 504] on div "Publish without assign Assign & Publish" at bounding box center [573, 517] width 358 height 38
click at [715, 516] on div "Assign & Publish" at bounding box center [698, 518] width 68 height 13
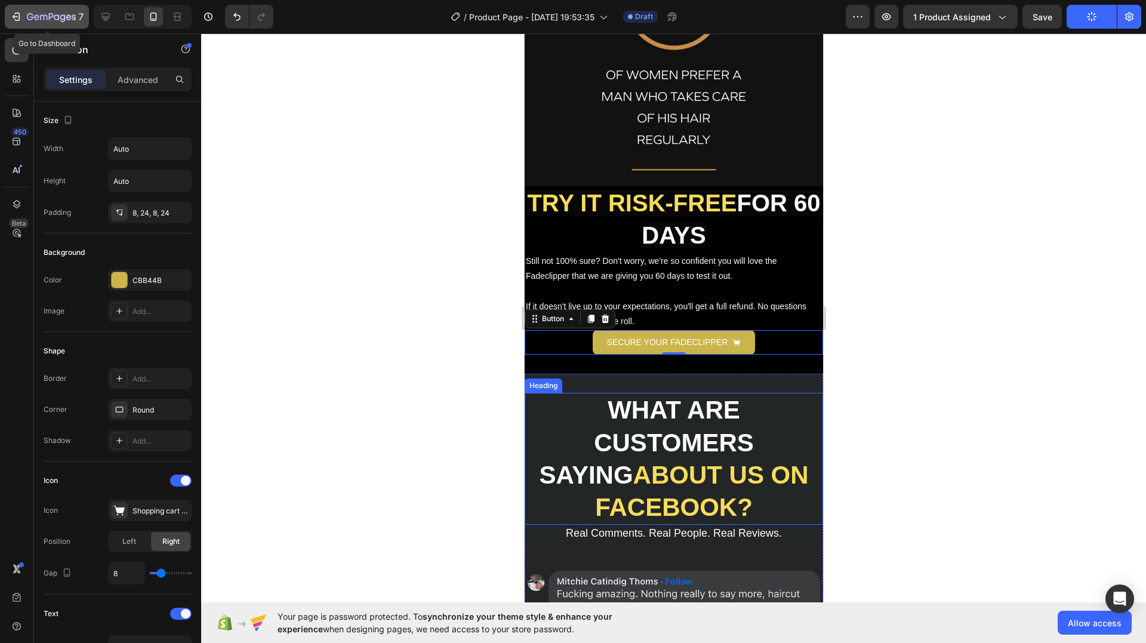
click at [24, 13] on div "7" at bounding box center [46, 17] width 73 height 14
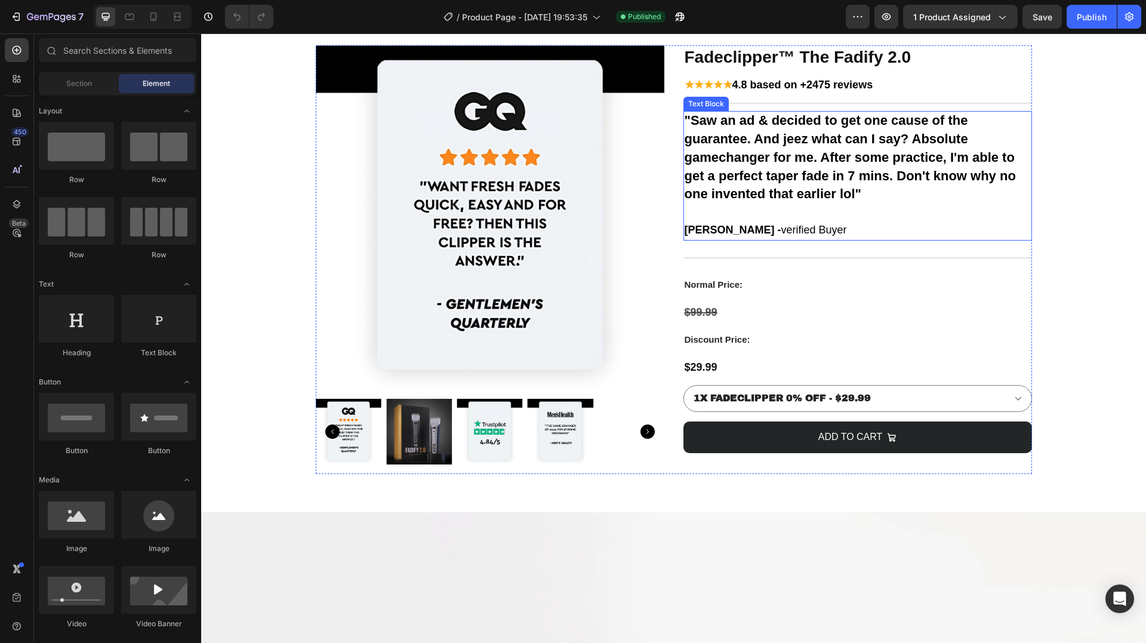
scroll to position [60, 0]
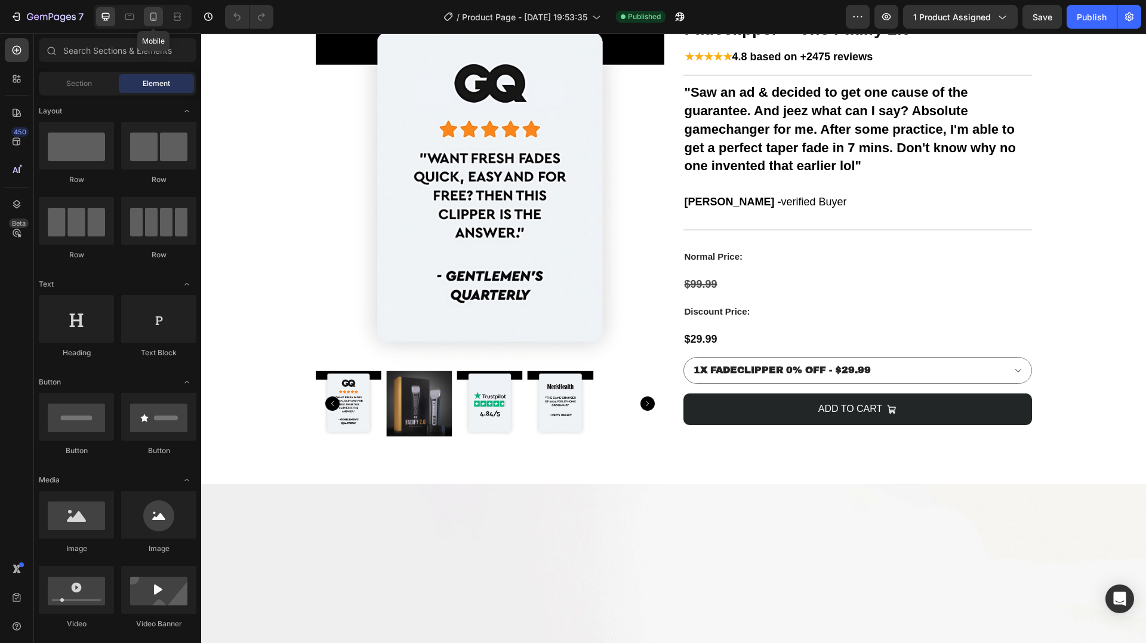
click at [153, 17] on icon at bounding box center [153, 17] width 12 height 12
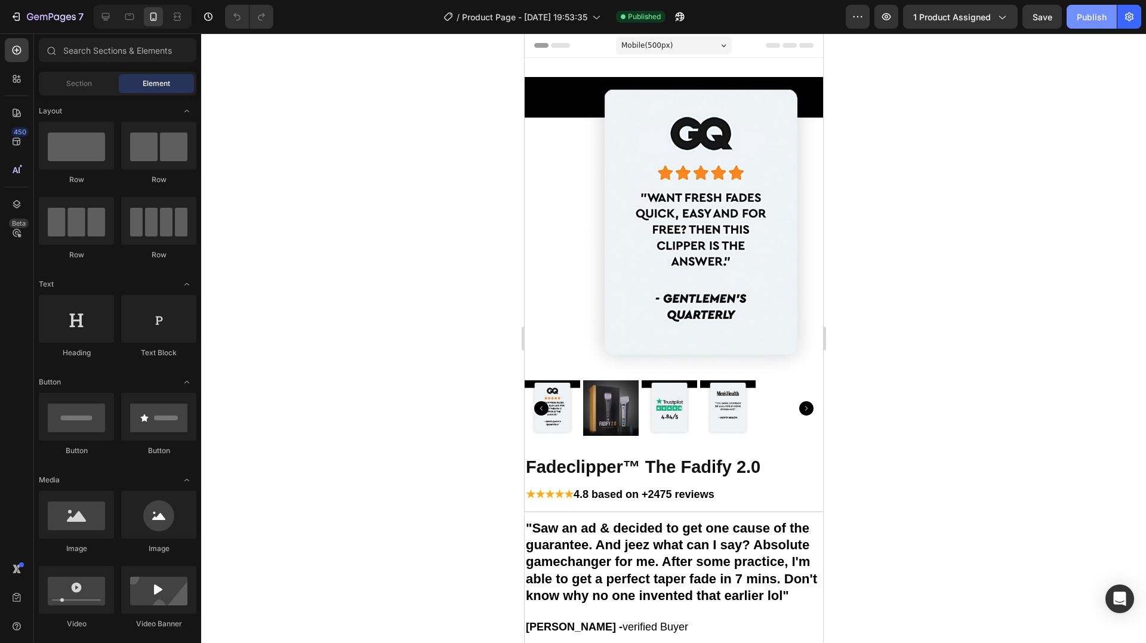
click at [1076, 19] on button "Publish" at bounding box center [1092, 17] width 50 height 24
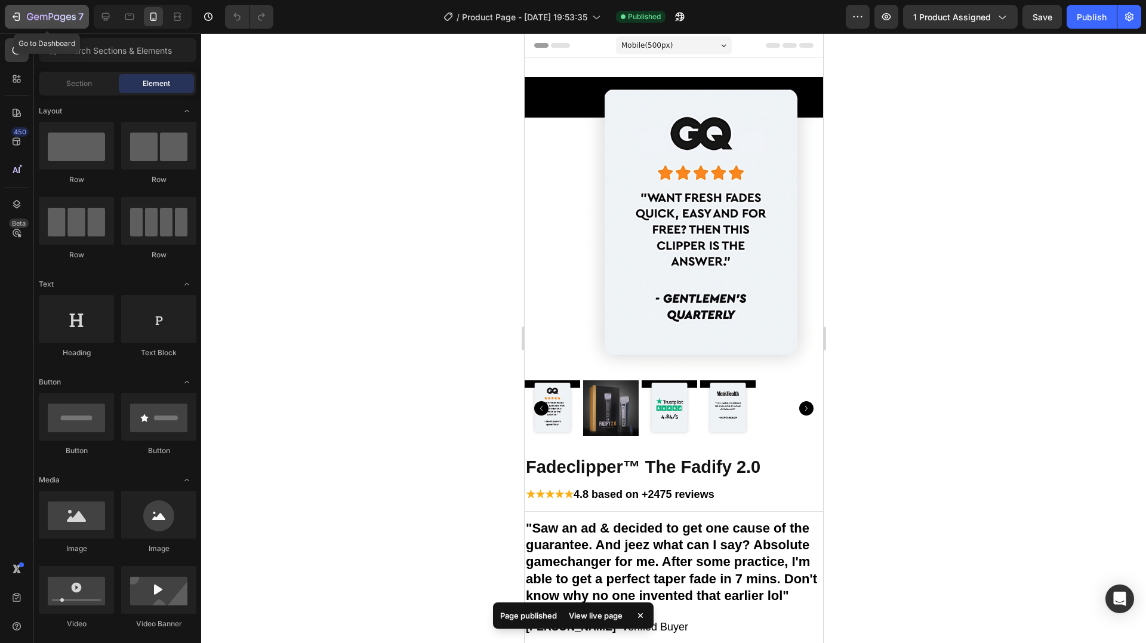
click at [30, 18] on icon "button" at bounding box center [51, 18] width 49 height 10
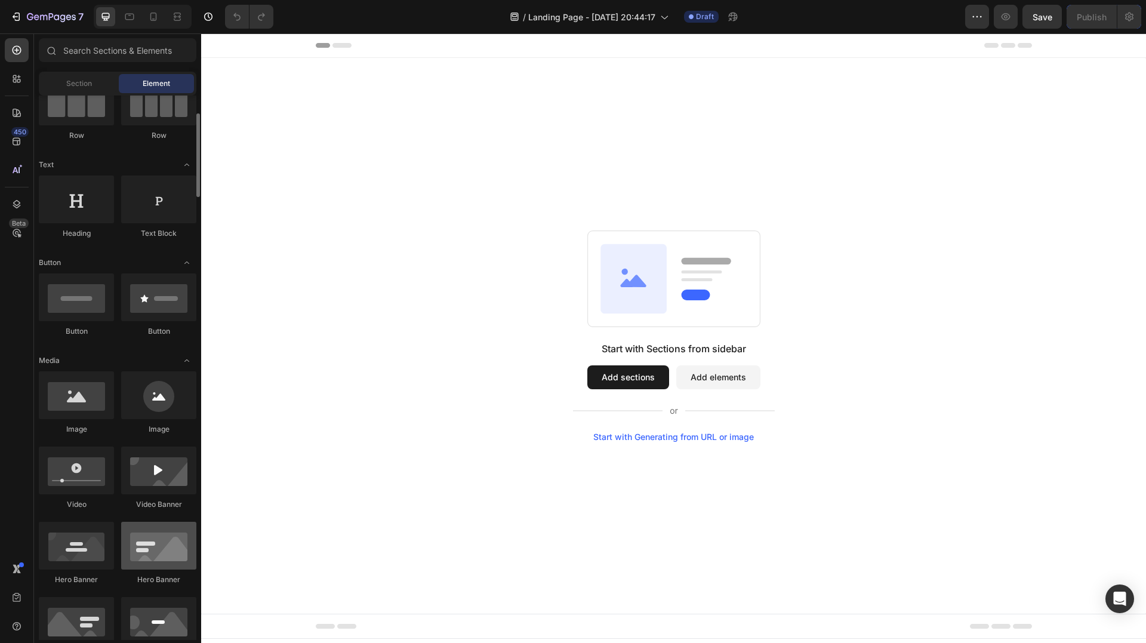
scroll to position [179, 0]
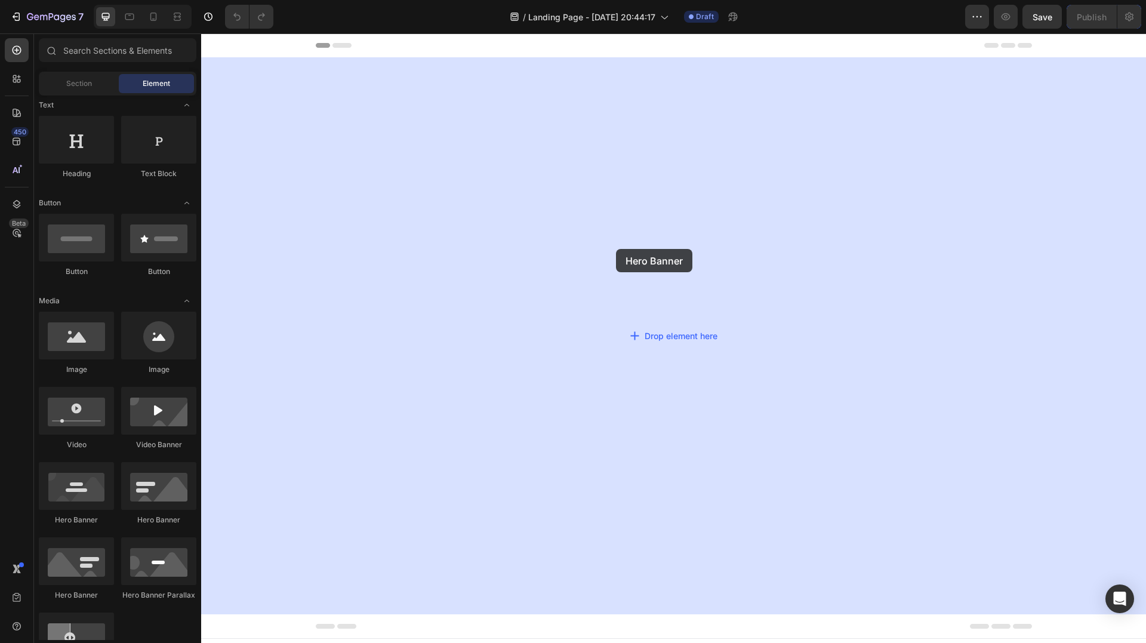
drag, startPoint x: 282, startPoint y: 528, endPoint x: 623, endPoint y: 239, distance: 446.4
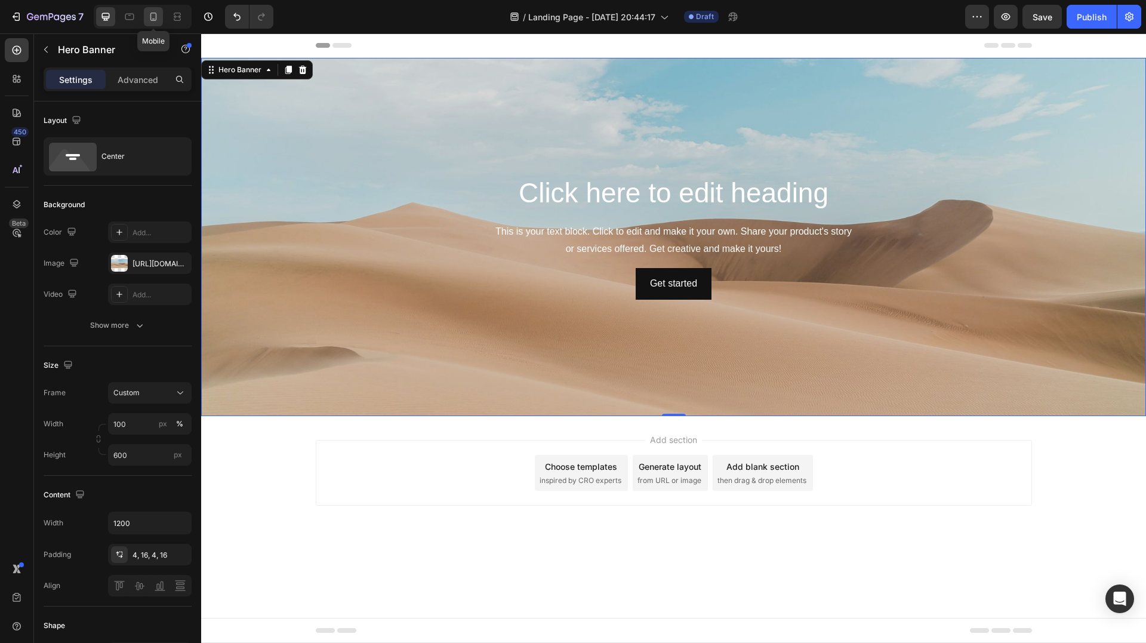
click at [150, 16] on icon at bounding box center [153, 17] width 12 height 12
type input "100%"
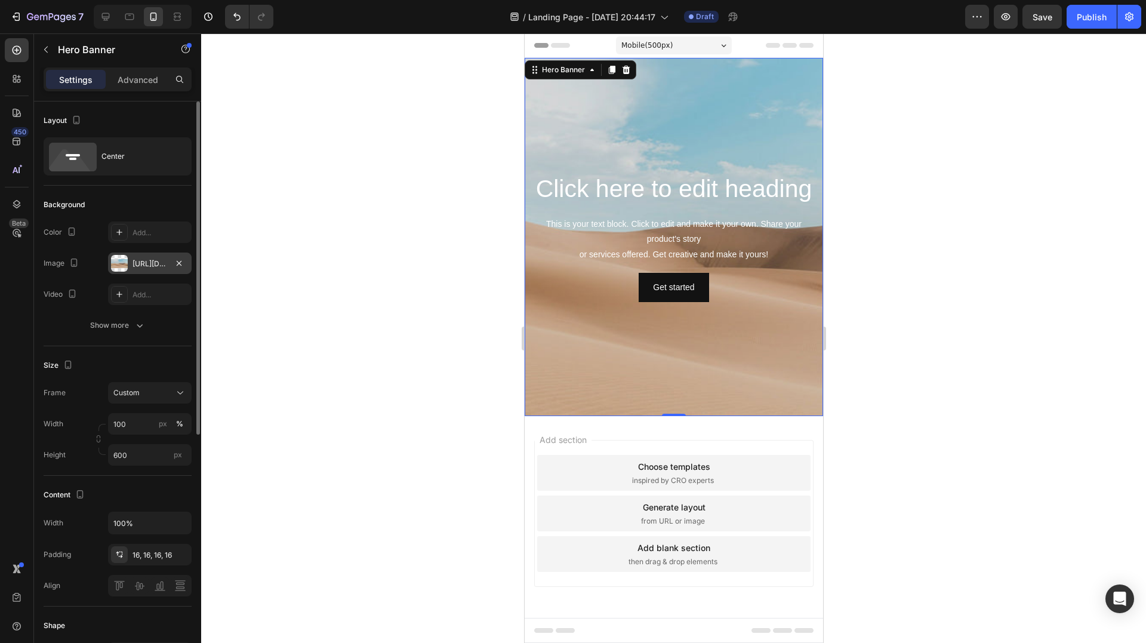
click at [150, 263] on div "[URL][DOMAIN_NAME]" at bounding box center [150, 264] width 35 height 11
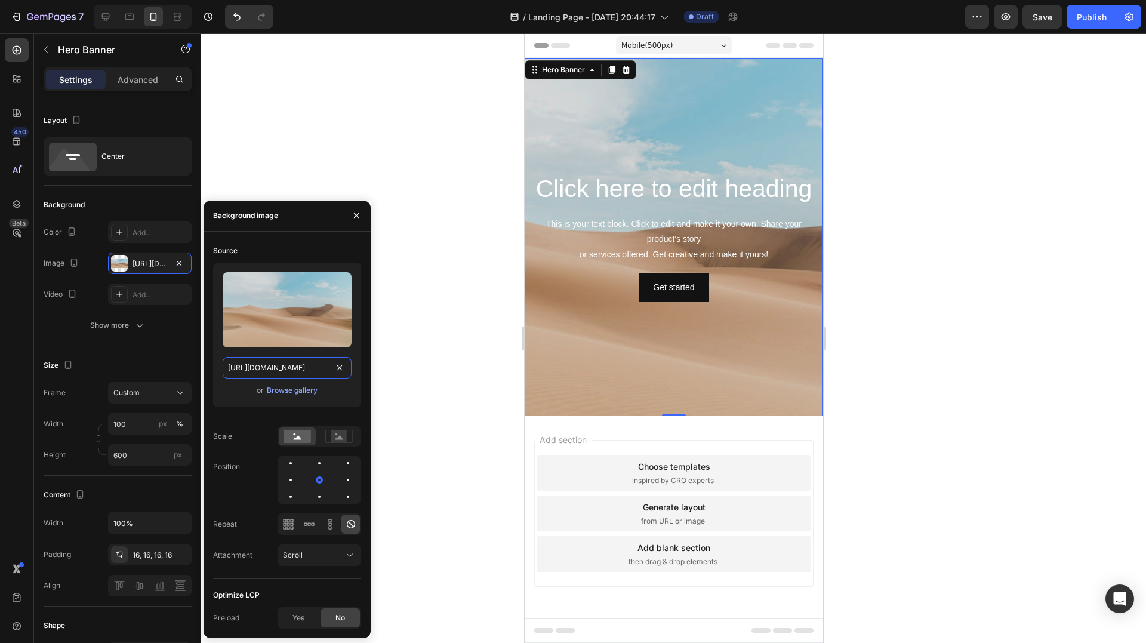
click at [289, 368] on input "[URL][DOMAIN_NAME]" at bounding box center [287, 367] width 129 height 21
paste input "0829/8607/4442/files/gempages_517458748881503014-79bdd168-9c46-4909-bf12-5d141e…"
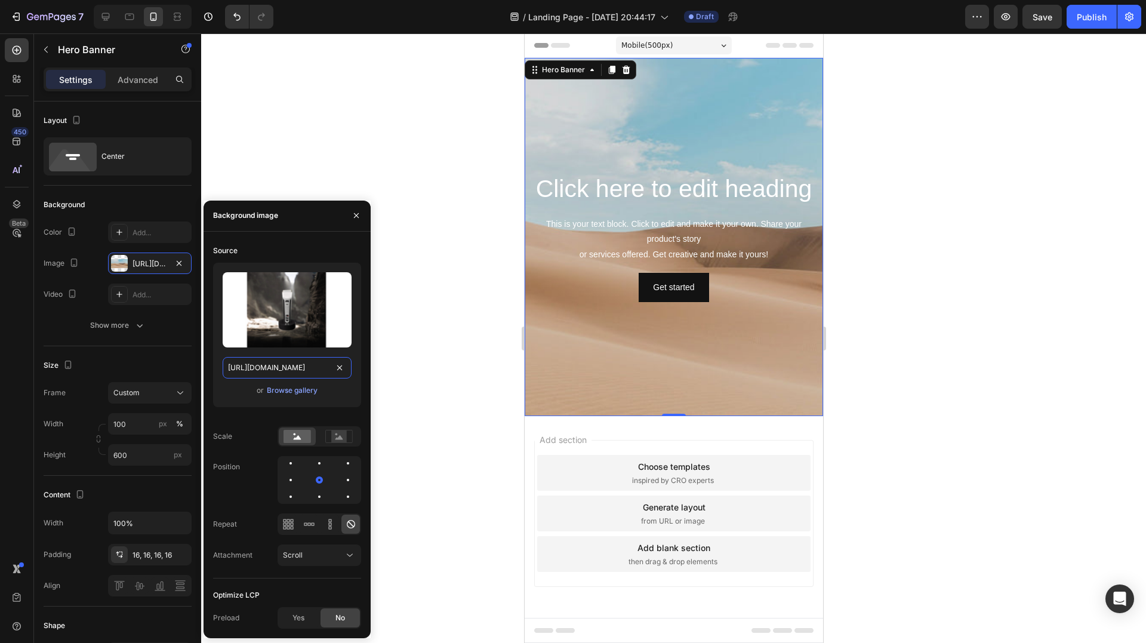
scroll to position [0, 412]
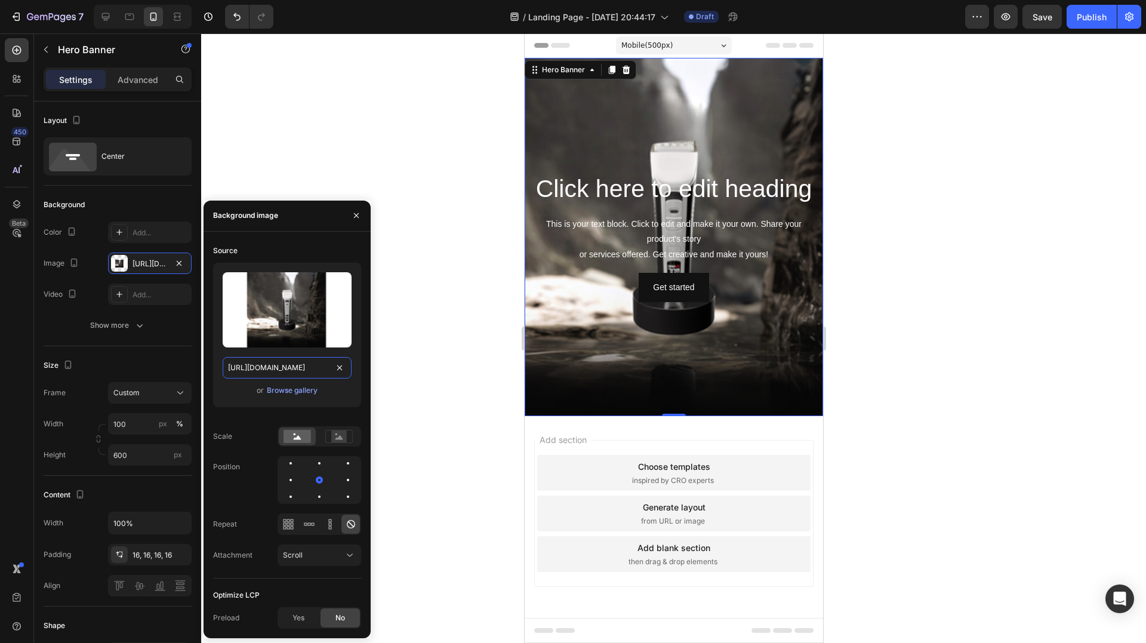
type input "[URL][DOMAIN_NAME]"
click at [691, 189] on h2 "Click here to edit heading" at bounding box center [673, 189] width 279 height 34
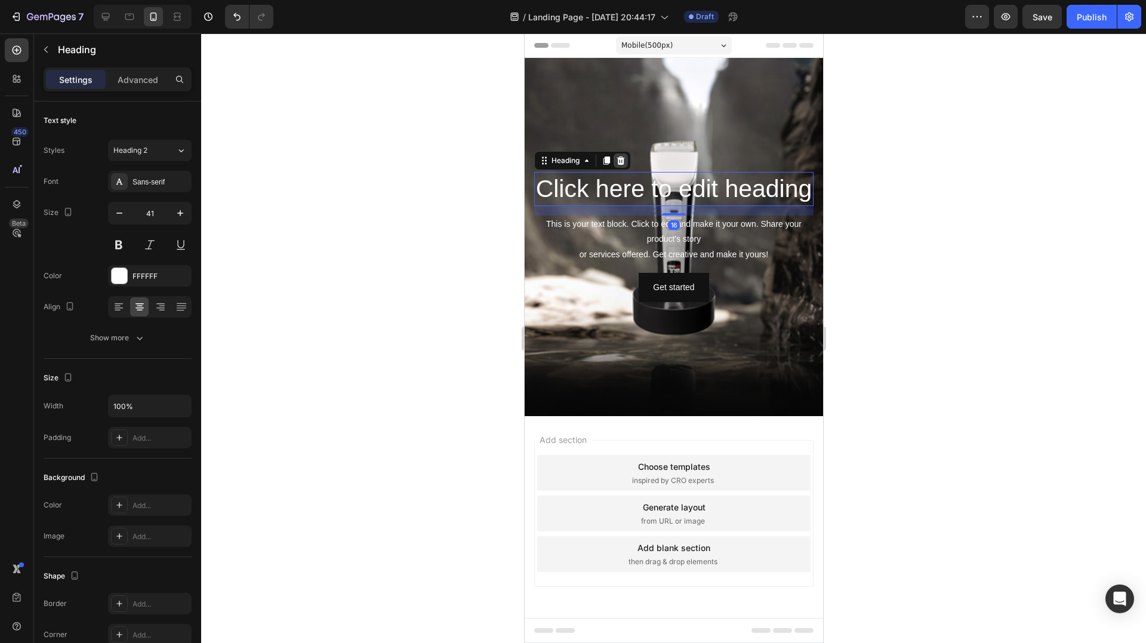
click at [621, 156] on icon at bounding box center [621, 160] width 8 height 8
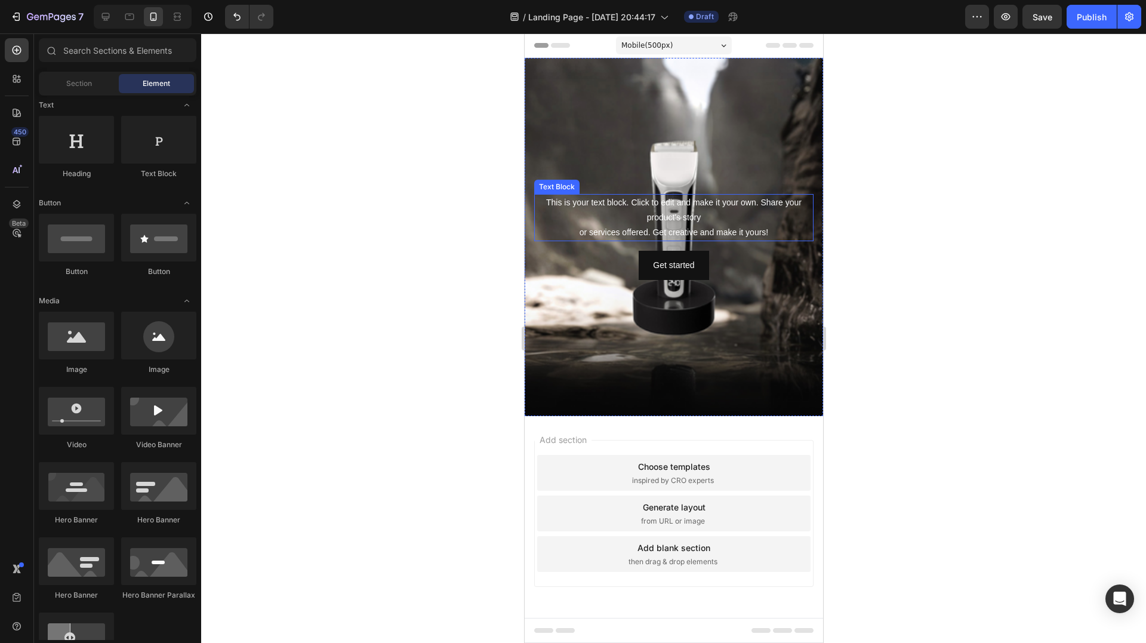
click at [688, 204] on div "This is your text block. Click to edit and make it your own. Share your product…" at bounding box center [673, 218] width 279 height 48
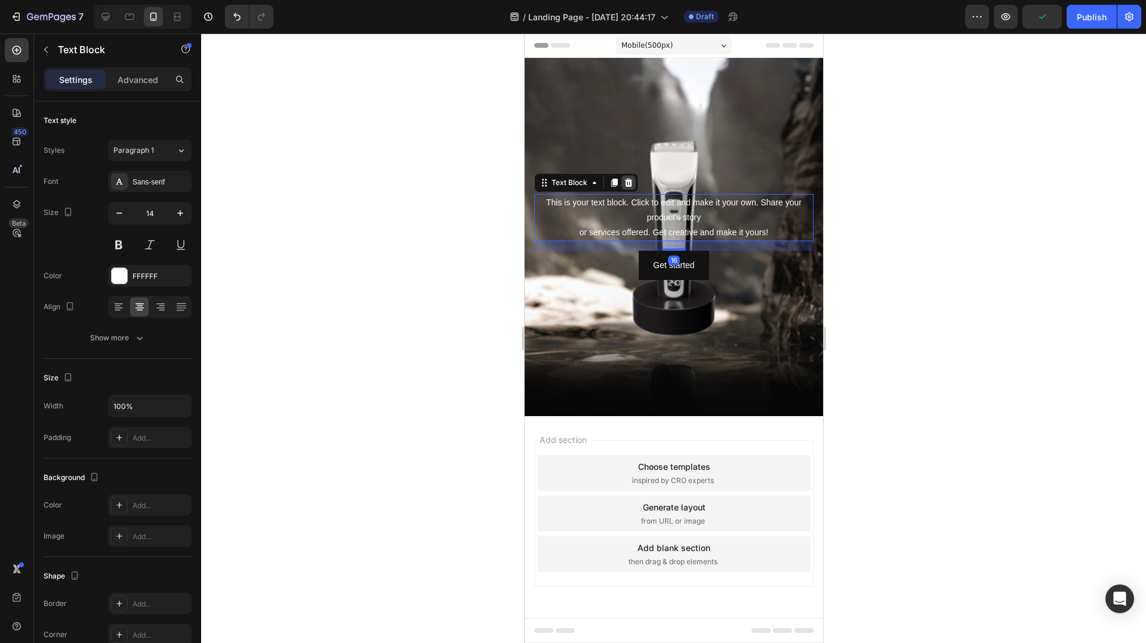
click at [627, 182] on icon at bounding box center [628, 182] width 8 height 8
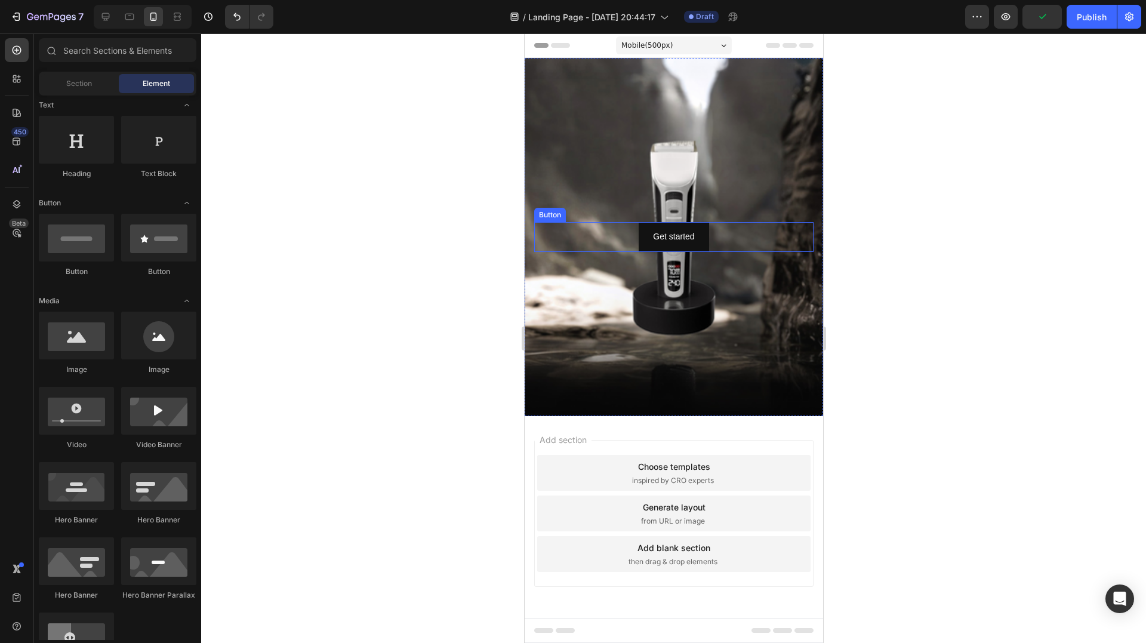
click at [707, 228] on div "Get started Button" at bounding box center [673, 236] width 279 height 29
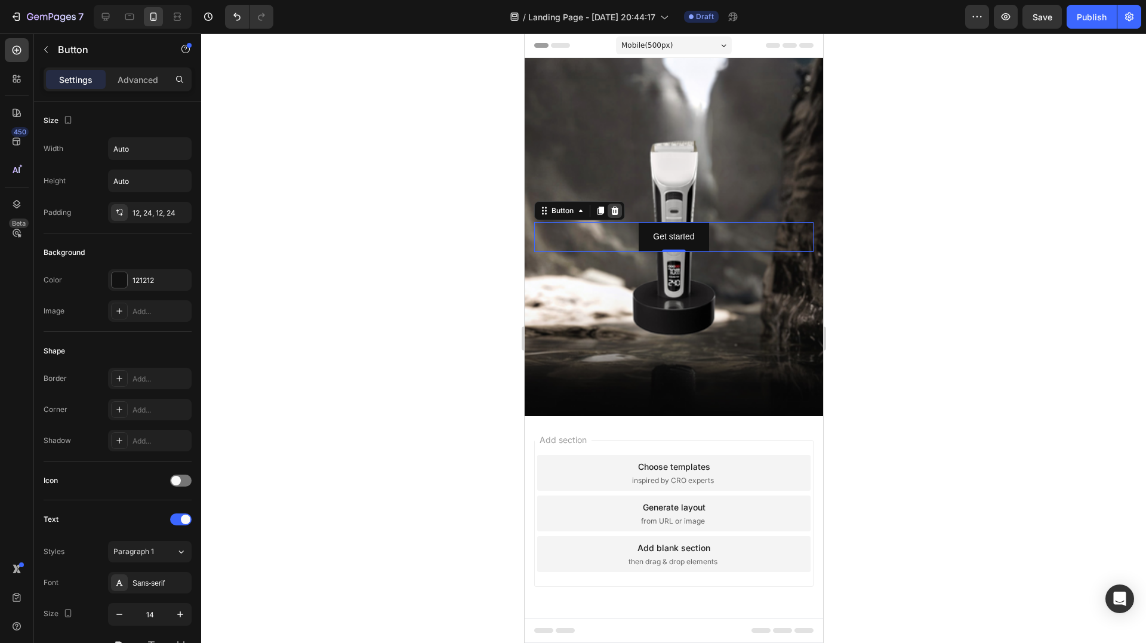
click at [615, 210] on icon at bounding box center [615, 211] width 8 height 8
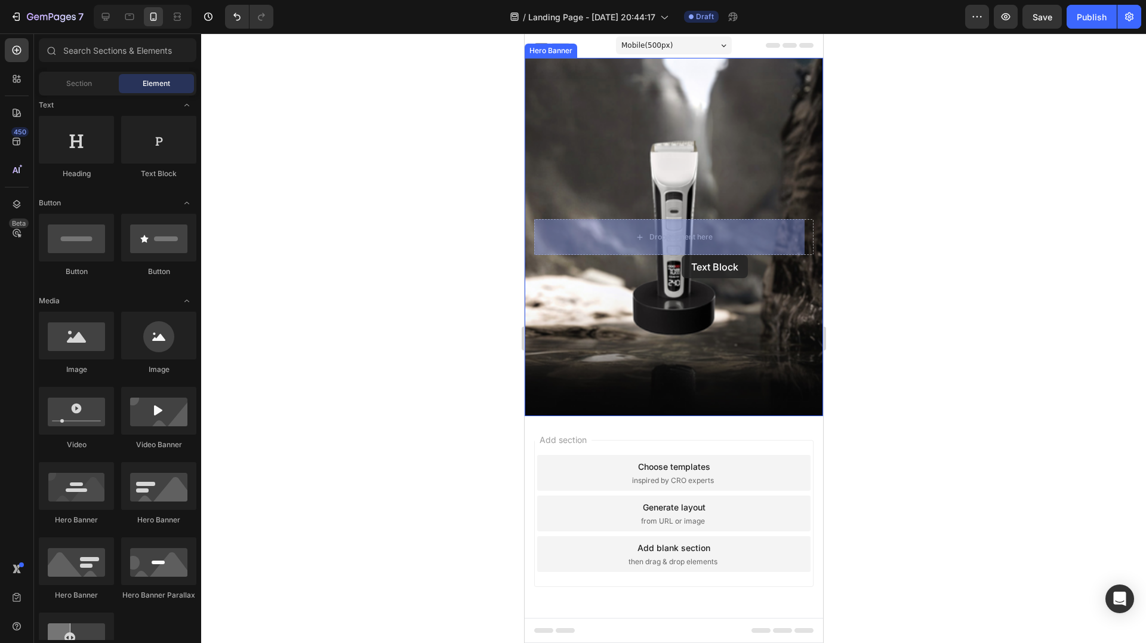
drag, startPoint x: 700, startPoint y: 194, endPoint x: 679, endPoint y: 247, distance: 57.1
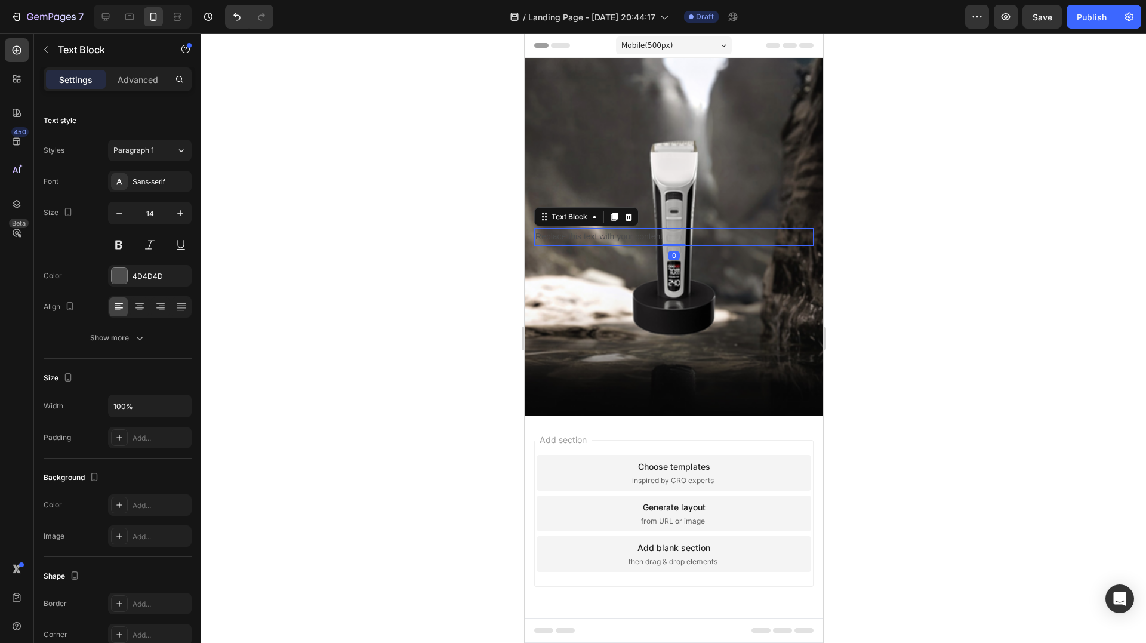
click at [632, 241] on div "Replace this text with your content" at bounding box center [673, 236] width 279 height 17
click at [632, 241] on p "Replace this text with your content" at bounding box center [673, 236] width 277 height 15
click at [631, 241] on p "Replace this text with your content" at bounding box center [673, 236] width 277 height 15
click at [934, 298] on div at bounding box center [673, 338] width 945 height 610
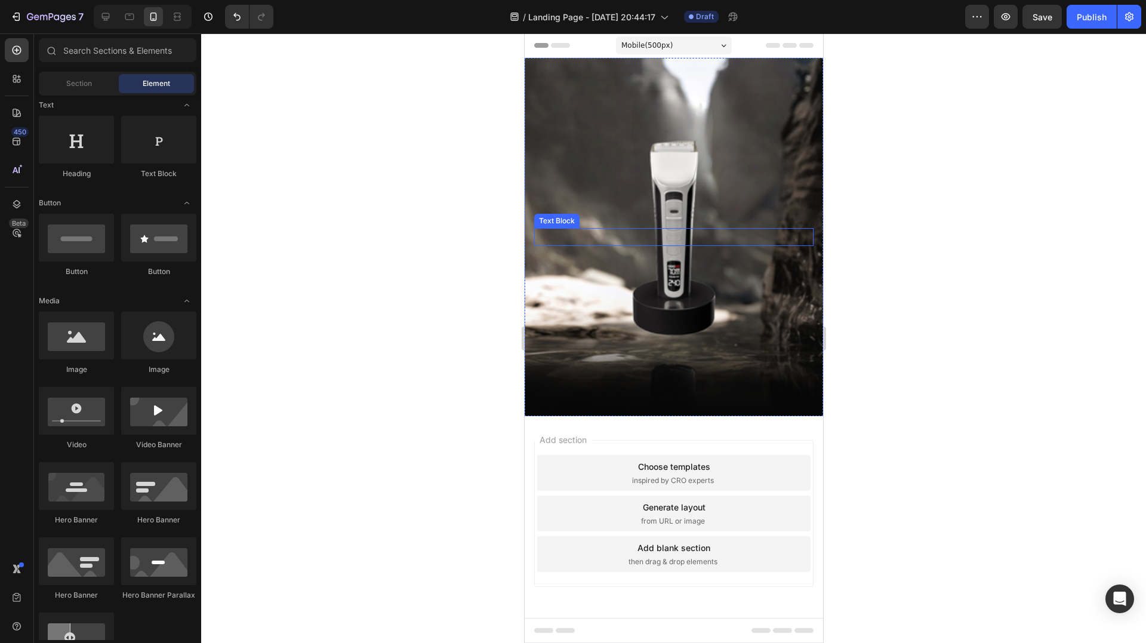
click at [374, 232] on div at bounding box center [673, 338] width 945 height 610
click at [623, 242] on div at bounding box center [623, 242] width 0 height 0
click at [842, 262] on div at bounding box center [673, 338] width 945 height 610
click at [784, 642] on div "Close" at bounding box center [673, 644] width 299 height 0
click at [697, 549] on div "Add blank section" at bounding box center [673, 547] width 73 height 13
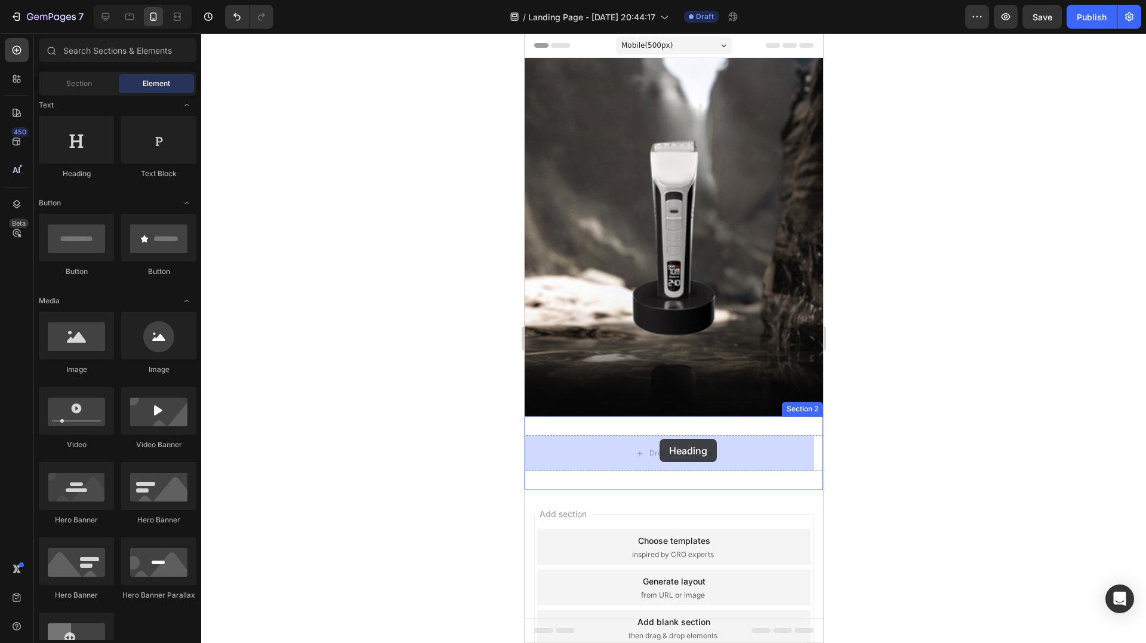
drag, startPoint x: 595, startPoint y: 179, endPoint x: 659, endPoint y: 439, distance: 268.2
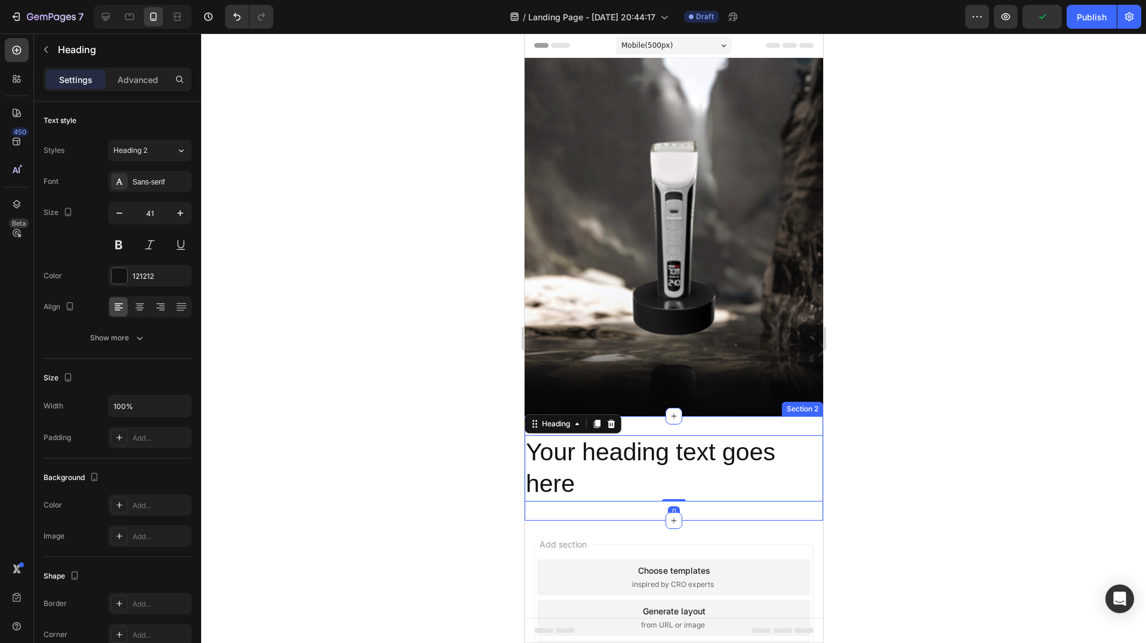
click at [664, 430] on div "Your heading text goes here Heading 0 Section 2" at bounding box center [673, 468] width 299 height 104
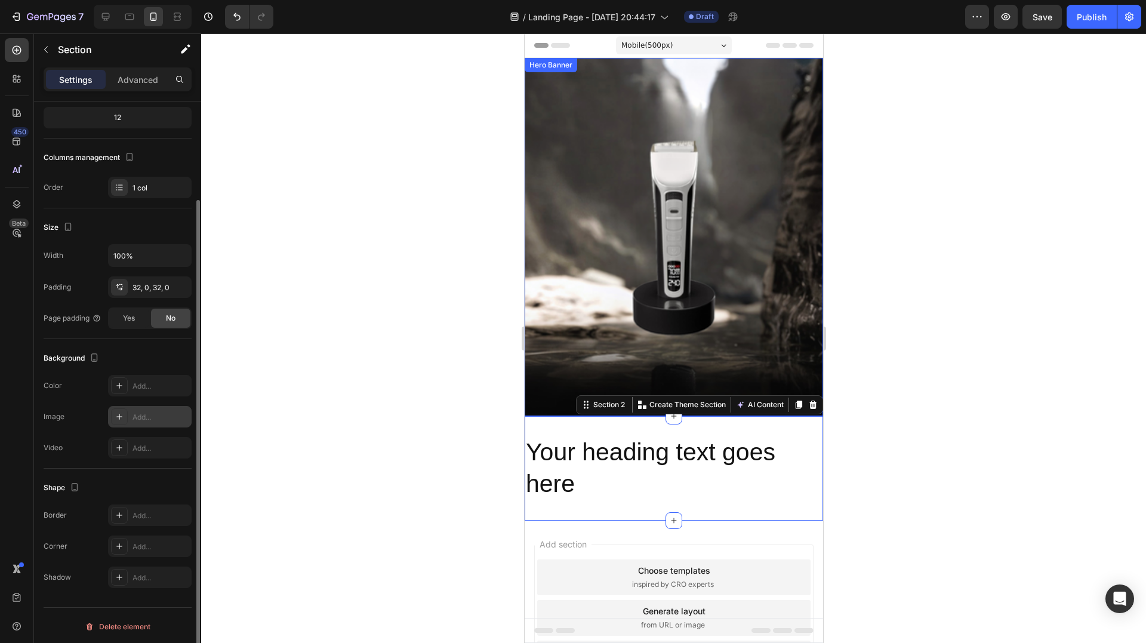
scroll to position [122, 0]
click at [146, 383] on div "Add..." at bounding box center [161, 384] width 56 height 11
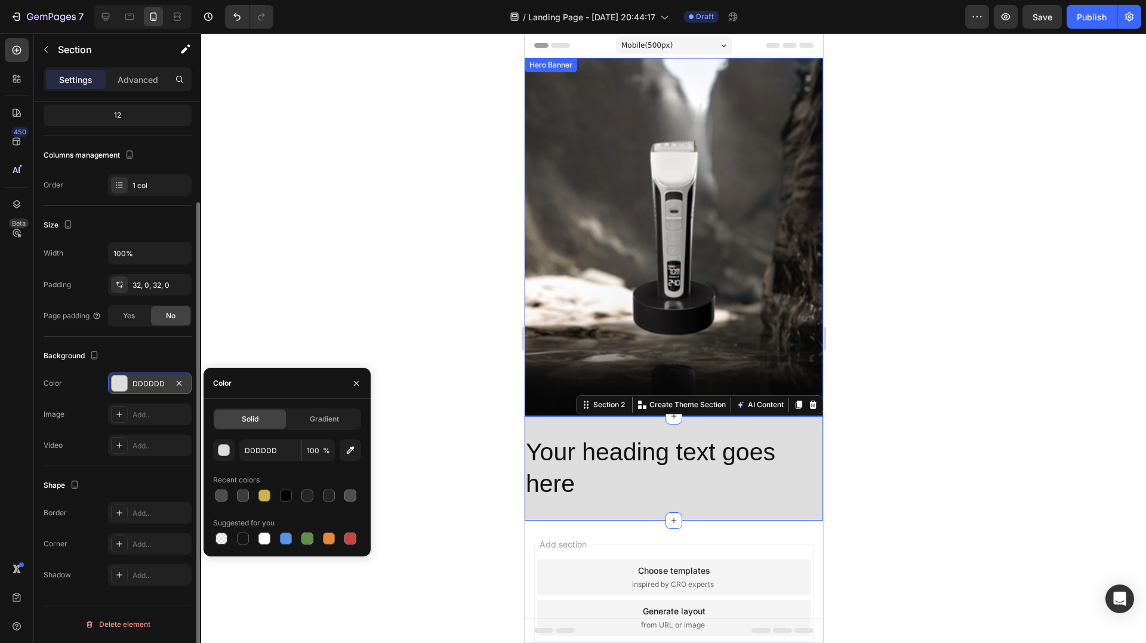
click at [295, 493] on div at bounding box center [287, 495] width 148 height 17
click at [293, 493] on div at bounding box center [286, 495] width 17 height 17
type input "000000"
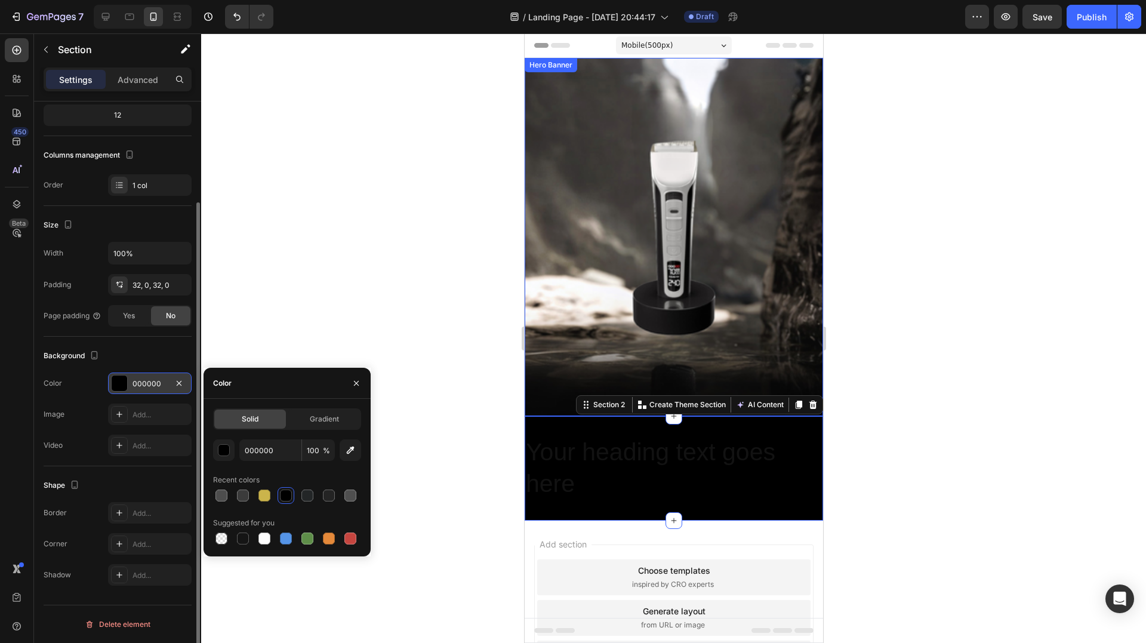
click at [344, 307] on div at bounding box center [673, 338] width 945 height 610
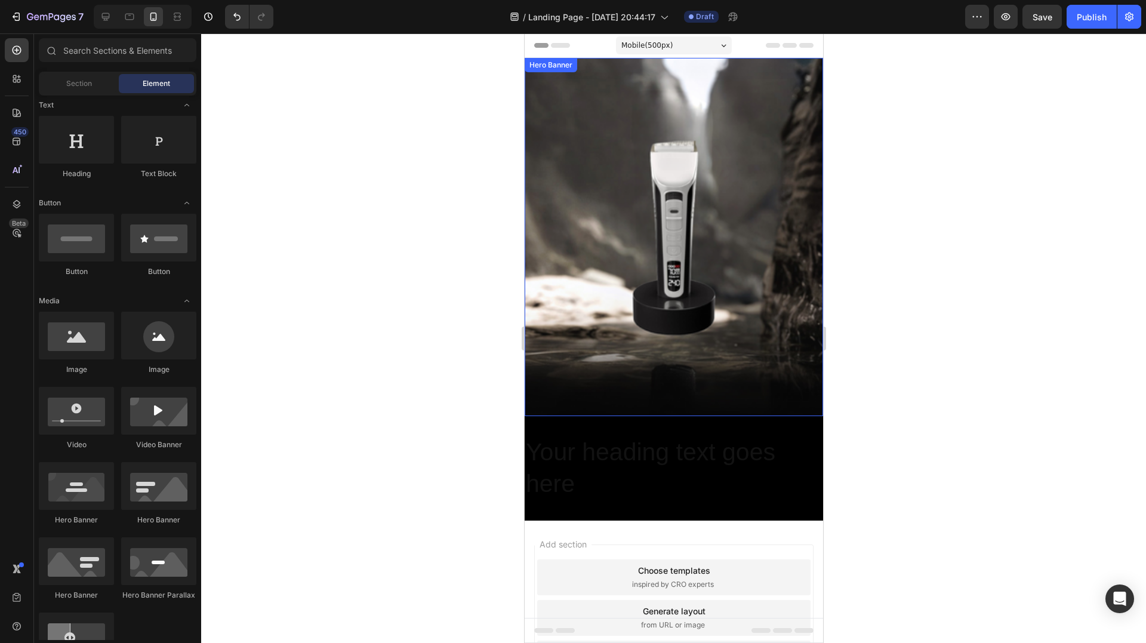
click at [661, 464] on h2 "Your heading text goes here" at bounding box center [673, 468] width 299 height 66
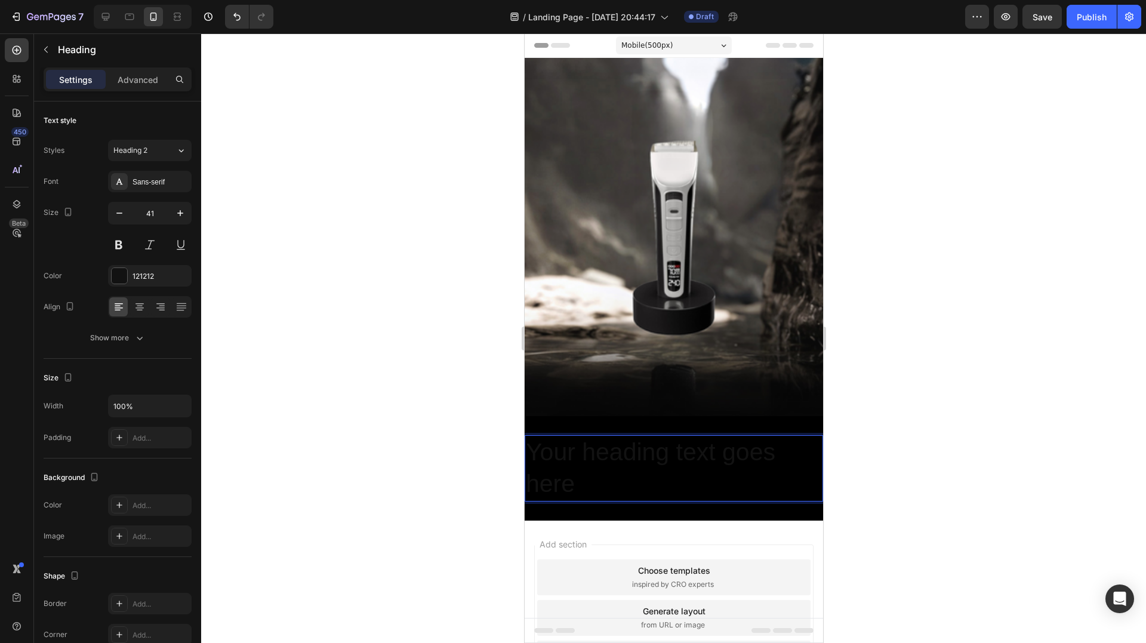
click at [661, 464] on h2 "Your heading text goes here" at bounding box center [673, 468] width 299 height 66
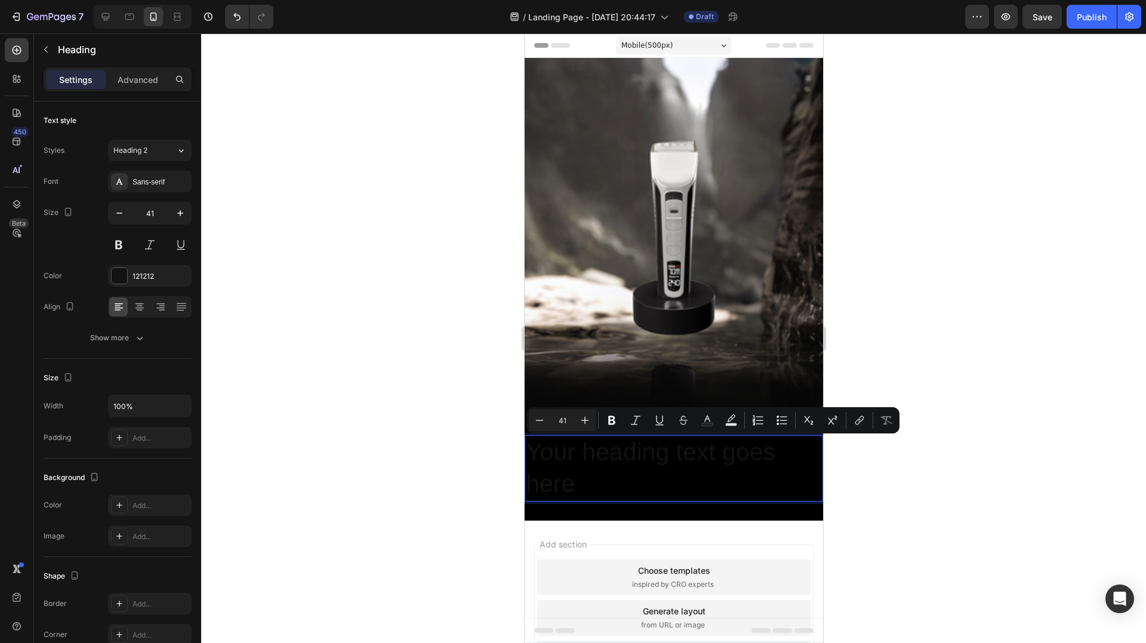
click at [653, 447] on p "Your heading text goes here" at bounding box center [673, 468] width 296 height 64
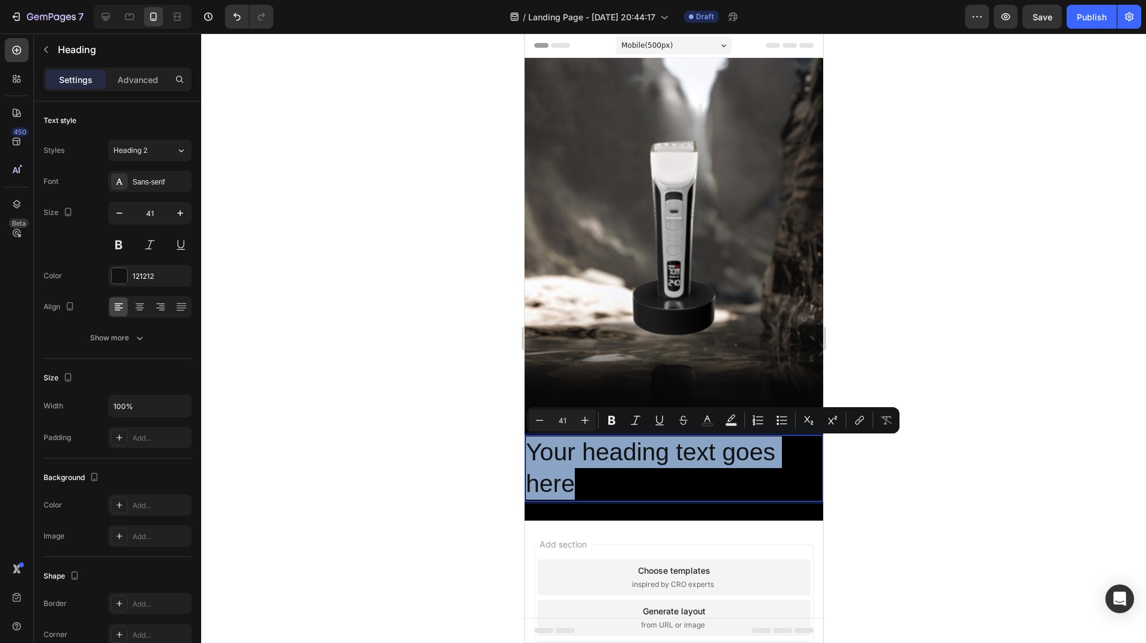
click at [653, 447] on p "Your heading text goes here" at bounding box center [673, 468] width 296 height 64
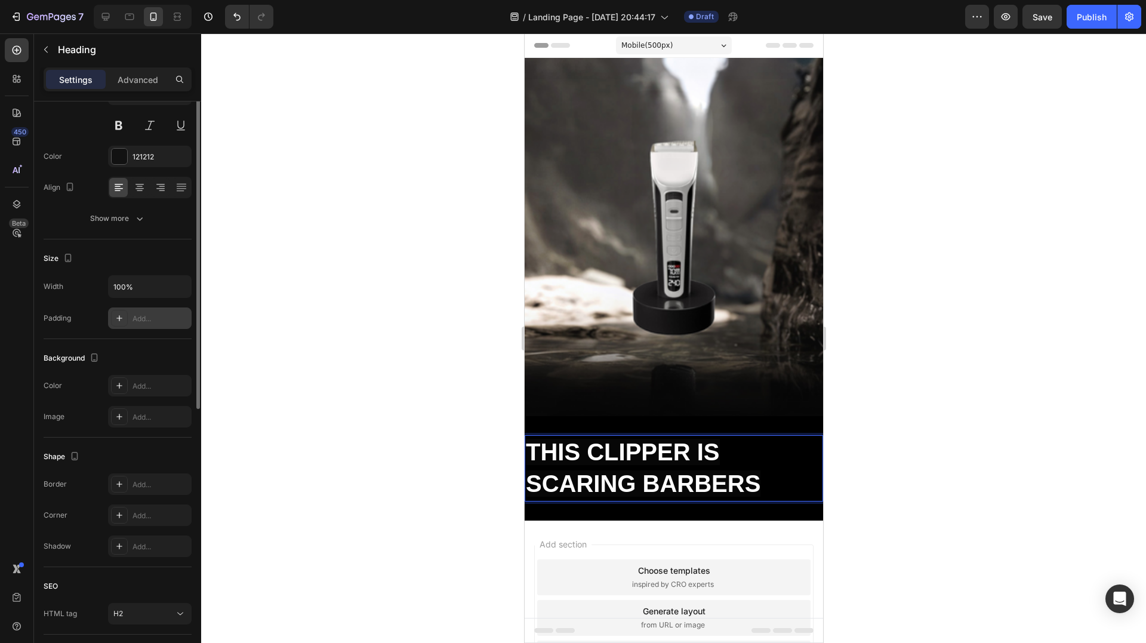
scroll to position [0, 0]
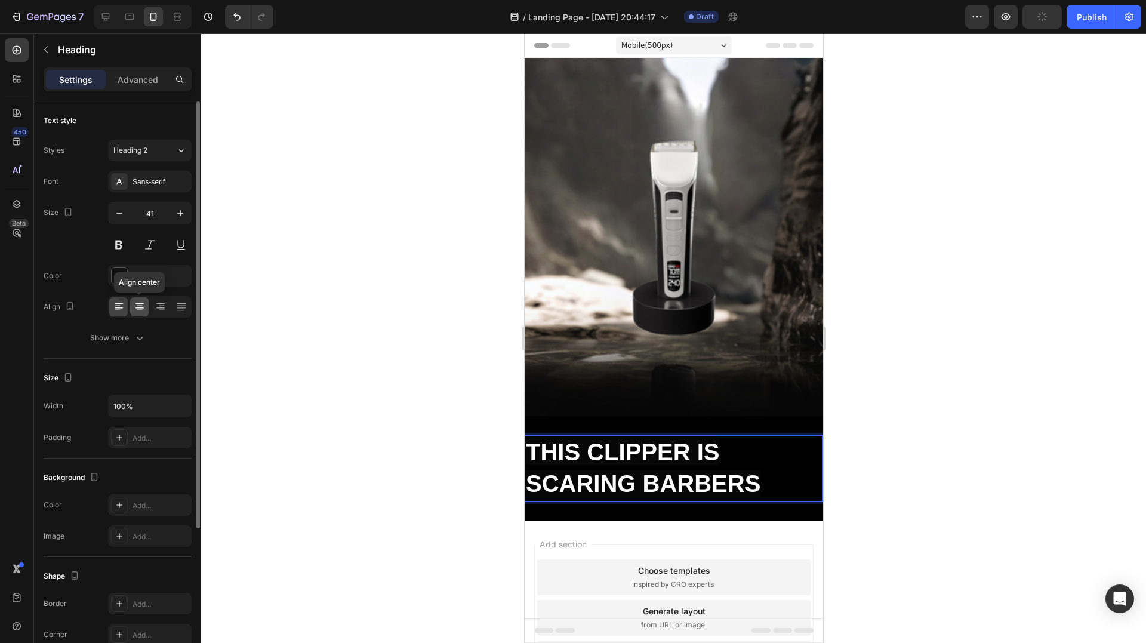
click at [147, 300] on div at bounding box center [139, 306] width 19 height 19
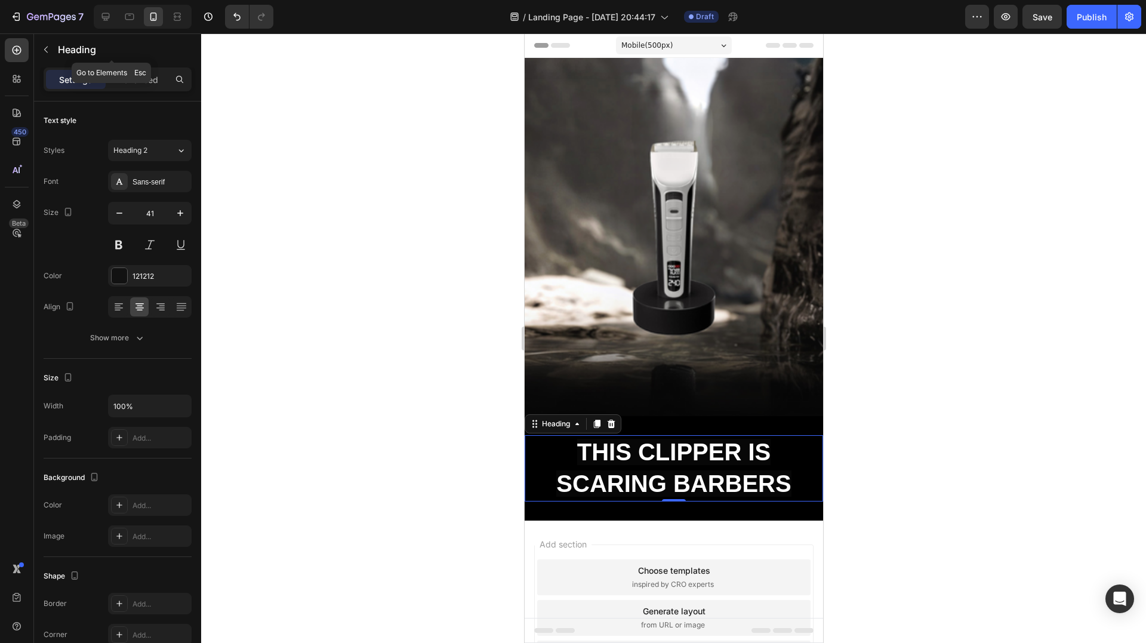
click at [51, 48] on button "button" at bounding box center [45, 49] width 19 height 19
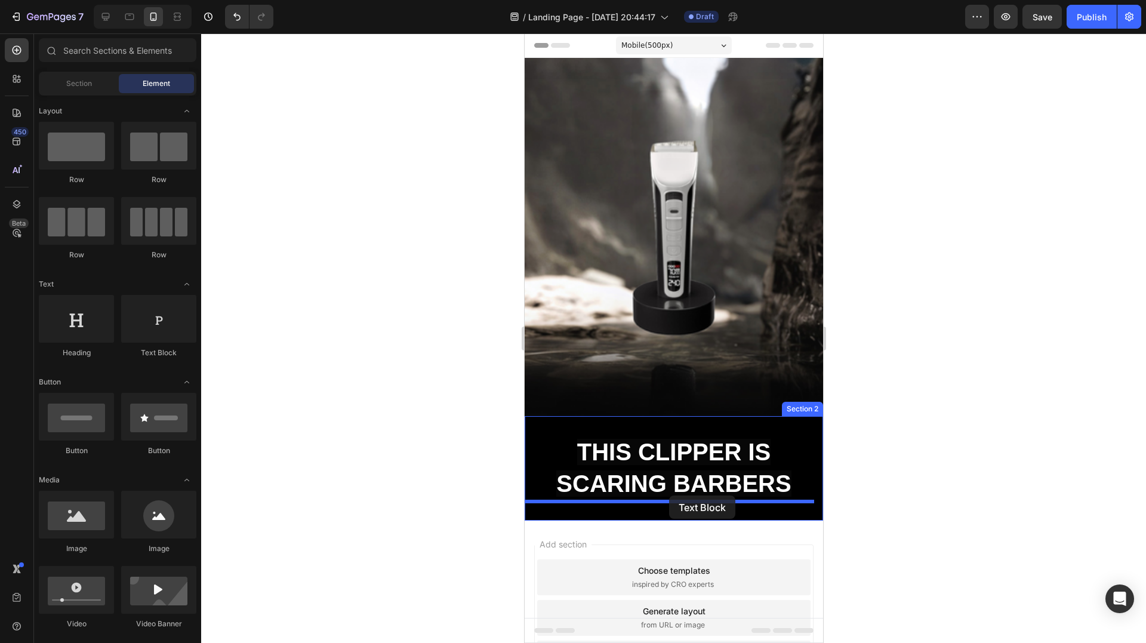
drag, startPoint x: 679, startPoint y: 344, endPoint x: 669, endPoint y: 495, distance: 150.8
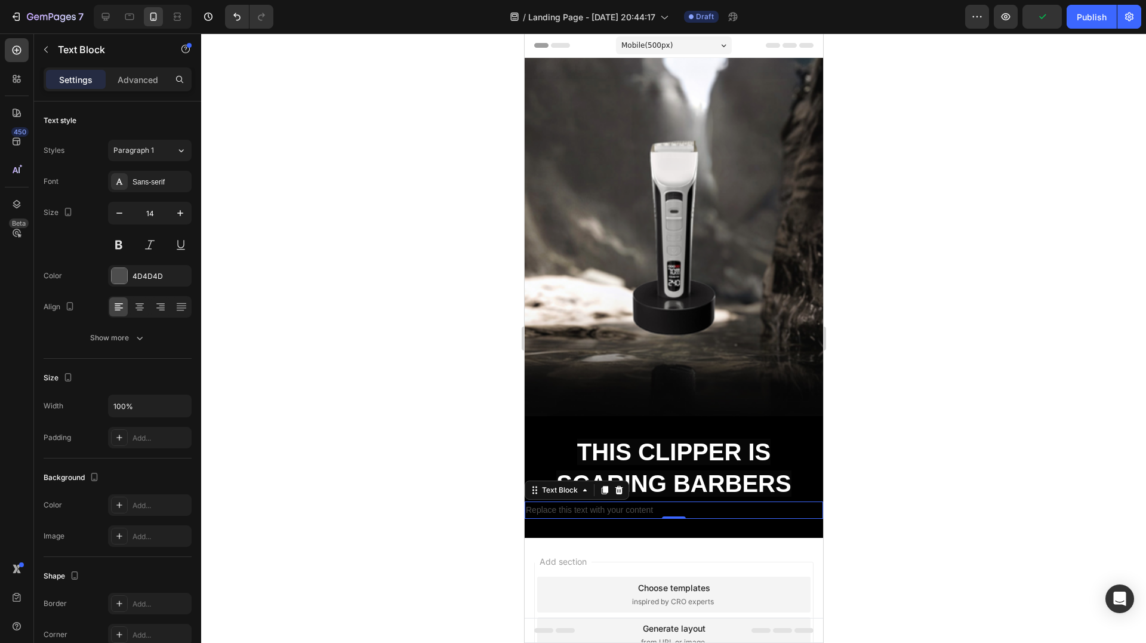
click at [601, 506] on div "Replace this text with your content" at bounding box center [673, 509] width 299 height 17
click at [601, 506] on p "Replace this text with your content" at bounding box center [673, 510] width 296 height 15
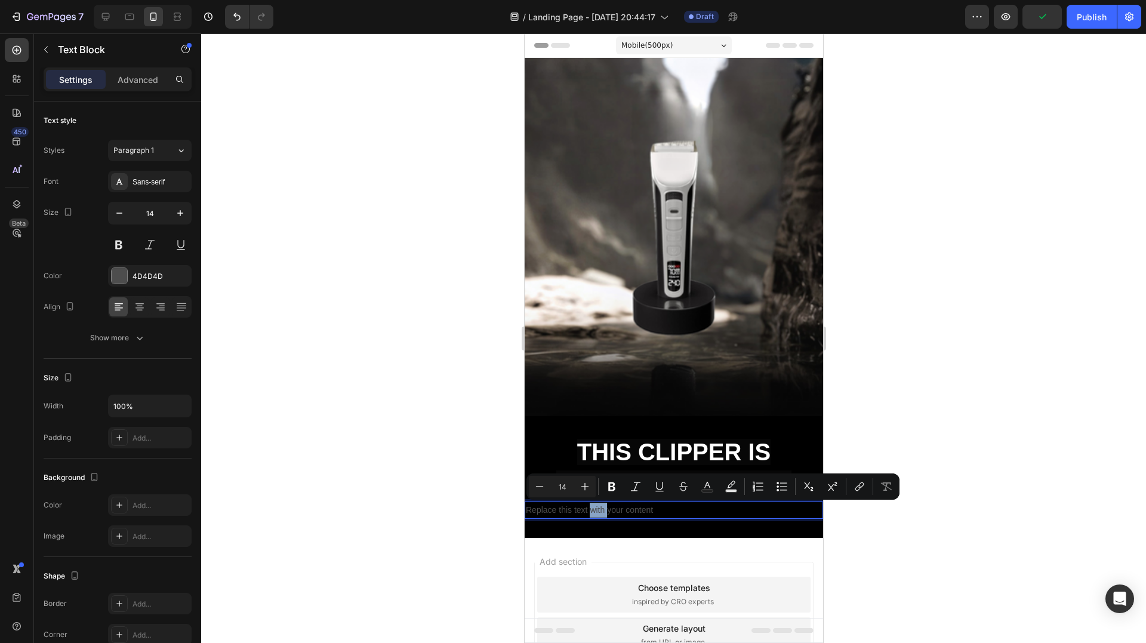
click at [604, 510] on p "Replace this text with your content" at bounding box center [673, 510] width 296 height 15
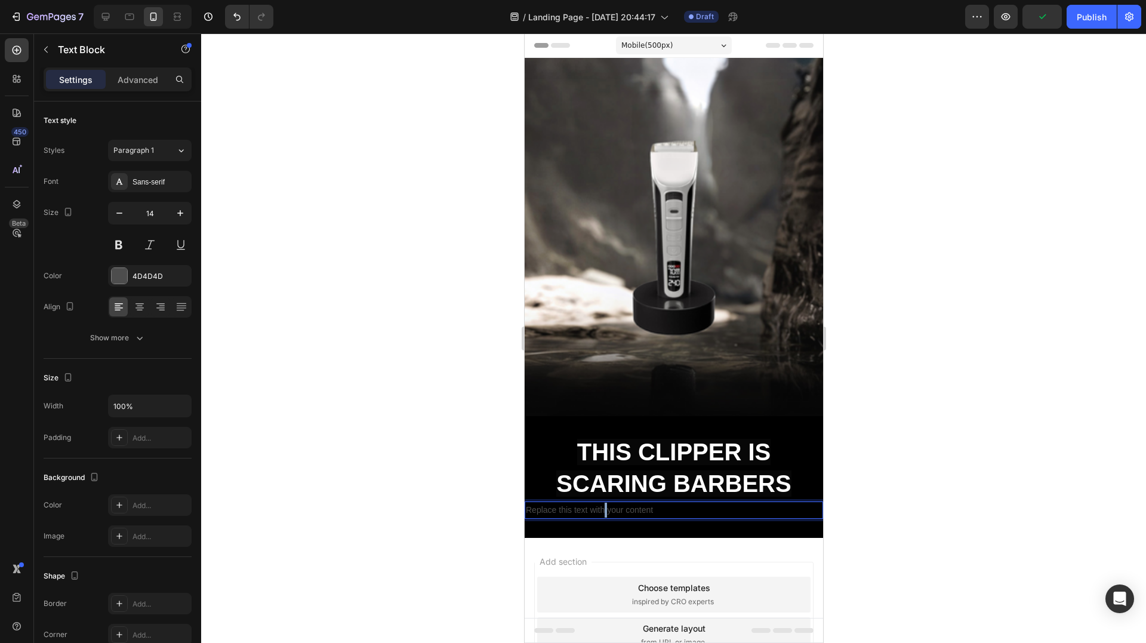
click at [604, 510] on p "Replace this text with your content" at bounding box center [673, 510] width 296 height 15
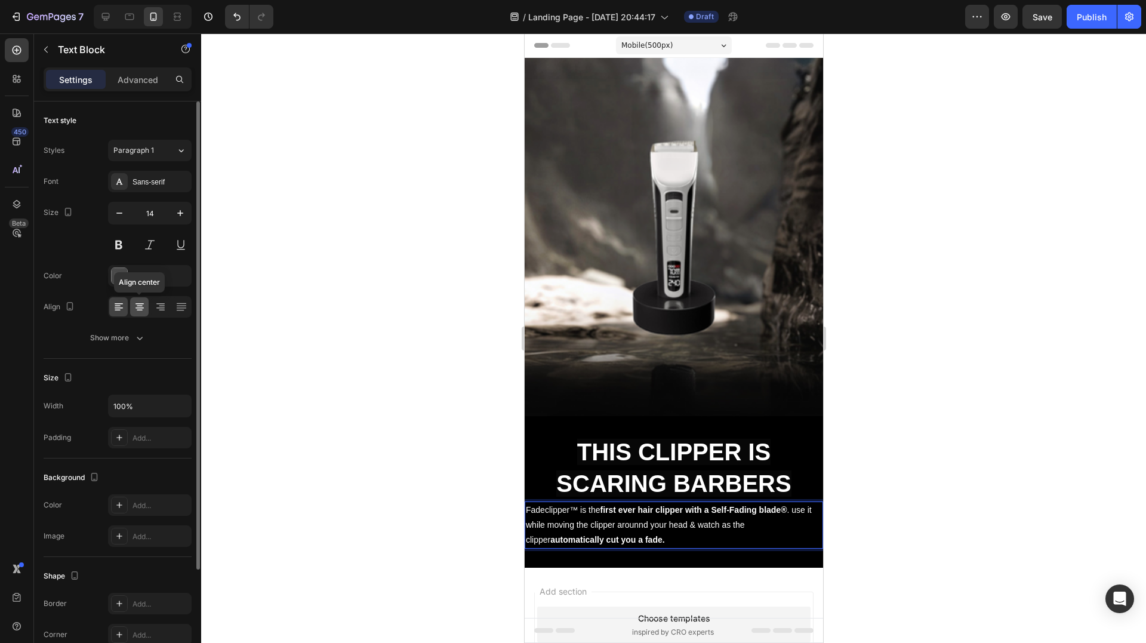
click at [134, 309] on icon at bounding box center [140, 307] width 12 height 12
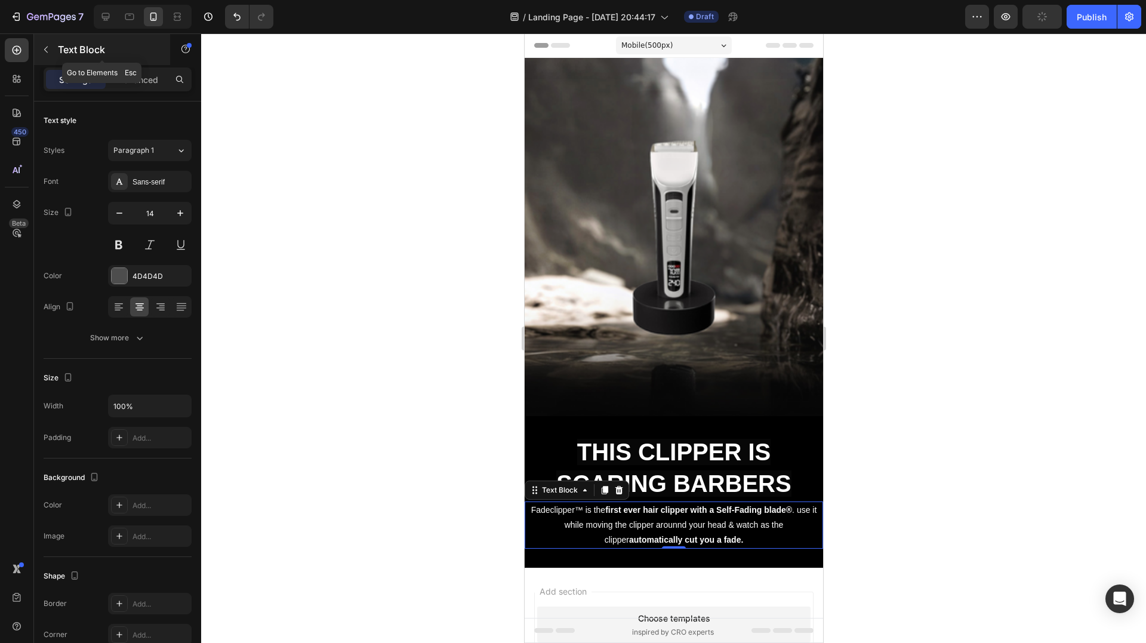
click at [65, 44] on p "Text Block" at bounding box center [108, 49] width 101 height 14
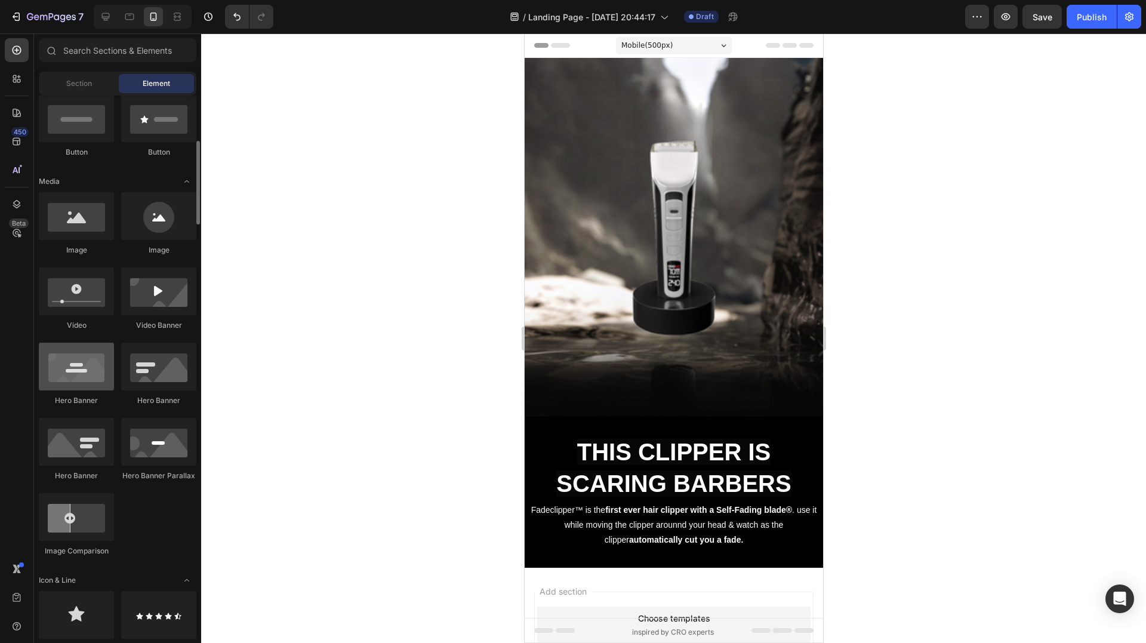
scroll to position [60, 0]
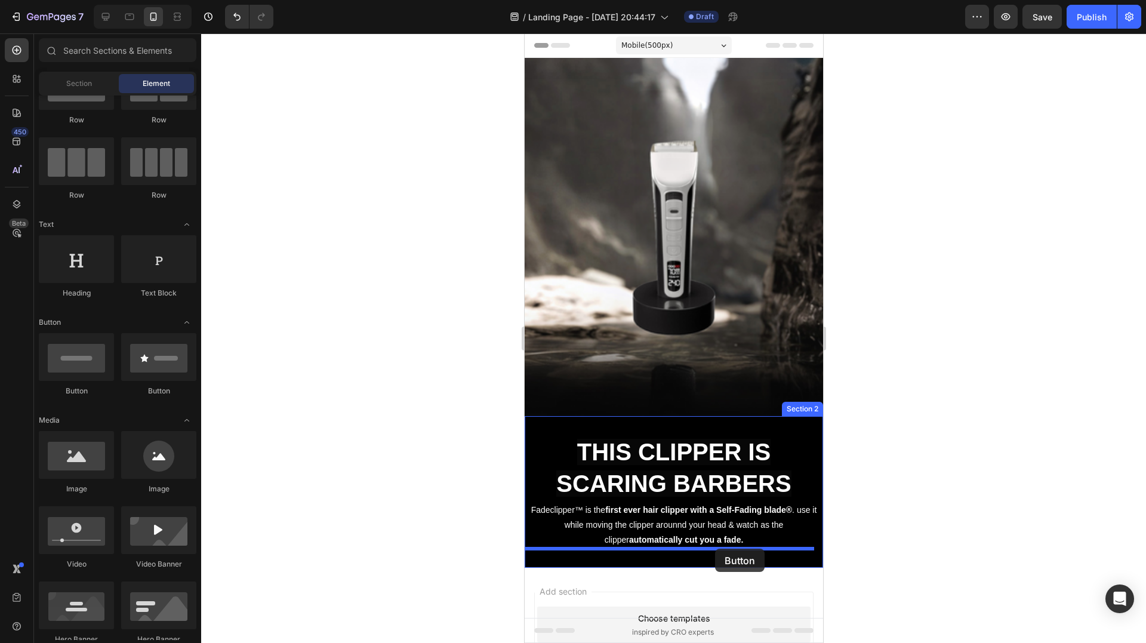
drag, startPoint x: 672, startPoint y: 399, endPoint x: 715, endPoint y: 549, distance: 155.7
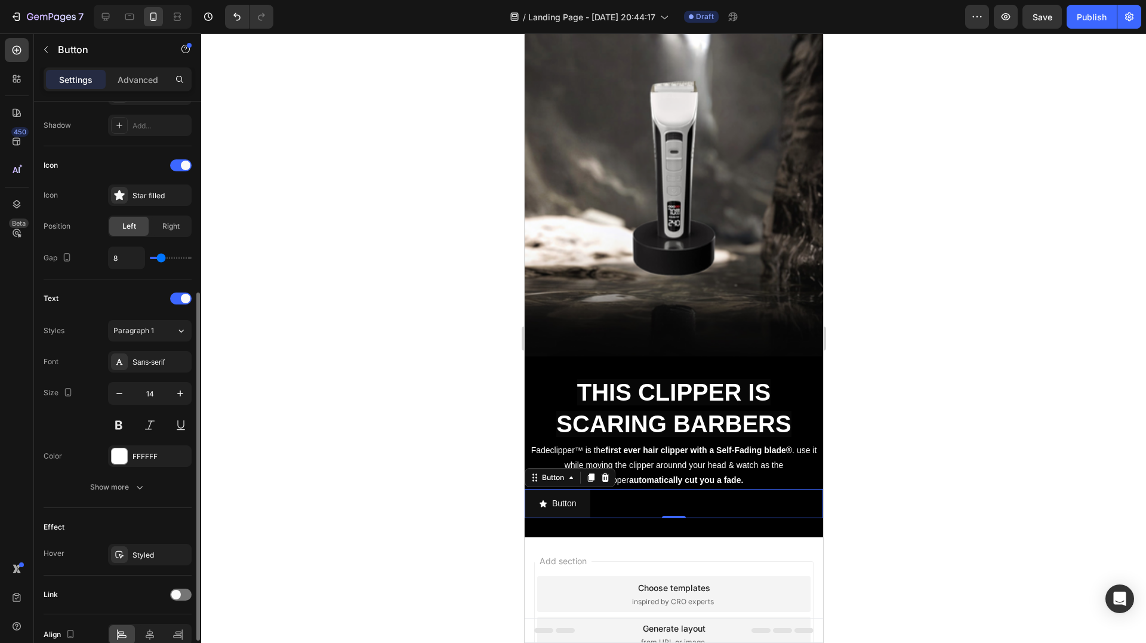
scroll to position [375, 0]
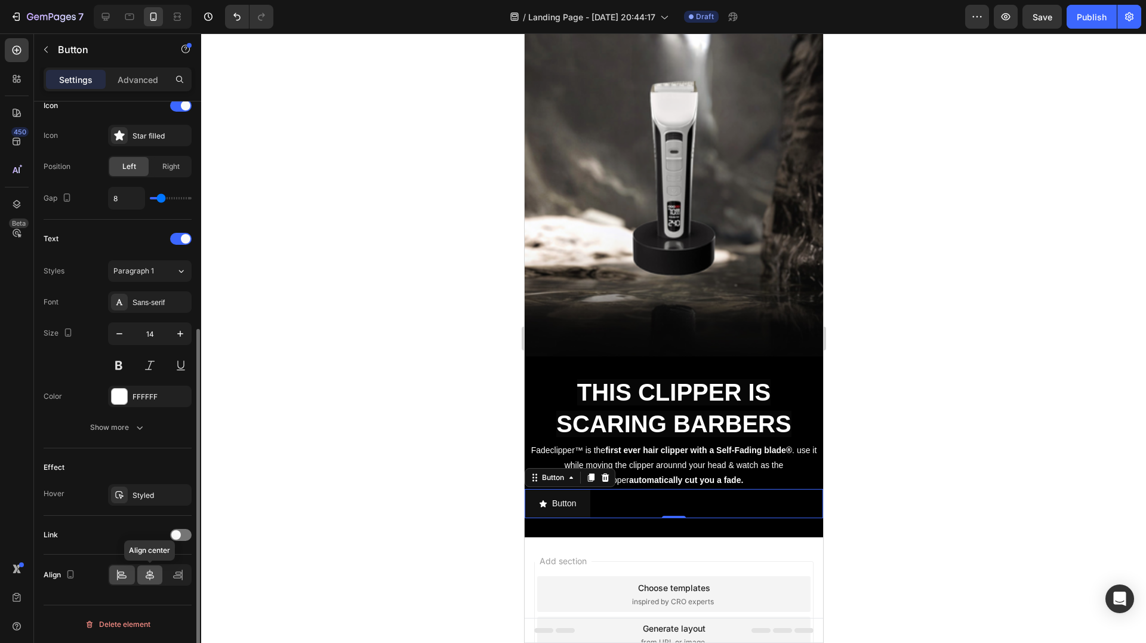
click at [153, 574] on icon at bounding box center [150, 575] width 12 height 12
click at [171, 162] on span "Right" at bounding box center [170, 166] width 17 height 11
click at [118, 135] on icon at bounding box center [119, 135] width 10 height 10
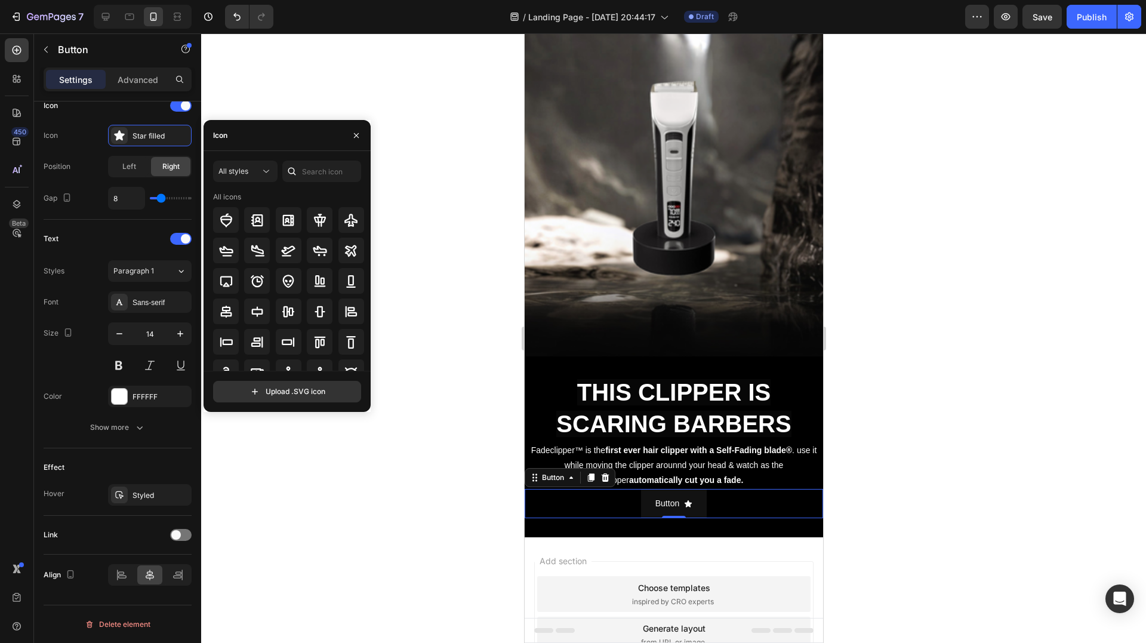
click at [299, 172] on div at bounding box center [291, 171] width 19 height 21
click at [316, 168] on input "text" at bounding box center [321, 171] width 79 height 21
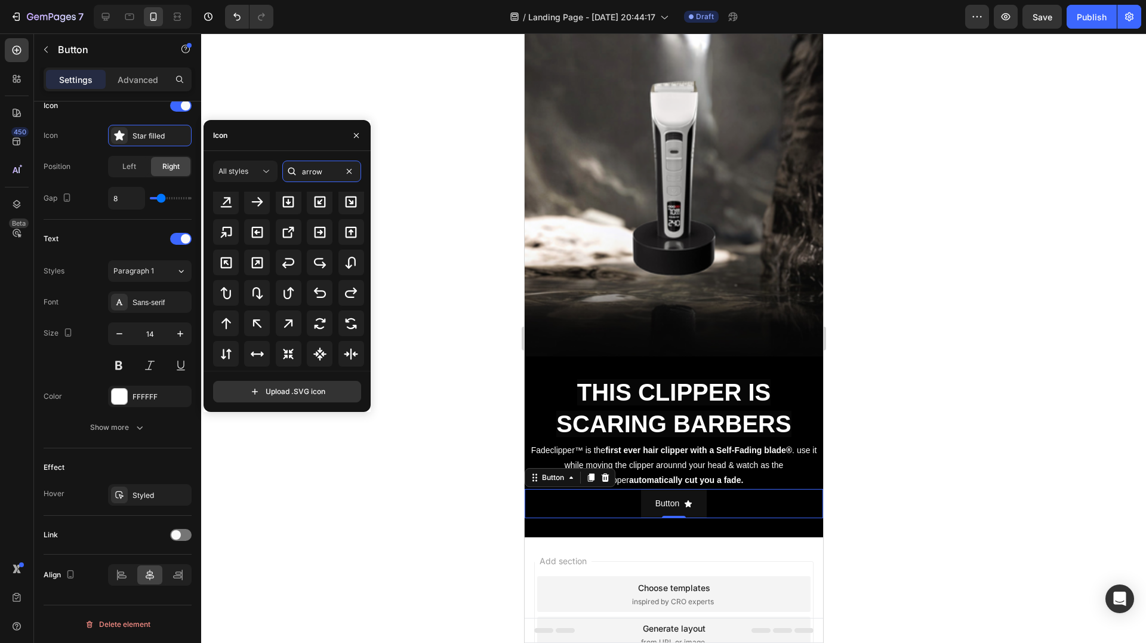
scroll to position [209, 0]
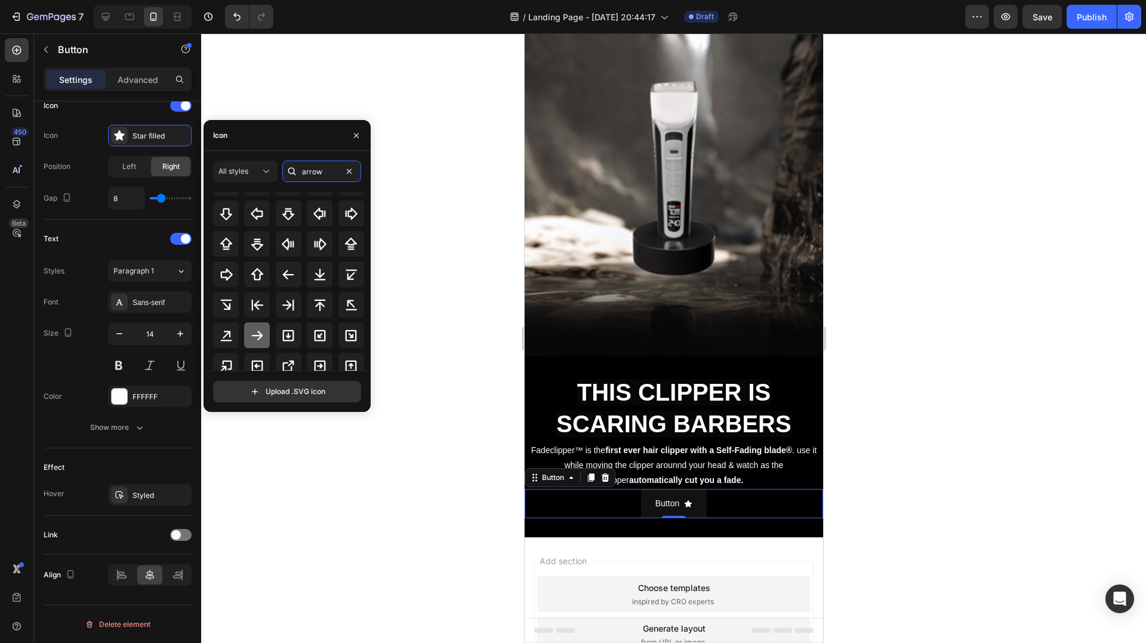
type input "arrow"
click at [258, 328] on icon at bounding box center [257, 335] width 14 height 14
click at [104, 225] on div "Text Styles Paragraph 1 Font Sans-serif Size 14 Color FFFFFF Show more" at bounding box center [118, 334] width 148 height 229
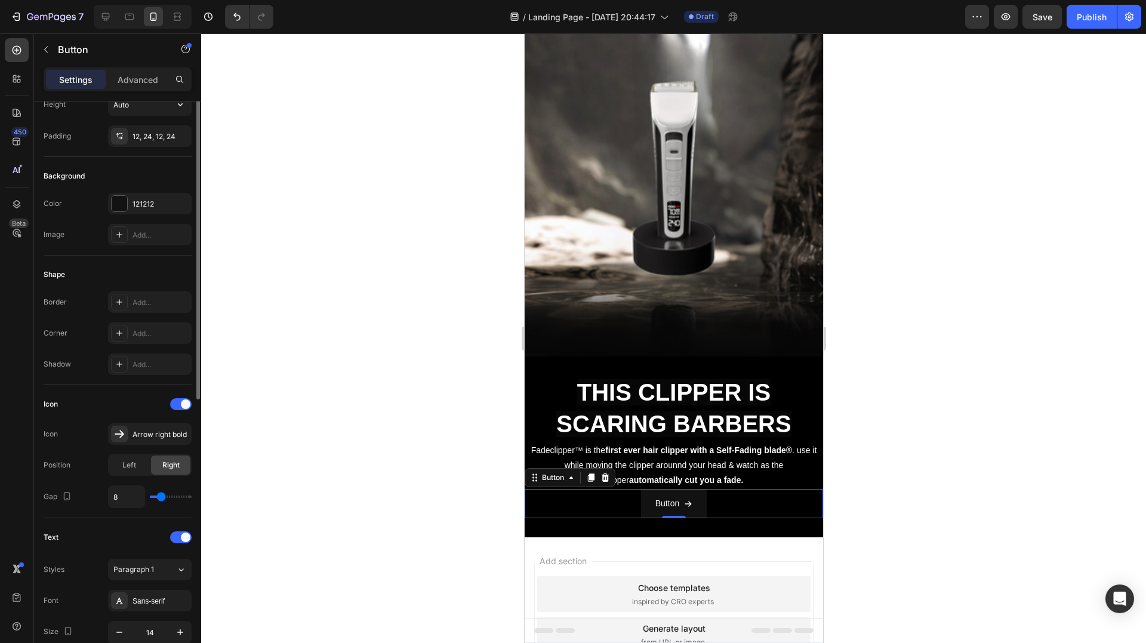
scroll to position [0, 0]
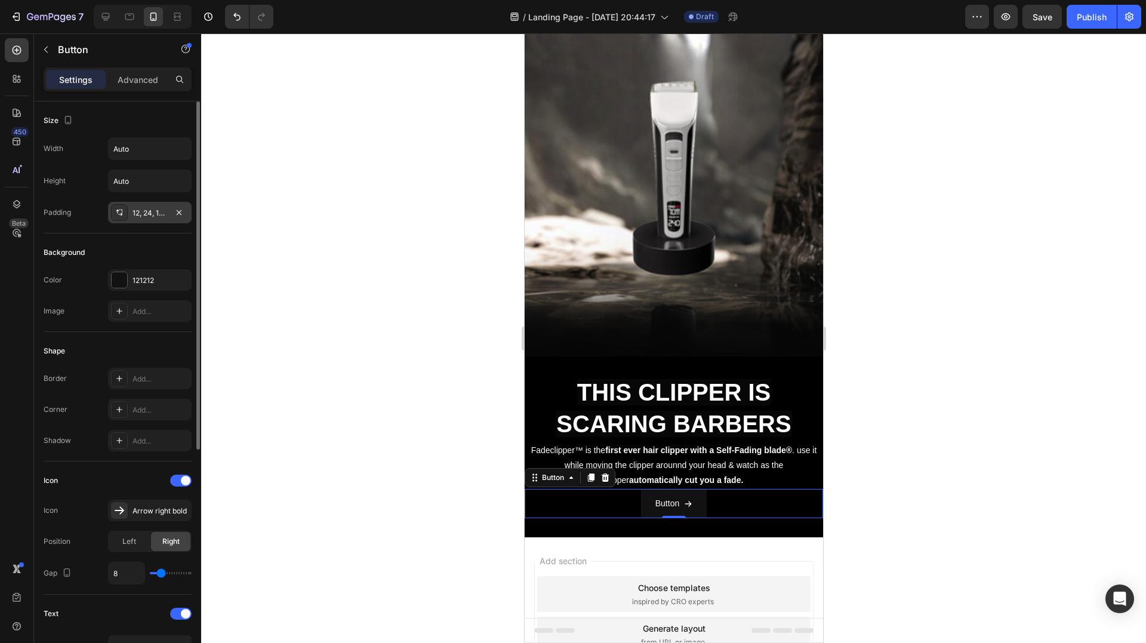
click at [155, 208] on div "12, 24, 12, 24" at bounding box center [150, 213] width 35 height 11
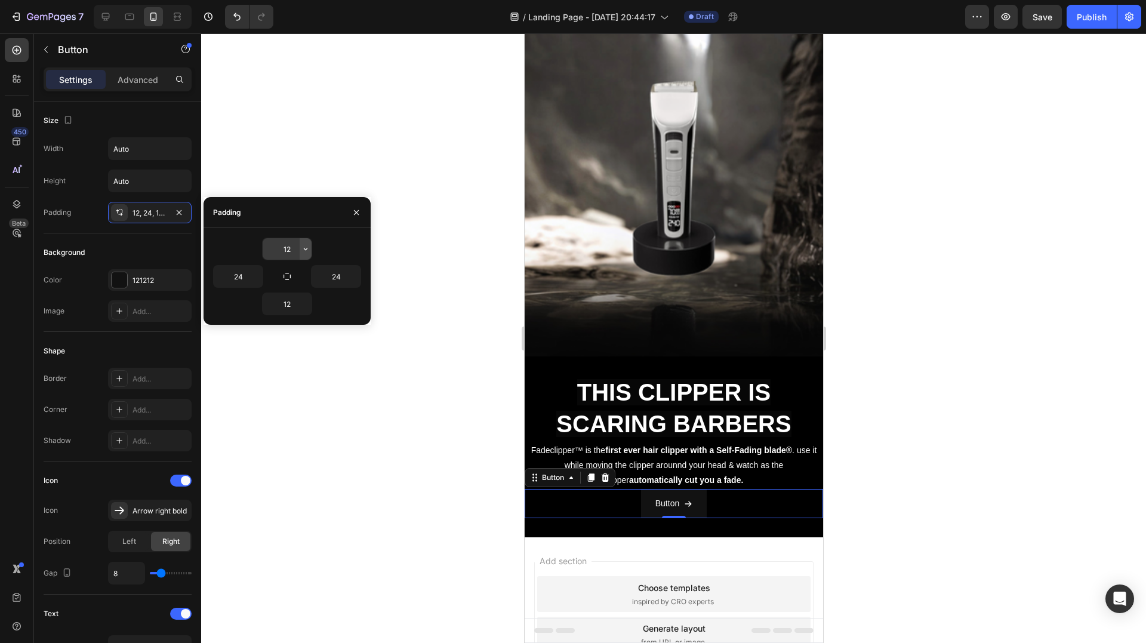
click at [301, 247] on icon "button" at bounding box center [306, 249] width 10 height 10
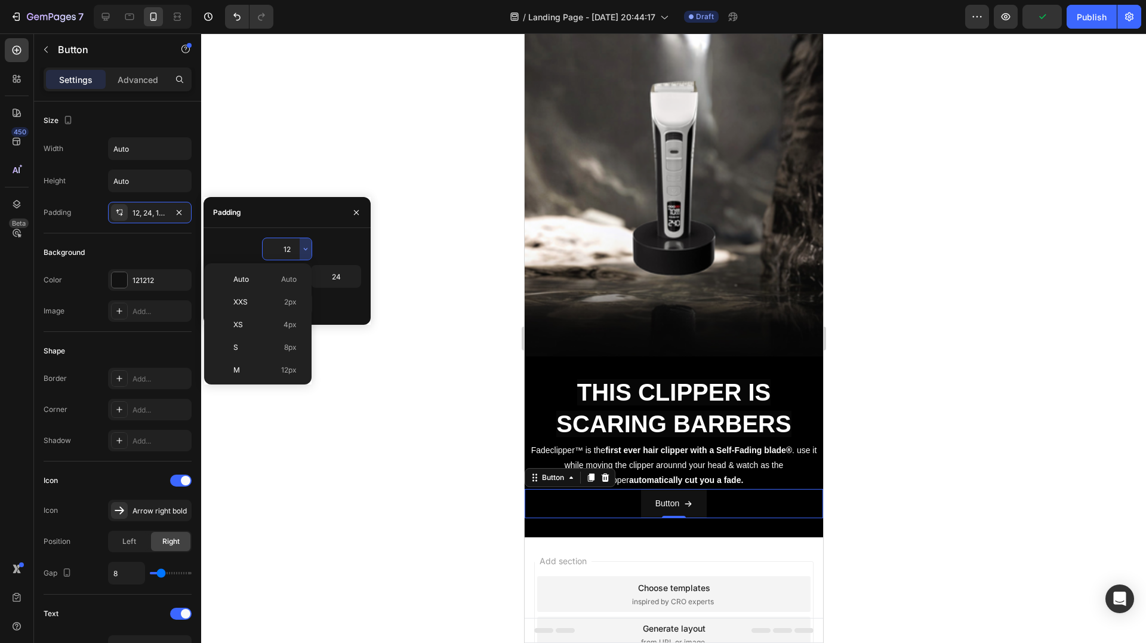
click at [287, 249] on input "12" at bounding box center [287, 248] width 49 height 21
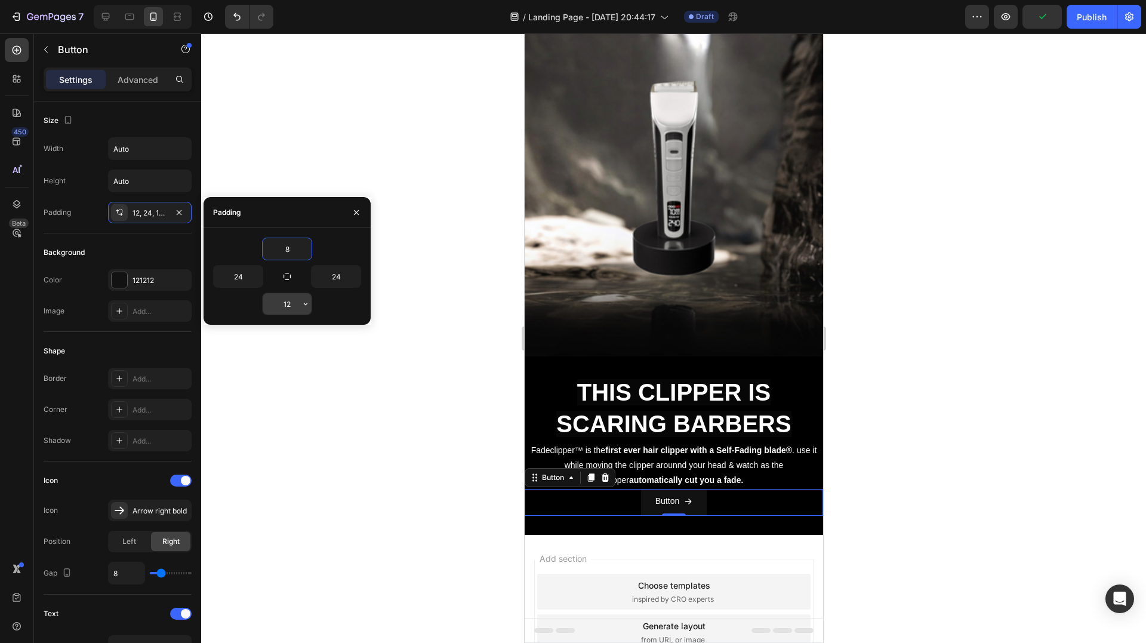
type input "8"
click at [291, 304] on input "12" at bounding box center [287, 303] width 49 height 21
type input "8"
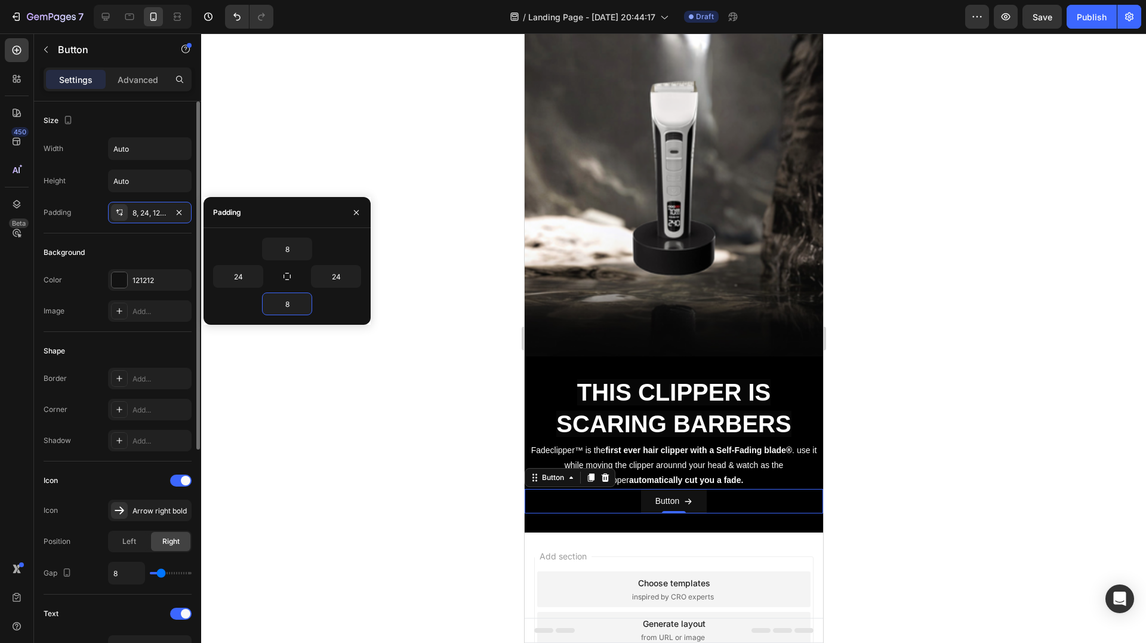
click at [115, 256] on div "Background" at bounding box center [118, 252] width 148 height 19
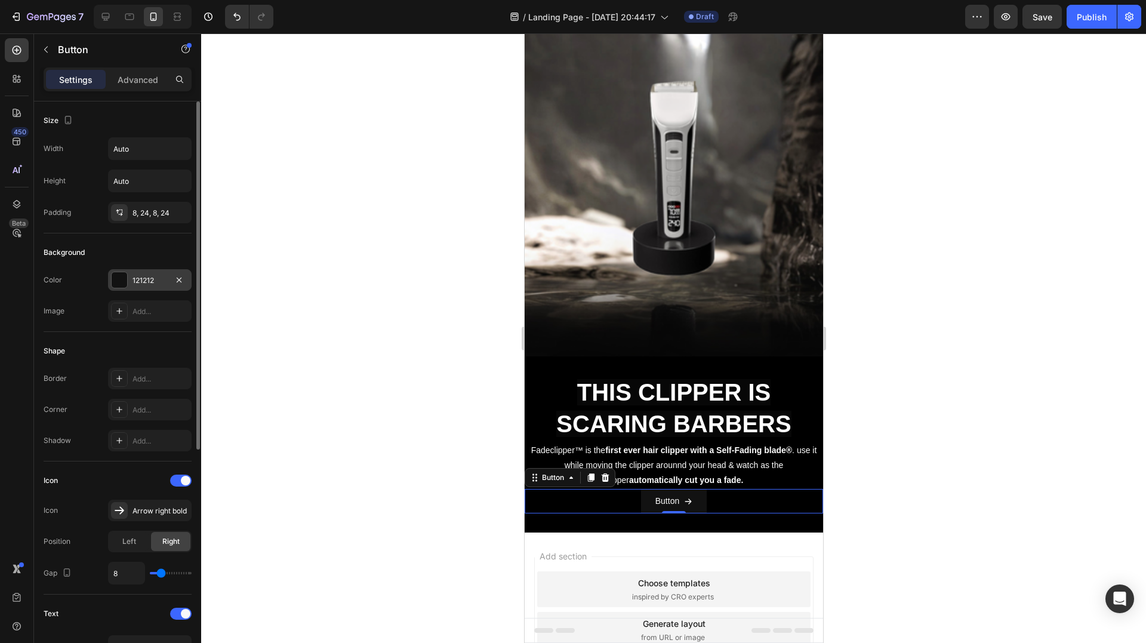
click at [116, 281] on div at bounding box center [120, 280] width 16 height 16
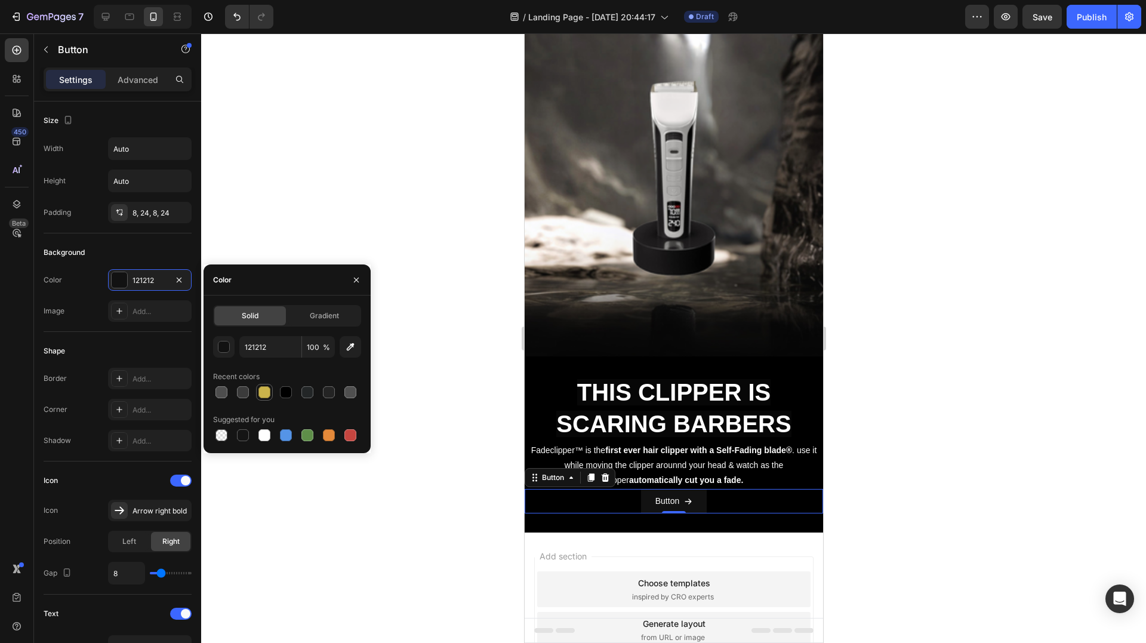
click at [265, 386] on div at bounding box center [265, 392] width 12 height 12
type input "CBB44B"
click at [129, 250] on div "Background" at bounding box center [118, 252] width 148 height 19
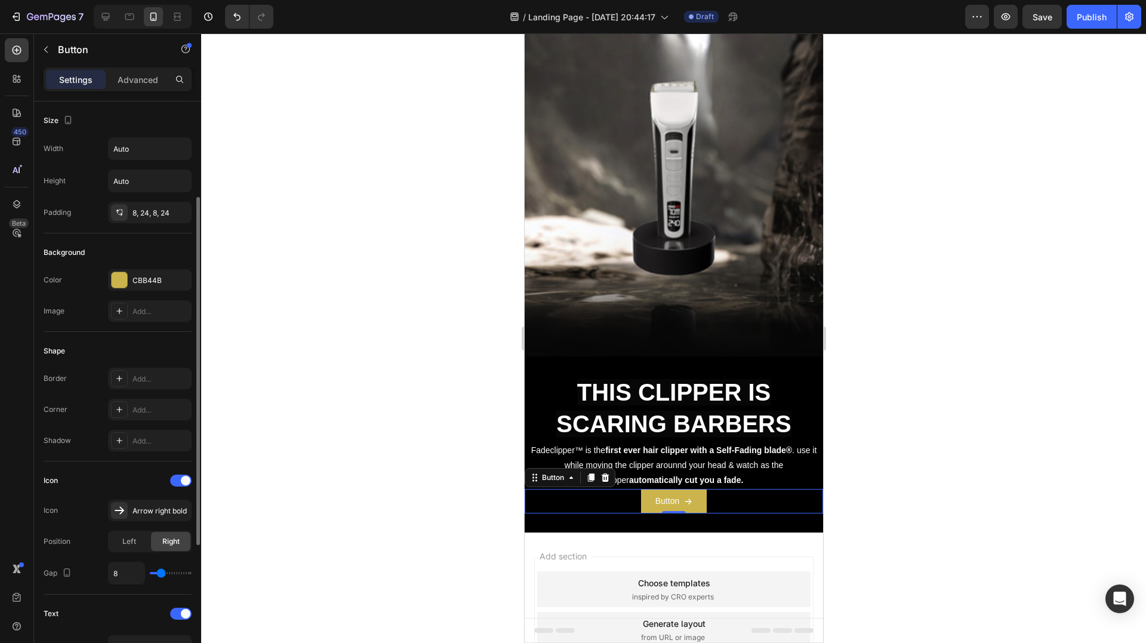
scroll to position [60, 0]
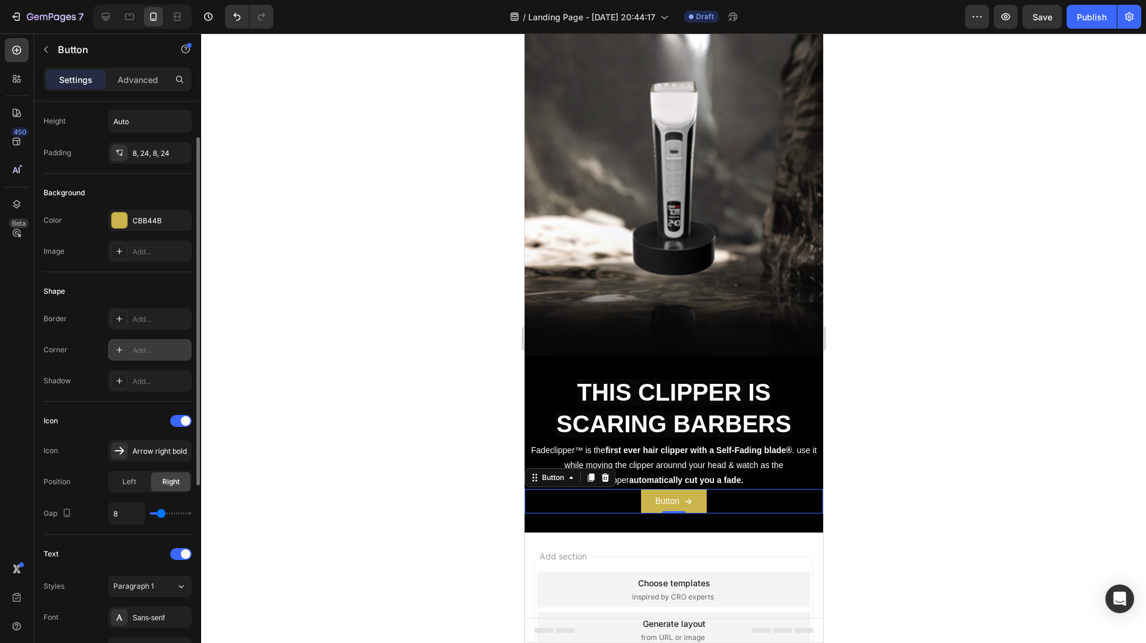
click at [139, 353] on div "Add..." at bounding box center [161, 350] width 56 height 11
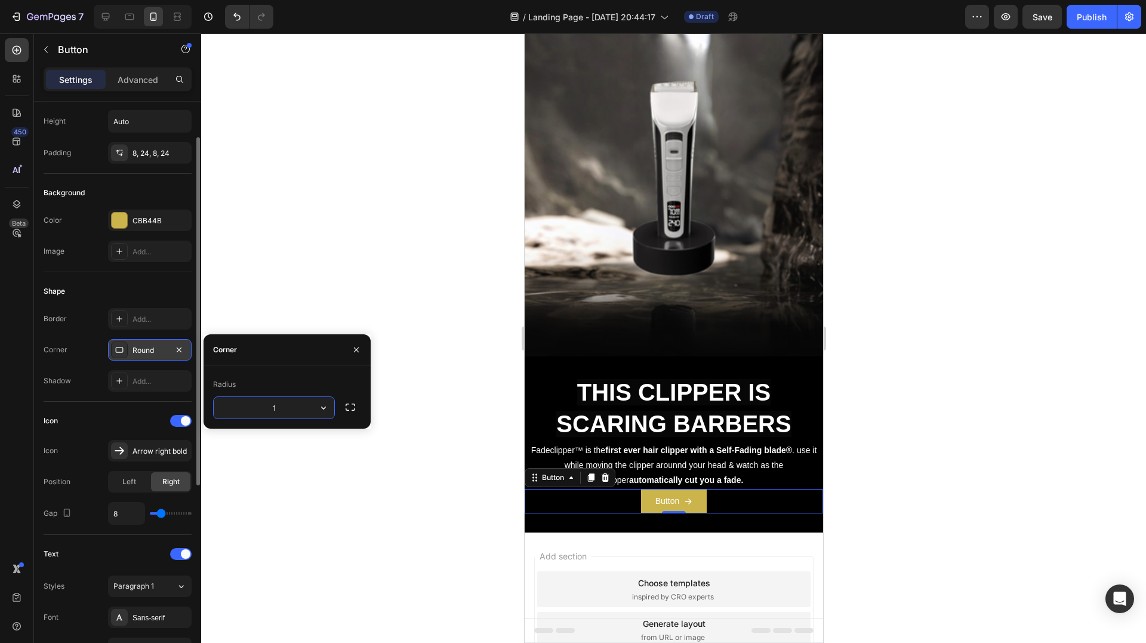
type input "15"
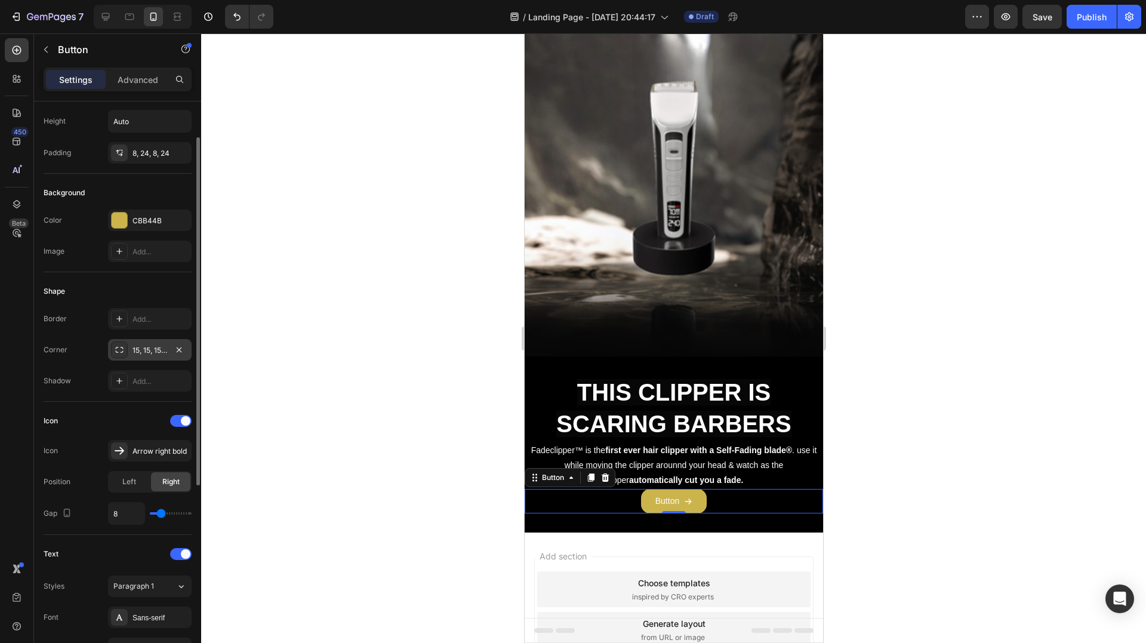
click at [124, 287] on div "Shape" at bounding box center [118, 291] width 148 height 19
click at [672, 501] on p "Button" at bounding box center [667, 501] width 24 height 15
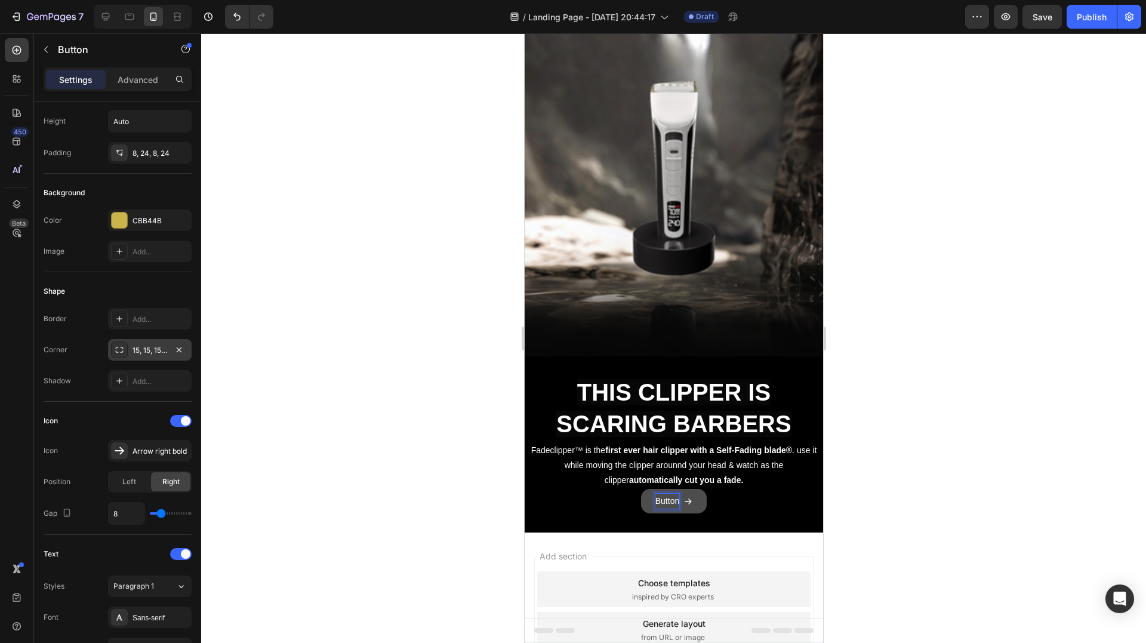
click at [666, 500] on p "Button" at bounding box center [667, 501] width 24 height 15
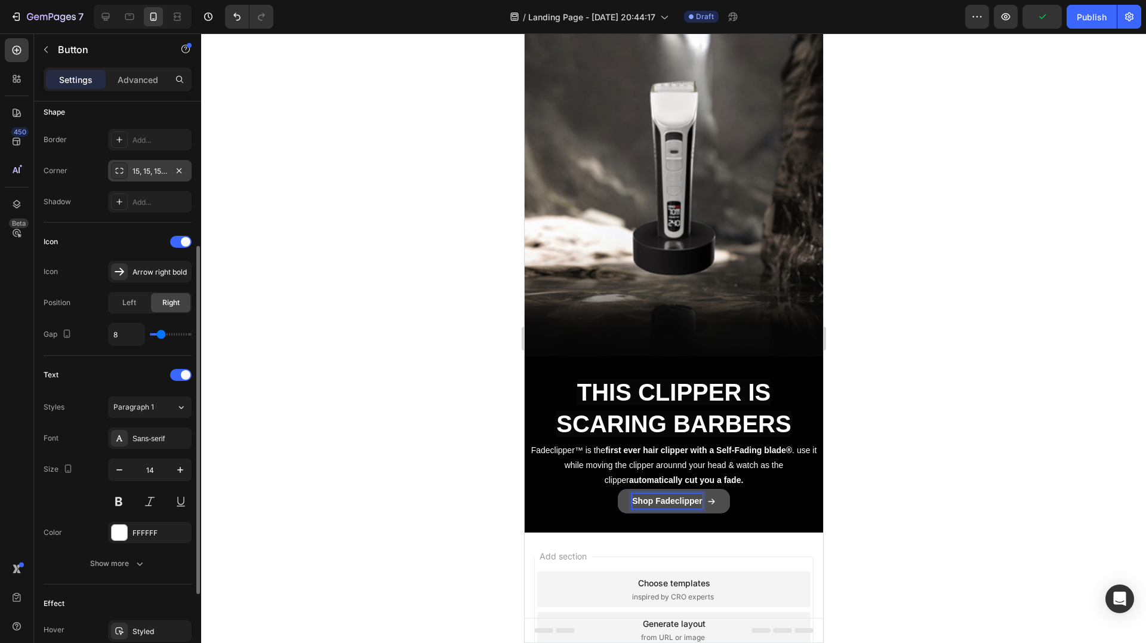
scroll to position [358, 0]
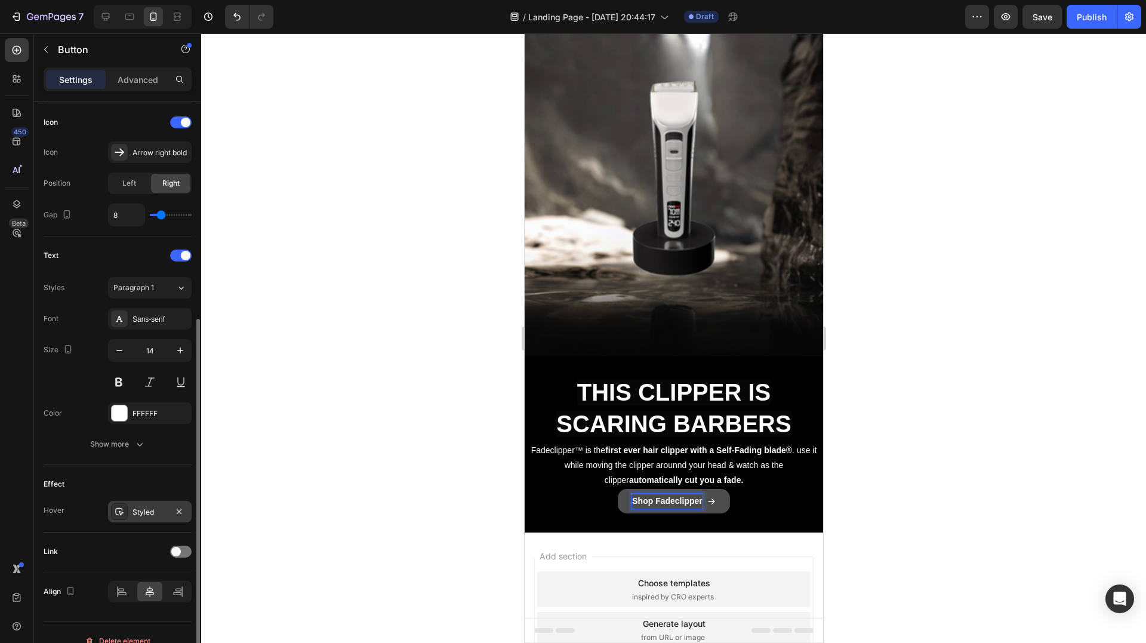
click at [156, 510] on div "Styled" at bounding box center [150, 512] width 35 height 11
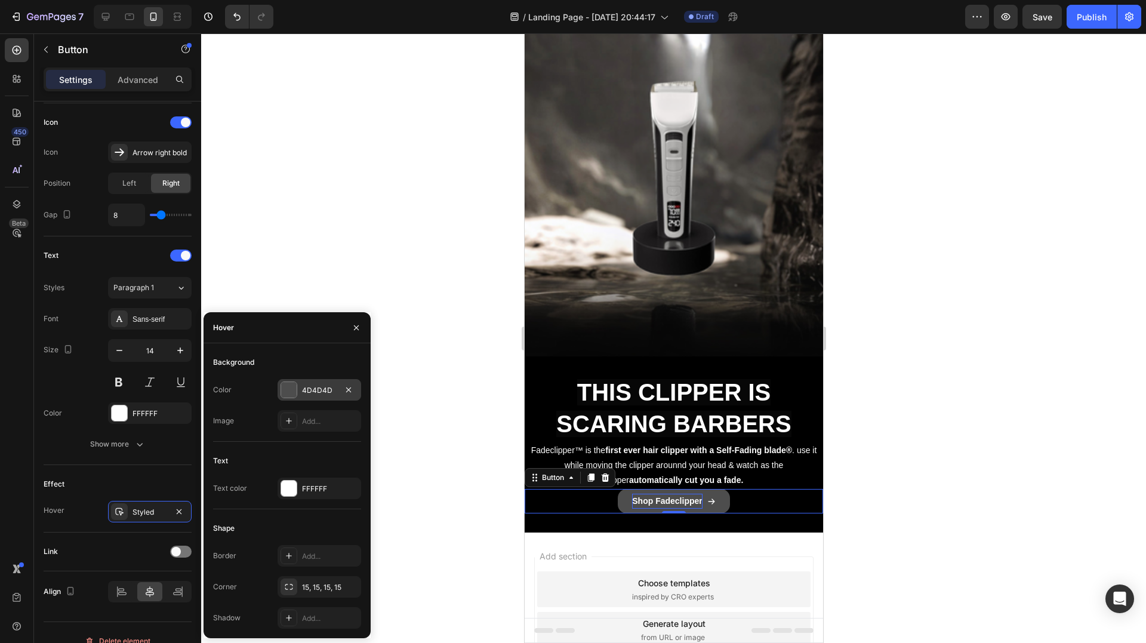
click at [292, 387] on div at bounding box center [289, 390] width 16 height 16
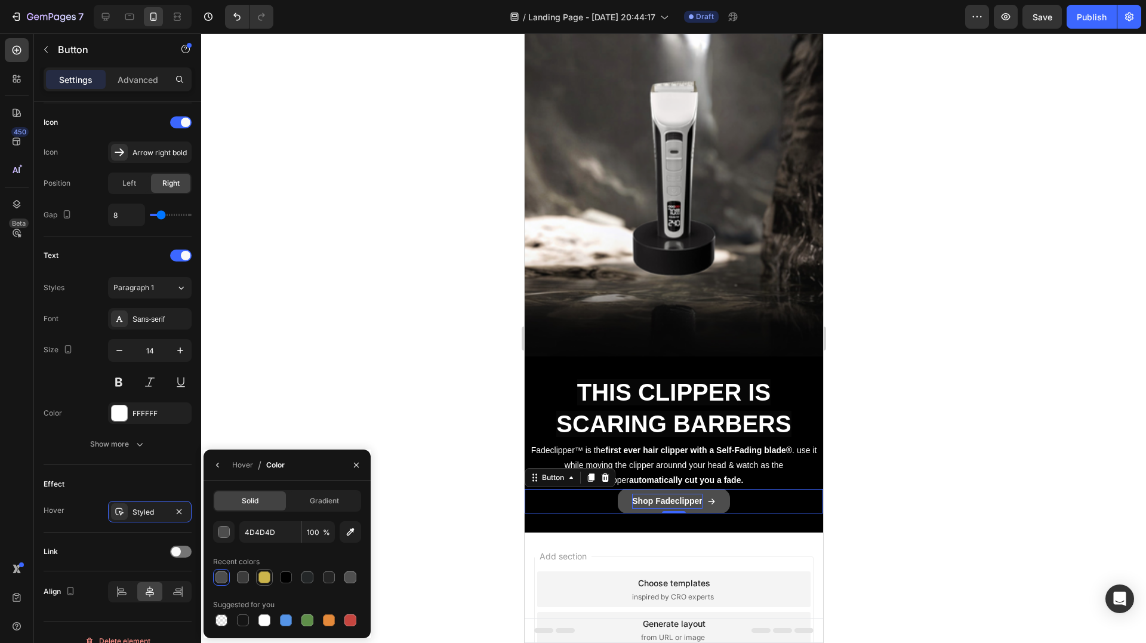
click at [264, 574] on div at bounding box center [265, 577] width 12 height 12
type input "CBB44B"
click at [303, 402] on div at bounding box center [673, 338] width 945 height 610
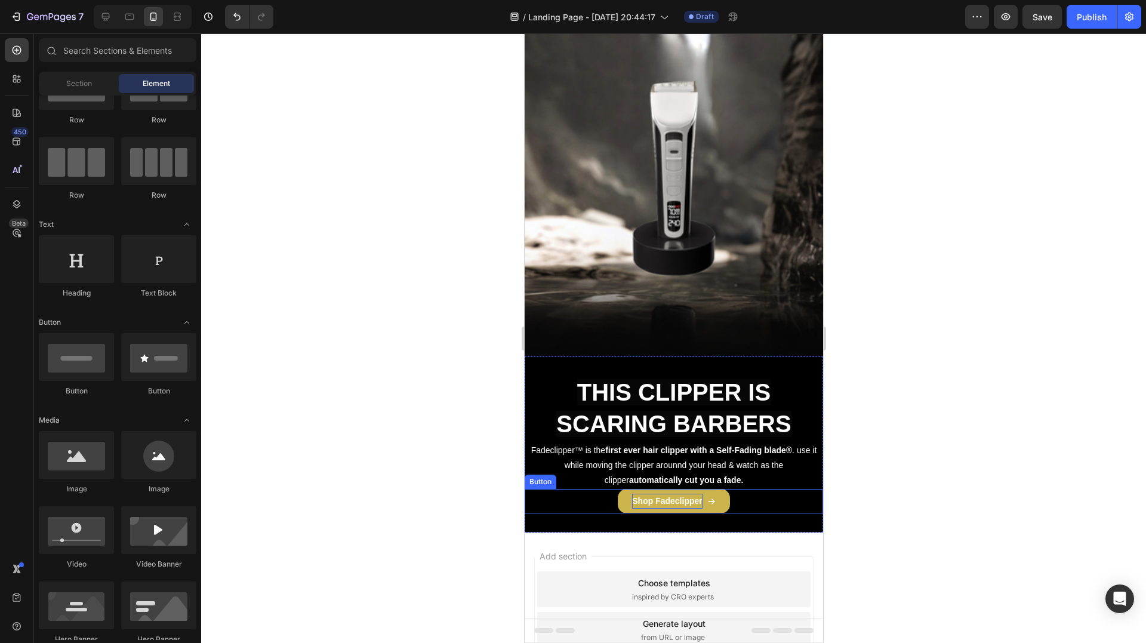
click at [682, 503] on strong "Shop Fadeclipper" at bounding box center [667, 501] width 70 height 10
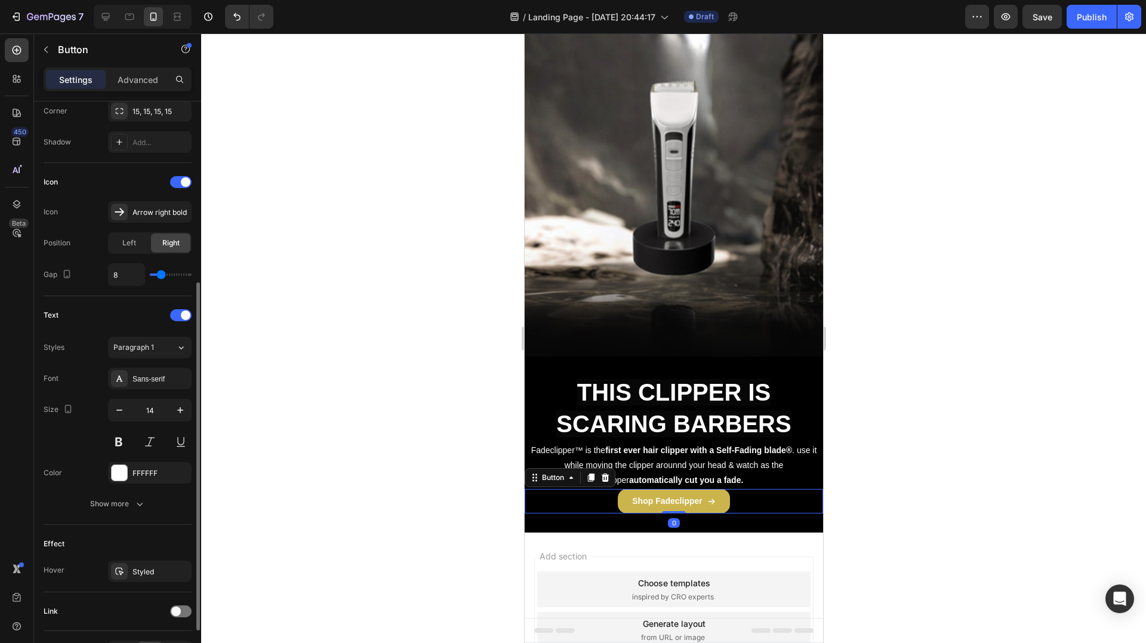
scroll to position [375, 0]
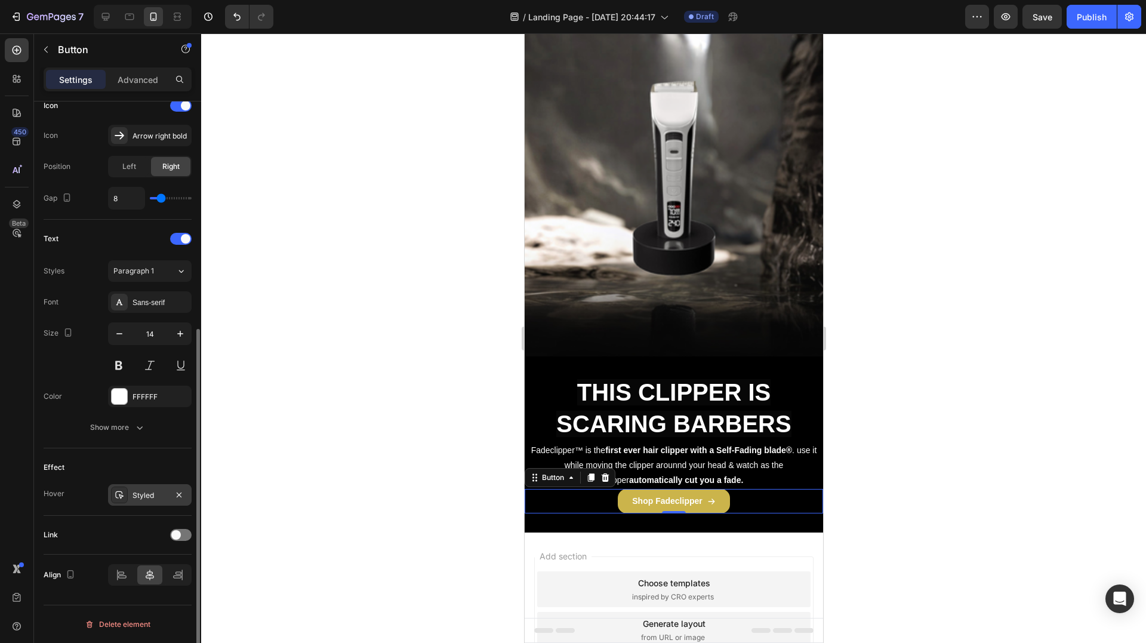
click at [146, 494] on div "Styled" at bounding box center [150, 495] width 35 height 11
click at [141, 474] on div "Effect" at bounding box center [118, 467] width 148 height 19
click at [179, 541] on div "Link" at bounding box center [118, 534] width 148 height 19
click at [179, 535] on span at bounding box center [176, 535] width 10 height 10
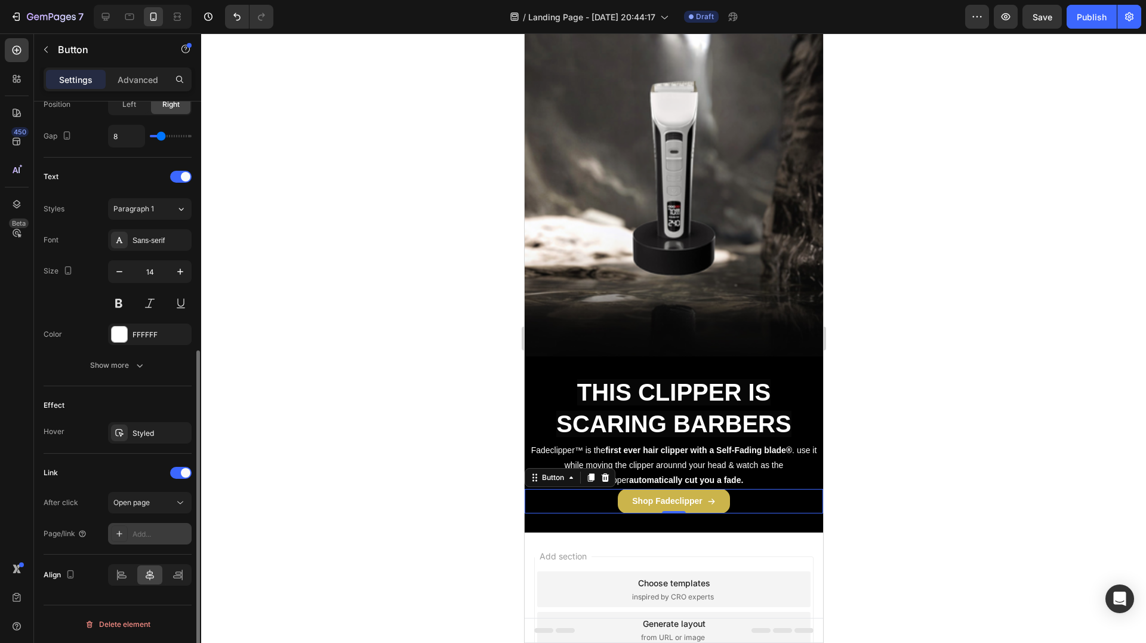
click at [145, 528] on div "Add..." at bounding box center [150, 533] width 84 height 21
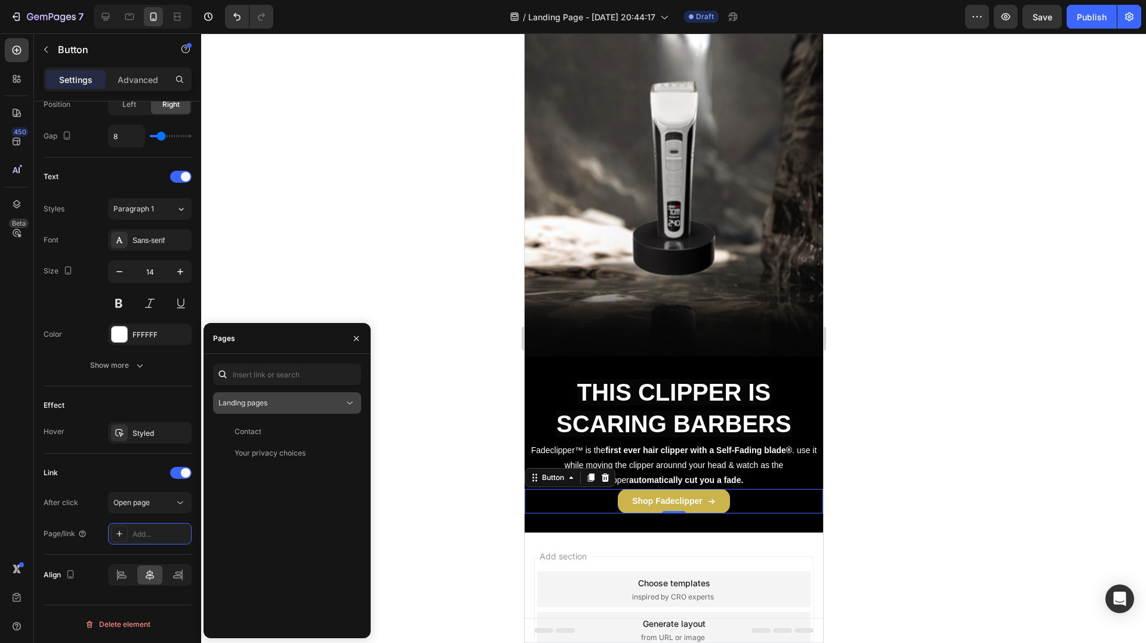
click at [296, 400] on div "Landing pages" at bounding box center [281, 403] width 125 height 11
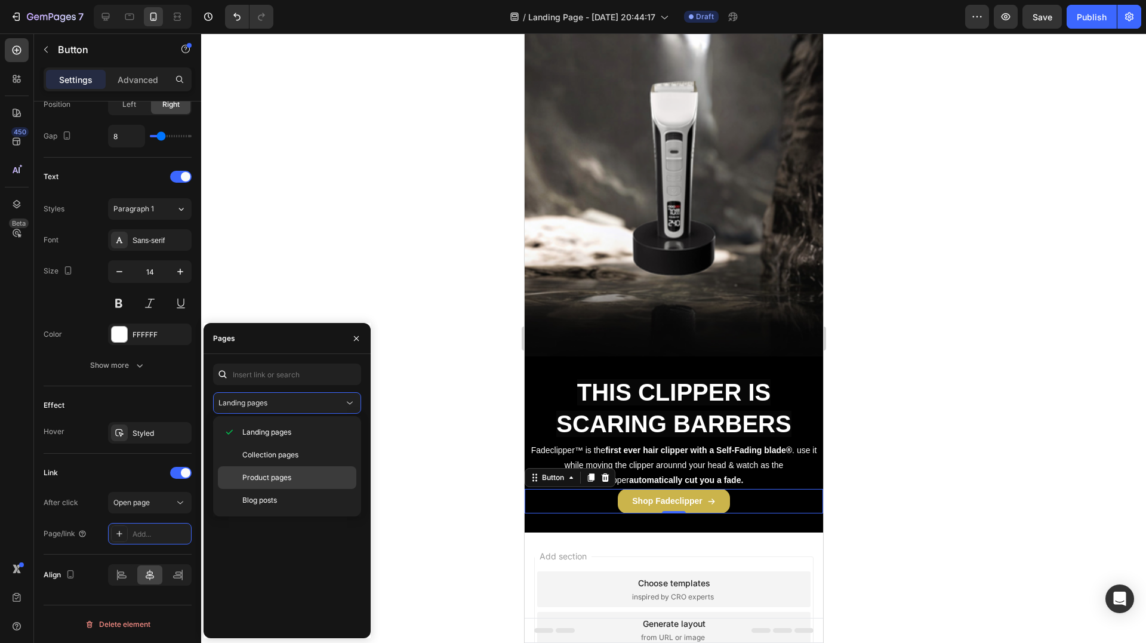
click at [279, 480] on span "Product pages" at bounding box center [266, 477] width 49 height 11
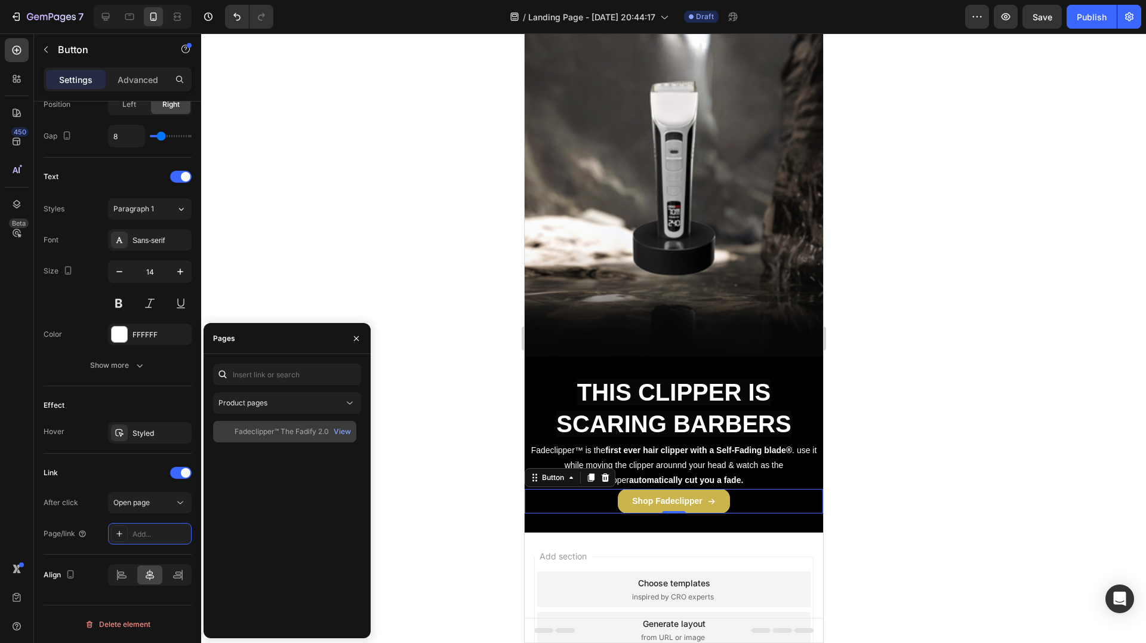
click at [284, 430] on div "Fadeclipper™ The Fadify 2.0" at bounding box center [282, 431] width 94 height 11
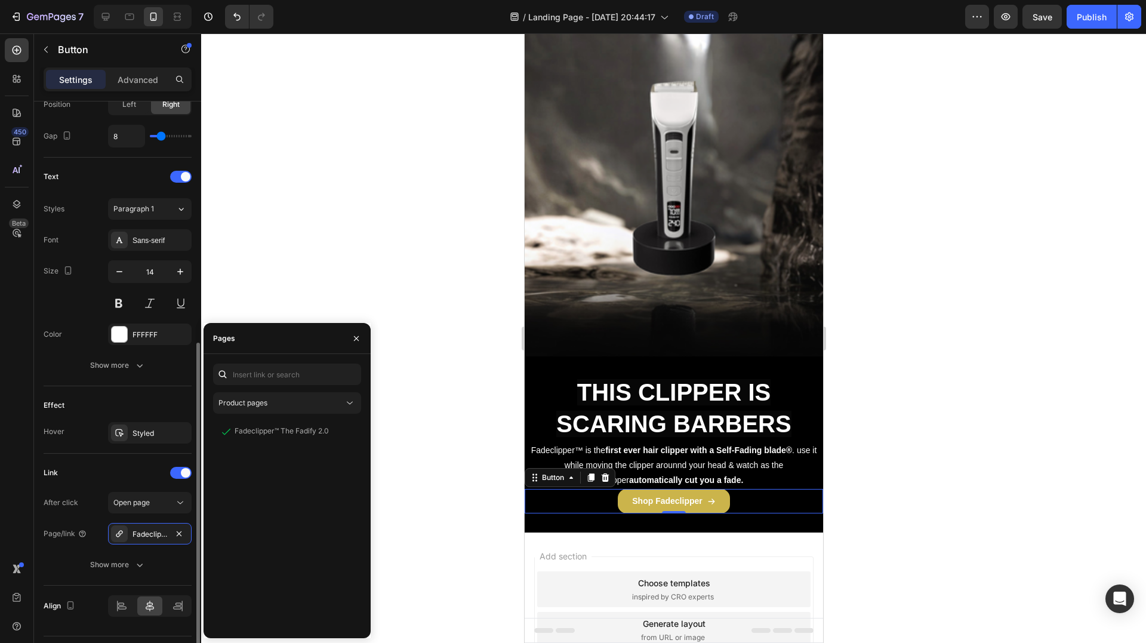
click at [136, 464] on div "Link" at bounding box center [118, 472] width 148 height 19
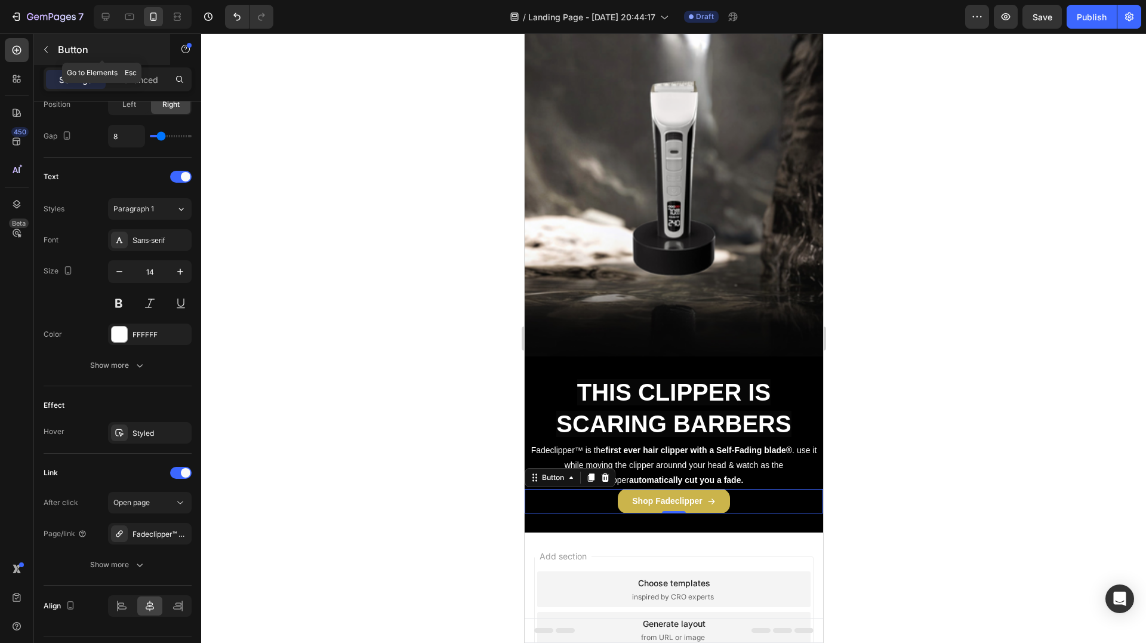
click at [59, 48] on p "Button" at bounding box center [108, 49] width 101 height 14
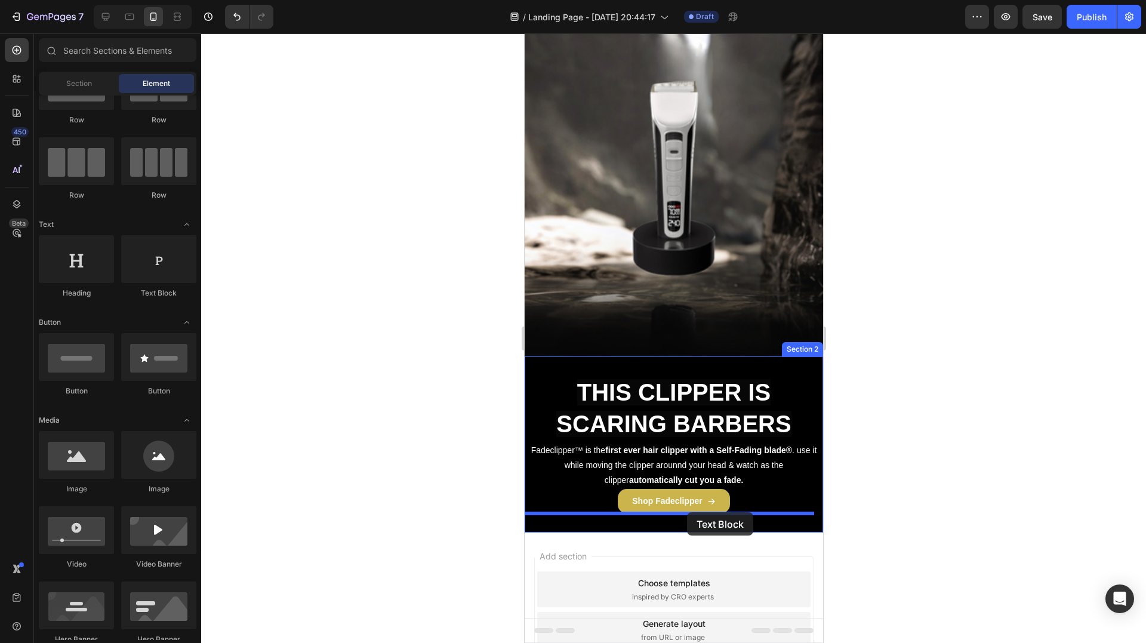
drag, startPoint x: 682, startPoint y: 301, endPoint x: 687, endPoint y: 512, distance: 211.4
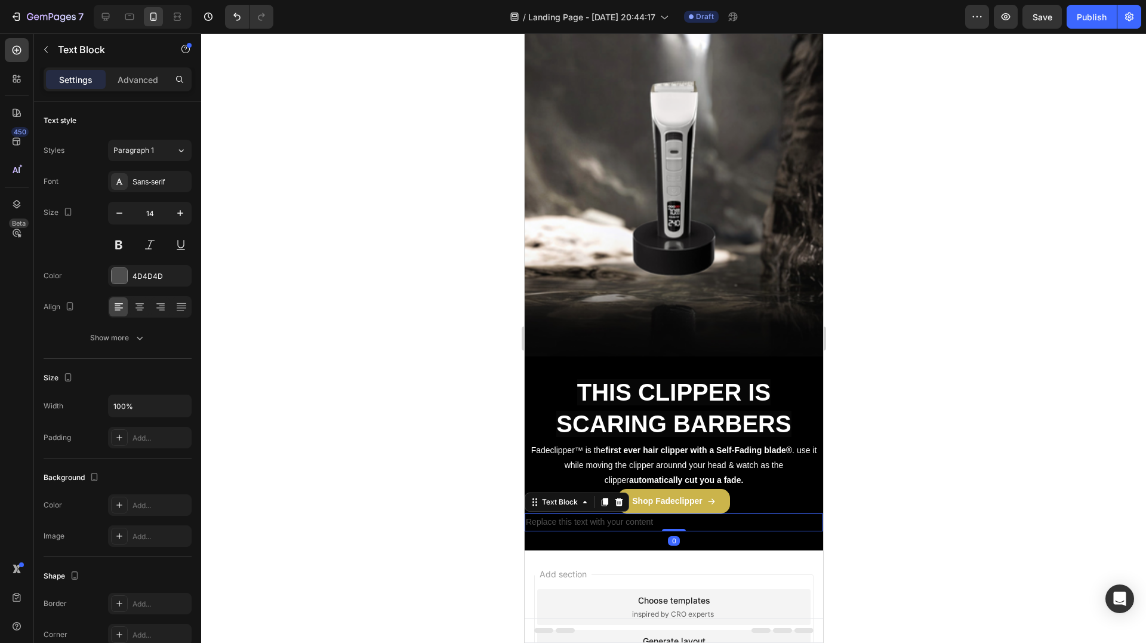
click at [633, 516] on div "Replace this text with your content" at bounding box center [673, 521] width 299 height 17
click at [633, 516] on p "Replace this text with your content" at bounding box center [673, 522] width 296 height 15
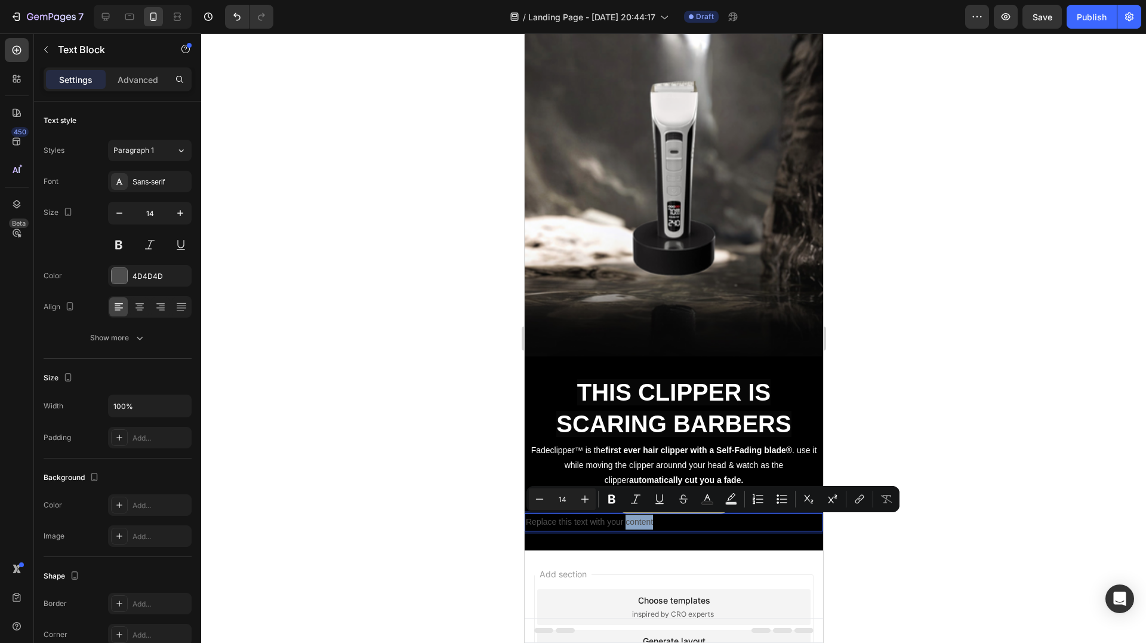
click at [626, 500] on div at bounding box center [626, 500] width 0 height 0
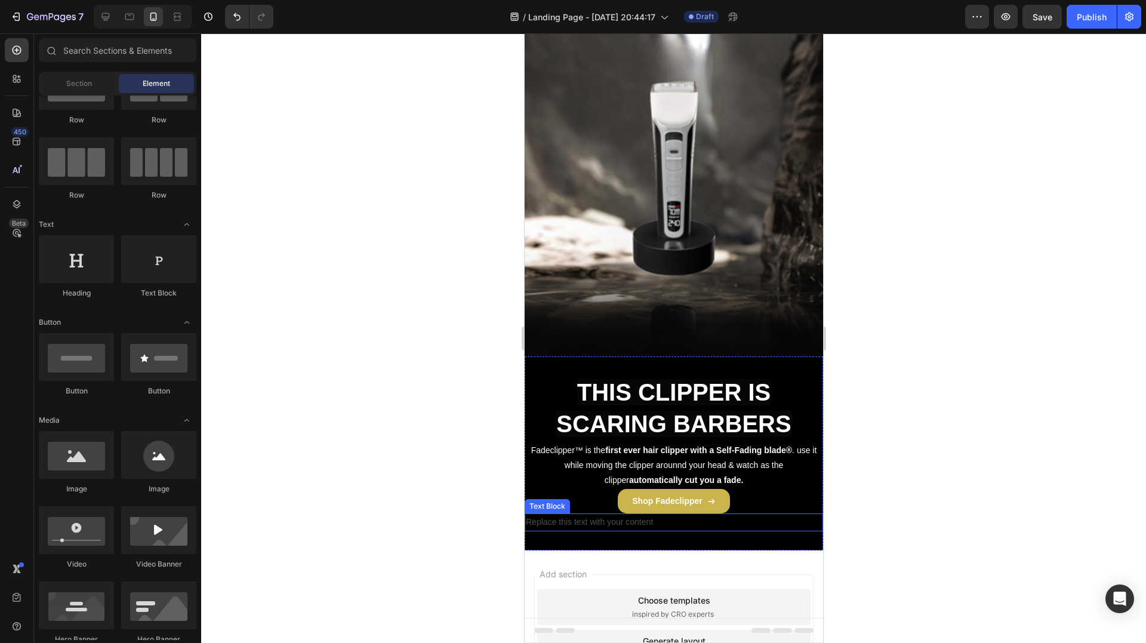
click at [593, 518] on p "Replace this text with your content" at bounding box center [673, 522] width 296 height 15
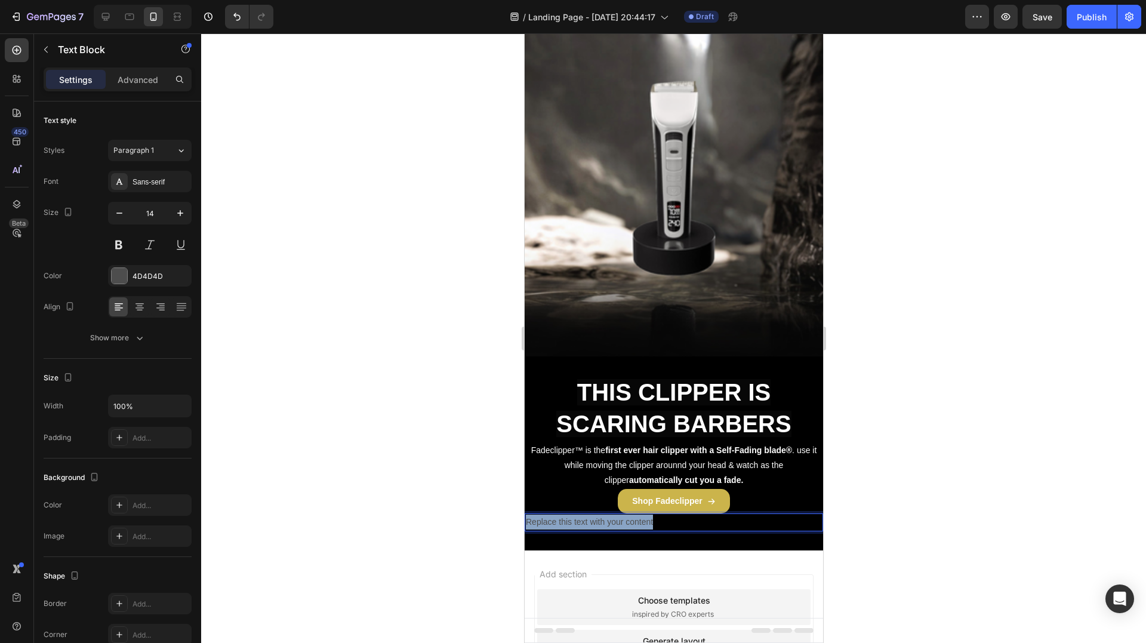
click at [593, 518] on p "Replace this text with your content" at bounding box center [673, 522] width 296 height 15
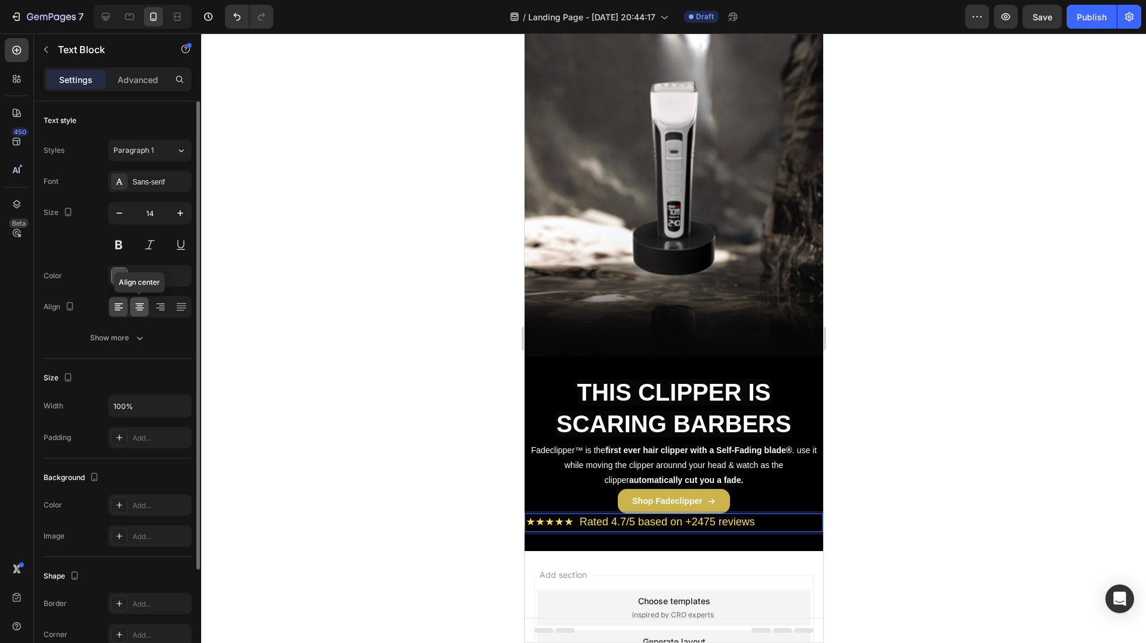
click at [137, 301] on icon at bounding box center [140, 307] width 12 height 12
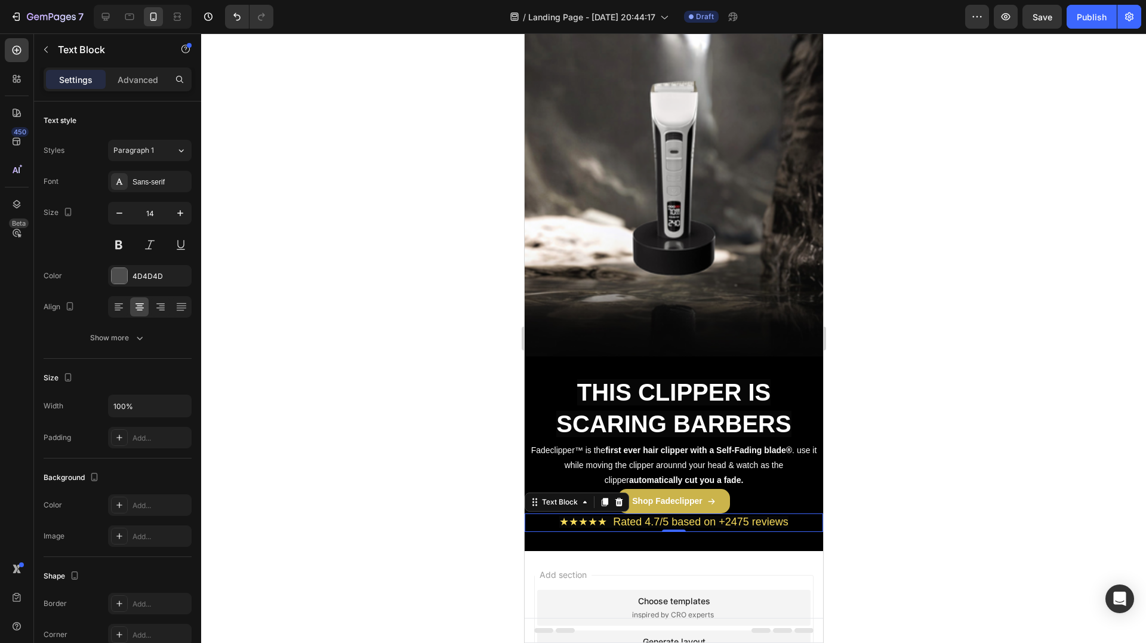
click at [608, 521] on span "★★★★★ Rated 4.7/5 based on +2475 reviews" at bounding box center [673, 522] width 229 height 12
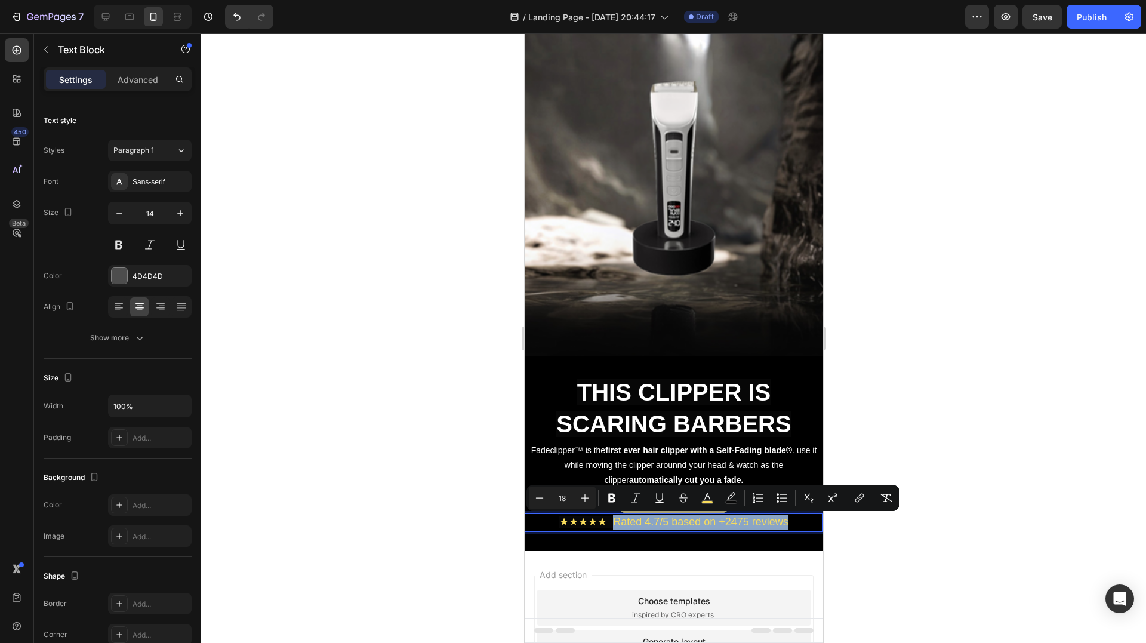
drag, startPoint x: 608, startPoint y: 521, endPoint x: 776, endPoint y: 527, distance: 167.3
click at [776, 527] on span "★★★★★ Rated 4.7/5 based on +2475 reviews" at bounding box center [673, 522] width 229 height 12
click at [704, 506] on button "color" at bounding box center [707, 497] width 21 height 21
type input "F8DC5B"
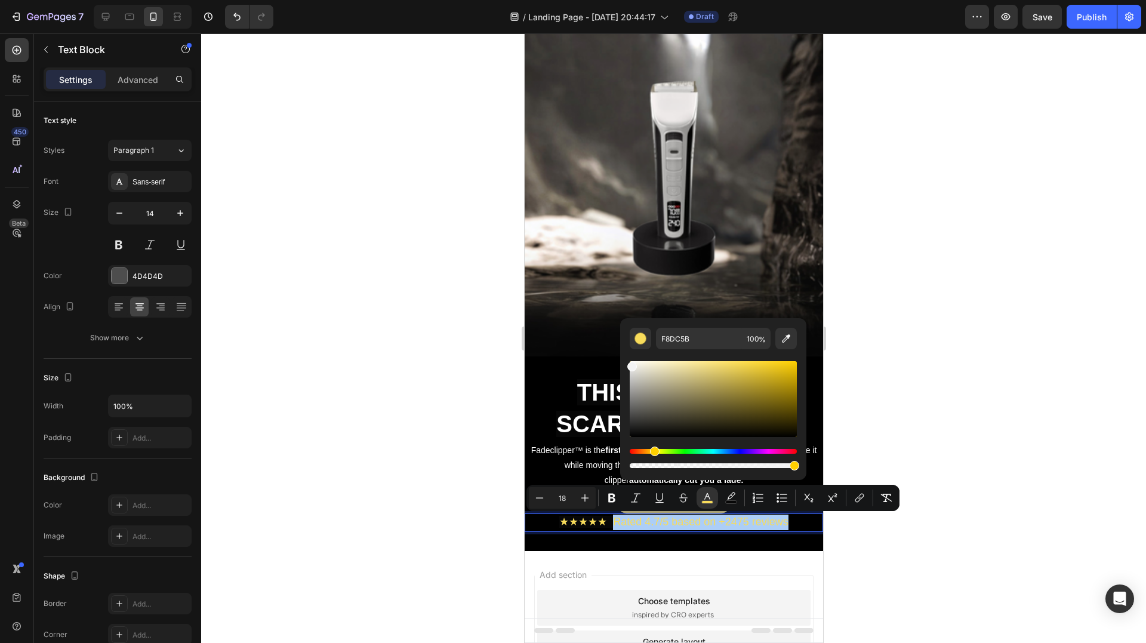
drag, startPoint x: 1164, startPoint y: 414, endPoint x: 618, endPoint y: 346, distance: 549.8
type input "FFFFFF"
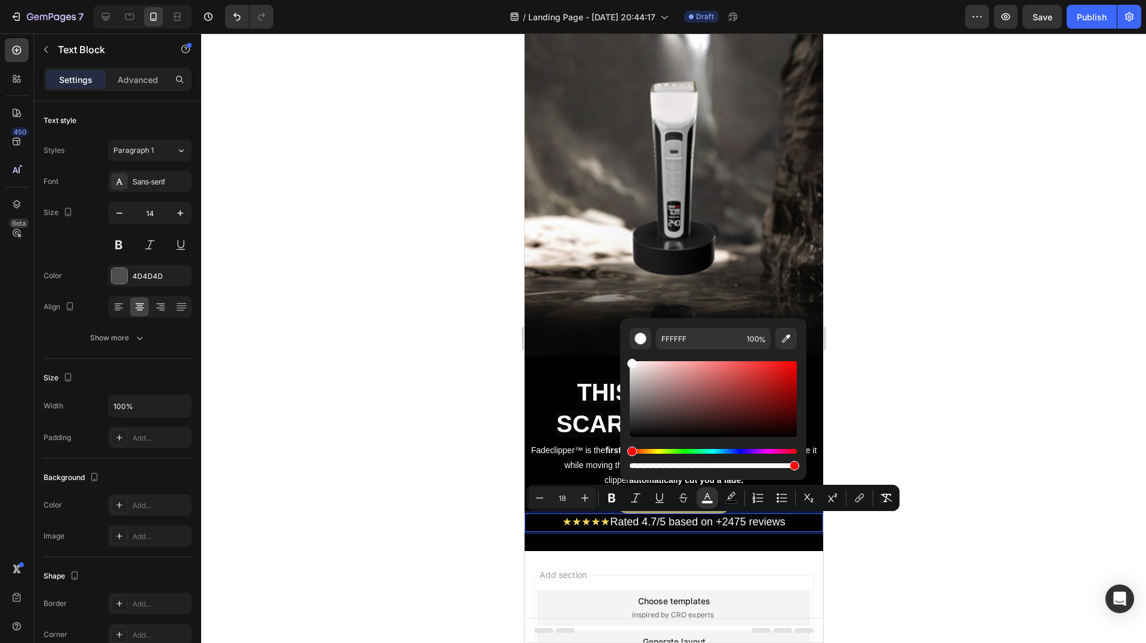
click at [992, 389] on div at bounding box center [673, 338] width 945 height 610
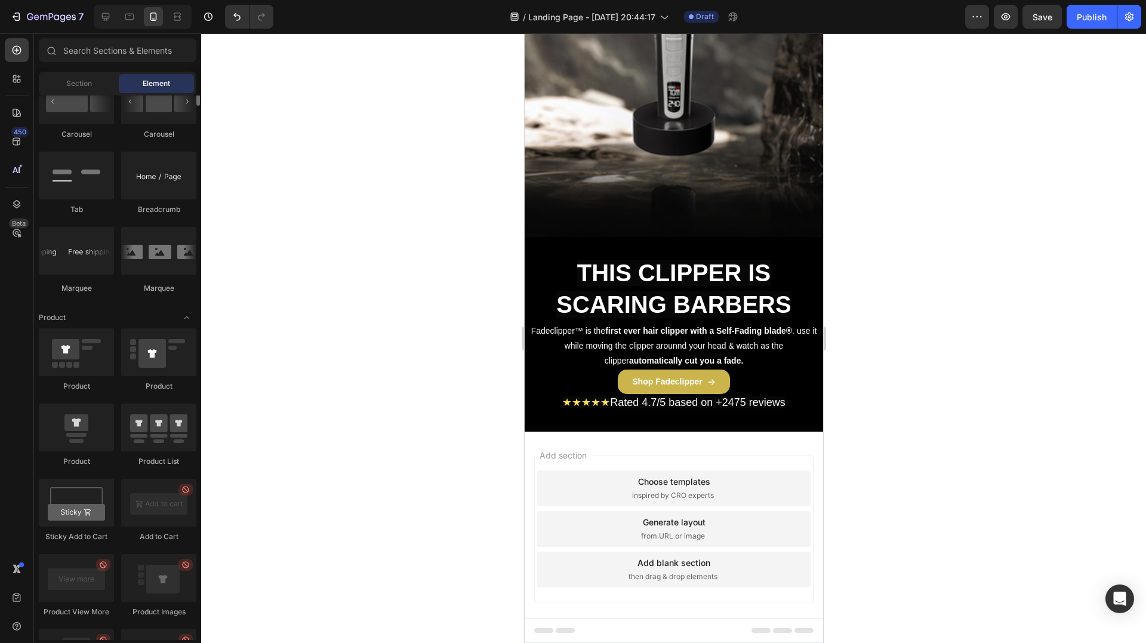
scroll to position [1075, 0]
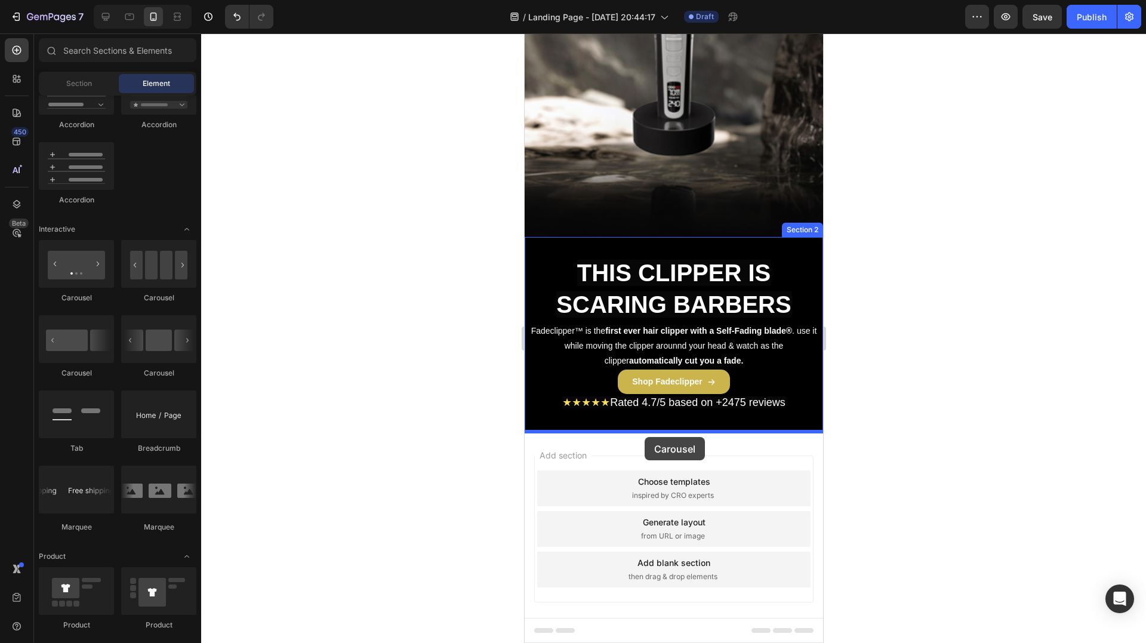
drag, startPoint x: 603, startPoint y: 310, endPoint x: 644, endPoint y: 437, distance: 133.1
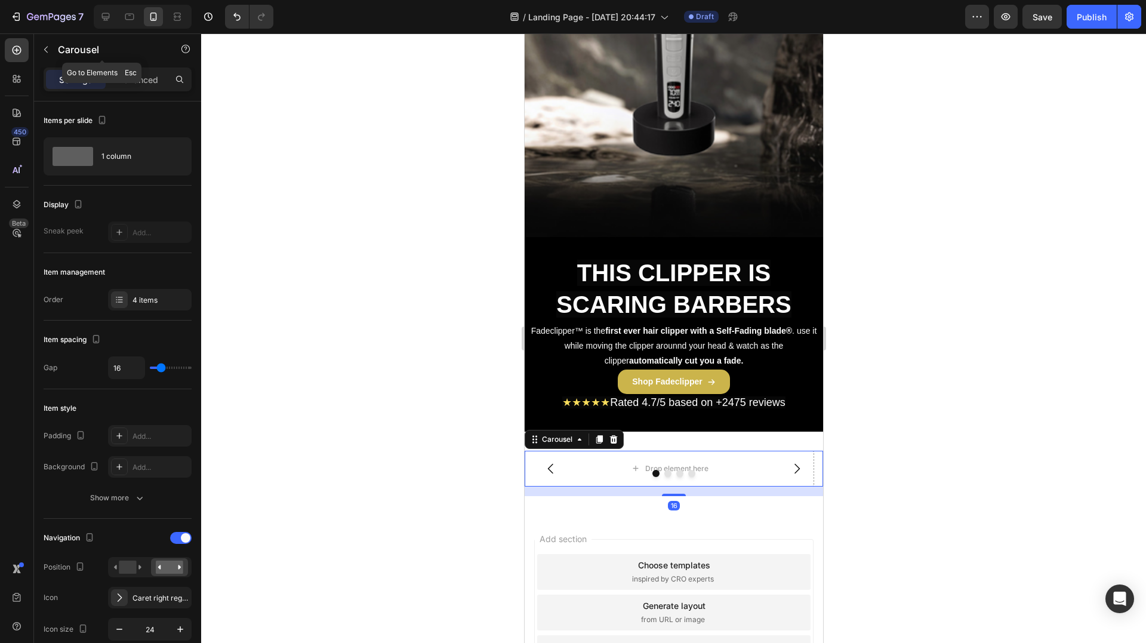
click at [54, 63] on div "Carousel" at bounding box center [102, 49] width 136 height 31
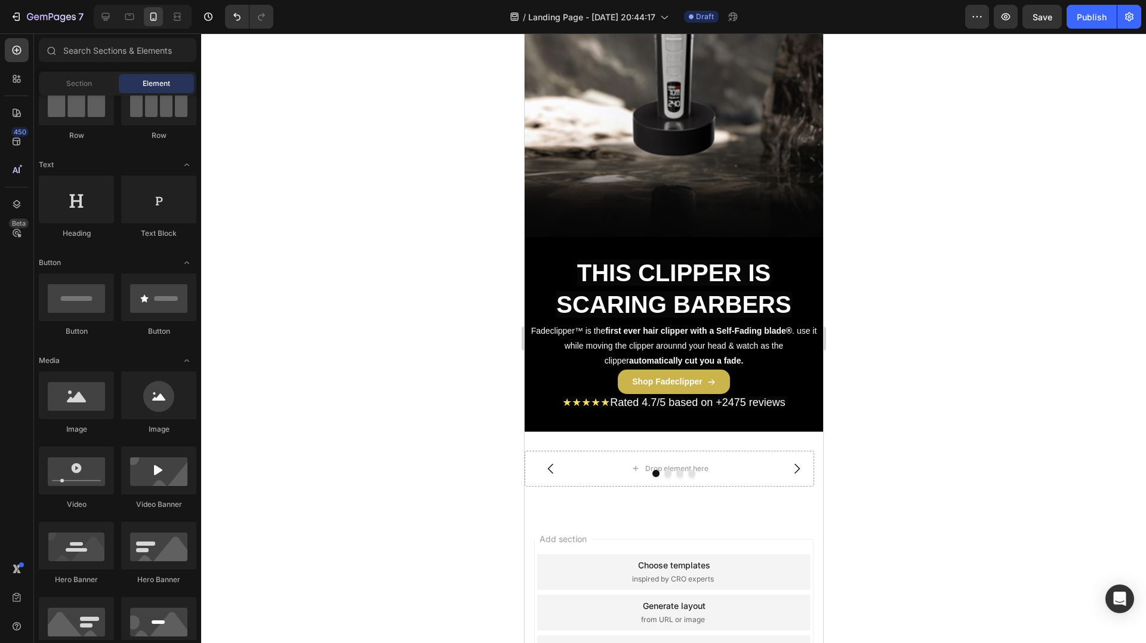
scroll to position [0, 0]
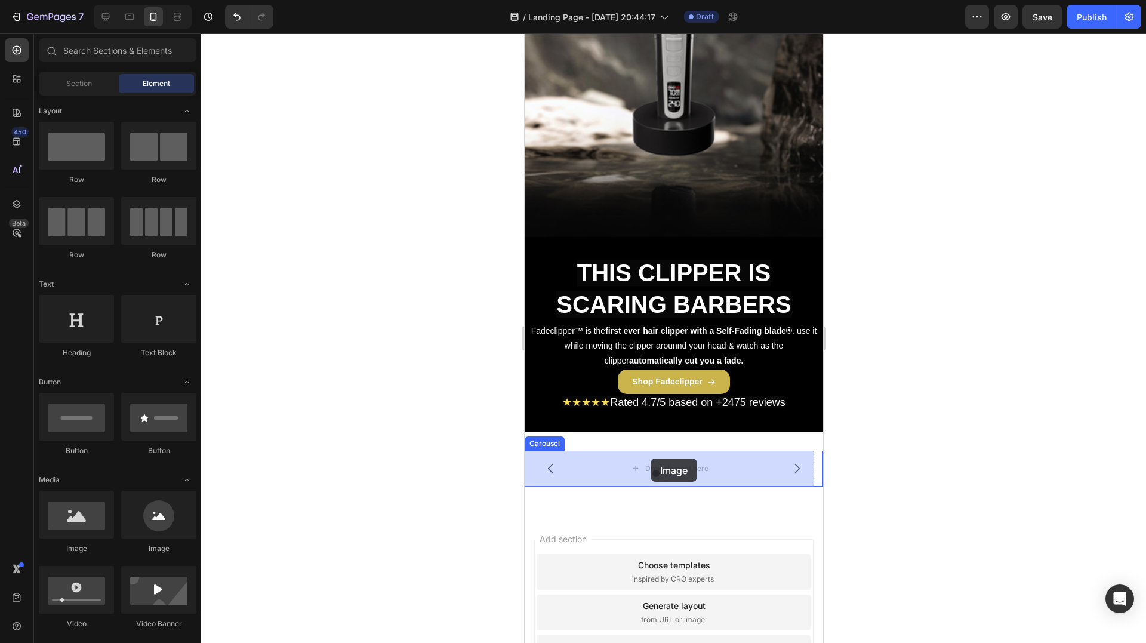
drag, startPoint x: 602, startPoint y: 546, endPoint x: 547, endPoint y: 476, distance: 89.2
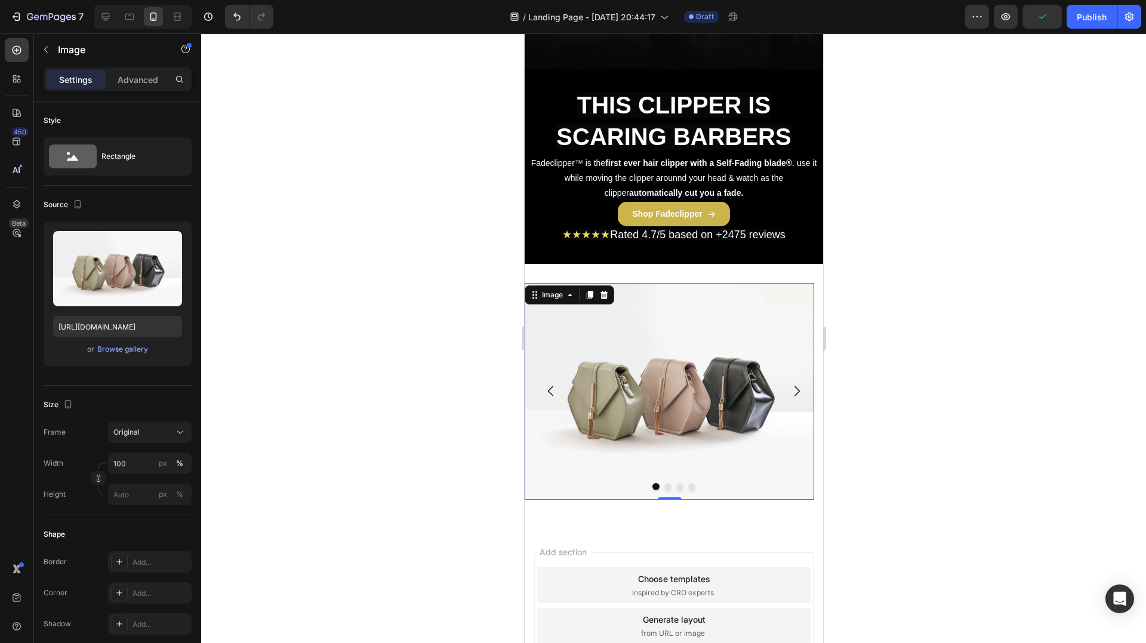
scroll to position [358, 0]
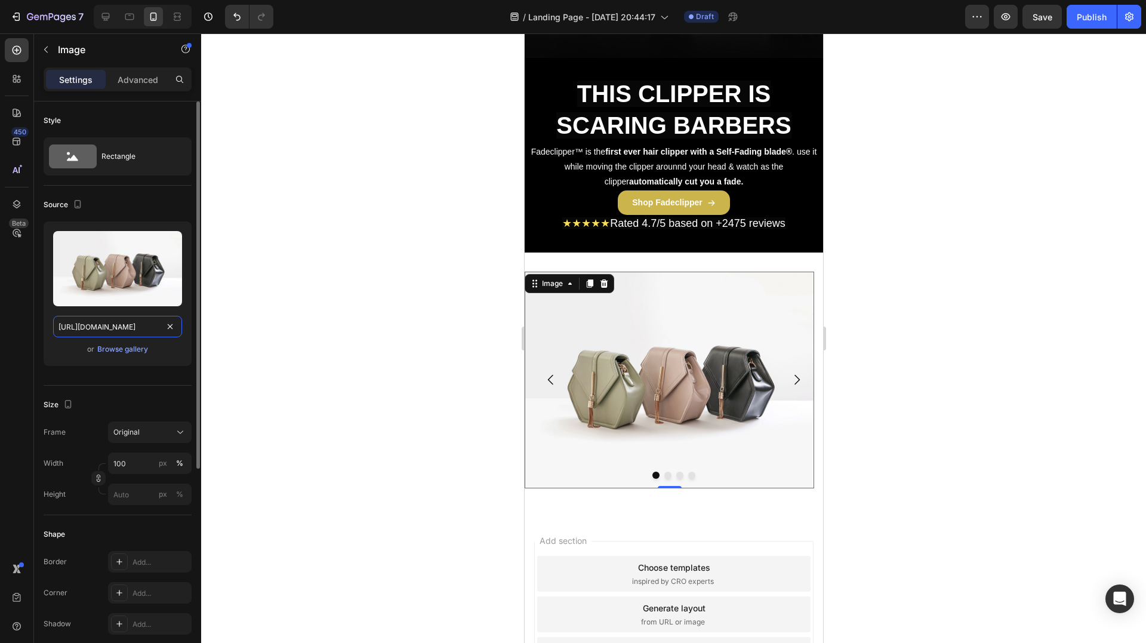
click at [90, 320] on input "[URL][DOMAIN_NAME]" at bounding box center [117, 326] width 129 height 21
paste input "0829/8607/4442/files/gempages_517458748881503014-83d577e2-9814-4feb-870b-022e72…"
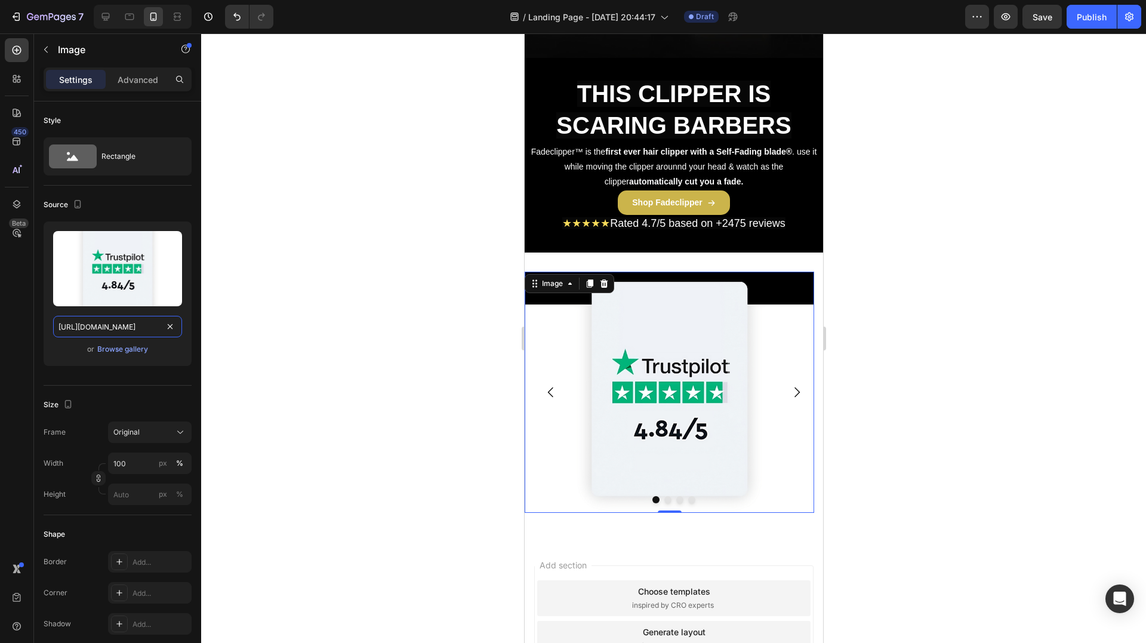
type input "[URL][DOMAIN_NAME]"
click at [375, 328] on div at bounding box center [673, 338] width 945 height 610
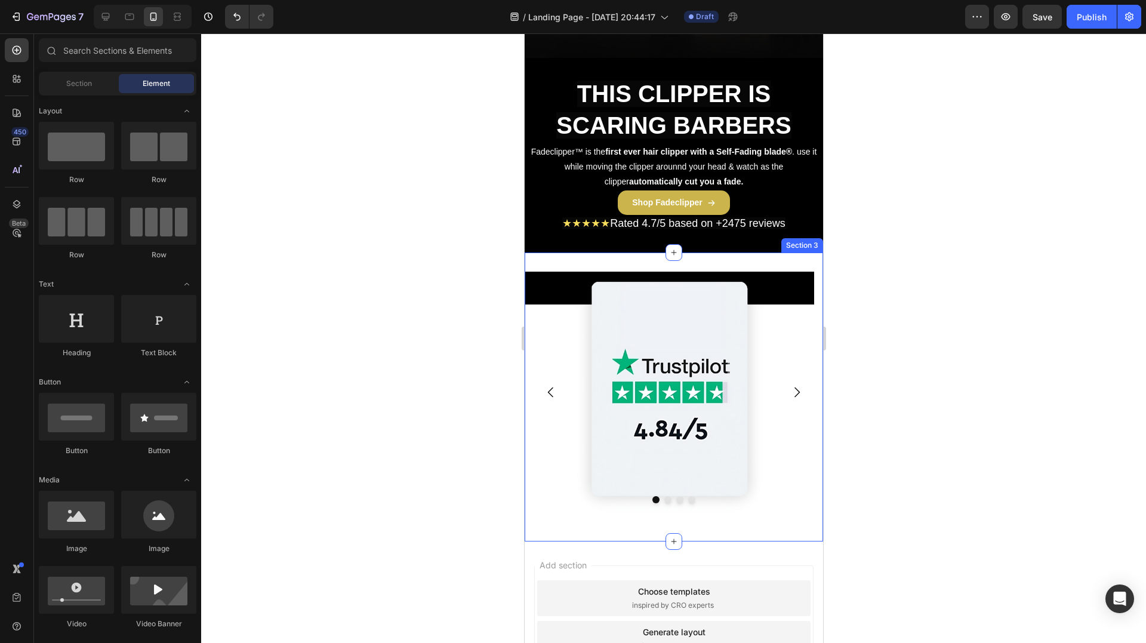
click at [623, 257] on div "Image Drop element here Drop element here Drop element here Carousel Section 3" at bounding box center [673, 397] width 299 height 289
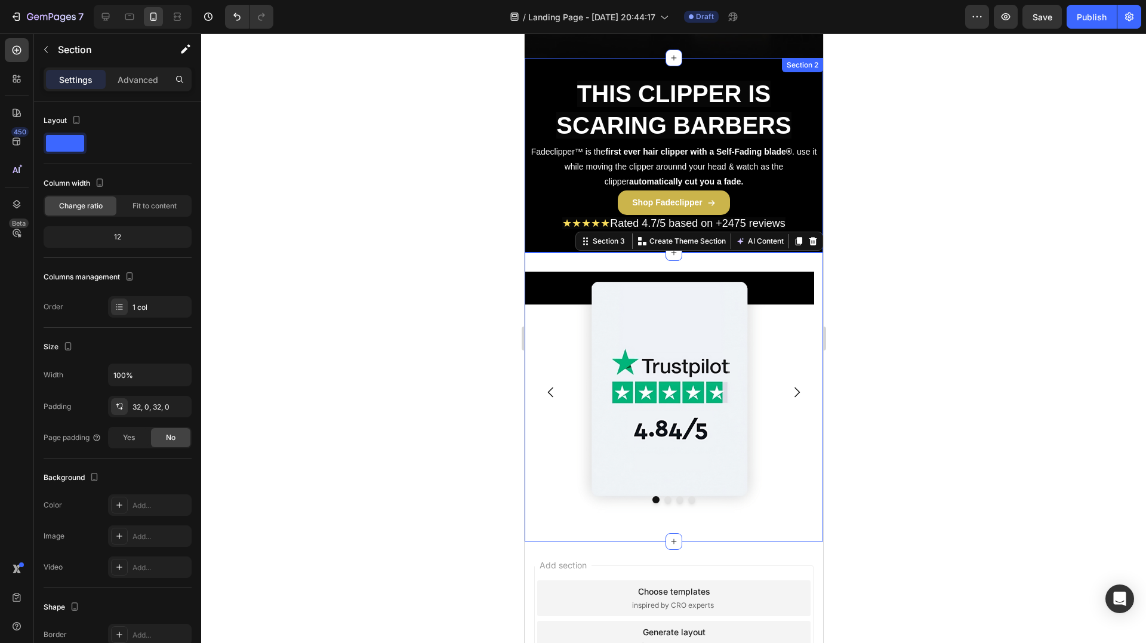
click at [546, 236] on div "⁠⁠⁠⁠⁠⁠⁠ THIS CLIPPER IS SCARING BARBERS Heading Fadeclipper™ is the first ever …" at bounding box center [673, 155] width 299 height 195
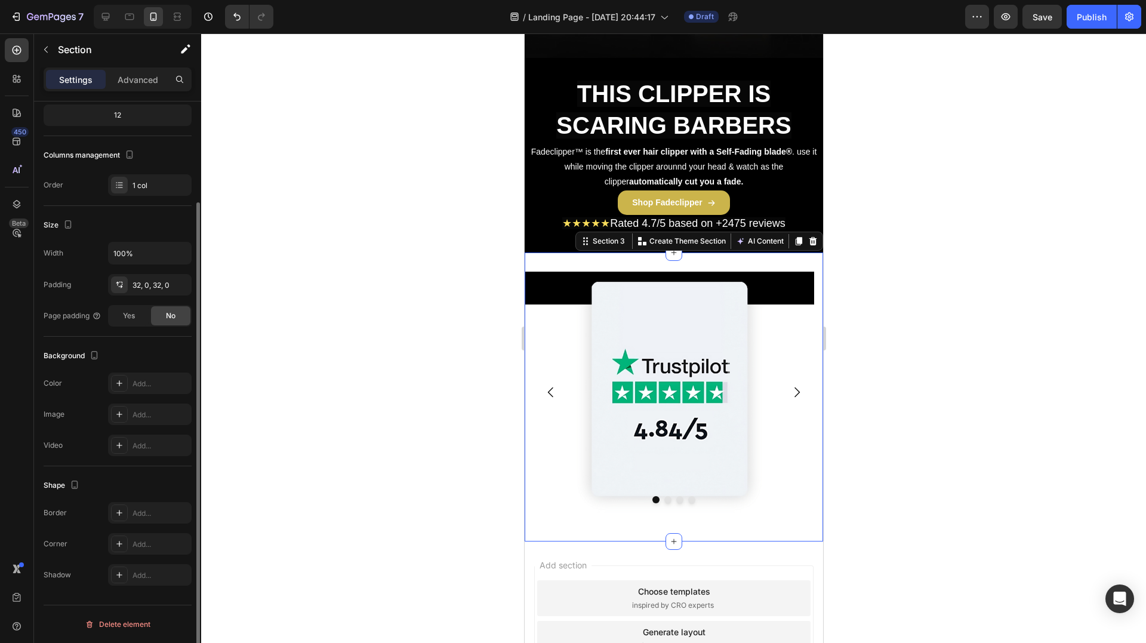
click at [709, 261] on div "Image Drop element here Drop element here Drop element here Carousel Section 3 …" at bounding box center [673, 397] width 299 height 289
click at [701, 262] on div "Image Drop element here Drop element here Drop element here Carousel Section 3 …" at bounding box center [673, 397] width 299 height 289
click at [141, 379] on div "Add..." at bounding box center [161, 384] width 56 height 11
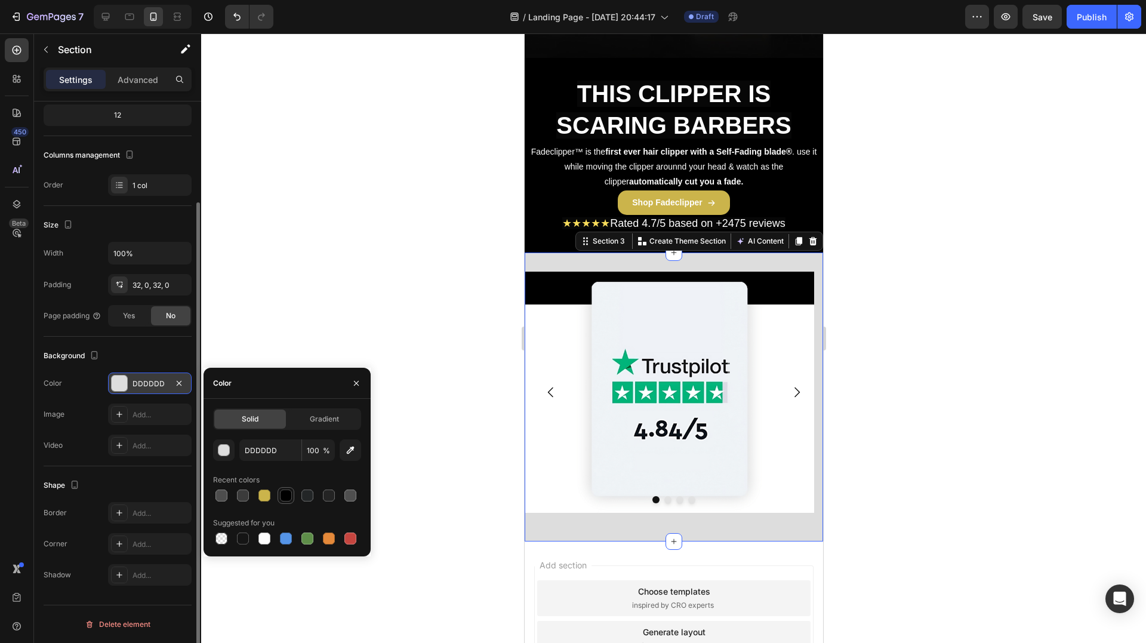
click at [289, 493] on div at bounding box center [286, 496] width 12 height 12
type input "000000"
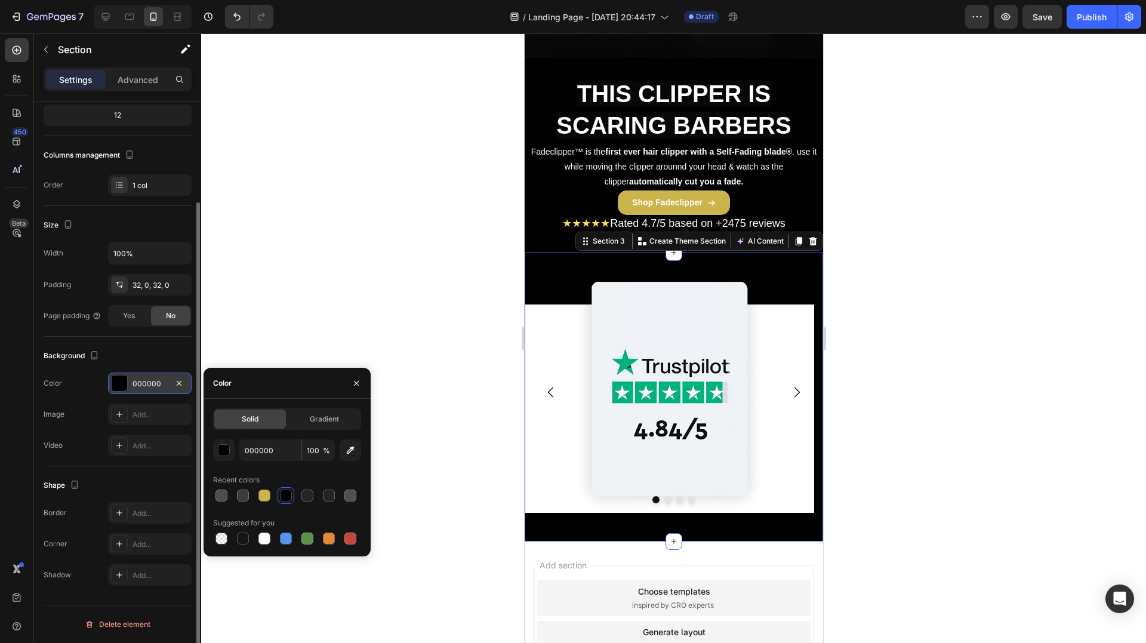
click at [321, 306] on div at bounding box center [673, 338] width 945 height 610
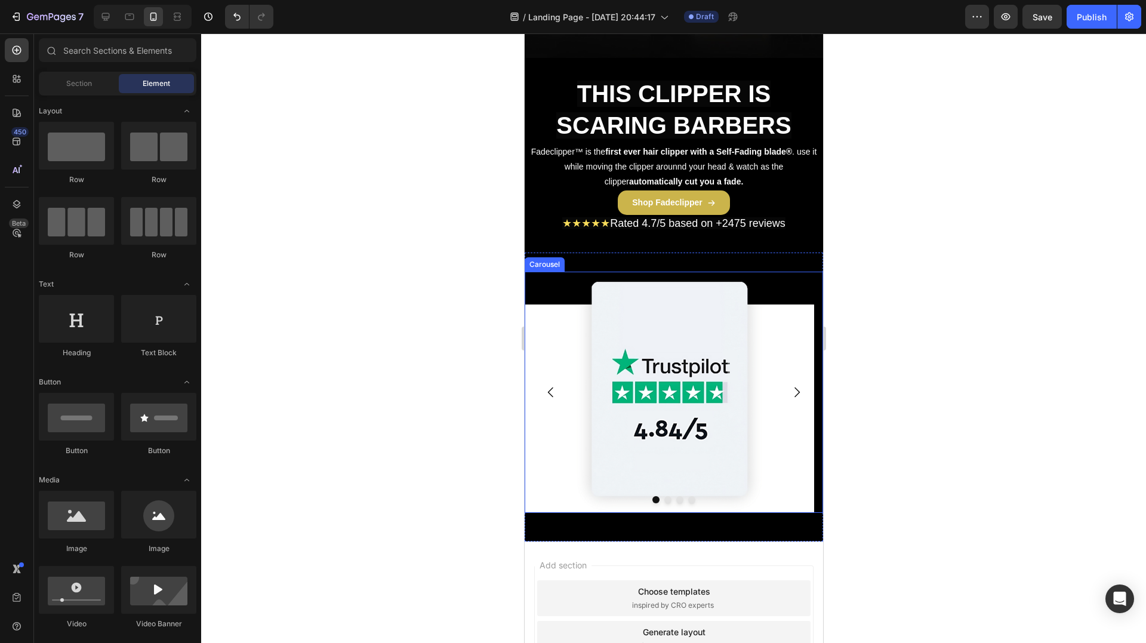
click at [789, 389] on icon "Carousel Next Arrow" at bounding box center [796, 392] width 14 height 14
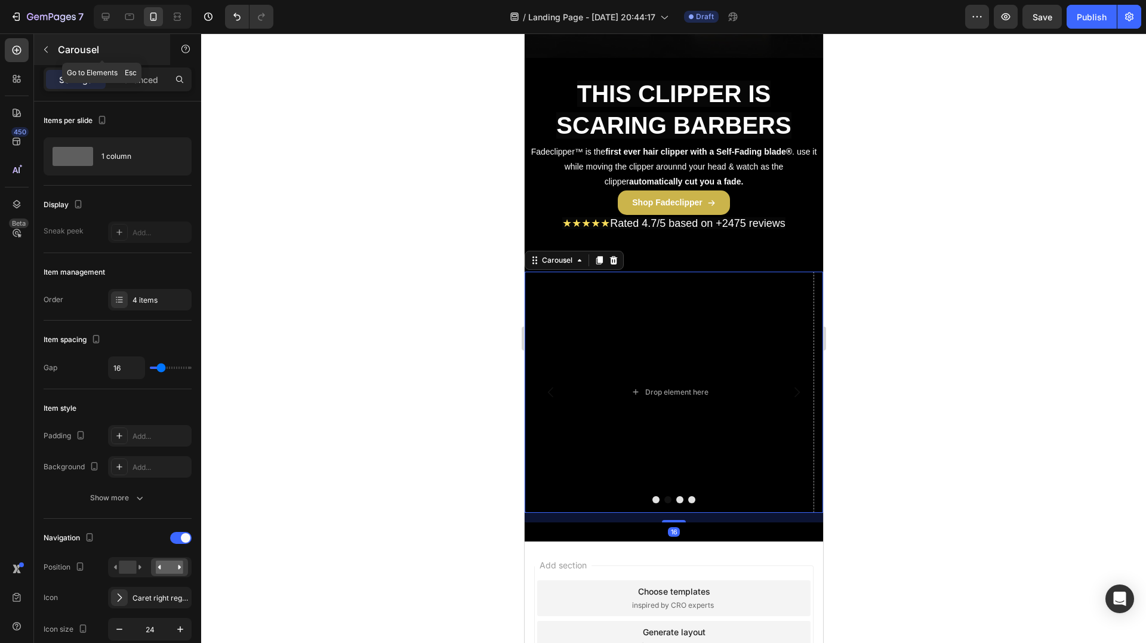
click at [59, 53] on p "Carousel" at bounding box center [108, 49] width 101 height 14
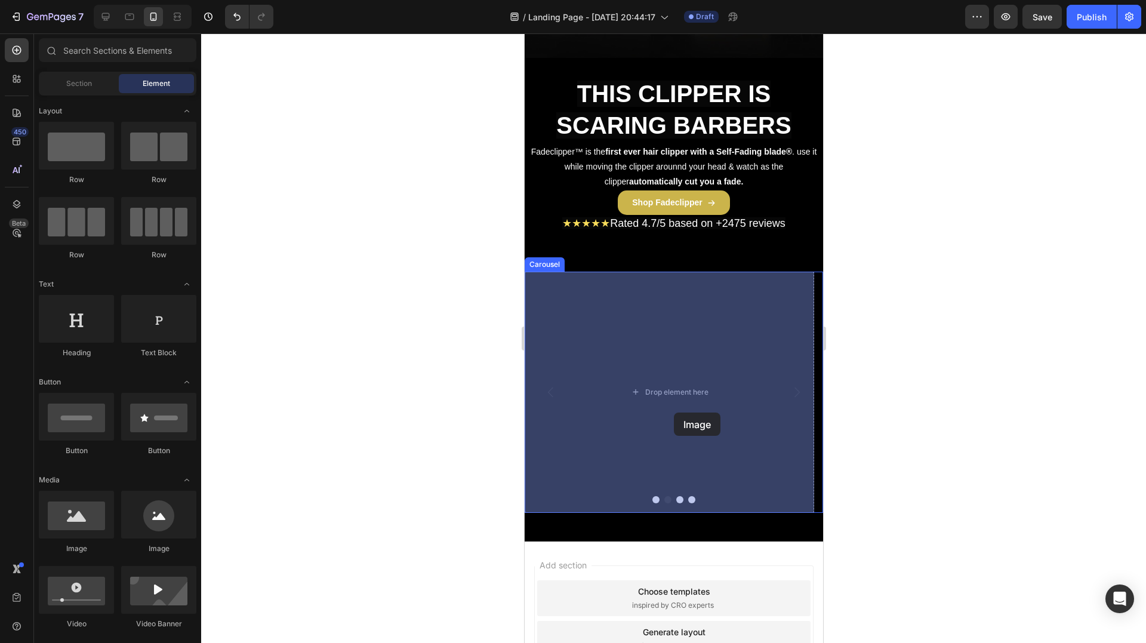
drag, startPoint x: 611, startPoint y: 555, endPoint x: 682, endPoint y: 409, distance: 162.1
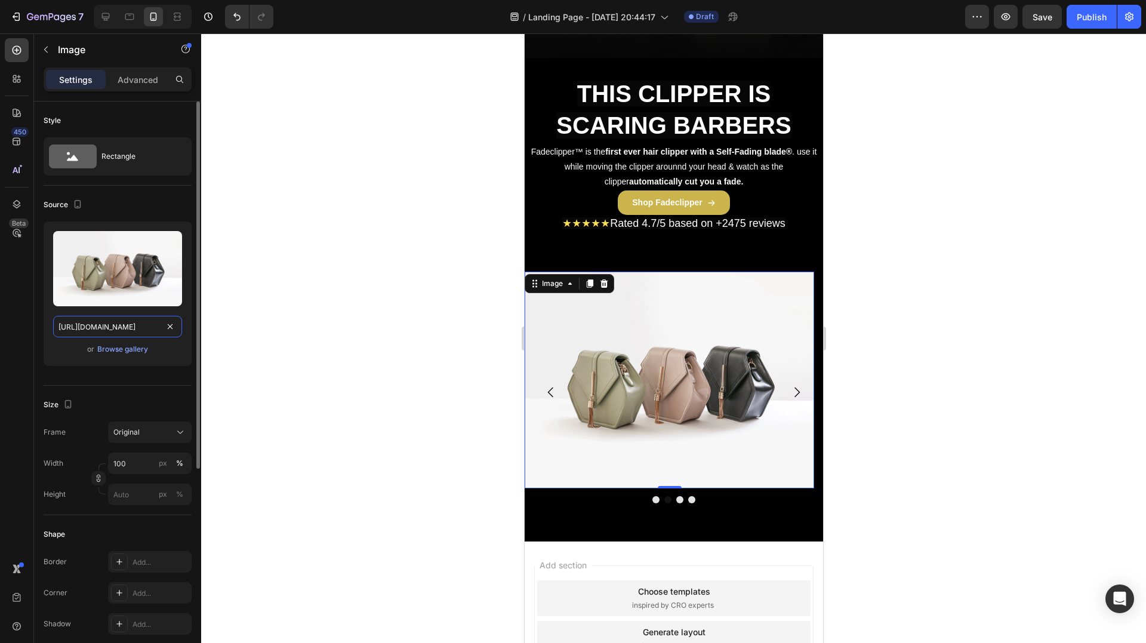
click at [127, 325] on input "[URL][DOMAIN_NAME]" at bounding box center [117, 326] width 129 height 21
paste input "0829/8607/4442/files/gempages_517458748881503014-0e238070-534a-4c03-85a4-be39c4…"
type input "[URL][DOMAIN_NAME]"
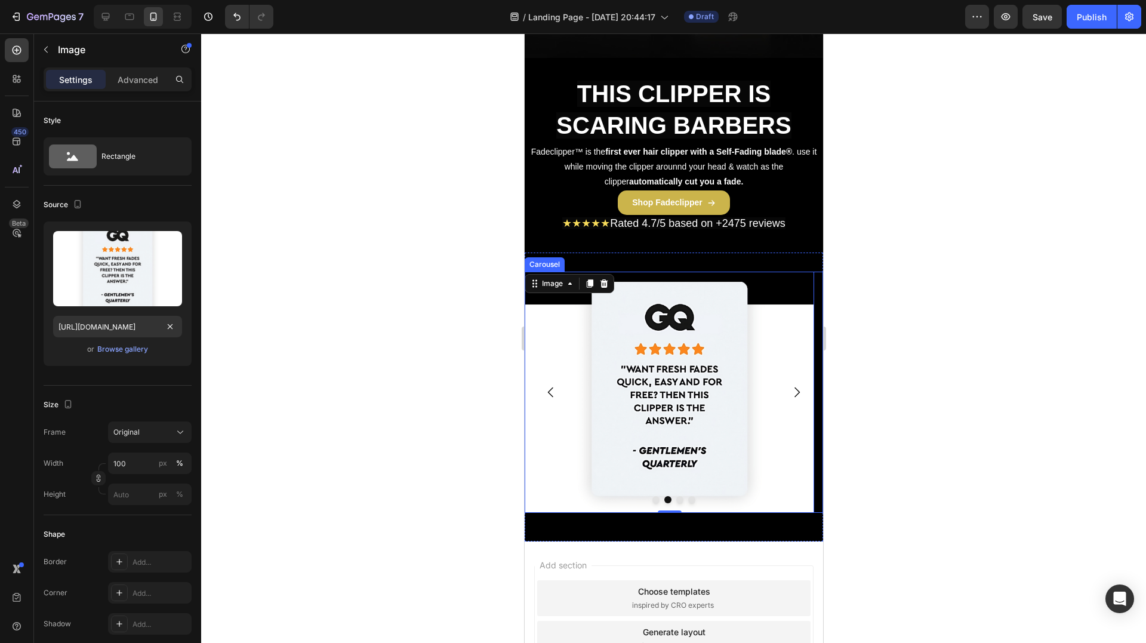
click at [789, 394] on icon "Carousel Next Arrow" at bounding box center [796, 392] width 14 height 14
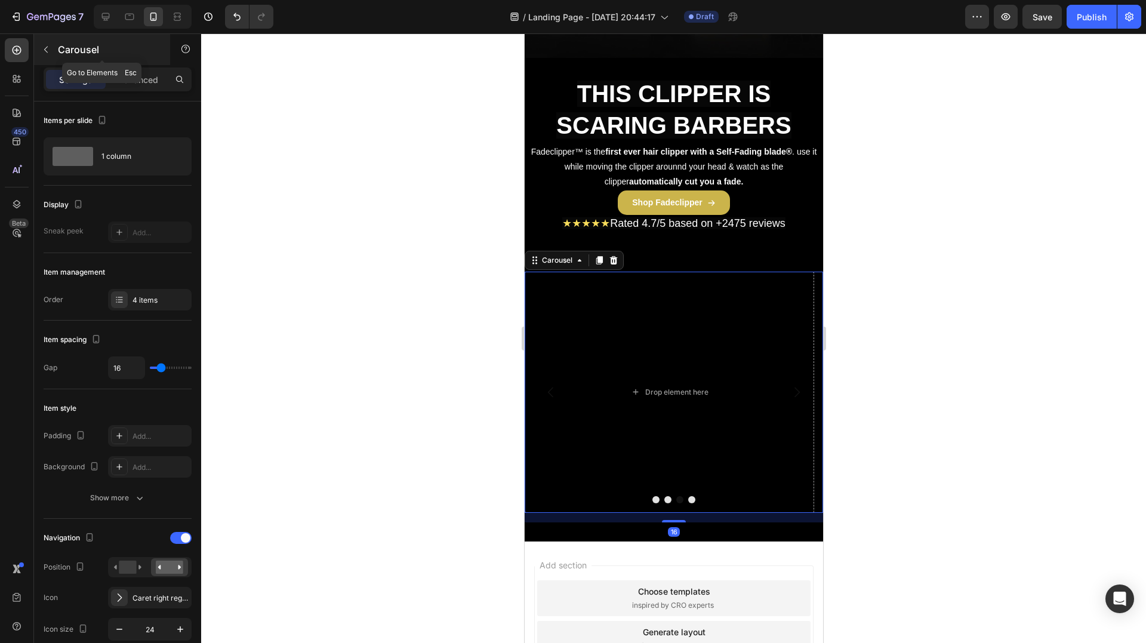
click at [78, 41] on div "Carousel" at bounding box center [102, 49] width 136 height 31
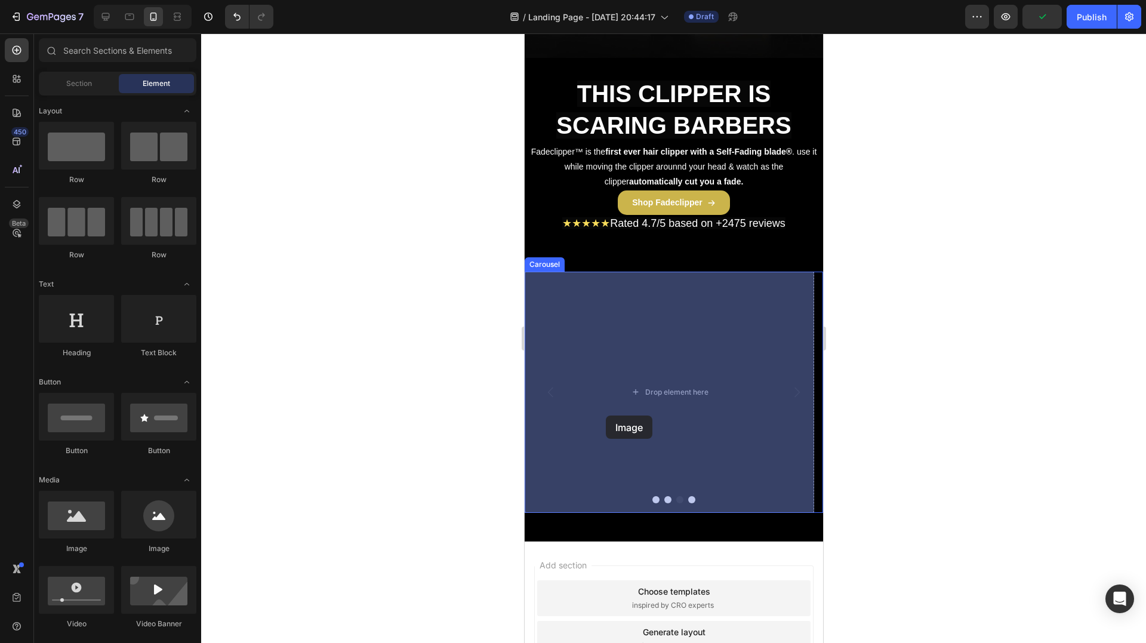
drag, startPoint x: 610, startPoint y: 553, endPoint x: 965, endPoint y: 149, distance: 538.5
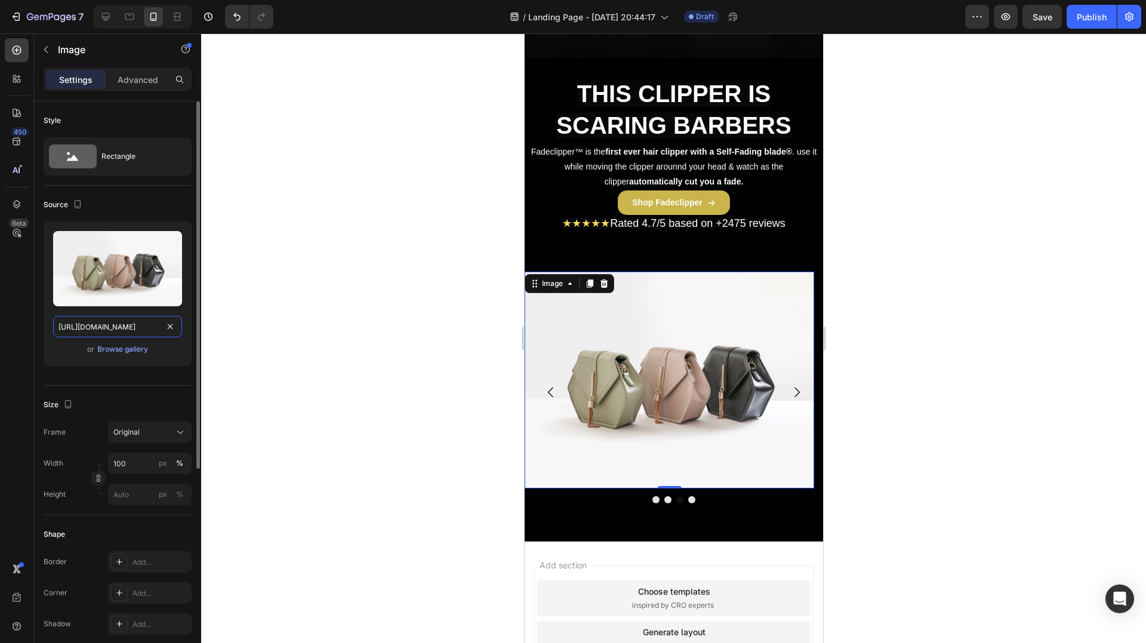
click at [97, 332] on input "[URL][DOMAIN_NAME]" at bounding box center [117, 326] width 129 height 21
paste input "0829/8607/4442/files/gempages_517458748881503014-33f0149b-47d6-40e9-bb6f-6e990a…"
type input "[URL][DOMAIN_NAME]"
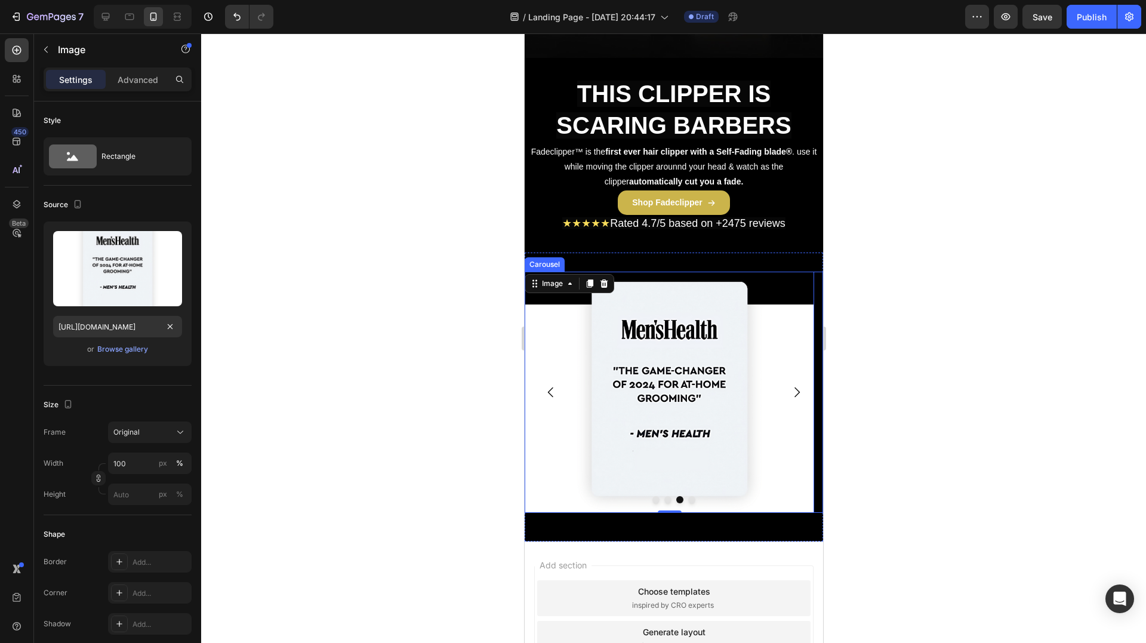
click at [789, 386] on icon "Carousel Next Arrow" at bounding box center [796, 392] width 14 height 14
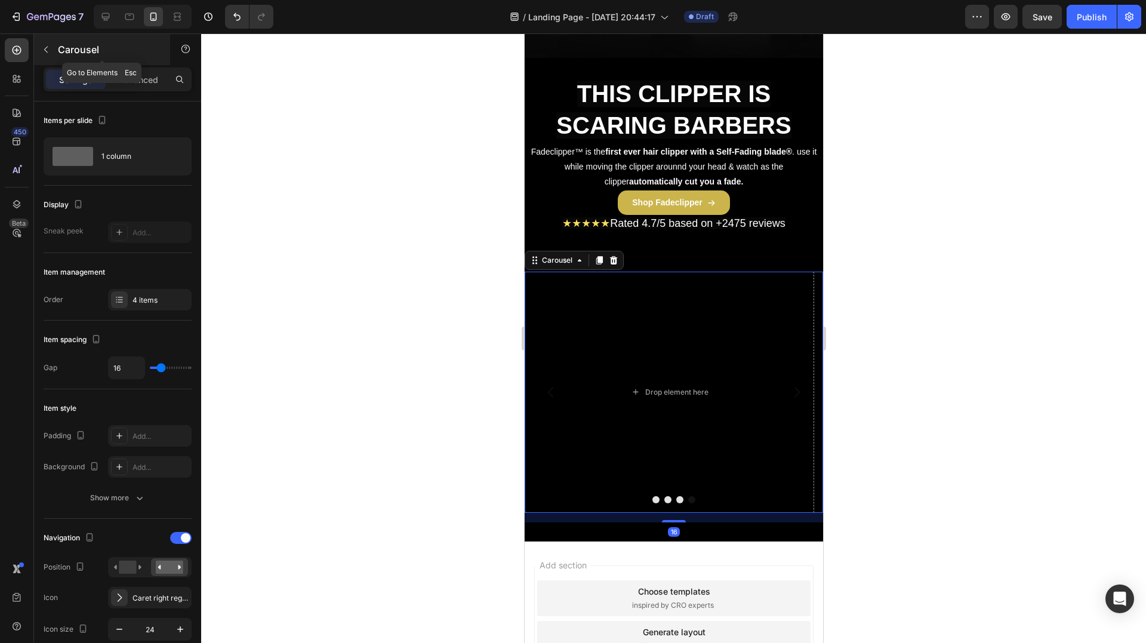
click at [48, 56] on button "button" at bounding box center [45, 49] width 19 height 19
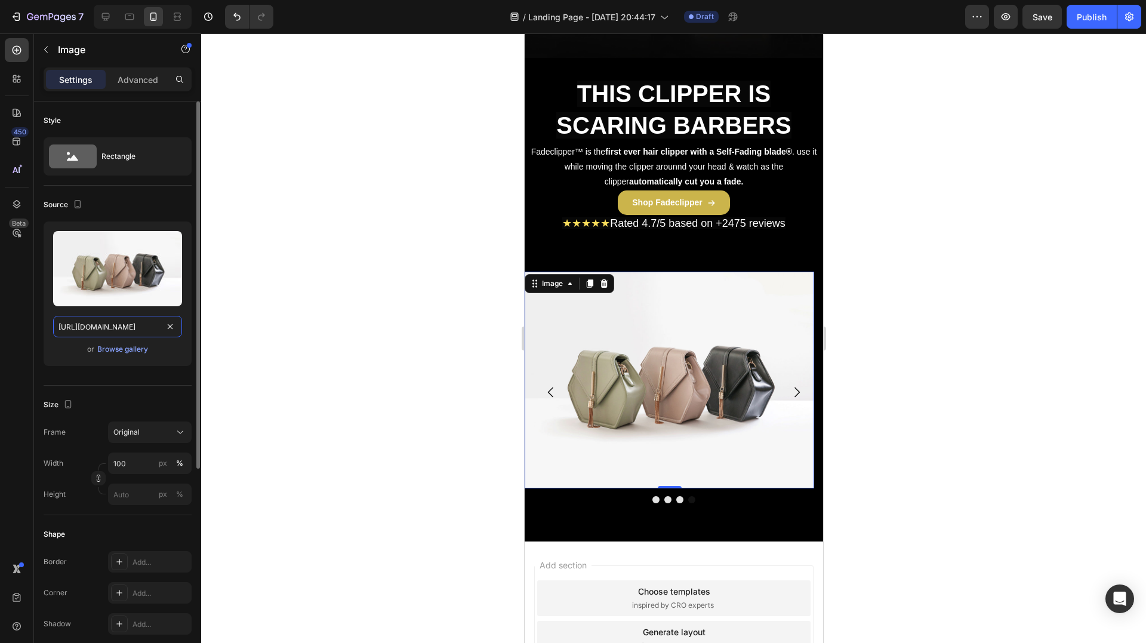
click at [126, 325] on input "[URL][DOMAIN_NAME]" at bounding box center [117, 326] width 129 height 21
paste input "0829/8607/4442/files/gempages_517458748881503014-1ee07a90-b58d-4b25-af50-4bde62…"
type input "[URL][DOMAIN_NAME]"
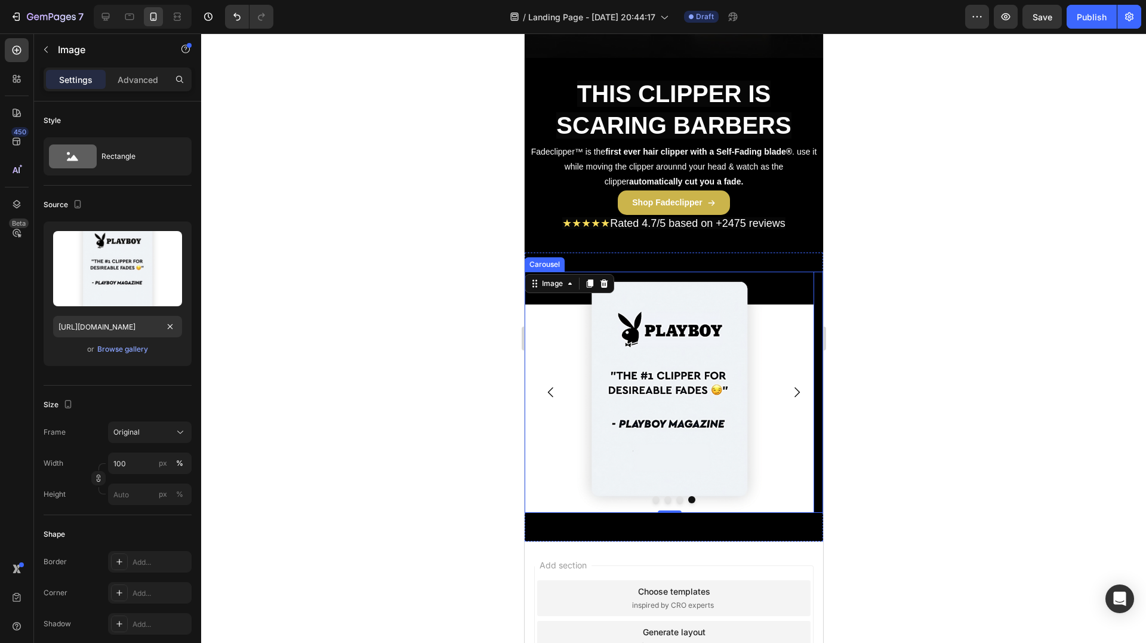
click at [791, 395] on icon "Carousel Next Arrow" at bounding box center [796, 392] width 14 height 14
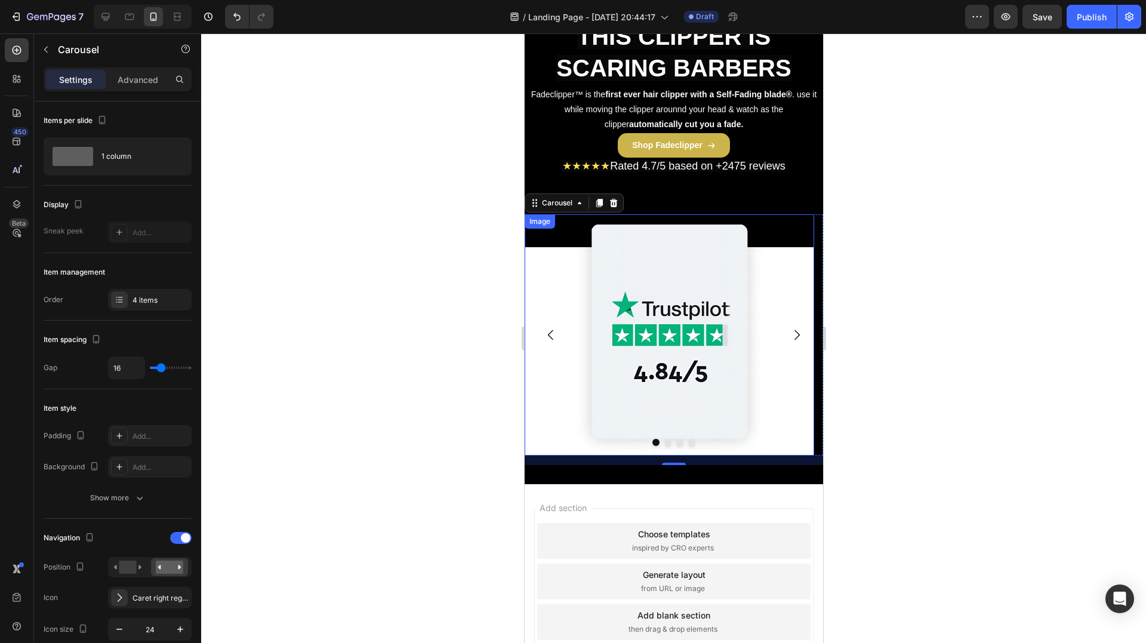
scroll to position [510, 0]
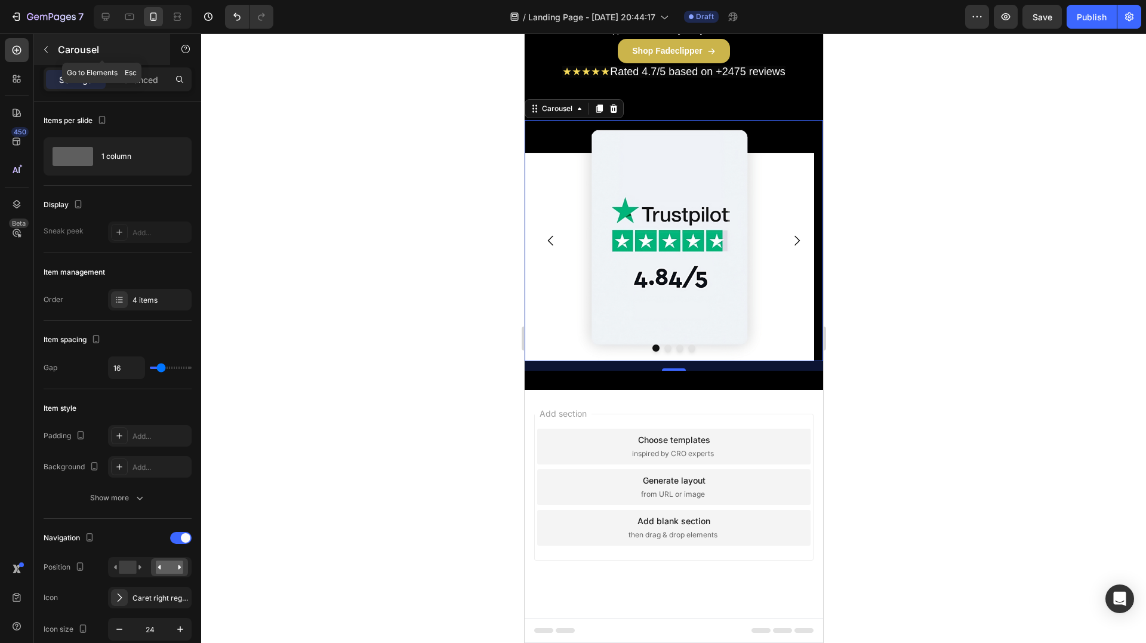
click at [60, 54] on p "Carousel" at bounding box center [108, 49] width 101 height 14
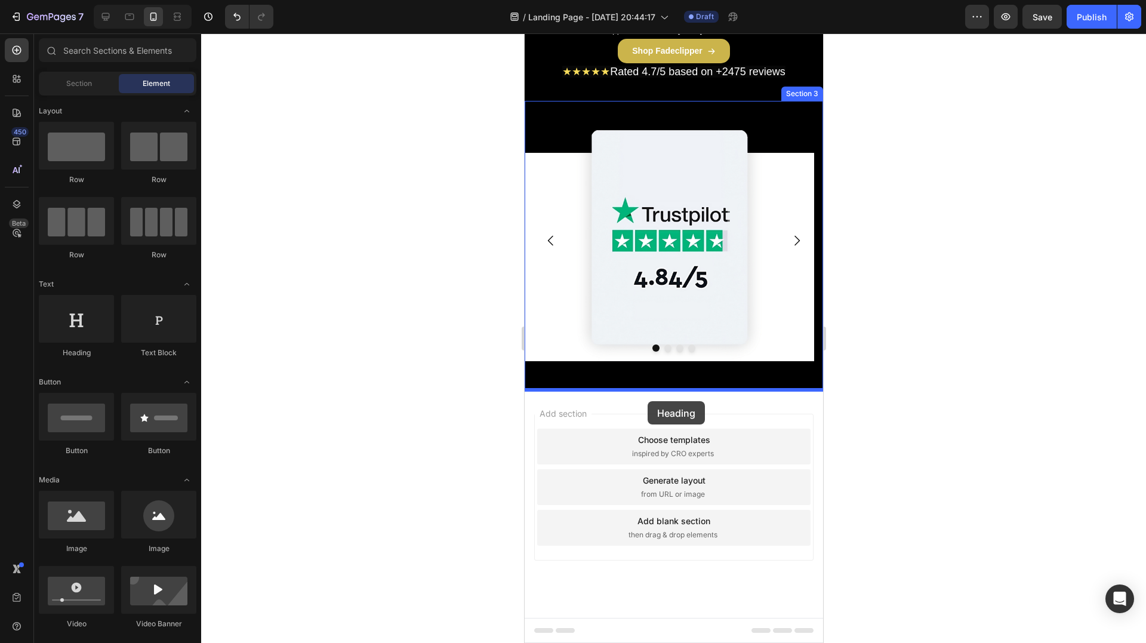
drag, startPoint x: 593, startPoint y: 359, endPoint x: 647, endPoint y: 401, distance: 68.9
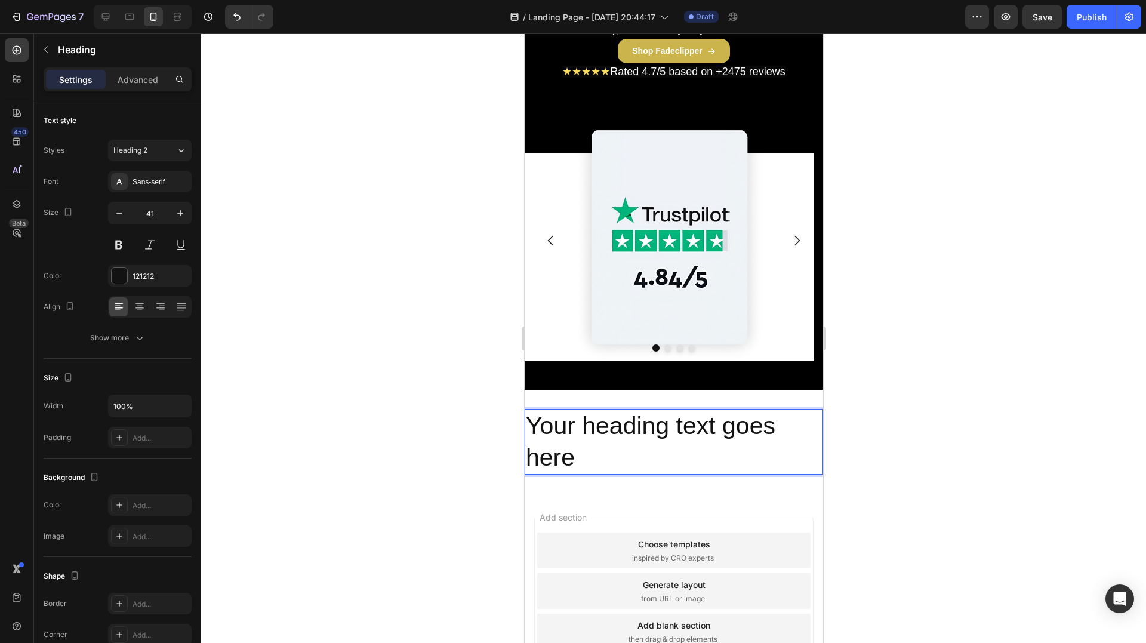
click at [656, 425] on h2 "Your heading text goes here" at bounding box center [673, 442] width 299 height 66
click at [656, 425] on p "Your heading text goes here" at bounding box center [673, 442] width 296 height 64
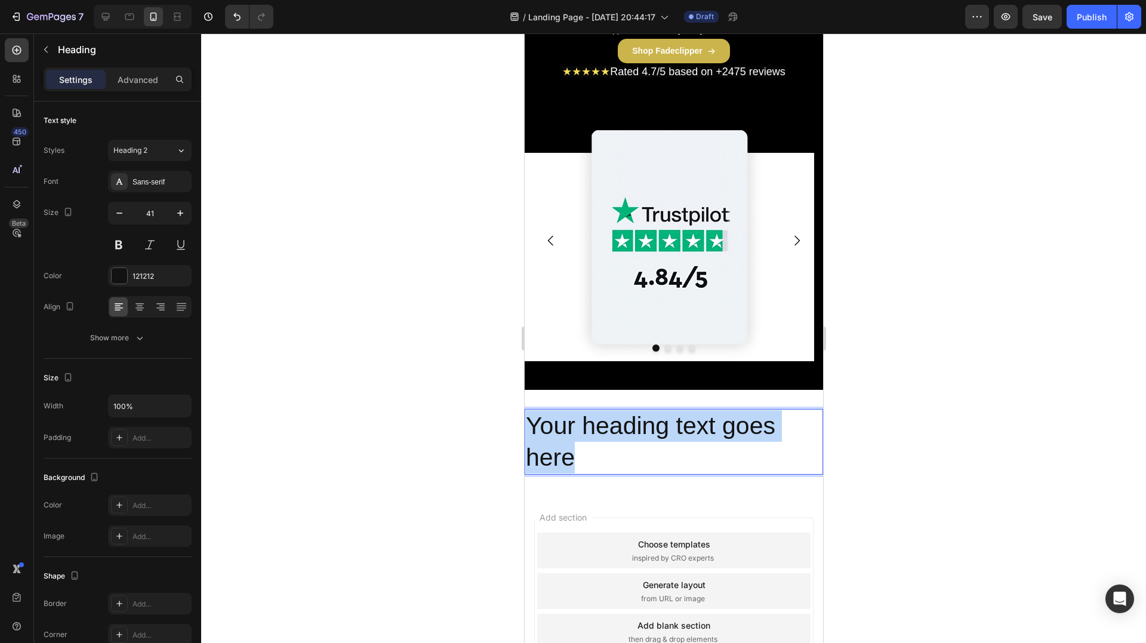
click at [656, 425] on p "Your heading text goes here" at bounding box center [673, 442] width 296 height 64
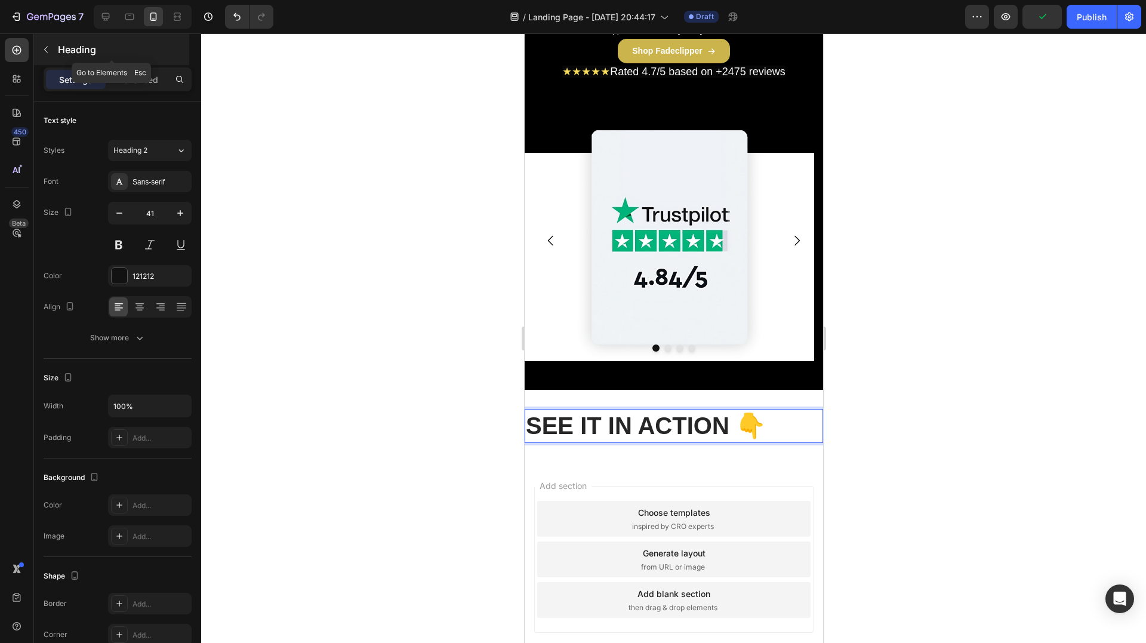
click at [75, 40] on div "Heading" at bounding box center [111, 49] width 155 height 31
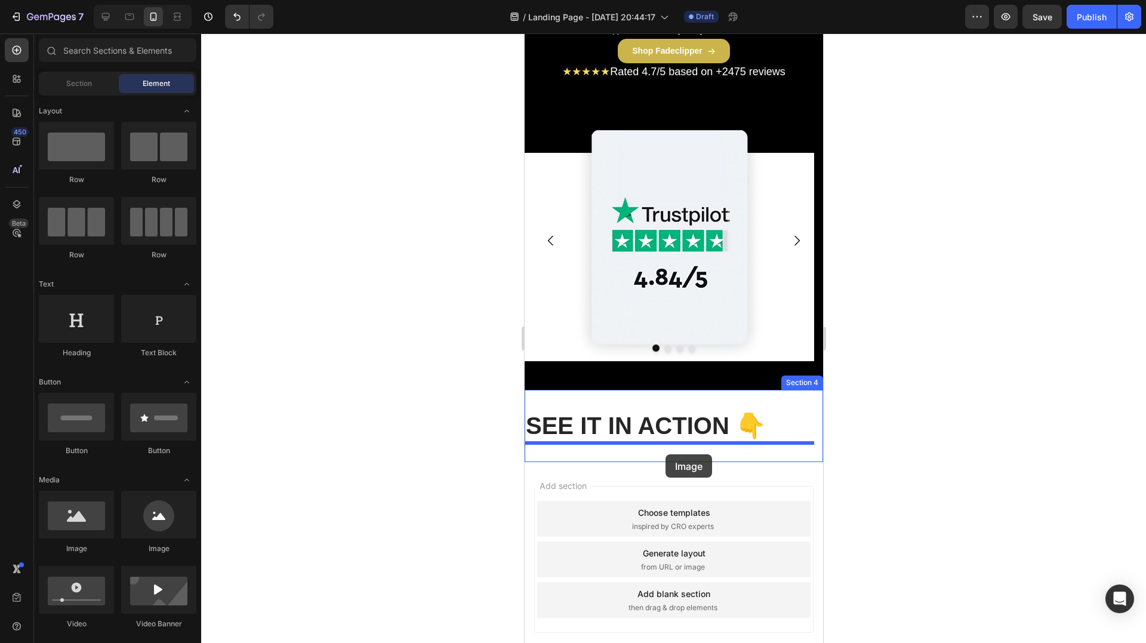
drag, startPoint x: 646, startPoint y: 538, endPoint x: 664, endPoint y: 454, distance: 86.1
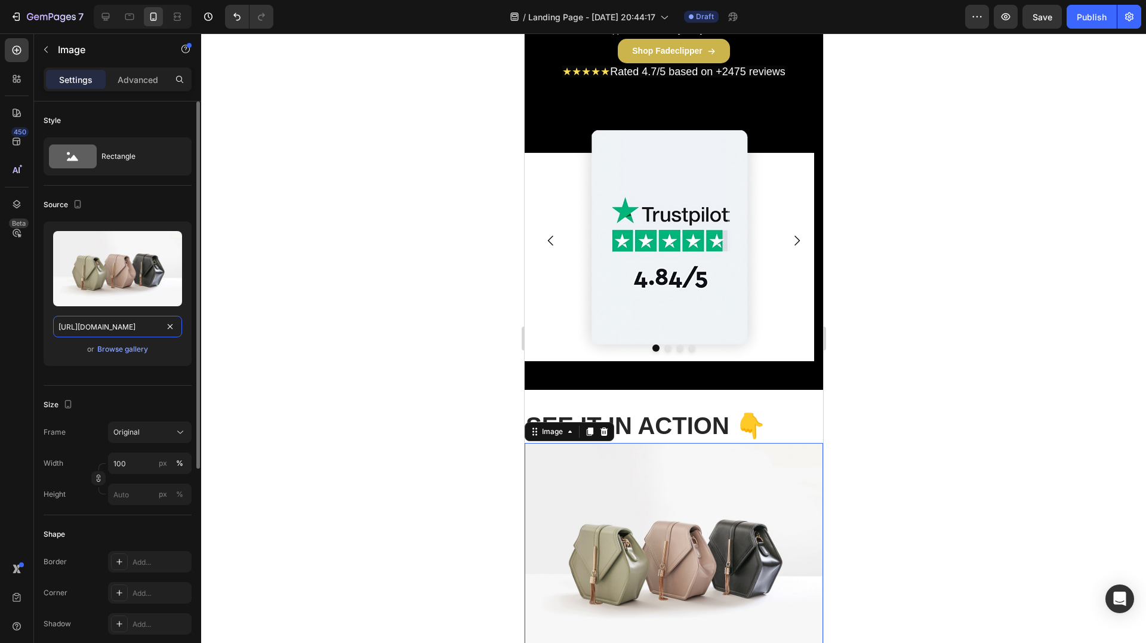
click at [96, 329] on input "[URL][DOMAIN_NAME]" at bounding box center [117, 326] width 129 height 21
paste input "0829/8607/4442/files/gempages_517458748881503014-6ed25c8b-c631-4b0a-8cf8-e92441…"
type input "[URL][DOMAIN_NAME]"
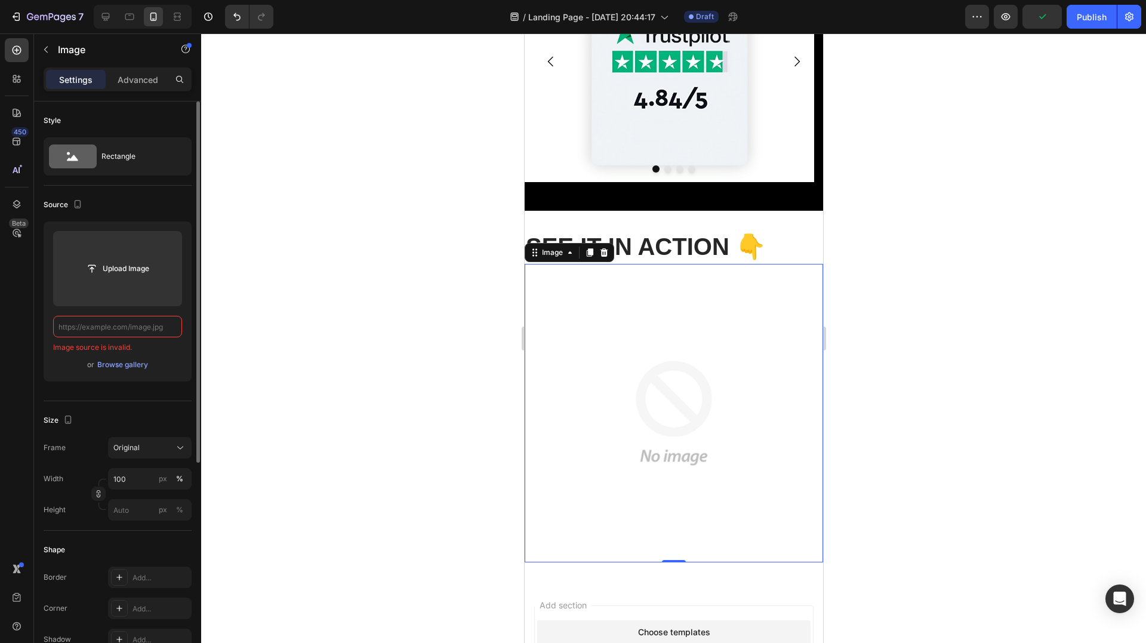
scroll to position [0, 0]
click at [130, 281] on input "file" at bounding box center [117, 268] width 129 height 75
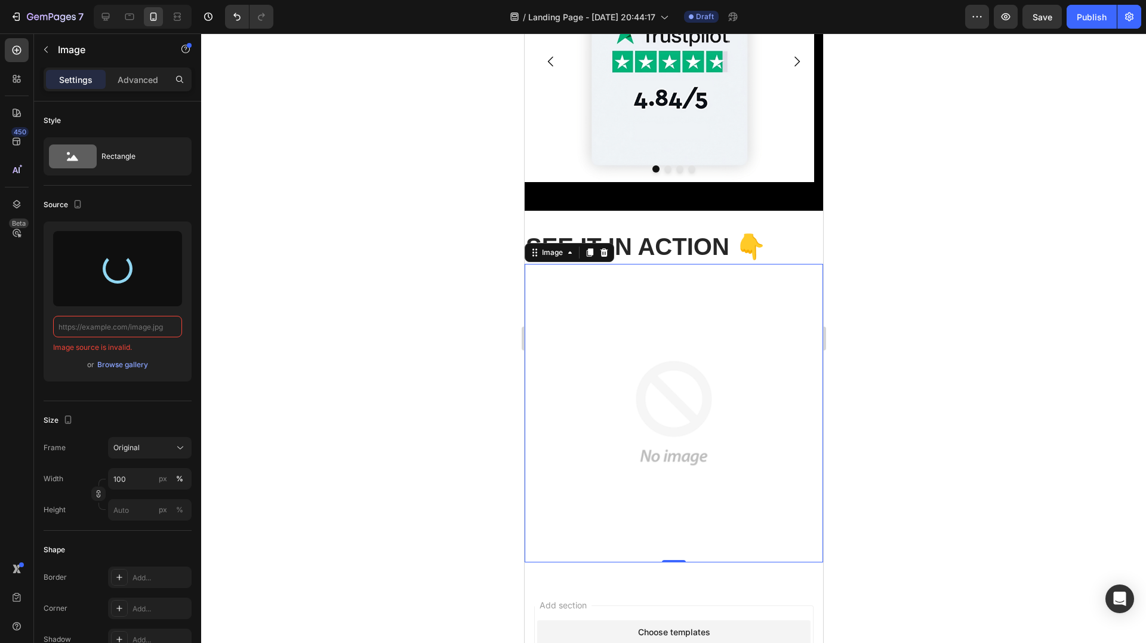
type input "[URL][DOMAIN_NAME]"
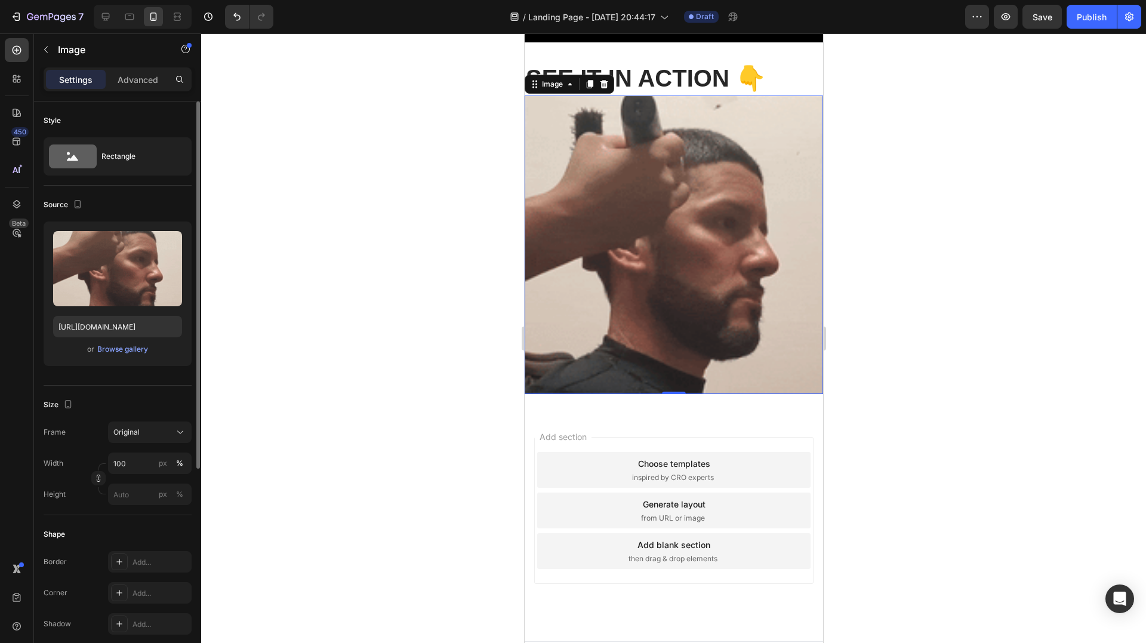
scroll to position [868, 0]
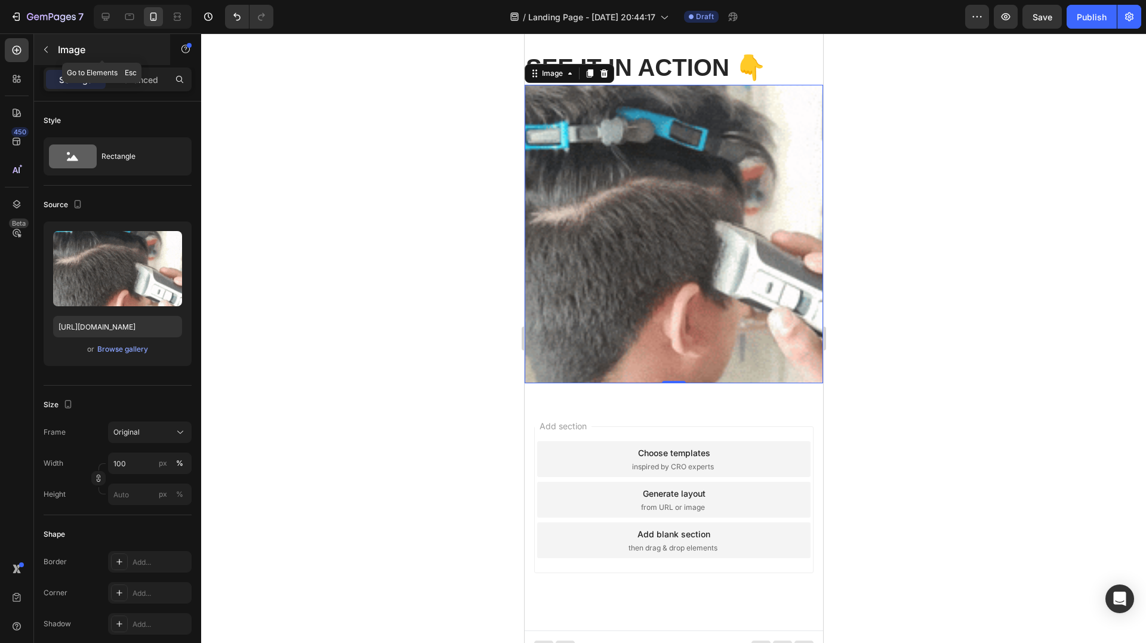
click at [60, 54] on p "Image" at bounding box center [108, 49] width 101 height 14
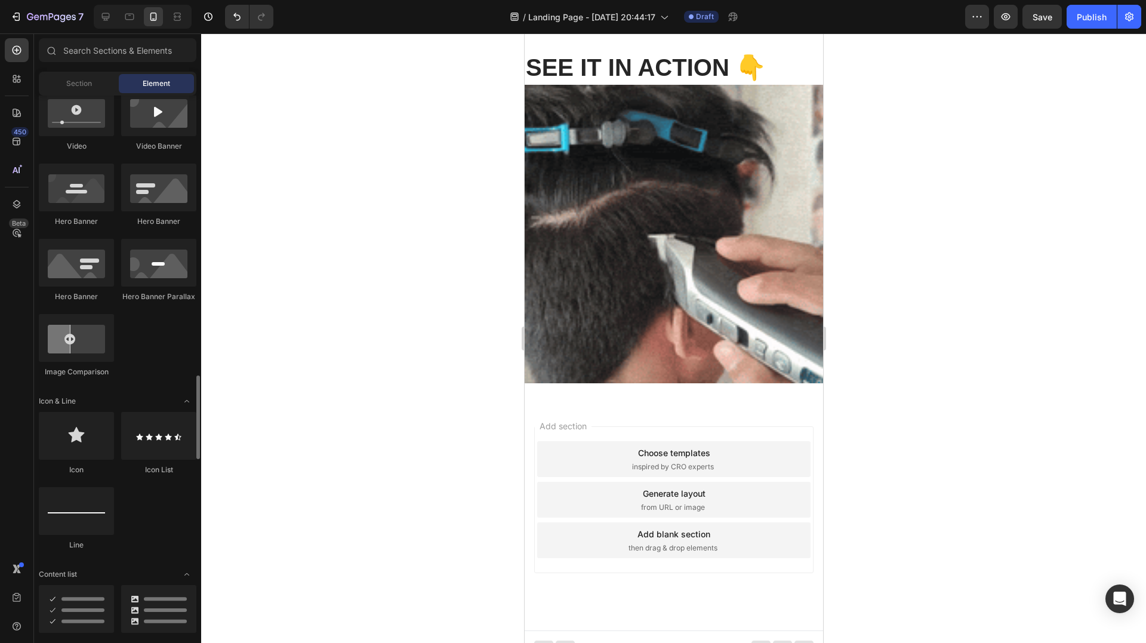
scroll to position [657, 0]
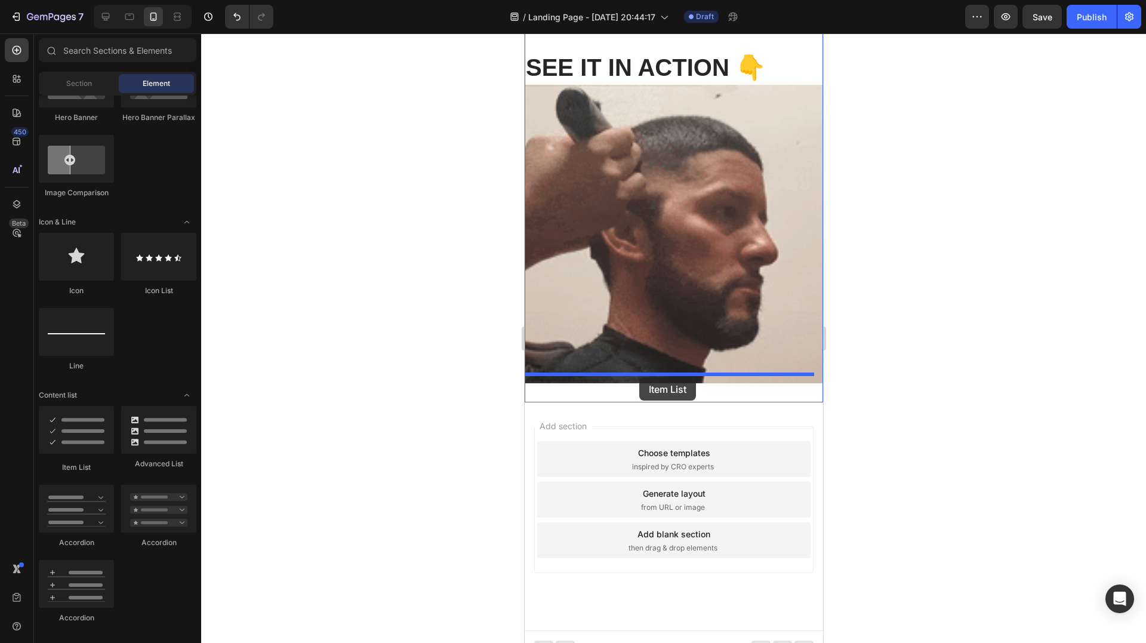
drag, startPoint x: 607, startPoint y: 474, endPoint x: 639, endPoint y: 377, distance: 101.9
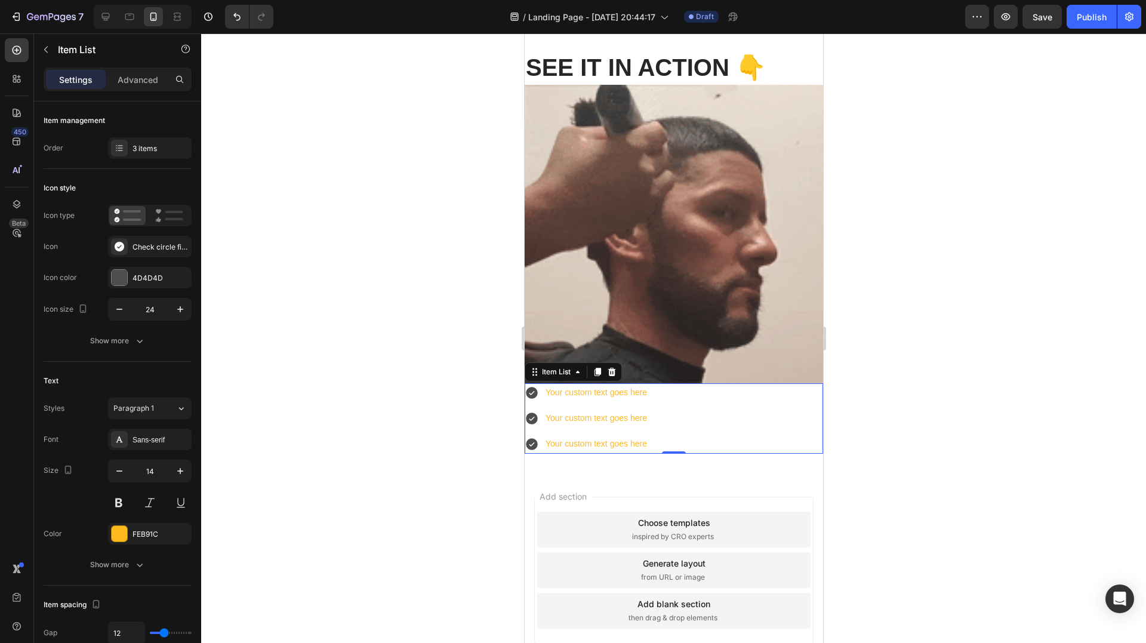
click at [528, 387] on icon at bounding box center [531, 393] width 12 height 12
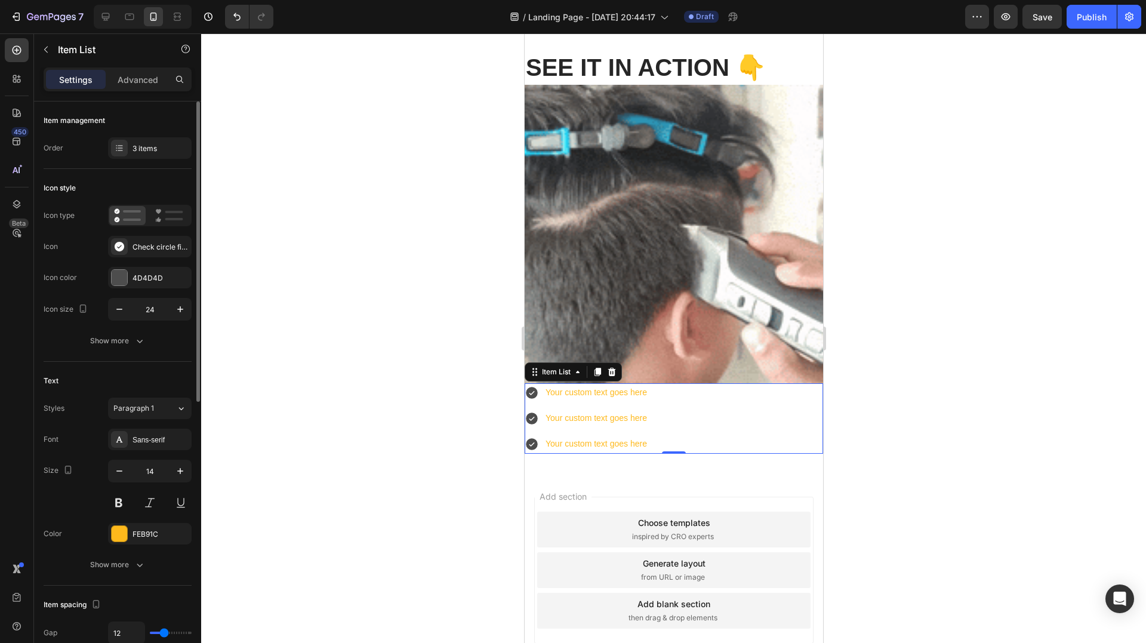
click at [105, 279] on div "Icon color 4D4D4D" at bounding box center [118, 277] width 148 height 21
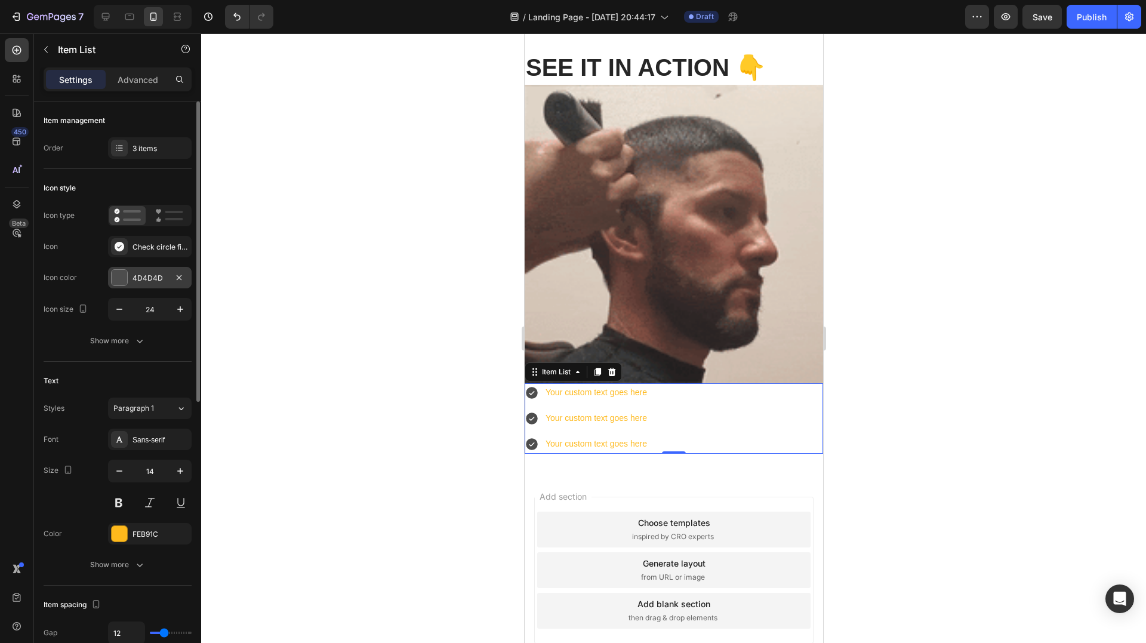
click at [116, 275] on div at bounding box center [120, 278] width 16 height 16
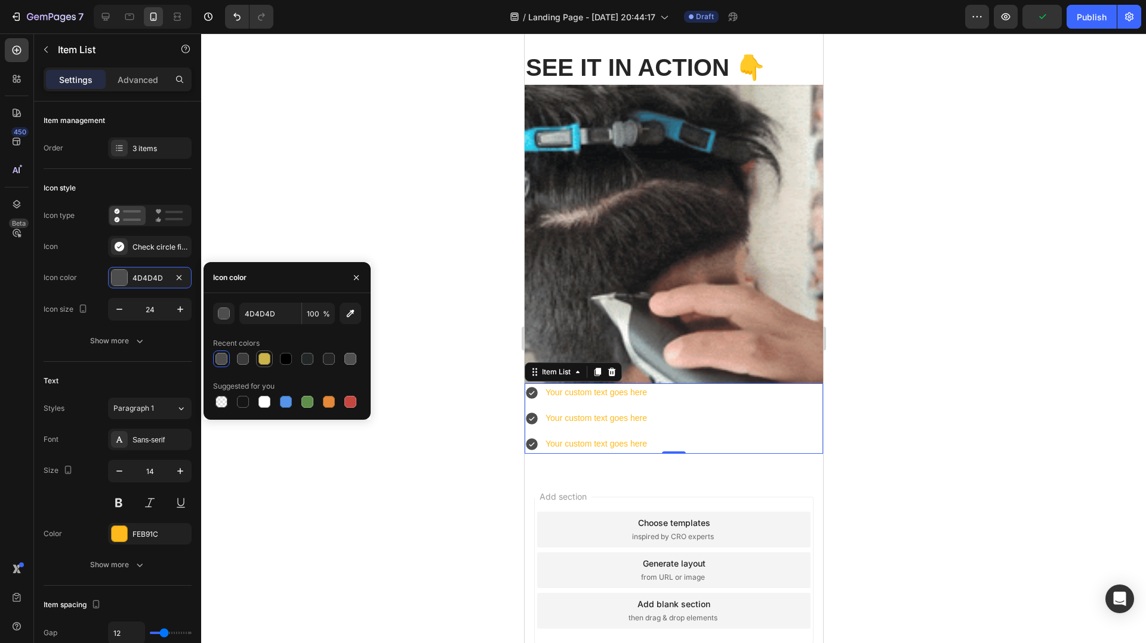
click at [263, 361] on div at bounding box center [265, 359] width 12 height 12
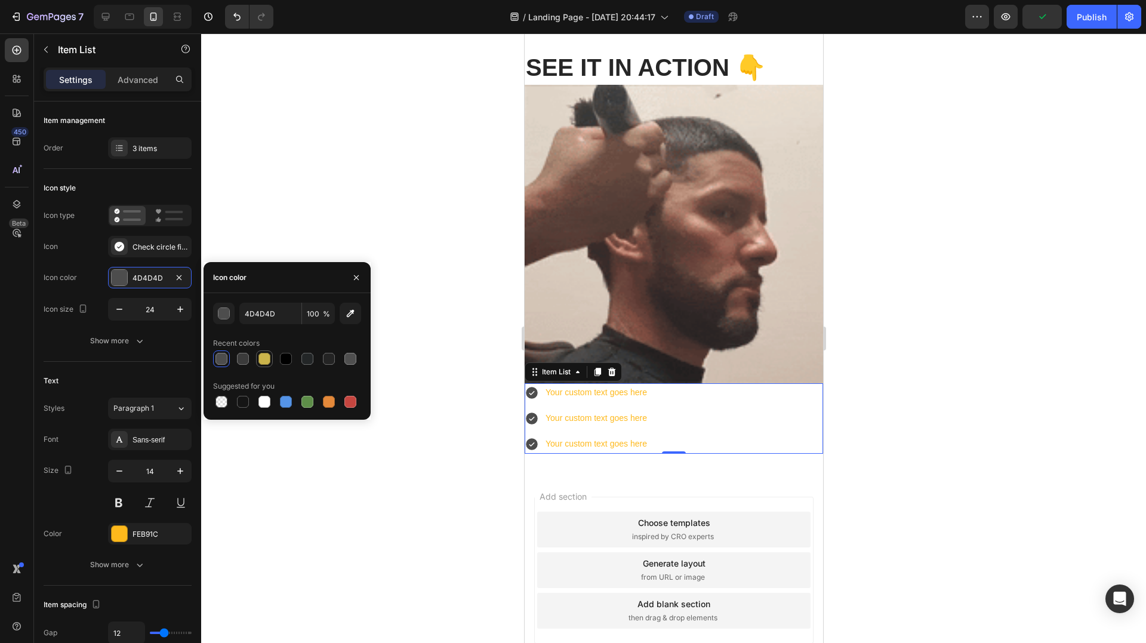
type input "CBB44B"
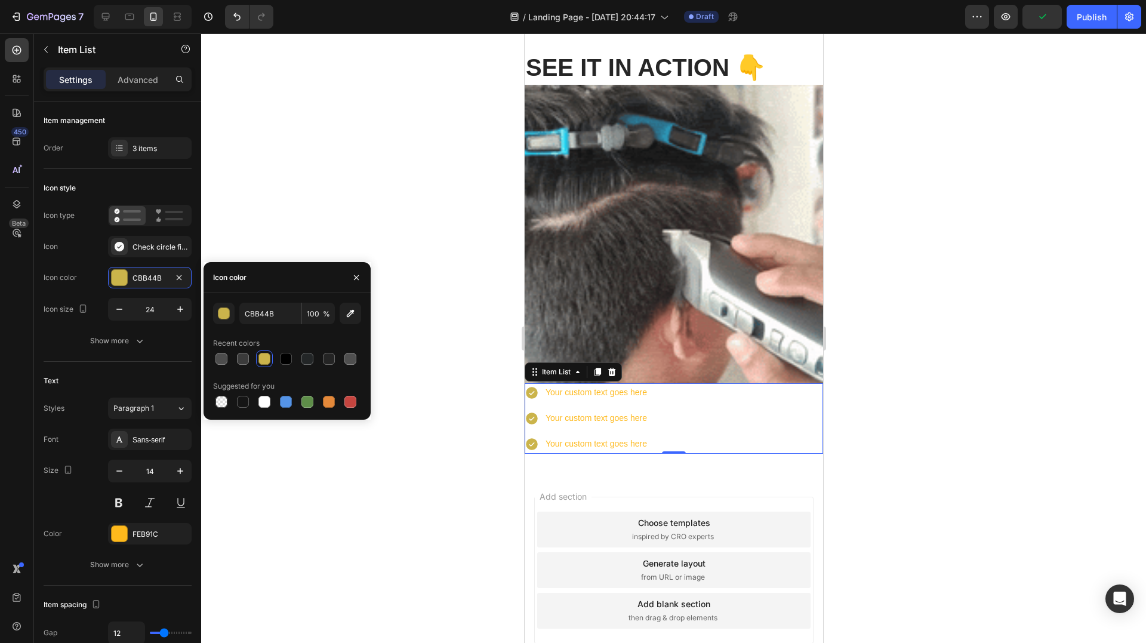
click at [611, 383] on div "Your custom text goes here" at bounding box center [595, 392] width 105 height 19
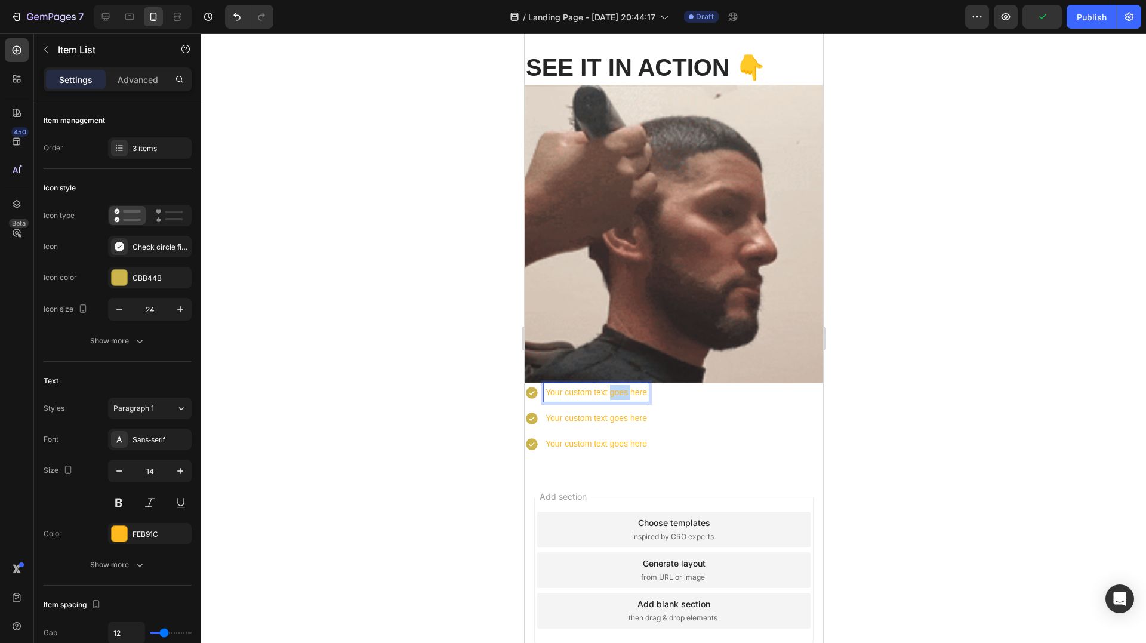
click at [611, 385] on p "Your custom text goes here" at bounding box center [595, 392] width 101 height 15
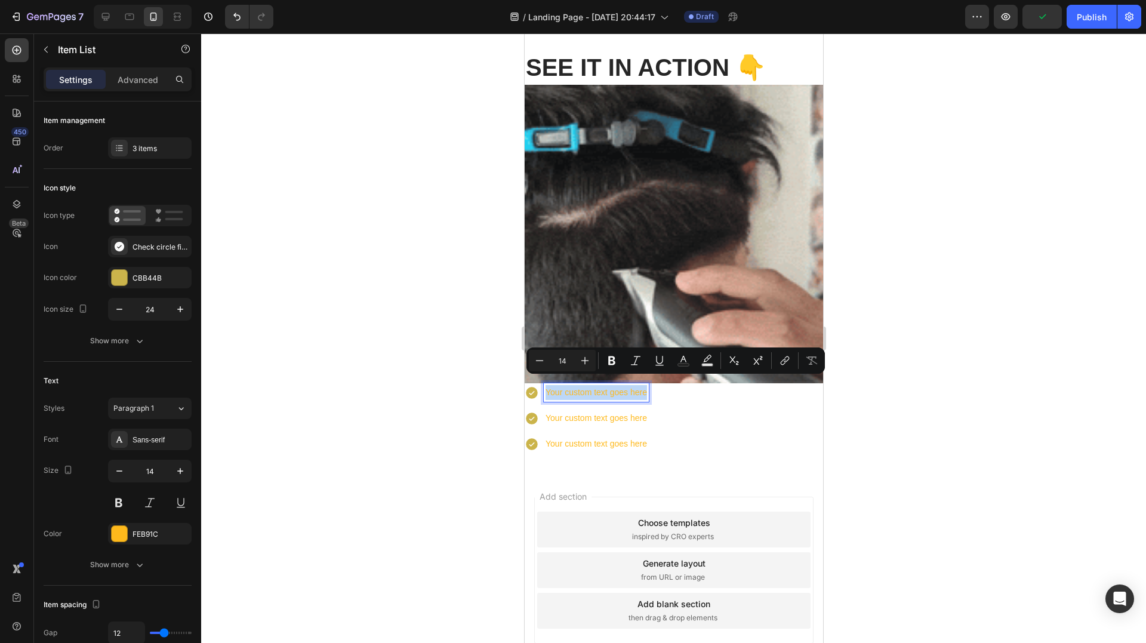
click at [611, 385] on p "Your custom text goes here" at bounding box center [595, 392] width 101 height 15
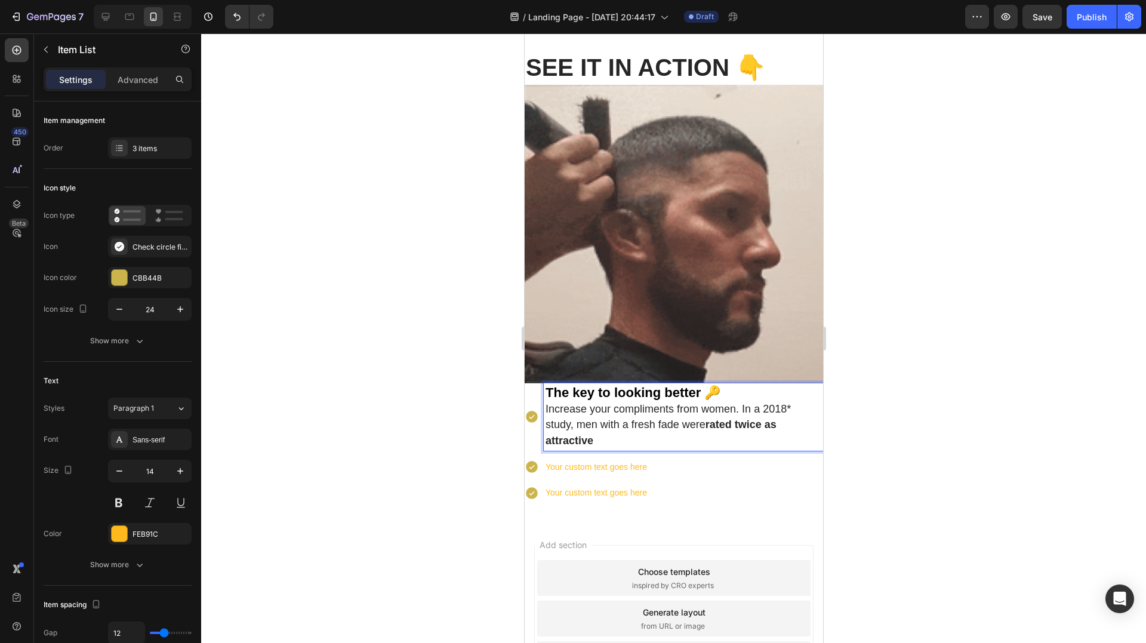
click at [530, 387] on div "The key to looking better 🔑 Increase your compliments from women. In a 2018* st…" at bounding box center [673, 416] width 299 height 67
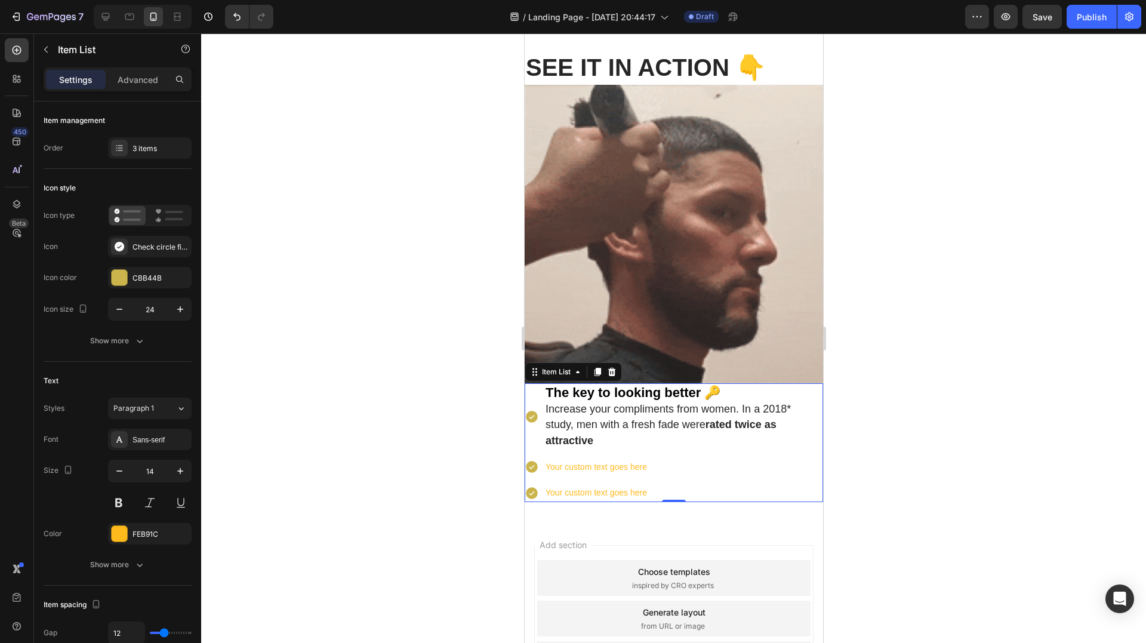
click at [531, 396] on div "The key to looking better 🔑 Increase your compliments from women. In a 2018* st…" at bounding box center [673, 416] width 299 height 67
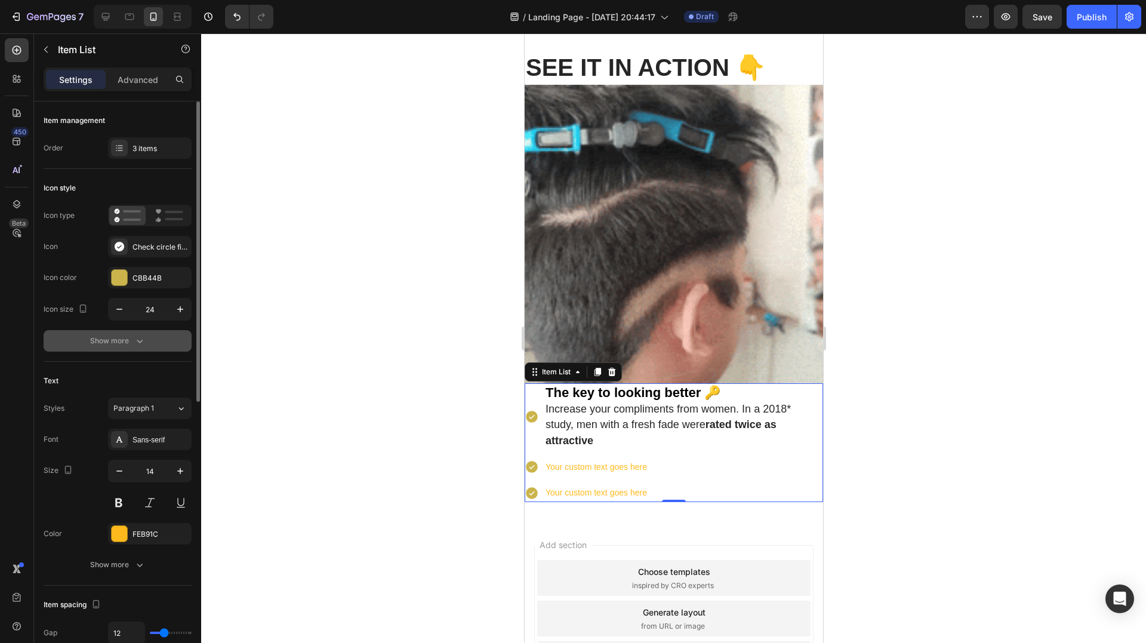
click at [121, 343] on div "Show more" at bounding box center [118, 341] width 56 height 12
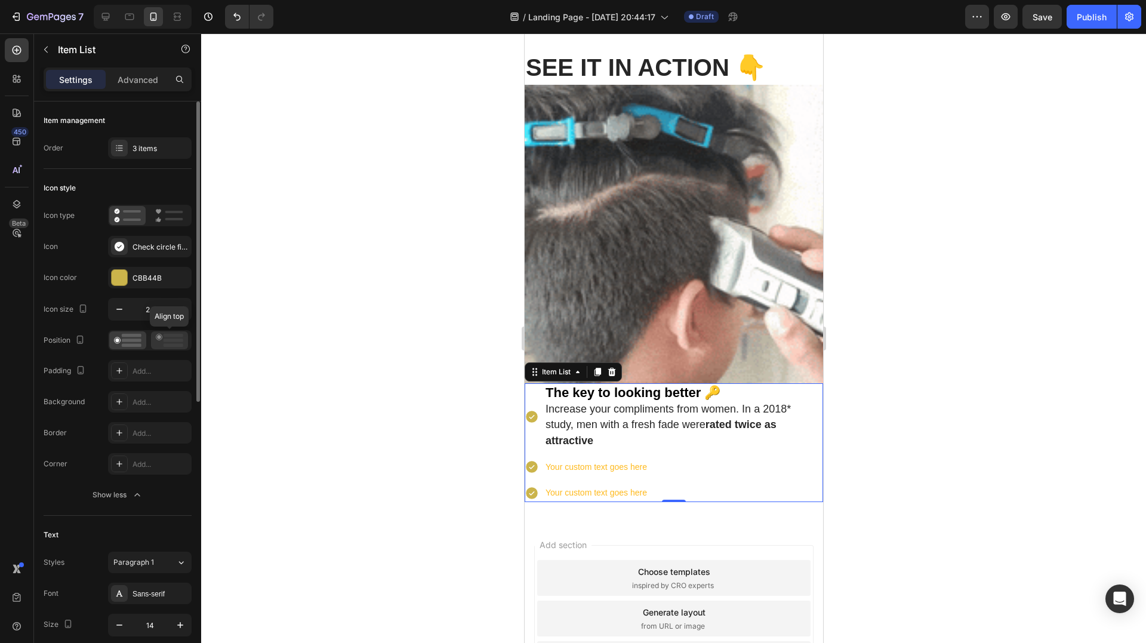
click at [157, 342] on icon at bounding box center [169, 340] width 27 height 13
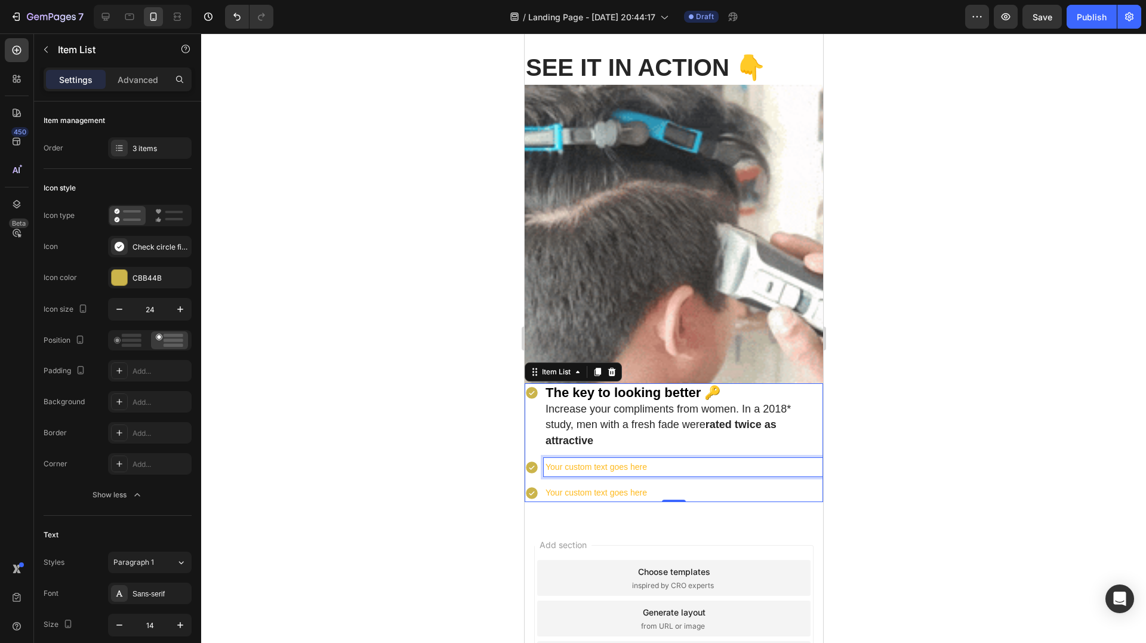
click at [586, 460] on p "Your custom text goes here" at bounding box center [683, 467] width 276 height 15
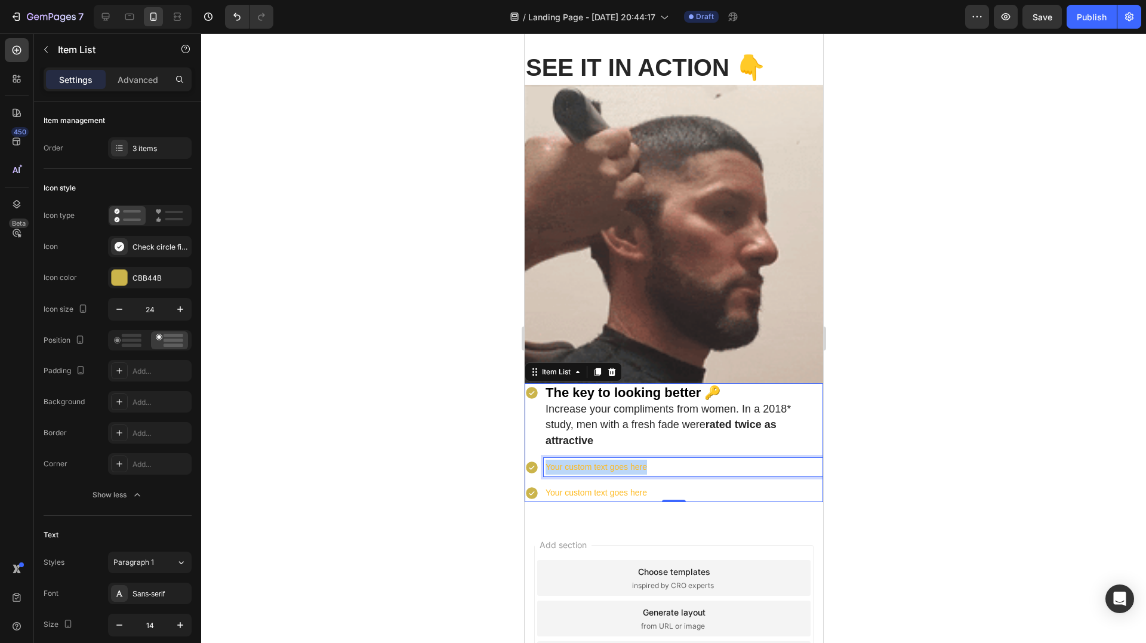
click at [586, 460] on p "Your custom text goes here" at bounding box center [683, 467] width 276 height 15
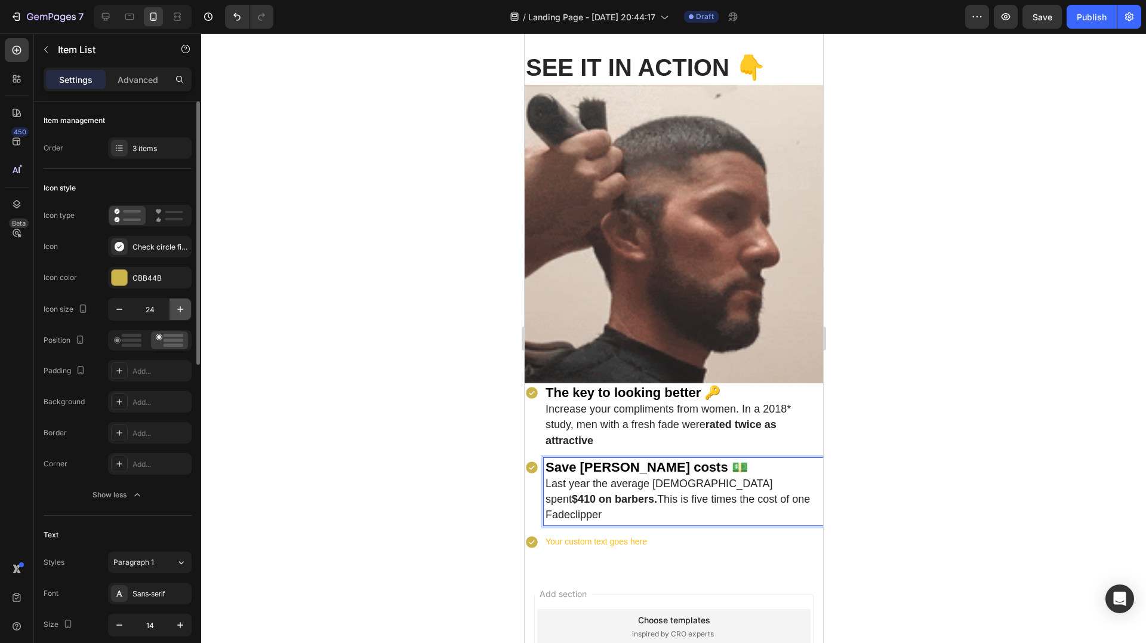
click at [176, 309] on icon "button" at bounding box center [180, 309] width 12 height 12
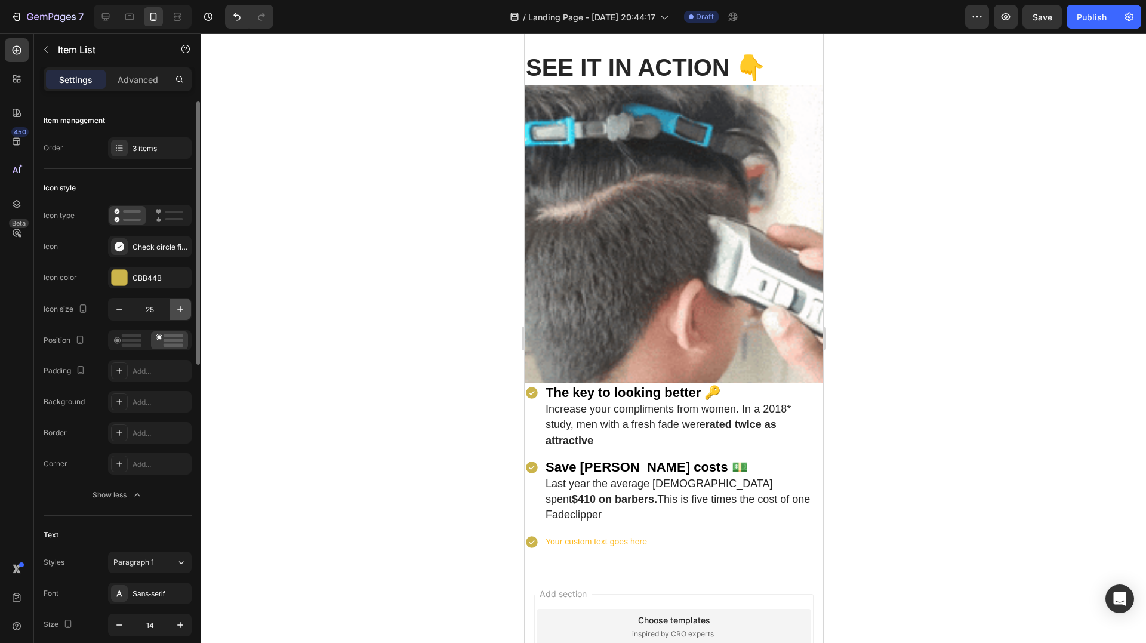
click at [176, 309] on icon "button" at bounding box center [180, 309] width 12 height 12
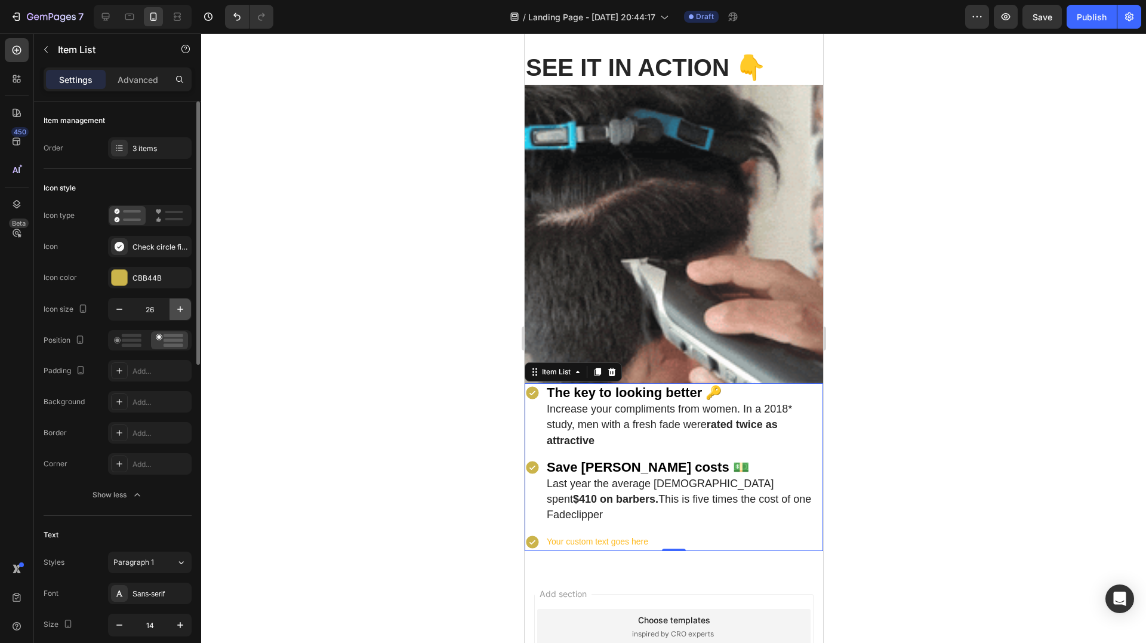
click at [176, 309] on icon "button" at bounding box center [180, 309] width 12 height 12
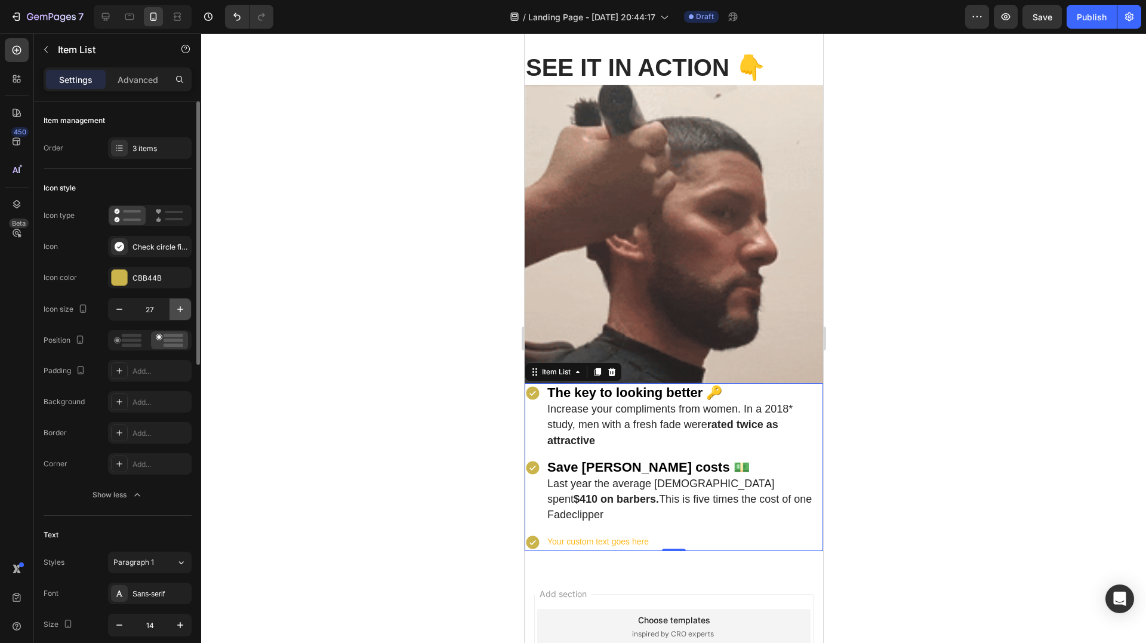
click at [176, 309] on icon "button" at bounding box center [180, 309] width 12 height 12
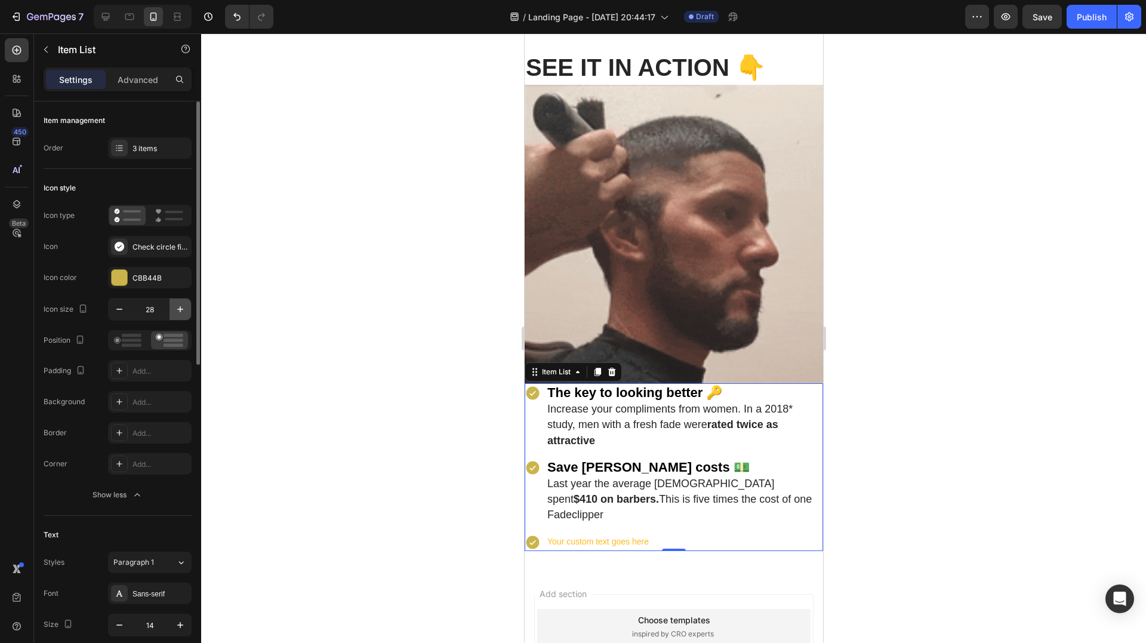
click at [176, 309] on icon "button" at bounding box center [180, 309] width 12 height 12
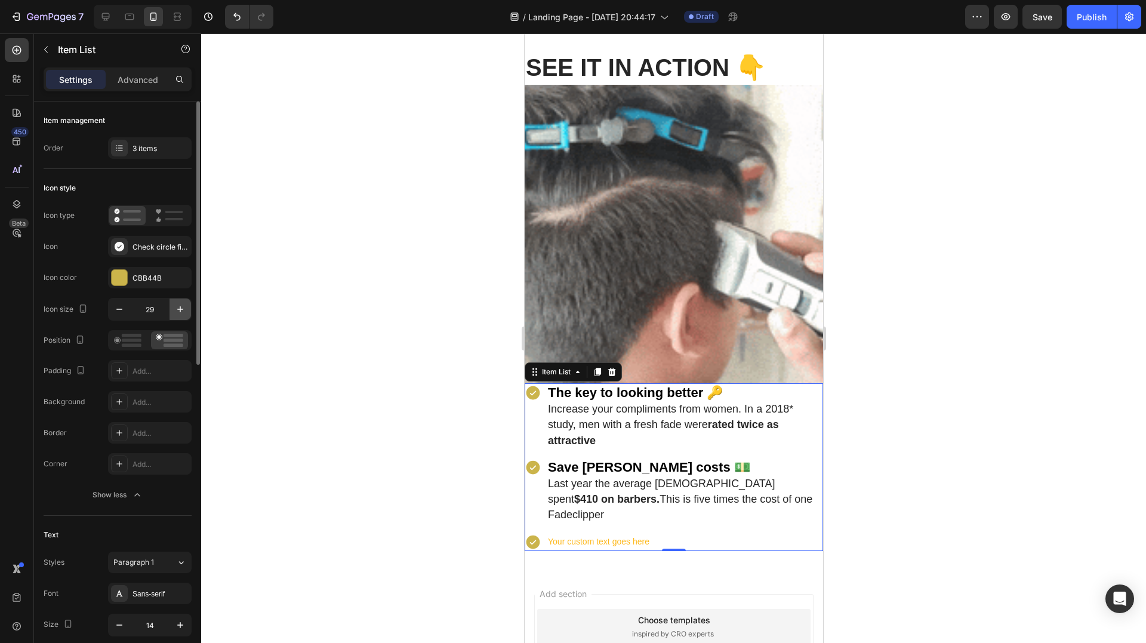
click at [176, 309] on icon "button" at bounding box center [180, 309] width 12 height 12
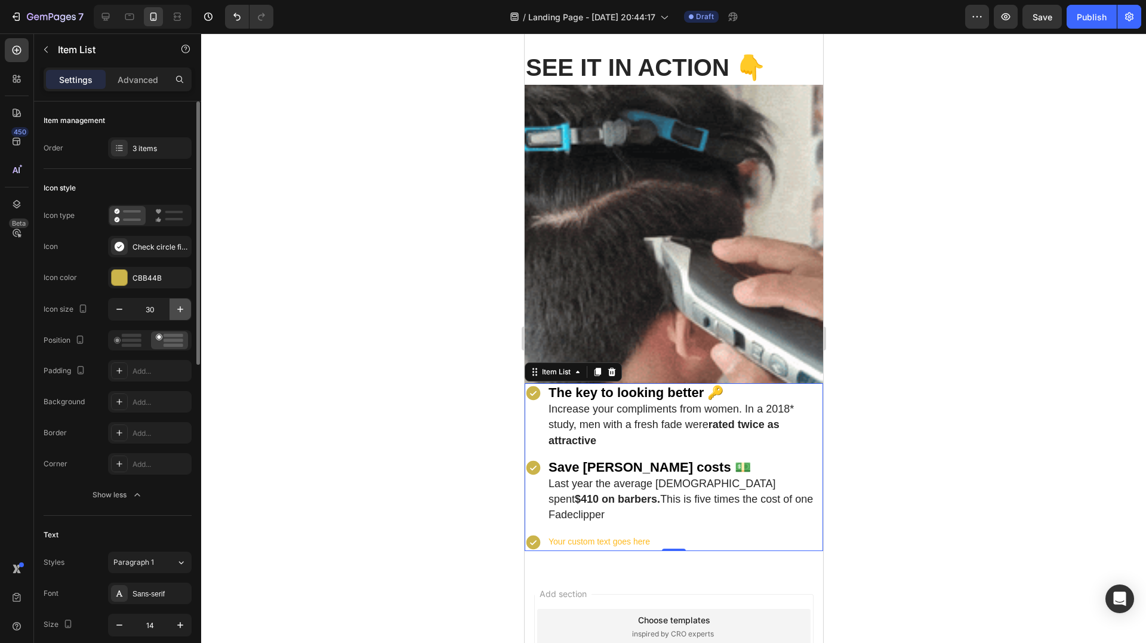
click at [176, 309] on icon "button" at bounding box center [180, 309] width 12 height 12
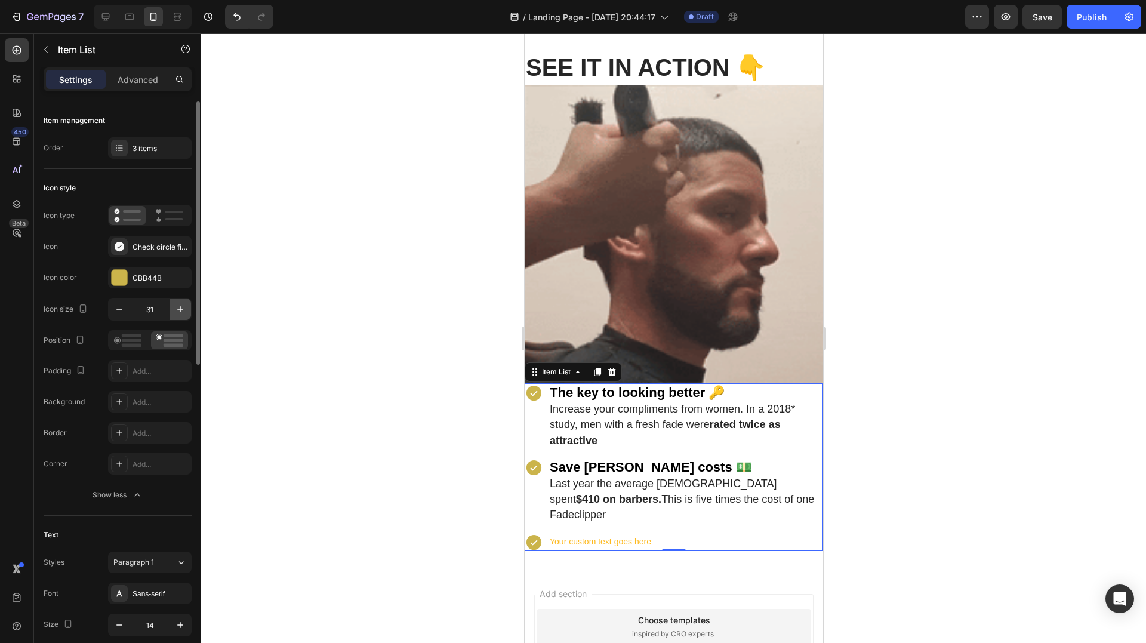
click at [176, 309] on icon "button" at bounding box center [180, 309] width 12 height 12
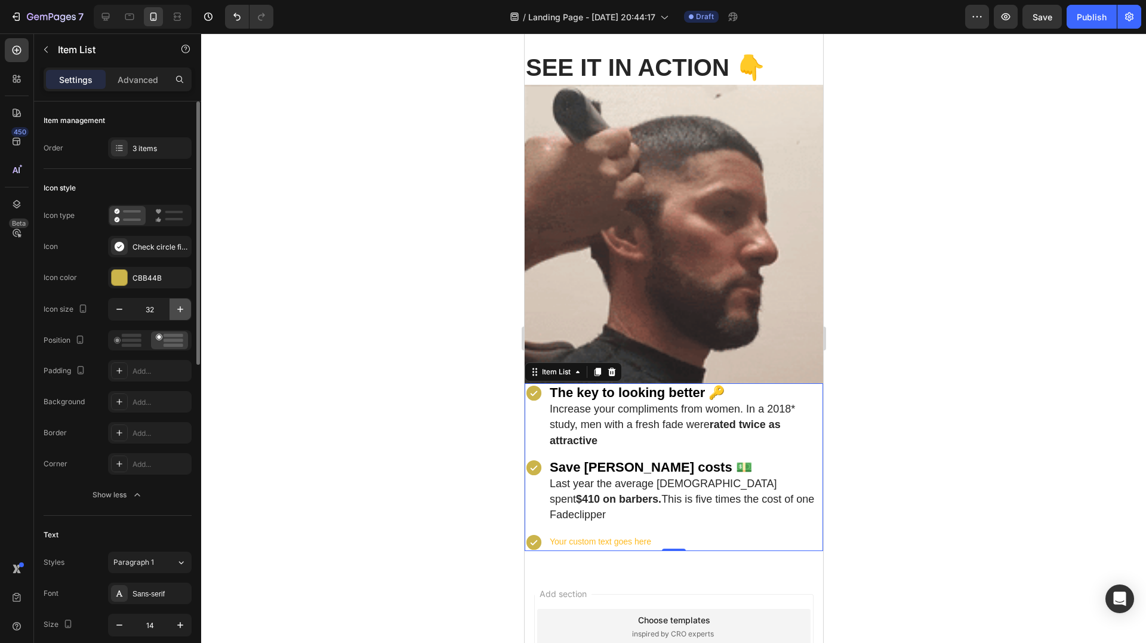
click at [176, 309] on icon "button" at bounding box center [180, 309] width 12 height 12
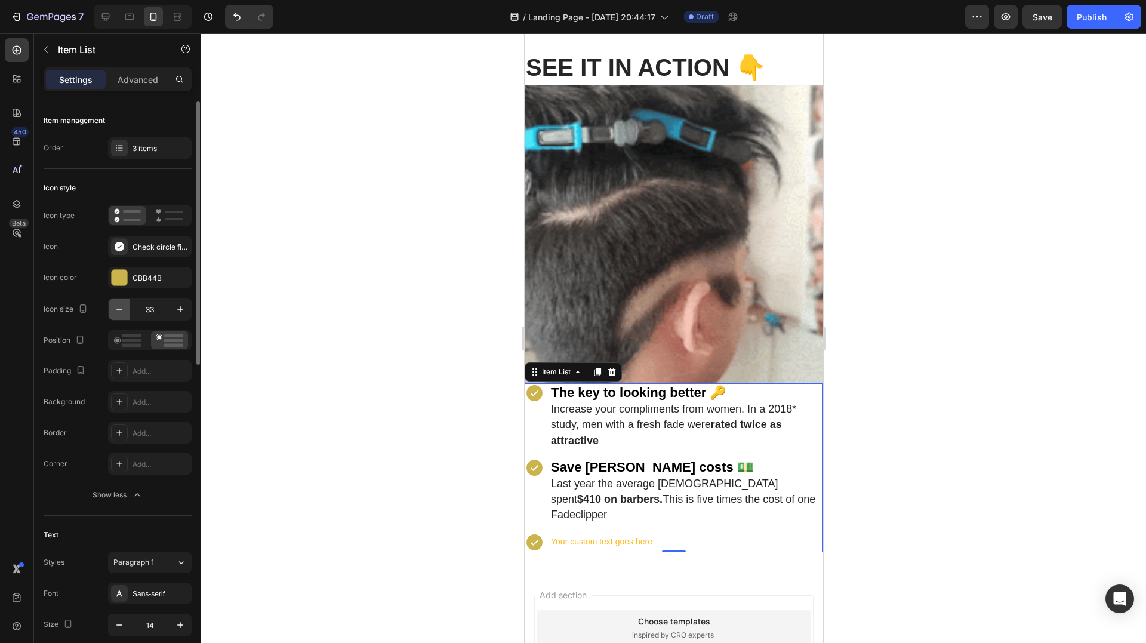
click at [118, 310] on icon "button" at bounding box center [119, 309] width 12 height 12
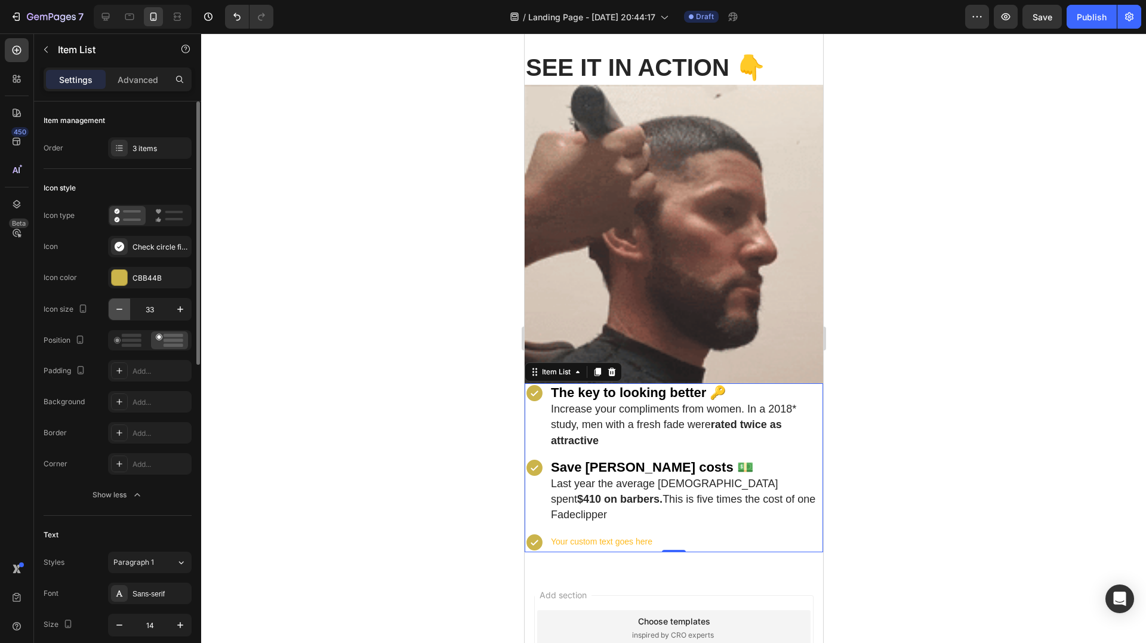
type input "32"
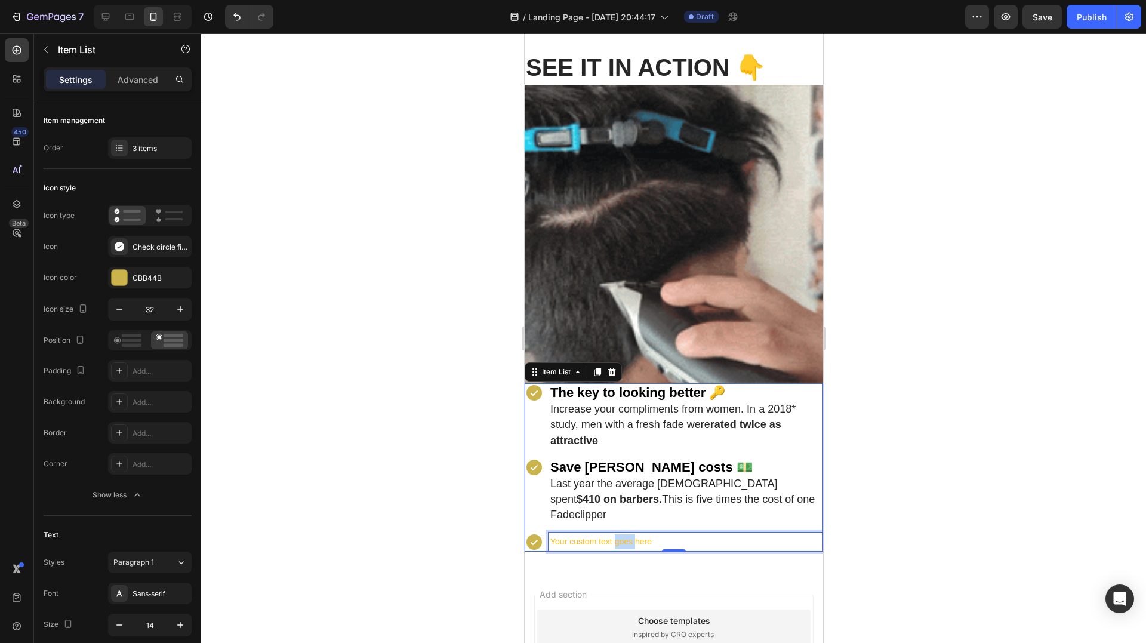
click at [613, 534] on p "Your custom text goes here" at bounding box center [685, 541] width 271 height 15
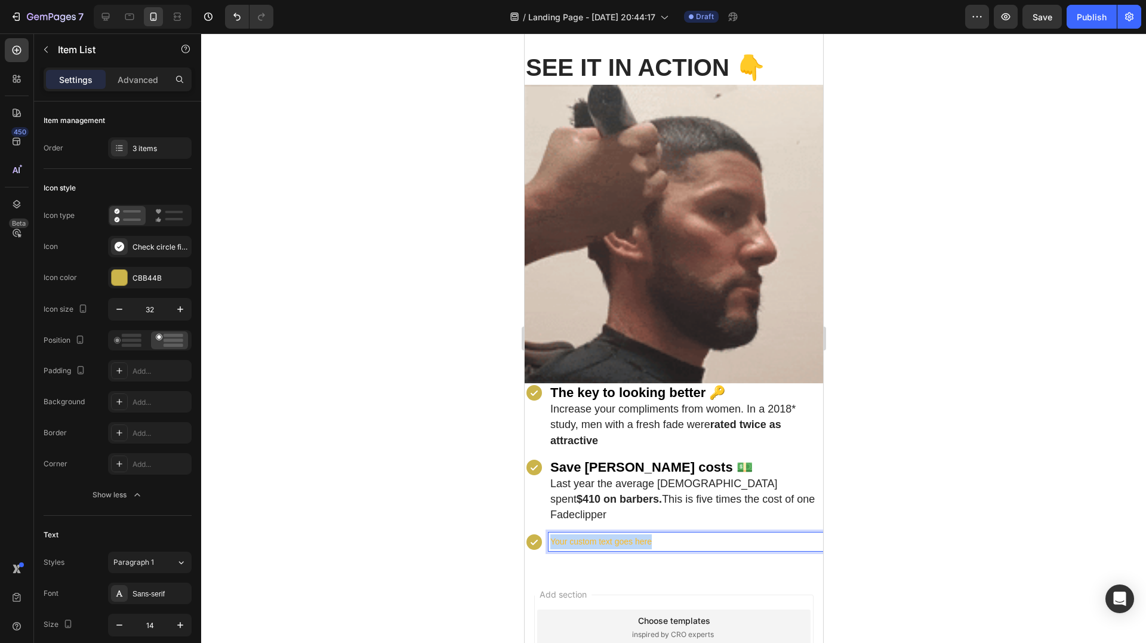
click at [613, 534] on p "Your custom text goes here" at bounding box center [685, 541] width 271 height 15
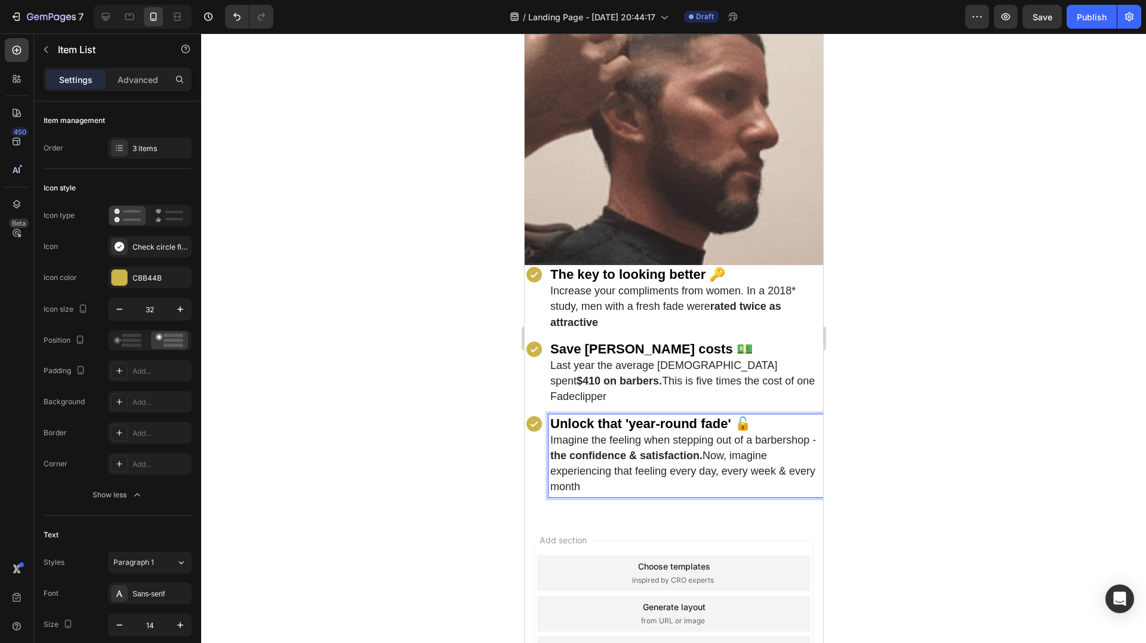
scroll to position [987, 0]
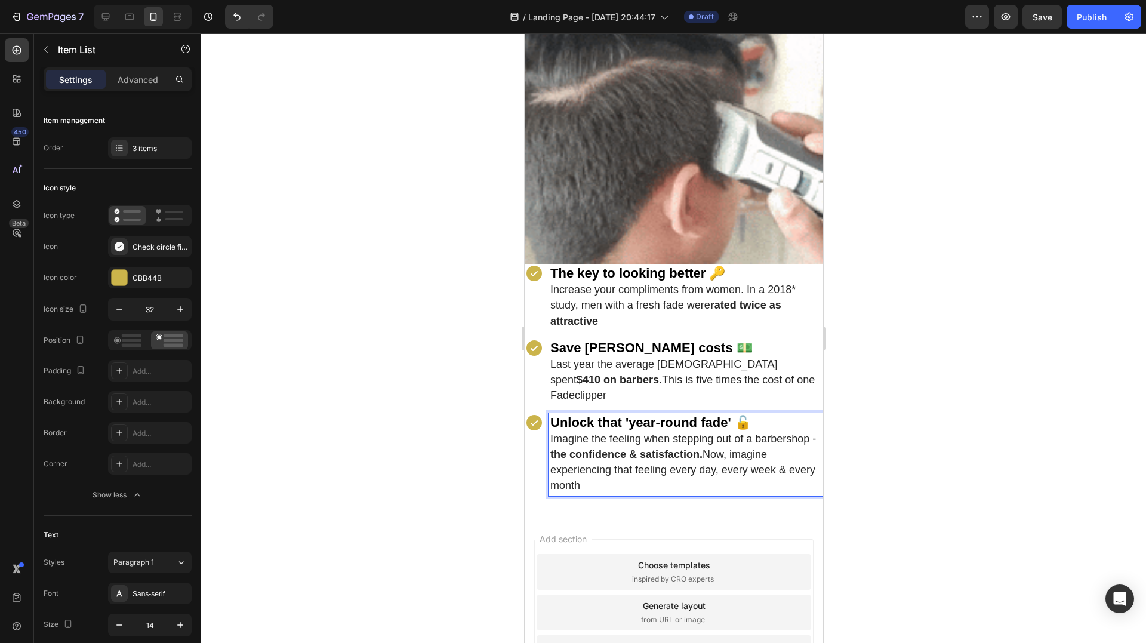
click at [638, 469] on p "Imagine the feeling when stepping out of a barbershop - the confidence & satisf…" at bounding box center [685, 463] width 271 height 63
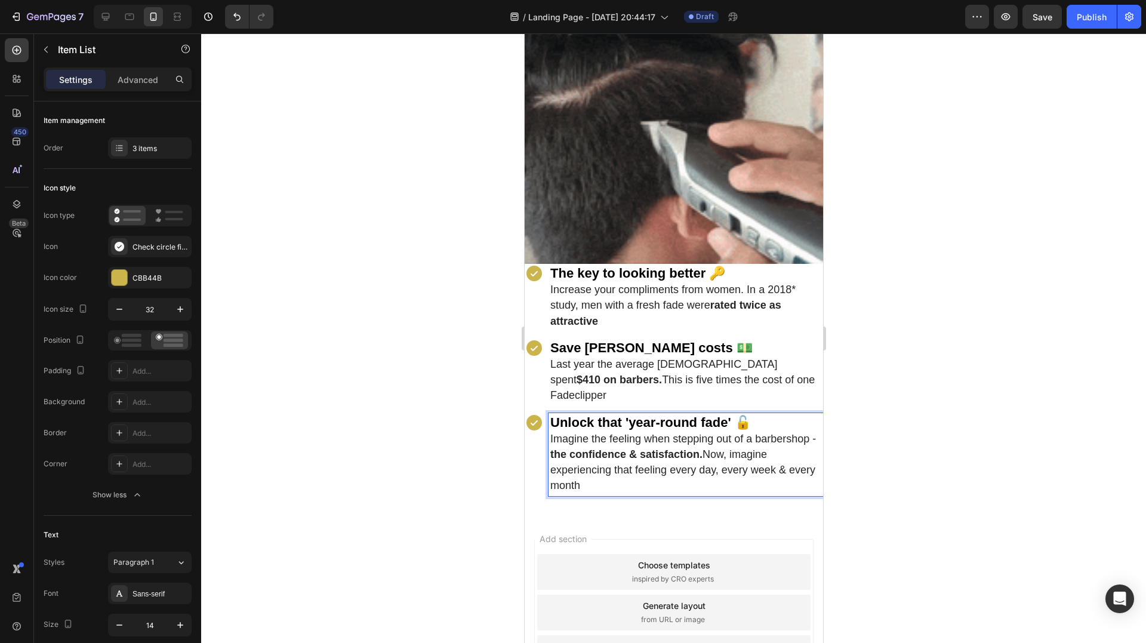
click at [365, 390] on div at bounding box center [673, 338] width 945 height 610
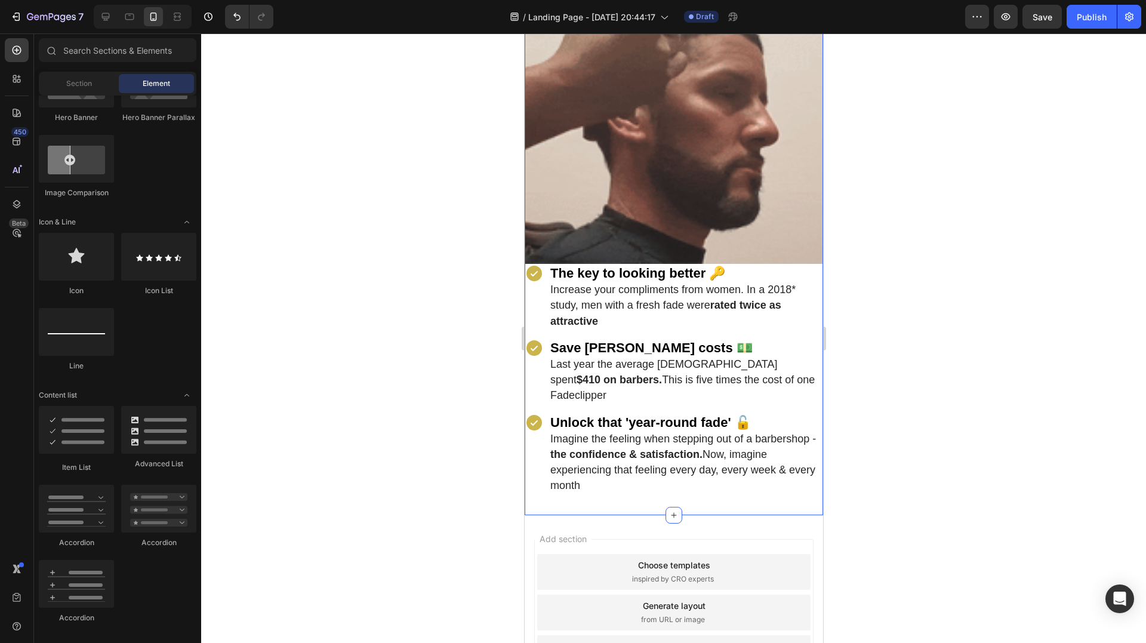
click at [700, 478] on div "⁠⁠⁠⁠⁠⁠⁠ SEE IT IN ACTION 👇 Heading Image The key to looking better 🔑 Increase y…" at bounding box center [673, 213] width 299 height 603
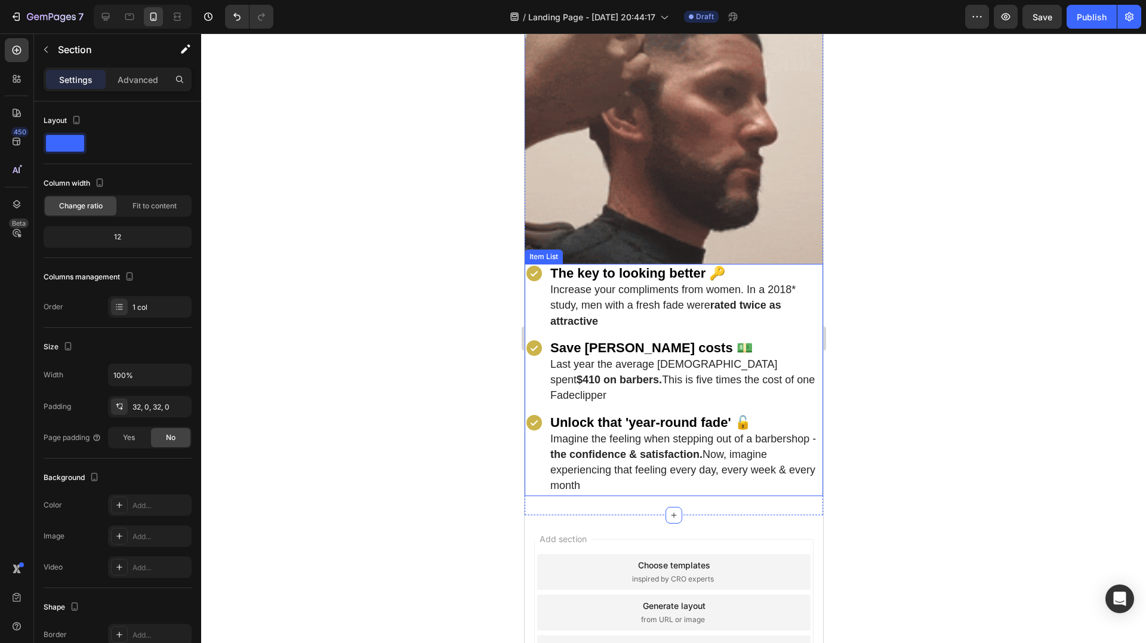
click at [624, 441] on span "Imagine the feeling when stepping out of a barbershop - the confidence & satisf…" at bounding box center [683, 462] width 266 height 59
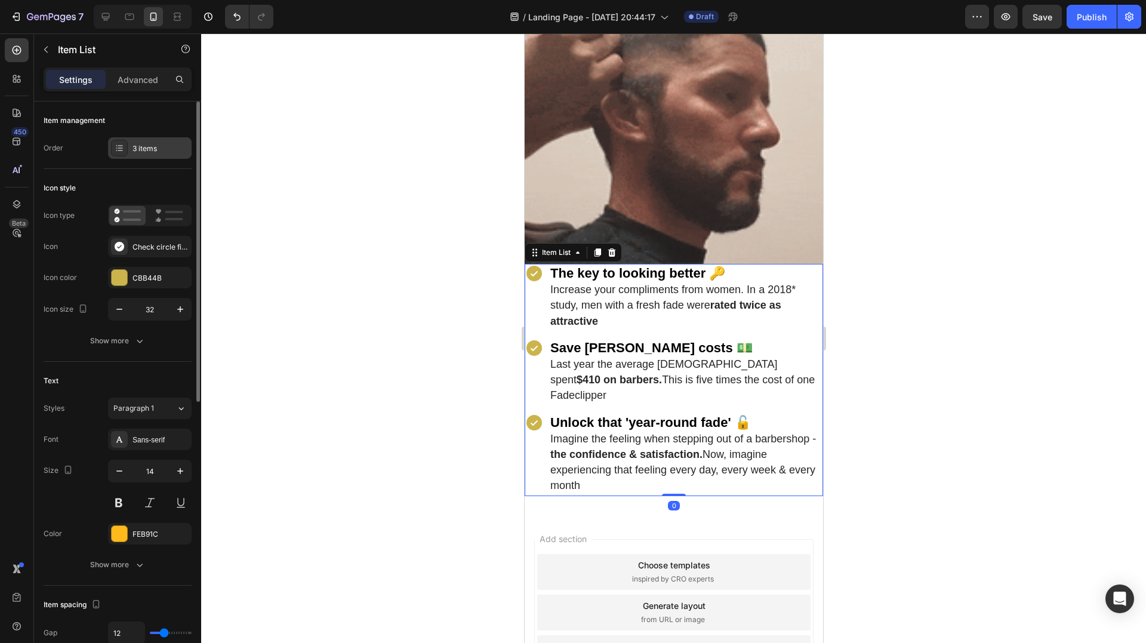
click at [137, 152] on div "3 items" at bounding box center [161, 148] width 56 height 11
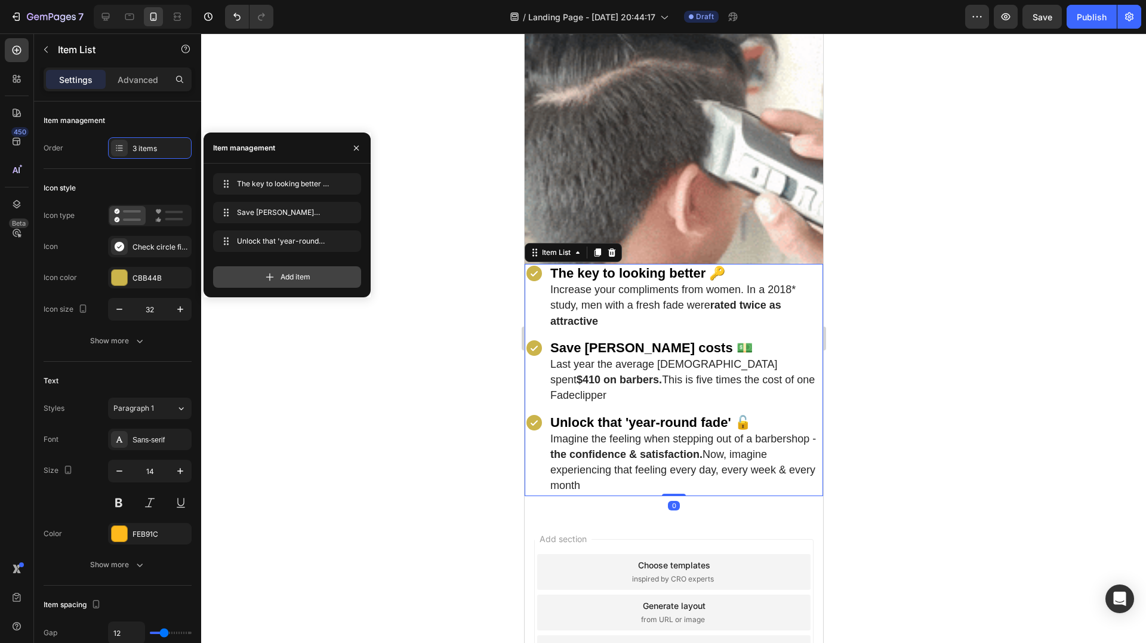
click at [313, 275] on div "Add item" at bounding box center [287, 276] width 148 height 21
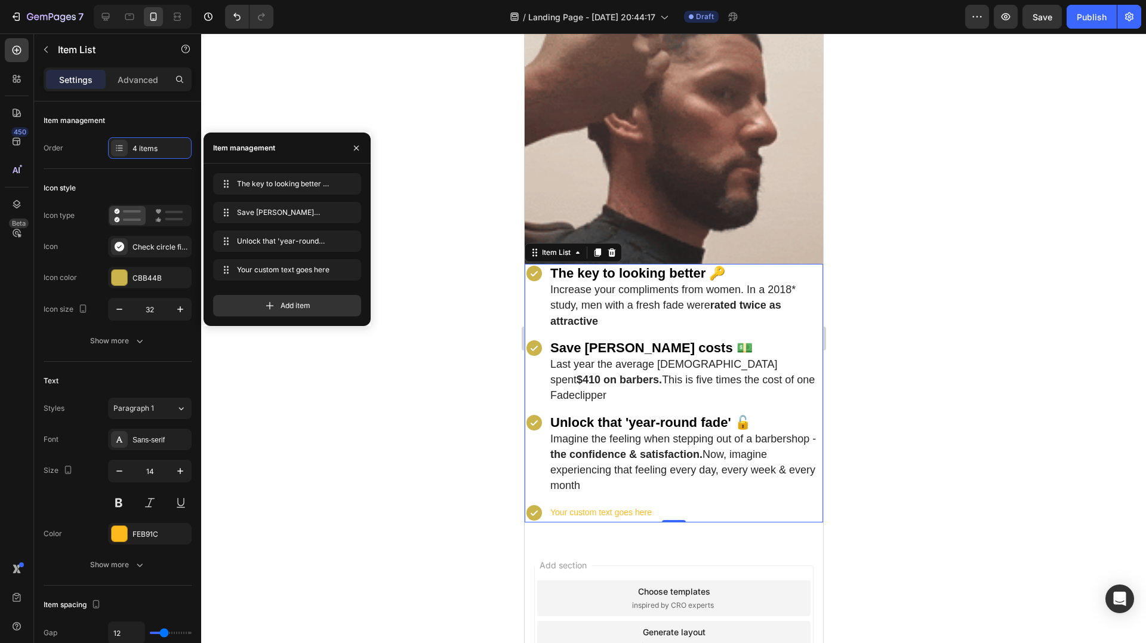
click at [603, 503] on div "Your custom text goes here" at bounding box center [685, 512] width 275 height 19
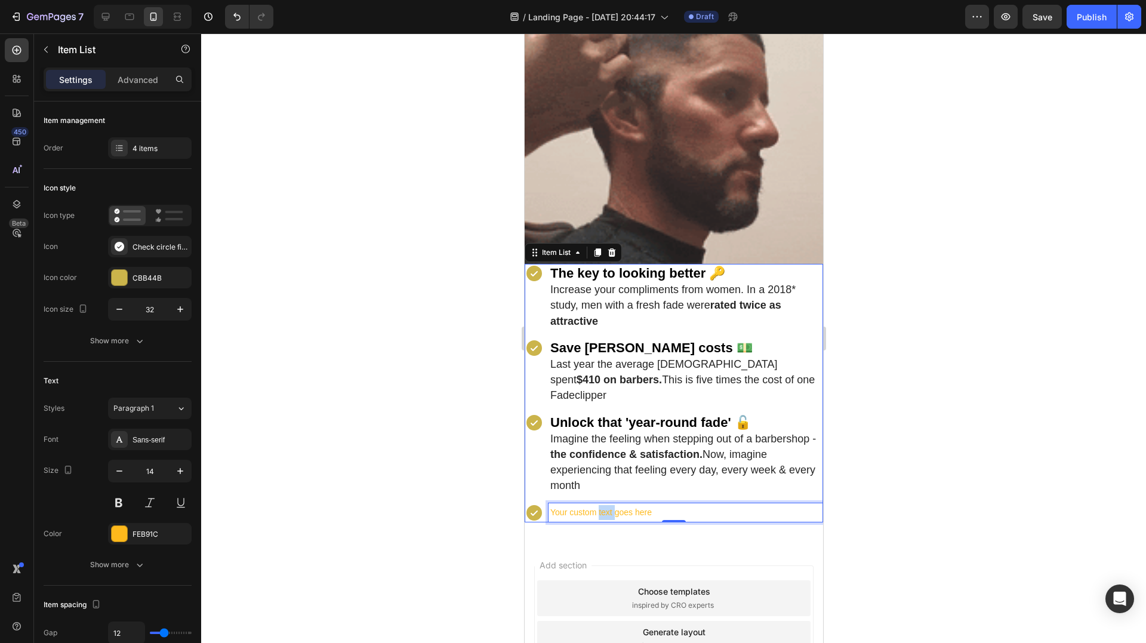
click at [602, 505] on p "Your custom text goes here" at bounding box center [685, 512] width 271 height 15
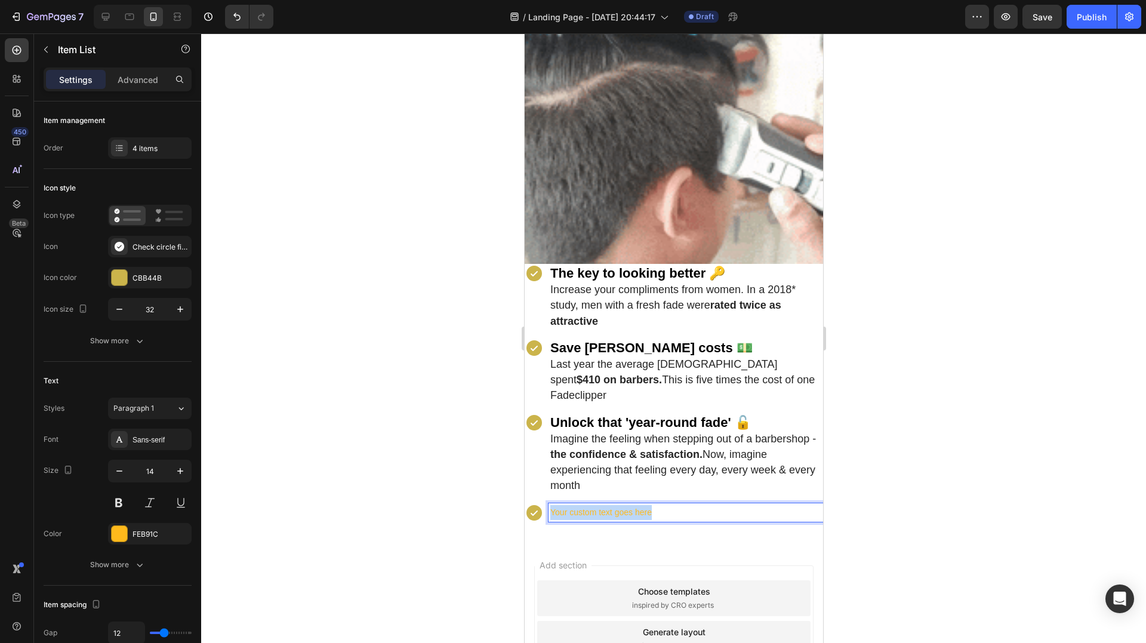
click at [602, 505] on p "Your custom text goes here" at bounding box center [685, 512] width 271 height 15
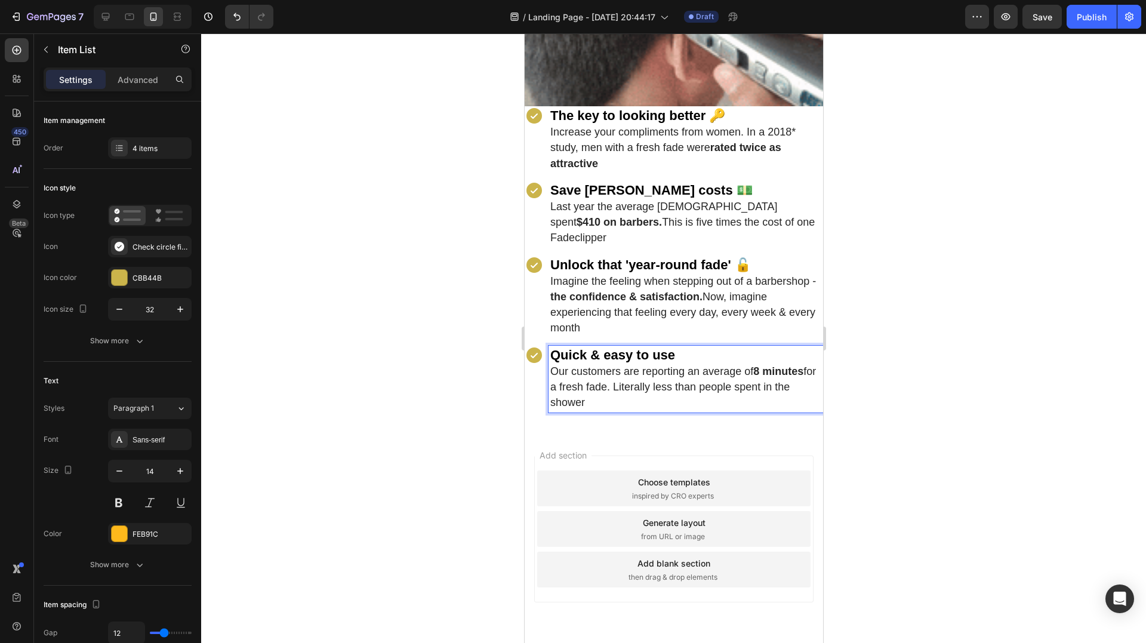
scroll to position [1162, 0]
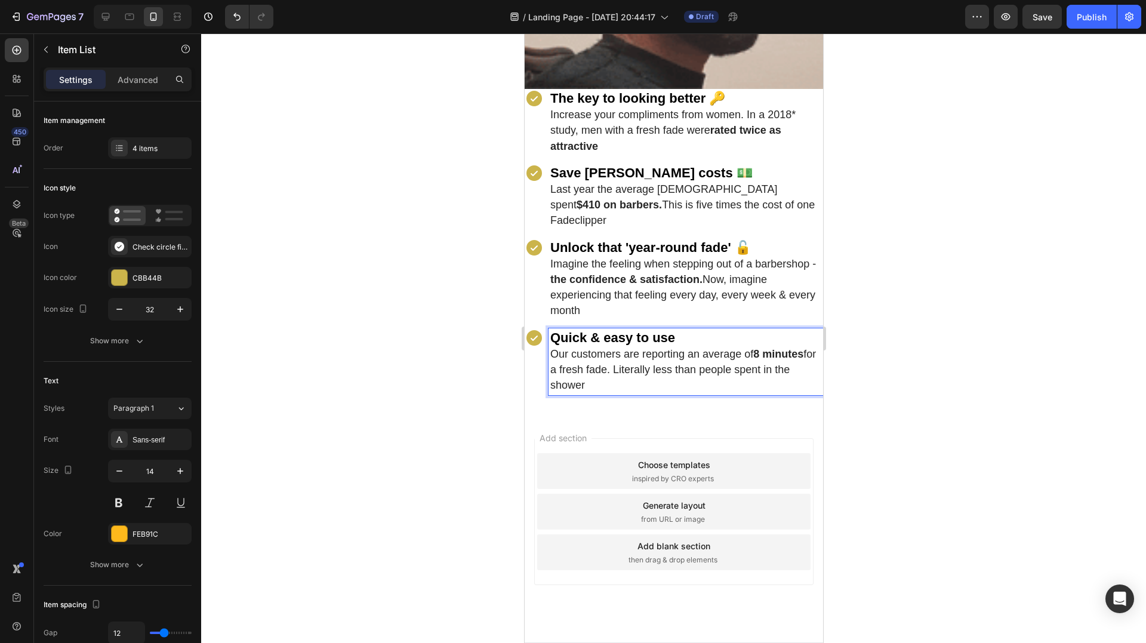
click at [696, 555] on span "then drag & drop elements" at bounding box center [672, 560] width 89 height 11
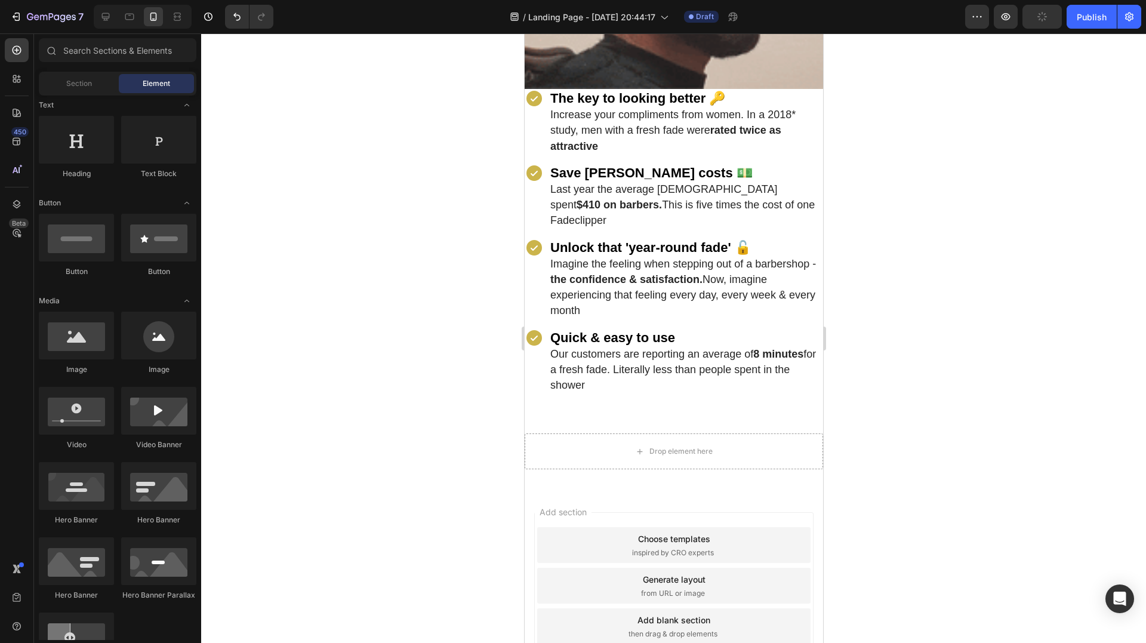
scroll to position [0, 0]
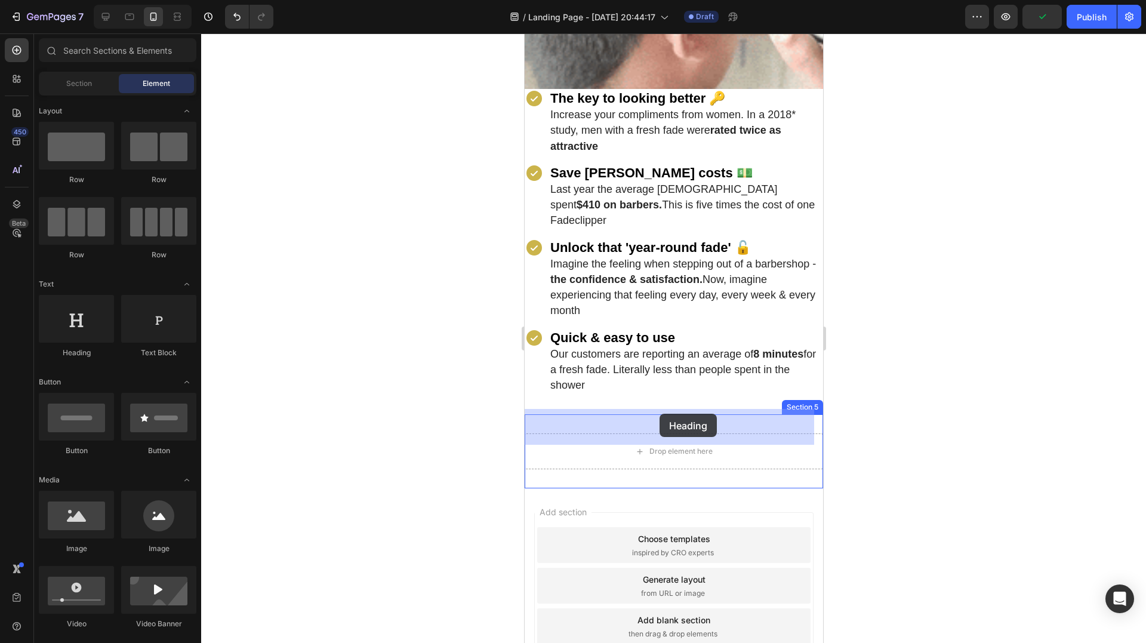
drag, startPoint x: 813, startPoint y: 375, endPoint x: 657, endPoint y: 413, distance: 159.9
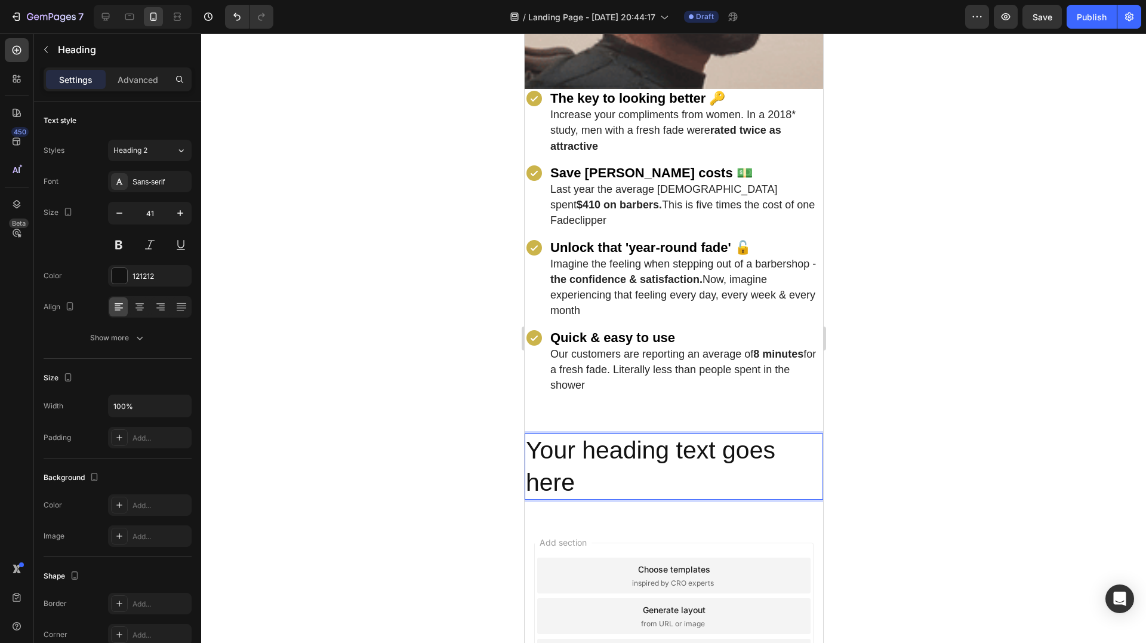
click at [628, 433] on h2 "Your heading text goes here" at bounding box center [673, 466] width 299 height 66
click at [628, 435] on p "Your heading text goes here" at bounding box center [673, 467] width 296 height 64
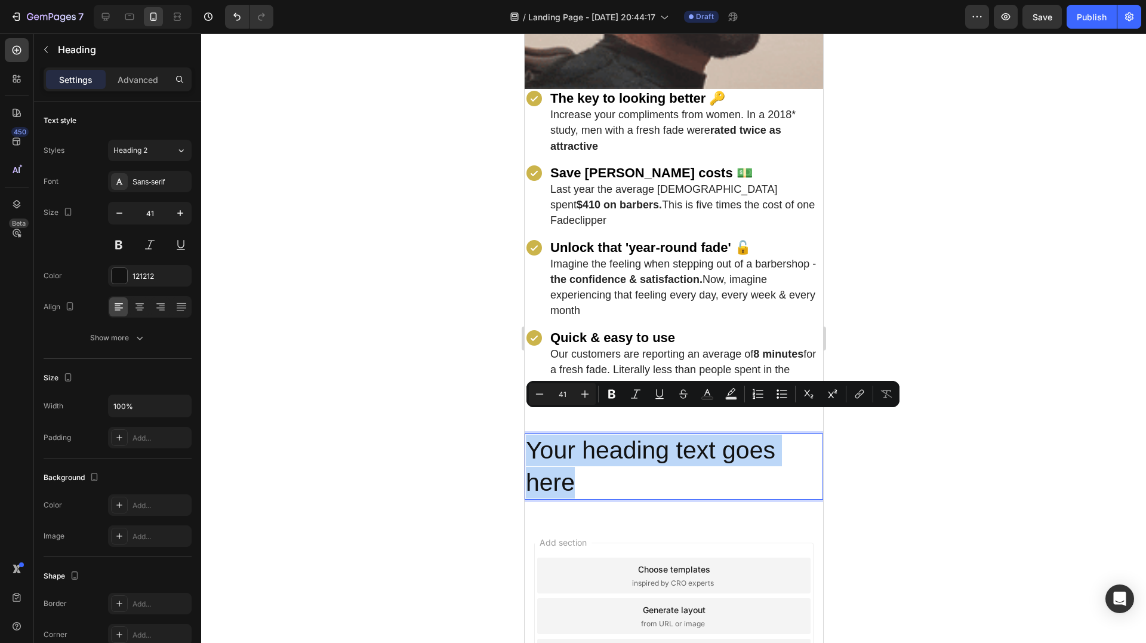
click at [628, 435] on p "Your heading text goes here" at bounding box center [673, 467] width 296 height 64
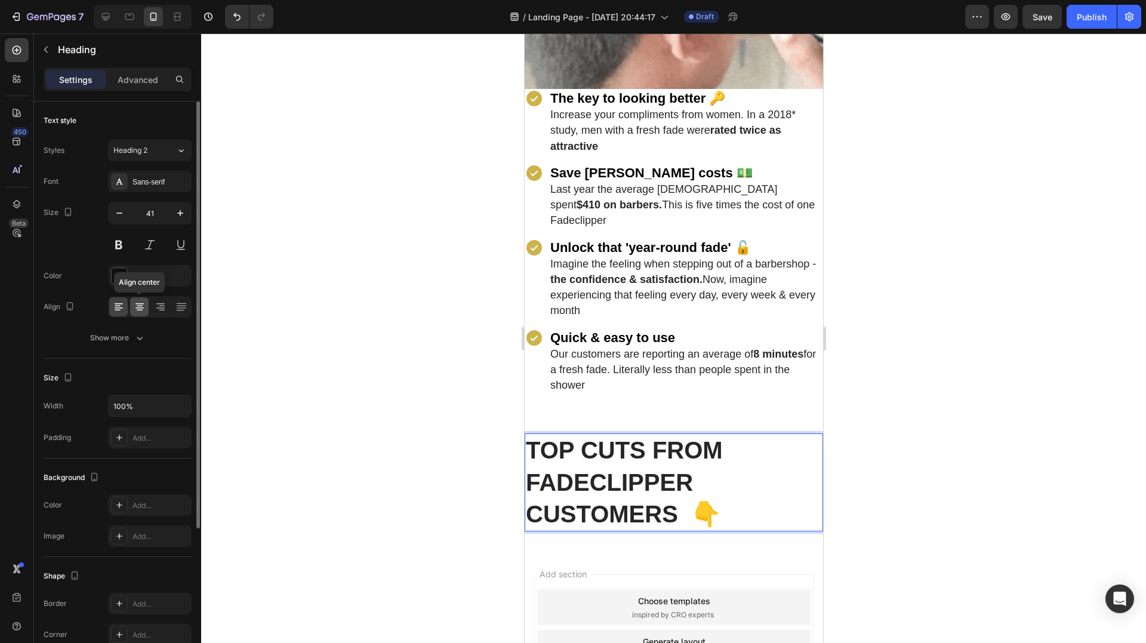
click at [138, 310] on icon at bounding box center [140, 310] width 6 height 1
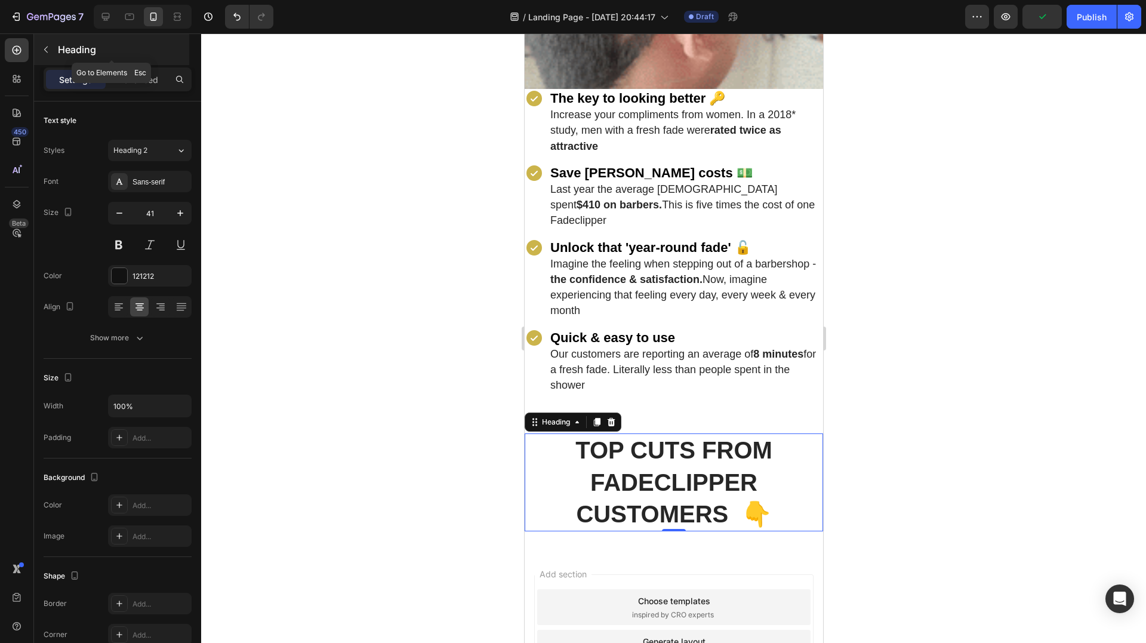
click at [47, 51] on icon "button" at bounding box center [46, 50] width 10 height 10
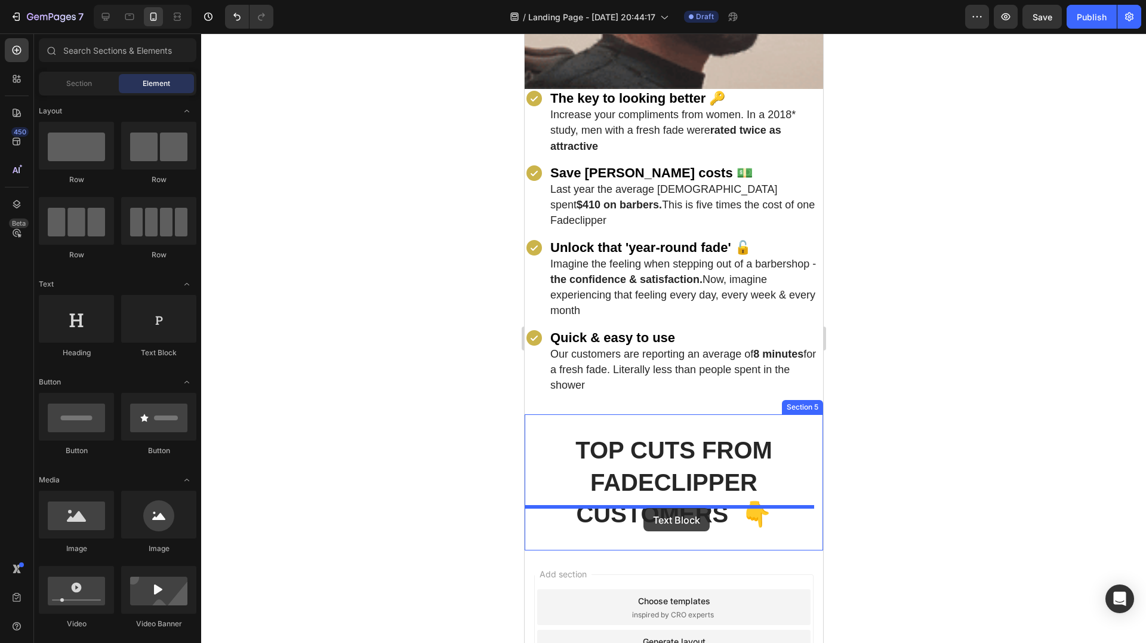
drag, startPoint x: 678, startPoint y: 358, endPoint x: 643, endPoint y: 508, distance: 153.9
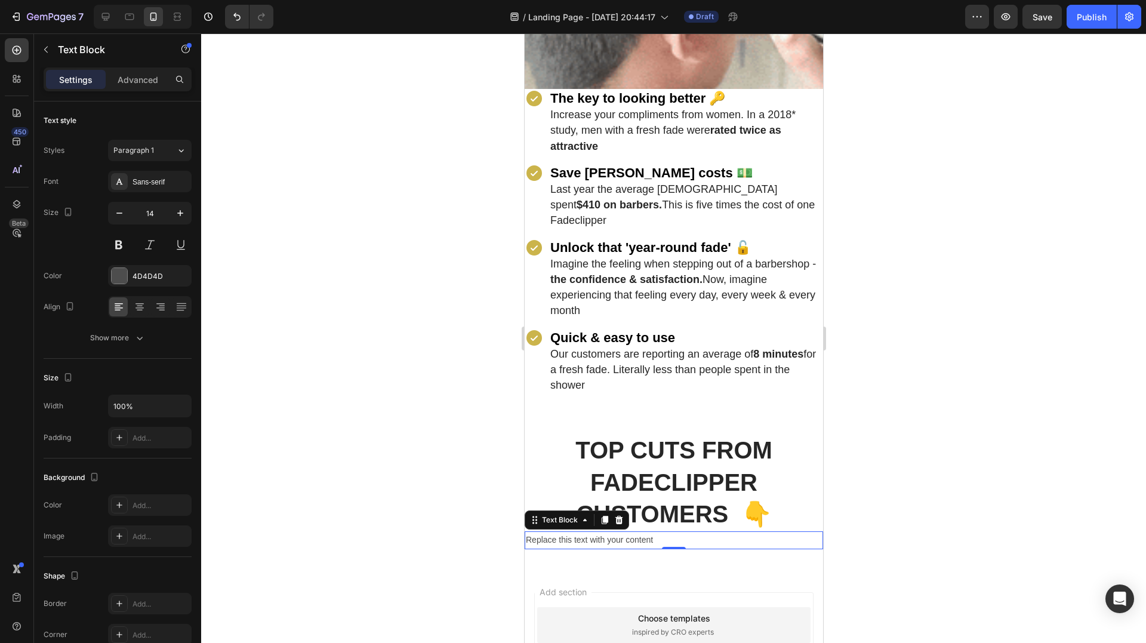
click at [586, 531] on div "Replace this text with your content" at bounding box center [673, 539] width 299 height 17
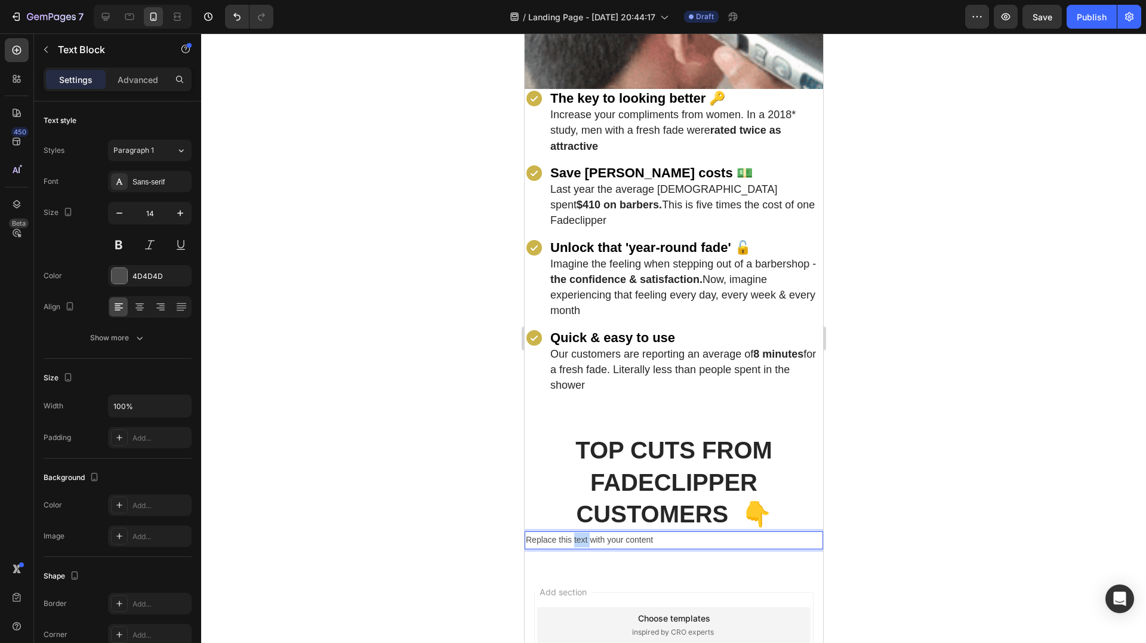
click at [586, 533] on p "Replace this text with your content" at bounding box center [673, 540] width 296 height 15
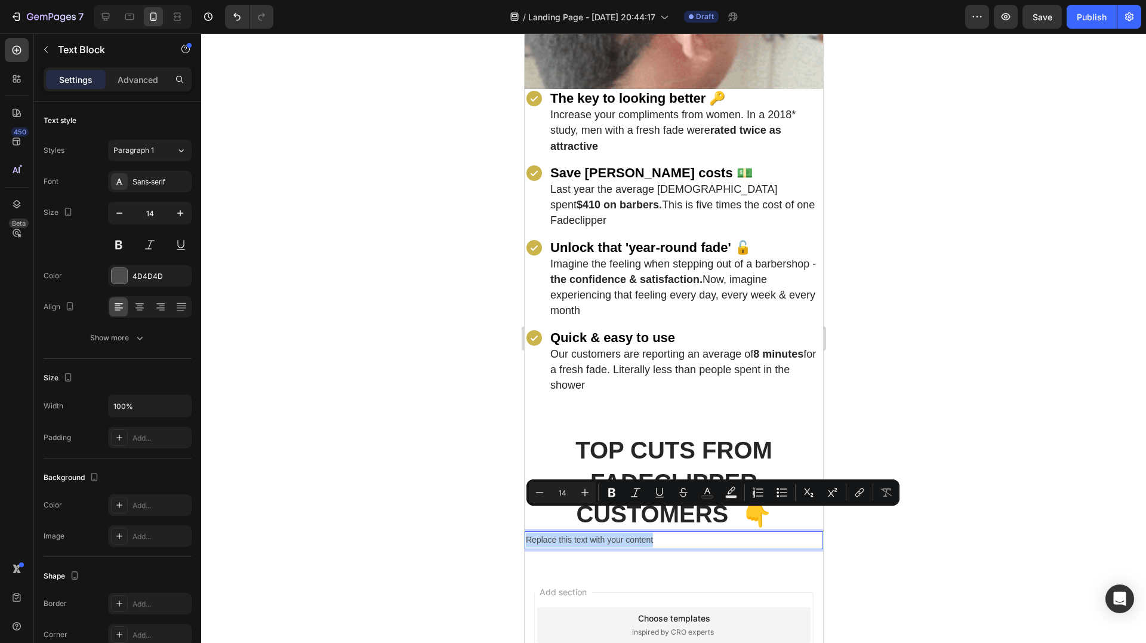
click at [586, 533] on p "Replace this text with your content" at bounding box center [673, 540] width 296 height 15
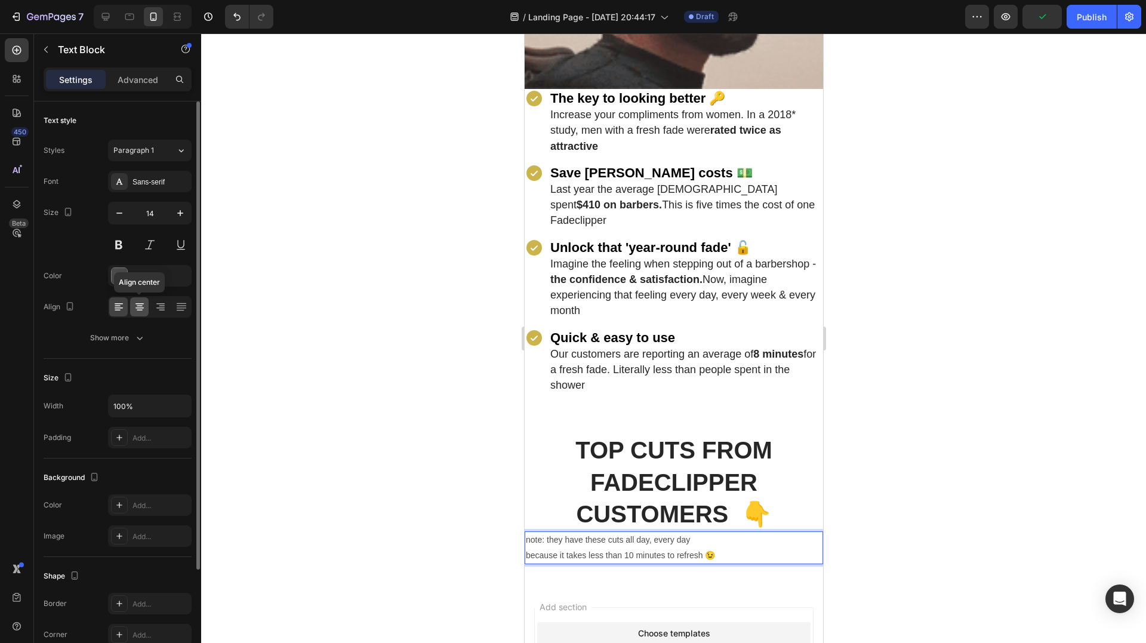
click at [134, 304] on icon at bounding box center [140, 307] width 12 height 12
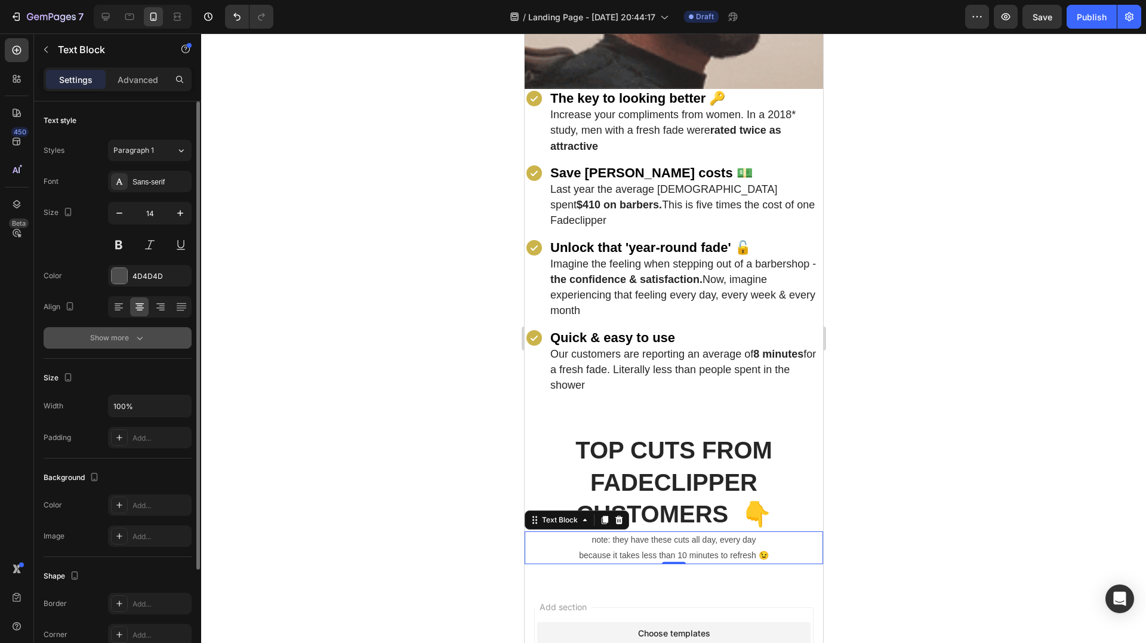
scroll to position [60, 0]
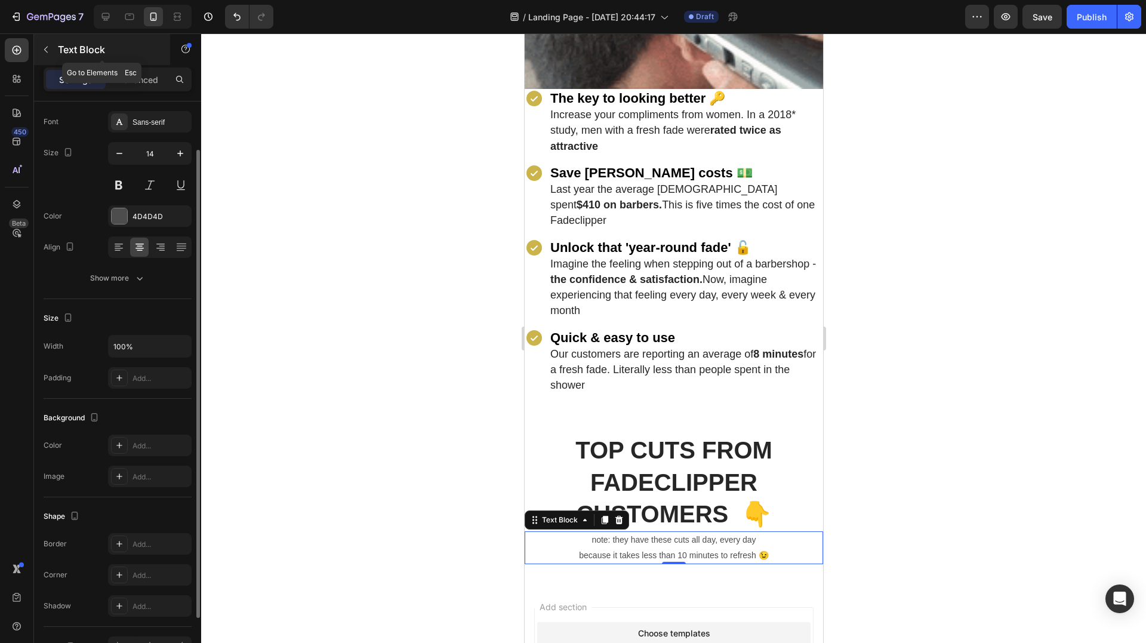
click at [50, 48] on icon "button" at bounding box center [46, 50] width 10 height 10
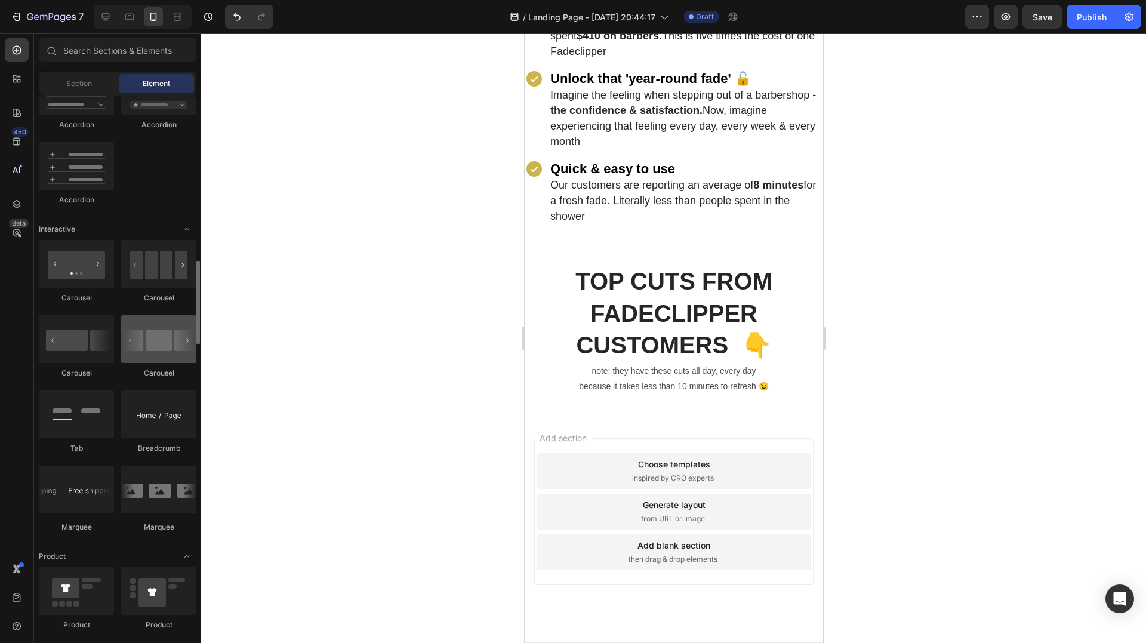
scroll to position [1015, 0]
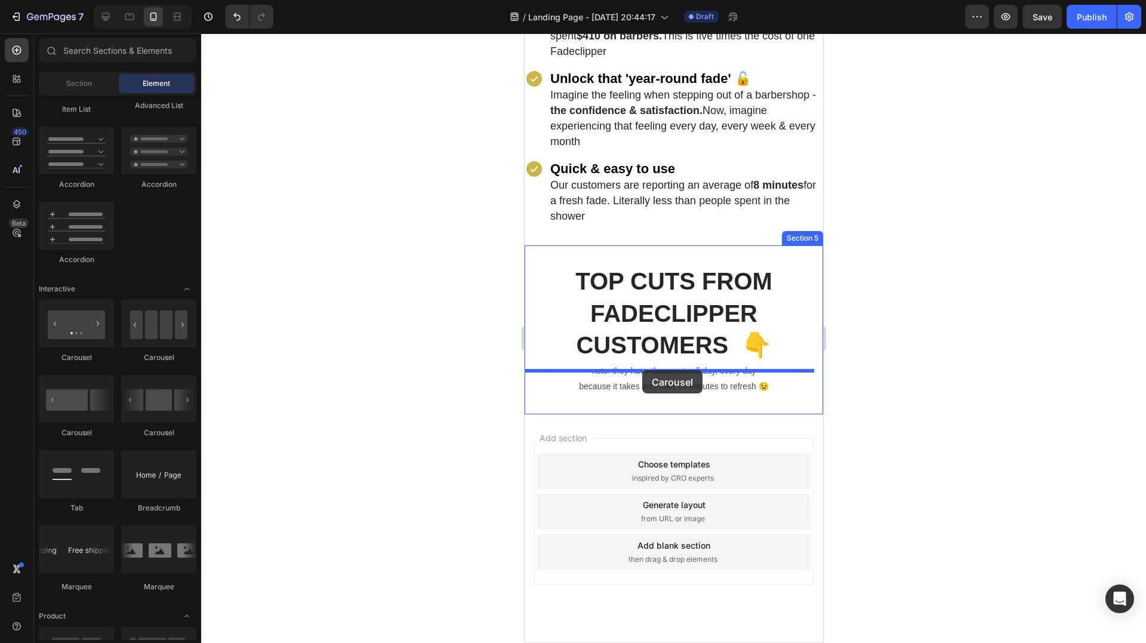
drag, startPoint x: 599, startPoint y: 444, endPoint x: 641, endPoint y: 373, distance: 82.2
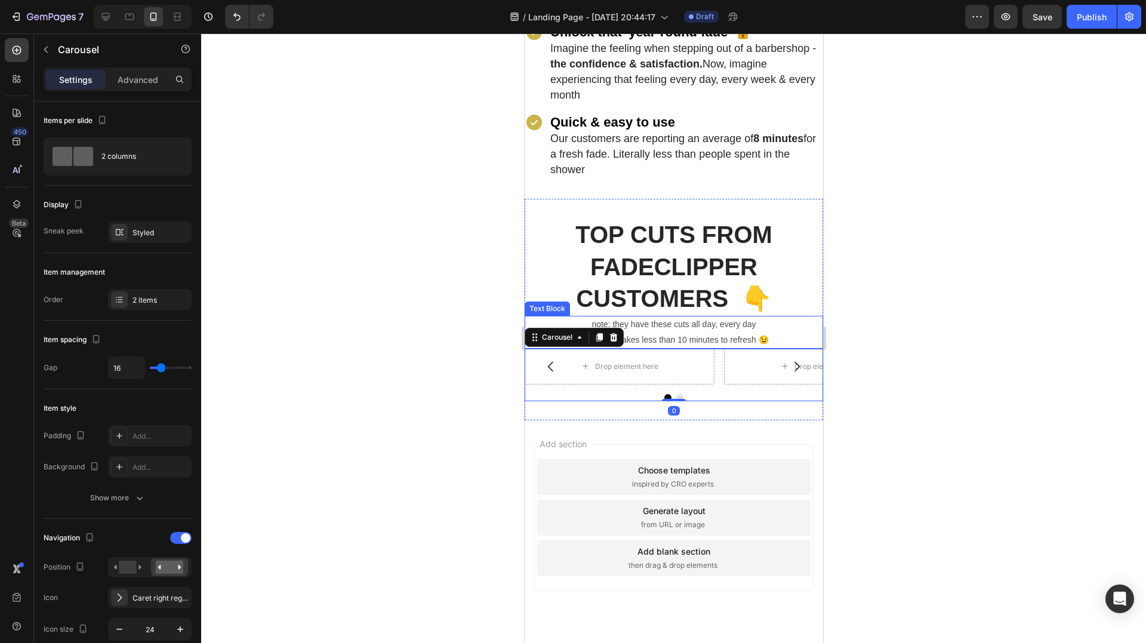
scroll to position [1384, 0]
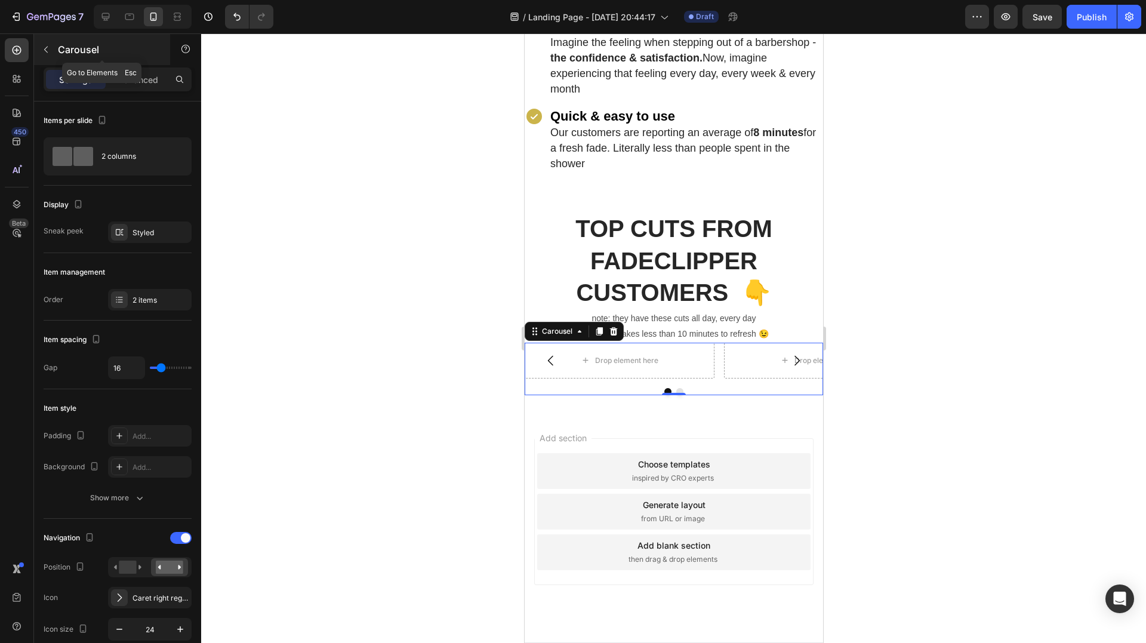
click at [67, 52] on p "Carousel" at bounding box center [108, 49] width 101 height 14
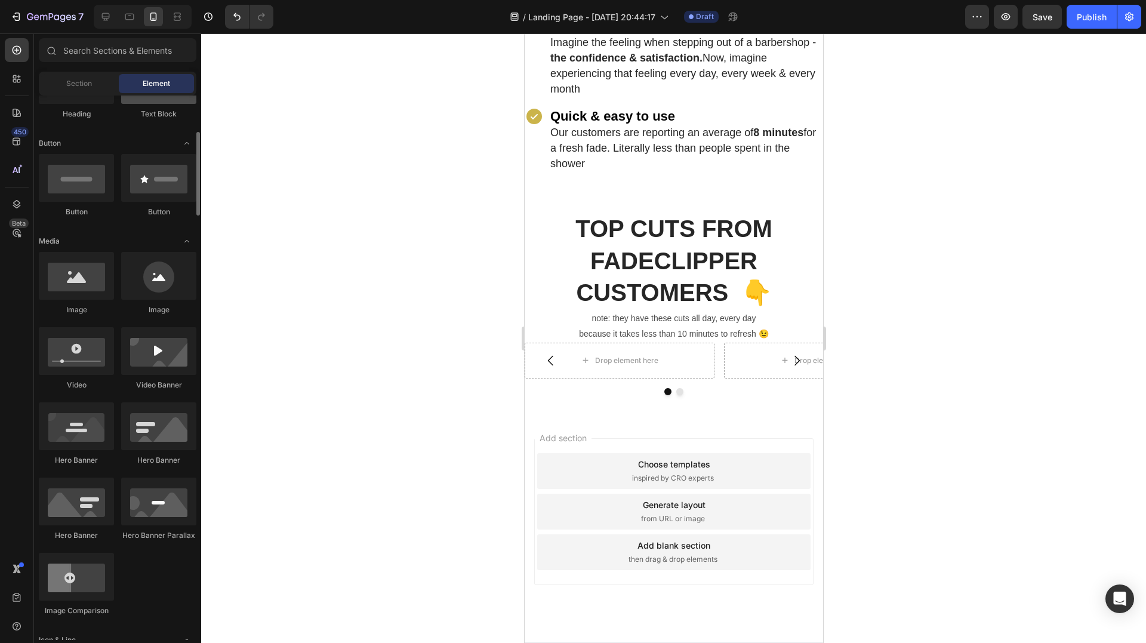
scroll to position [0, 0]
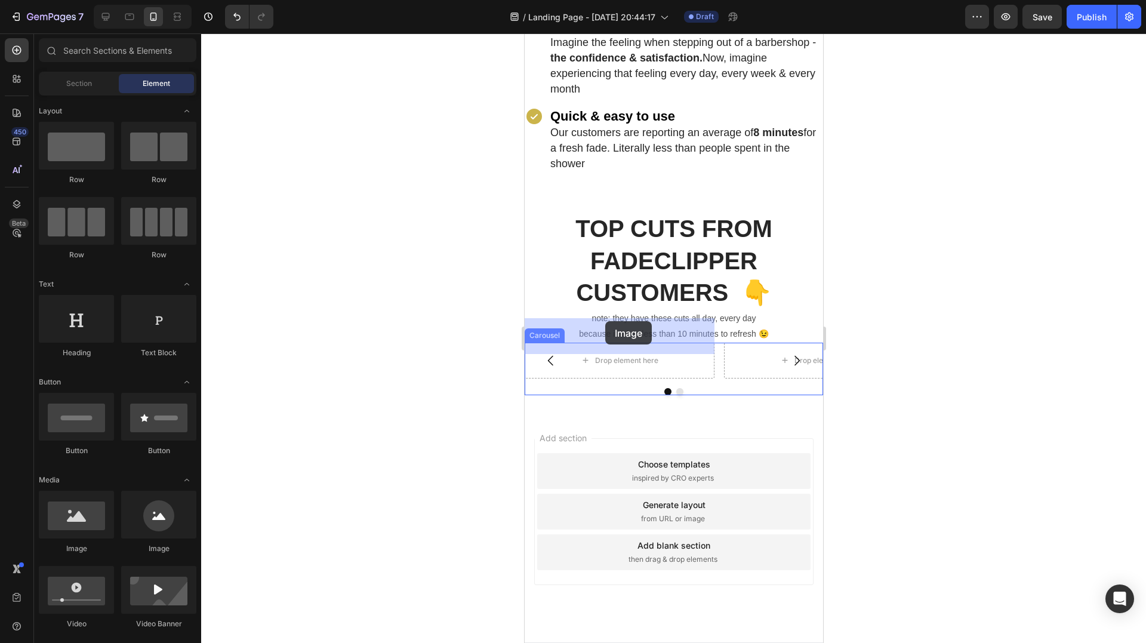
drag, startPoint x: 627, startPoint y: 547, endPoint x: 612, endPoint y: 349, distance: 198.2
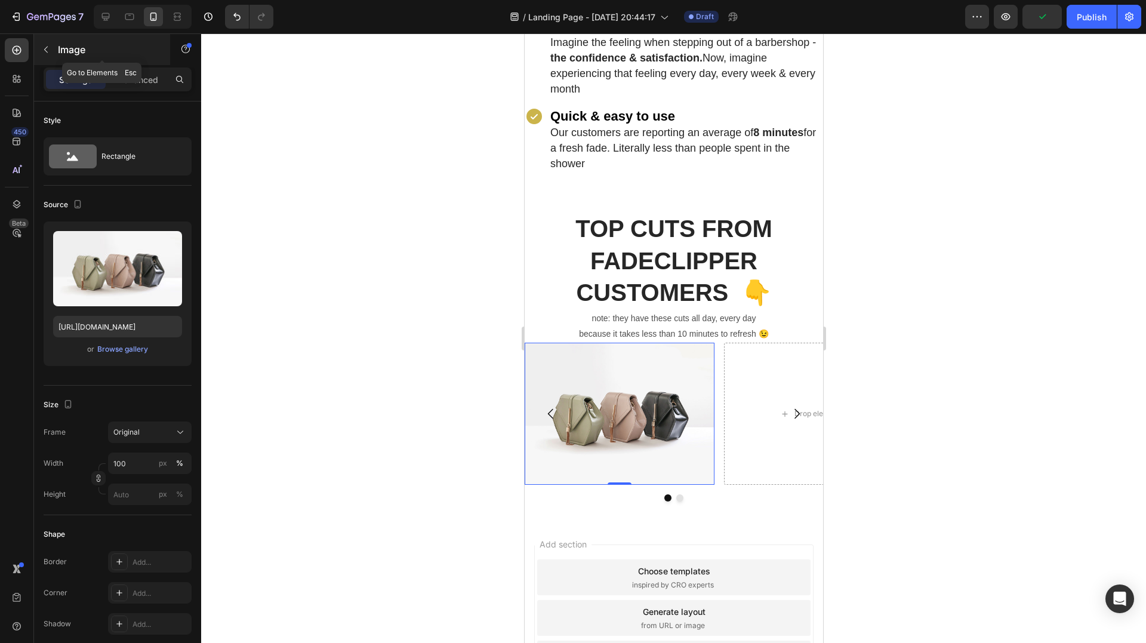
click at [60, 45] on p "Image" at bounding box center [108, 49] width 101 height 14
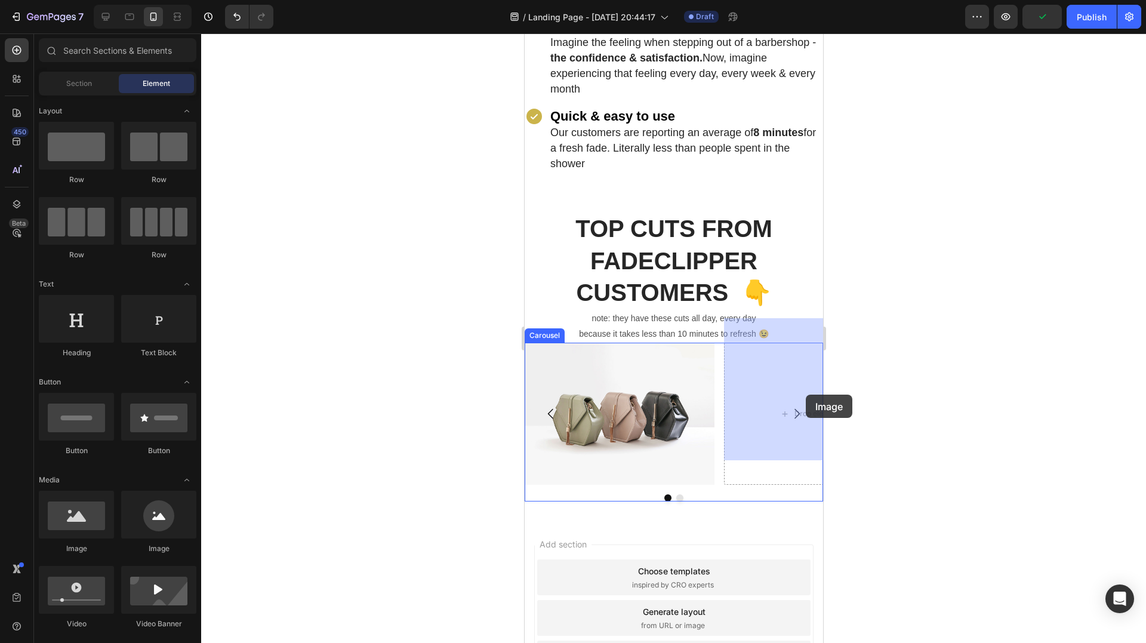
drag, startPoint x: 616, startPoint y: 545, endPoint x: 780, endPoint y: 394, distance: 223.5
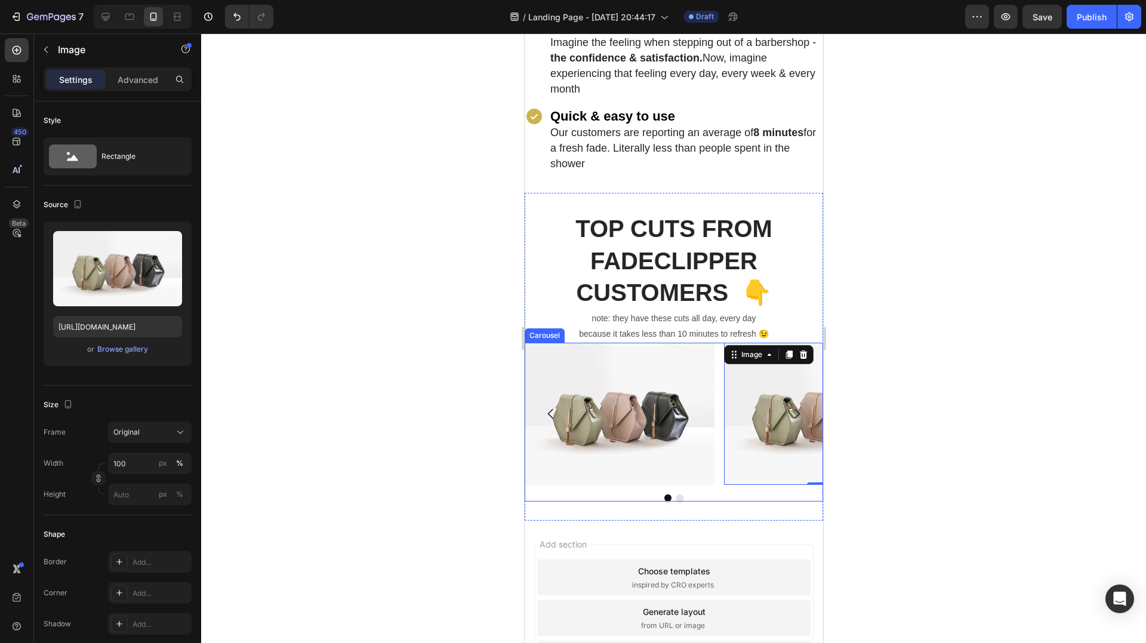
click at [792, 407] on icon "Carousel Next Arrow" at bounding box center [796, 414] width 14 height 14
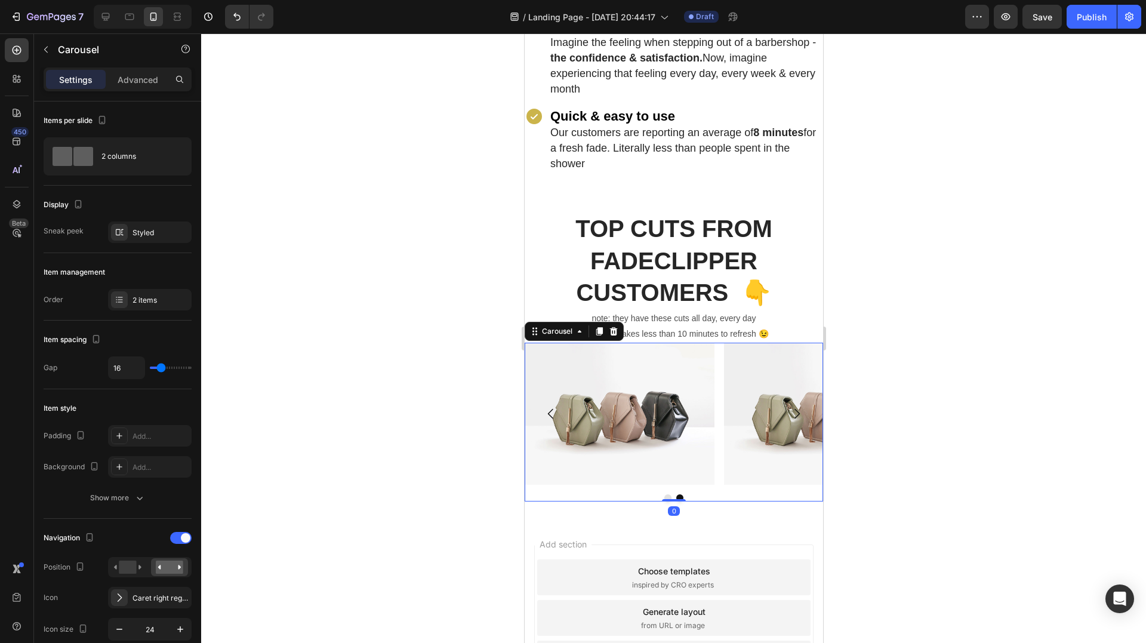
click at [792, 407] on icon "Carousel Next Arrow" at bounding box center [796, 414] width 14 height 14
click at [141, 162] on div "2 columns" at bounding box center [137, 156] width 73 height 27
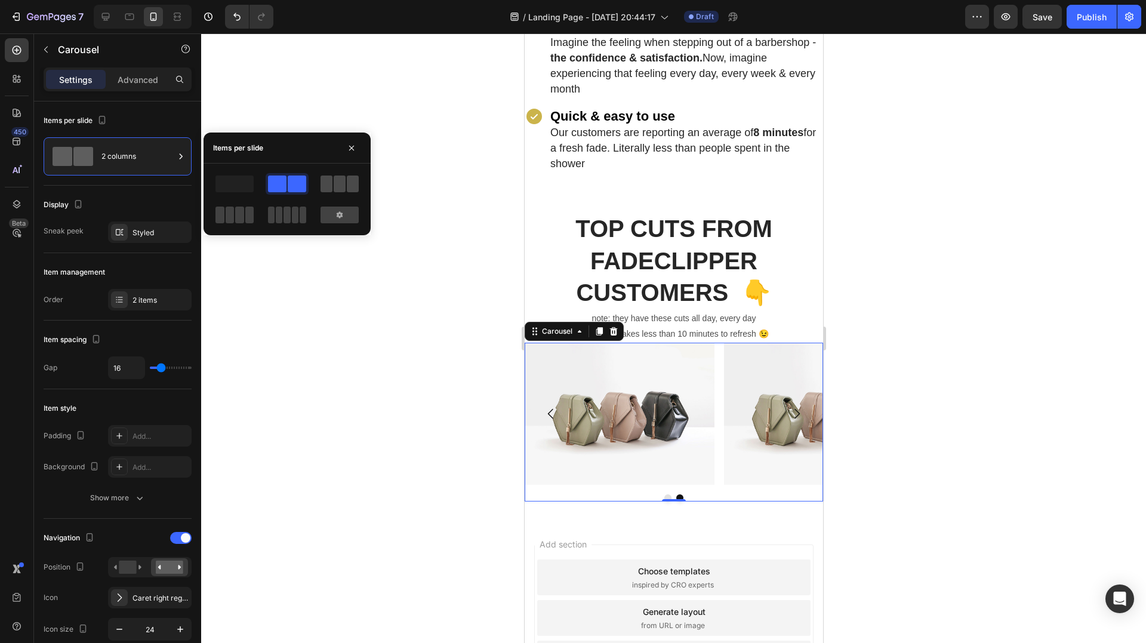
click at [324, 180] on span at bounding box center [327, 184] width 12 height 17
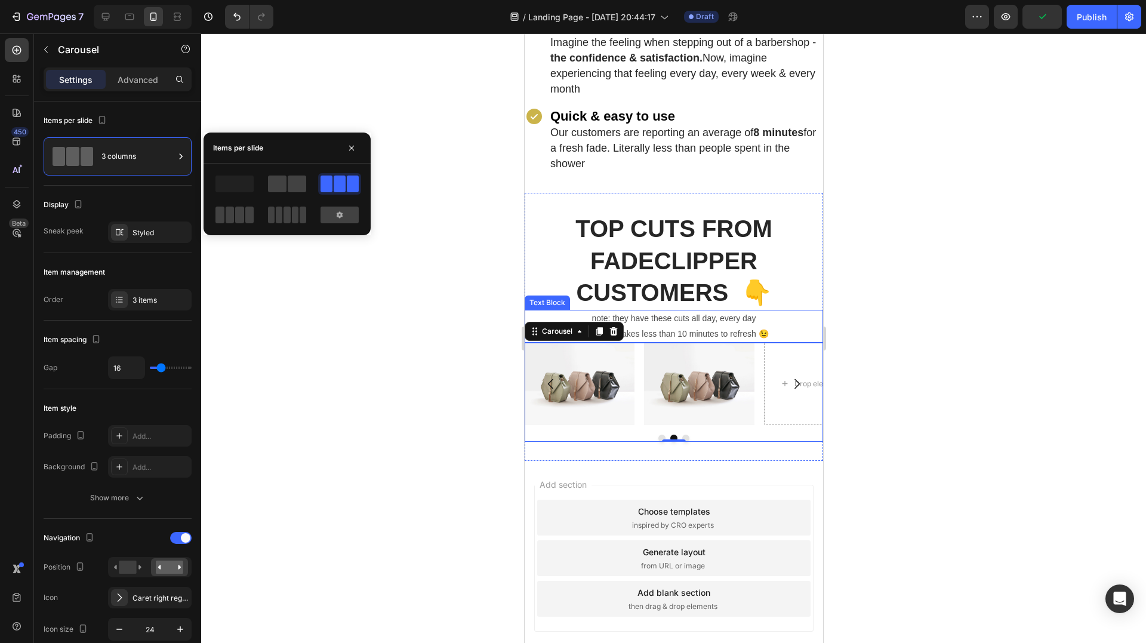
click at [339, 288] on div at bounding box center [673, 338] width 945 height 610
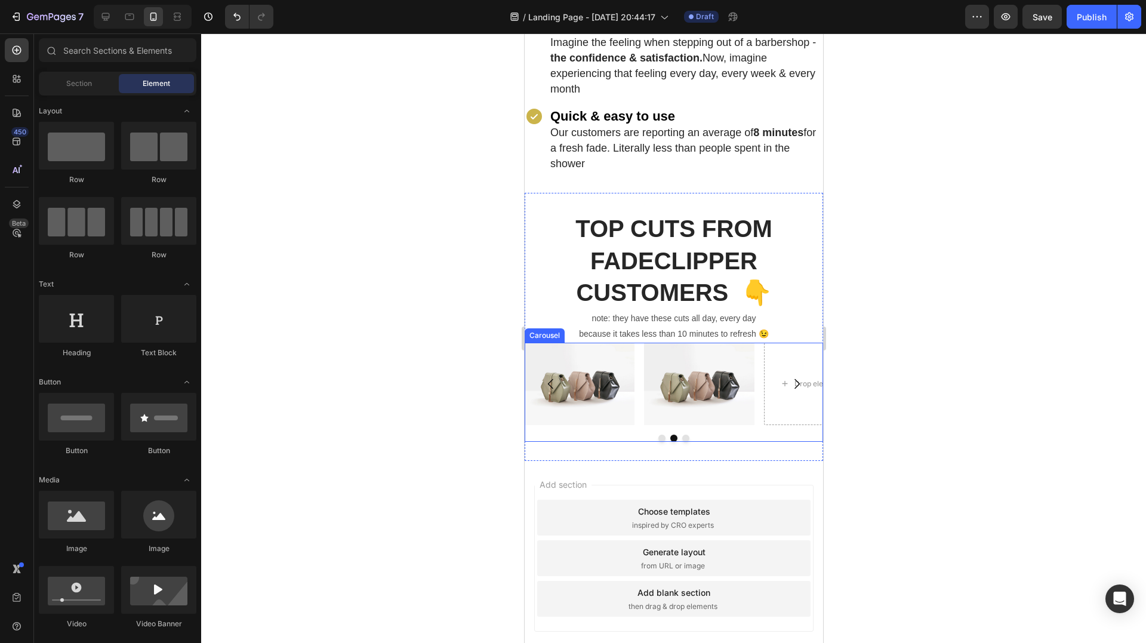
click at [789, 377] on icon "Carousel Next Arrow" at bounding box center [796, 384] width 14 height 14
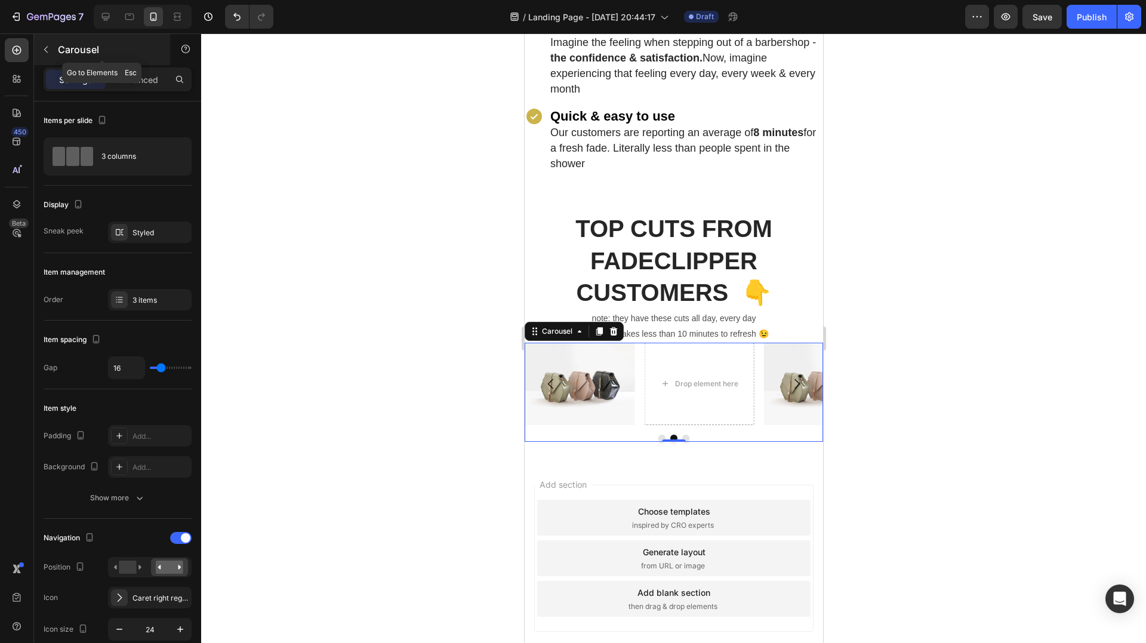
click at [47, 60] on div "Carousel" at bounding box center [102, 49] width 136 height 31
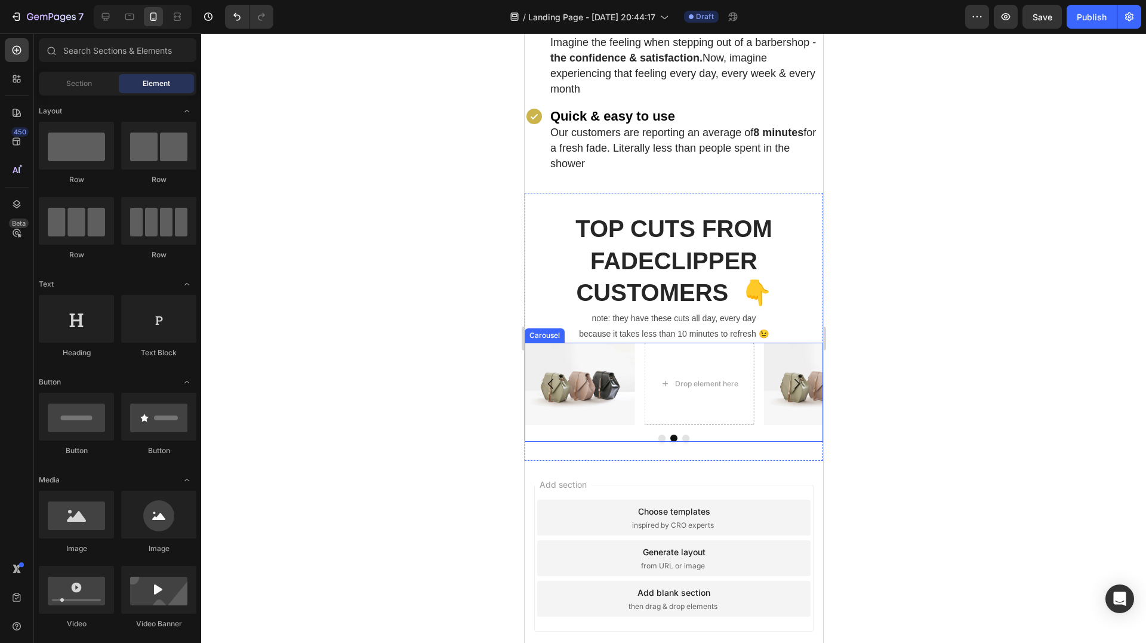
click at [712, 435] on div at bounding box center [673, 438] width 299 height 7
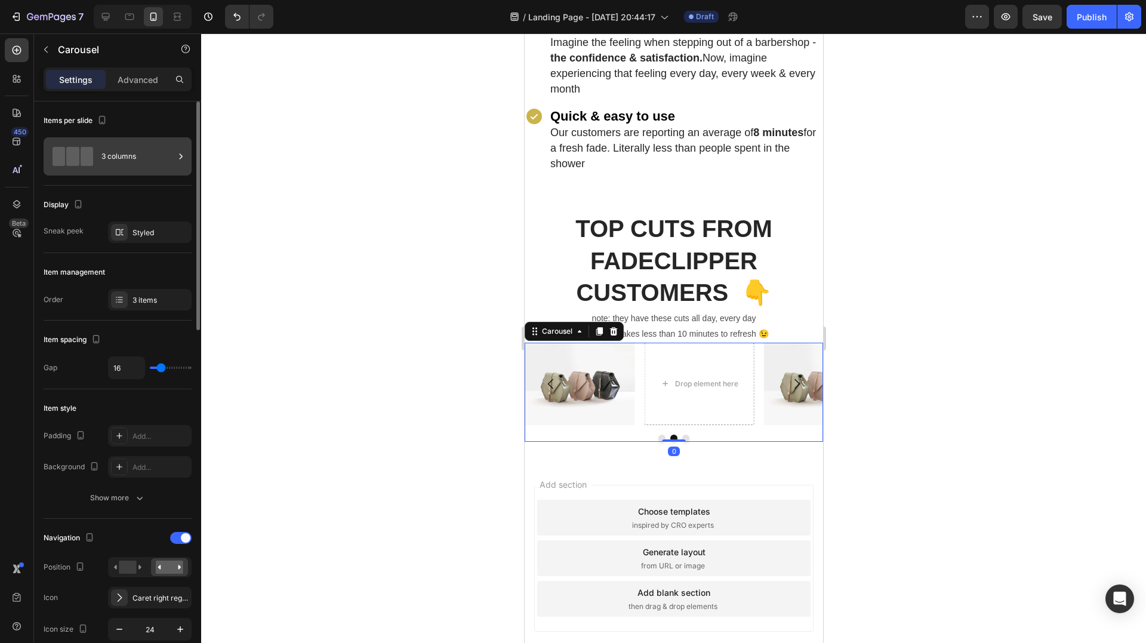
click at [131, 158] on div "3 columns" at bounding box center [137, 156] width 73 height 27
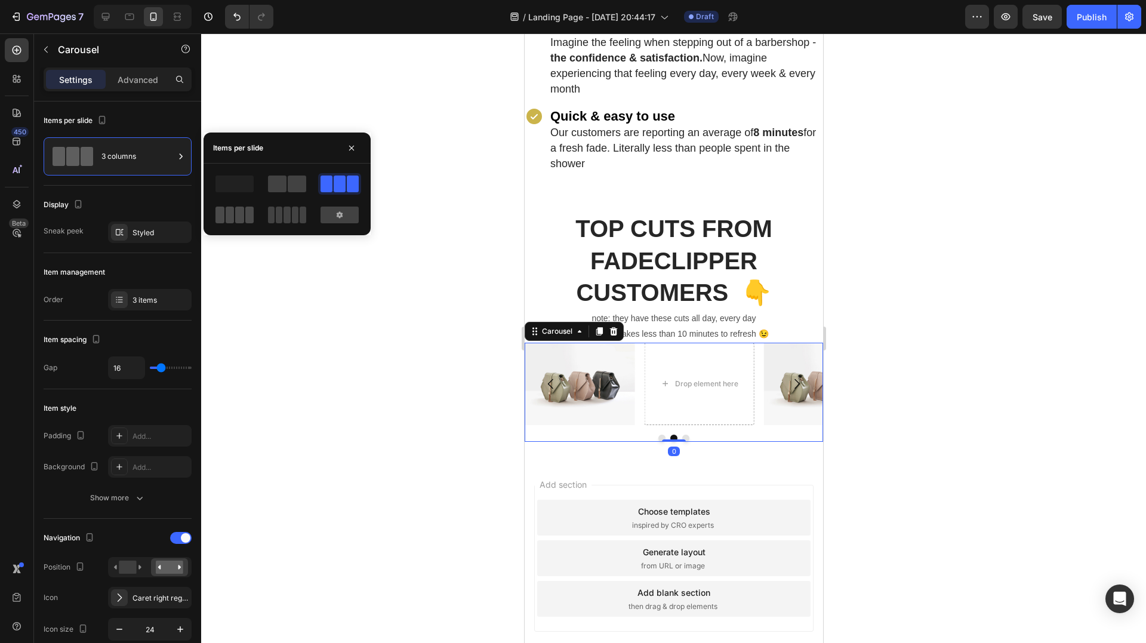
click at [300, 218] on span at bounding box center [303, 215] width 7 height 17
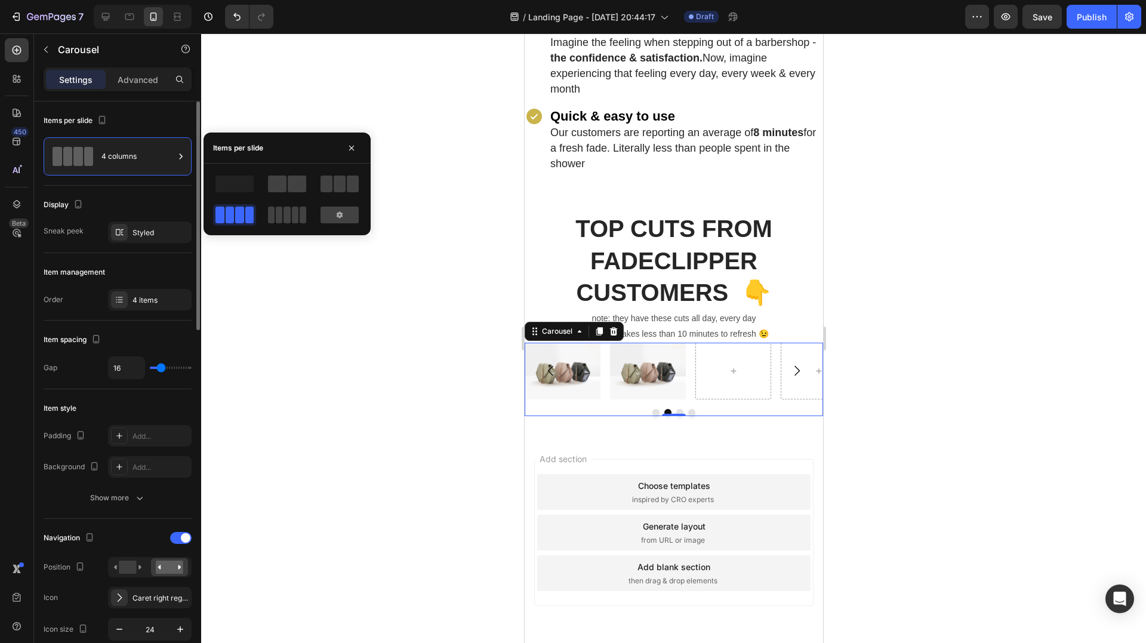
click at [118, 519] on div "Display Sneak peek Styled" at bounding box center [118, 616] width 148 height 194
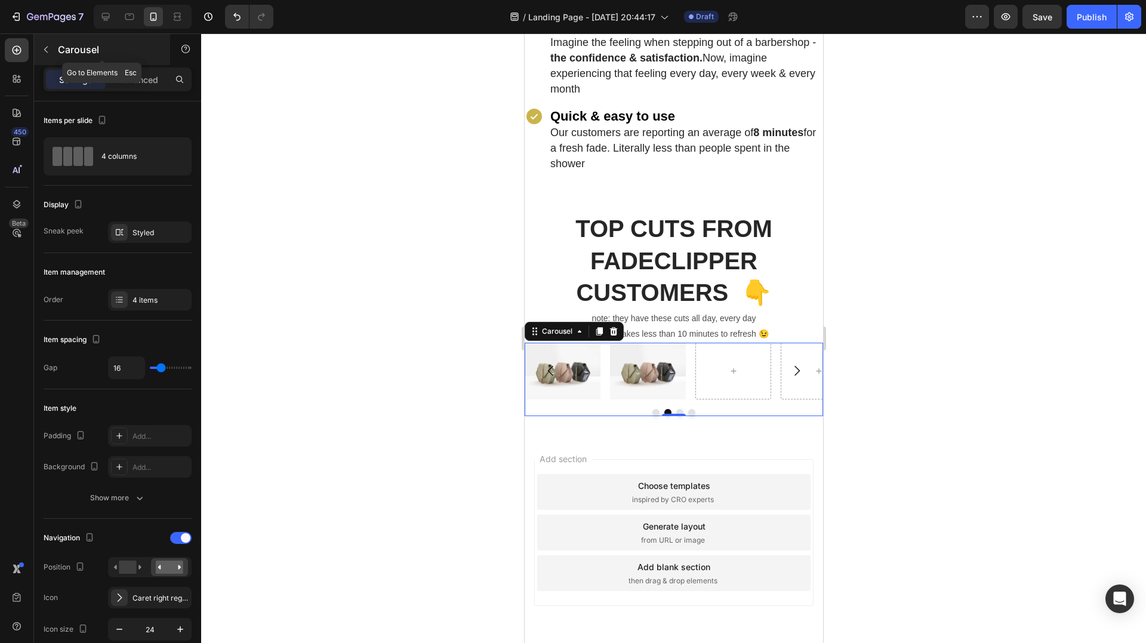
click at [62, 53] on p "Carousel" at bounding box center [108, 49] width 101 height 14
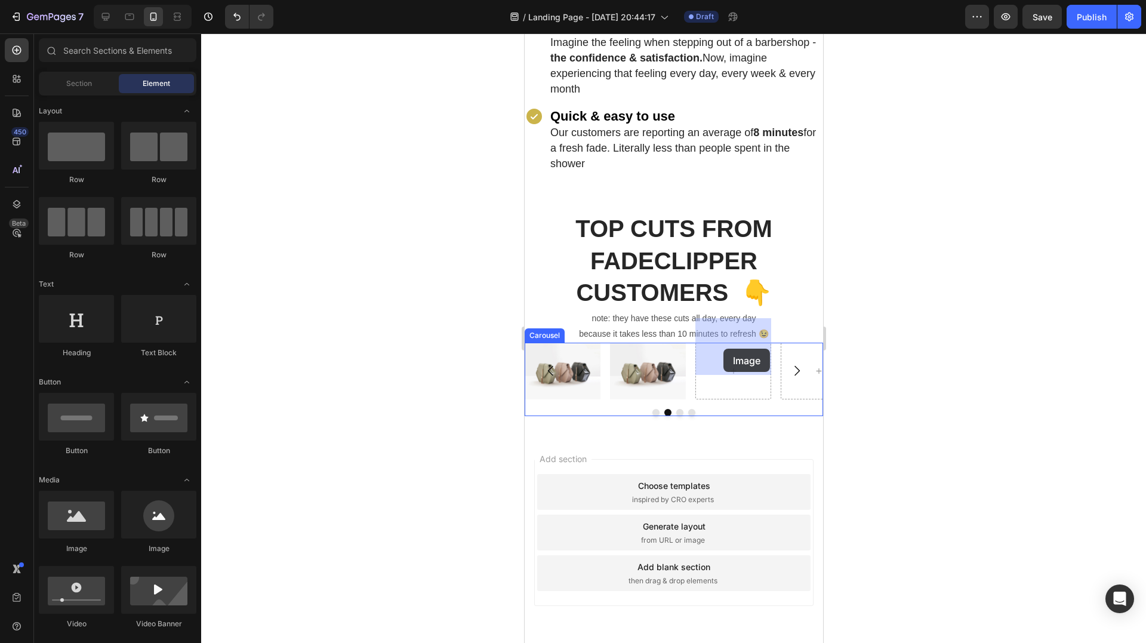
drag, startPoint x: 608, startPoint y: 552, endPoint x: 725, endPoint y: 346, distance: 237.2
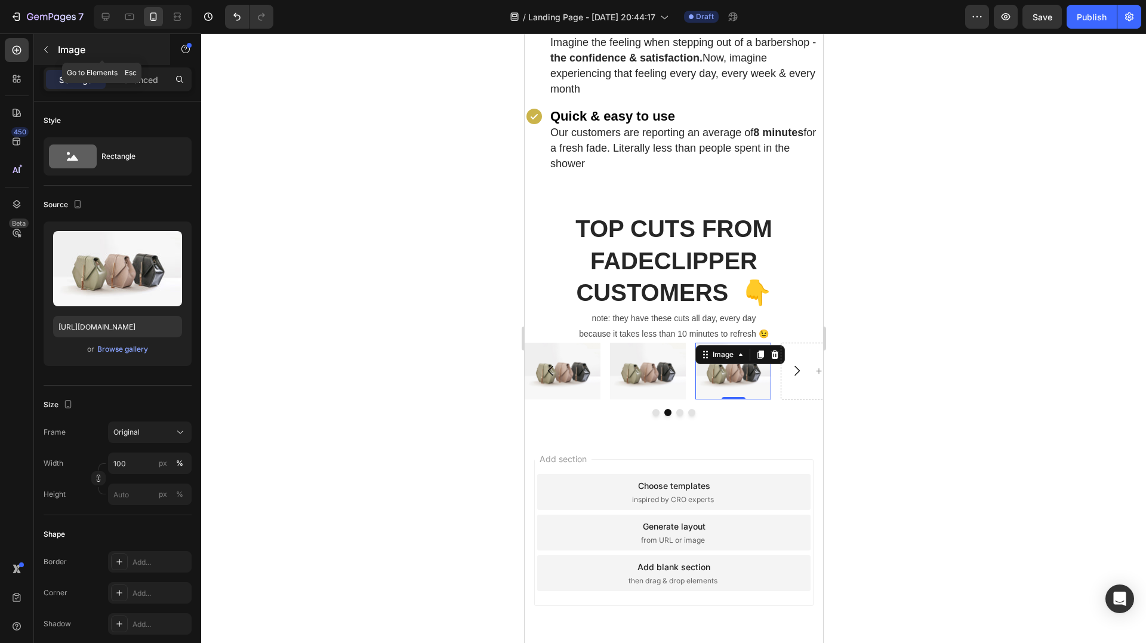
click at [54, 50] on button "button" at bounding box center [45, 49] width 19 height 19
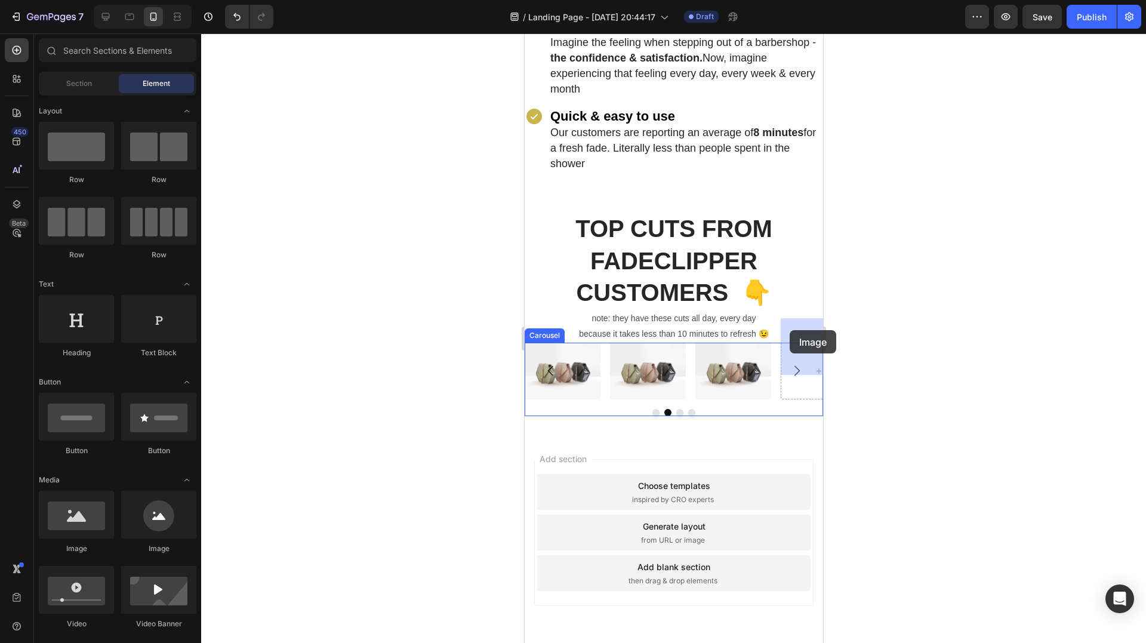
drag, startPoint x: 601, startPoint y: 544, endPoint x: 789, endPoint y: 330, distance: 284.7
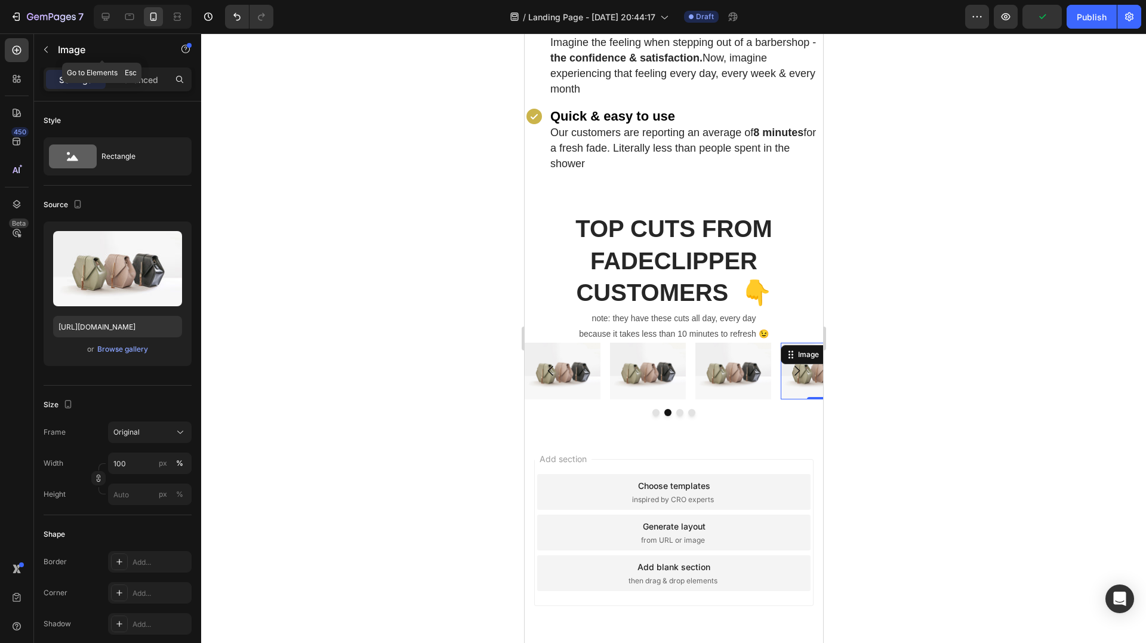
click at [57, 56] on div "Image" at bounding box center [102, 49] width 136 height 31
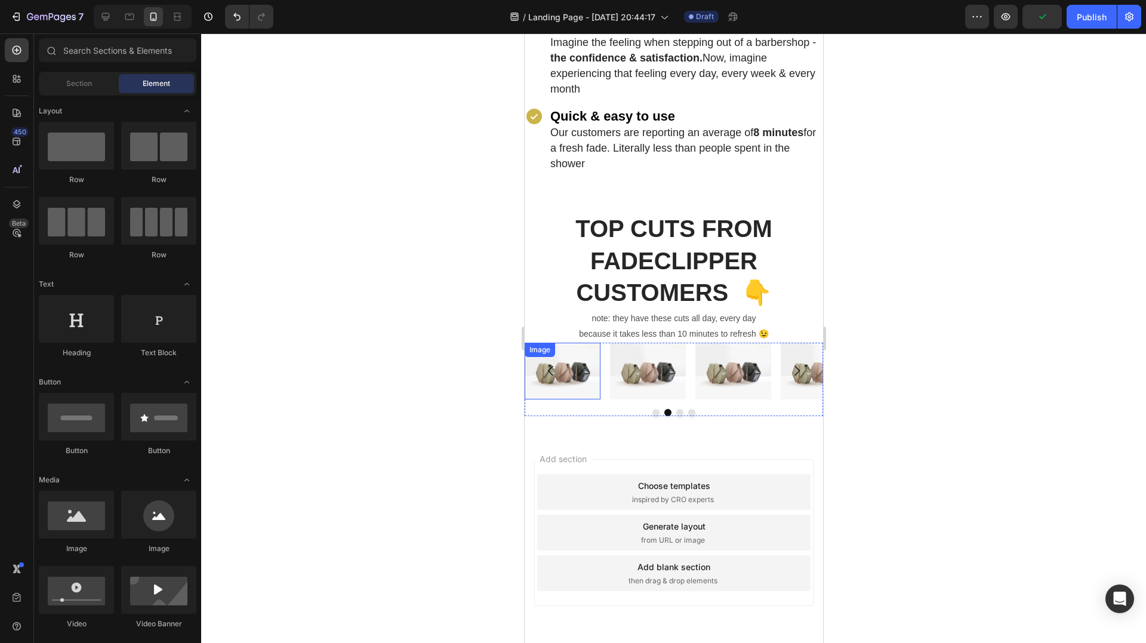
click at [577, 349] on img at bounding box center [562, 371] width 76 height 57
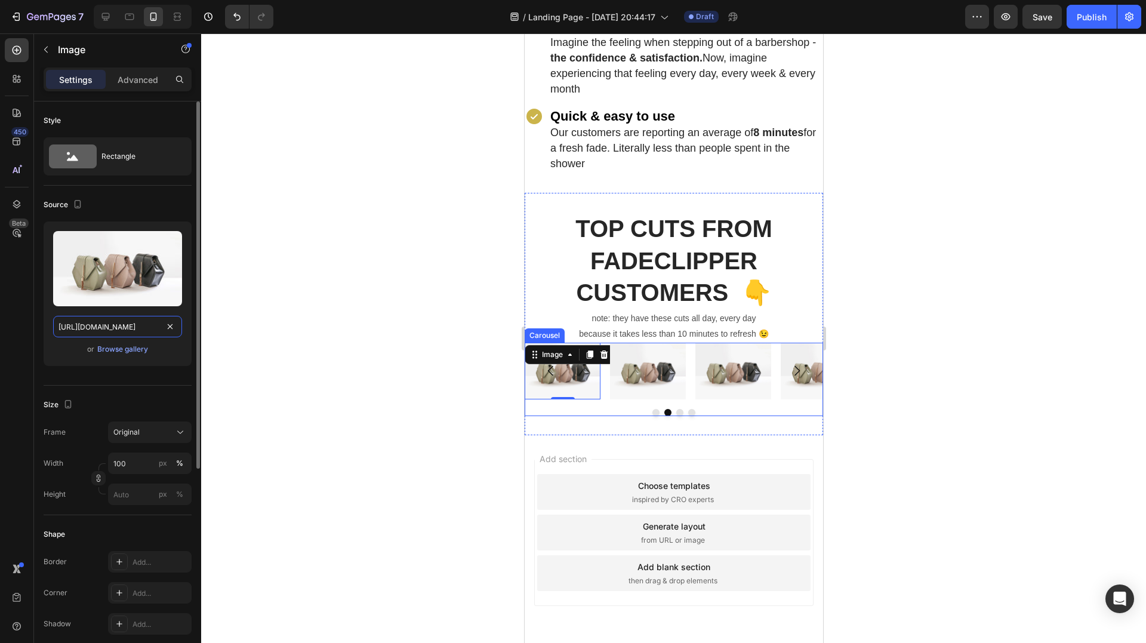
click at [119, 328] on input "[URL][DOMAIN_NAME]" at bounding box center [117, 326] width 129 height 21
paste input "0829/8607/4442/files/gempages_517458748881503014-a3504498-a5d7-4365-b6be-4e924f…"
type input "[URL][DOMAIN_NAME]"
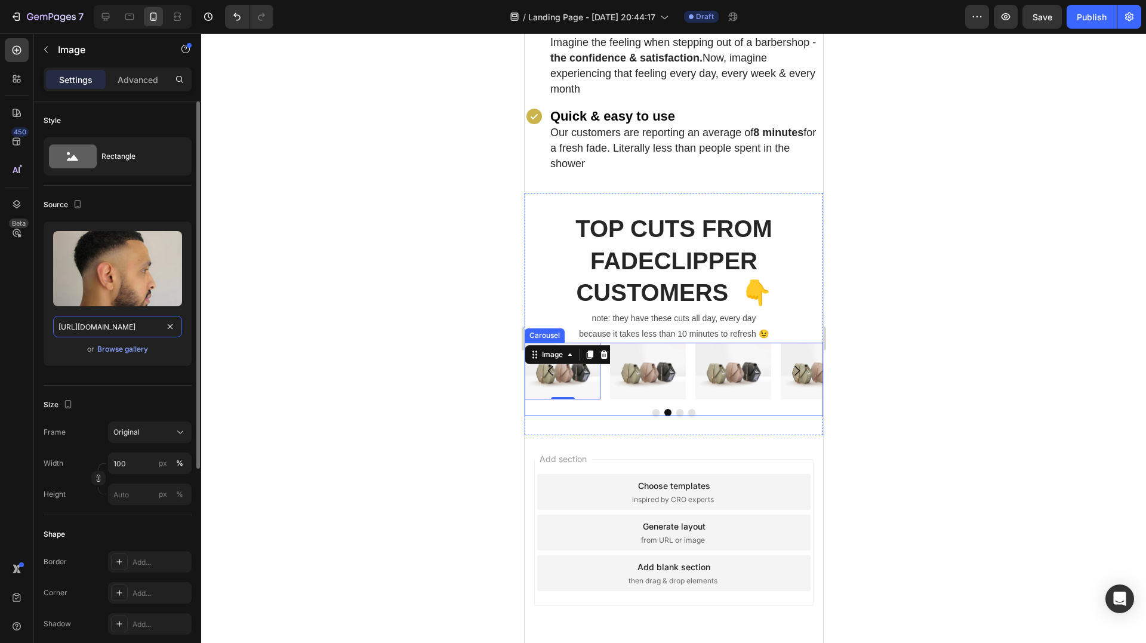
scroll to position [0, 415]
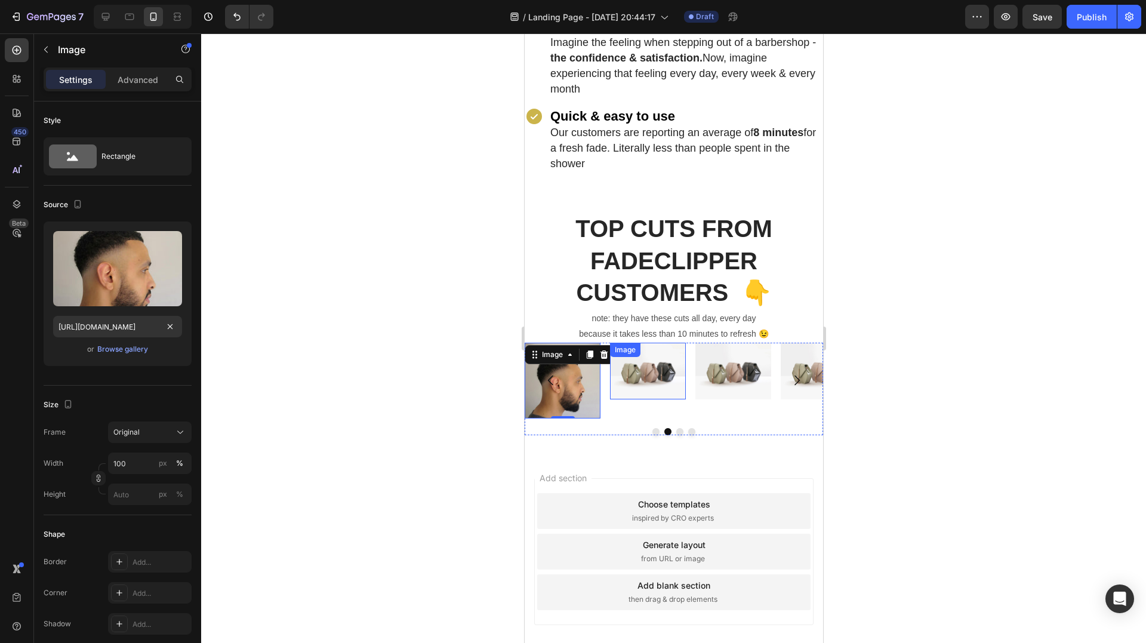
click at [651, 355] on img at bounding box center [648, 371] width 76 height 57
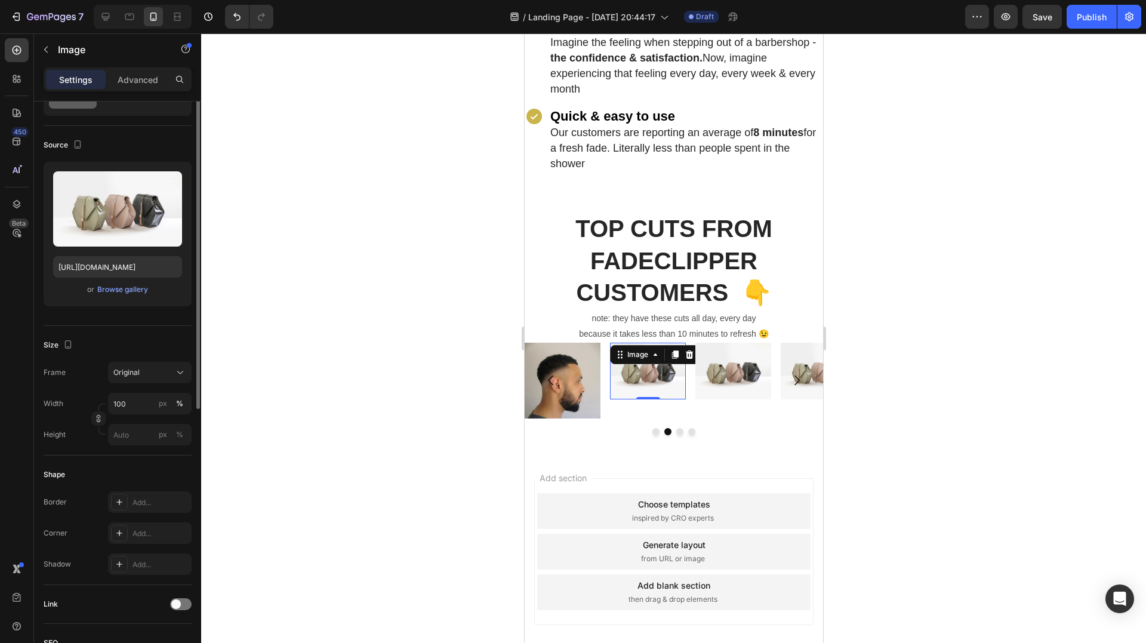
scroll to position [0, 0]
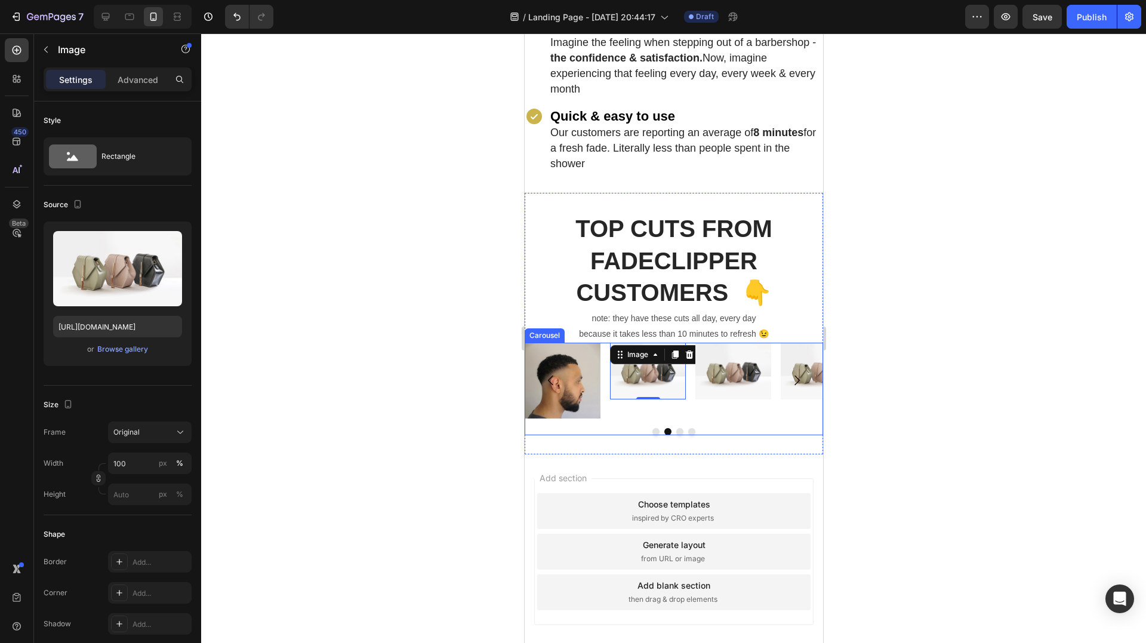
click at [710, 393] on div "Image" at bounding box center [733, 381] width 76 height 76
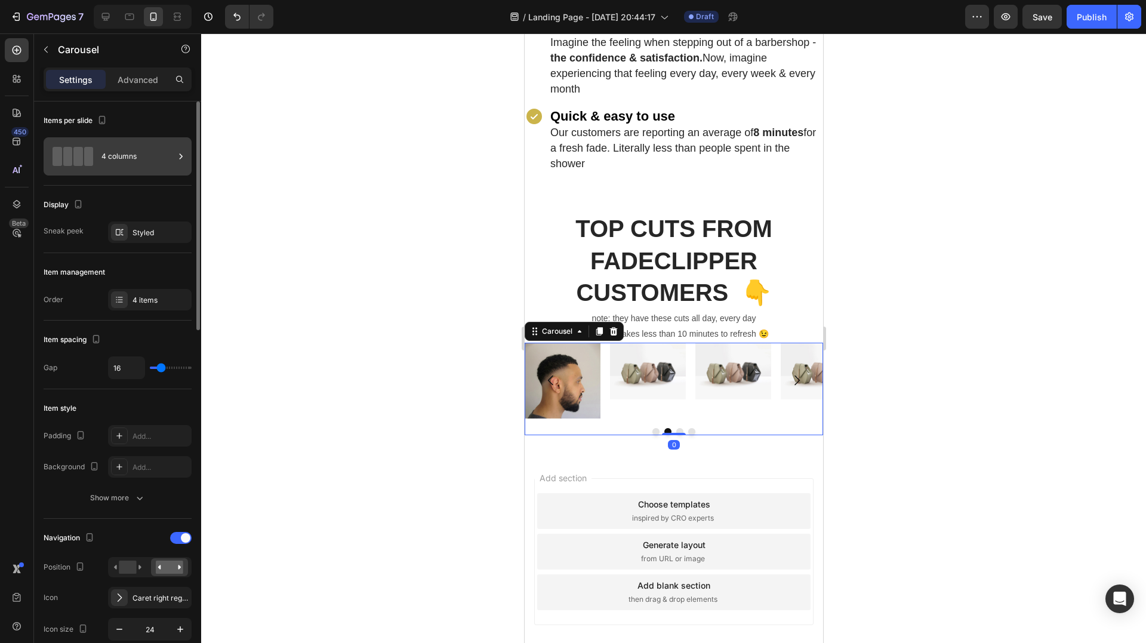
click at [122, 164] on div "4 columns" at bounding box center [137, 156] width 73 height 27
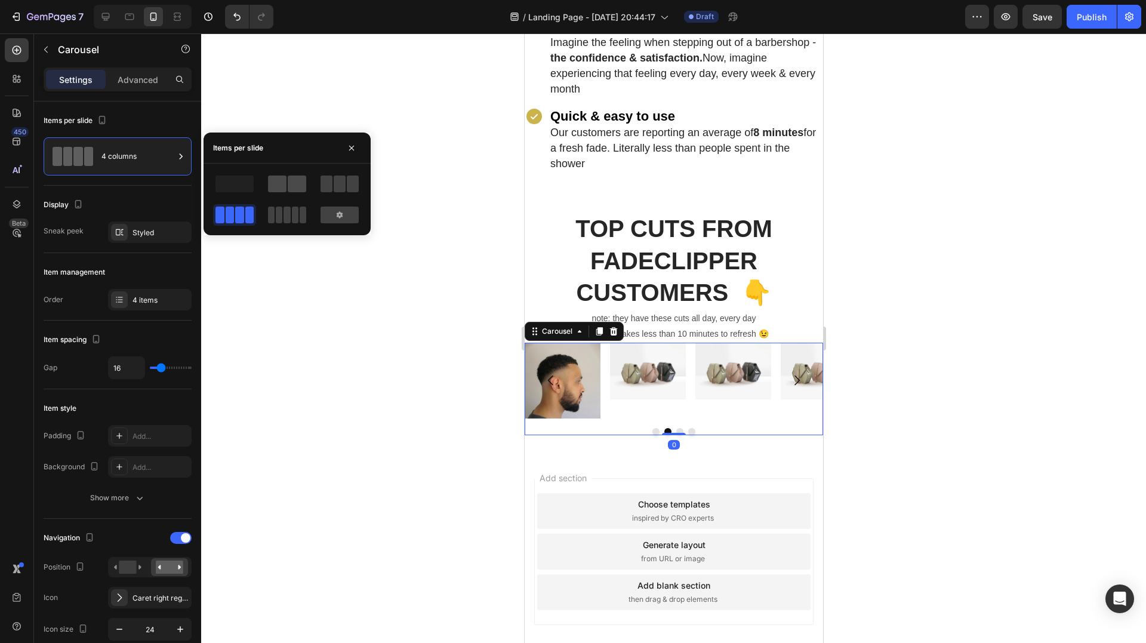
click at [292, 181] on span at bounding box center [297, 184] width 19 height 17
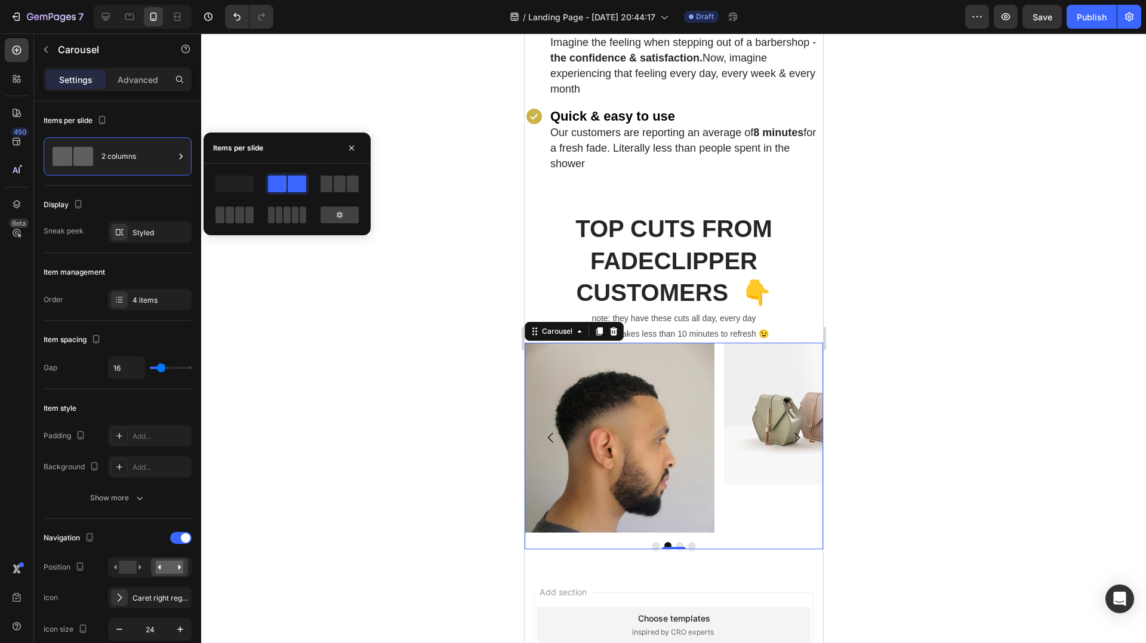
click at [789, 430] on icon "Carousel Next Arrow" at bounding box center [796, 437] width 14 height 14
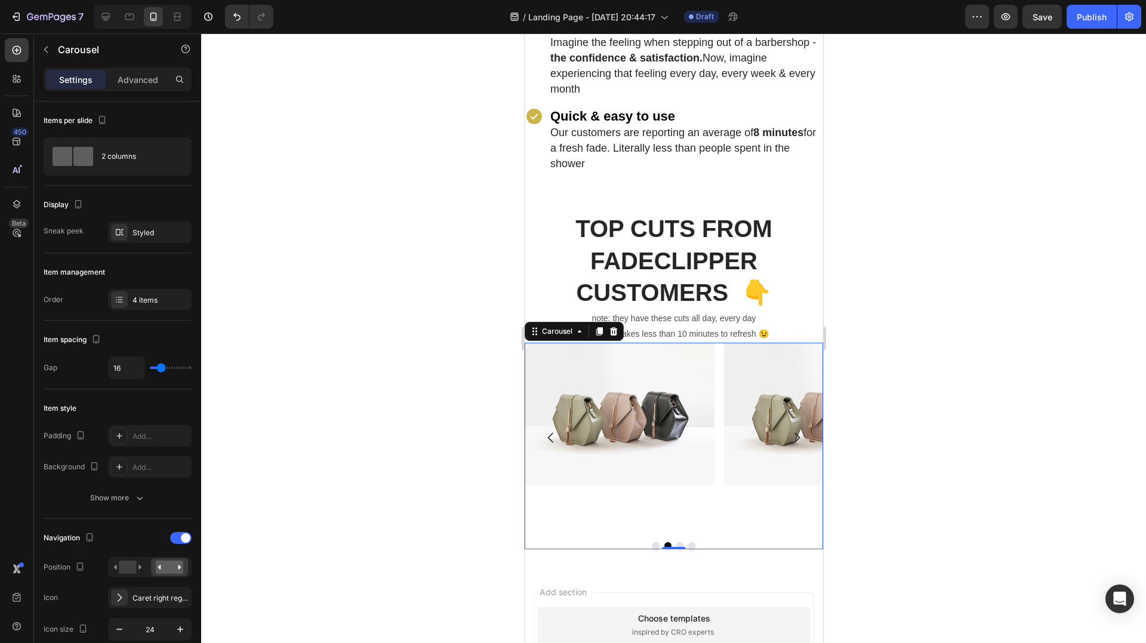
click at [789, 430] on icon "Carousel Next Arrow" at bounding box center [796, 437] width 14 height 14
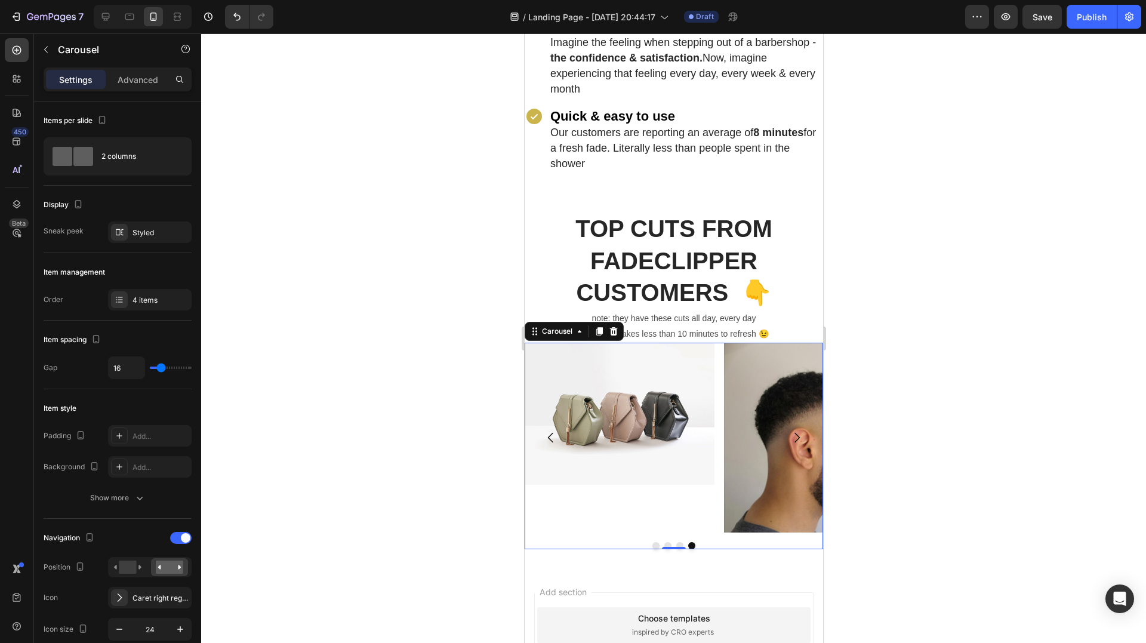
click at [789, 430] on icon "Carousel Next Arrow" at bounding box center [796, 437] width 14 height 14
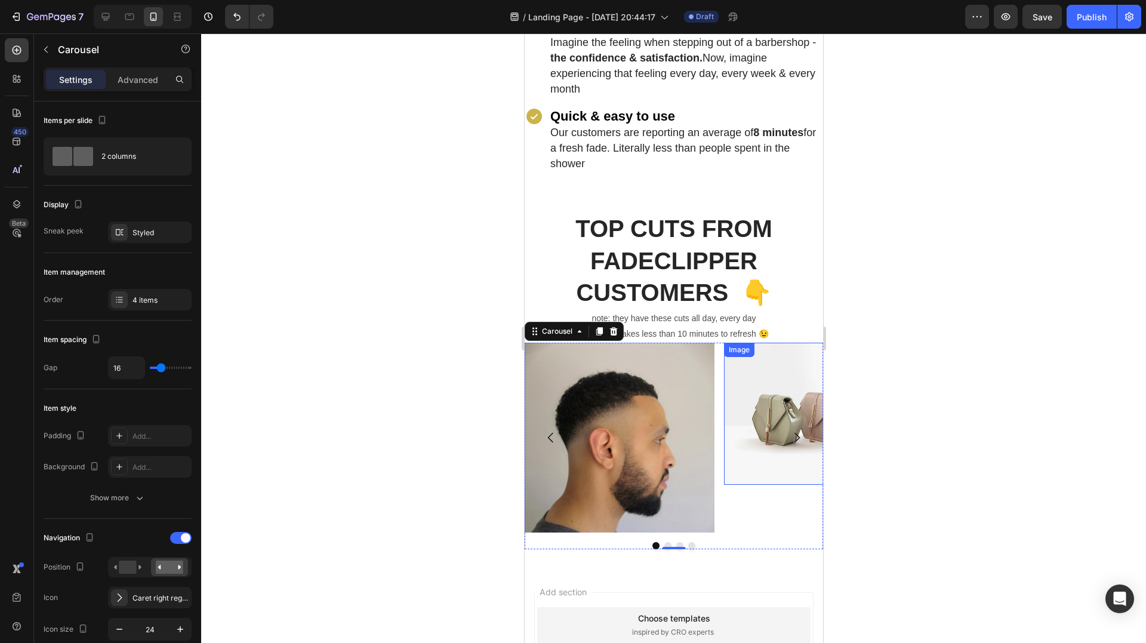
click at [759, 396] on img at bounding box center [819, 414] width 190 height 143
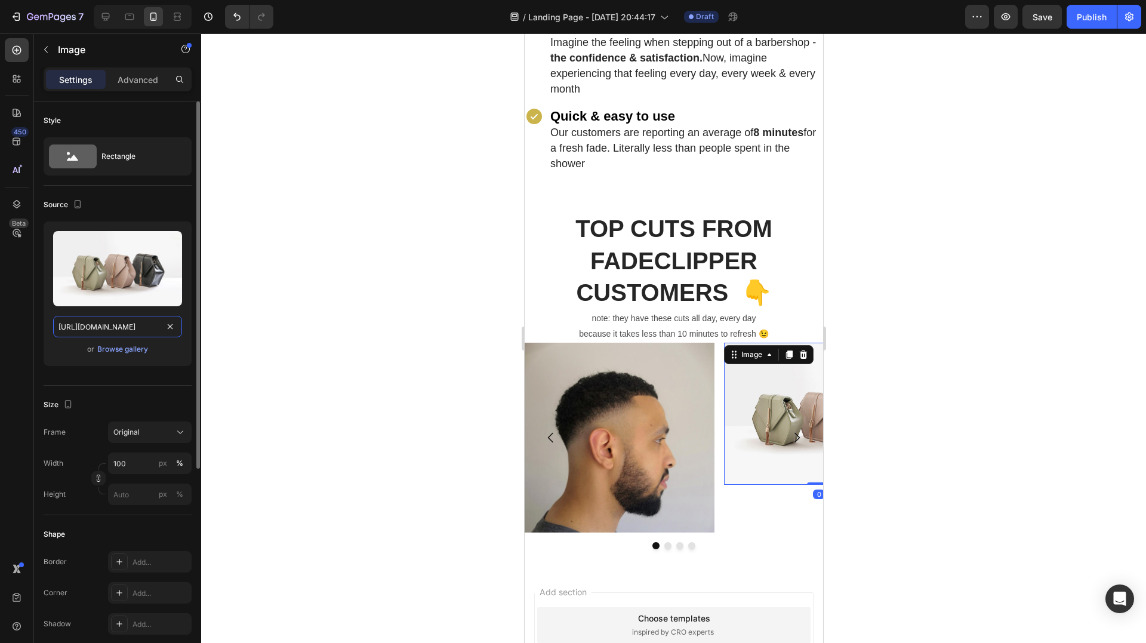
click at [107, 316] on input "[URL][DOMAIN_NAME]" at bounding box center [117, 326] width 129 height 21
paste input "0829/8607/4442/files/gempages_517458748881503014-336b8a81-92cf-4ee3-a4ca-7da4b2…"
type input "[URL][DOMAIN_NAME]"
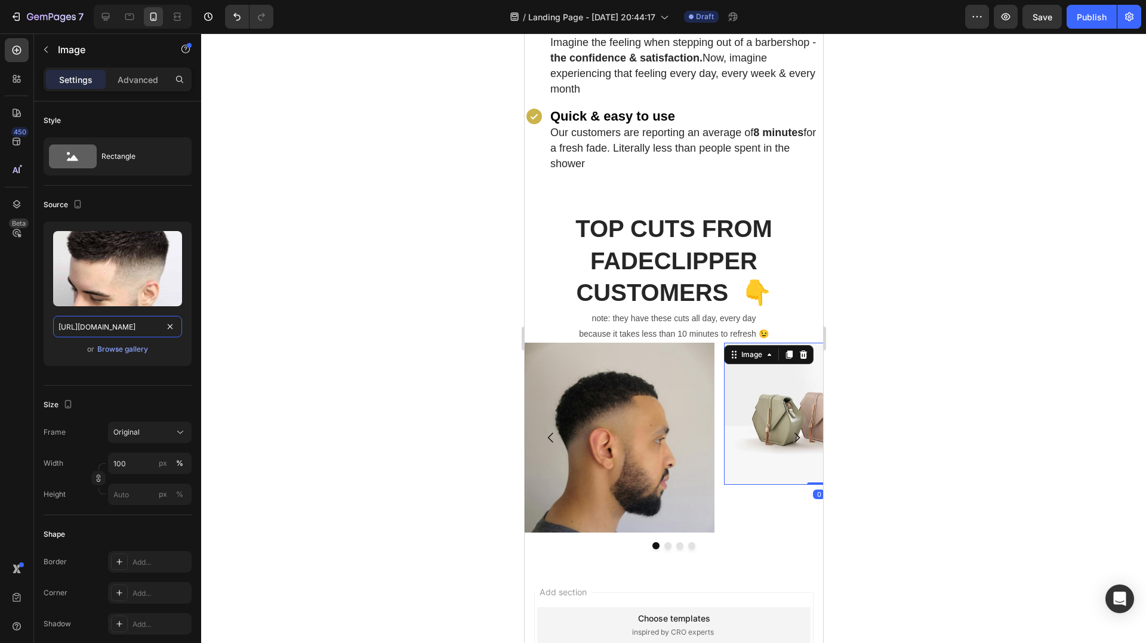
scroll to position [0, 417]
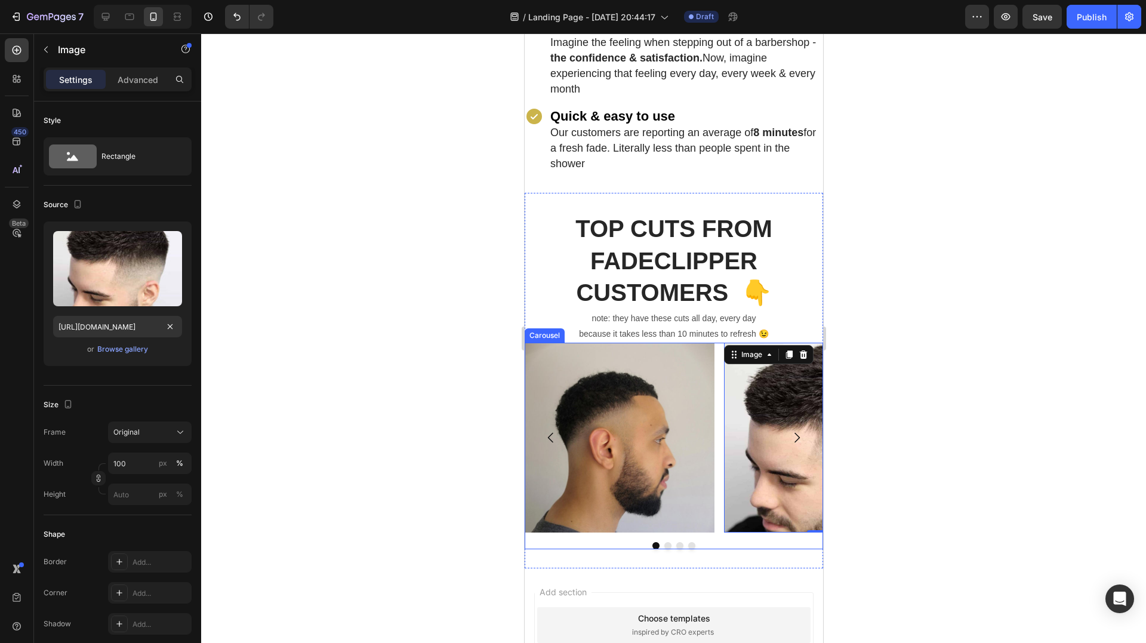
click at [794, 433] on icon "Carousel Next Arrow" at bounding box center [796, 438] width 5 height 10
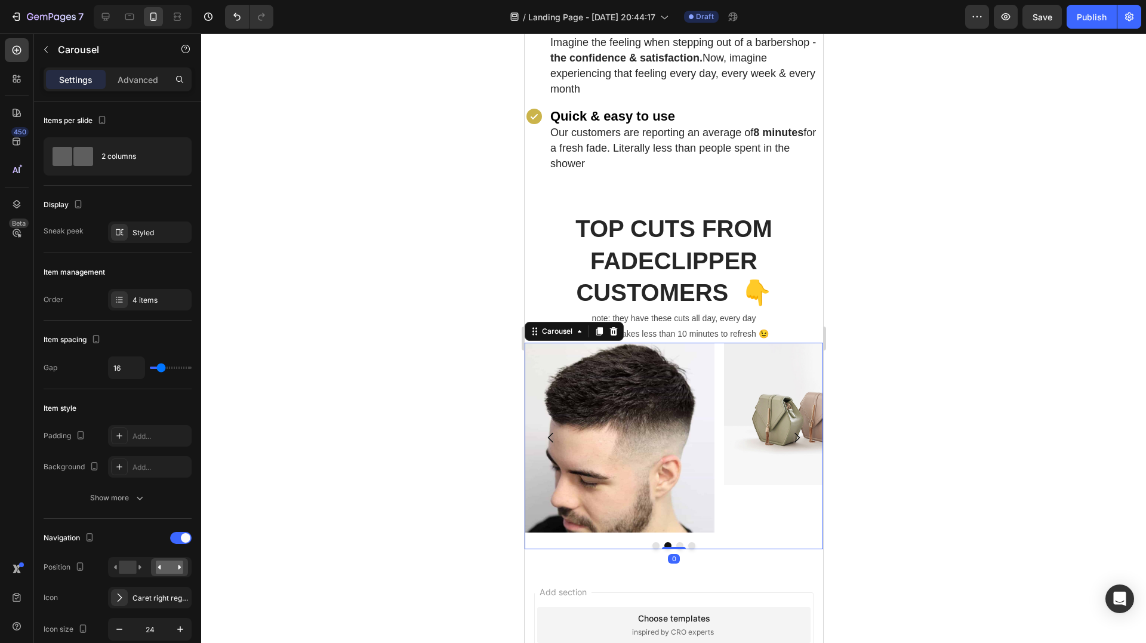
click at [794, 433] on icon "Carousel Next Arrow" at bounding box center [796, 438] width 5 height 10
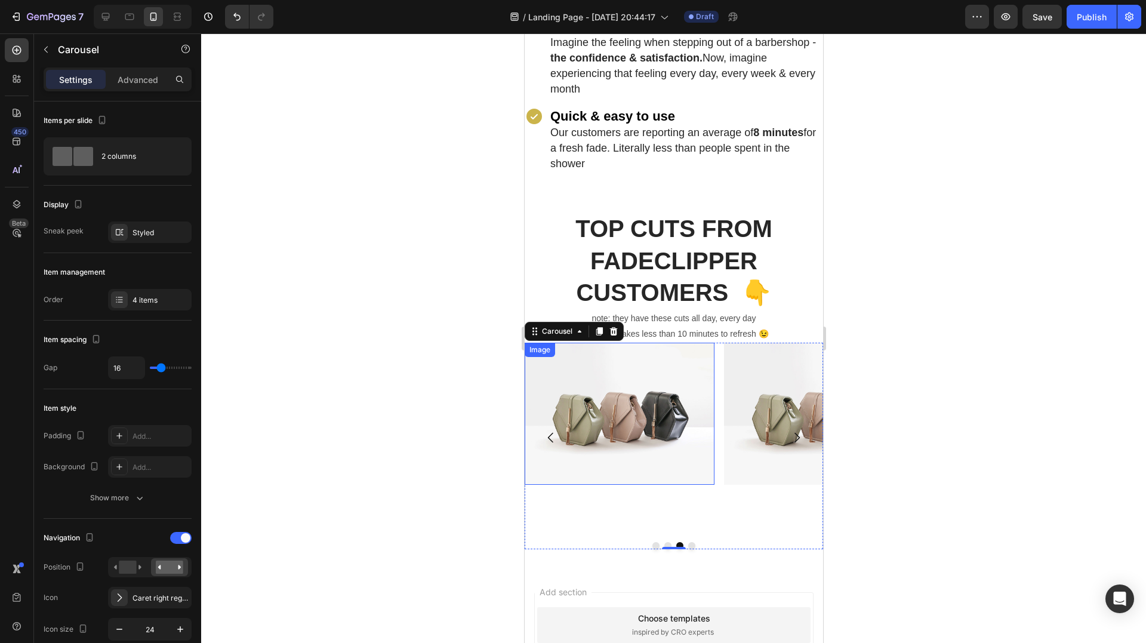
click at [641, 387] on img at bounding box center [619, 414] width 190 height 143
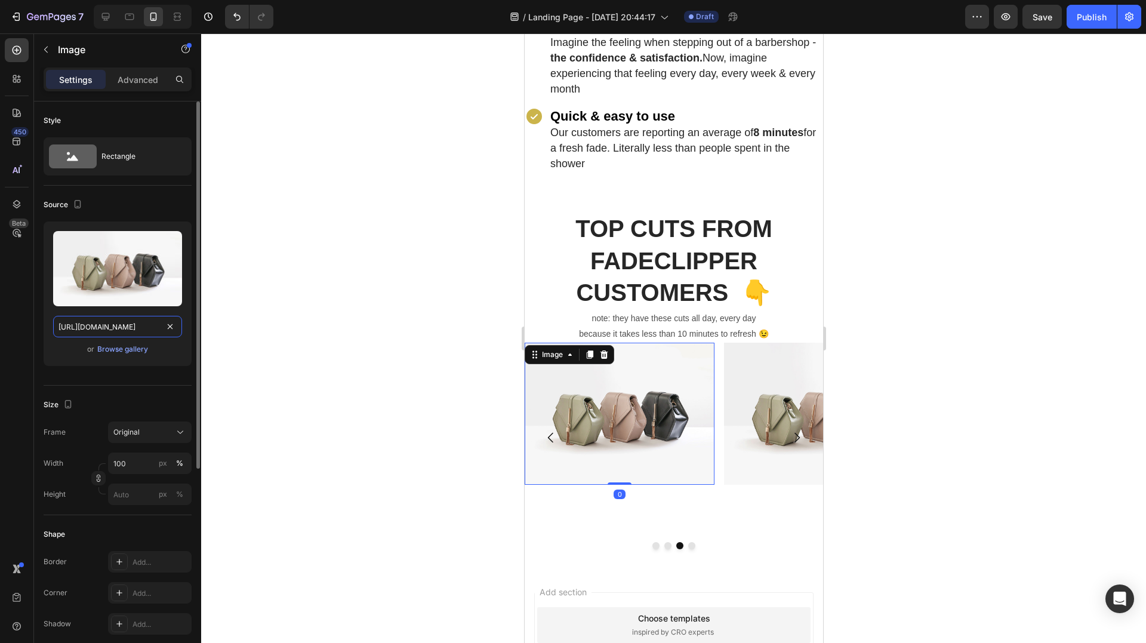
click at [104, 329] on input "[URL][DOMAIN_NAME]" at bounding box center [117, 326] width 129 height 21
paste input "0829/8607/4442/files/gempages_517458748881503014-2c1d26c7-09be-411f-876e-85d061…"
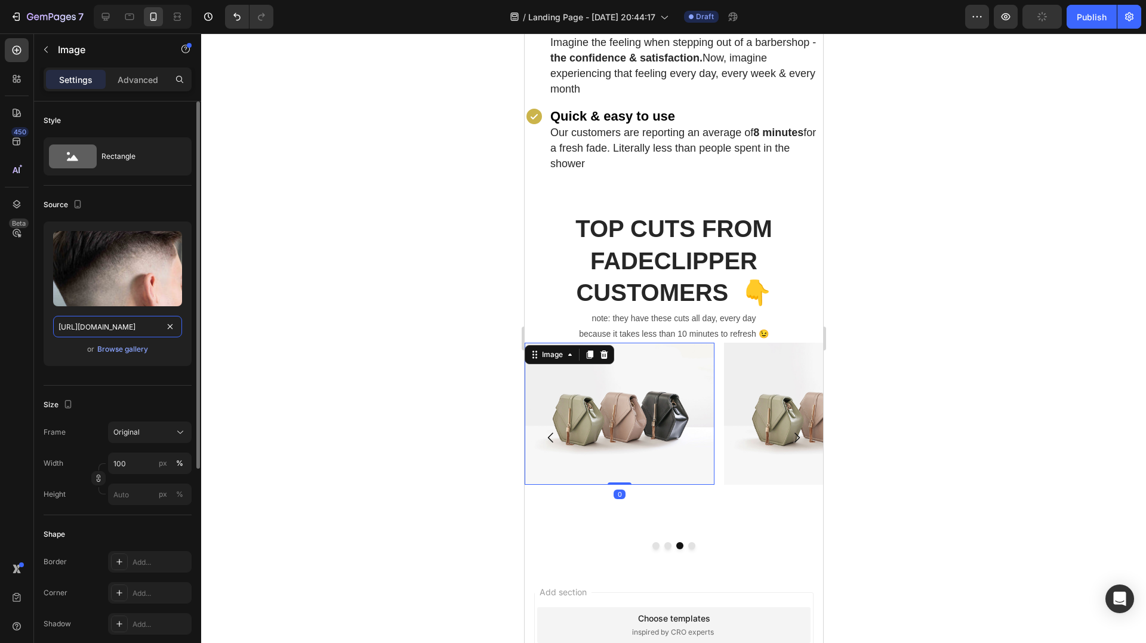
scroll to position [0, 410]
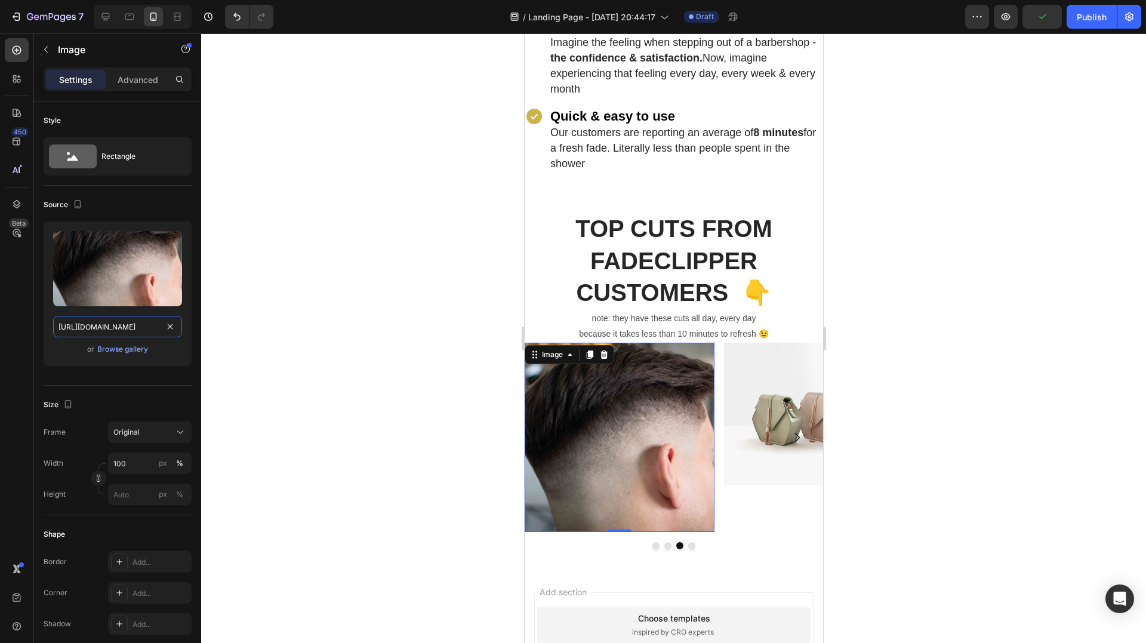
type input "[URL][DOMAIN_NAME]"
click at [762, 405] on img at bounding box center [819, 414] width 190 height 143
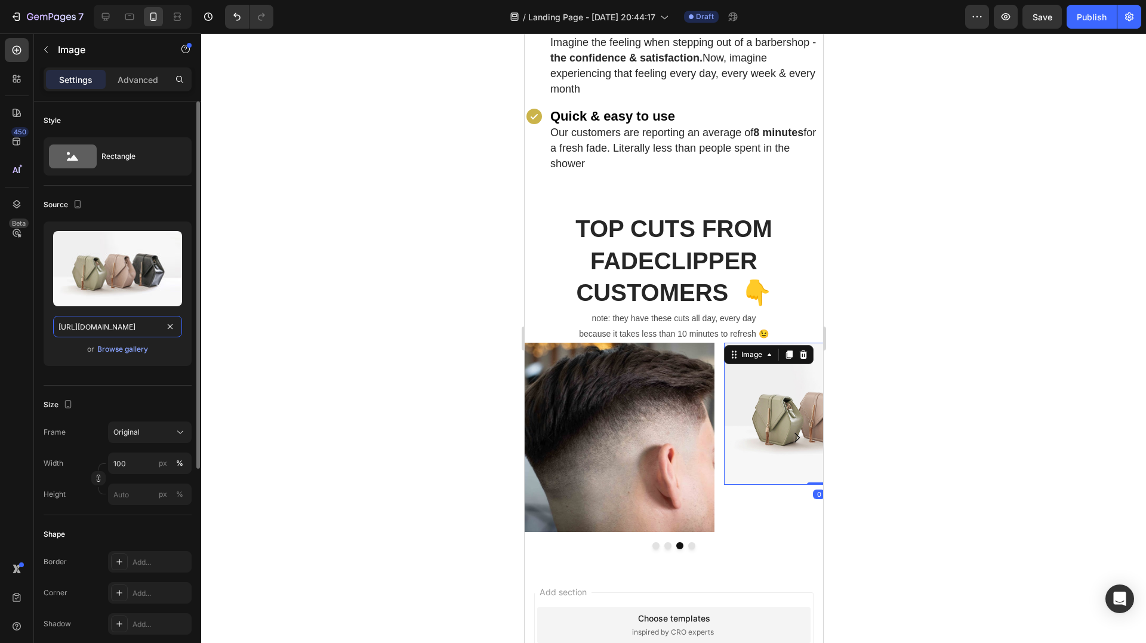
click at [108, 321] on input "[URL][DOMAIN_NAME]" at bounding box center [117, 326] width 129 height 21
paste input "0829/8607/4442/files/gempages_517458748881503014-01723c9e-797a-4bb6-ba95-58a22b…"
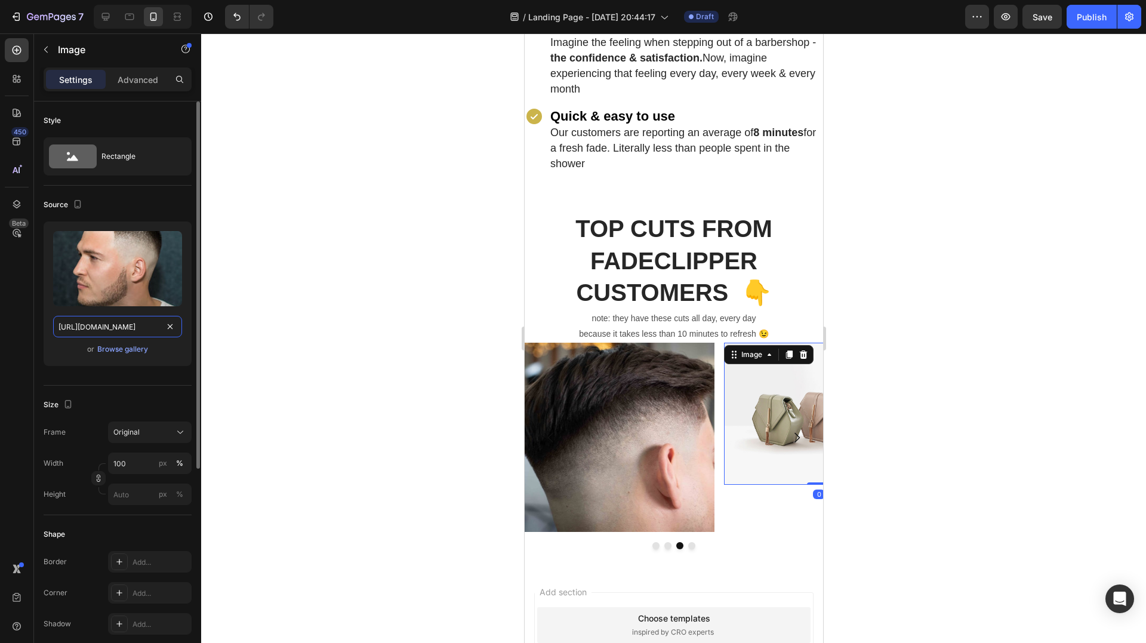
scroll to position [0, 418]
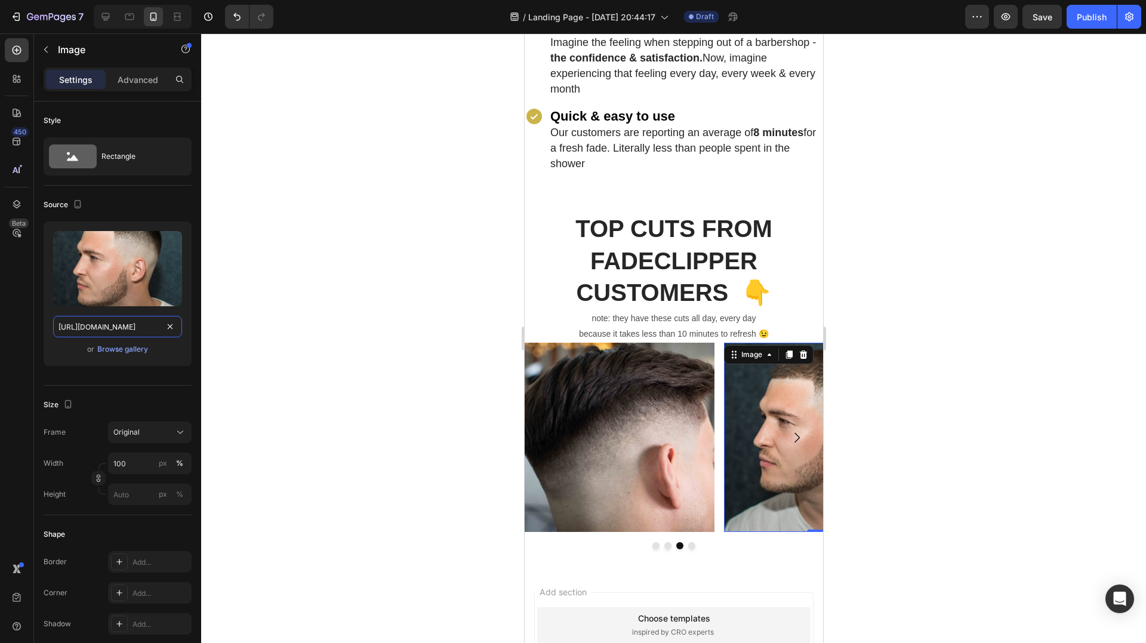
type input "[URL][DOMAIN_NAME]"
click at [426, 386] on div at bounding box center [673, 338] width 945 height 610
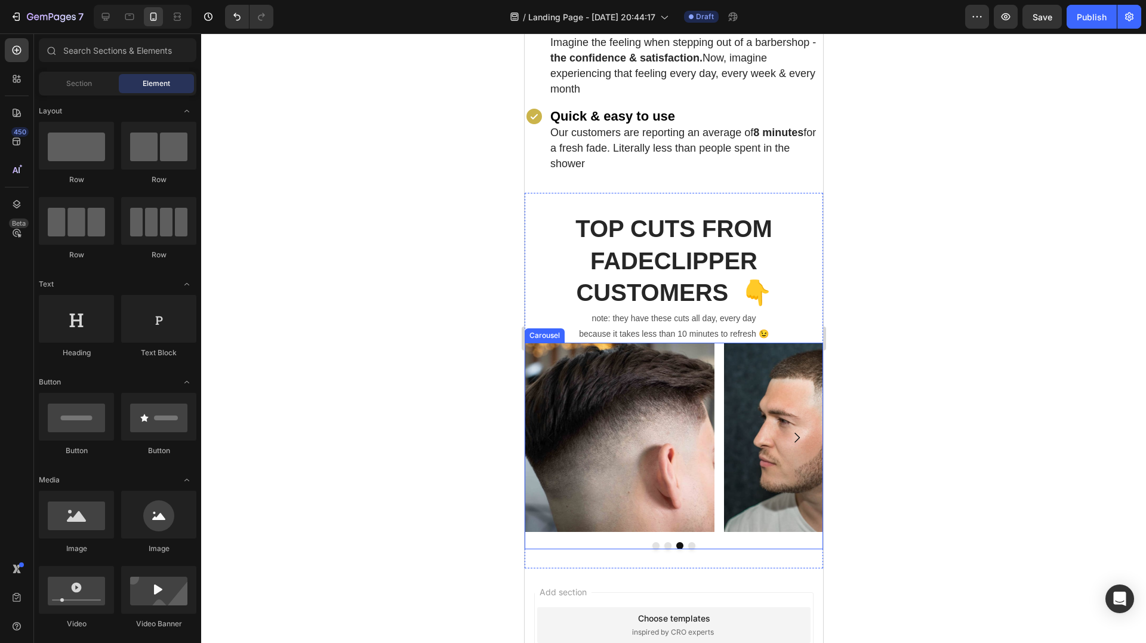
click at [789, 430] on icon "Carousel Next Arrow" at bounding box center [796, 437] width 14 height 14
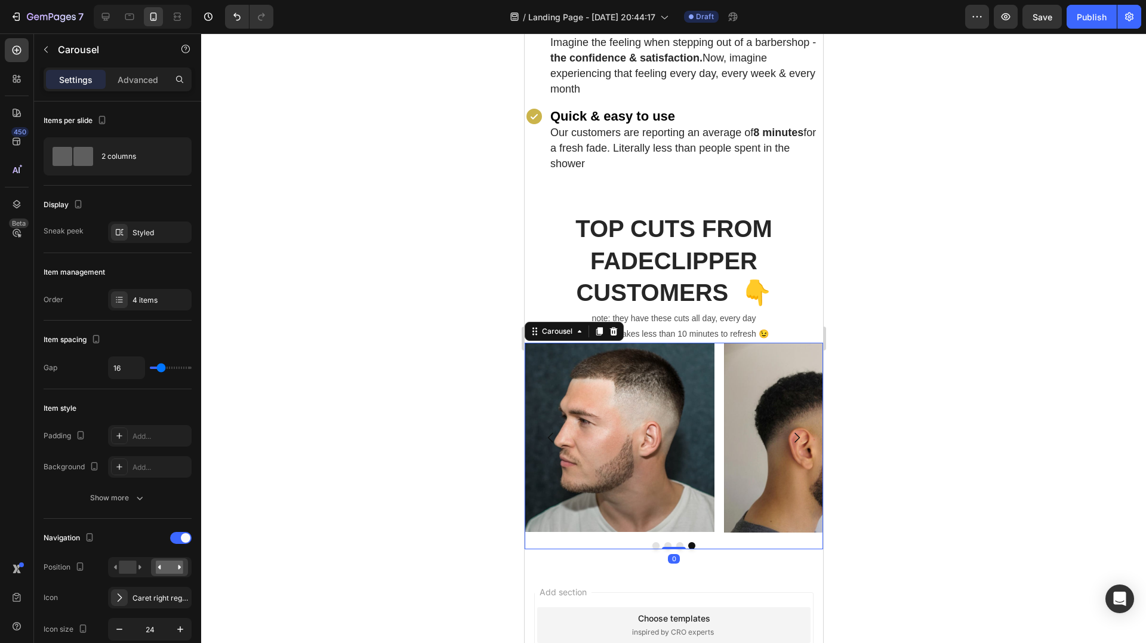
click at [789, 430] on icon "Carousel Next Arrow" at bounding box center [796, 437] width 14 height 14
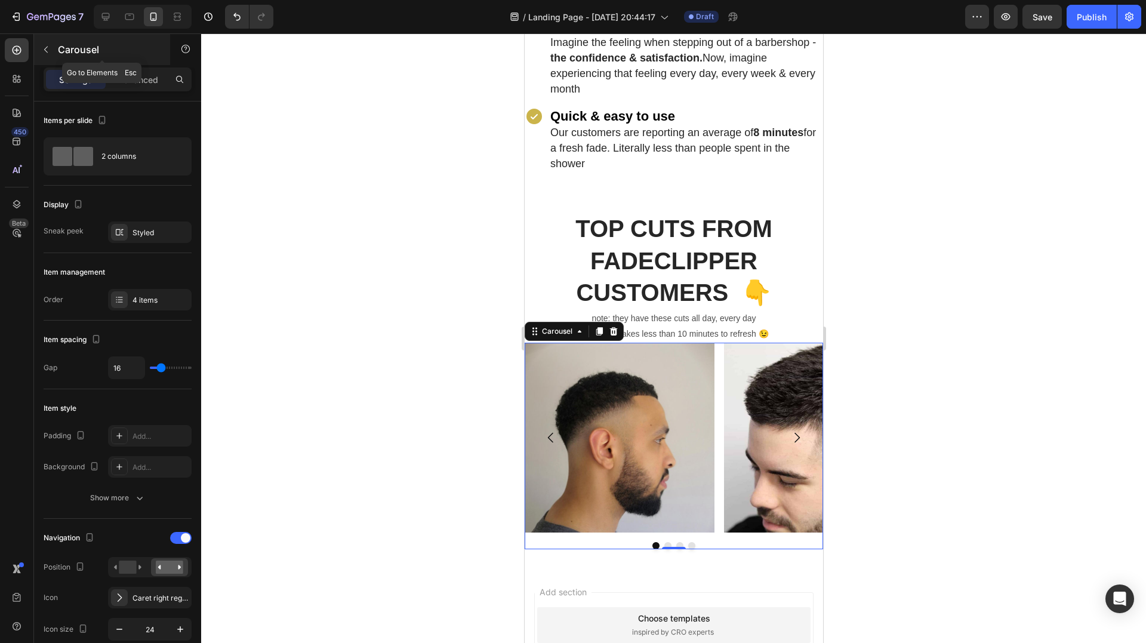
click at [50, 45] on icon "button" at bounding box center [46, 50] width 10 height 10
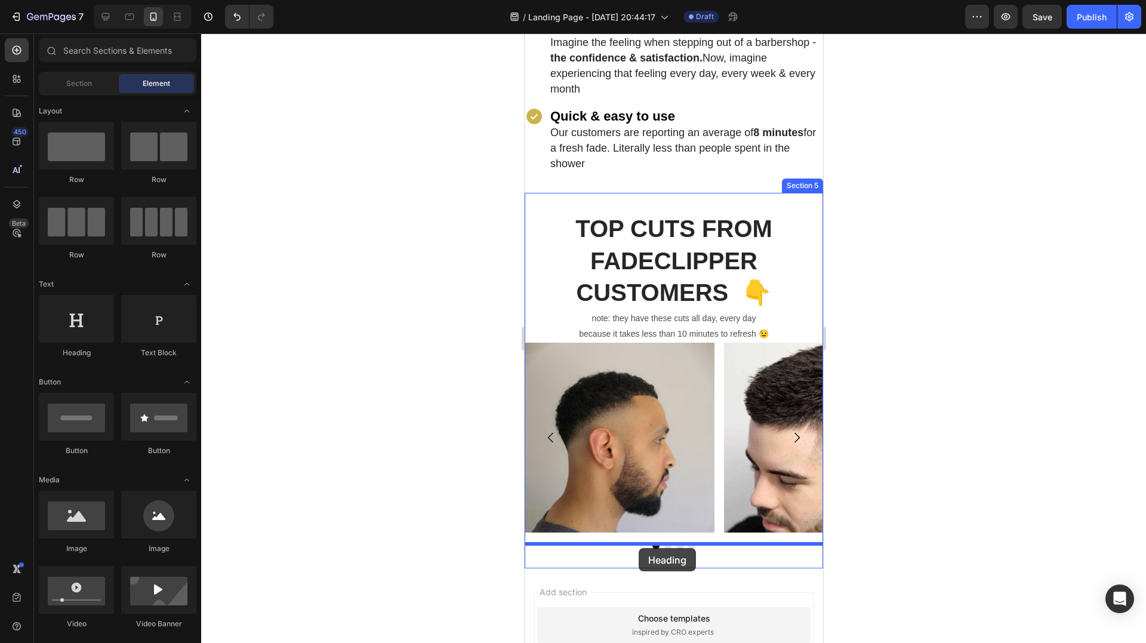
drag, startPoint x: 605, startPoint y: 379, endPoint x: 638, endPoint y: 548, distance: 172.2
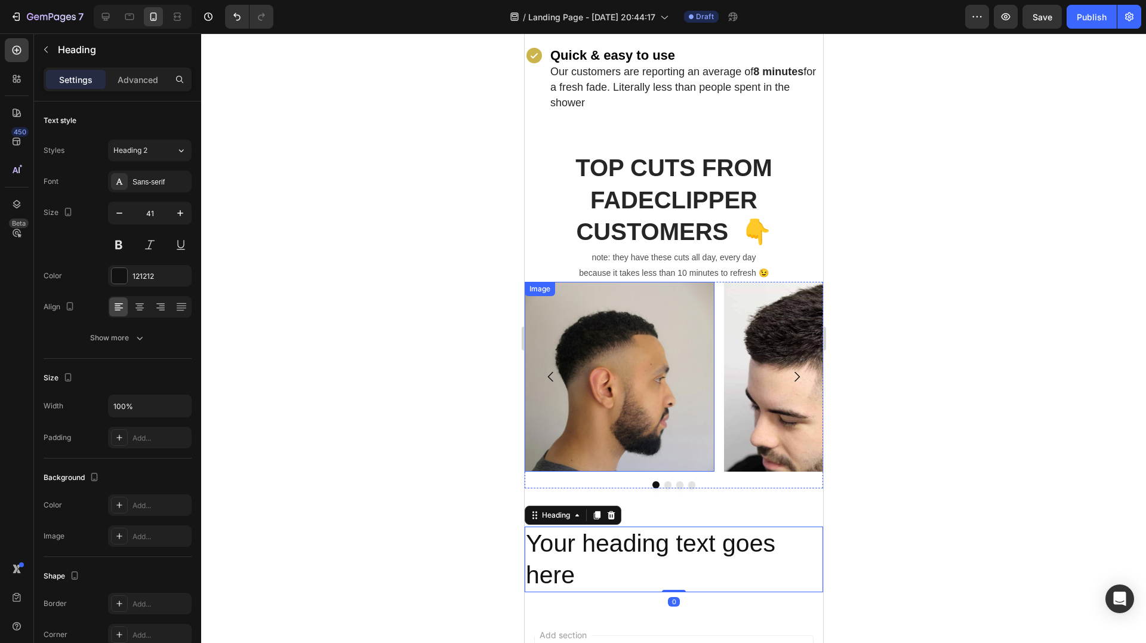
scroll to position [1503, 0]
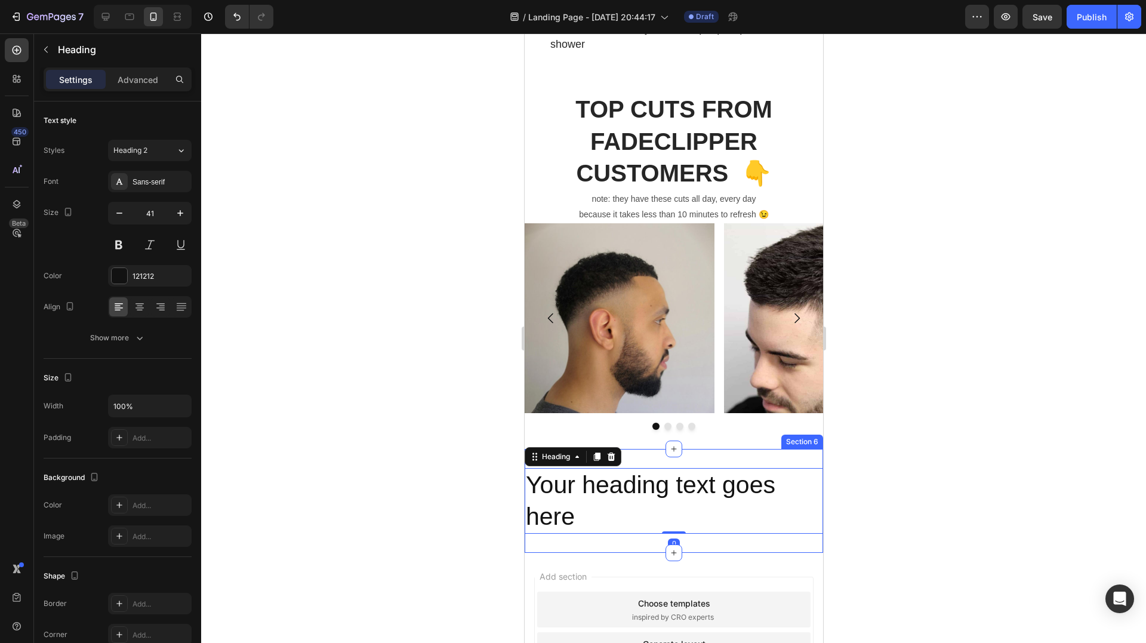
click at [715, 449] on div "Your heading text goes here Heading 0 Section 6" at bounding box center [673, 501] width 299 height 104
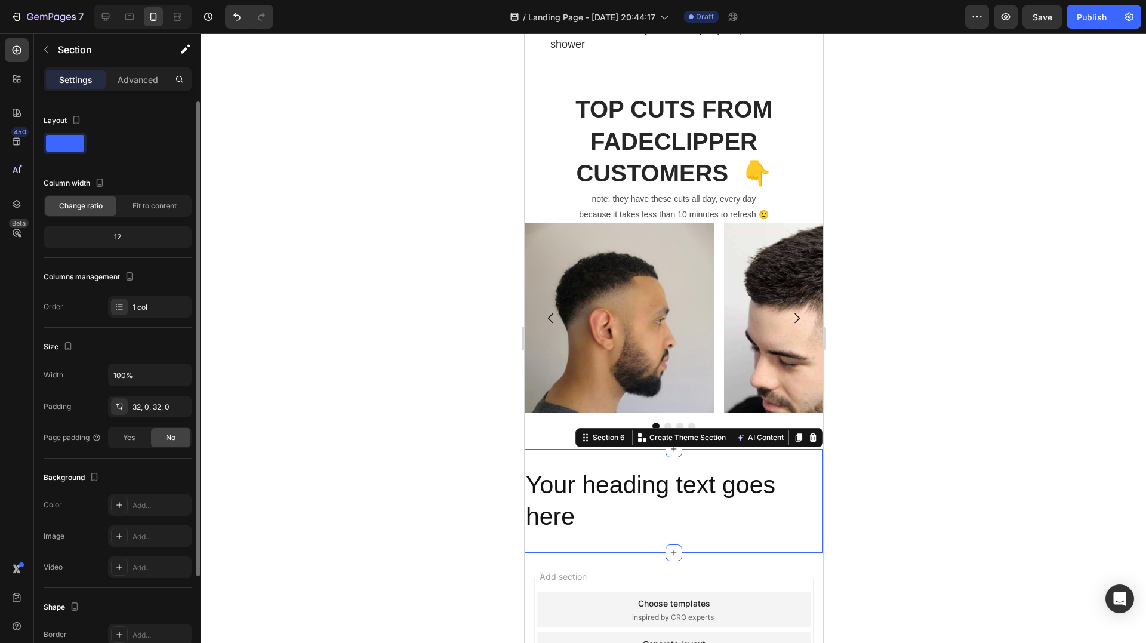
scroll to position [122, 0]
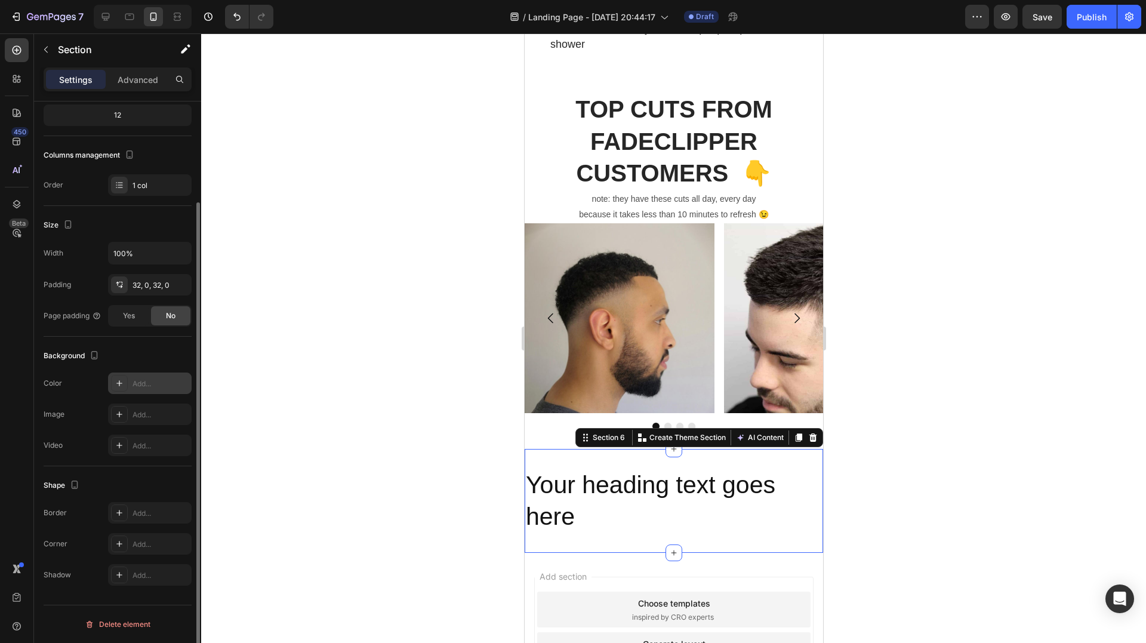
click at [132, 378] on div "Add..." at bounding box center [150, 383] width 84 height 21
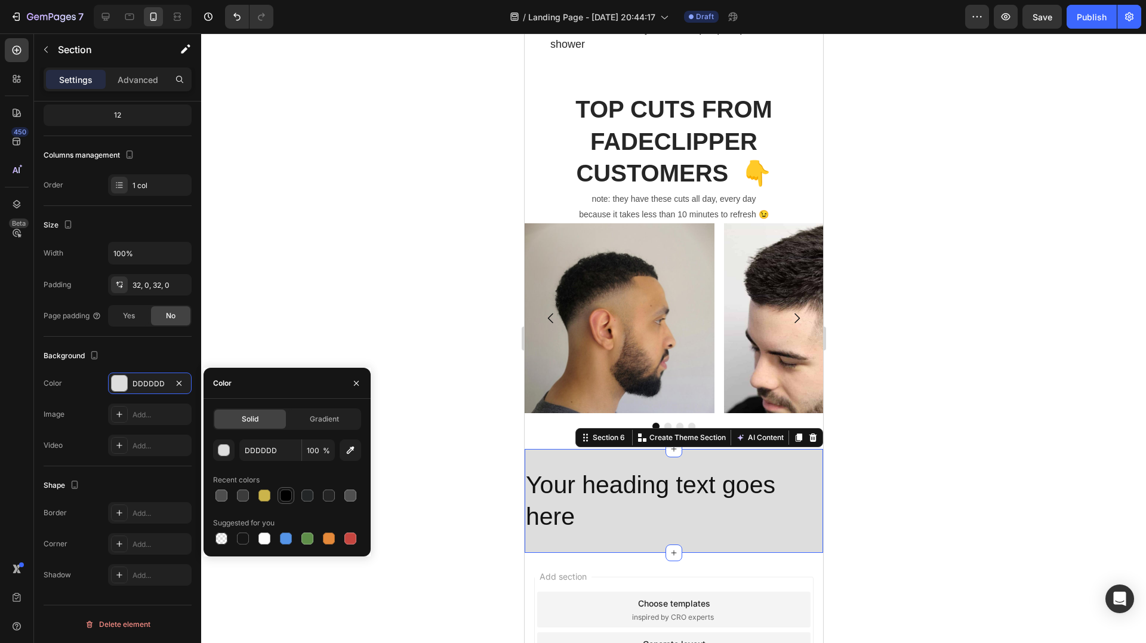
click at [287, 495] on div at bounding box center [286, 496] width 12 height 12
type input "000000"
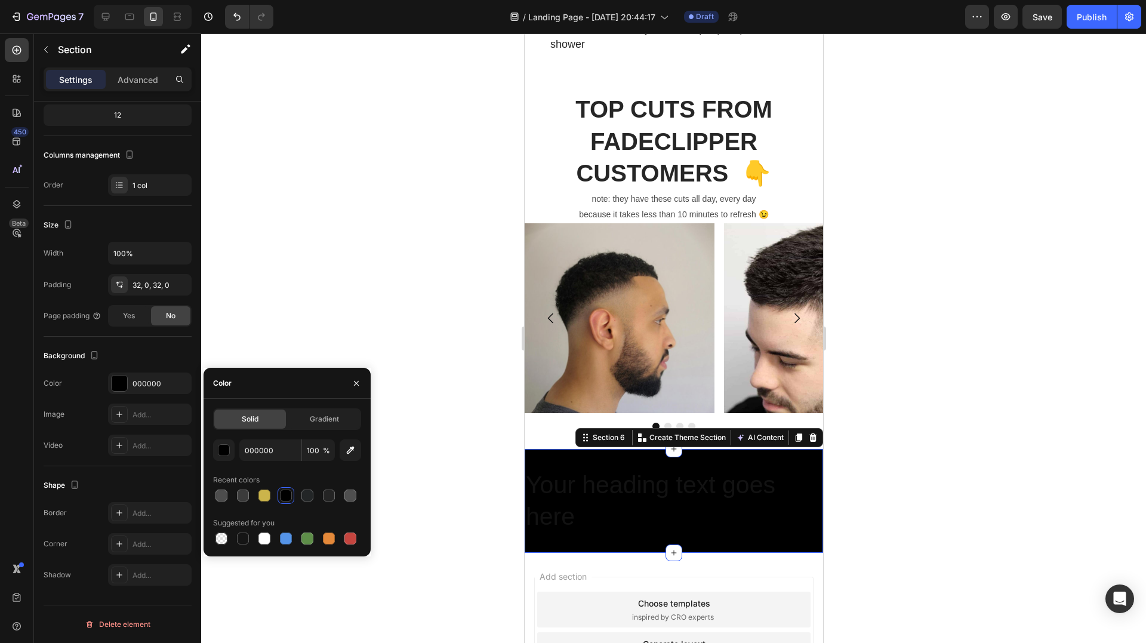
click at [405, 309] on div at bounding box center [673, 338] width 945 height 610
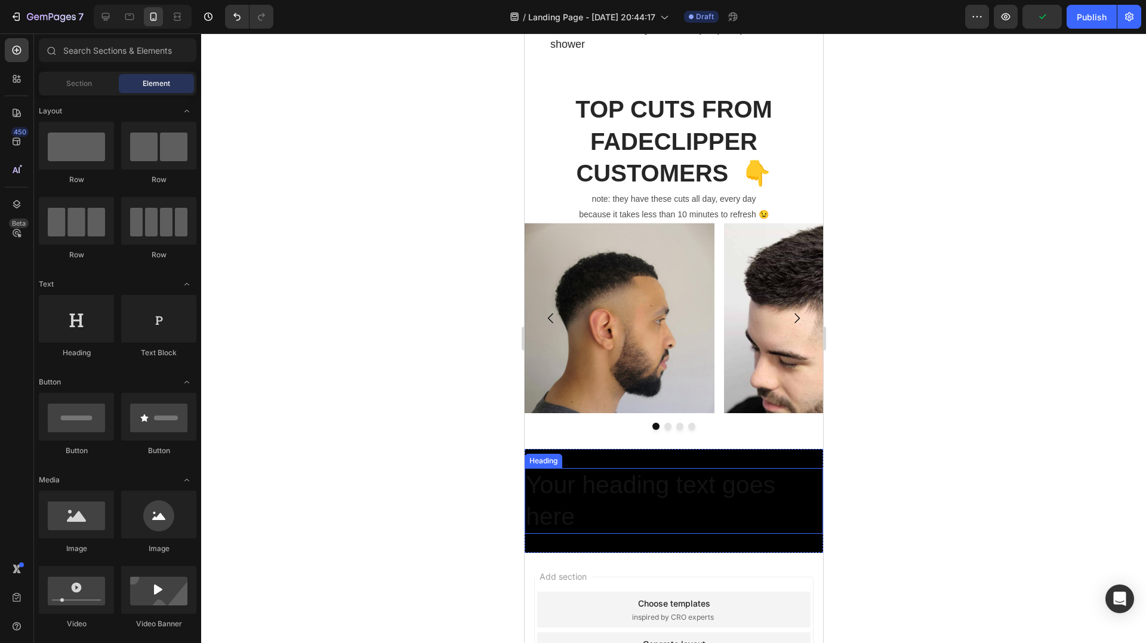
click at [630, 468] on h2 "Your heading text goes here" at bounding box center [673, 501] width 299 height 66
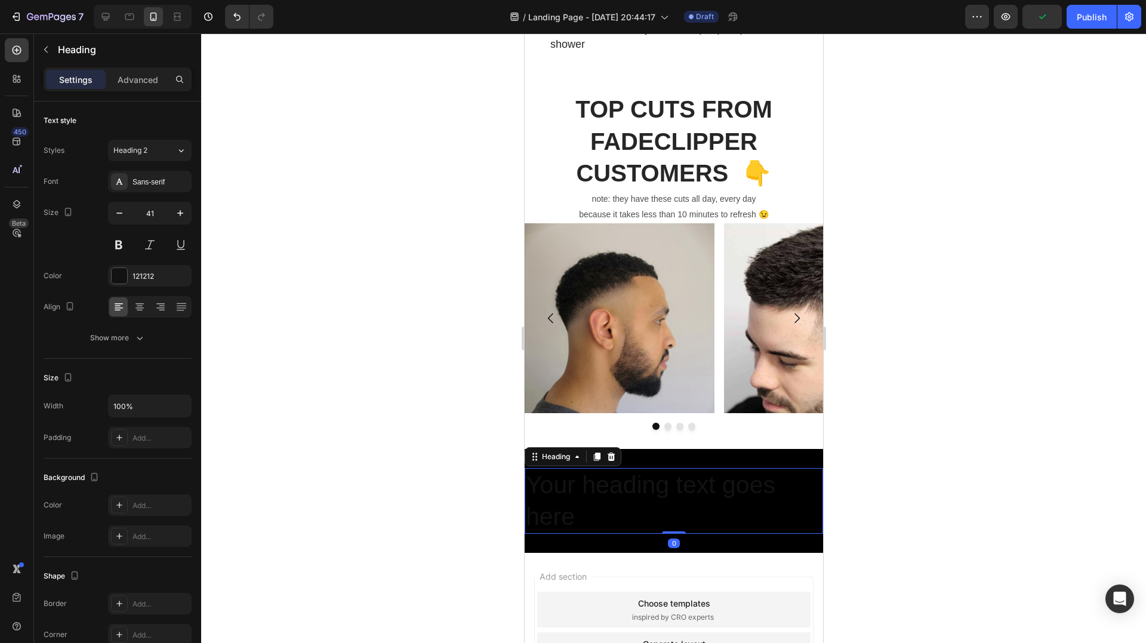
click at [631, 468] on h2 "Your heading text goes here" at bounding box center [673, 501] width 299 height 66
click at [631, 469] on p "Your heading text goes here" at bounding box center [673, 501] width 296 height 64
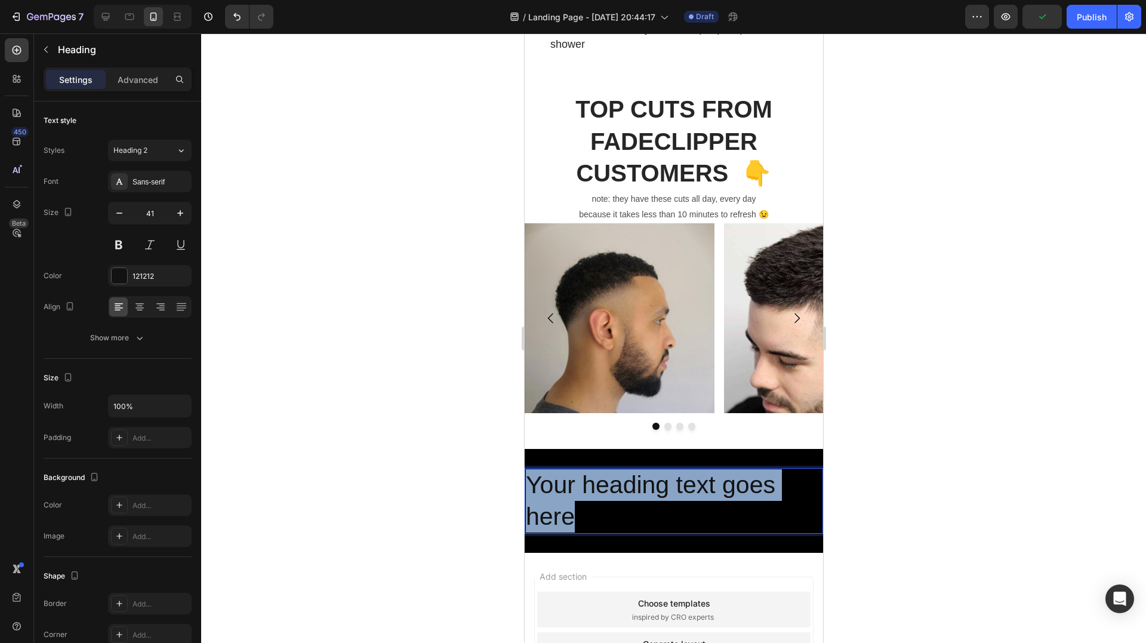
click at [631, 469] on p "Your heading text goes here" at bounding box center [673, 501] width 296 height 64
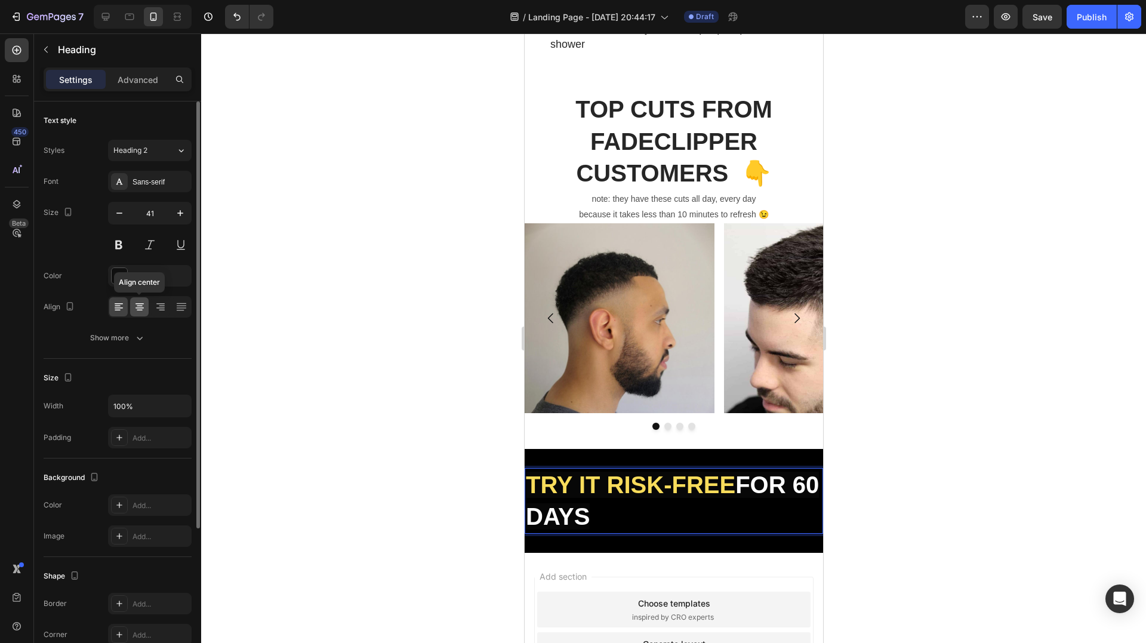
click at [142, 303] on icon at bounding box center [140, 303] width 8 height 1
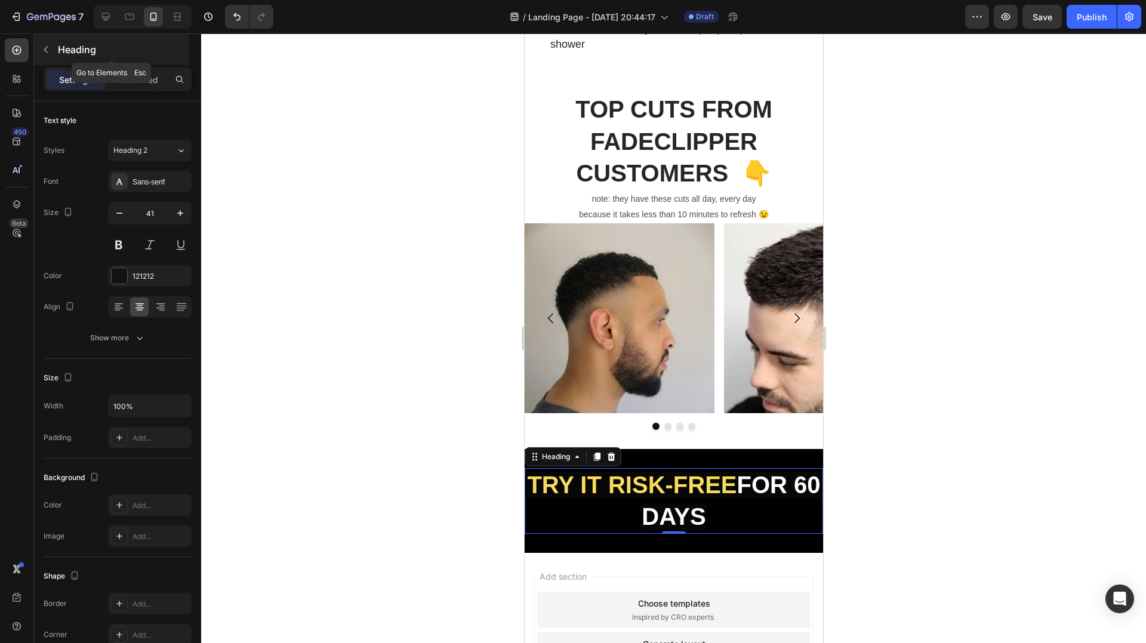
click at [78, 36] on div "Heading" at bounding box center [111, 49] width 155 height 31
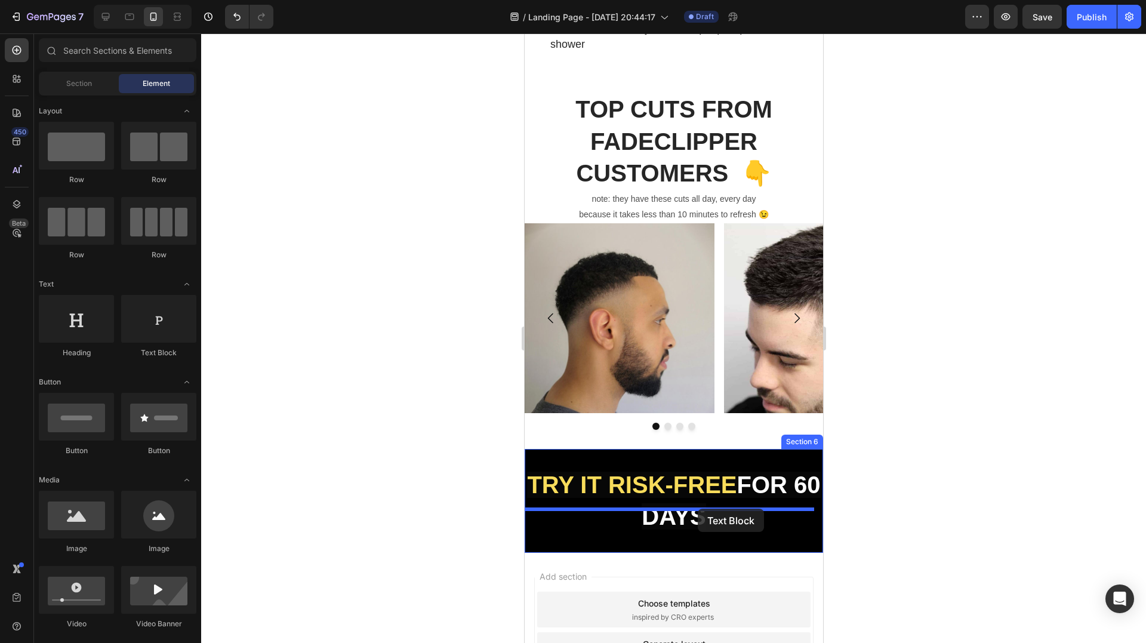
drag, startPoint x: 674, startPoint y: 344, endPoint x: 697, endPoint y: 509, distance: 165.8
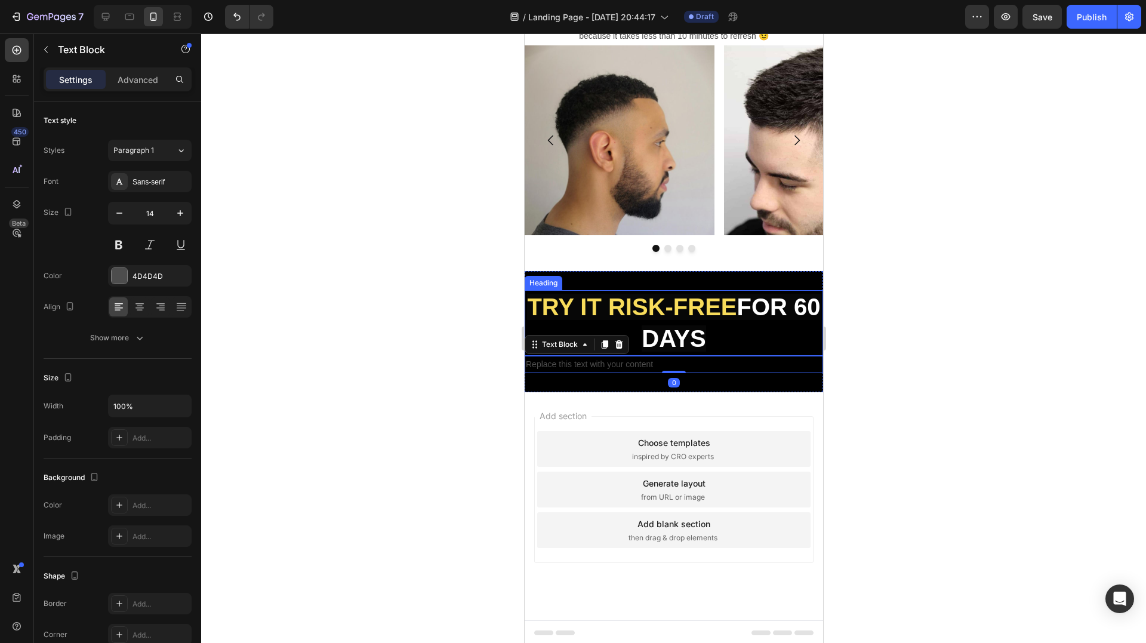
scroll to position [1659, 0]
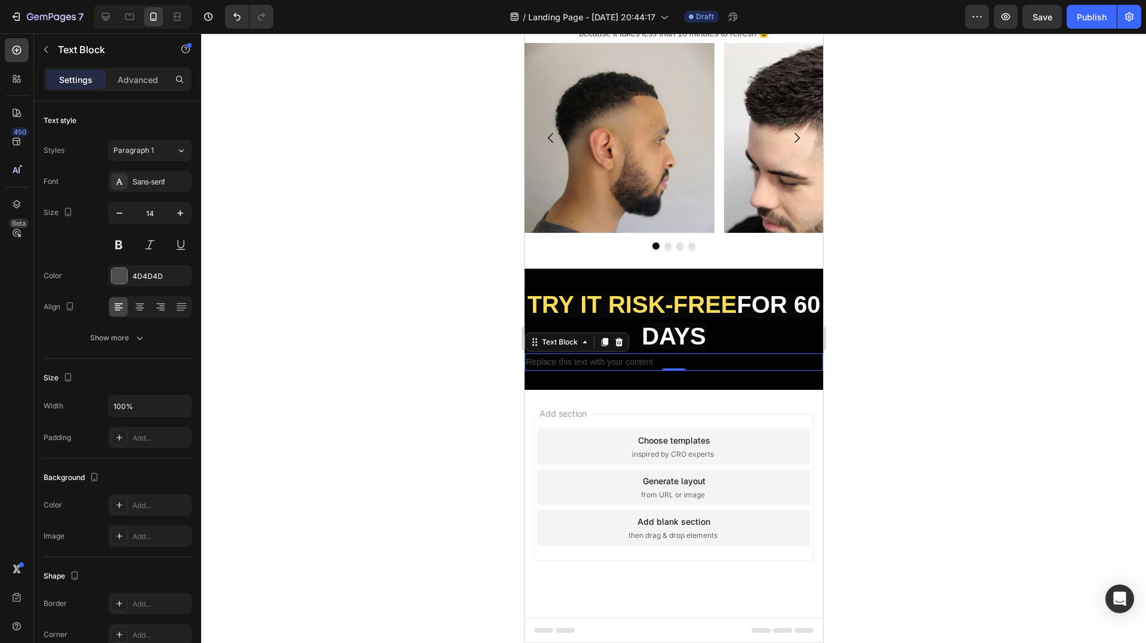
click at [590, 359] on div "Replace this text with your content" at bounding box center [673, 361] width 299 height 17
click at [590, 359] on p "Replace this text with your content" at bounding box center [673, 362] width 296 height 15
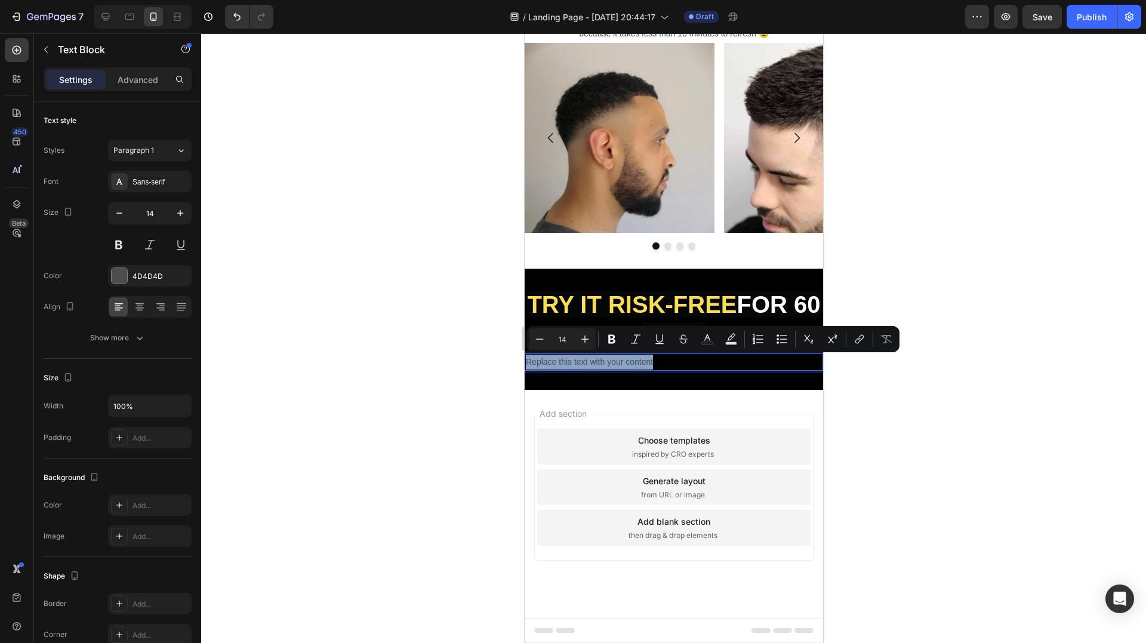
click at [590, 359] on p "Replace this text with your content" at bounding box center [673, 362] width 296 height 15
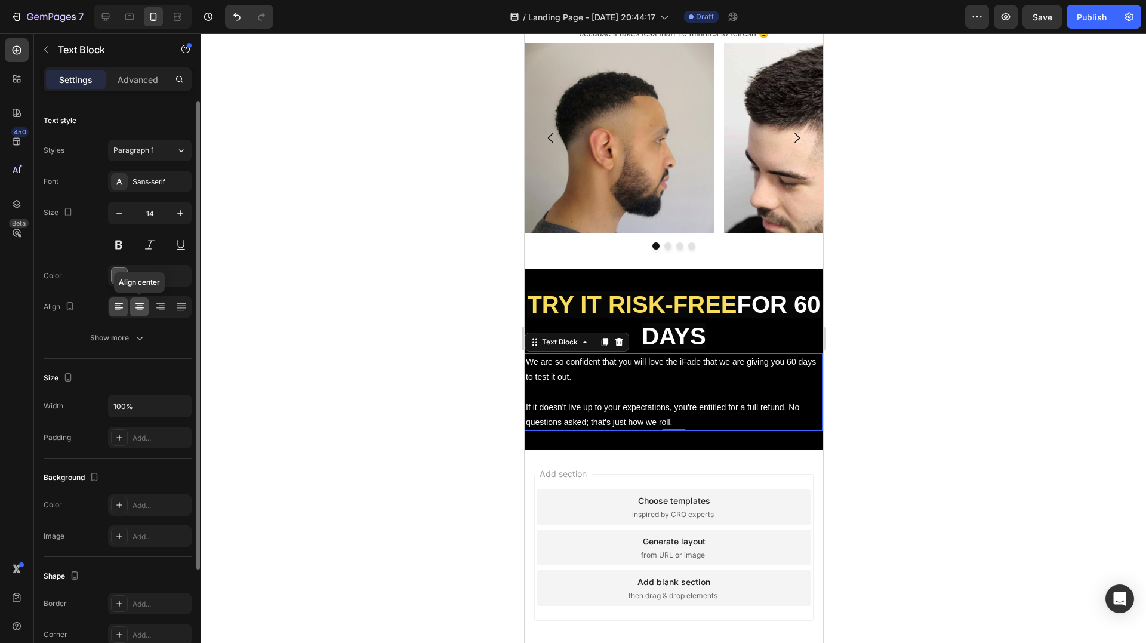
click at [147, 306] on div at bounding box center [139, 306] width 19 height 19
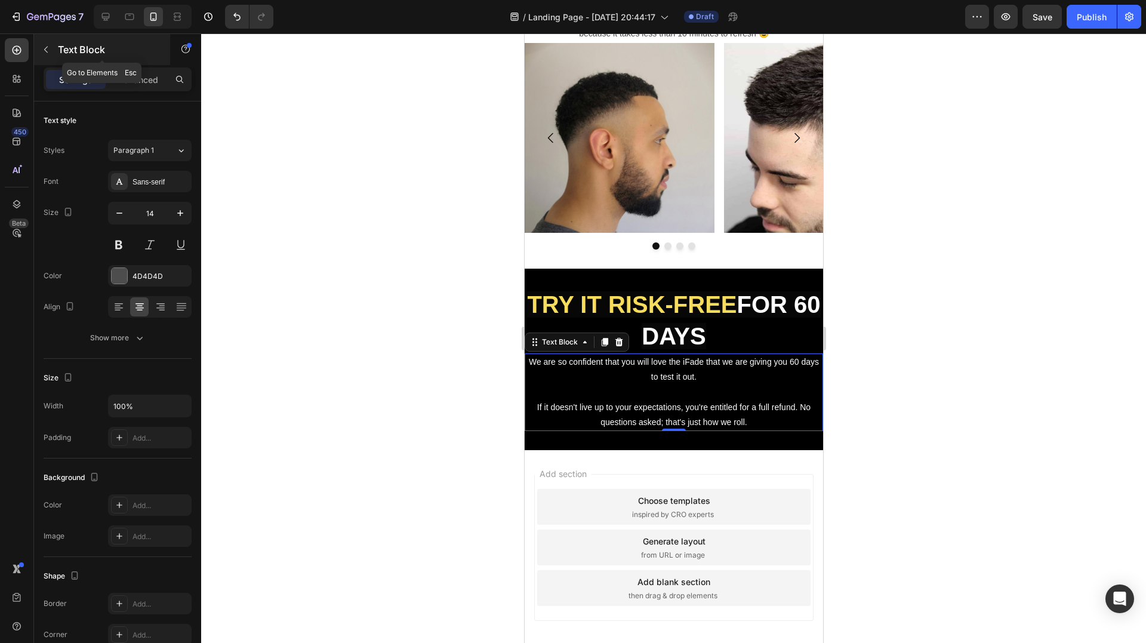
click at [54, 49] on button "button" at bounding box center [45, 49] width 19 height 19
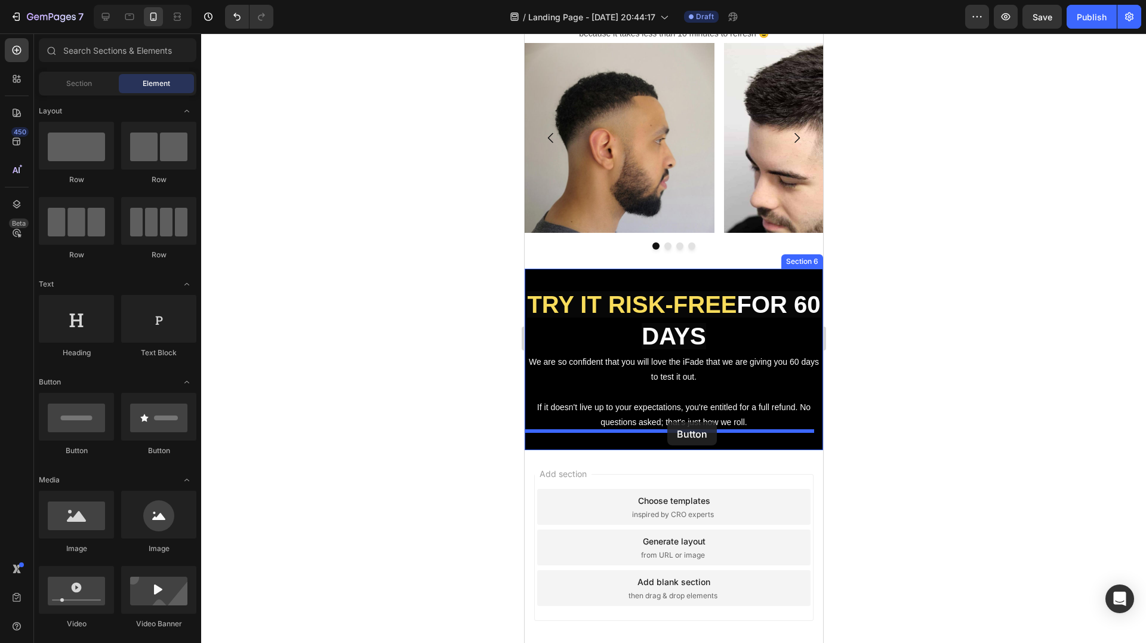
drag, startPoint x: 703, startPoint y: 457, endPoint x: 667, endPoint y: 422, distance: 50.7
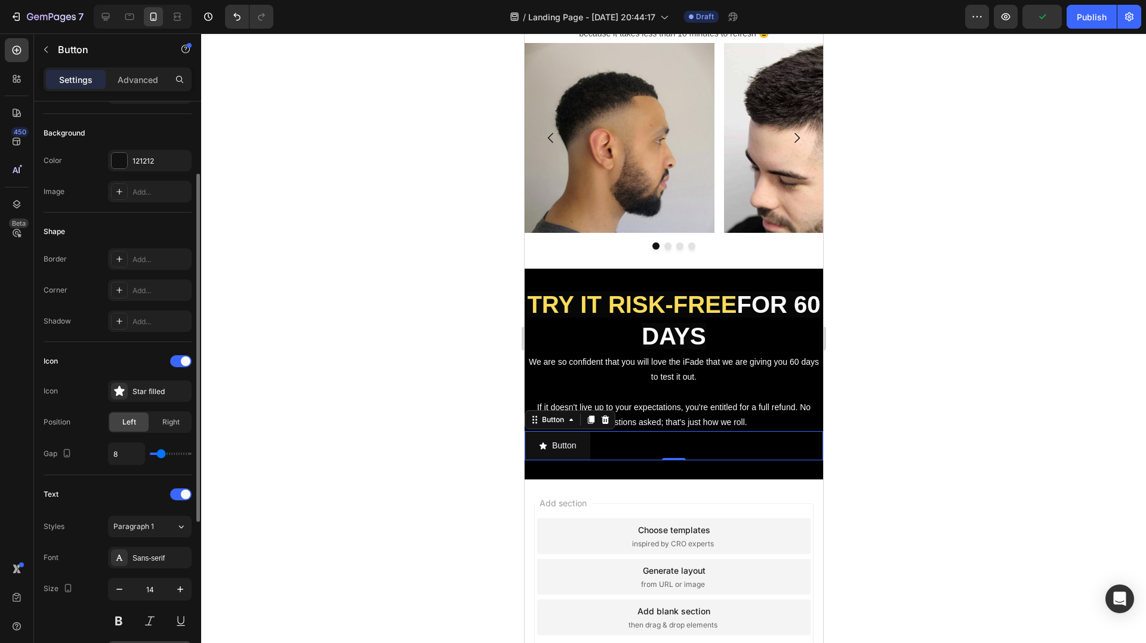
scroll to position [299, 0]
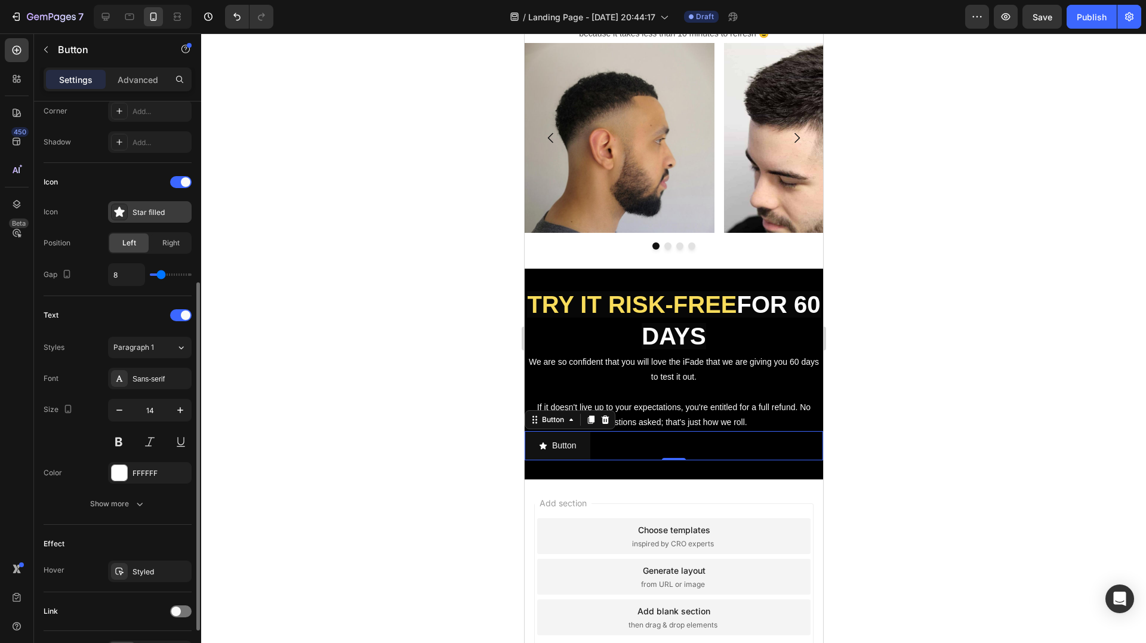
click at [108, 213] on div "Star filled" at bounding box center [150, 211] width 84 height 21
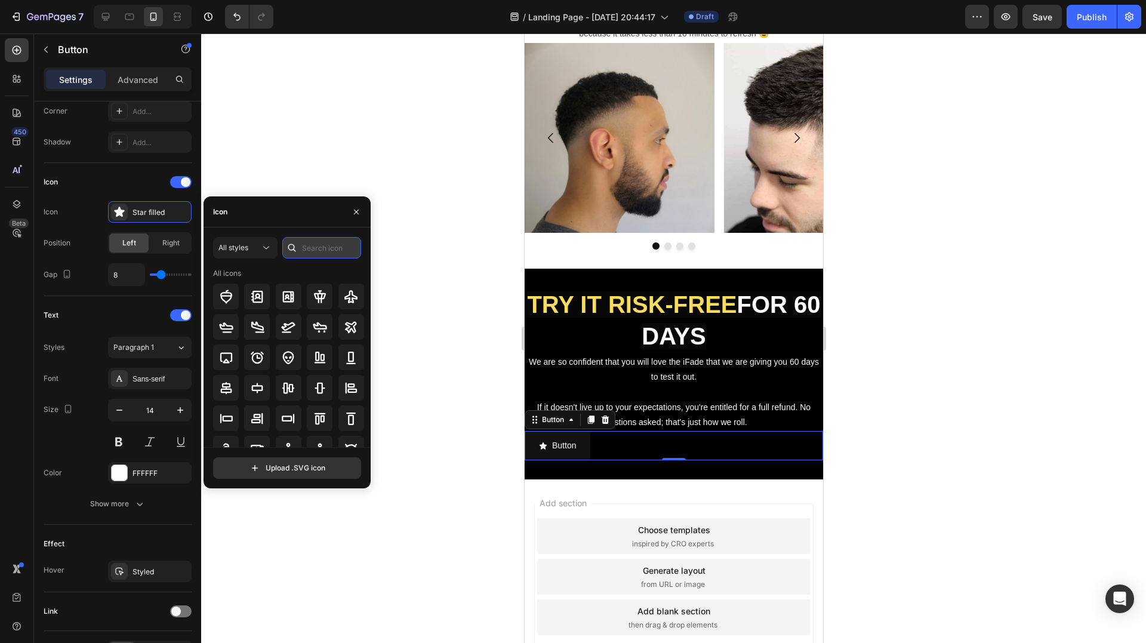
click at [315, 244] on input "text" at bounding box center [321, 247] width 79 height 21
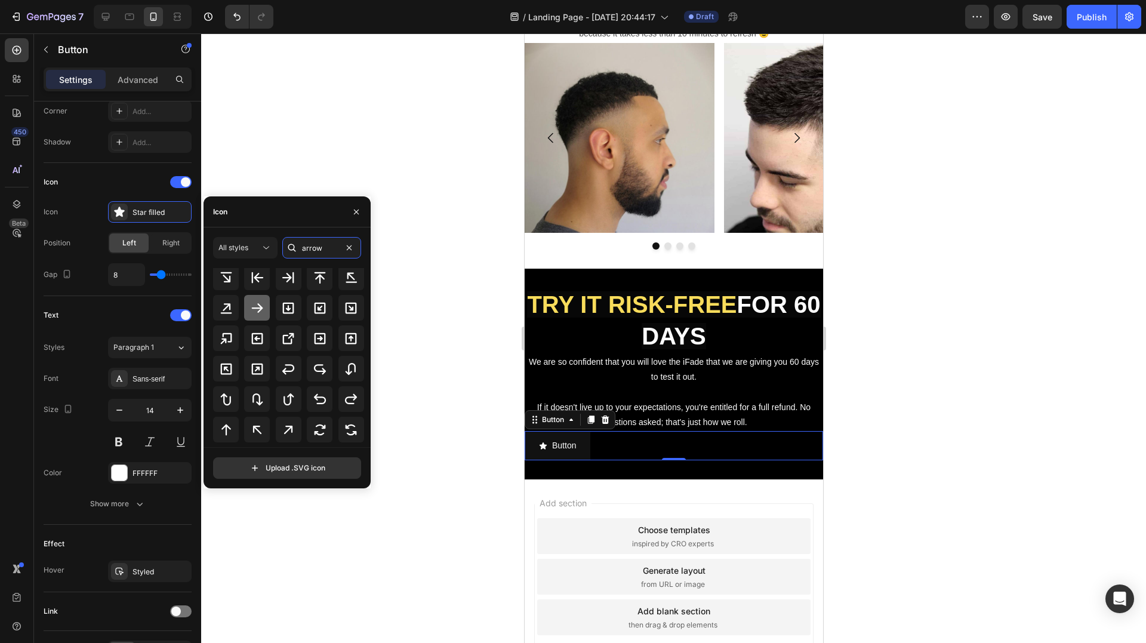
type input "arrow"
click at [248, 306] on div at bounding box center [257, 308] width 26 height 26
click at [171, 241] on span "Right" at bounding box center [170, 243] width 17 height 11
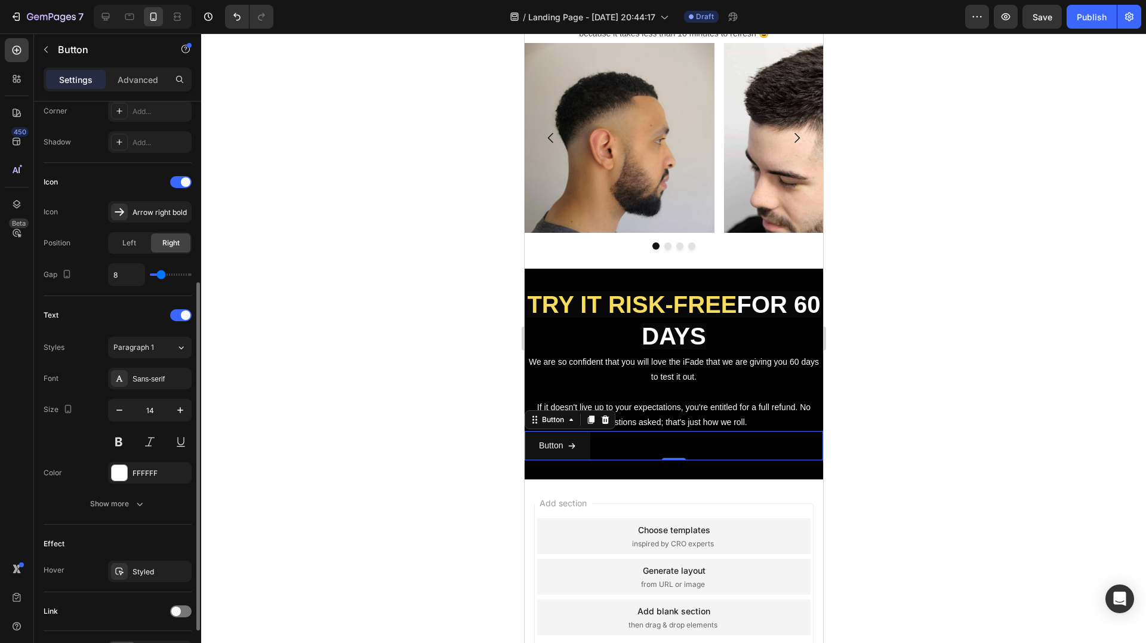
scroll to position [358, 0]
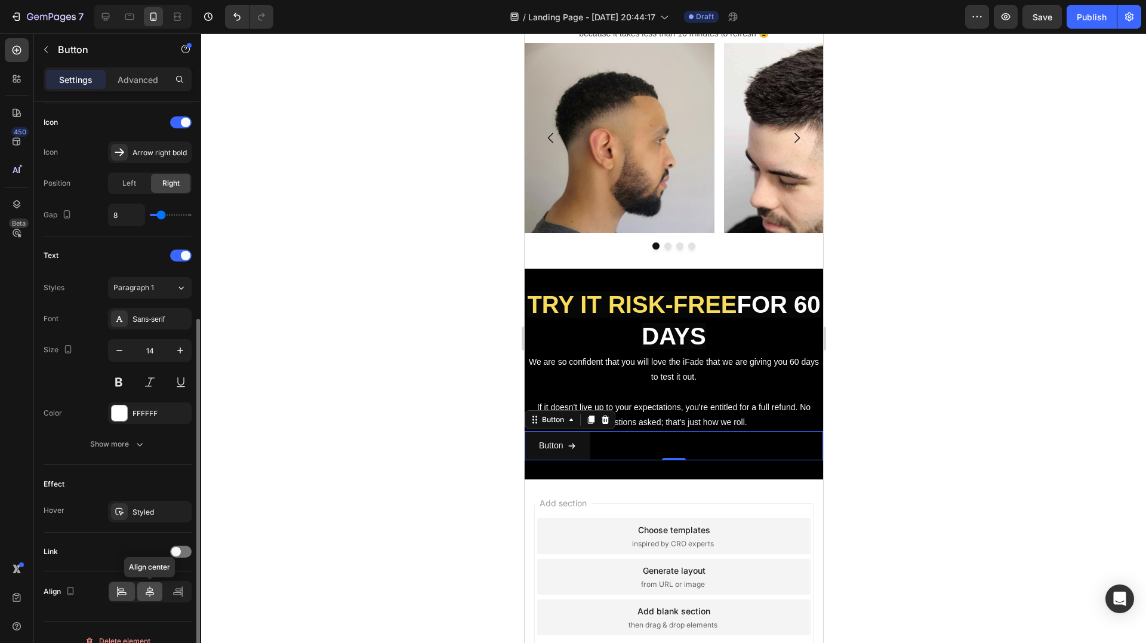
click at [147, 595] on icon at bounding box center [150, 591] width 8 height 11
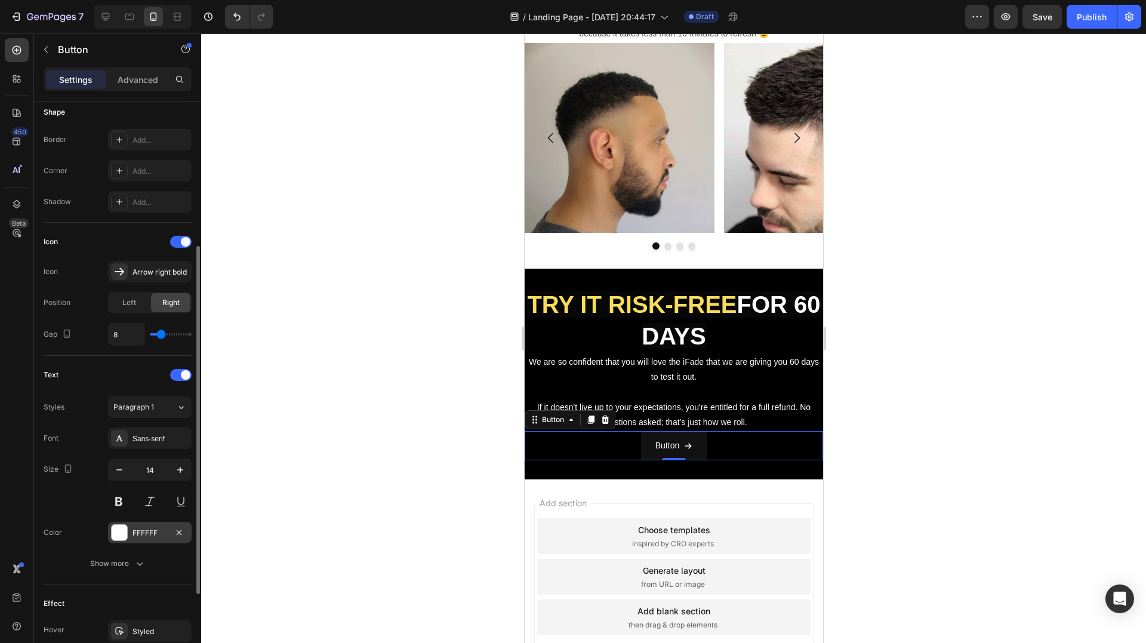
click at [153, 534] on div "FFFFFF" at bounding box center [150, 533] width 35 height 11
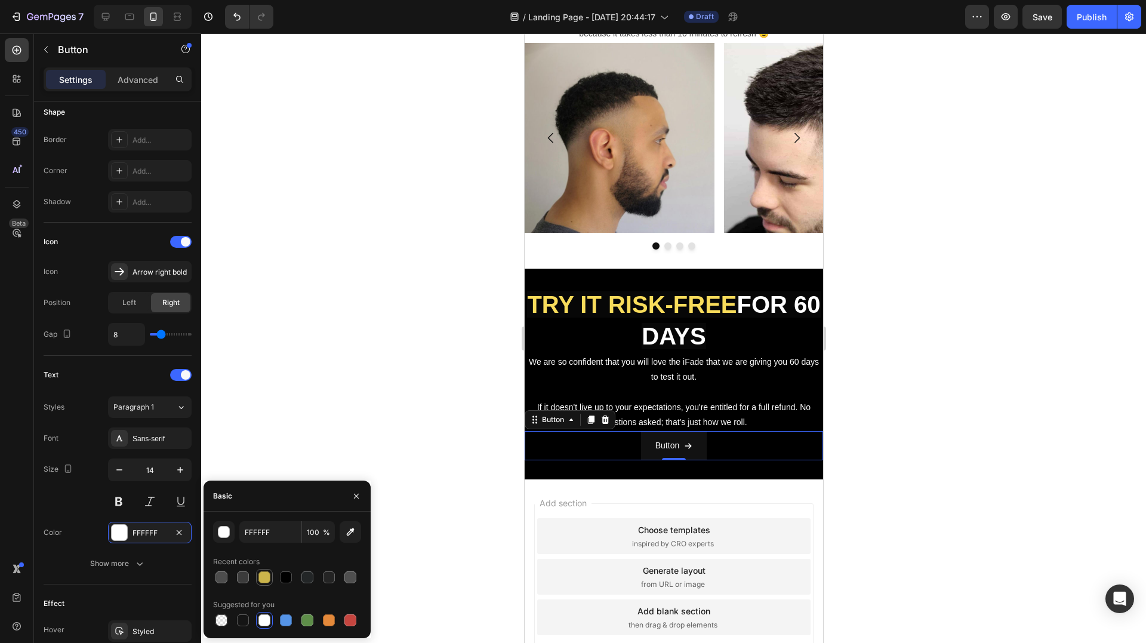
click at [265, 573] on div at bounding box center [265, 577] width 12 height 12
click at [267, 612] on div at bounding box center [264, 620] width 17 height 17
type input "FFFFFF"
click at [91, 429] on div "Font Sans-serif" at bounding box center [118, 437] width 148 height 21
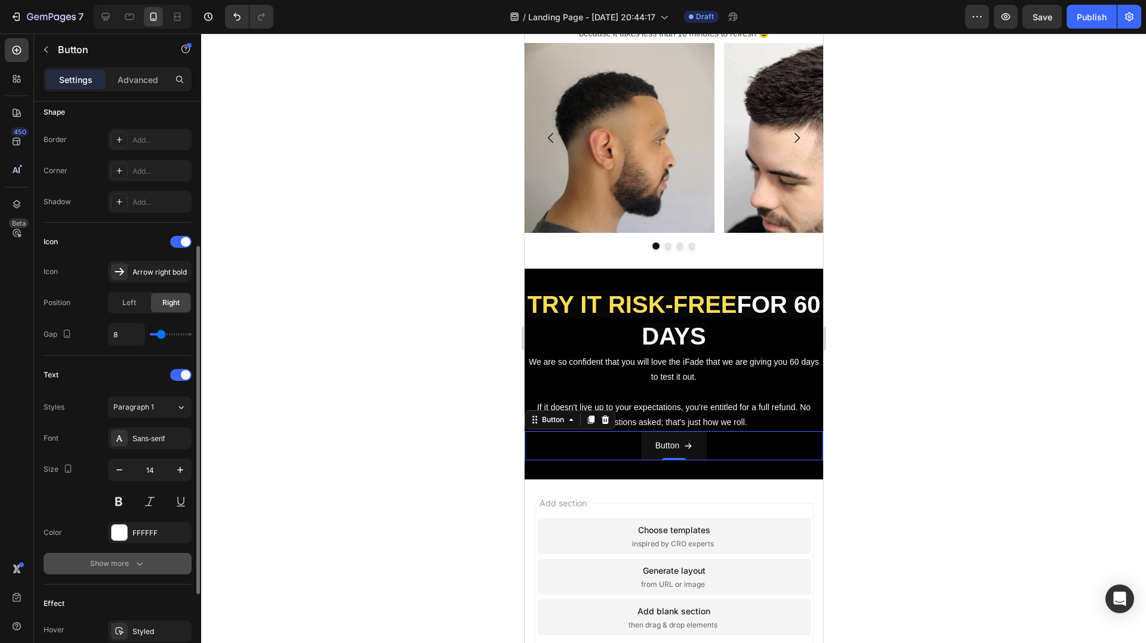
scroll to position [375, 0]
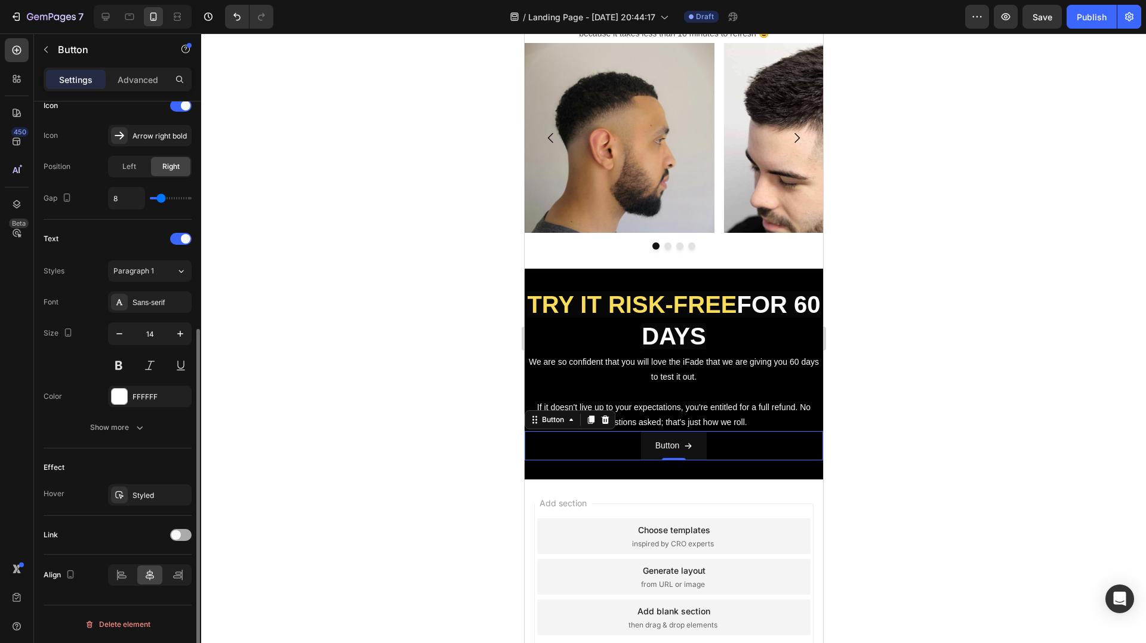
click at [183, 539] on div at bounding box center [180, 535] width 21 height 12
click at [160, 562] on div "Open page" at bounding box center [143, 564] width 61 height 11
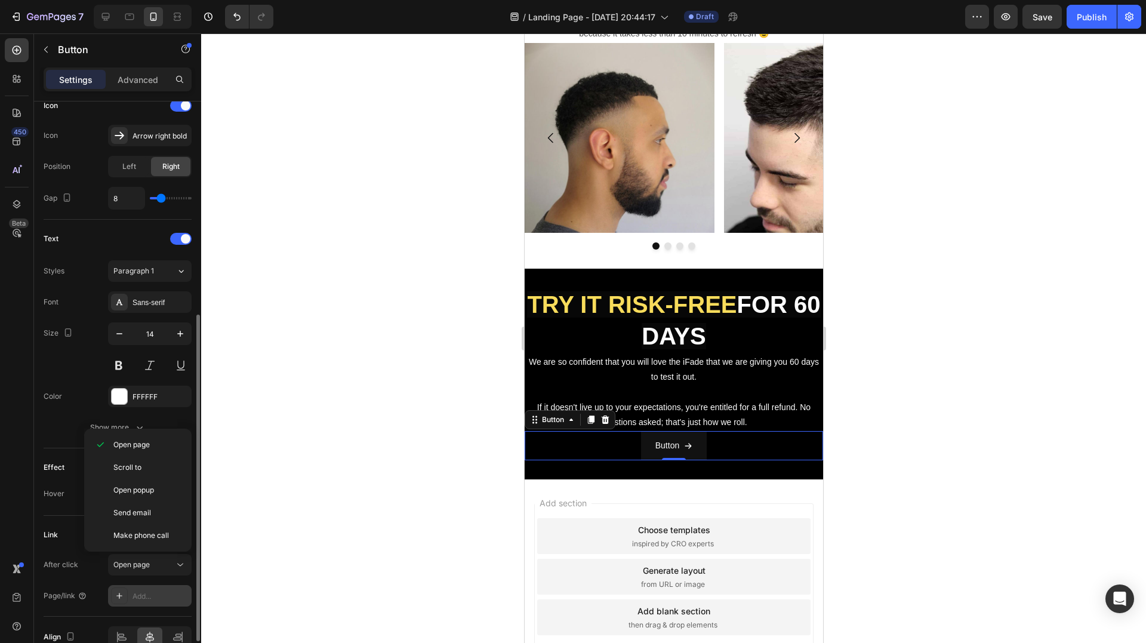
click at [137, 592] on div "Add..." at bounding box center [161, 596] width 56 height 11
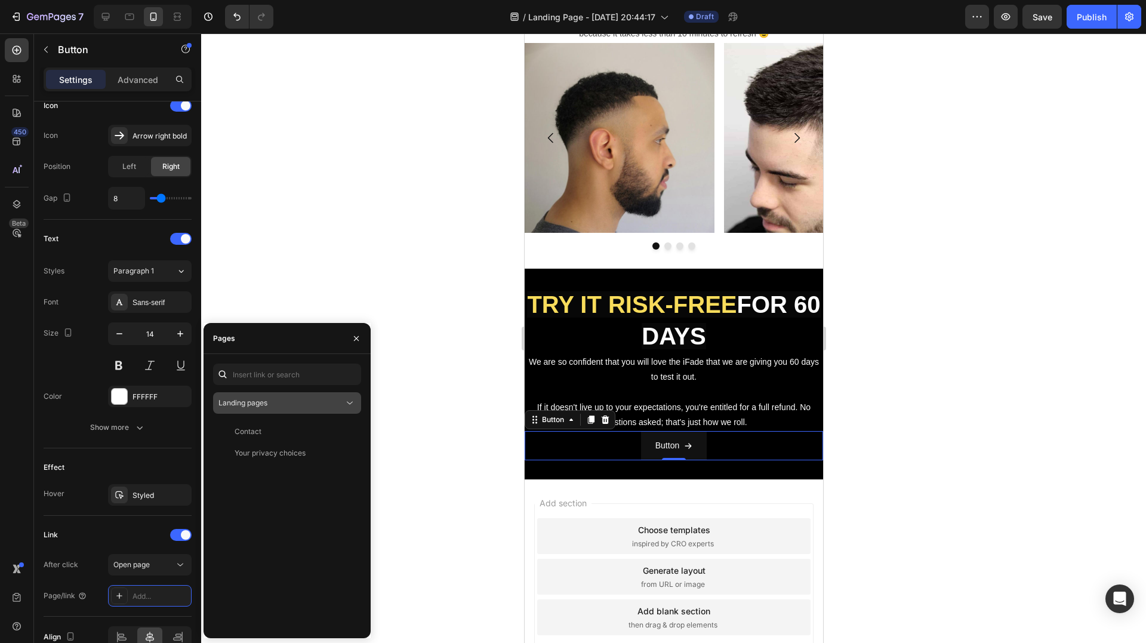
click at [263, 399] on span "Landing pages" at bounding box center [243, 402] width 49 height 9
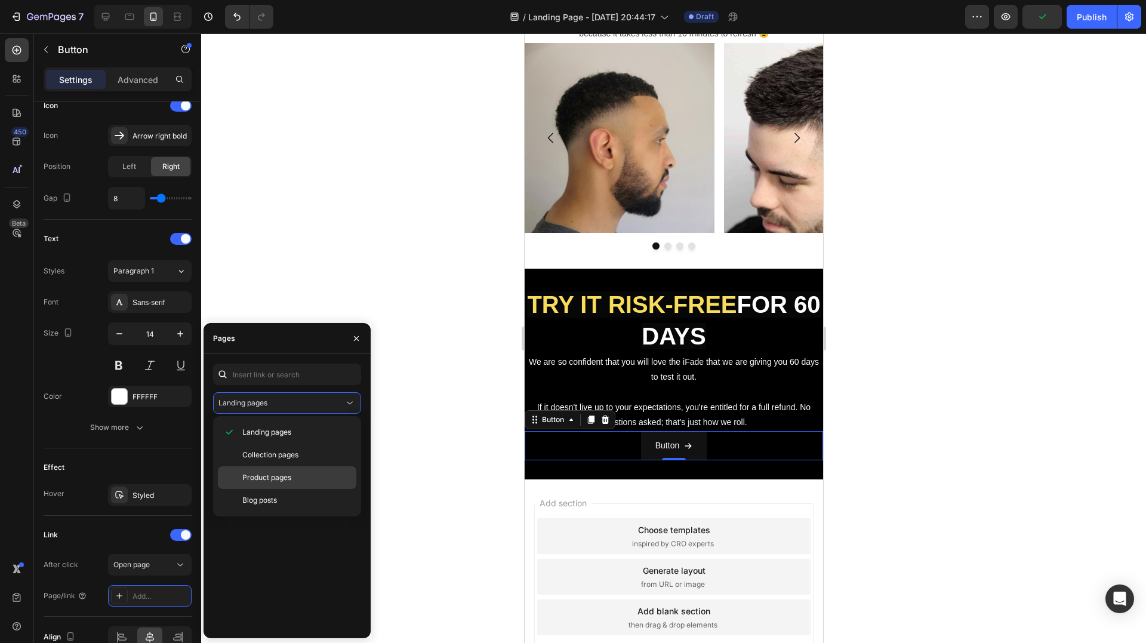
click at [272, 478] on span "Product pages" at bounding box center [266, 477] width 49 height 11
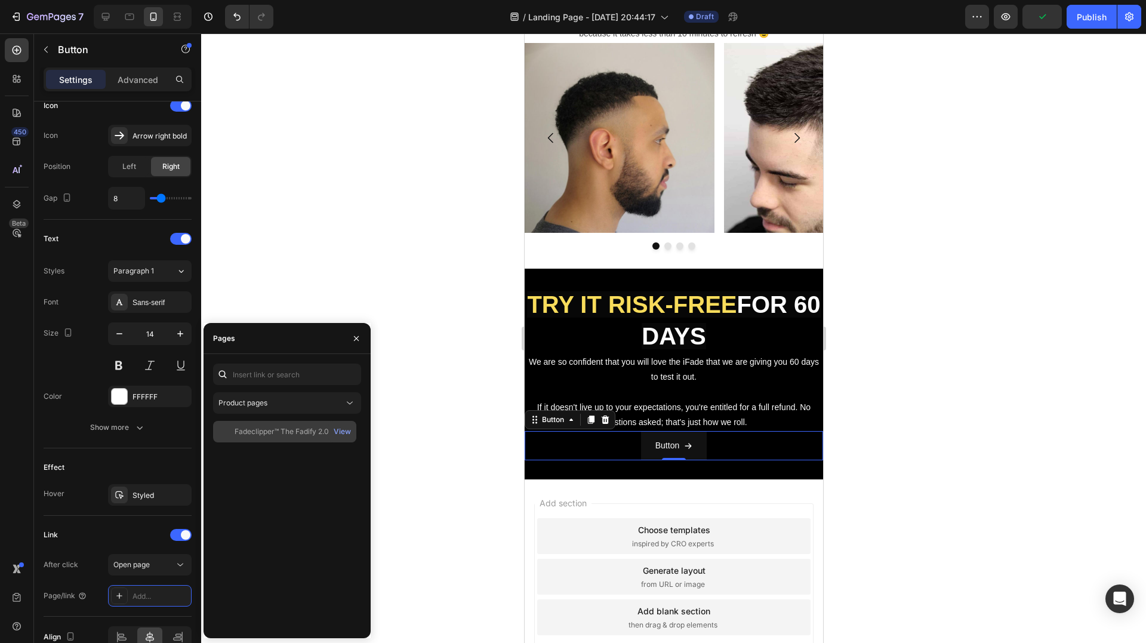
click at [284, 428] on div "Fadeclipper™ The Fadify 2.0" at bounding box center [282, 431] width 94 height 11
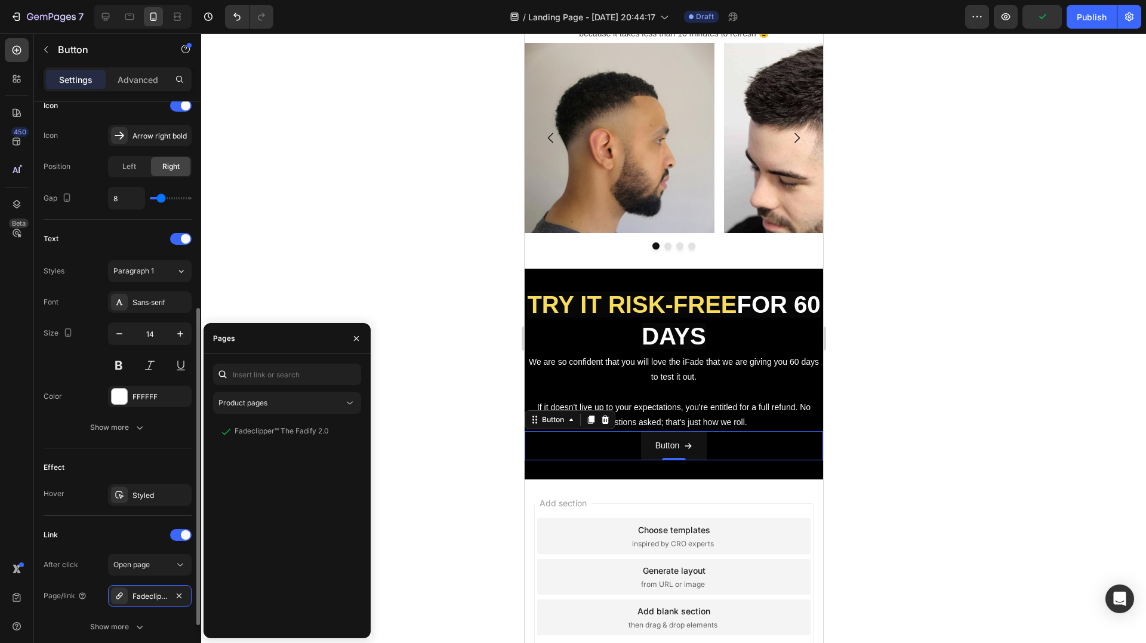
click at [115, 467] on div "Effect" at bounding box center [118, 467] width 148 height 19
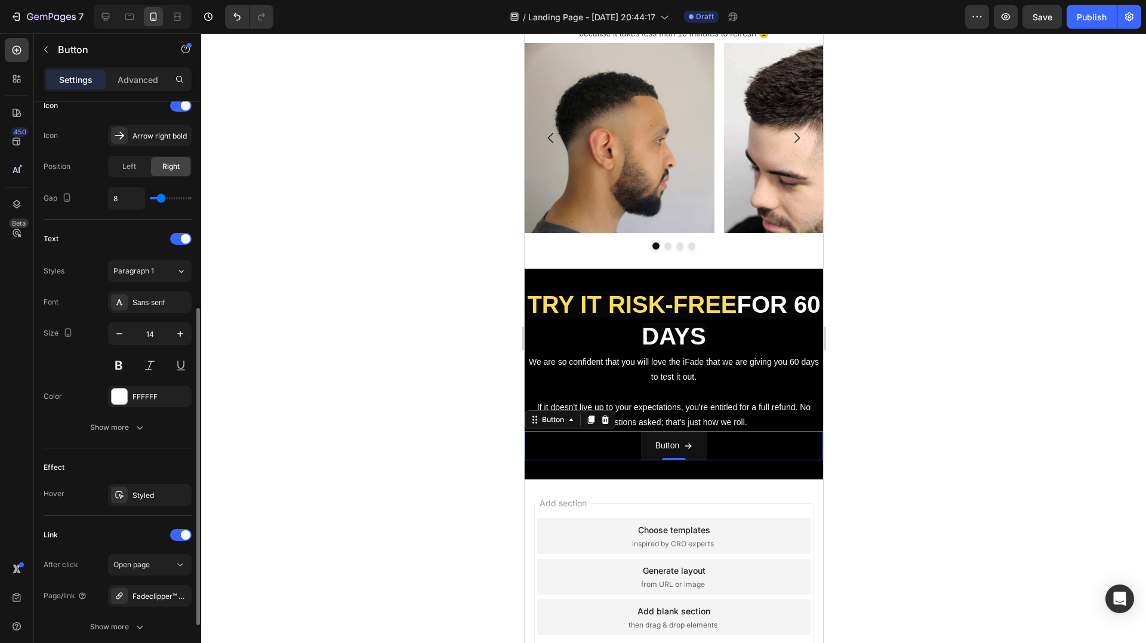
scroll to position [315, 0]
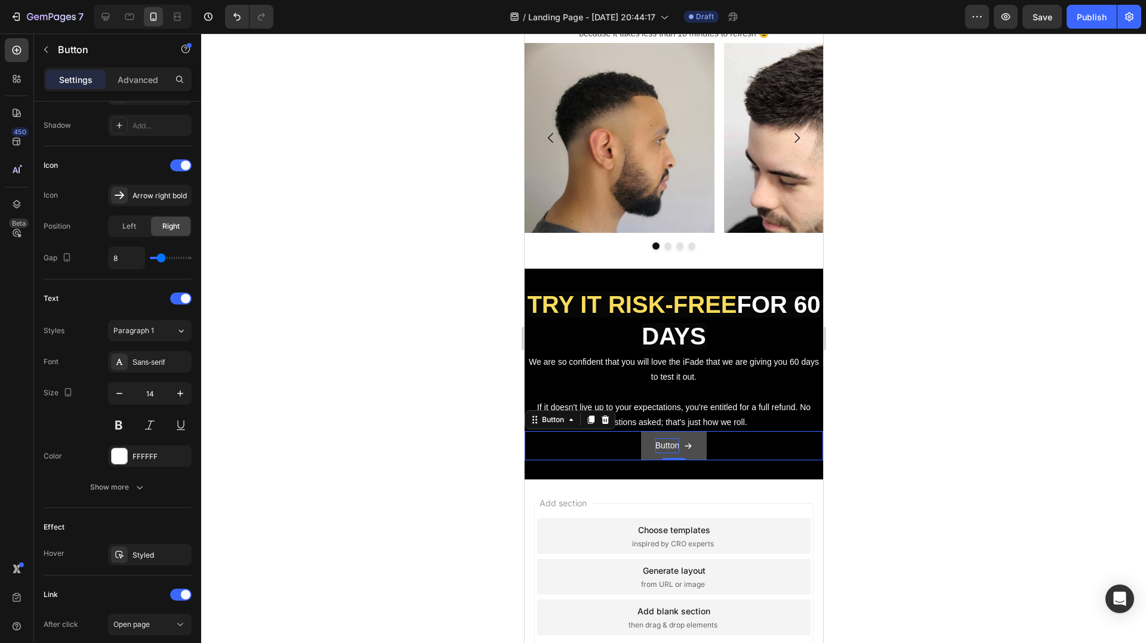
click at [668, 444] on p "Button" at bounding box center [667, 445] width 24 height 15
click at [658, 448] on p "Button" at bounding box center [667, 445] width 24 height 15
click at [658, 447] on p "Button" at bounding box center [667, 445] width 24 height 15
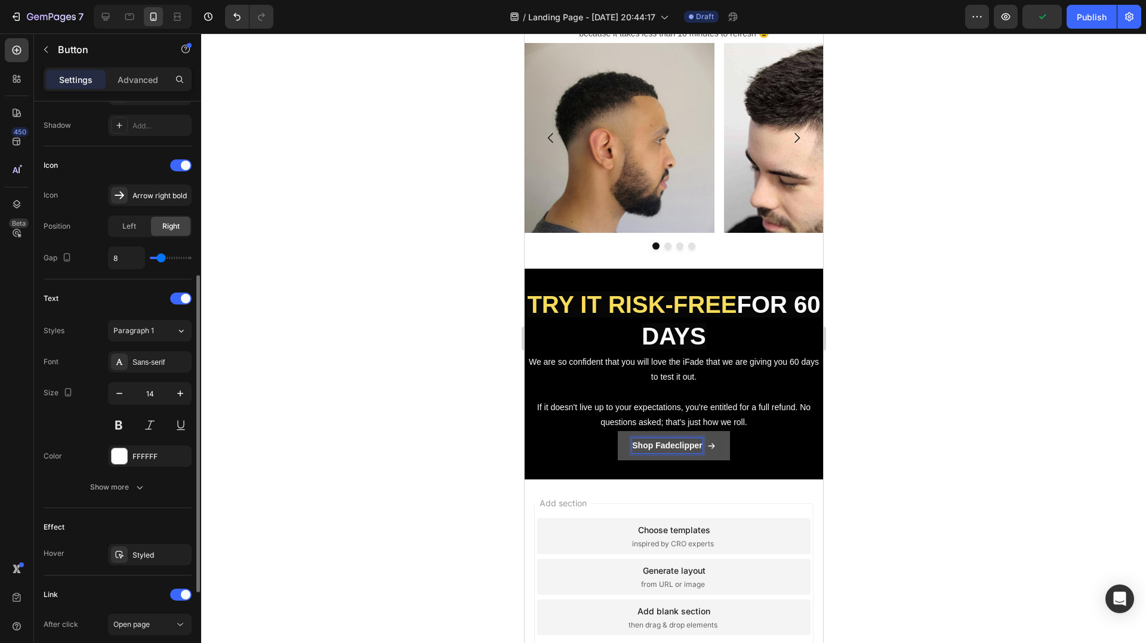
click at [87, 312] on div "Text Styles Paragraph 1 Font Sans-serif Size 14 Color FFFFFF Show more" at bounding box center [118, 393] width 148 height 209
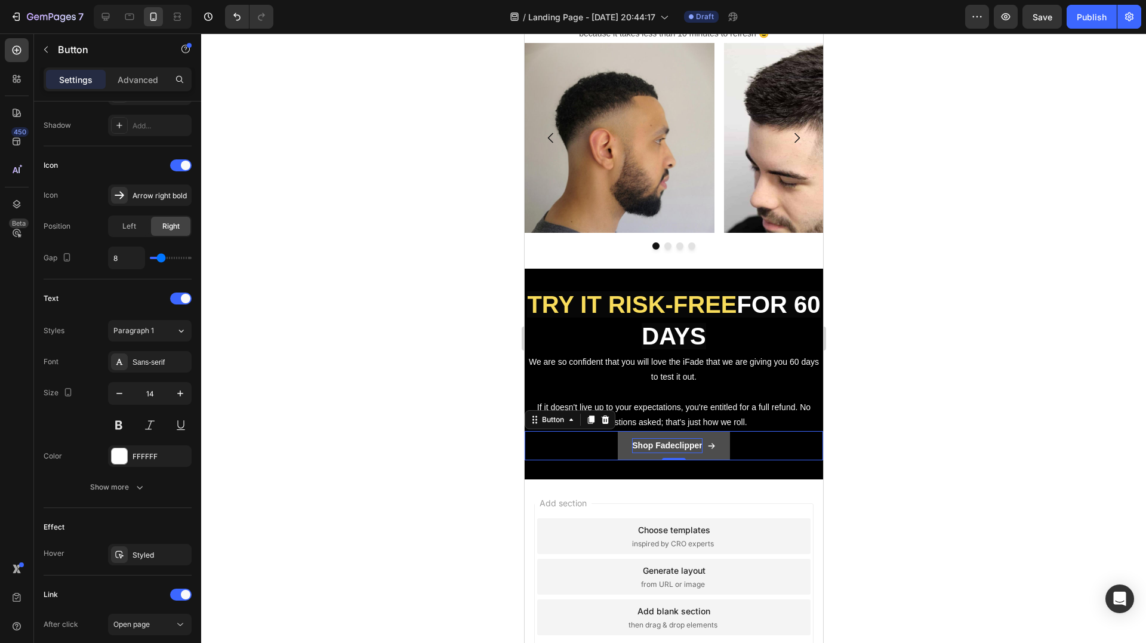
click at [720, 442] on link "Shop Fadeclipper" at bounding box center [673, 445] width 112 height 29
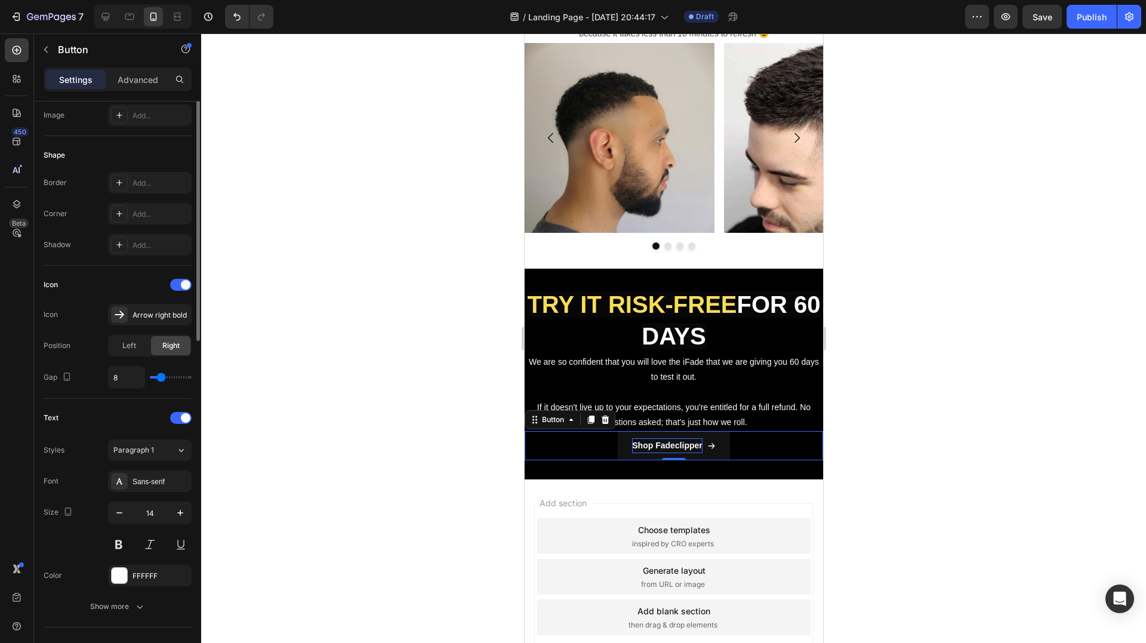
scroll to position [76, 0]
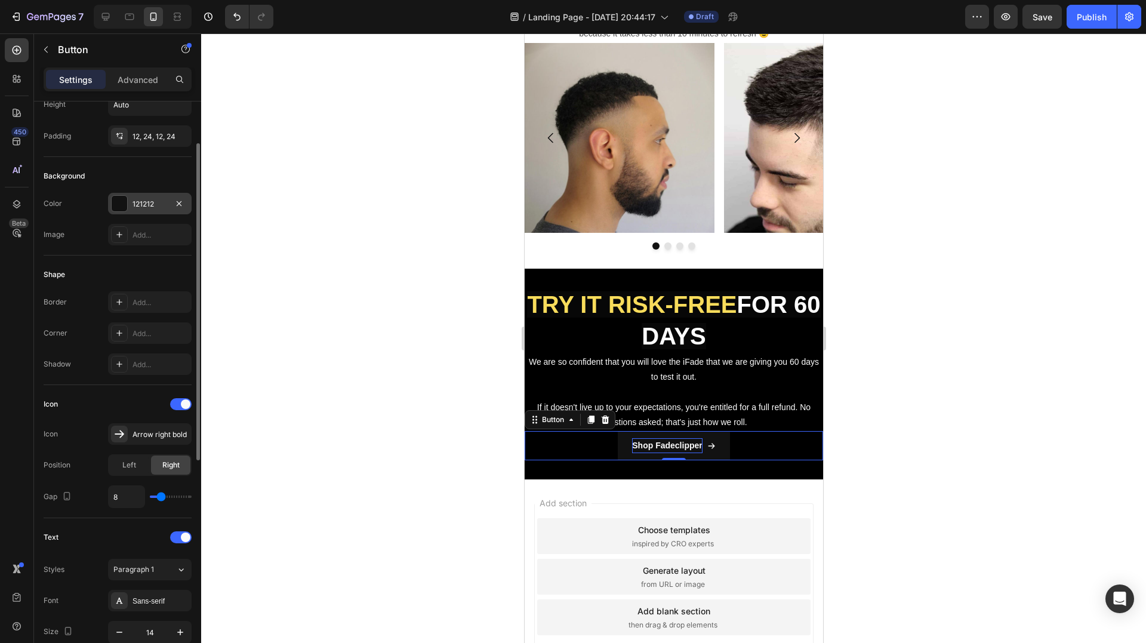
click at [122, 201] on div at bounding box center [120, 204] width 16 height 16
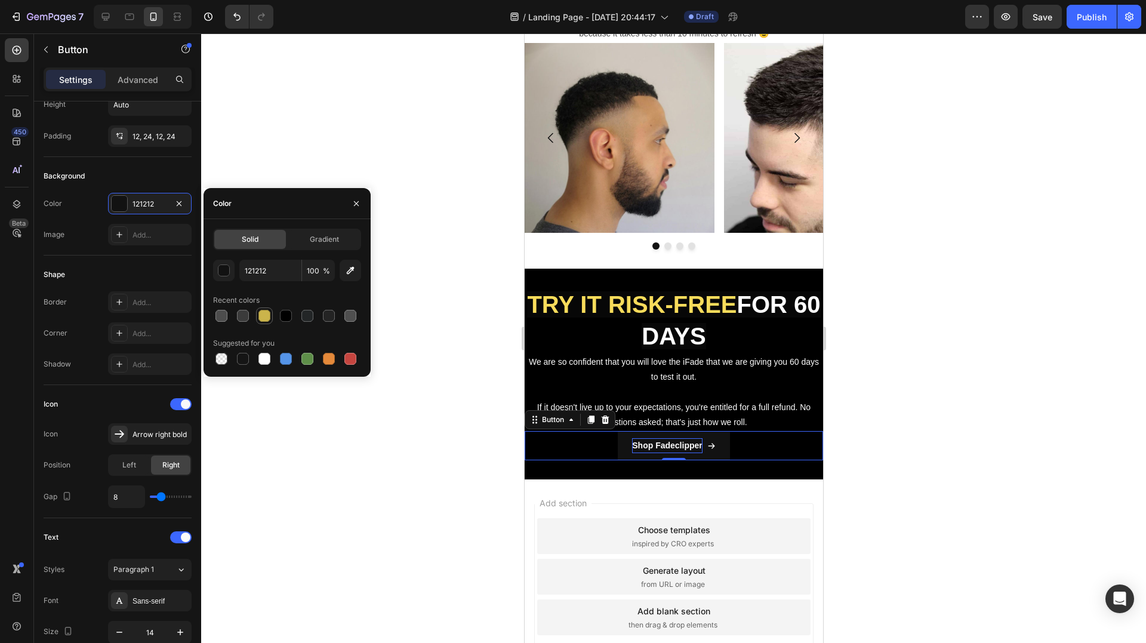
click at [264, 312] on div at bounding box center [265, 316] width 12 height 12
type input "CBB44B"
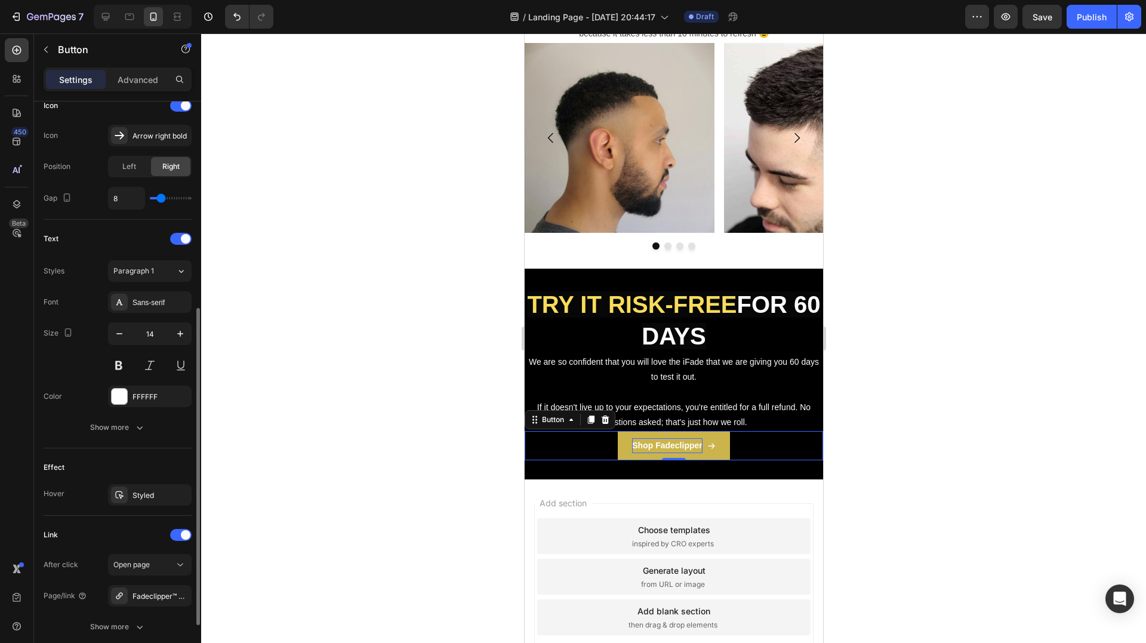
scroll to position [468, 0]
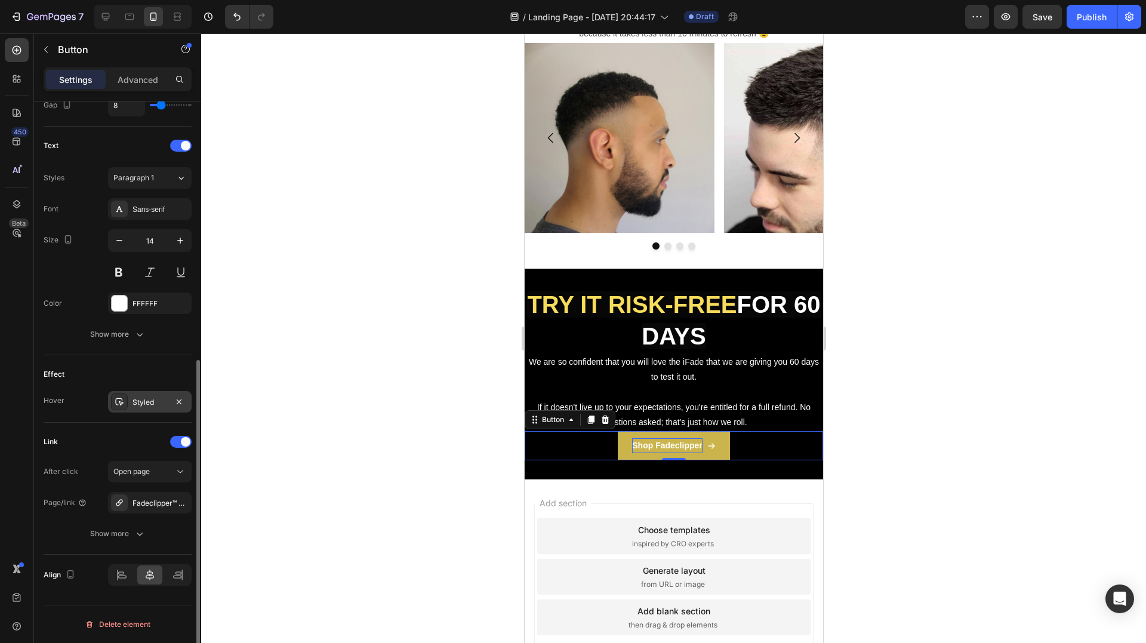
click at [149, 405] on div "Styled" at bounding box center [150, 402] width 35 height 11
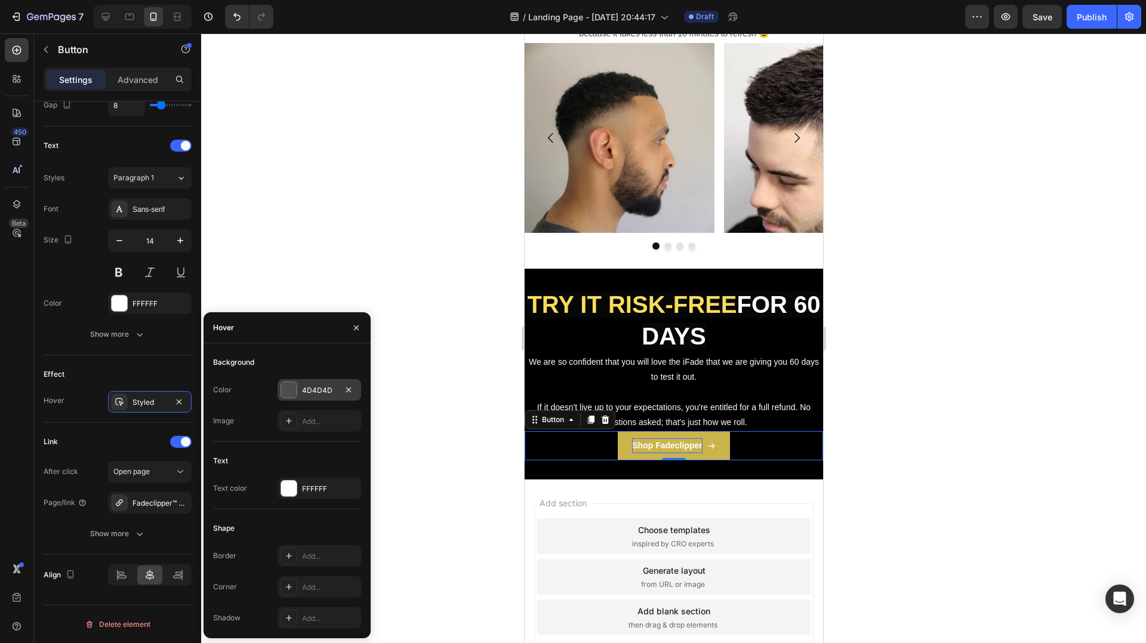
click at [306, 387] on div "4D4D4D" at bounding box center [319, 390] width 35 height 11
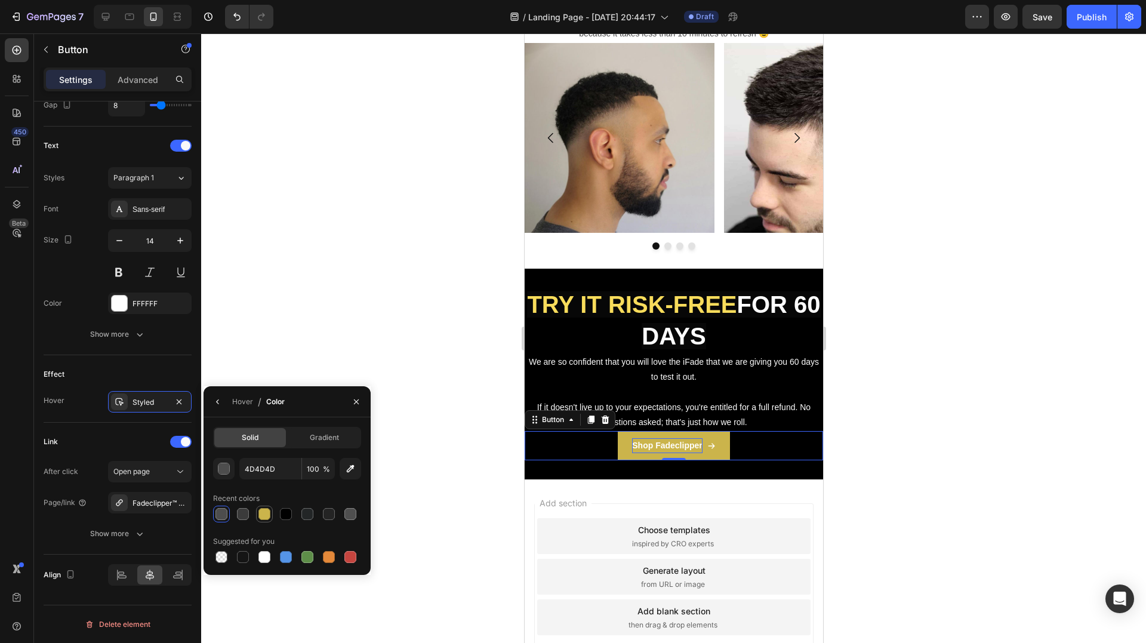
click at [265, 515] on div at bounding box center [265, 514] width 12 height 12
type input "CBB44B"
click at [137, 353] on div "Text Styles Paragraph 1 Font Sans-serif Size 14 Color FFFFFF Show more" at bounding box center [118, 241] width 148 height 229
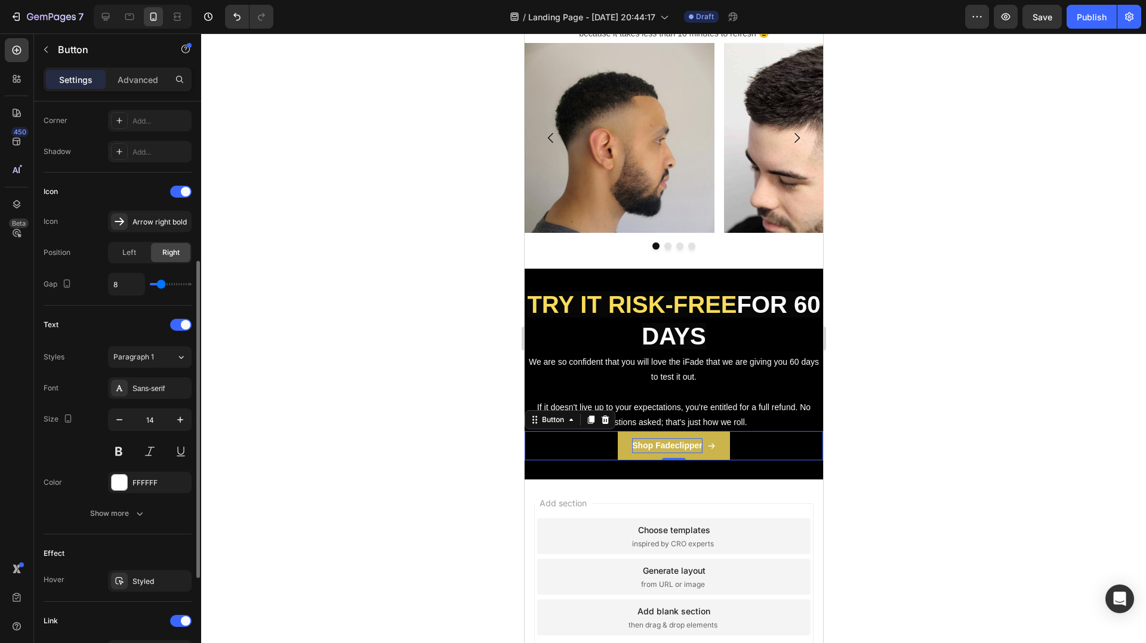
scroll to position [229, 0]
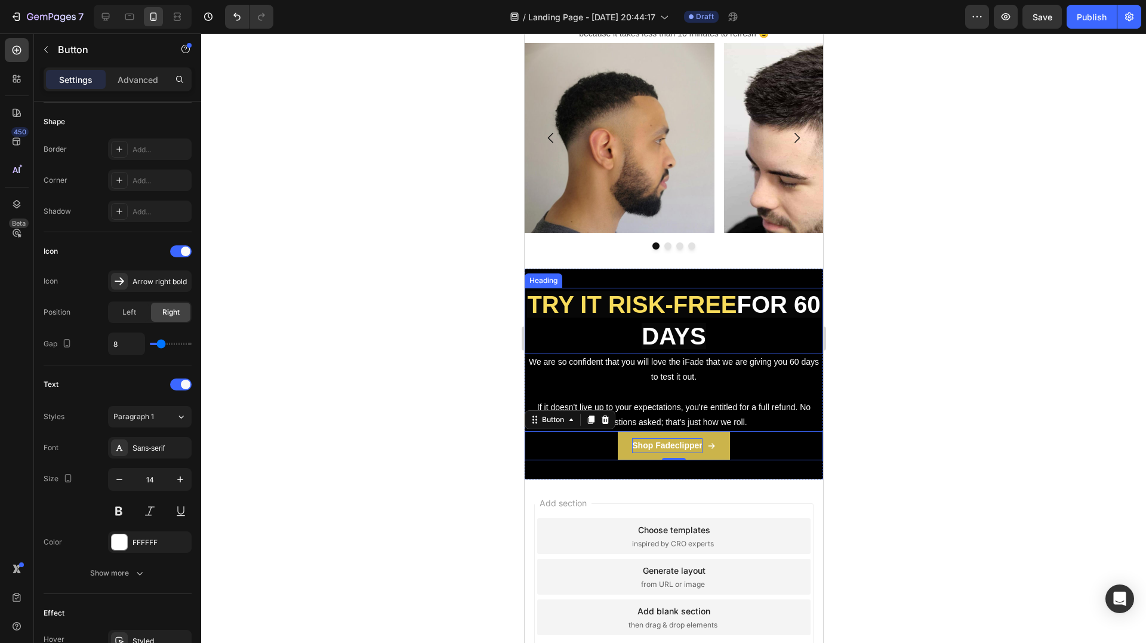
click at [905, 334] on div at bounding box center [673, 338] width 945 height 610
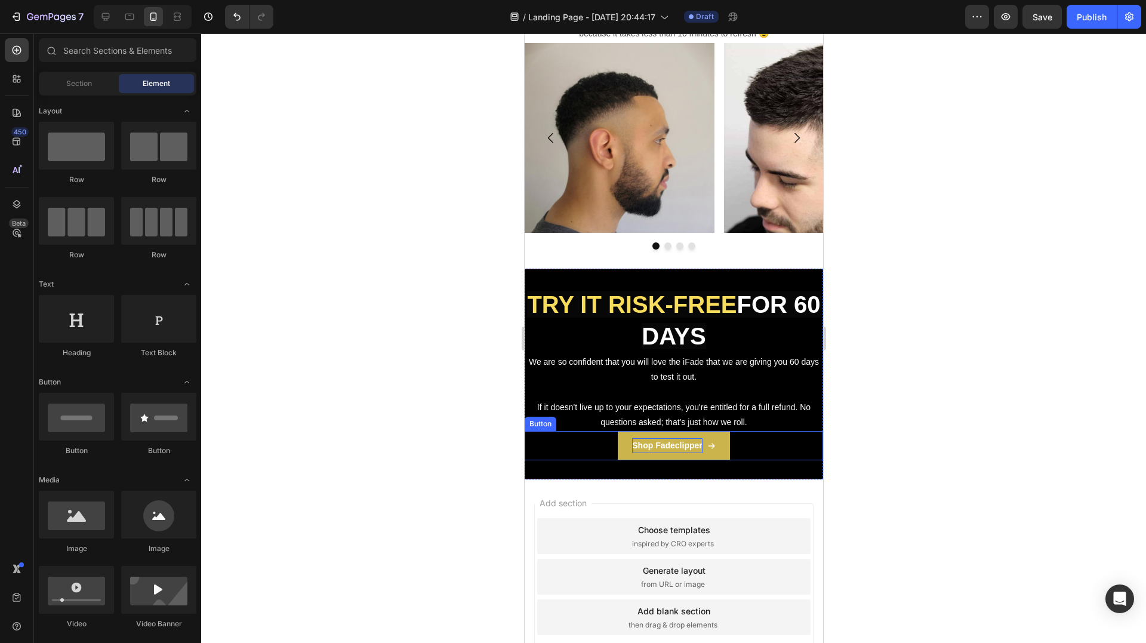
click at [724, 451] on link "Shop Fadeclipper" at bounding box center [673, 445] width 112 height 29
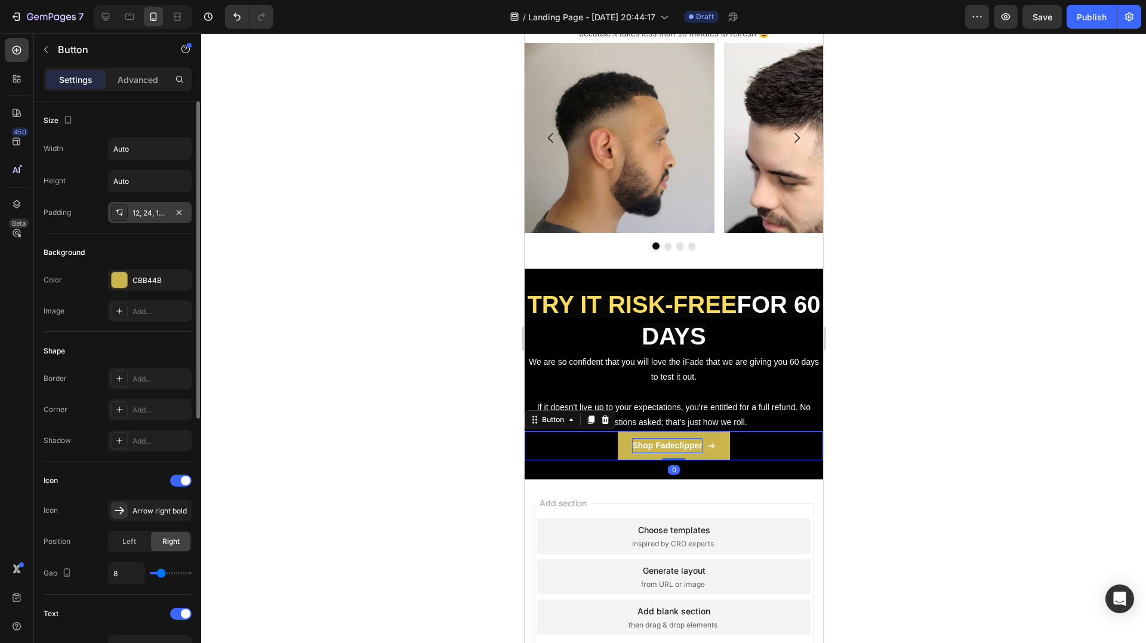
click at [153, 214] on div "12, 24, 12, 24" at bounding box center [150, 213] width 35 height 11
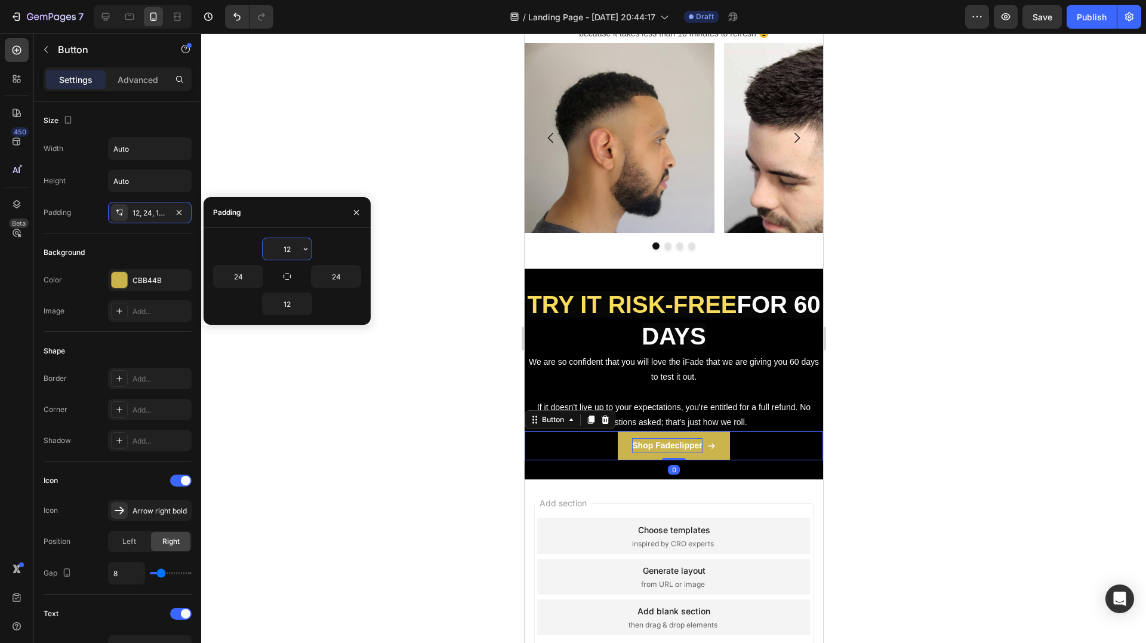
click at [297, 247] on input "12" at bounding box center [287, 248] width 49 height 21
type input "8"
click at [296, 312] on input "12" at bounding box center [287, 303] width 49 height 21
type input "8"
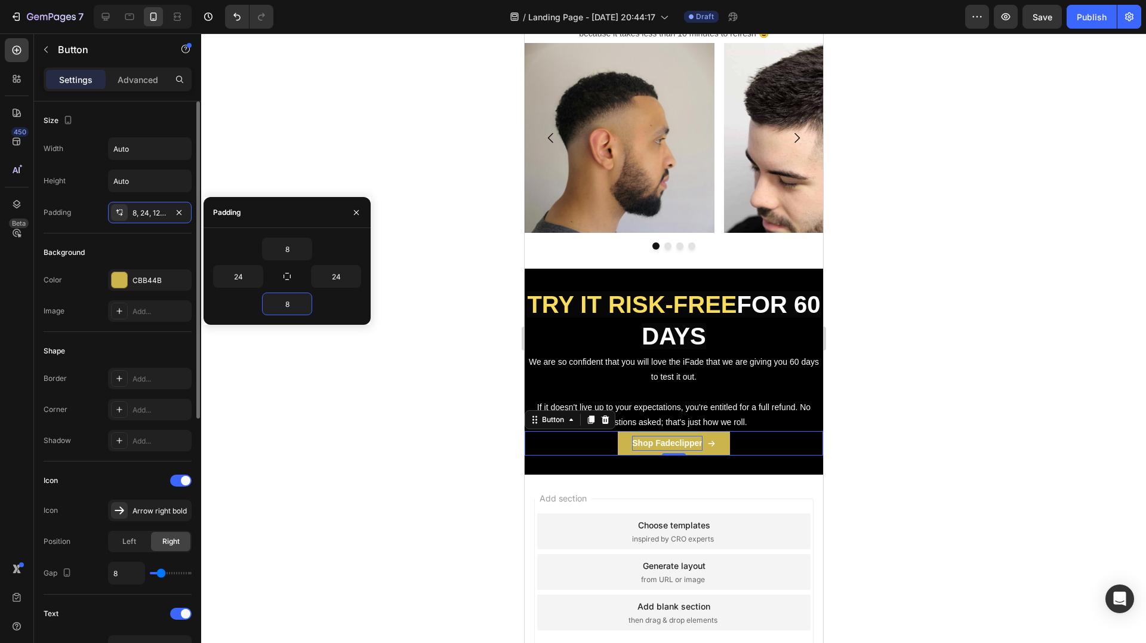
click at [153, 247] on div "Background" at bounding box center [118, 252] width 148 height 19
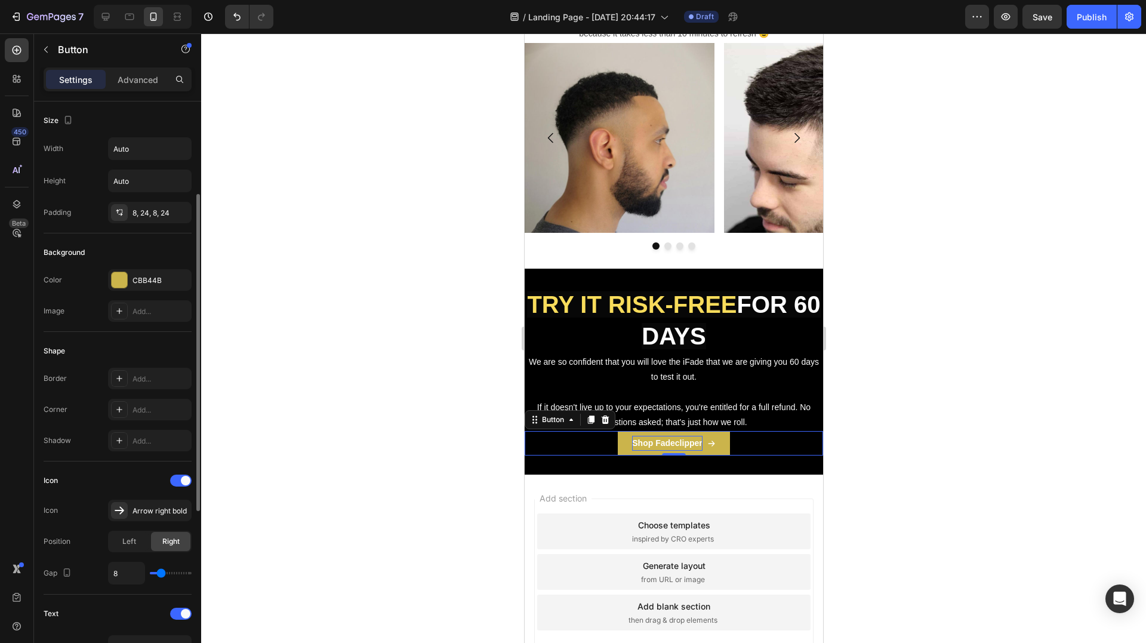
scroll to position [119, 0]
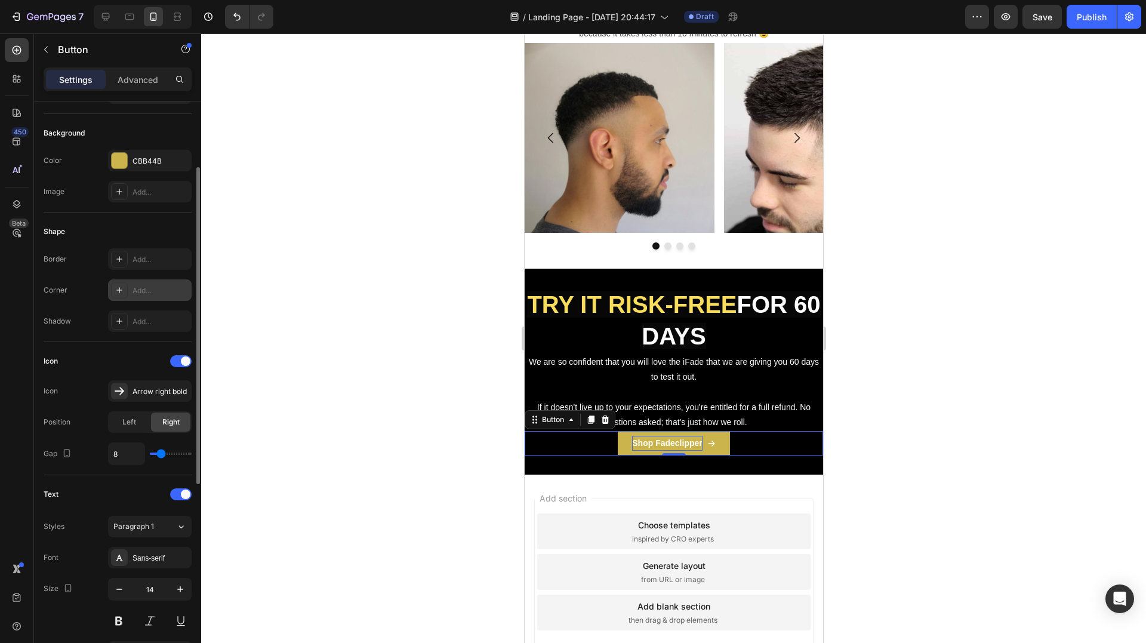
click at [135, 294] on div "Add..." at bounding box center [161, 290] width 56 height 11
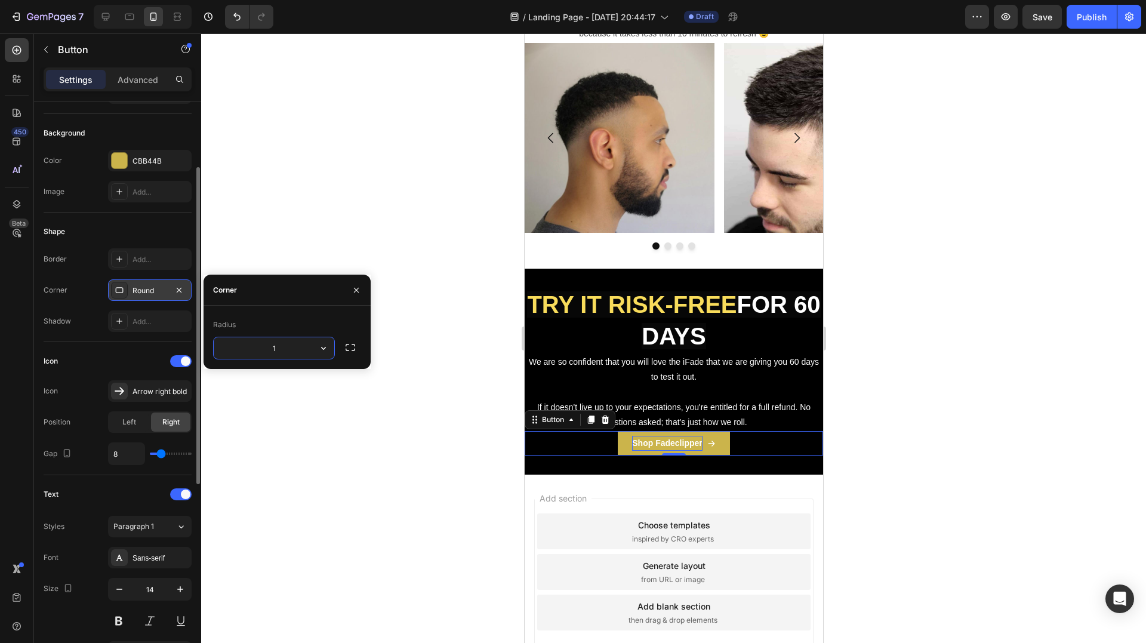
type input "12"
click at [133, 225] on div "Shape" at bounding box center [118, 231] width 148 height 19
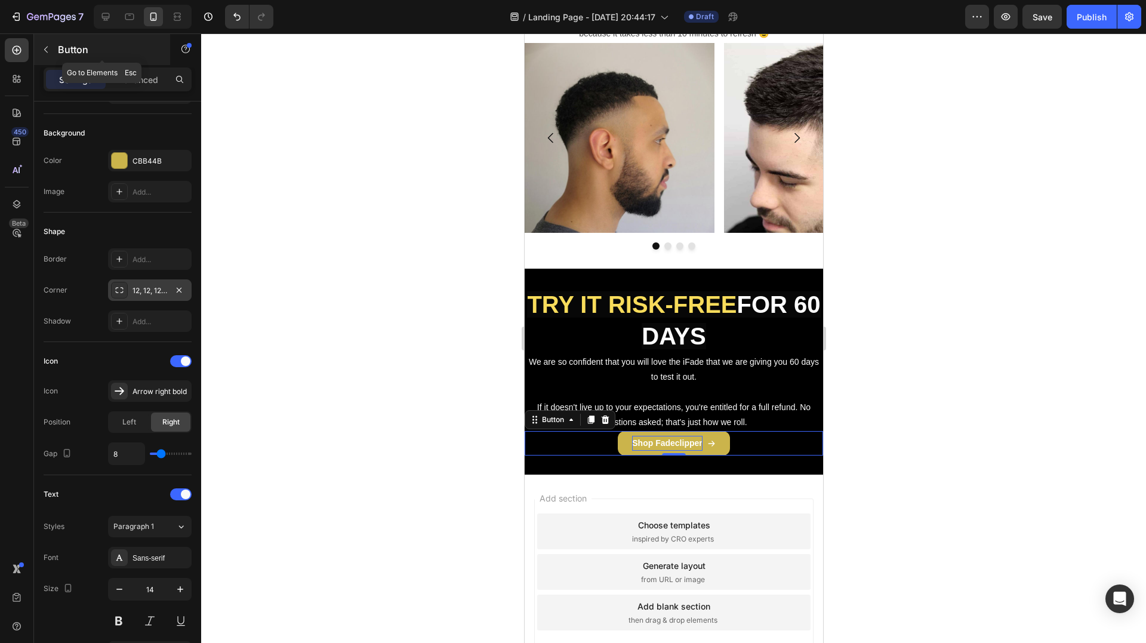
click at [60, 51] on p "Button" at bounding box center [108, 49] width 101 height 14
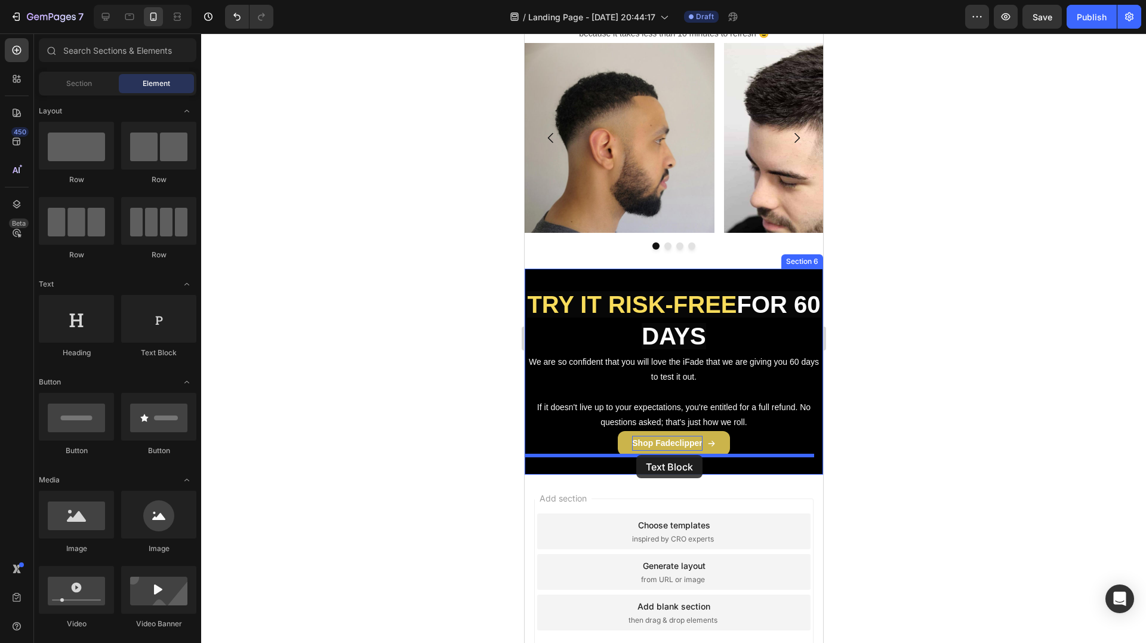
drag, startPoint x: 688, startPoint y: 368, endPoint x: 636, endPoint y: 455, distance: 101.5
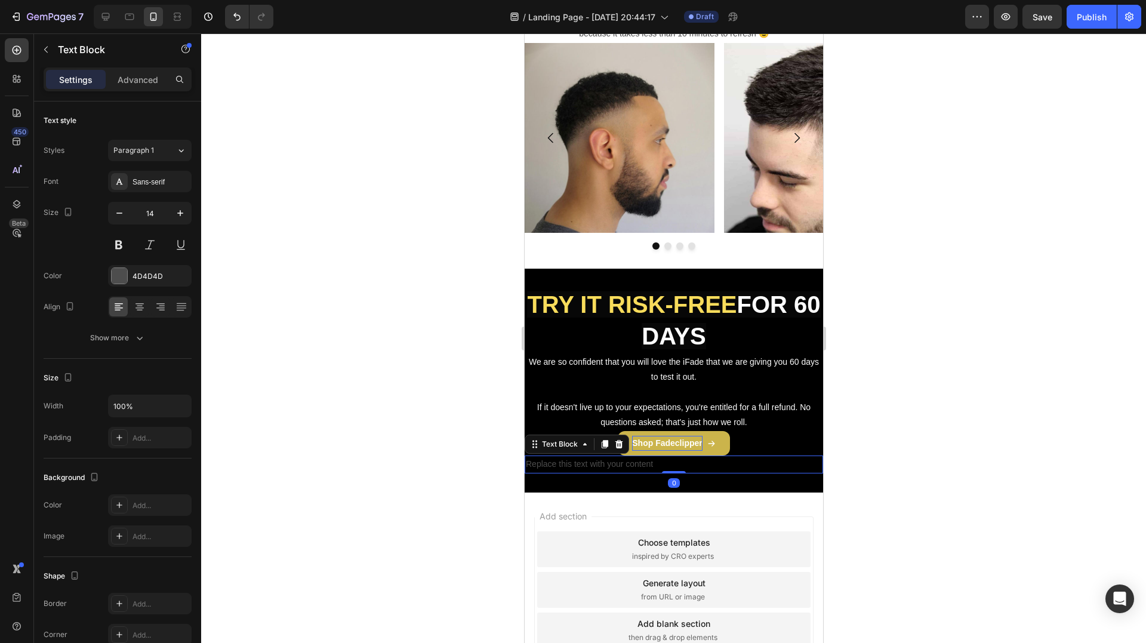
click at [633, 466] on div "Replace this text with your content" at bounding box center [673, 464] width 299 height 17
click at [633, 466] on p "Replace this text with your content" at bounding box center [673, 464] width 296 height 15
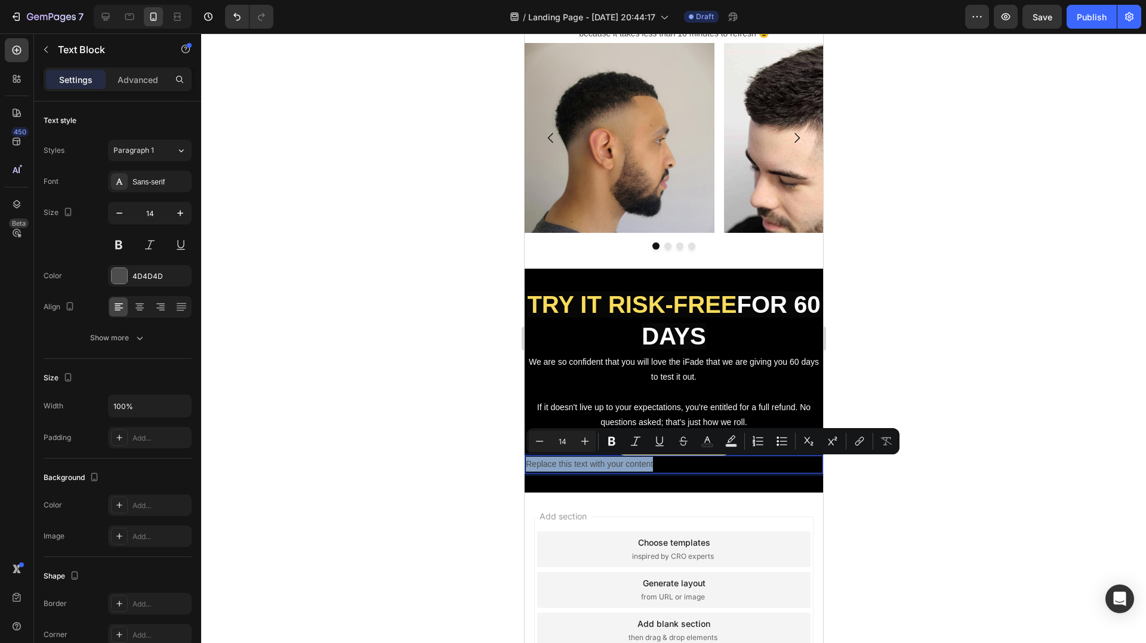
click at [633, 466] on p "Replace this text with your content" at bounding box center [673, 464] width 296 height 15
